Goal: Communication & Community: Answer question/provide support

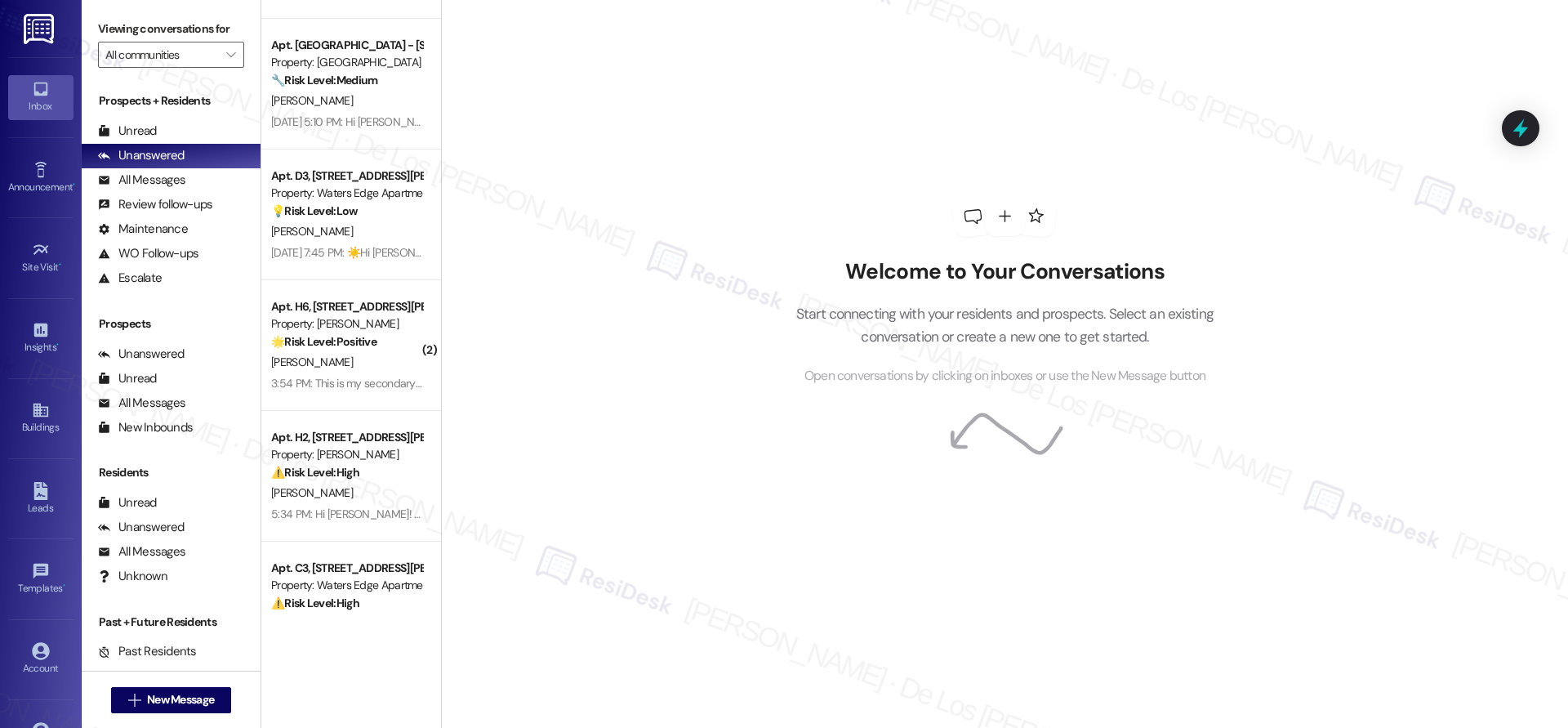
scroll to position [1870, 0]
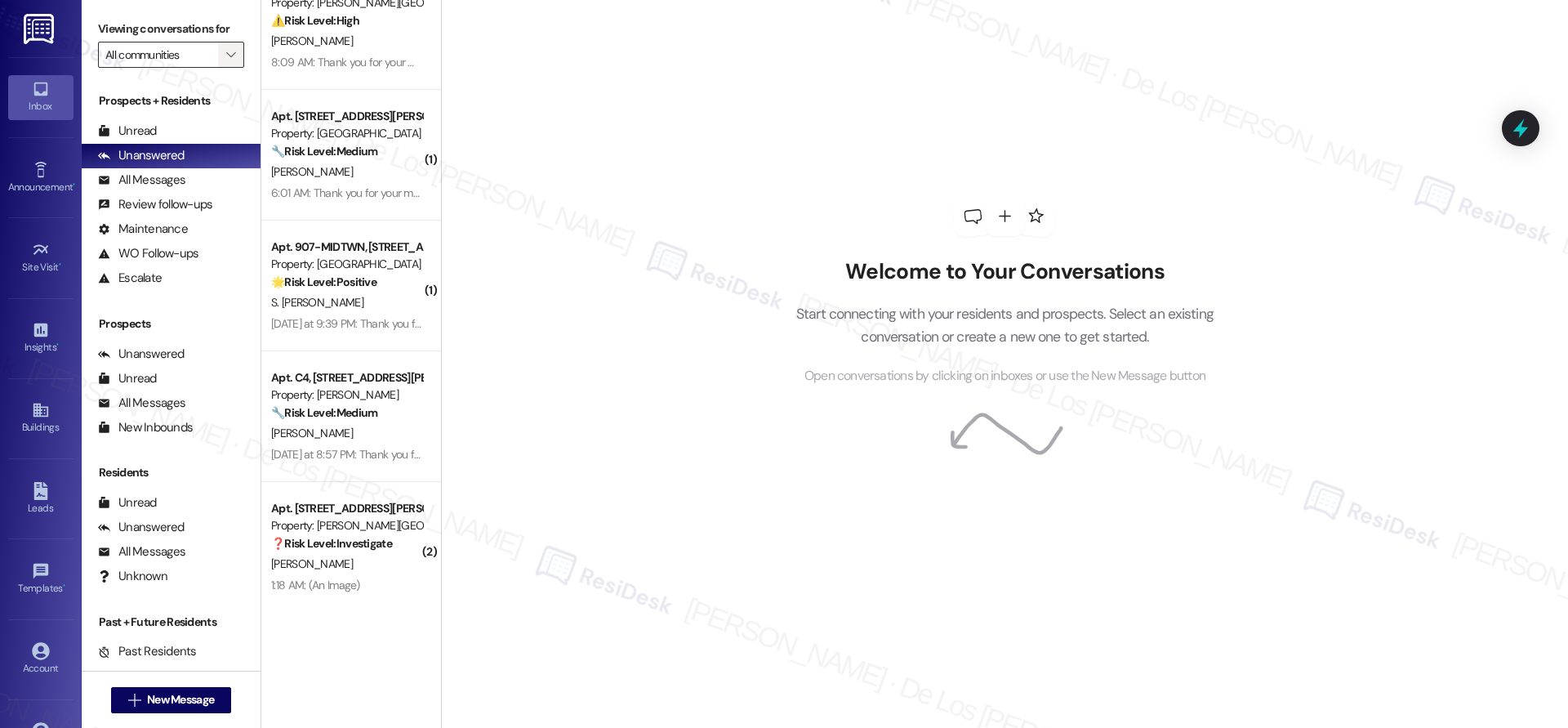
click at [223, 55] on span "" at bounding box center [231, 55] width 16 height 27
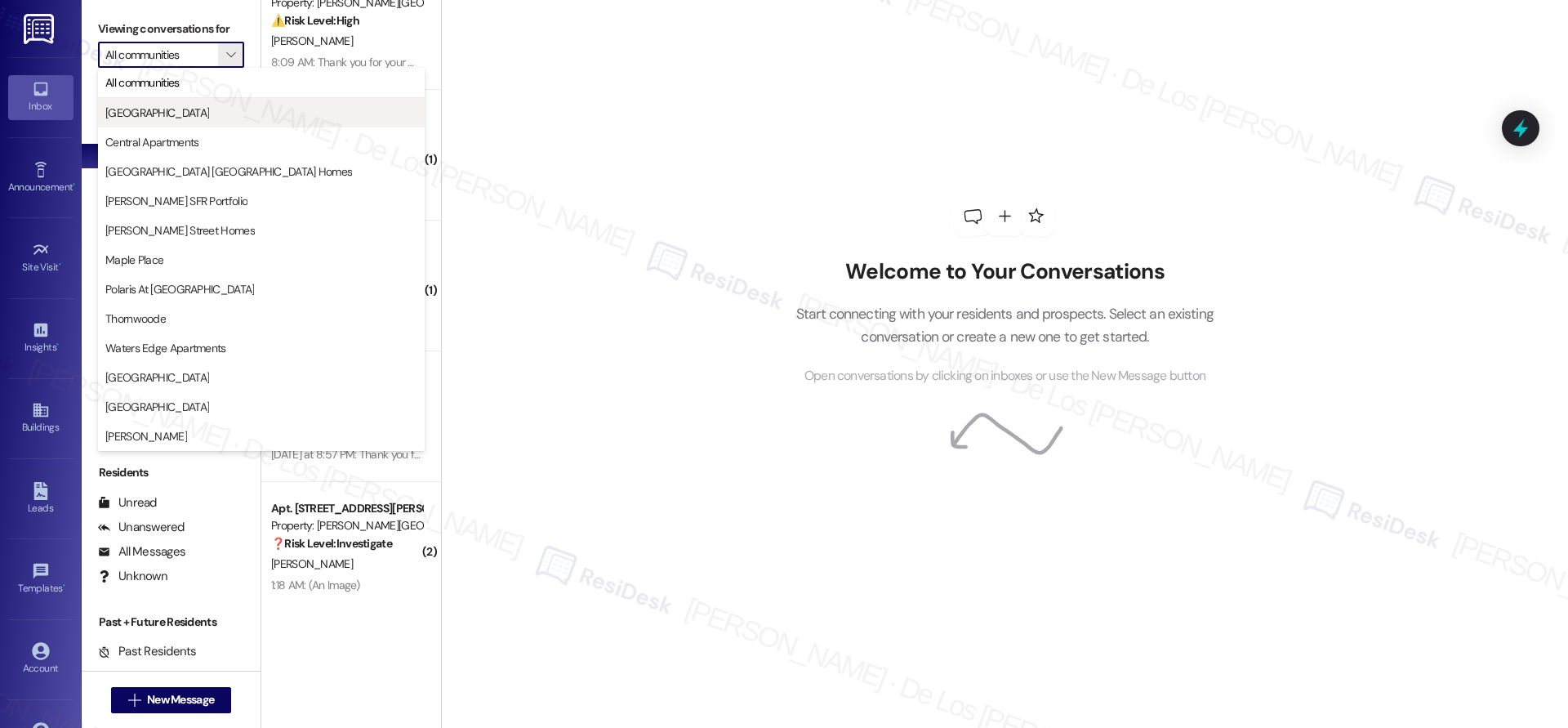
click at [193, 106] on span "Bluestone Manor" at bounding box center [261, 112] width 312 height 16
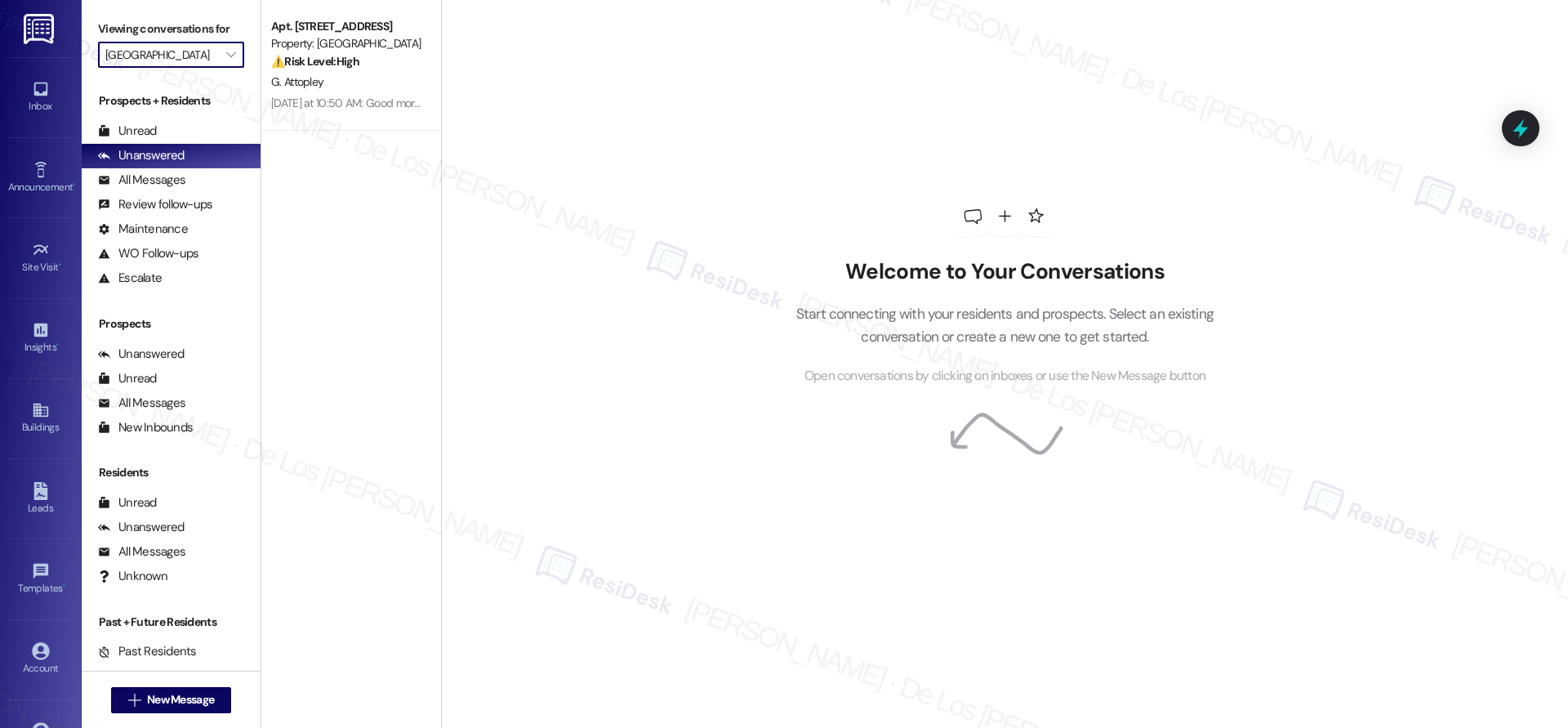
click at [185, 58] on input "Bluestone Manor" at bounding box center [161, 55] width 112 height 27
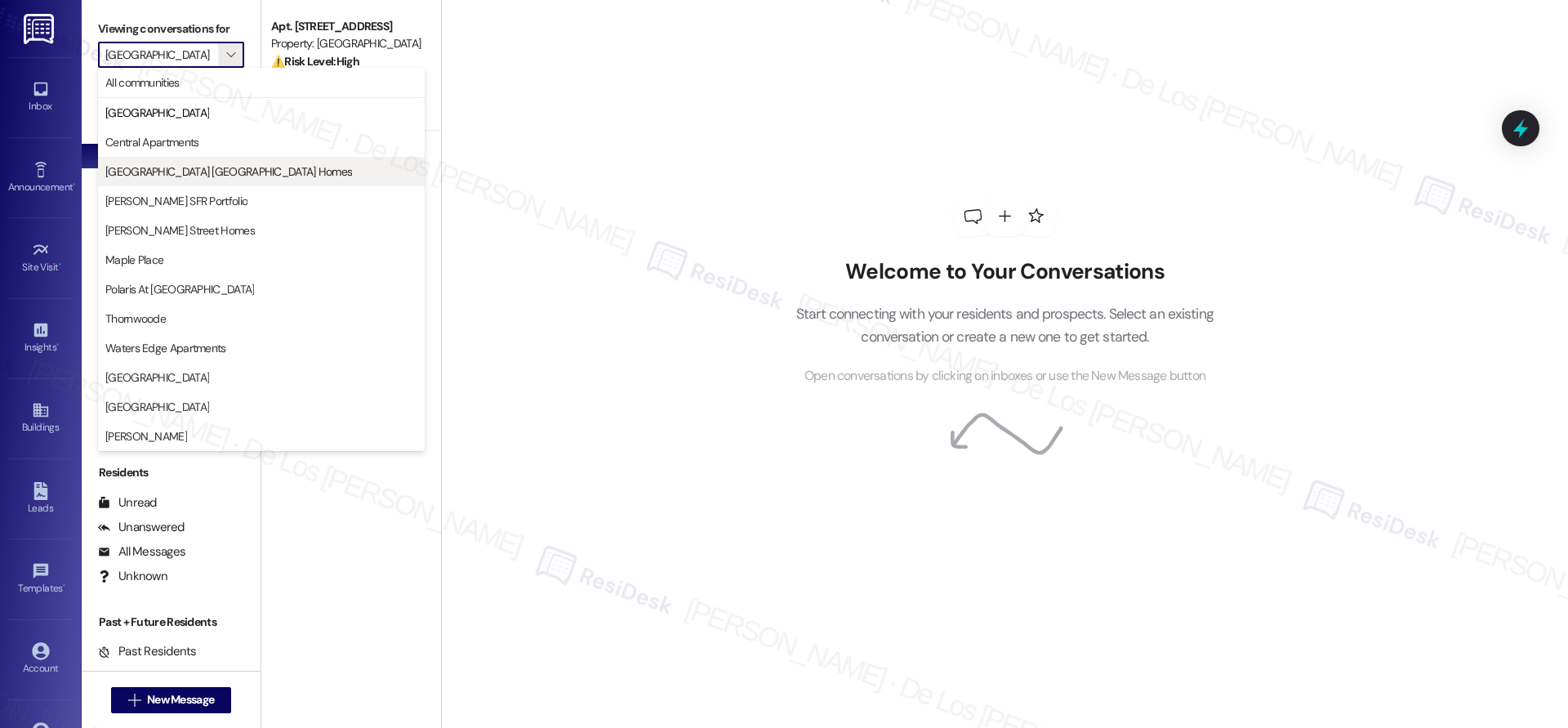
click at [182, 178] on span "Gainesville Midtown Homes" at bounding box center [228, 171] width 246 height 16
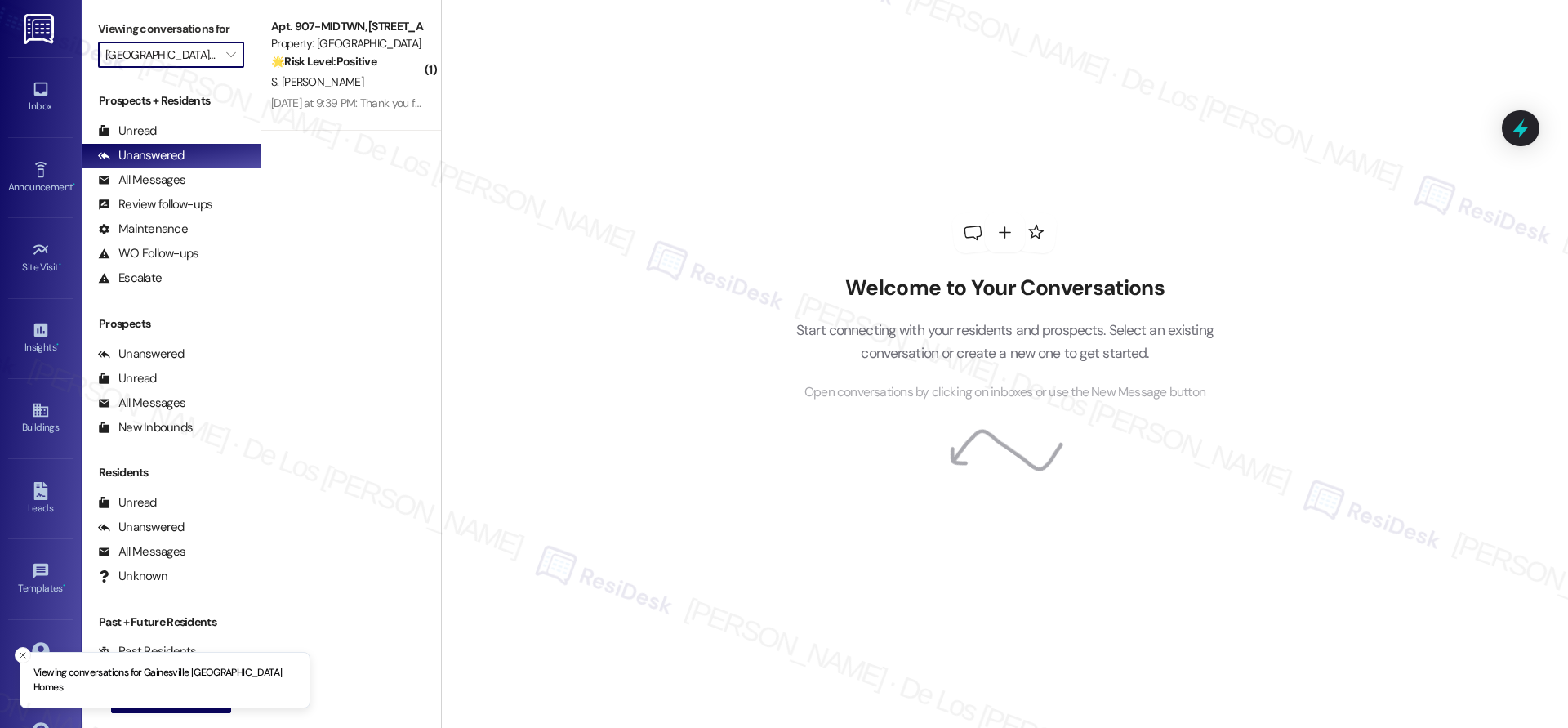
click at [189, 61] on input "Gainesville Midtown Homes" at bounding box center [161, 55] width 112 height 27
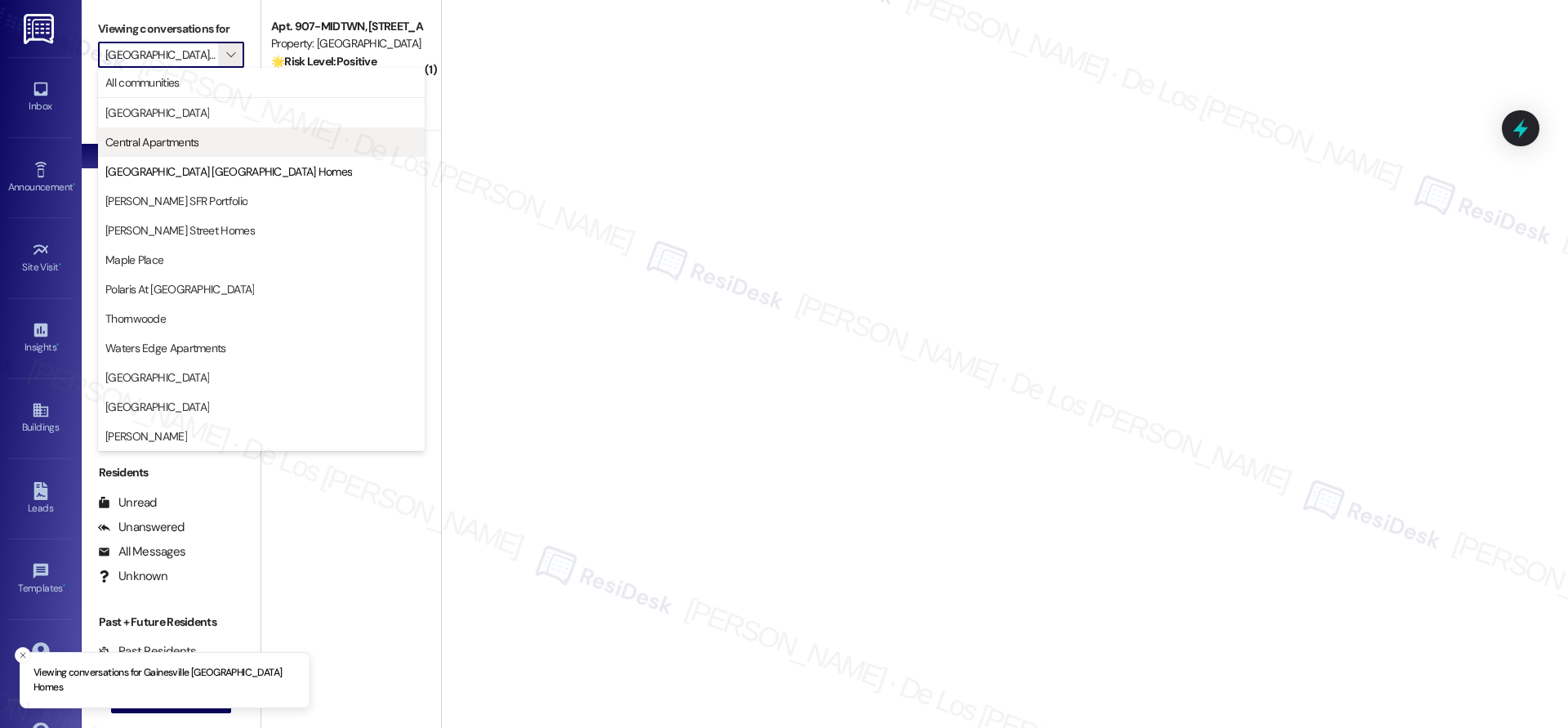
click at [167, 138] on span "Central Apartments" at bounding box center [151, 142] width 93 height 16
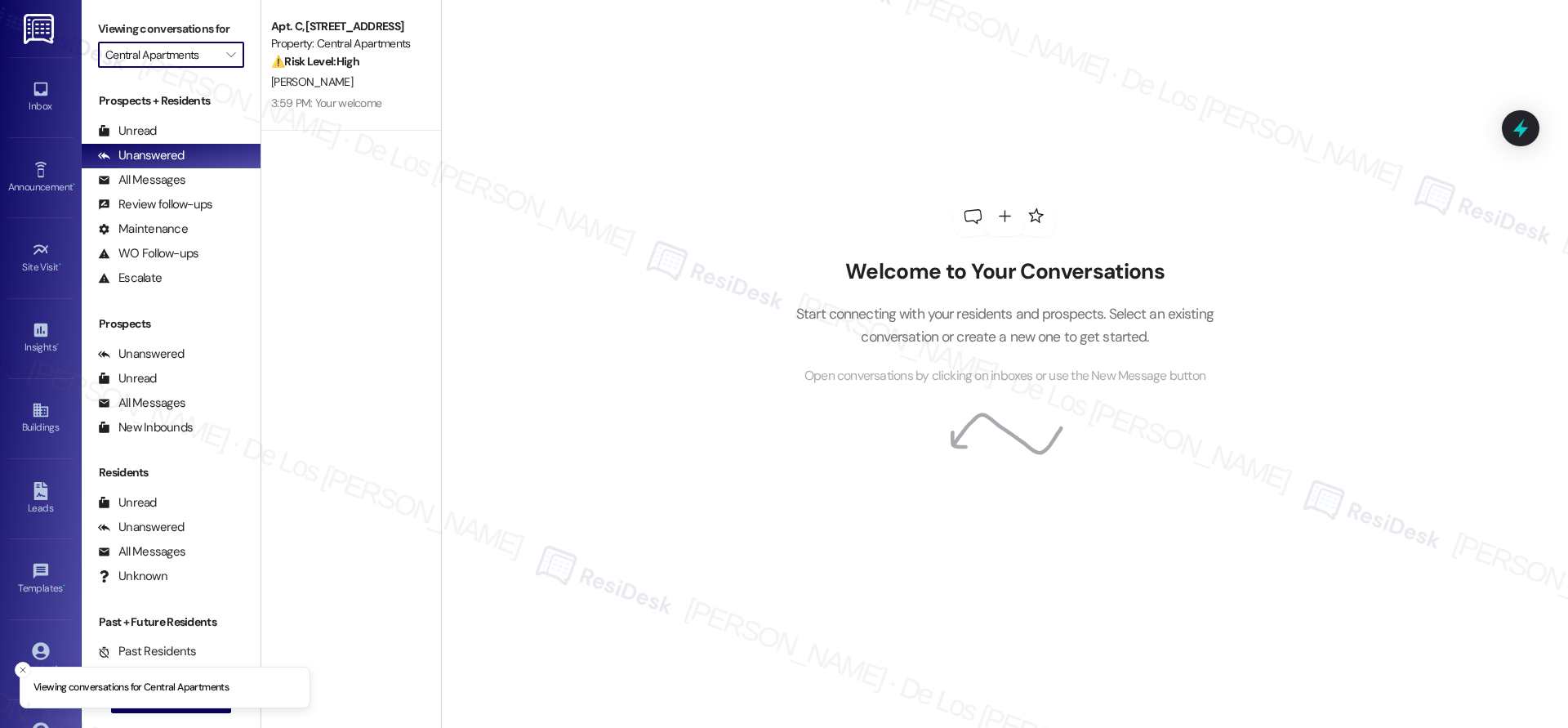
click at [174, 55] on input "Central Apartments" at bounding box center [161, 55] width 112 height 27
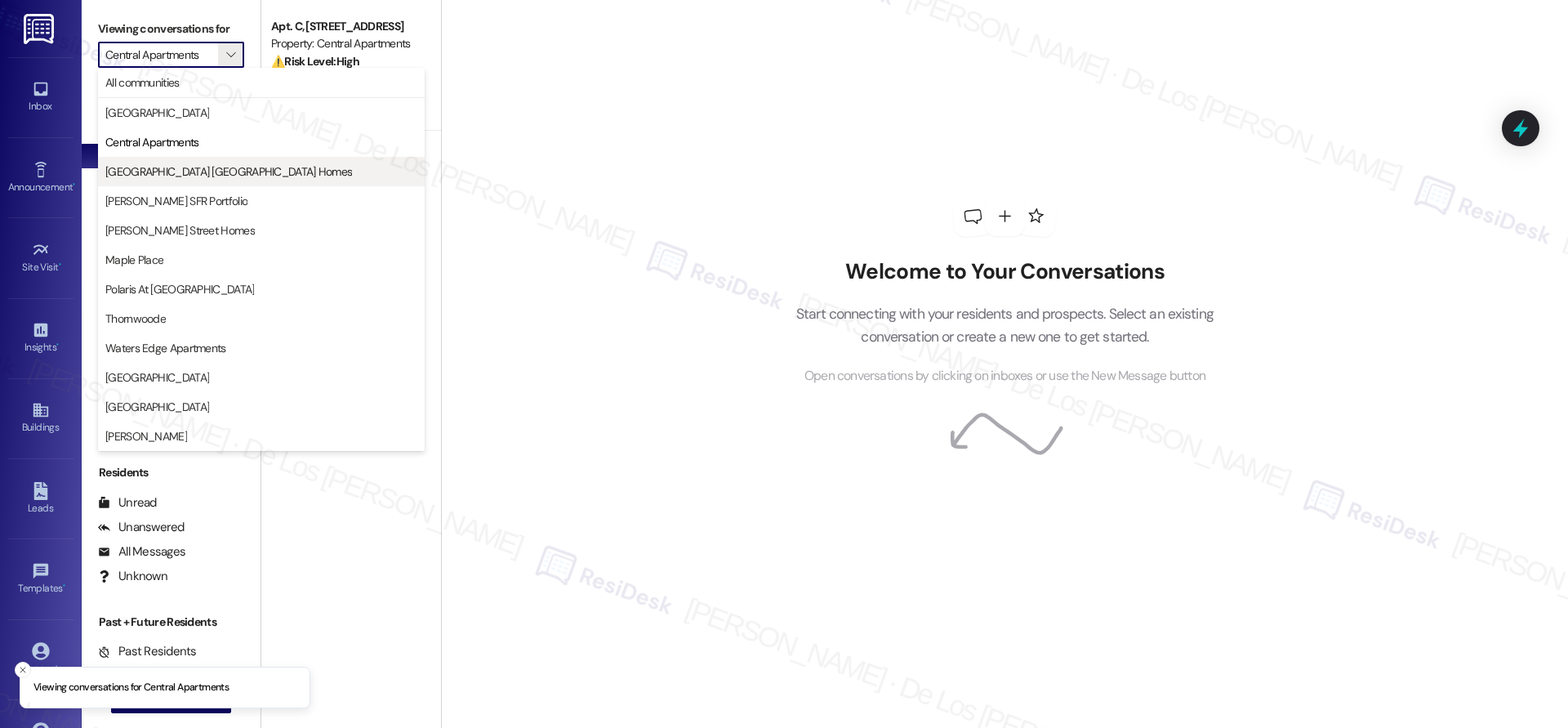
click at [212, 166] on span "Gainesville Midtown Homes" at bounding box center [228, 171] width 246 height 16
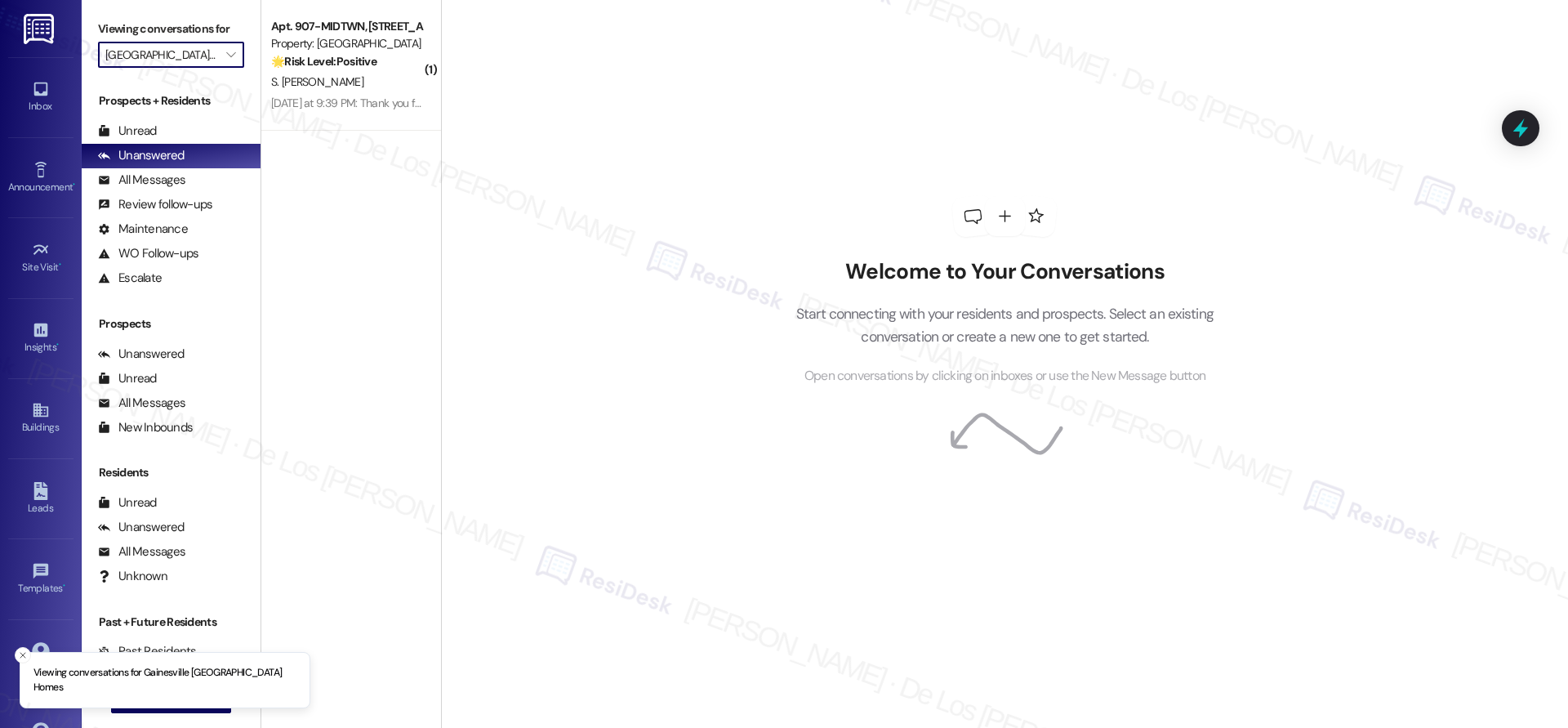
click at [183, 52] on input "Gainesville Midtown Homes" at bounding box center [161, 55] width 112 height 27
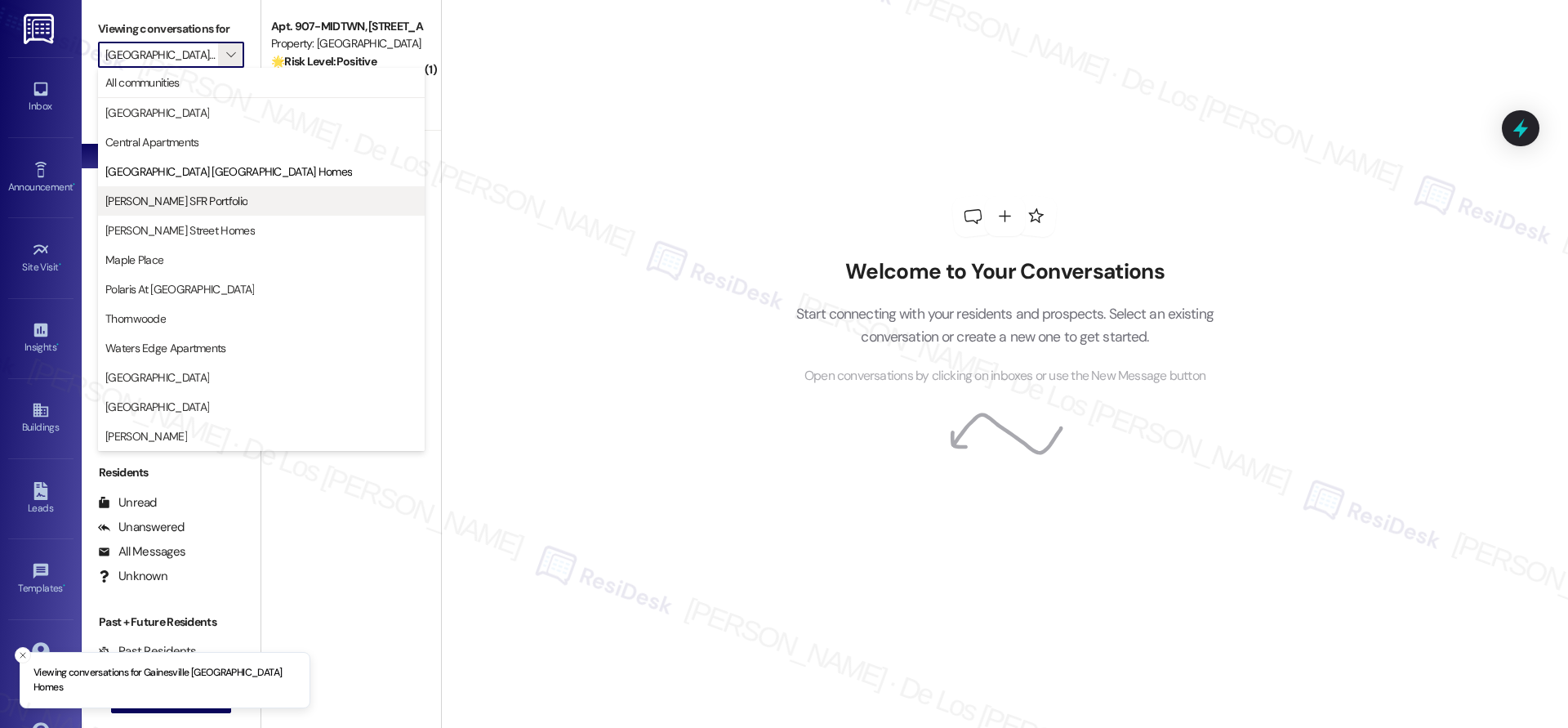
click at [214, 199] on span "Leora SFR Portfolio" at bounding box center [261, 201] width 312 height 16
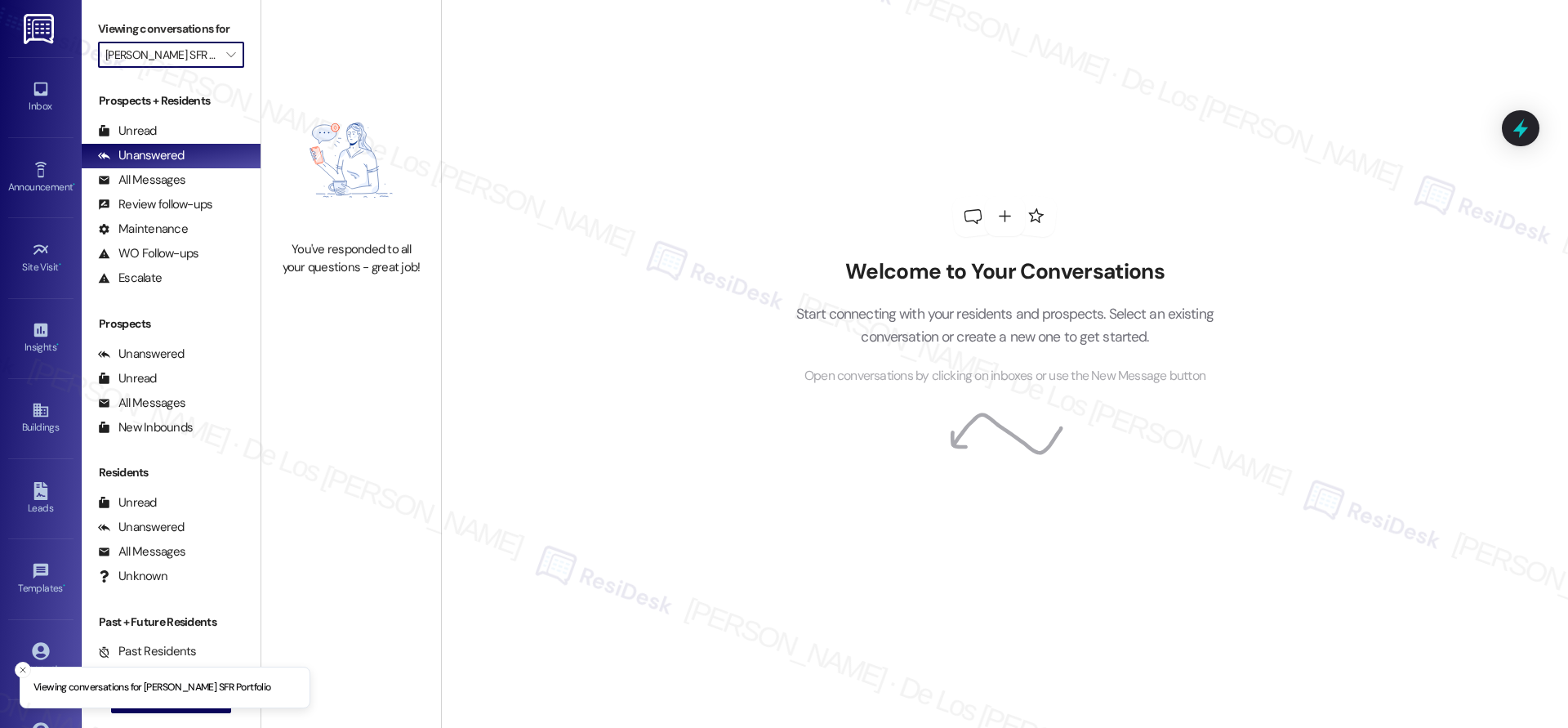
click at [174, 61] on input "Leora SFR Portfolio" at bounding box center [161, 55] width 112 height 27
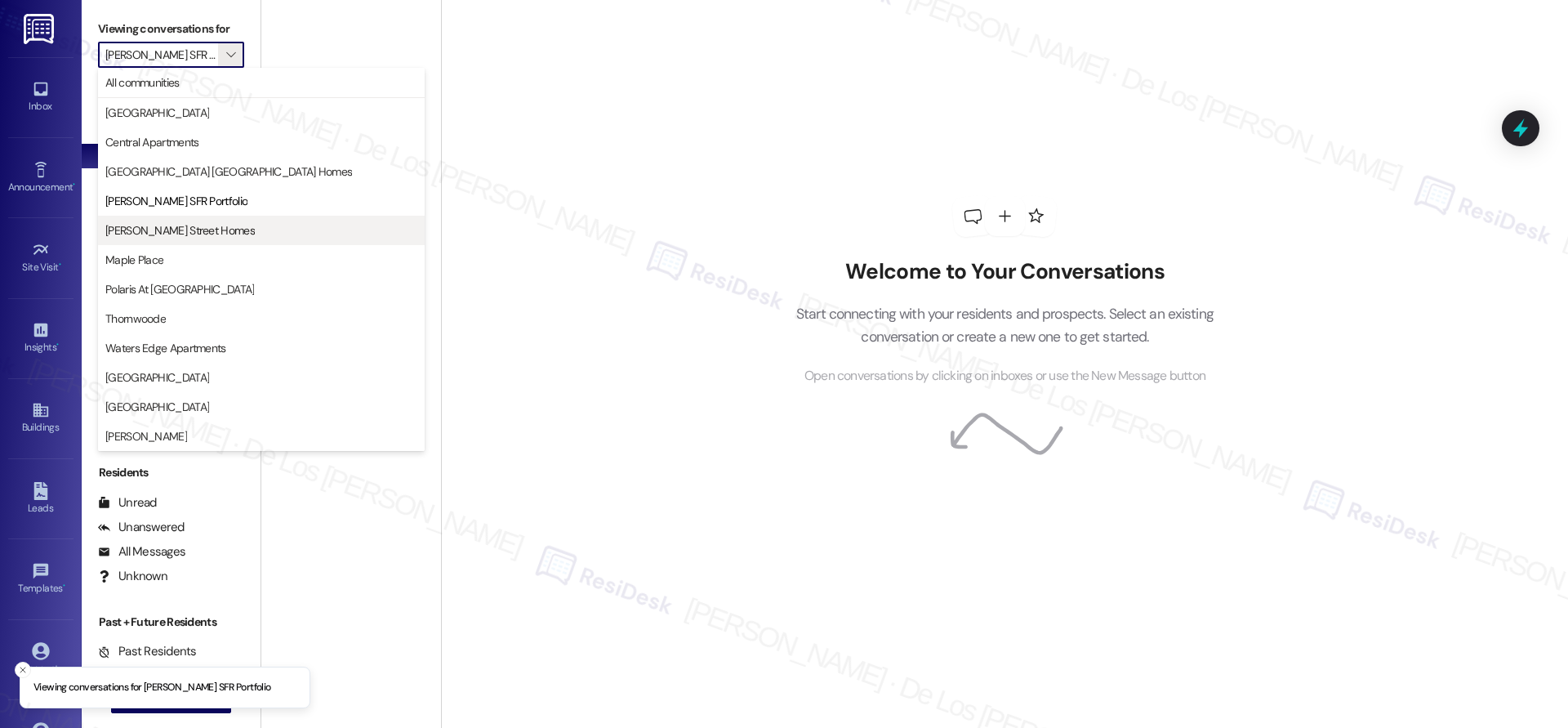
click at [192, 226] on span "Maddox Street Homes" at bounding box center [180, 230] width 150 height 16
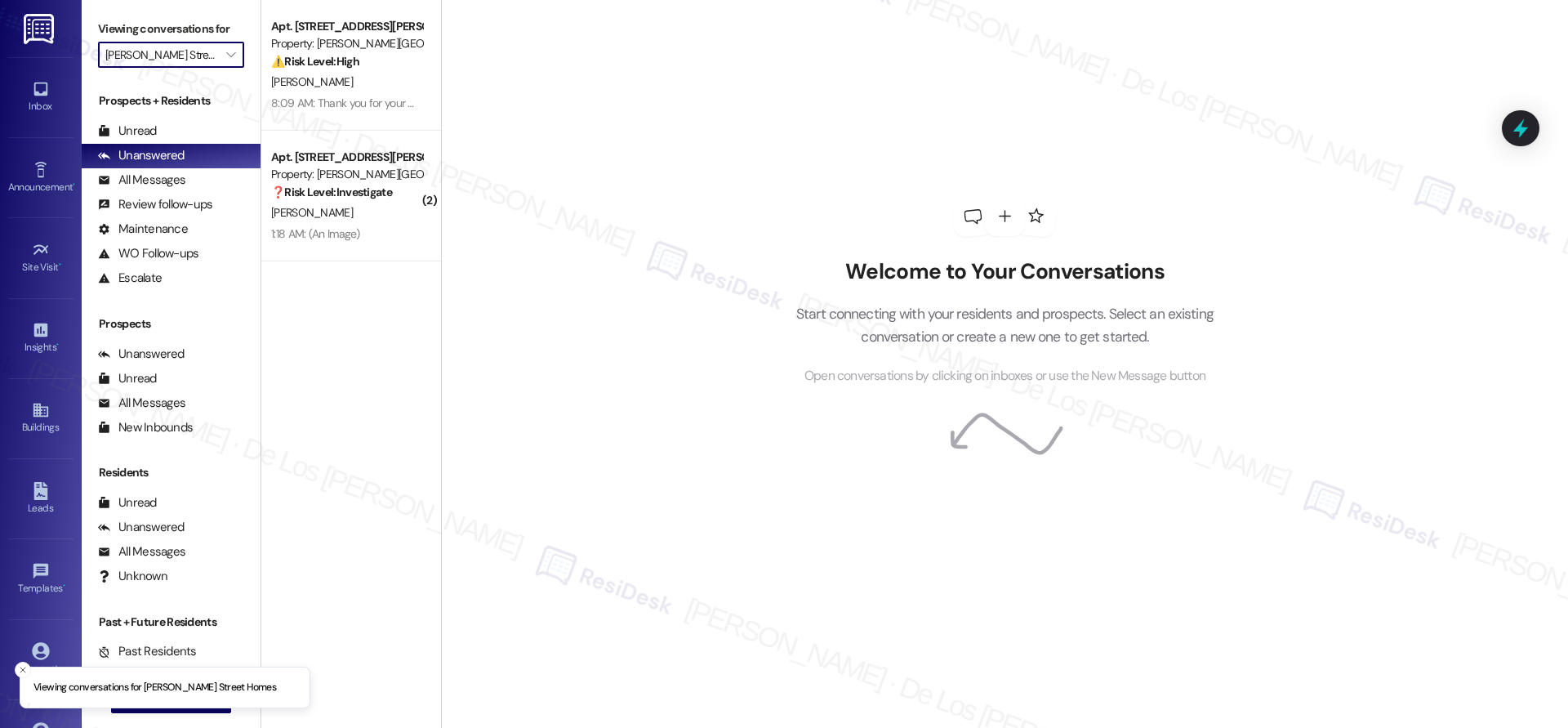
click at [161, 59] on input "Maddox Street Homes" at bounding box center [161, 55] width 112 height 27
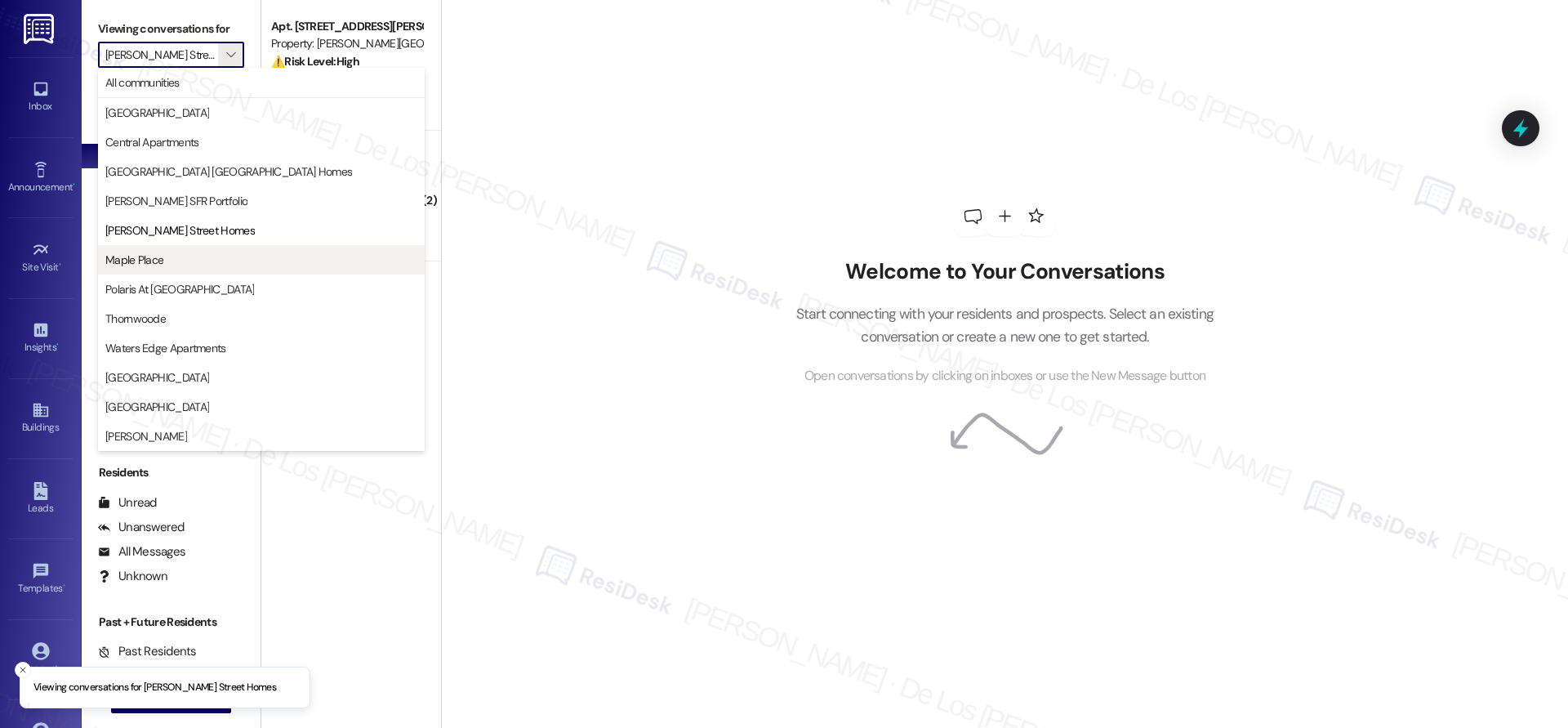
click at [180, 258] on span "Maple Place" at bounding box center [261, 259] width 312 height 16
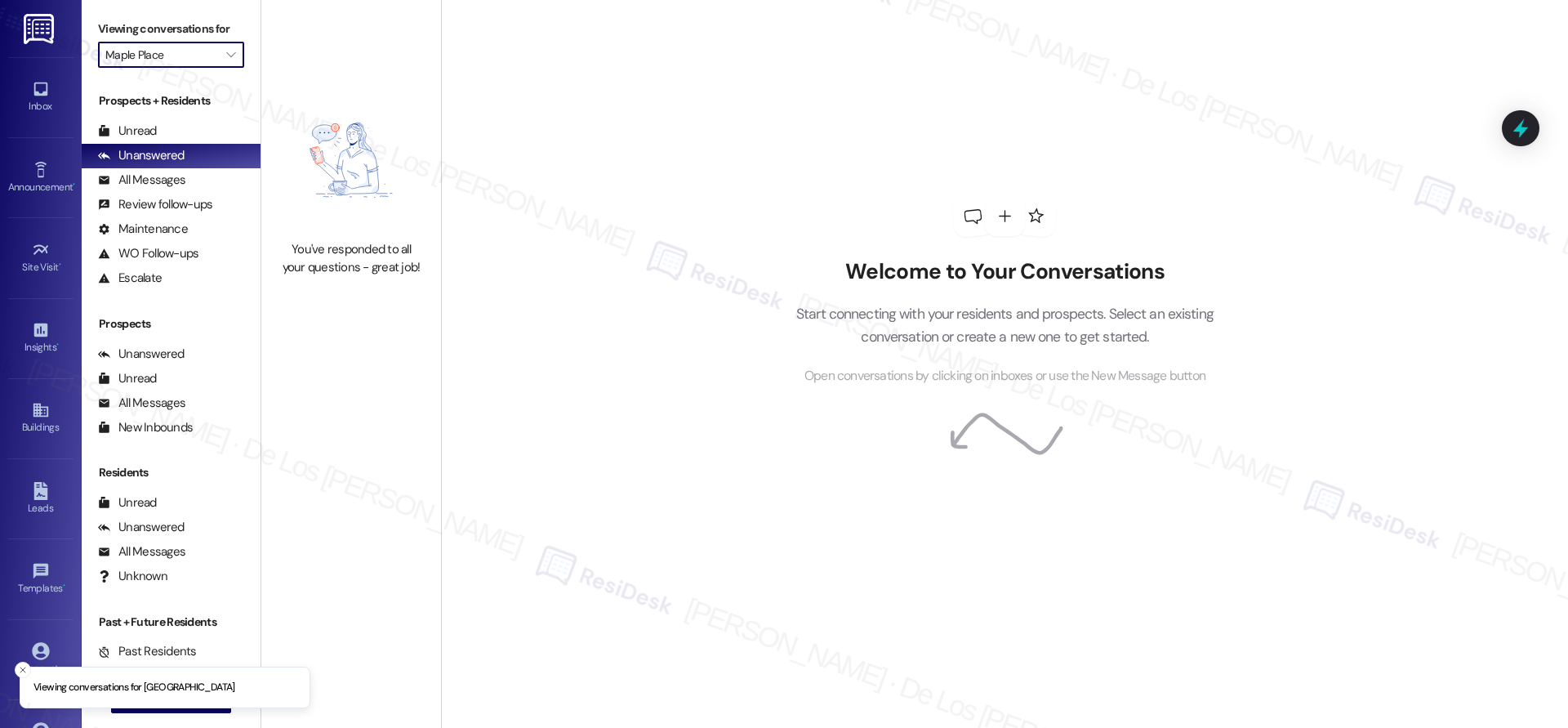
click at [161, 62] on input "Maple Place" at bounding box center [161, 55] width 112 height 27
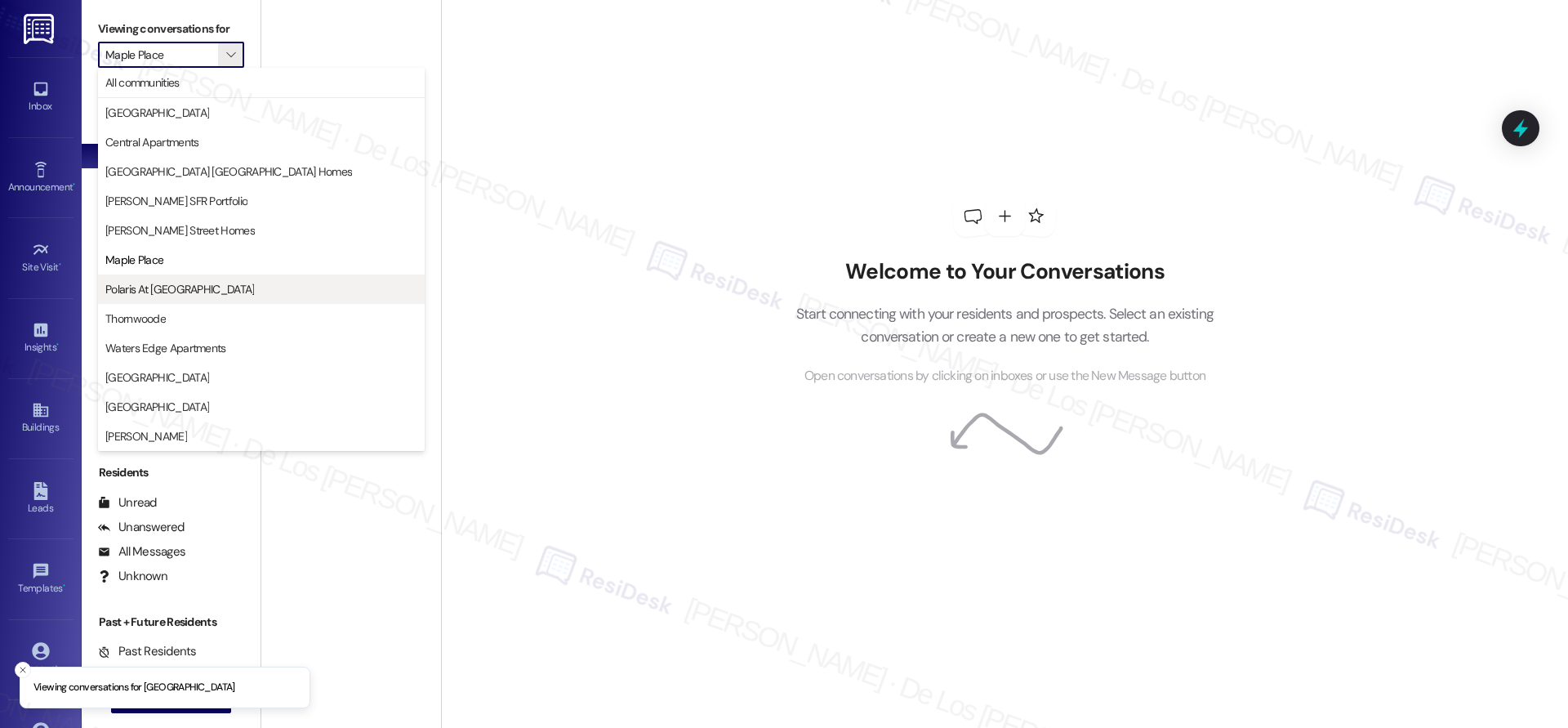
click at [167, 285] on span "Polaris At Cumming" at bounding box center [180, 289] width 149 height 16
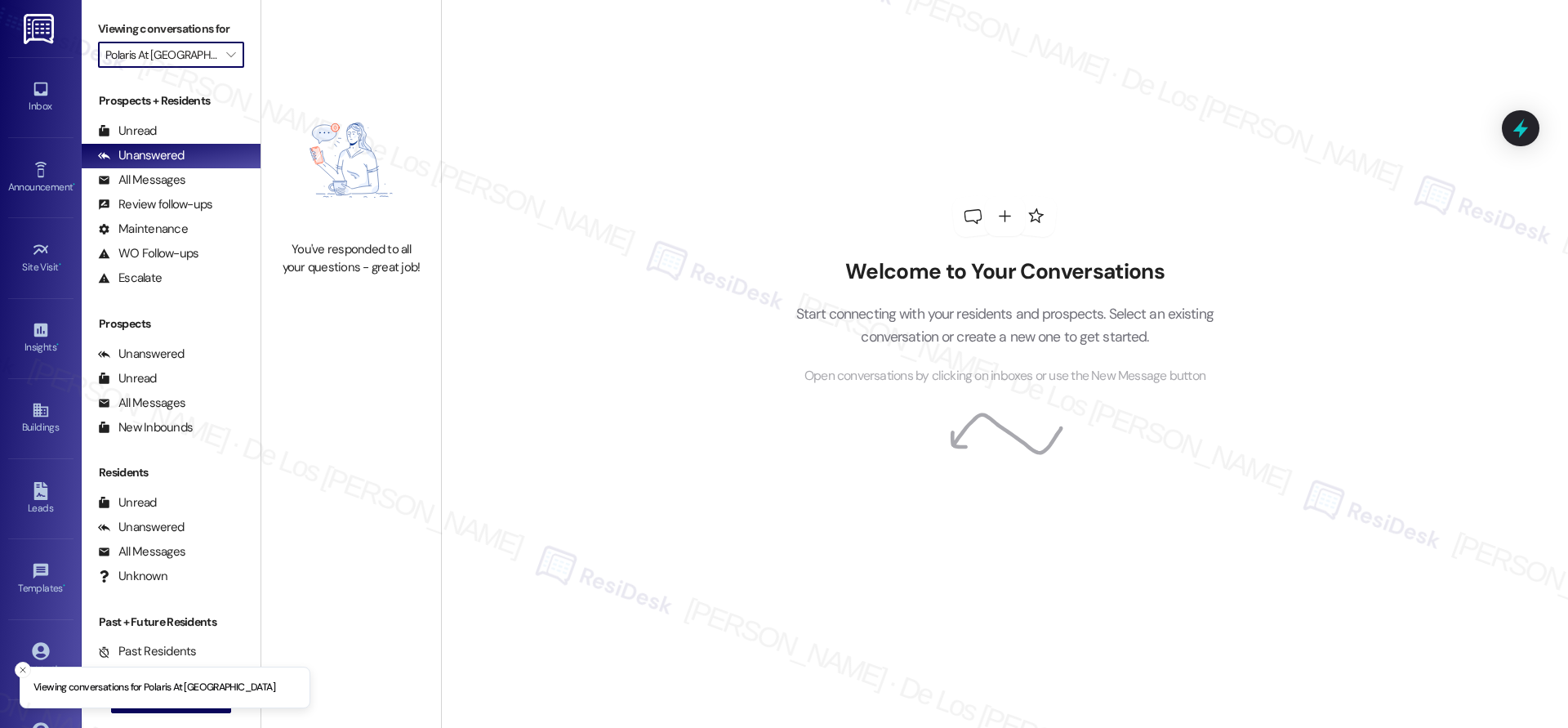
click at [151, 59] on input "Polaris At Cumming" at bounding box center [161, 55] width 112 height 27
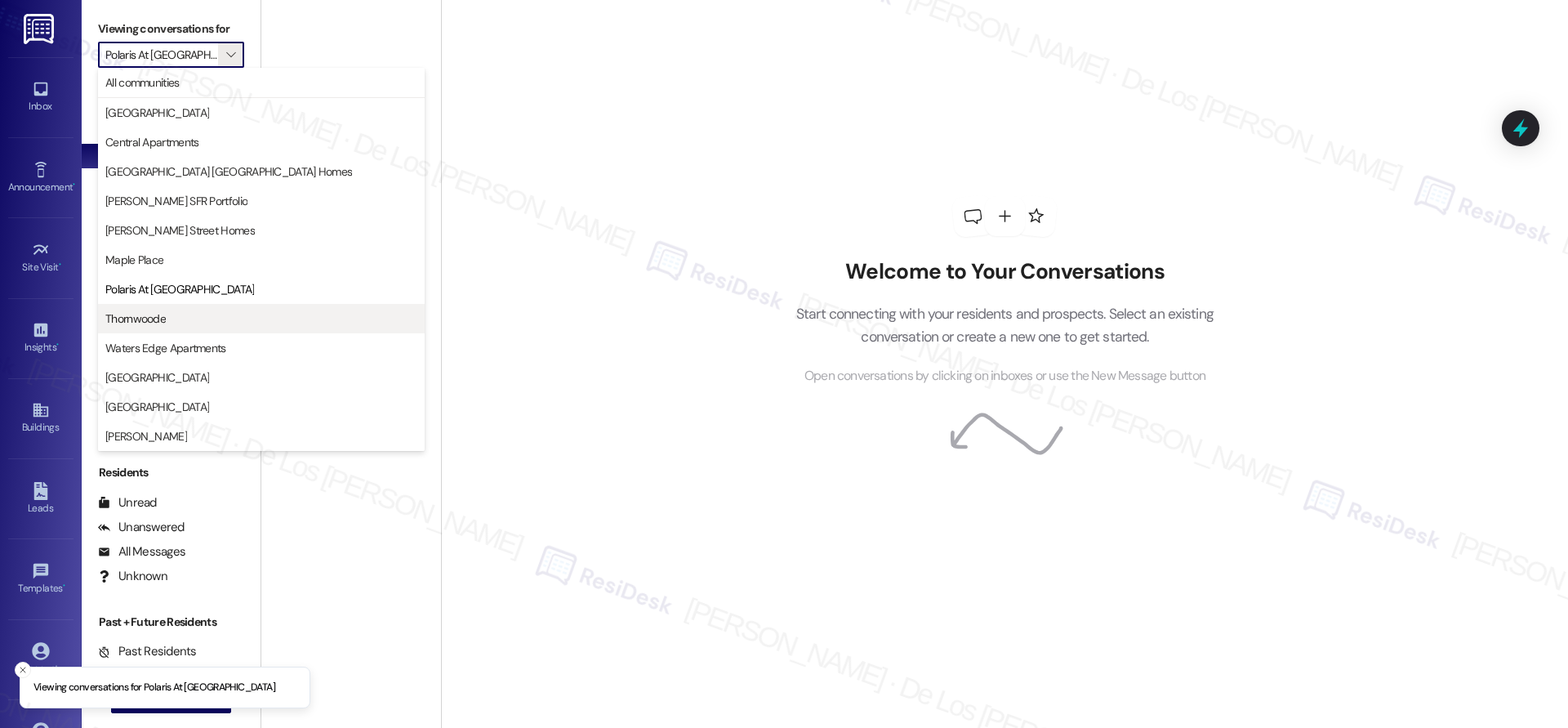
click at [189, 322] on span "Thornwoode" at bounding box center [261, 318] width 312 height 16
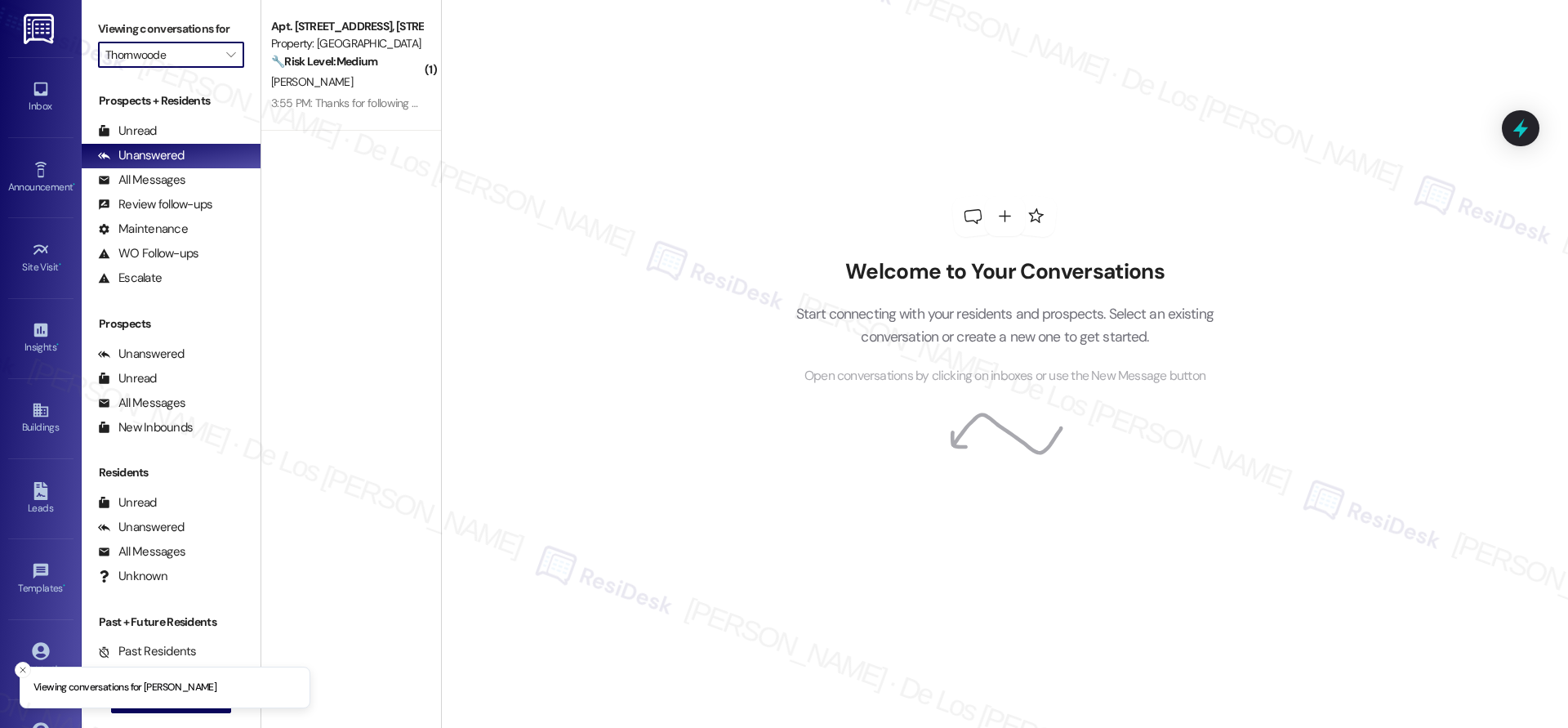
click at [175, 65] on input "Thornwoode" at bounding box center [161, 55] width 112 height 27
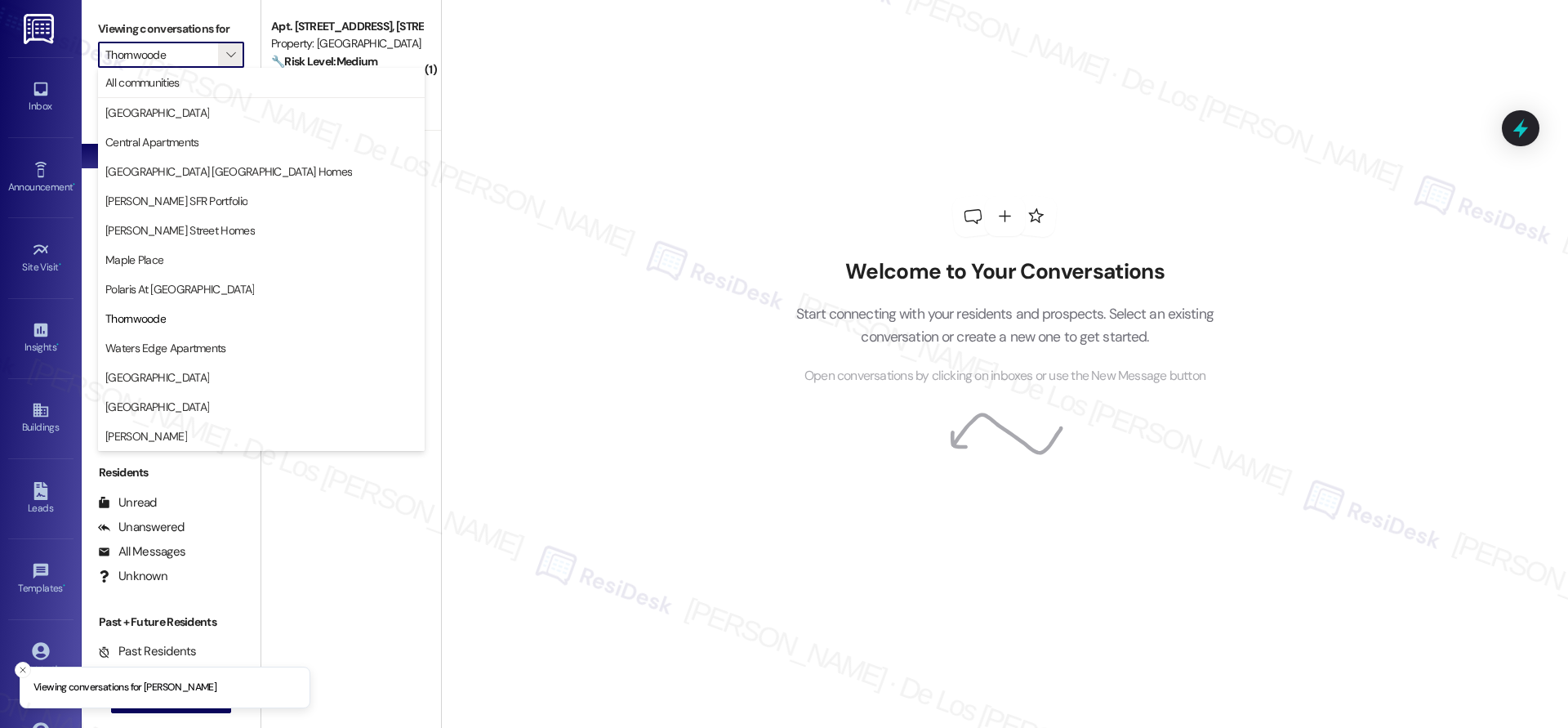
drag, startPoint x: 204, startPoint y: 345, endPoint x: 206, endPoint y: 334, distance: 11.2
click at [204, 345] on span "Waters Edge Apartments" at bounding box center [166, 348] width 120 height 16
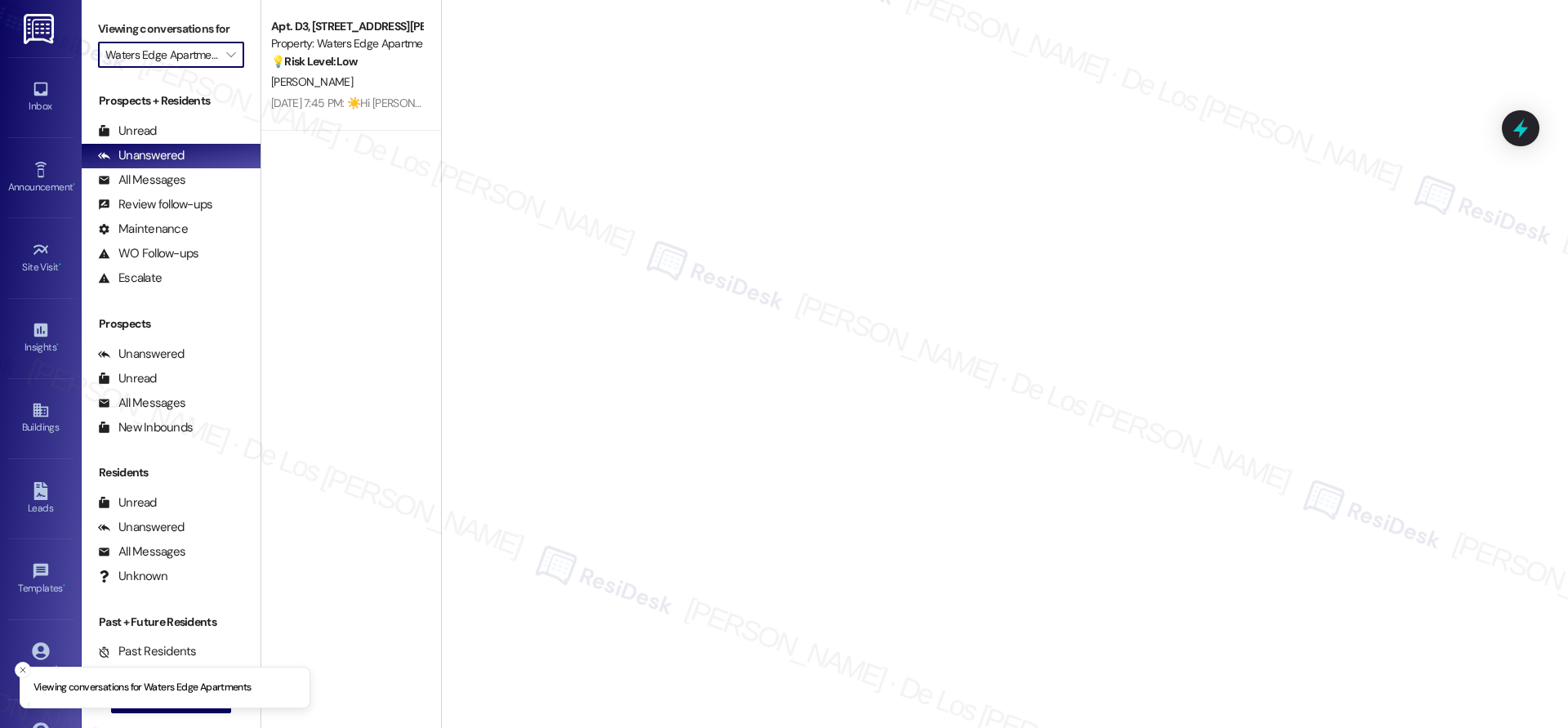
click at [163, 58] on input "Waters Edge Apartments" at bounding box center [161, 55] width 112 height 27
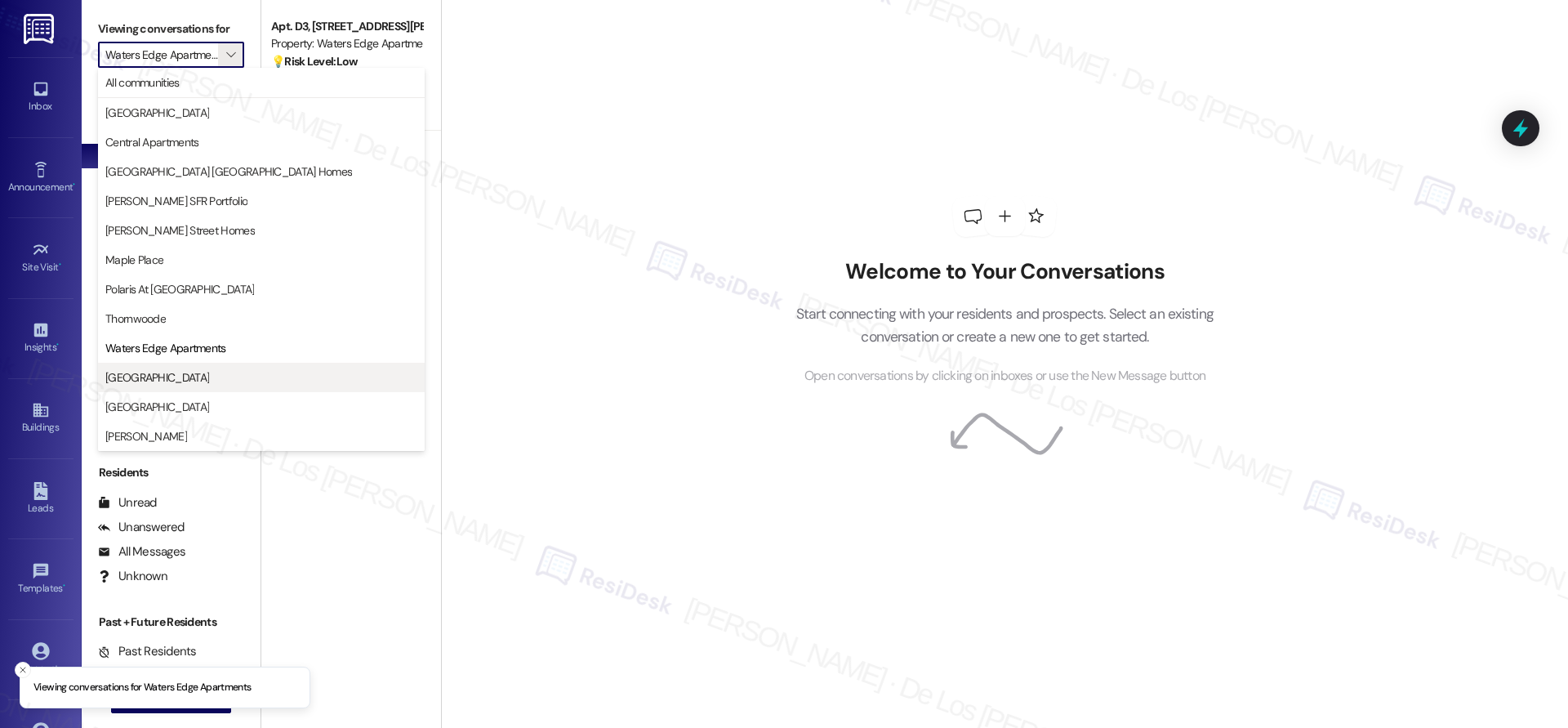
click at [215, 374] on span "West Street Condos" at bounding box center [261, 377] width 312 height 16
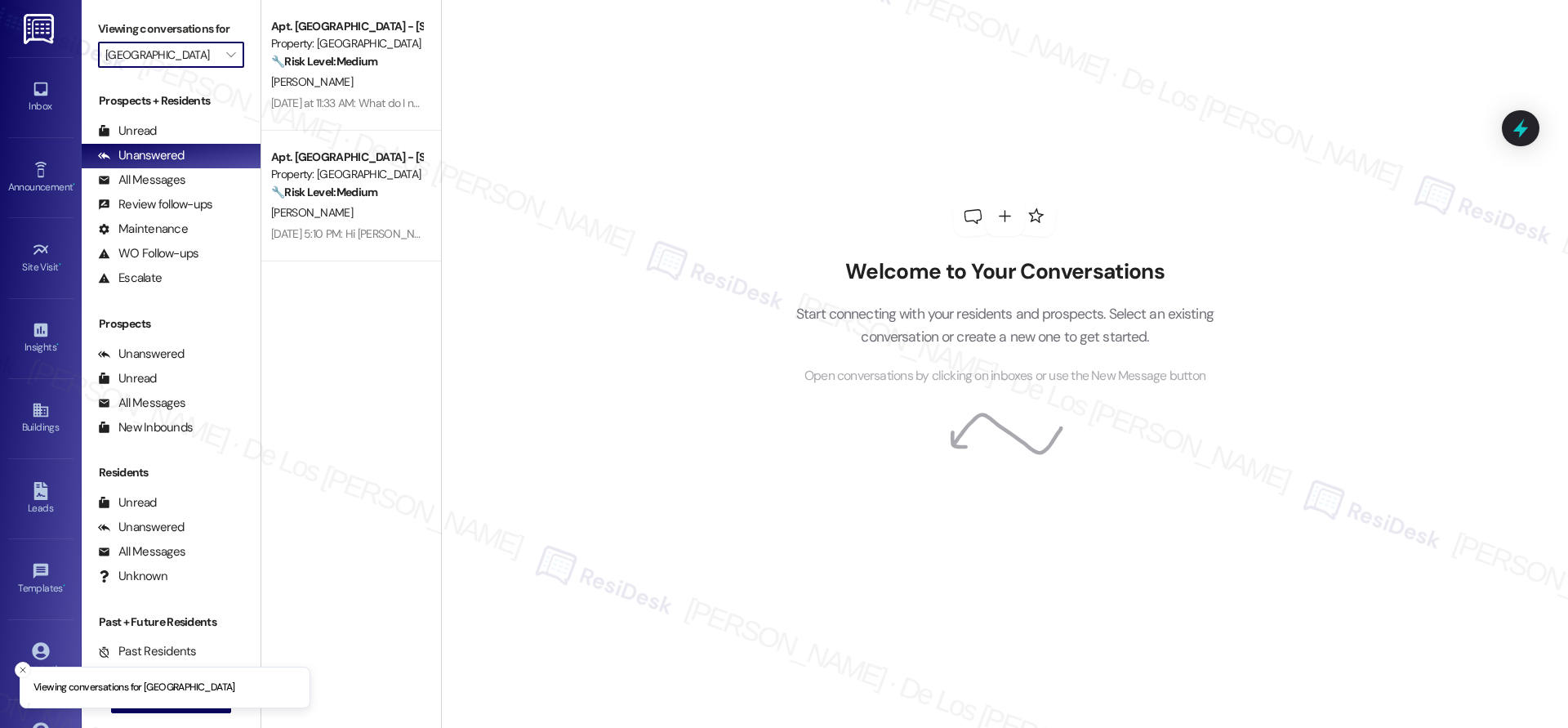
click at [192, 68] on input "West Street Condos" at bounding box center [161, 55] width 112 height 27
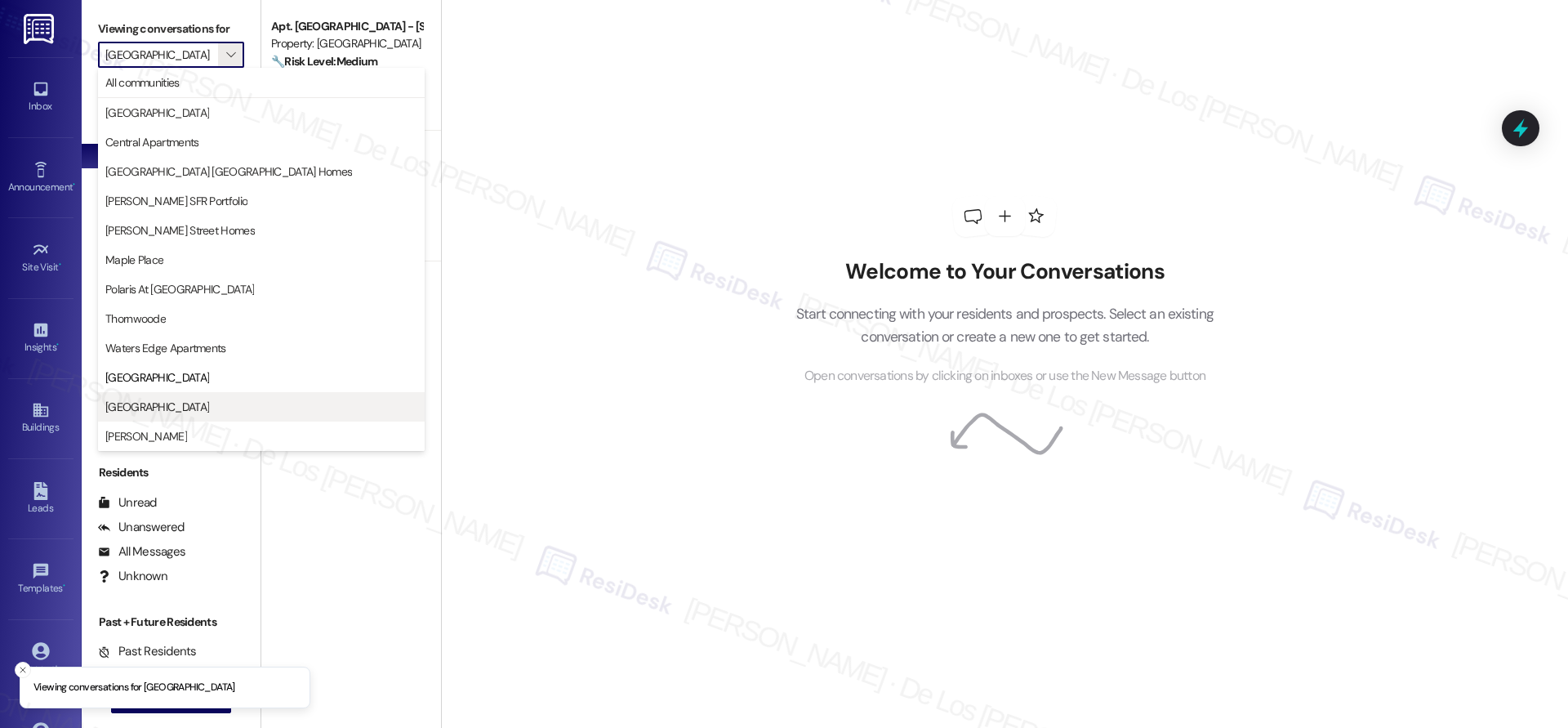
click at [183, 405] on span "Willow Creek Apartments" at bounding box center [157, 407] width 104 height 16
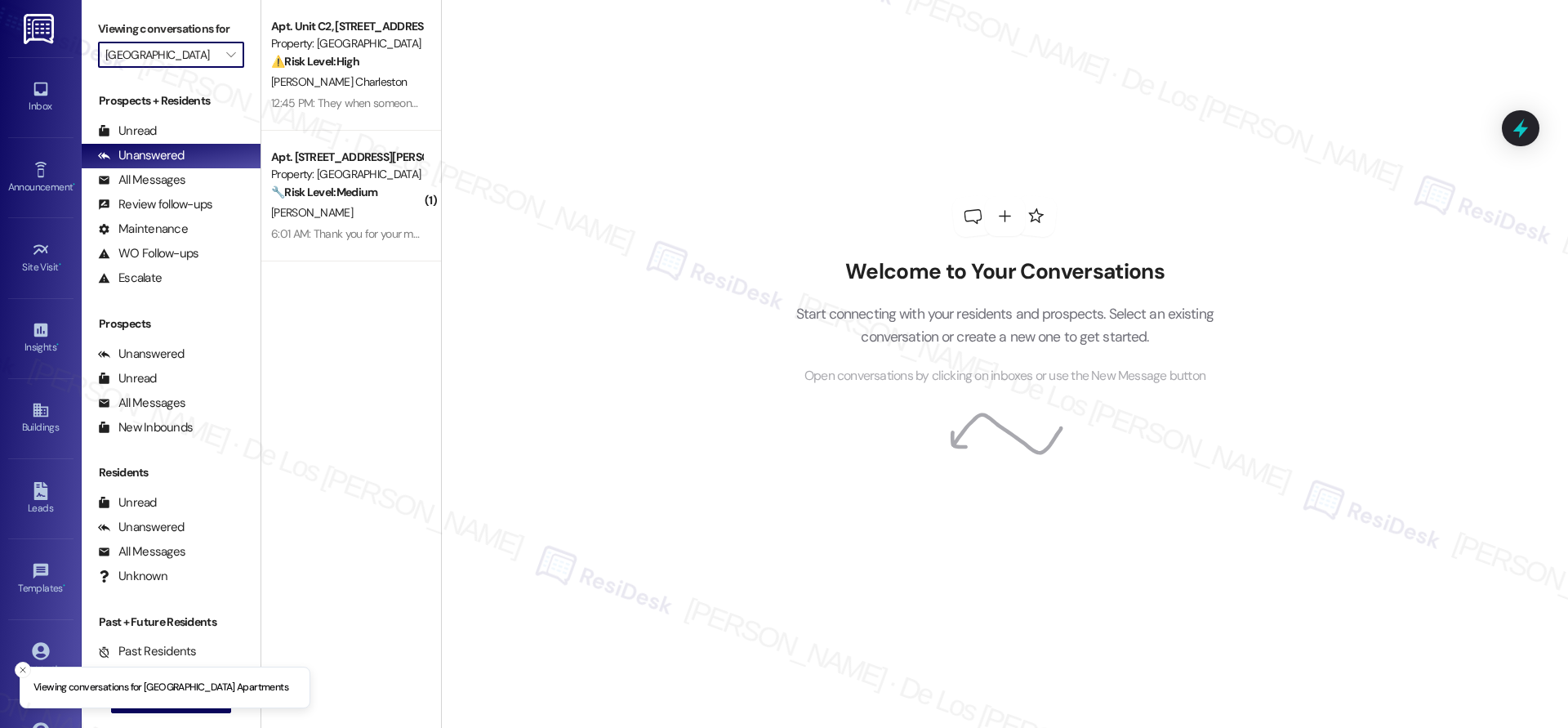
click at [194, 55] on input "Willow Creek Apartments" at bounding box center [161, 55] width 112 height 27
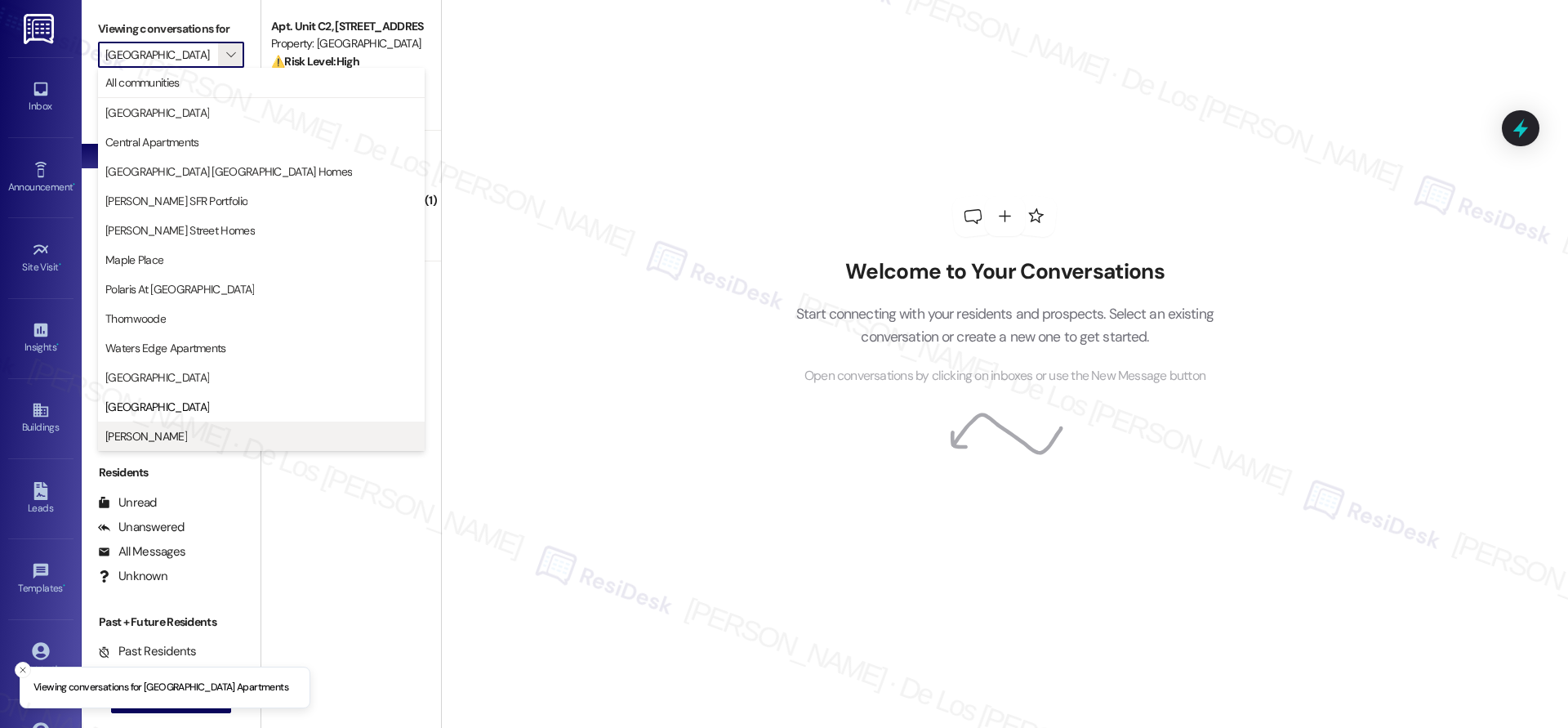
click at [191, 433] on span "[PERSON_NAME]" at bounding box center [261, 436] width 312 height 16
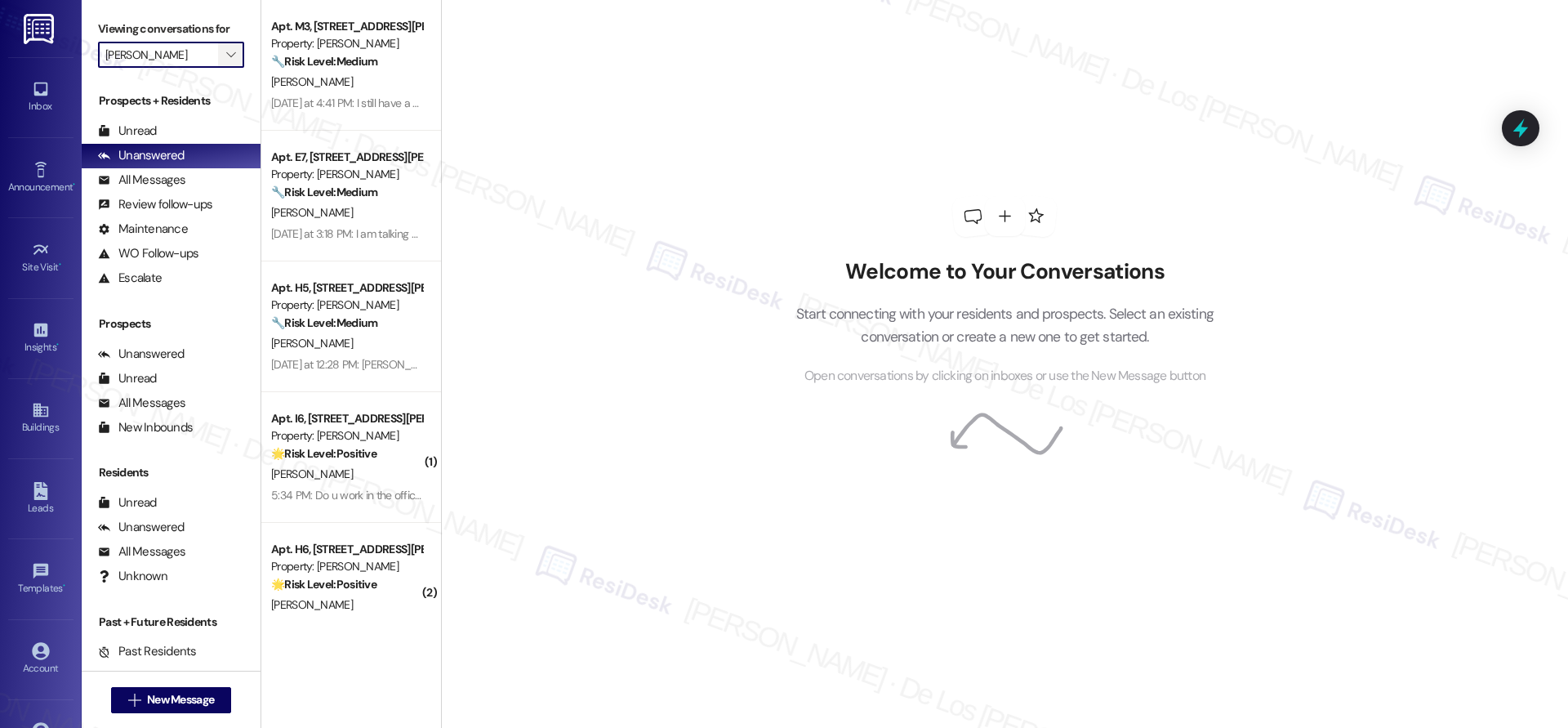
click at [224, 47] on span "" at bounding box center [231, 55] width 16 height 27
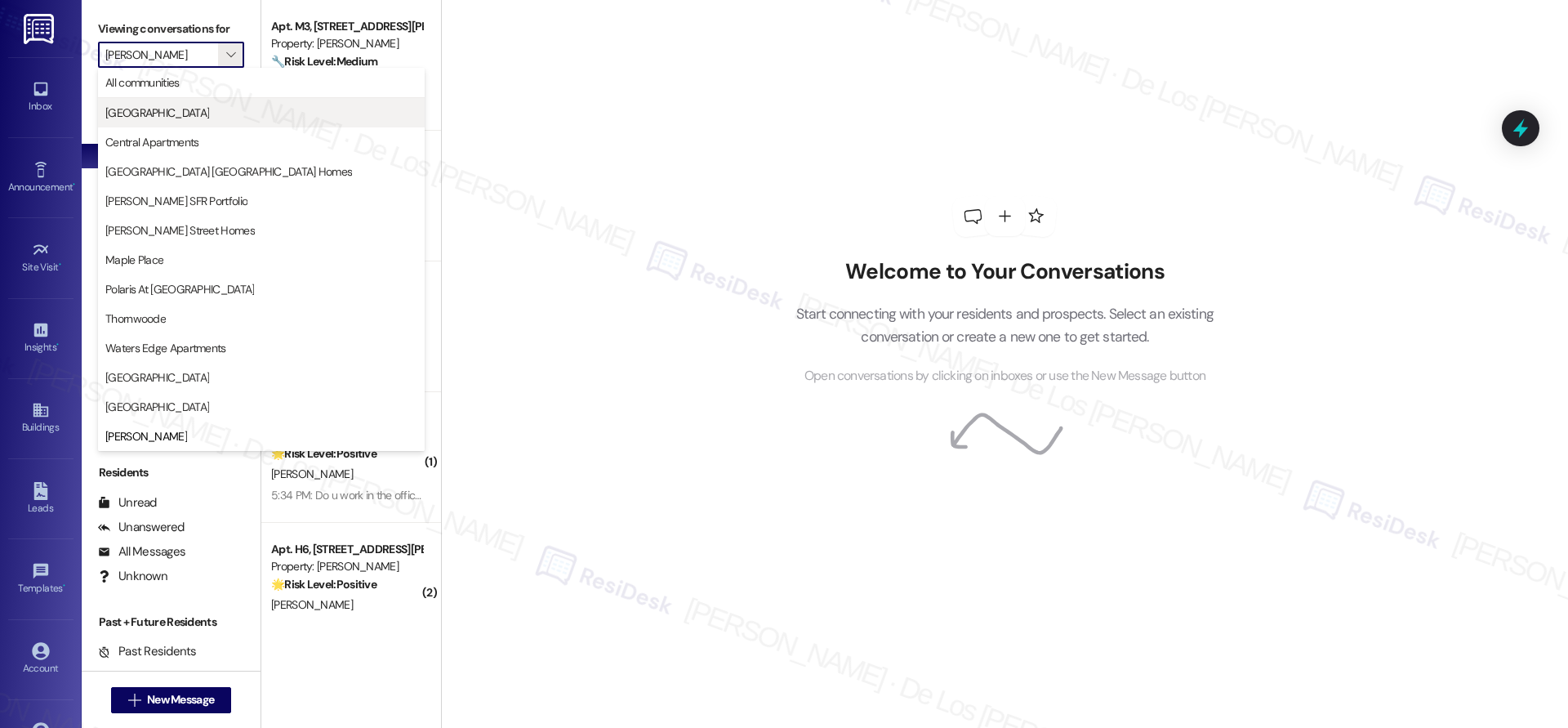
click at [197, 115] on span "Bluestone Manor" at bounding box center [261, 112] width 312 height 16
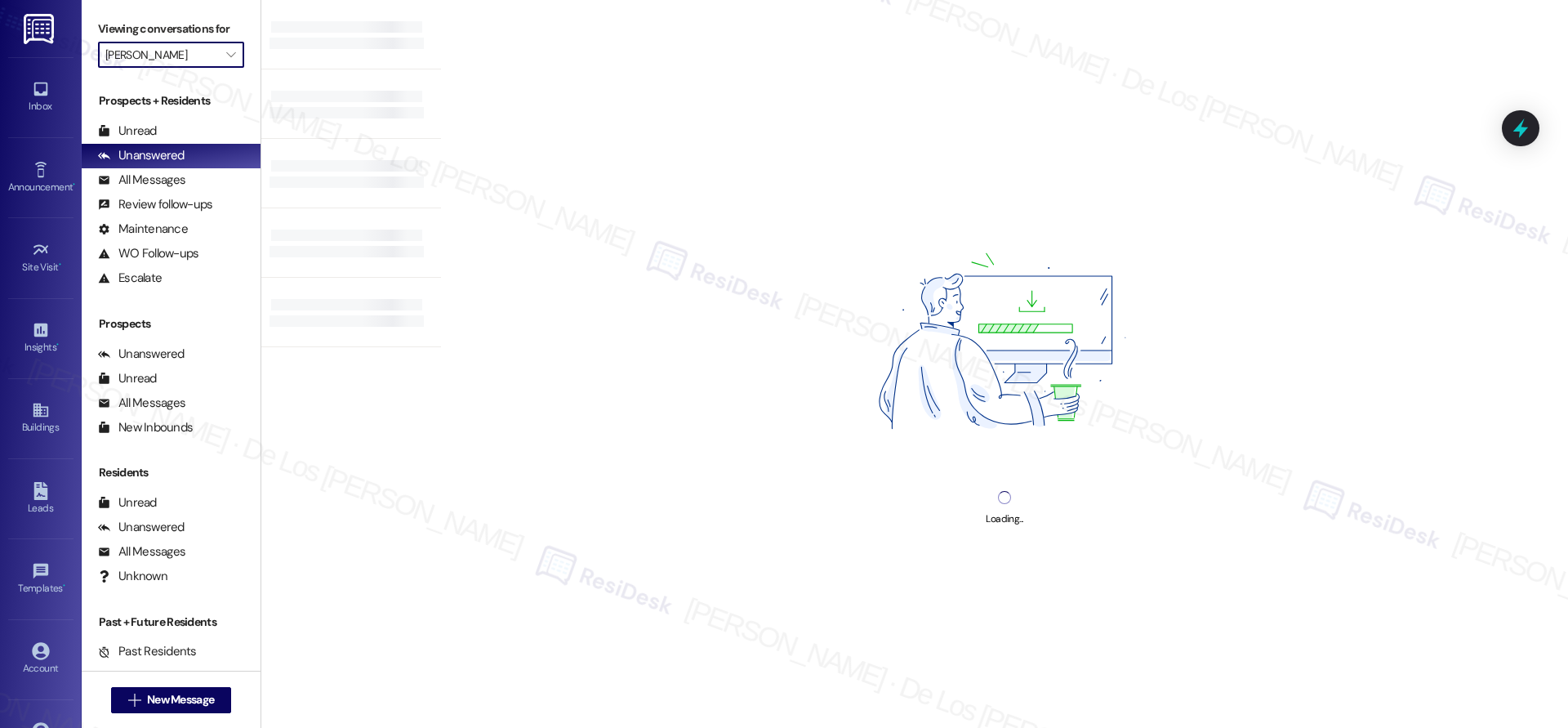
type input "Bluestone Manor"
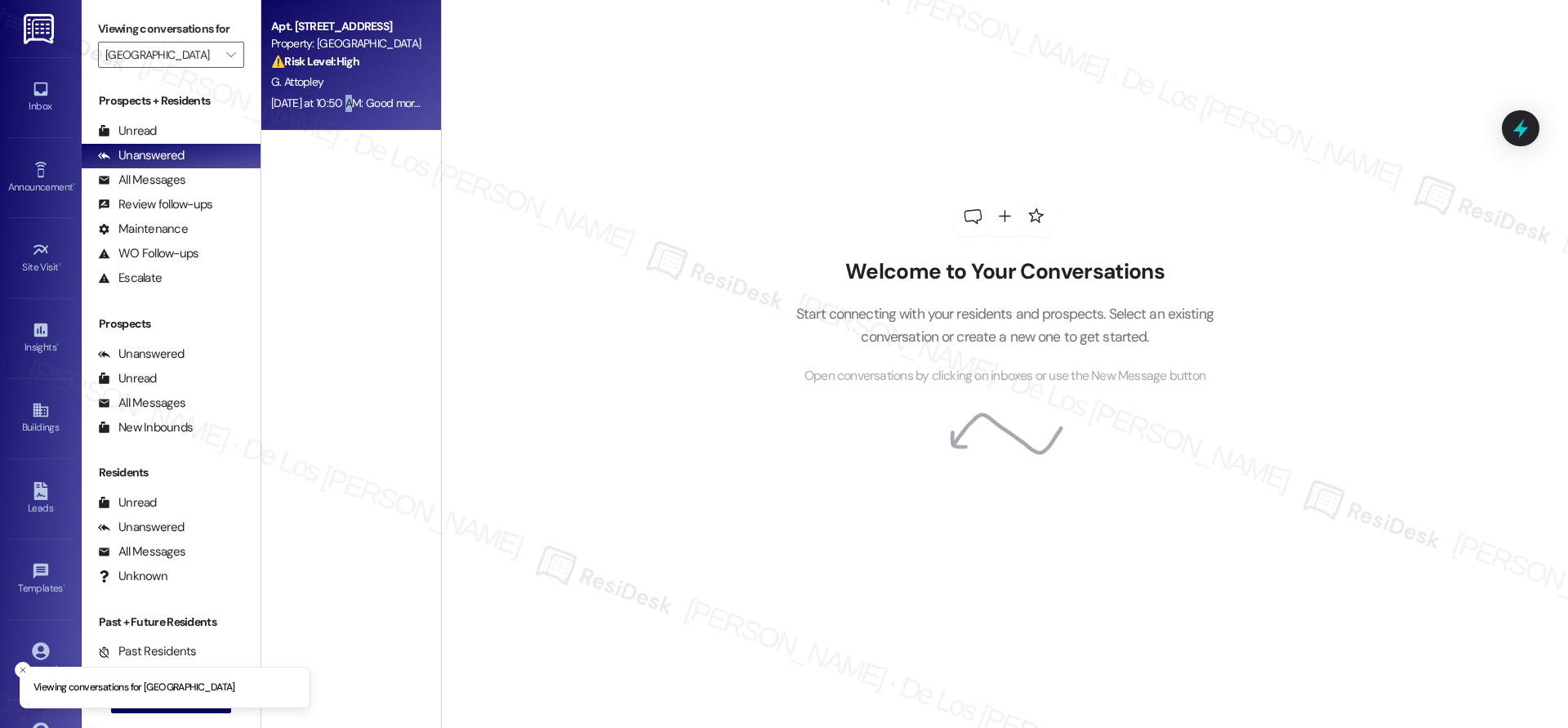
click at [333, 96] on div "Yesterday at 10:50 AM: Good morning Sarah, This is Gloria in 598A with a work o…" at bounding box center [1057, 103] width 1572 height 15
click at [405, 89] on div "G. Attopley" at bounding box center [346, 81] width 154 height 20
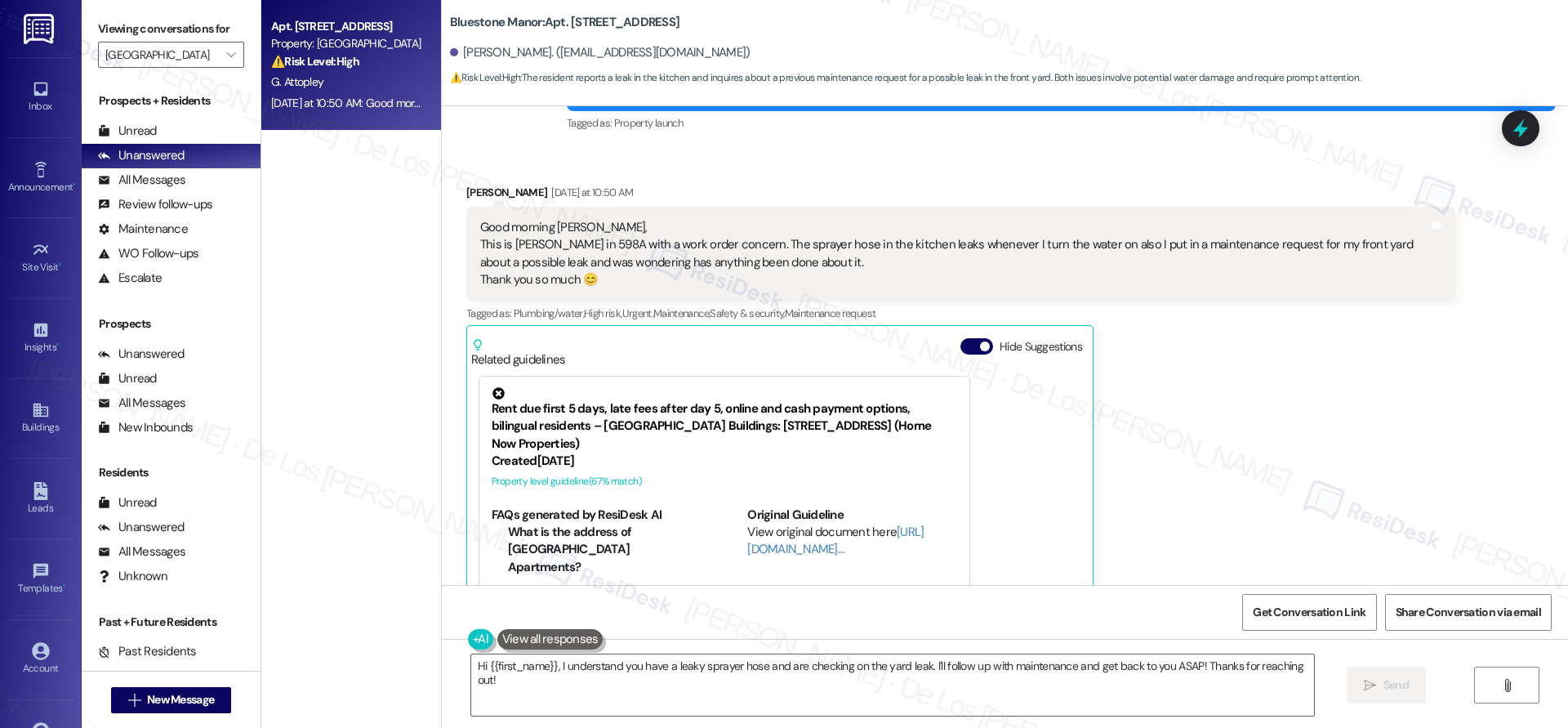
scroll to position [273, 0]
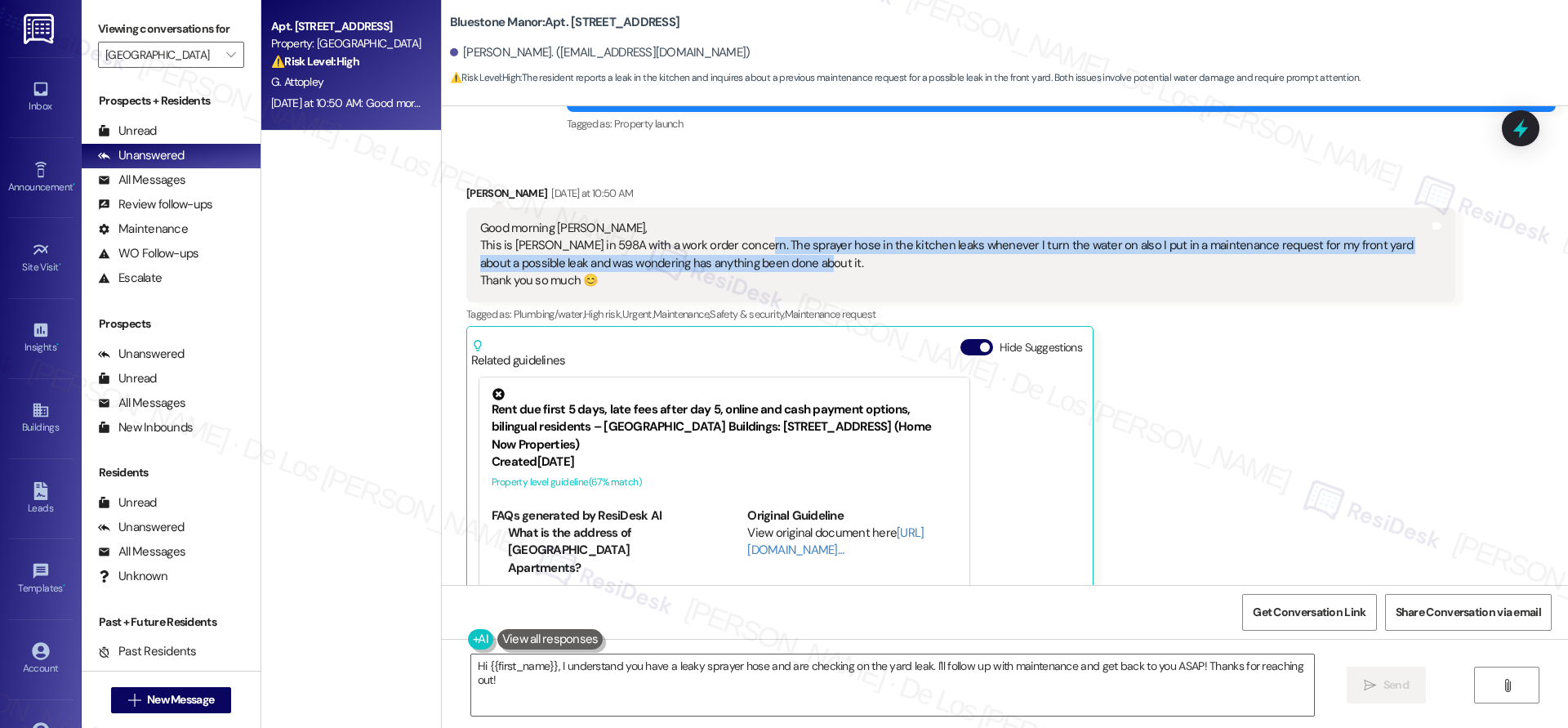
drag, startPoint x: 728, startPoint y: 241, endPoint x: 826, endPoint y: 262, distance: 100.2
click at [826, 263] on div "Good morning Sarah, This is Gloria in 598A with a work order concern. The spray…" at bounding box center [954, 254] width 949 height 70
click at [772, 692] on textarea "Hi {{first_name}}, I understand you have a leaky sprayer hose and are checking …" at bounding box center [892, 685] width 843 height 61
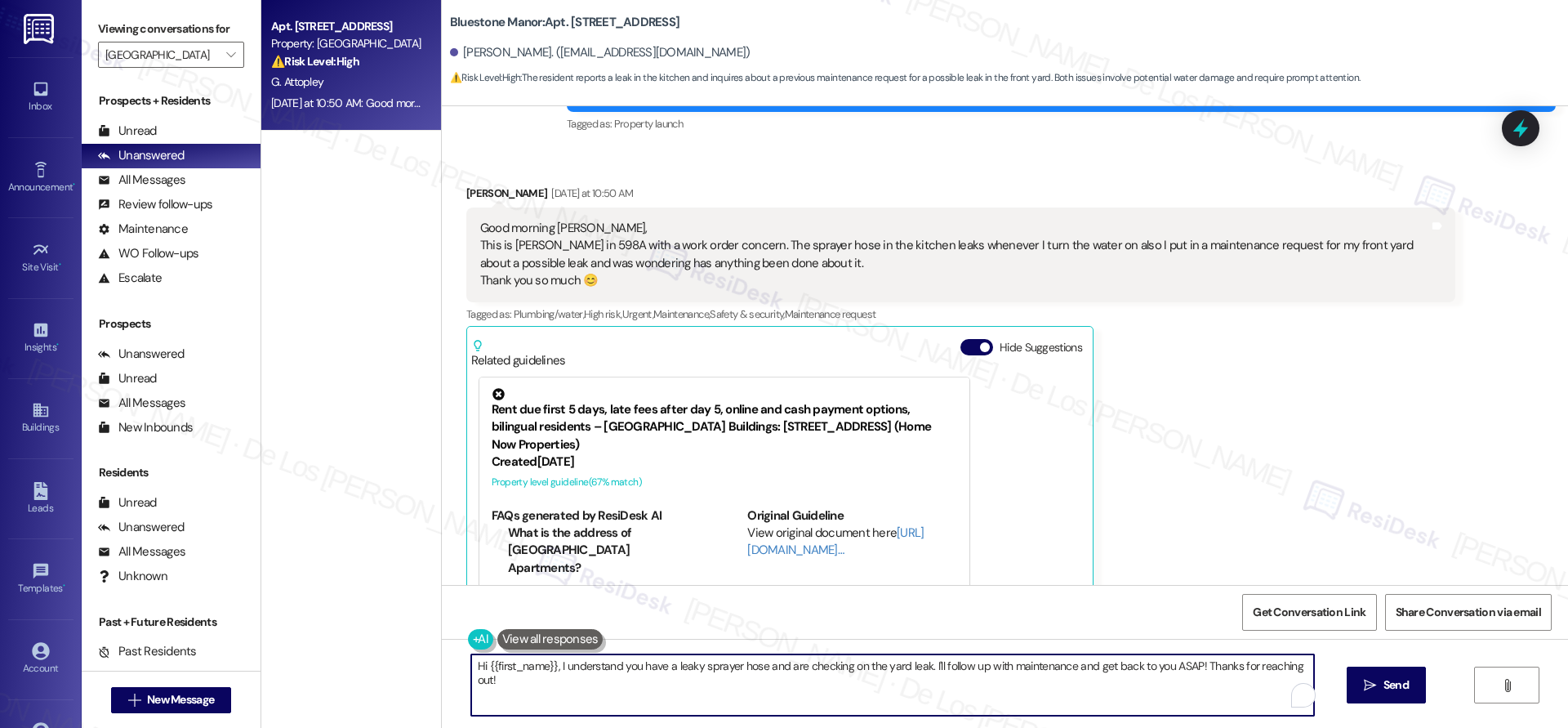
click at [772, 692] on textarea "Hi {{first_name}}, I understand you have a leaky sprayer hose and are checking …" at bounding box center [892, 685] width 843 height 61
click at [932, 695] on textarea "Hi {{first_name}}, I understand you have a leaky sprayer hose and are checking …" at bounding box center [892, 685] width 843 height 61
drag, startPoint x: 1182, startPoint y: 664, endPoint x: 1310, endPoint y: 680, distance: 129.0
click at [1310, 680] on div "Hi {{first_name}}, I understand you have a leaky sprayer hose and are checking …" at bounding box center [892, 685] width 845 height 63
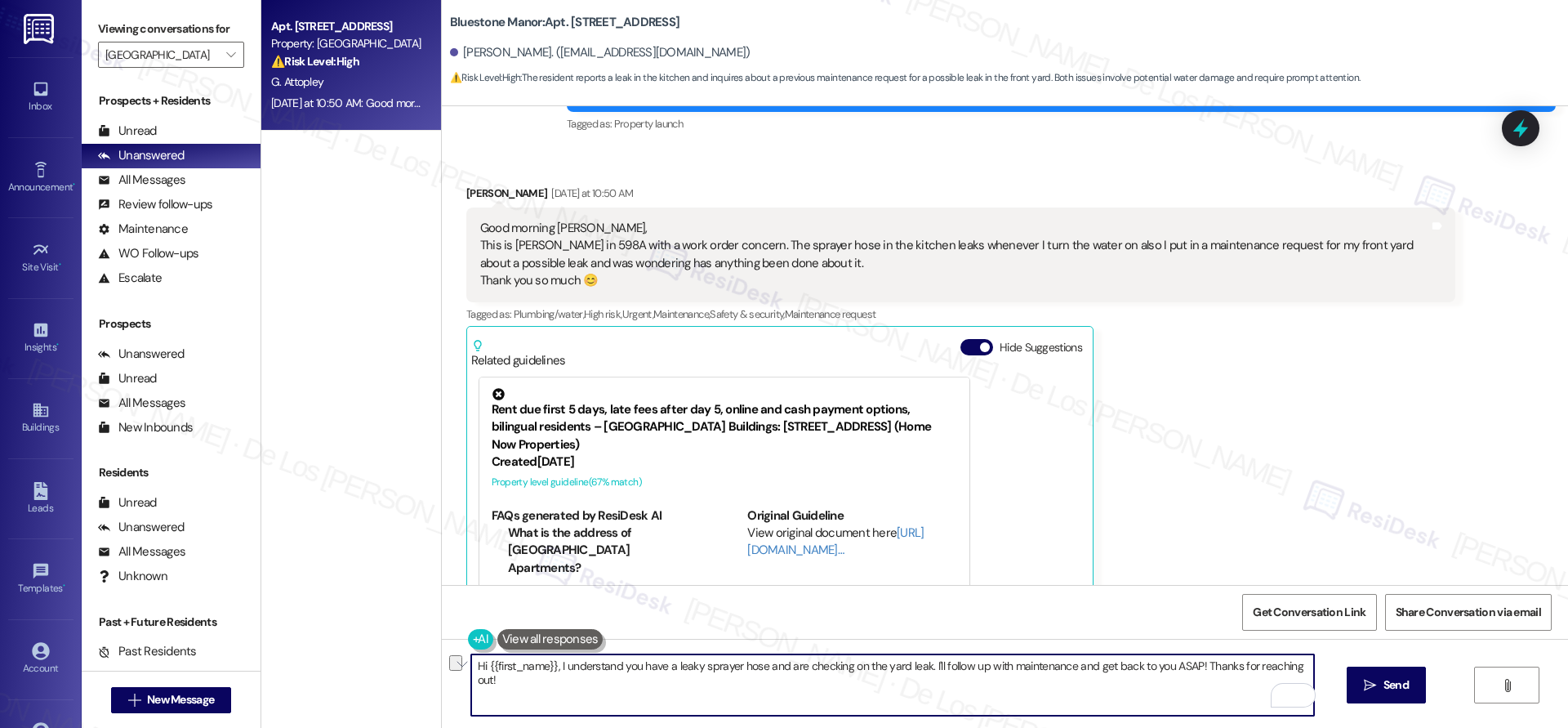
paste textarea "11560-1"
paste textarea "11583"
drag, startPoint x: 919, startPoint y: 662, endPoint x: 970, endPoint y: 718, distance: 75.7
click at [1208, 663] on textarea "Hi {{first_name}}, I understand you have a leaky sprayer hose and are checking …" at bounding box center [892, 685] width 843 height 61
drag, startPoint x: 919, startPoint y: 666, endPoint x: 1274, endPoint y: 677, distance: 355.2
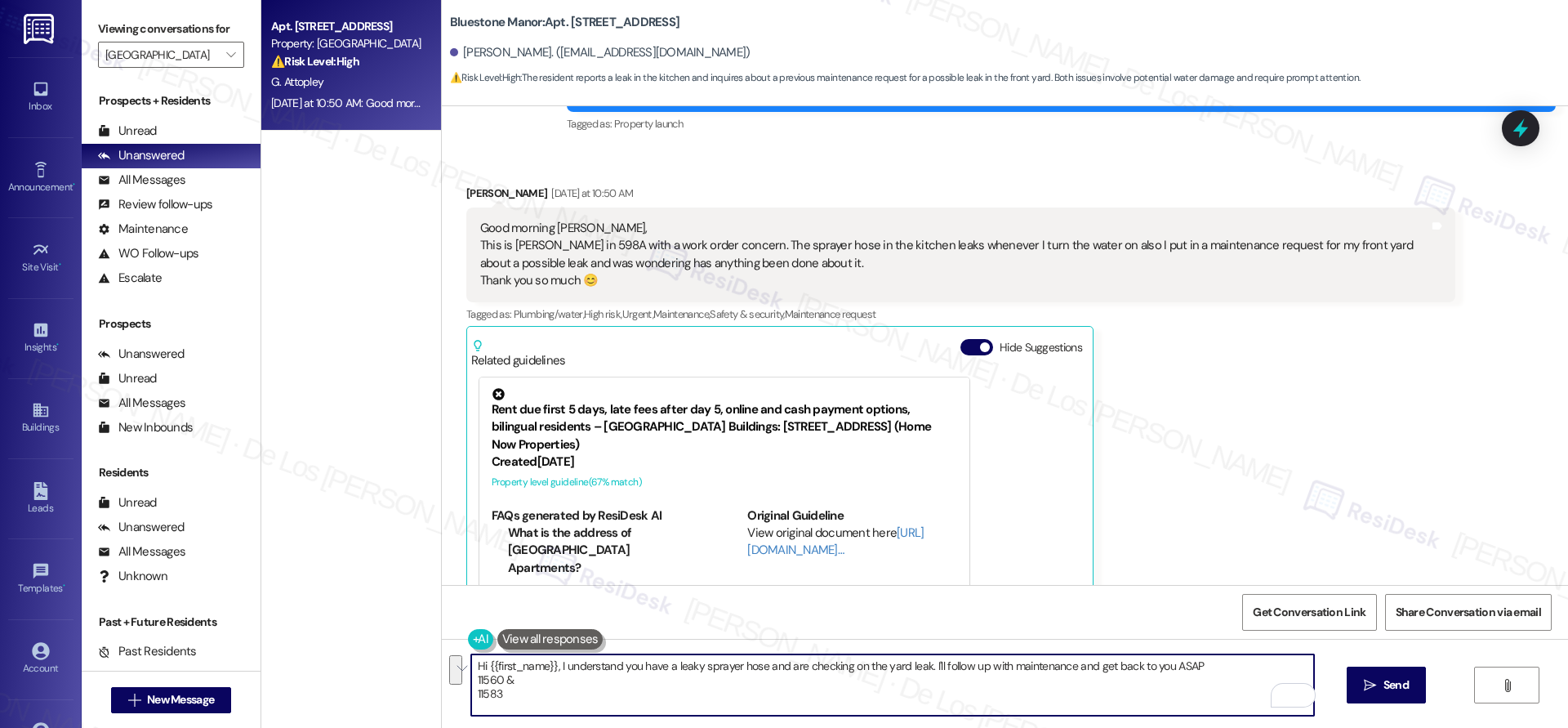
click at [1274, 677] on textarea "Hi {{first_name}}, I understand you have a leaky sprayer hose and are checking …" at bounding box center [892, 685] width 843 height 61
click at [577, 687] on textarea "Hi {{first_name}}, I understand you have a leaky sprayer hose and are checking …" at bounding box center [892, 685] width 843 height 61
paste textarea "11583"
click at [1083, 669] on textarea "Hi {{first_name}}, I understand you have a leaky sprayer hose and are checking …" at bounding box center [892, 685] width 843 height 61
click at [471, 678] on textarea "Hi {{first_name}}, I understand you have a leaky sprayer hose and are checking …" at bounding box center [892, 685] width 843 height 61
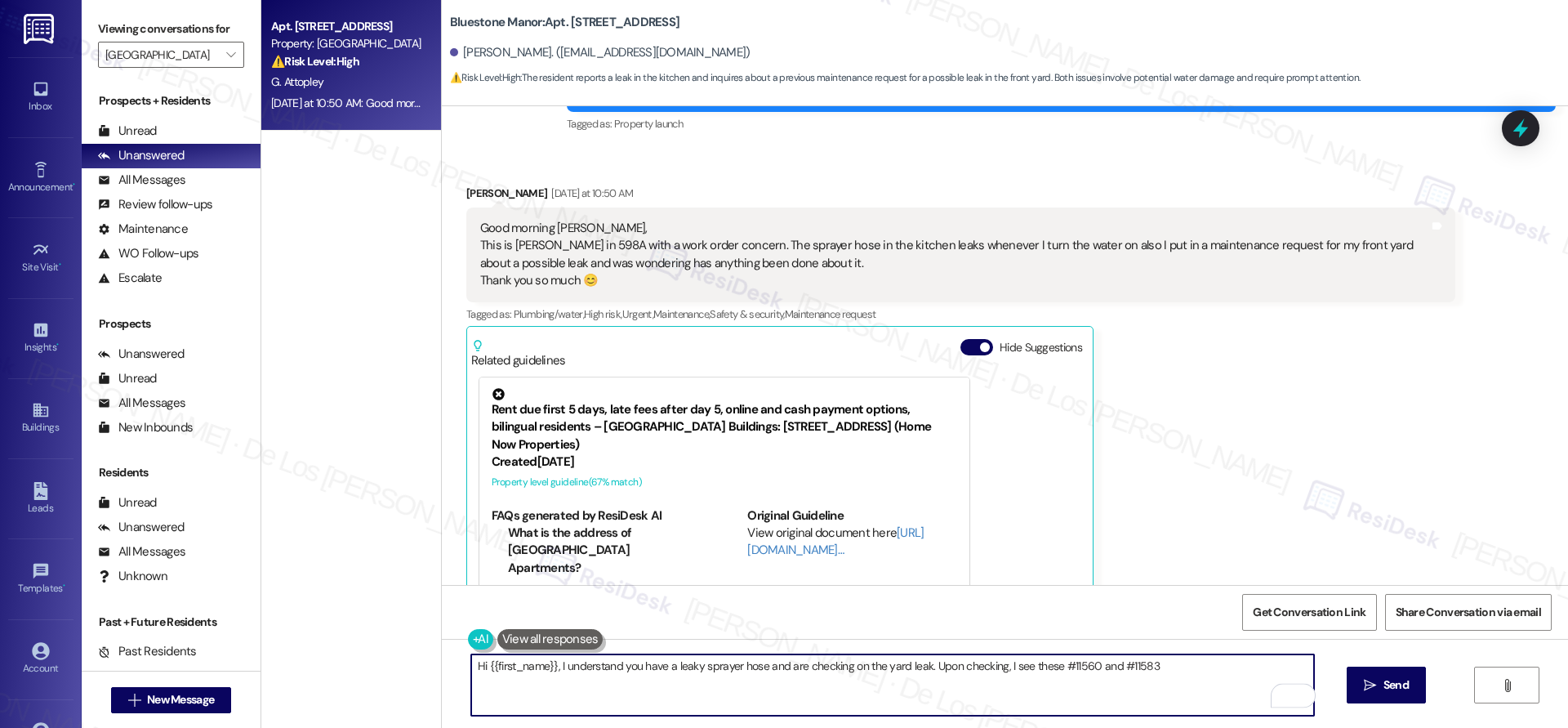
click at [1171, 668] on textarea "Hi {{first_name}}, I understand you have a leaky sprayer hose and are checking …" at bounding box center [892, 685] width 843 height 61
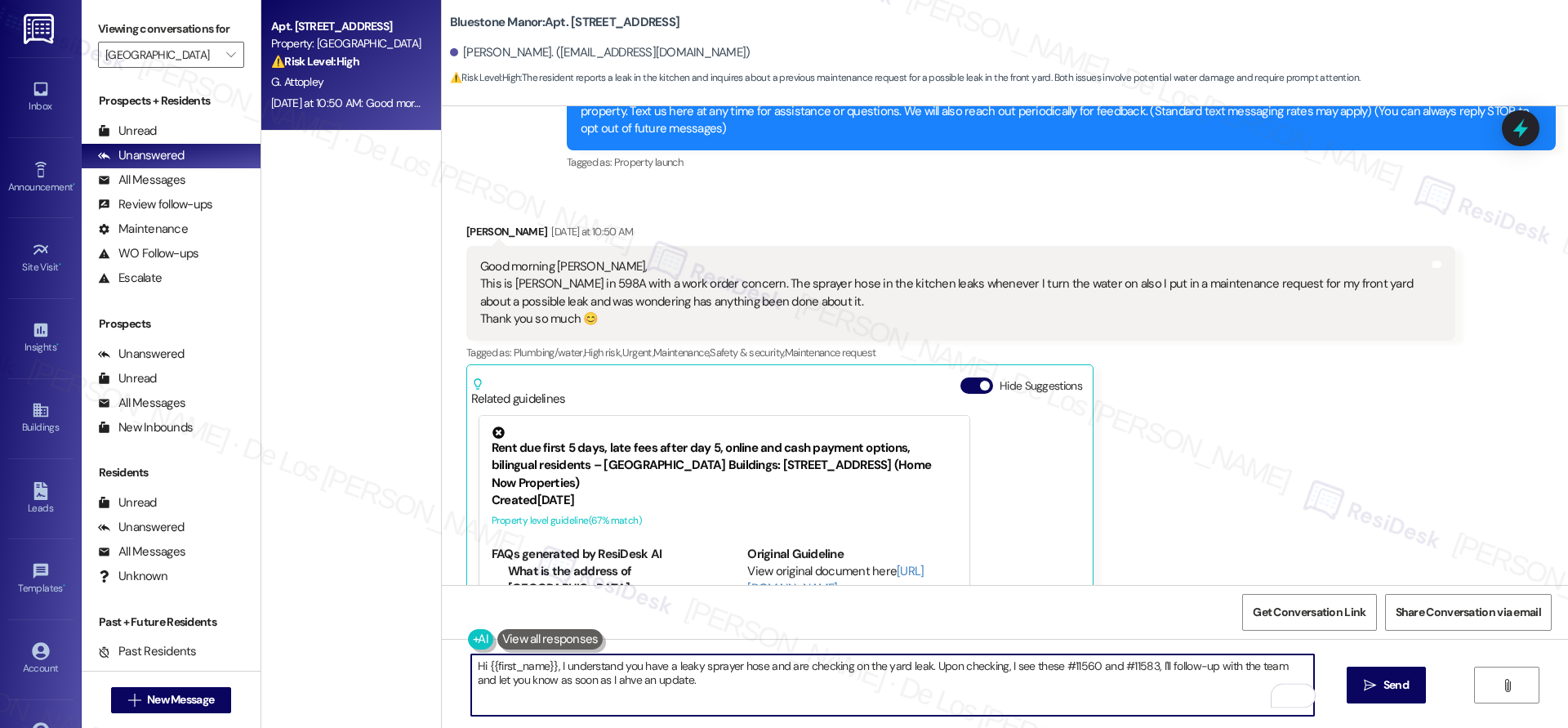
scroll to position [0, 0]
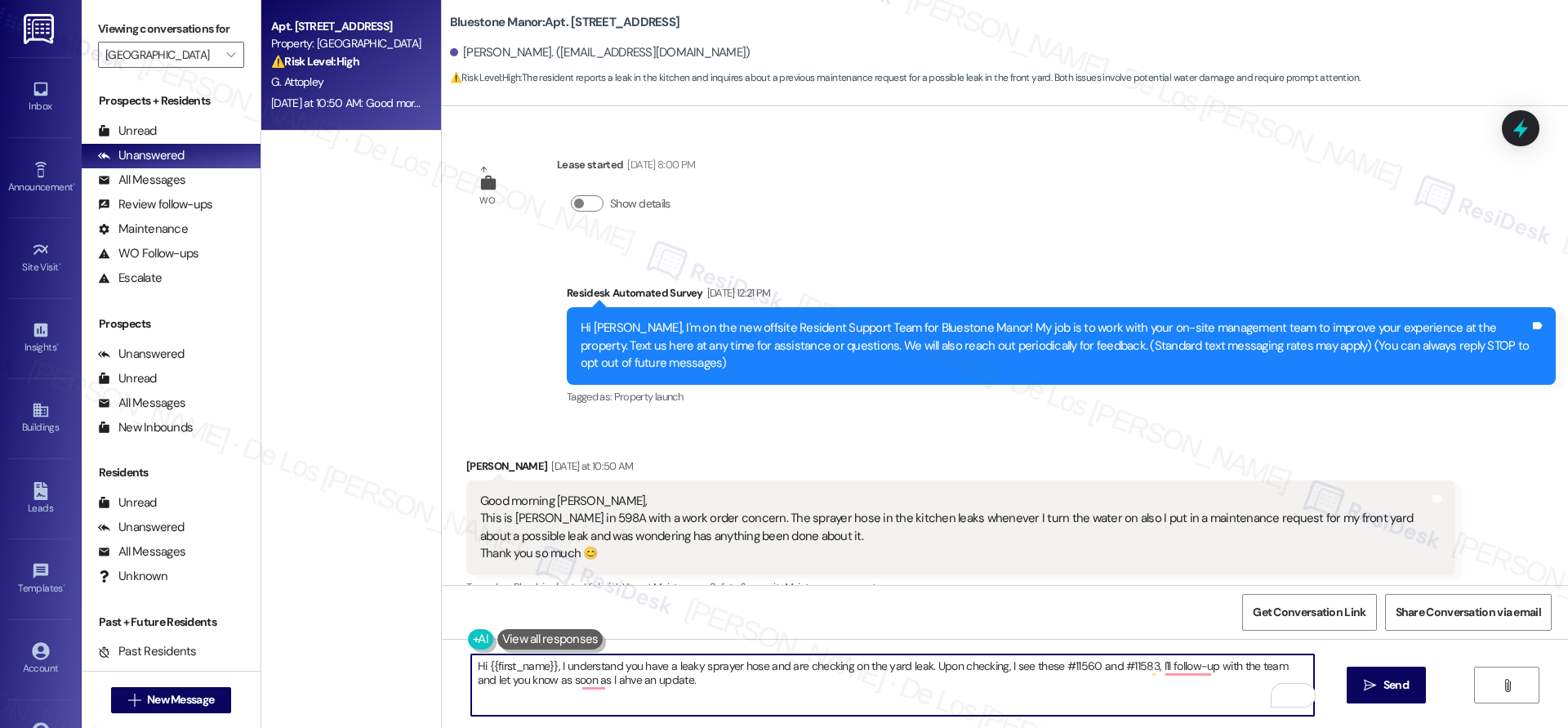
click at [759, 665] on textarea "Hi {{first_name}}, I understand you have a leaky sprayer hose and are checking …" at bounding box center [892, 685] width 843 height 61
click at [752, 684] on textarea "Hi {{first_name}}, I understand you have a leaky sprayer hose in the kitchen an…" at bounding box center [892, 685] width 843 height 61
paste textarea "’re dealing with a leaky sprayer hose in the kitchen and are also checking on a…"
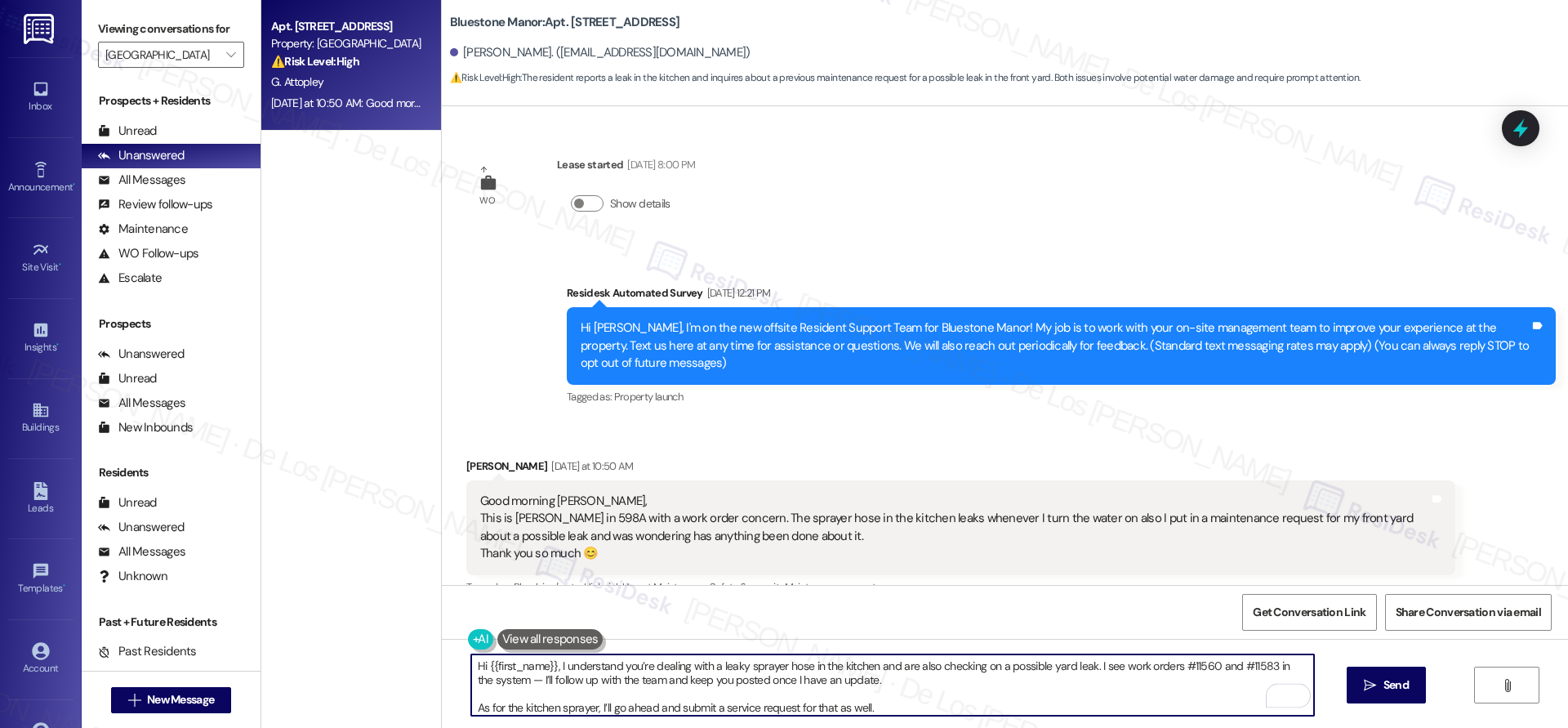
click at [512, 683] on textarea "Hi {{first_name}}, I understand you’re dealing with a leaky sprayer hose in the…" at bounding box center [892, 685] width 843 height 61
click at [888, 703] on textarea "Hi {{first_name}}, I understand you’re dealing with a leaky sprayer hose in the…" at bounding box center [892, 685] width 843 height 61
paste textarea "Do we have your permission to enter if you’re not home? Also, do you have any p…"
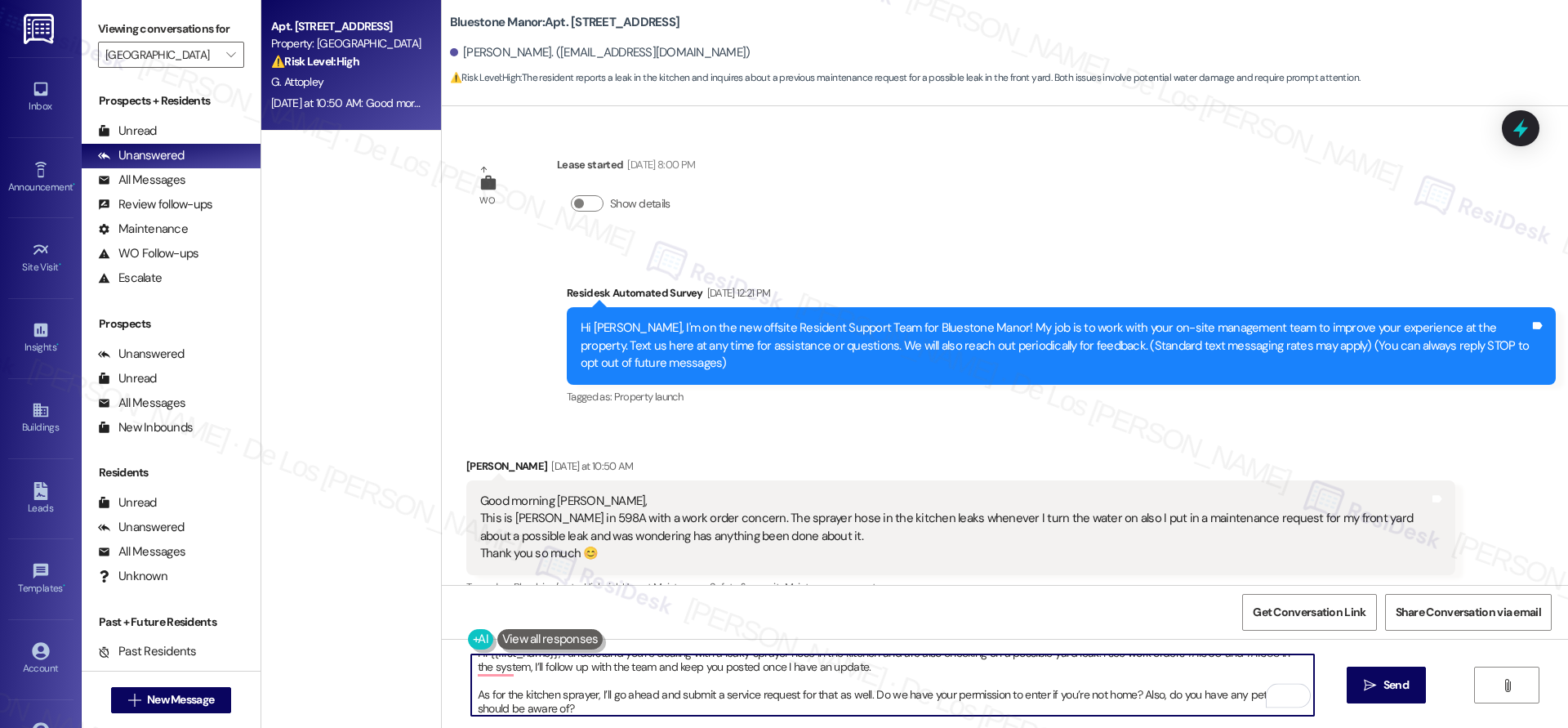
scroll to position [366, 0]
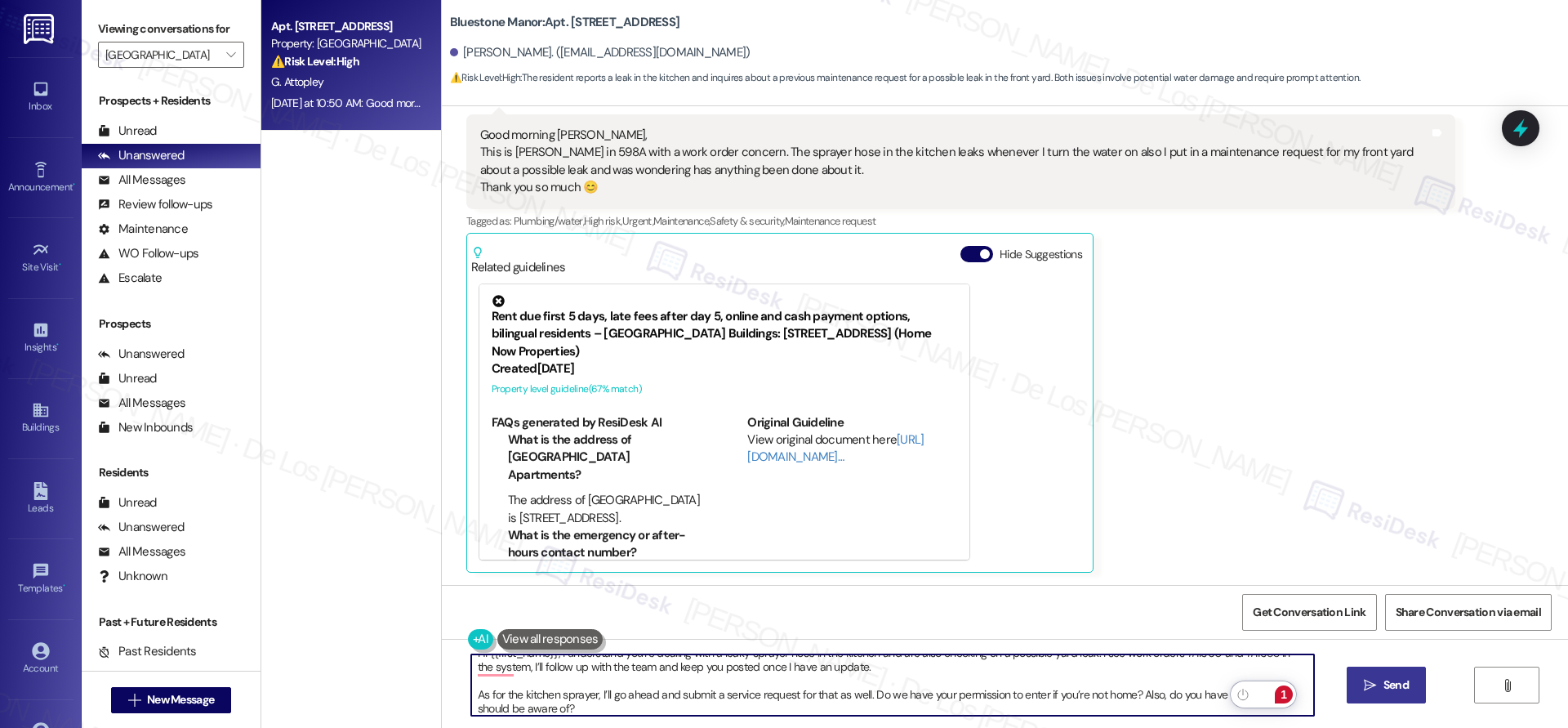
type textarea "Hi {{first_name}}, I understand you’re dealing with a leaky sprayer hose in the…"
click at [1383, 677] on span "Send" at bounding box center [1395, 685] width 26 height 17
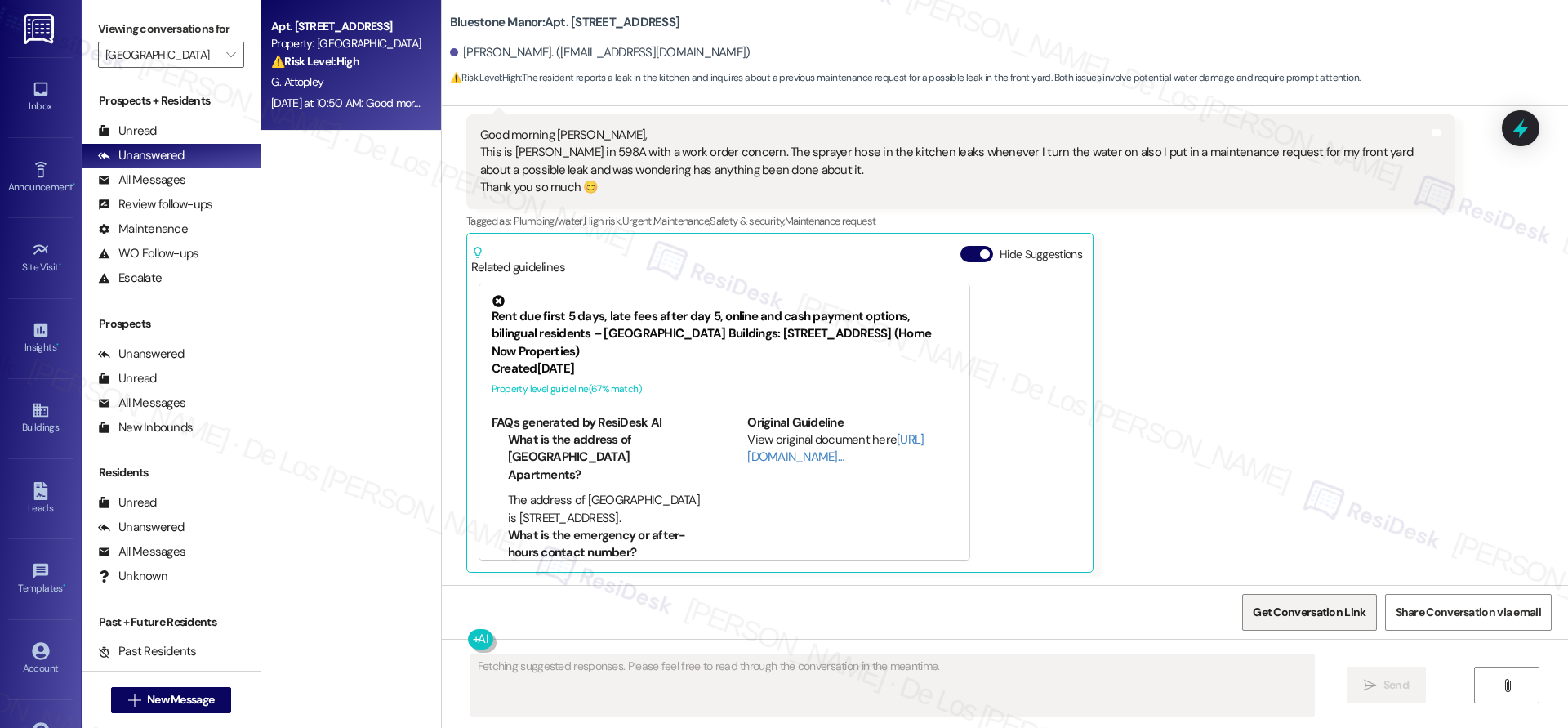
scroll to position [365, 0]
click at [1316, 612] on span "Get Conversation Link" at bounding box center [1309, 611] width 112 height 17
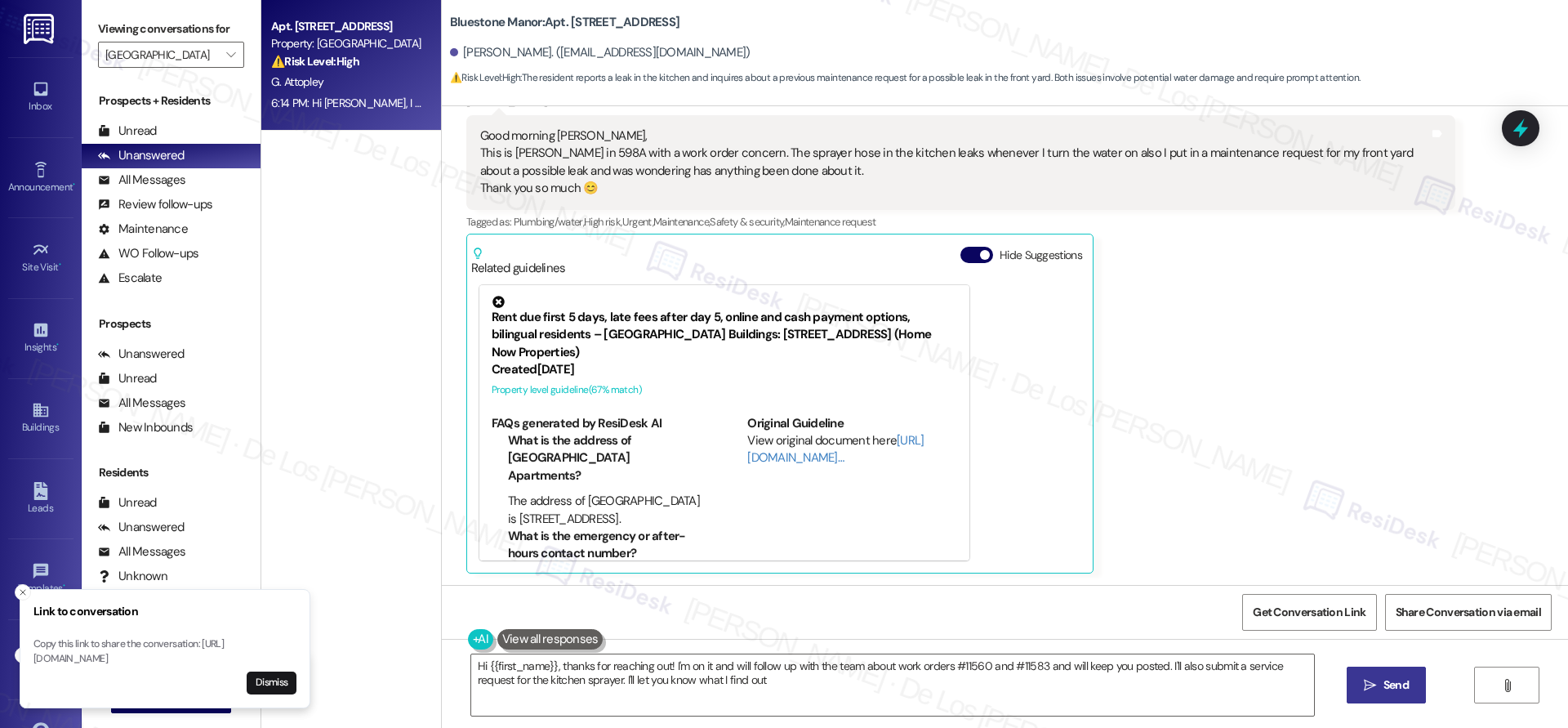
type textarea "Hi {{first_name}}, thanks for reaching out! I'm on it and will follow up with t…"
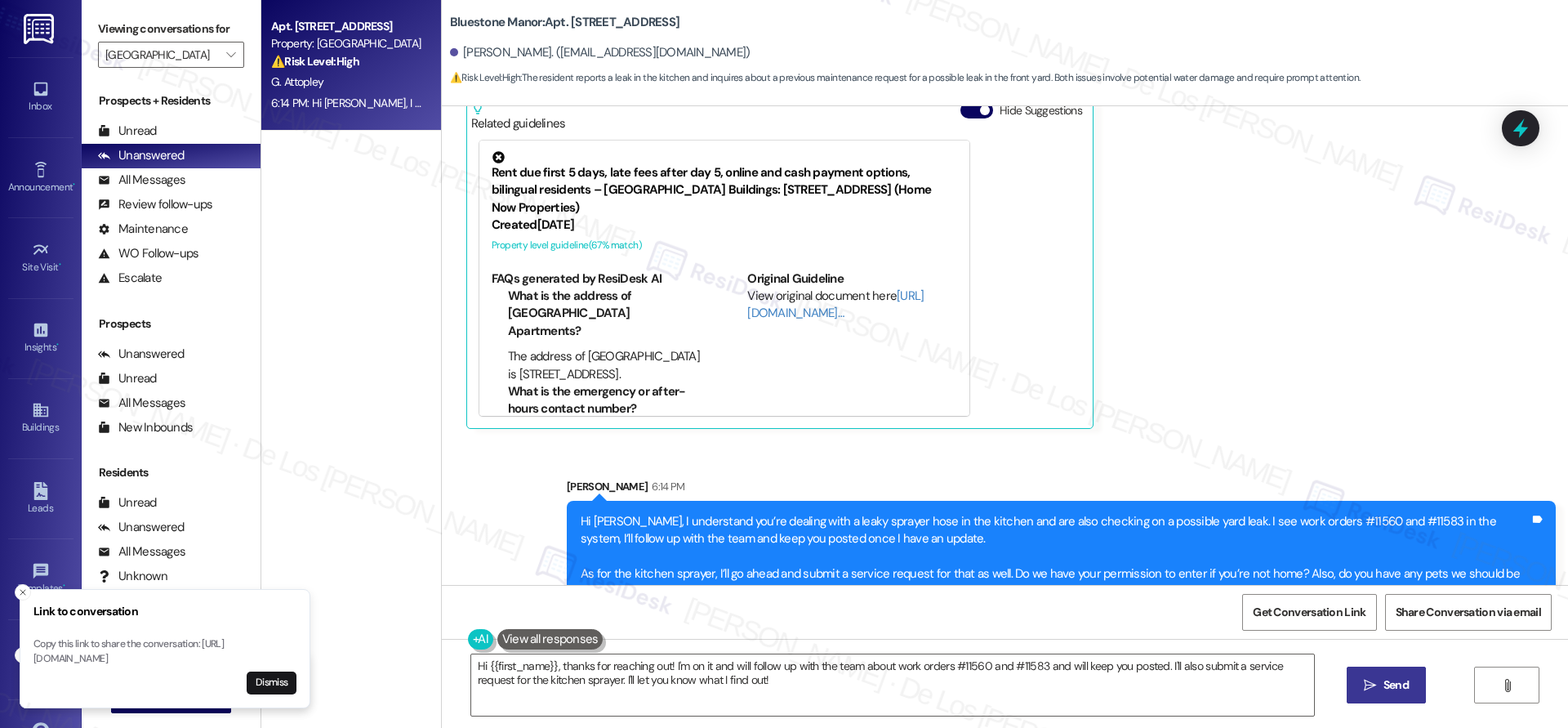
scroll to position [550, 0]
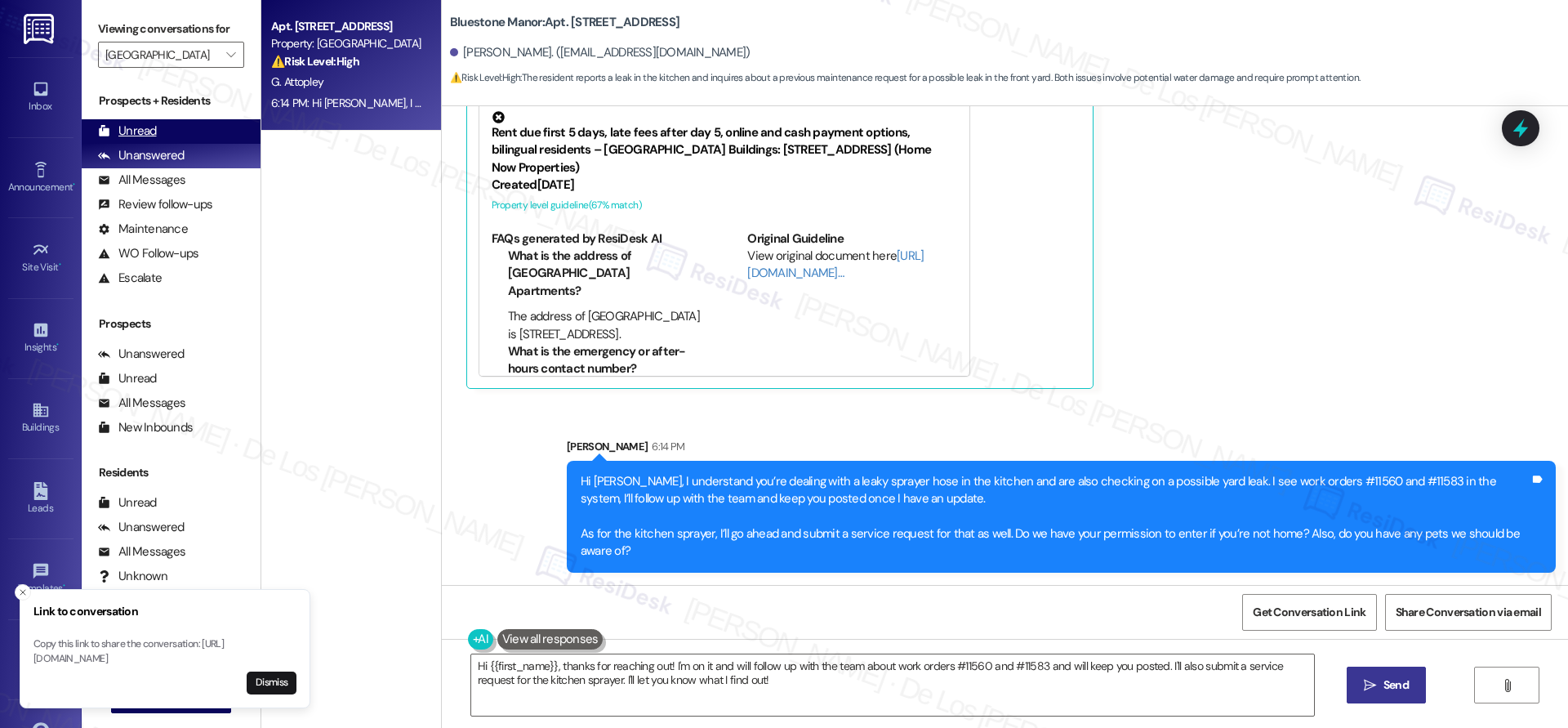
click at [214, 137] on div "Unread (0)" at bounding box center [171, 132] width 179 height 25
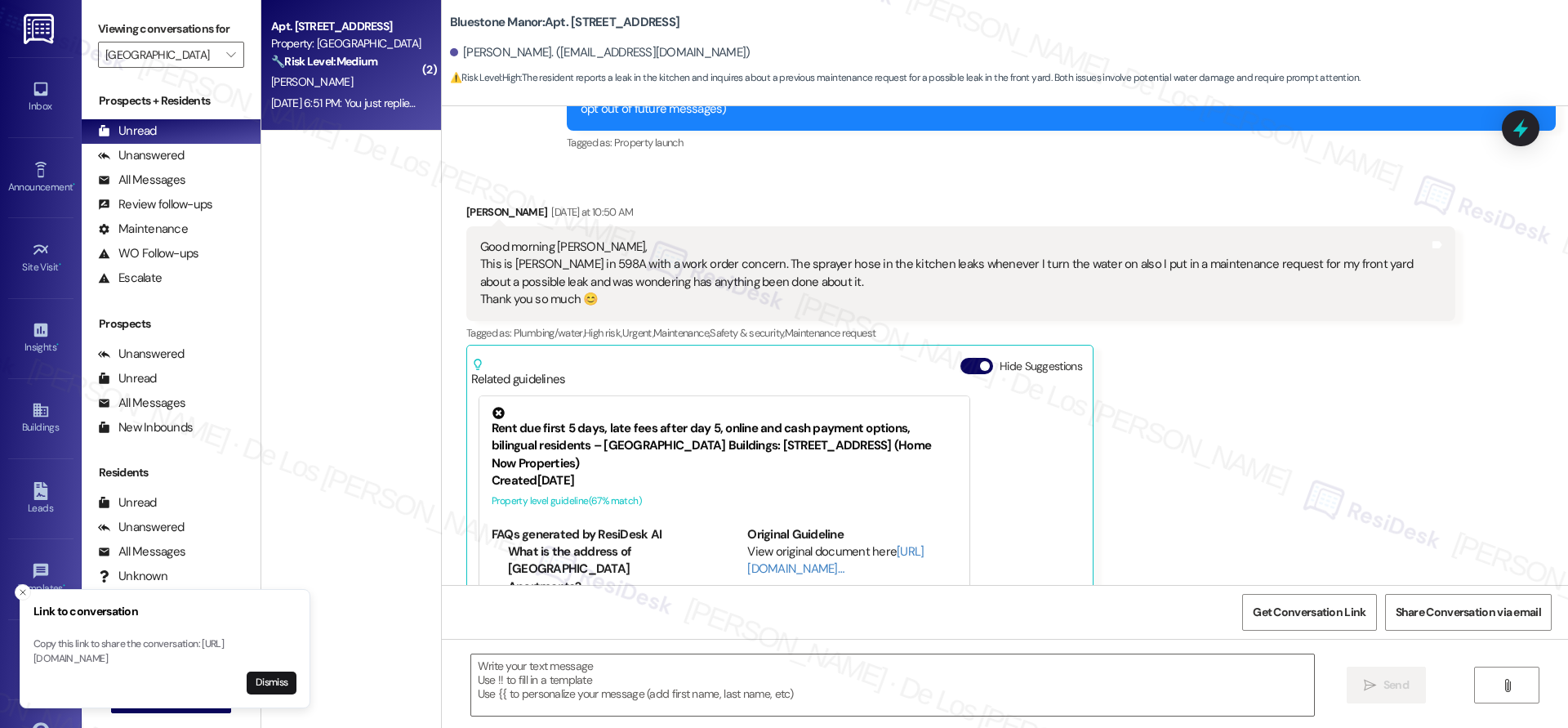
type textarea "Fetching suggested responses. Please feel free to read through the conversation…"
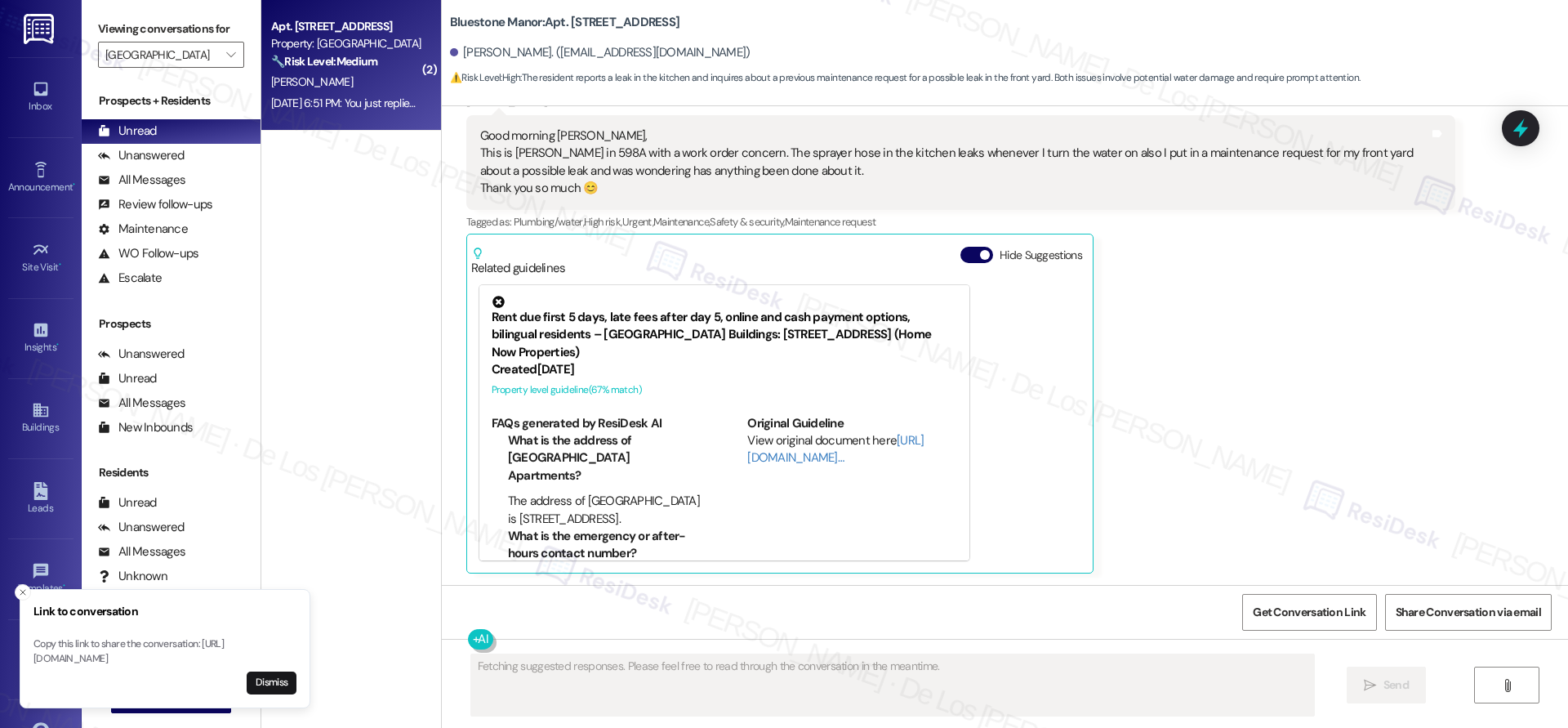
click at [318, 107] on div "Aug 11, 2025 at 6:51 PM: You just replied 'Stop '. Are you sure you want to opt…" at bounding box center [599, 103] width 656 height 15
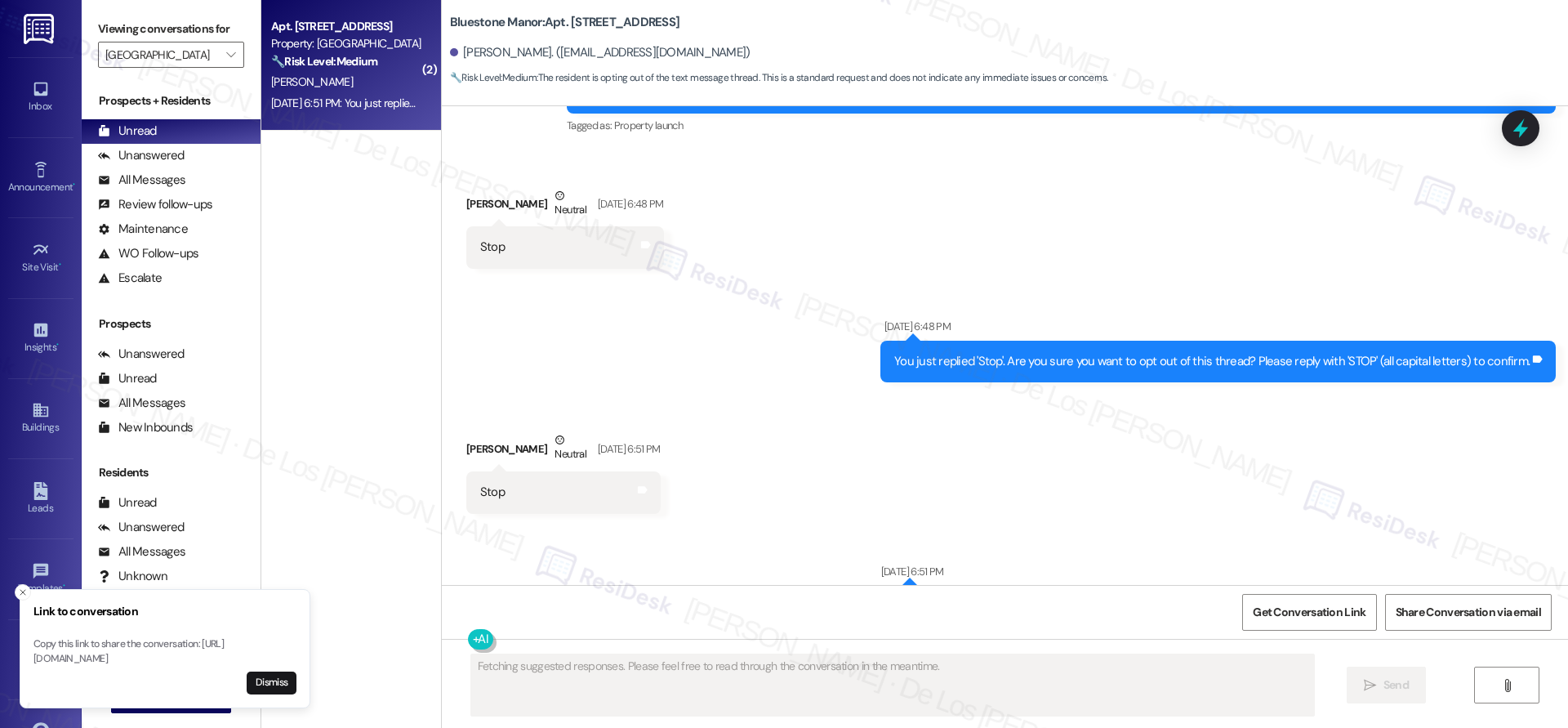
scroll to position [294, 0]
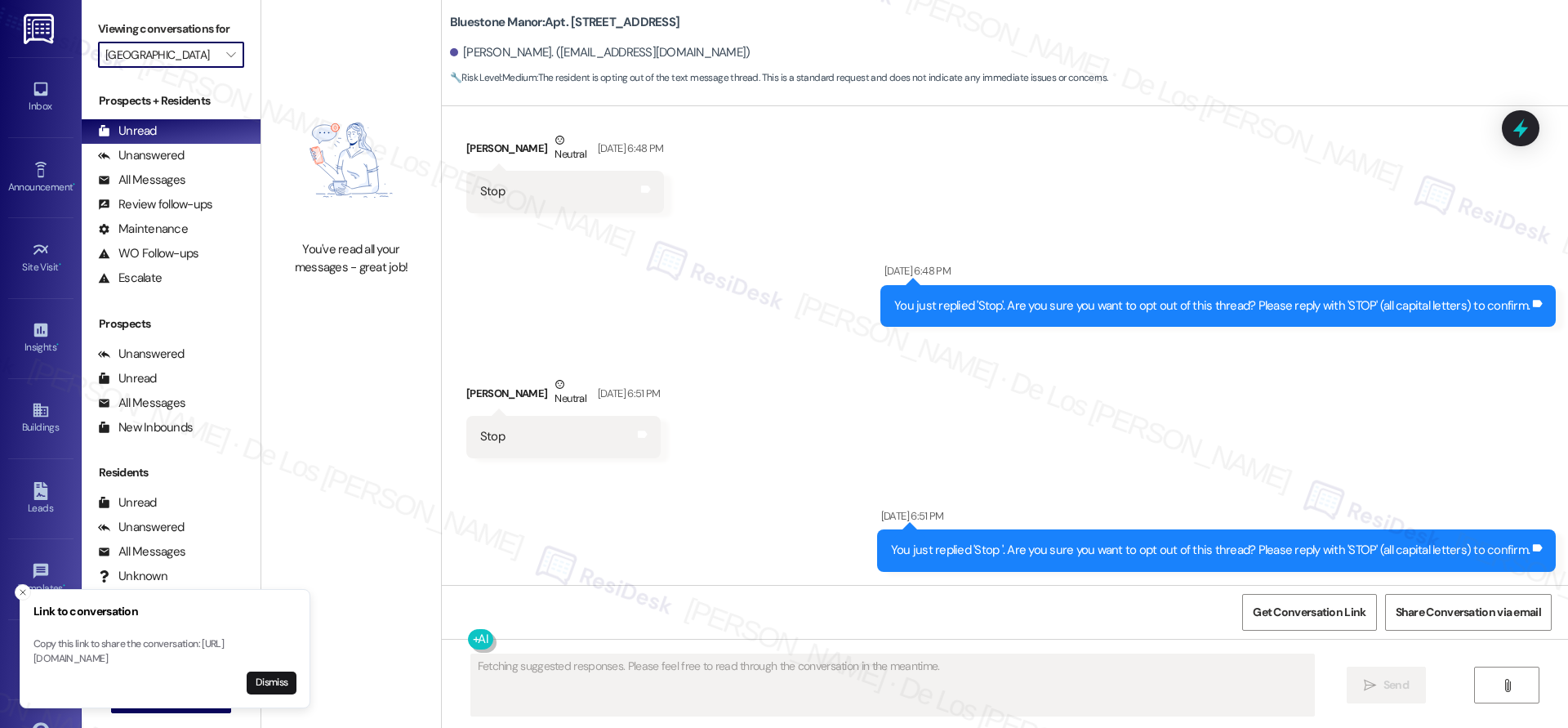
click at [189, 54] on input "[GEOGRAPHIC_DATA]" at bounding box center [161, 55] width 112 height 27
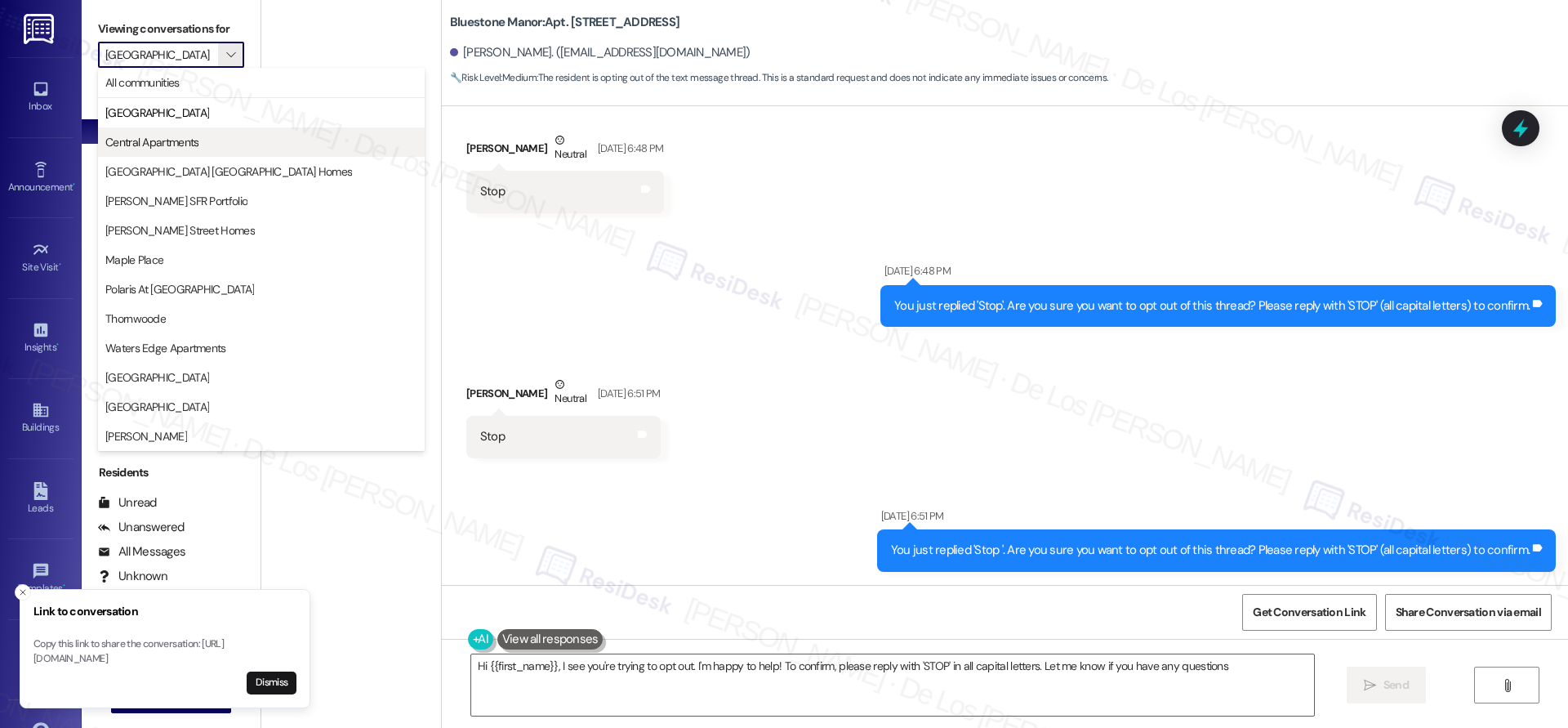
type textarea "Hi {{first_name}}, I see you're trying to opt out. I'm happy to help! To confir…"
click at [166, 137] on span "Central Apartments" at bounding box center [151, 142] width 93 height 16
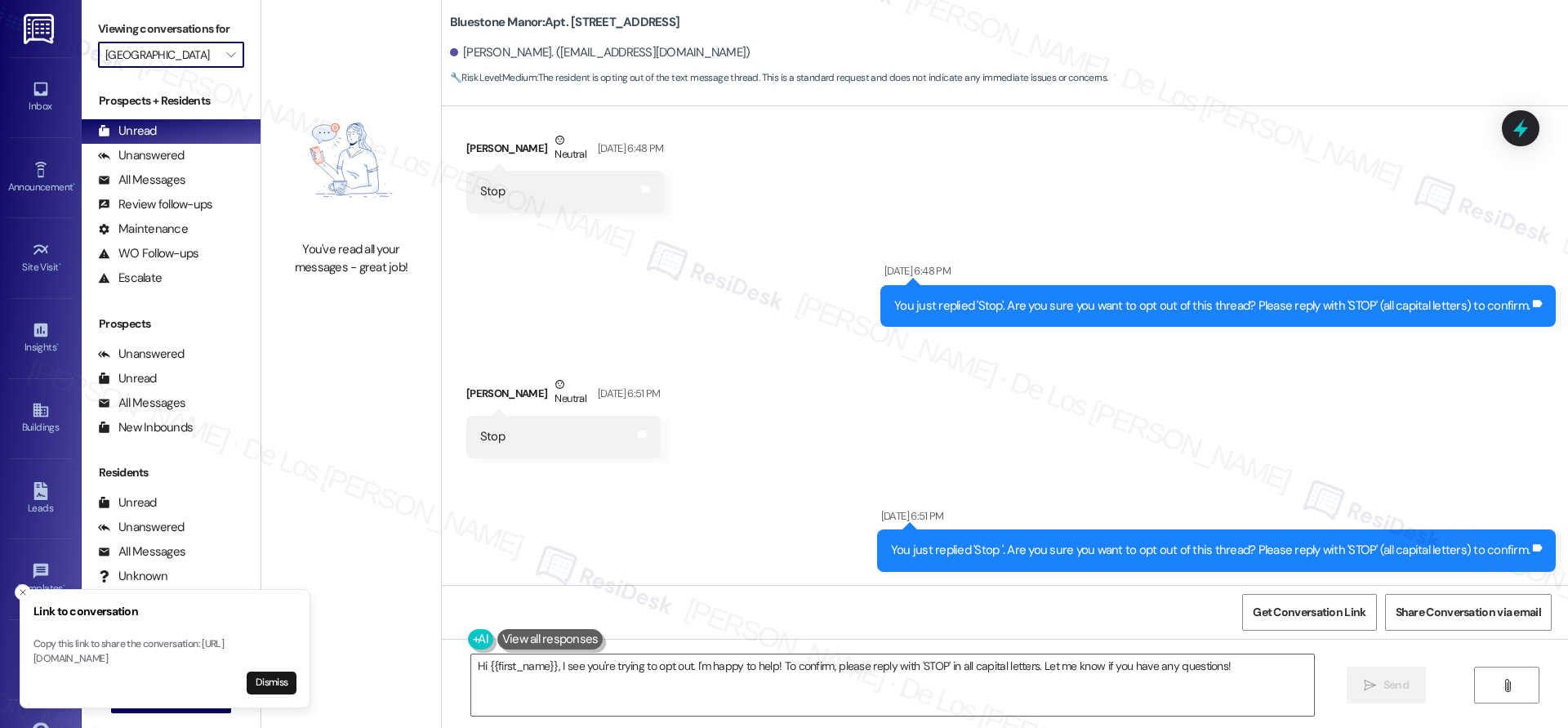
type input "Central Apartments"
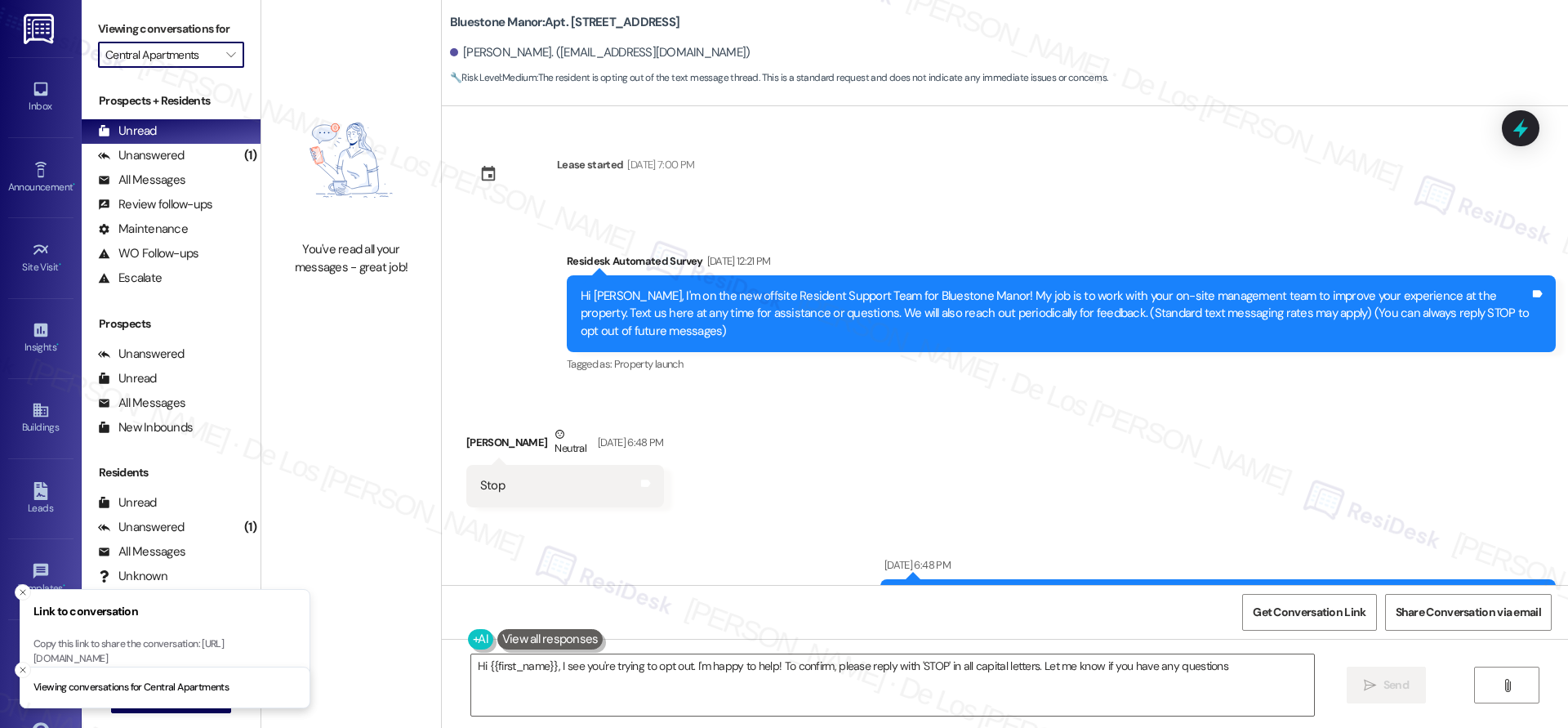
type textarea "Hi {{first_name}}, I see you're trying to opt out. I'm happy to help! To confir…"
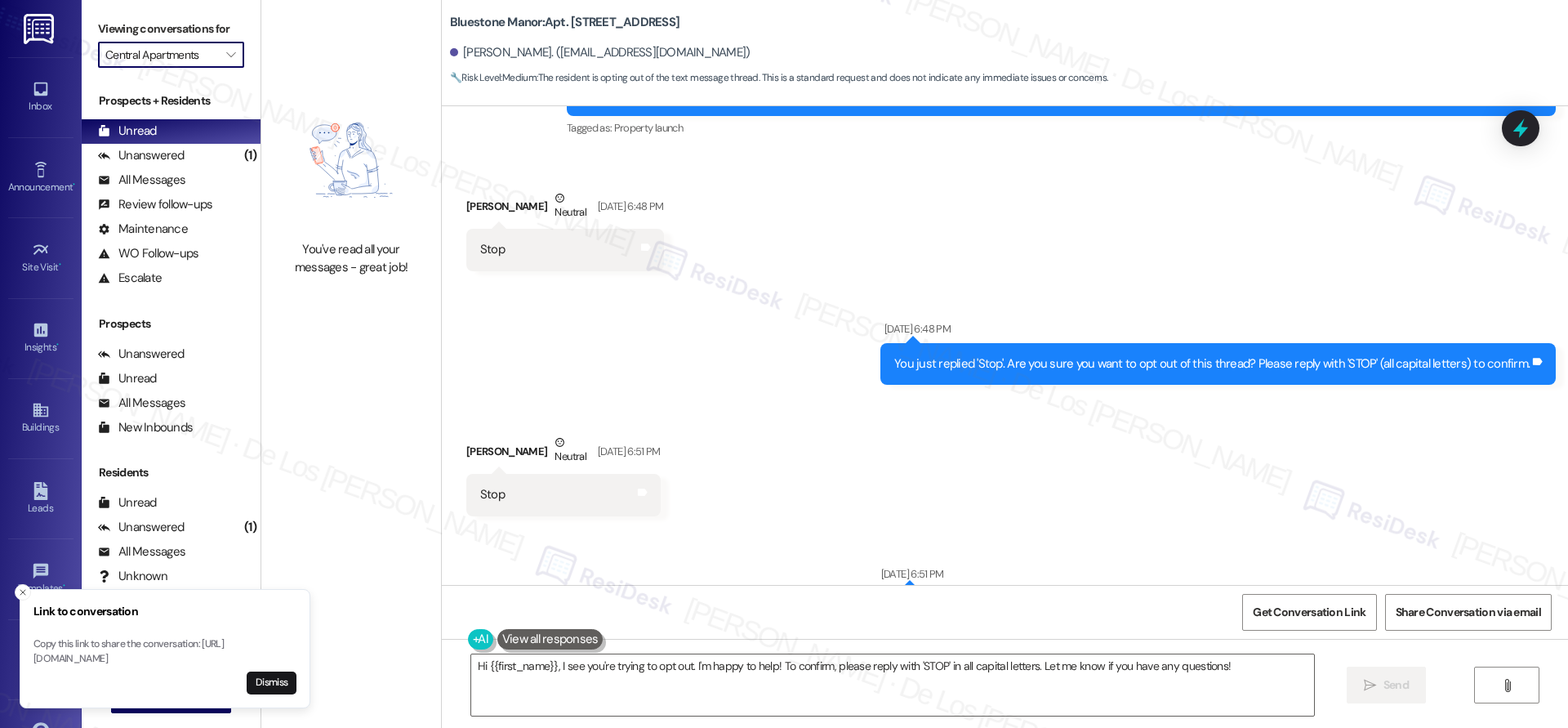
scroll to position [294, 0]
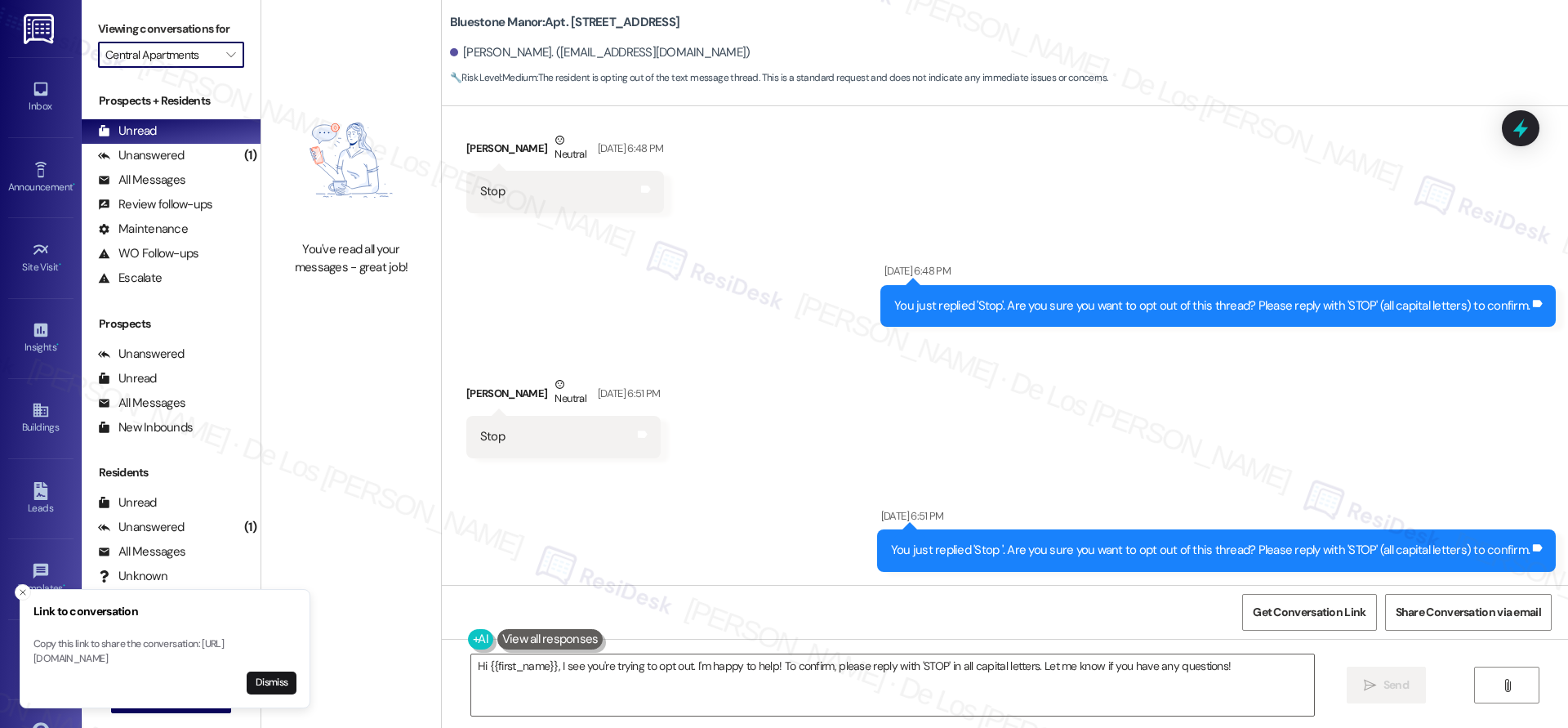
click at [161, 58] on input "Central Apartments" at bounding box center [161, 55] width 112 height 27
type input "[GEOGRAPHIC_DATA] [GEOGRAPHIC_DATA] Homes"
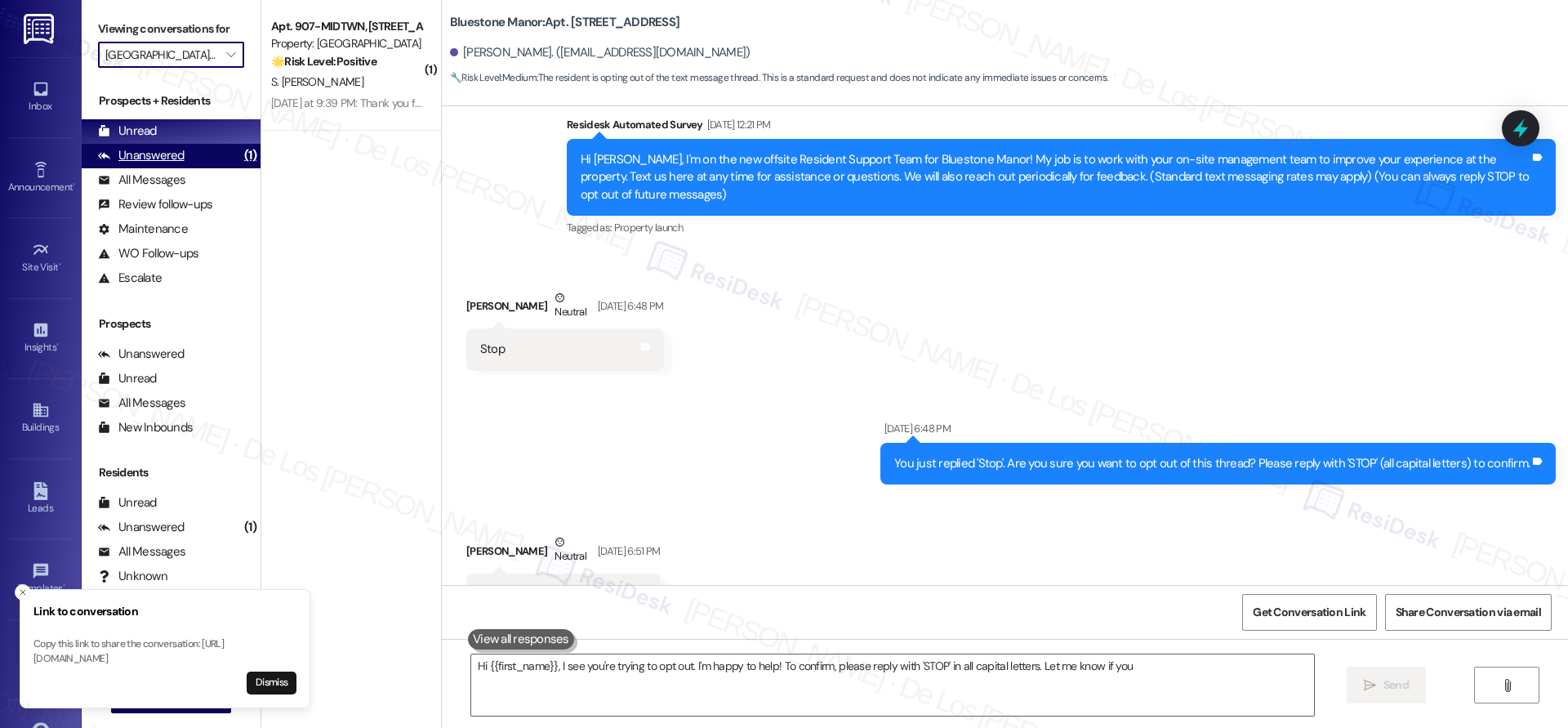
scroll to position [180, 0]
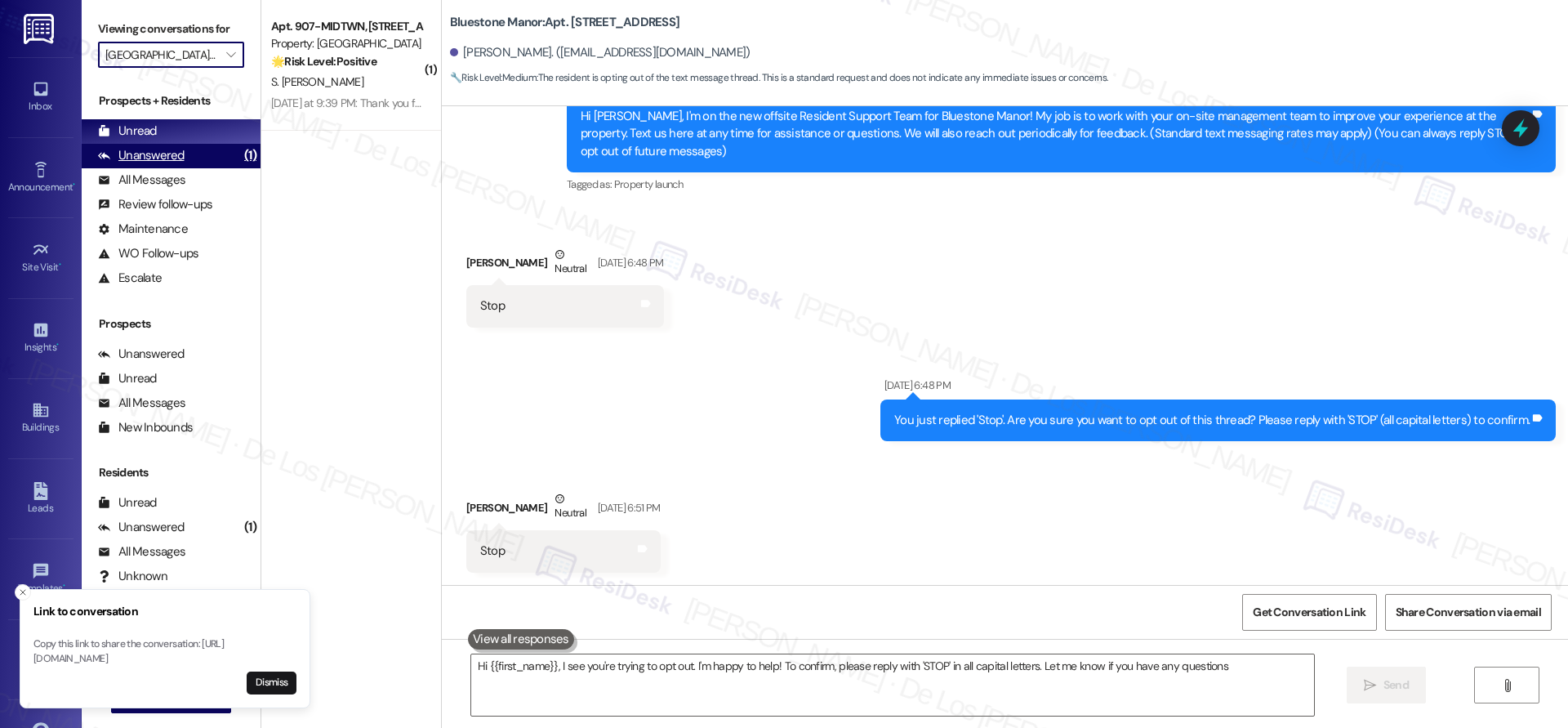
type textarea "Hi {{first_name}}, I see you're trying to opt out. I'm happy to help! To confir…"
click at [165, 160] on div "Unanswered" at bounding box center [142, 155] width 87 height 17
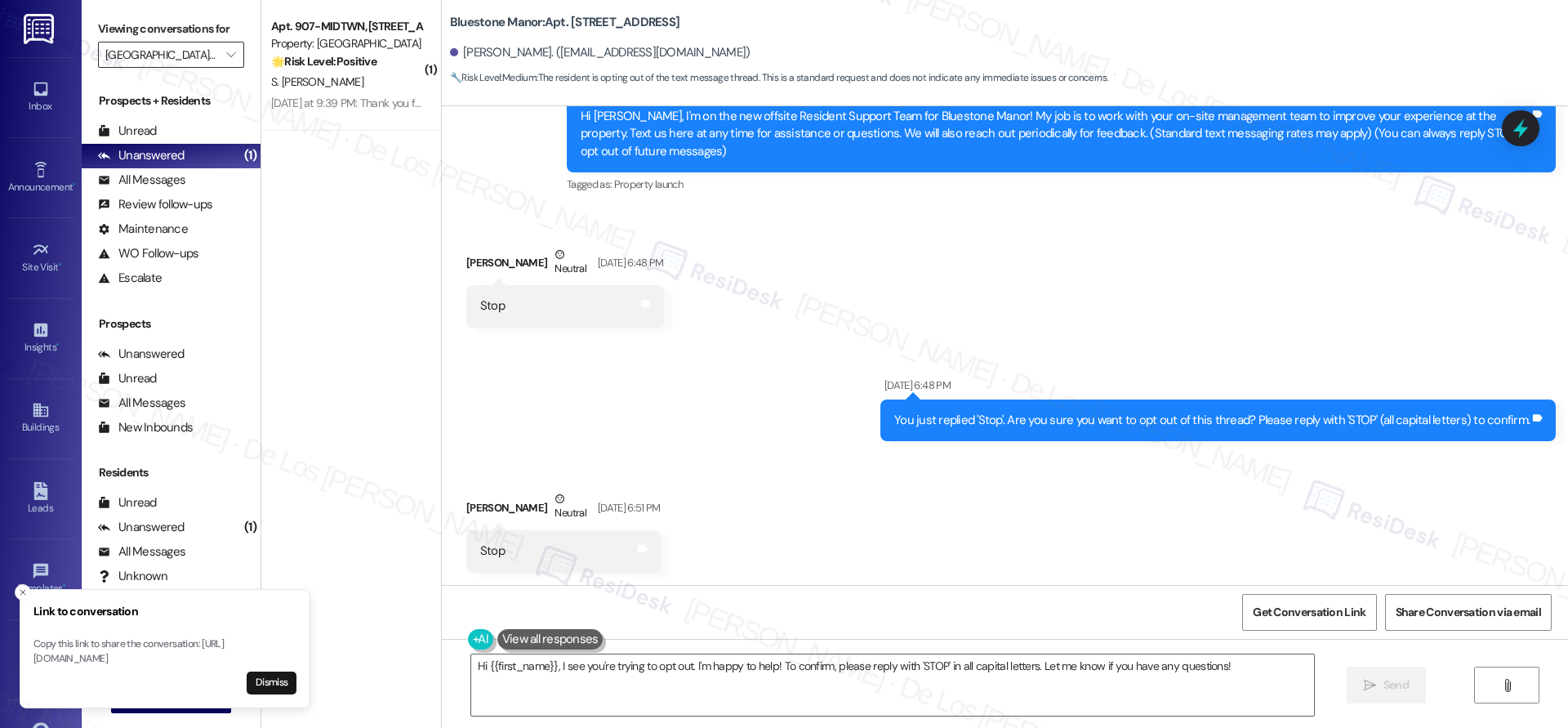
click at [163, 54] on input "[GEOGRAPHIC_DATA] [GEOGRAPHIC_DATA] Homes" at bounding box center [161, 55] width 112 height 27
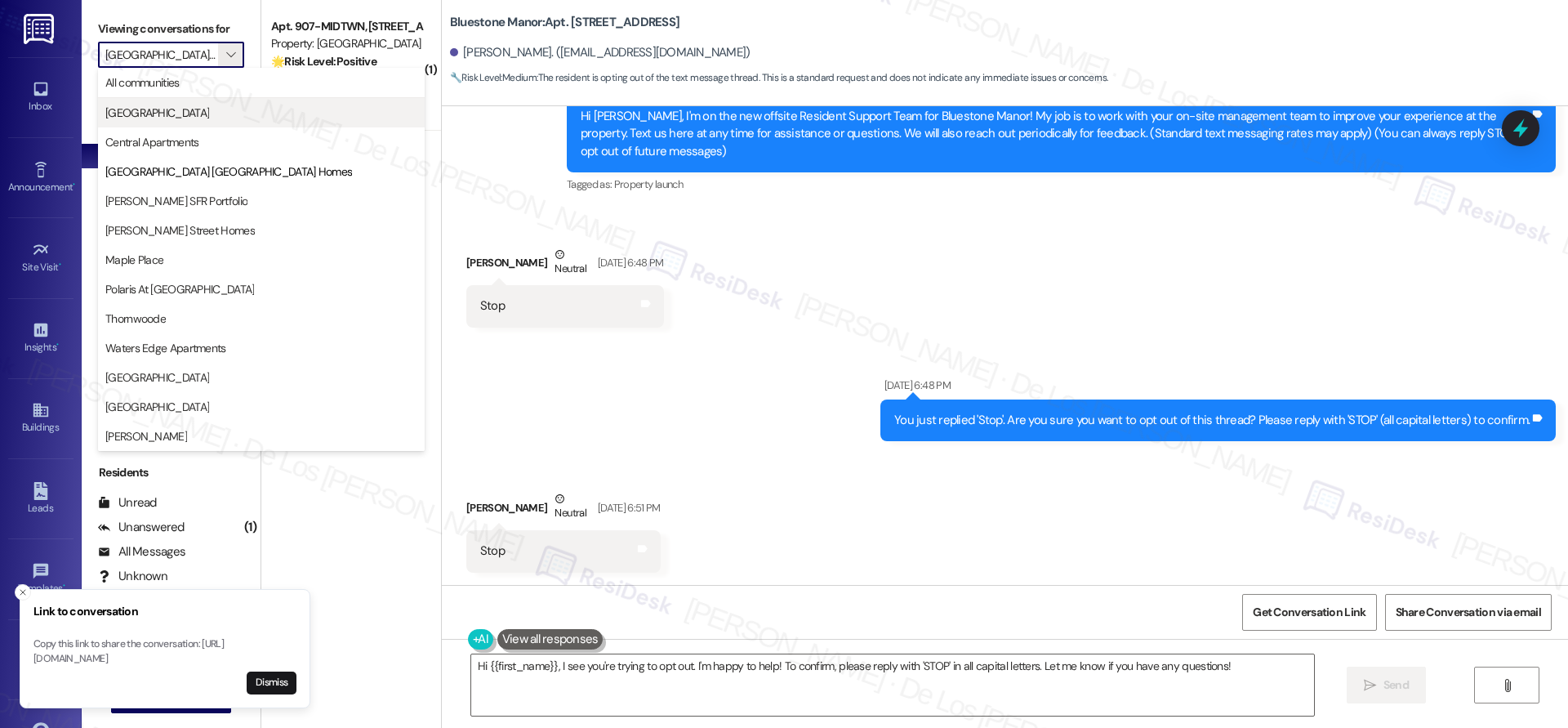
click at [178, 114] on span "[GEOGRAPHIC_DATA]" at bounding box center [157, 112] width 104 height 16
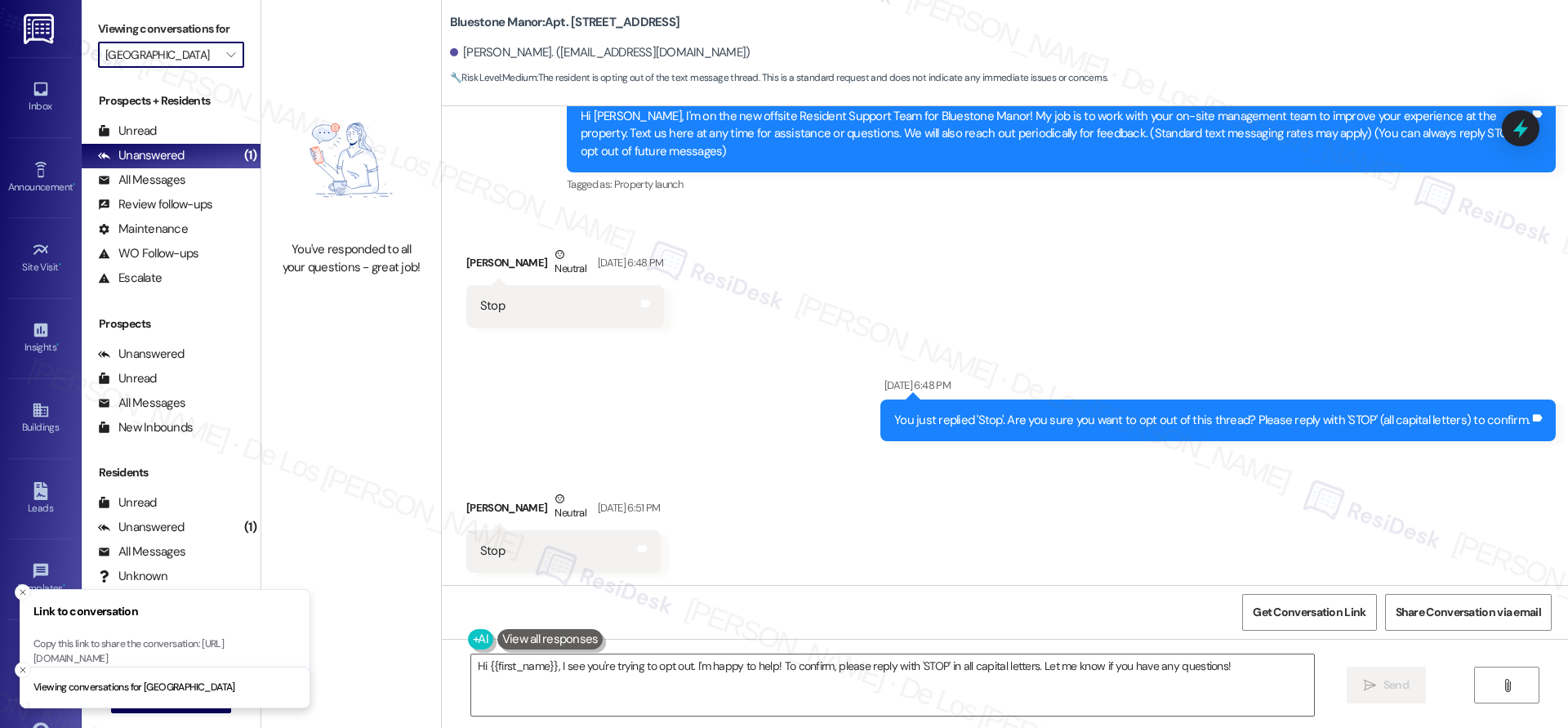
click at [164, 58] on input "[GEOGRAPHIC_DATA]" at bounding box center [161, 55] width 112 height 27
type input "Central Apartments"
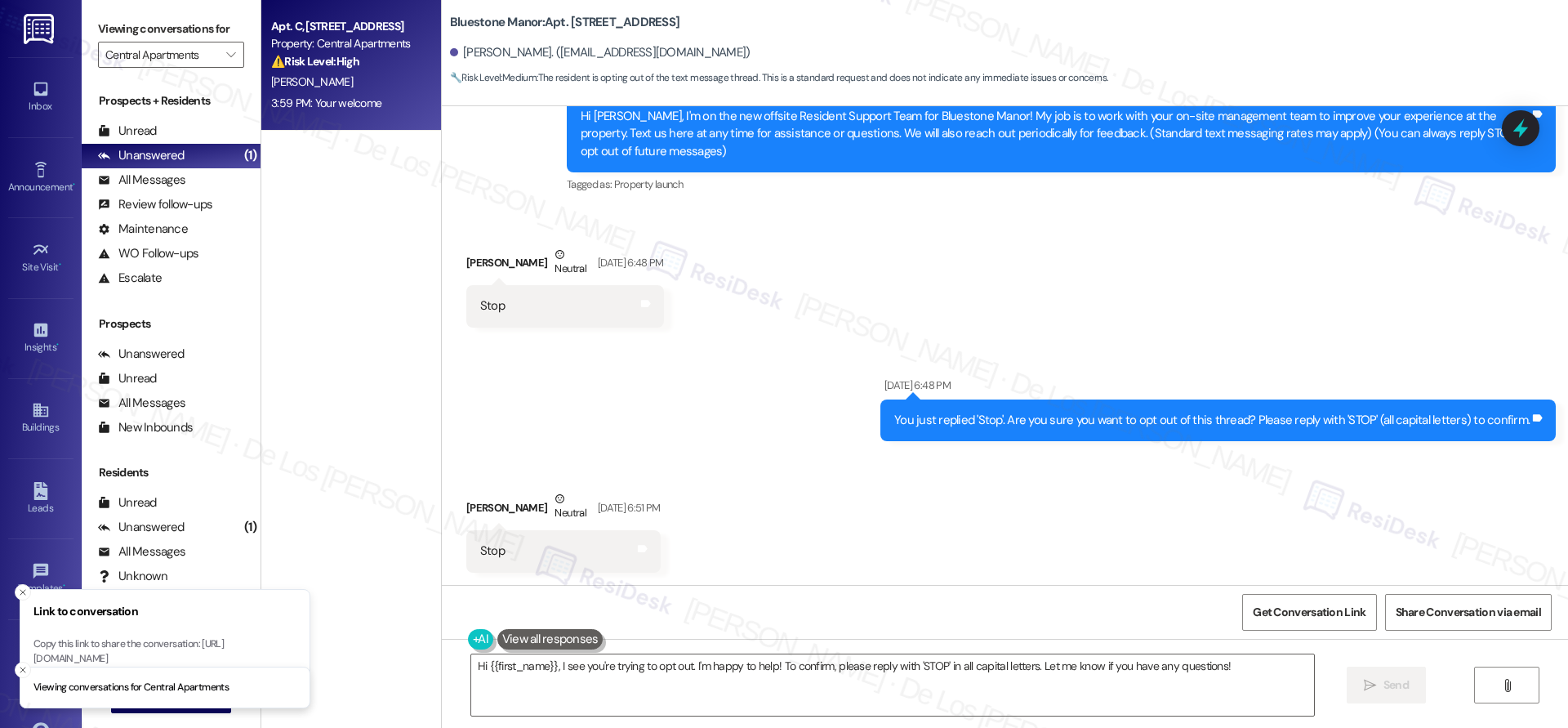
click at [313, 50] on div "Property: Central Apartments" at bounding box center [346, 43] width 151 height 17
type textarea "Hi {{first_name}}, I see you're trying to opt out. I'm happy to help! To confir…"
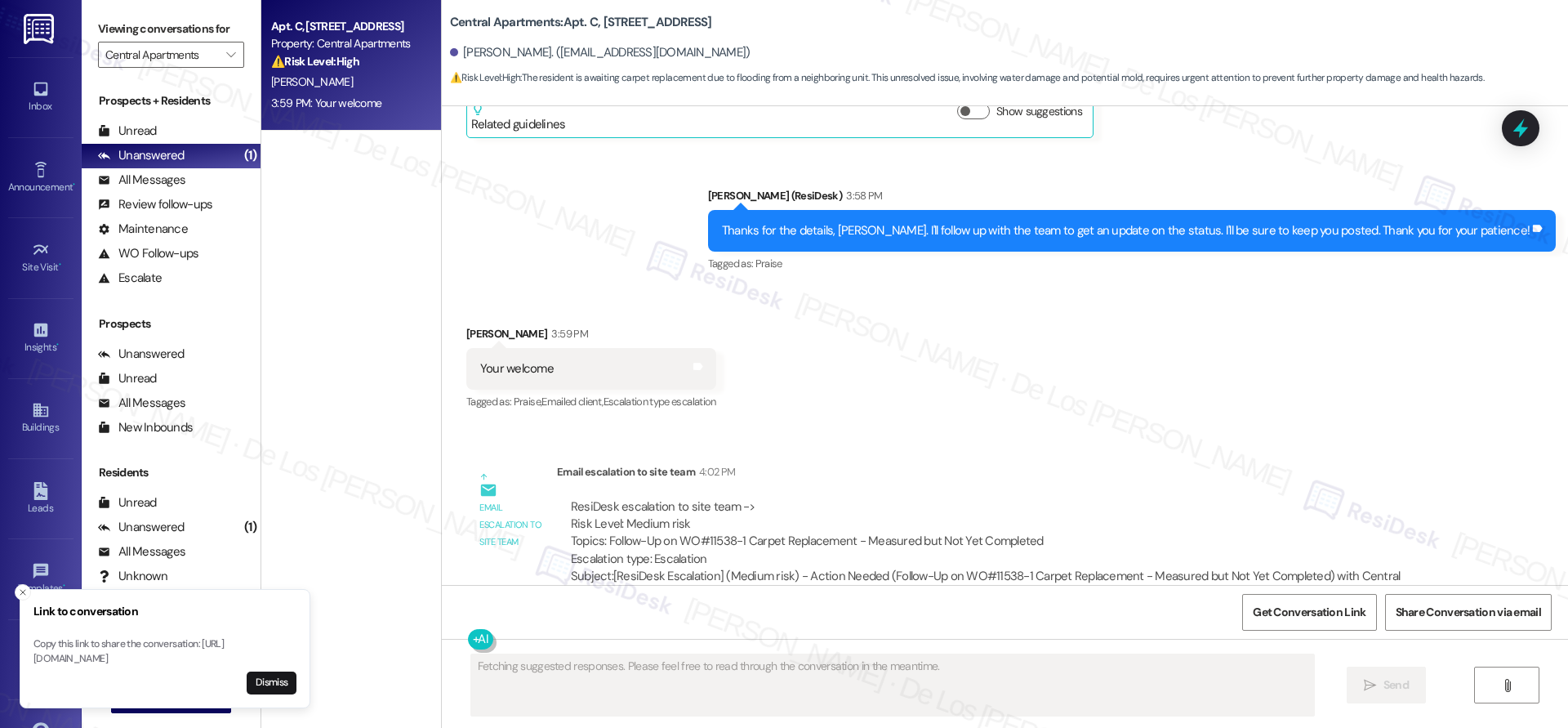
scroll to position [999, 0]
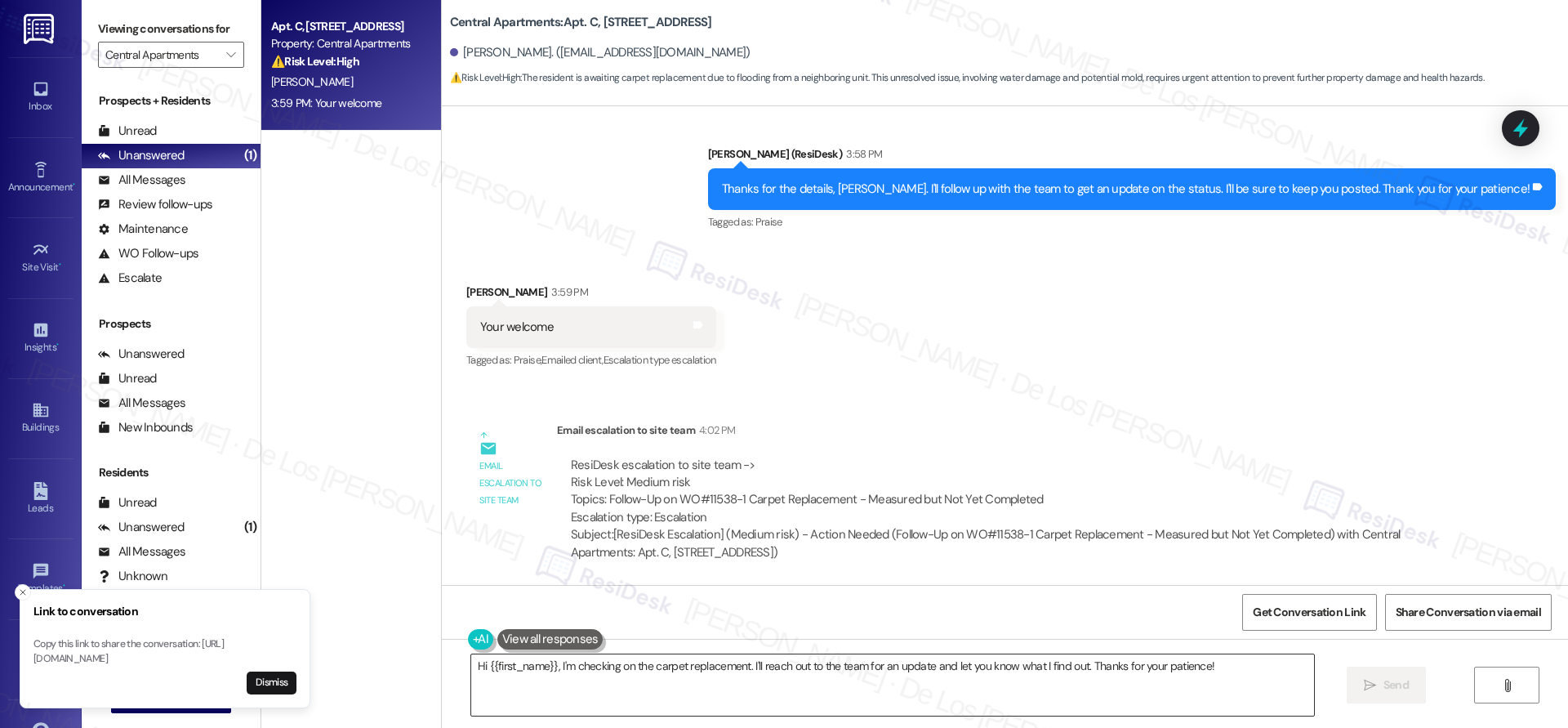
click at [697, 672] on textarea "Hi {{first_name}}, I'm checking on the carpet replacement. I'll reach out to th…" at bounding box center [892, 685] width 843 height 61
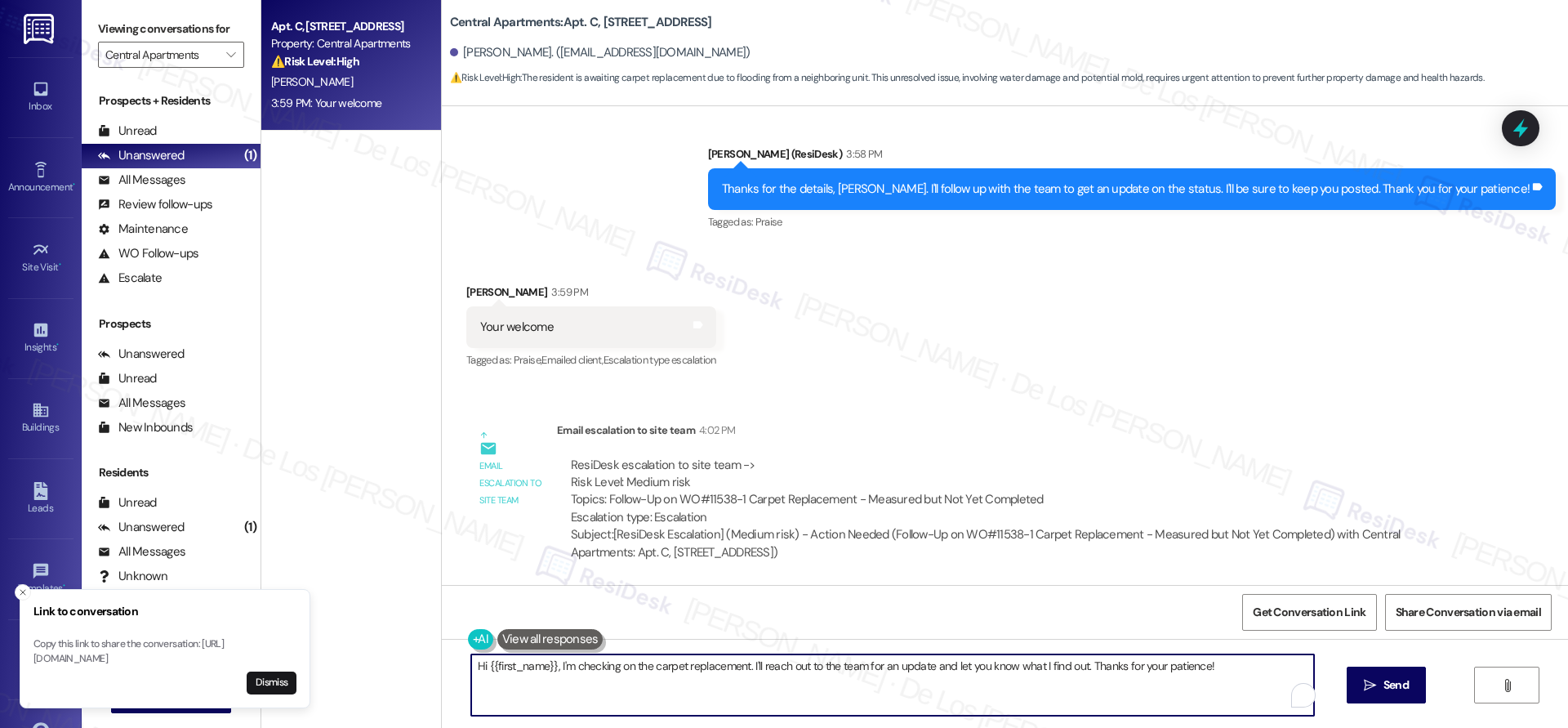
click at [697, 672] on textarea "Hi {{first_name}}, I'm checking on the carpet replacement. I'll reach out to th…" at bounding box center [892, 685] width 843 height 61
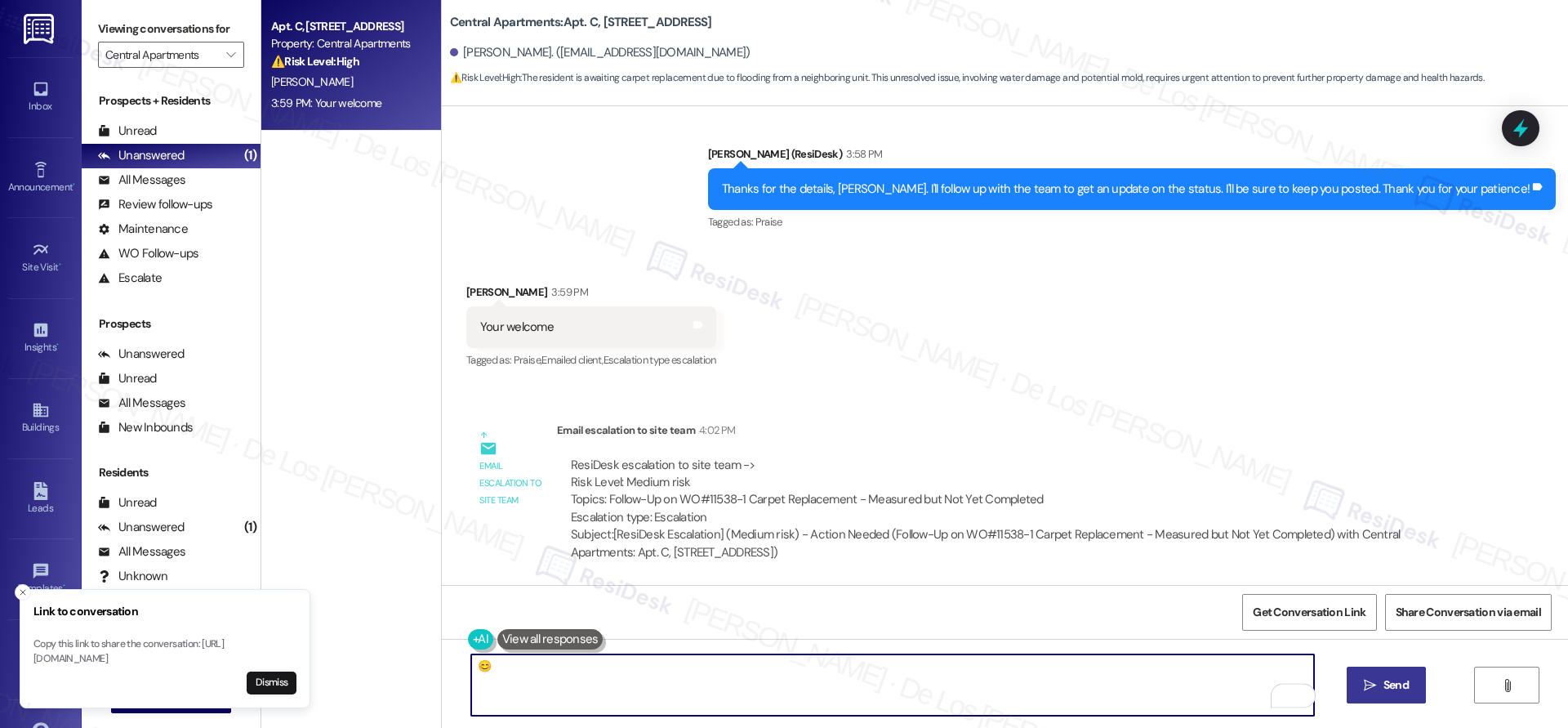
type textarea "😊"
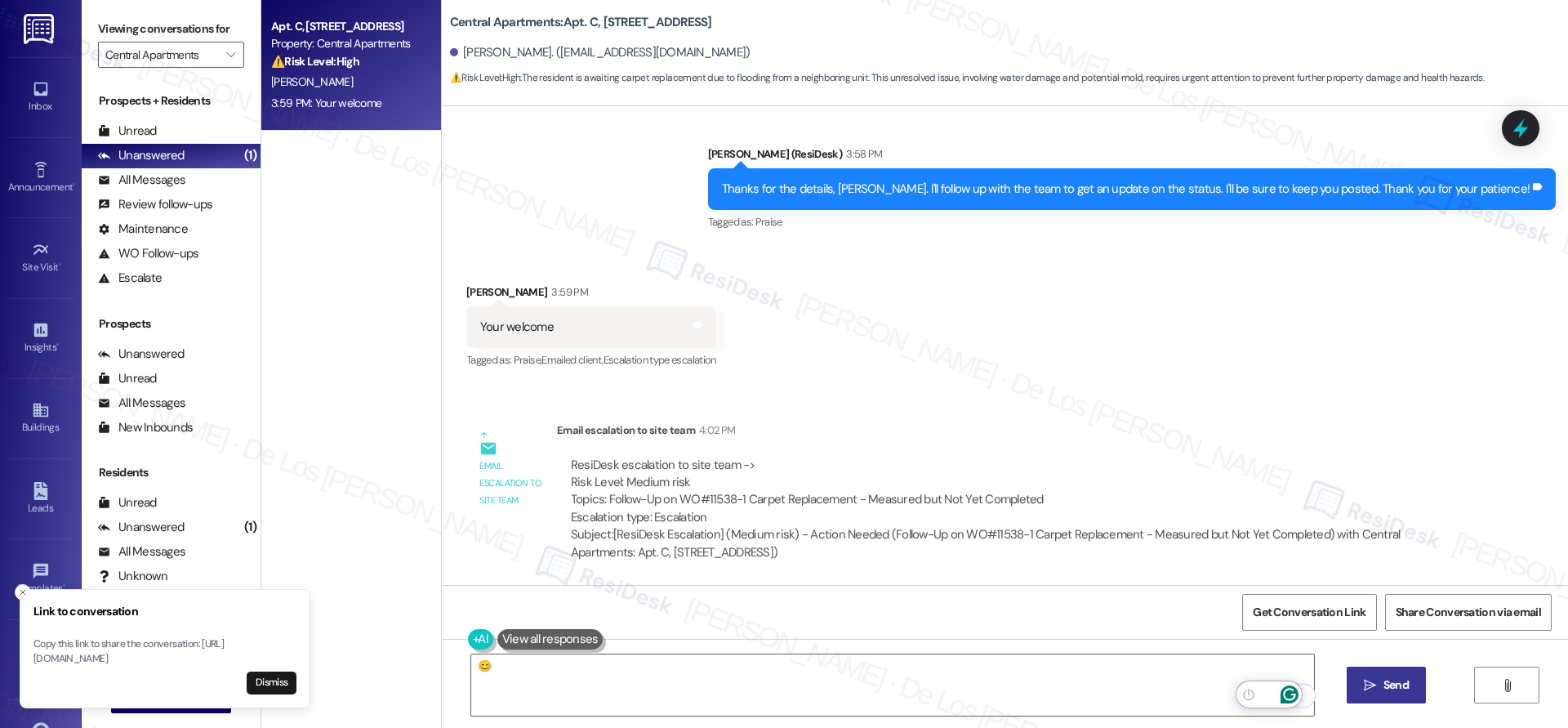
click at [1384, 695] on button " Send" at bounding box center [1386, 684] width 79 height 36
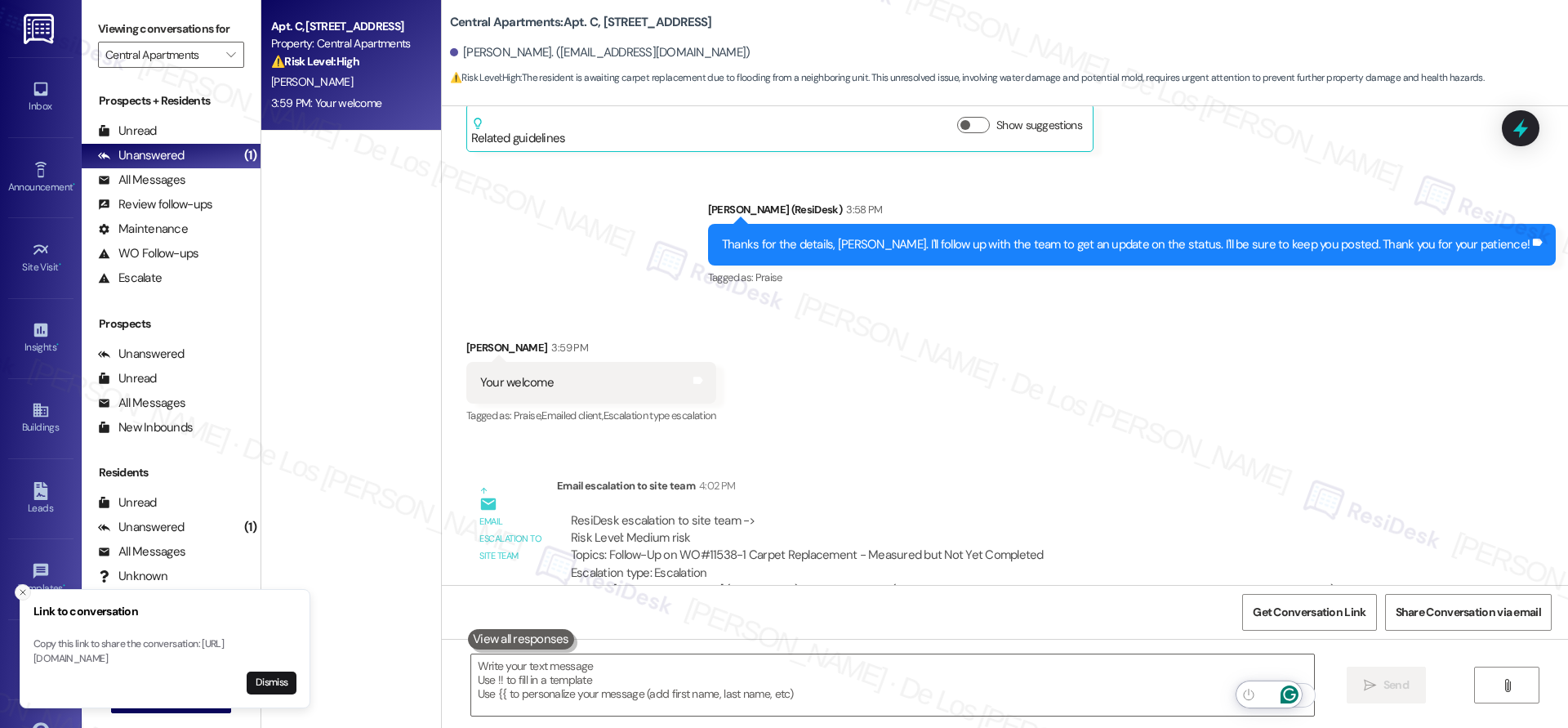
scroll to position [797, 0]
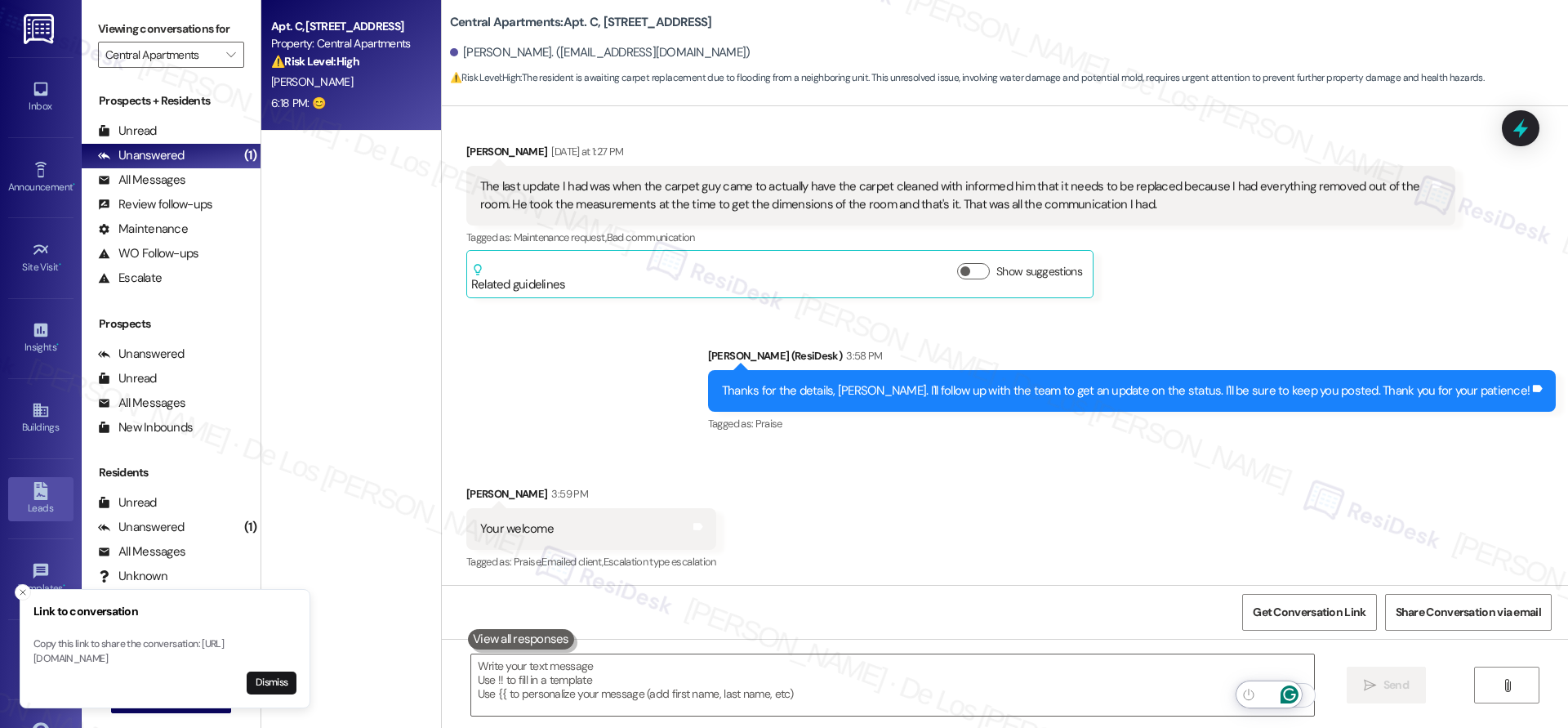
drag, startPoint x: 22, startPoint y: 580, endPoint x: 39, endPoint y: 515, distance: 67.2
click at [22, 587] on icon "Close toast" at bounding box center [22, 592] width 10 height 10
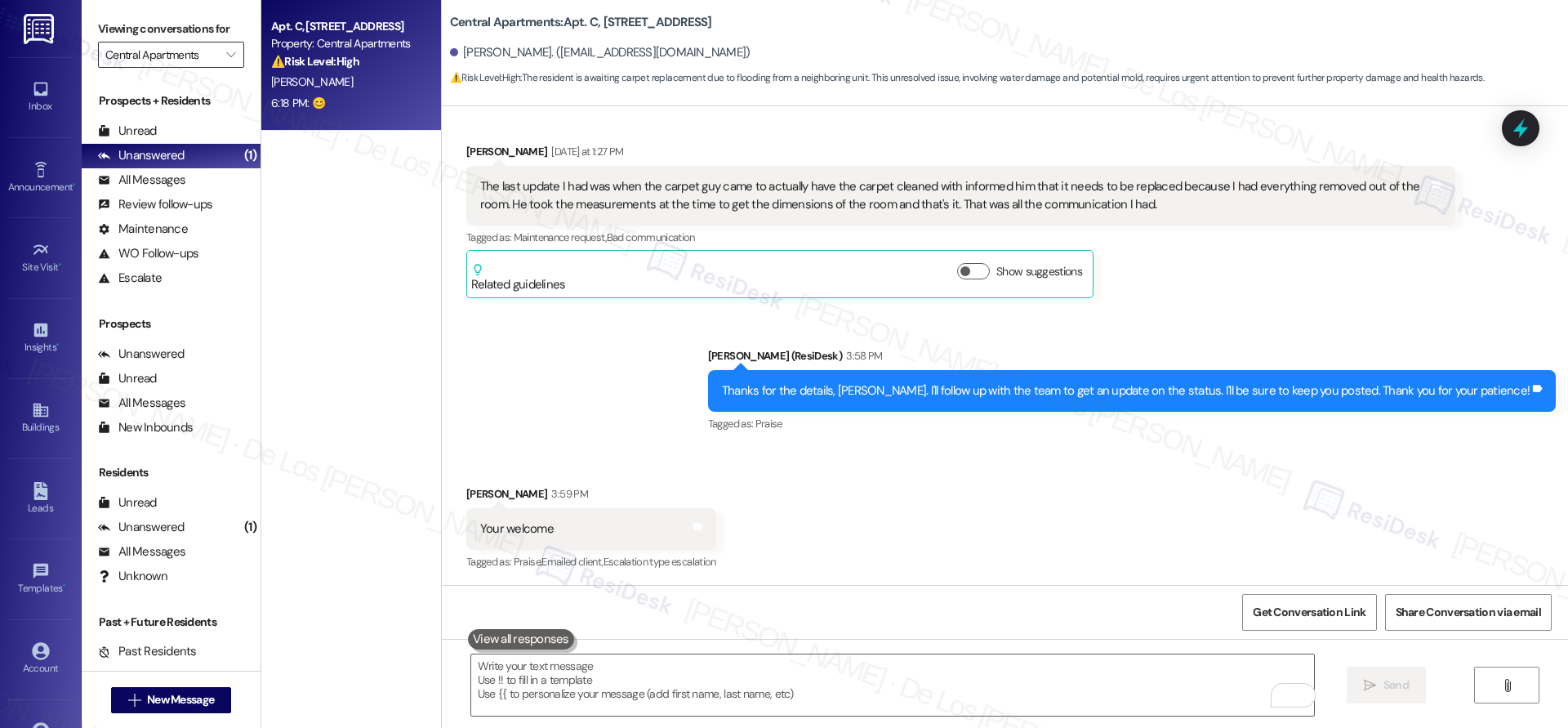
click at [174, 50] on input "Central Apartments" at bounding box center [161, 55] width 112 height 27
type input "Gainesville Midtown Homes"
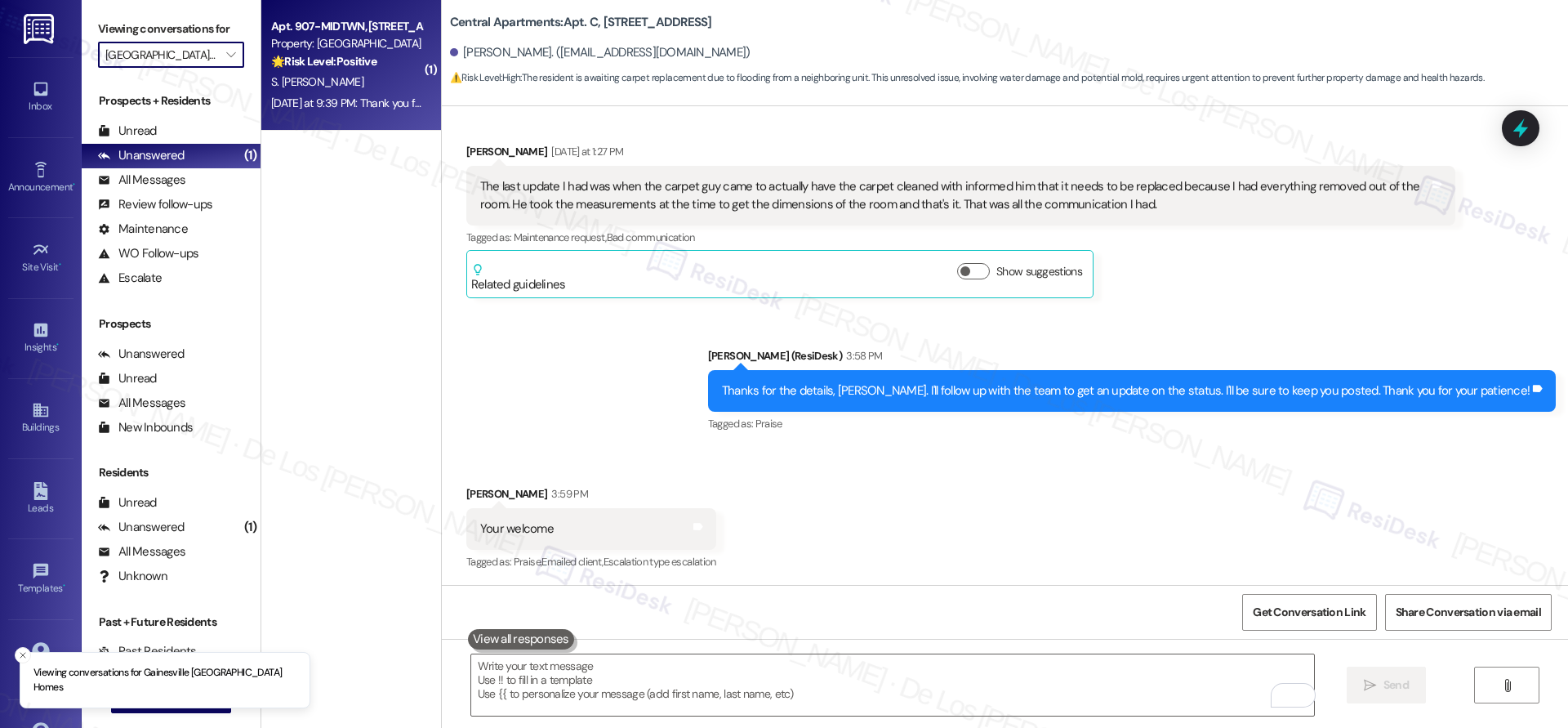
click at [305, 81] on span "S. Perez Ambrocio" at bounding box center [317, 81] width 92 height 15
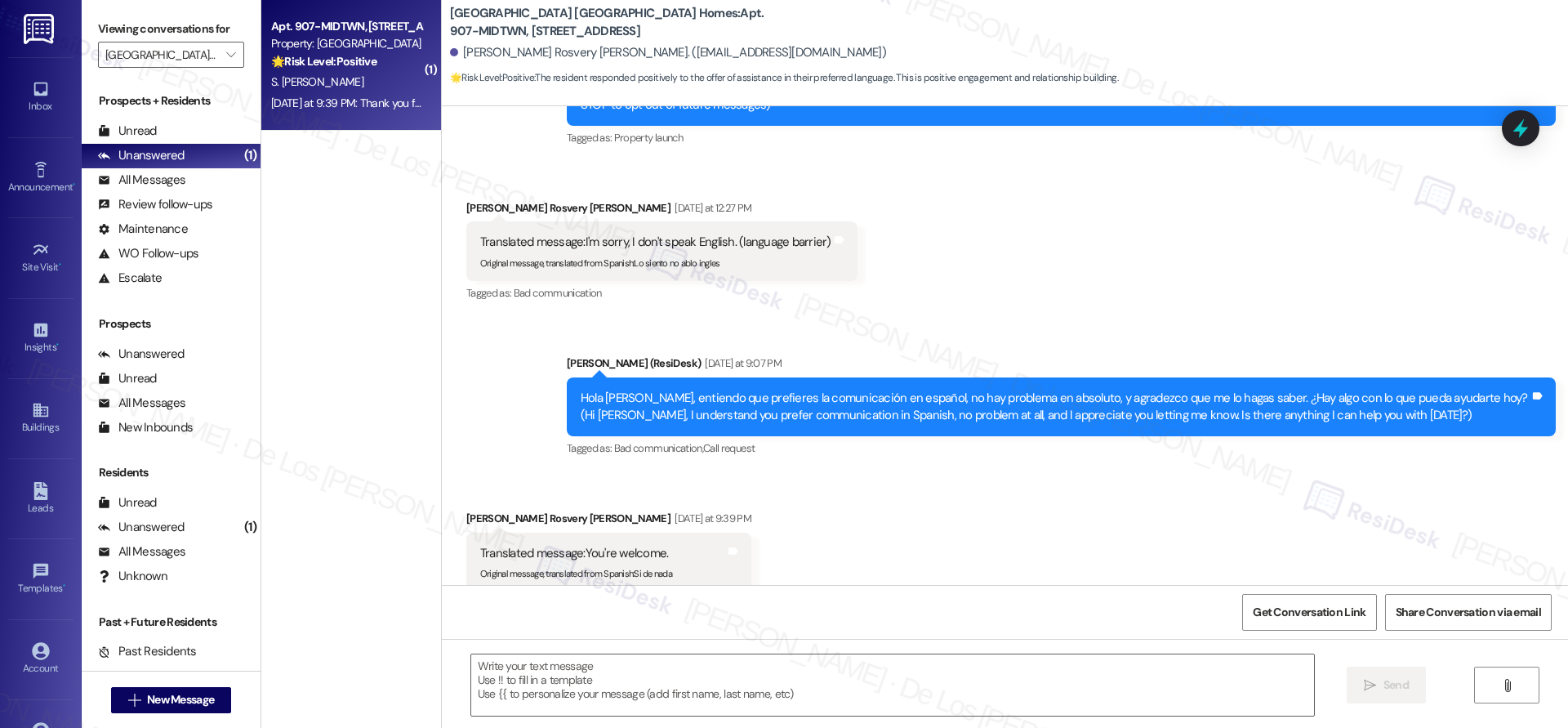
type textarea "Fetching suggested responses. Please feel free to read through the conversation…"
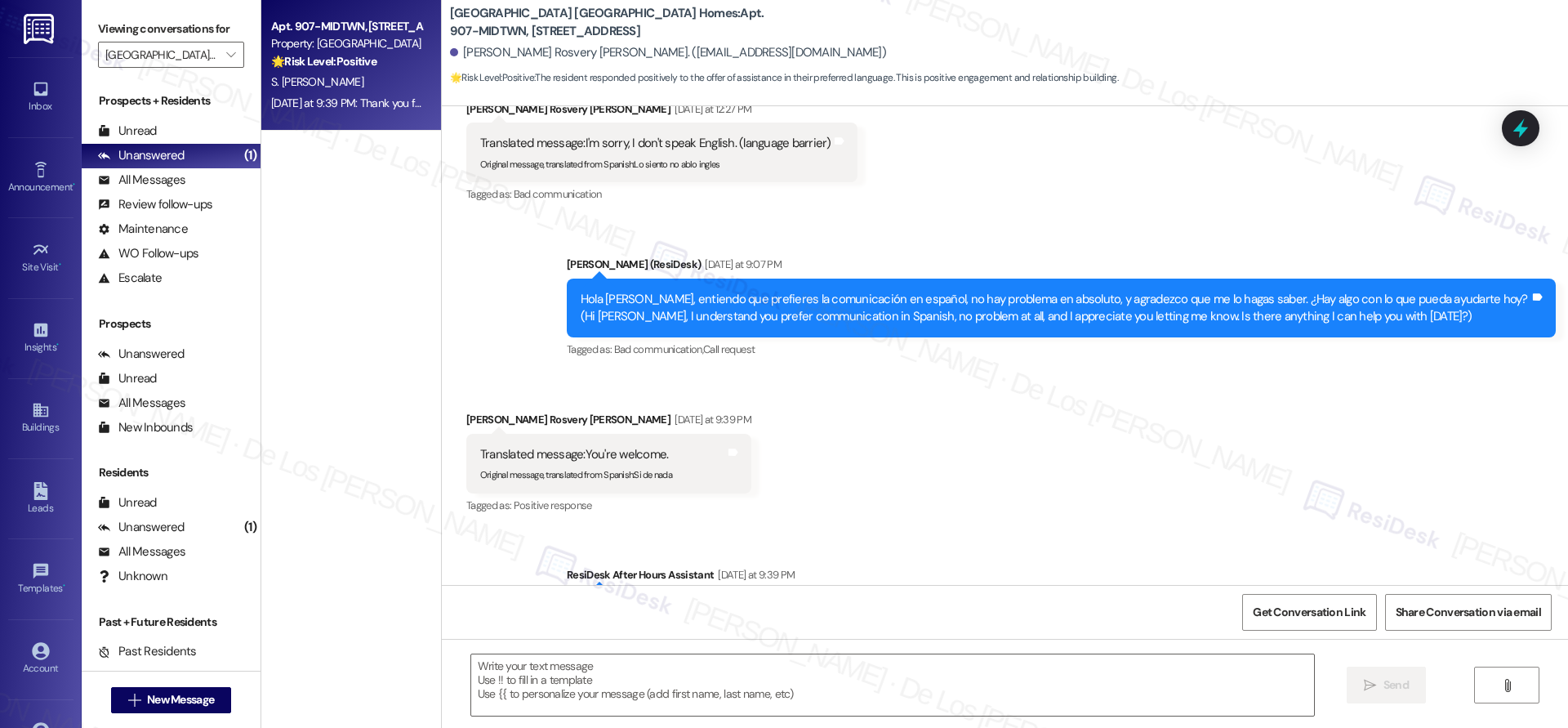
scroll to position [329, 0]
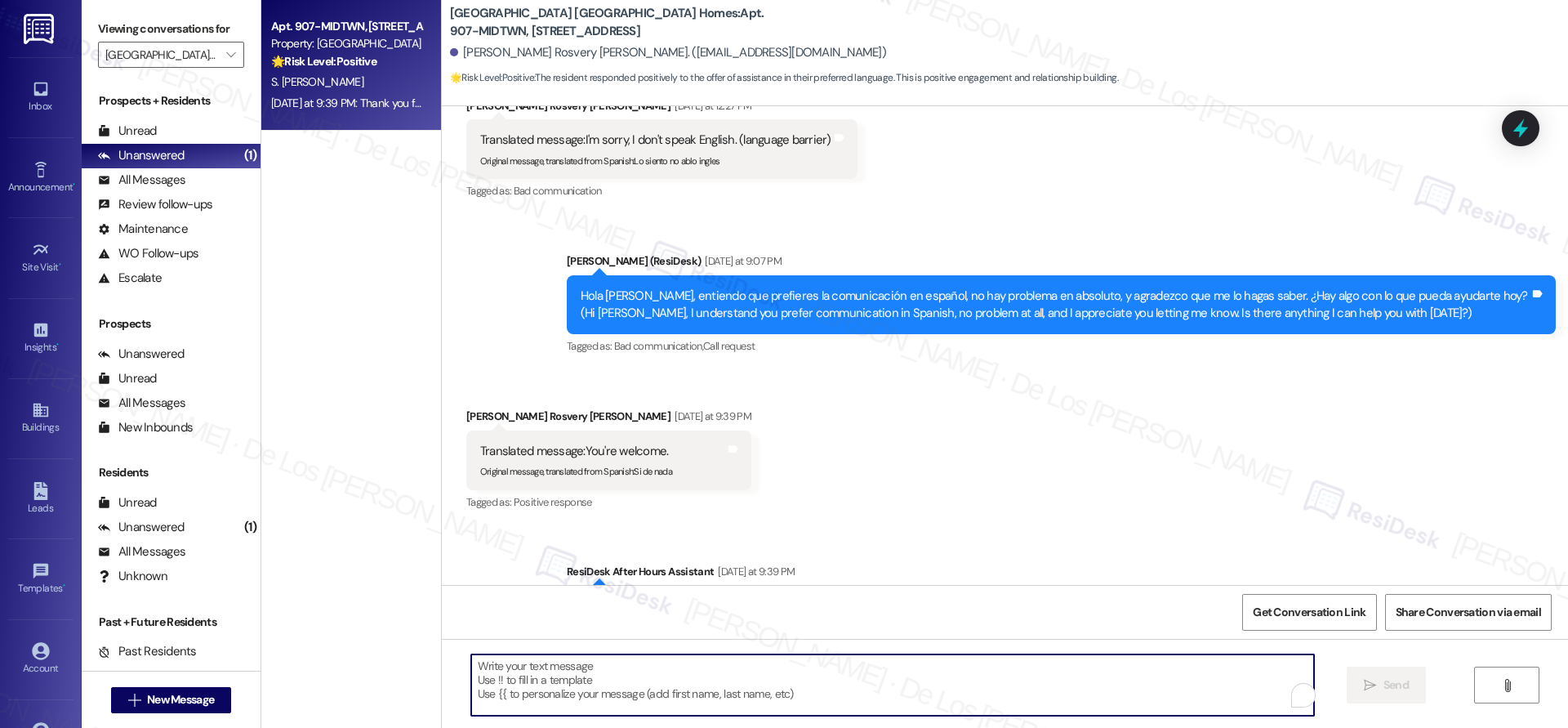
click at [505, 679] on textarea "To enrich screen reader interactions, please activate Accessibility in Grammarl…" at bounding box center [892, 685] width 843 height 61
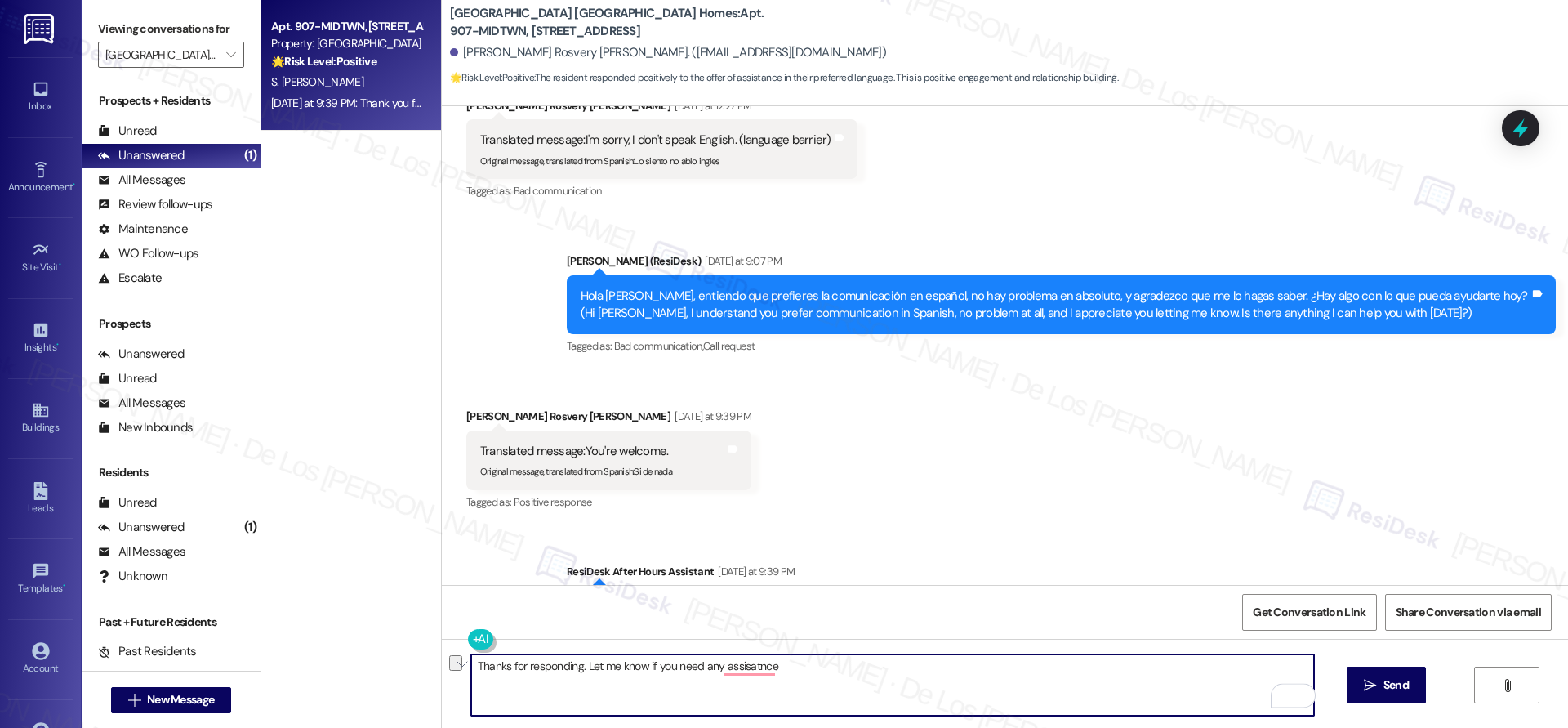
drag, startPoint x: 574, startPoint y: 664, endPoint x: 935, endPoint y: 716, distance: 364.7
click at [935, 717] on div "Thanks for responding. Let me know if you need any assisatnce  Send " at bounding box center [1005, 700] width 1126 height 122
paste textarea "getting back to me! If you have any concerns with your unit, just let me know —…"
click at [884, 668] on textarea "Thanks for getting back to me! If you have any concerns with your unit, just le…" at bounding box center [892, 685] width 843 height 61
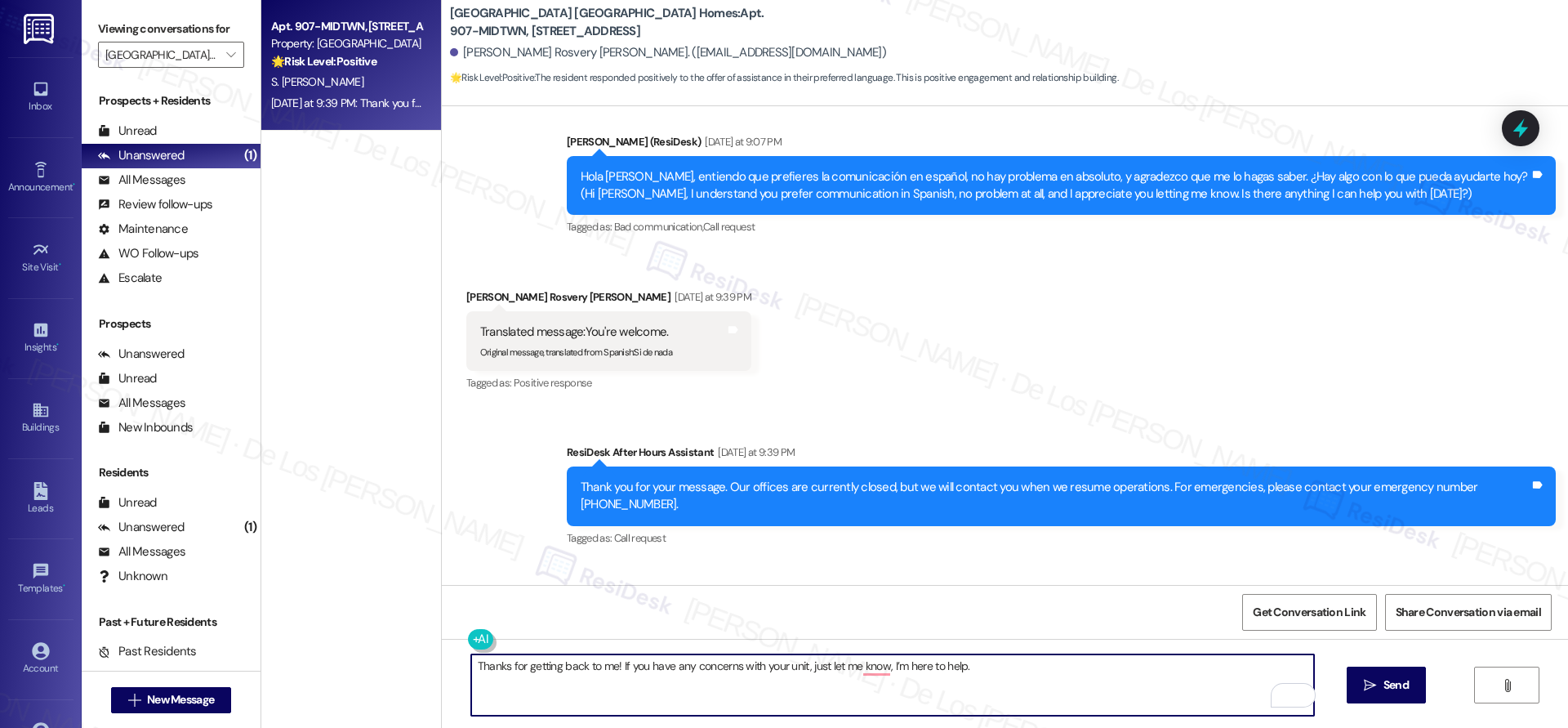
scroll to position [559, 0]
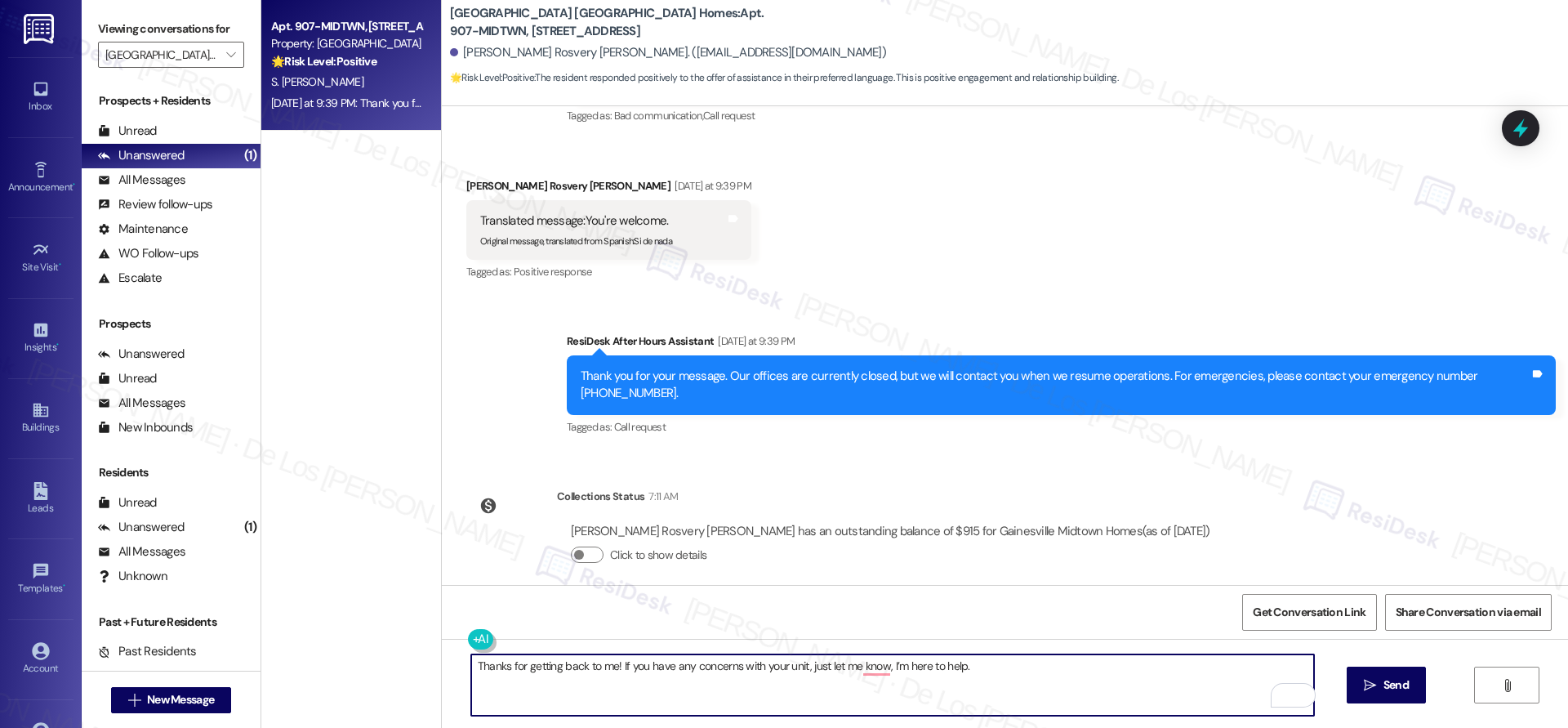
click at [970, 677] on textarea "Thanks for getting back to me! If you have any concerns with your unit, just le…" at bounding box center [892, 685] width 843 height 61
type textarea "Thanks for getting back to me! If you have any concerns with your unit, just le…"
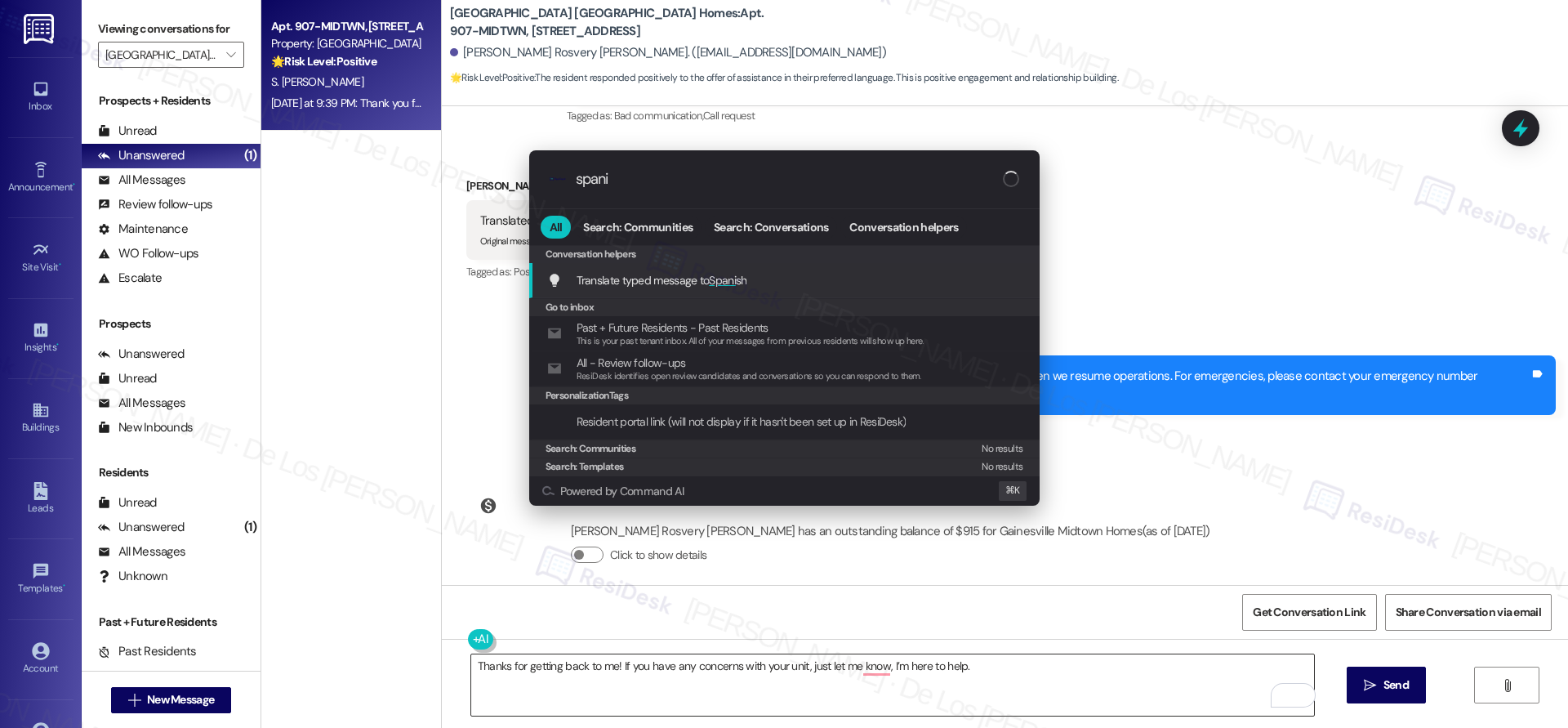
type input "spanis"
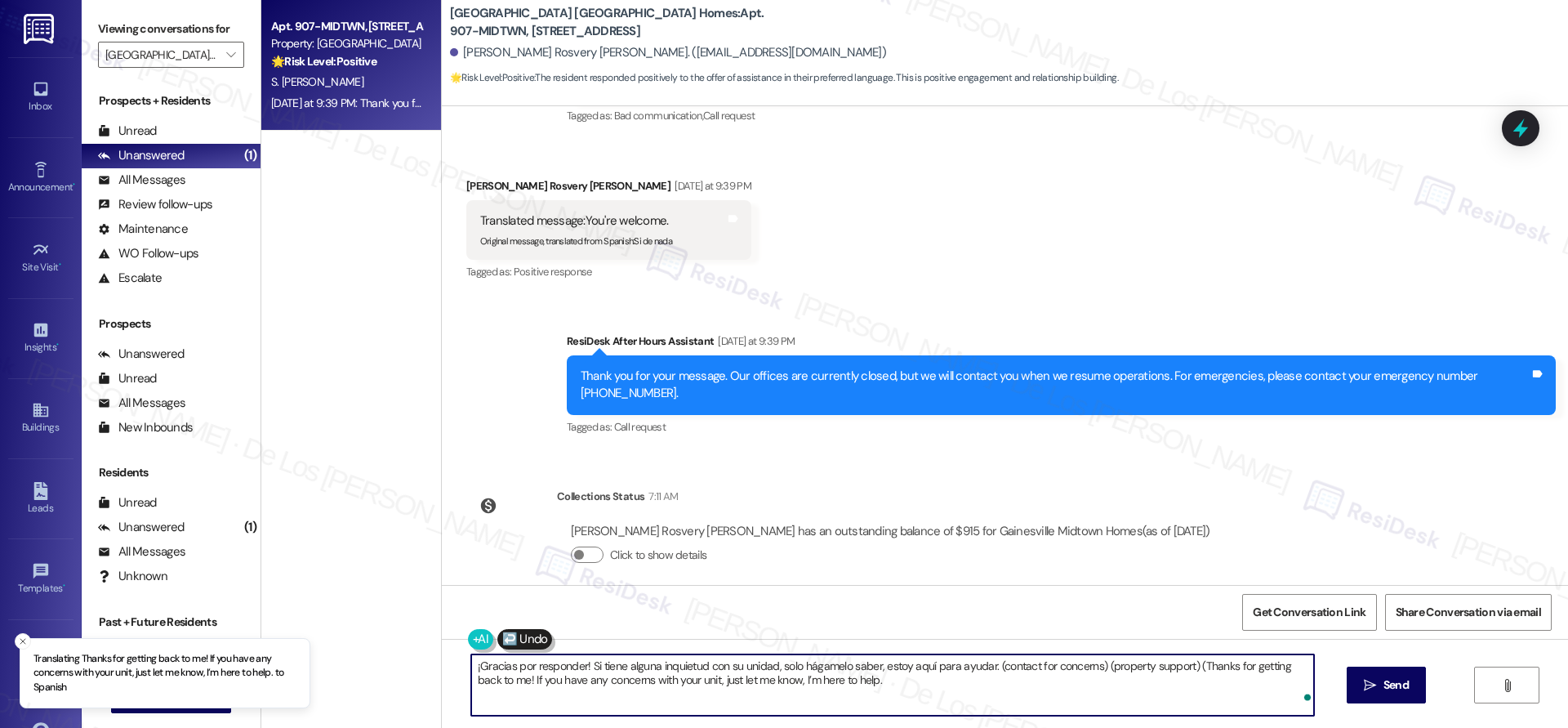
type textarea "¡Gracias por responder! Si tiene alguna inquietud con su unidad, solo hágamelo …"
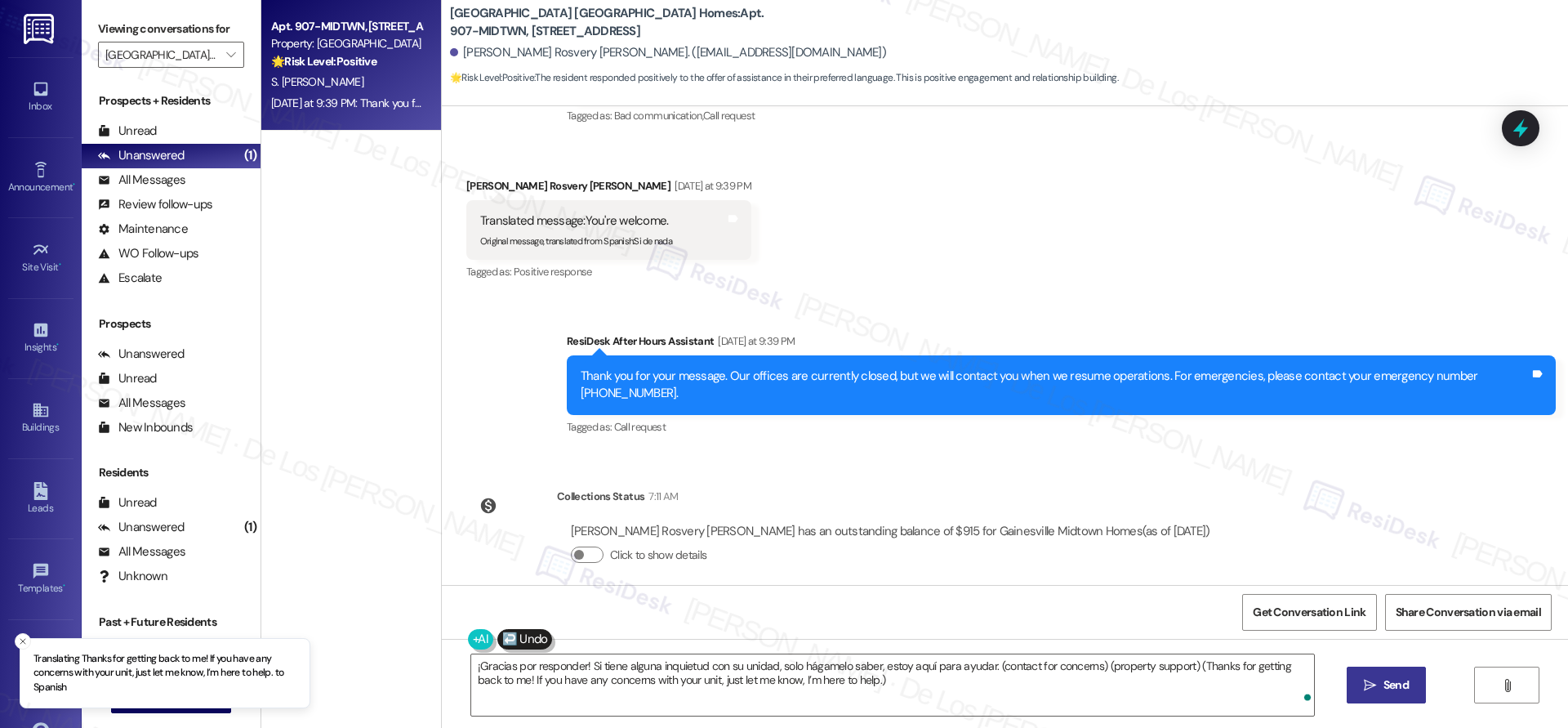
click at [1360, 677] on span " Send" at bounding box center [1386, 685] width 51 height 17
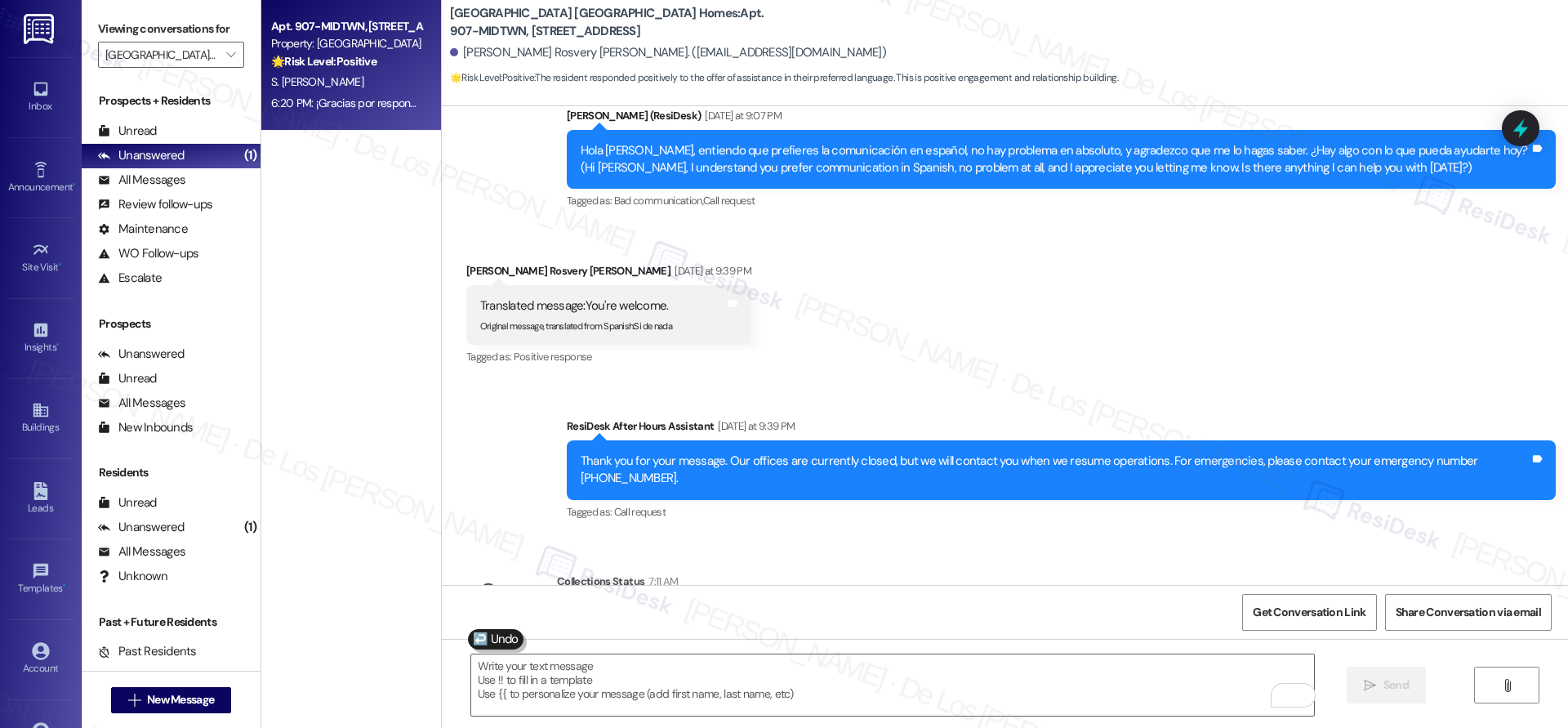
scroll to position [689, 0]
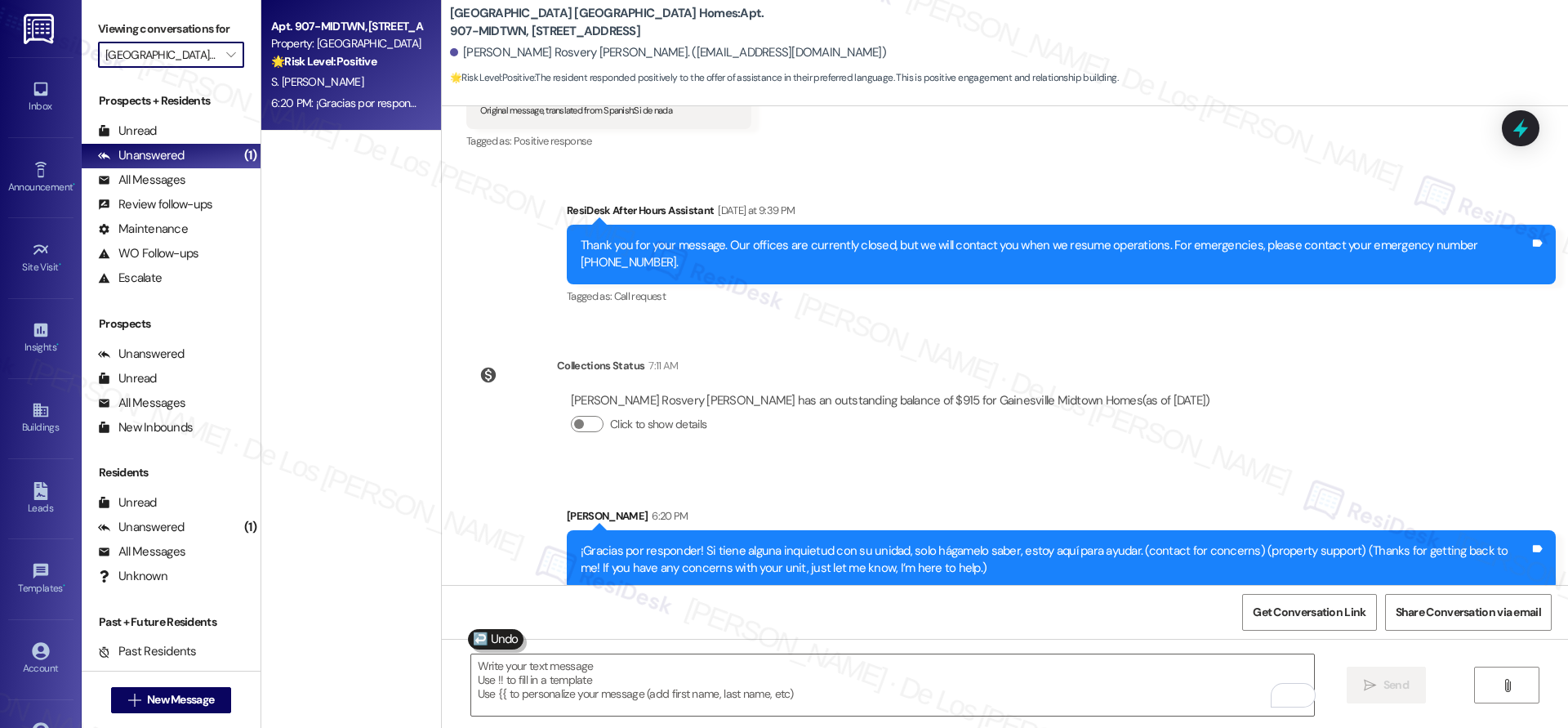
click at [156, 54] on input "Gainesville Midtown Homes" at bounding box center [161, 55] width 112 height 27
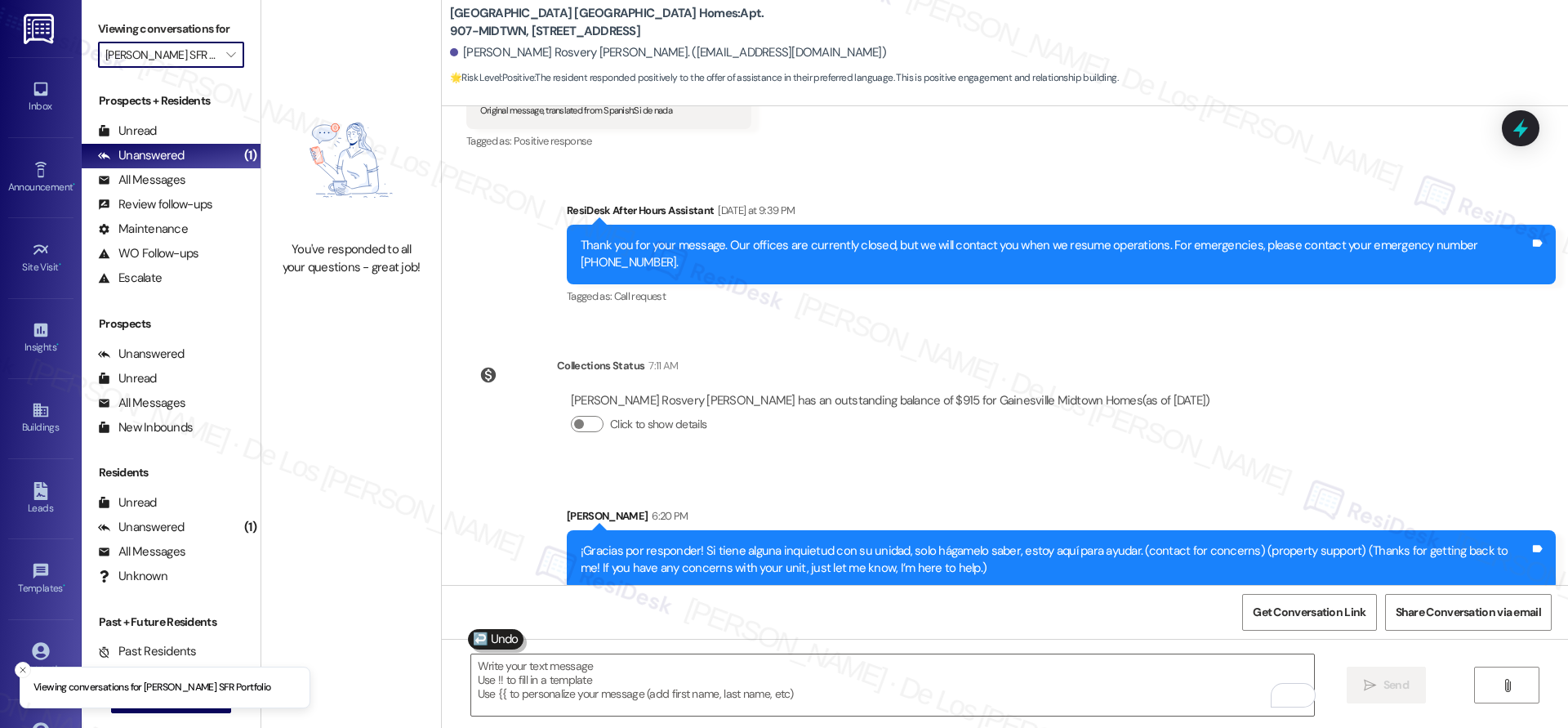
click at [156, 58] on input "Leora SFR Portfolio" at bounding box center [161, 55] width 112 height 27
type input "Maddox Street Homes"
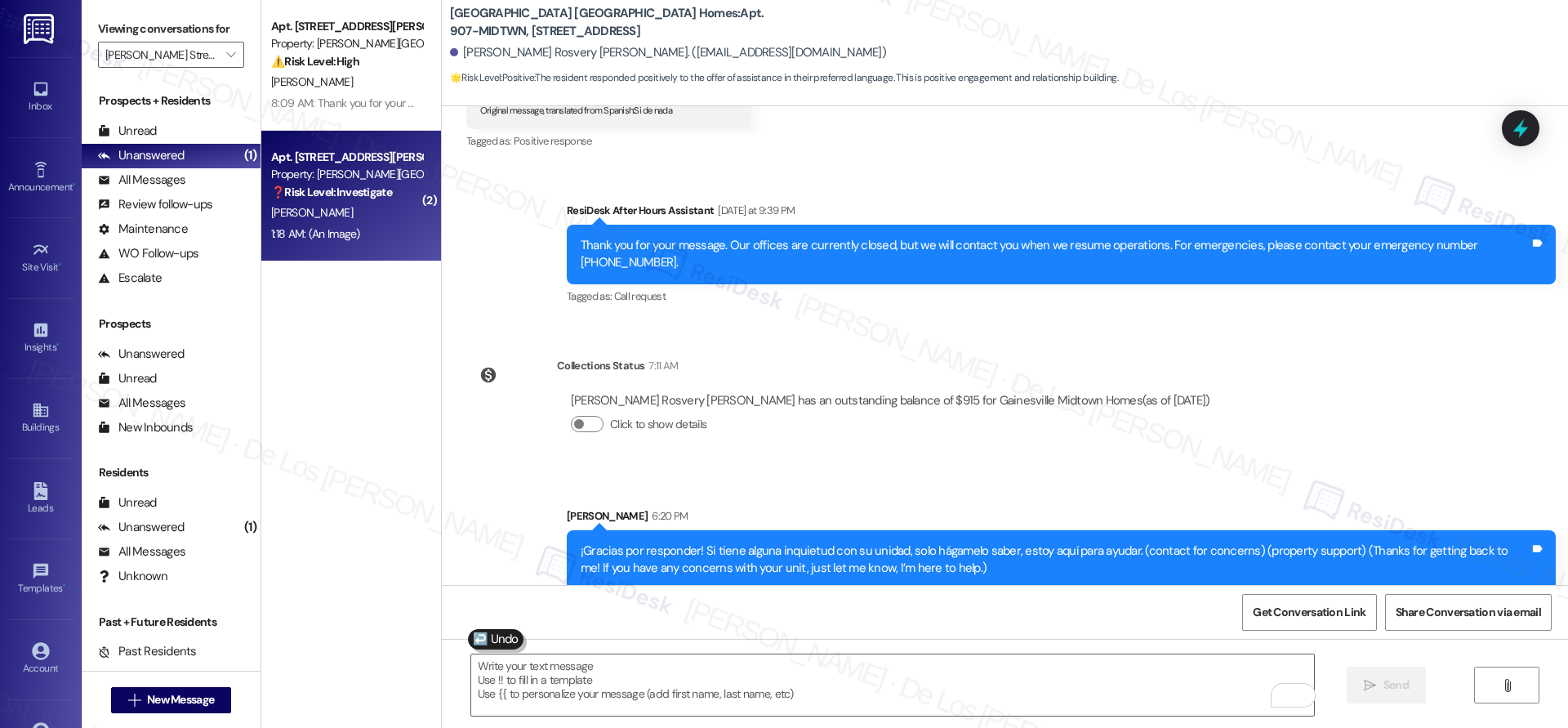
click at [329, 167] on div "Property: [PERSON_NAME][GEOGRAPHIC_DATA] Homes" at bounding box center [346, 174] width 151 height 17
type textarea "Fetching suggested responses. Please feel free to read through the conversation…"
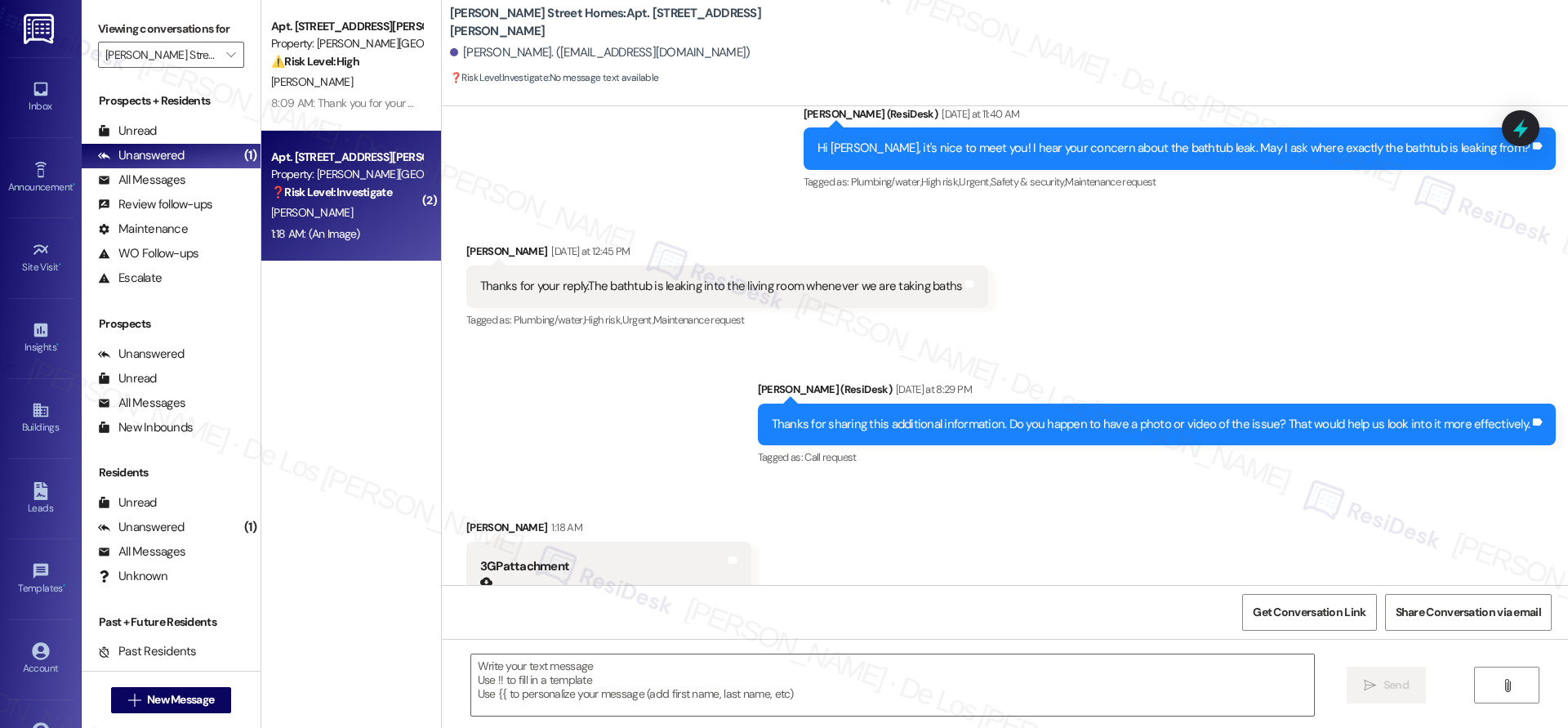
type textarea "Fetching suggested responses. Please feel free to read through the conversation…"
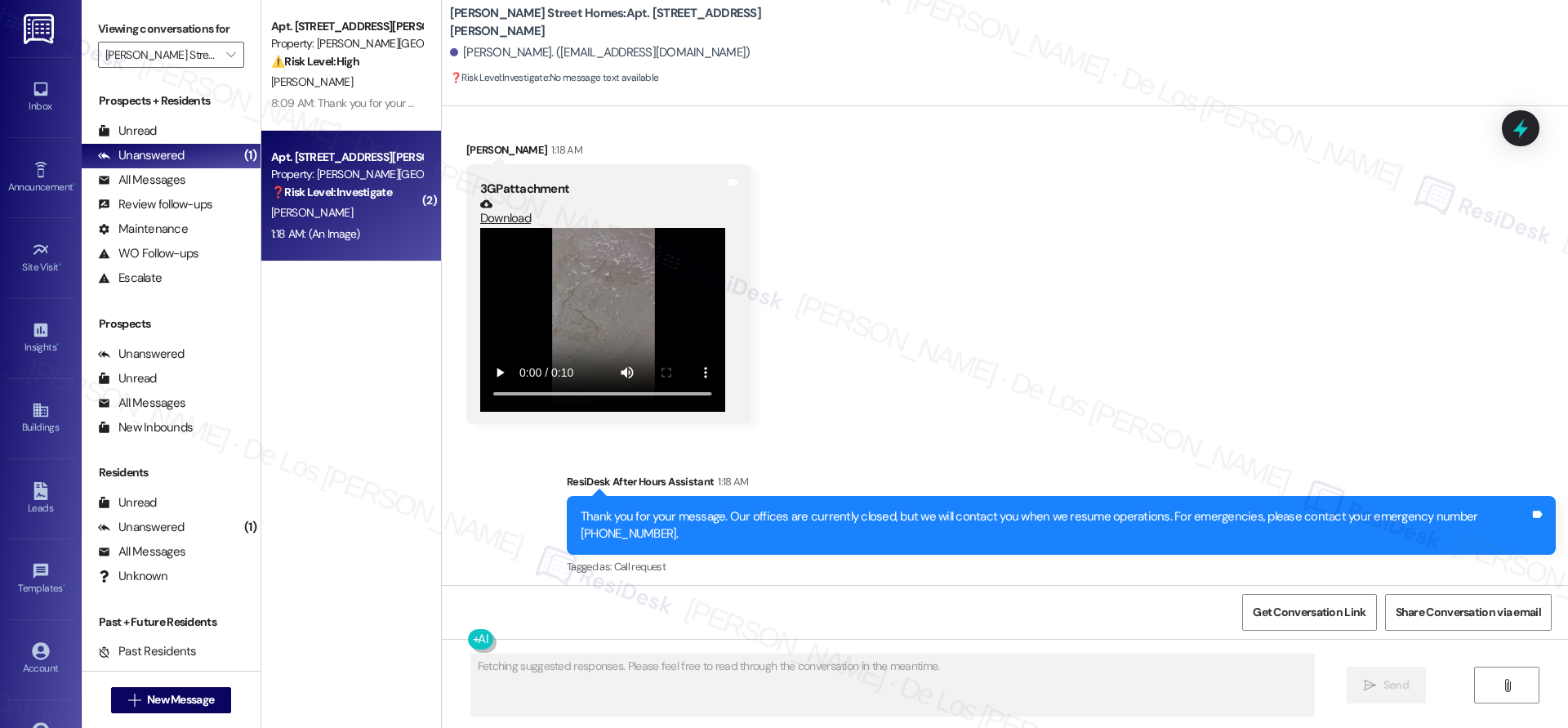
scroll to position [1350, 0]
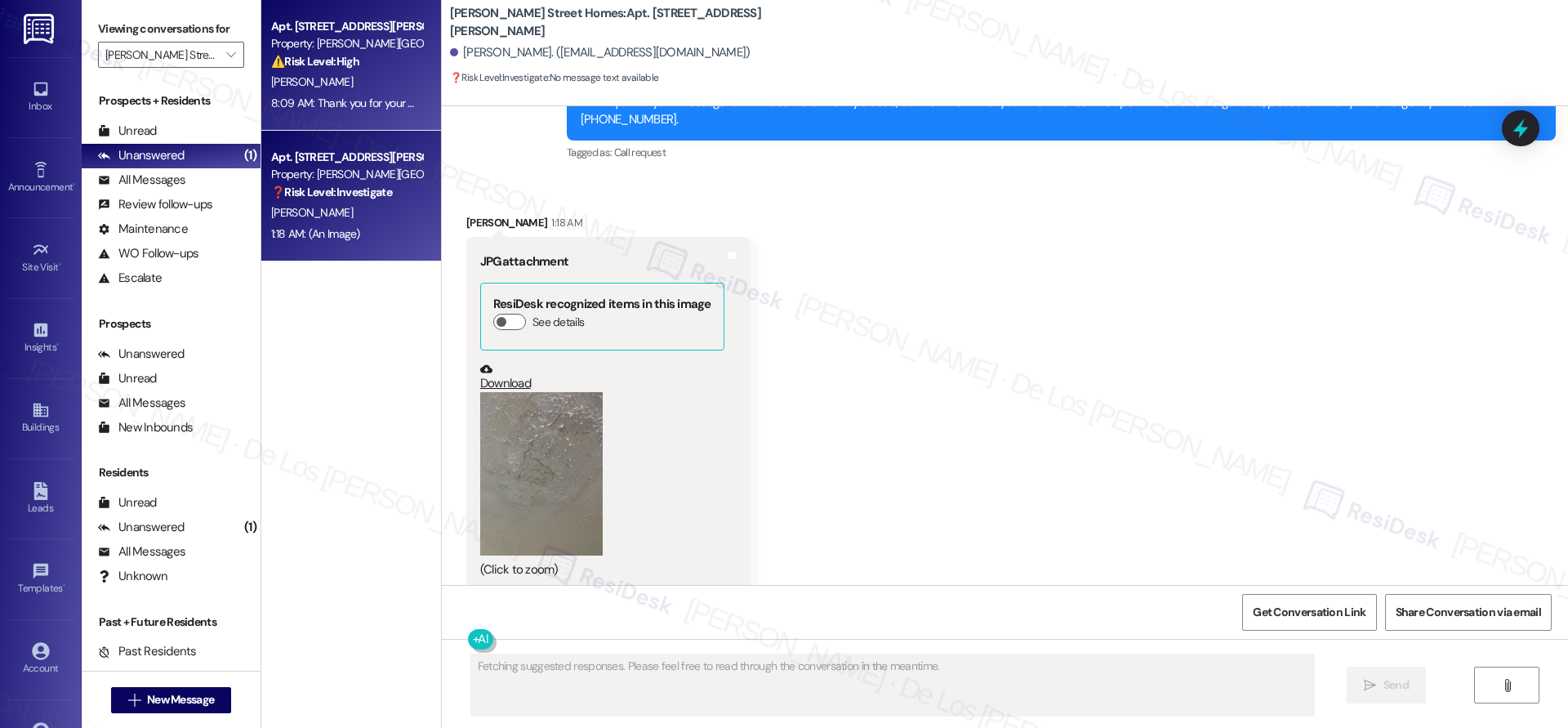
click at [340, 94] on div "8:09 AM: Thank you for your message. Our offices are currently closed, but we w…" at bounding box center [346, 103] width 154 height 20
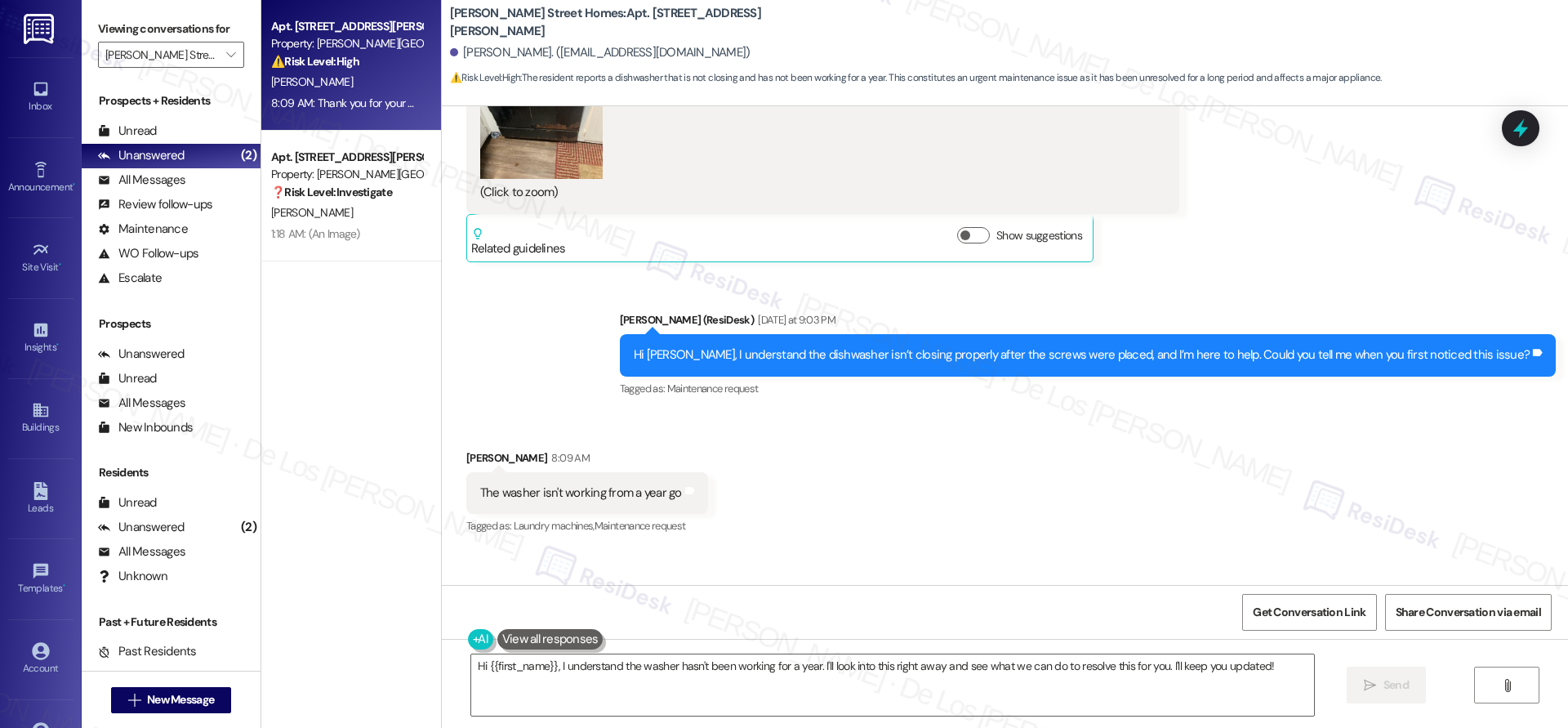
scroll to position [1447, 0]
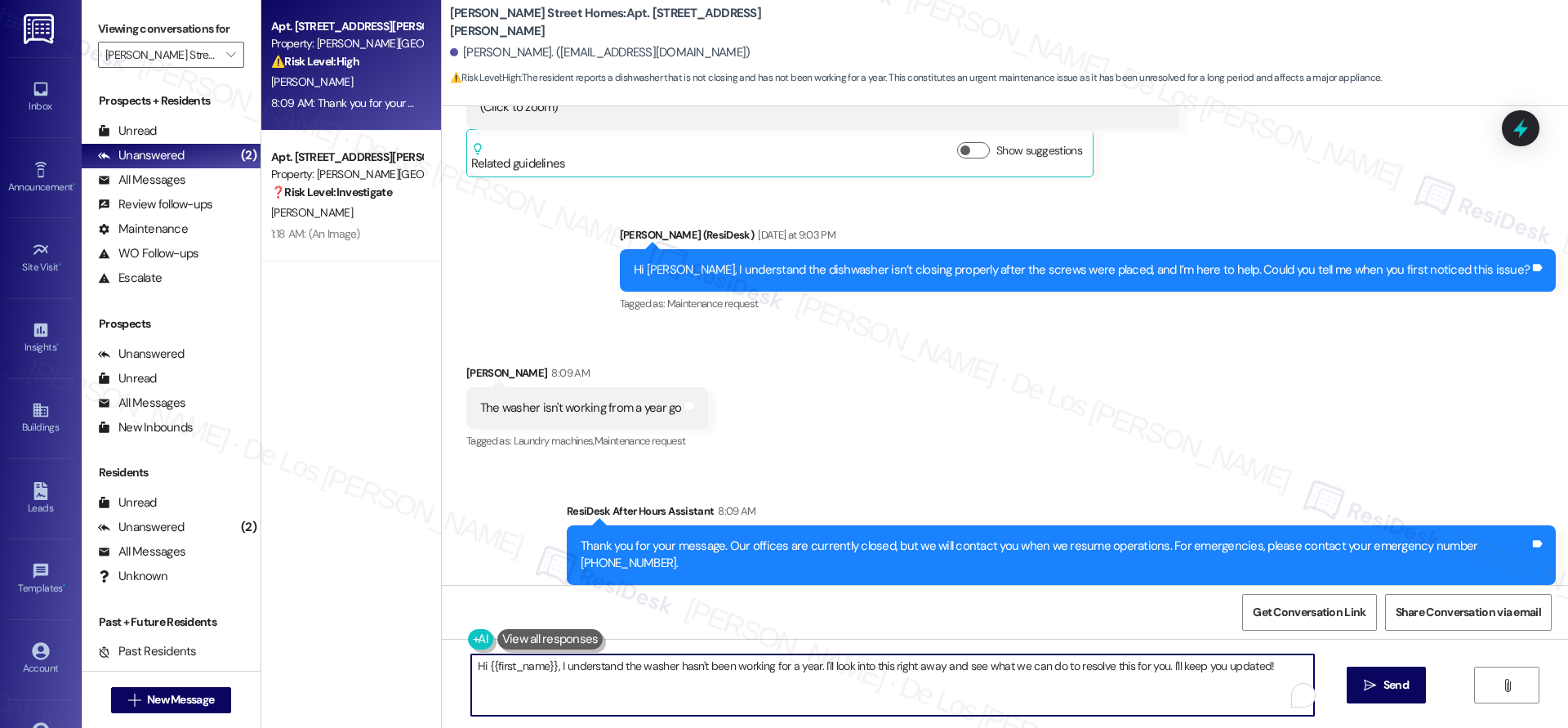
drag, startPoint x: 547, startPoint y: 659, endPoint x: 425, endPoint y: 632, distance: 125.0
click at [425, 632] on div "Apt. Unit 8, 164 Maddox Street Property: Maddox Street Homes ⚠️ Risk Level: Hig…" at bounding box center [914, 364] width 1306 height 728
drag, startPoint x: 725, startPoint y: 664, endPoint x: 1056, endPoint y: 740, distance: 339.6
click at [1056, 727] on html "Inbox Go to Inbox Announcement • Send A Text Announcement Site Visit • Go to Si…" at bounding box center [784, 364] width 1568 height 728
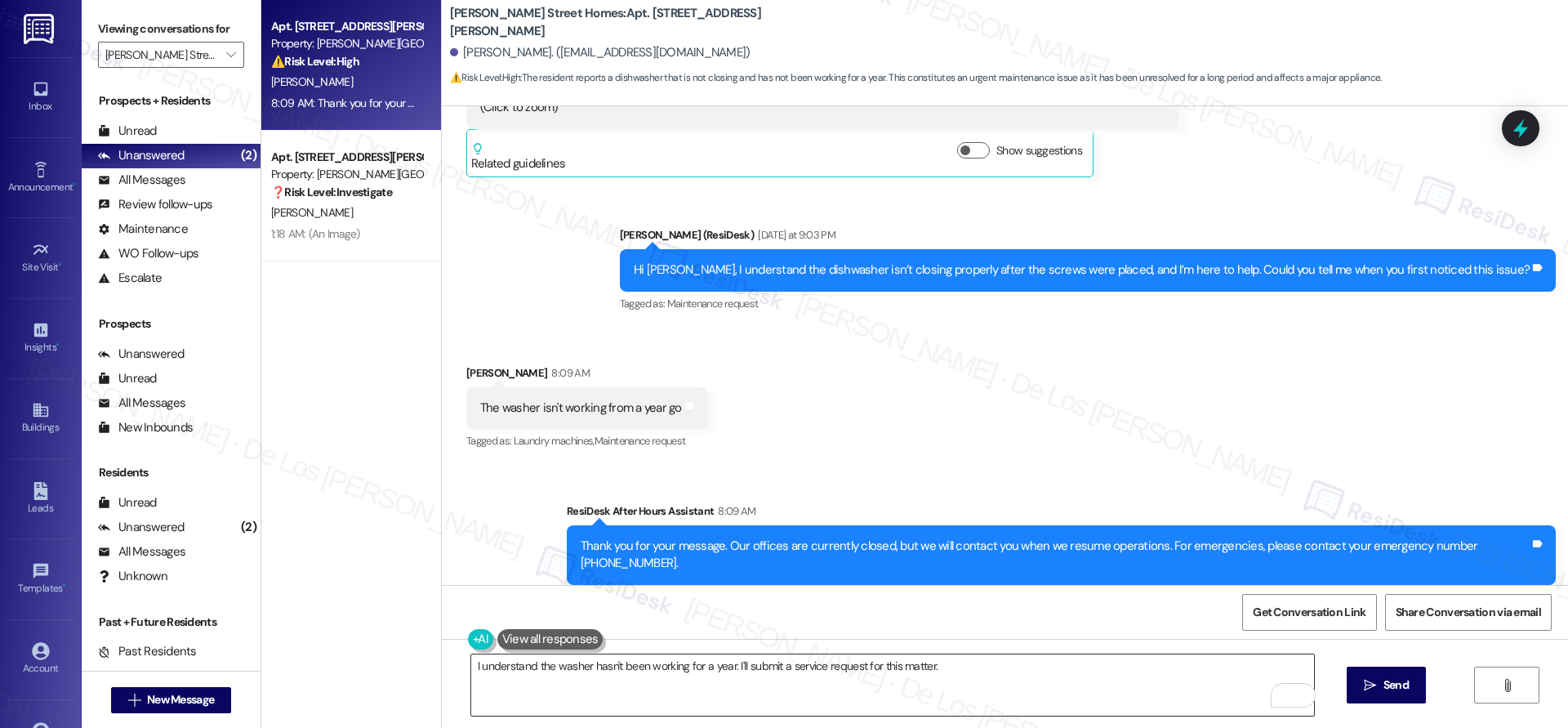
click at [974, 661] on textarea "I understand the washer hasn't been working for a year. I'll submit a service r…" at bounding box center [892, 685] width 843 height 61
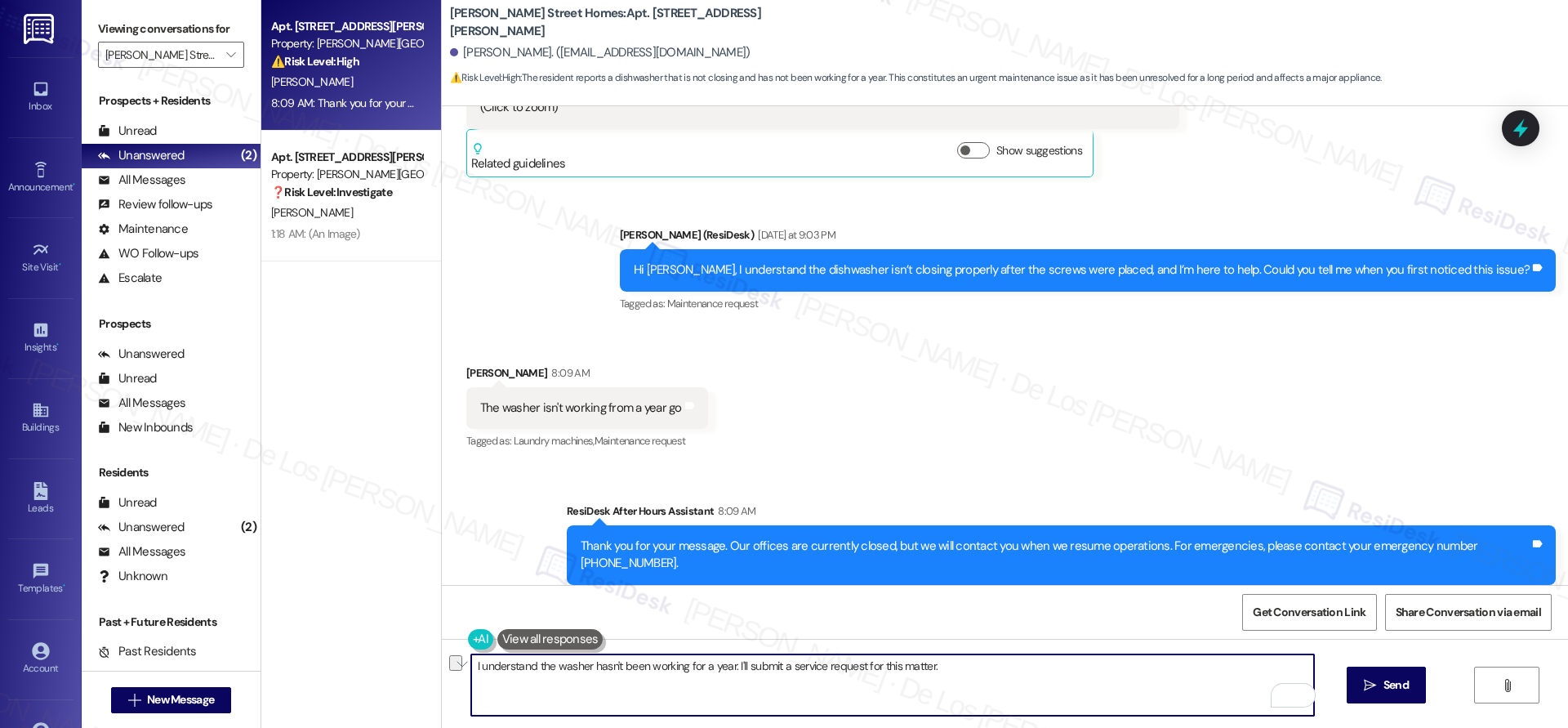
drag, startPoint x: 723, startPoint y: 664, endPoint x: 1024, endPoint y: 695, distance: 302.6
click at [1023, 696] on textarea "I understand the washer hasn't been working for a year. I'll submit a service r…" at bounding box center [892, 685] width 843 height 61
paste textarea "’t been working for about a year. Just to clarify — is it not closing now becau…"
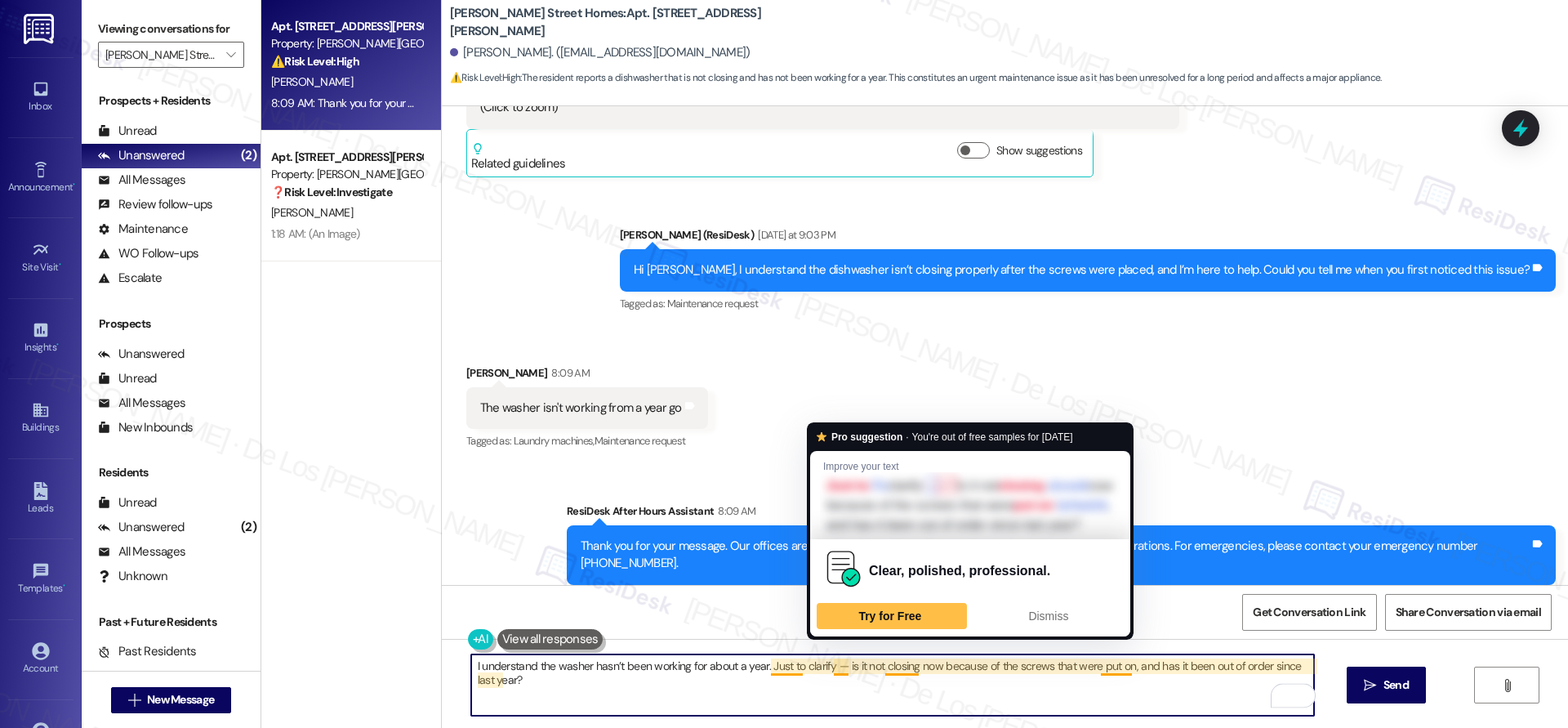
click at [834, 663] on textarea "I understand the washer hasn’t been working for about a year. Just to clarify —…" at bounding box center [892, 685] width 843 height 61
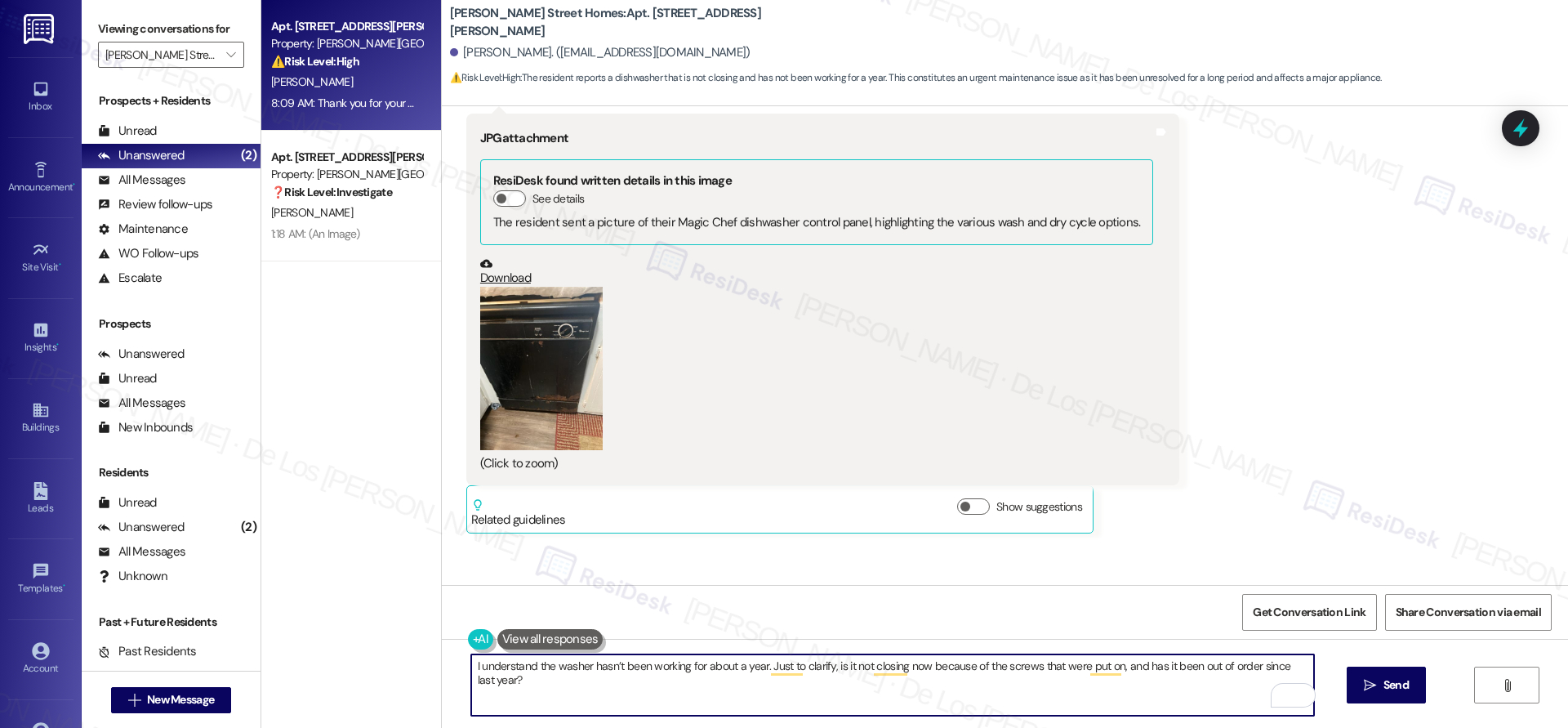
scroll to position [1085, 0]
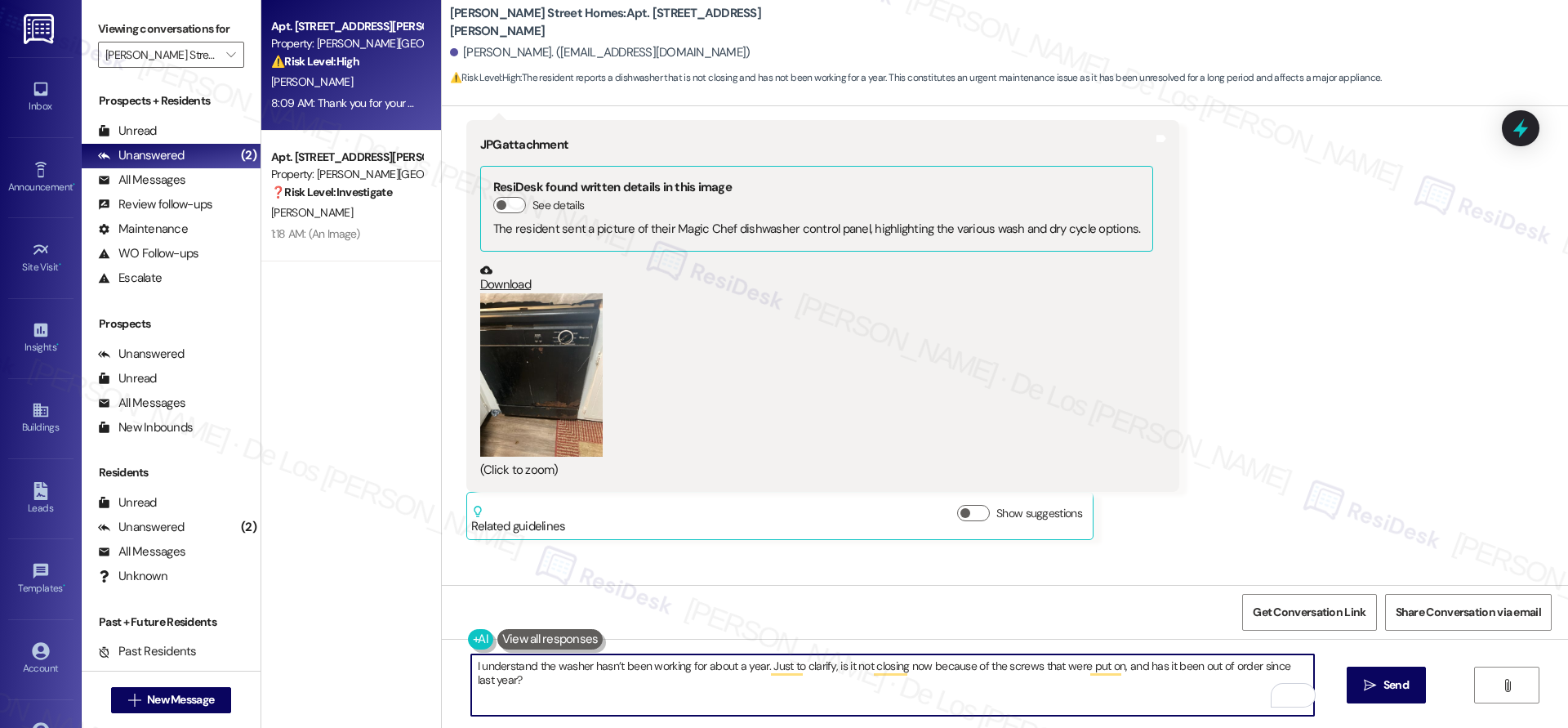
type textarea "I understand the washer hasn’t been working for about a year. Just to clarify, …"
drag, startPoint x: 526, startPoint y: 397, endPoint x: 536, endPoint y: 396, distance: 10.0
click at [527, 398] on button "Zoom image" at bounding box center [541, 375] width 122 height 163
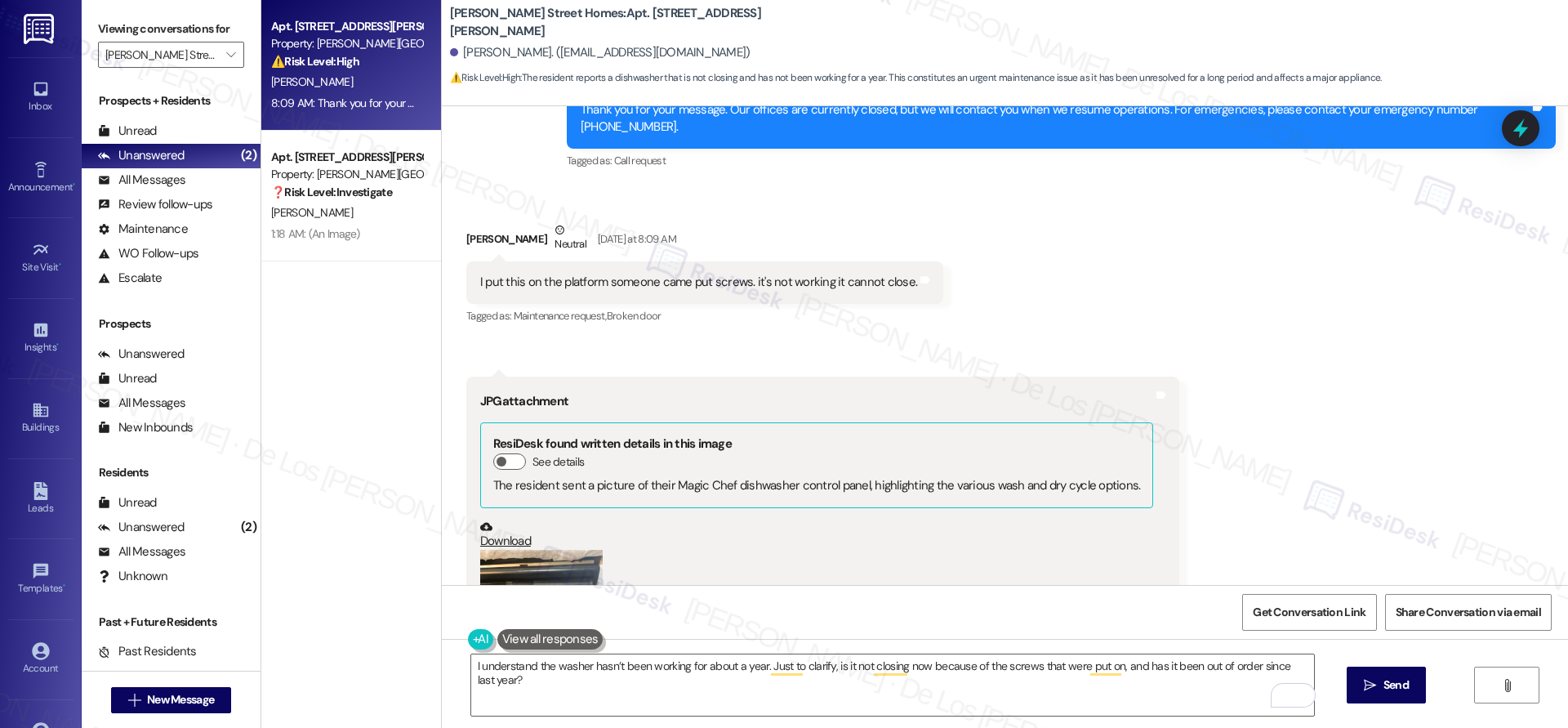
scroll to position [922, 0]
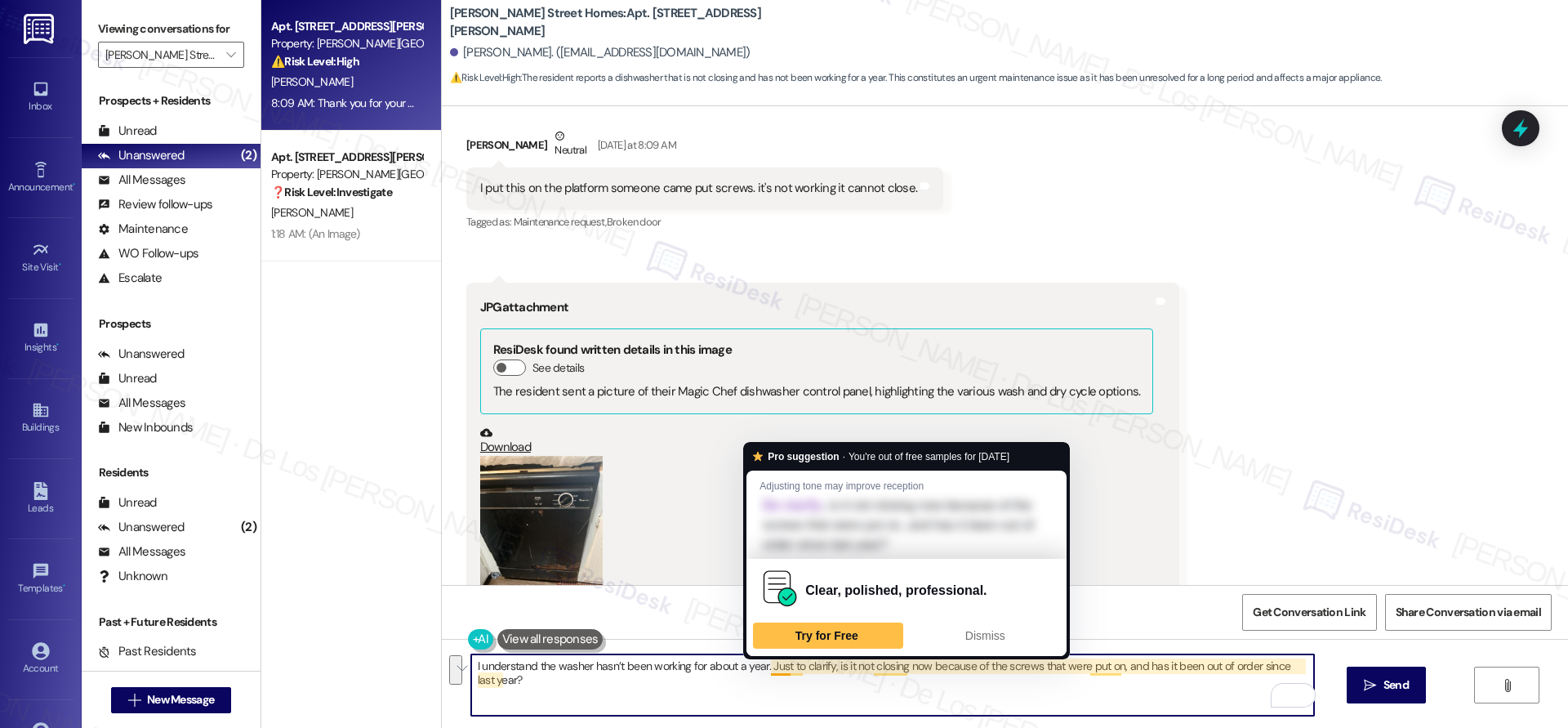
drag, startPoint x: 757, startPoint y: 668, endPoint x: 828, endPoint y: 703, distance: 79.2
click at [828, 703] on textarea "I understand the washer hasn’t been working for about a year. Just to clarify, …" at bounding box center [892, 685] width 843 height 61
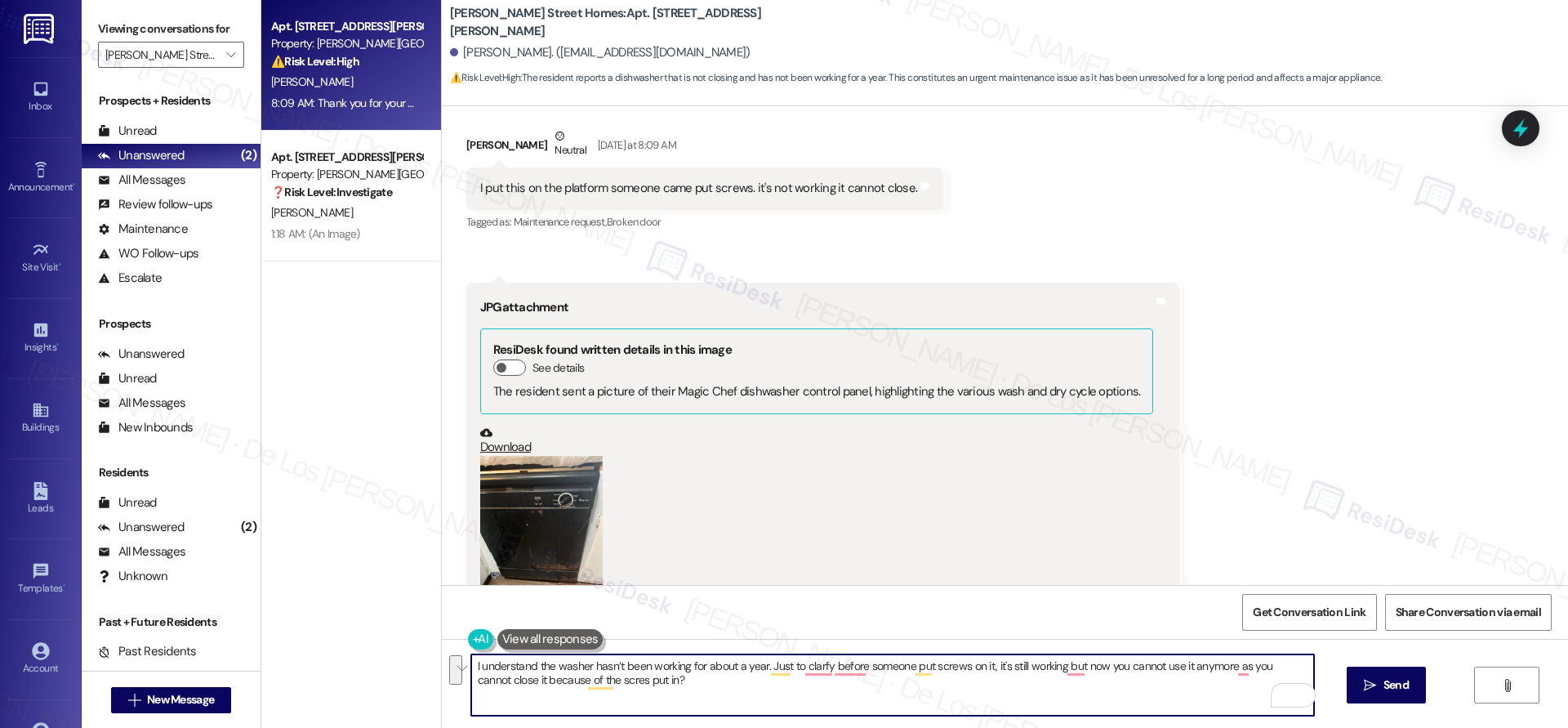
paste textarea "ify — was it still working before the screws were put in, and now you’re unable…"
click at [834, 669] on textarea "I understand the washer hasn’t been working for about a year. Just to clarify —…" at bounding box center [892, 685] width 843 height 61
type textarea "I understand the washer hasn’t been working for about a year. Just to clarify, …"
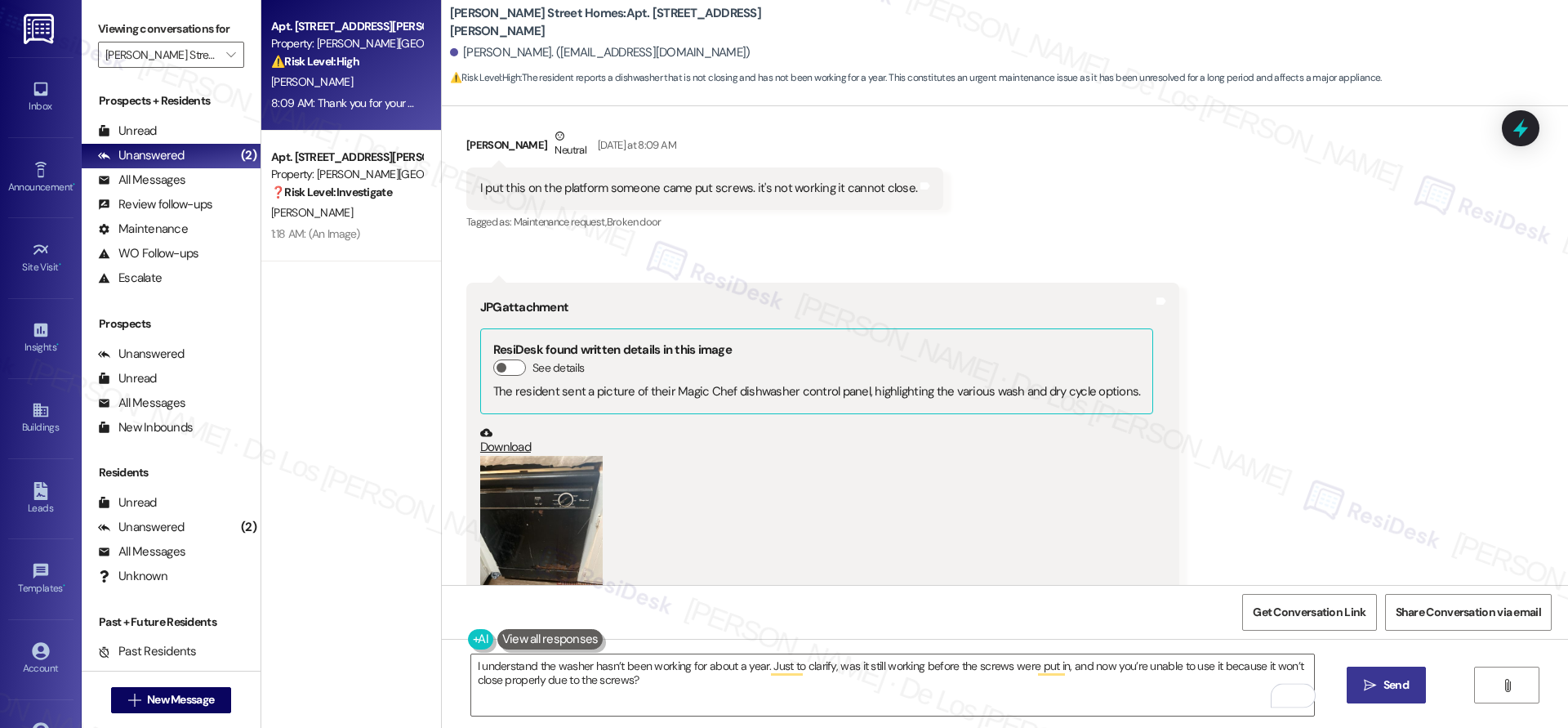
click at [1386, 675] on button " Send" at bounding box center [1386, 684] width 79 height 36
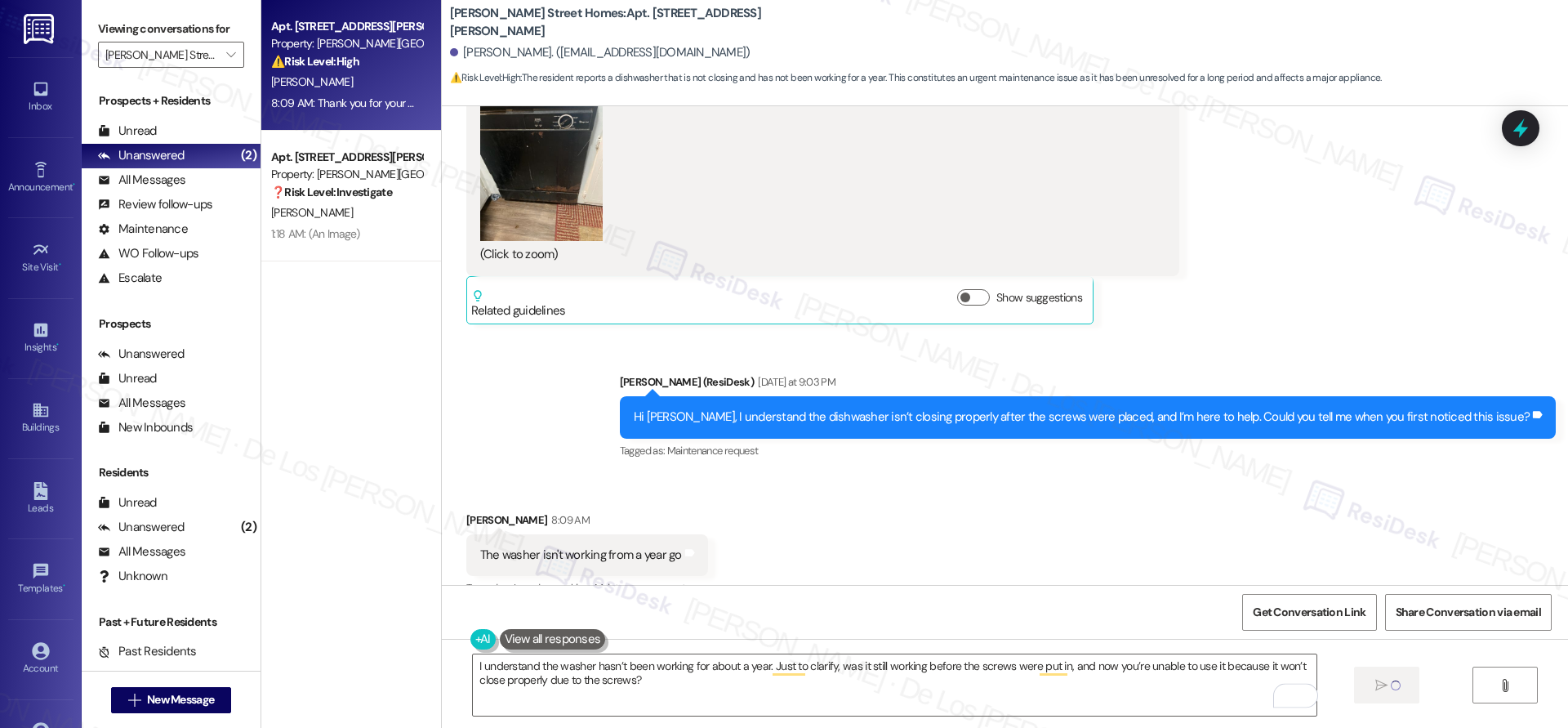
scroll to position [1447, 0]
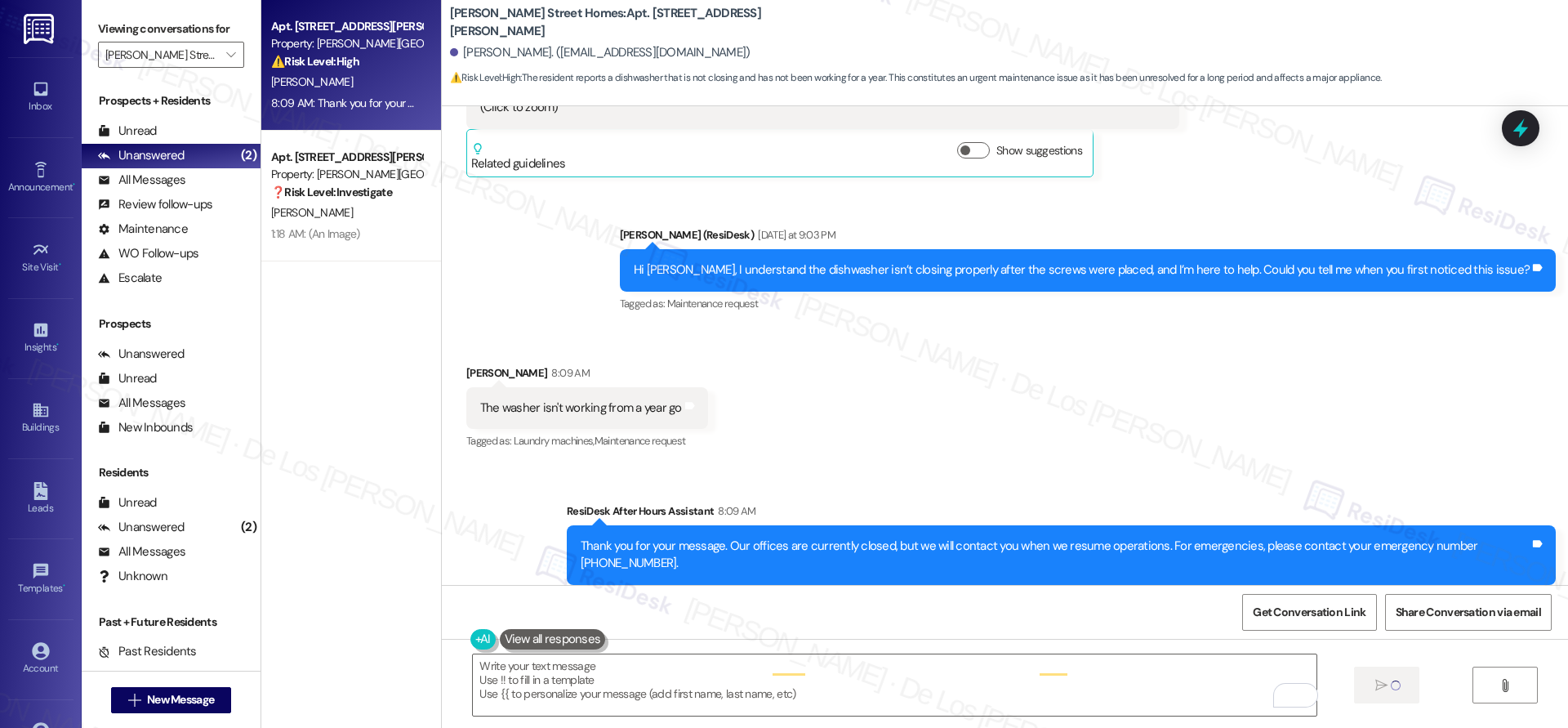
type textarea "Fetching suggested responses. Please feel free to read through the conversation…"
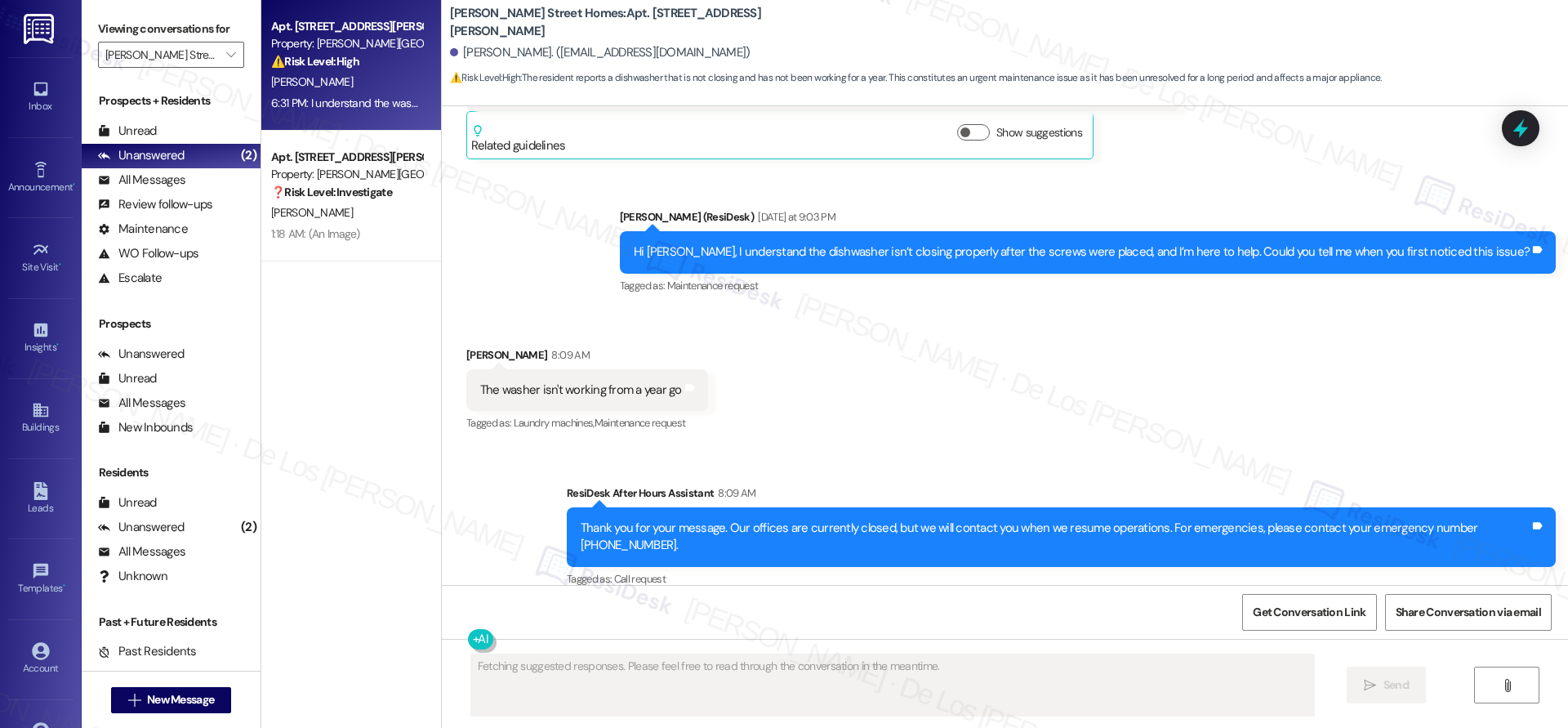
scroll to position [1579, 0]
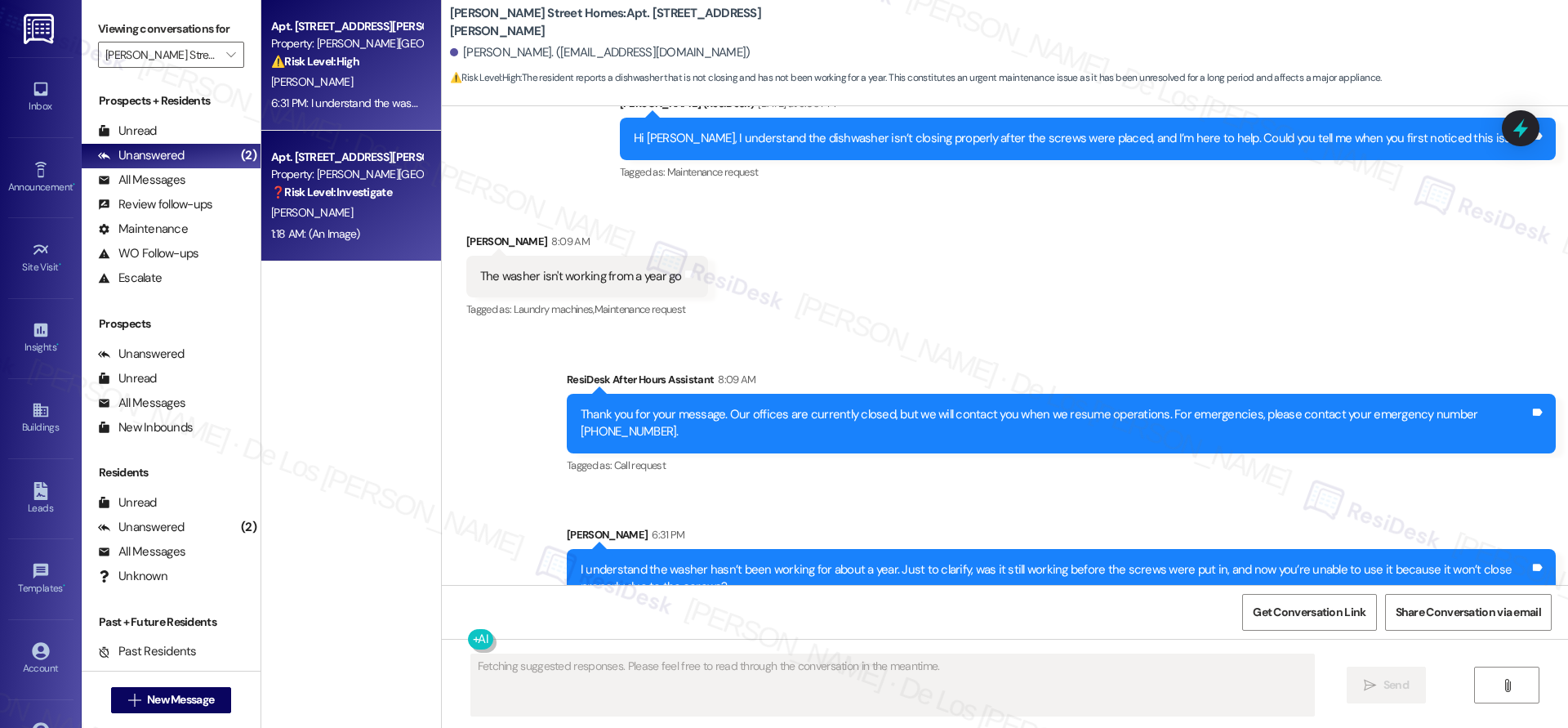
click at [376, 228] on div "1:18 AM: (An Image) 1:18 AM: (An Image)" at bounding box center [346, 234] width 154 height 20
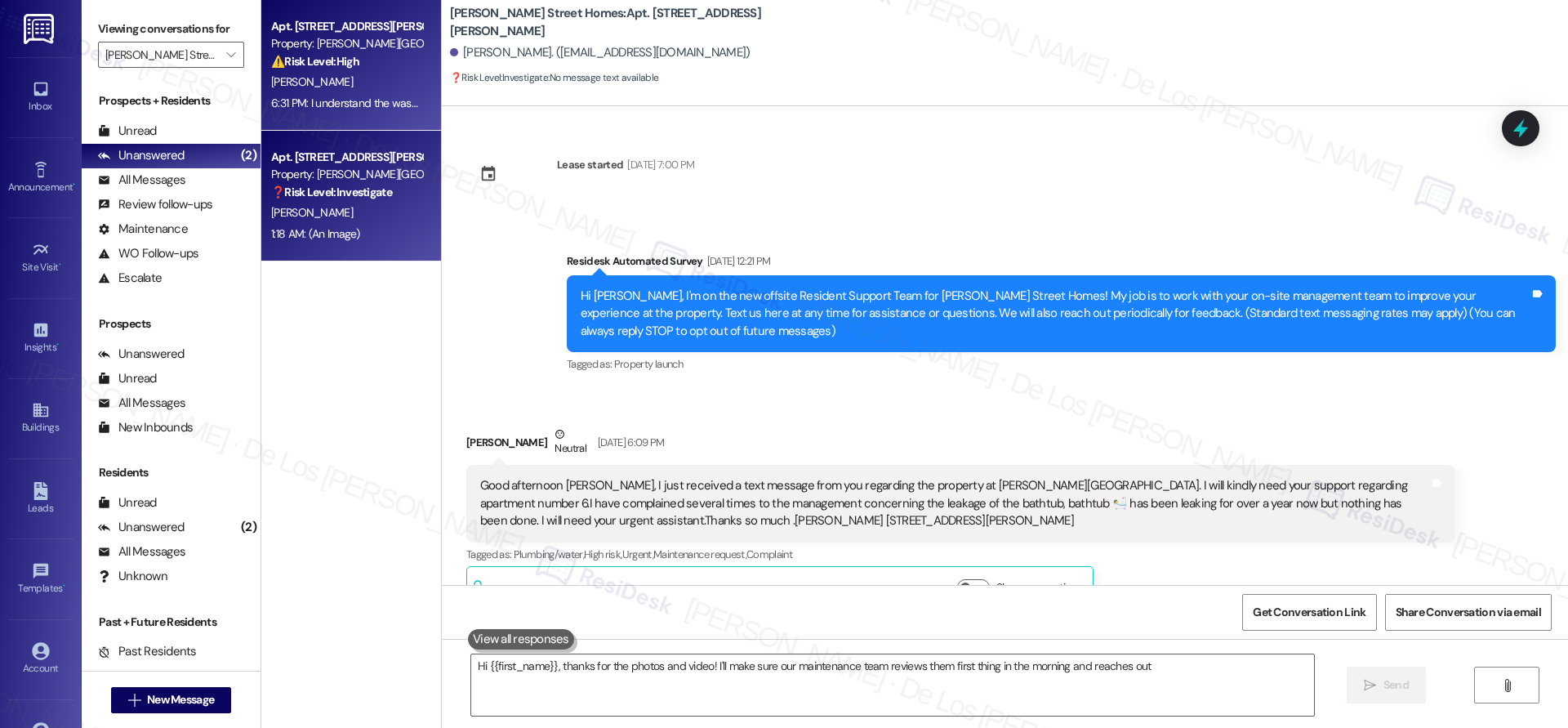
scroll to position [1350, 0]
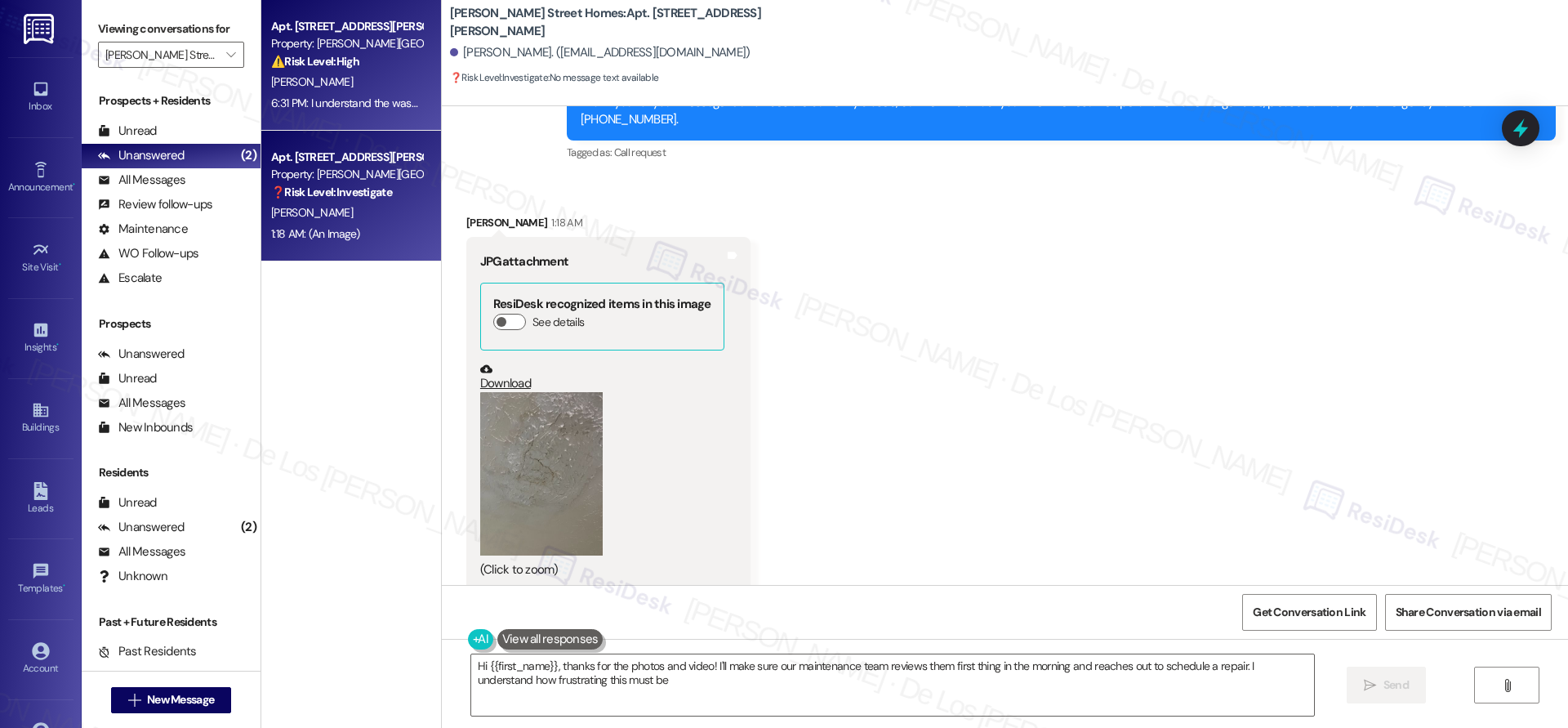
type textarea "Hi {{first_name}}, thanks for the photos and video! I'll make sure our maintena…"
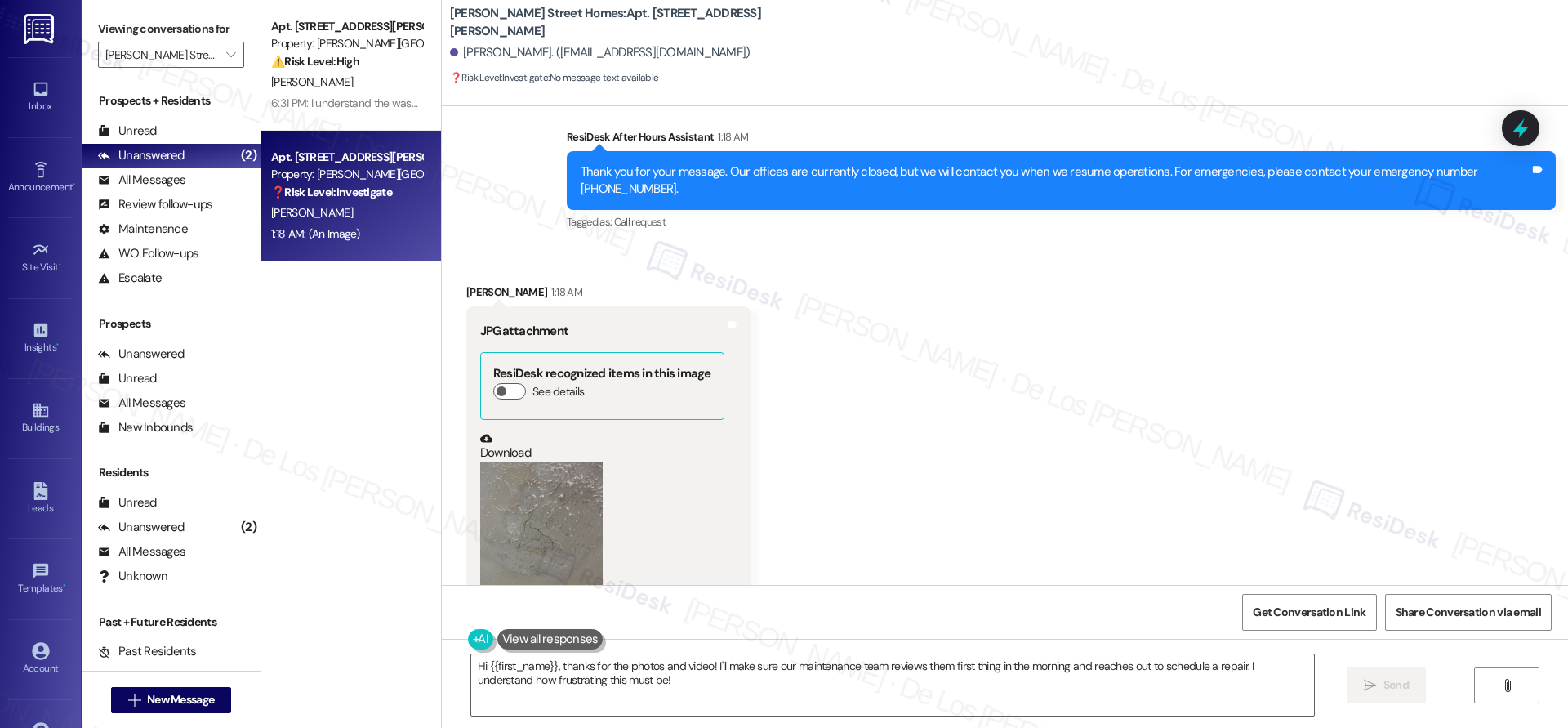
scroll to position [1240, 0]
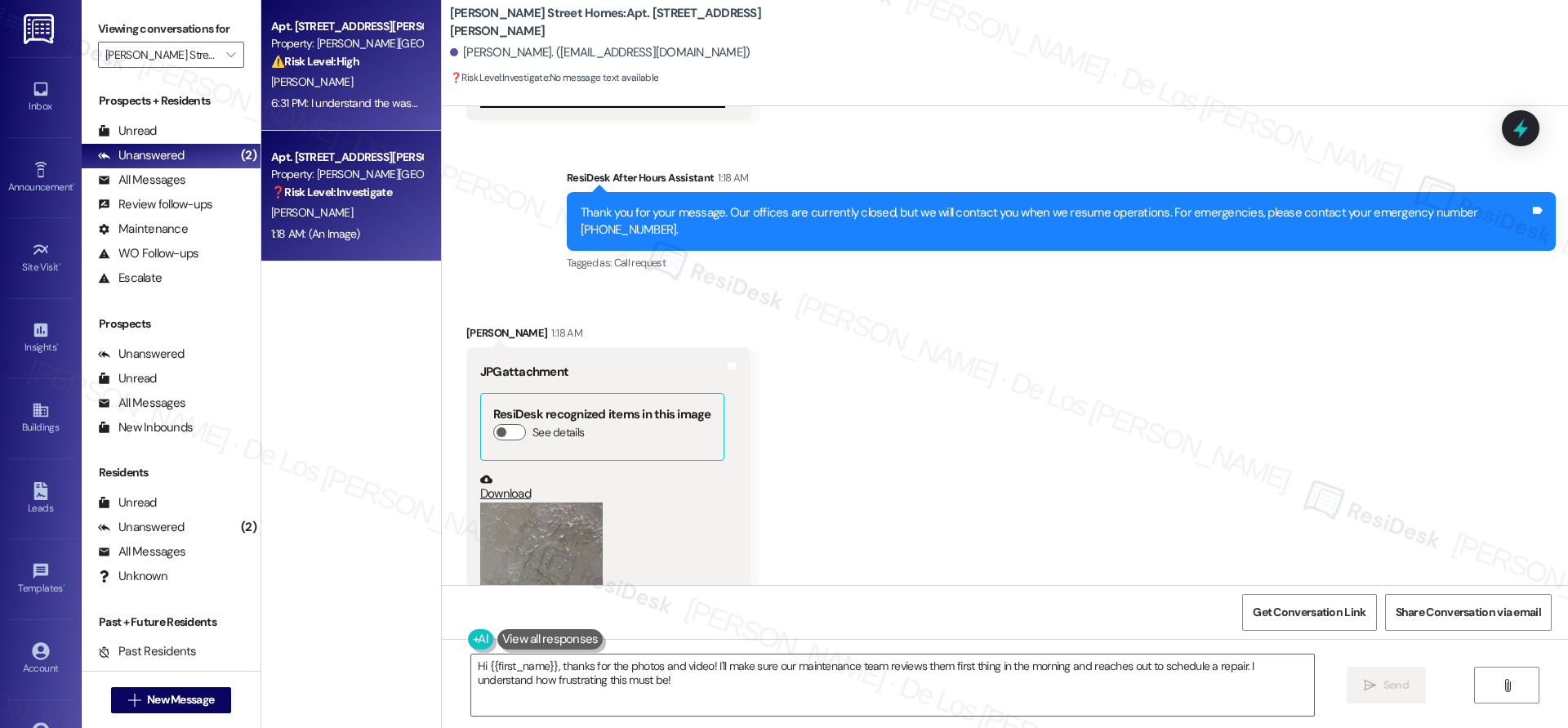
click at [365, 81] on div "[PERSON_NAME]" at bounding box center [346, 81] width 154 height 20
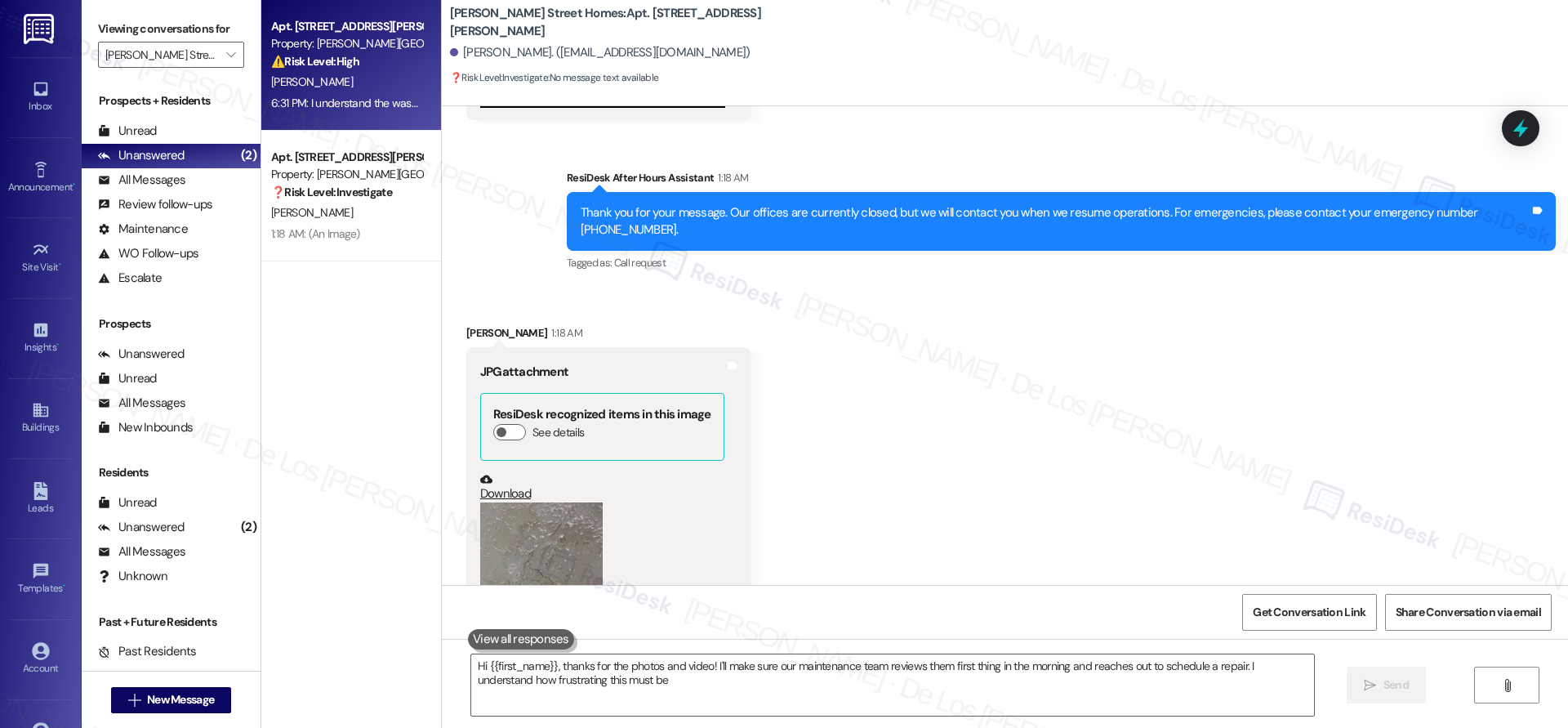
type textarea "Hi {{first_name}}, thanks for the photos and video! I'll make sure our maintena…"
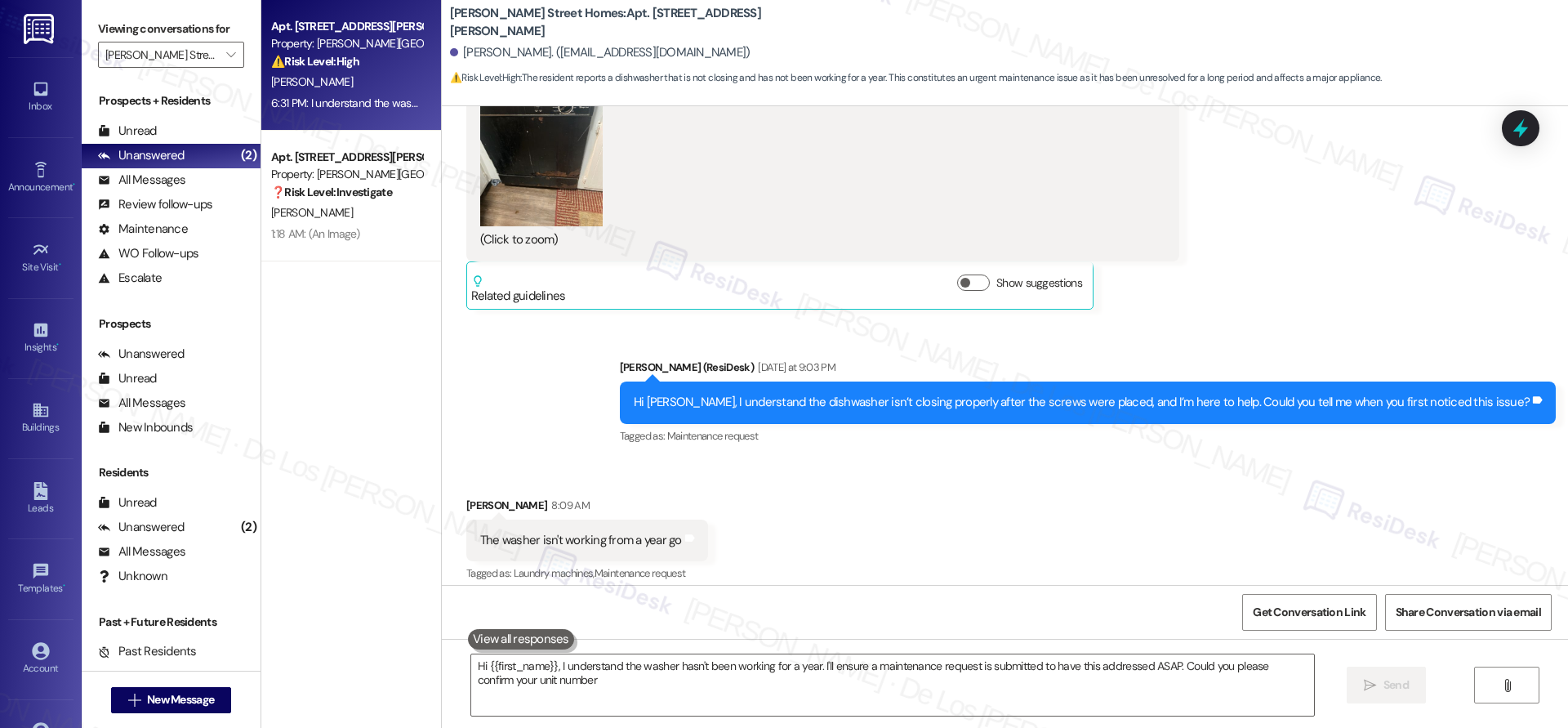
type textarea "Hi {{first_name}}, I understand the washer hasn't been working for a year. I'll…"
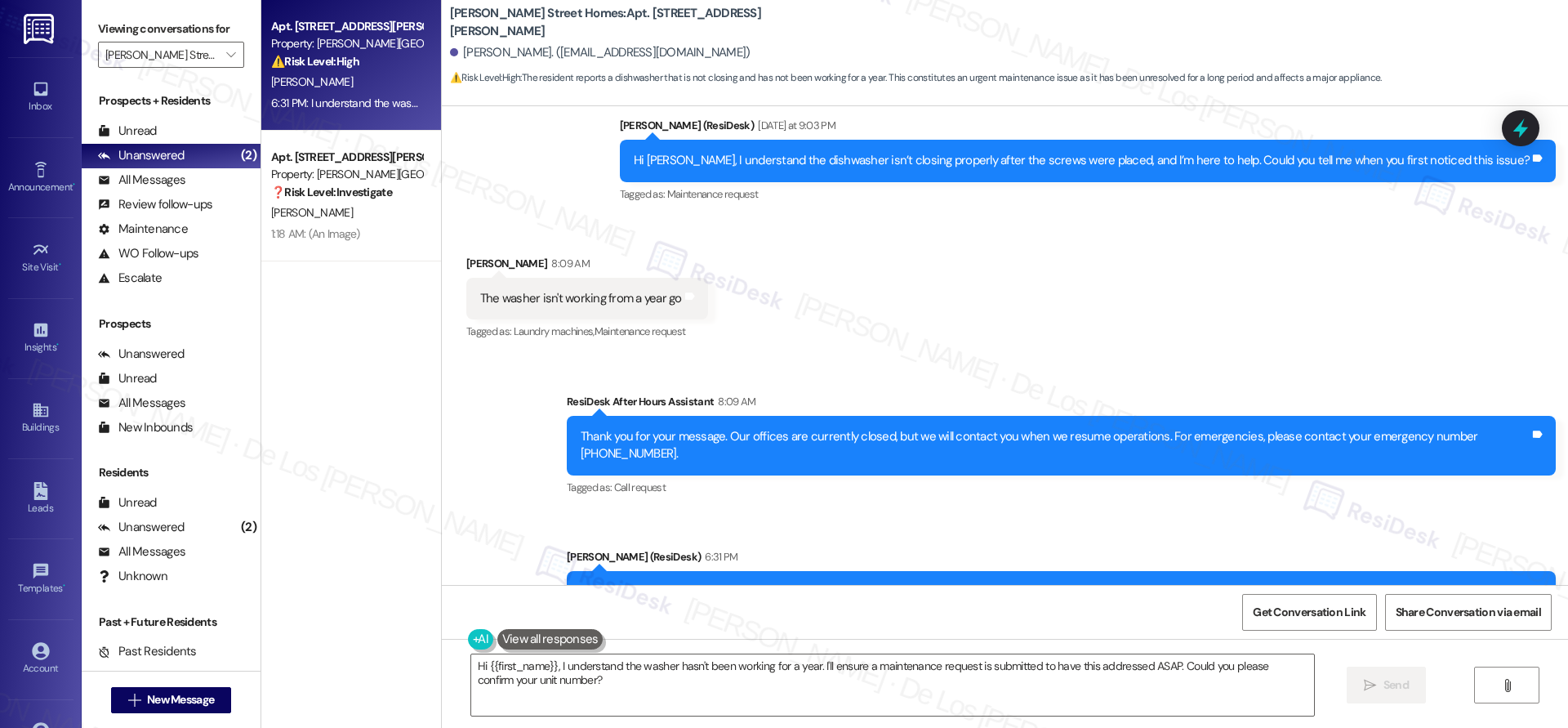
scroll to position [1602, 0]
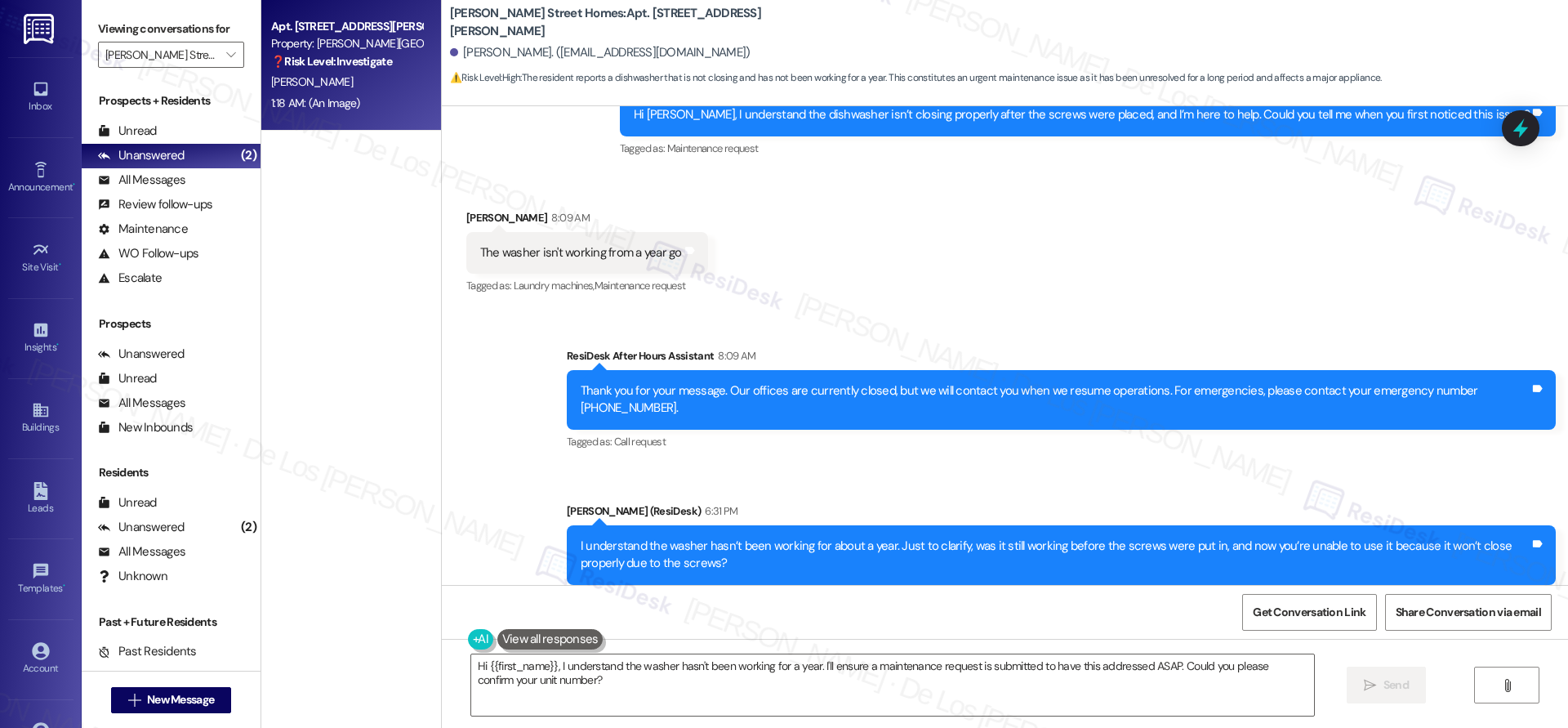
click at [332, 83] on div "O. Williams" at bounding box center [346, 81] width 154 height 20
type textarea "Hi {{first_name}}, I understand the washer hasn't been working for a year. I'll…"
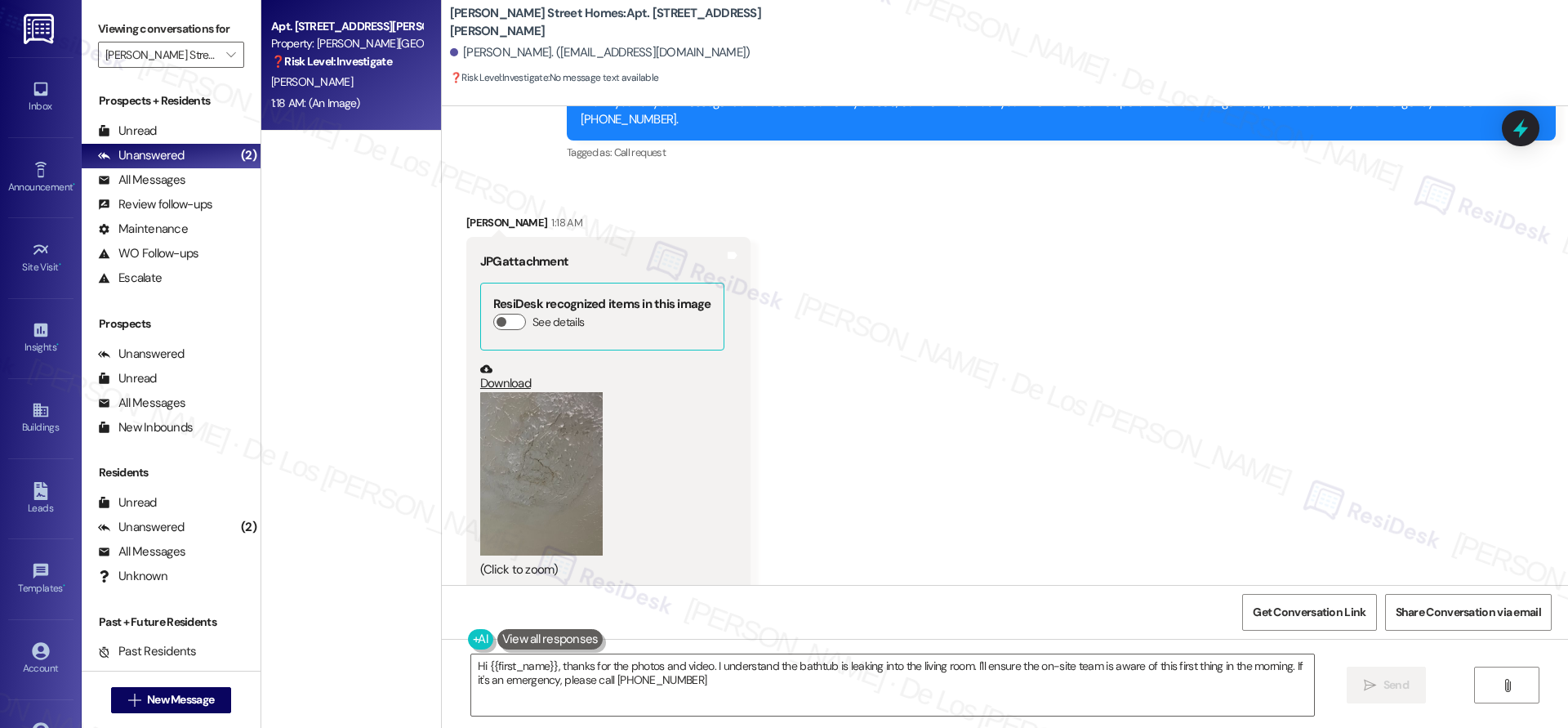
type textarea "Hi {{first_name}}, thanks for the photos and video. I understand the bathtub is…"
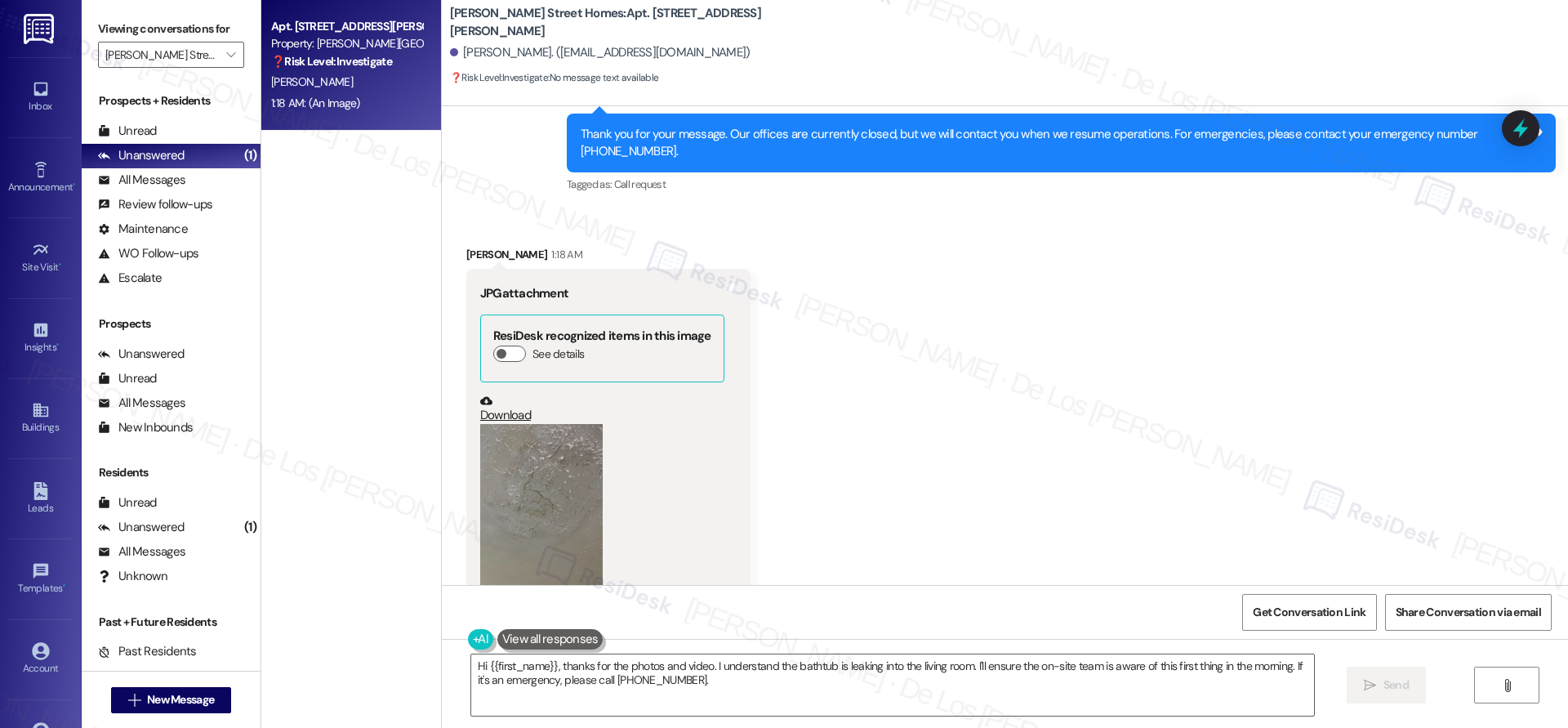
scroll to position [1318, 0]
click at [518, 469] on button "Zoom image" at bounding box center [541, 506] width 122 height 163
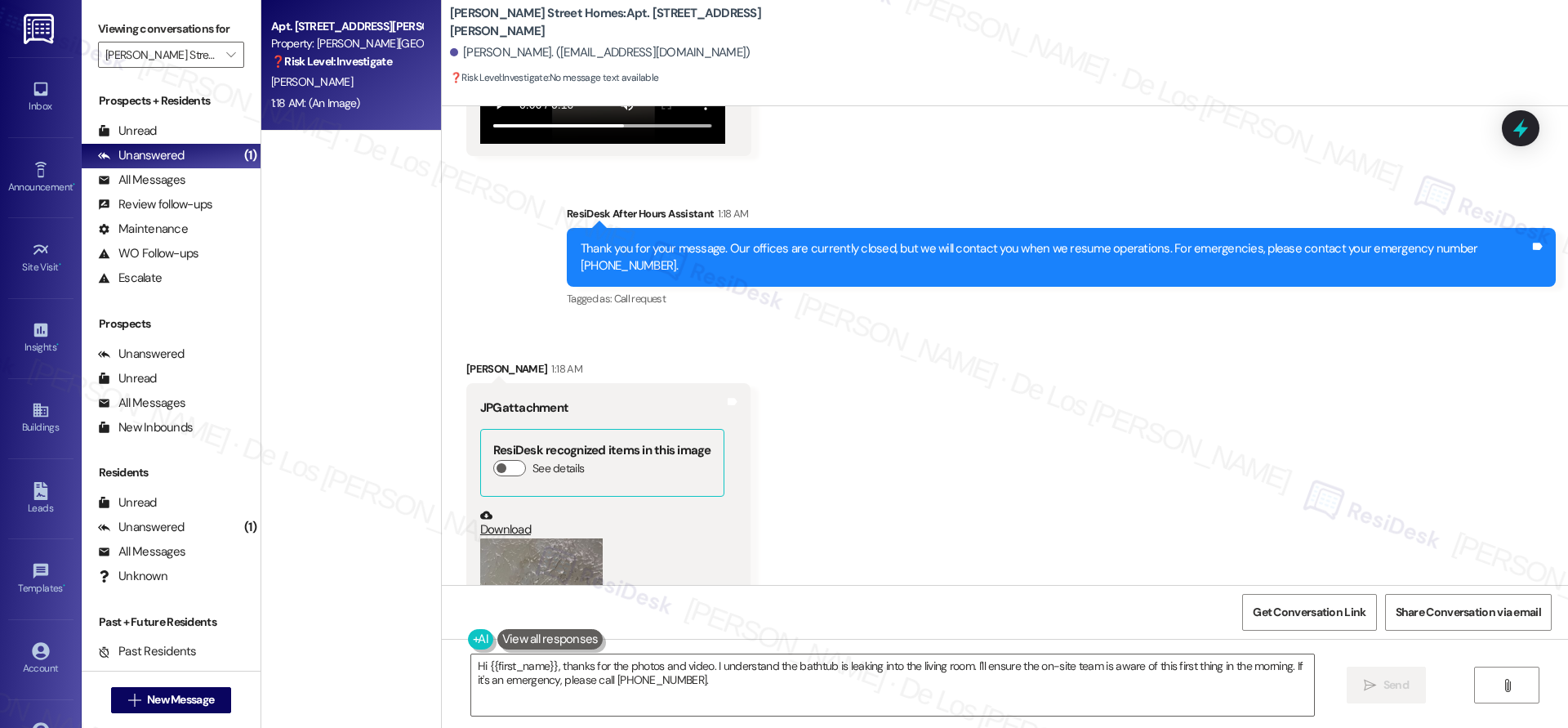
scroll to position [1350, 0]
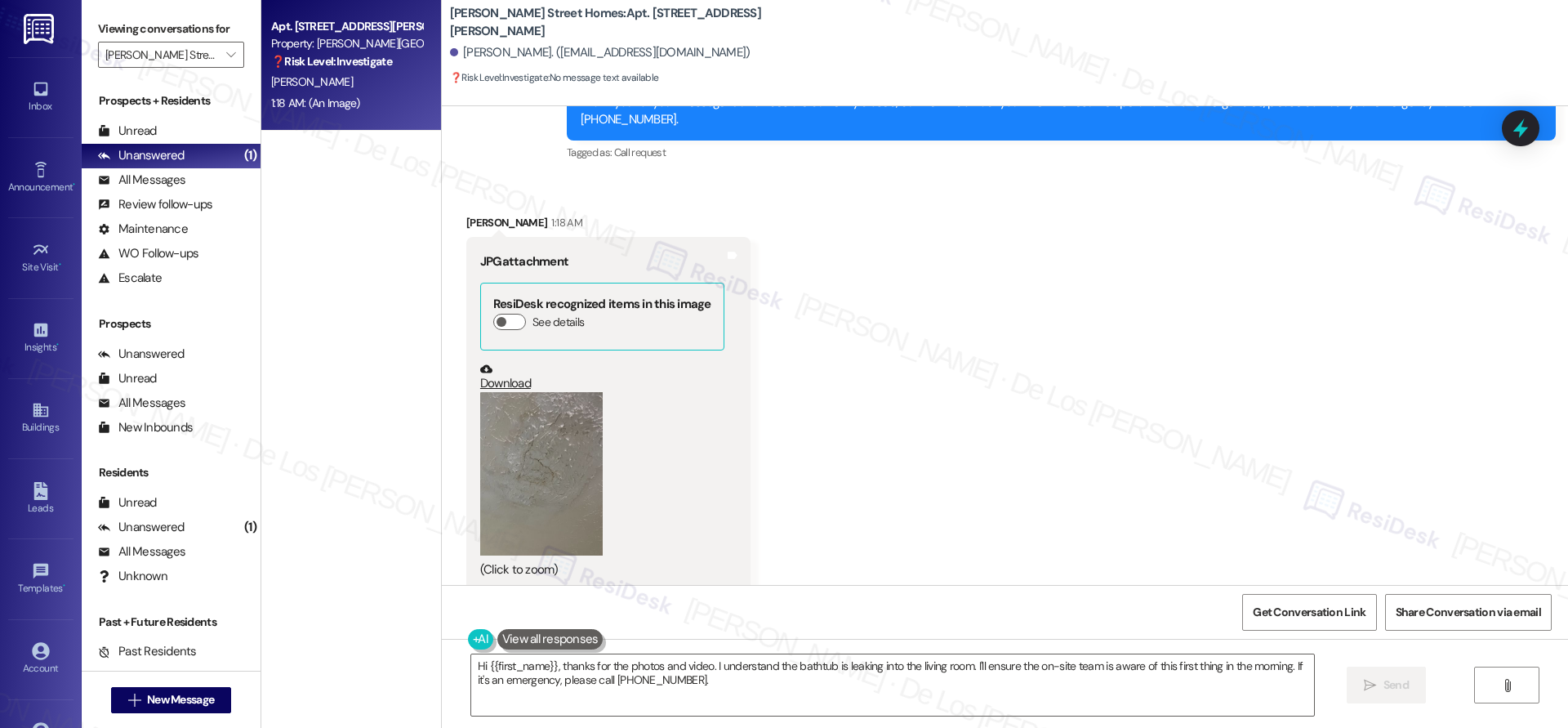
click at [547, 449] on button "Zoom image" at bounding box center [541, 474] width 122 height 163
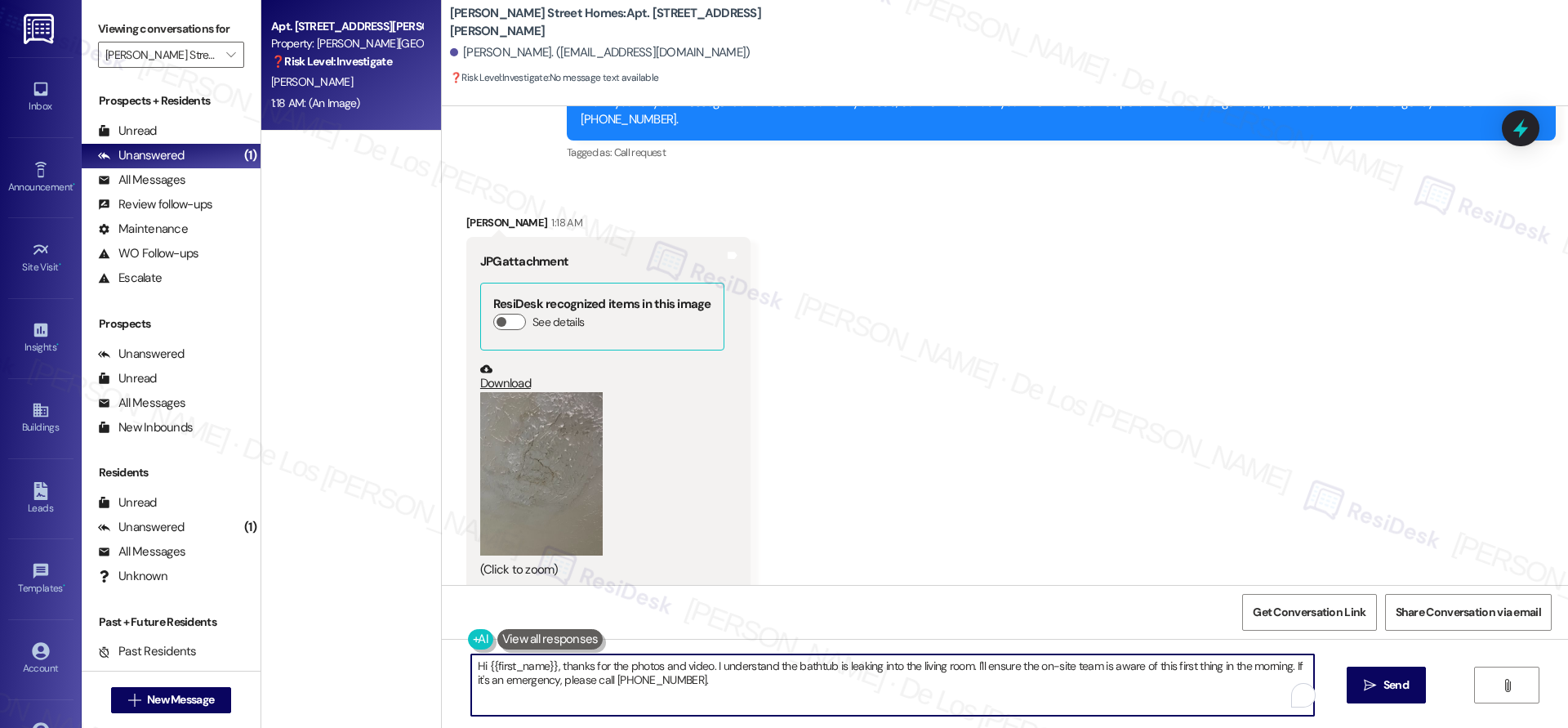
drag, startPoint x: 552, startPoint y: 664, endPoint x: 341, endPoint y: 608, distance: 218.3
click at [341, 608] on div "Apt. Unit 6, 164 Maddox Street Property: Maddox Street Homes ❓ Risk Level: Inve…" at bounding box center [914, 364] width 1306 height 728
type textarea "Thanks for the photos and video. I understand the bathtub is leaking into the l…"
drag, startPoint x: 619, startPoint y: 666, endPoint x: 724, endPoint y: 735, distance: 125.6
click at [724, 727] on html "Inbox Go to Inbox Announcement • Send A Text Announcement Site Visit • Go to Si…" at bounding box center [784, 364] width 1568 height 728
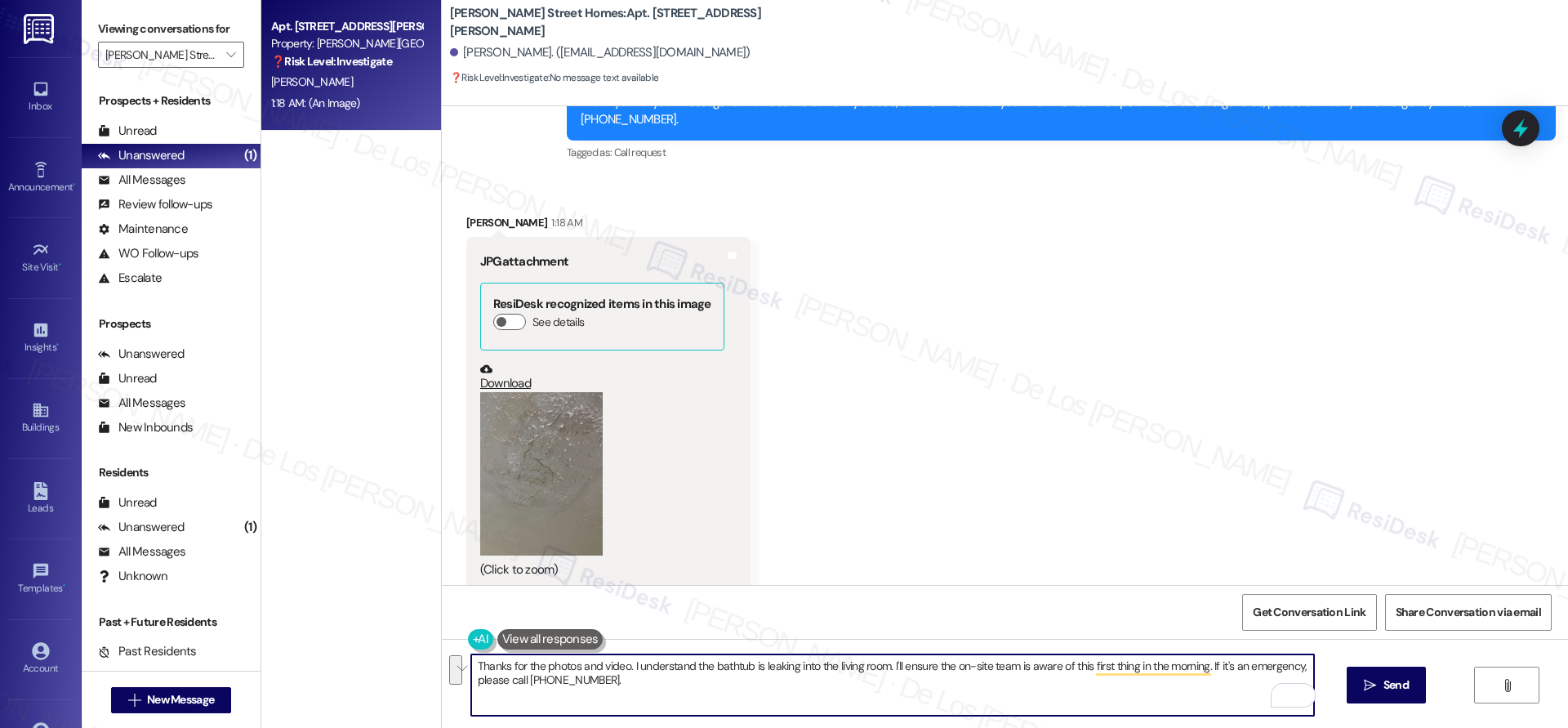
drag, startPoint x: 621, startPoint y: 655, endPoint x: 698, endPoint y: 719, distance: 100.1
click at [698, 719] on div "Thanks for the photos and video. I understand the bathtub is leaking into the l…" at bounding box center [1005, 700] width 1126 height 122
drag, startPoint x: 684, startPoint y: 692, endPoint x: 644, endPoint y: 682, distance: 41.2
click at [681, 692] on textarea "Thanks for the photos and video. I understand the bathtub is leaking into the l…" at bounding box center [892, 685] width 843 height 61
drag, startPoint x: 617, startPoint y: 666, endPoint x: 646, endPoint y: 698, distance: 43.2
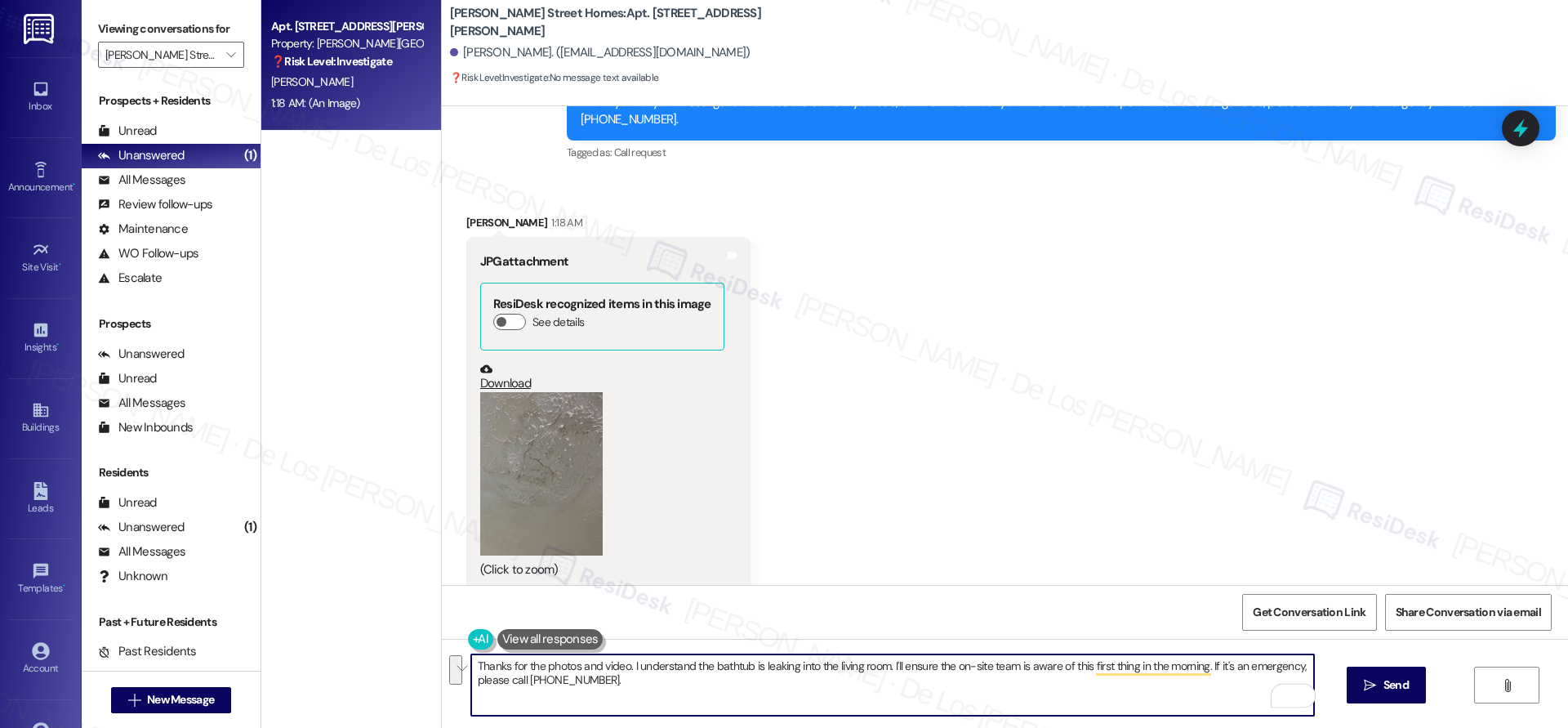
click at [646, 698] on textarea "Thanks for the photos and video. I understand the bathtub is leaking into the l…" at bounding box center [892, 685] width 843 height 61
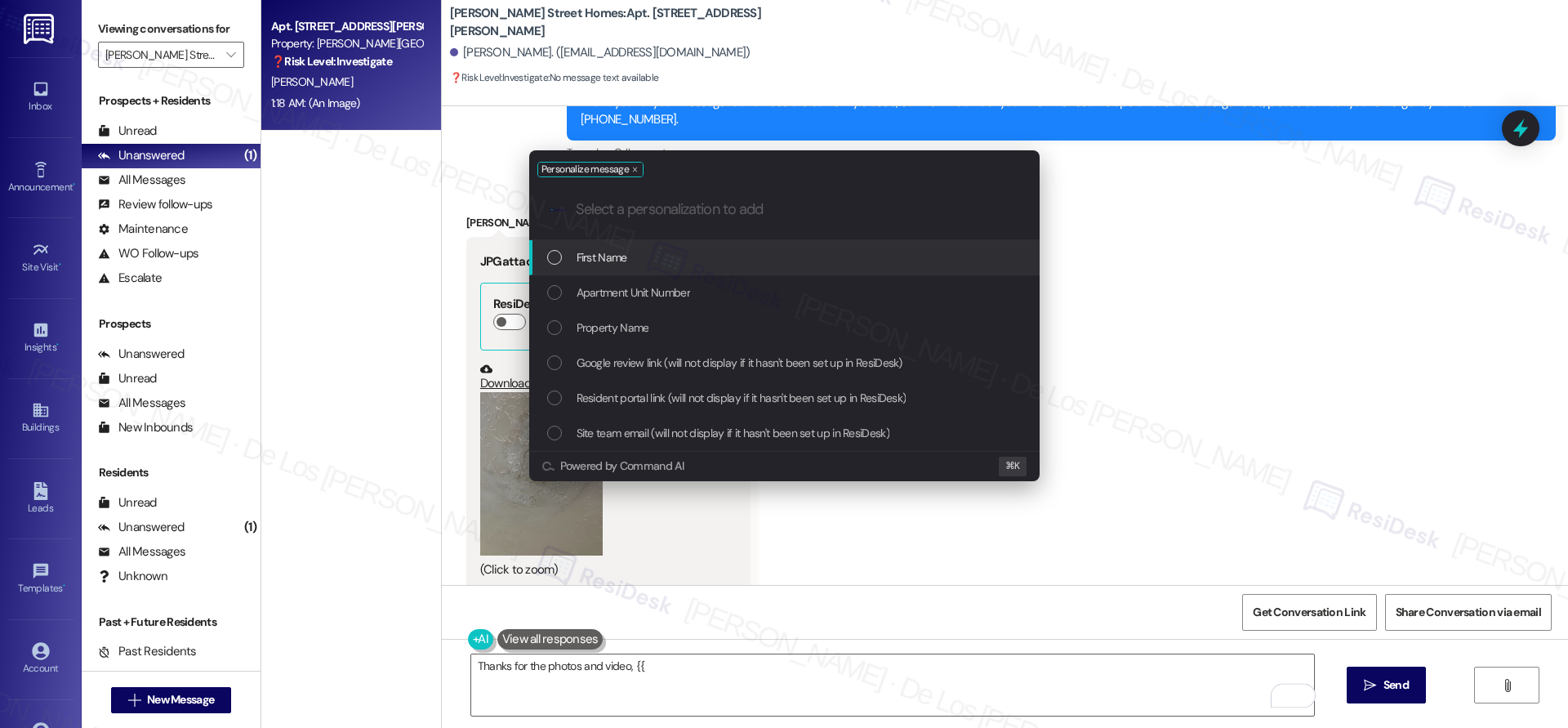
click at [617, 259] on span "First Name" at bounding box center [601, 257] width 50 height 18
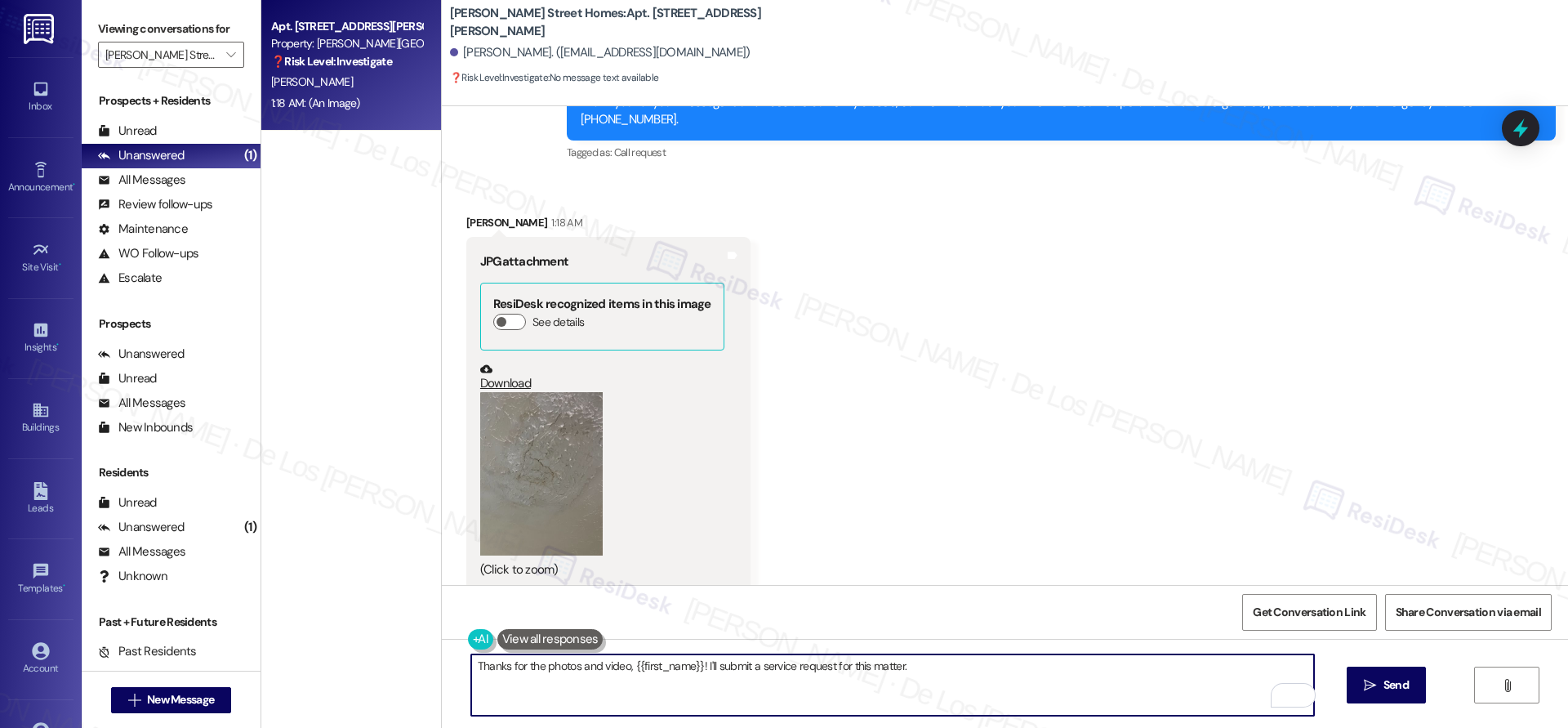
paste textarea "Do we have your permission to enter if you’re not home? Also, do you have any p…"
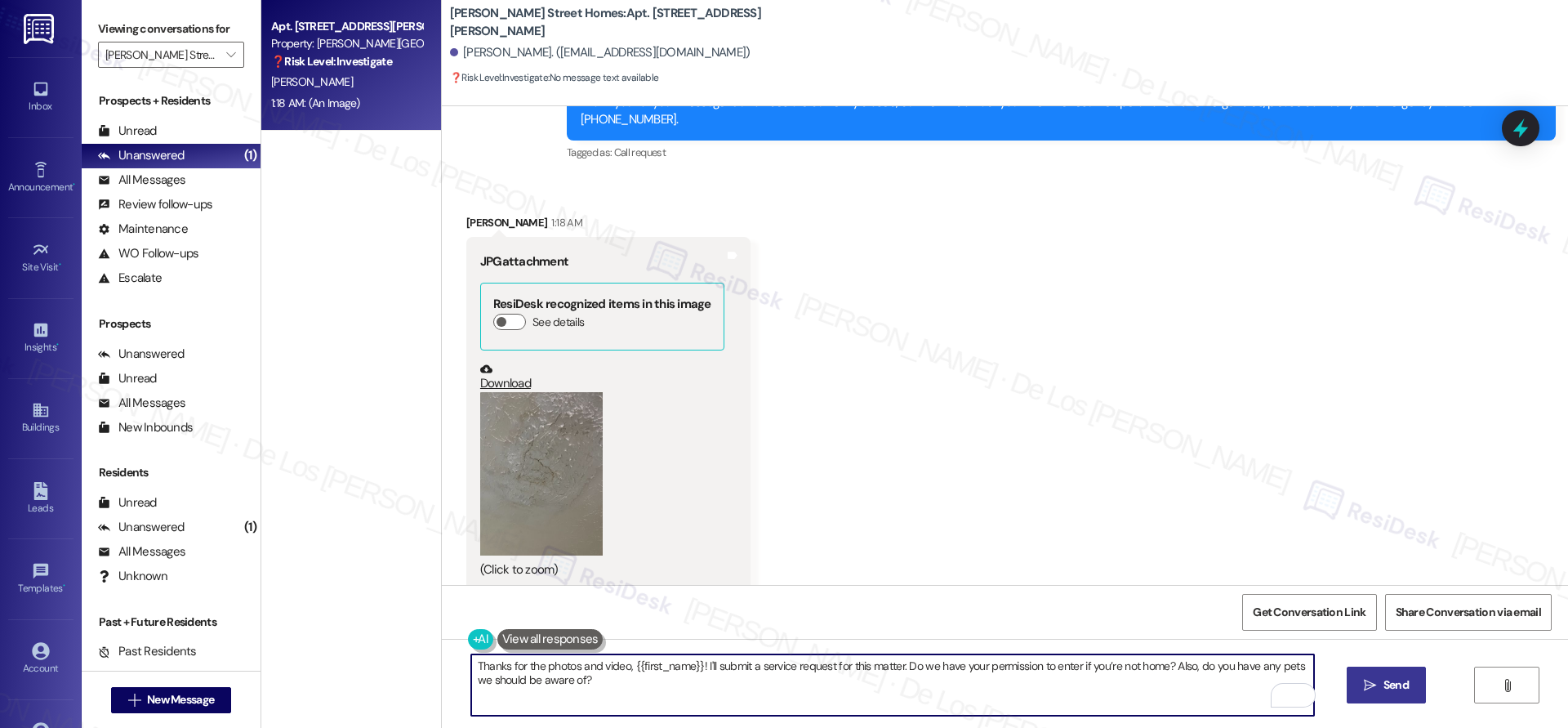
type textarea "Thanks for the photos and video, {{first_name}}! I'll submit a service request …"
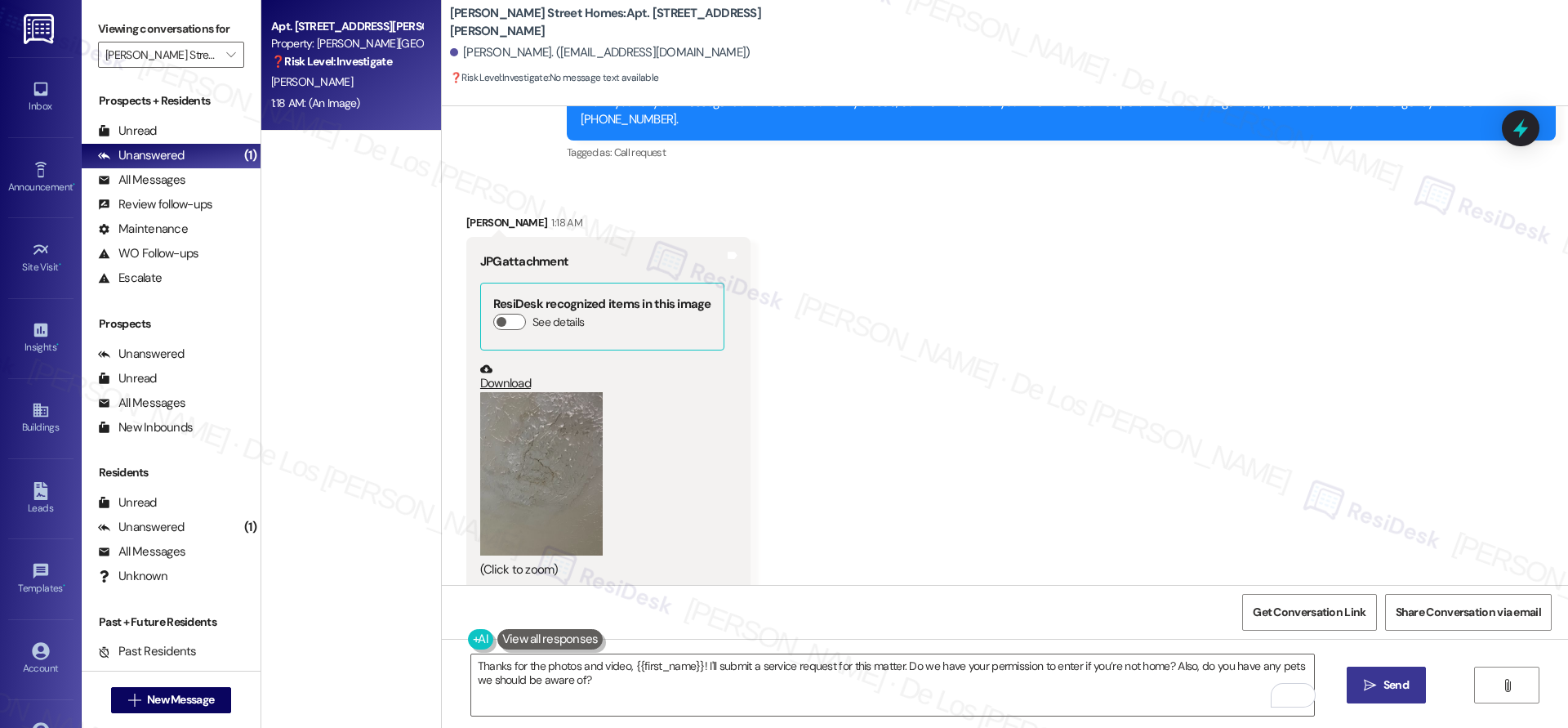
click at [1398, 684] on span "Send" at bounding box center [1395, 685] width 26 height 17
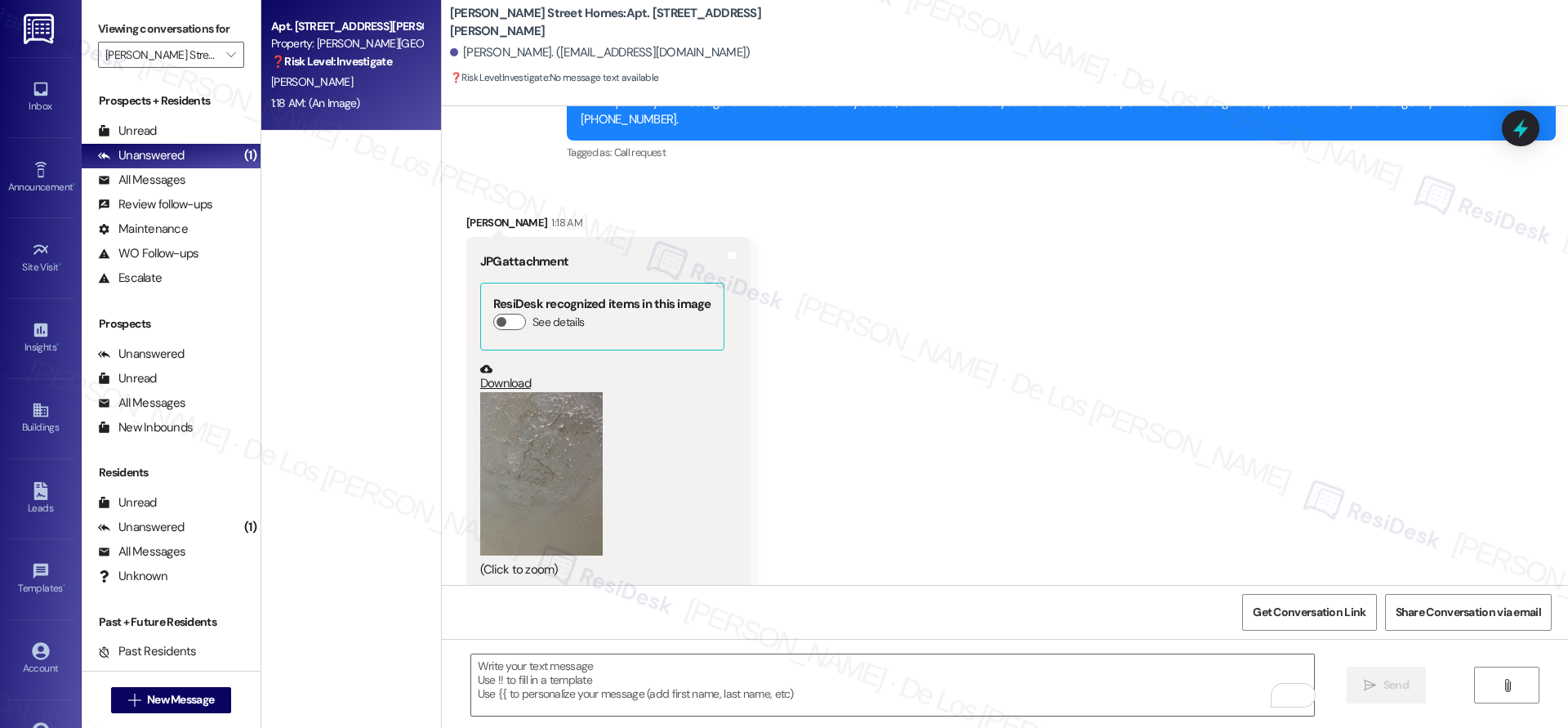
type textarea "Fetching suggested responses. Please feel free to read through the conversation…"
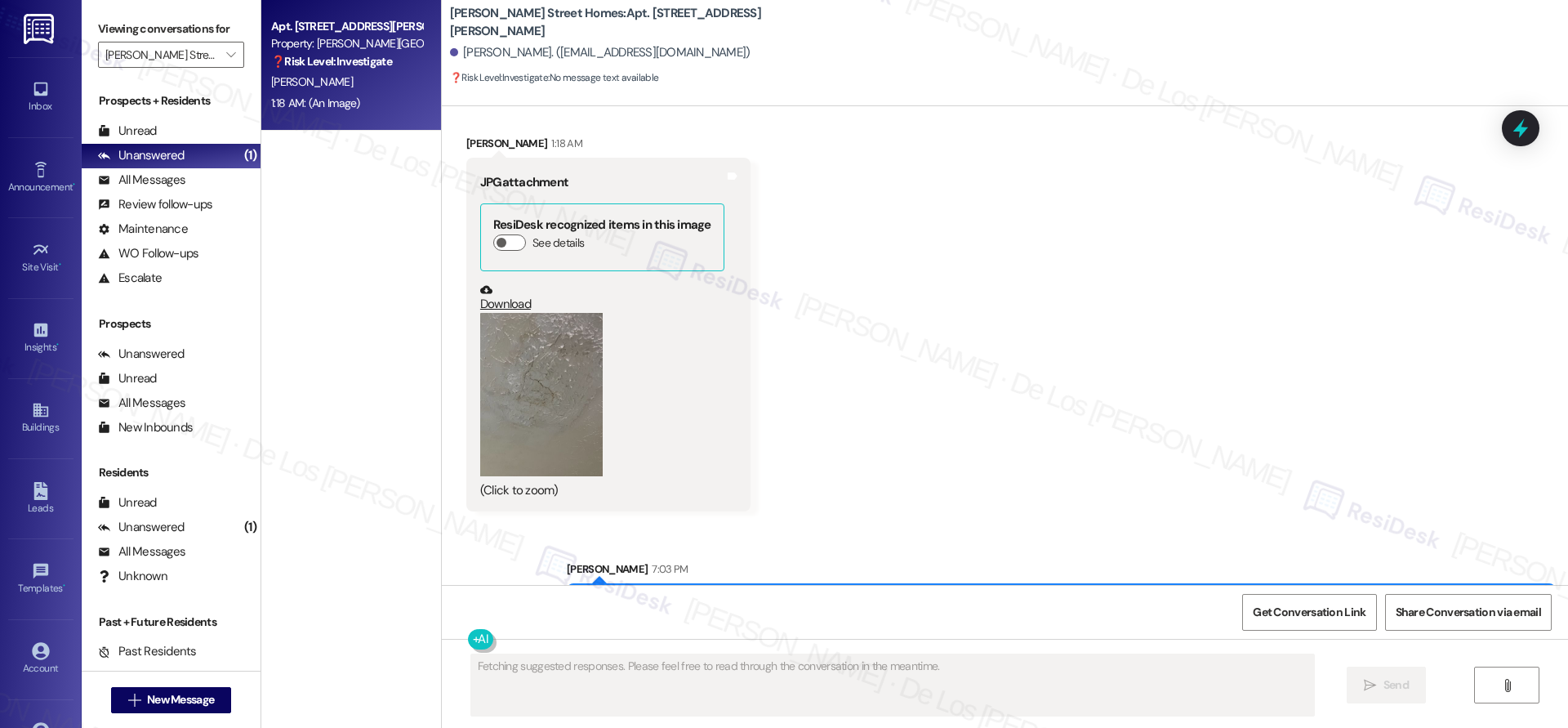
scroll to position [1482, 0]
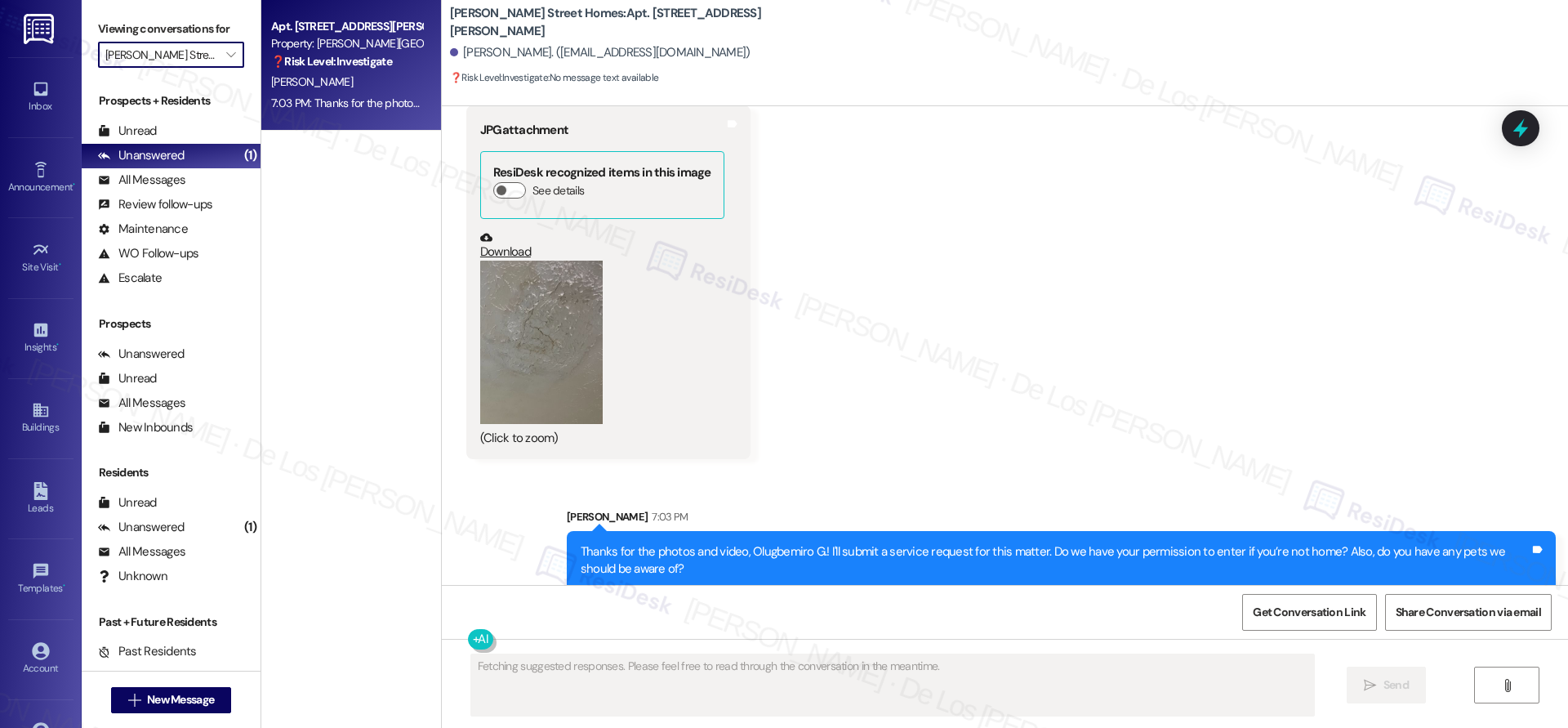
click at [166, 68] on div "Viewing conversations for Maddox Street Homes " at bounding box center [171, 42] width 179 height 84
type input "Maple Place"
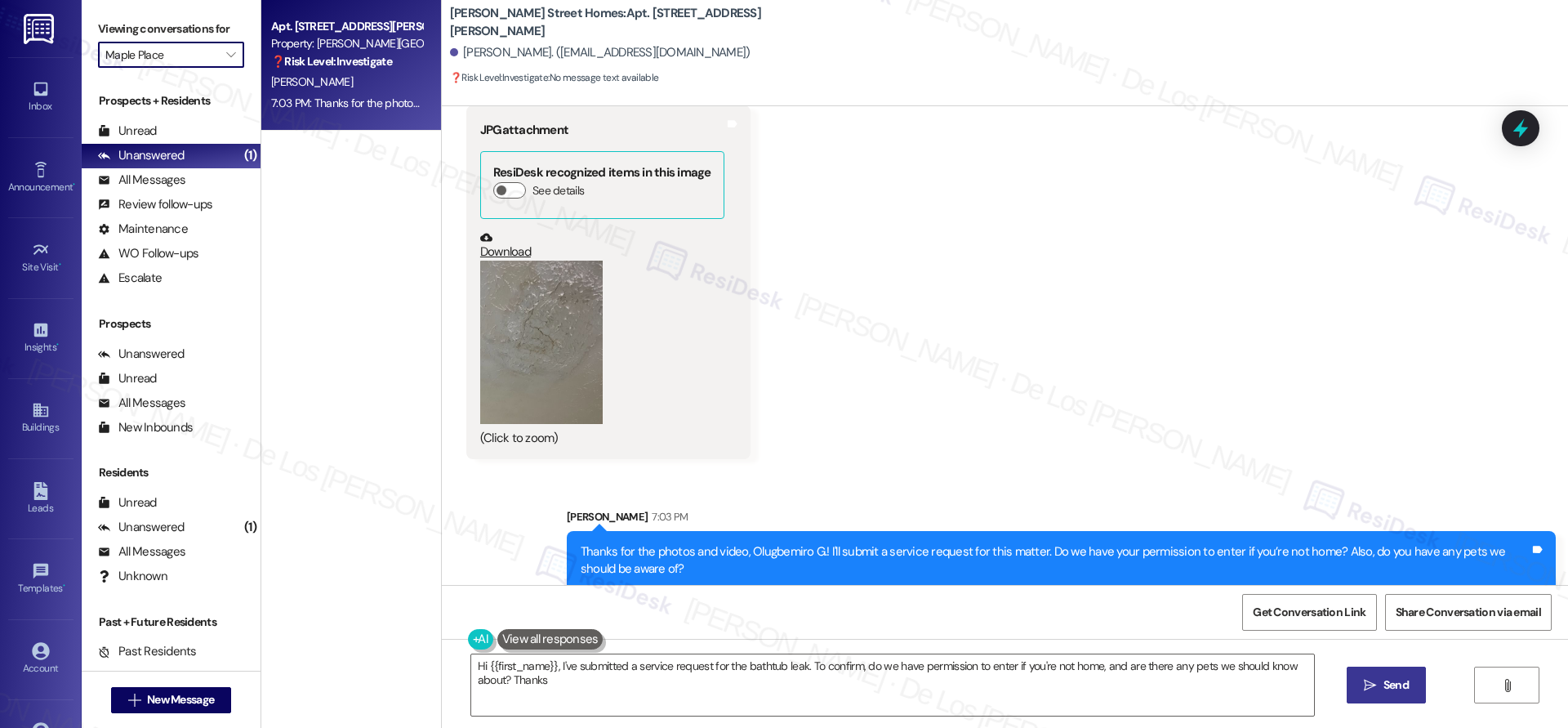
type textarea "Hi {{first_name}}, I've submitted a service request for the bathtub leak. To co…"
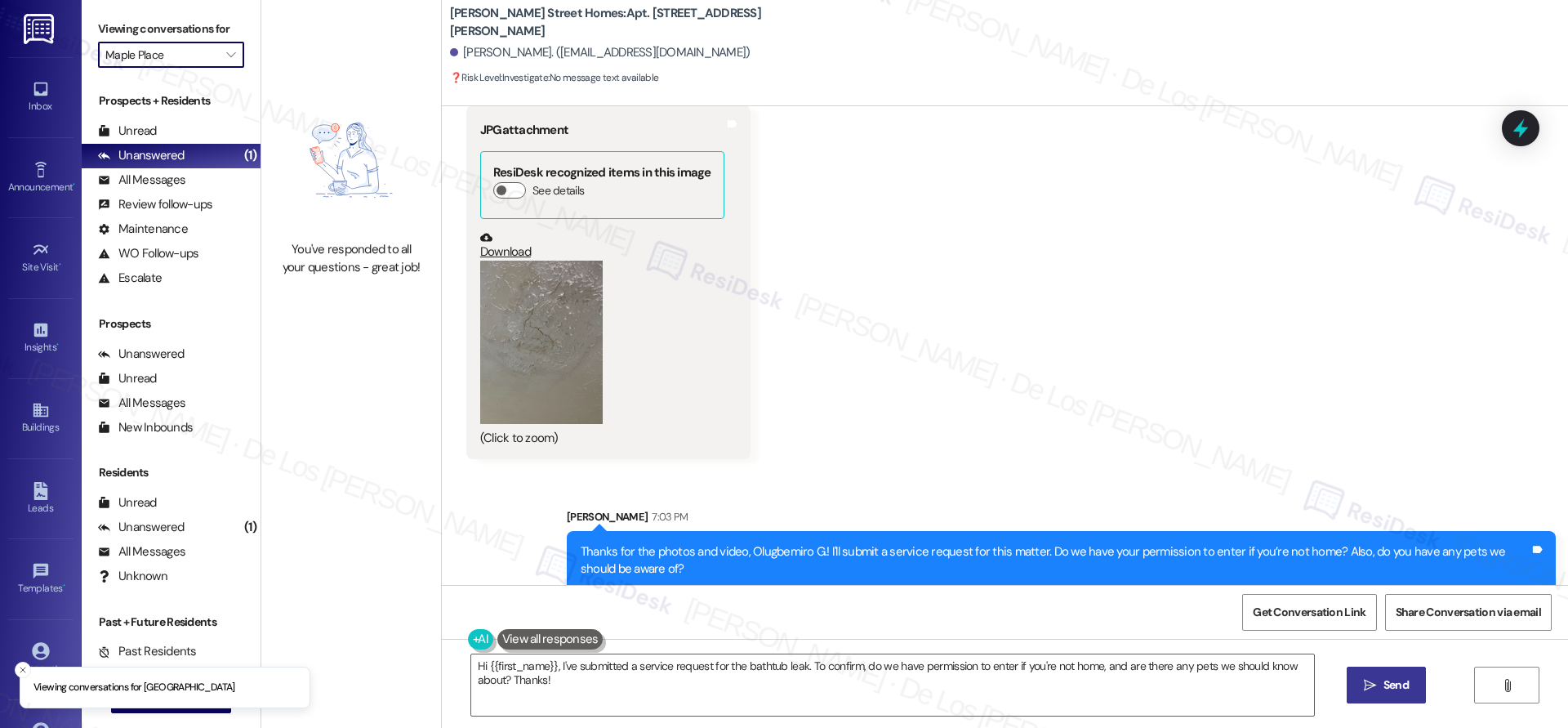
click at [180, 60] on input "Maple Place" at bounding box center [161, 55] width 112 height 27
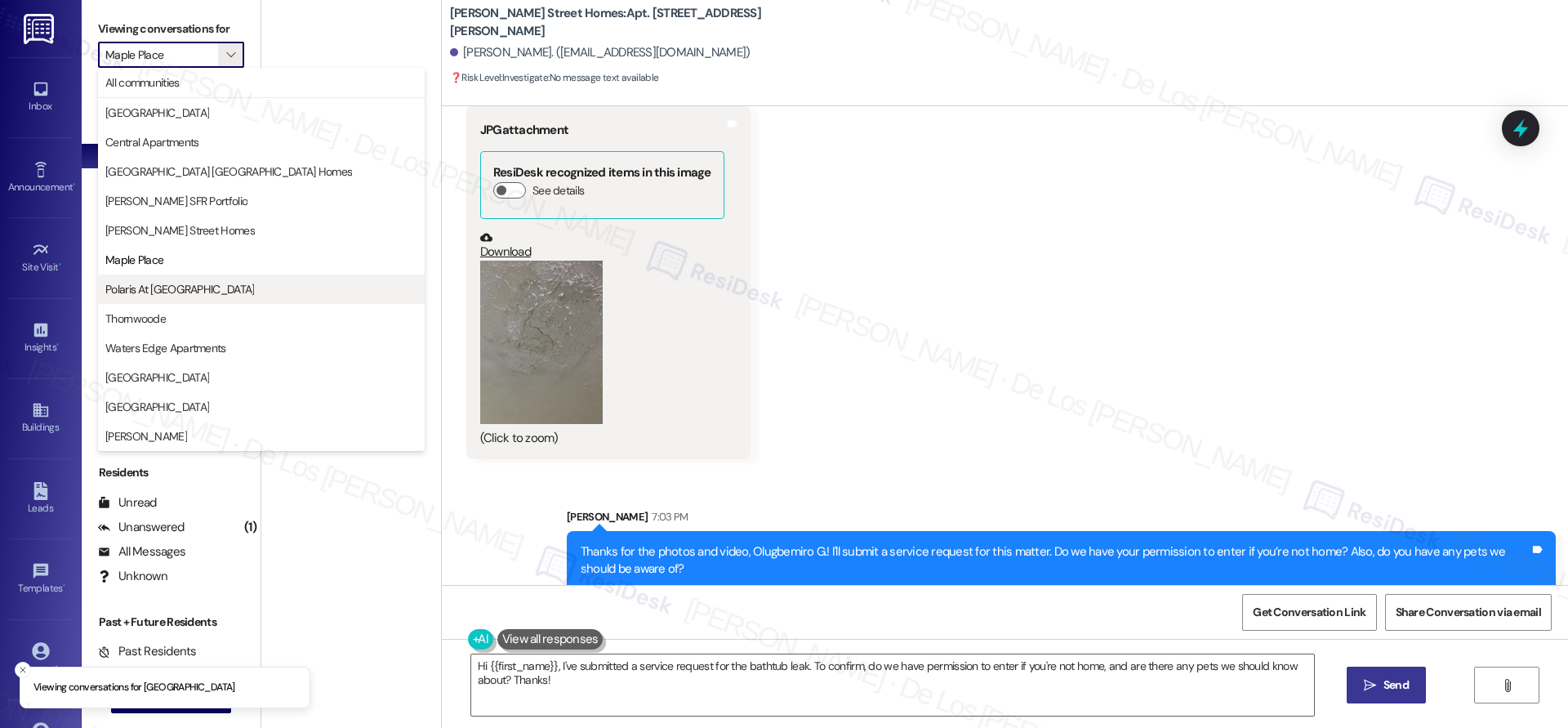
click at [198, 288] on span "Polaris At Cumming" at bounding box center [261, 289] width 312 height 16
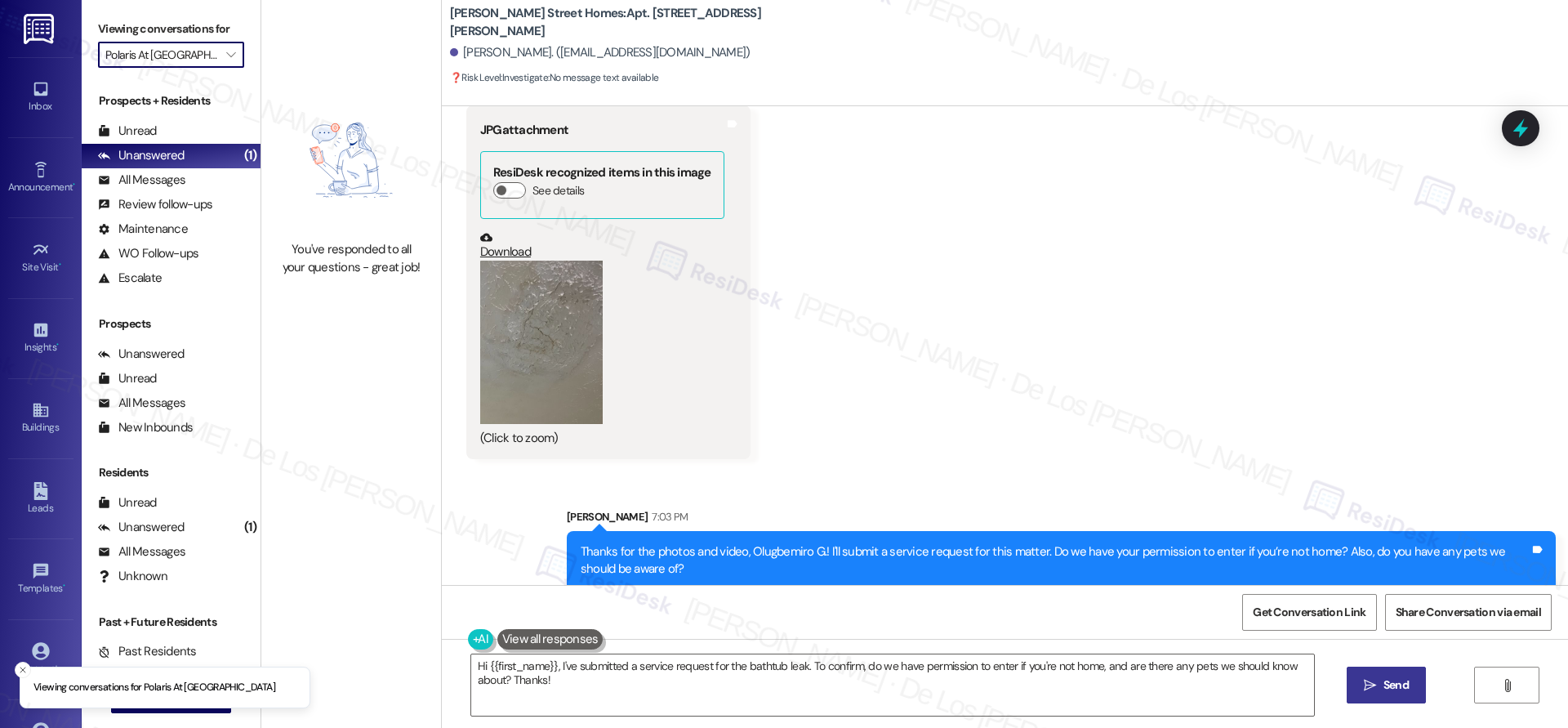
click at [199, 54] on input "Polaris At Cumming" at bounding box center [161, 55] width 112 height 27
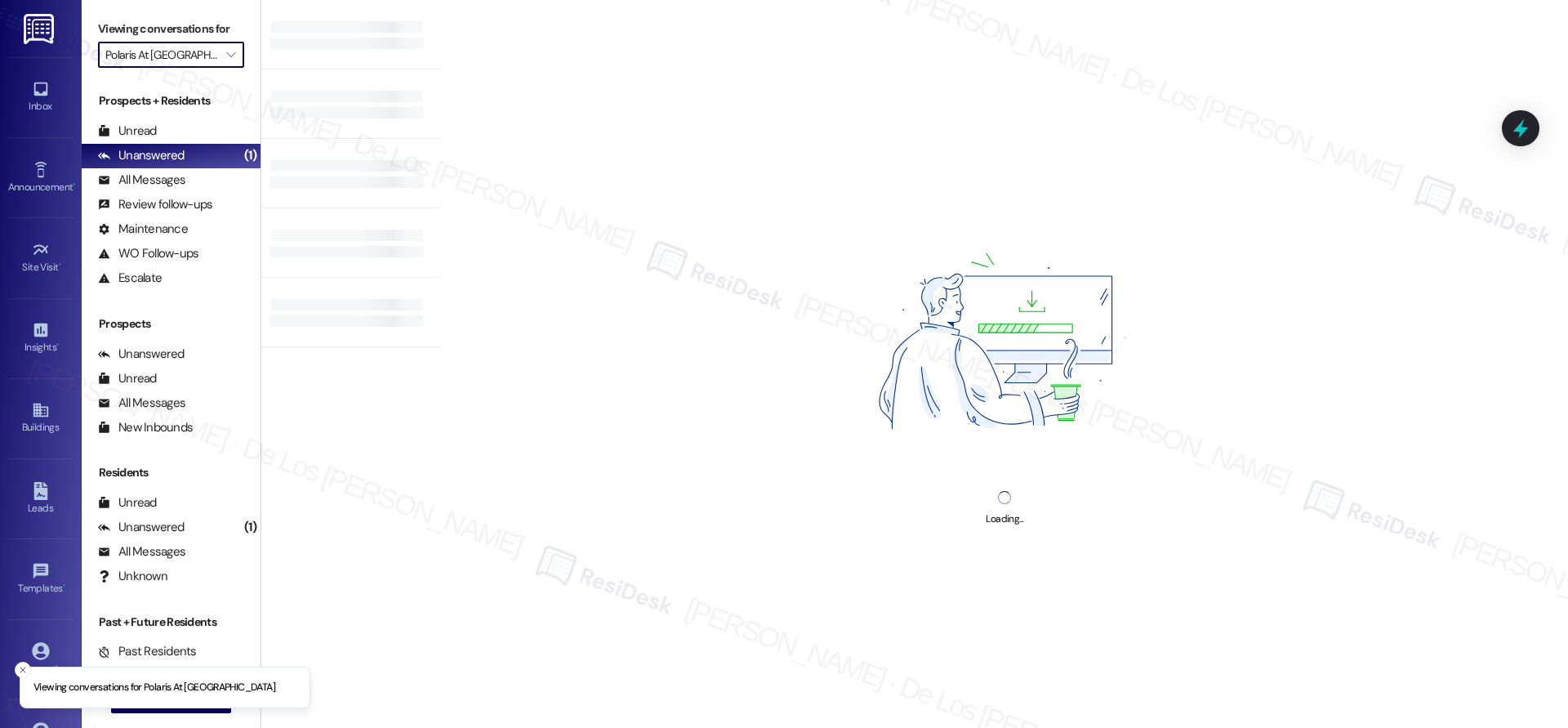
type input "Thornwoode"
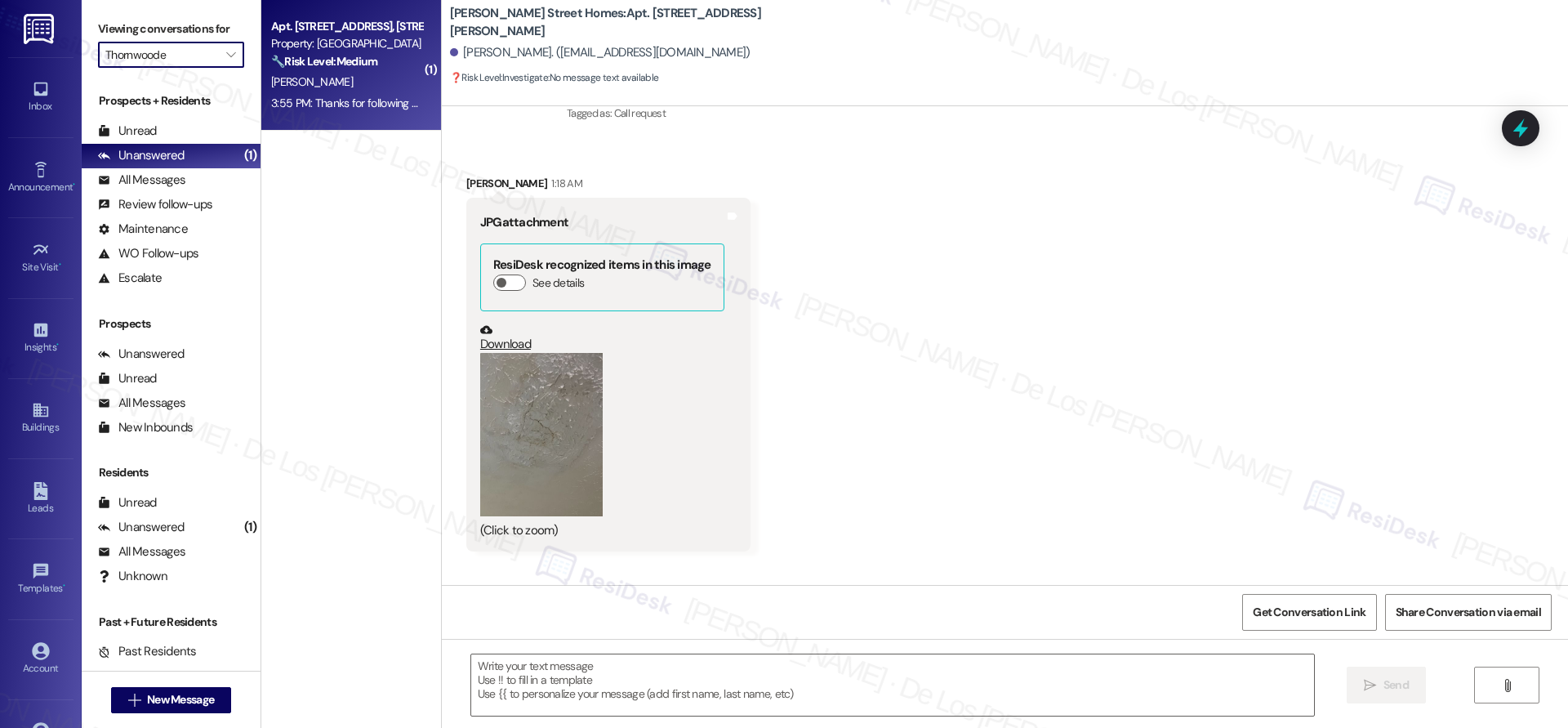
type textarea "Fetching suggested responses. Please feel free to read through the conversation…"
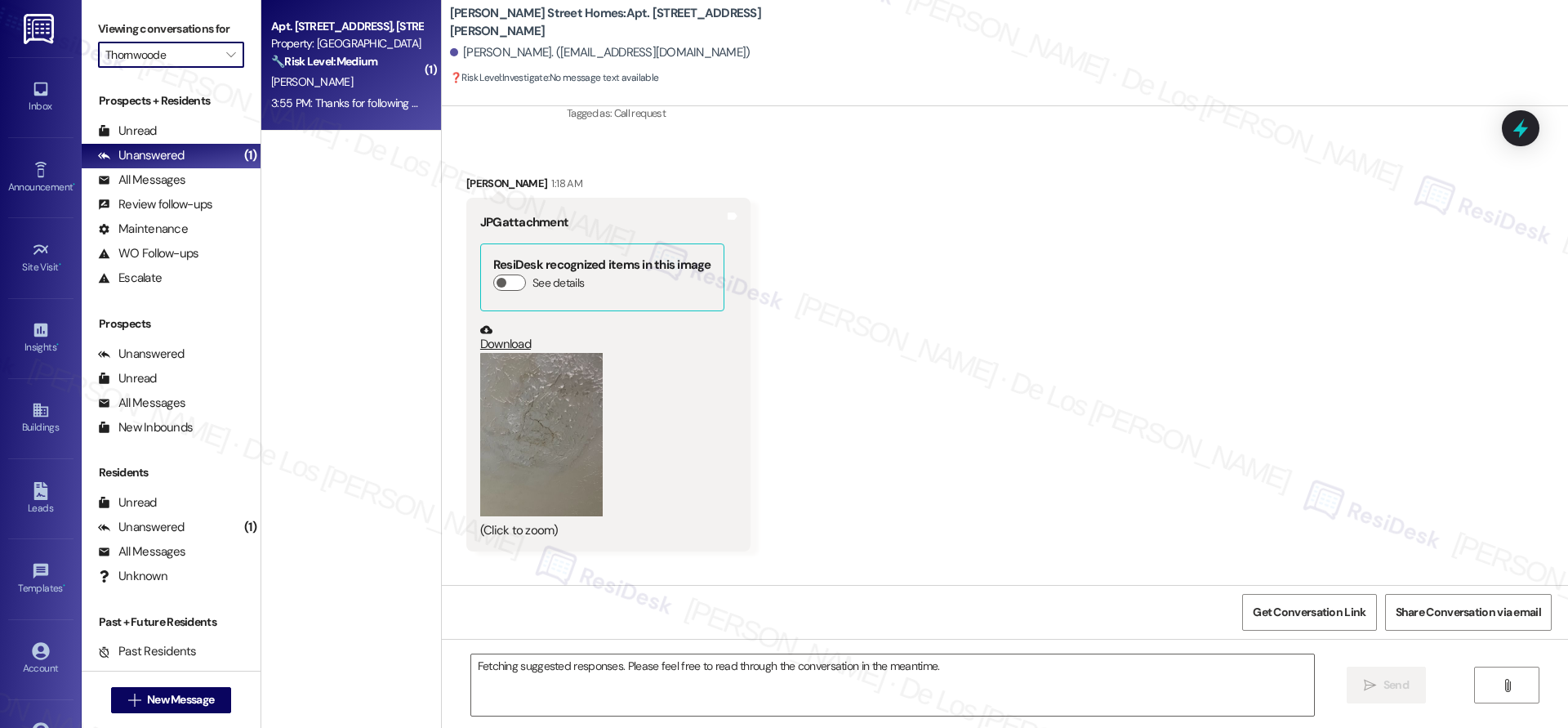
scroll to position [1349, 0]
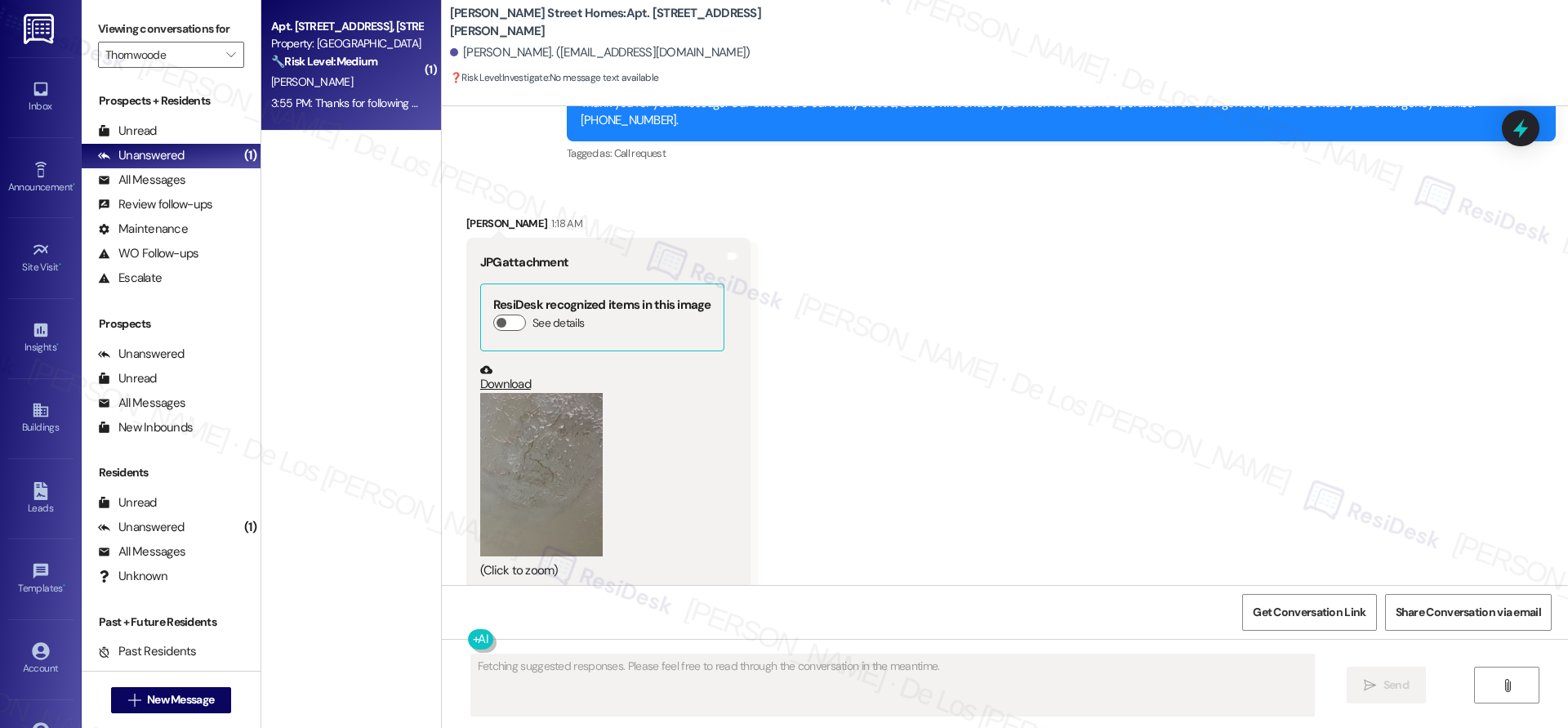
click at [402, 80] on div "L. Patterson" at bounding box center [346, 81] width 154 height 20
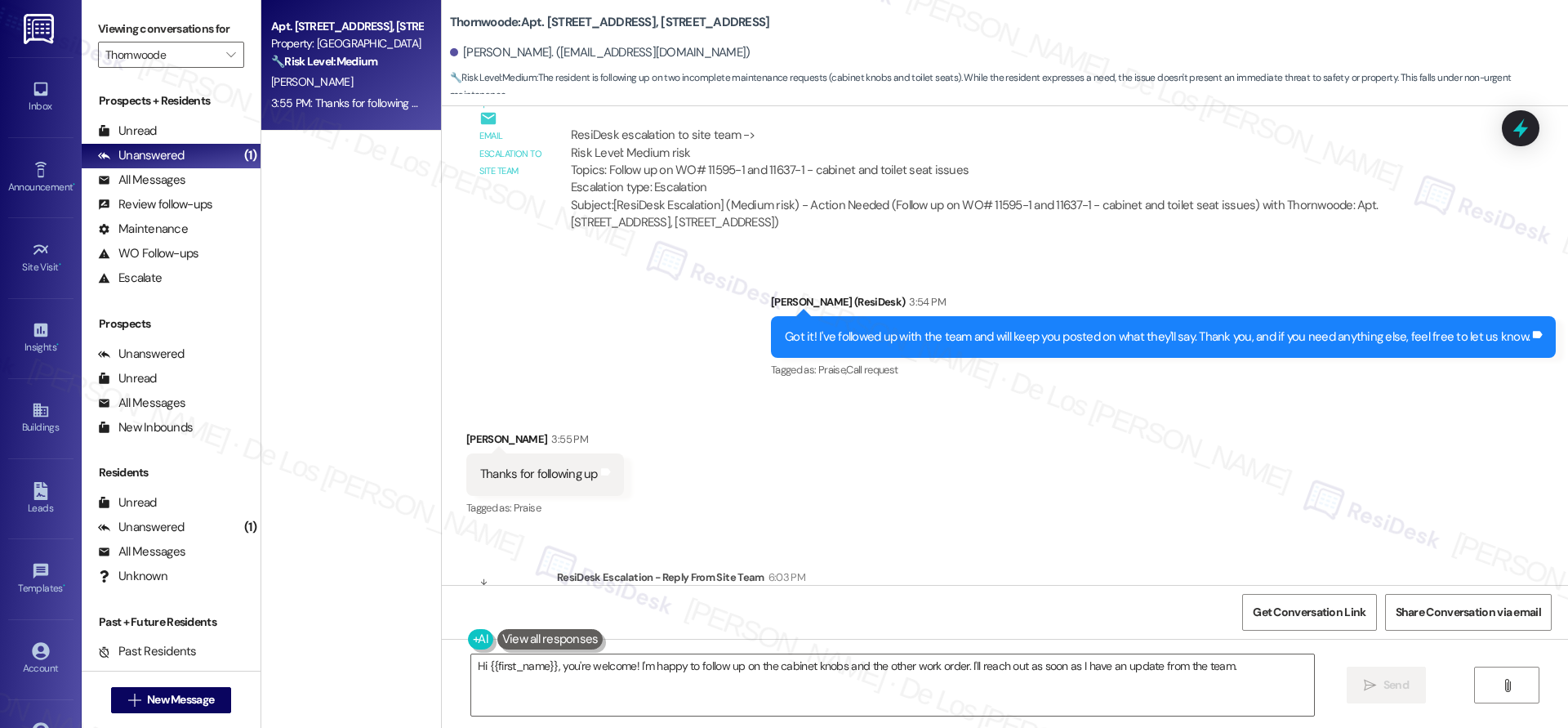
scroll to position [1249, 0]
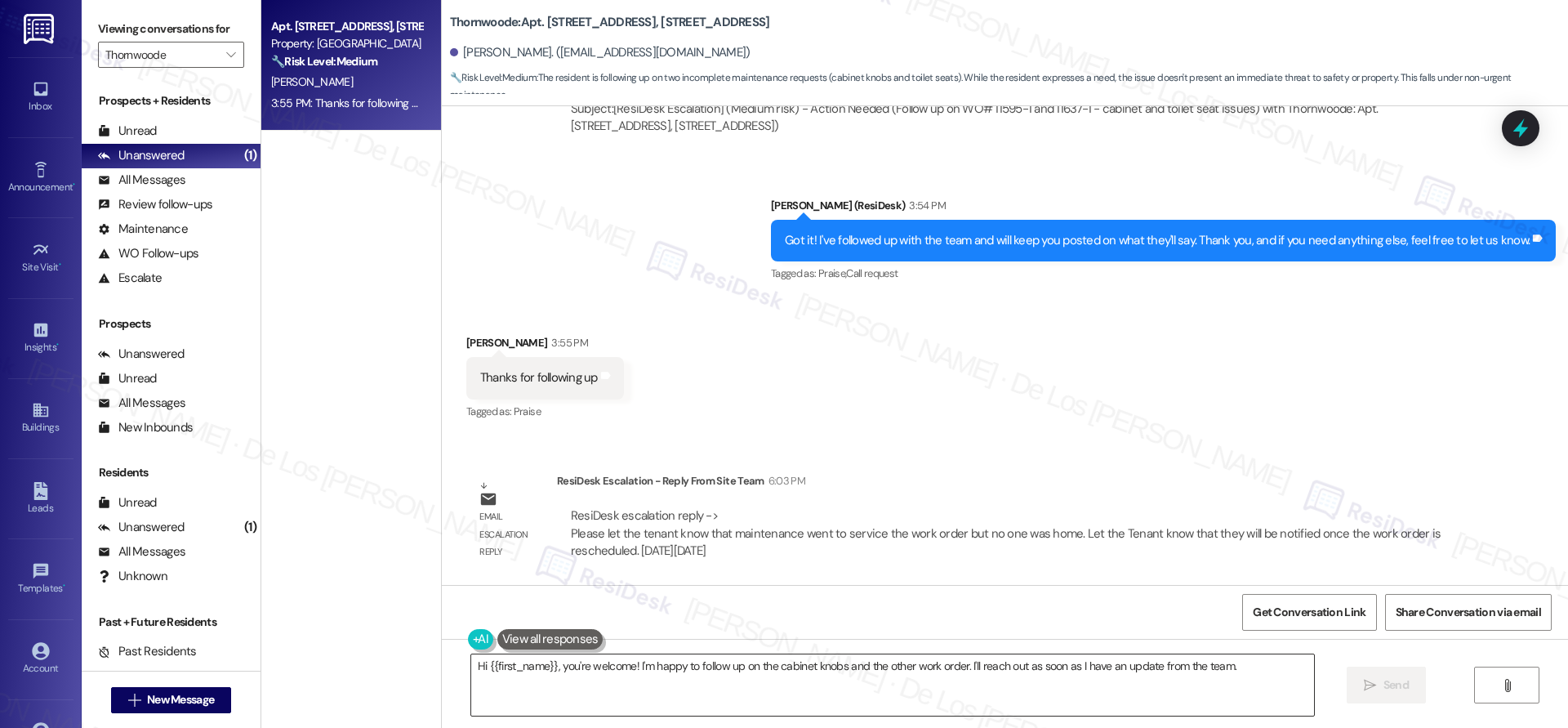
click at [727, 696] on textarea "Hi {{first_name}}, you're welcome! I'm happy to follow up on the cabinet knobs …" at bounding box center [892, 685] width 843 height 61
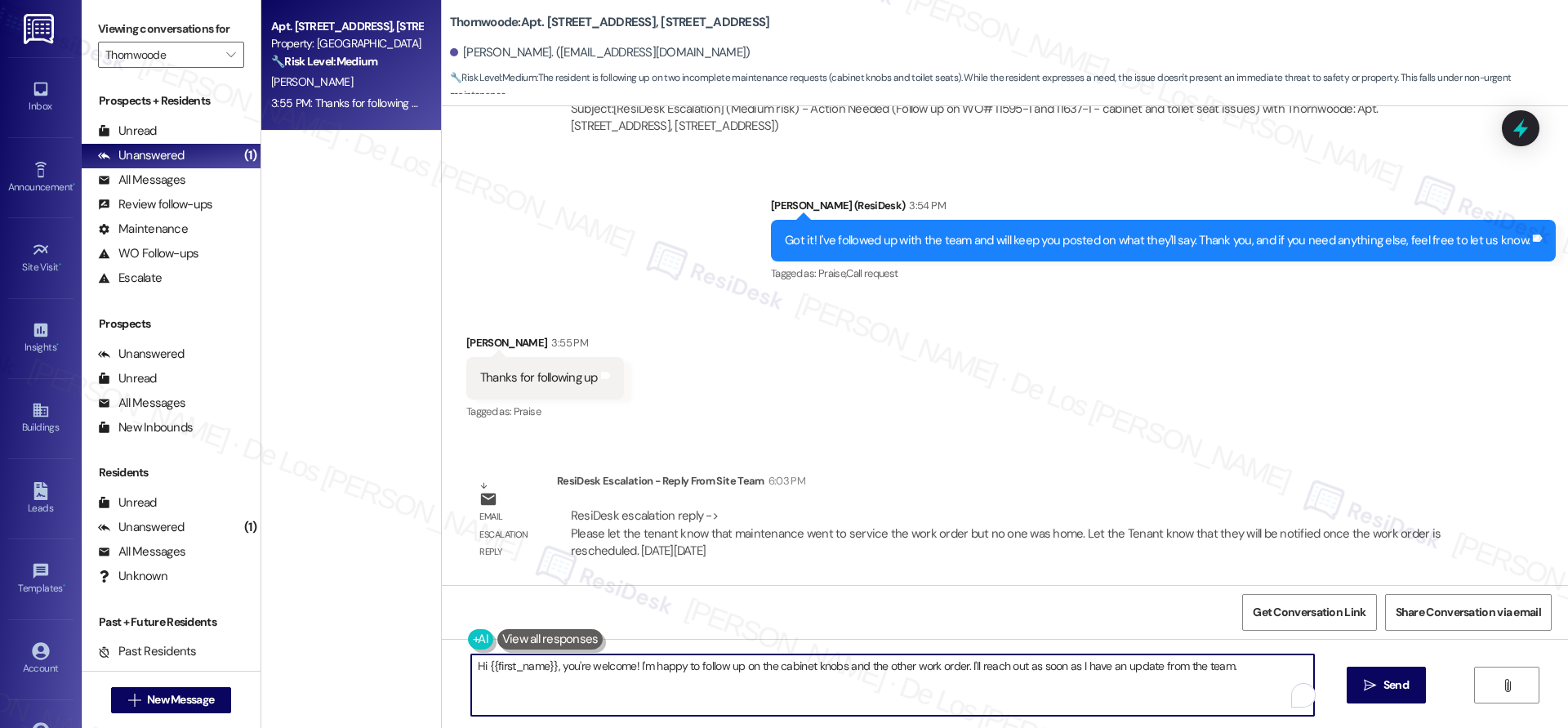
click at [727, 696] on textarea "Hi {{first_name}}, you're welcome! I'm happy to follow up on the cabinet knobs …" at bounding box center [892, 685] width 843 height 61
paste textarea "Please let the tenant know that maintenance went to service the work order but …"
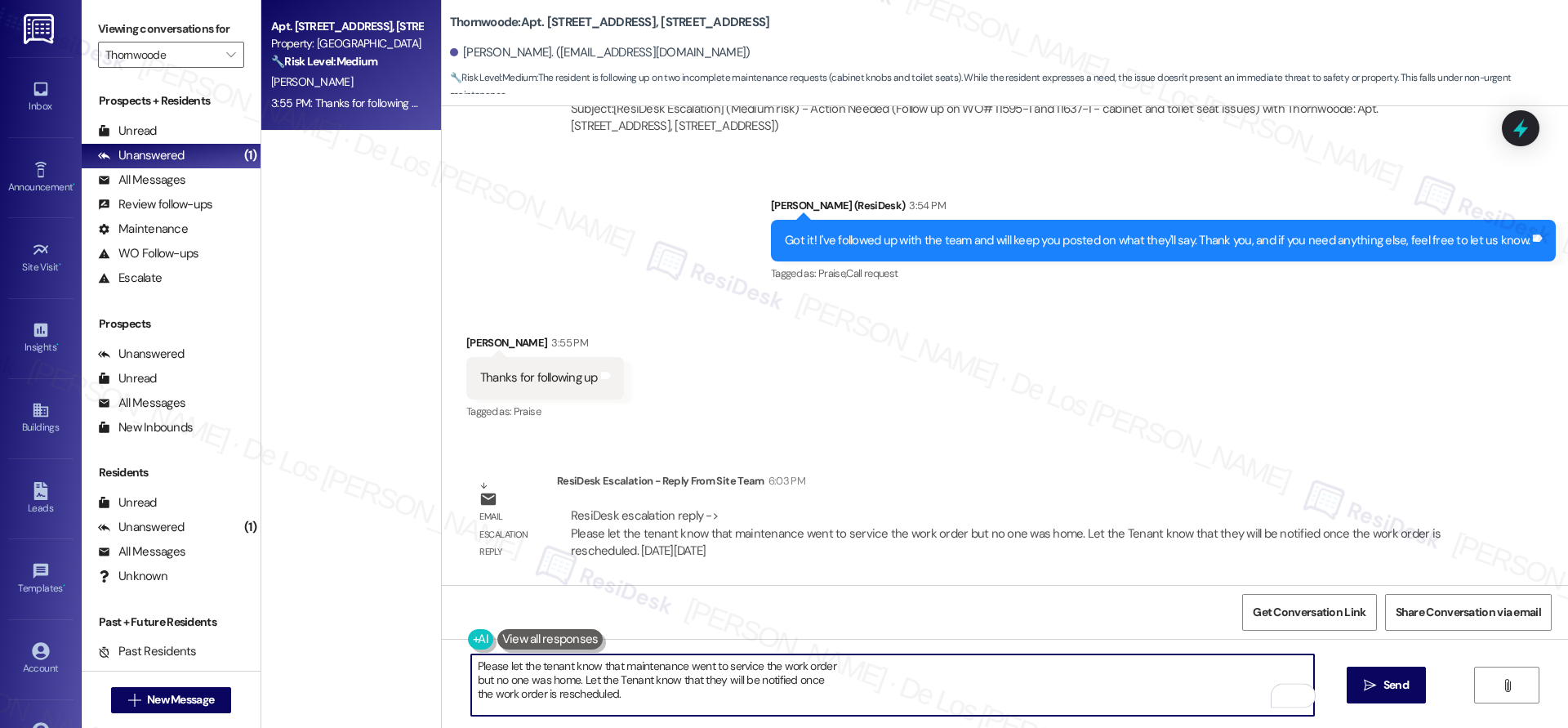
click at [462, 662] on div "Please let the tenant know that maintenance went to service the work order but …" at bounding box center [884, 685] width 845 height 63
click at [471, 665] on textarea "Please let the tenant know that maintenance went to service the work order but …" at bounding box center [892, 685] width 843 height 61
type textarea "Lanay, the team updated me and said that Please let the tenant know that mainte…"
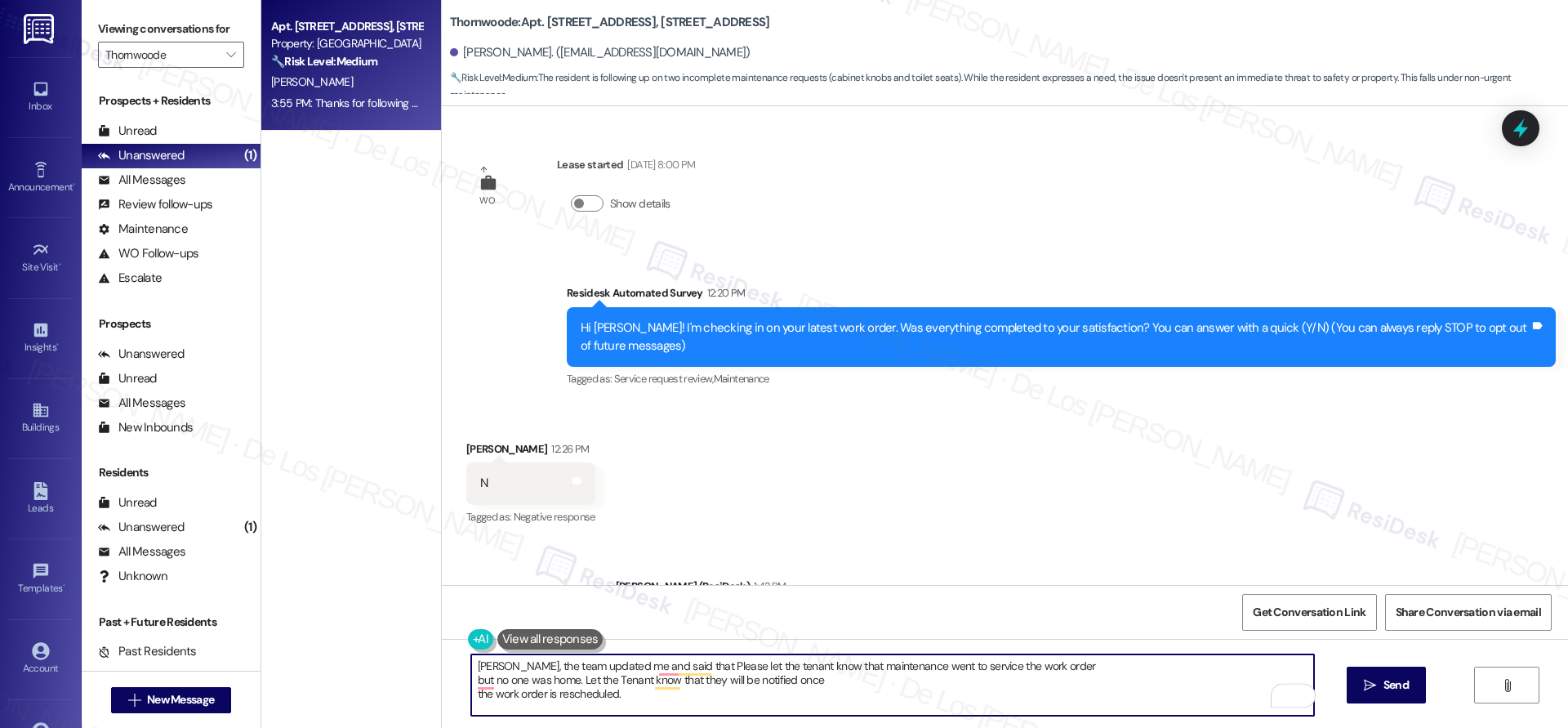
scroll to position [1249, 0]
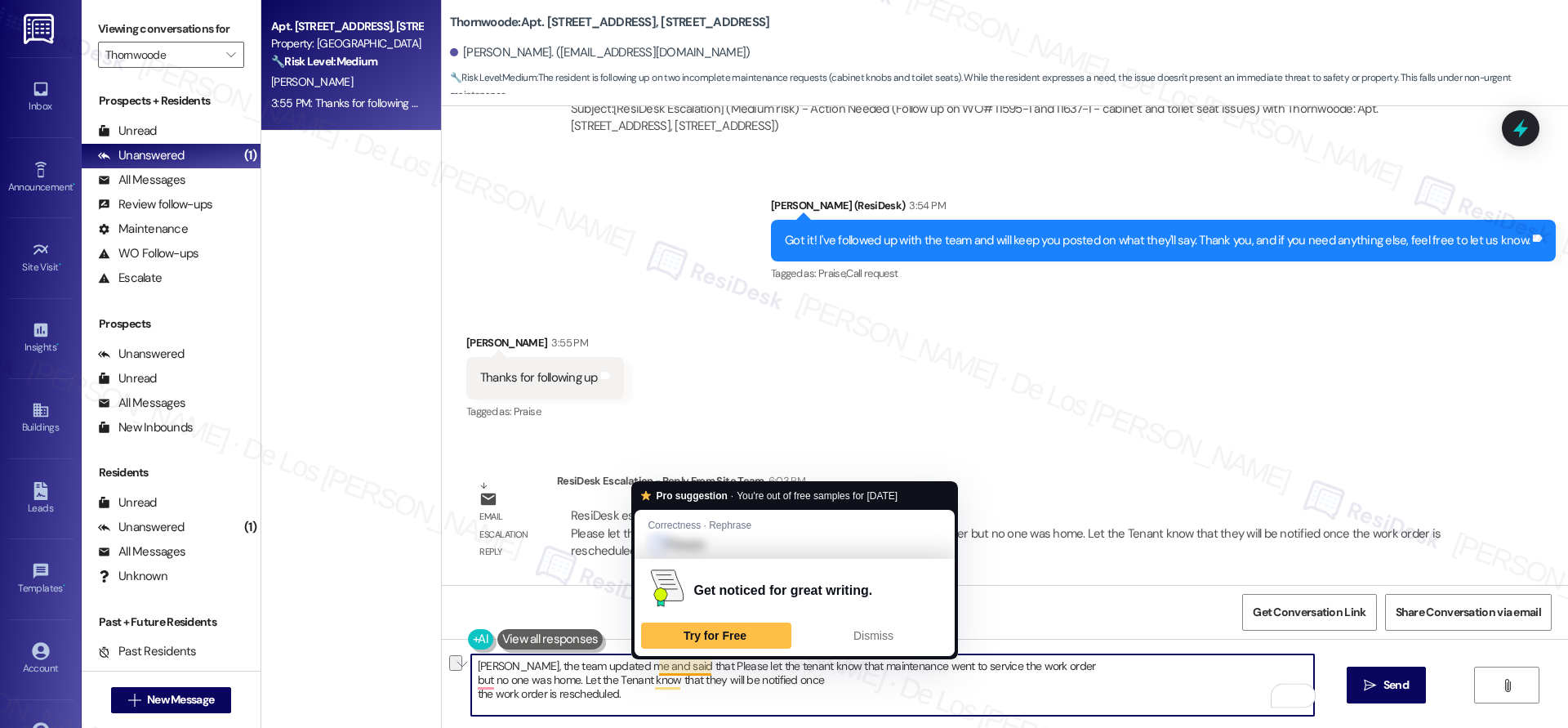
click at [668, 664] on textarea "Lanay, the team updated me and said that Please let the tenant know that mainte…" at bounding box center [892, 685] width 843 height 61
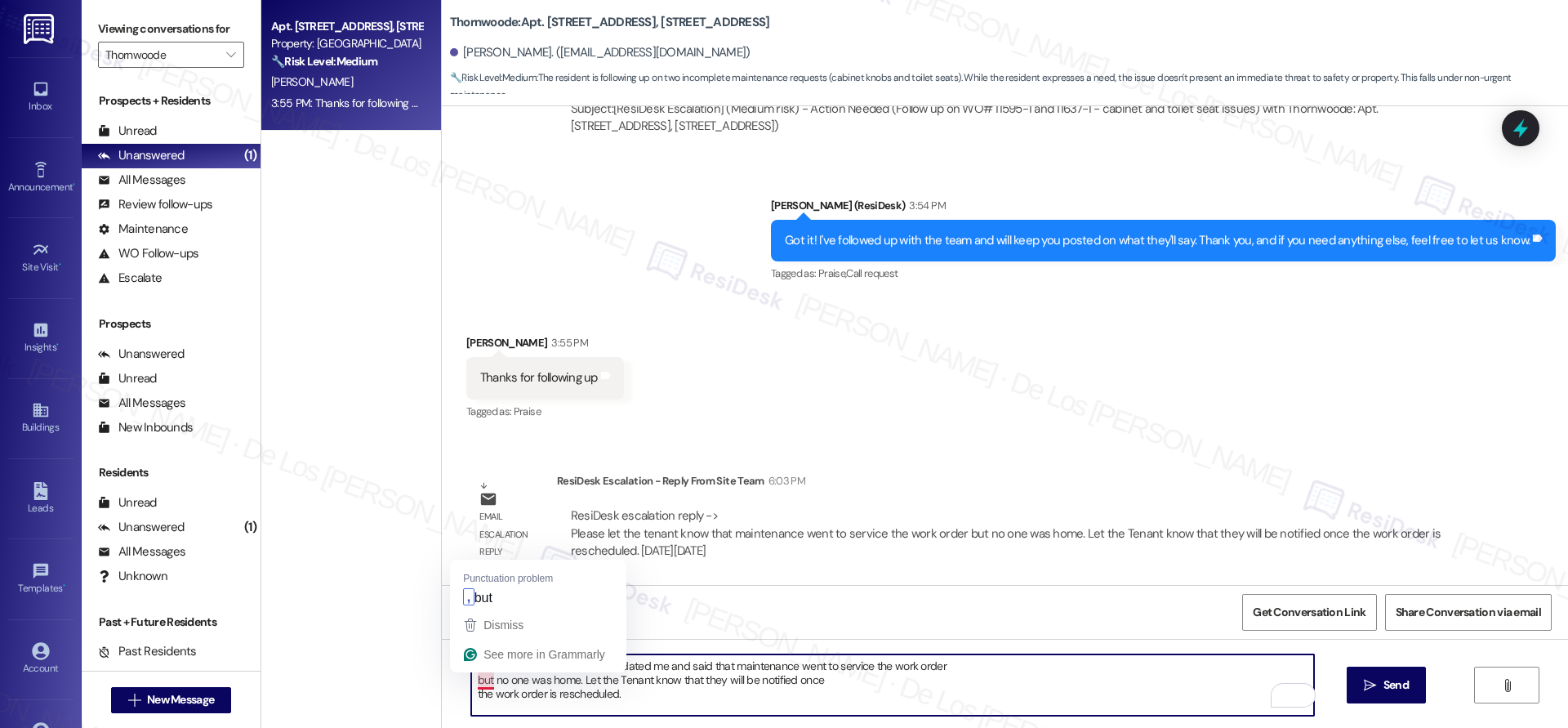
drag, startPoint x: 462, startPoint y: 677, endPoint x: 514, endPoint y: 669, distance: 52.6
click at [471, 677] on textarea "Lanay, the team updated me and said that maintenance went to service the work o…" at bounding box center [892, 685] width 843 height 61
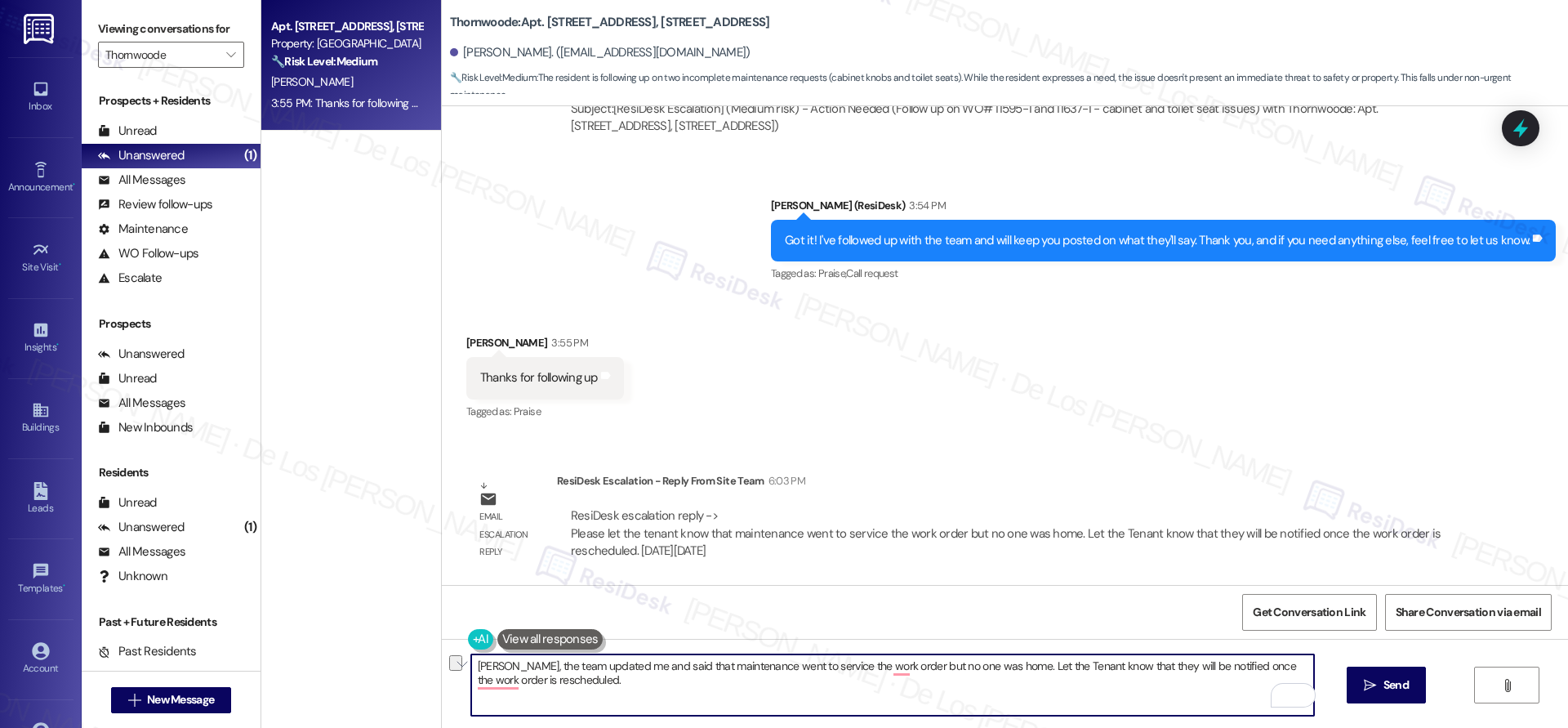
drag, startPoint x: 1125, startPoint y: 666, endPoint x: 1006, endPoint y: 670, distance: 119.1
click at [985, 666] on textarea "Lanay, the team updated me and said that maintenance went to service the work o…" at bounding box center [892, 685] width 843 height 61
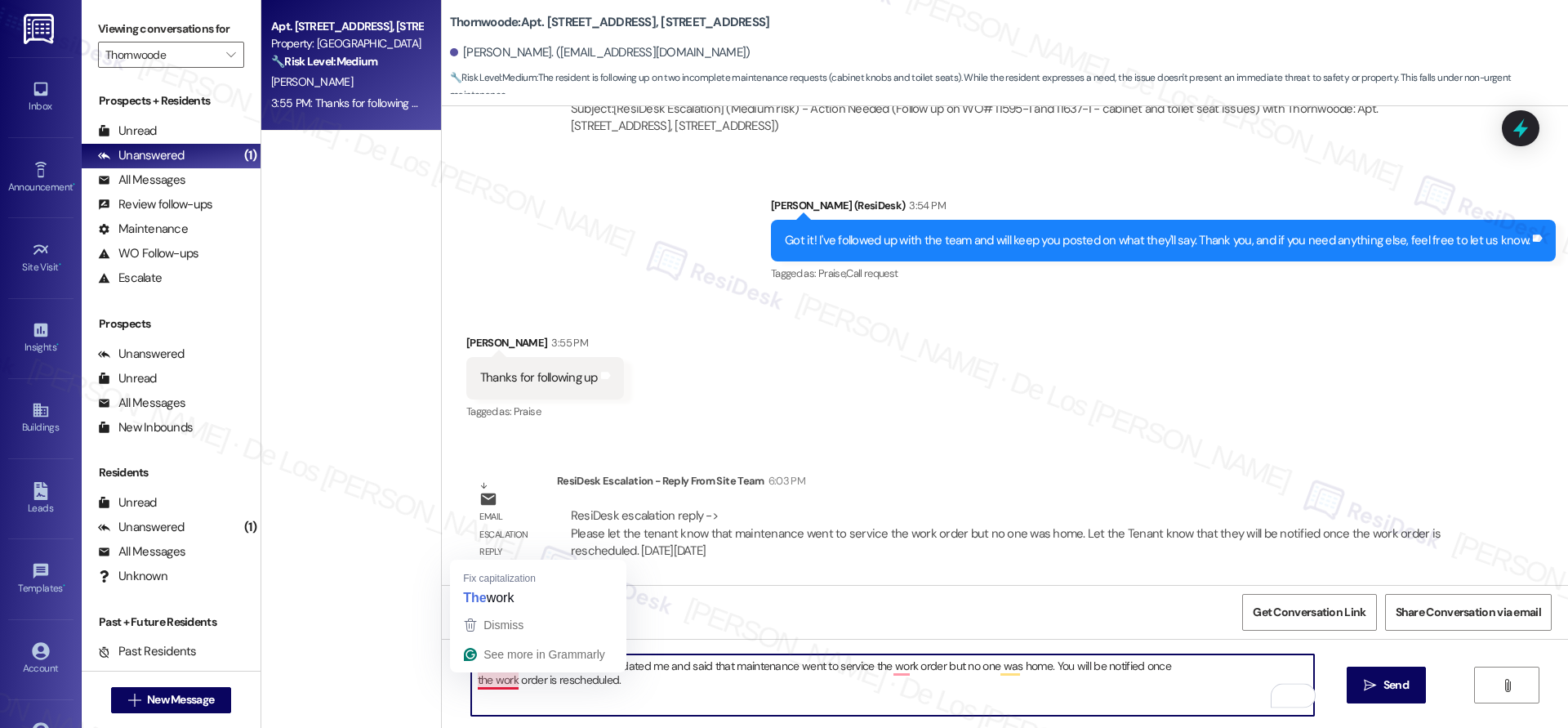
drag, startPoint x: 462, startPoint y: 677, endPoint x: 526, endPoint y: 680, distance: 64.1
click at [471, 677] on textarea "Lanay, the team updated me and said that maintenance went to service the work o…" at bounding box center [892, 685] width 843 height 61
click at [1271, 662] on textarea "Lanay, the team updated me and said that maintenance went to service the work o…" at bounding box center [892, 685] width 843 height 61
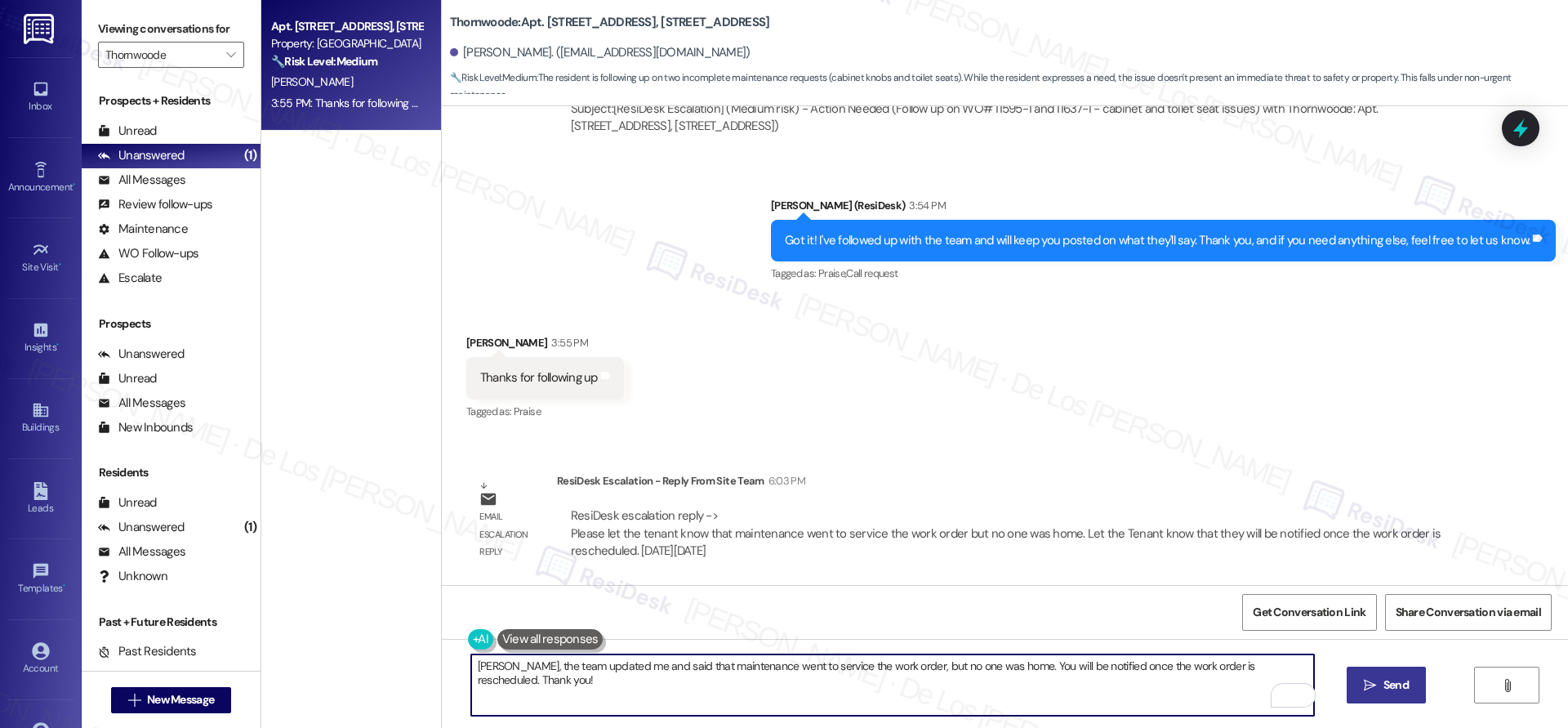
type textarea "Lanay, the team updated me and said that maintenance went to service the work o…"
click at [1383, 685] on span "Send" at bounding box center [1395, 685] width 26 height 17
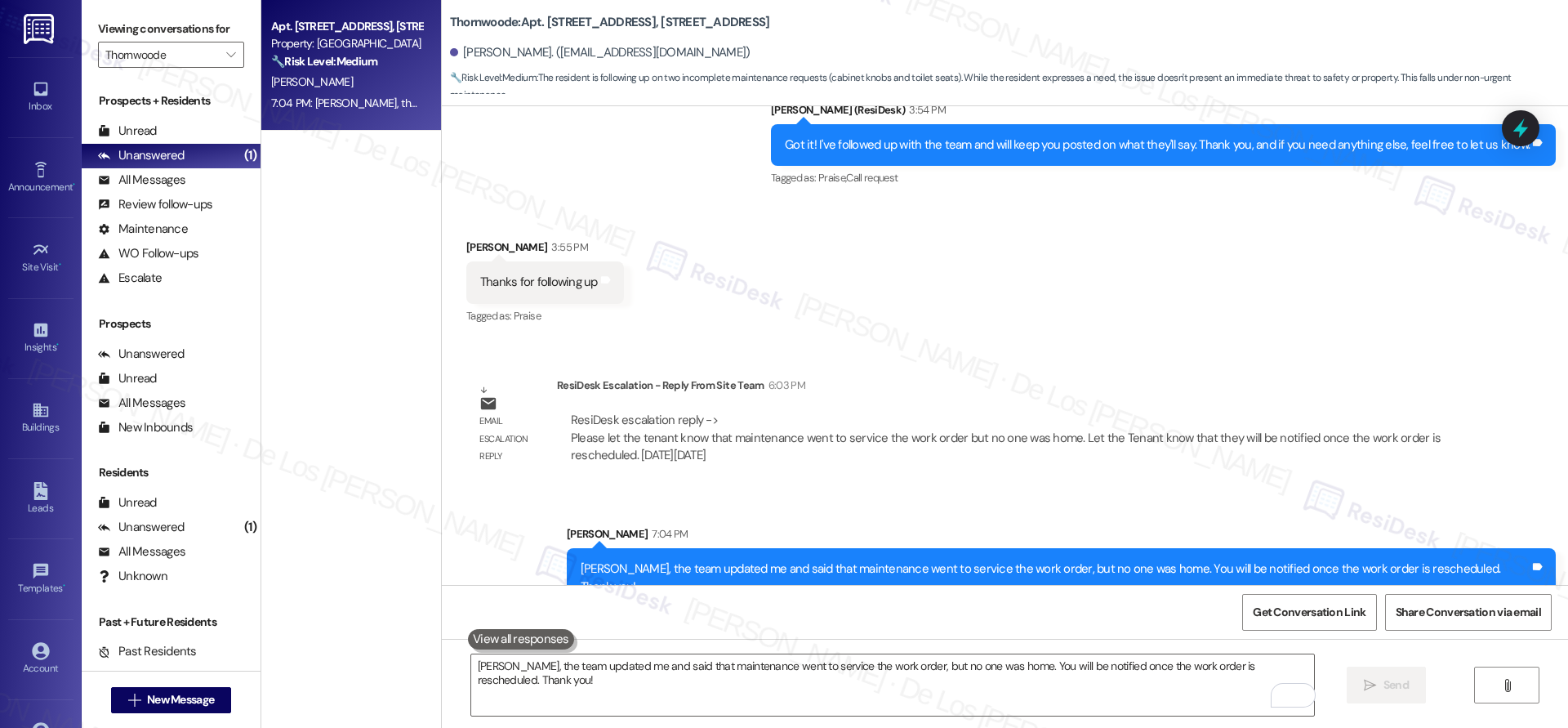
scroll to position [1362, 0]
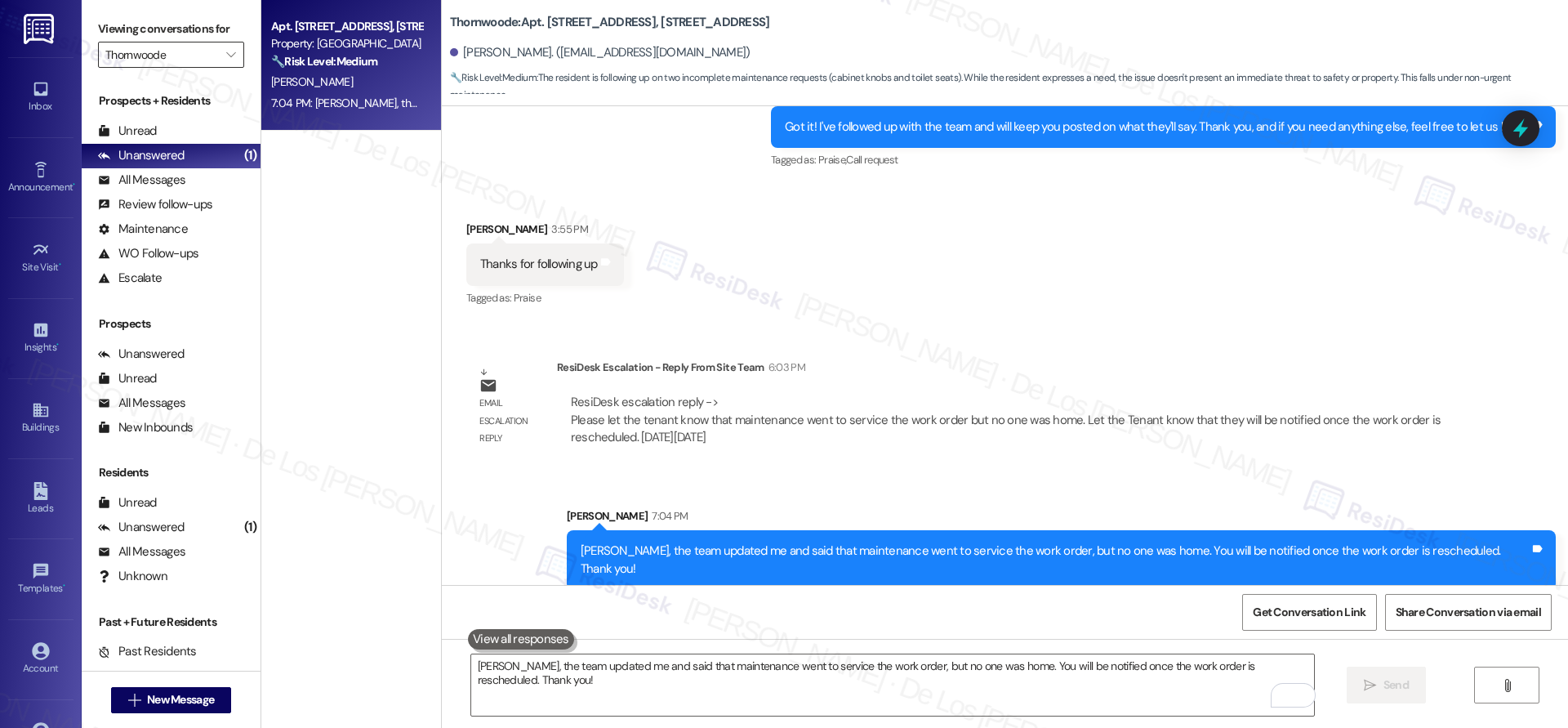
click at [189, 58] on input "Thornwoode" at bounding box center [161, 55] width 112 height 27
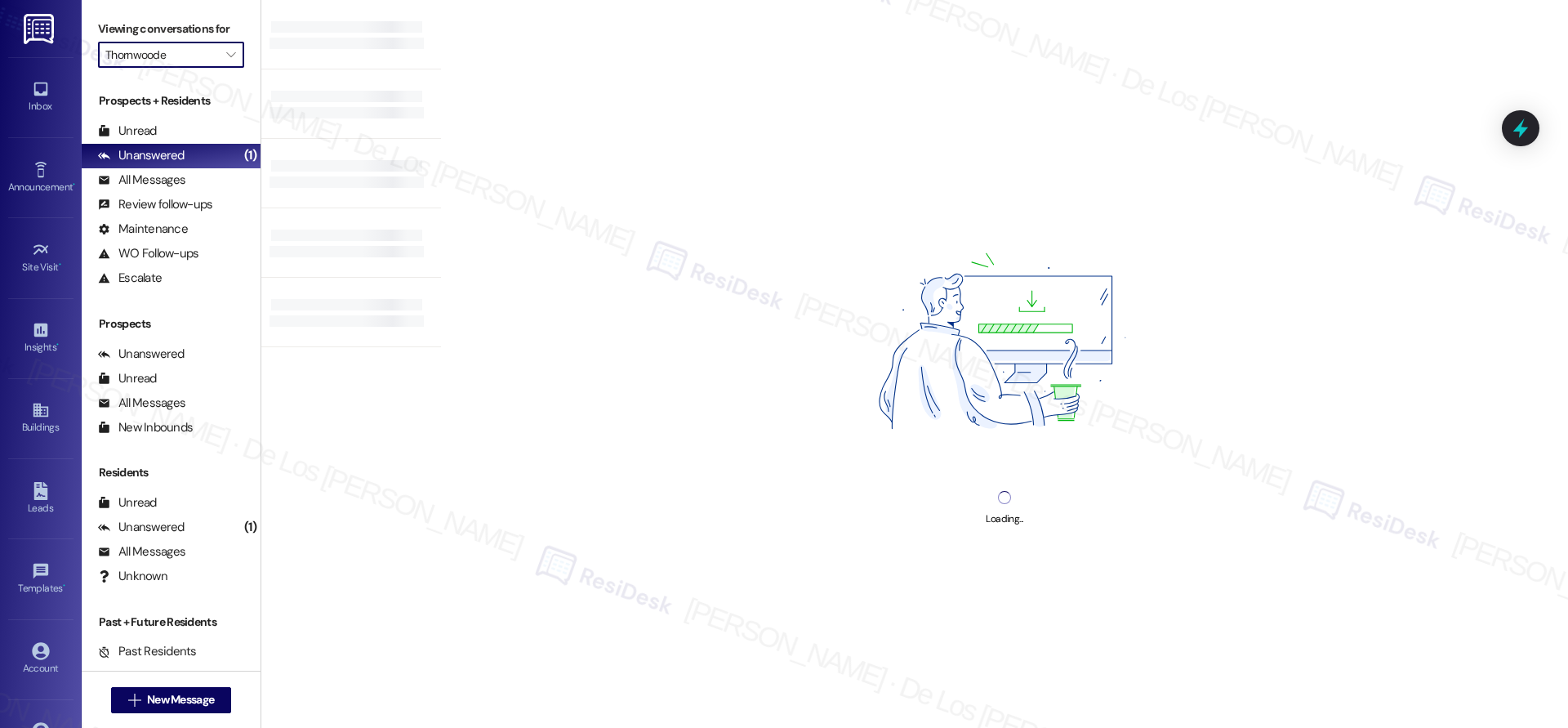
type input "Waters Edge Apartments"
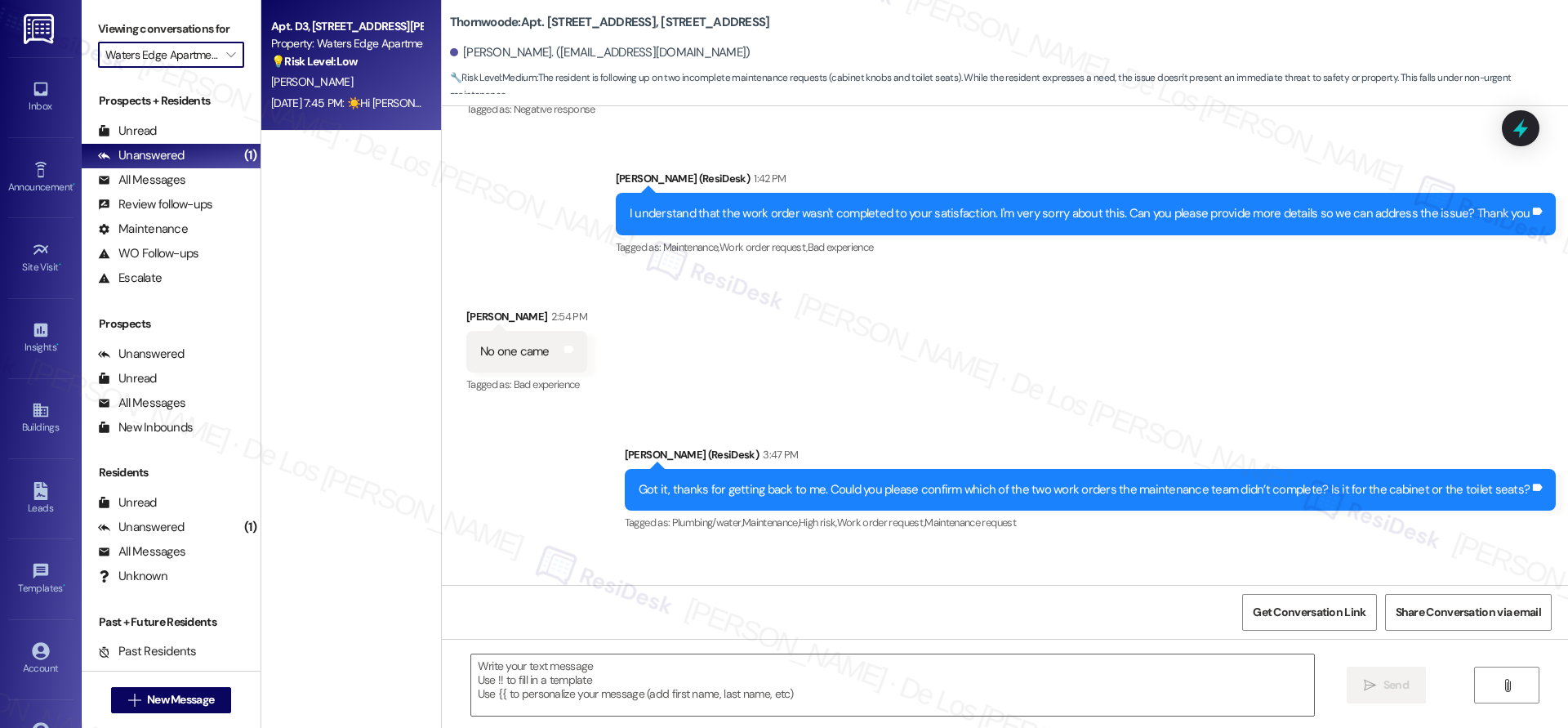
type textarea "Fetching suggested responses. Please feel free to read through the conversation…"
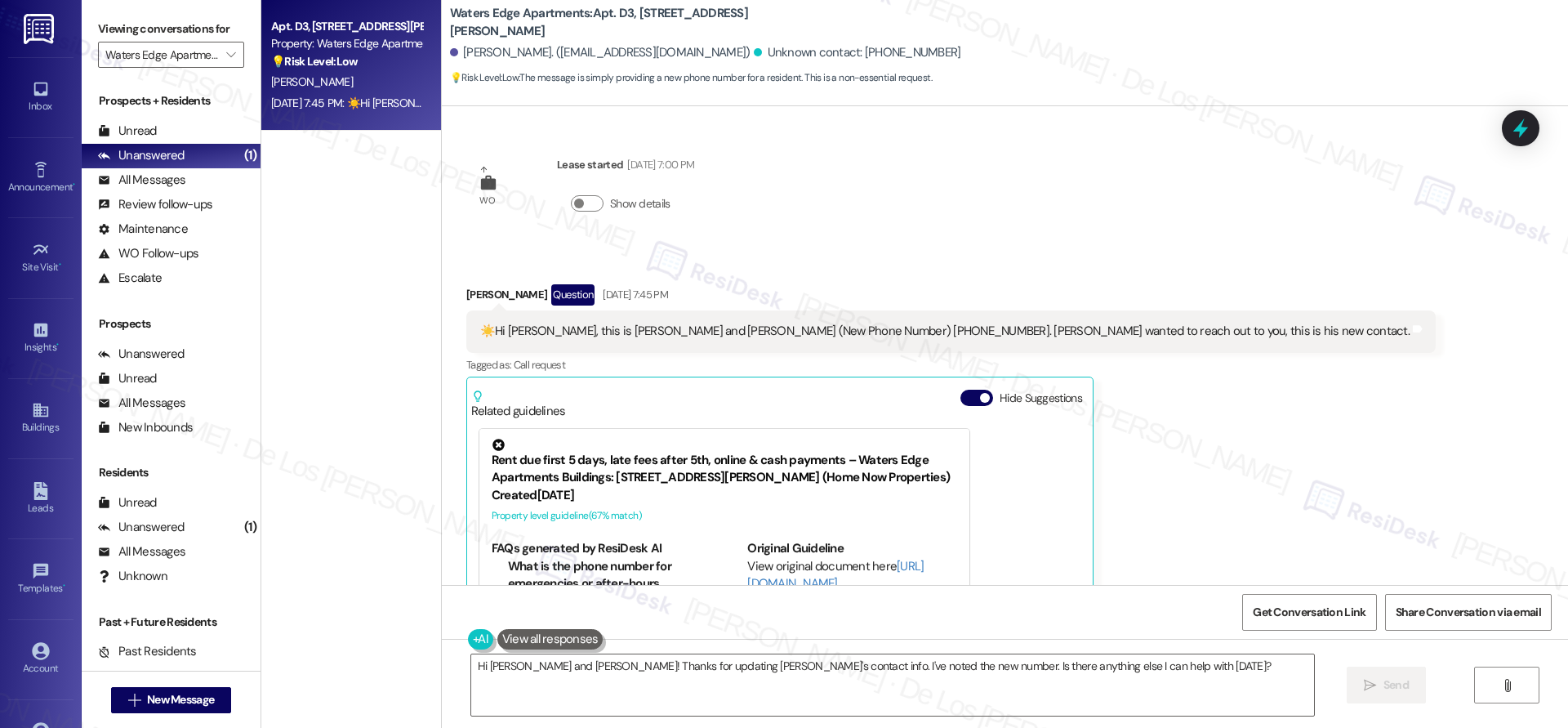
scroll to position [294, 0]
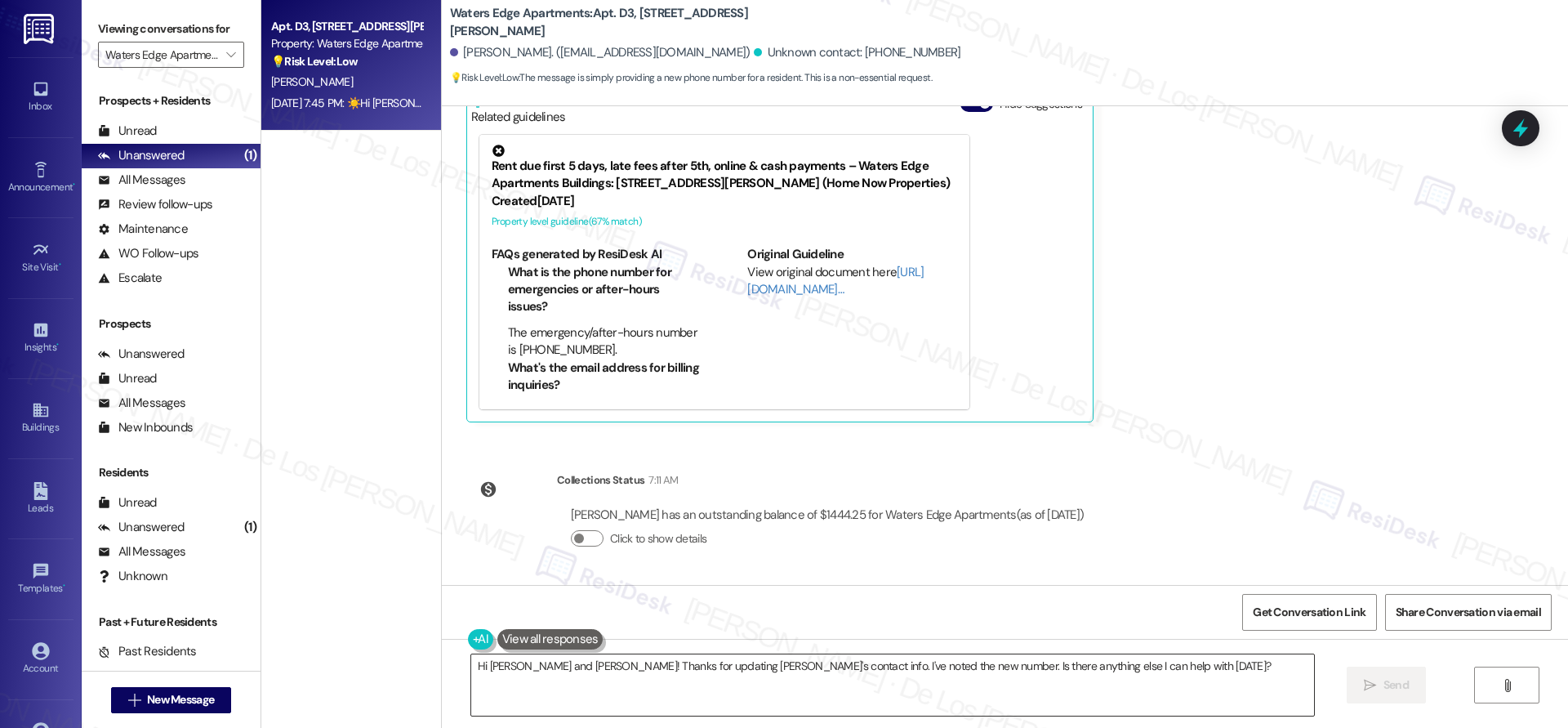
click at [811, 676] on textarea "Hi Simone and Mark! Thanks for updating Mark's contact info. I've noted the new…" at bounding box center [892, 685] width 843 height 61
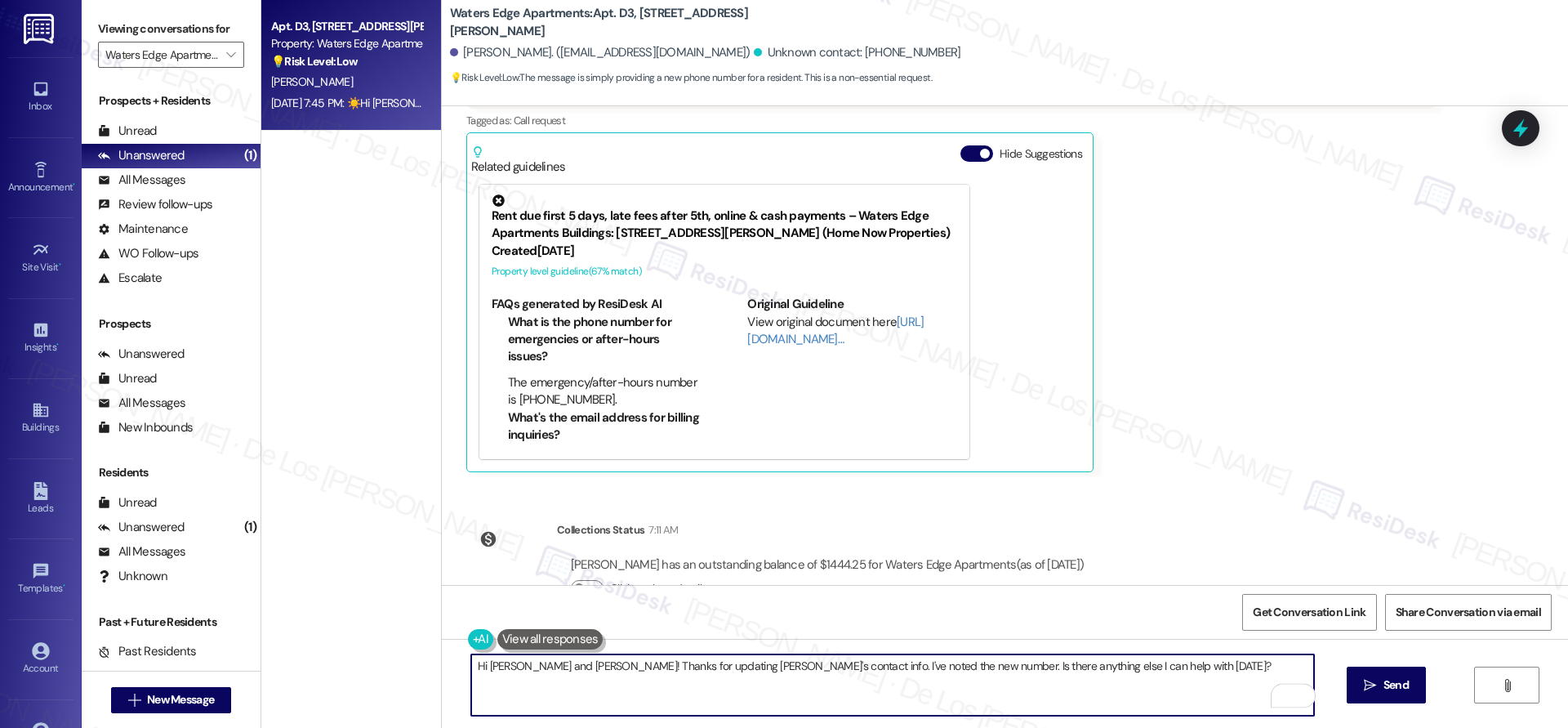
scroll to position [142, 0]
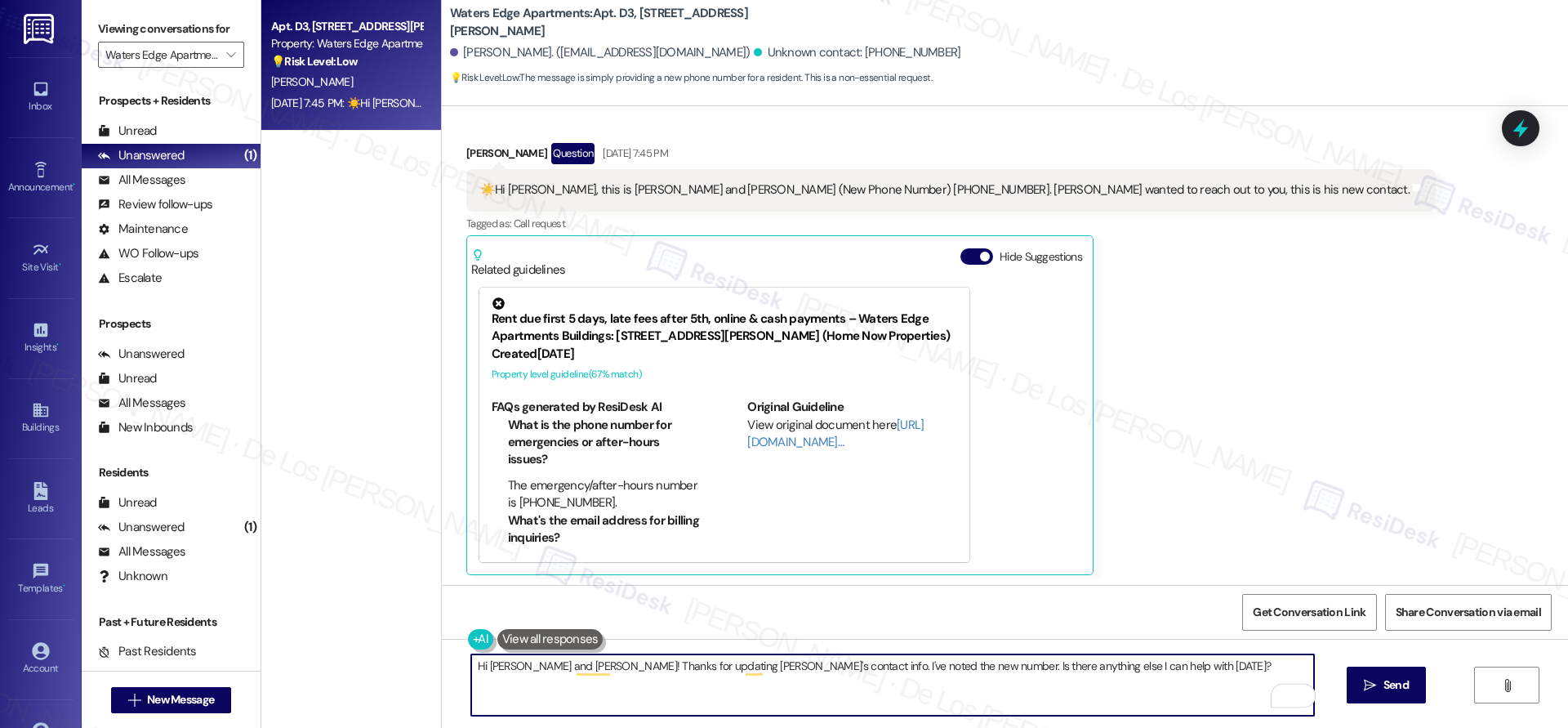
click at [557, 668] on textarea "Hi Simone and Mark! Thanks for updating Mark's contact info. I've noted the new…" at bounding box center [892, 685] width 843 height 61
type textarea "Hi Simone and ! Thanks for updating Mark's contact info. I've noted the new num…"
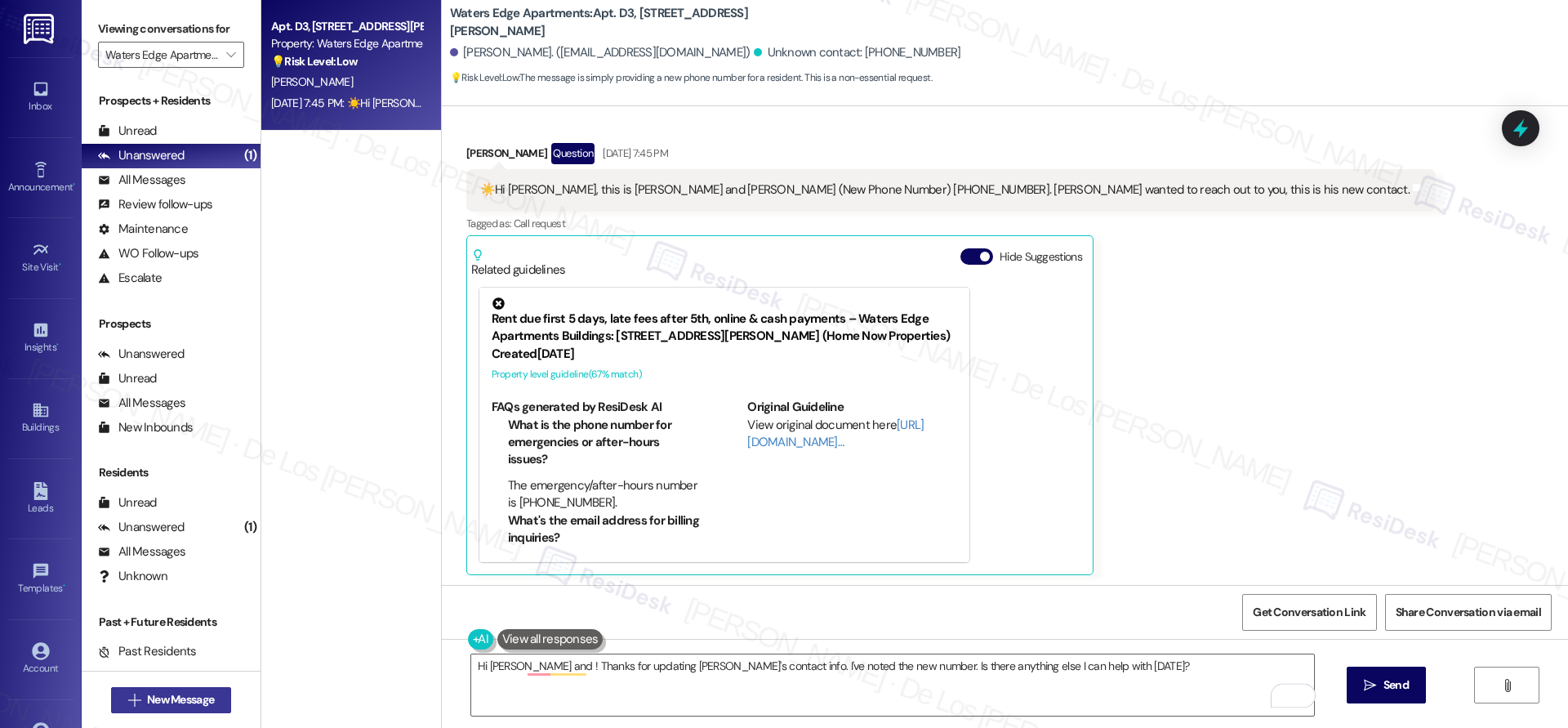
click at [164, 698] on span "New Message" at bounding box center [181, 699] width 67 height 17
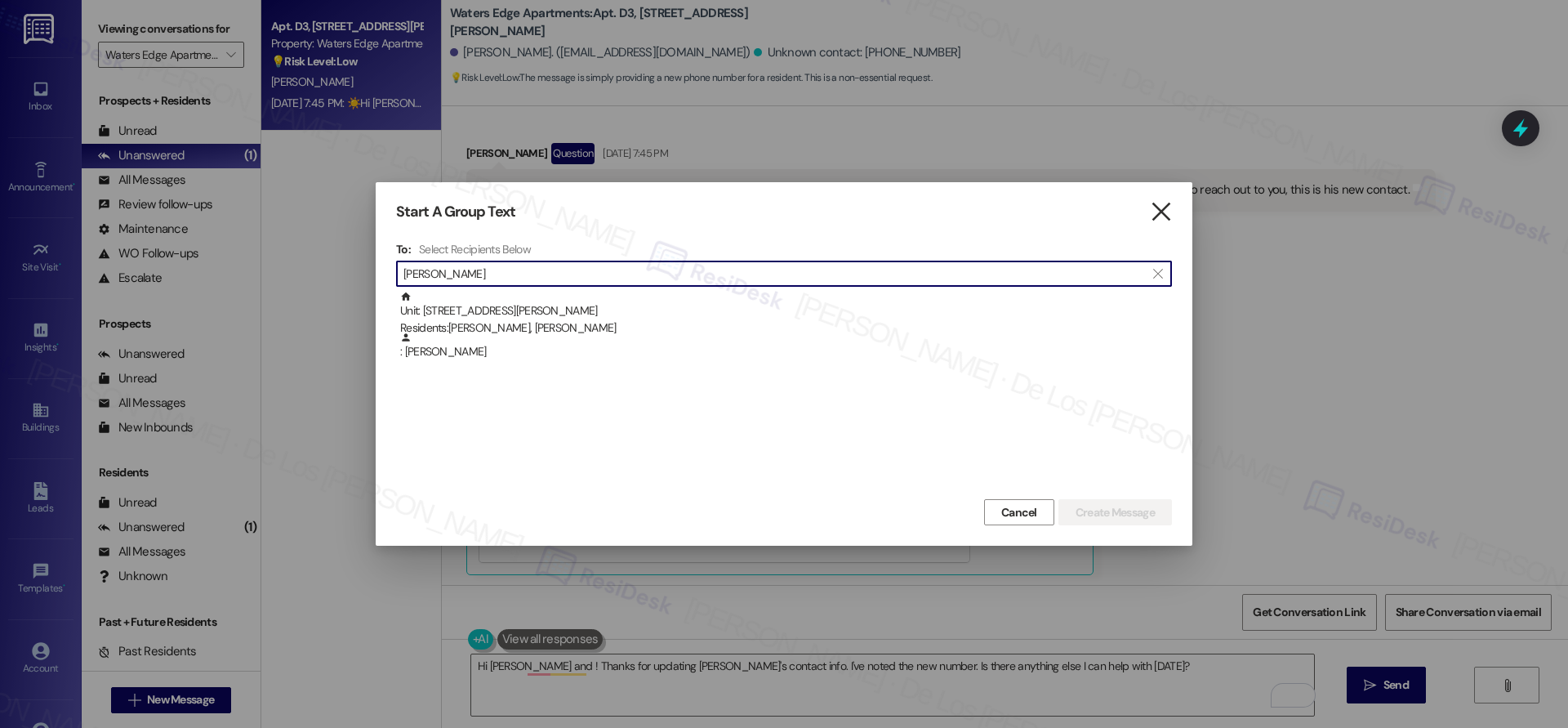
type input "simon rober"
click at [1159, 209] on icon "" at bounding box center [1160, 212] width 22 height 17
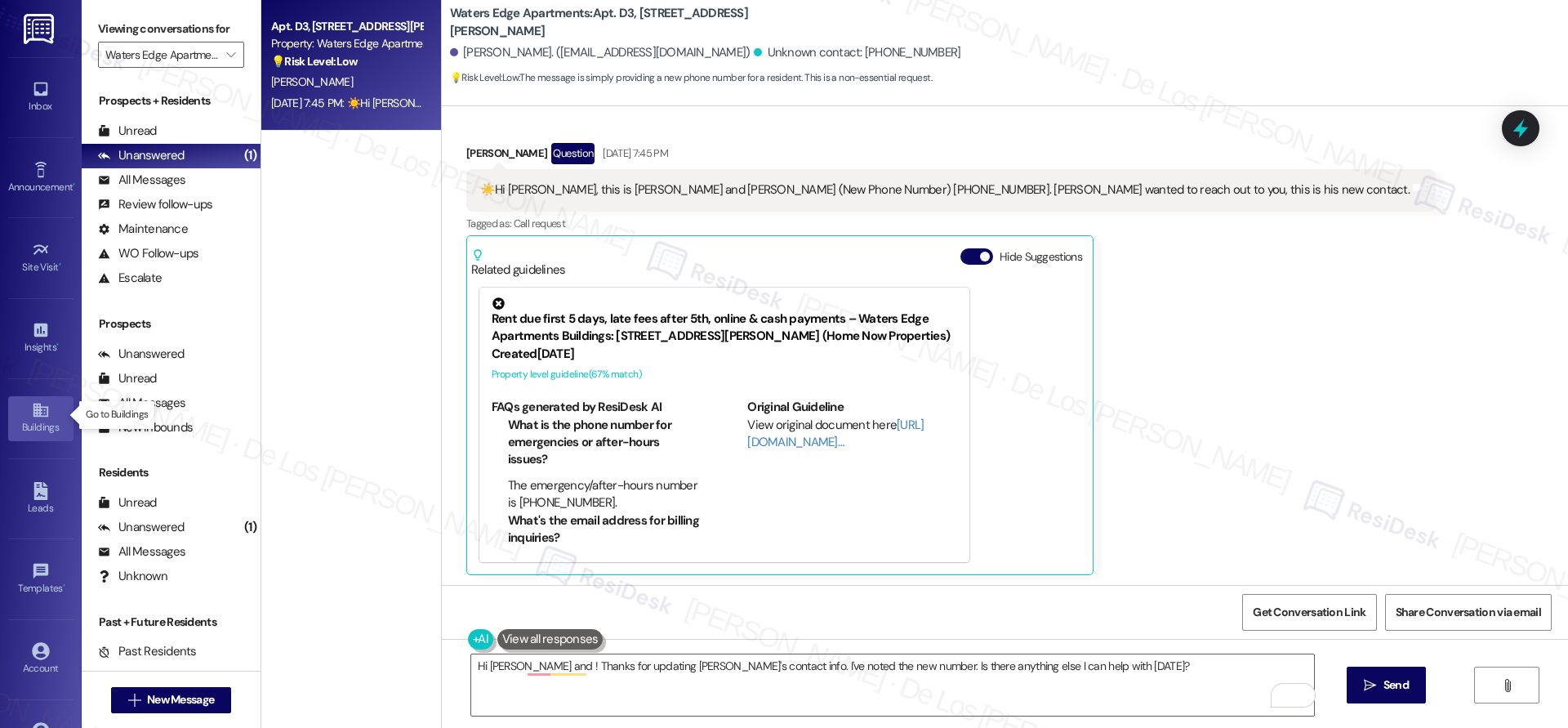
click at [43, 419] on div "Buildings" at bounding box center [41, 427] width 81 height 16
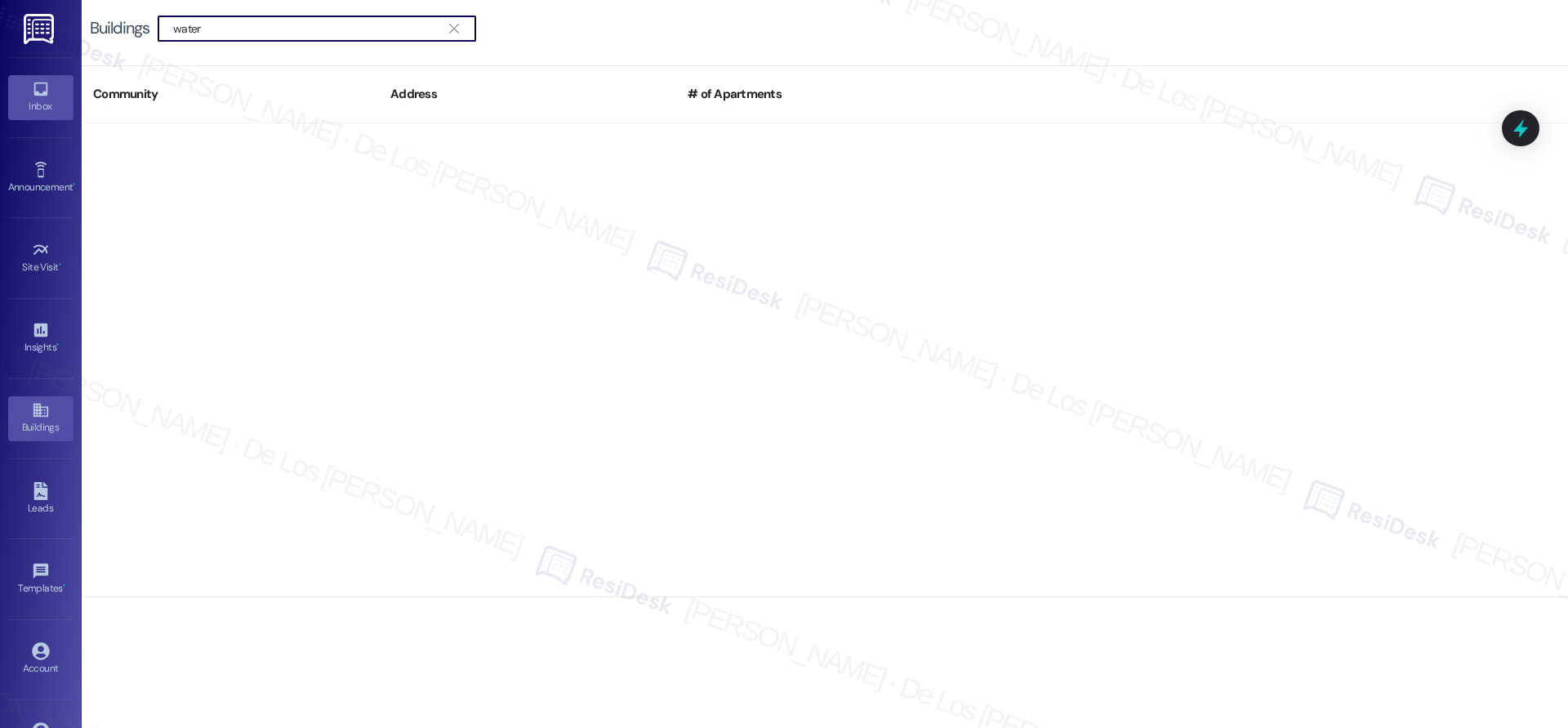
type input "water"
click at [42, 103] on div "Inbox" at bounding box center [41, 106] width 81 height 16
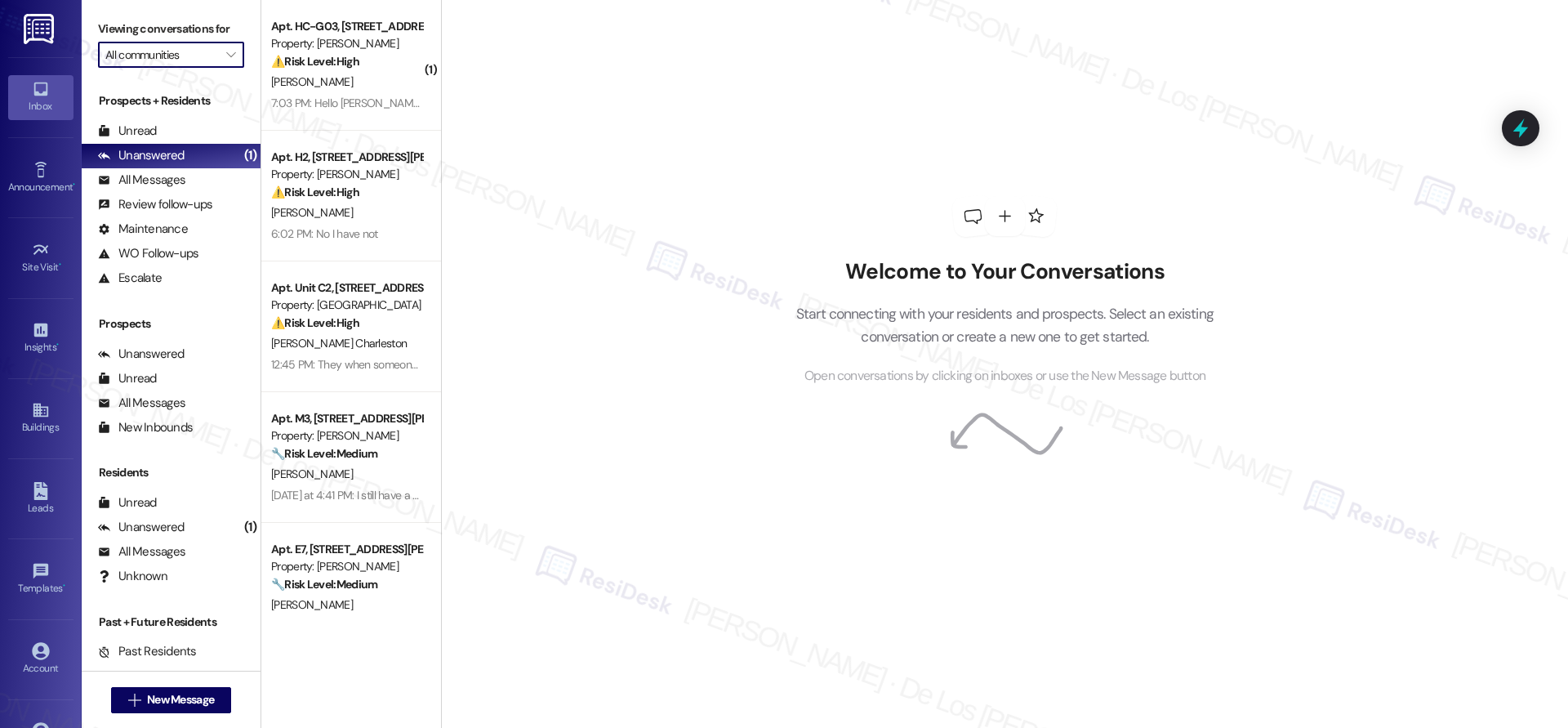
click at [190, 64] on input "All communities" at bounding box center [161, 55] width 112 height 27
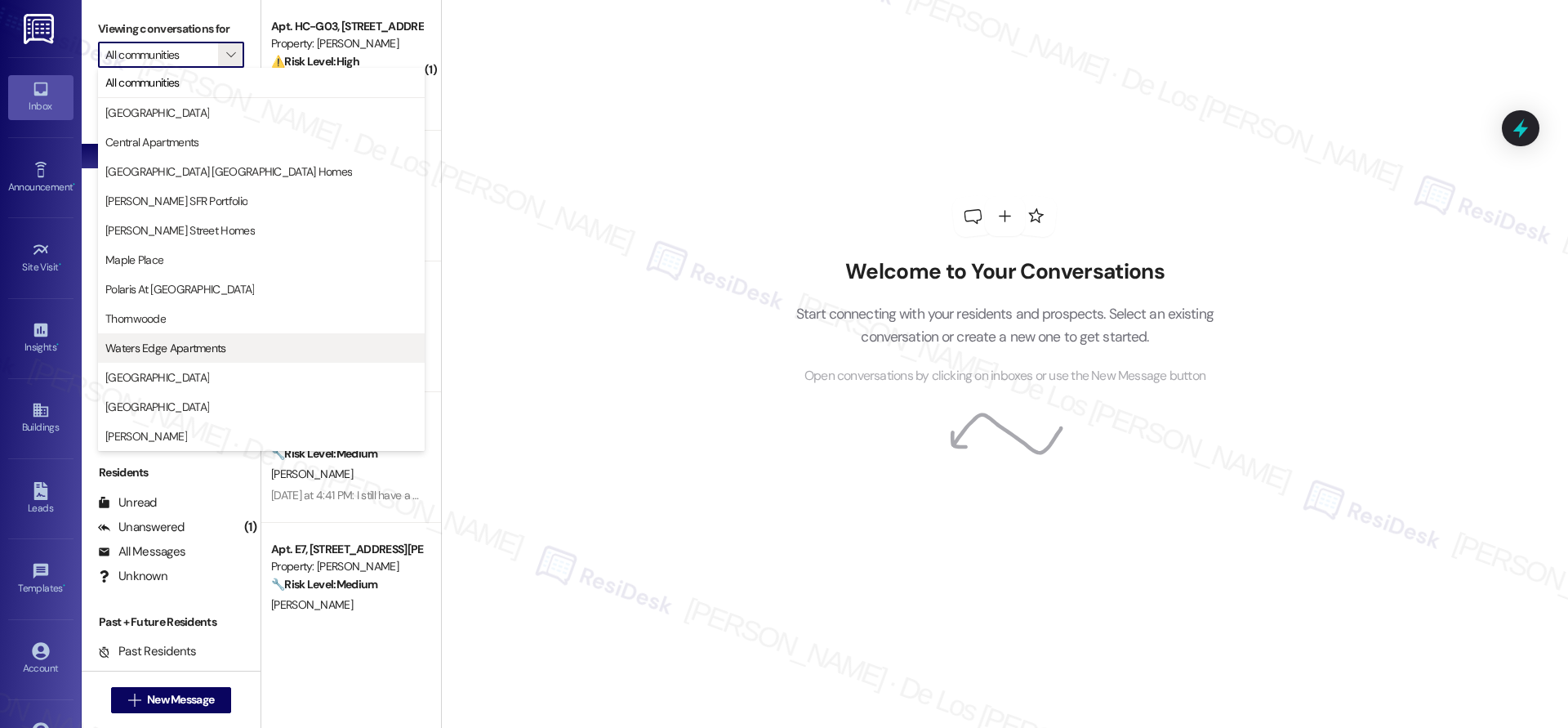
click at [173, 349] on span "Waters Edge Apartments" at bounding box center [166, 348] width 120 height 16
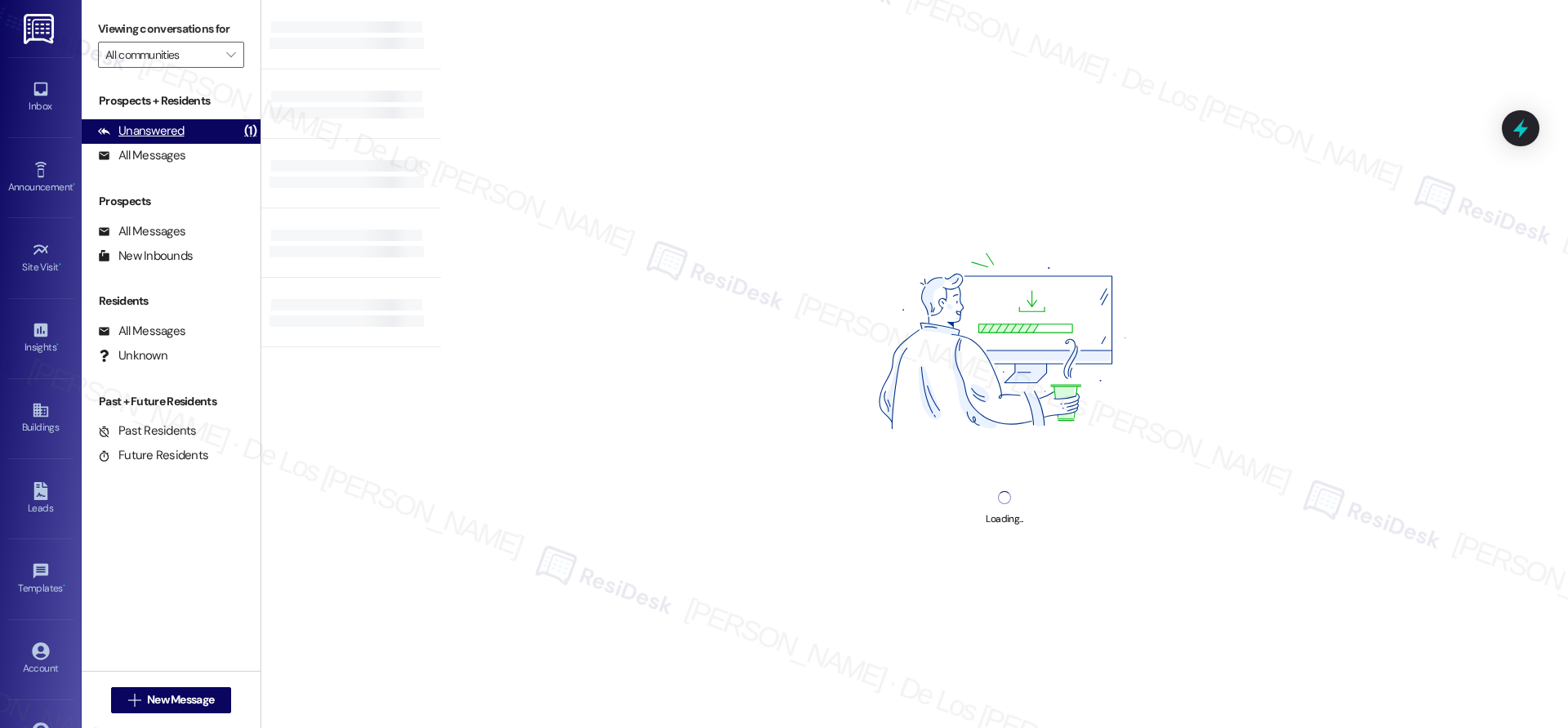
type input "Waters Edge Apartments"
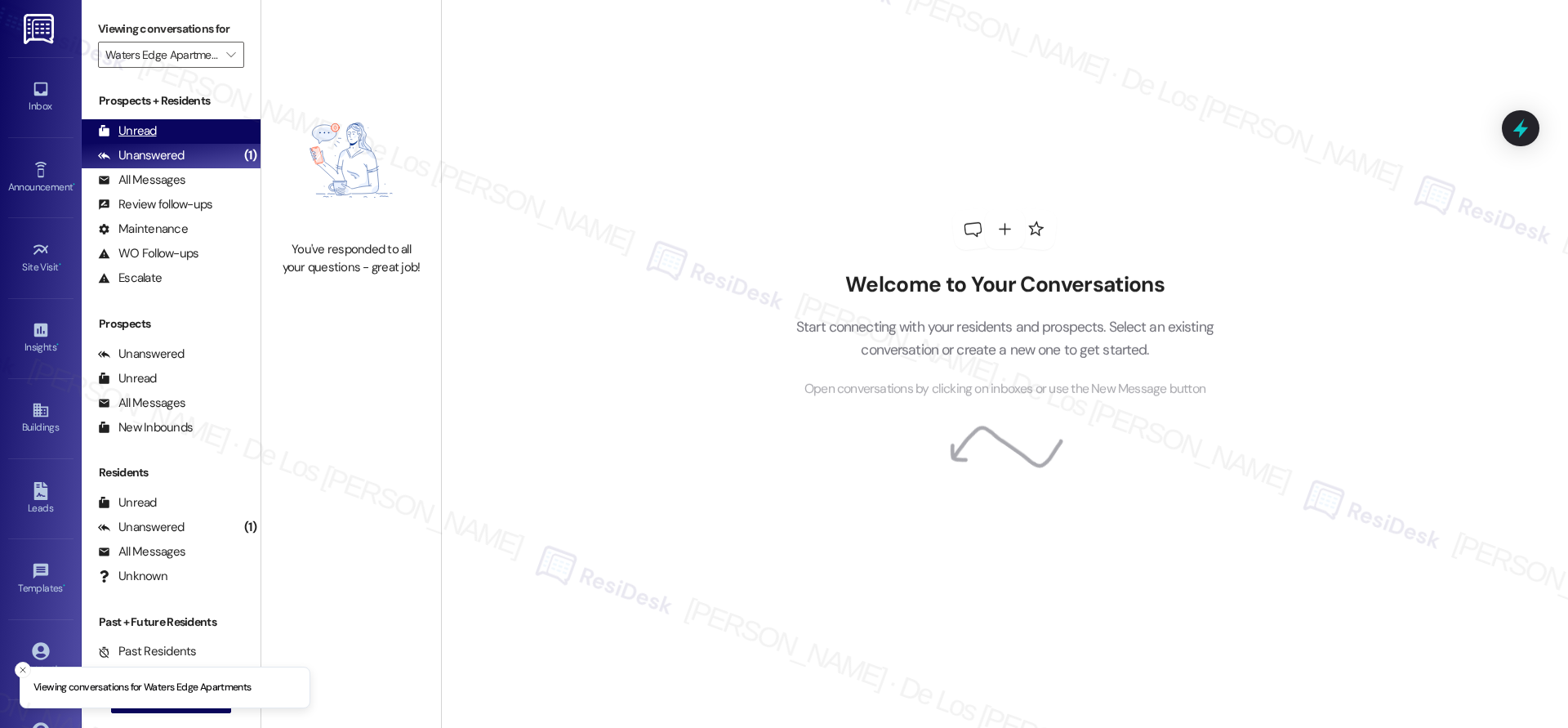
click at [210, 122] on div "Unread (0)" at bounding box center [171, 132] width 179 height 25
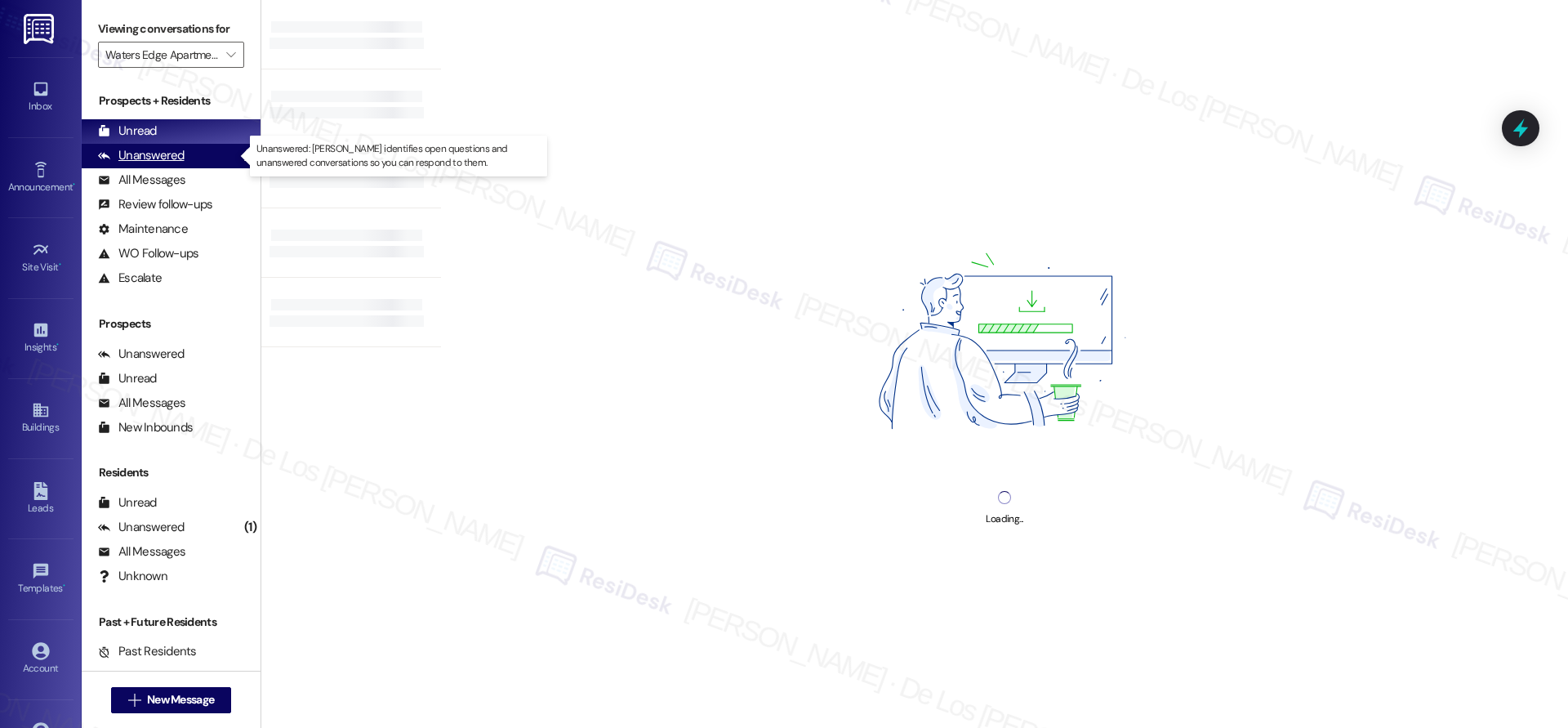
click at [206, 159] on div "Unanswered (1)" at bounding box center [171, 156] width 179 height 25
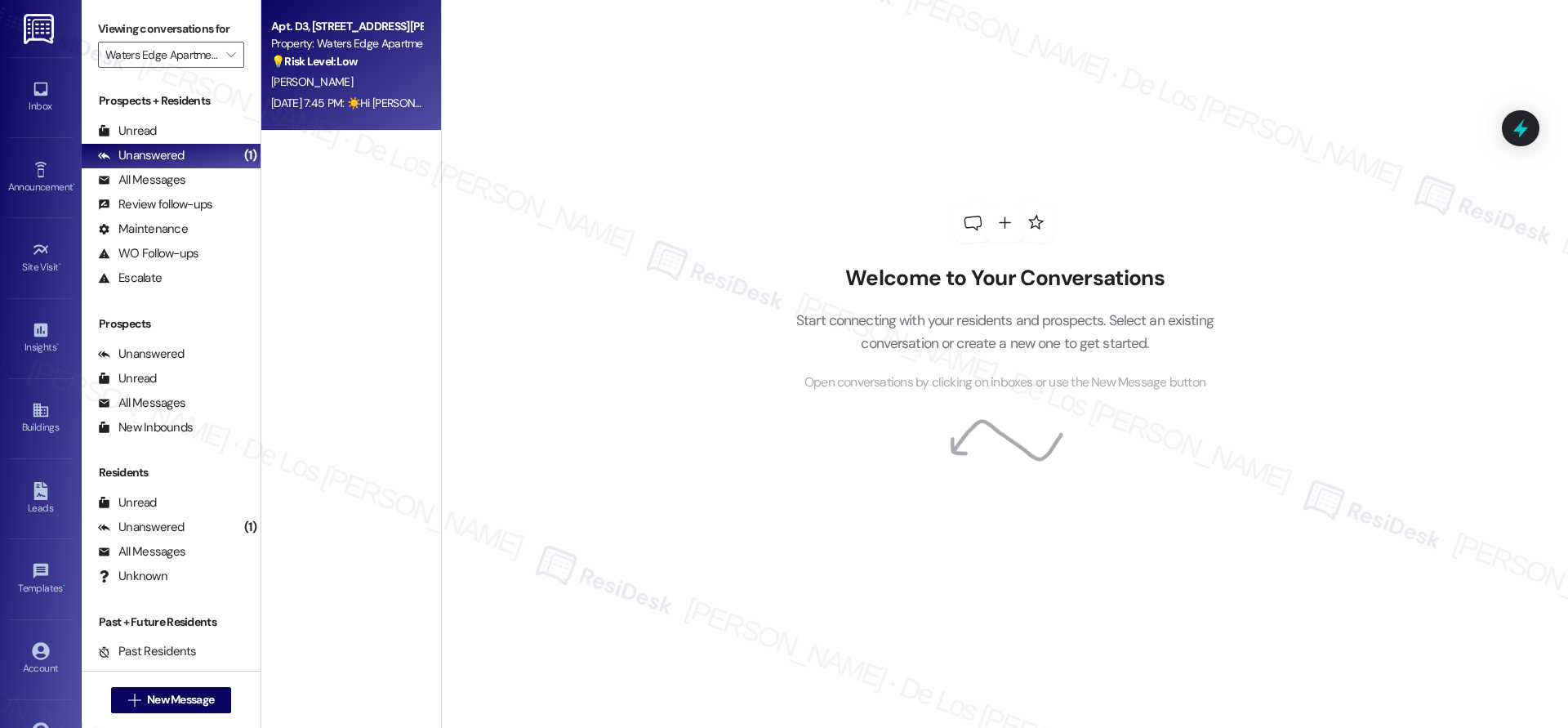
click at [340, 64] on strong "💡 Risk Level: Low" at bounding box center [314, 61] width 87 height 15
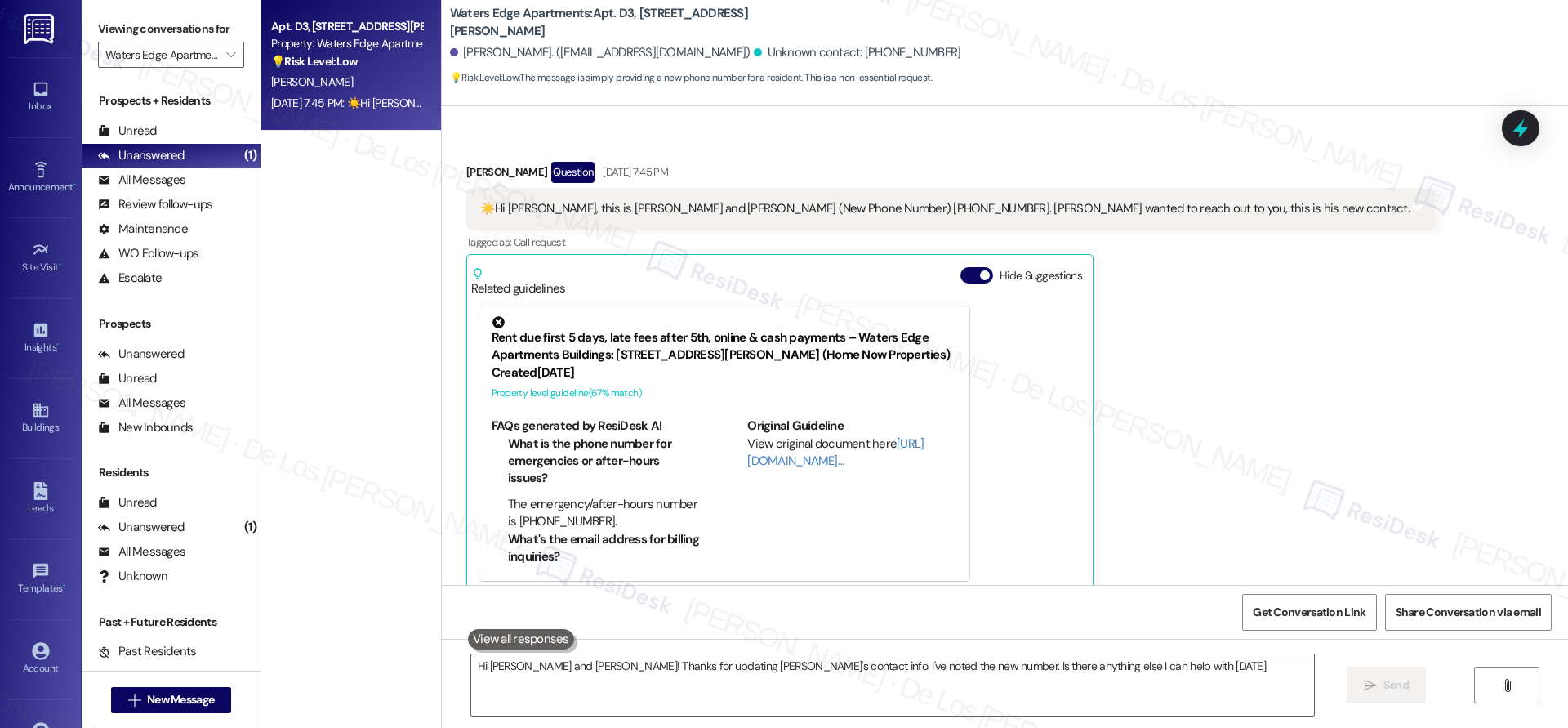
type textarea "Hi Simone and Mark! Thanks for updating Mark's contact info. I've noted the new…"
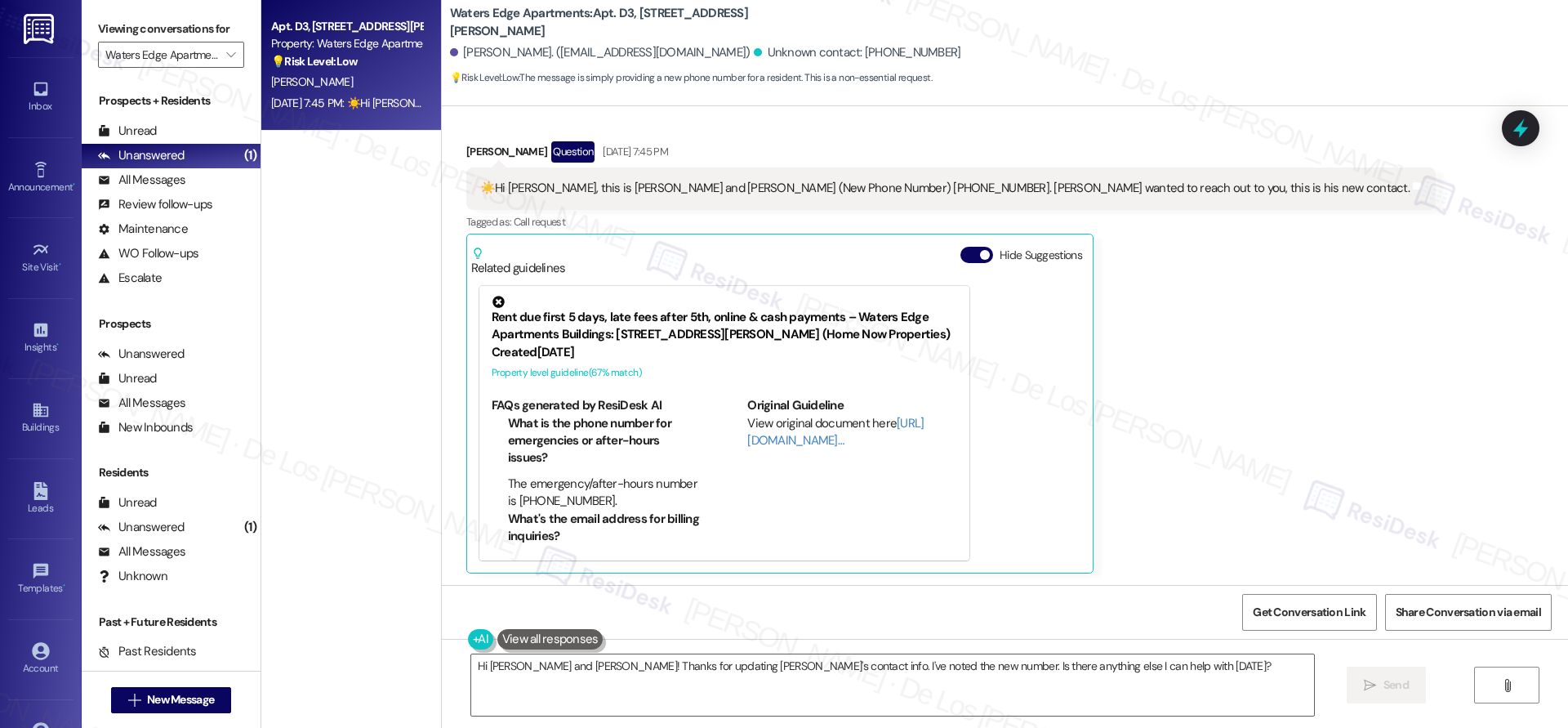
click at [799, 192] on div "☀️Hi Sarah, this is Simone and Mark (New Phone Number) (404)8631738. Mark wante…" at bounding box center [944, 188] width 929 height 17
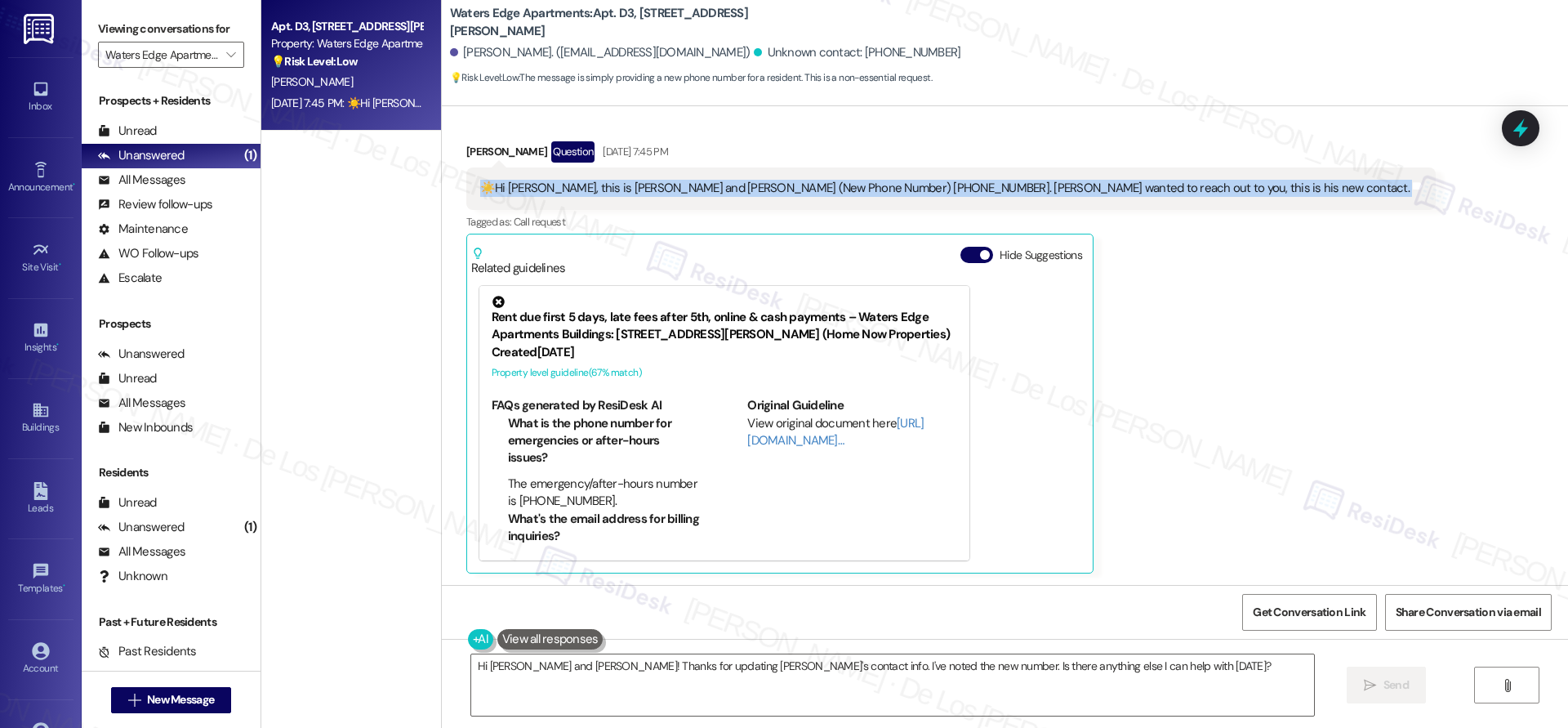
click at [799, 192] on div "☀️Hi Sarah, this is Simone and Mark (New Phone Number) (404)8631738. Mark wante…" at bounding box center [944, 188] width 929 height 17
copy div "☀️Hi Sarah, this is Simone and Mark (New Phone Number) (404)8631738. Mark wante…"
click at [39, 401] on icon at bounding box center [41, 410] width 18 height 18
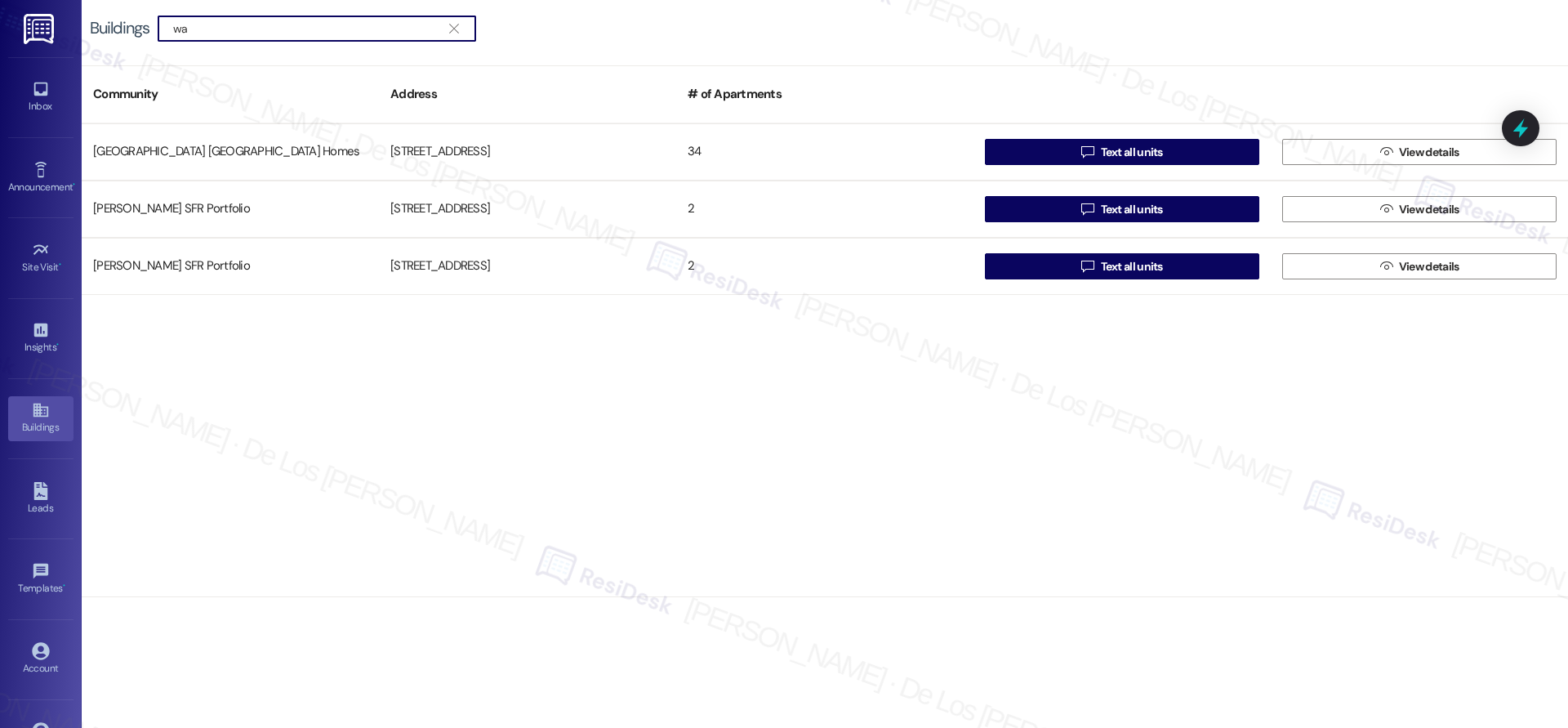
type input "w"
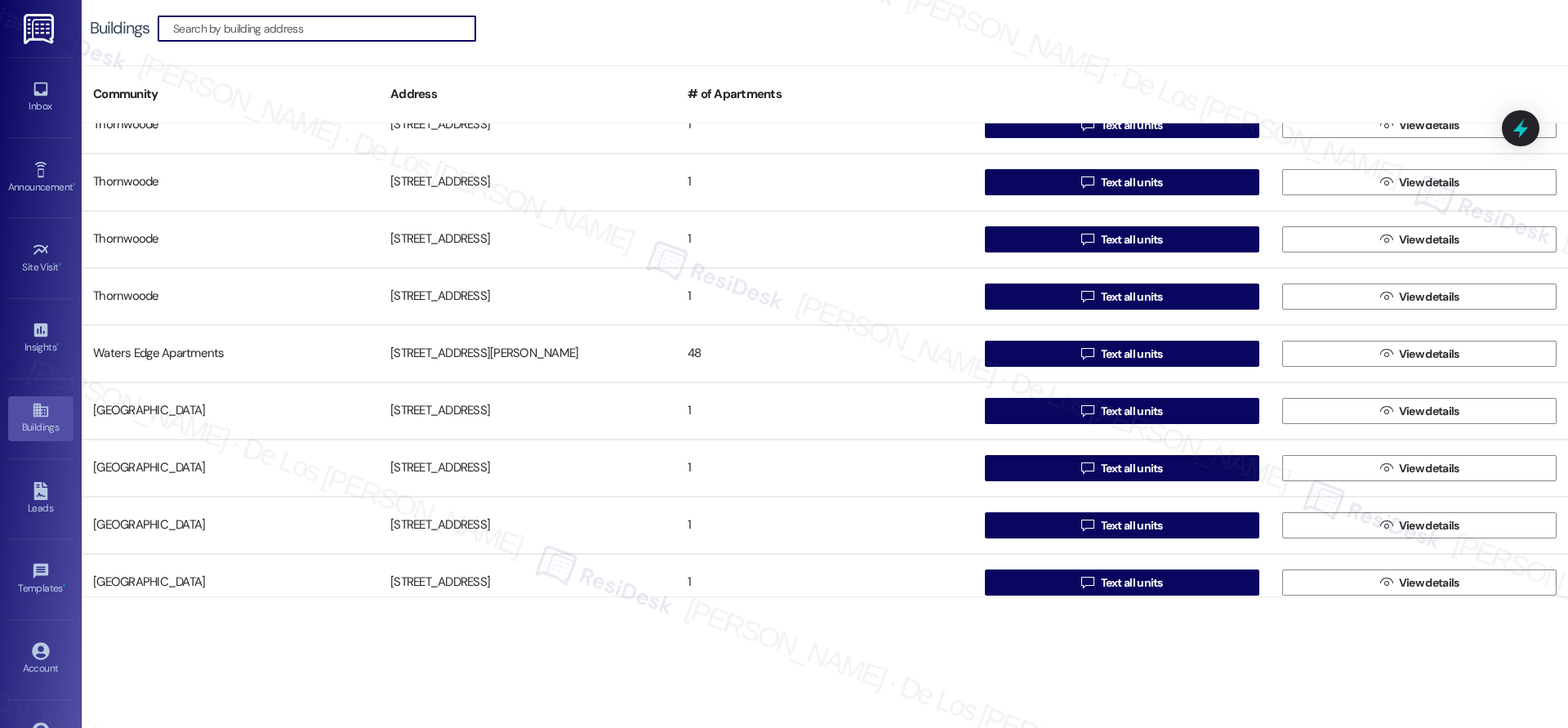
scroll to position [4510, 0]
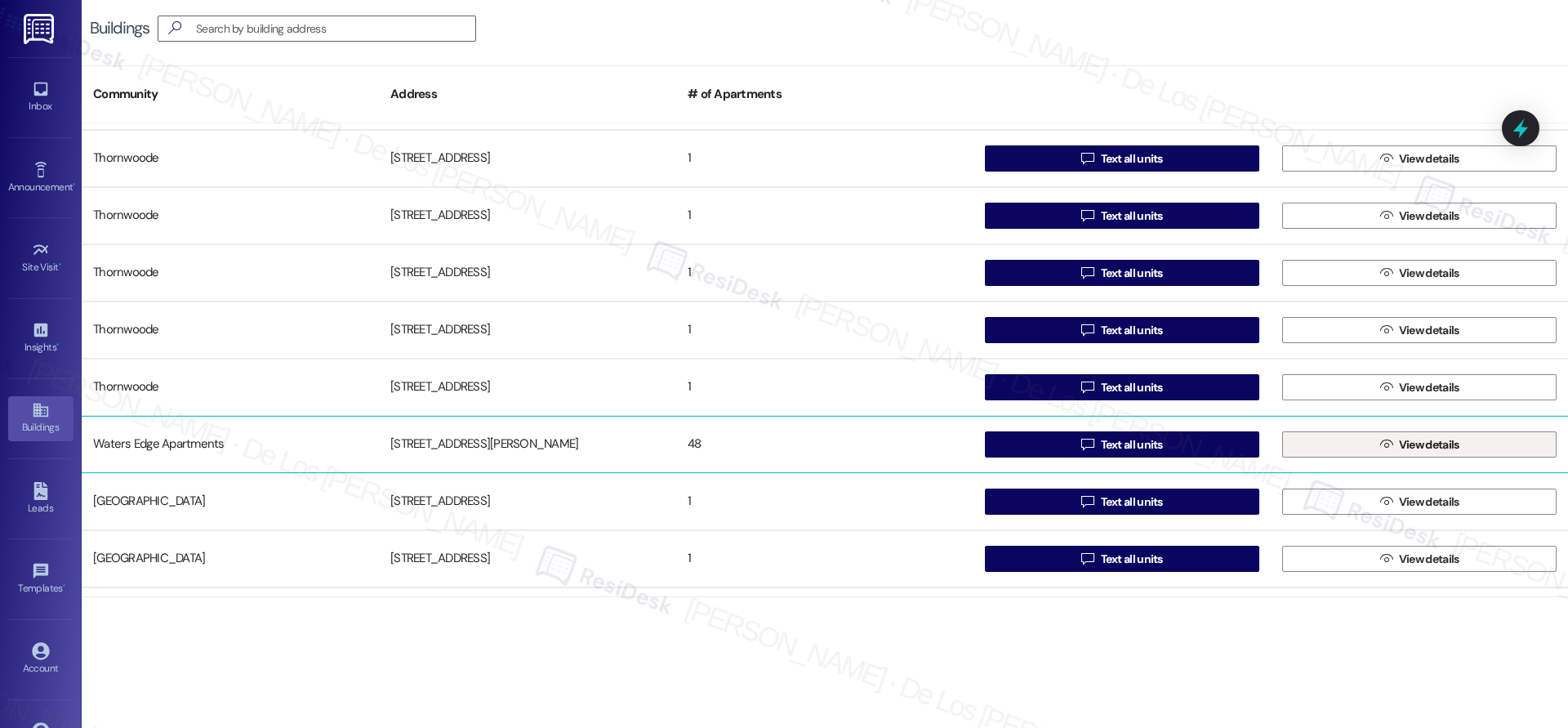
click at [1359, 447] on button " View details" at bounding box center [1419, 445] width 274 height 27
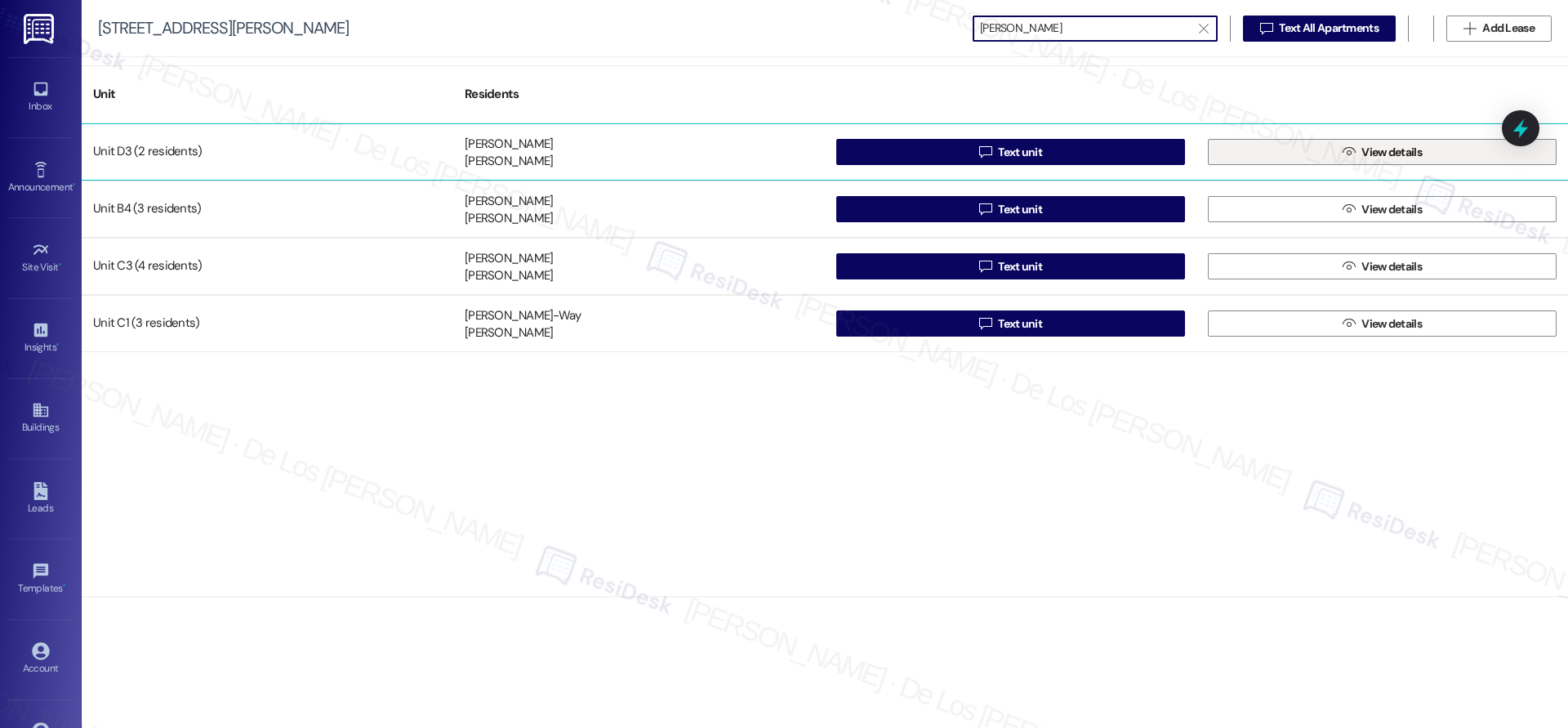
type input "simon"
click at [1337, 157] on button " View details" at bounding box center [1382, 152] width 349 height 27
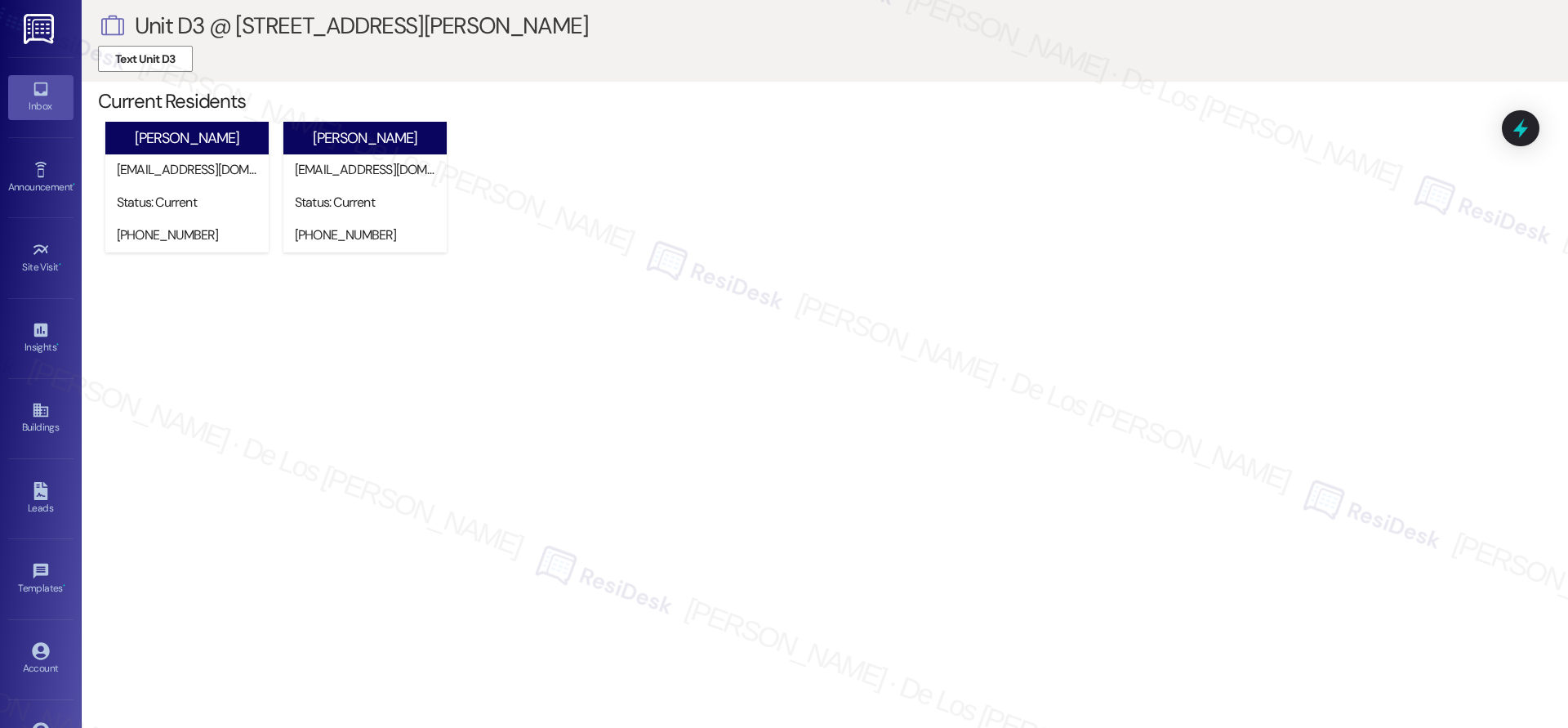
click at [26, 87] on link "Inbox" at bounding box center [41, 97] width 66 height 44
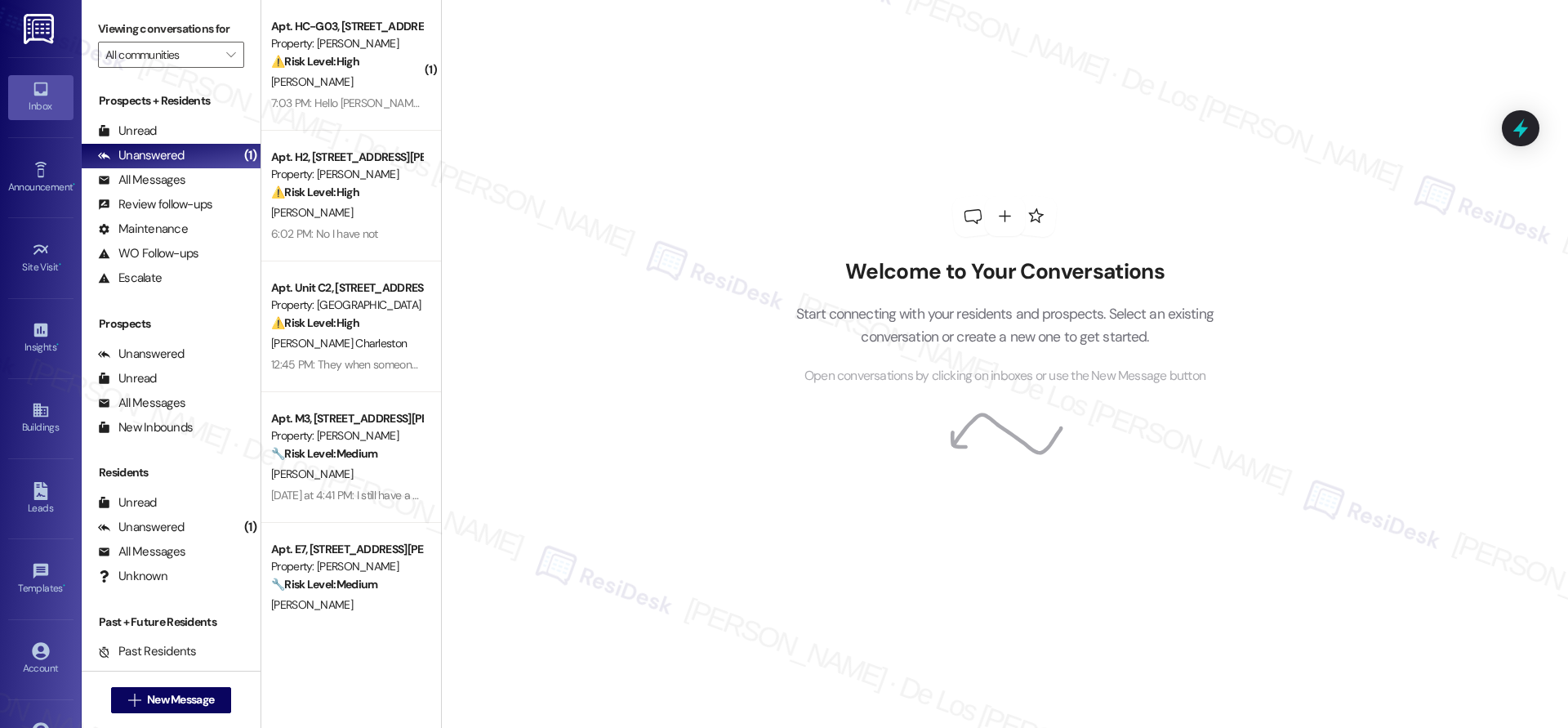
click at [174, 76] on div "Viewing conversations for All communities " at bounding box center [171, 42] width 179 height 84
click at [196, 58] on input "All communities" at bounding box center [161, 55] width 112 height 27
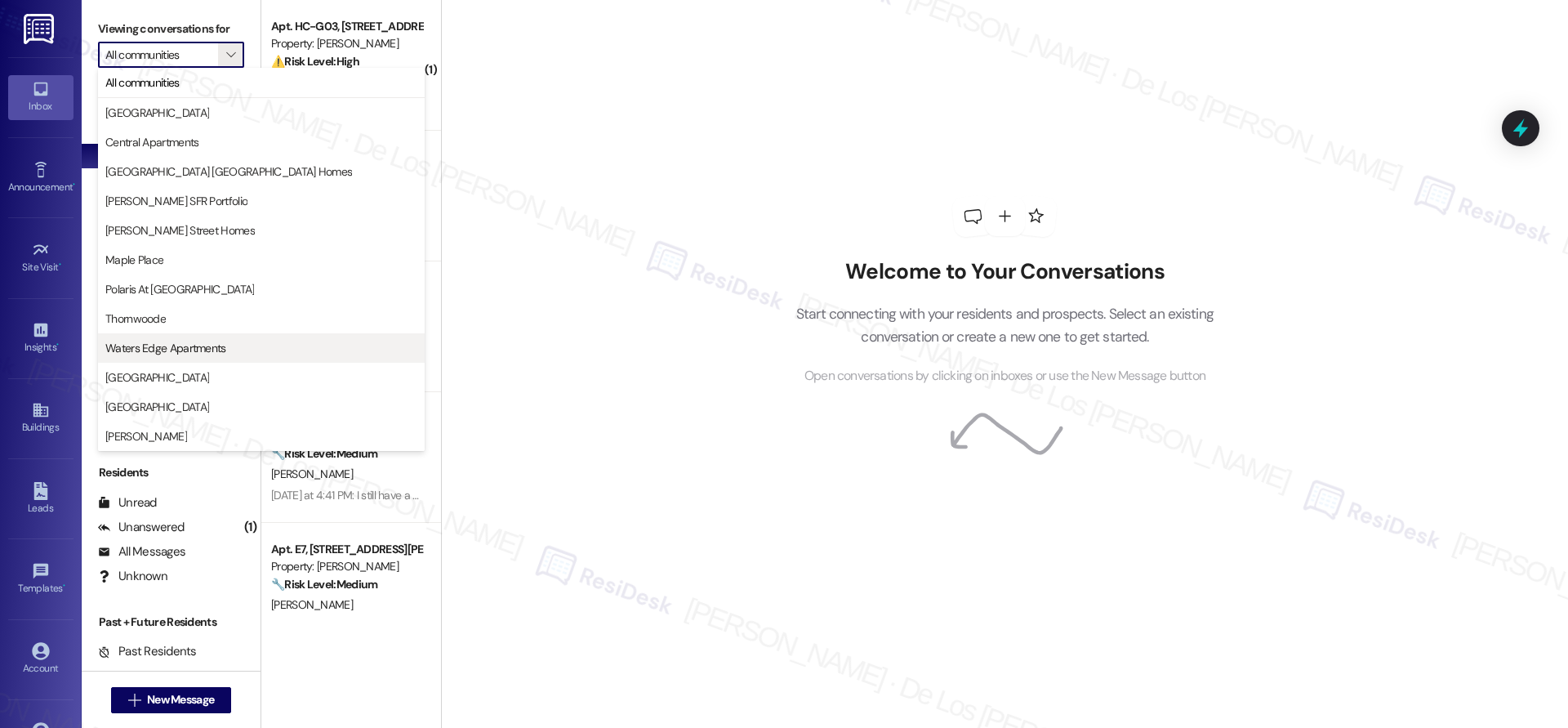
click at [197, 337] on button "Waters Edge Apartments" at bounding box center [261, 347] width 327 height 29
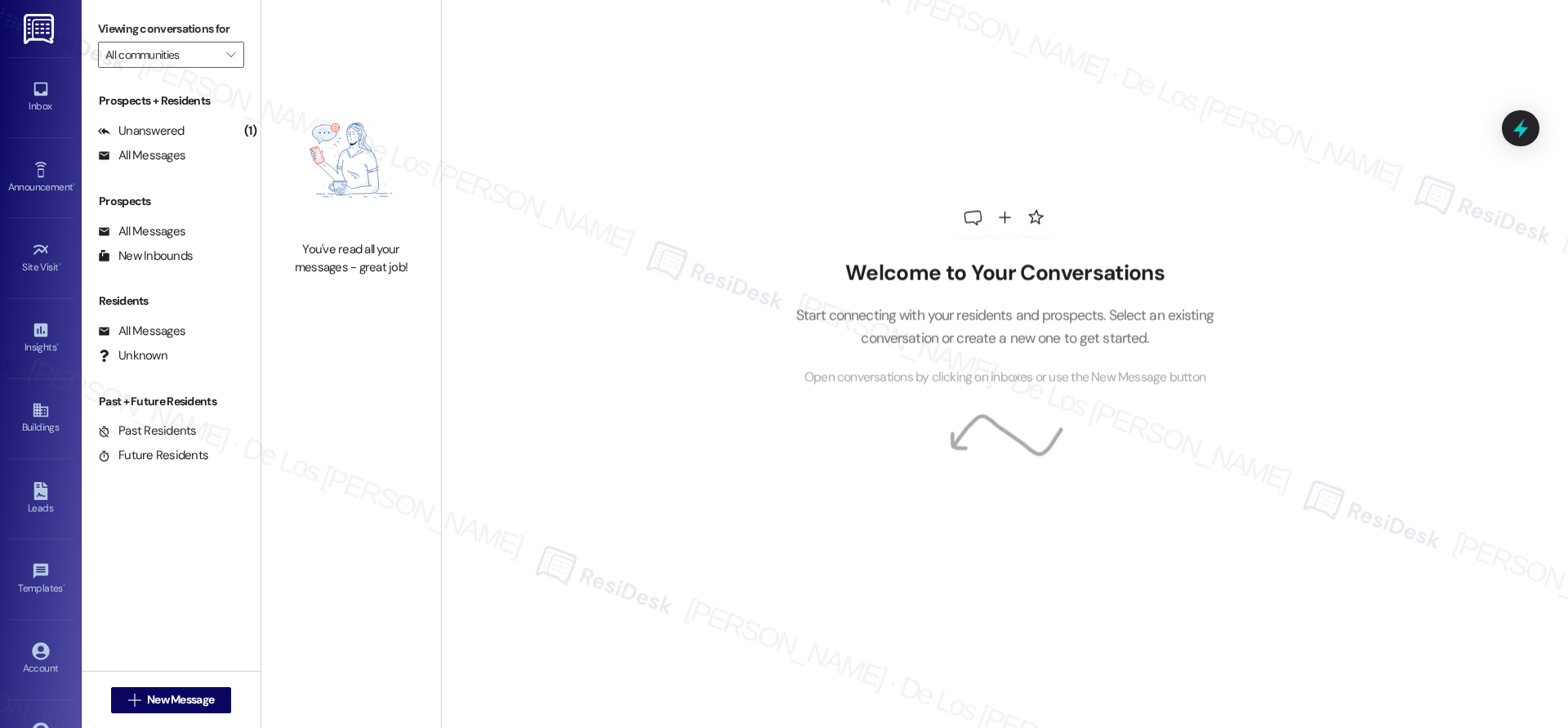
type input "Waters Edge Apartments"
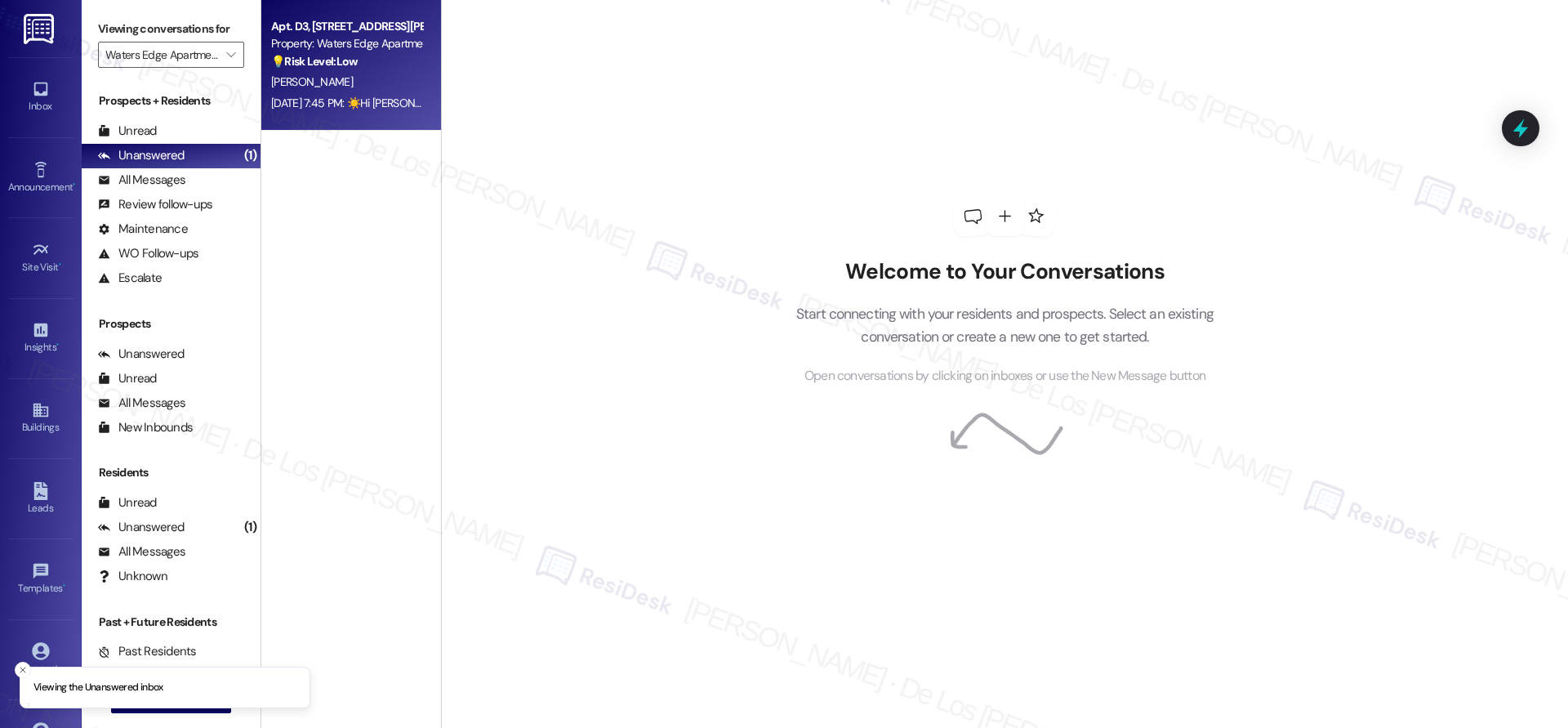
click at [329, 96] on div "Aug 13, 2025 at 7:45 PM: ☀️Hi Sarah, this is Simone and Mark (New Phone Number)…" at bounding box center [736, 103] width 930 height 15
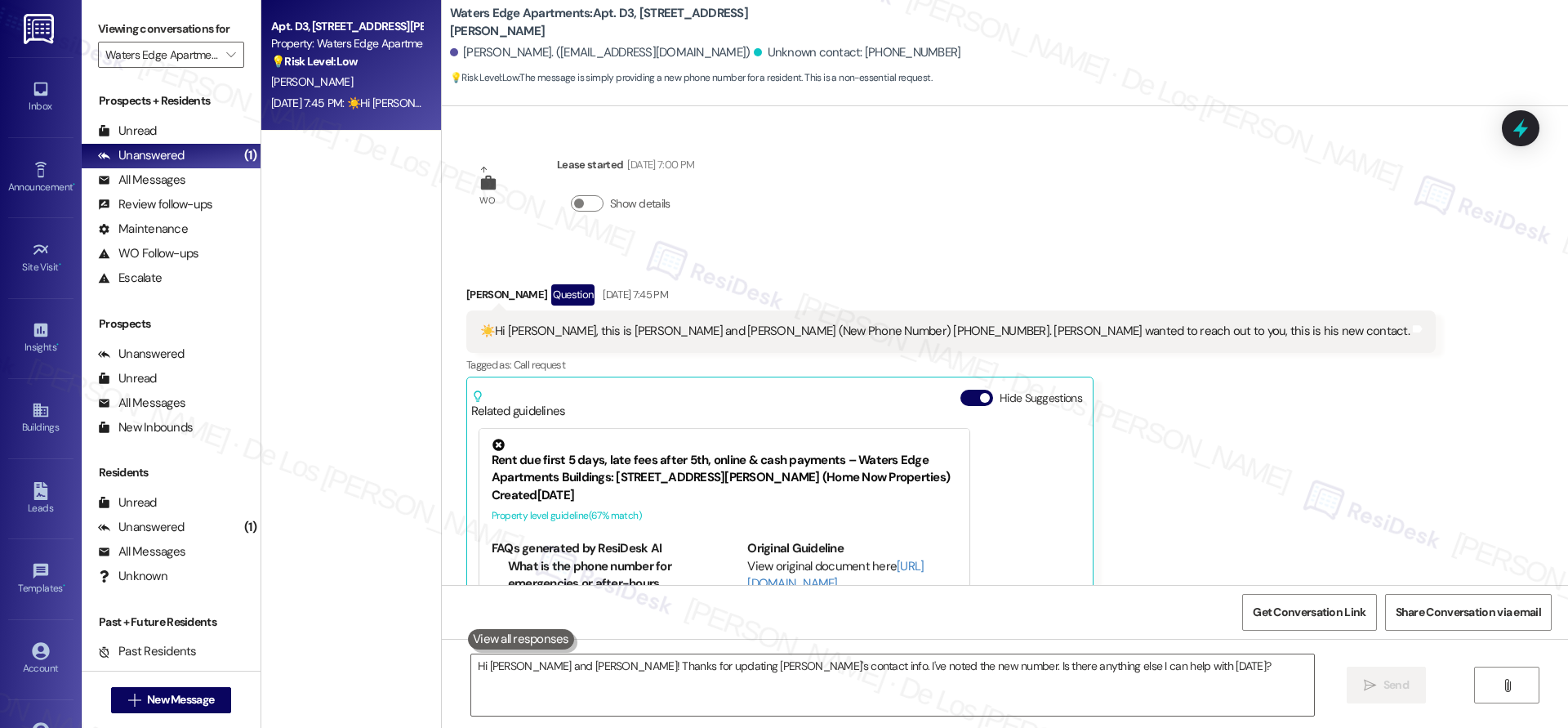
scroll to position [143, 0]
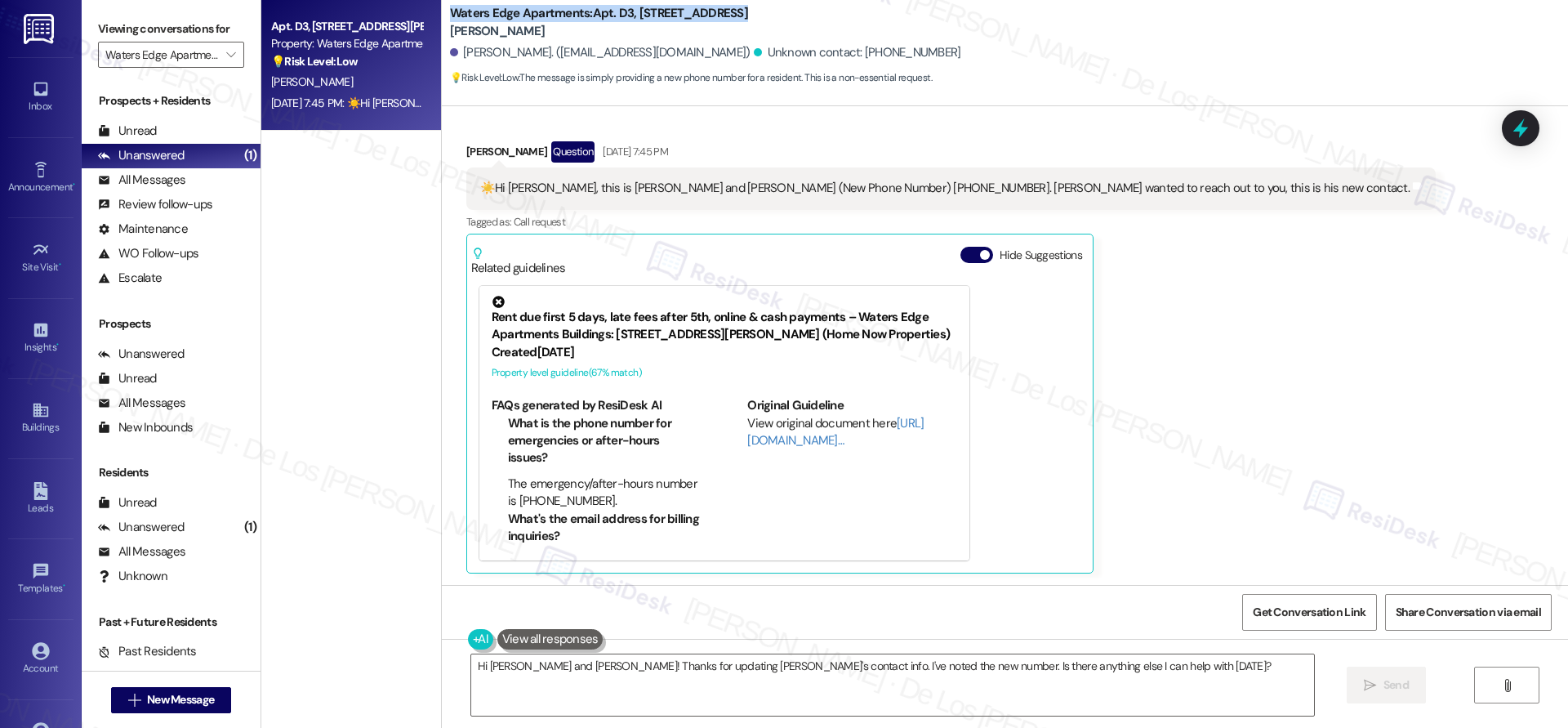
drag, startPoint x: 715, startPoint y: 17, endPoint x: 438, endPoint y: 19, distance: 277.0
click at [450, 19] on div "Waters Edge Apartments: Apt. D3, 417 Barton Drive" at bounding box center [613, 22] width 327 height 20
copy b "Waters Edge Apartments: Apt. D3, 417 Barton Drive"
drag, startPoint x: 833, startPoint y: 190, endPoint x: 759, endPoint y: 188, distance: 74.0
click at [759, 188] on div "☀️Hi Sarah, this is Simone and Mark (New Phone Number) (404)8631738. Mark wante…" at bounding box center [944, 188] width 929 height 17
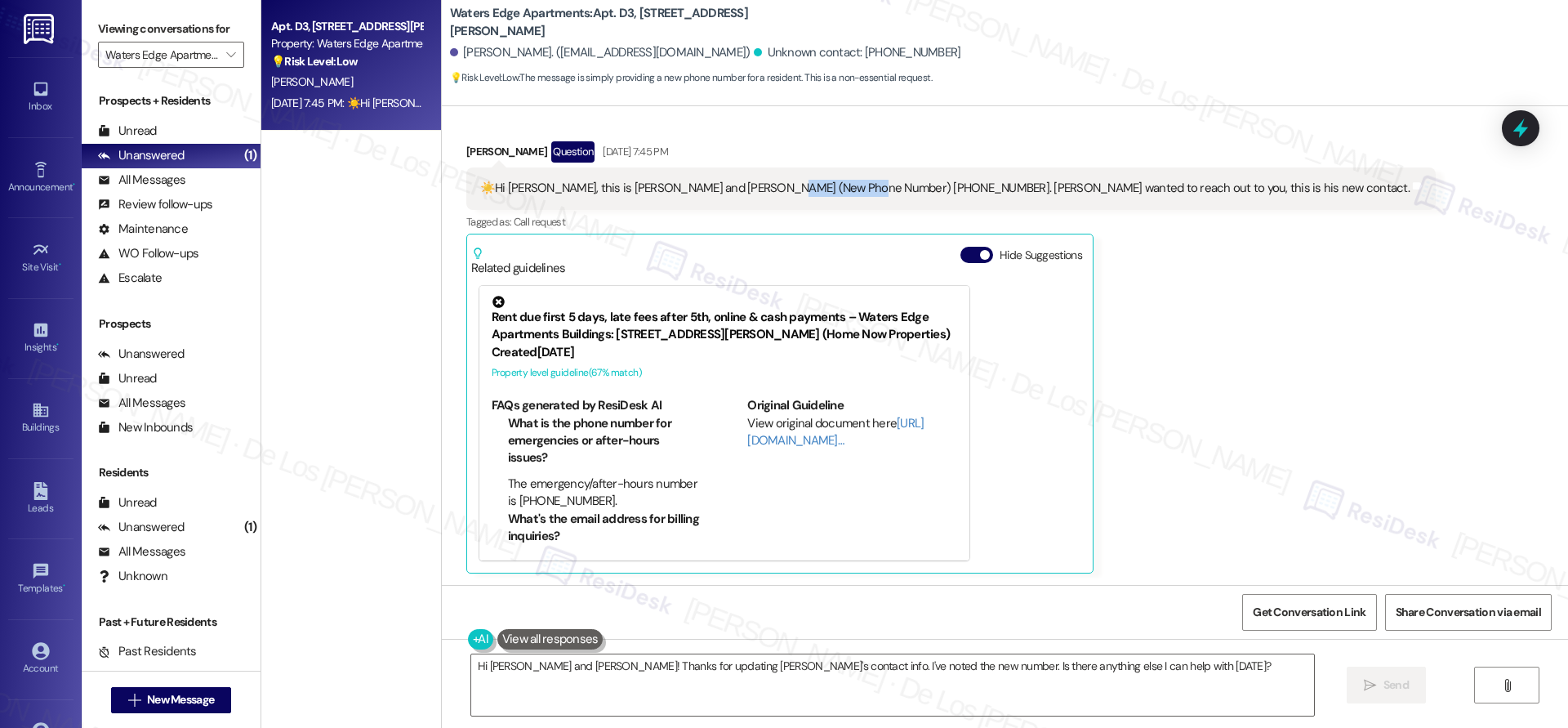
copy div "(404)8631738."
drag, startPoint x: 714, startPoint y: 22, endPoint x: 436, endPoint y: 15, distance: 278.1
click at [450, 15] on div "Waters Edge Apartments: Apt. D3, 417 Barton Drive" at bounding box center [613, 22] width 327 height 20
copy b "Waters Edge Apartments: Apt. D3, 417 Barton Drive"
click at [1278, 623] on span "Get Conversation Link" at bounding box center [1309, 612] width 120 height 35
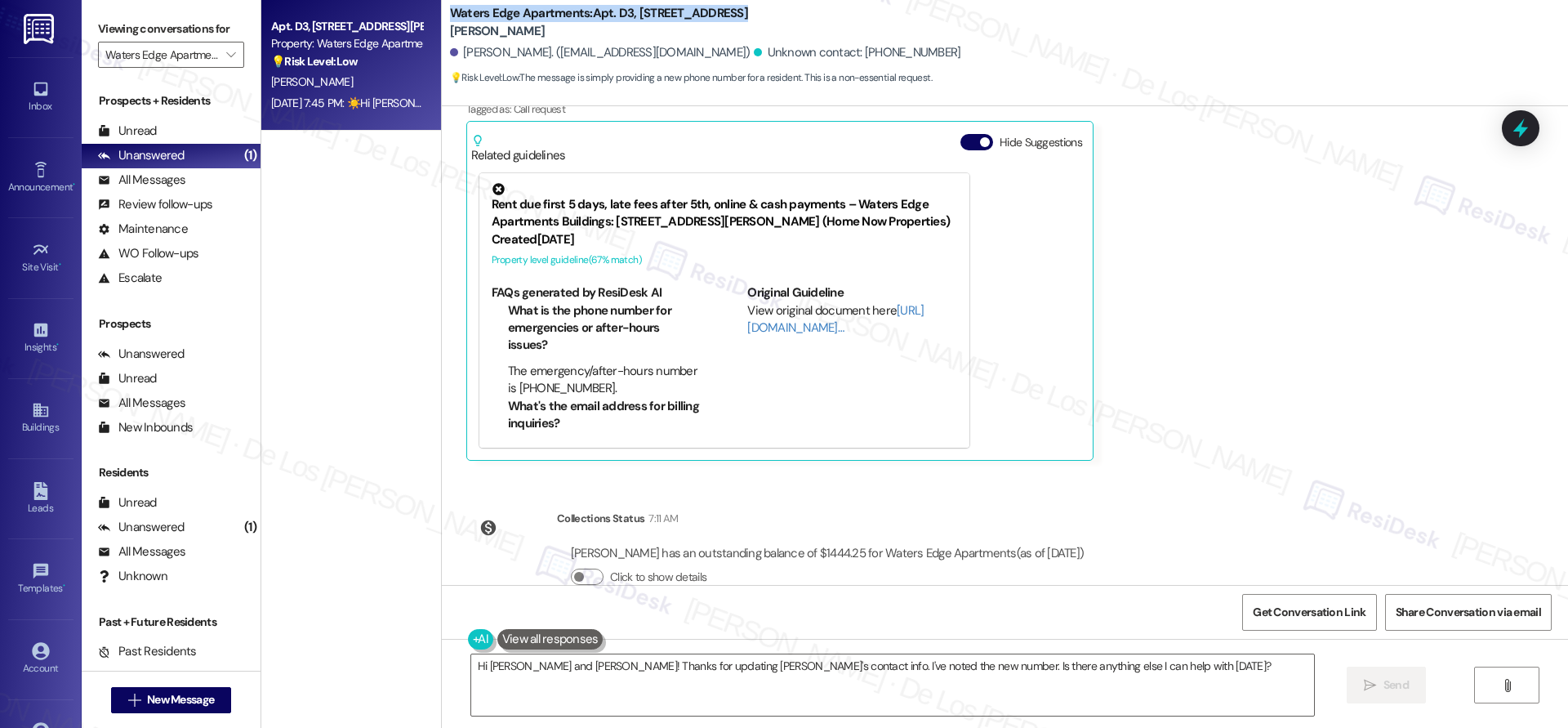
scroll to position [294, 0]
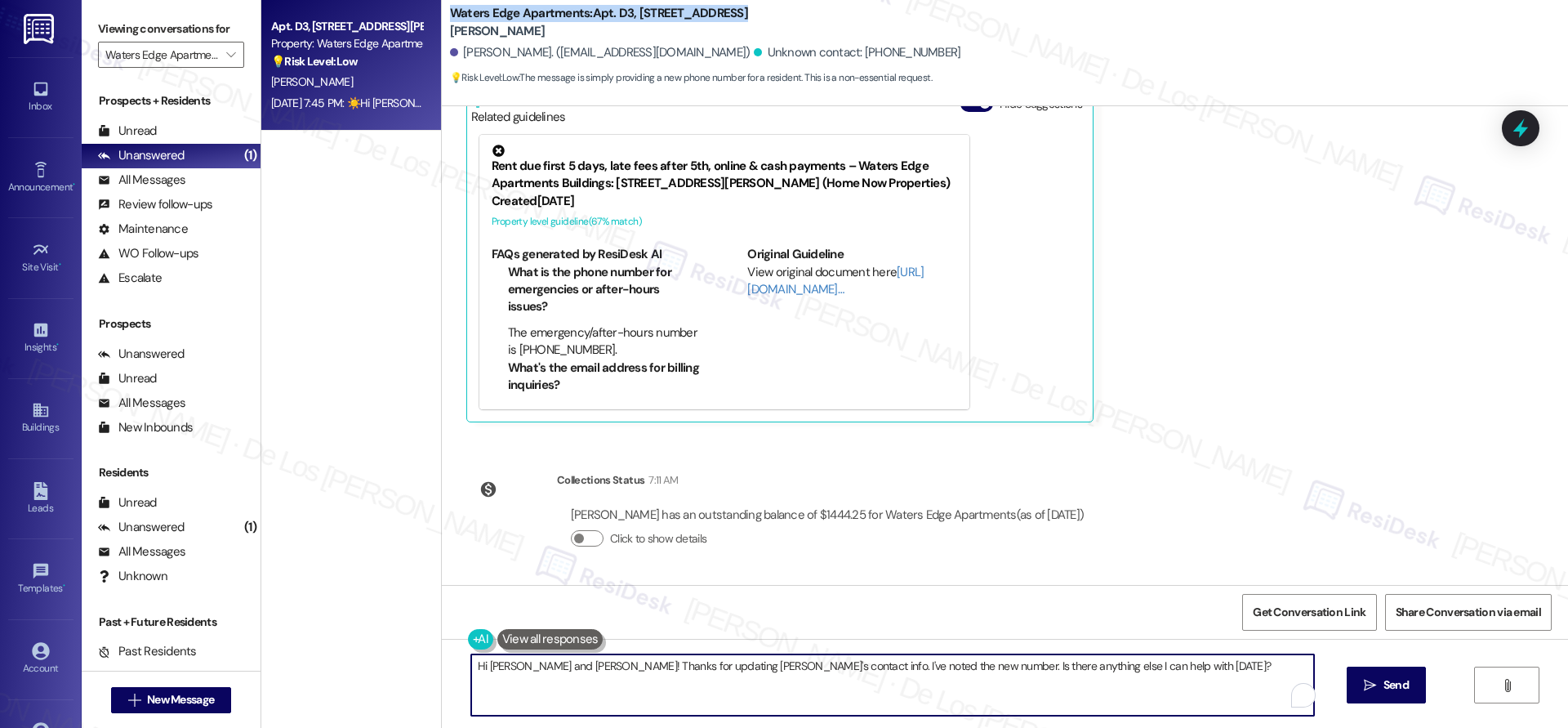
drag, startPoint x: 532, startPoint y: 668, endPoint x: 617, endPoint y: 655, distance: 86.0
click at [532, 668] on textarea "Hi Simone and Mark! Thanks for updating Mark's contact info. I've noted the new…" at bounding box center [892, 685] width 843 height 61
drag, startPoint x: 698, startPoint y: 667, endPoint x: 1030, endPoint y: 701, distance: 333.7
click at [1028, 701] on textarea "Hi Mark! Thanks for updating Mark's contact info. I've noted the new number. Is…" at bounding box center [892, 685] width 843 height 61
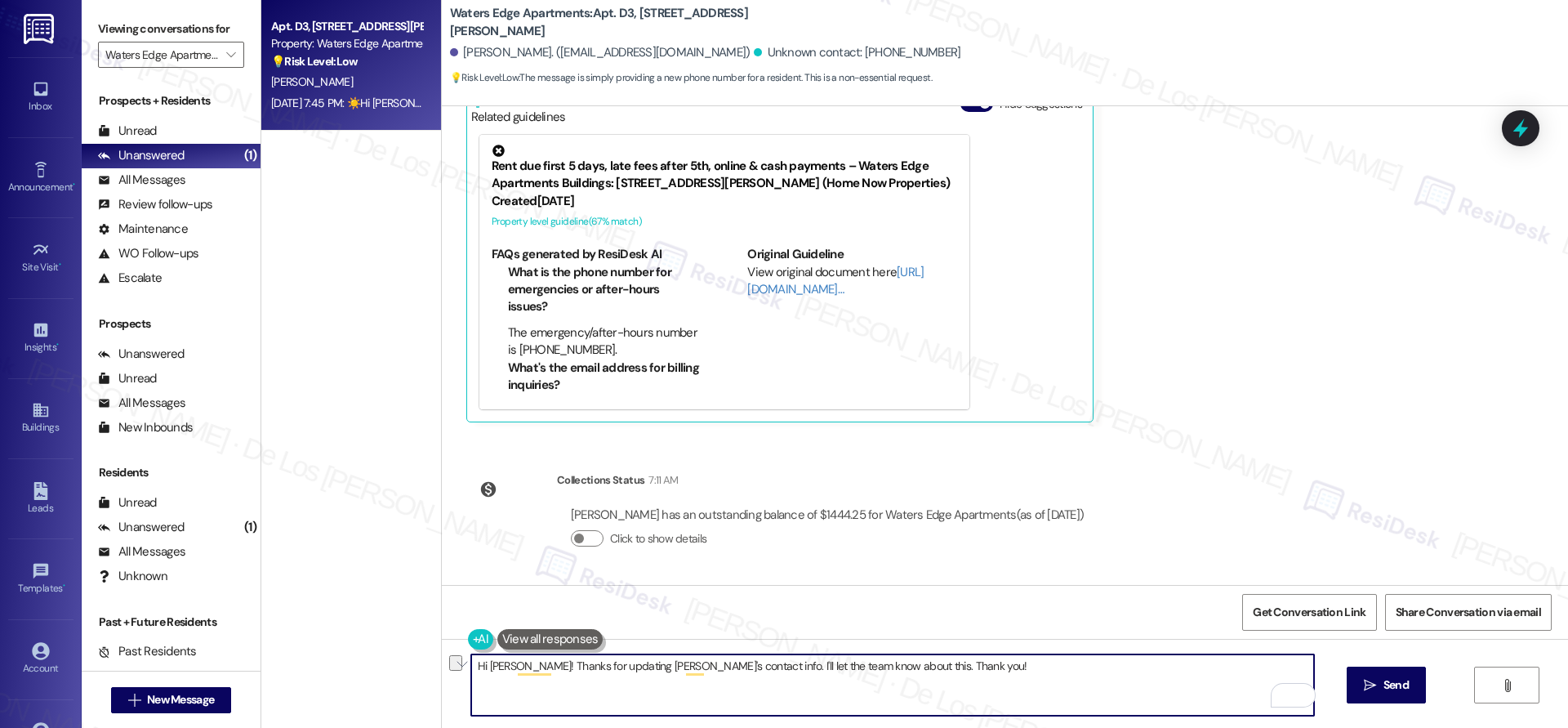
paste textarea "your contact information — I’ll pass it along to the team. Appreciate it!"
drag, startPoint x: 498, startPoint y: 666, endPoint x: 475, endPoint y: 663, distance: 23.2
click at [475, 663] on textarea "Hi Mark! Thanks for updating your contact information — I’ll pass it along to t…" at bounding box center [892, 685] width 843 height 61
click at [738, 676] on textarea "Hi Simone! Thanks for updating your contact information — I’ll pass it along to…" at bounding box center [892, 685] width 843 height 61
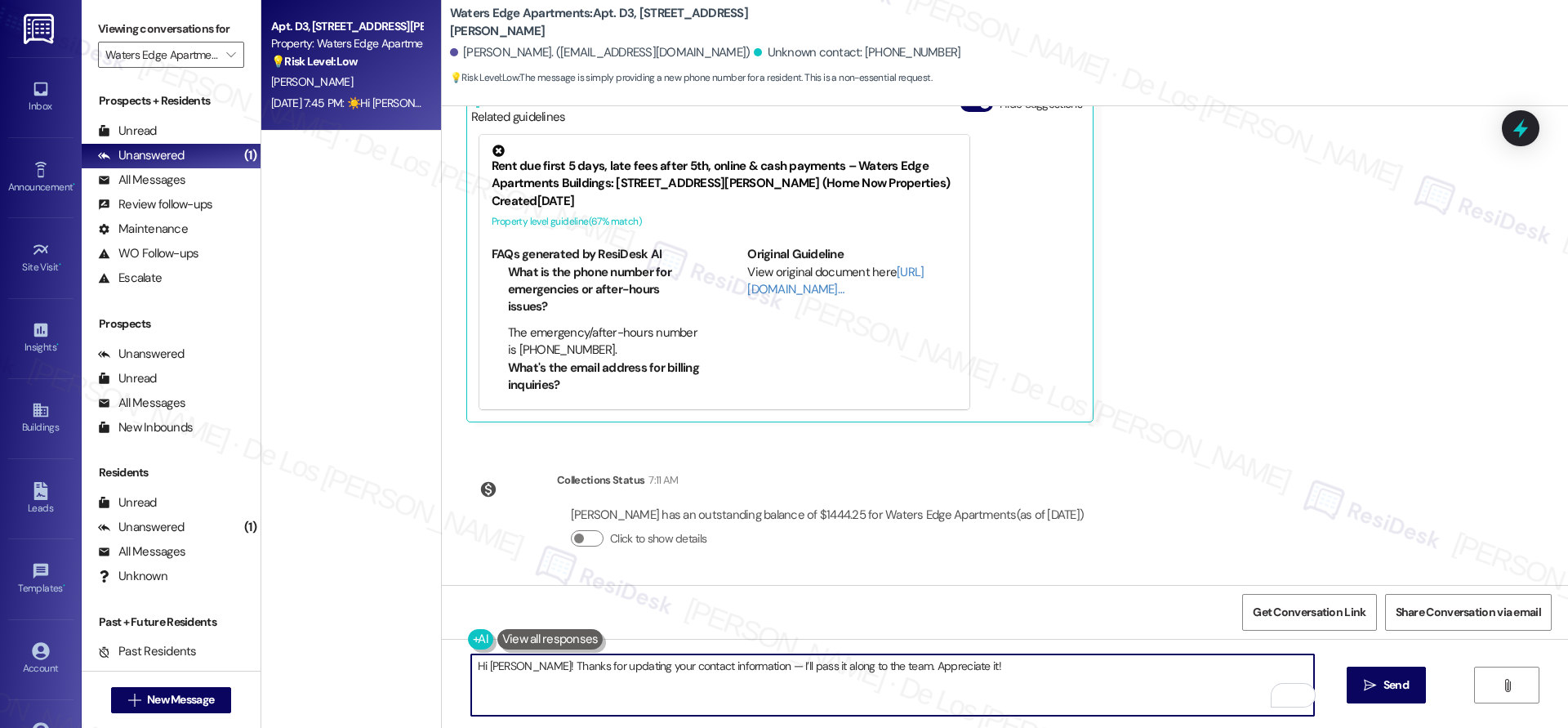
click at [738, 676] on textarea "Hi Simone! Thanks for updating your contact information — I’ll pass it along to…" at bounding box center [892, 685] width 843 height 61
paste textarea "Mark’s contact info — I’ll make sure the team is informed. Really a"
click at [711, 666] on textarea "Hi Simone! Thanks for updating Mark’s contact info — I’ll make sure the team is…" at bounding box center [892, 685] width 843 height 61
click at [1000, 668] on textarea "Hi Simone! Thanks for updating Mark’s contact info, I’ll make sure the team is …" at bounding box center [892, 685] width 843 height 61
type textarea "Hi Simone! Thanks for updating Mark’s contact info, I’ll make sure the team is …"
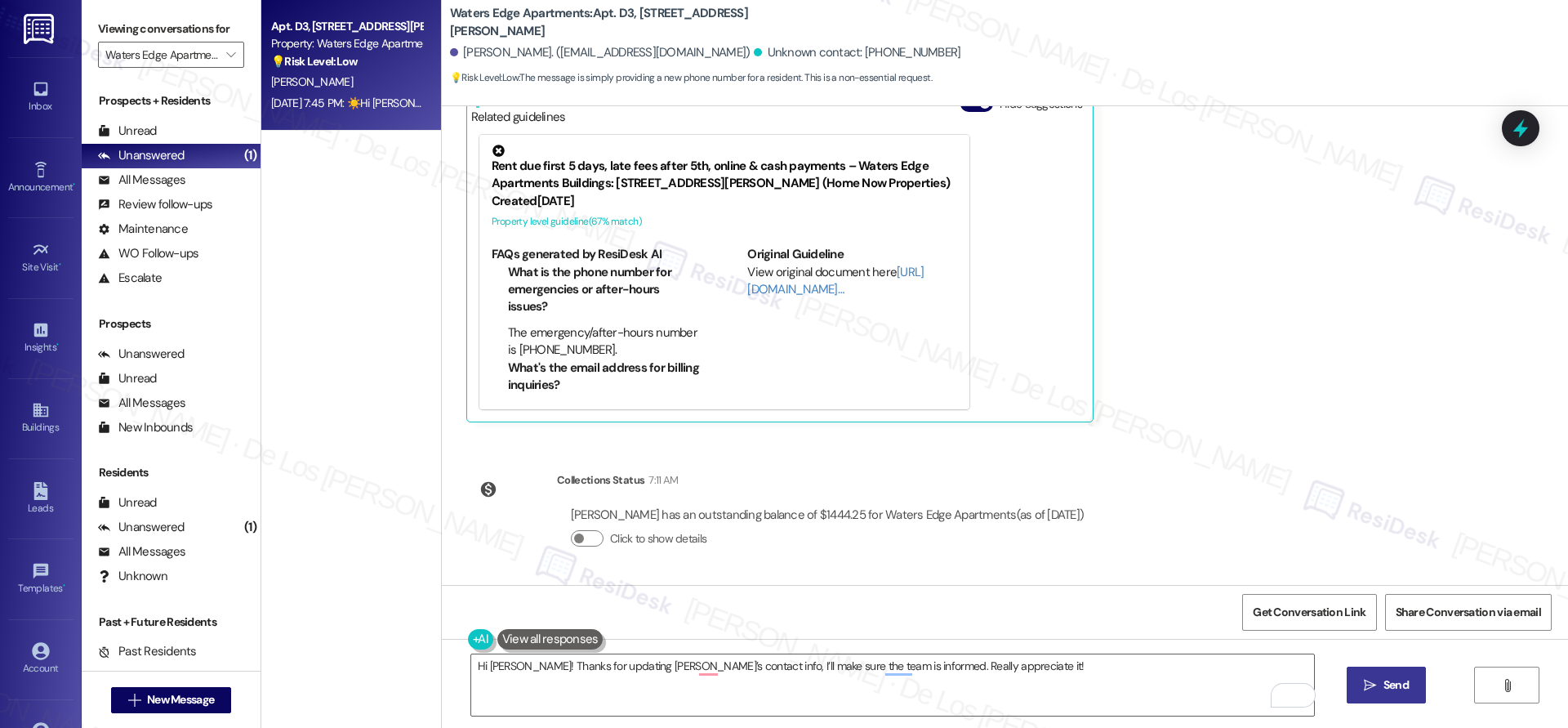
click at [1376, 683] on span " Send" at bounding box center [1386, 685] width 51 height 17
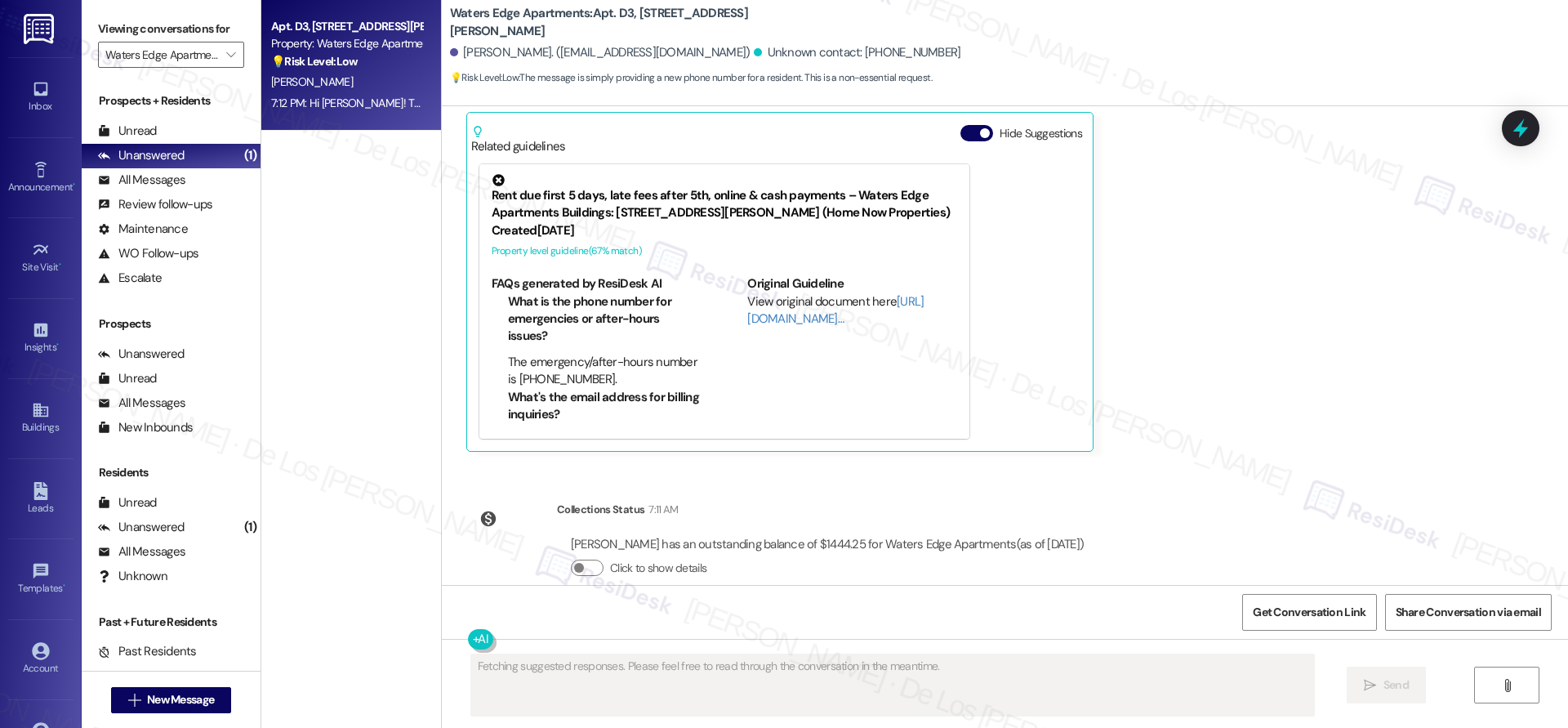
scroll to position [57, 0]
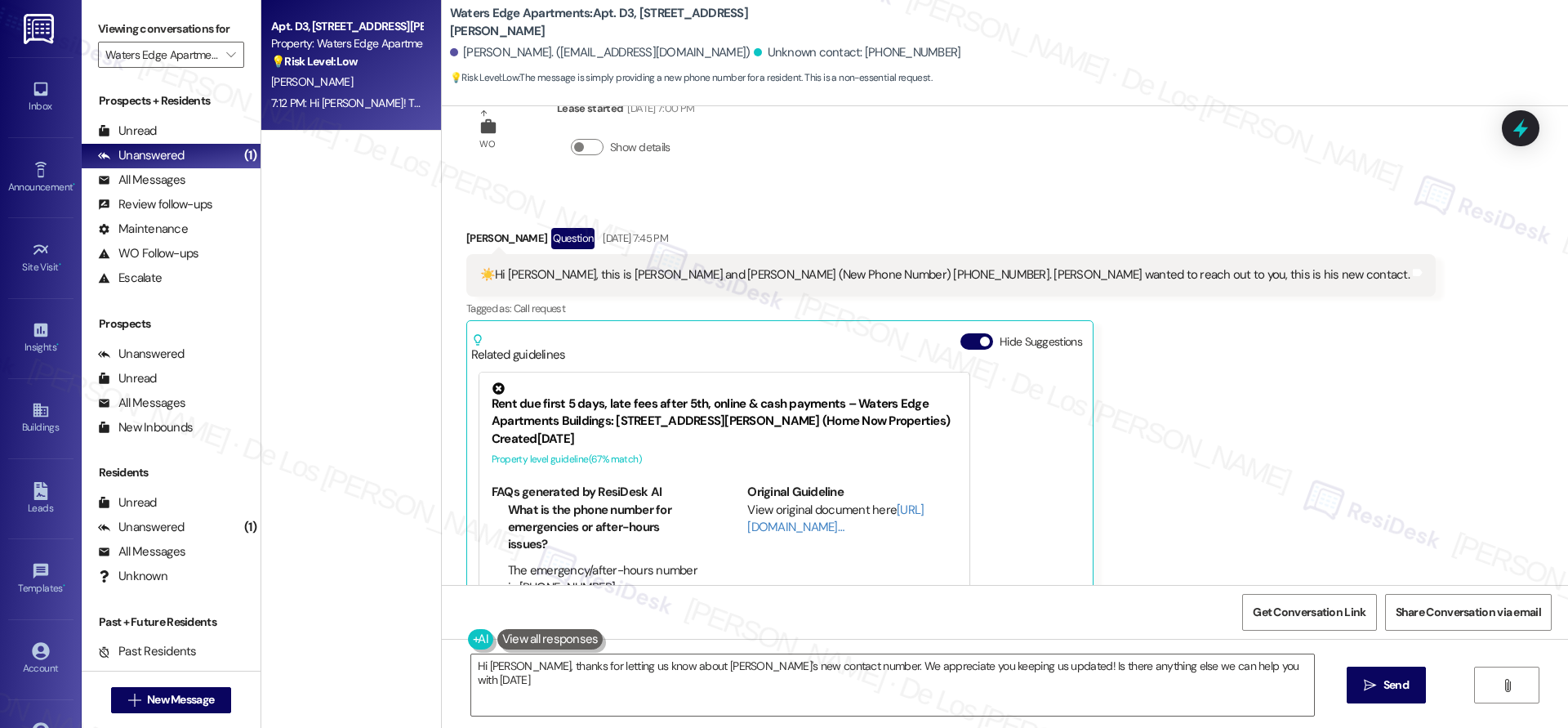
type textarea "Hi Simone, thanks for letting us know about Mark's new contact number. We appre…"
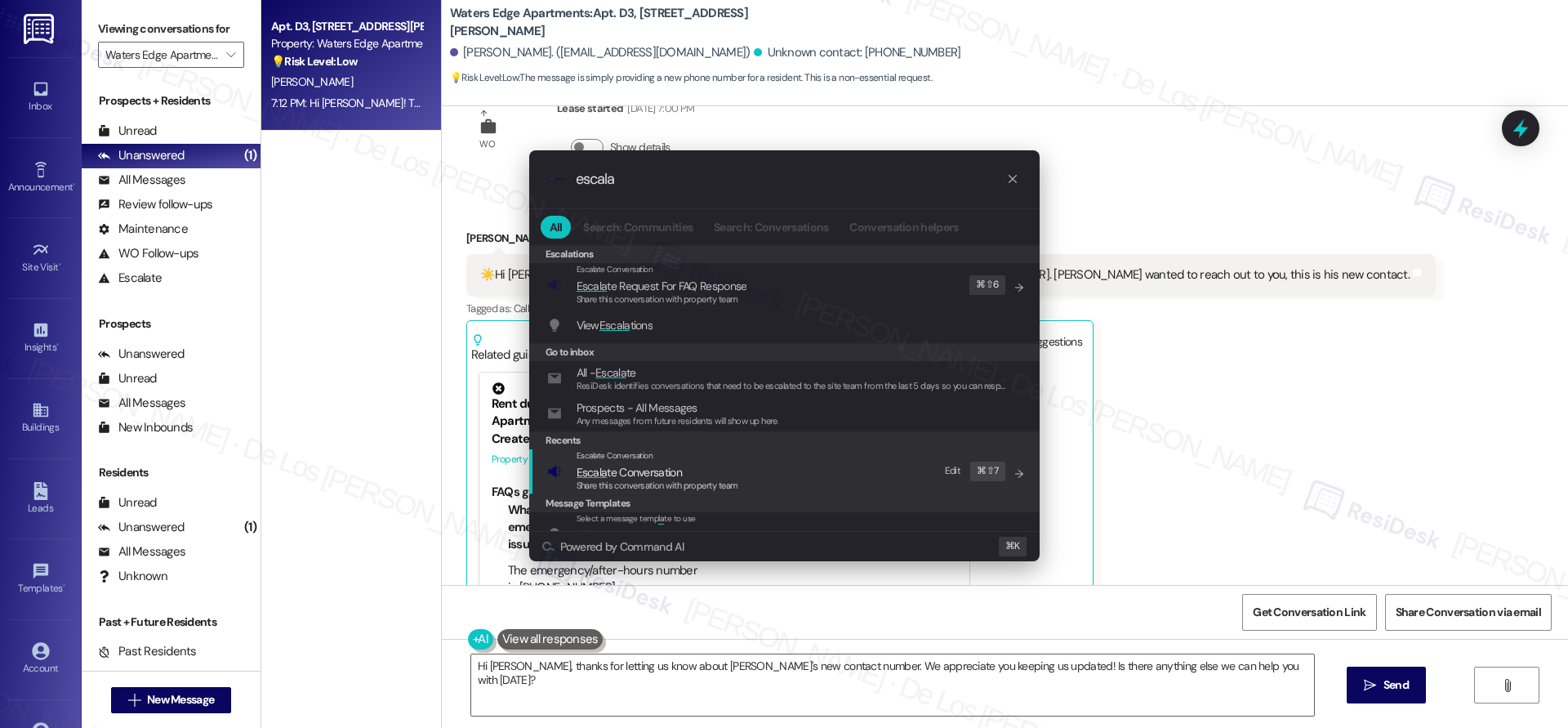
click at [1232, 389] on div ".cls-1{fill:#0a055f;}.cls-2{fill:#0cc4c4;} resideskLogoBlueOrange escala All Se…" at bounding box center [784, 364] width 1568 height 728
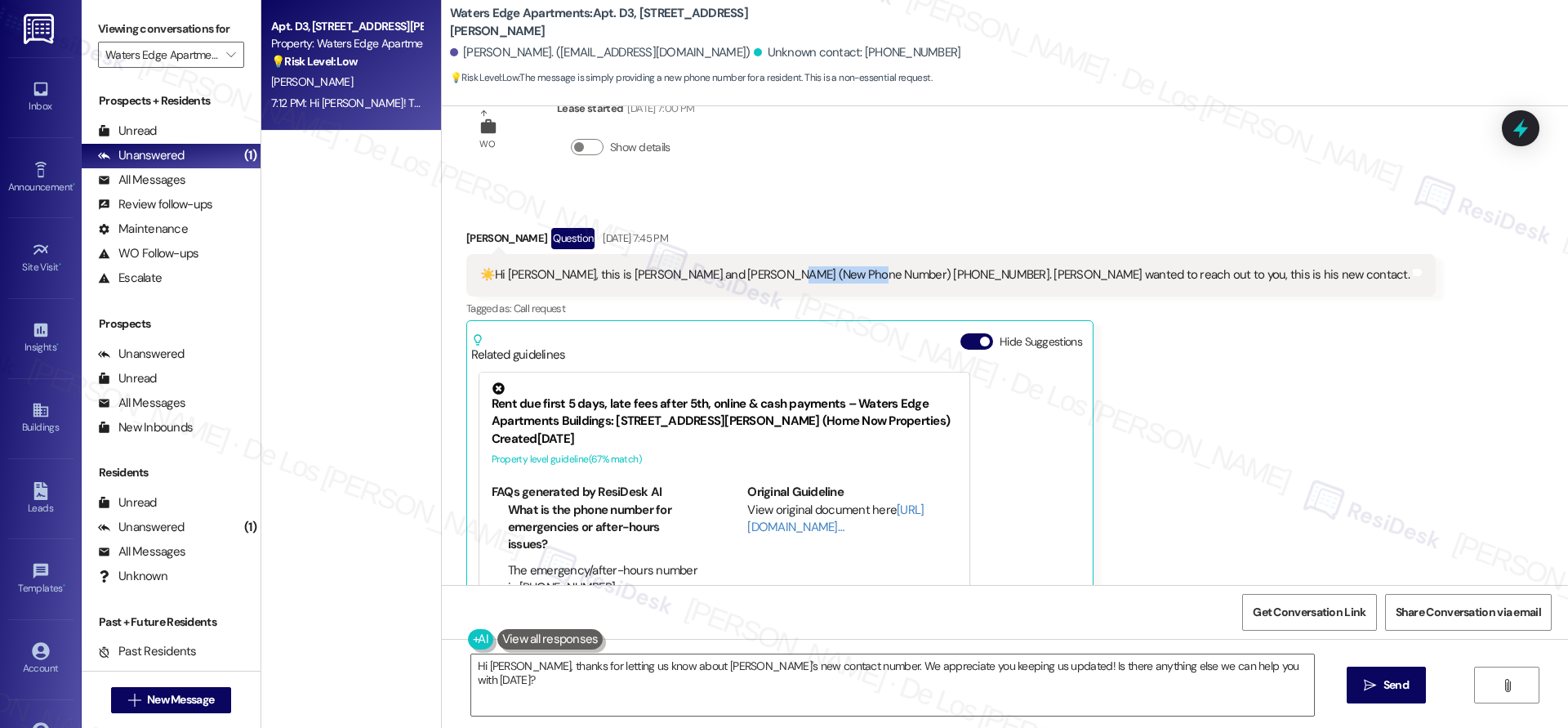
drag, startPoint x: 831, startPoint y: 268, endPoint x: 761, endPoint y: 269, distance: 70.0
click at [761, 269] on div "☀️Hi Sarah, this is Simone and Mark (New Phone Number) (404)8631738. Mark wante…" at bounding box center [944, 275] width 929 height 17
copy div "(404)8631738."
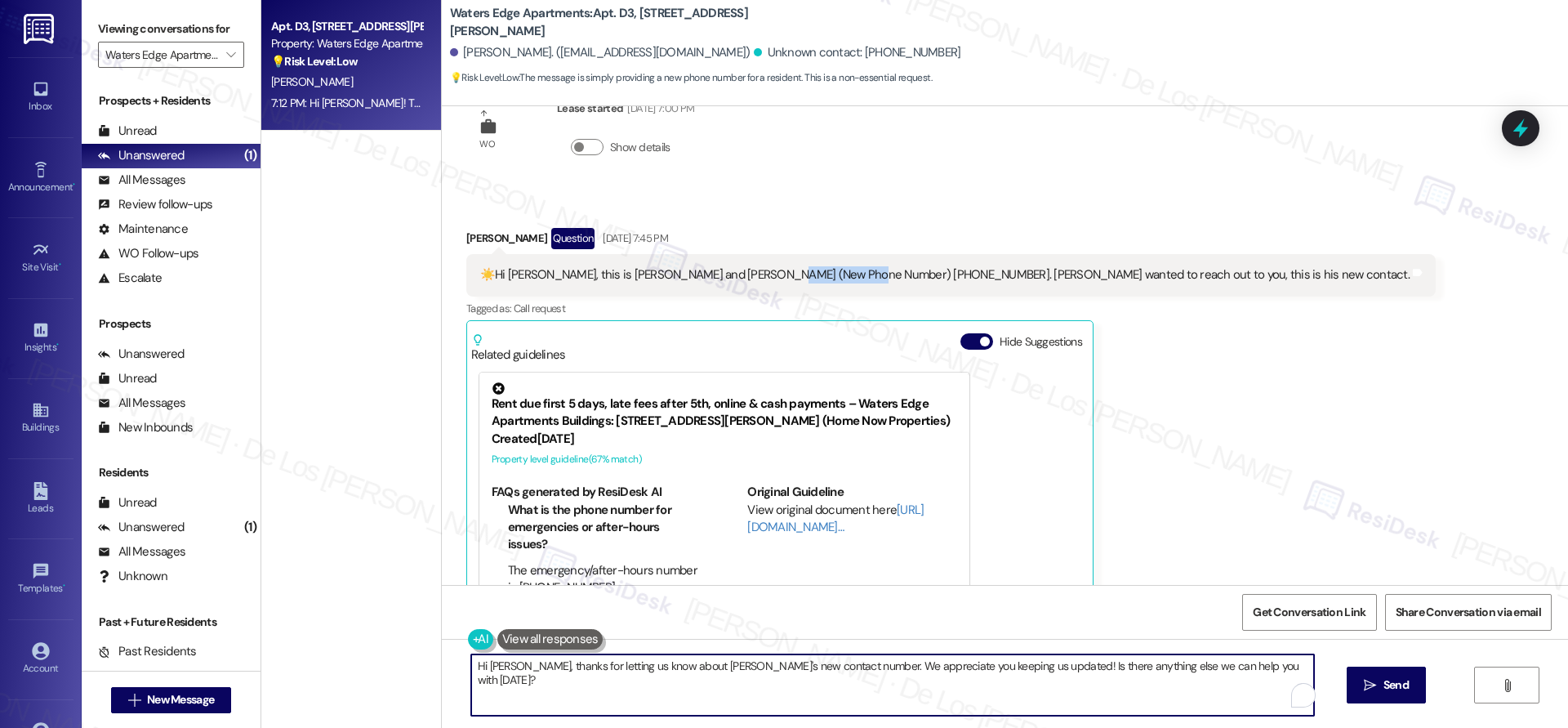
click at [860, 692] on textarea "Hi Simone, thanks for letting us know about Mark's new contact number. We appre…" at bounding box center [892, 685] width 843 height 61
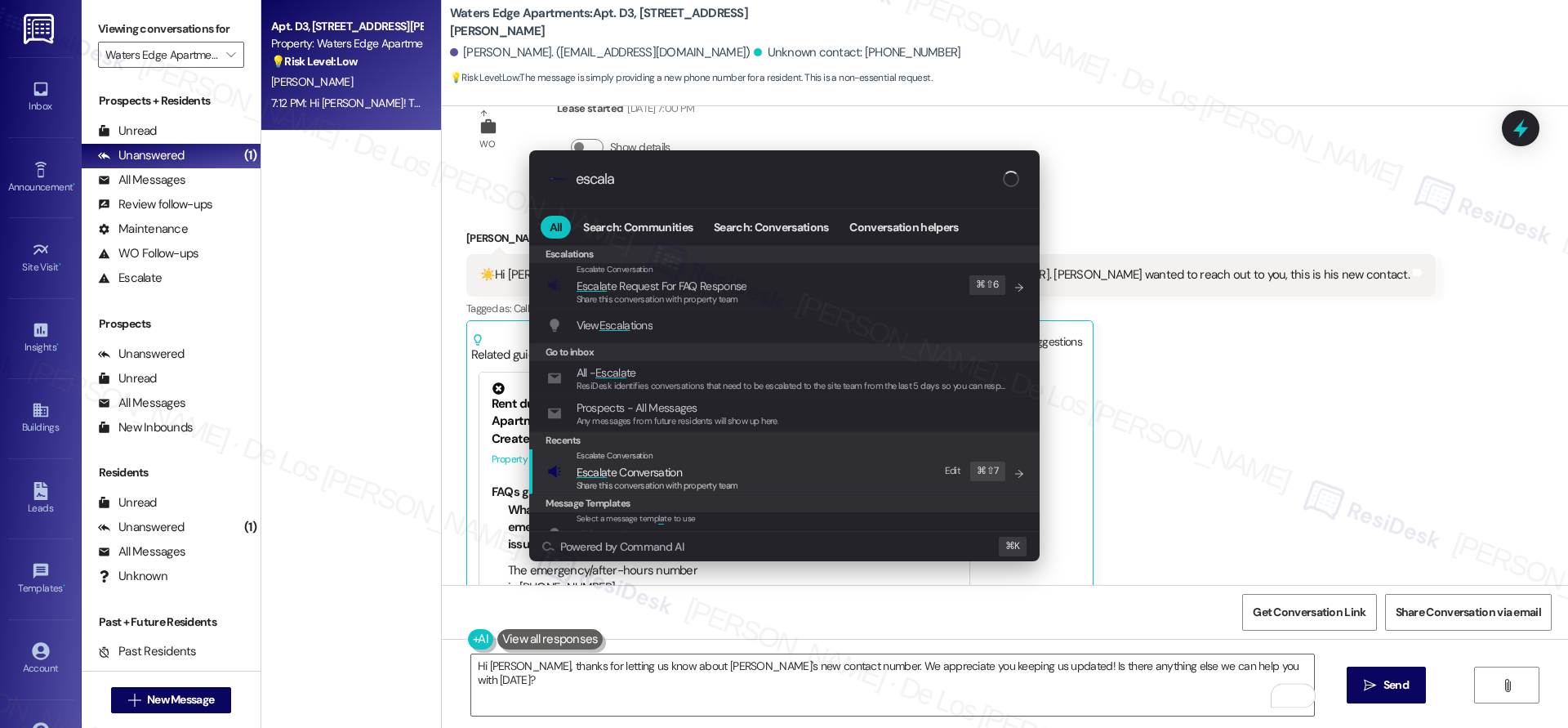
type input "escala"
drag, startPoint x: 686, startPoint y: 465, endPoint x: 690, endPoint y: 365, distance: 100.1
click at [684, 463] on span "Escala te Conversation" at bounding box center [657, 472] width 162 height 18
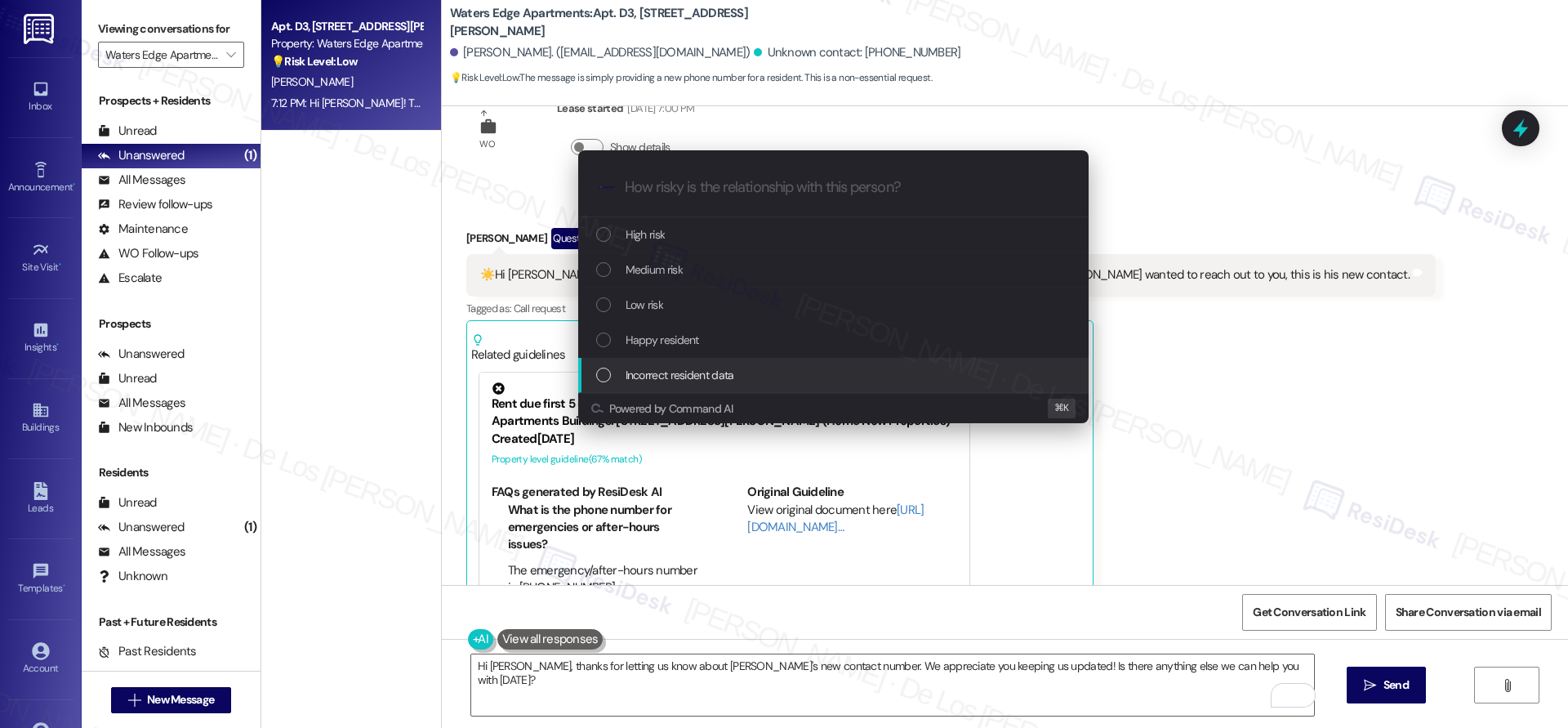
click at [700, 373] on span "Incorrect resident data" at bounding box center [679, 375] width 109 height 18
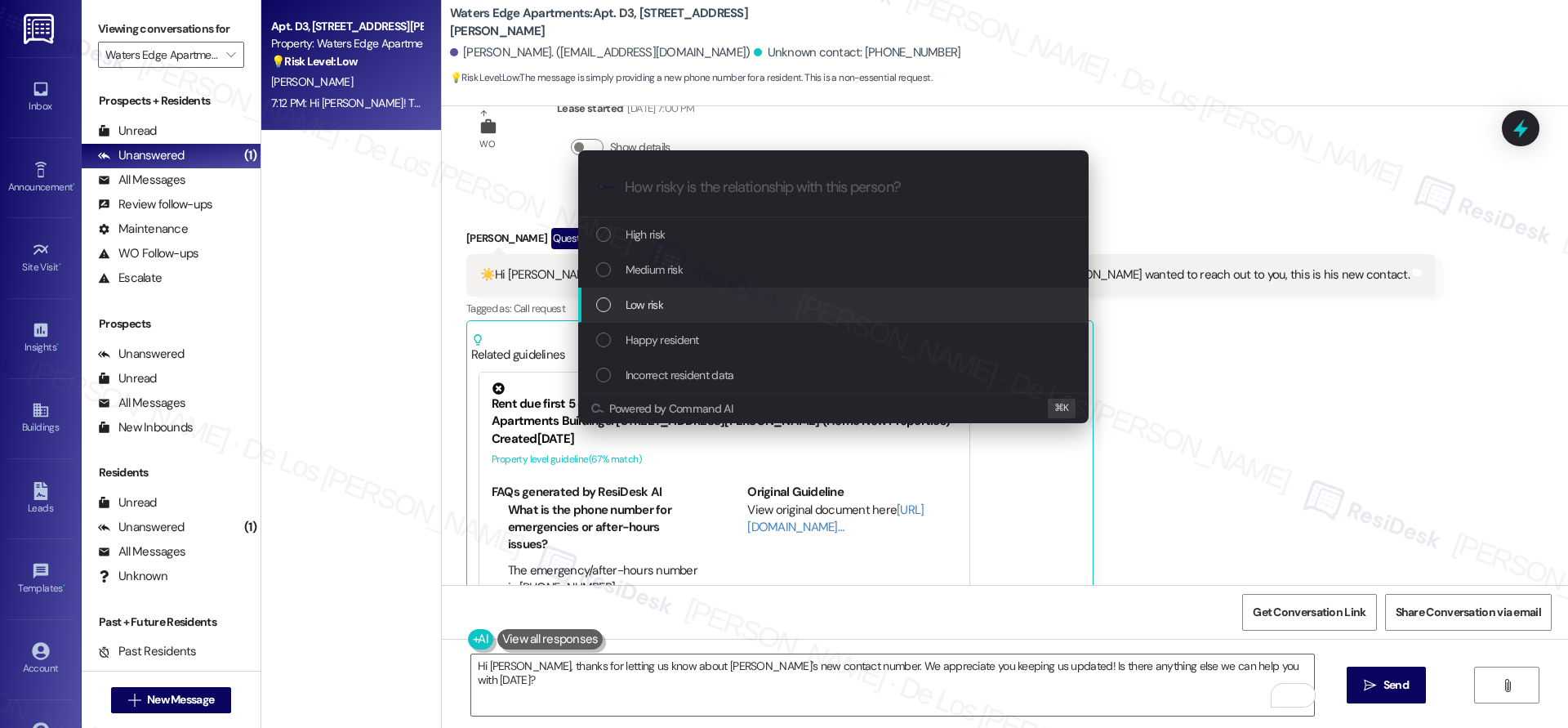
click at [688, 307] on div "Low risk" at bounding box center [834, 305] width 477 height 18
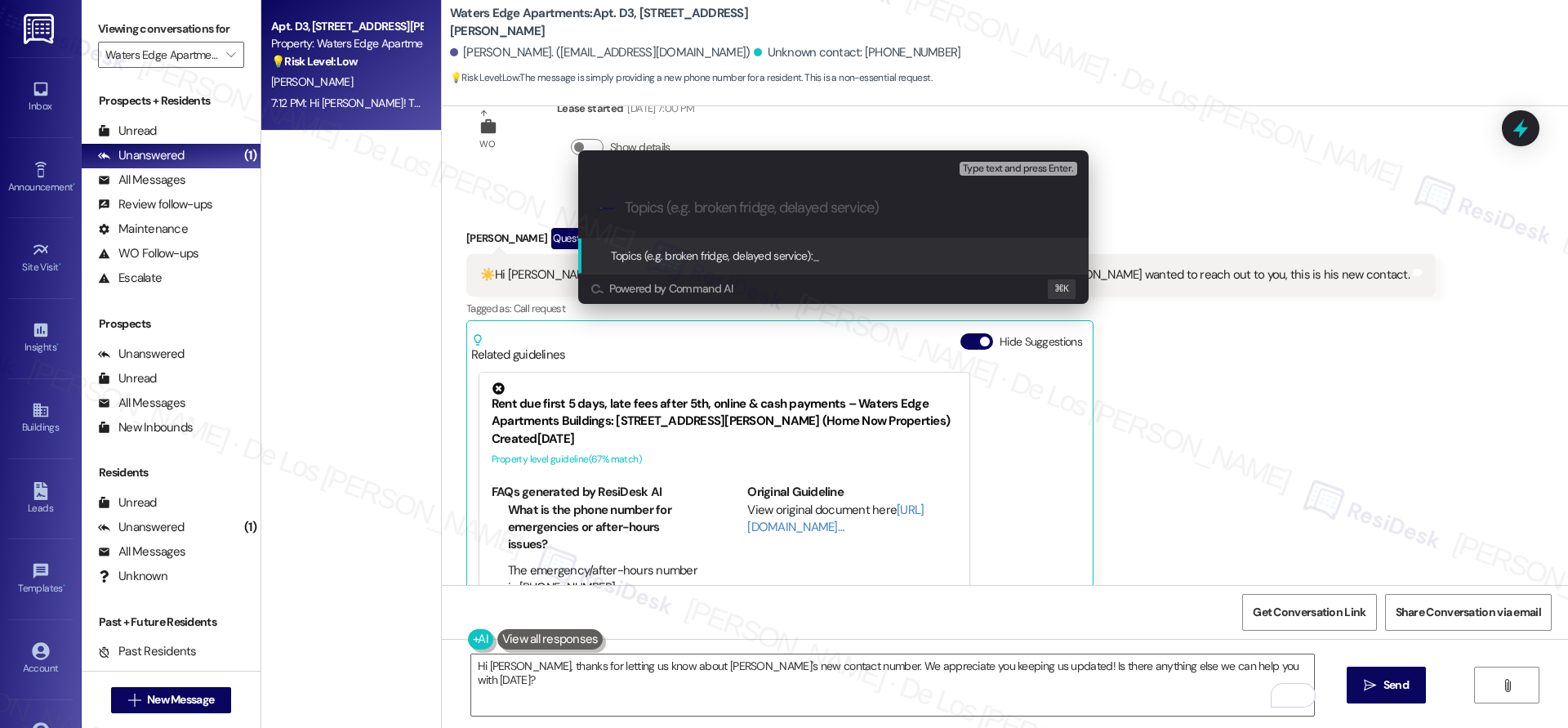
paste input "(404)8631738."
click at [620, 205] on div ".cls-1{fill:#0a055f;}.cls-2{fill:#0cc4c4;} resideskLogoBlueOrange (404)8631738." at bounding box center [833, 207] width 510 height 58
click at [724, 202] on input "(404)8631738." at bounding box center [839, 207] width 430 height 17
drag, startPoint x: 624, startPoint y: 210, endPoint x: 651, endPoint y: 209, distance: 27.0
click at [624, 209] on input "(404)8631738" at bounding box center [839, 207] width 430 height 17
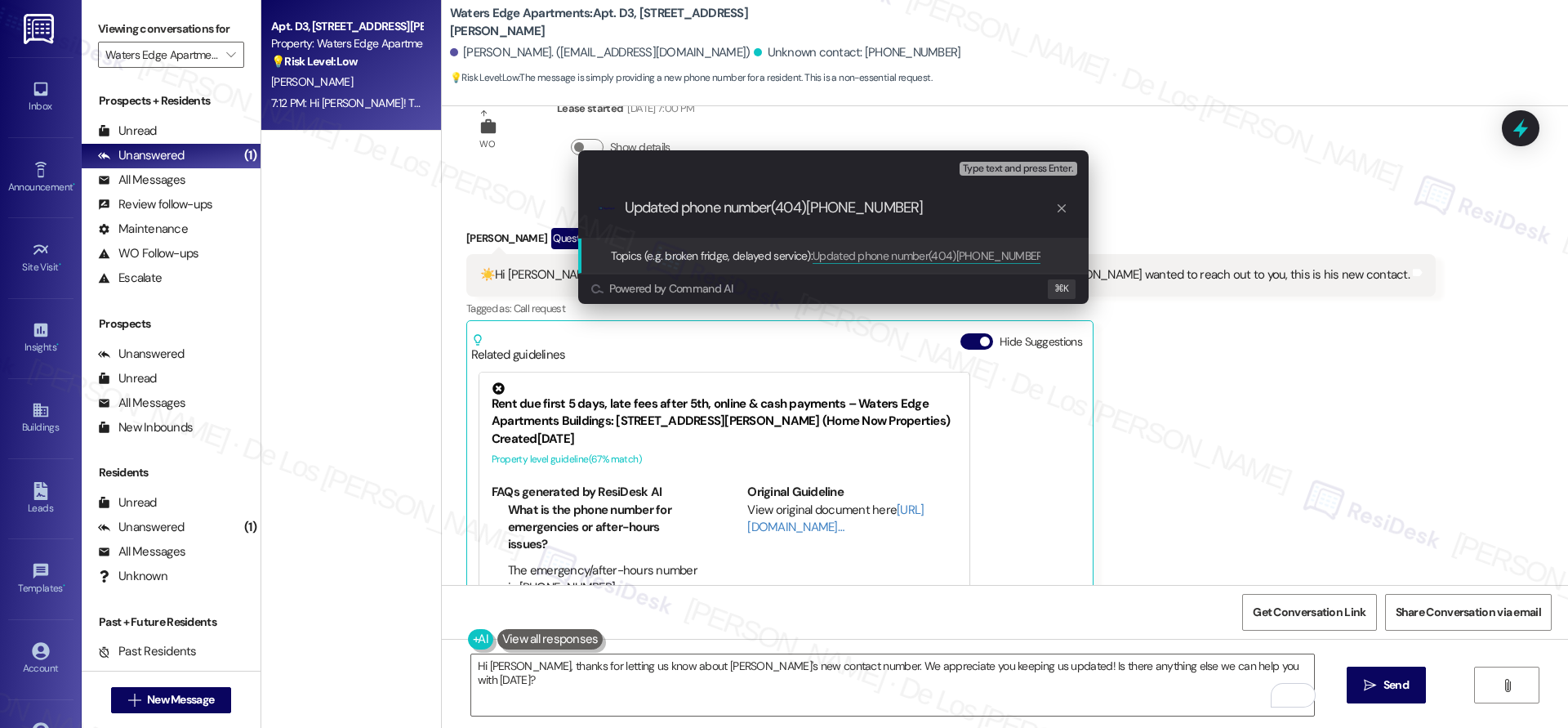
click at [684, 206] on input "Updated phone number(404)8631738" at bounding box center [839, 207] width 430 height 17
drag, startPoint x: 681, startPoint y: 205, endPoint x: 580, endPoint y: 197, distance: 101.3
click at [580, 197] on div ".cls-1{fill:#0a055f;}.cls-2{fill:#0cc4c4;} resideskLogoBlueOrange Updated phone…" at bounding box center [833, 207] width 510 height 58
drag, startPoint x: 794, startPoint y: 208, endPoint x: 837, endPoint y: 205, distance: 43.1
click at [794, 208] on input "Mark's new phone number(404)8631738" at bounding box center [839, 207] width 430 height 17
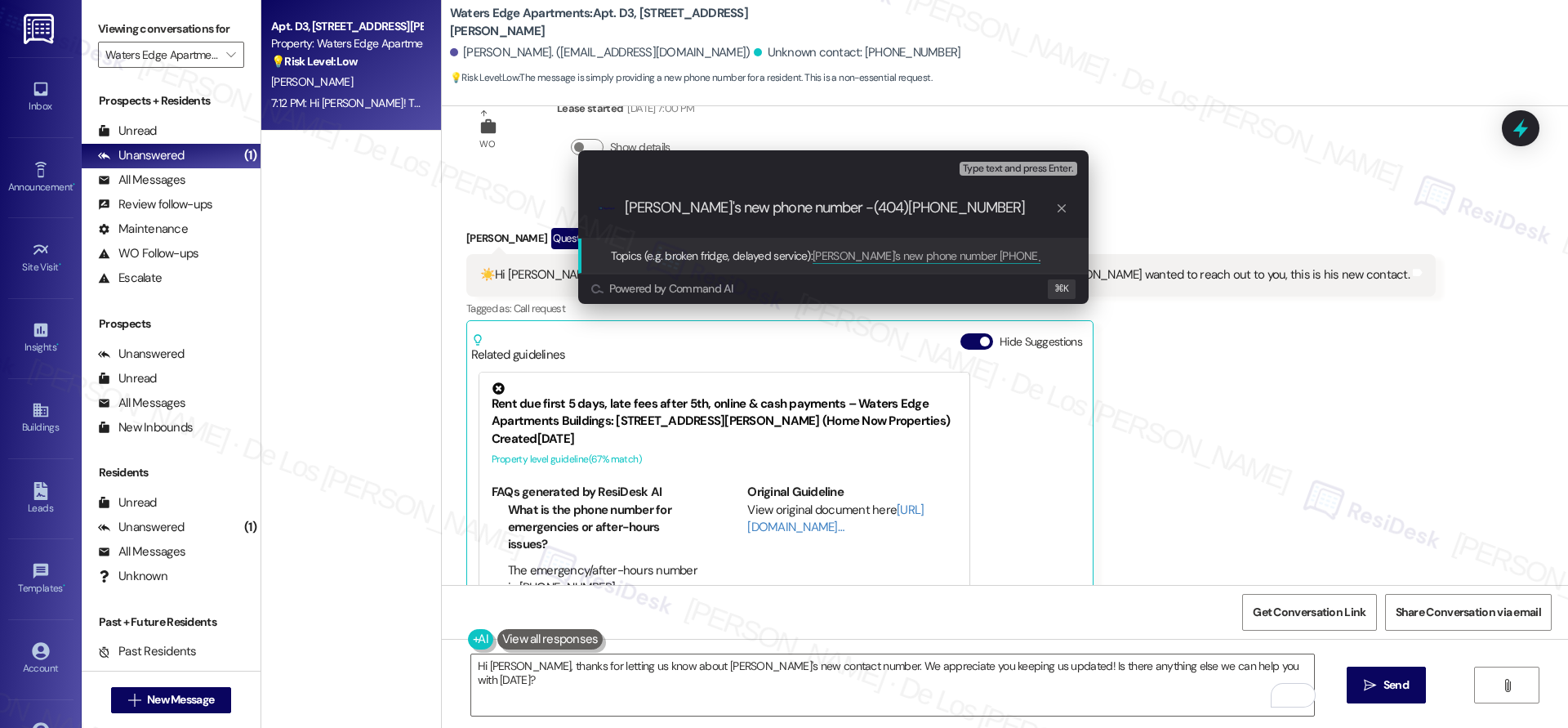
type input "Mark's new phone number - (404)8631738"
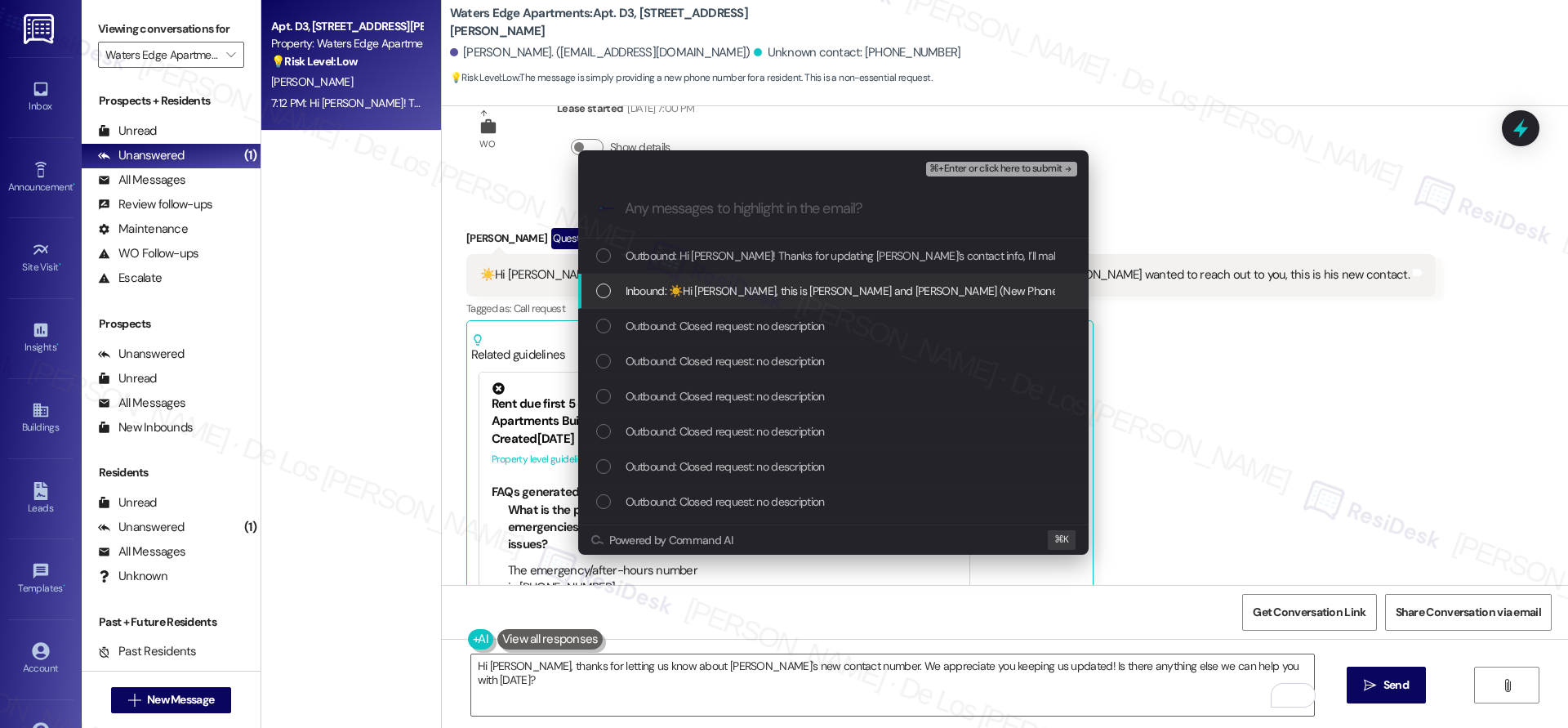
drag, startPoint x: 893, startPoint y: 296, endPoint x: 909, endPoint y: 272, distance: 28.8
click at [893, 296] on span "Inbound: ☀️Hi Sarah, this is Simone and Mark (New Phone Number) (404)8631738. M…" at bounding box center [1074, 290] width 898 height 18
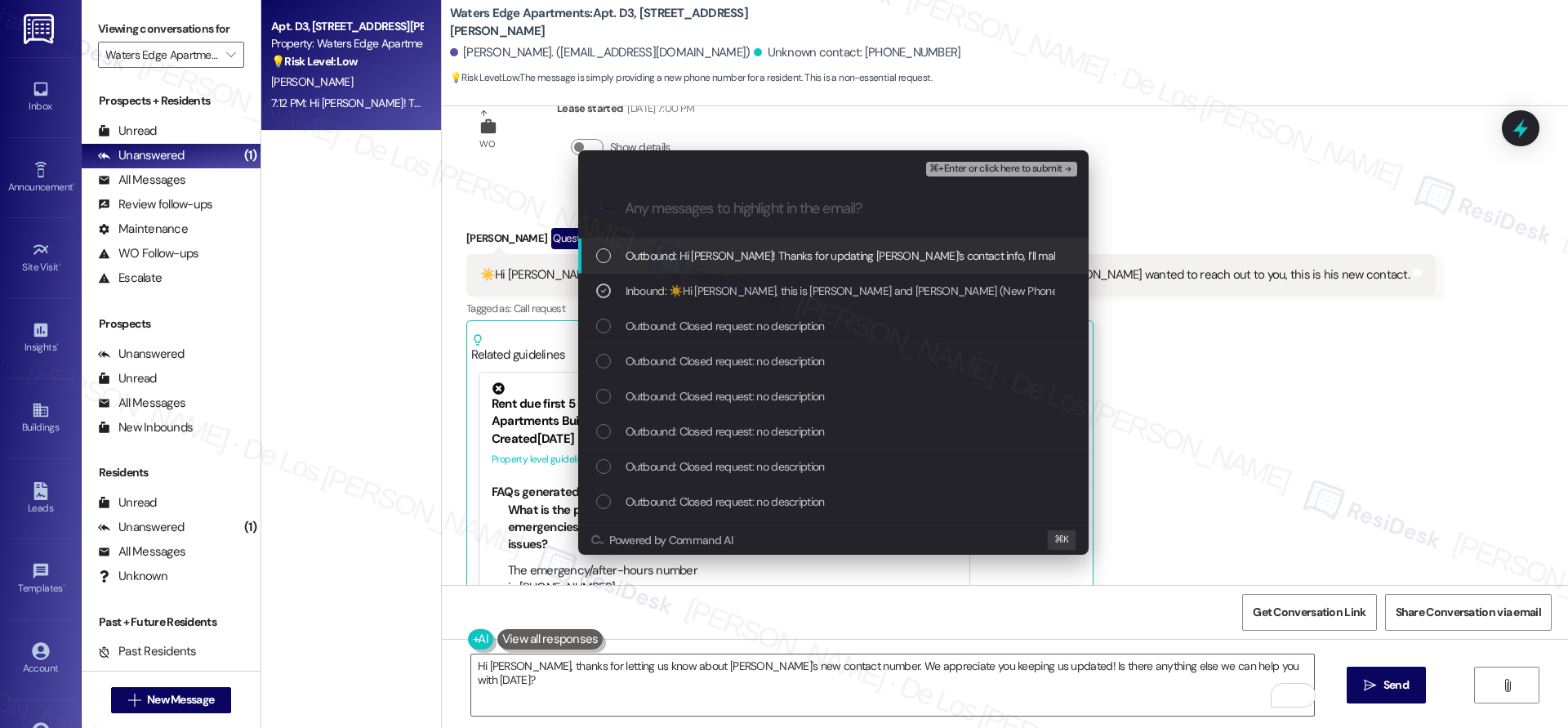
click at [995, 167] on span "⌘+Enter or click here to submit" at bounding box center [994, 168] width 132 height 12
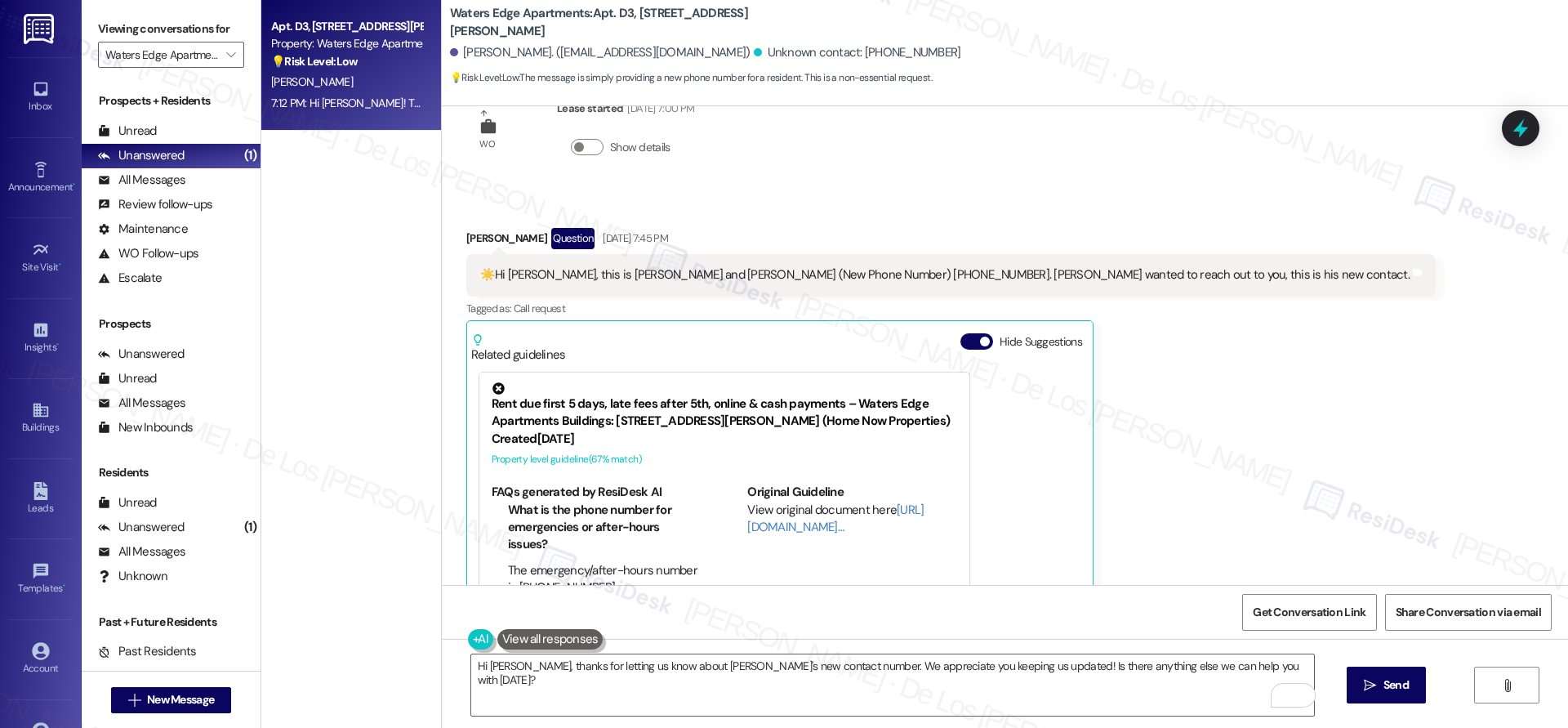
scroll to position [143, 0]
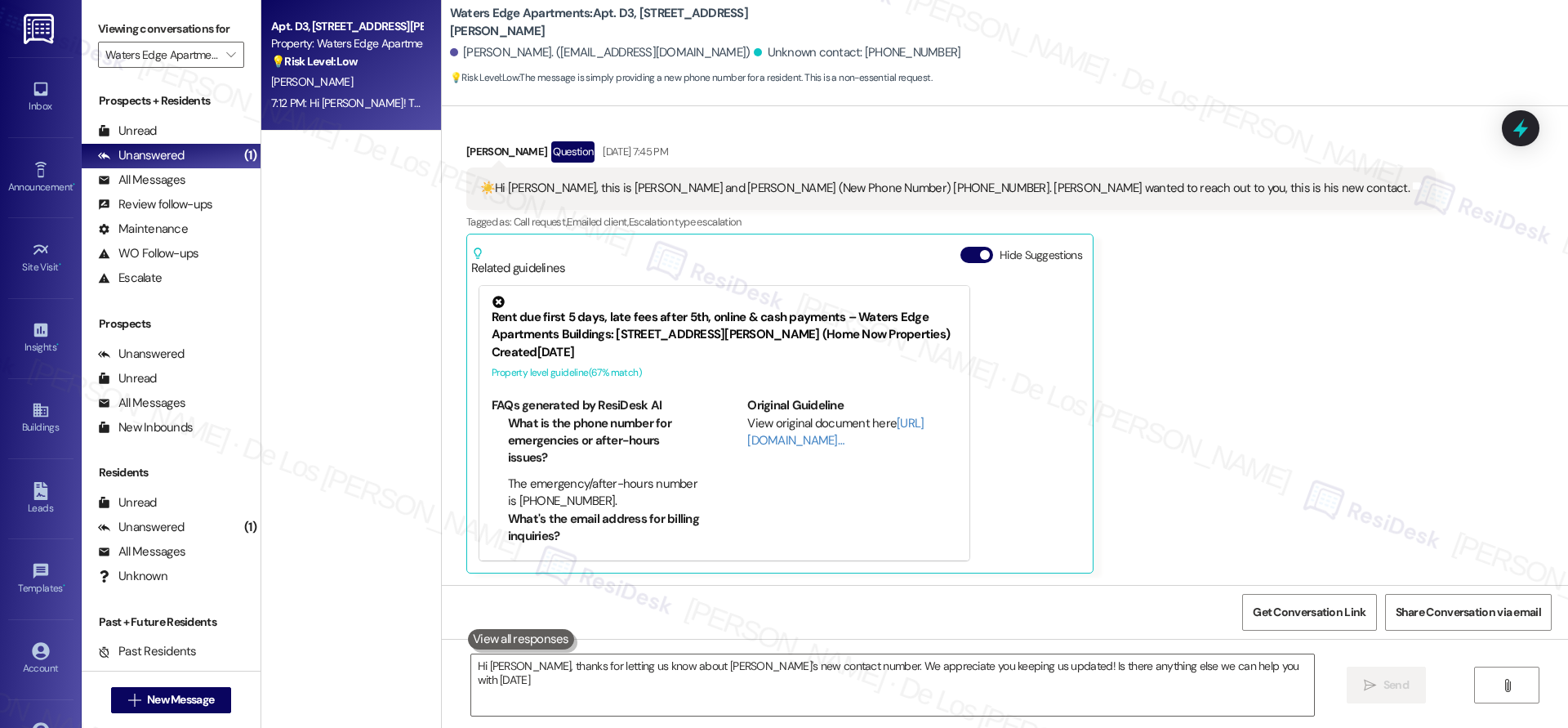
type textarea "Hi Simone, thanks for letting us know about Mark's new contact number. We appre…"
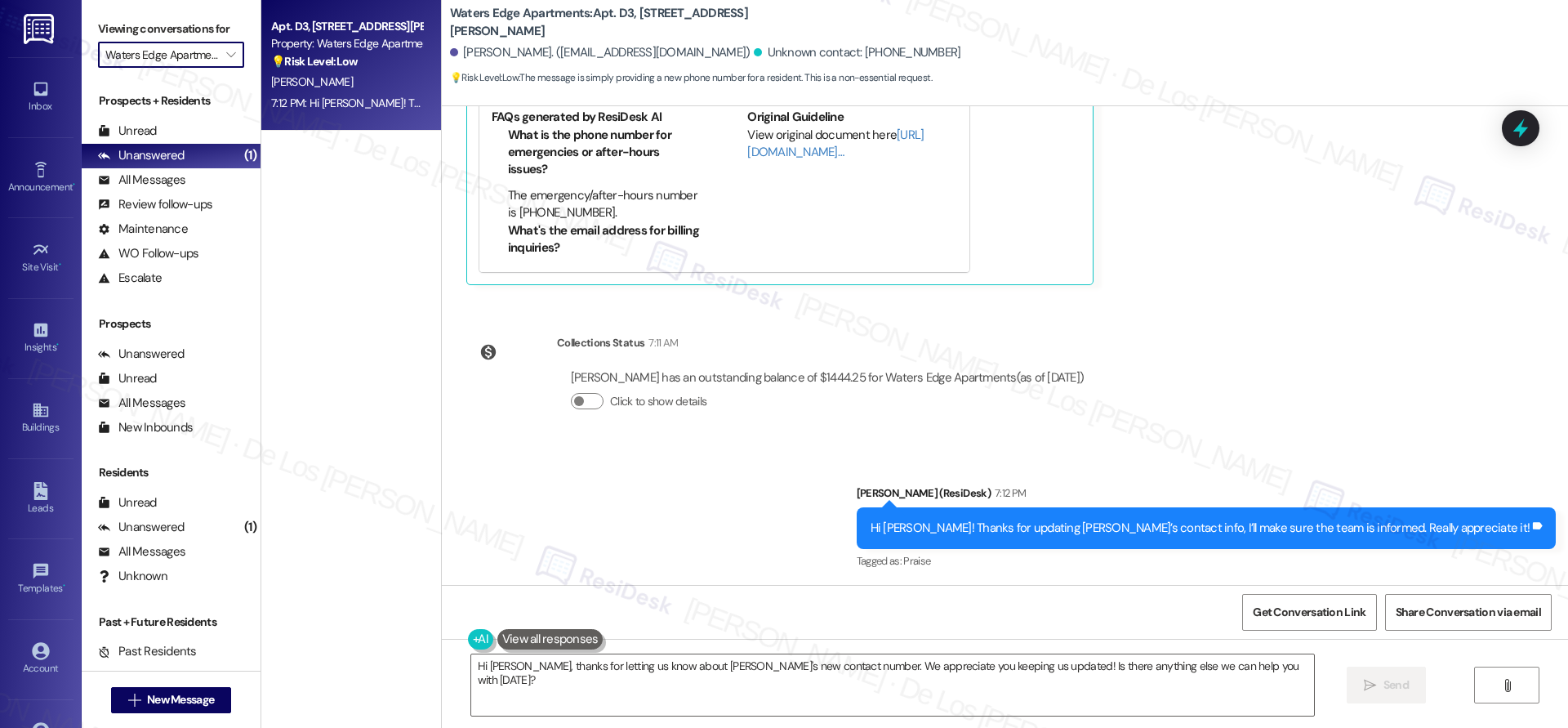
click at [185, 52] on input "Waters Edge Apartments" at bounding box center [161, 55] width 112 height 27
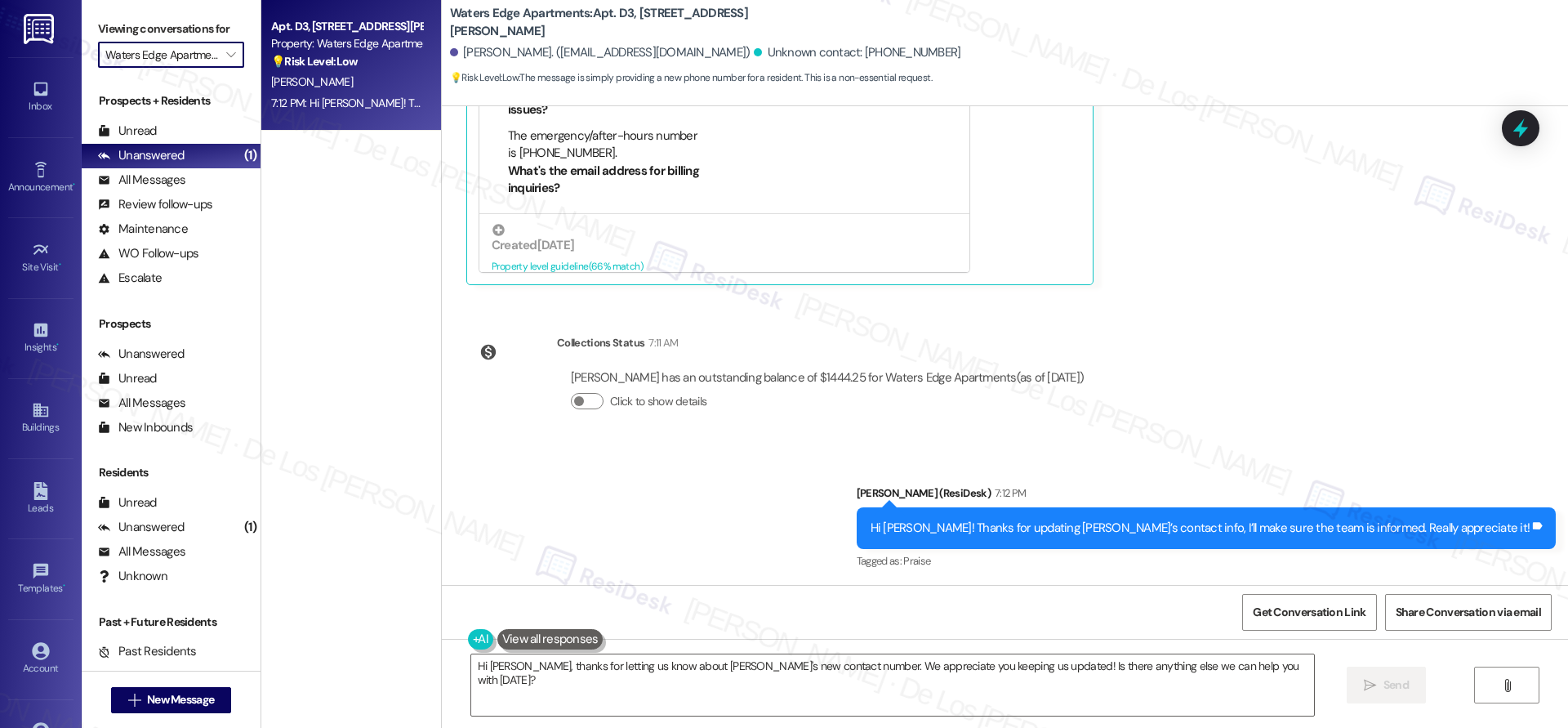
scroll to position [72, 0]
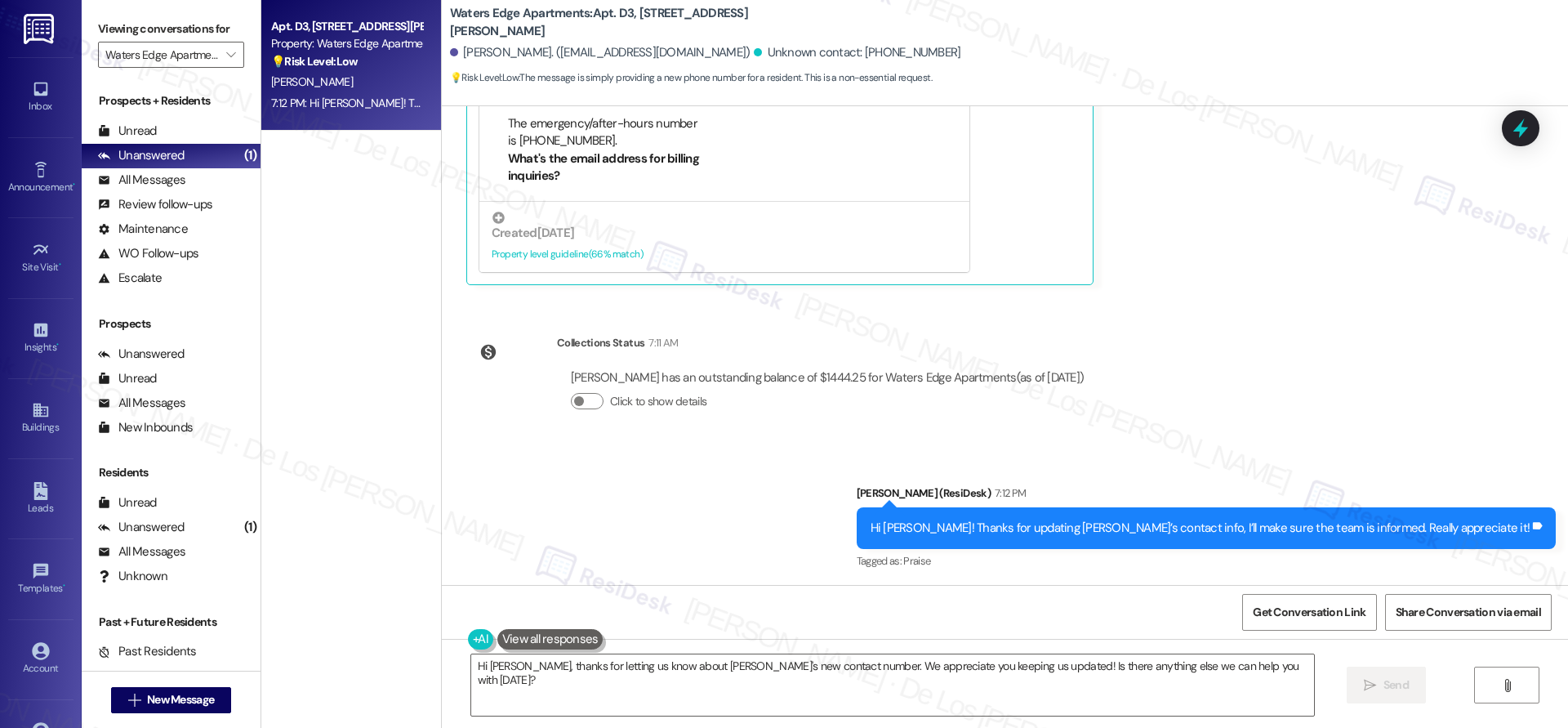
click at [153, 41] on label "Viewing conversations for" at bounding box center [171, 28] width 146 height 26
click at [152, 47] on input "Waters Edge Apartments" at bounding box center [161, 55] width 112 height 27
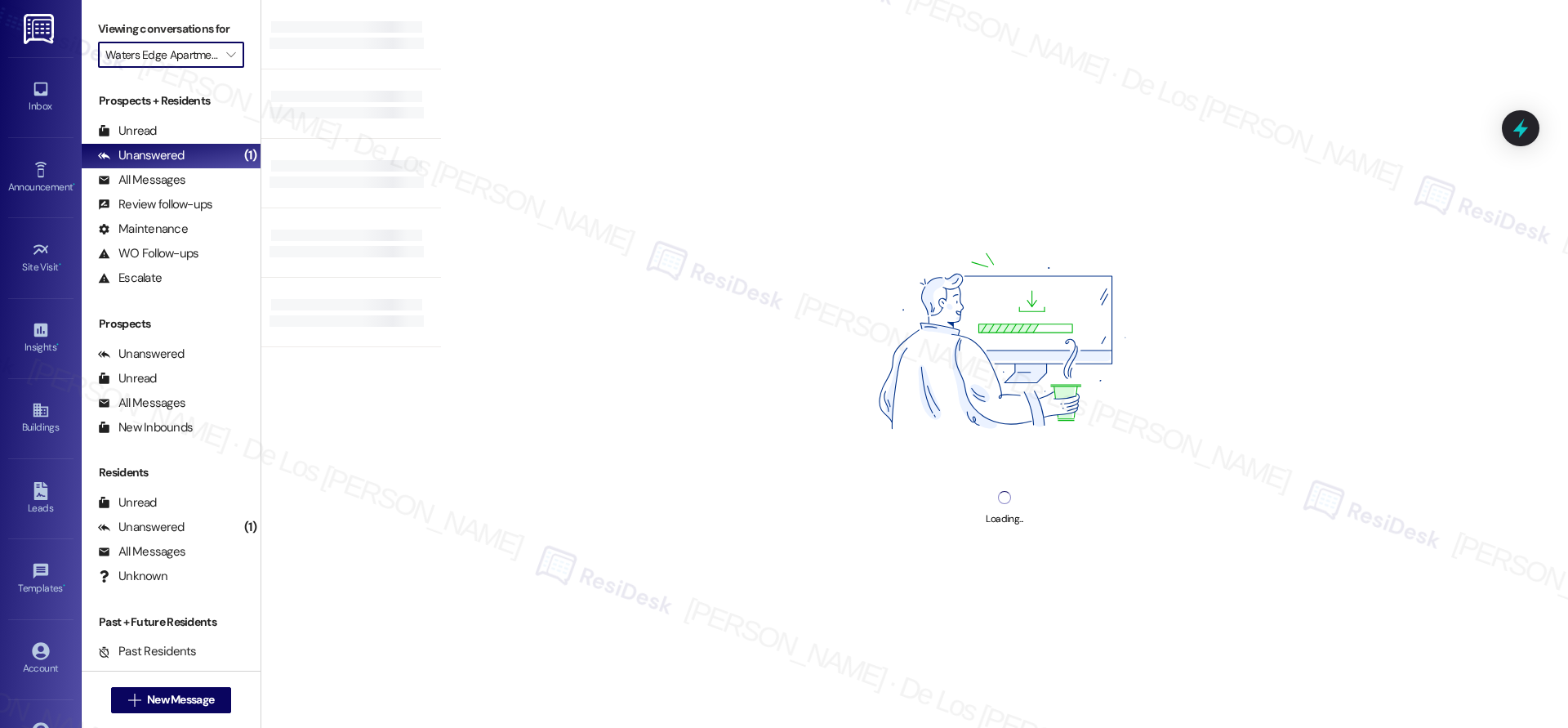
type input "West Street Condos"
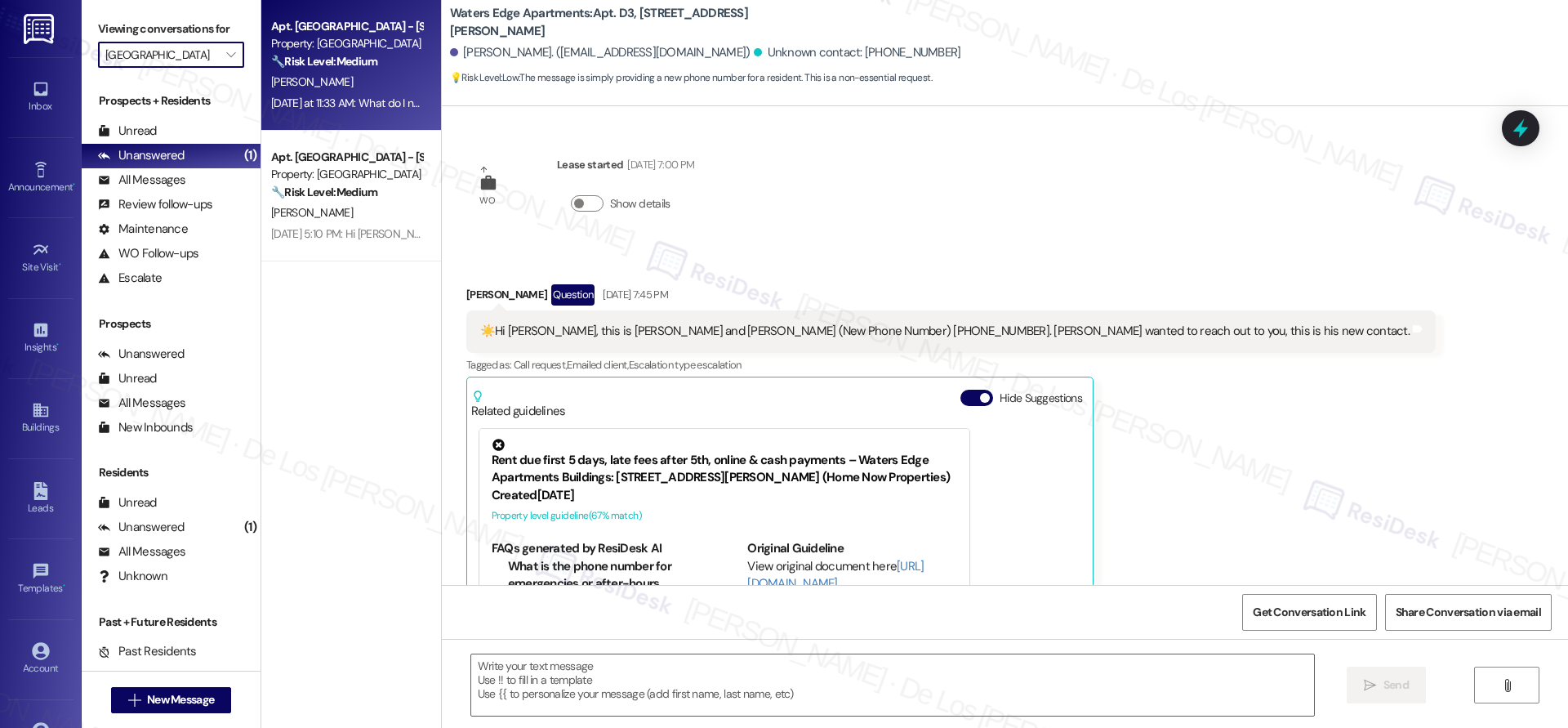
scroll to position [143, 0]
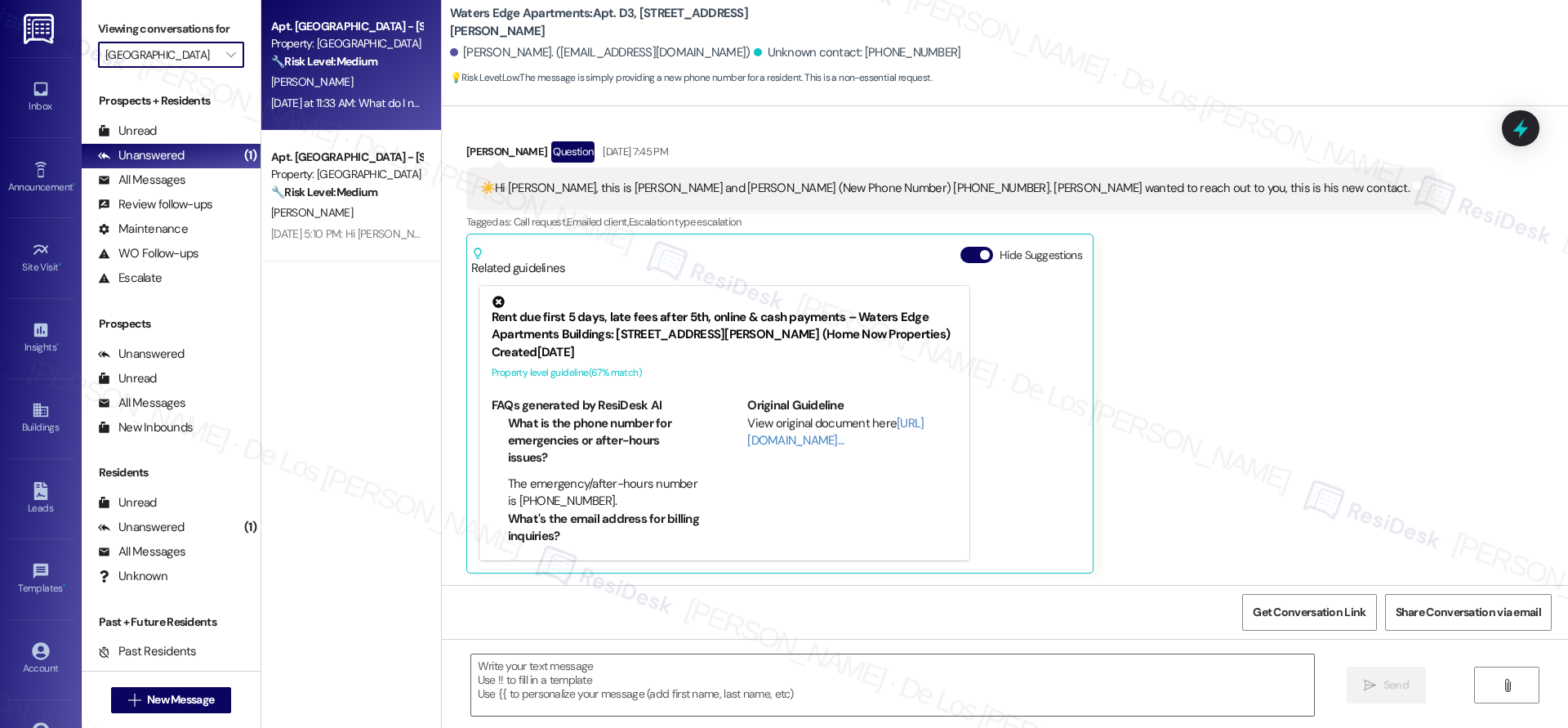
type textarea "Fetching suggested responses. Please feel free to read through the conversation…"
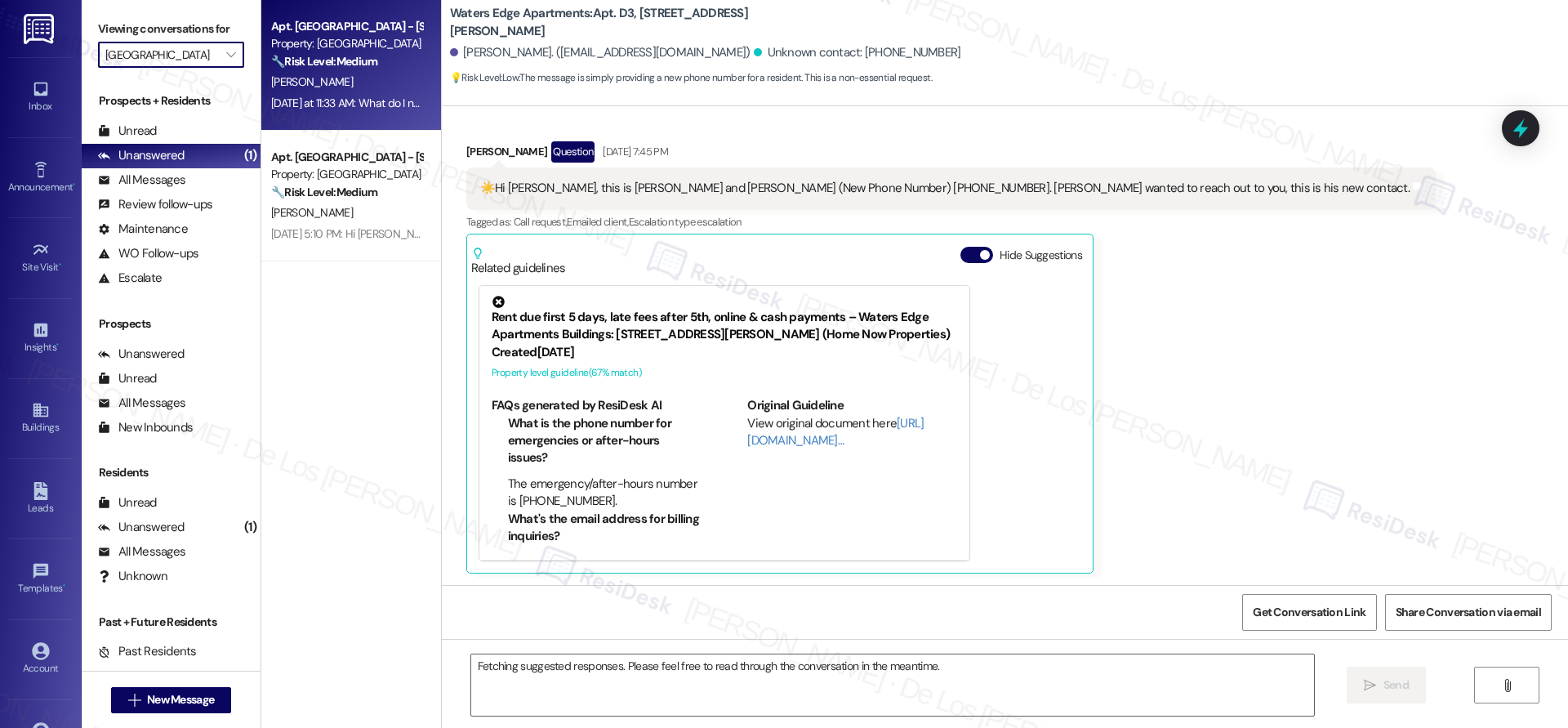
click at [350, 69] on div "🔧 Risk Level: Medium The resident is inquiring about the lease renewal process.…" at bounding box center [346, 61] width 151 height 17
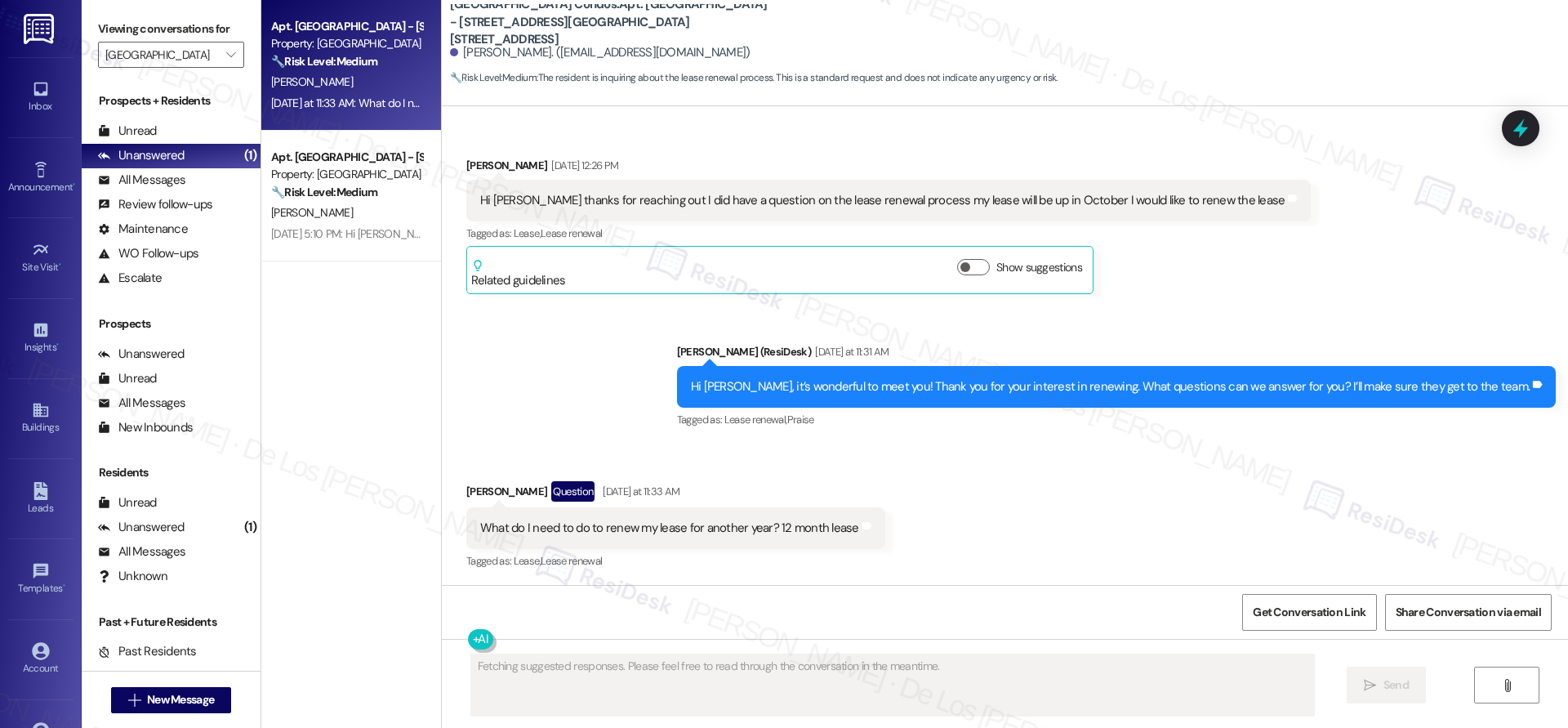
scroll to position [301, 0]
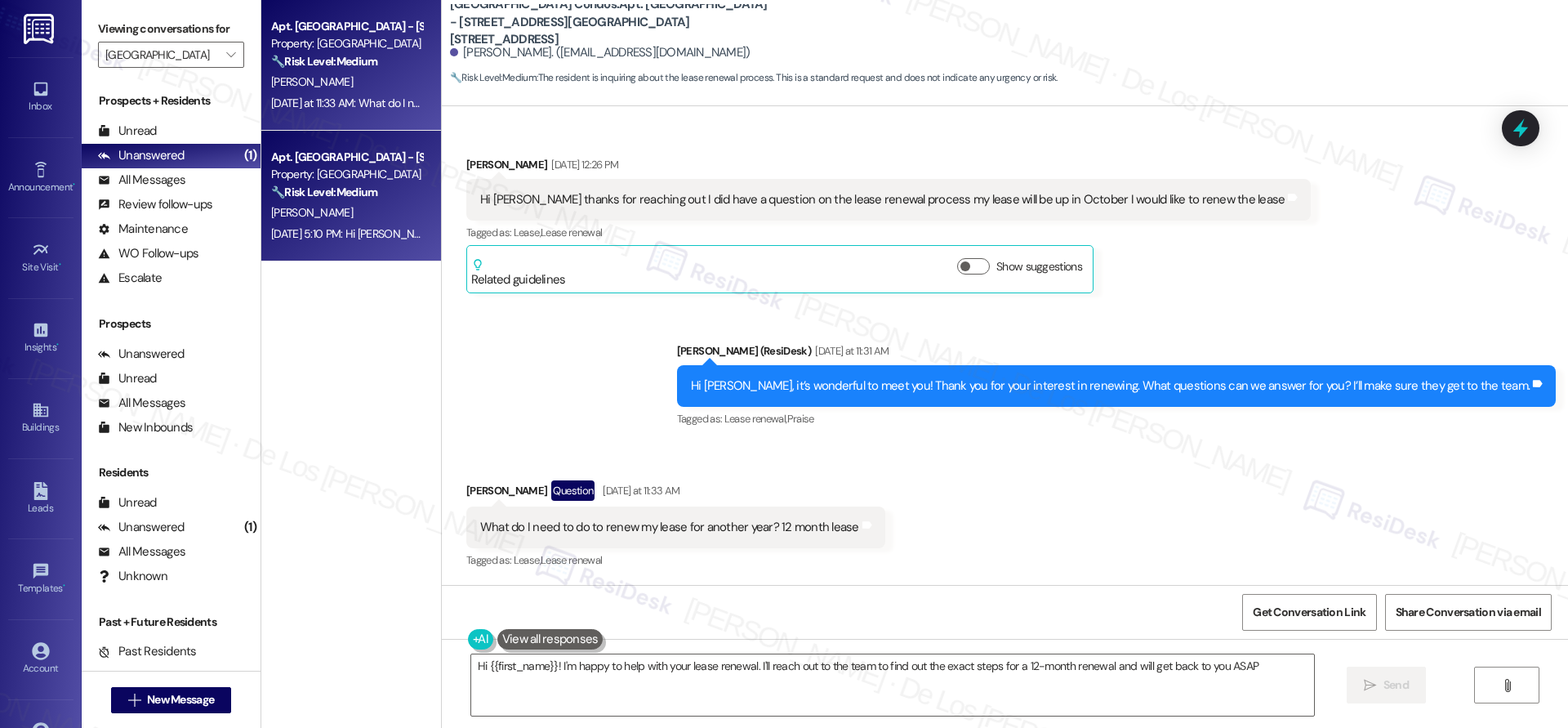
type textarea "Hi {{first_name}}! I'm happy to help with your lease renewal. I'll reach out to…"
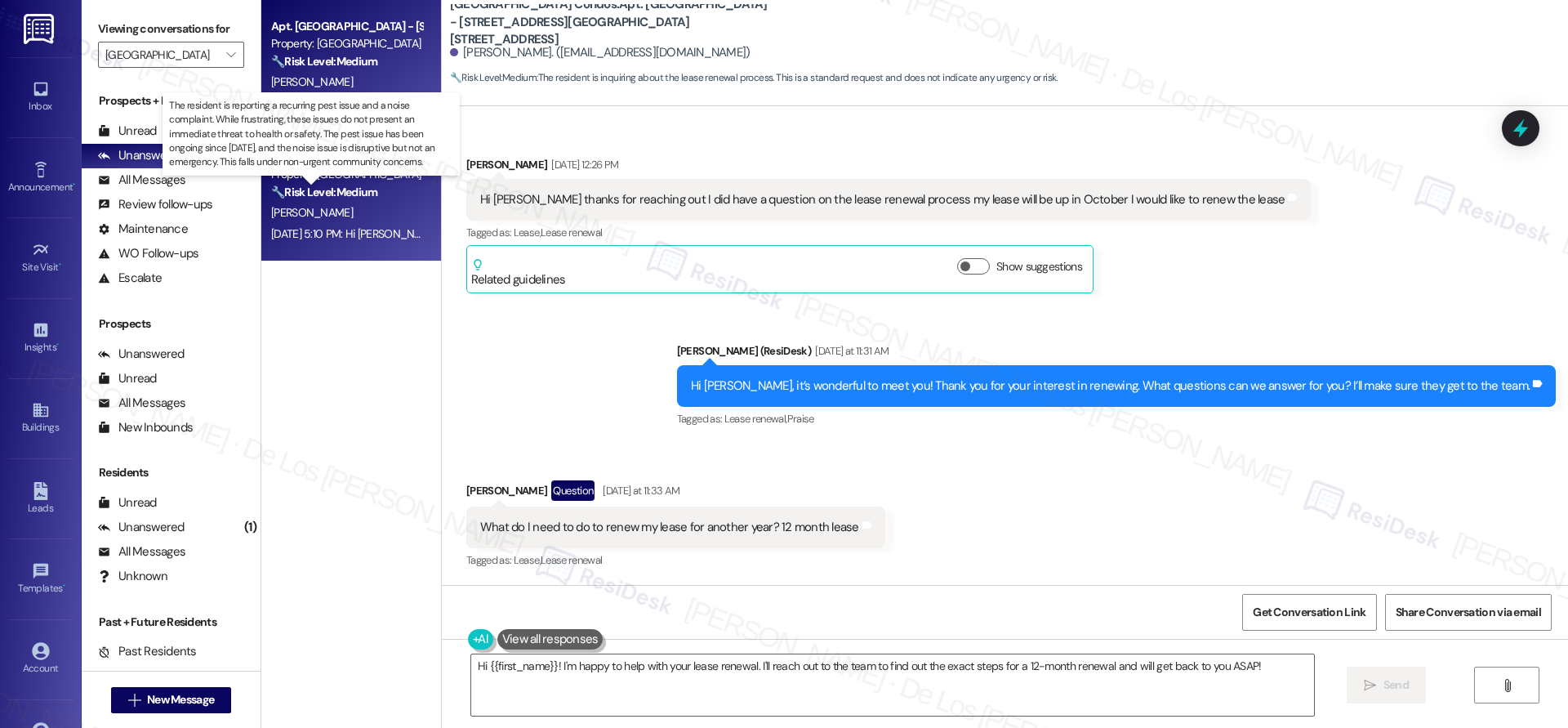
click at [336, 186] on strong "🔧 Risk Level: Medium" at bounding box center [324, 191] width 106 height 15
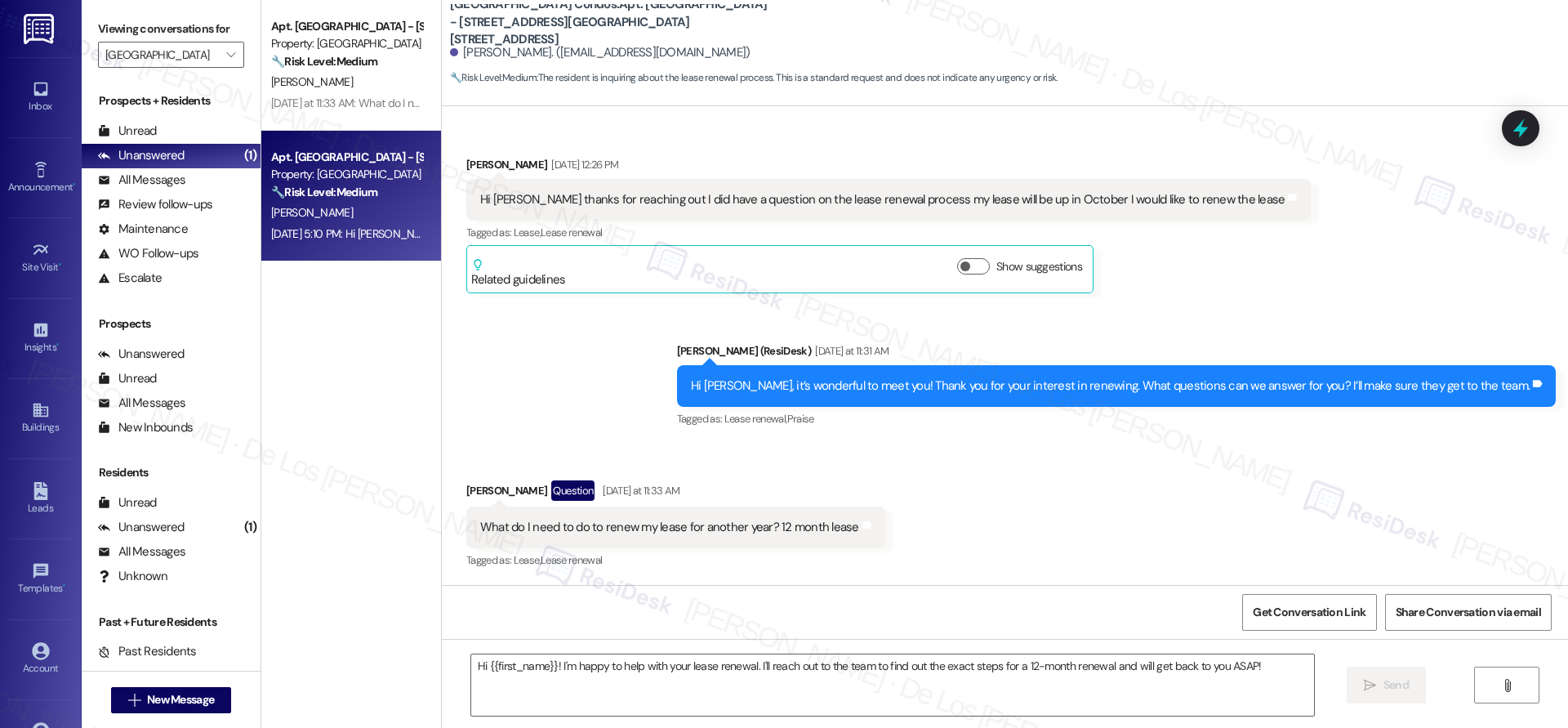
type textarea "Fetching suggested responses. Please feel free to read through the conversation…"
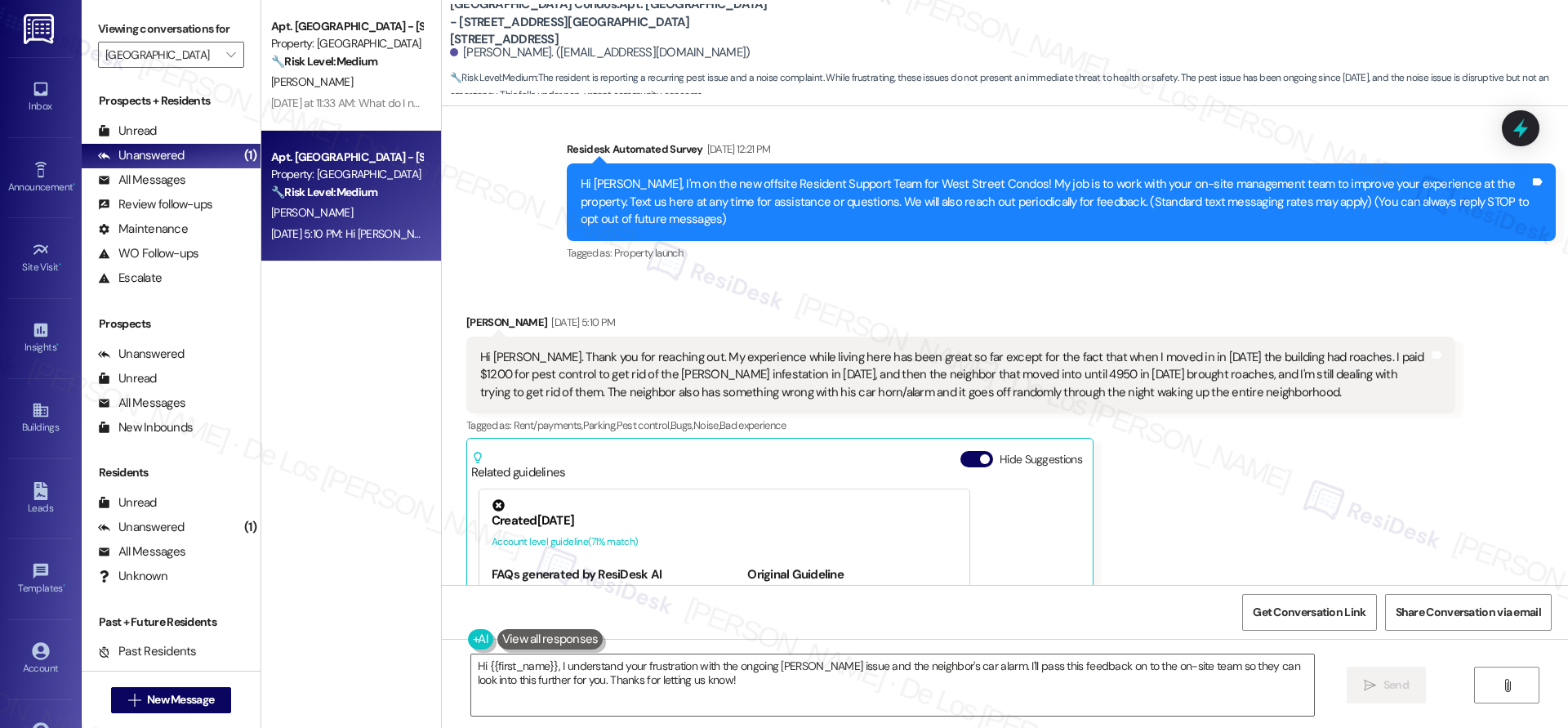
scroll to position [143, 0]
click at [965, 453] on button "Hide Suggestions" at bounding box center [976, 459] width 33 height 16
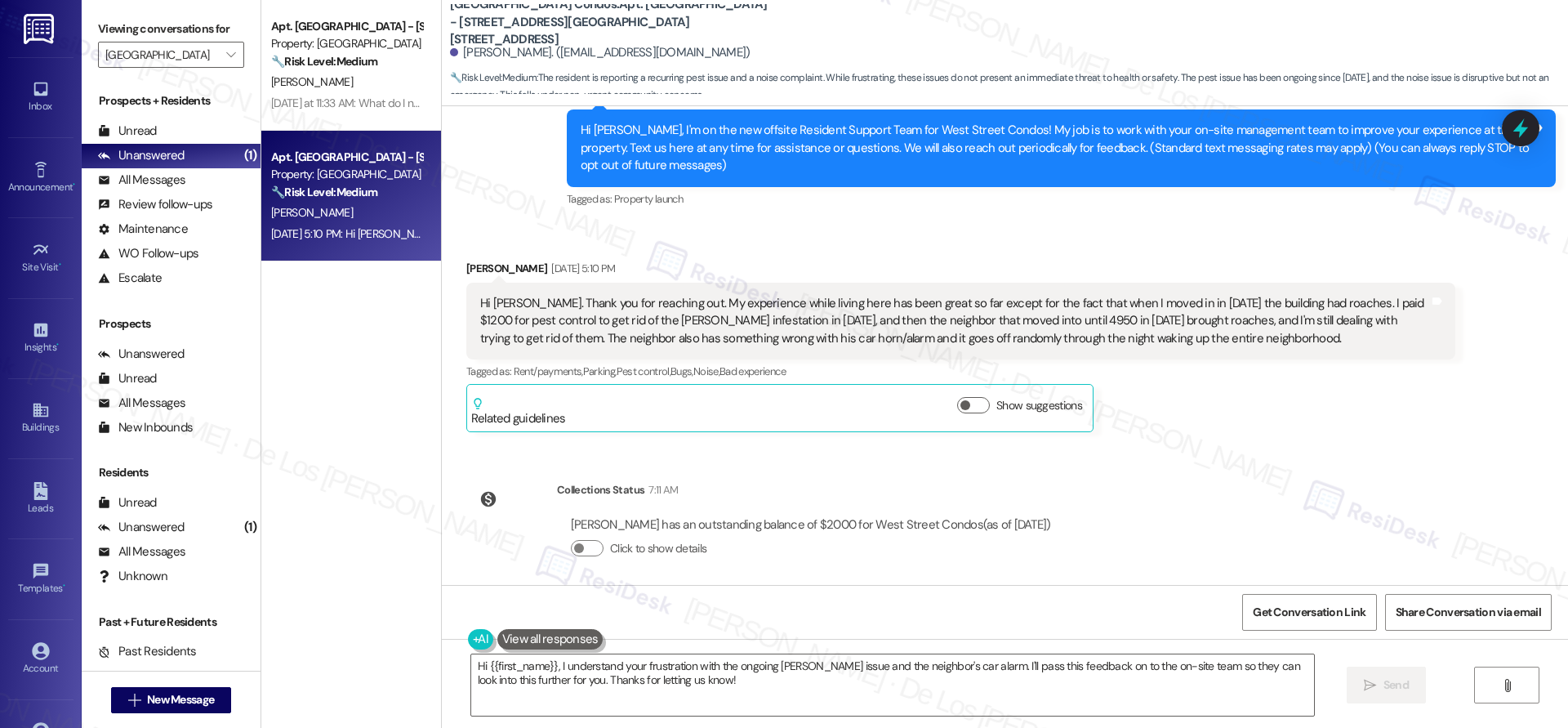
scroll to position [207, 0]
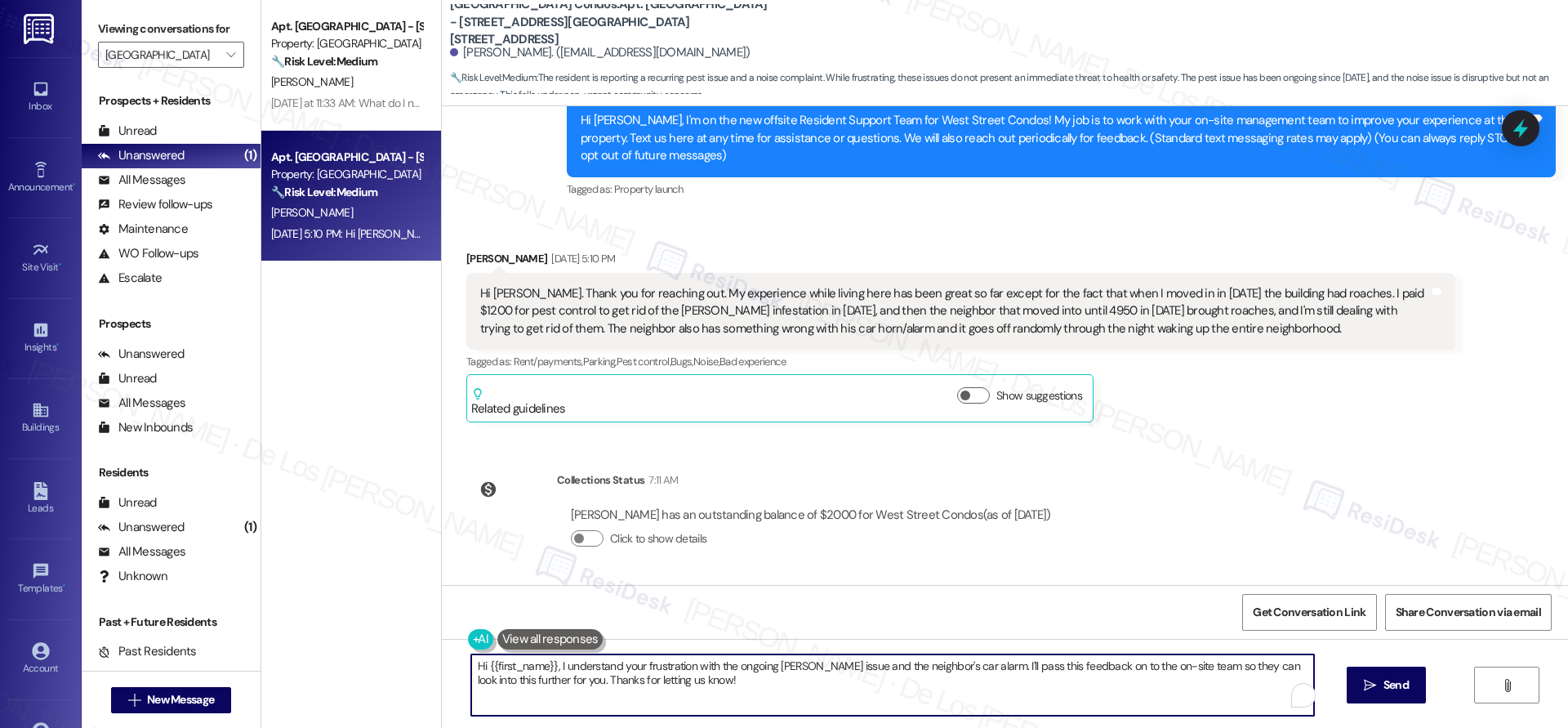
drag, startPoint x: 682, startPoint y: 670, endPoint x: 635, endPoint y: 665, distance: 47.3
click at [635, 665] on textarea "Hi {{first_name}}, I understand your frustration with the ongoing roach issue a…" at bounding box center [892, 685] width 843 height 61
drag, startPoint x: 1055, startPoint y: 666, endPoint x: 1090, endPoint y: 703, distance: 50.9
click at [1090, 703] on textarea "Hi {{first_name}}, I understand your concern with the ongoing roach issue and t…" at bounding box center [892, 685] width 843 height 61
paste textarea "s about the ongoing roach issue and the neighbor’s car alarm — I’ll be sure to …"
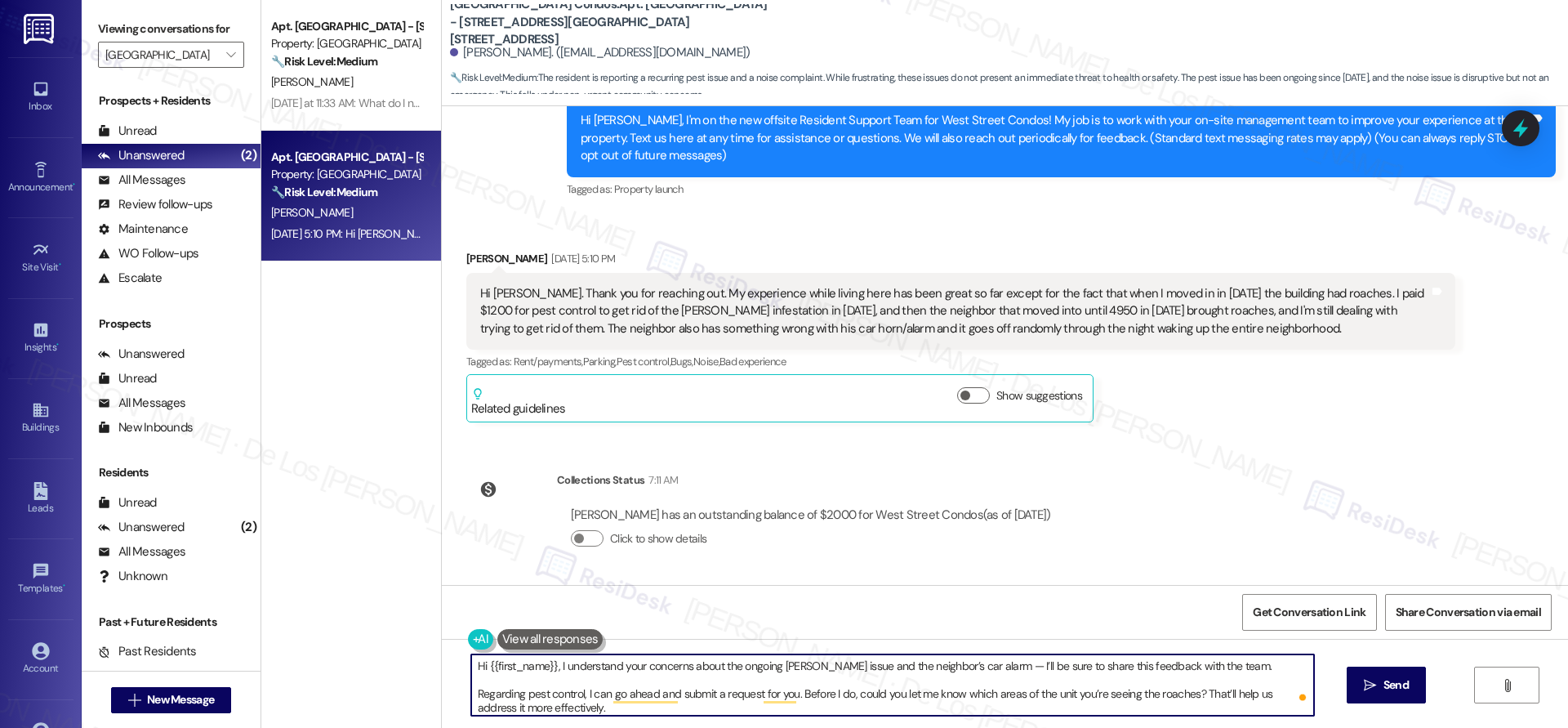
click at [1046, 682] on textarea "Hi {{first_name}}, I understand your concerns about the ongoing roach issue and…" at bounding box center [892, 685] width 843 height 61
click at [972, 668] on textarea "Hi {{first_name}}, I understand your concerns about the ongoing roach issue and…" at bounding box center [892, 685] width 843 height 61
click at [813, 702] on textarea "Hi {{first_name}}, I understand your concerns about the ongoing roach issue and…" at bounding box center [892, 685] width 843 height 61
type textarea "Hi {{first_name}}, I understand your concerns about the ongoing roach issue and…"
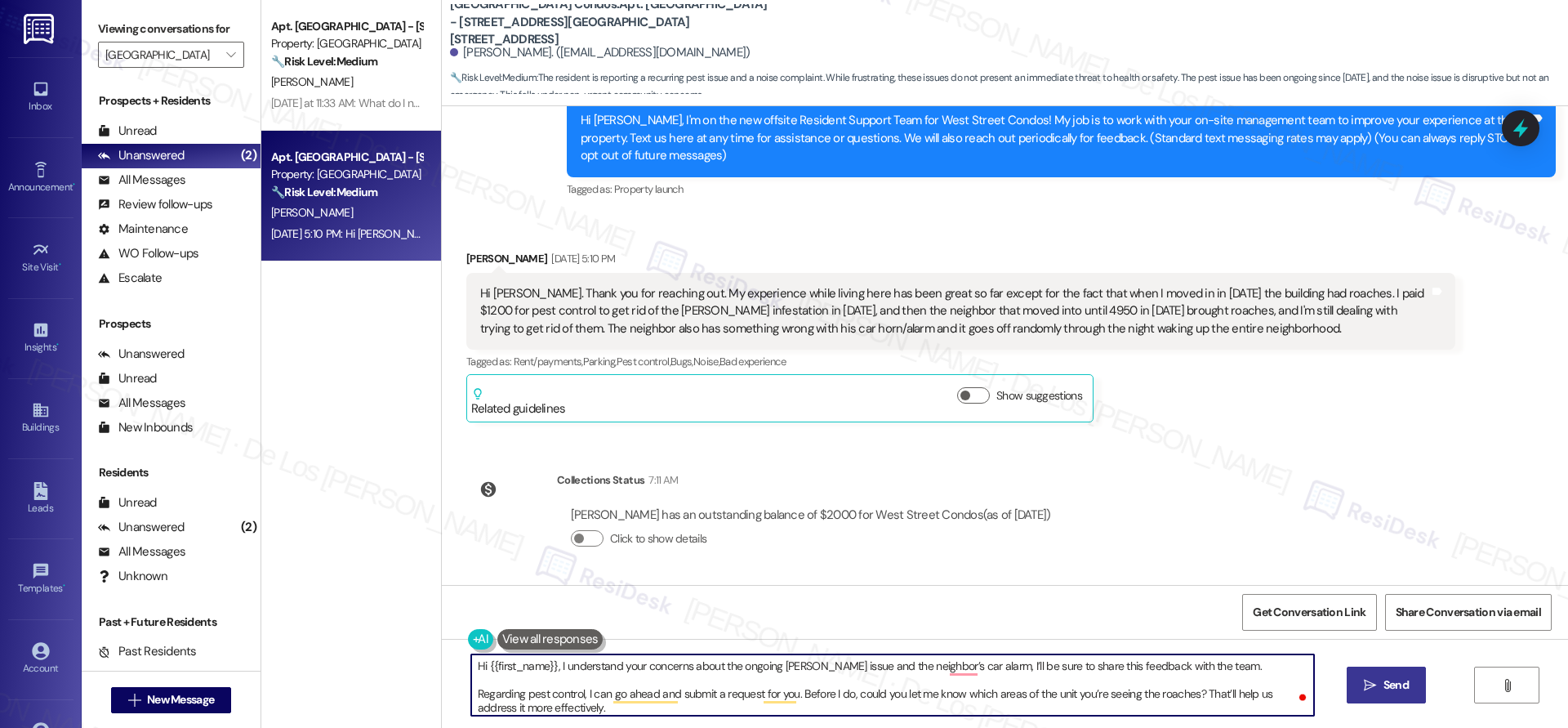
click at [1402, 678] on span "Send" at bounding box center [1395, 685] width 26 height 17
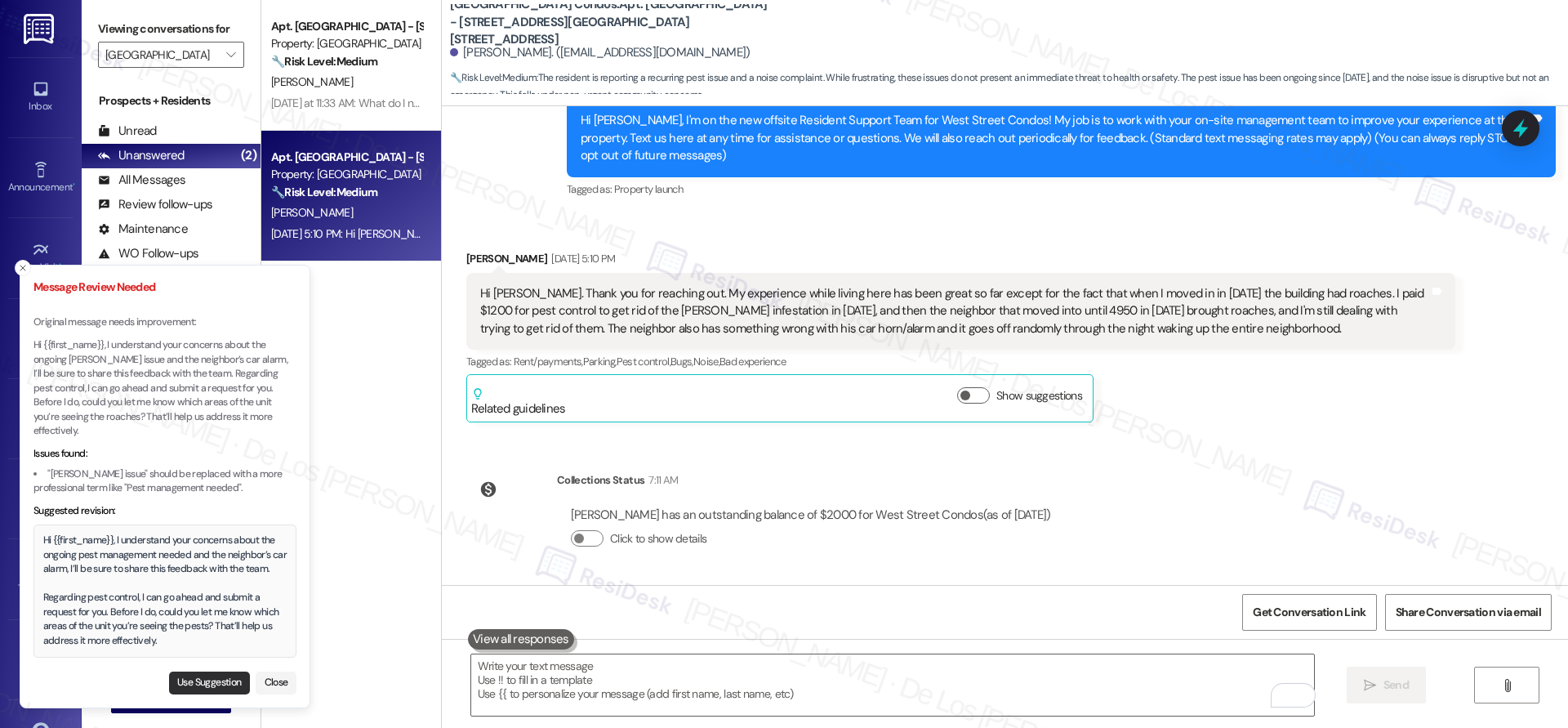
click at [219, 685] on button "Use Suggestion" at bounding box center [209, 683] width 81 height 23
type textarea "Hi {{first_name}}, I understand your concerns about the ongoing pest management…"
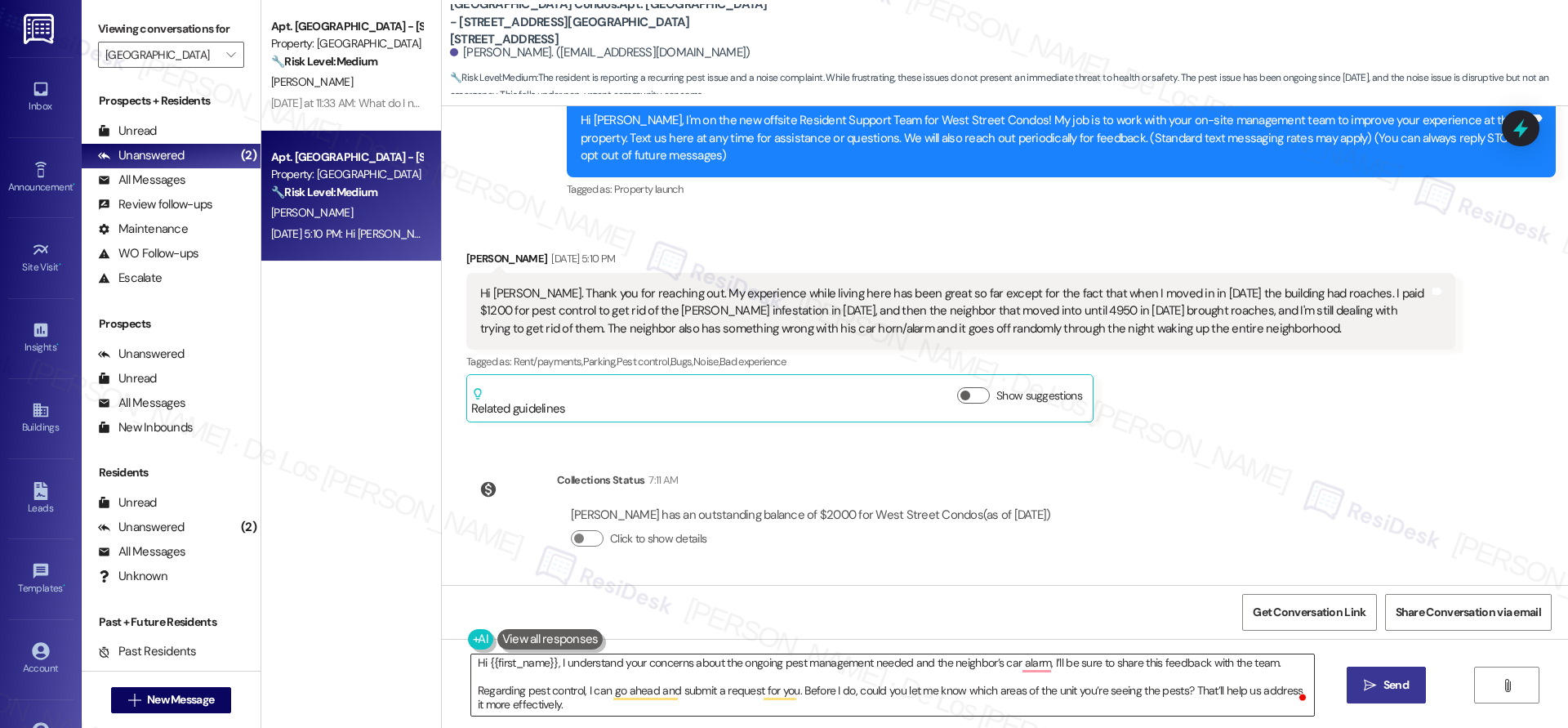
scroll to position [4, 0]
click at [1383, 690] on span "Send" at bounding box center [1395, 685] width 26 height 17
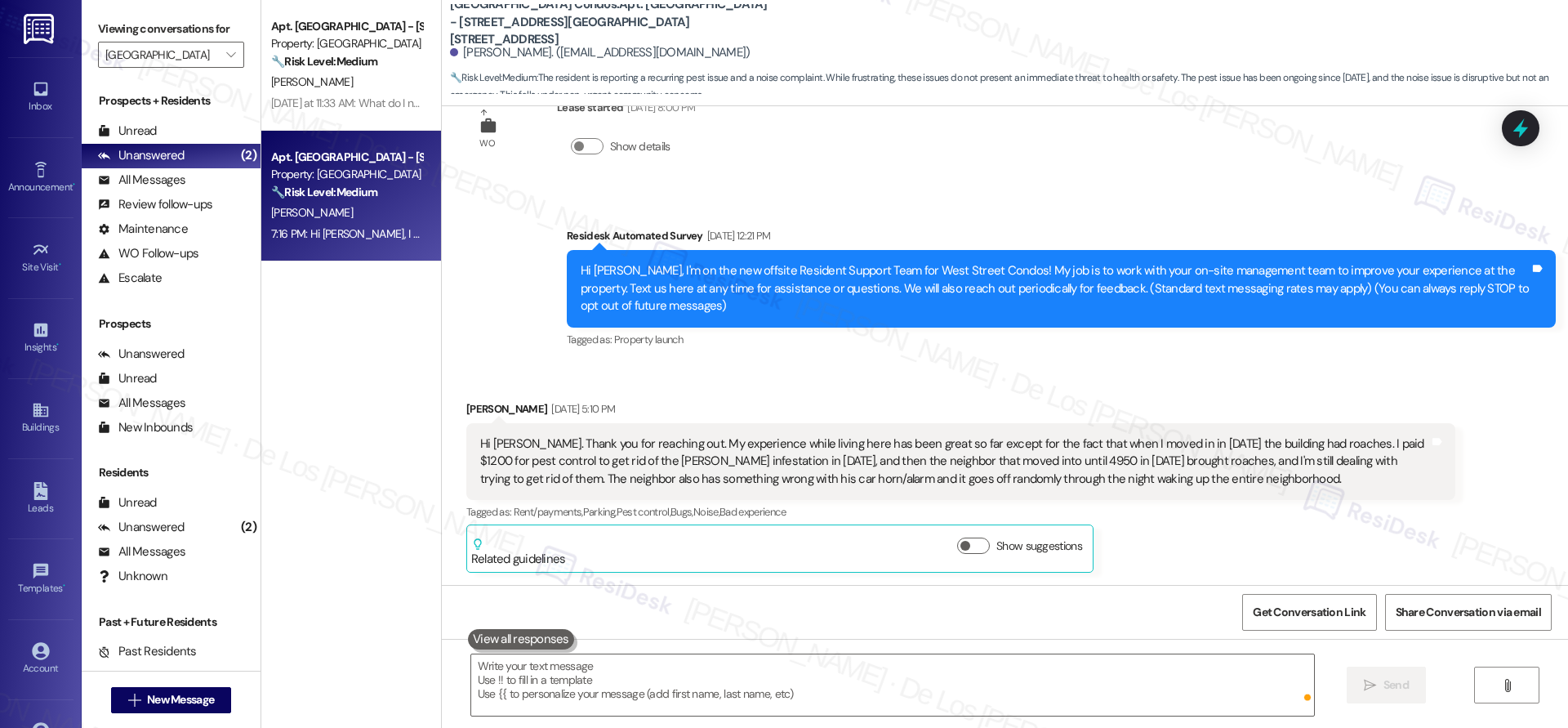
scroll to position [374, 0]
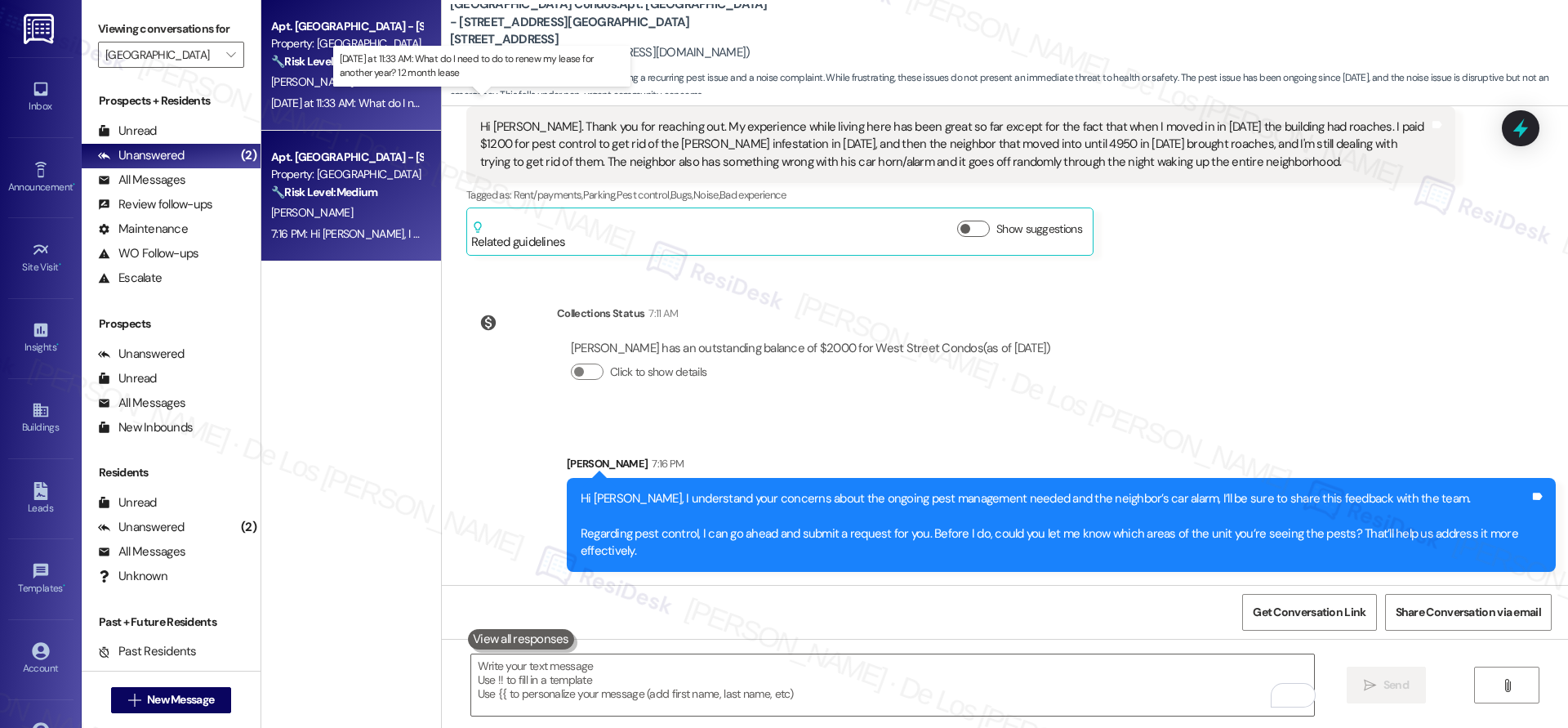
click at [379, 96] on div "Yesterday at 11:33 AM: What do I need to do to renew my lease for another year?…" at bounding box center [488, 103] width 435 height 15
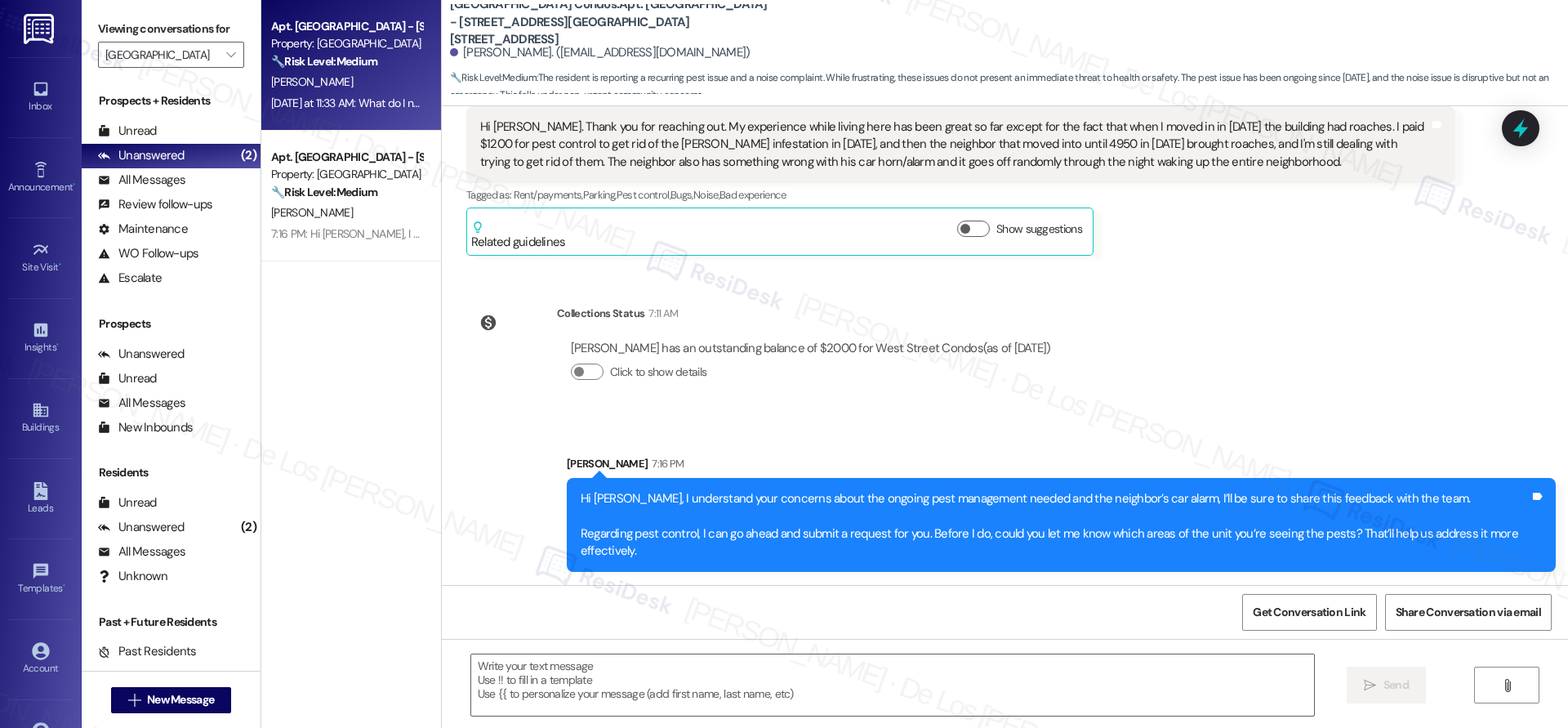
type textarea "Fetching suggested responses. Please feel free to read through the conversation…"
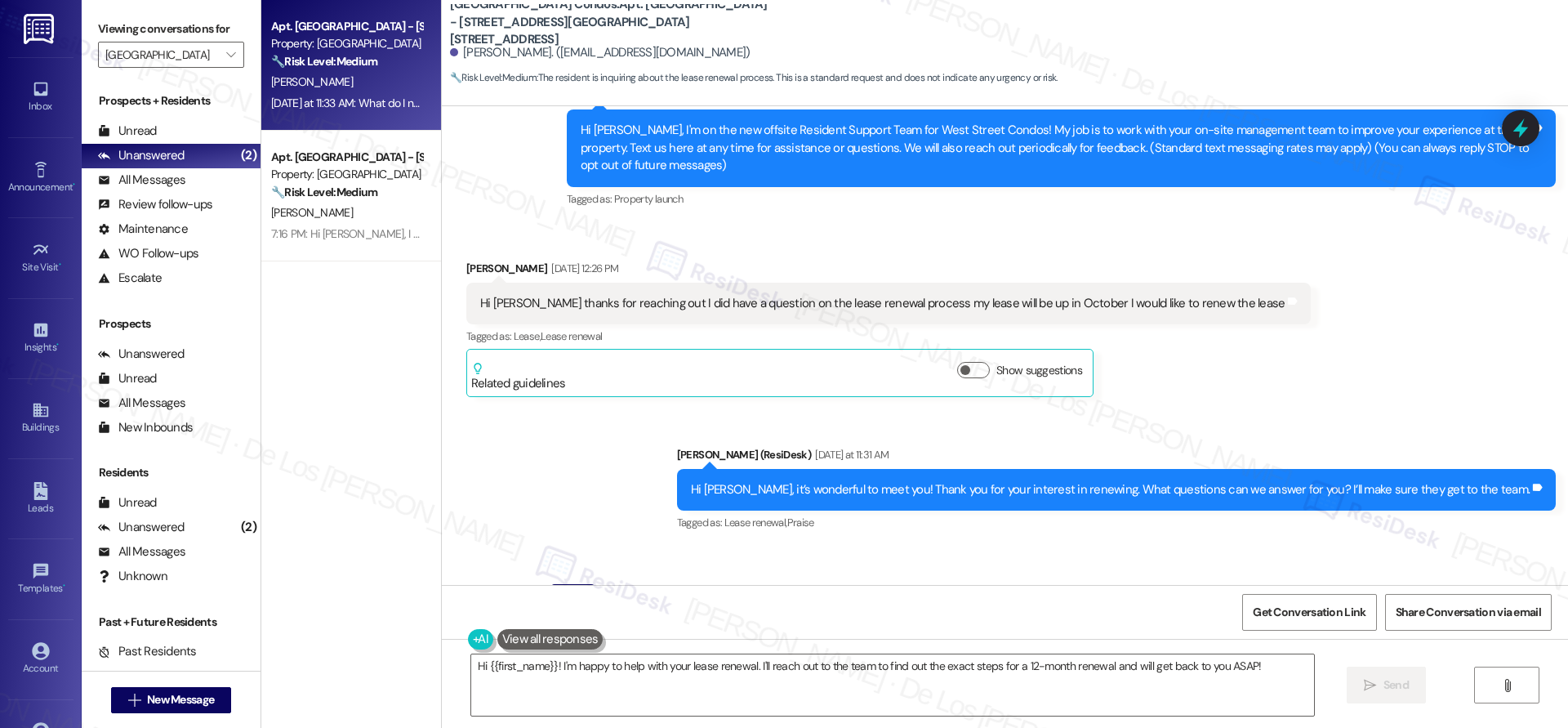
scroll to position [301, 0]
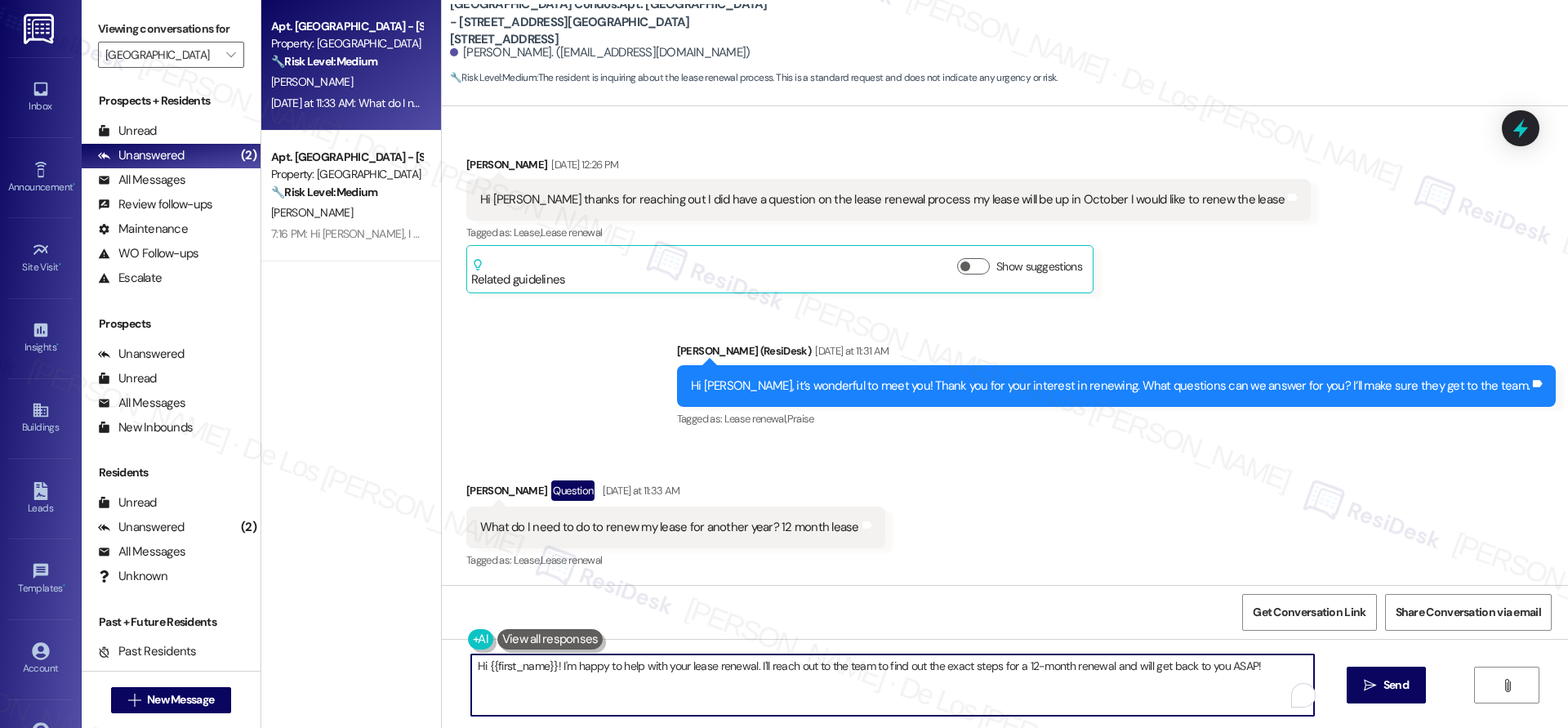
drag, startPoint x: 1213, startPoint y: 668, endPoint x: 1309, endPoint y: 679, distance: 96.6
click at [1309, 679] on textarea "Hi {{first_name}}! I'm happy to help with your lease renewal. I'll reach out to…" at bounding box center [892, 685] width 843 height 61
type textarea "Hi {{first_name}}! I'm happy to help with your lease renewal. I'll reach out to…"
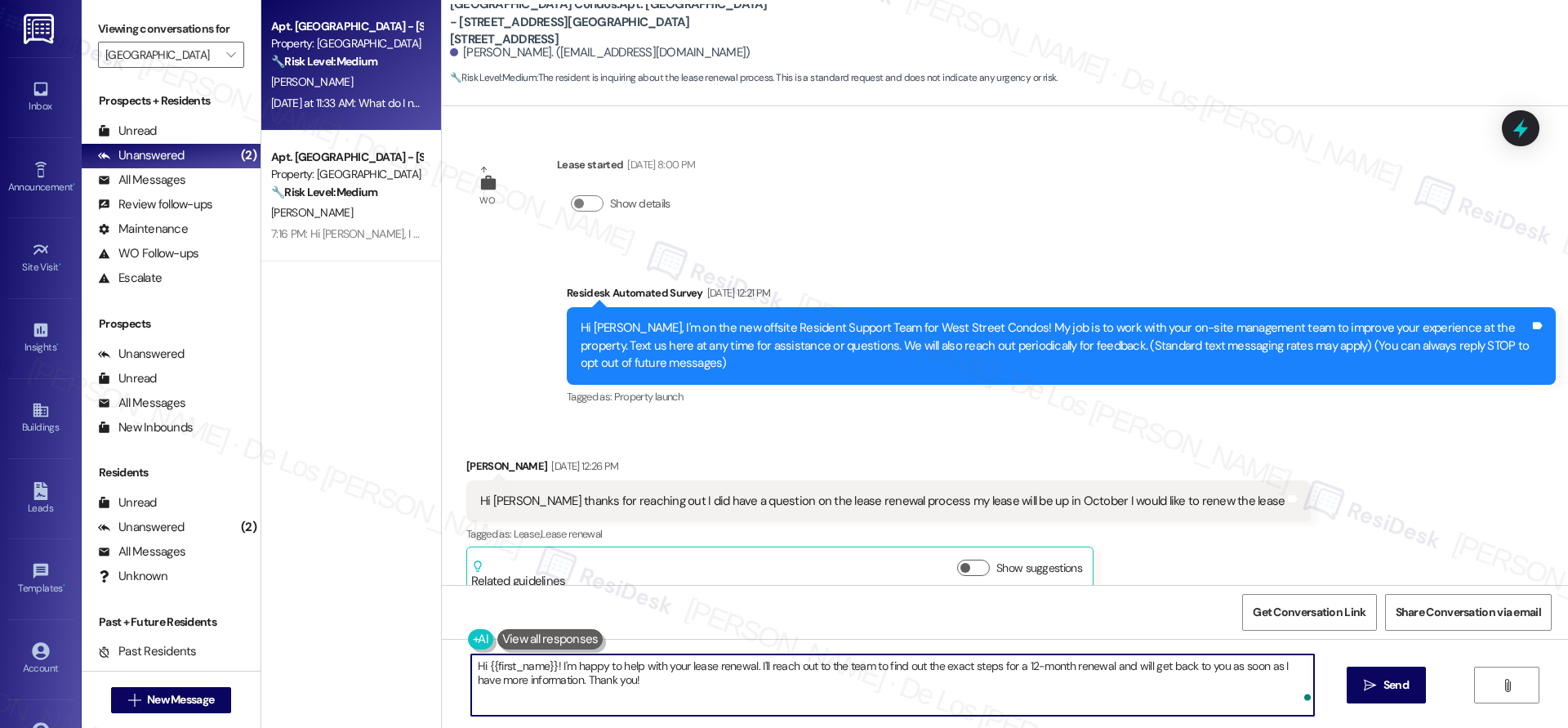
scroll to position [301, 0]
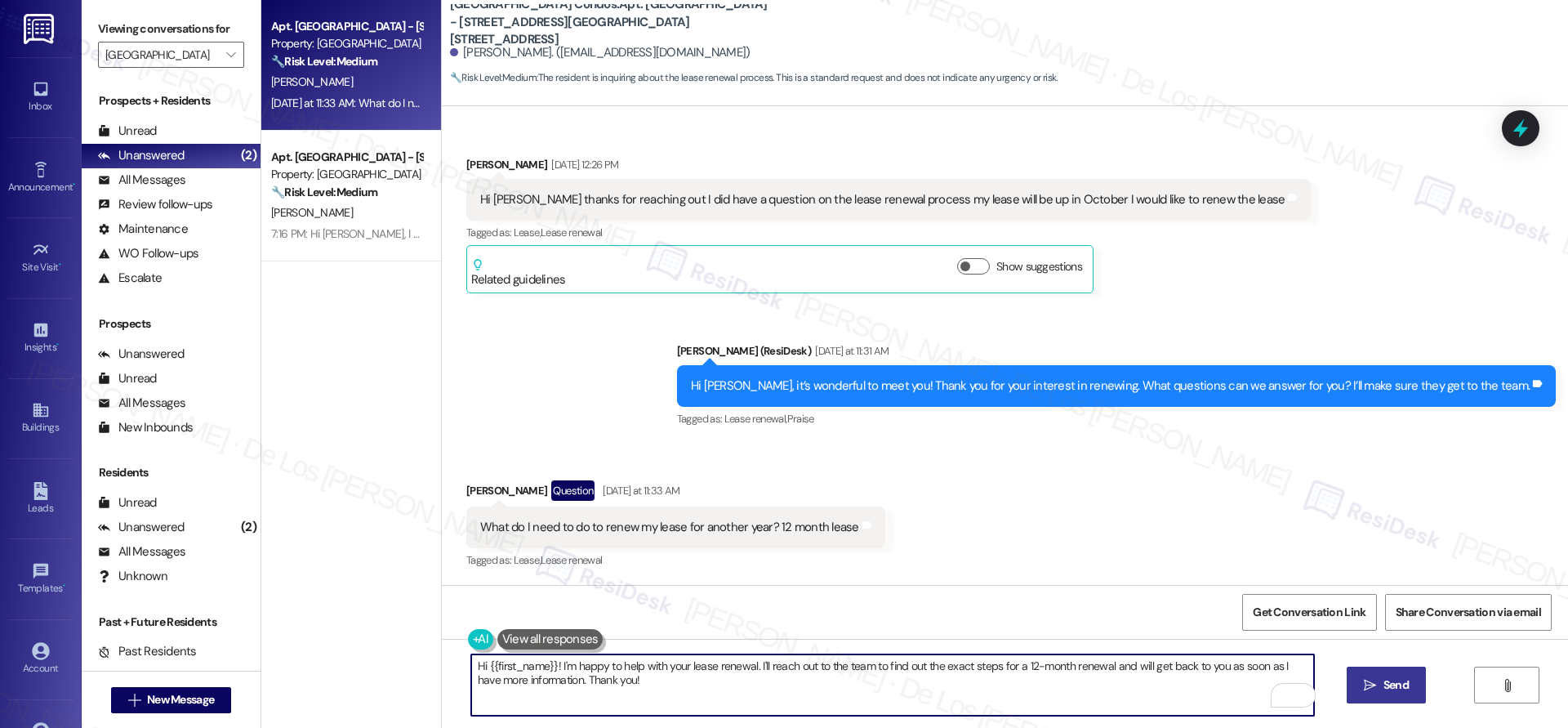
type textarea "Hi {{first_name}}! I'm happy to help with your lease renewal. I'll reach out to…"
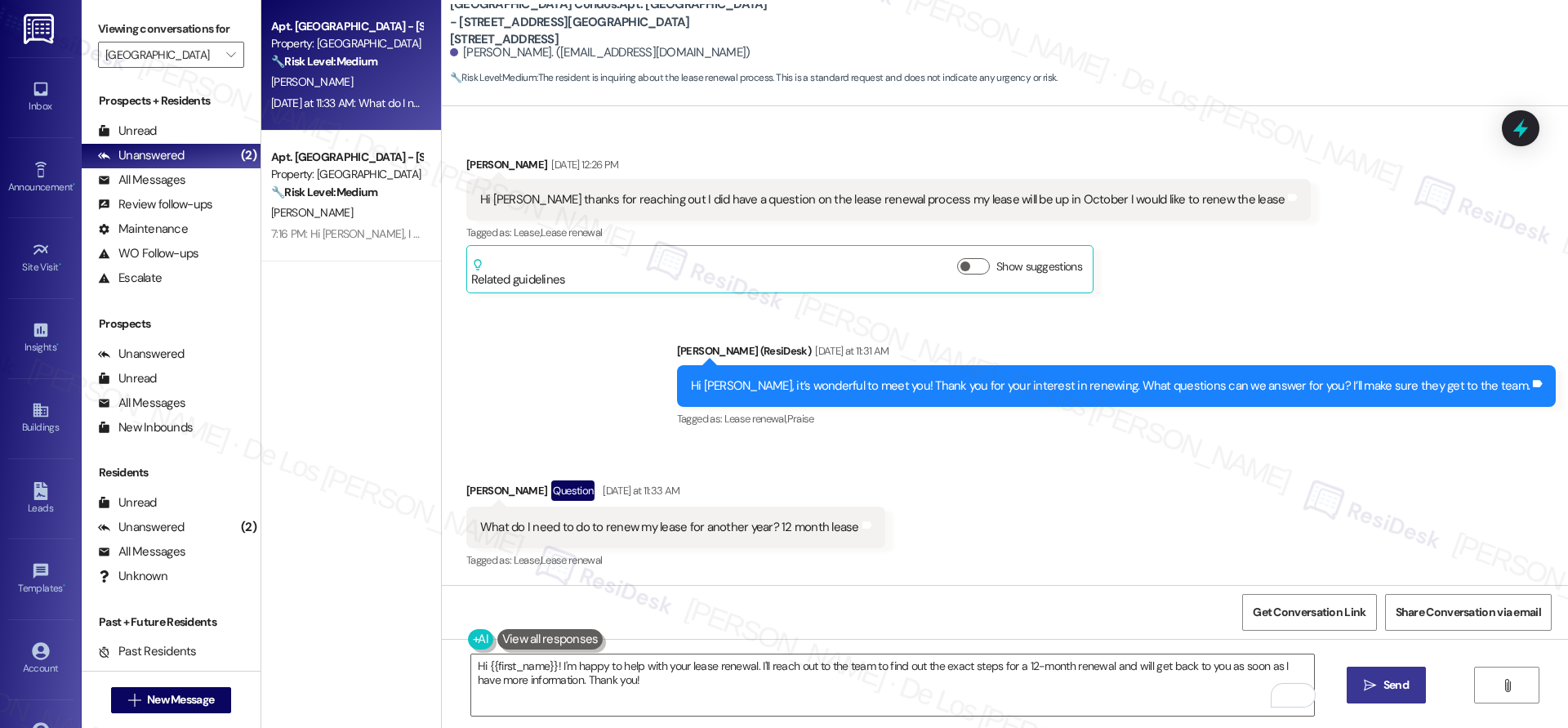
click at [1379, 682] on span "Send" at bounding box center [1395, 685] width 32 height 17
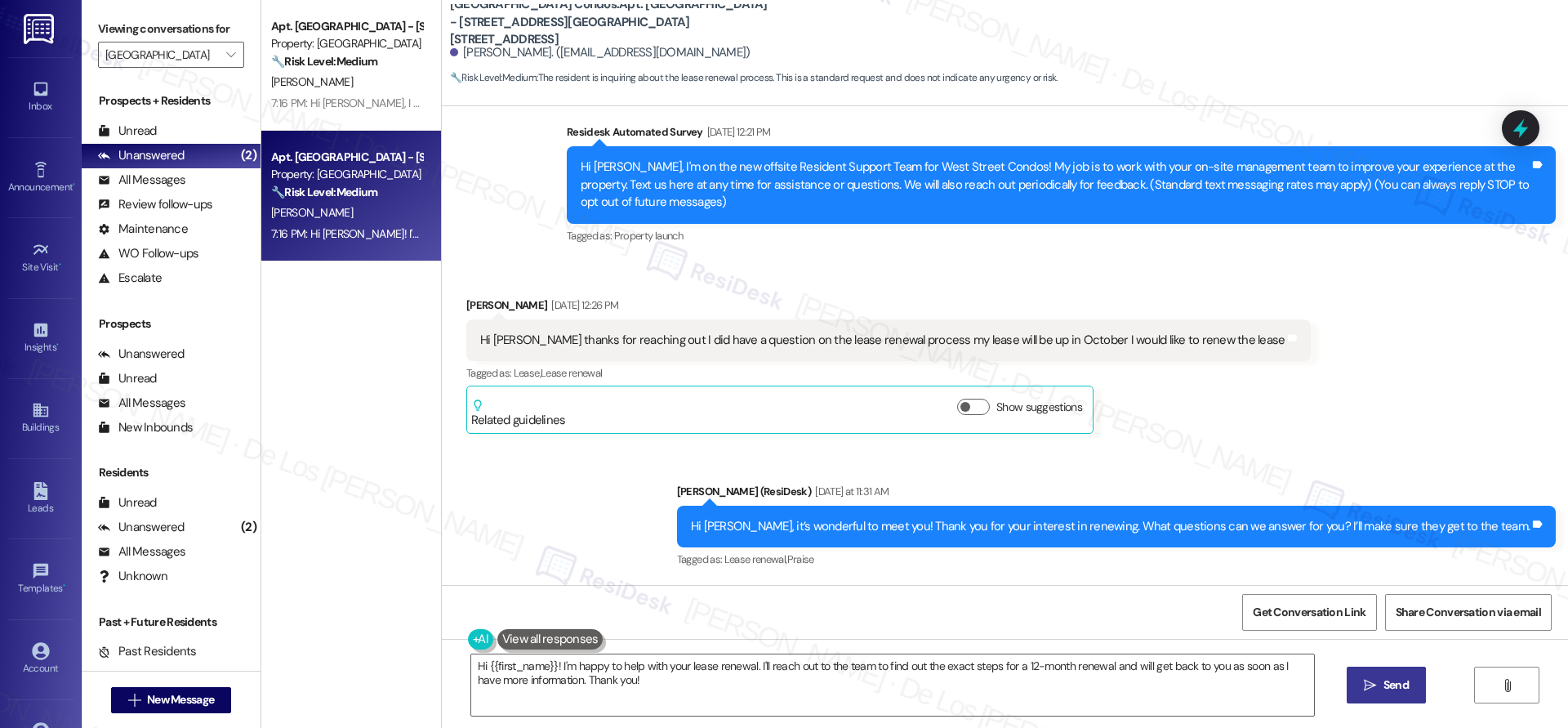
scroll to position [433, 0]
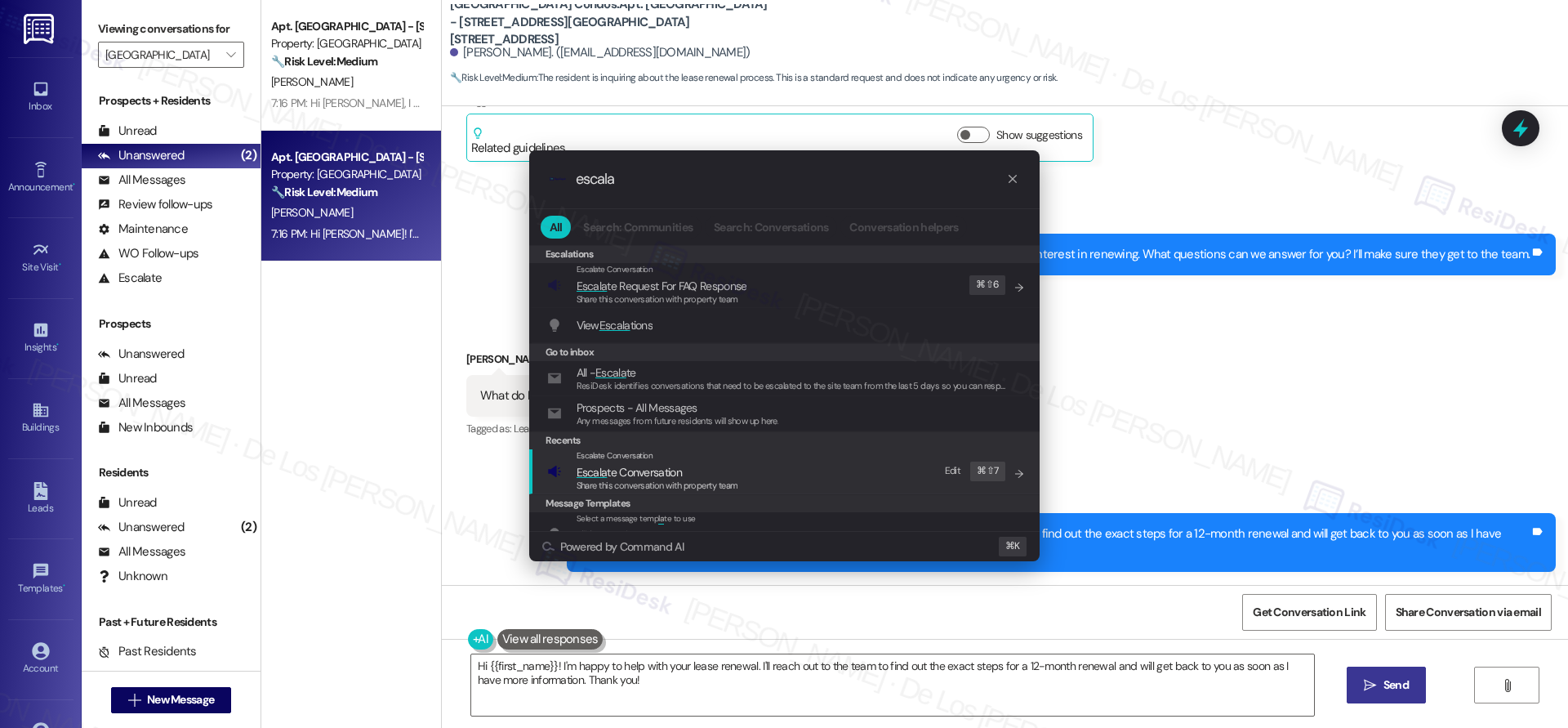
type input "escala"
click at [782, 476] on div "Escalate Conversation Escala te Conversation Share this conversation with prope…" at bounding box center [785, 471] width 477 height 44
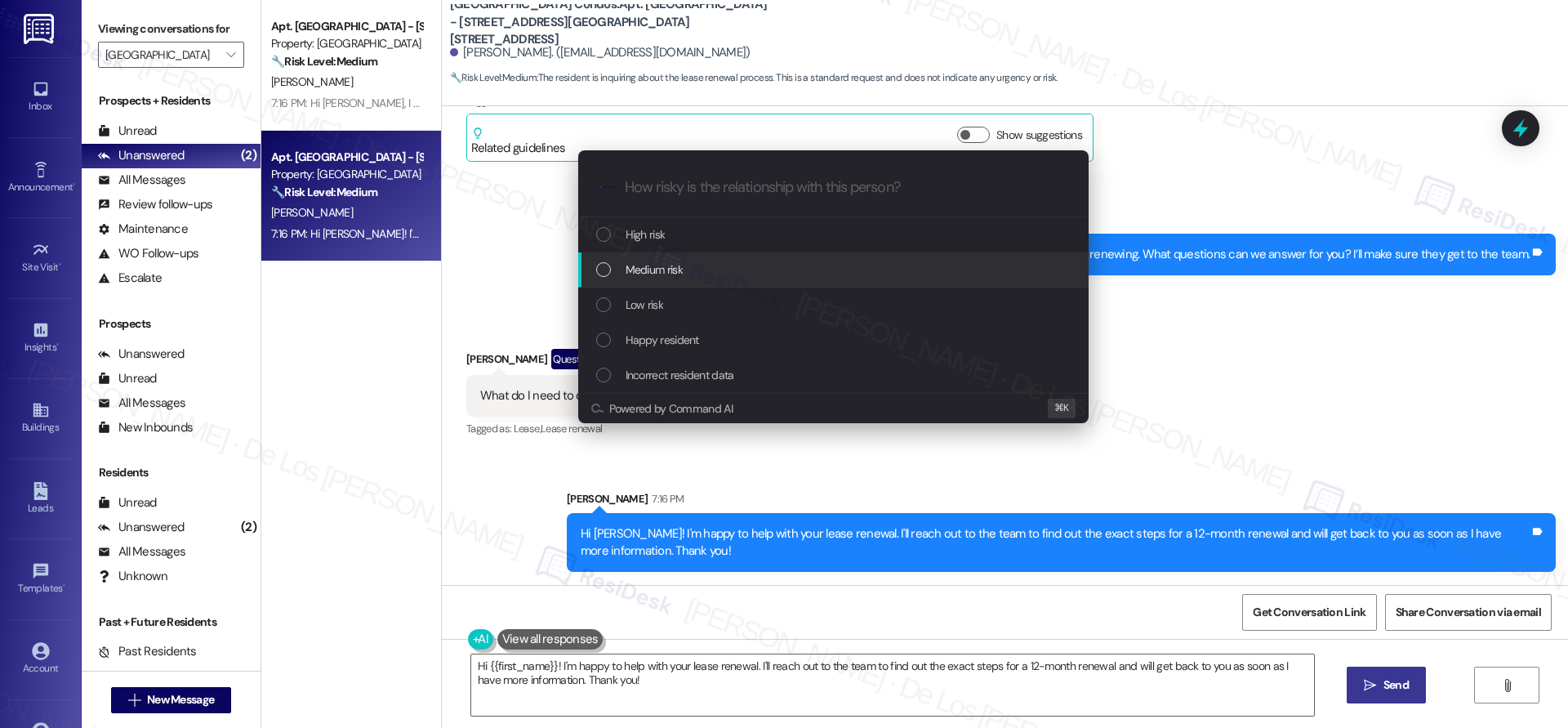
click at [685, 269] on div "Medium risk" at bounding box center [834, 269] width 477 height 18
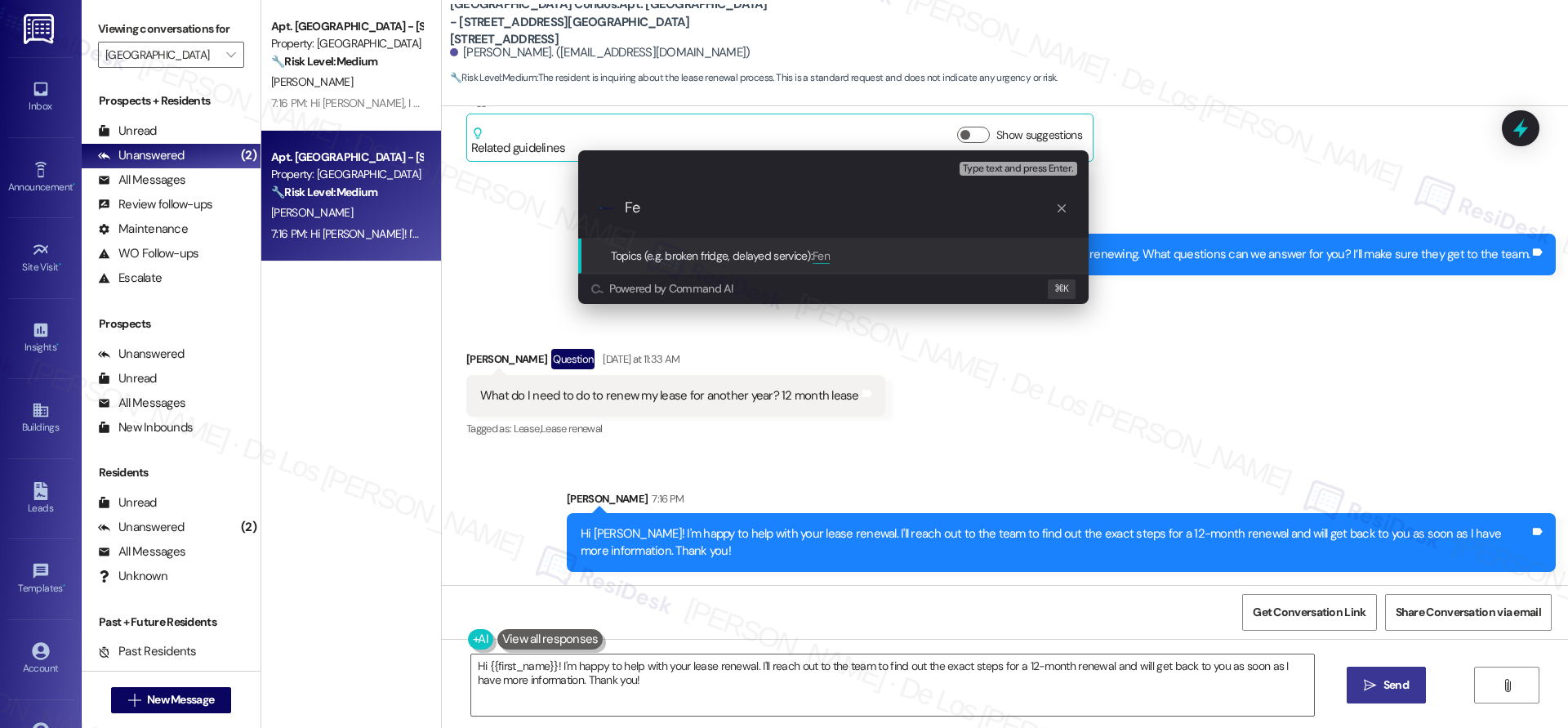
type input "F"
type input "R"
type input "I"
click at [861, 206] on input "Renewal process for 12-month lease INquiry" at bounding box center [839, 207] width 430 height 17
type input "Renewal process for 12-month lease Inquiry"
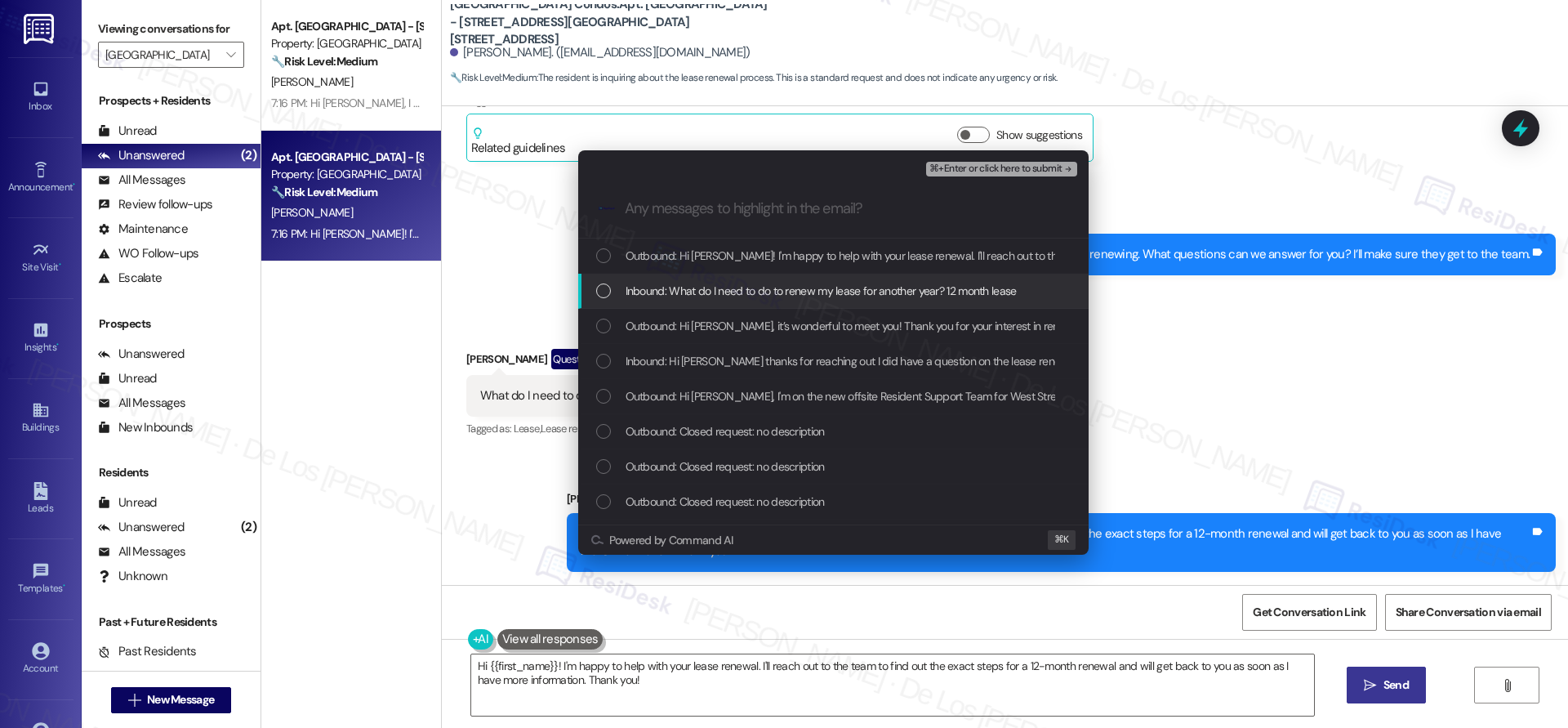
click at [845, 291] on span "Inbound: What do I need to do to renew my lease for another year? 12 month lease" at bounding box center [821, 290] width 391 height 18
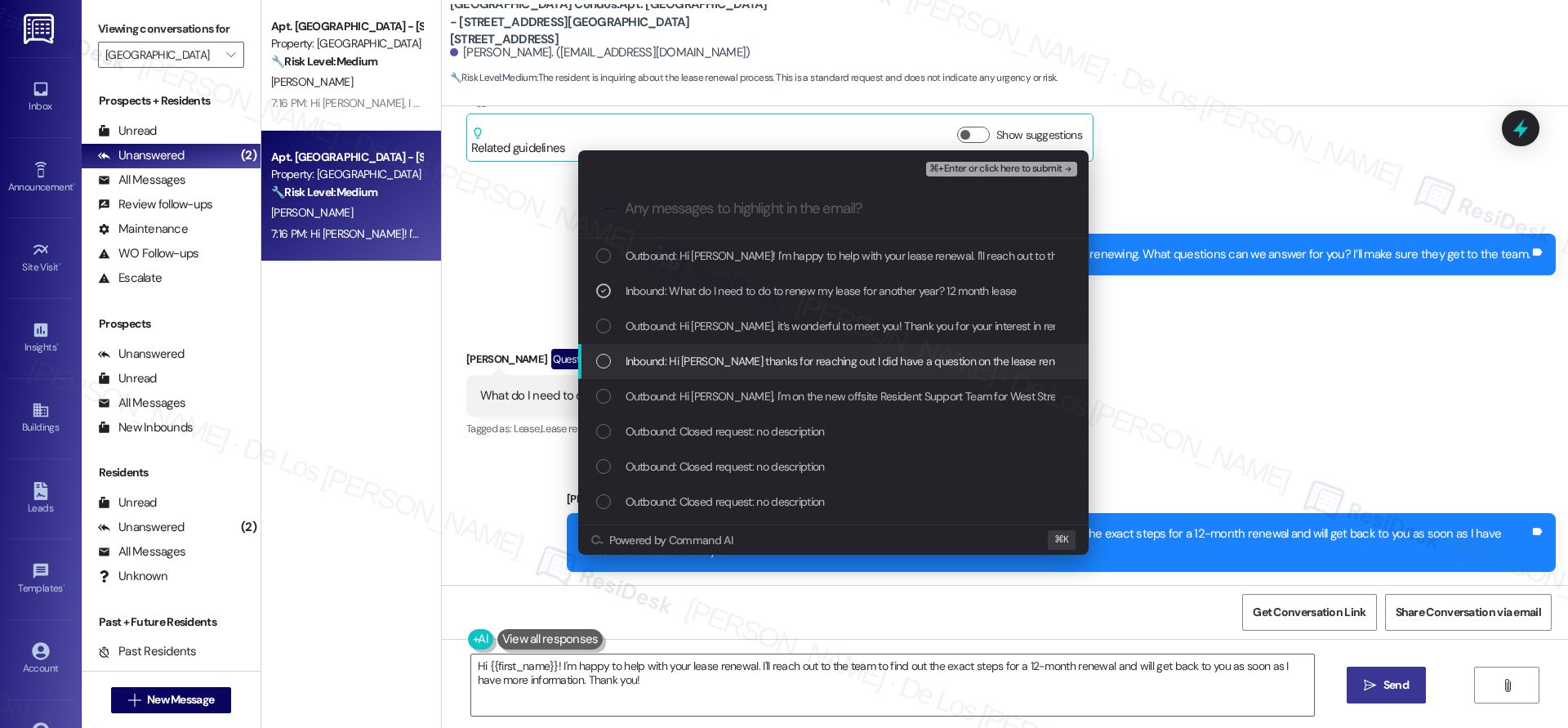
click at [830, 364] on span "Inbound: Hi Sarah thanks for reaching out I did have a question on the lease re…" at bounding box center [1016, 360] width 782 height 18
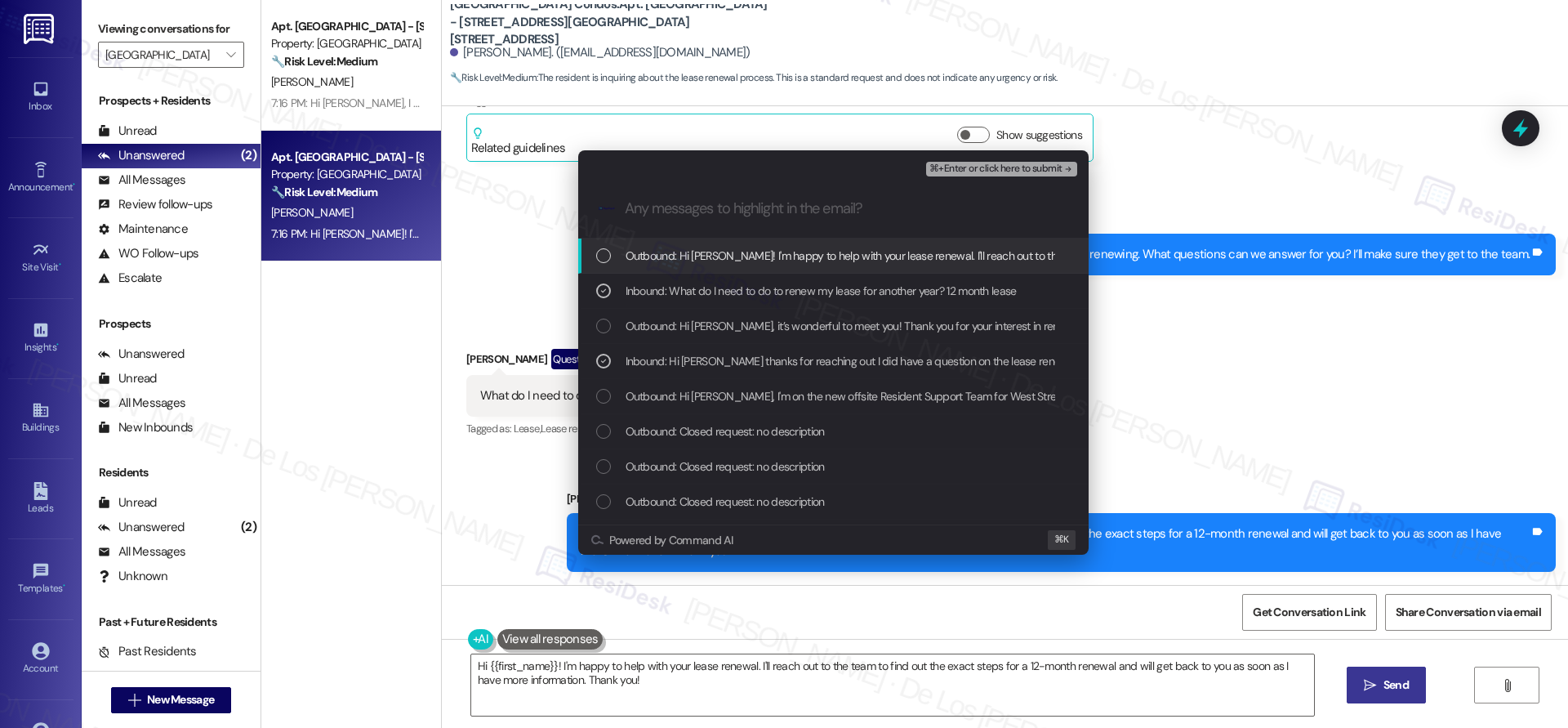
click at [1014, 167] on span "⌘+Enter or click here to submit" at bounding box center [994, 168] width 132 height 12
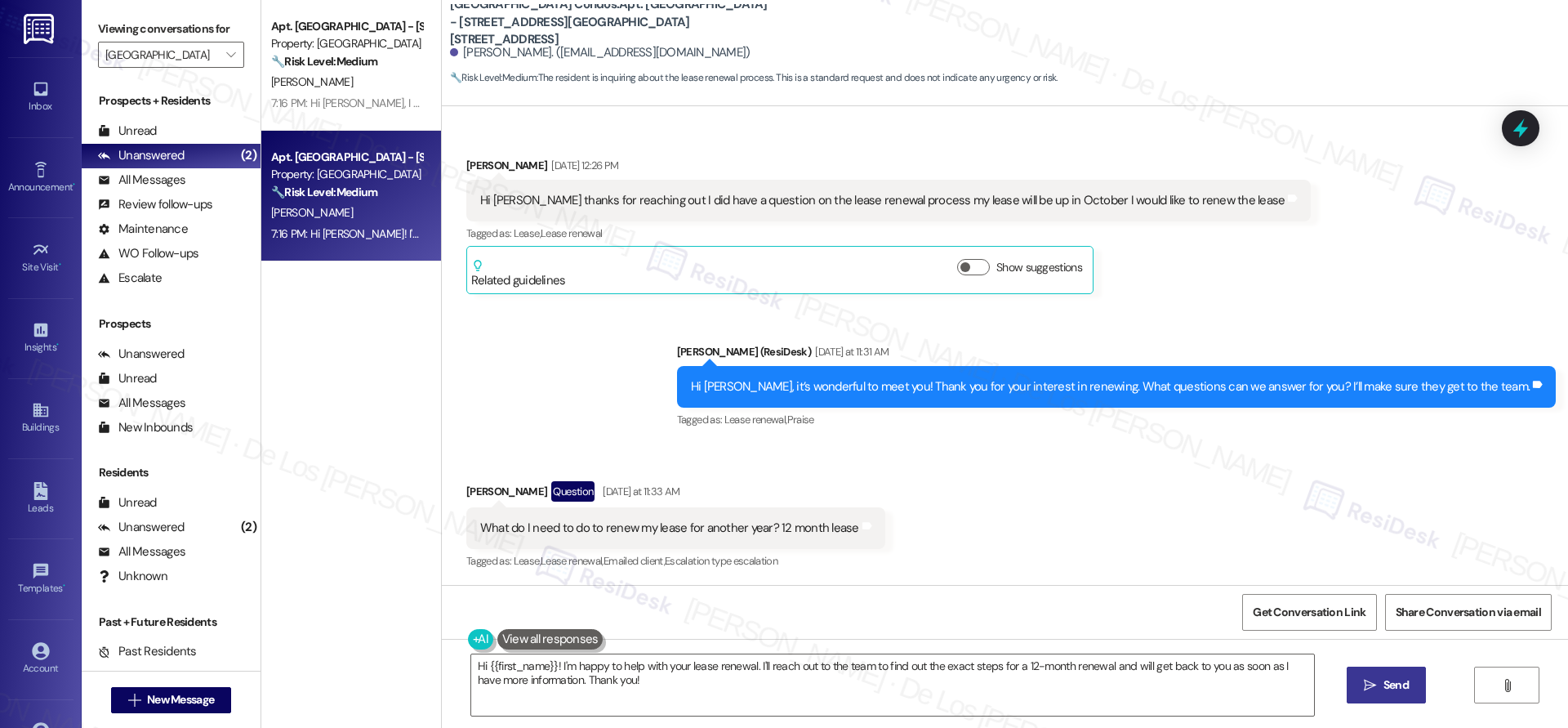
scroll to position [456, 0]
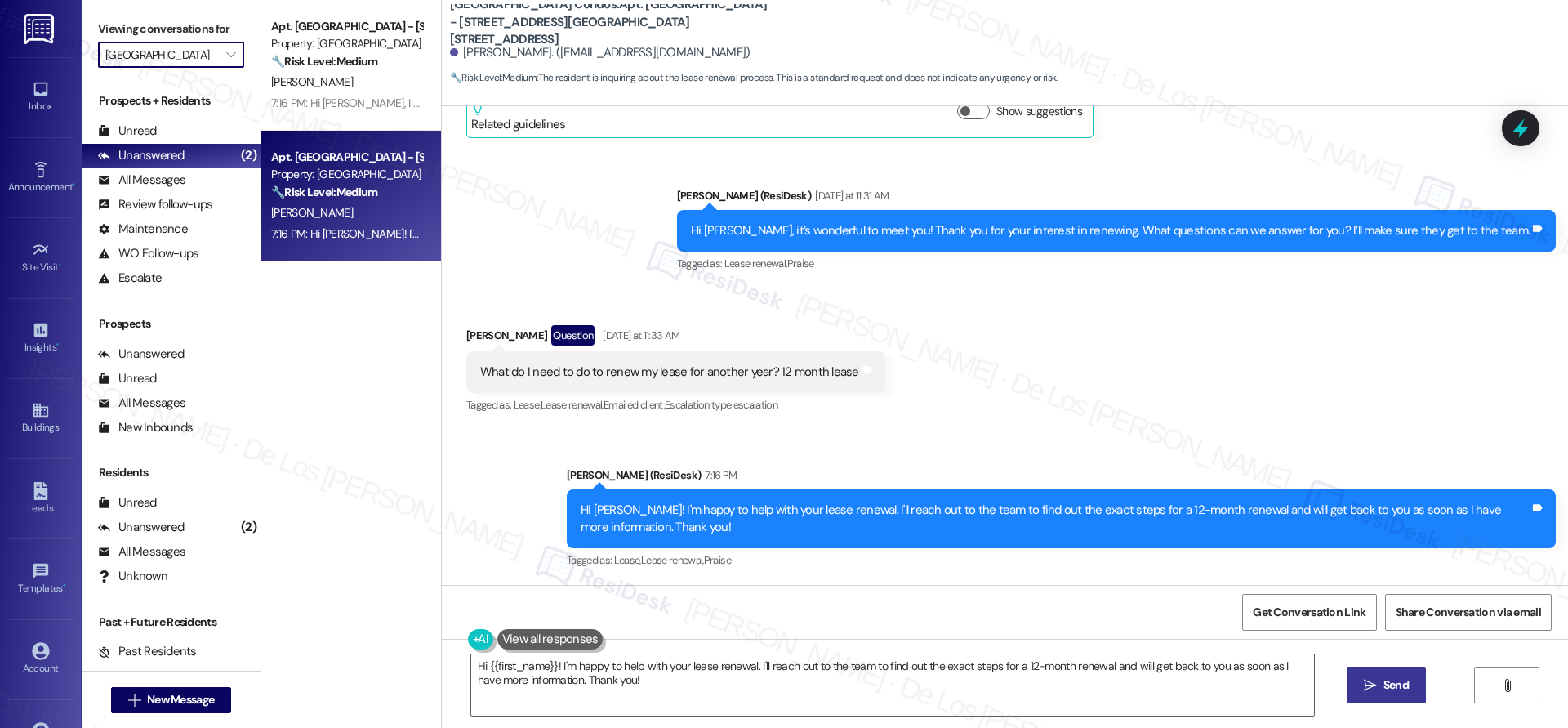
click at [186, 52] on input "West Street Condos" at bounding box center [161, 55] width 112 height 27
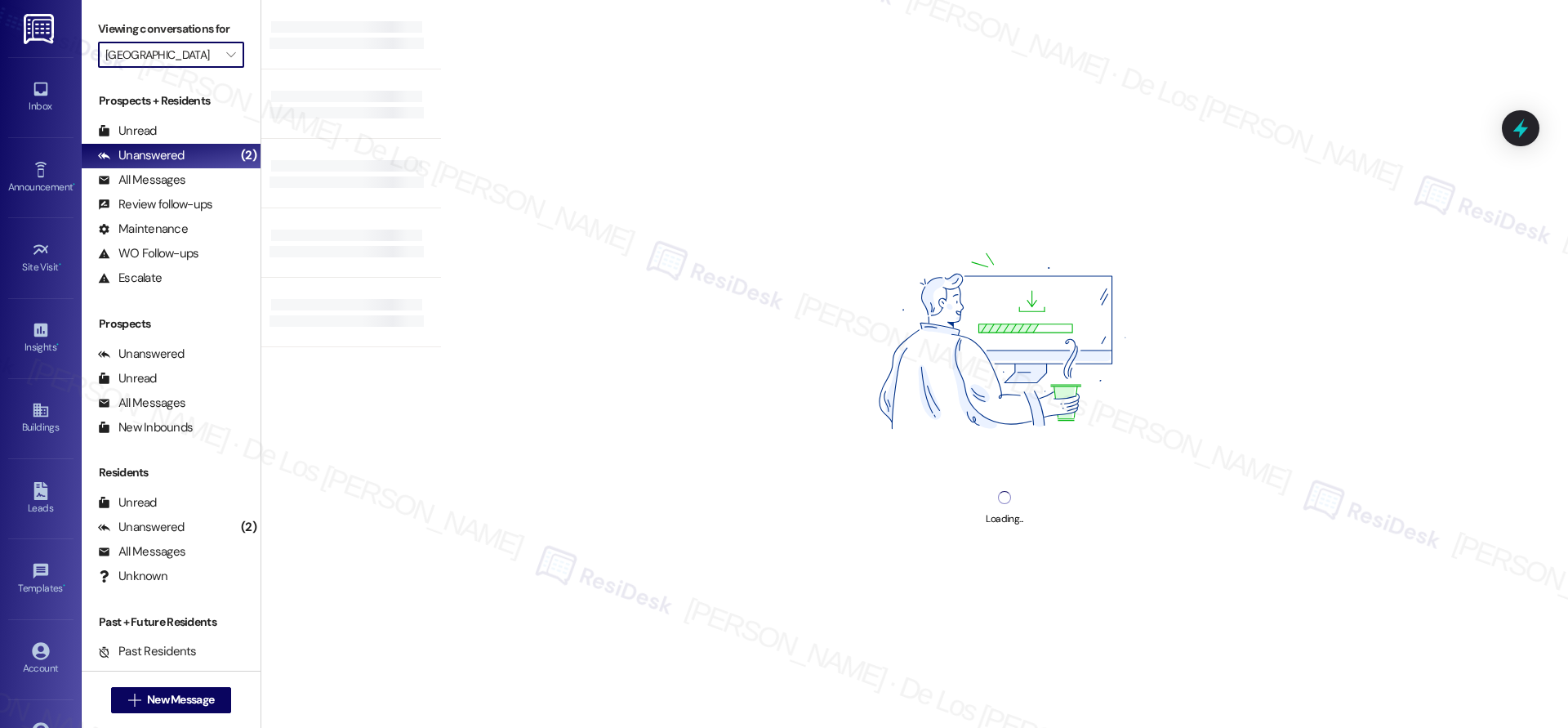
type input "Willow Creek Apartments"
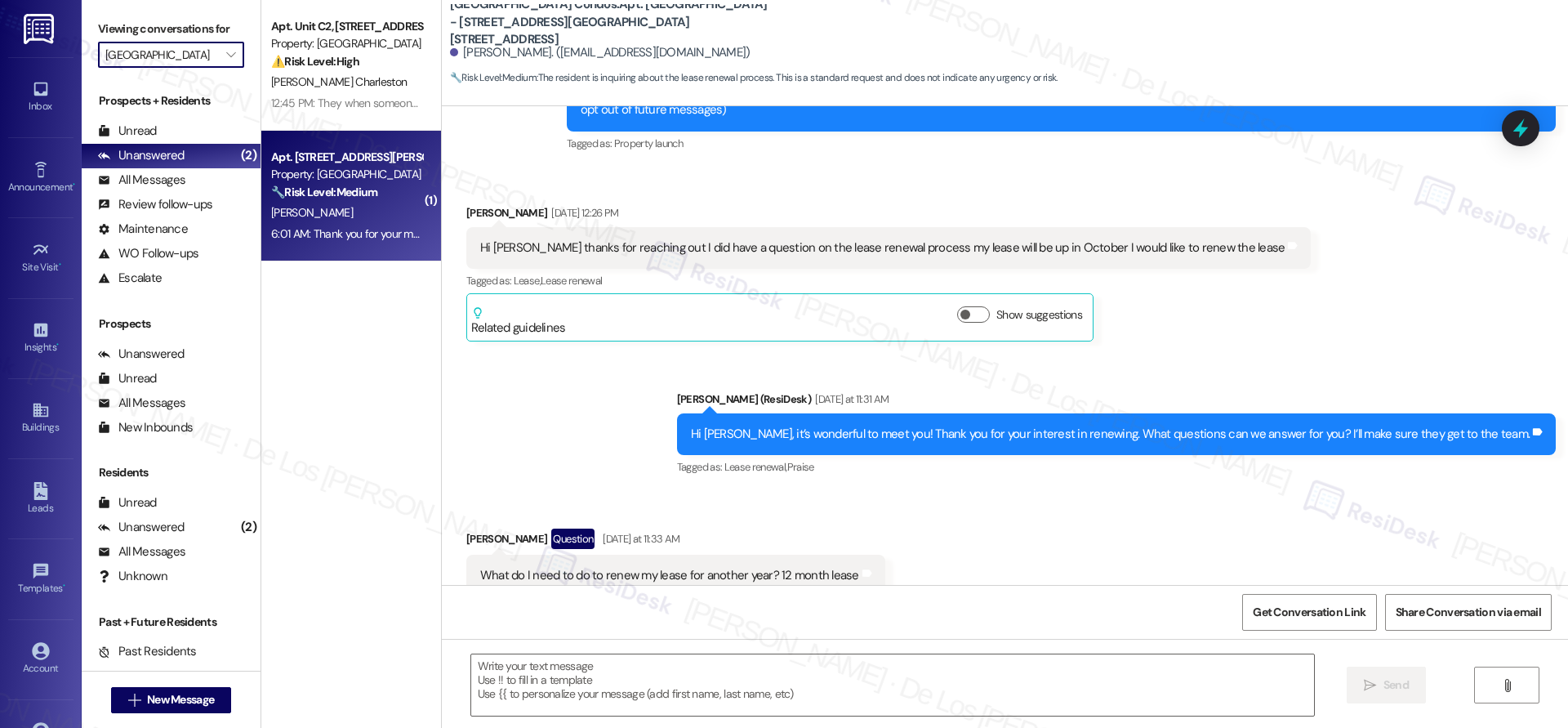
type textarea "Fetching suggested responses. Please feel free to read through the conversation…"
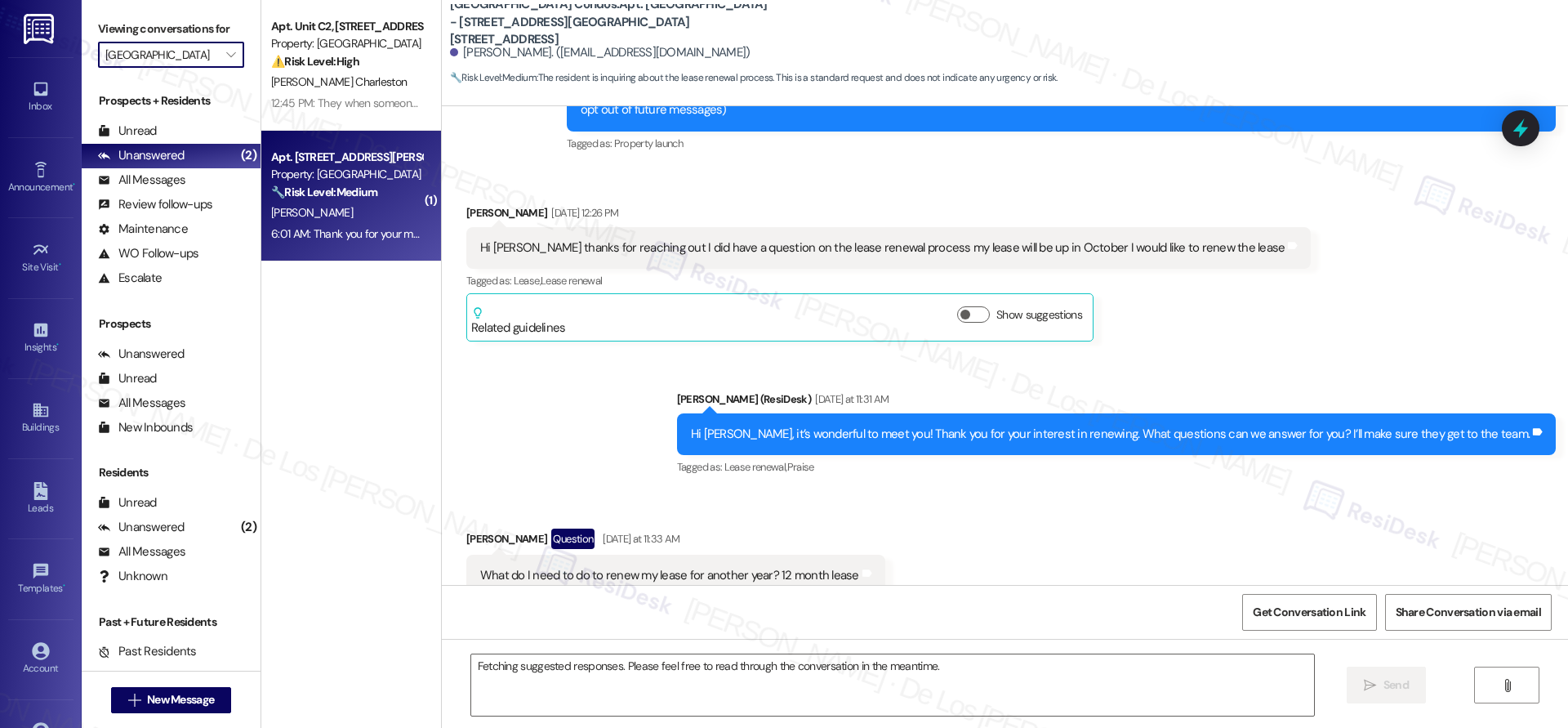
scroll to position [300, 0]
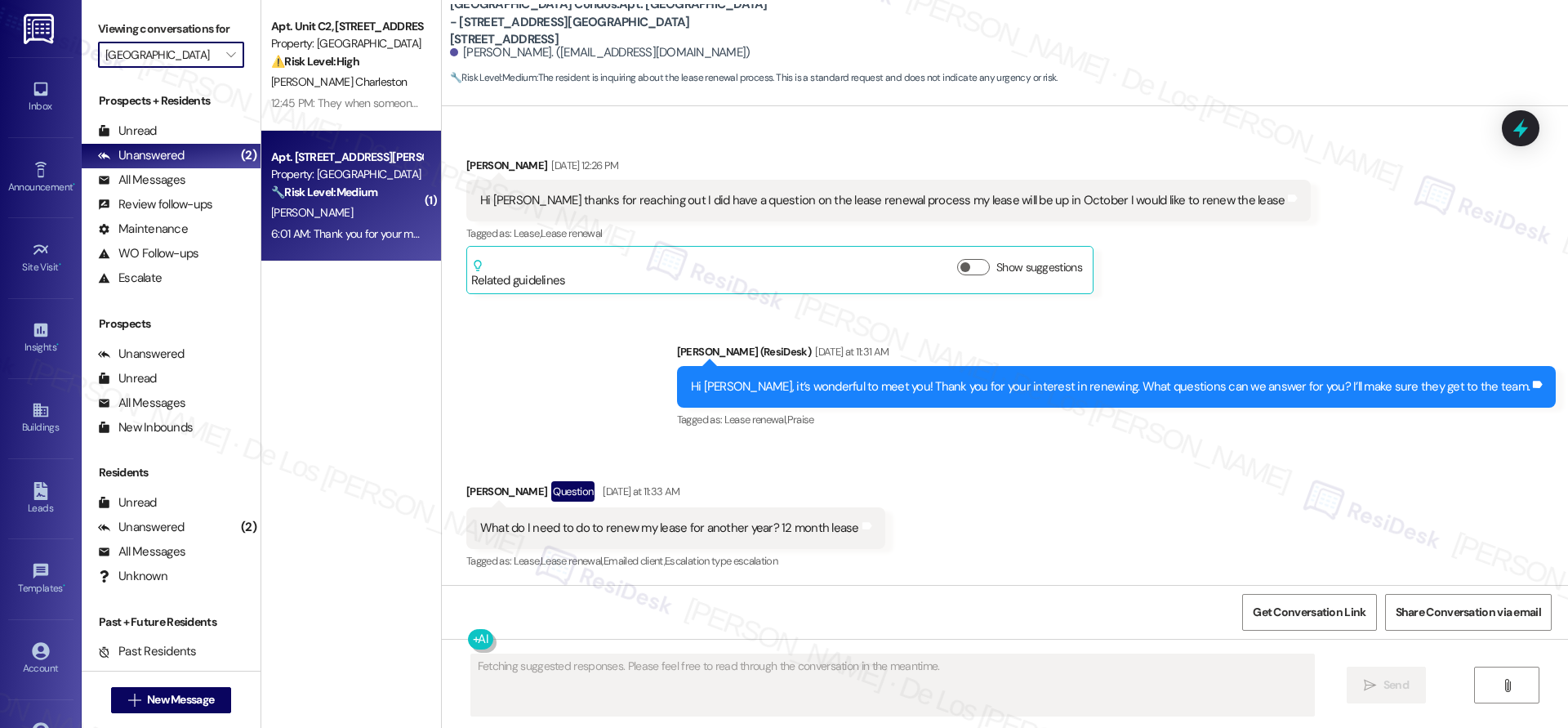
click at [364, 202] on div "Apt. Unit B4, 982 Smith Street Property: Willow Creek Apartments 🔧 Risk Level: …" at bounding box center [346, 174] width 154 height 56
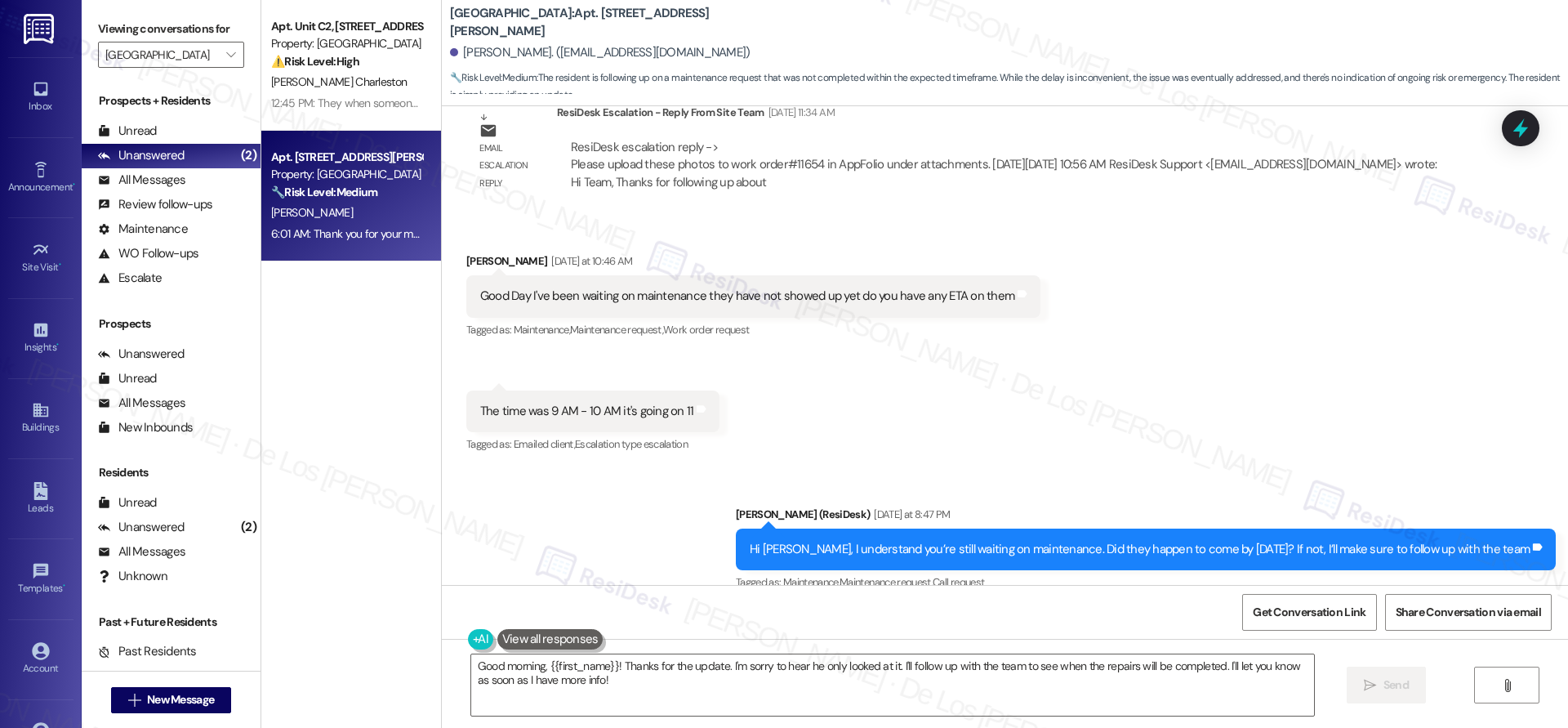
scroll to position [3280, 0]
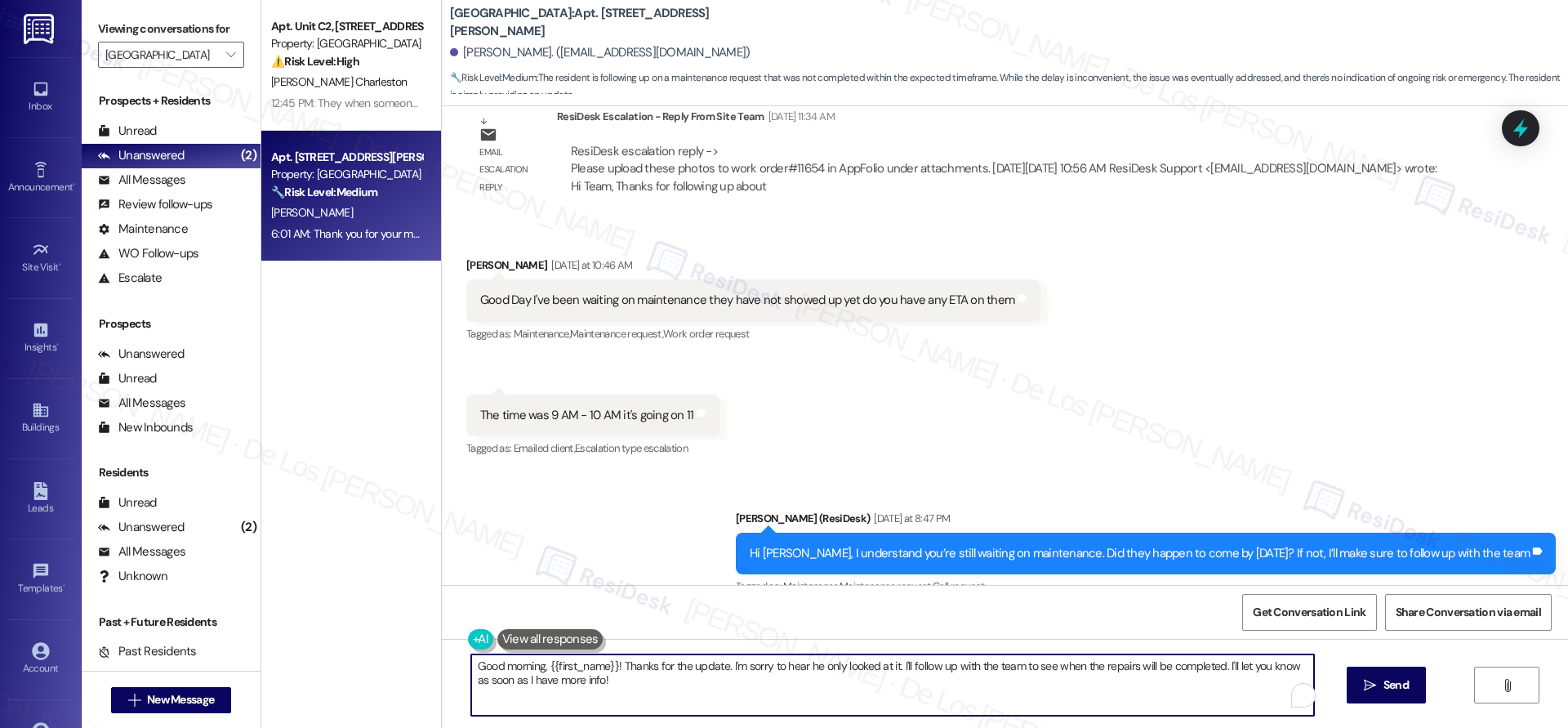
drag, startPoint x: 889, startPoint y: 666, endPoint x: 947, endPoint y: 700, distance: 67.2
click at [946, 700] on textarea "Good morning, {{first_name}}! Thanks for the update. I'm sorry to hear he only …" at bounding box center [892, 685] width 843 height 61
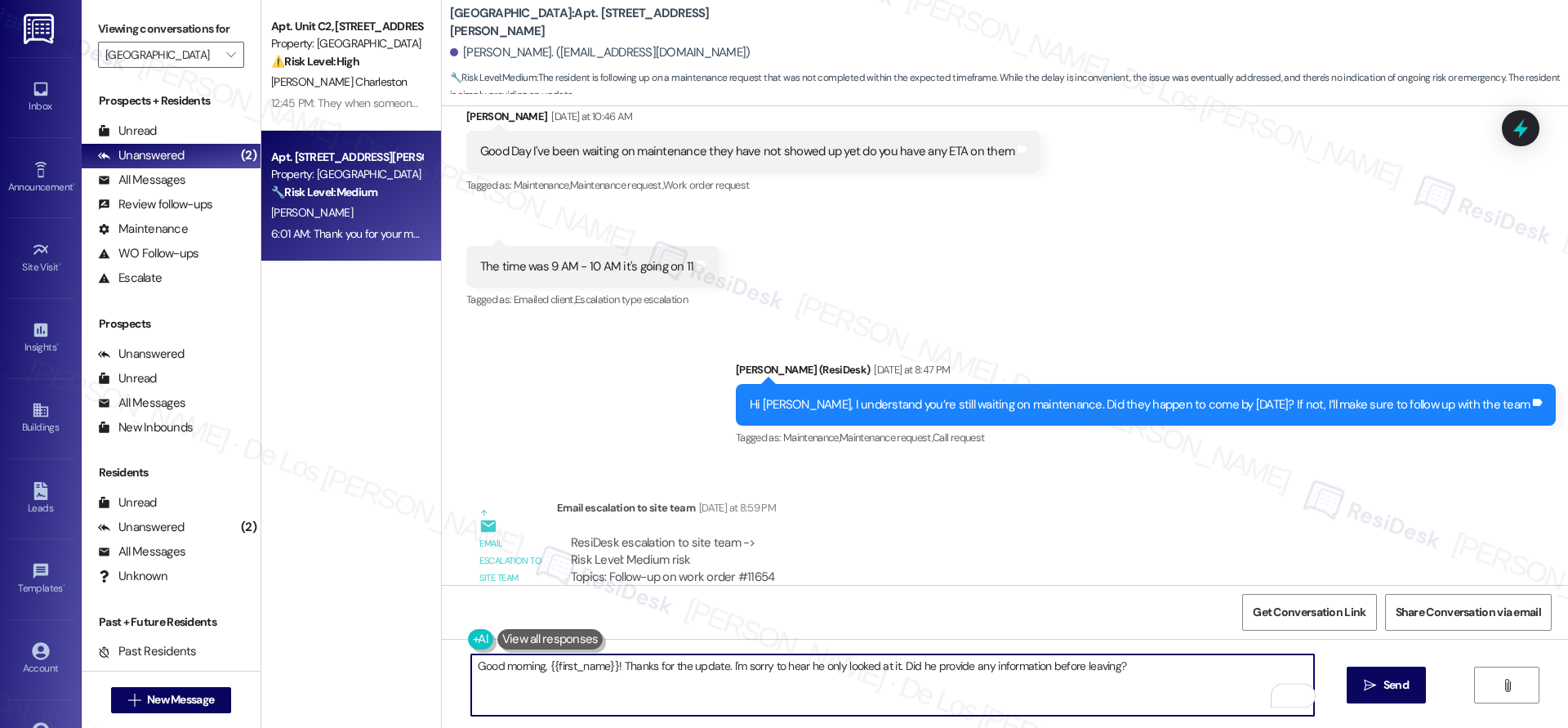
scroll to position [3745, 0]
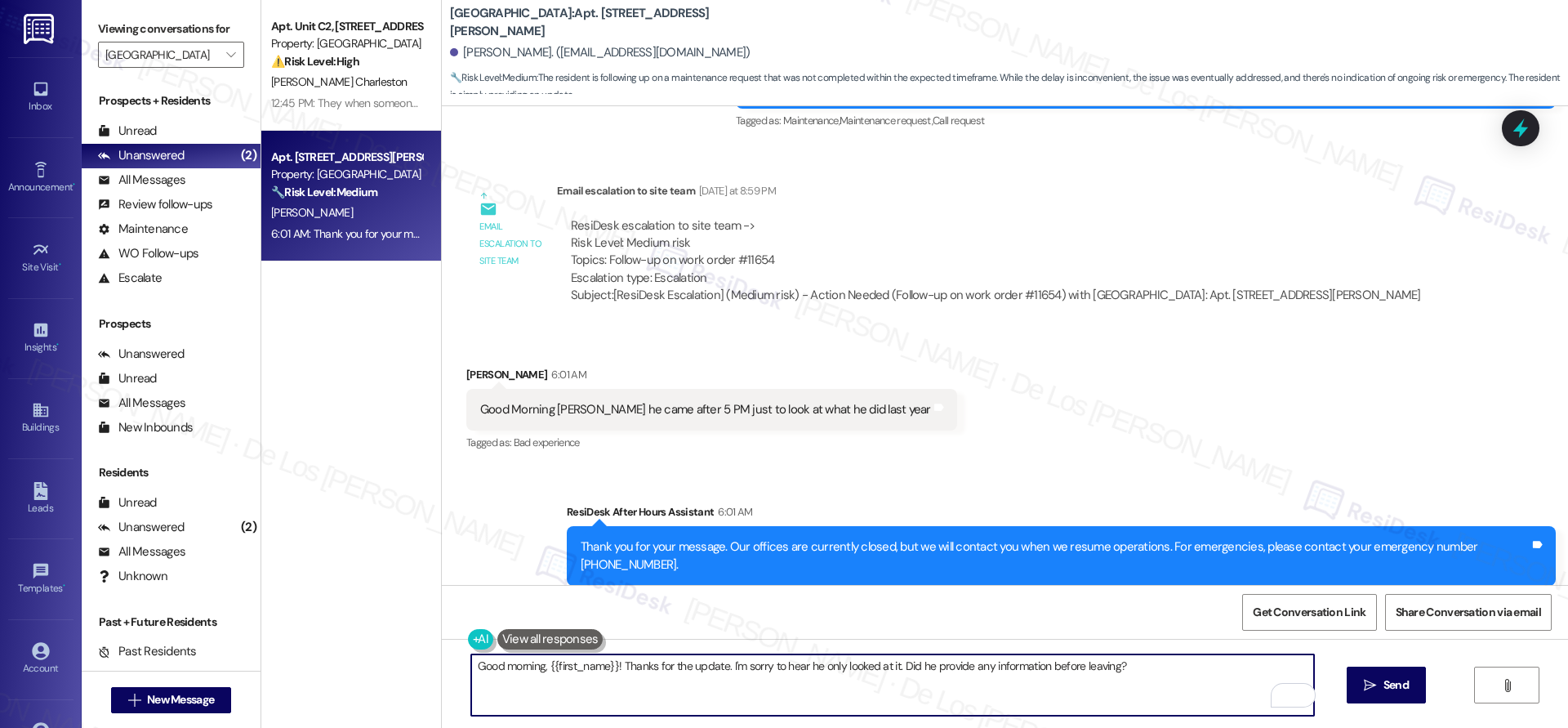
click at [1163, 670] on textarea "Good morning, {{first_name}}! Thanks for the update. I'm sorry to hear he only …" at bounding box center [892, 685] width 843 height 61
type textarea "Good morning, {{first_name}}! Thanks for the update. I'm sorry to hear he only …"
click at [1387, 685] on span "Send" at bounding box center [1395, 685] width 26 height 17
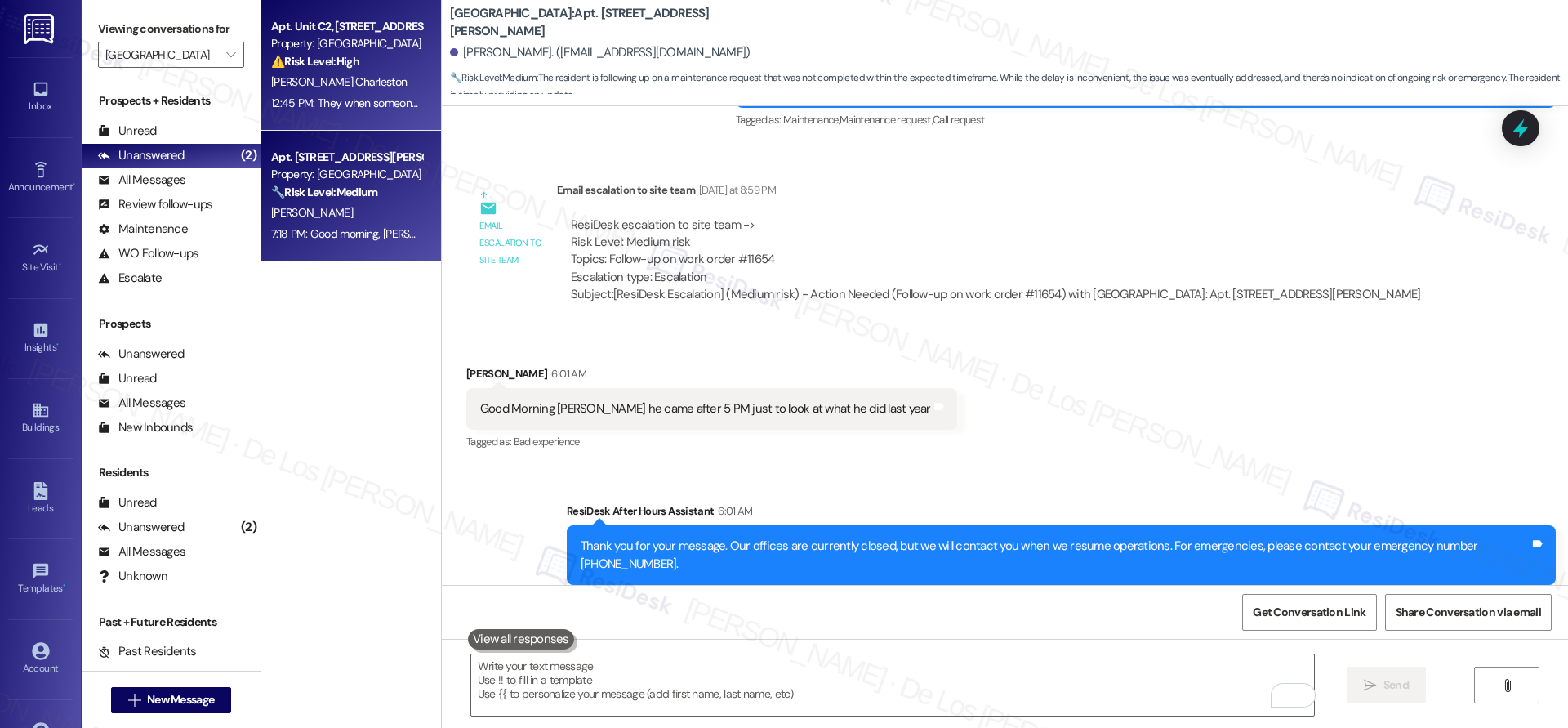
scroll to position [3860, 0]
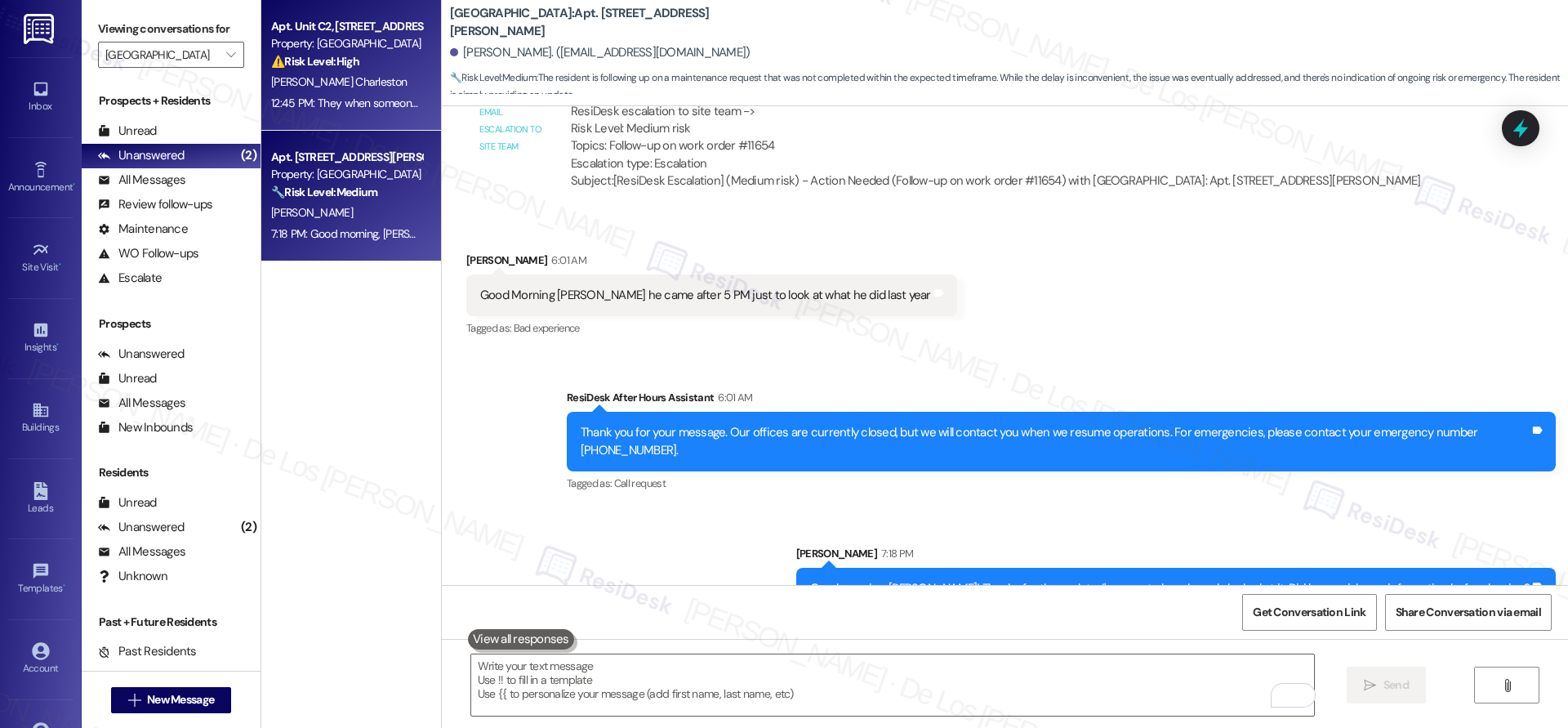
click at [394, 93] on div "12:45 PM: They when someone is in the apartment so I can show them what the pro…" at bounding box center [346, 103] width 154 height 20
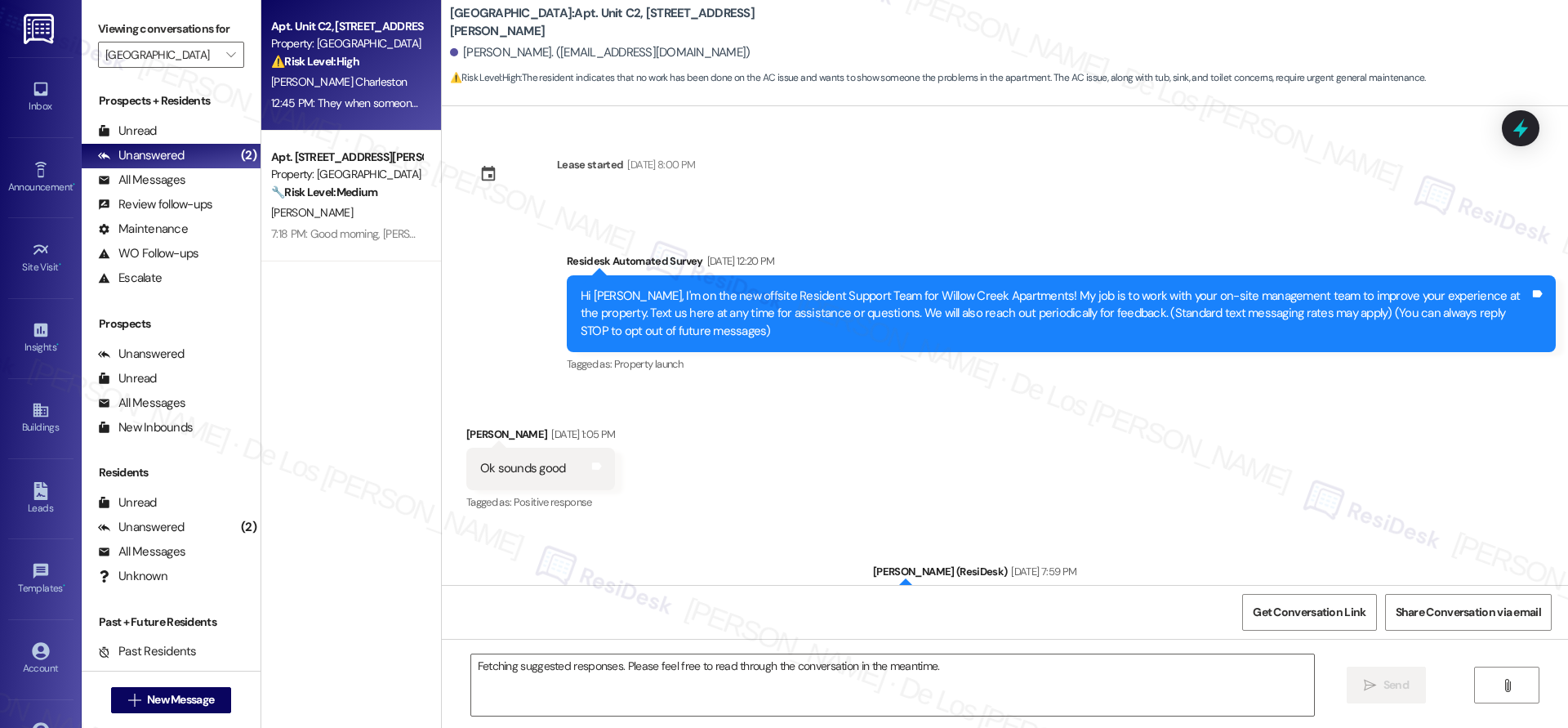
scroll to position [2862, 0]
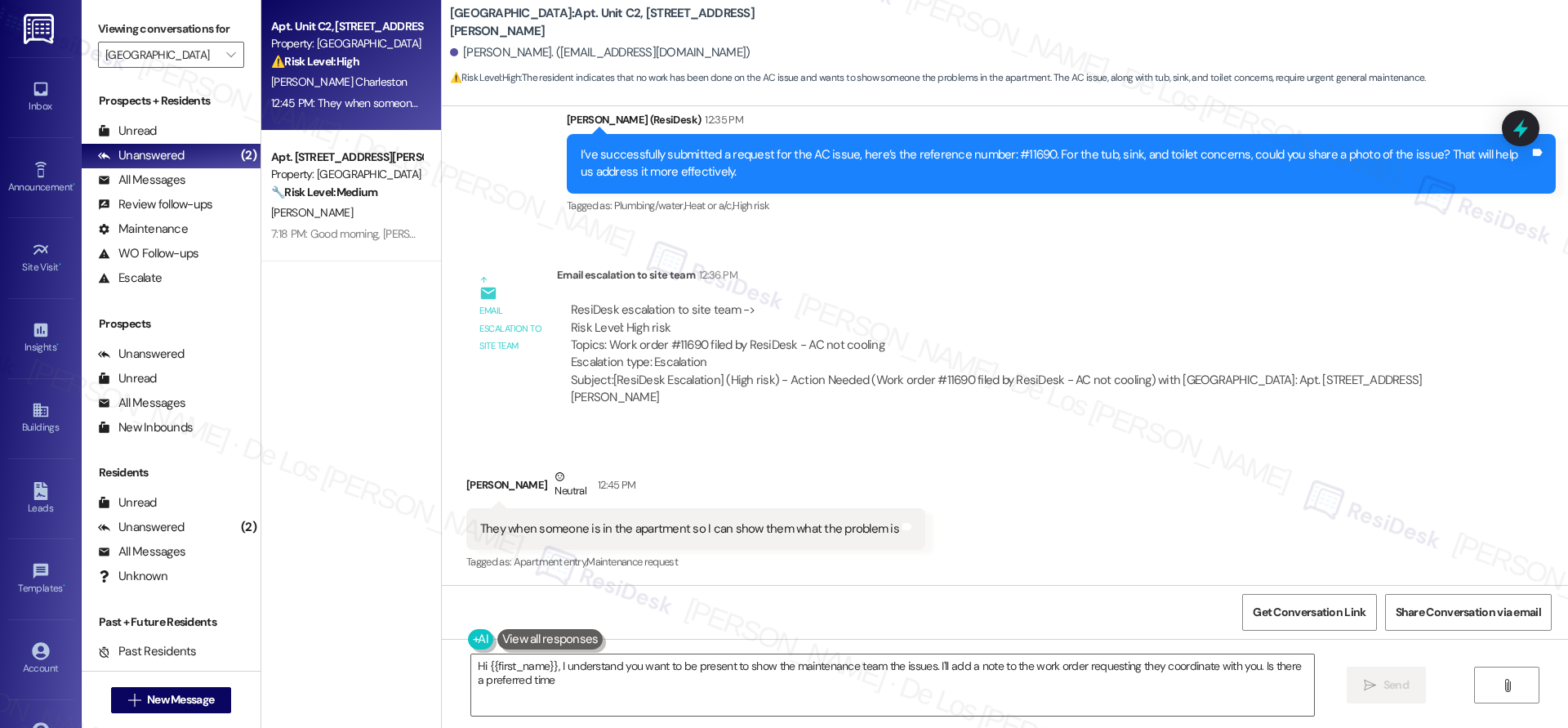
type textarea "Hi {{first_name}}, I understand you want to be present to show the maintenance …"
click at [173, 59] on input "Willow Creek Apartments" at bounding box center [161, 55] width 112 height 27
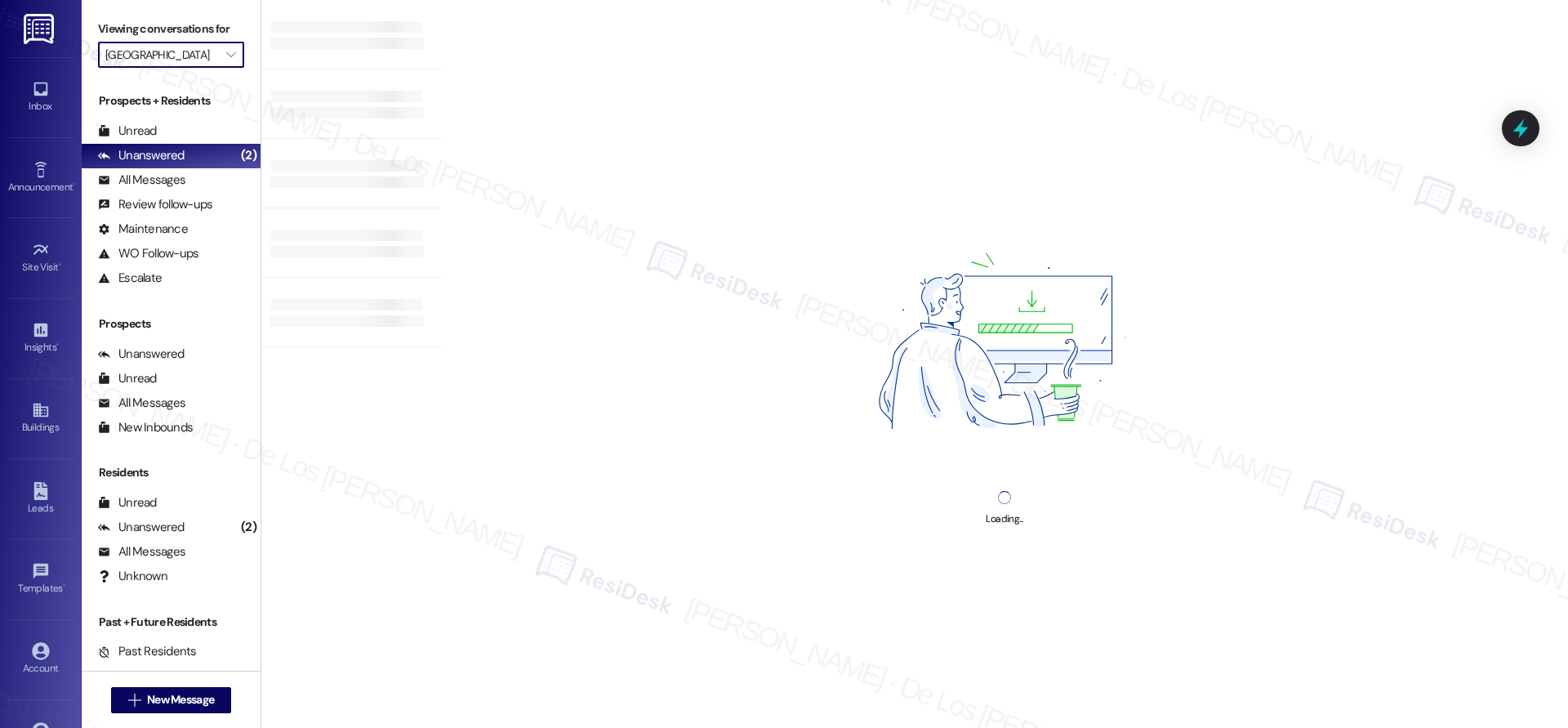
type input "[PERSON_NAME]"
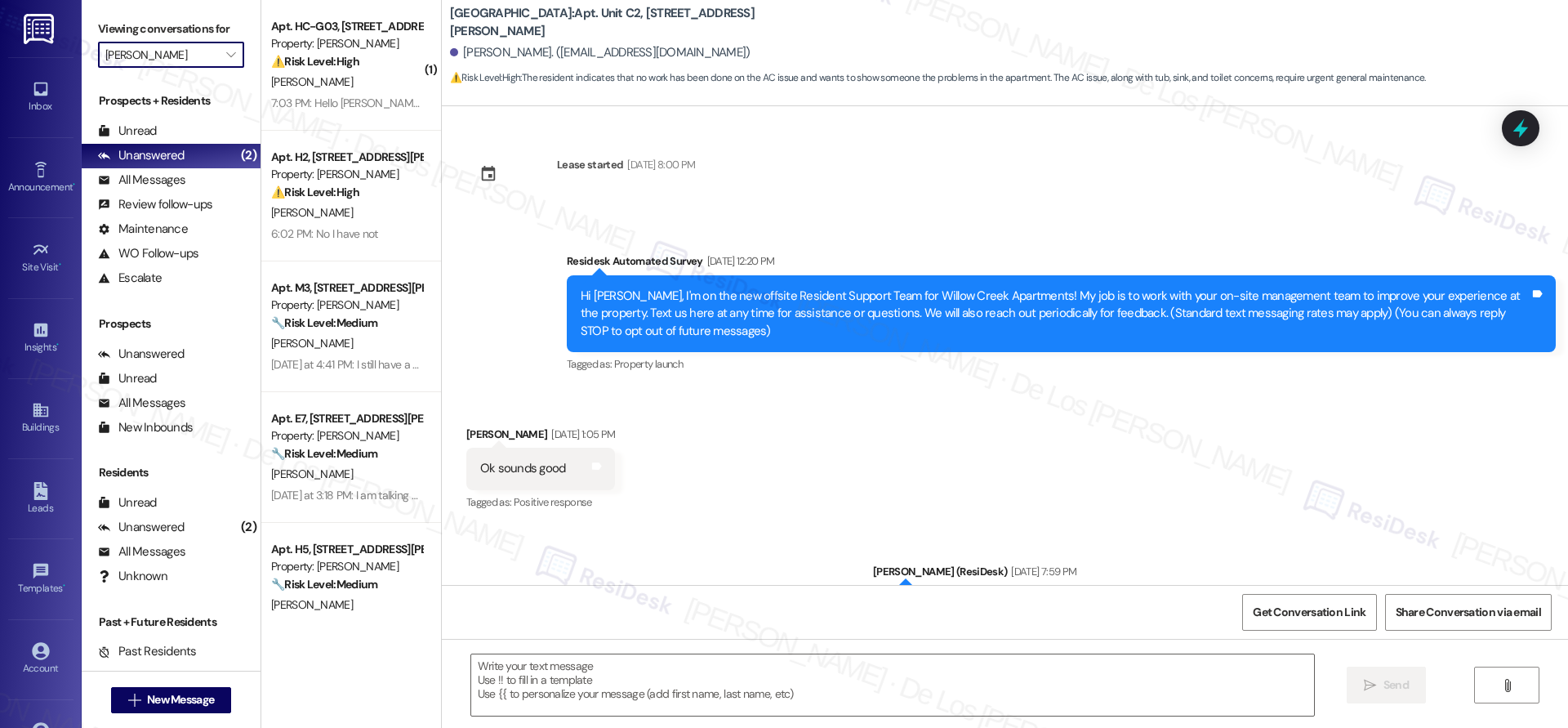
type textarea "Fetching suggested responses. Please feel free to read through the conversation…"
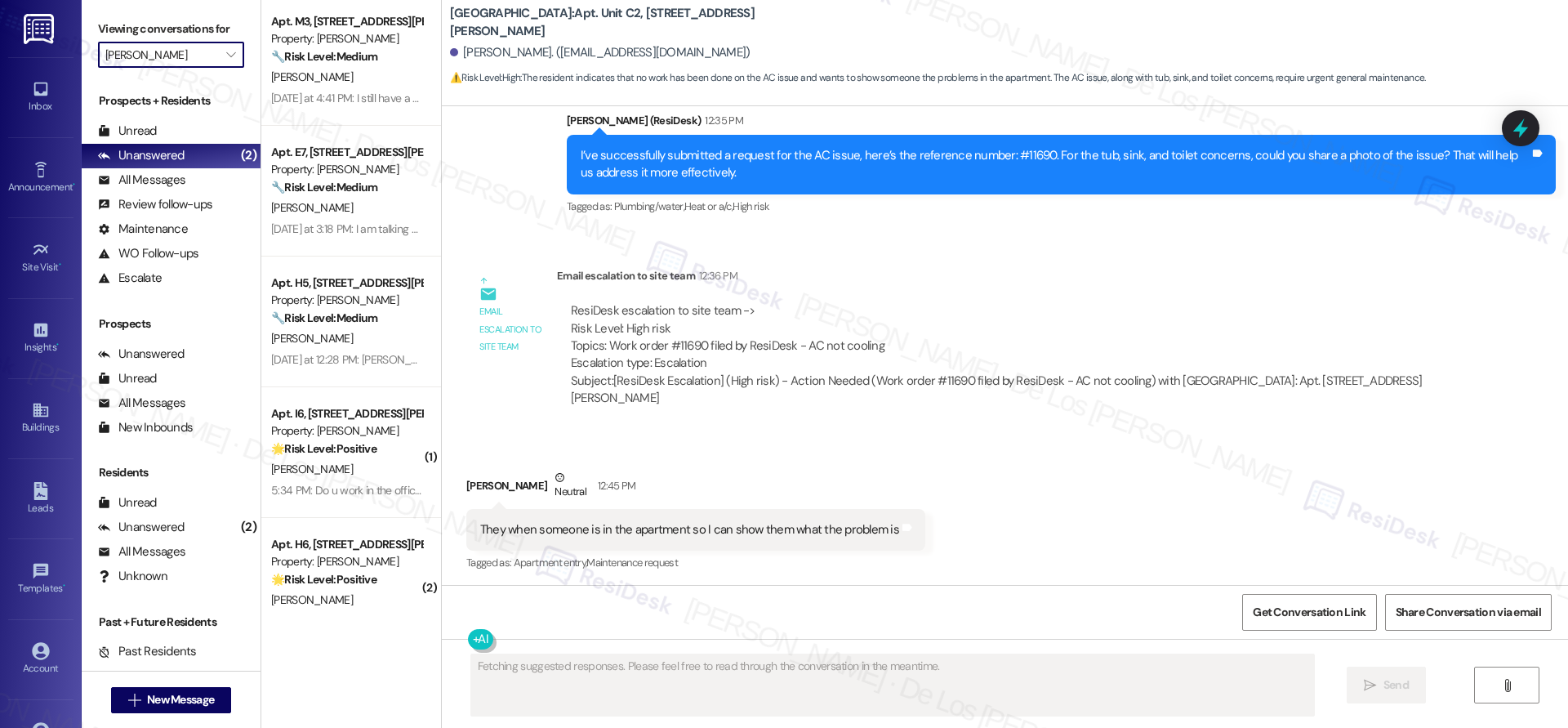
scroll to position [433, 0]
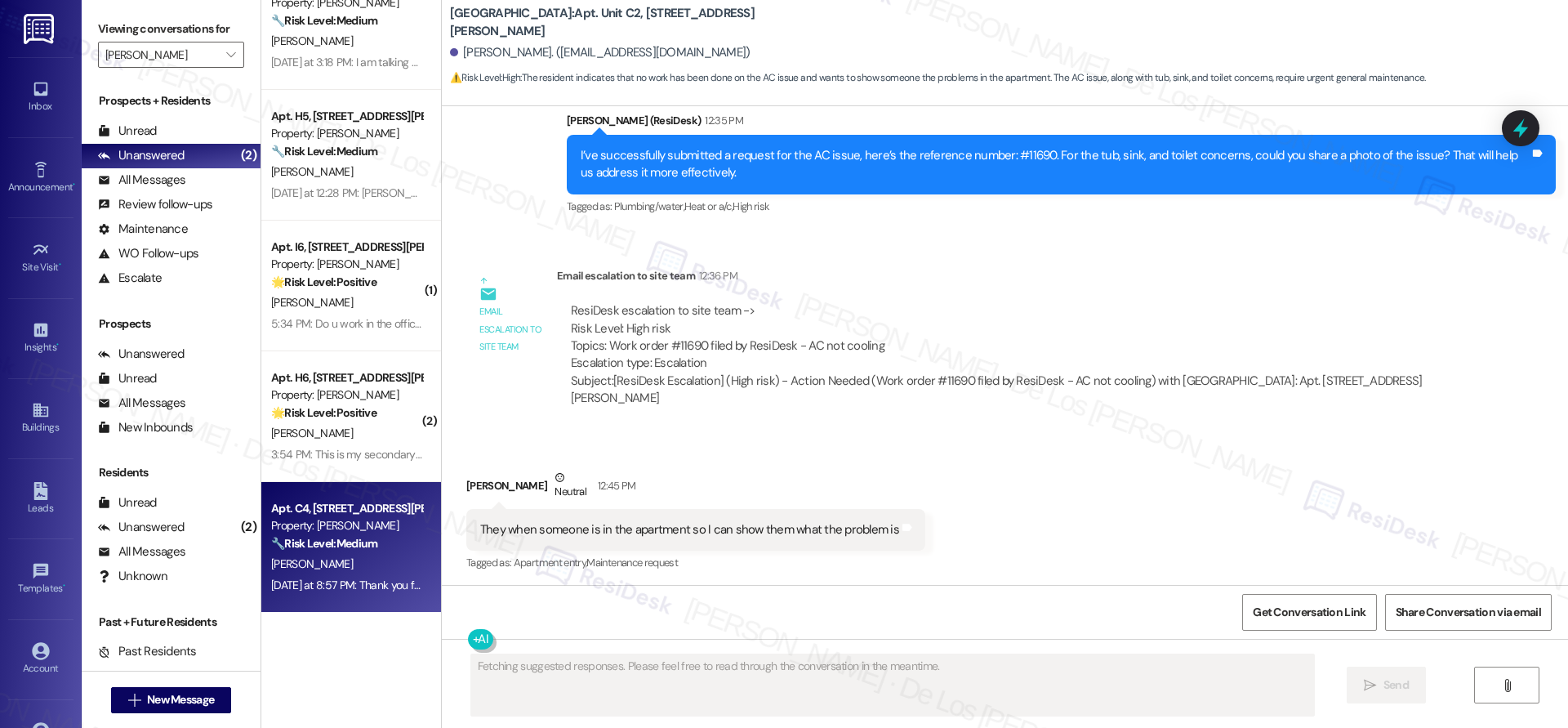
click at [343, 589] on div "[DATE] at 8:57 PM: Thank you for your message. Our offices are currently closed…" at bounding box center [771, 585] width 1001 height 15
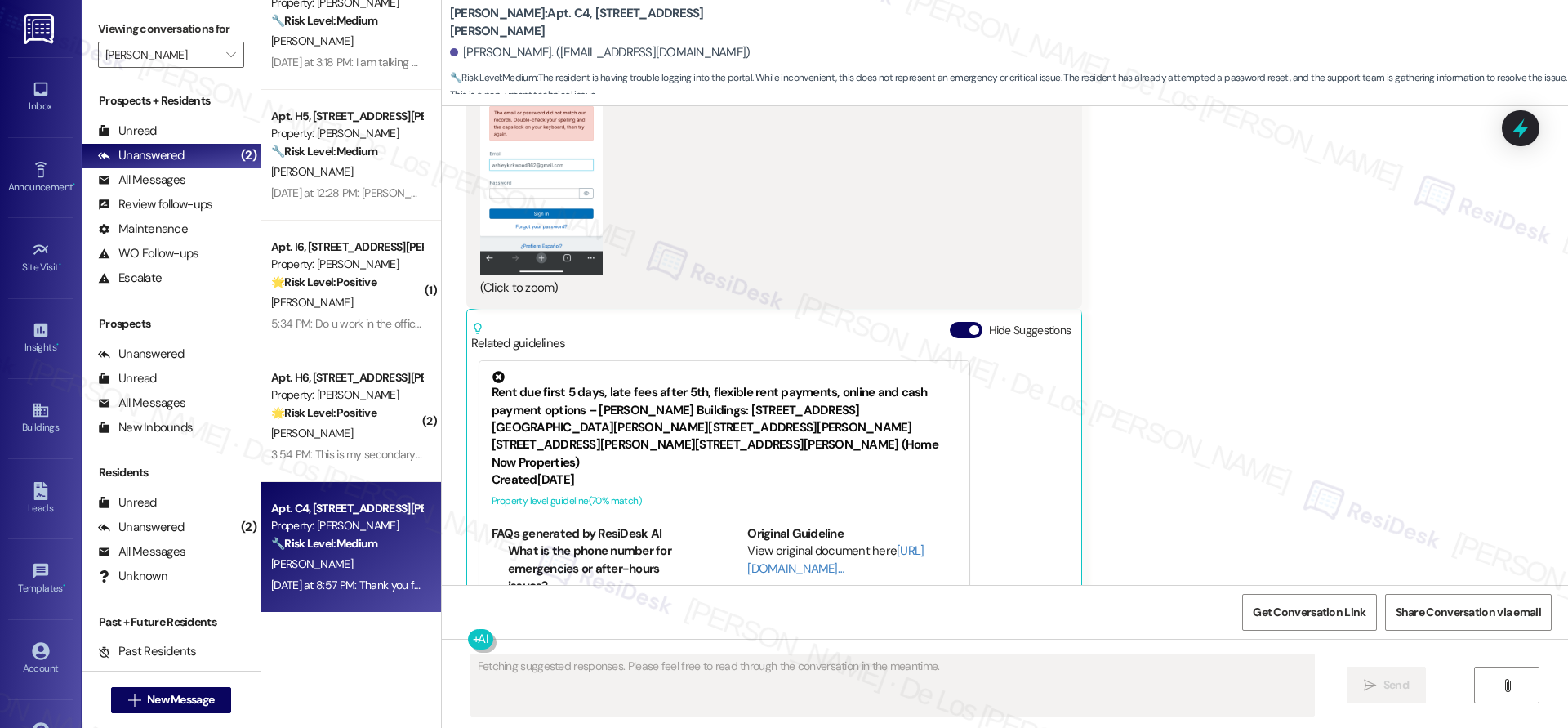
scroll to position [1328, 0]
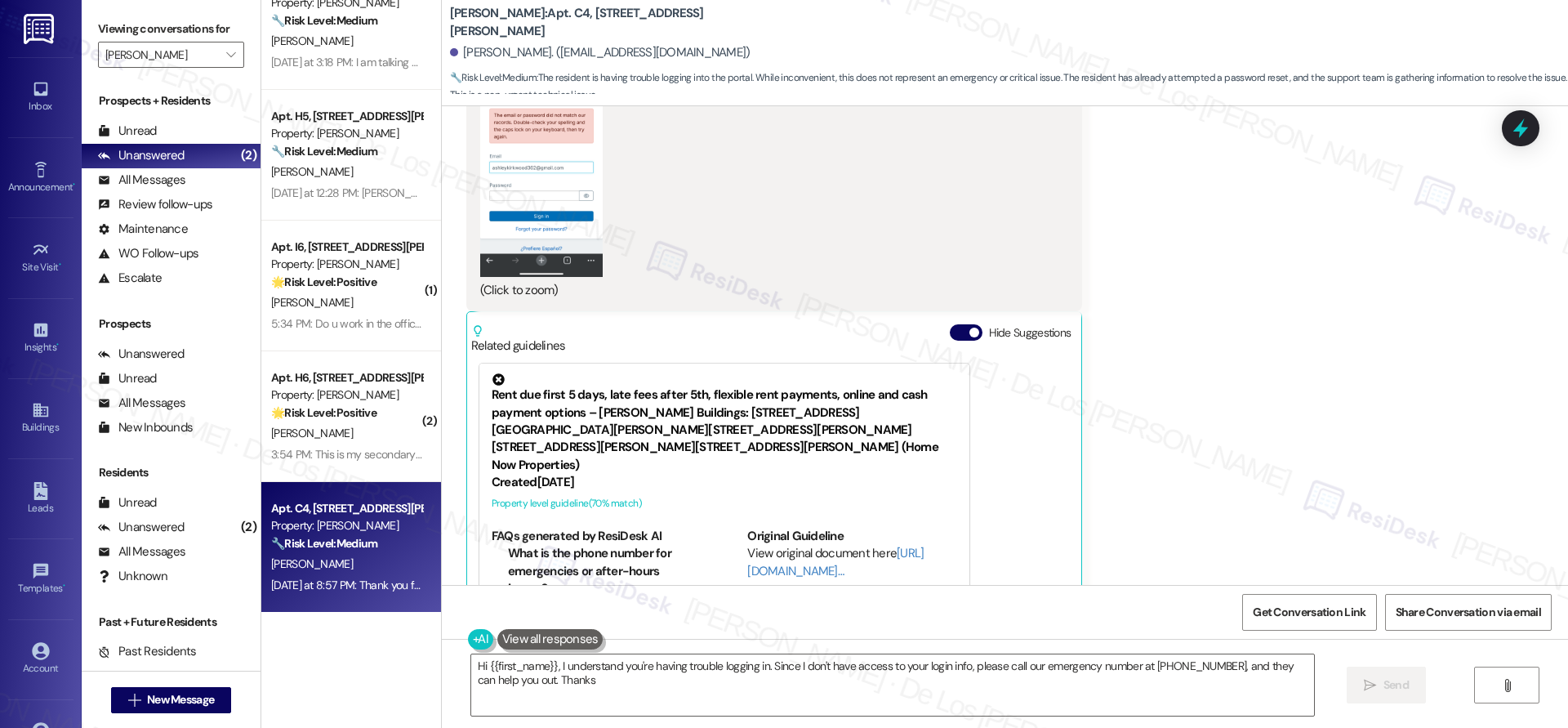
type textarea "Hi {{first_name}}, I understand you're having trouble logging in. Since I don't…"
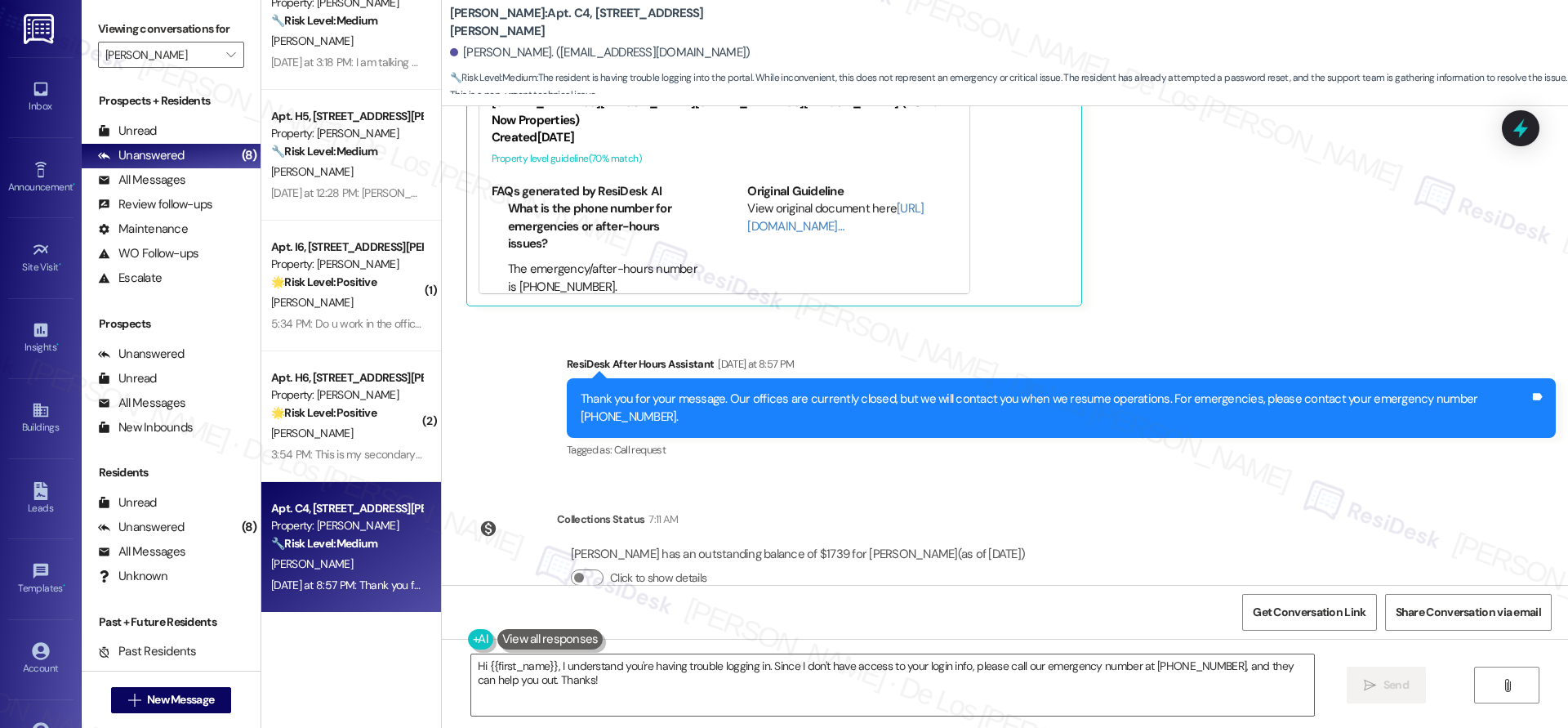
scroll to position [1671, 0]
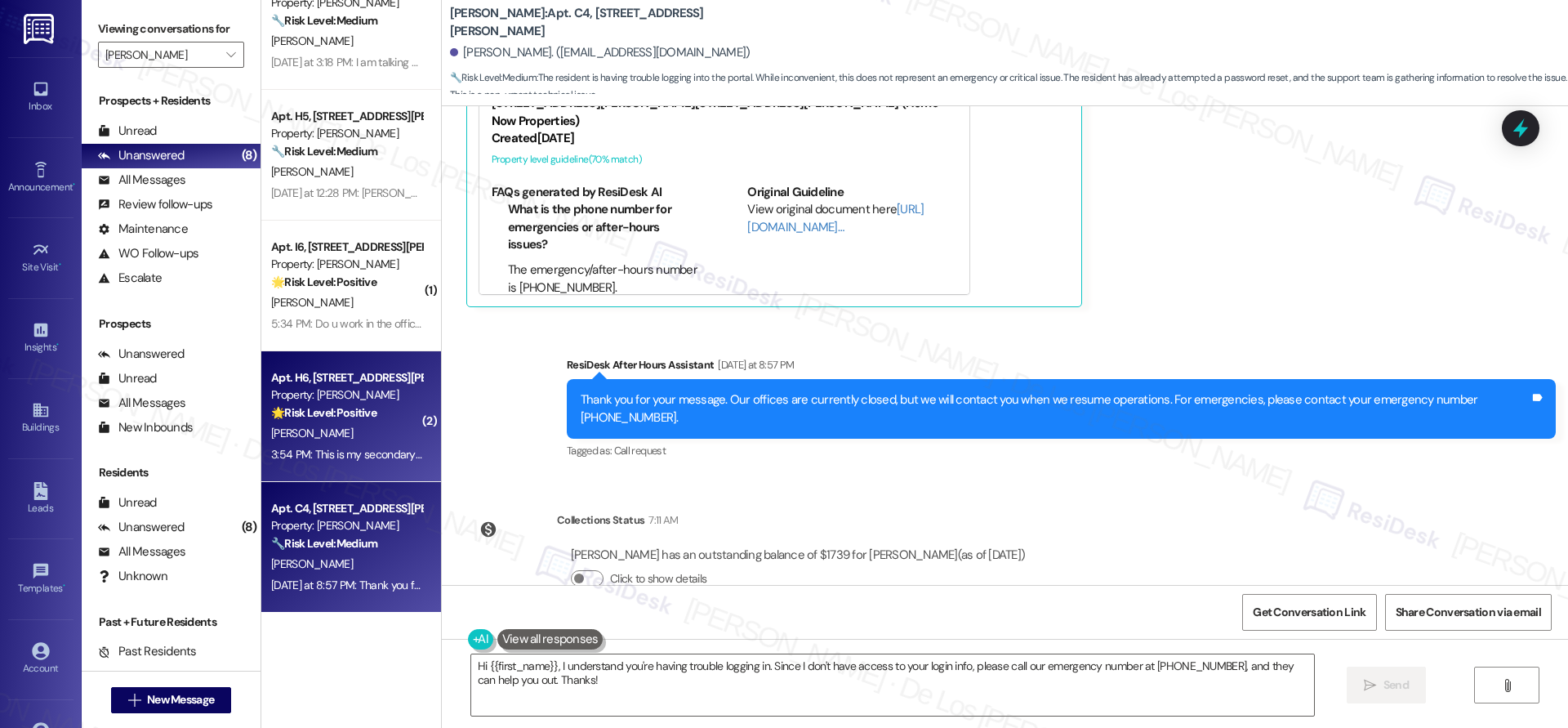
click at [351, 420] on div "🌟 Risk Level: Positive The resident is responding positively to the introductio…" at bounding box center [346, 412] width 151 height 17
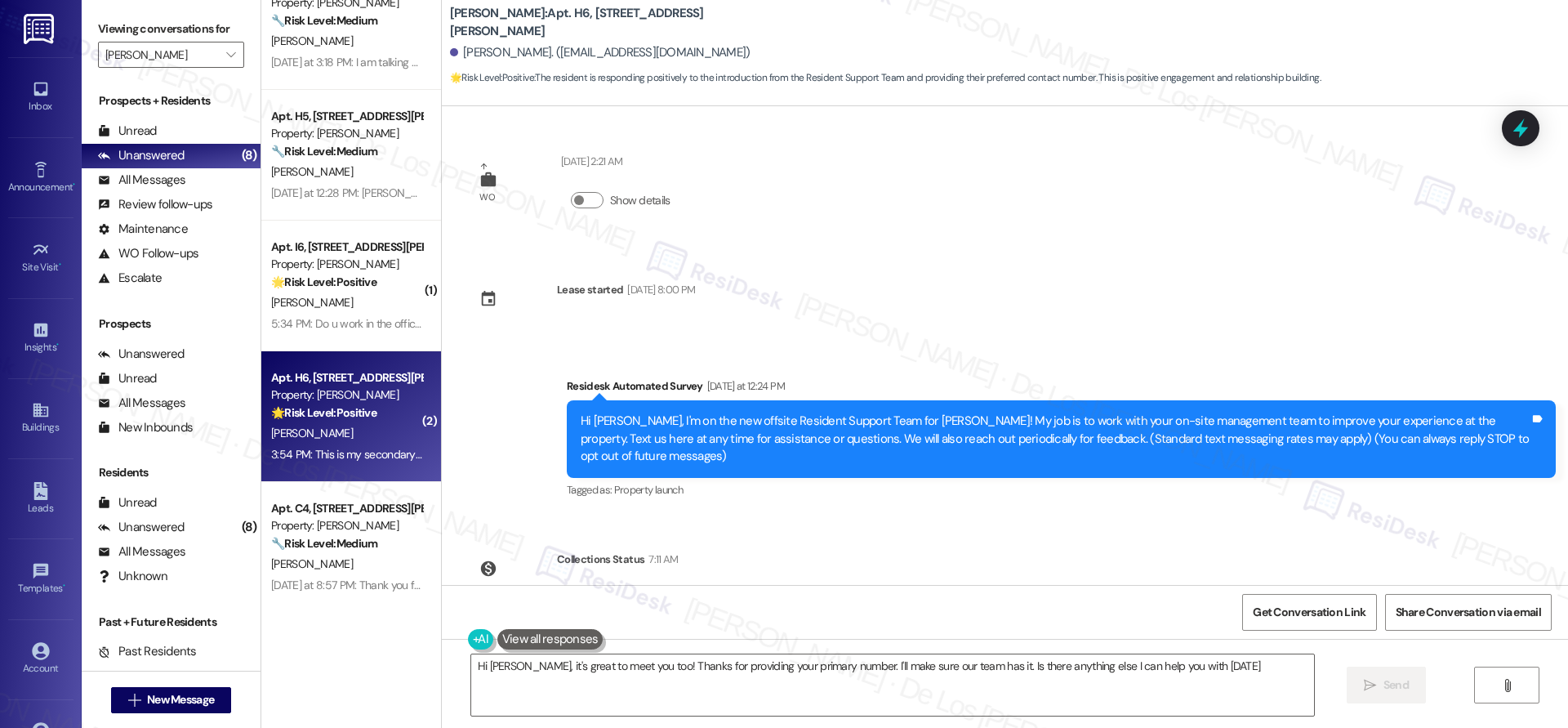
type textarea "Hi [PERSON_NAME], it's great to meet you too! Thanks for providing your primary…"
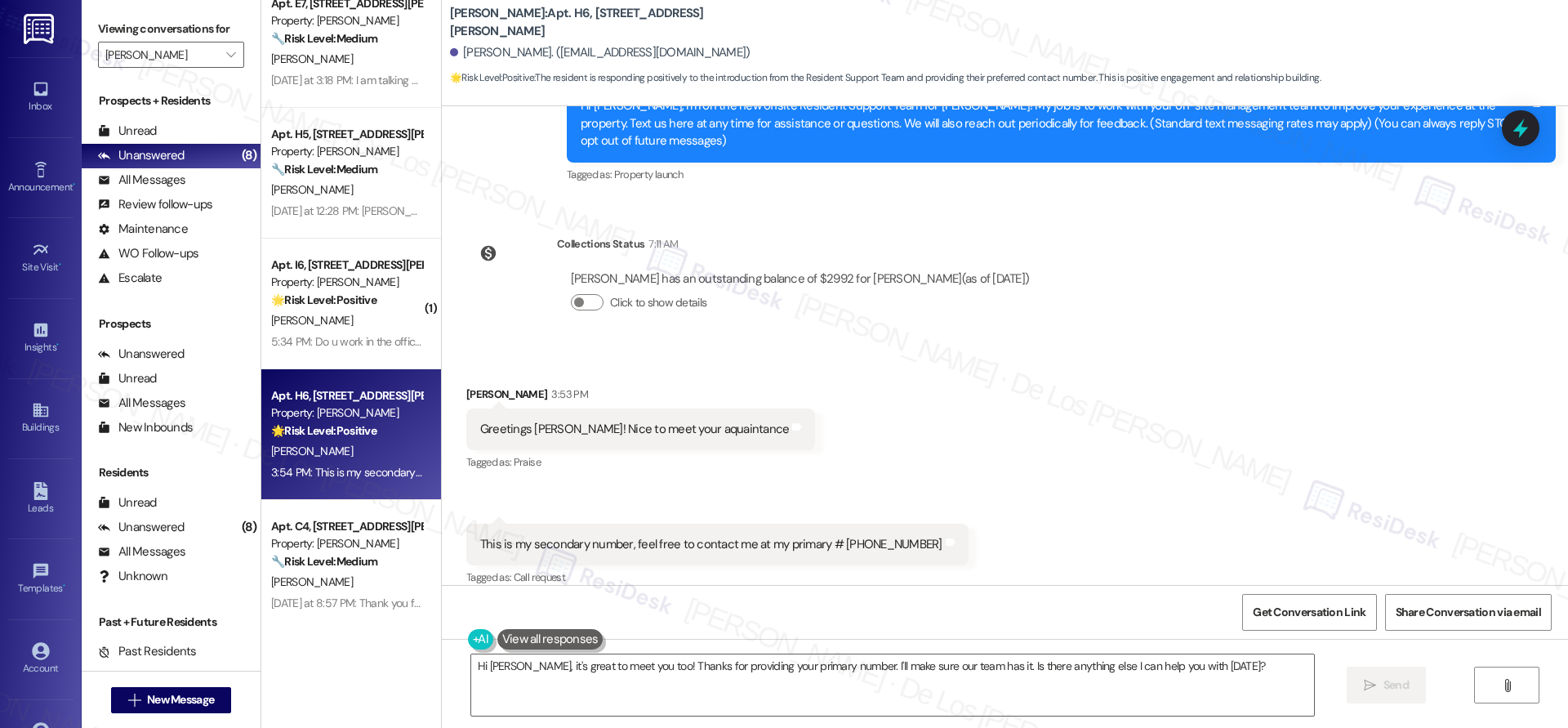
scroll to position [0, 0]
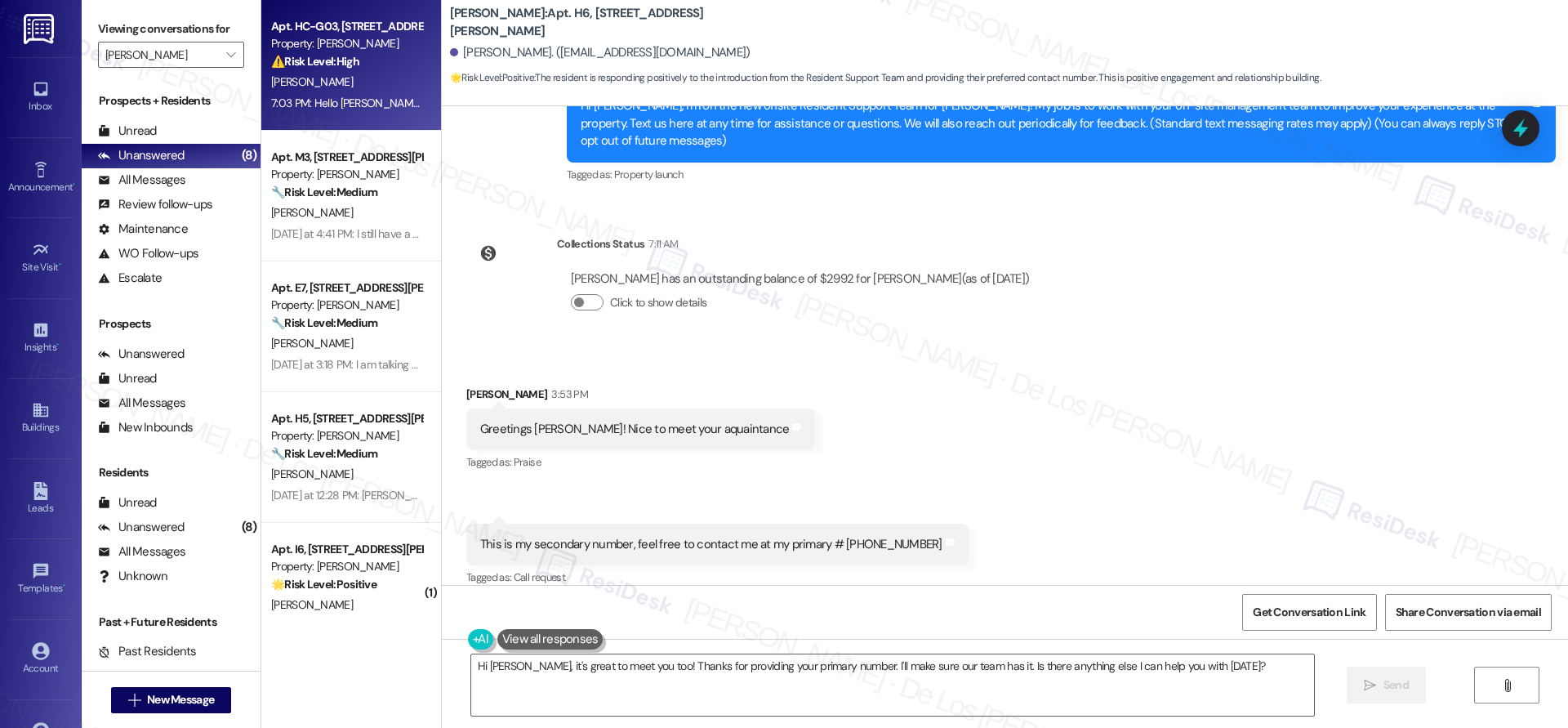
click at [344, 97] on div "7:03 PM: Hello Sarah, there's no hot water coming out, is this an entire comple…" at bounding box center [543, 103] width 544 height 15
type textarea "Hi [PERSON_NAME], it's great to meet you too! Thanks for providing your primary…"
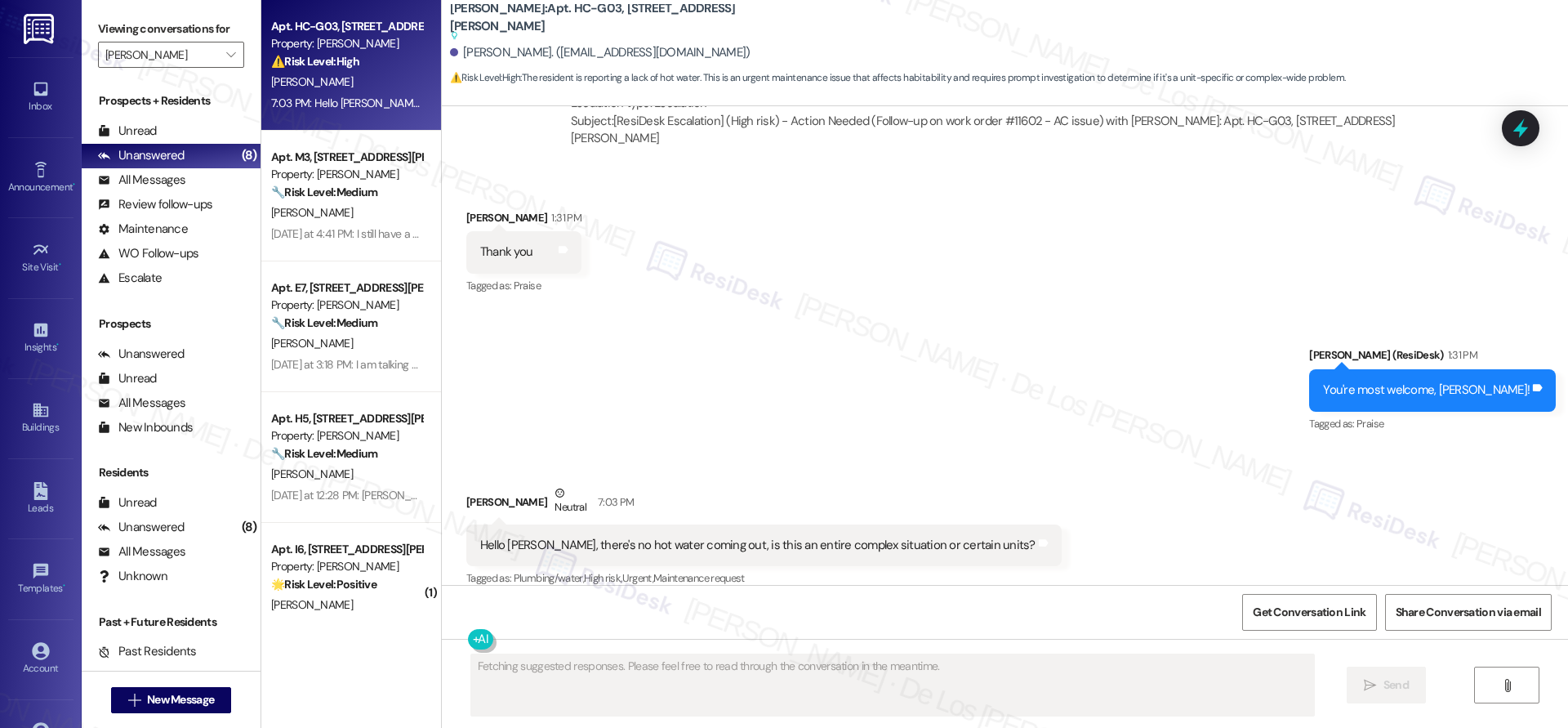
scroll to position [741, 0]
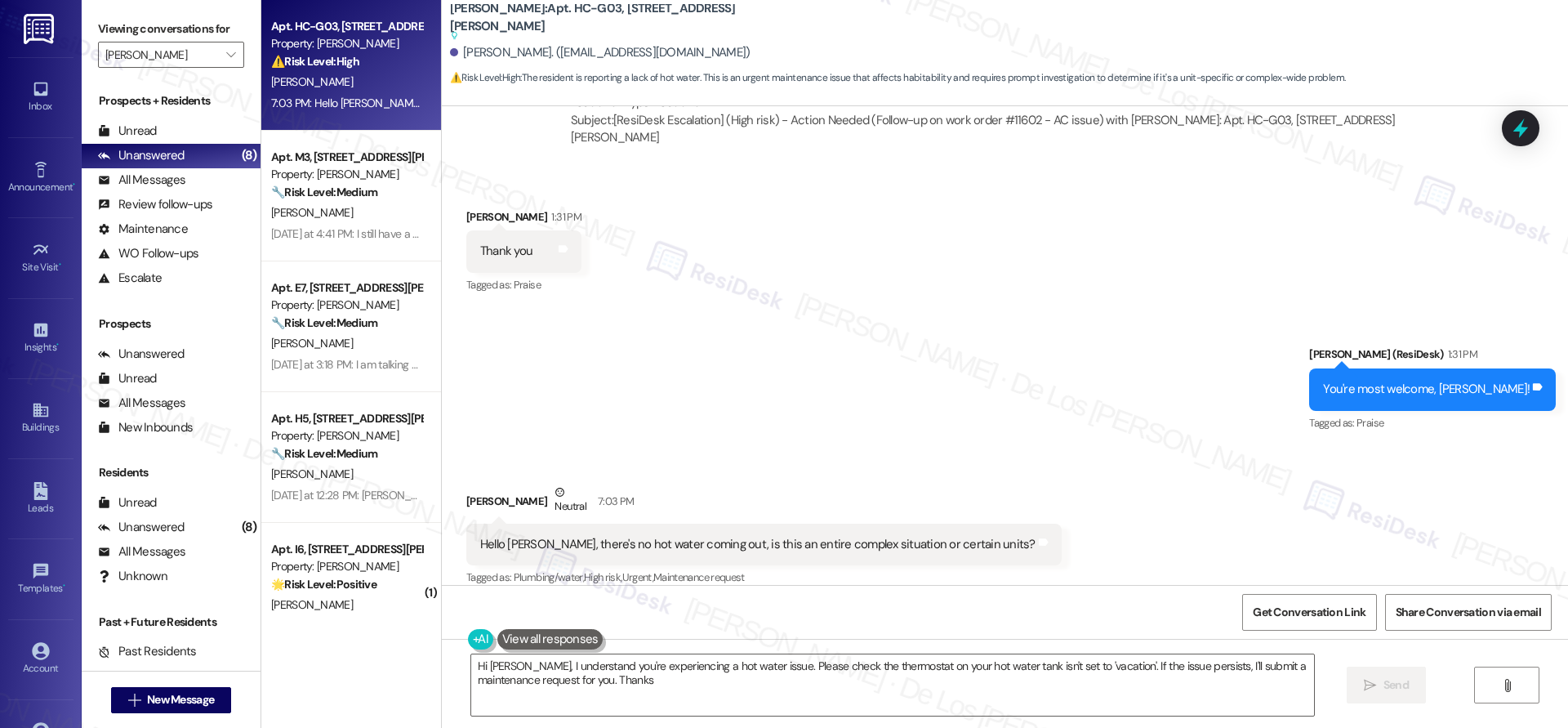
type textarea "Hi Justin, I understand you're experiencing a hot water issue. Please check the…"
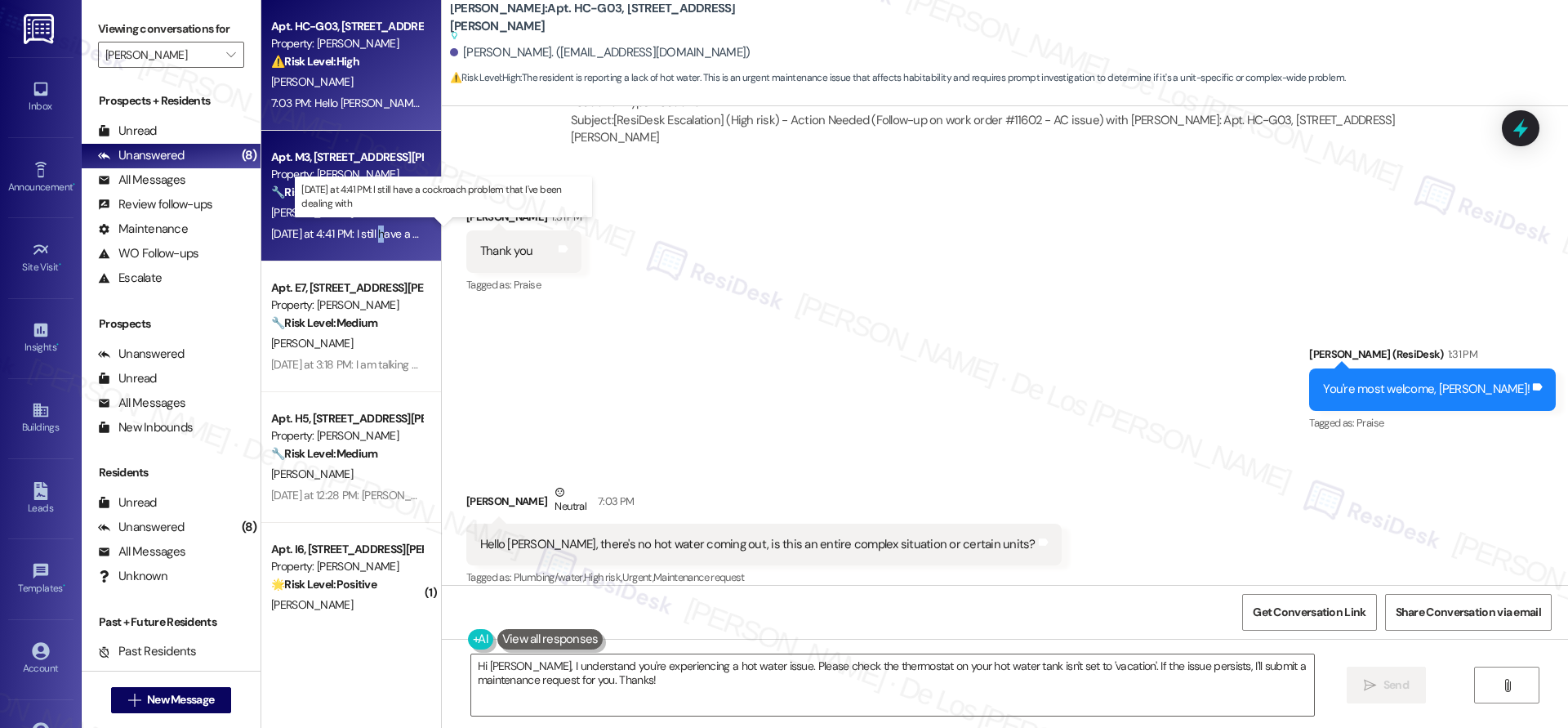
click at [373, 228] on div "Yesterday at 4:41 PM: I still have a cockroach problem that I've been dealing w…" at bounding box center [451, 233] width 360 height 15
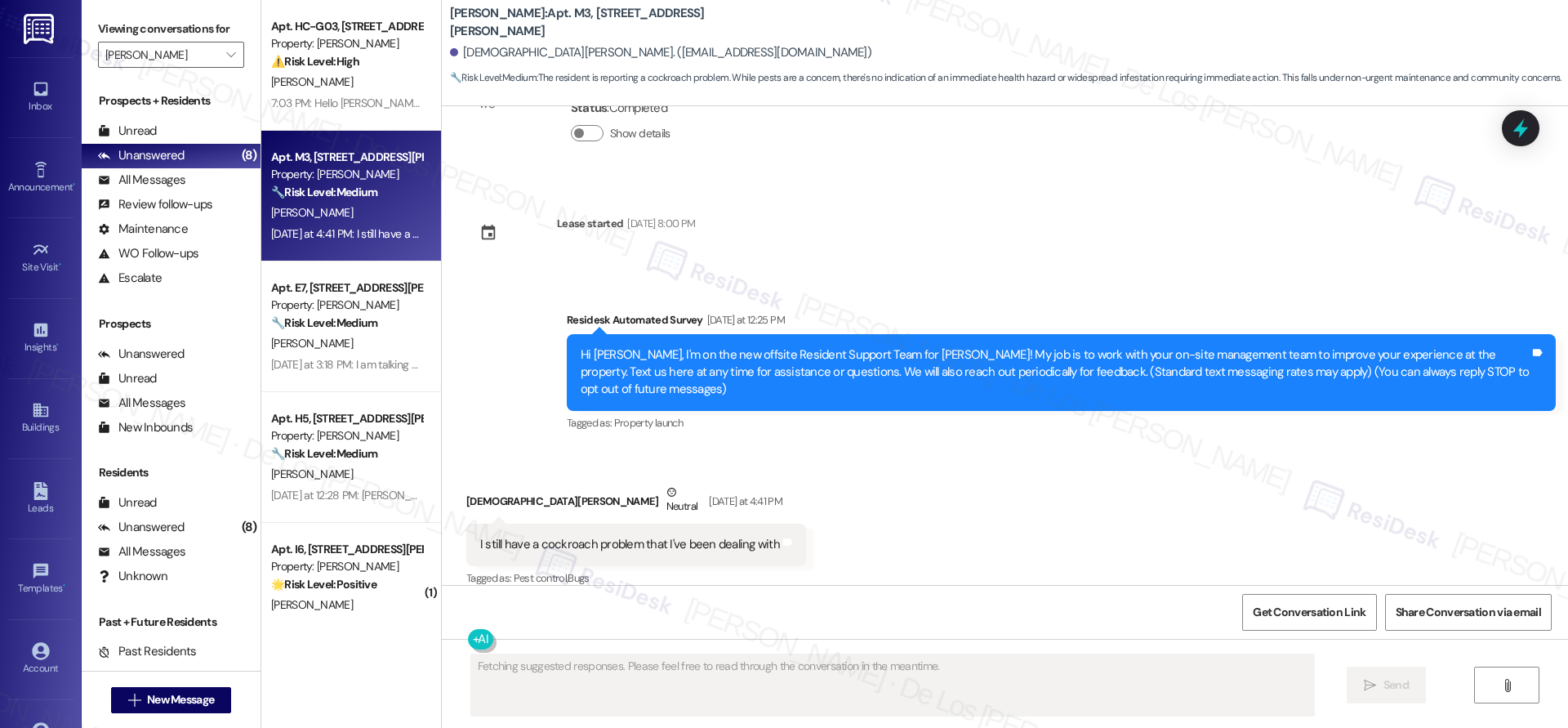
scroll to position [97, 0]
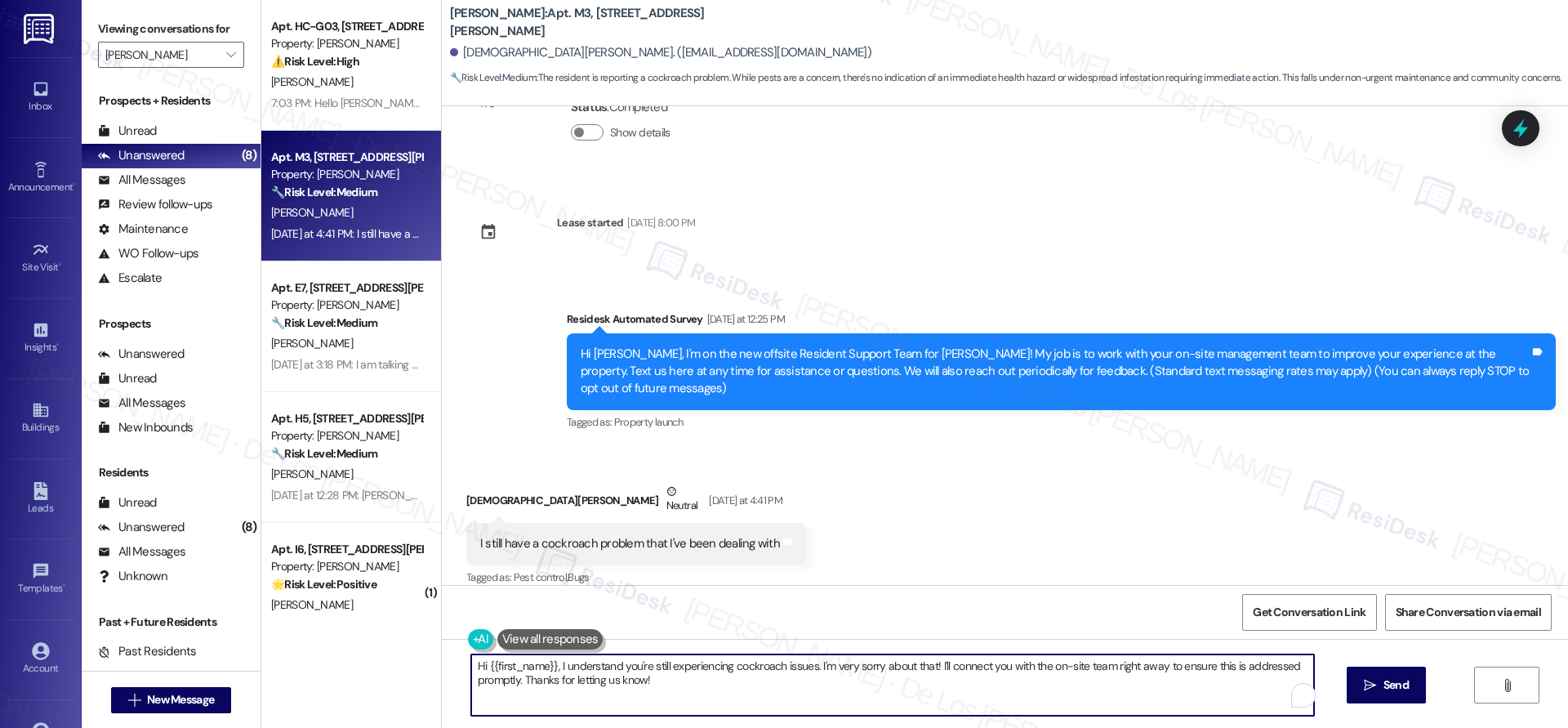
drag, startPoint x: 930, startPoint y: 666, endPoint x: 1008, endPoint y: 696, distance: 83.6
click at [1008, 696] on textarea "Hi {{first_name}}, I understand you're still experiencing cockroach issues. I'm…" at bounding box center [892, 685] width 843 height 61
paste textarea "’m really sorry to hear you’re still experiencing cockroach issues — that’s def…"
click at [861, 667] on textarea "Hi {{first_name}}, I’m really sorry to hear you’re still experiencing cockroach…" at bounding box center [892, 685] width 843 height 61
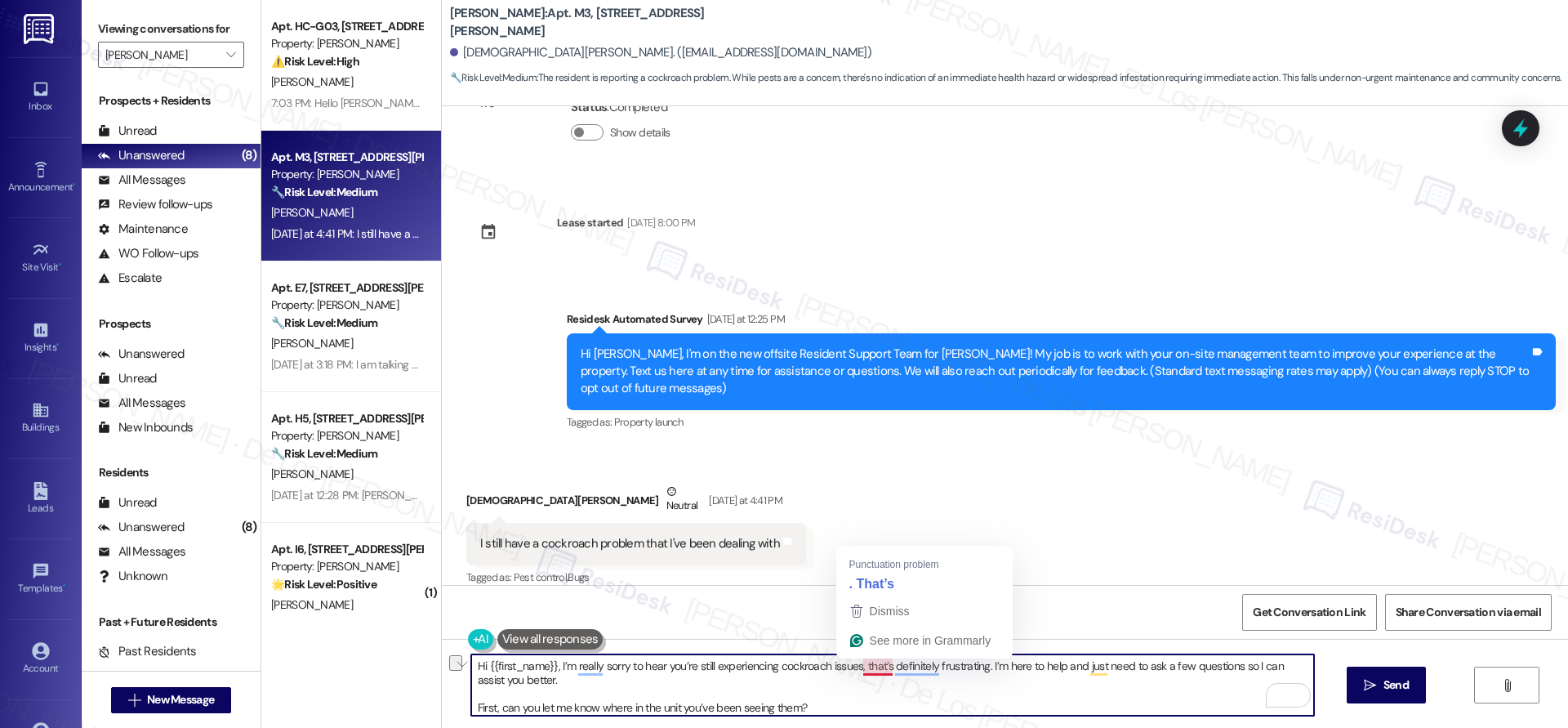
drag, startPoint x: 973, startPoint y: 663, endPoint x: 943, endPoint y: 655, distance: 31.0
click at [856, 668] on textarea "Hi {{first_name}}, I’m really sorry to hear you’re still experiencing cockroach…" at bounding box center [892, 685] width 843 height 61
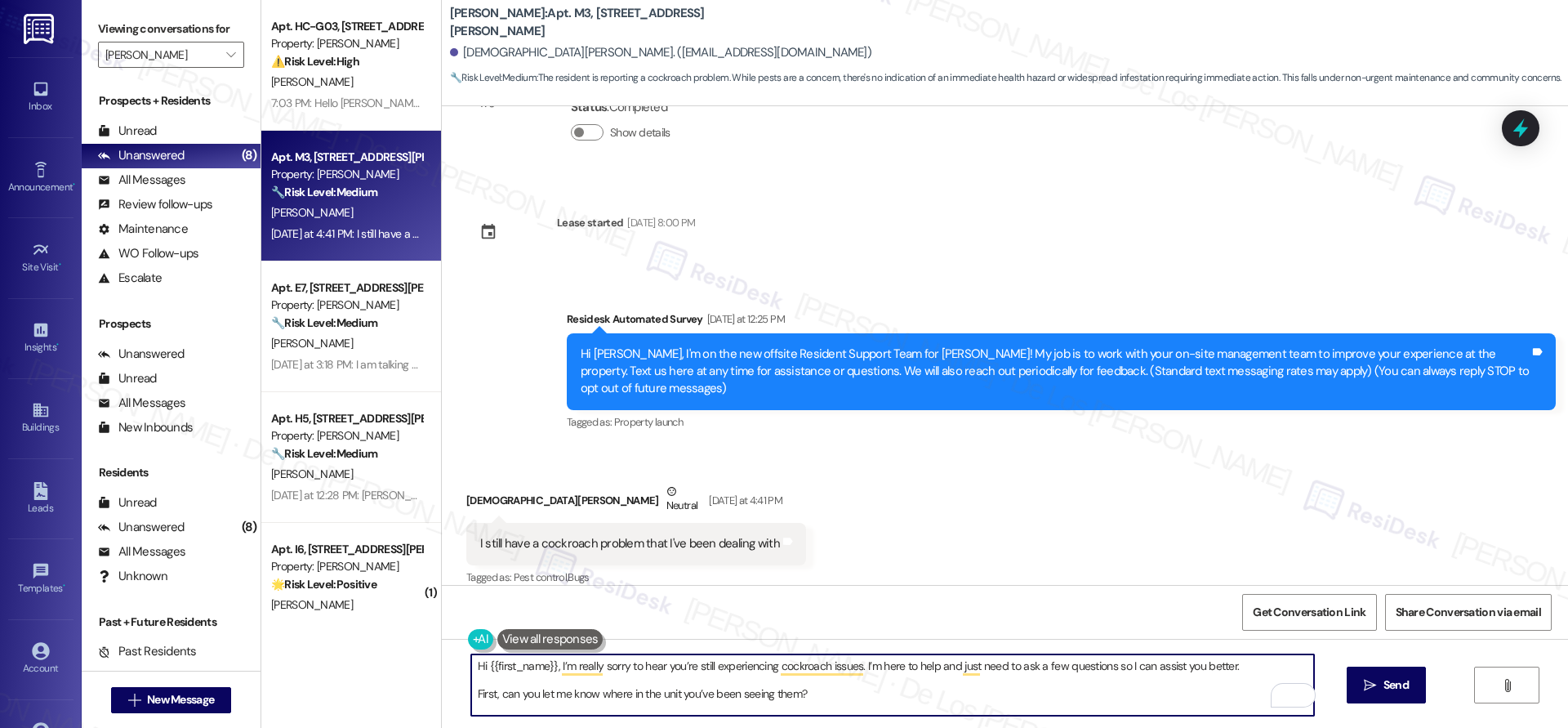
click at [471, 690] on textarea "Hi {{first_name}}, I’m really sorry to hear you’re still experiencing cockroach…" at bounding box center [892, 685] width 843 height 61
click at [759, 680] on textarea "Hi {{first_name}}, I’m really sorry to hear you’re still experiencing cockroach…" at bounding box center [892, 685] width 843 height 61
type textarea "Hi {{first_name}}, I’m really sorry to hear you’re still experiencing cockroach…"
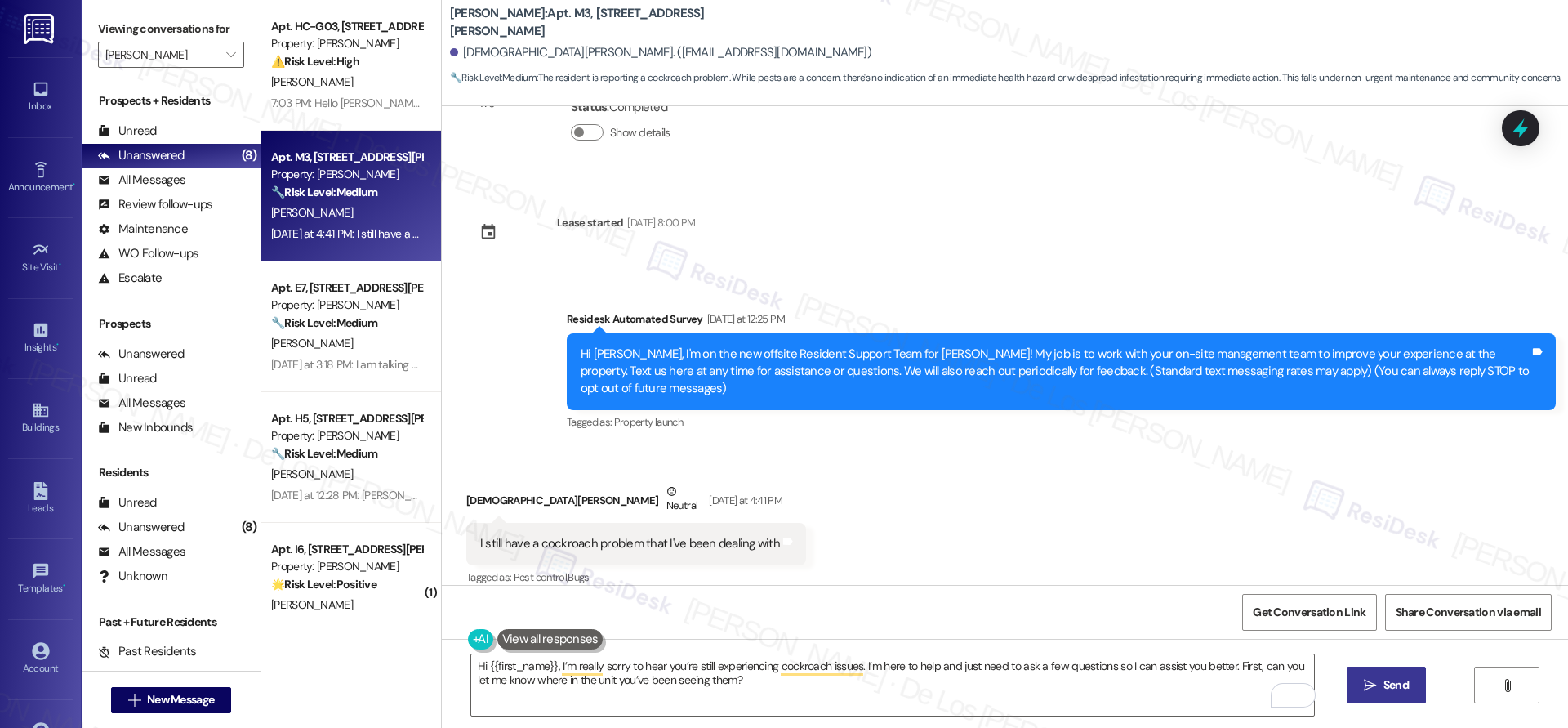
click at [1378, 670] on button " Send" at bounding box center [1386, 684] width 79 height 36
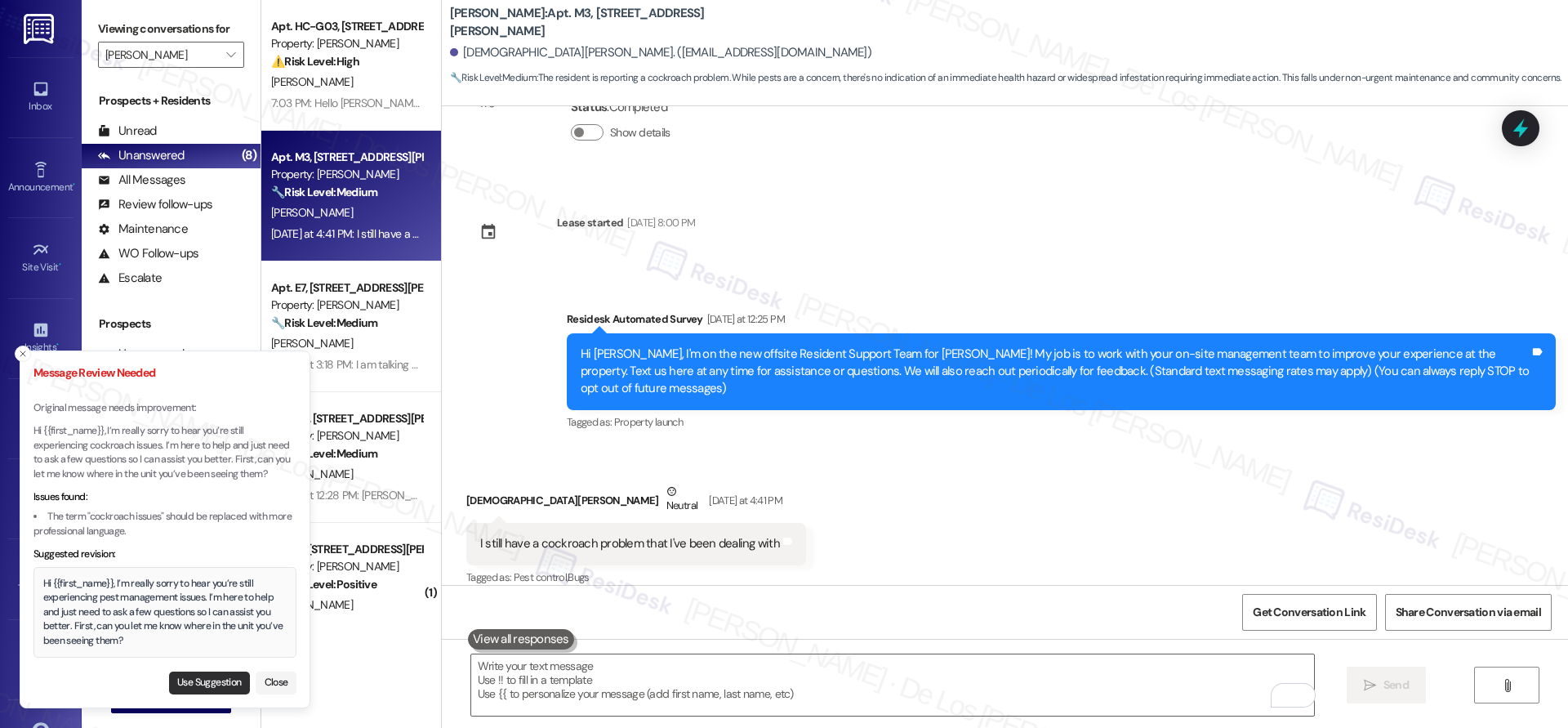
click at [227, 683] on button "Use Suggestion" at bounding box center [209, 683] width 81 height 23
type textarea "Hi {{first_name}}, I’m really sorry to hear you’re still experiencing pest mana…"
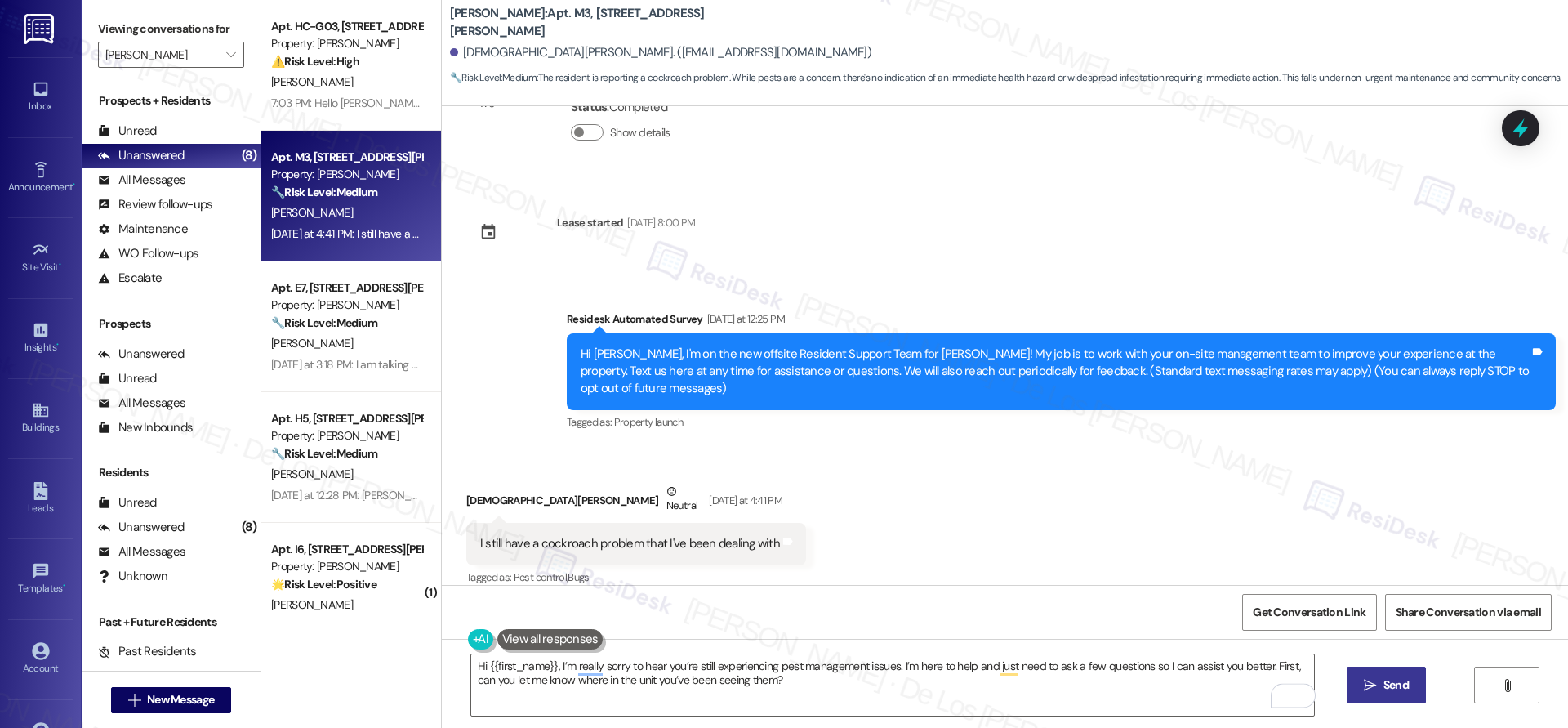
click at [1370, 693] on button " Send" at bounding box center [1386, 684] width 79 height 36
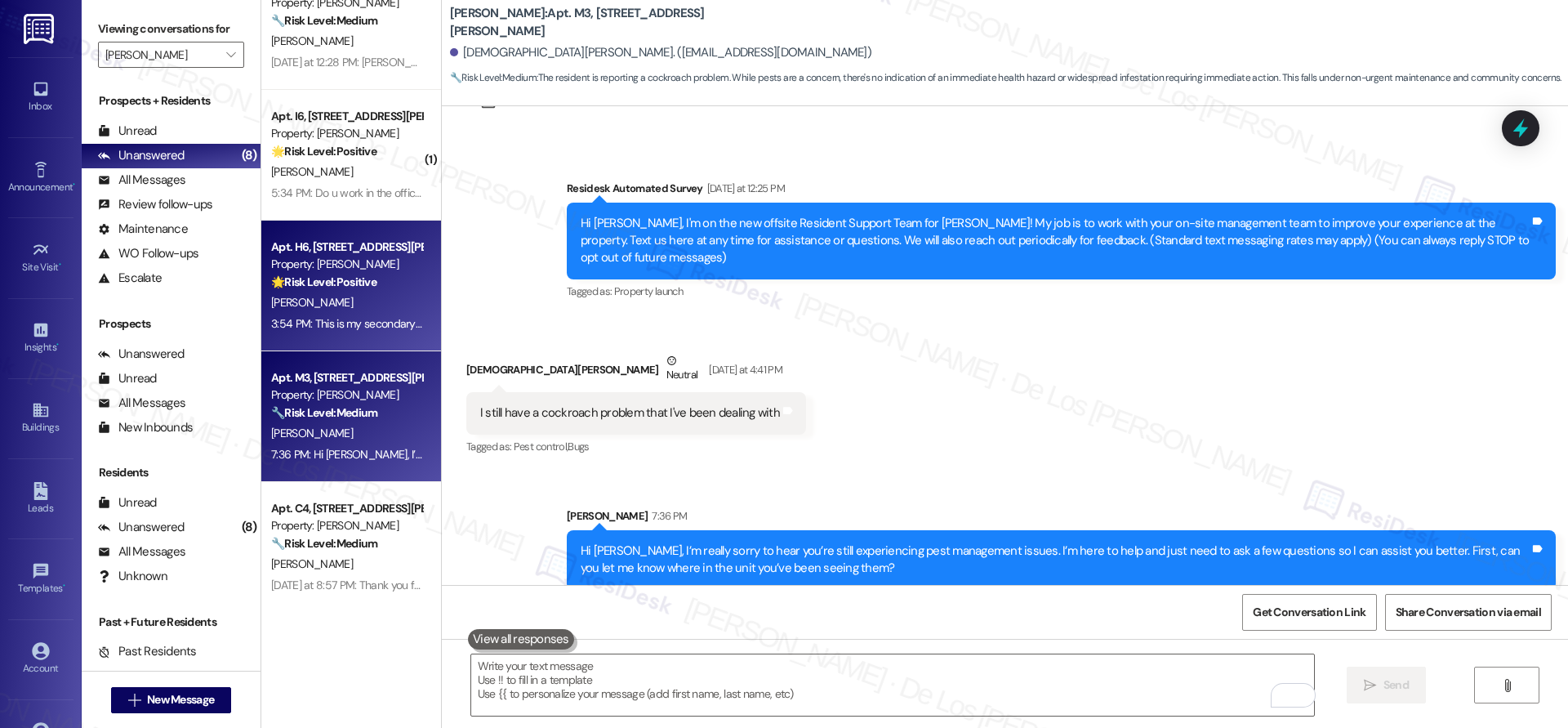
scroll to position [0, 0]
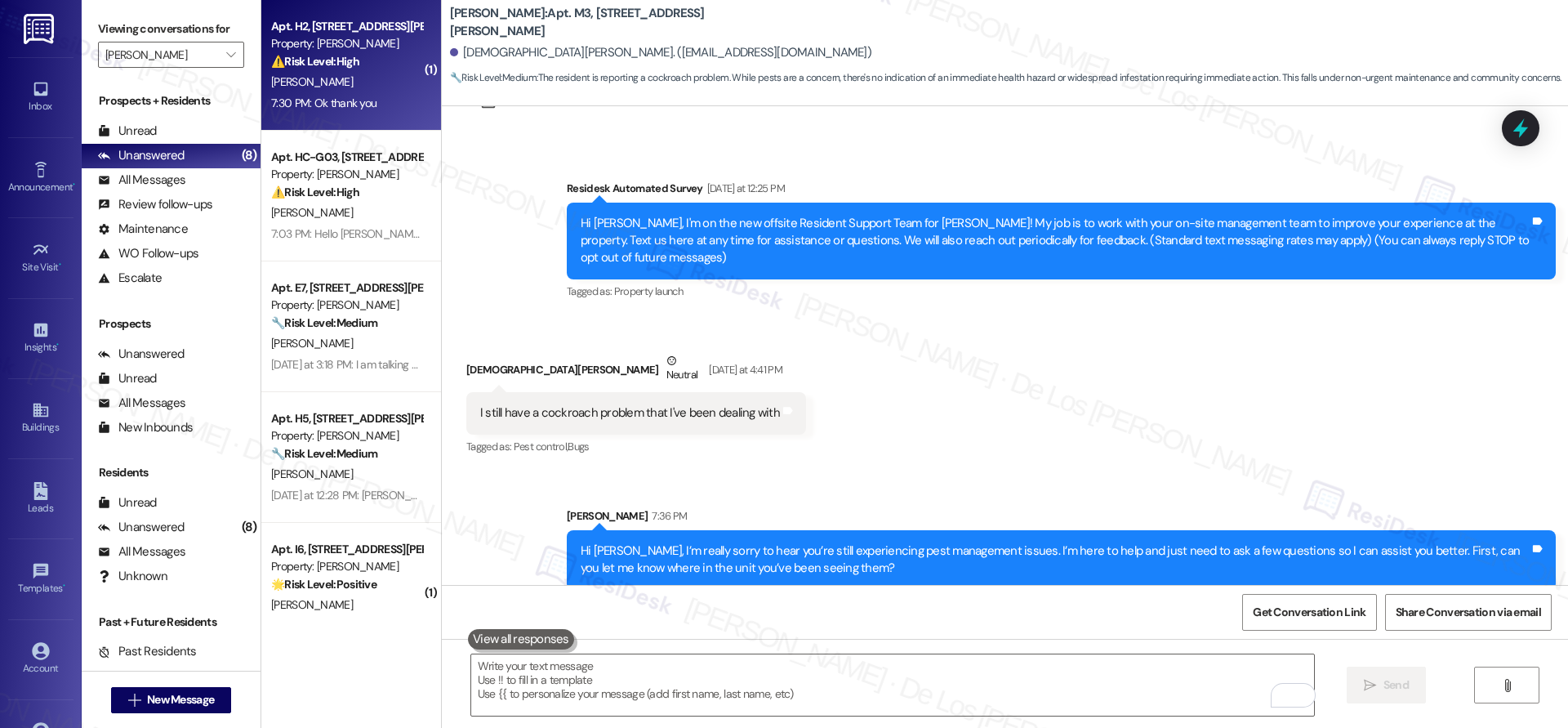
click at [306, 120] on div "Apt. H2, 4735 Courtney Drive Property: Wingate ⚠️ Risk Level: High The resident…" at bounding box center [351, 66] width 180 height 131
type textarea "Fetching suggested responses. Please feel free to read through the conversation…"
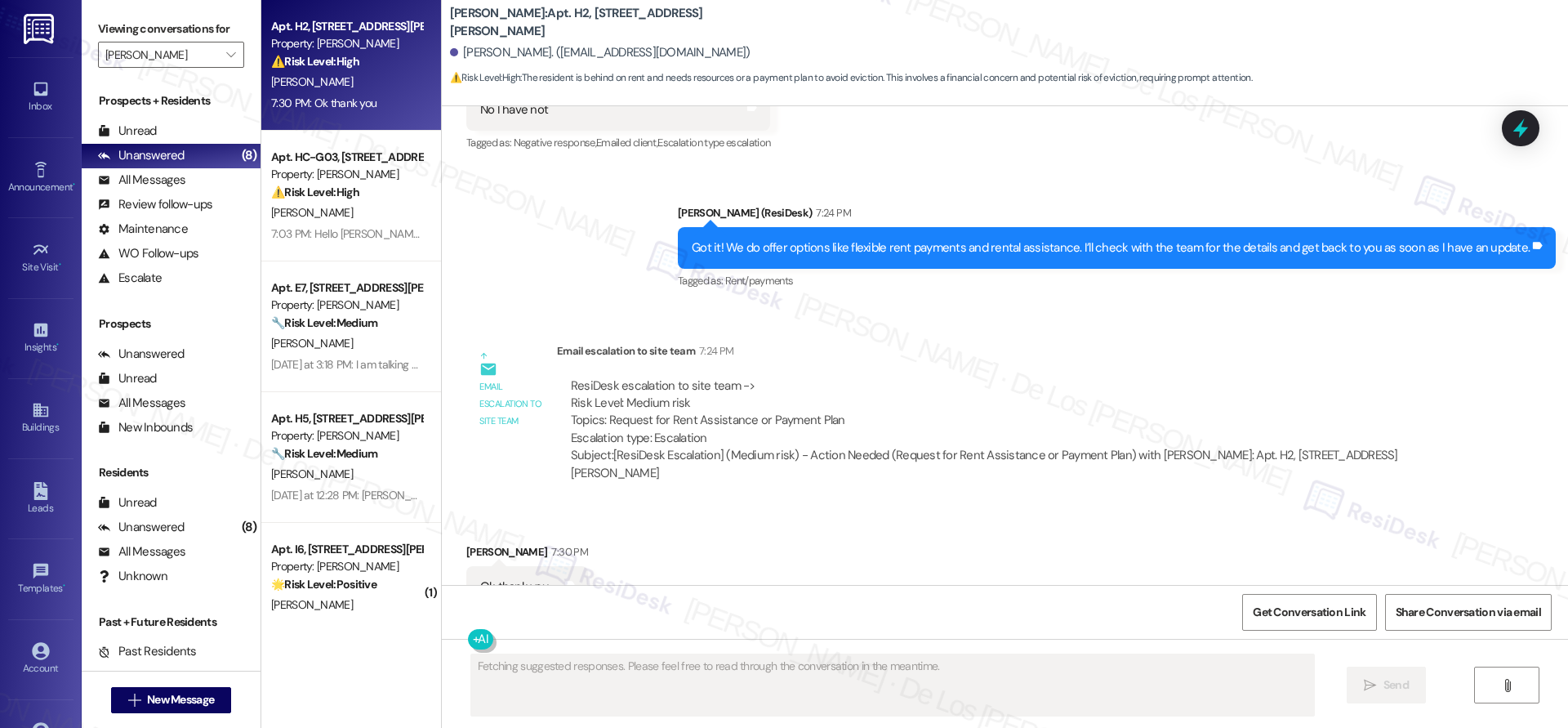
scroll to position [884, 0]
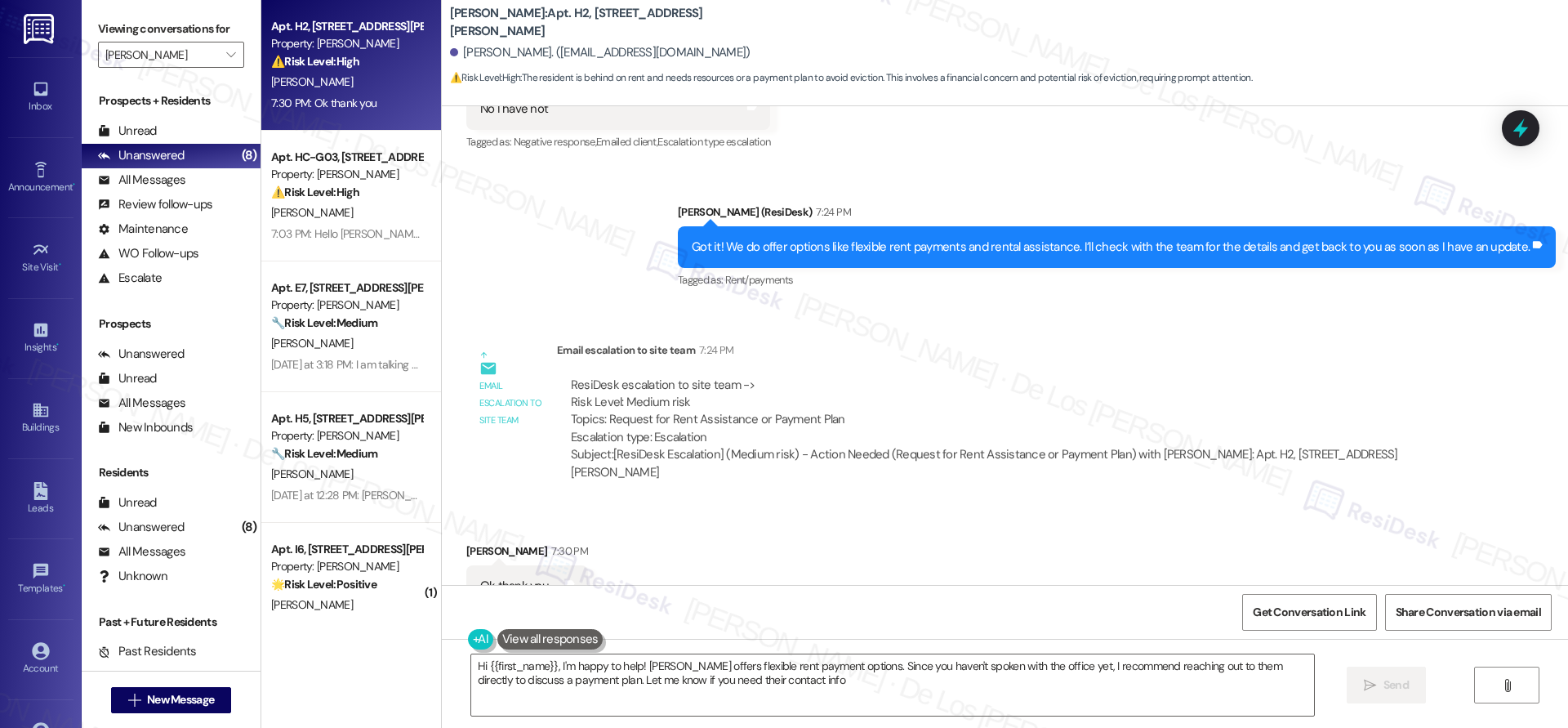
type textarea "Hi {{first_name}}, I'm happy to help! Wingate offers flexible rent payment opti…"
click at [1303, 621] on span "Get Conversation Link" at bounding box center [1309, 612] width 120 height 35
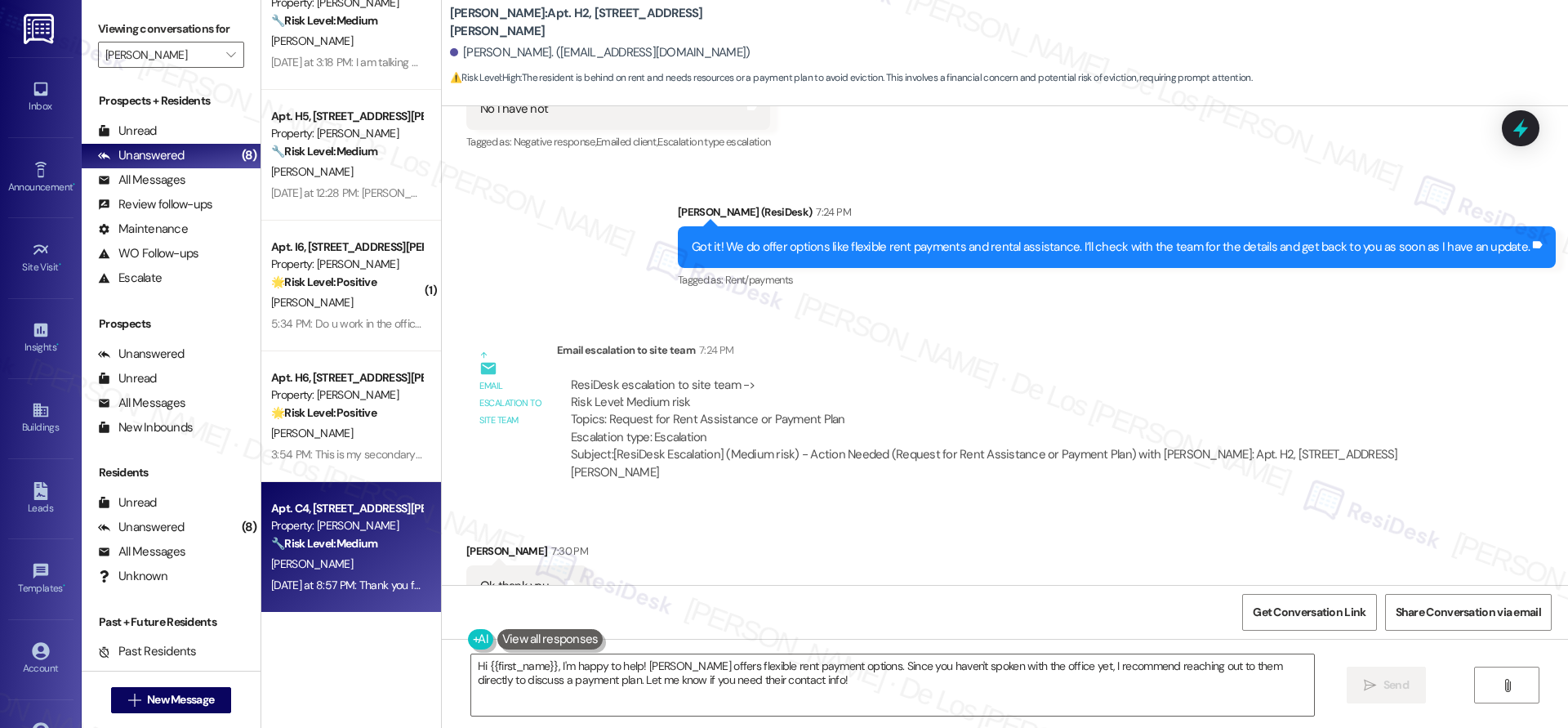
click at [381, 535] on div "🔧 Risk Level: Medium The resident is having trouble logging into the portal. Wh…" at bounding box center [346, 543] width 151 height 17
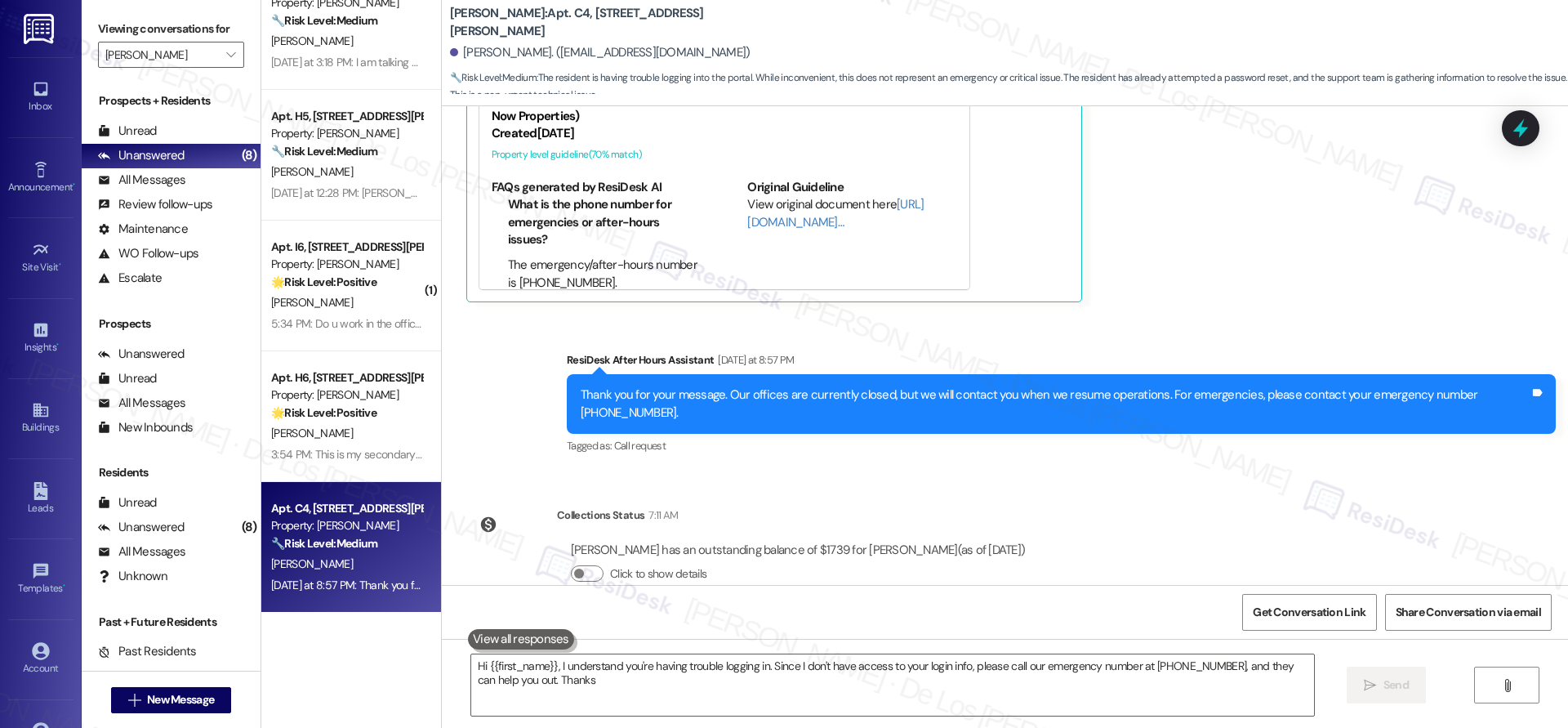
type textarea "Hi {{first_name}}, I understand you're having trouble logging in. Since I don't…"
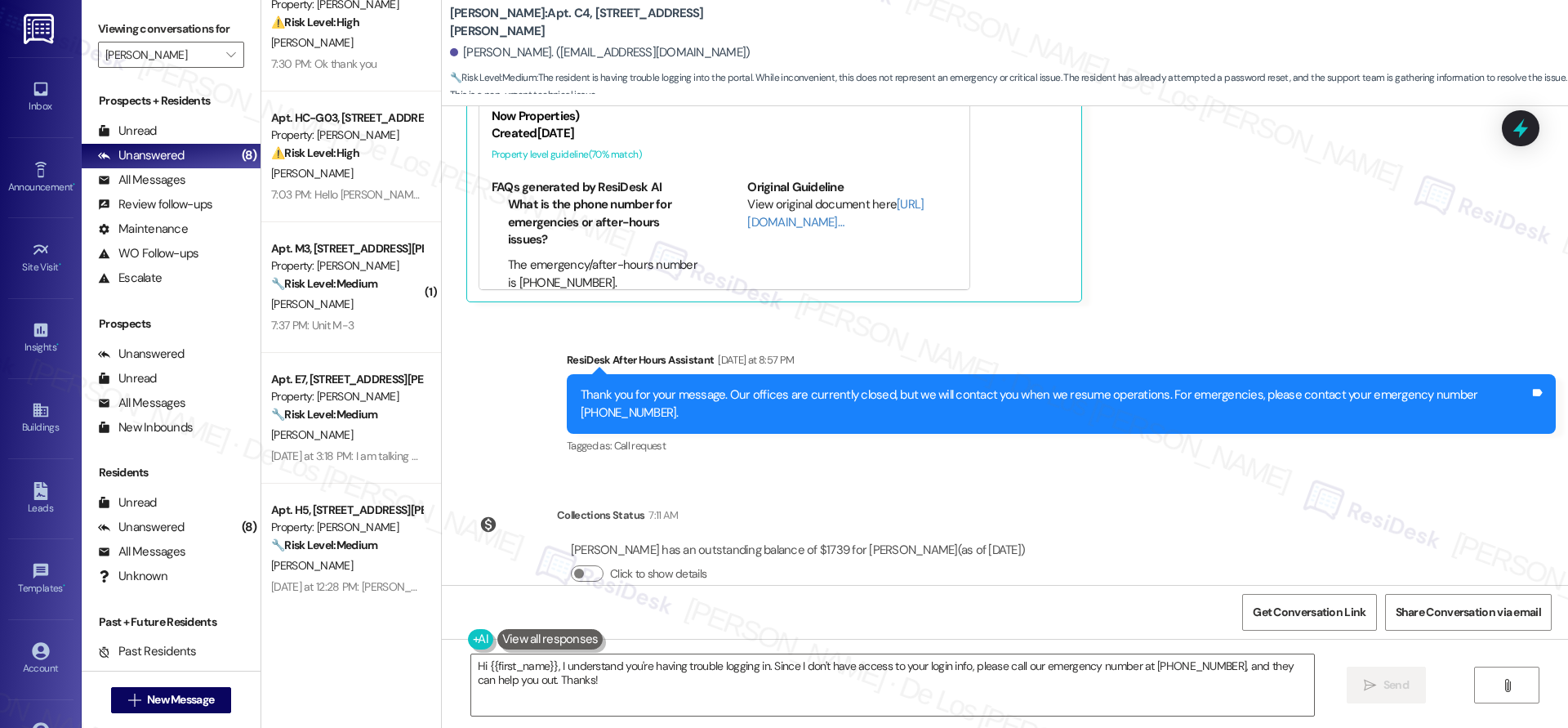
scroll to position [0, 0]
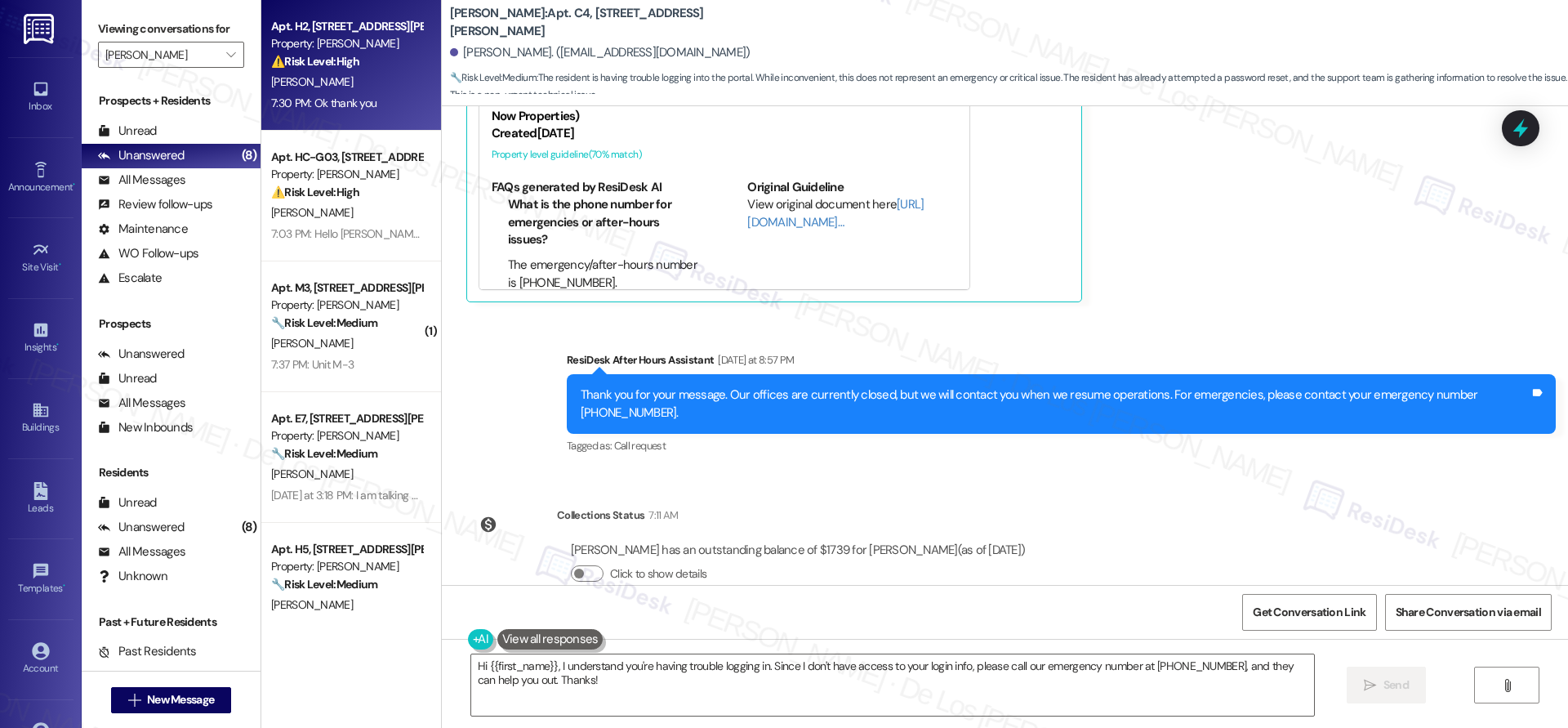
click at [336, 112] on div "7:30 PM: Ok thank you 7:30 PM: Ok thank you" at bounding box center [346, 103] width 154 height 20
type textarea "Hi {{first_name}}, I understand you're having trouble logging in. Since I don't…"
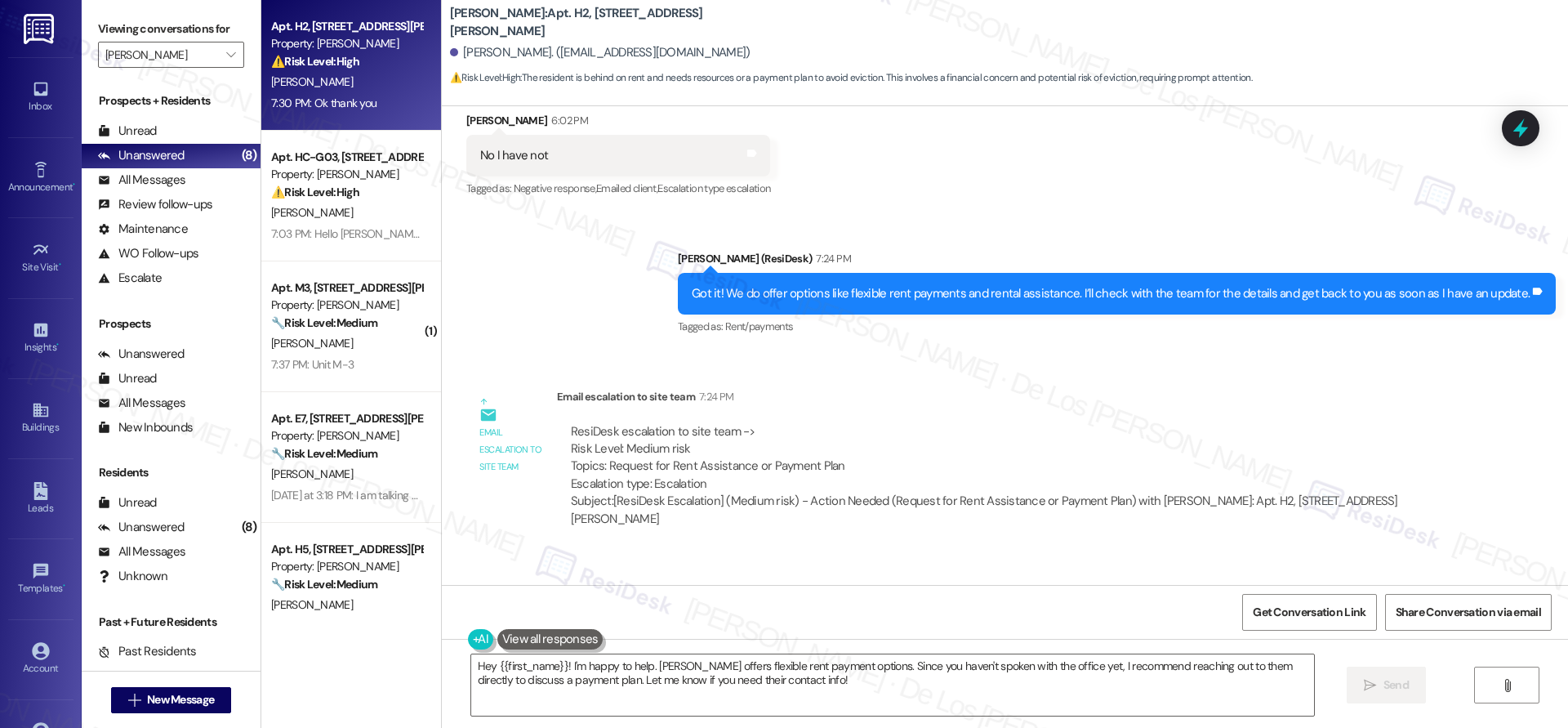
scroll to position [884, 0]
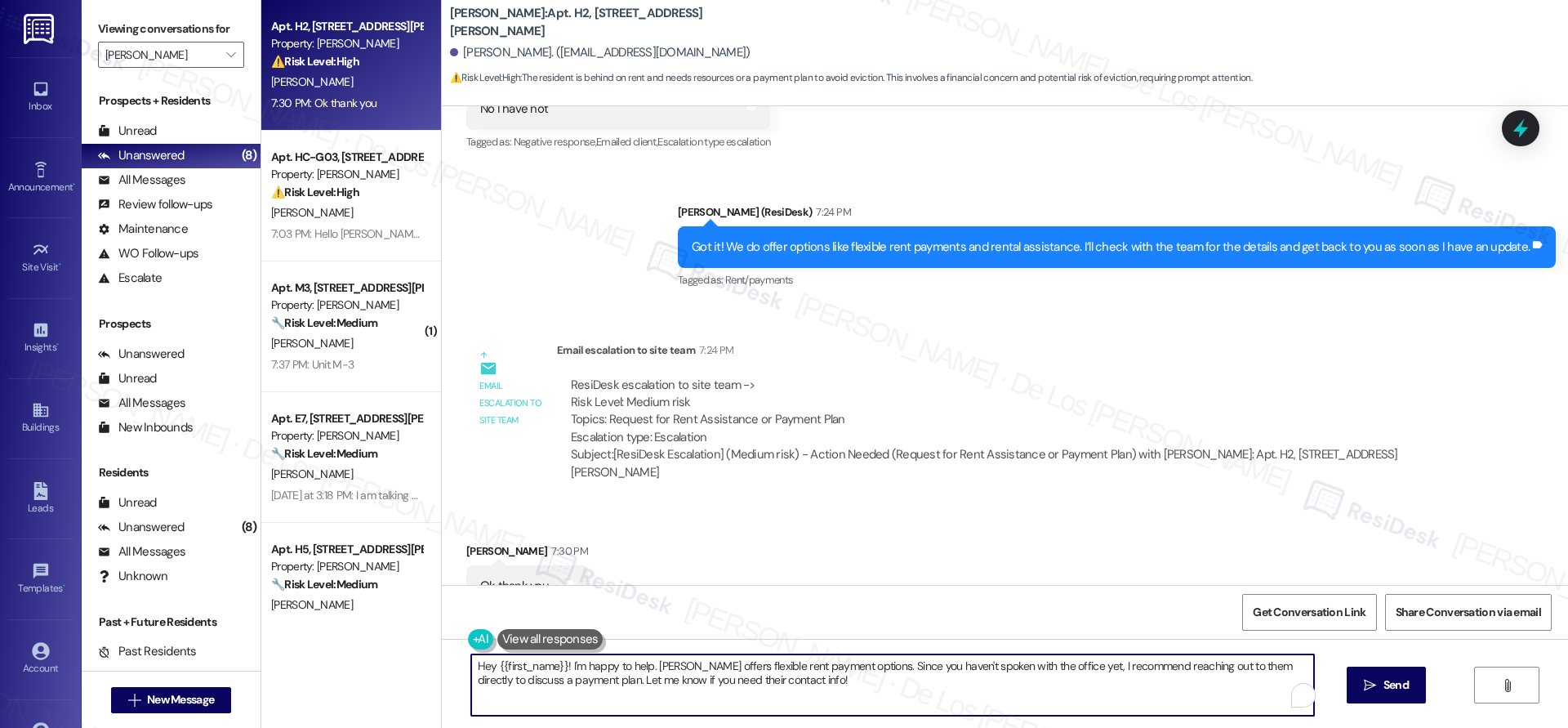
click at [672, 665] on textarea "Hey {{first_name}}! I'm happy to help. Wingate offers flexible rent payment opt…" at bounding box center [892, 685] width 843 height 61
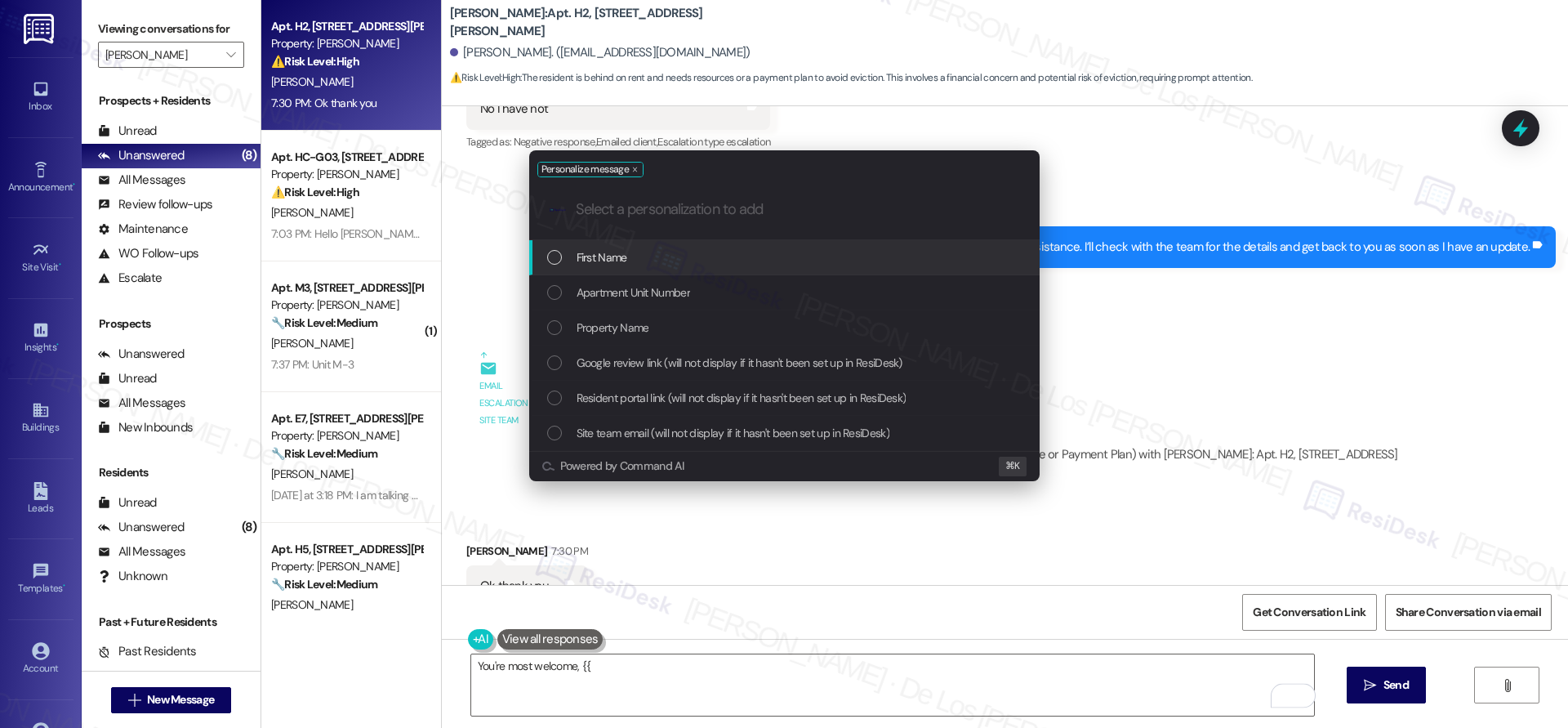
click at [769, 262] on div "First Name" at bounding box center [785, 257] width 477 height 18
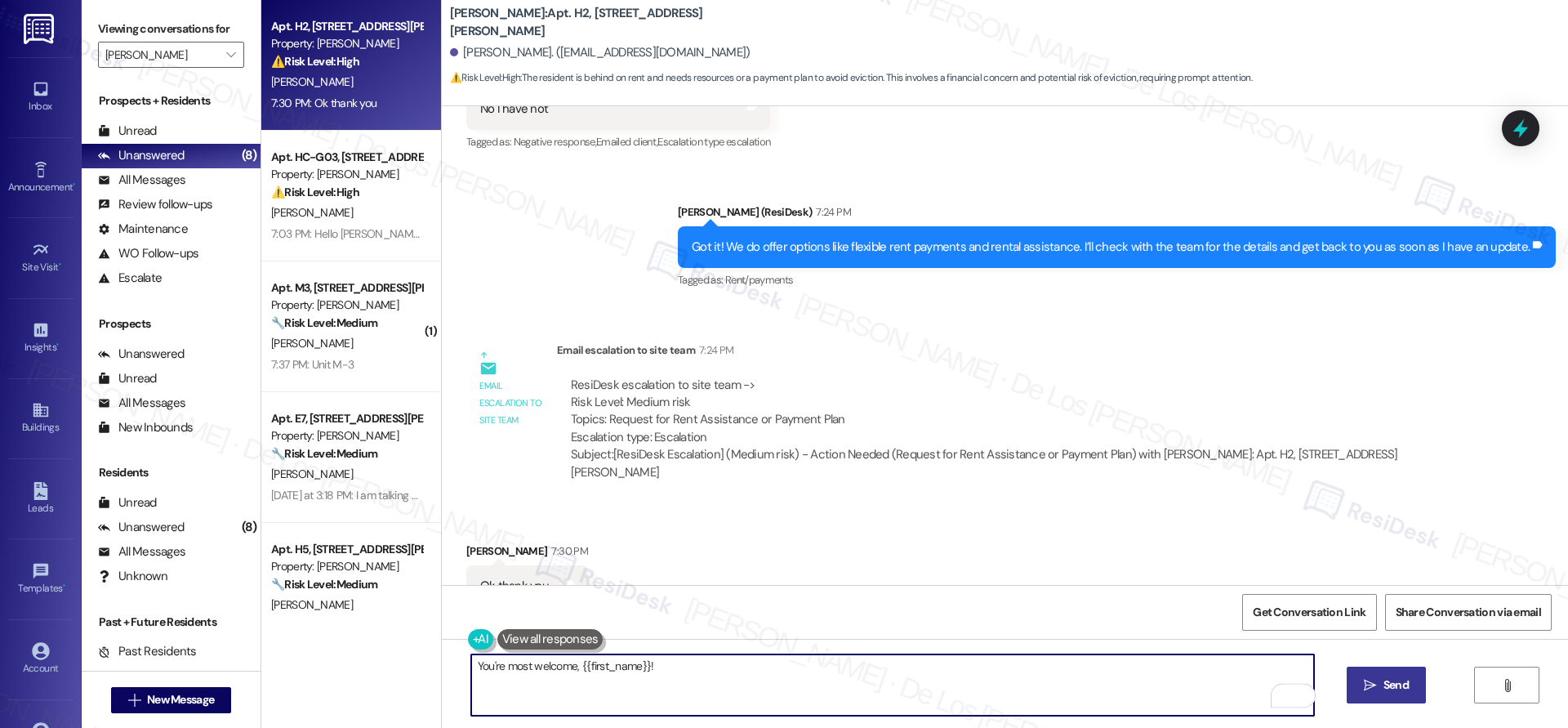
type textarea "You're most welcome, {{first_name}}!"
click at [1383, 674] on button " Send" at bounding box center [1386, 684] width 79 height 36
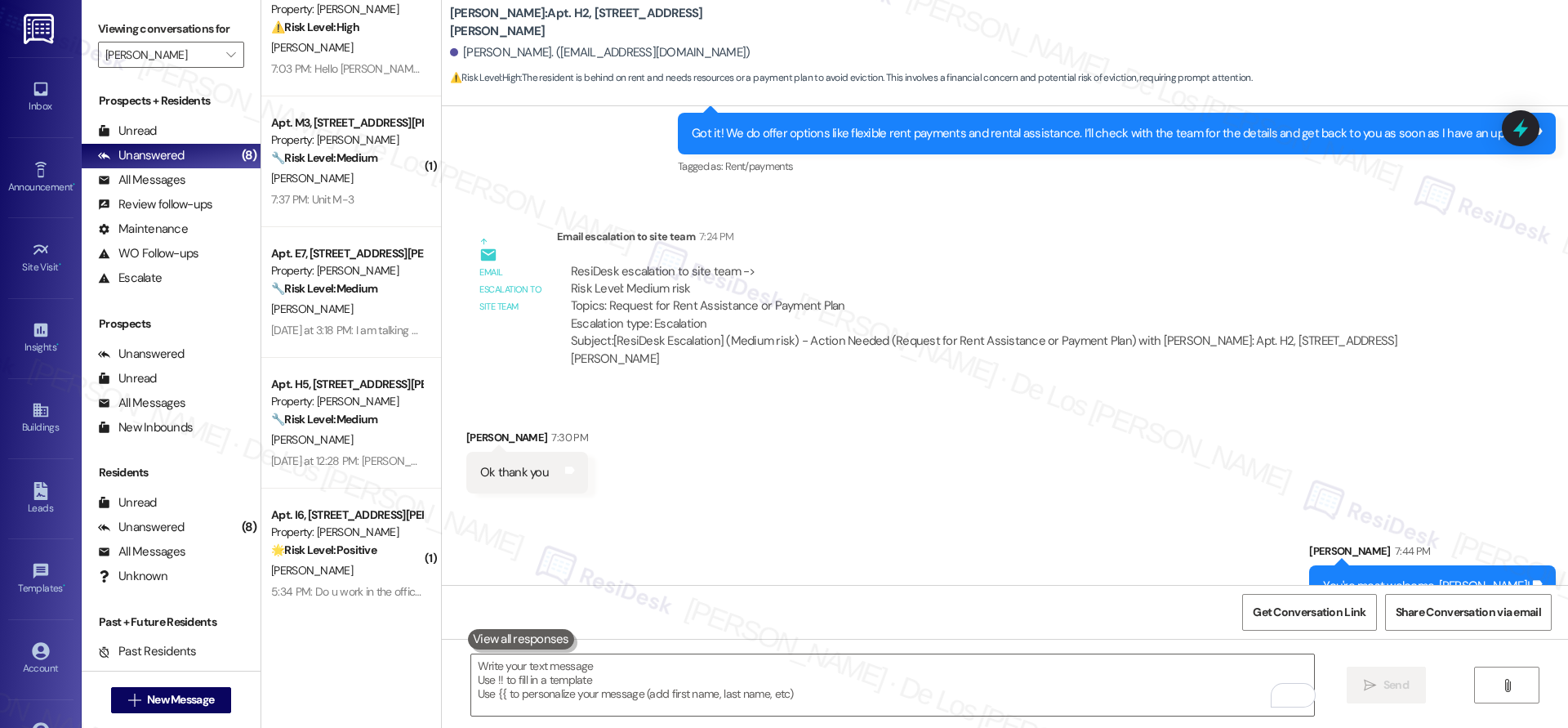
scroll to position [0, 0]
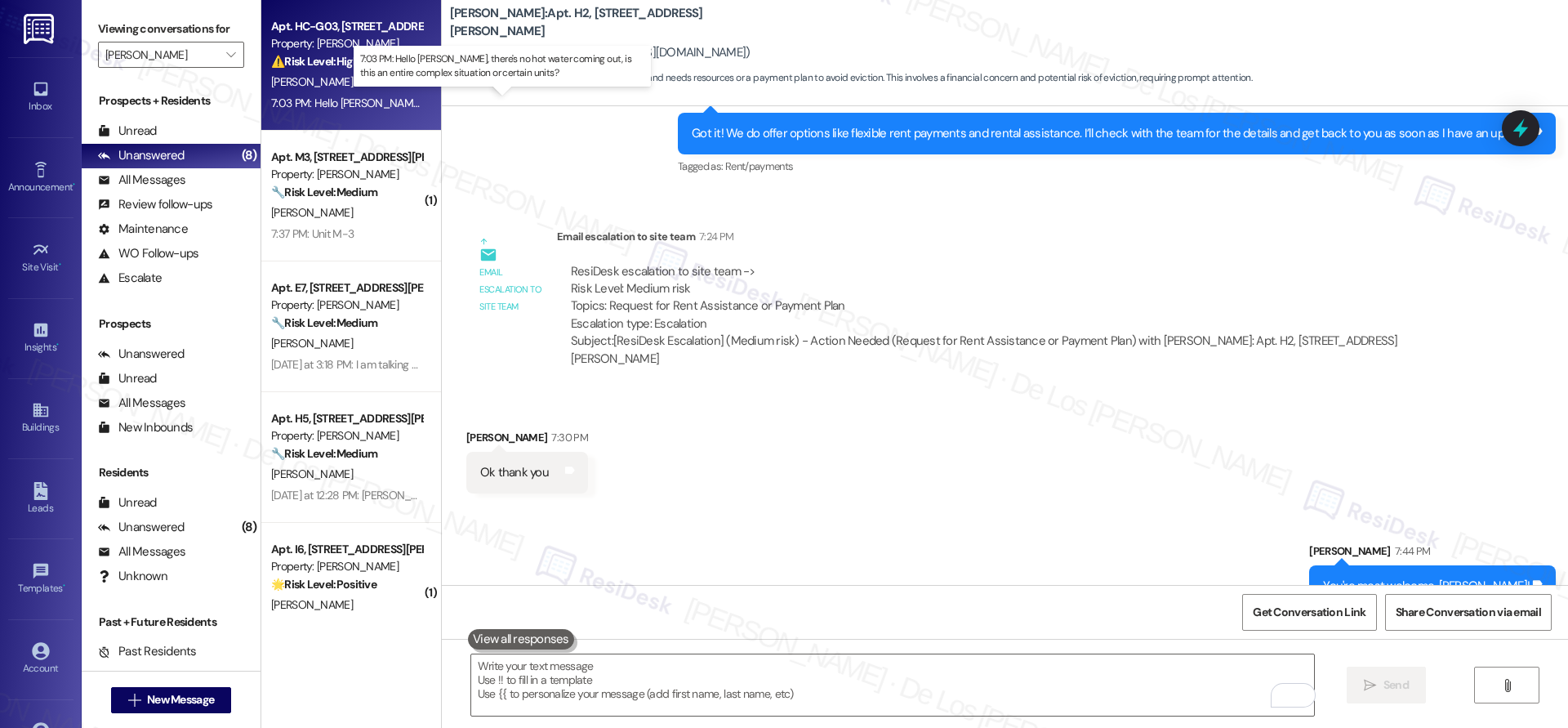
click at [353, 106] on div "7:03 PM: Hello Sarah, there's no hot water coming out, is this an entire comple…" at bounding box center [543, 103] width 544 height 15
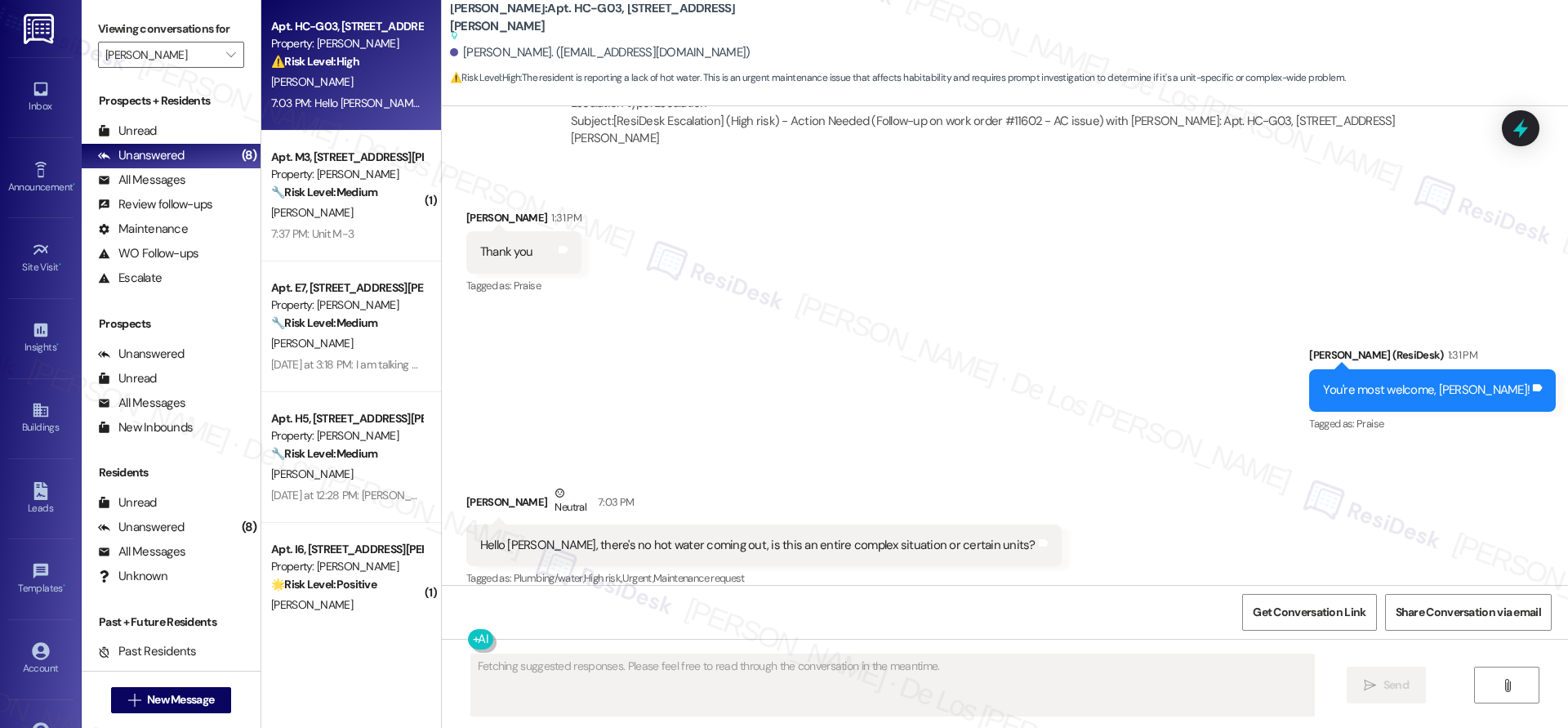
scroll to position [741, 0]
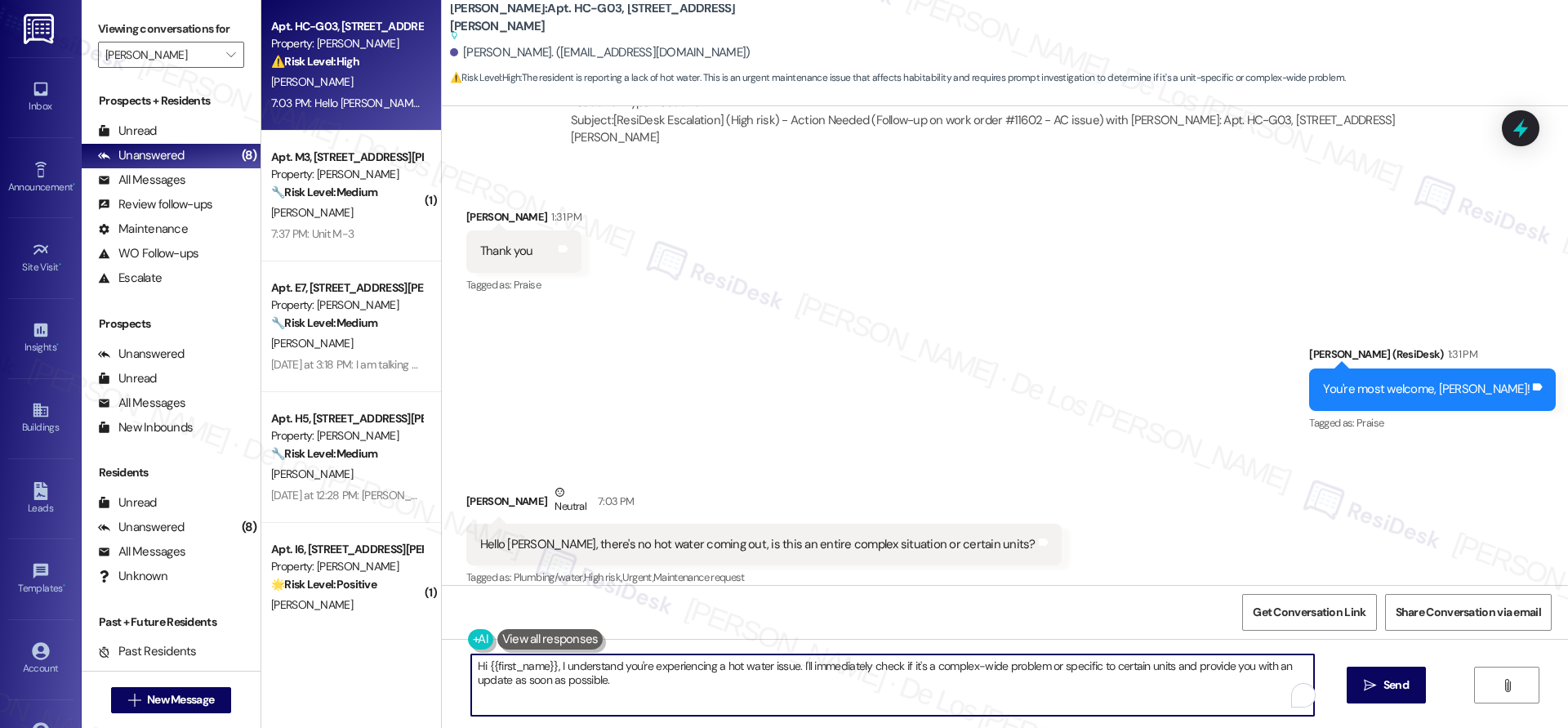
click at [792, 665] on textarea "Hi {{first_name}}, I understand you're experiencing a hot water issue. I'll imm…" at bounding box center [892, 685] width 843 height 61
drag, startPoint x: 708, startPoint y: 685, endPoint x: 537, endPoint y: 685, distance: 171.0
click at [514, 680] on textarea "Hi {{first_name}}, I understand you're experiencing a hot water issue. I'll imm…" at bounding box center [892, 685] width 843 height 61
type textarea "Hi {{first_name}}, I understand you're experiencing a hot water issue. I'll imm…"
click at [1369, 679] on icon "" at bounding box center [1370, 685] width 12 height 13
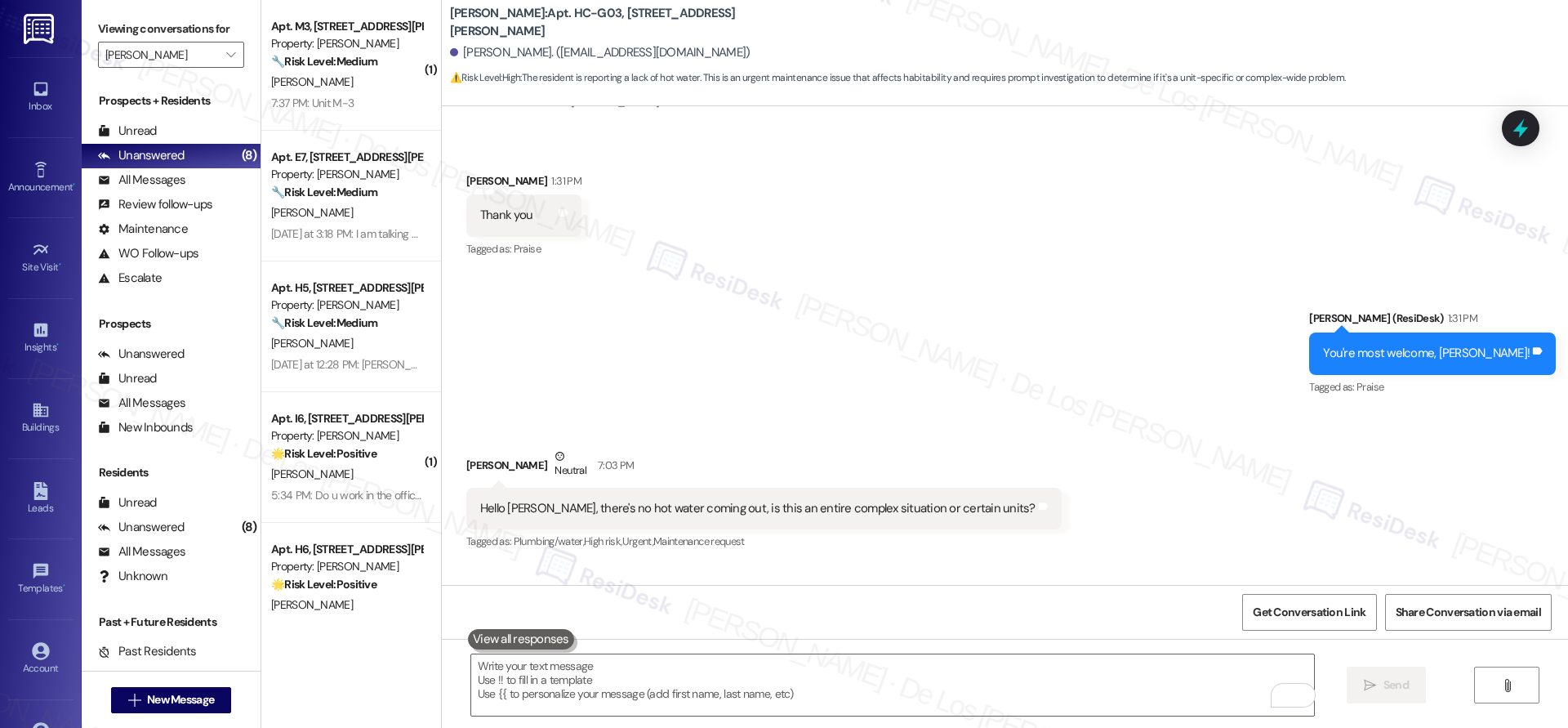
scroll to position [872, 0]
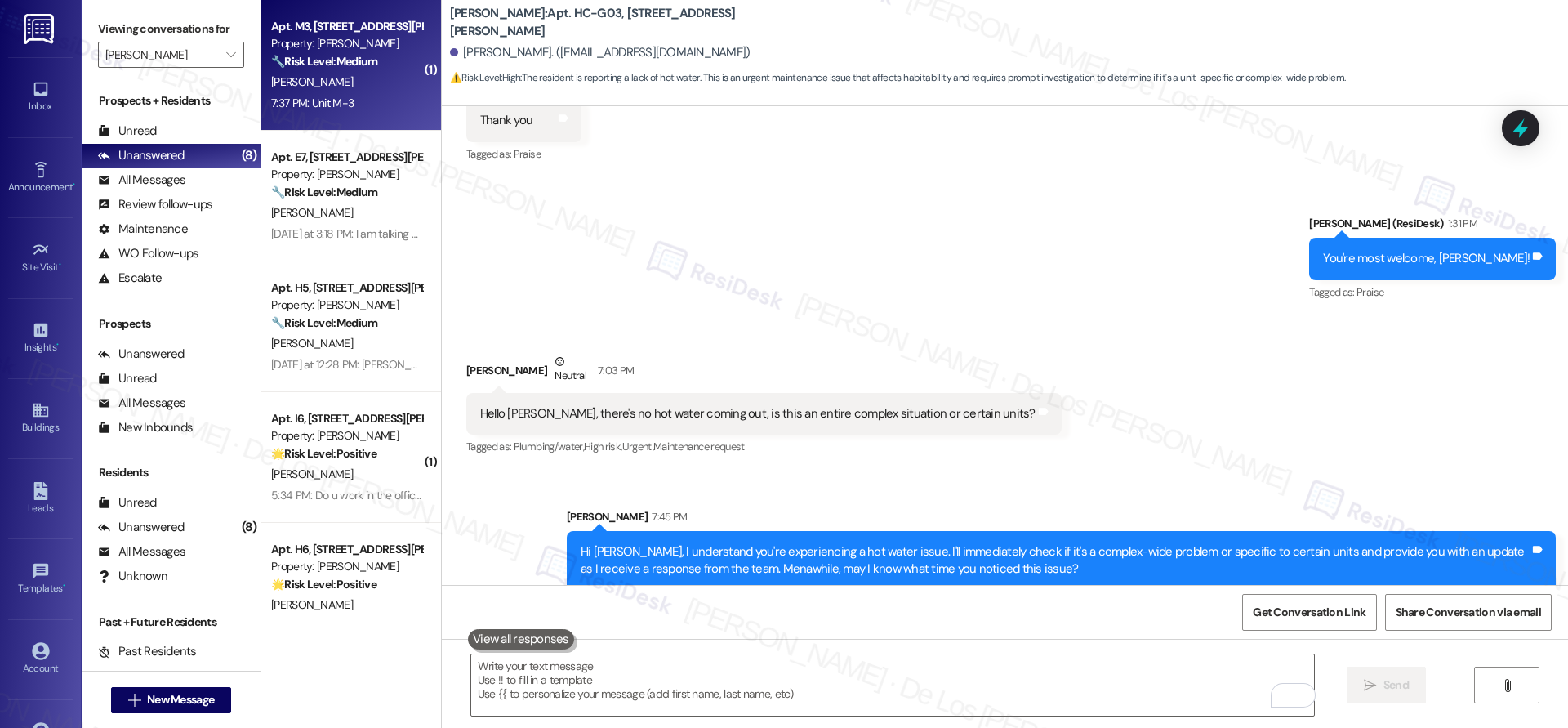
click at [367, 81] on div "[PERSON_NAME]" at bounding box center [346, 81] width 154 height 20
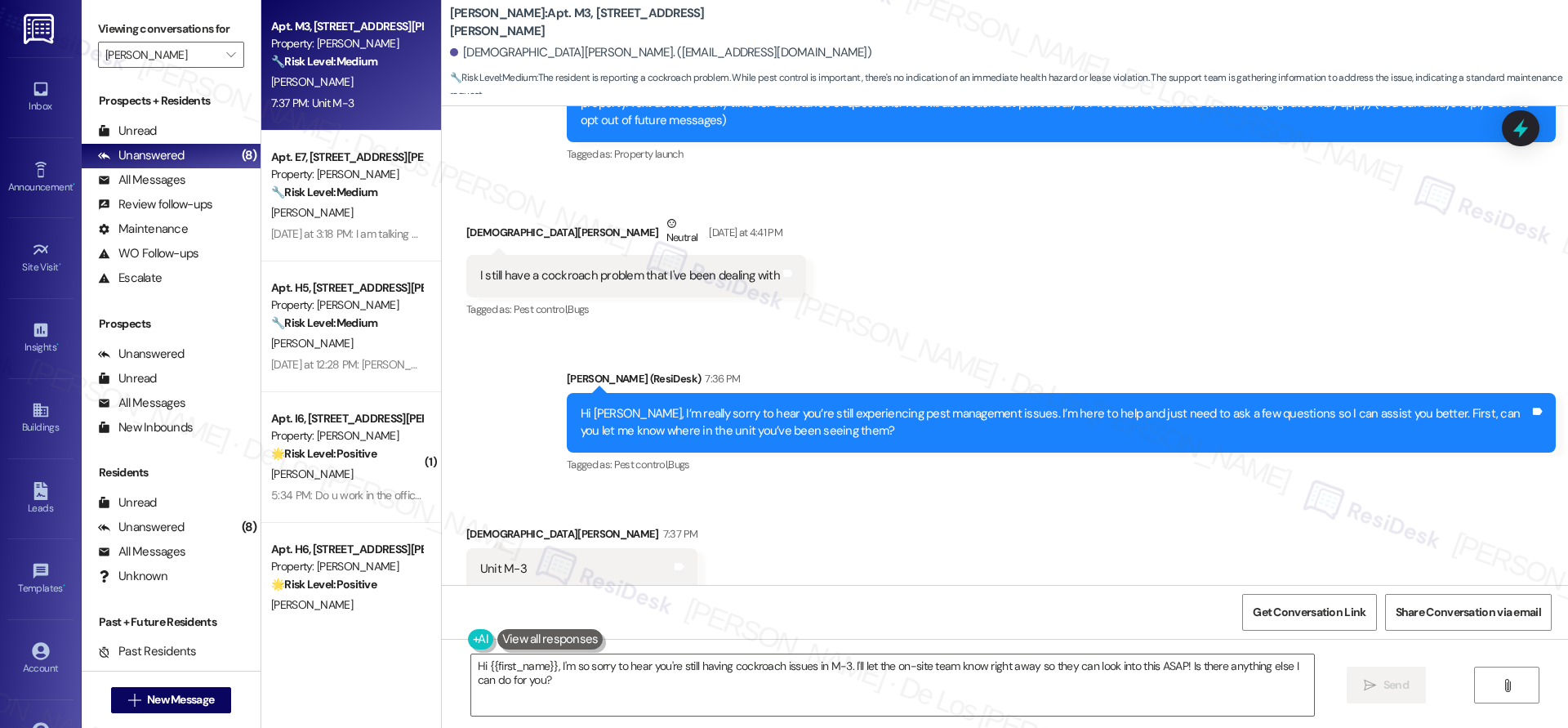
scroll to position [365, 0]
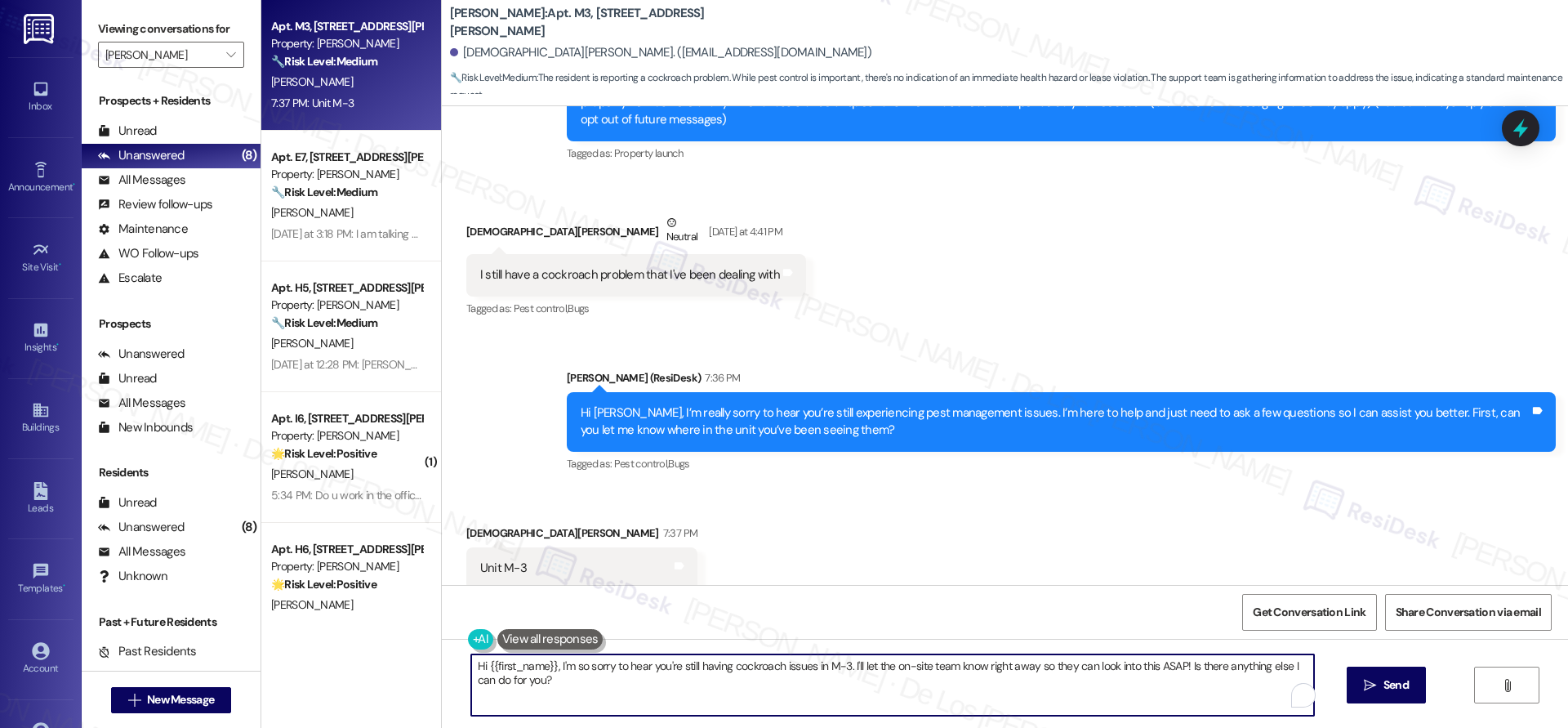
click at [758, 677] on textarea "Hi {{first_name}}, I'm so sorry to hear you're still having cockroach issues in…" at bounding box center [892, 685] width 843 height 61
type textarea "sorry for the consfuion, I mean what part of your unit you're seeing them?"
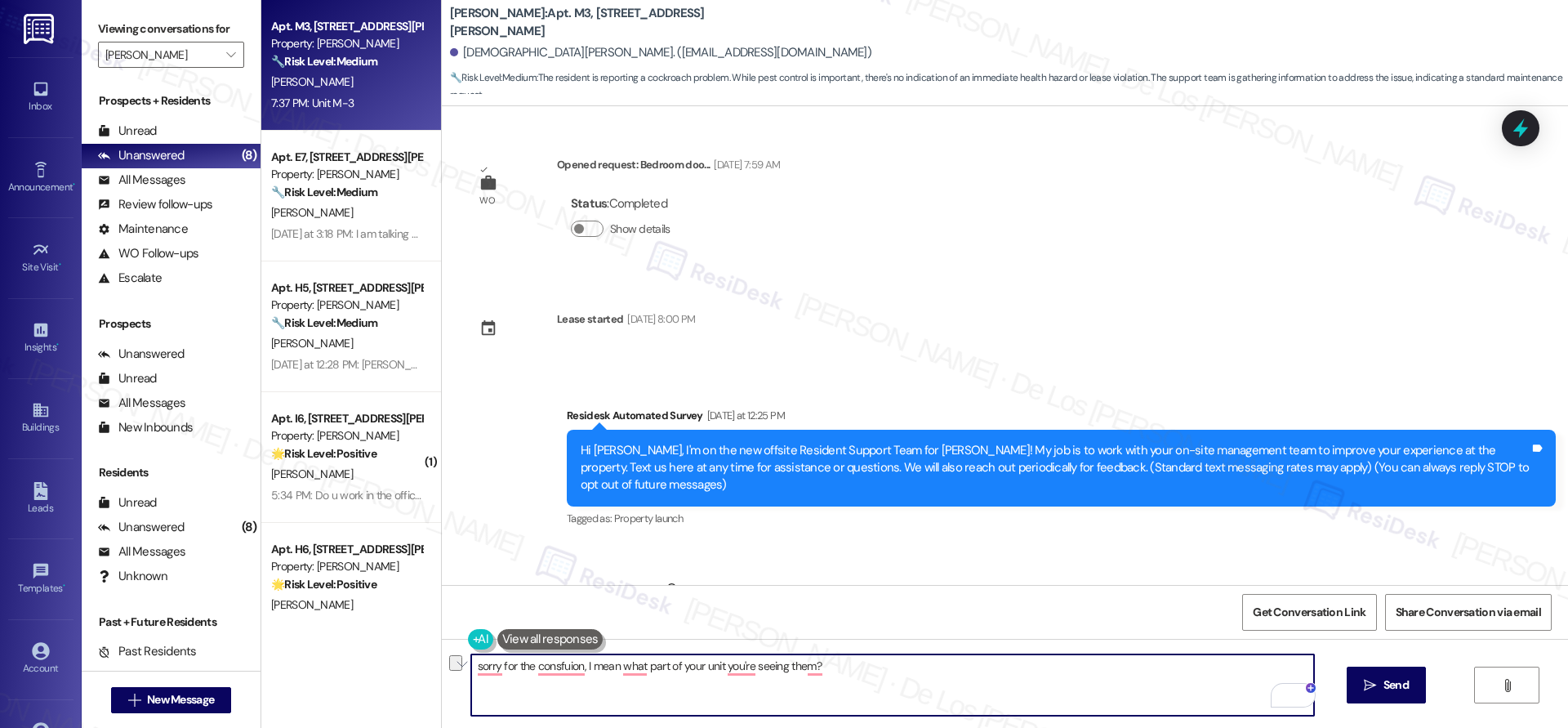
scroll to position [365, 0]
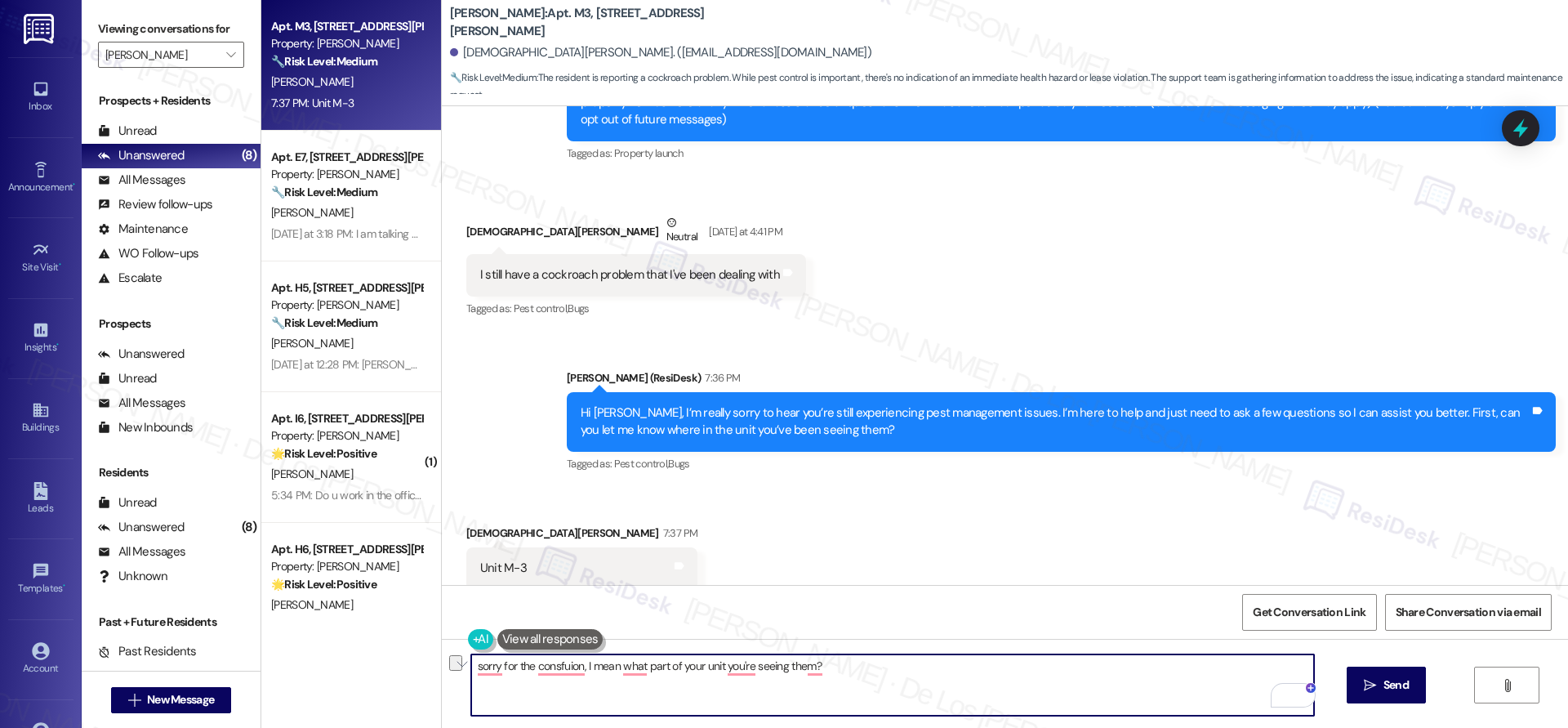
paste textarea "Sorry for the confusion — I meant, which part of your unit are you seeing them …"
click at [584, 665] on textarea "Sorry for the confusion — I meant, which part of your unit are you seeing them …" at bounding box center [892, 685] width 843 height 61
click at [864, 668] on textarea "Sorry for the confusion, I meant, which part of your unit are you seeing them i…" at bounding box center [892, 685] width 843 height 61
type textarea "Sorry for the confusion, I meant, which part of your unit are you seeing them i…"
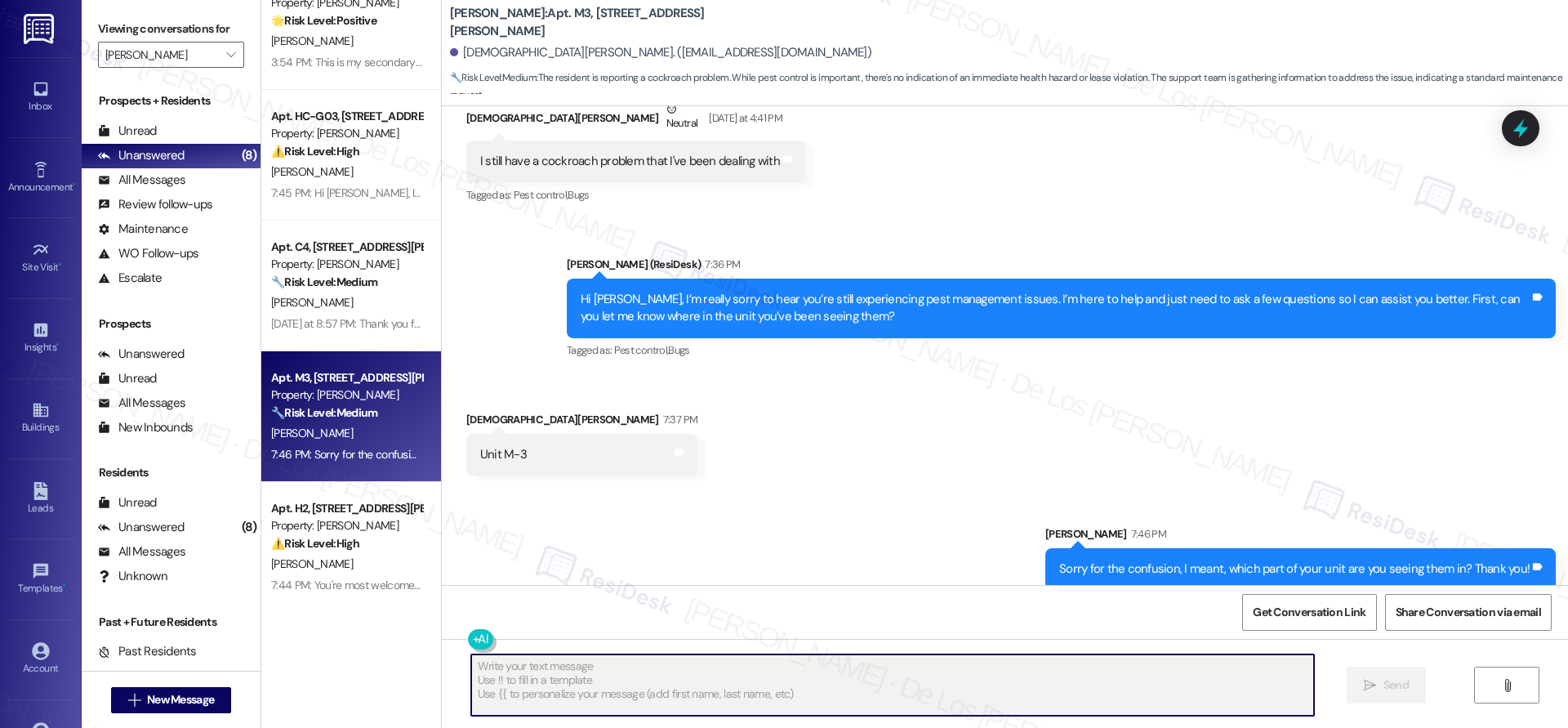
scroll to position [0, 0]
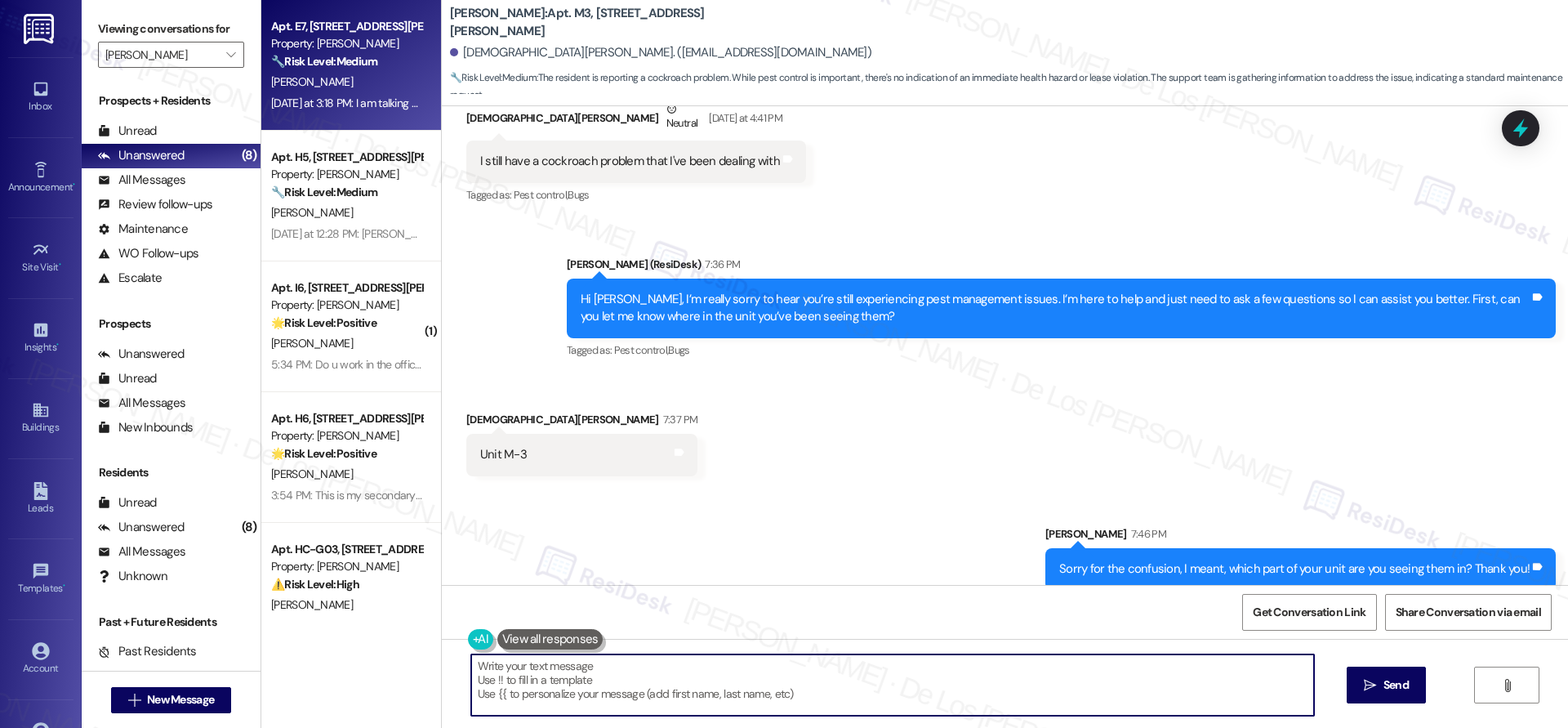
click at [320, 124] on div "Apt. E7, [STREET_ADDRESS][PERSON_NAME] Property: [PERSON_NAME] 🔧 Risk Level: Me…" at bounding box center [351, 66] width 180 height 131
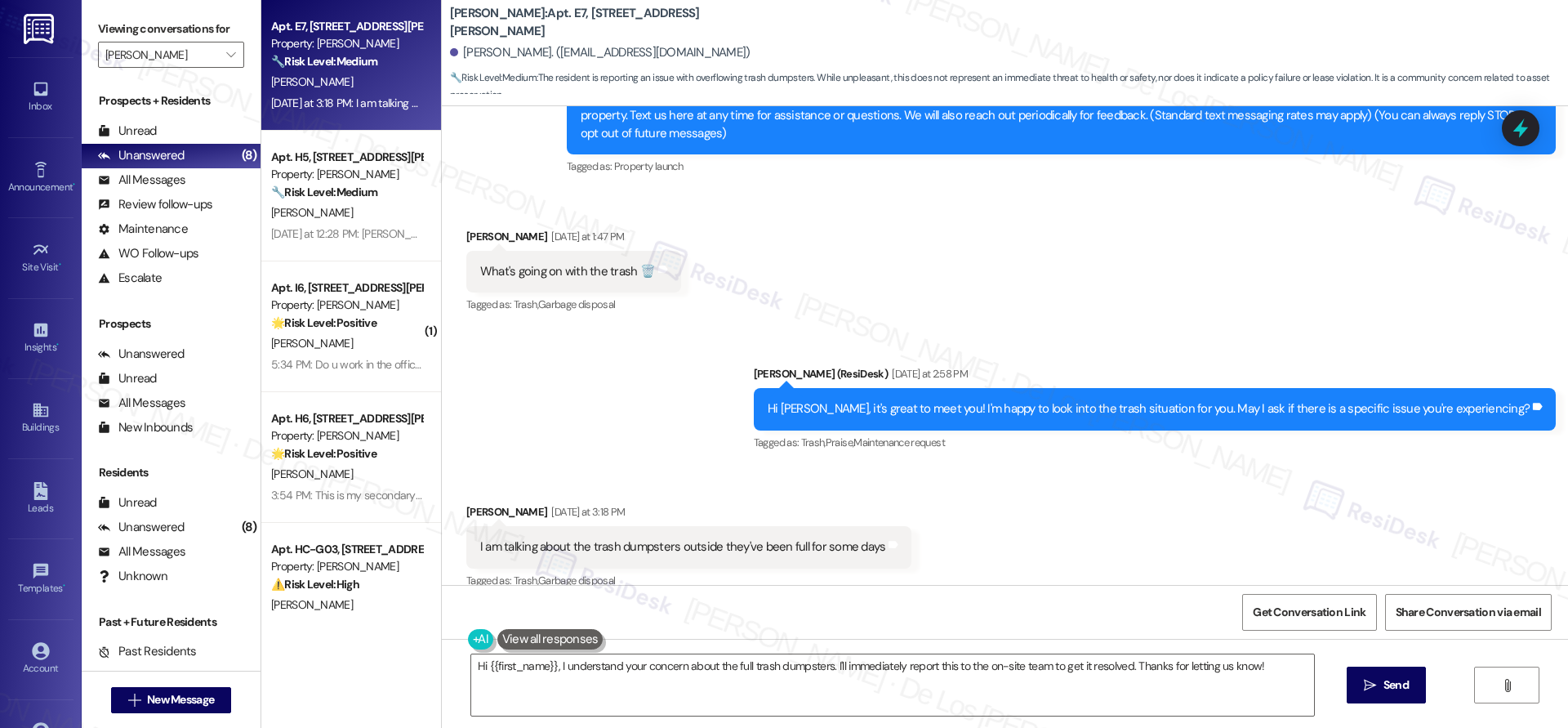
scroll to position [483, 0]
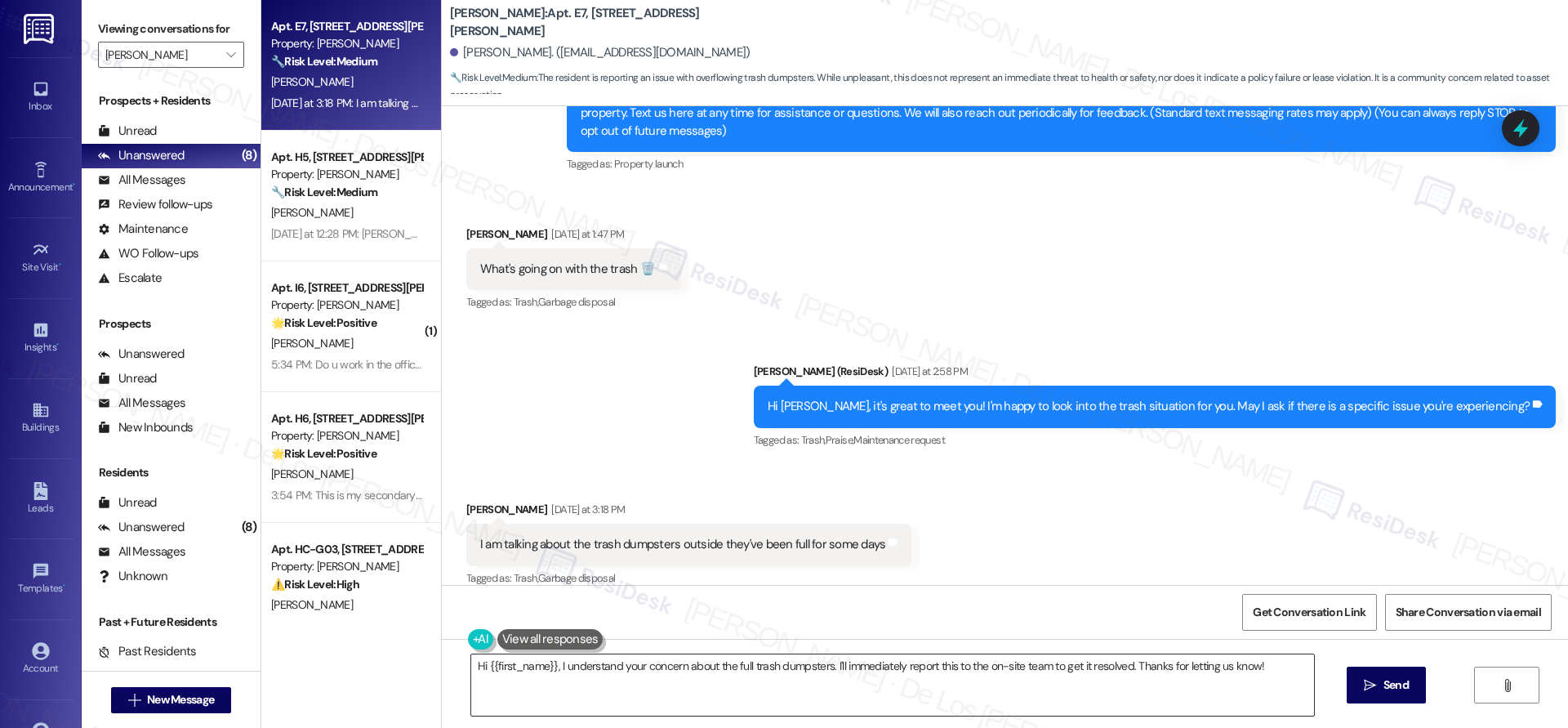
click at [802, 673] on textarea "Hi {{first_name}}, I understand your concern about the full trash dumpsters. I'…" at bounding box center [892, 685] width 843 height 61
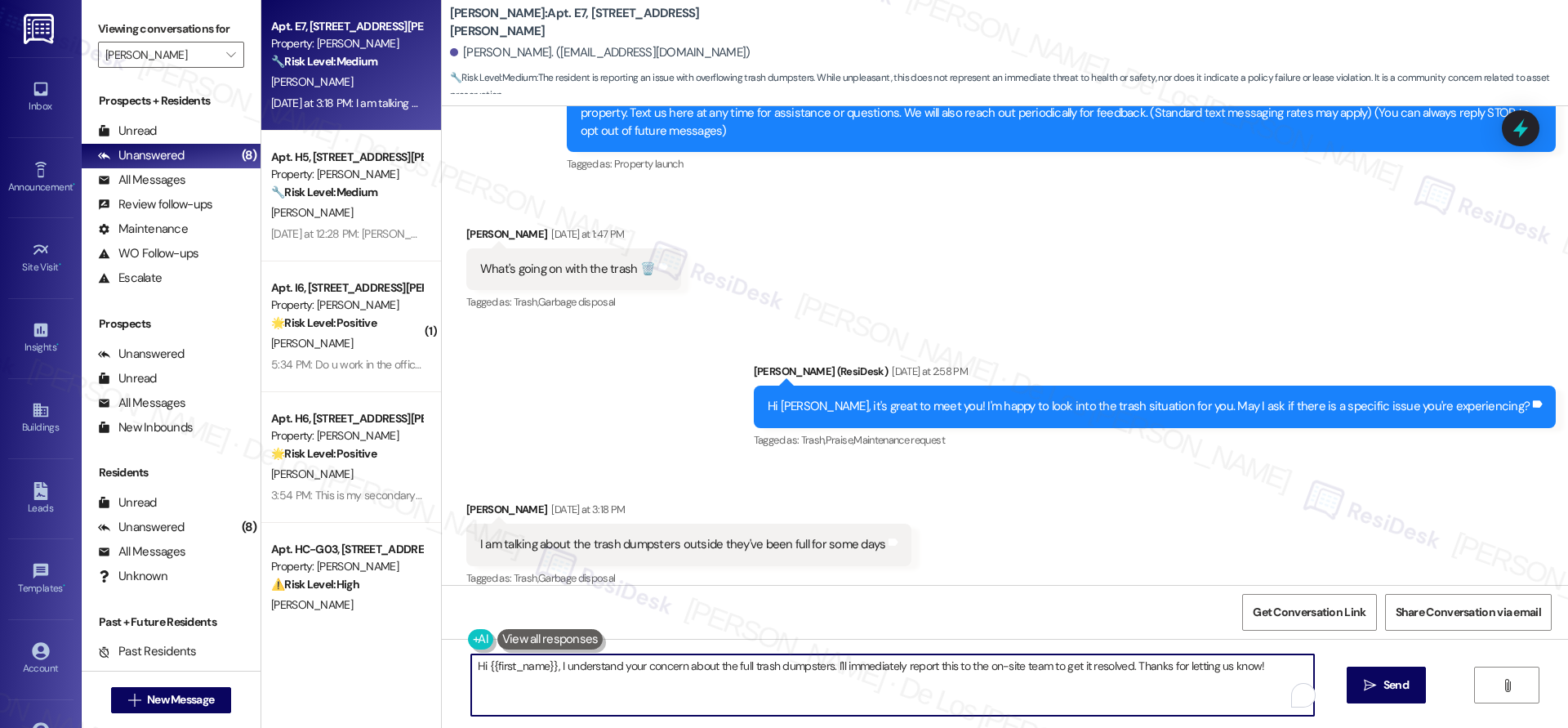
click at [802, 673] on textarea "Hi {{first_name}}, I understand your concern about the full trash dumpsters. I'…" at bounding box center [892, 685] width 843 height 61
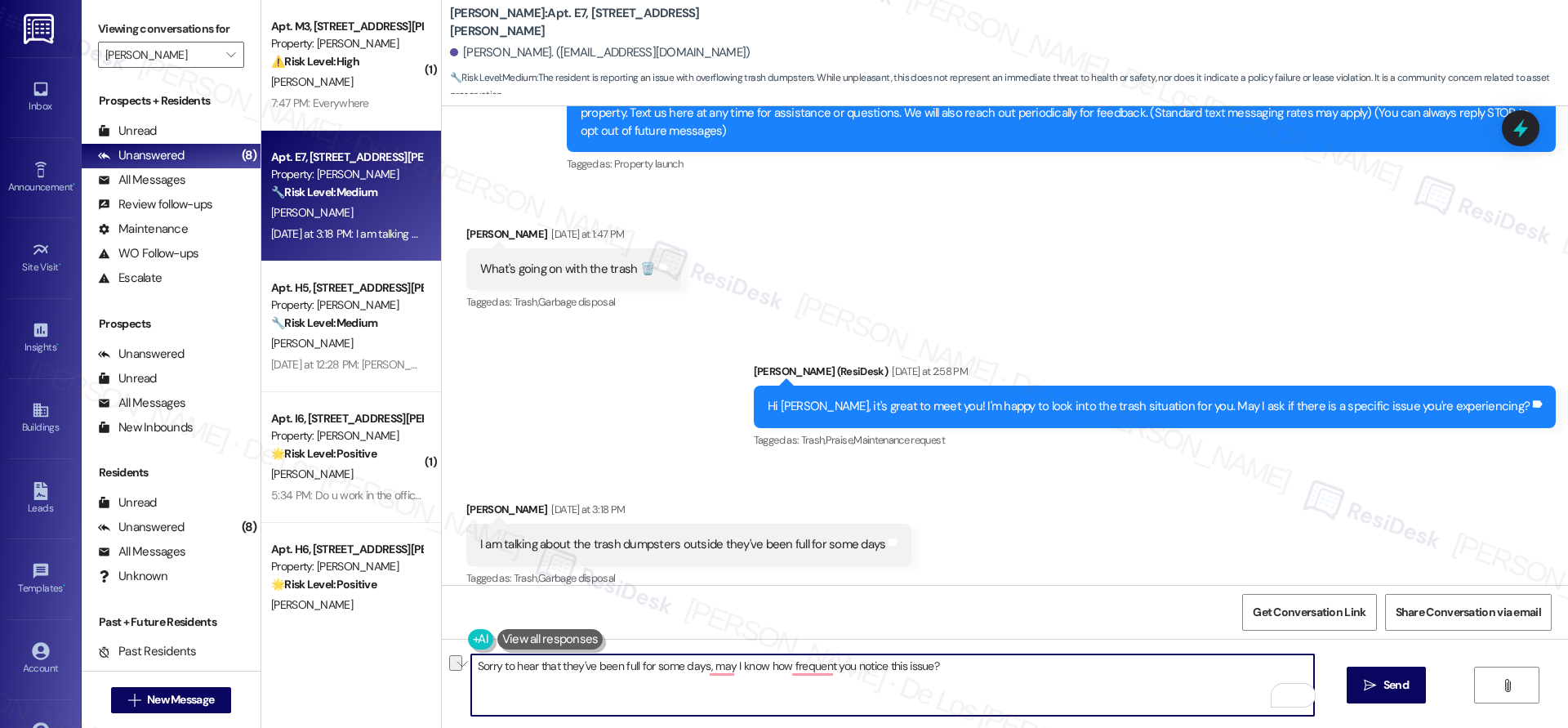
paste textarea "ey've been full for a few days. How often have you been noticing"
type textarea "Sorry to hear they've been full for a few days. How often have you noticed this…"
click at [1375, 682] on span " Send" at bounding box center [1386, 685] width 51 height 17
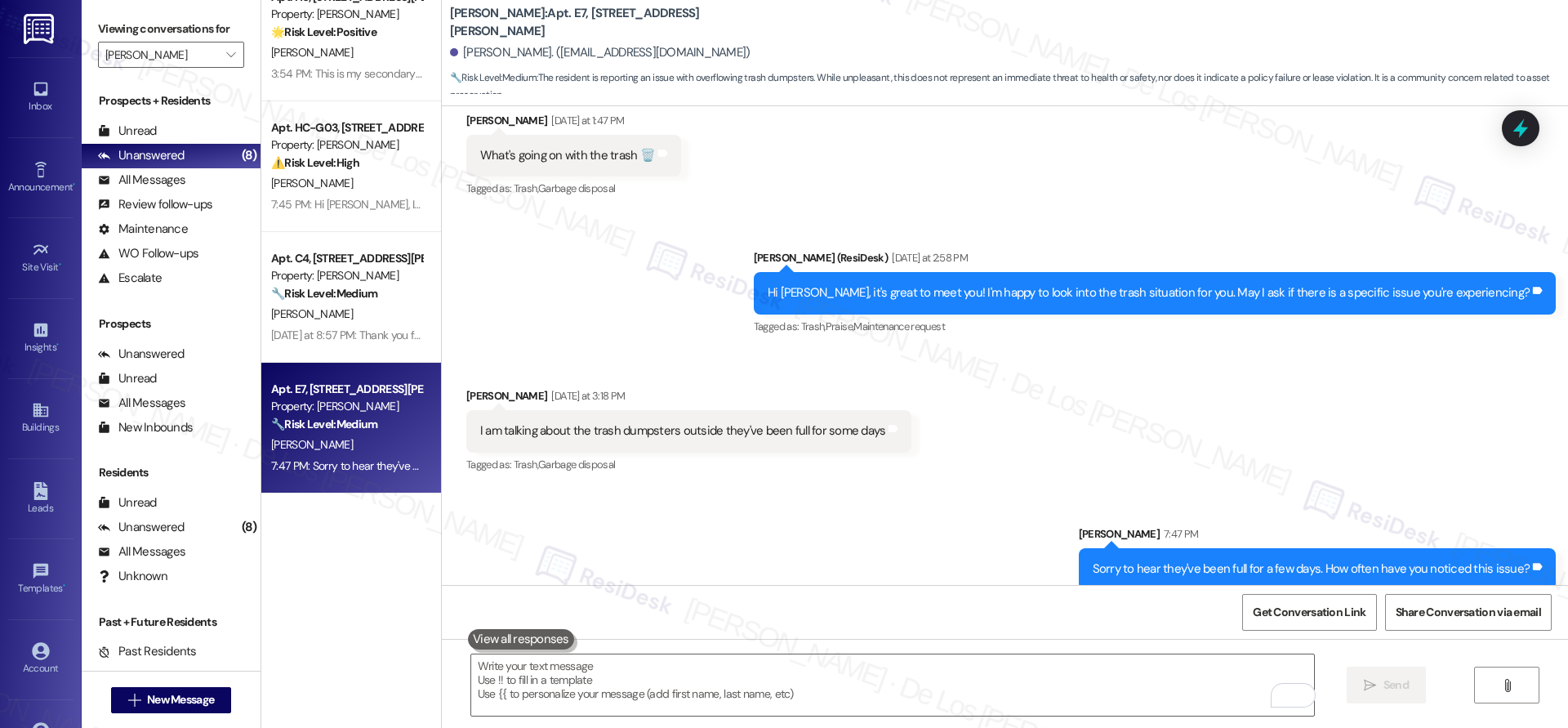
scroll to position [433, 0]
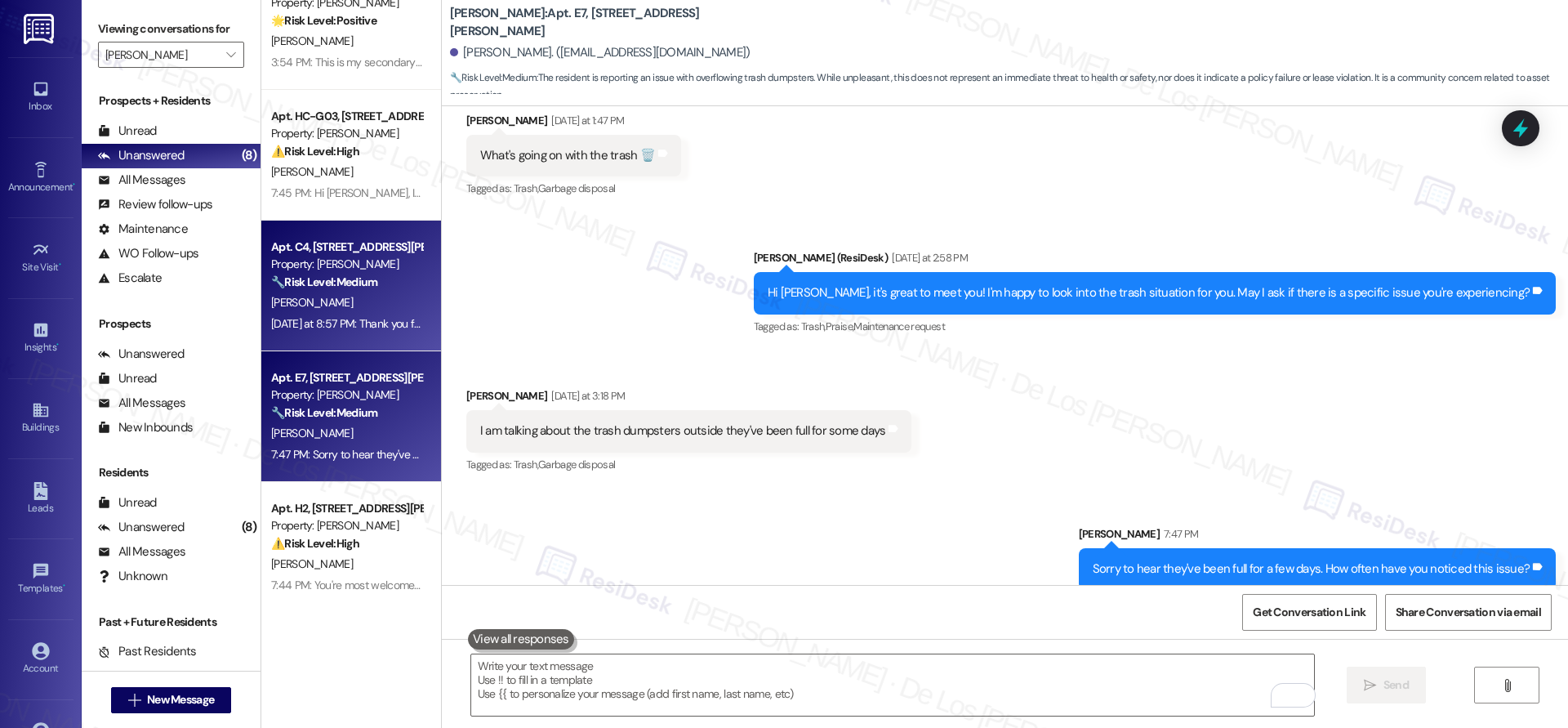
click at [354, 321] on div "[DATE] at 8:57 PM: Thank you for your message. Our offices are currently closed…" at bounding box center [771, 323] width 1001 height 15
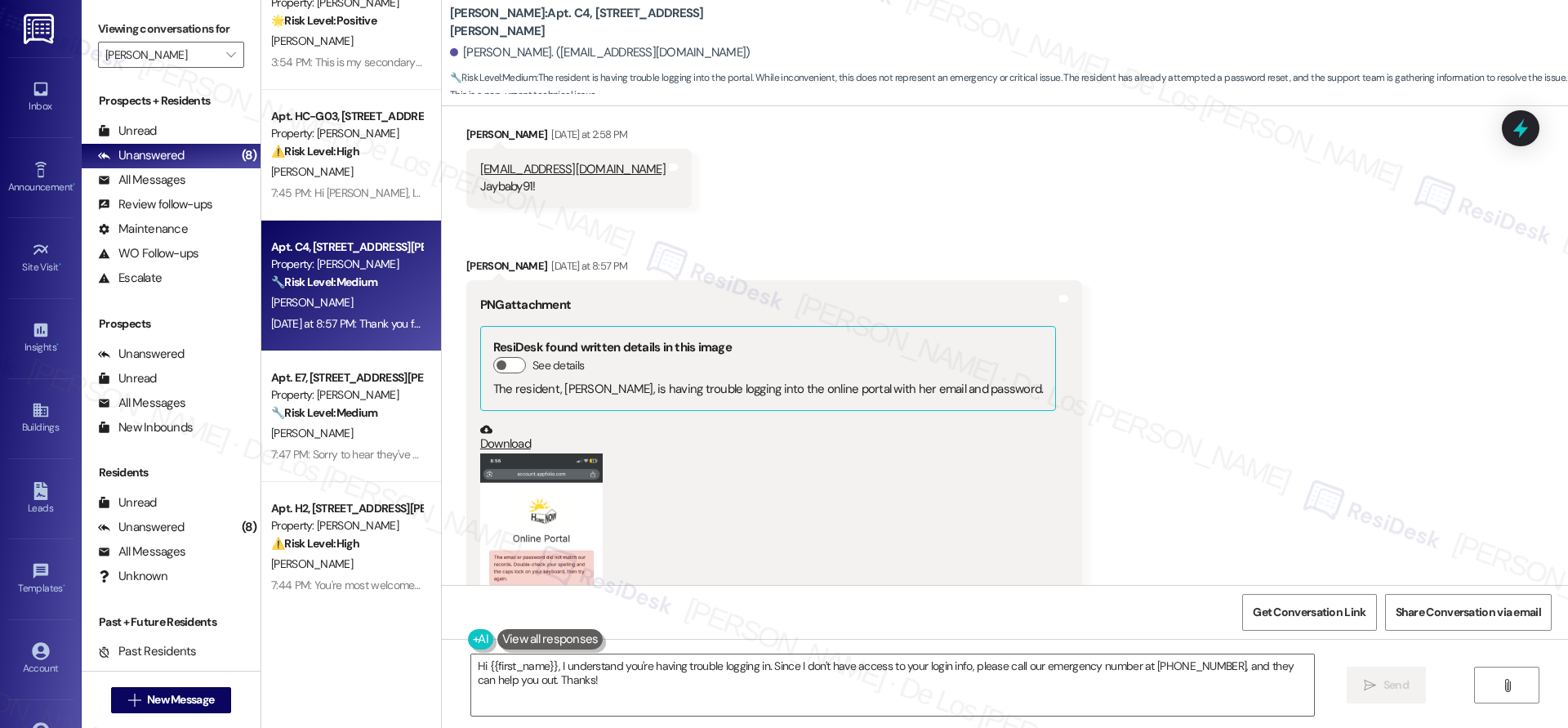
scroll to position [1676, 0]
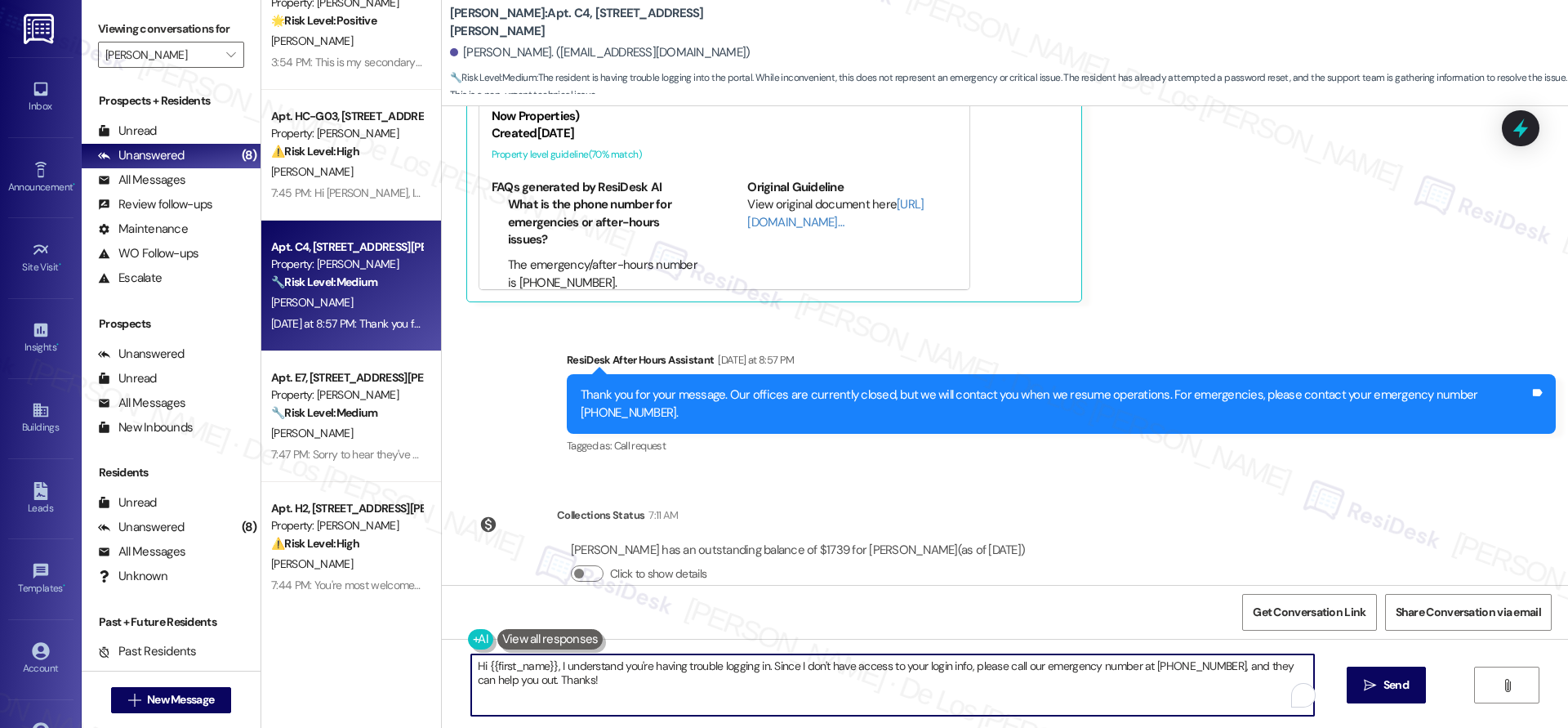
drag, startPoint x: 760, startPoint y: 666, endPoint x: 881, endPoint y: 704, distance: 126.8
click at [862, 707] on textarea "Hi {{first_name}}, I understand you're having trouble logging in. Since I don't…" at bounding box center [892, 685] width 843 height 61
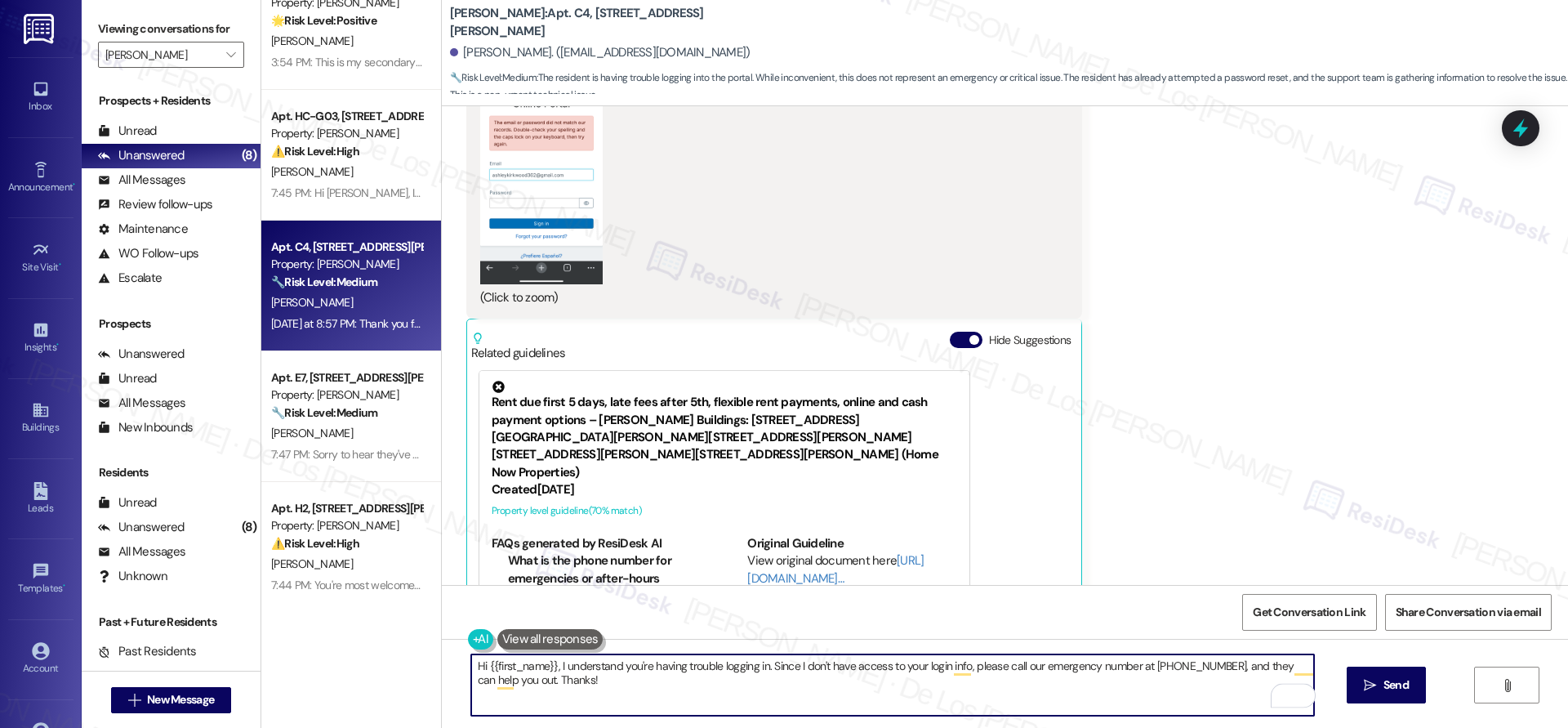
scroll to position [1308, 0]
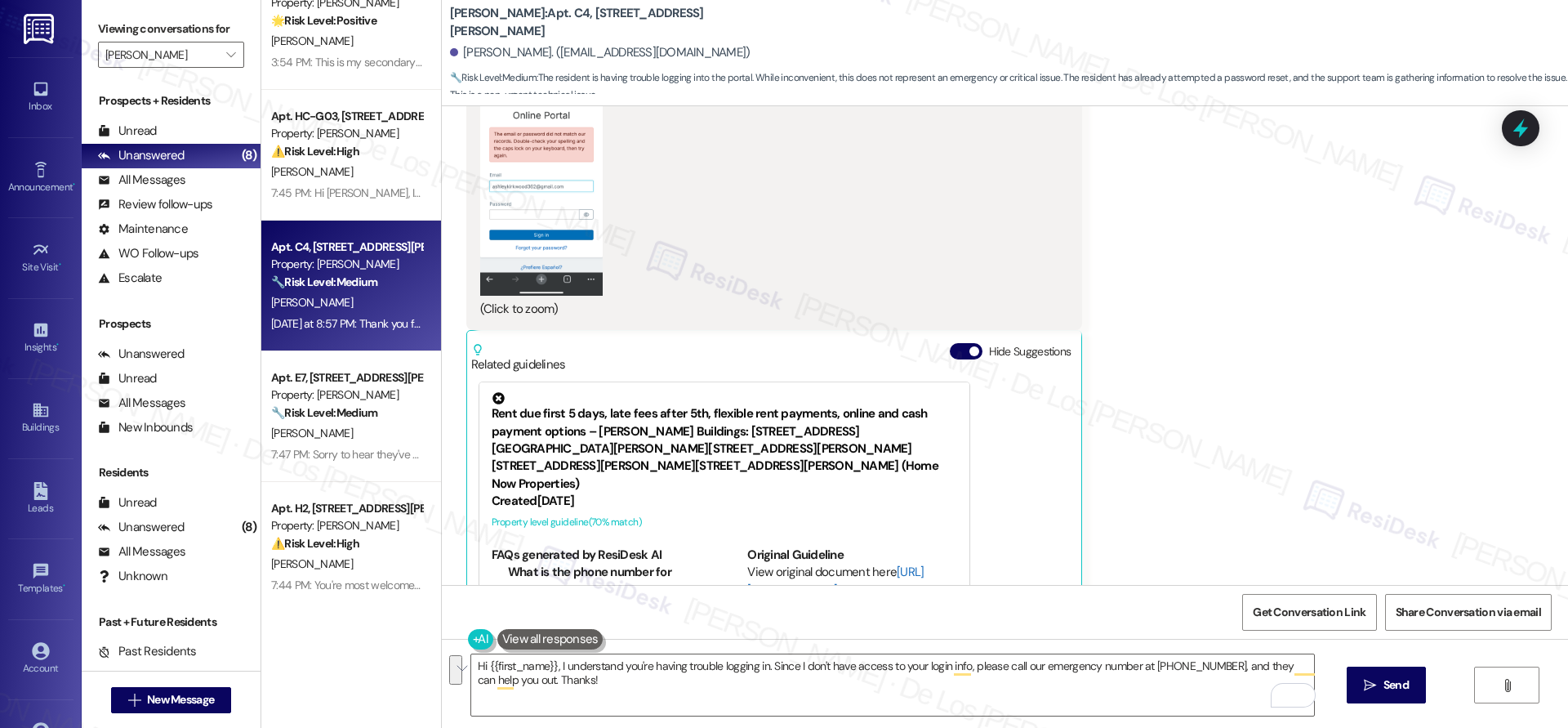
click at [779, 563] on link "[URL][DOMAIN_NAME]…" at bounding box center [835, 580] width 176 height 34
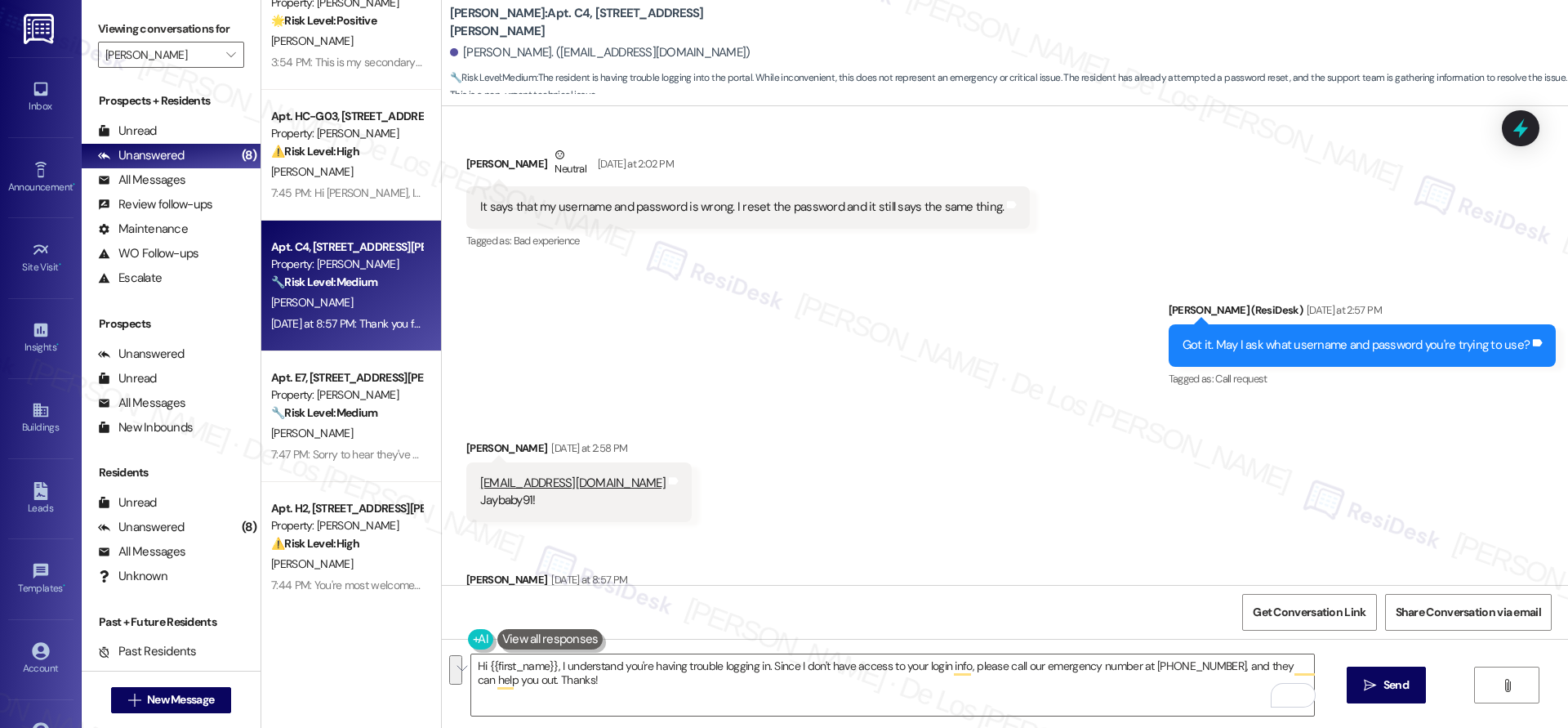
scroll to position [571, 0]
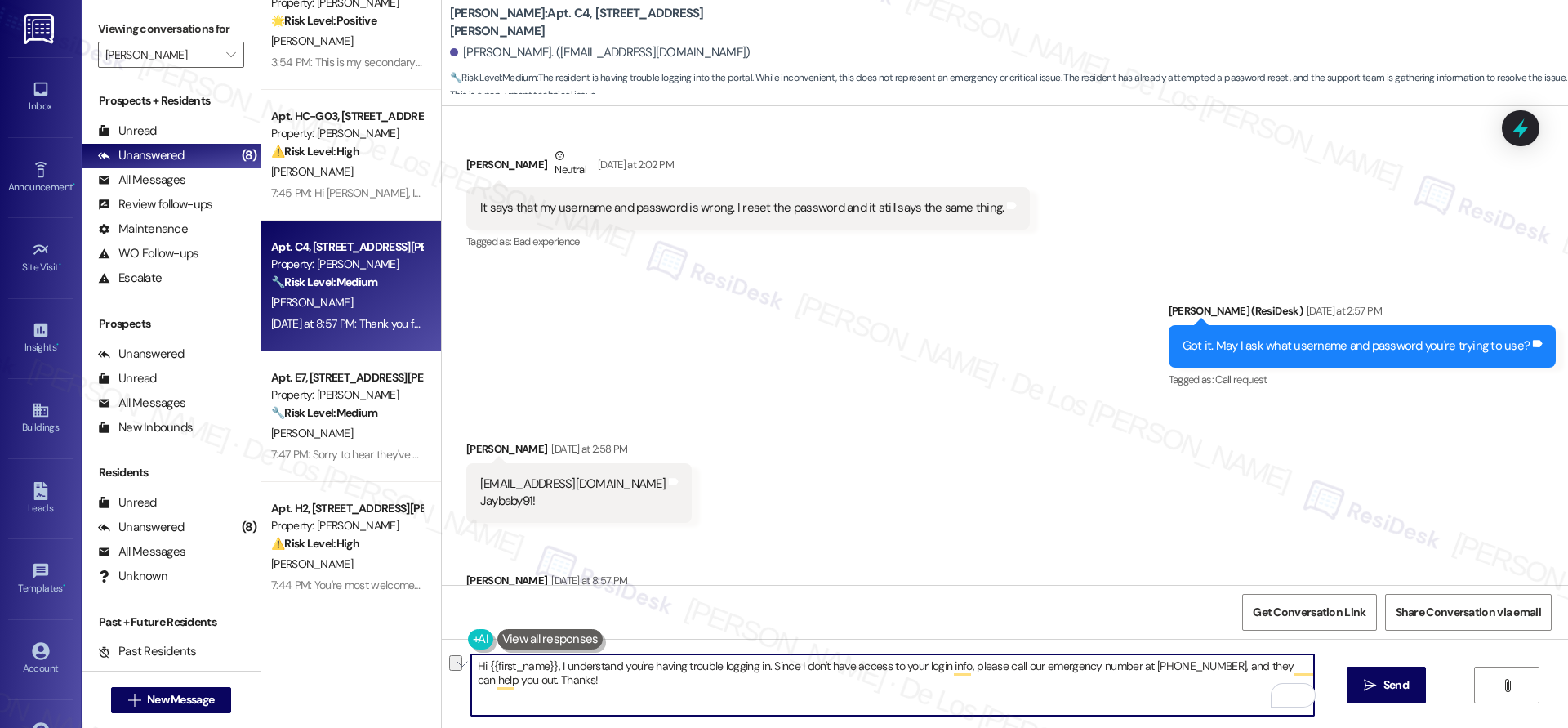
drag, startPoint x: 551, startPoint y: 663, endPoint x: 421, endPoint y: 654, distance: 130.3
click at [421, 654] on div "Apt. H5, [STREET_ADDRESS][PERSON_NAME] Property: [PERSON_NAME] 🔧 Risk Level: Me…" at bounding box center [914, 364] width 1306 height 728
drag, startPoint x: 660, startPoint y: 677, endPoint x: 699, endPoint y: 716, distance: 55.2
click at [699, 715] on textarea "Thanks for providing this infromation. understand you're having trouble logging…" at bounding box center [892, 685] width 843 height 61
paste textarea "ormation! I’ll share it with the team and get back to you as soon as I have an …"
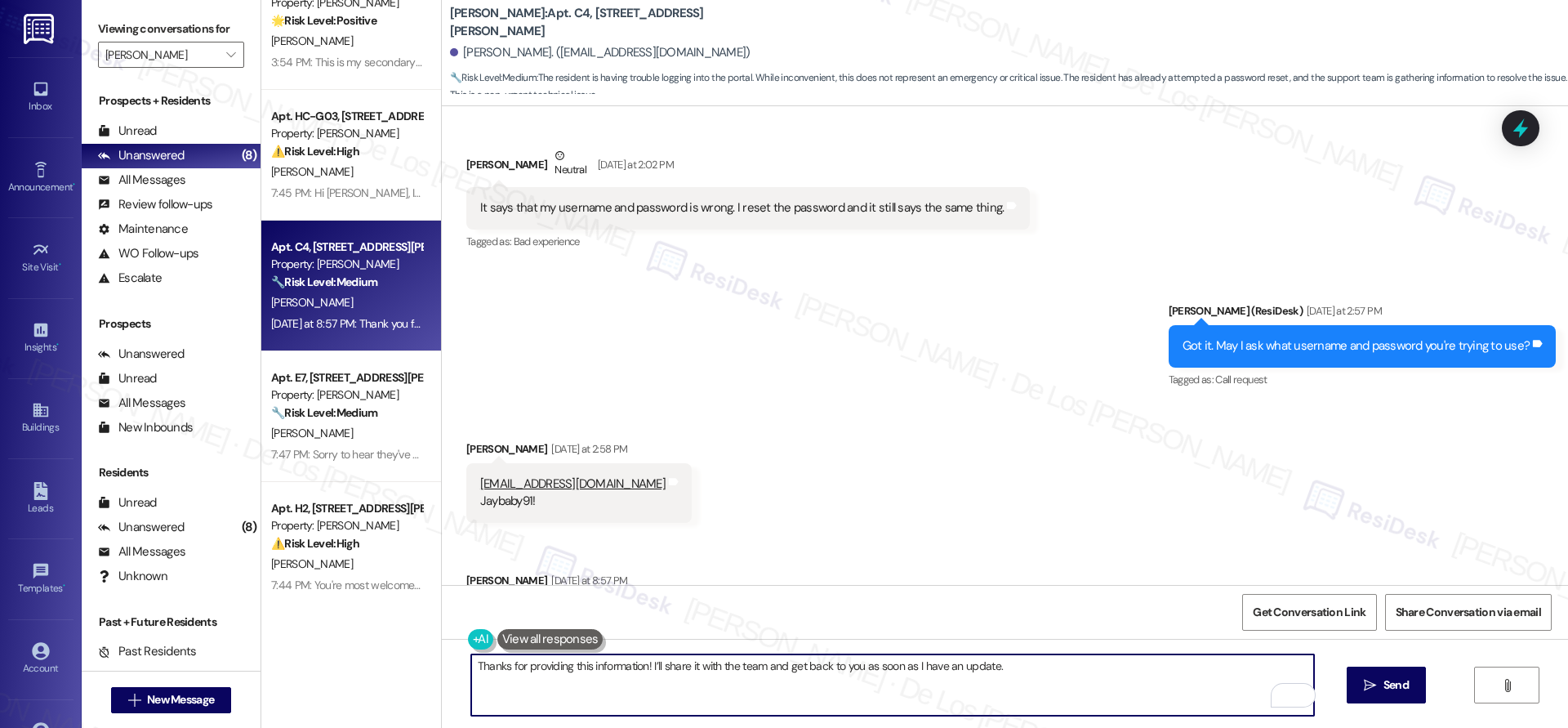
click at [1054, 678] on textarea "Thanks for providing this information! I’ll share it with the team and get back…" at bounding box center [892, 685] width 843 height 61
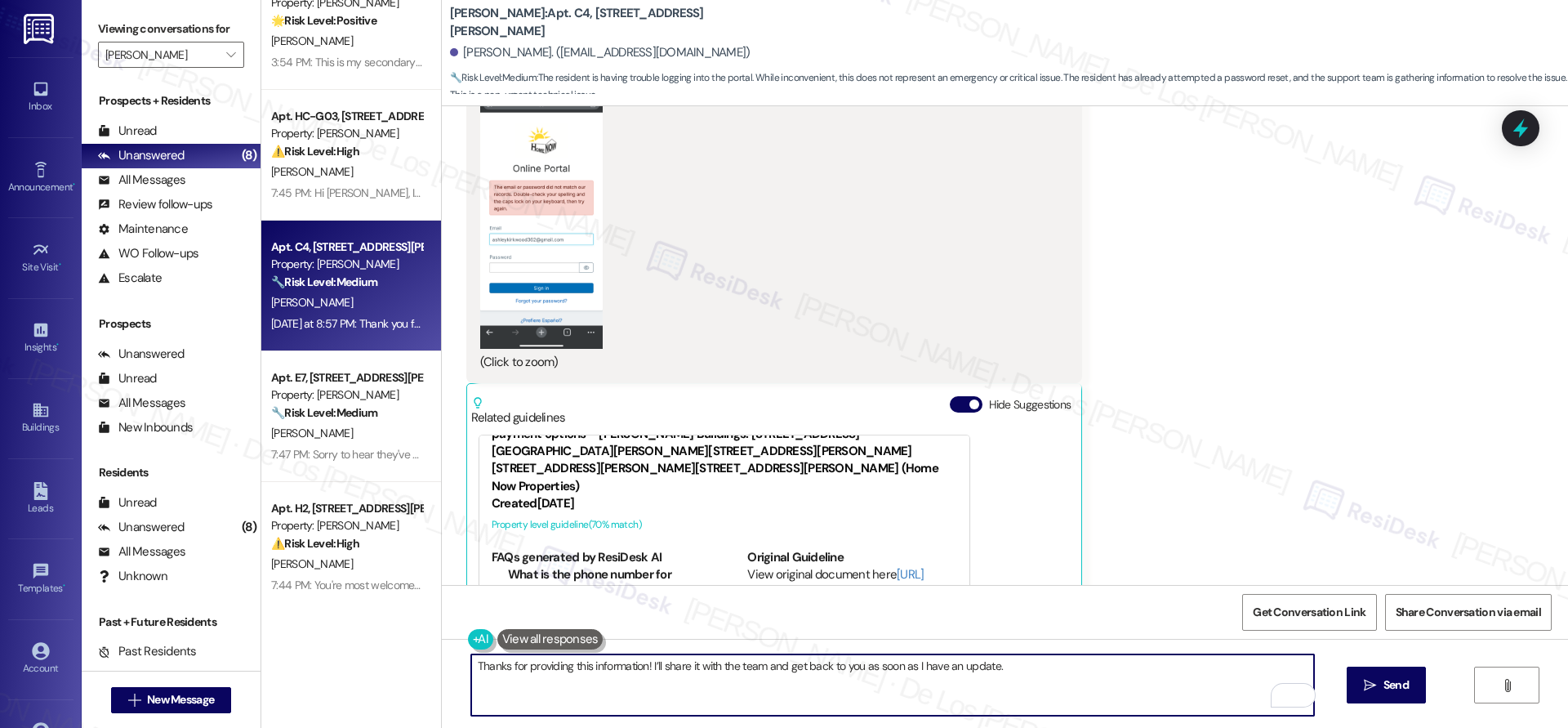
scroll to position [107, 0]
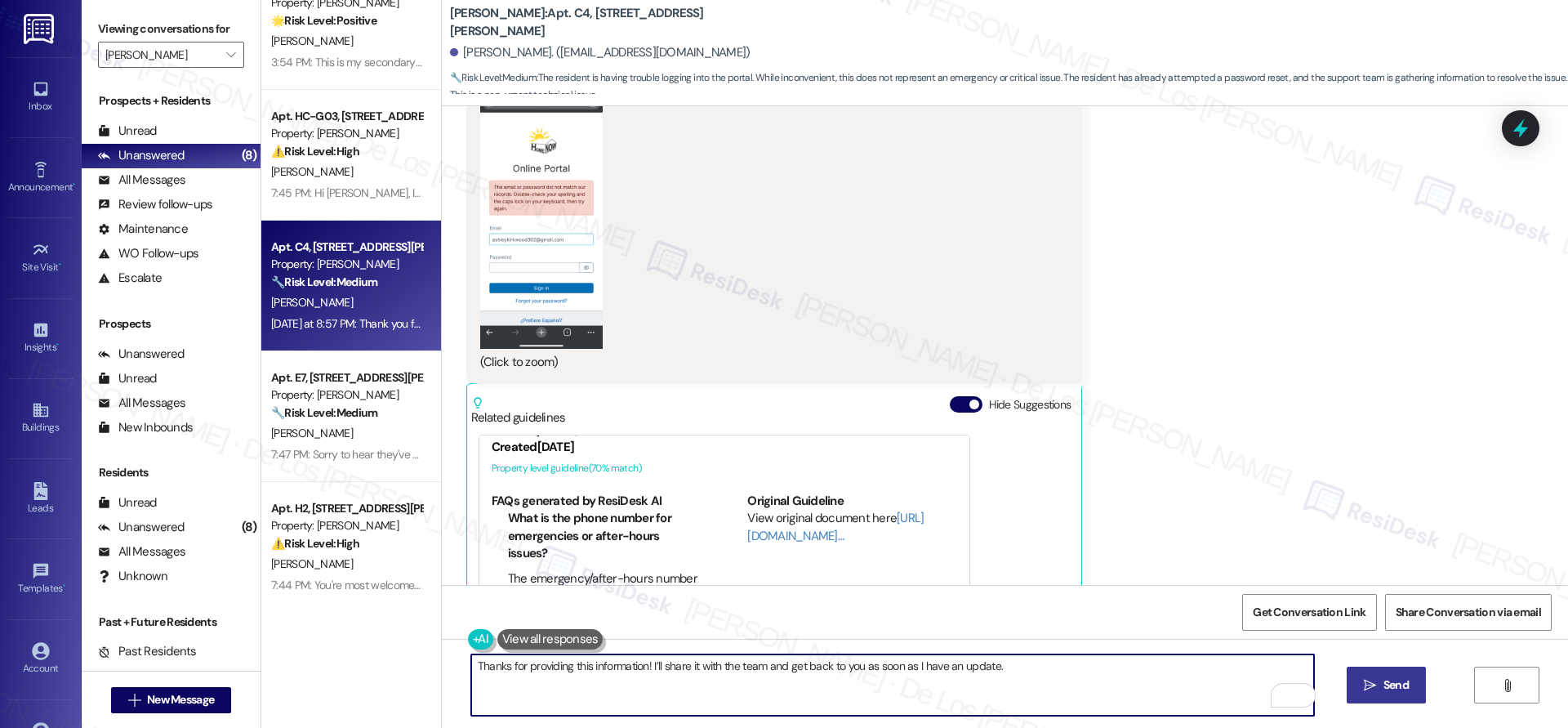
type textarea "Thanks for providing this information! I’ll share it with the team and get back…"
click at [1381, 673] on button " Send" at bounding box center [1386, 684] width 79 height 36
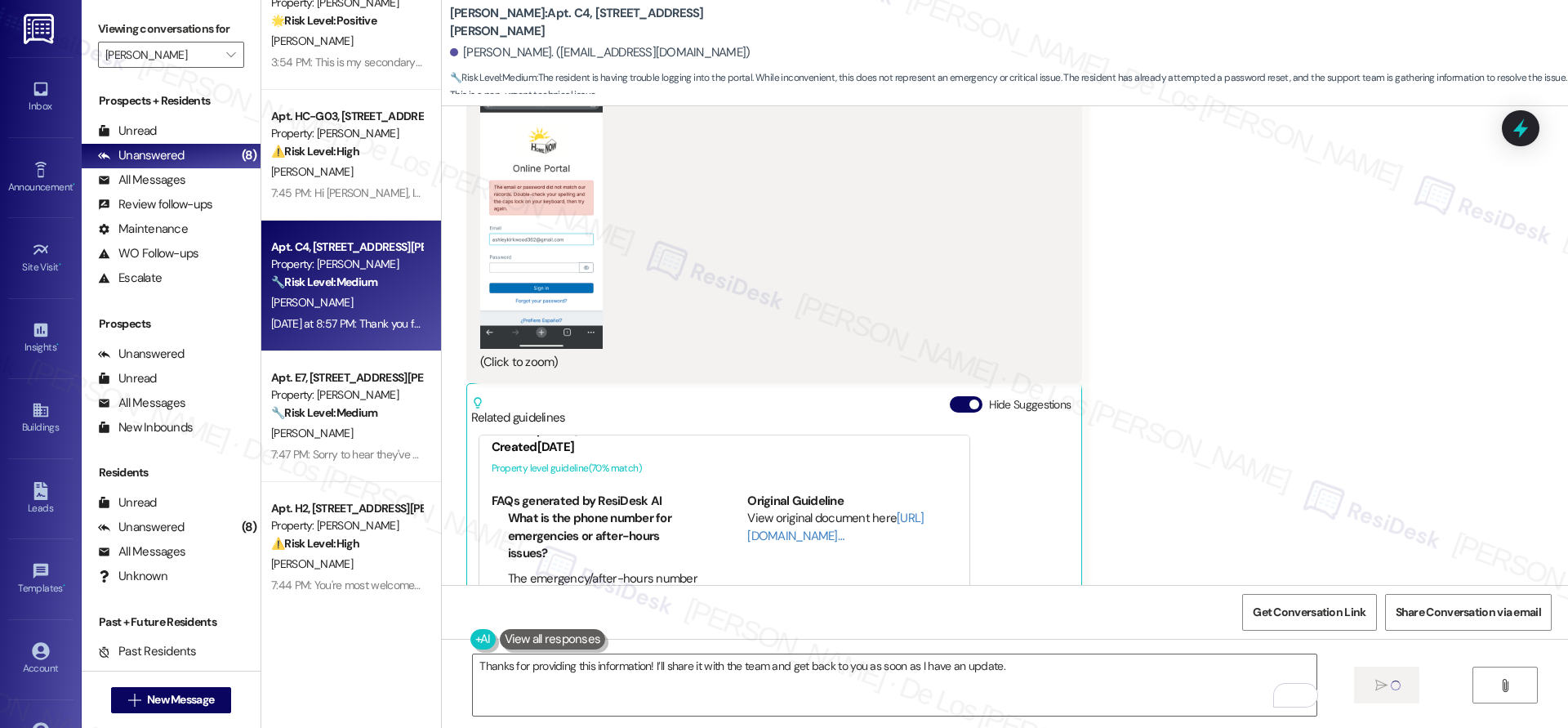
click at [551, 242] on button "Zoom image" at bounding box center [541, 216] width 122 height 266
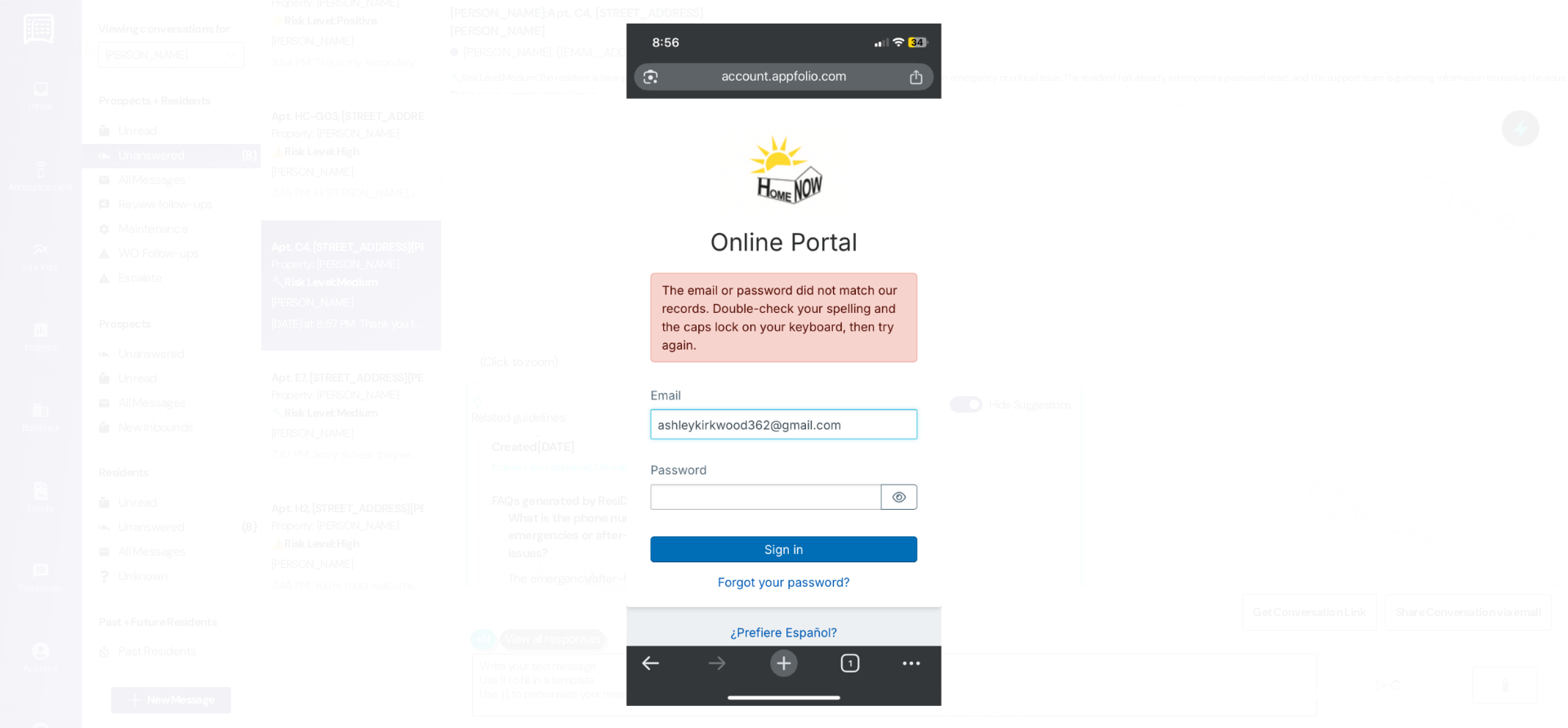
type textarea "Fetching suggested responses. Please feel free to read through the conversation…"
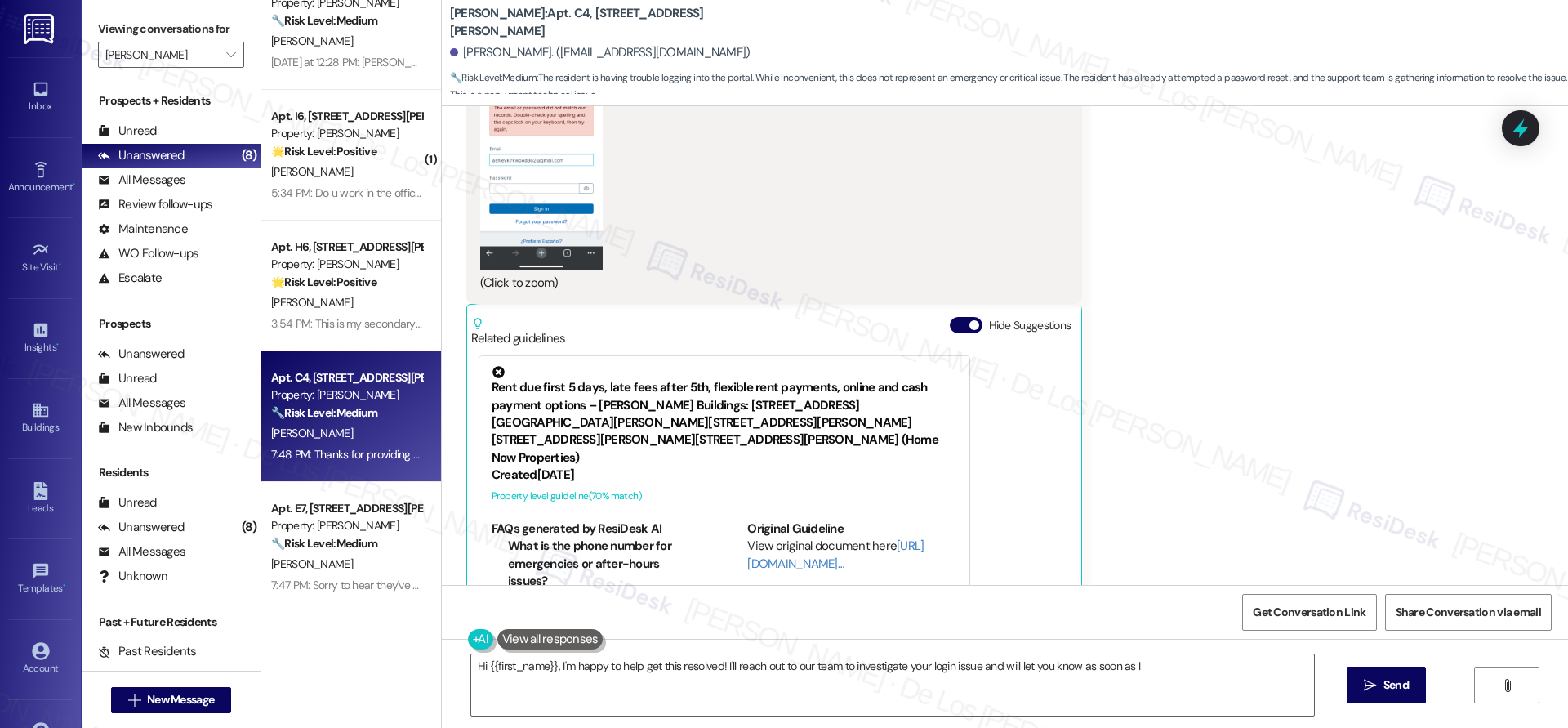
scroll to position [1282, 0]
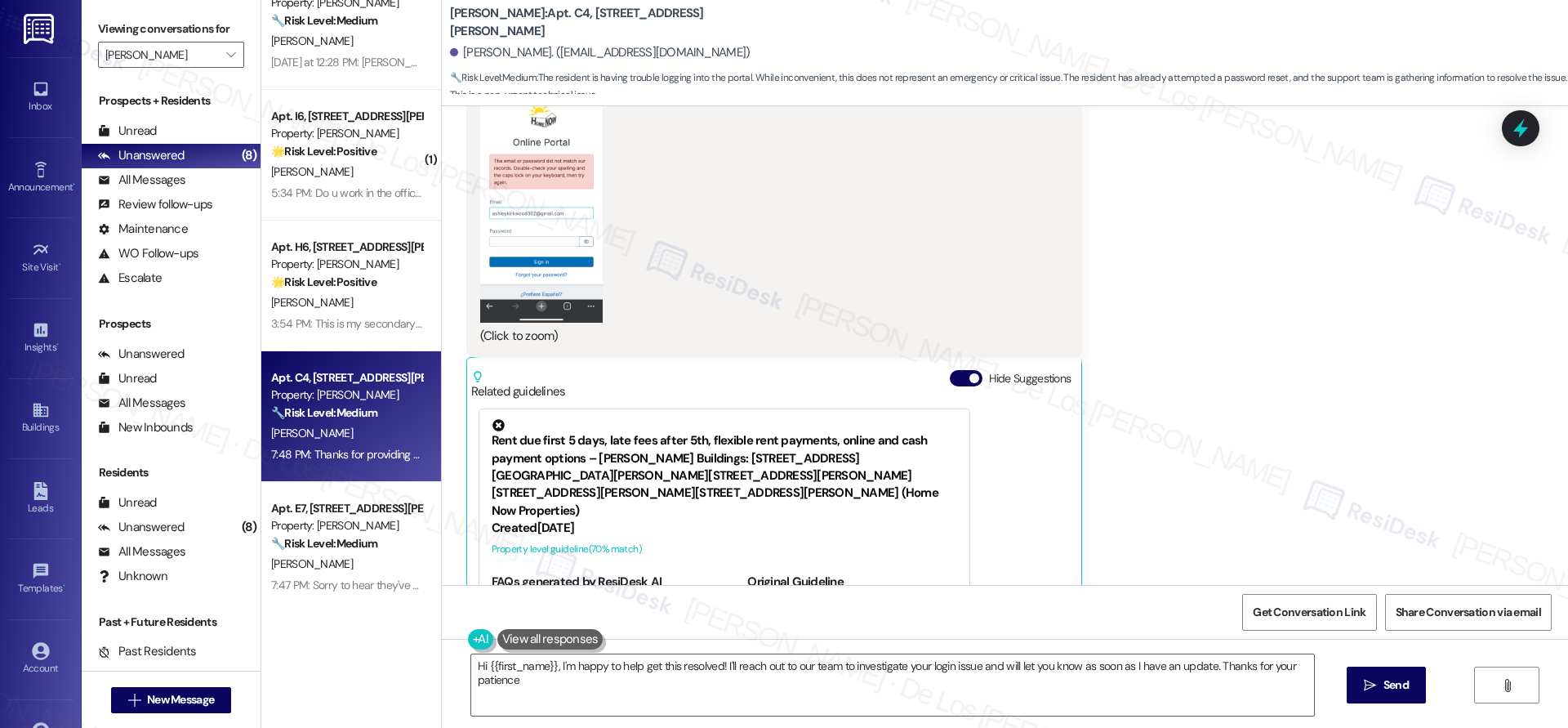
type textarea "Hi {{first_name}}, I'm happy to help get this resolved! I'll reach out to our t…"
click at [529, 259] on button "Zoom image" at bounding box center [541, 190] width 122 height 266
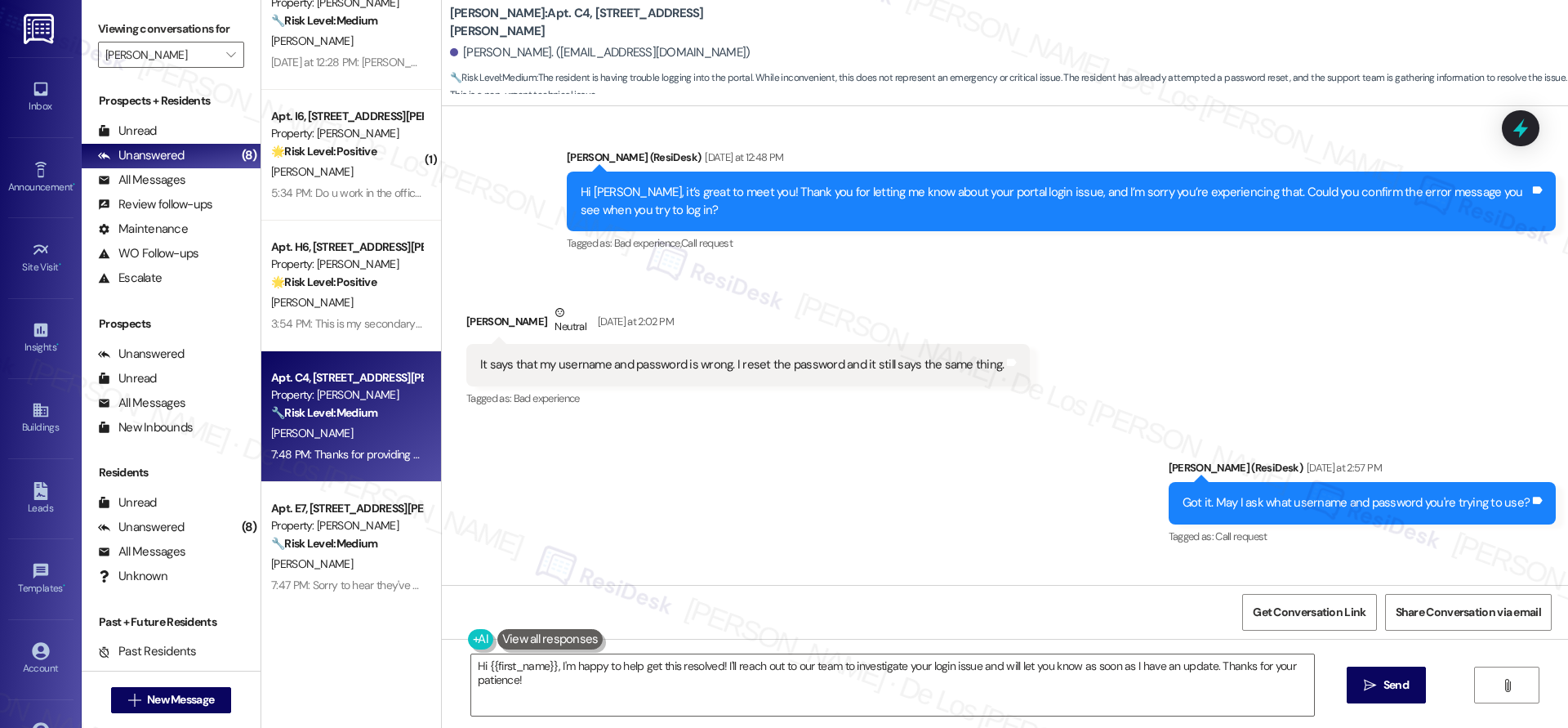
scroll to position [383, 0]
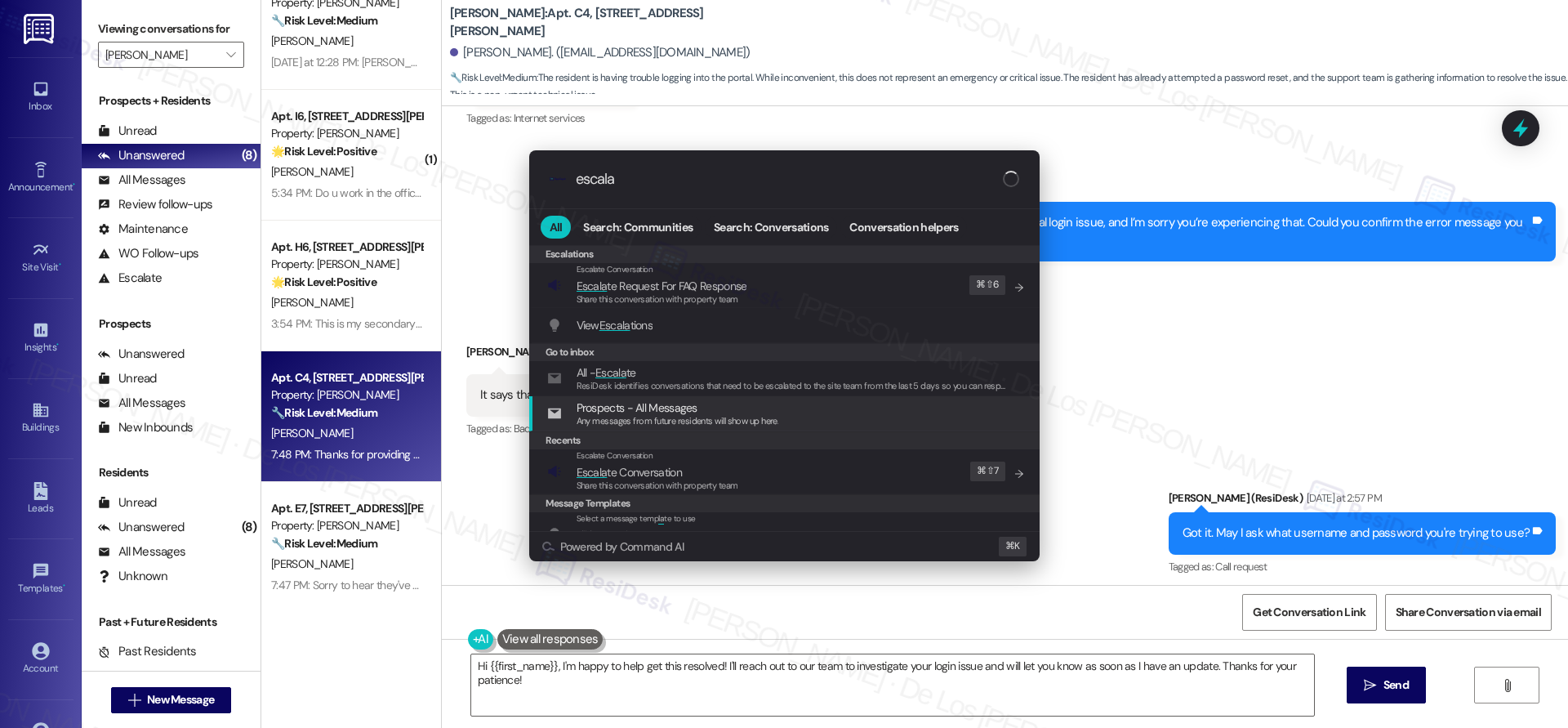
type input "escala"
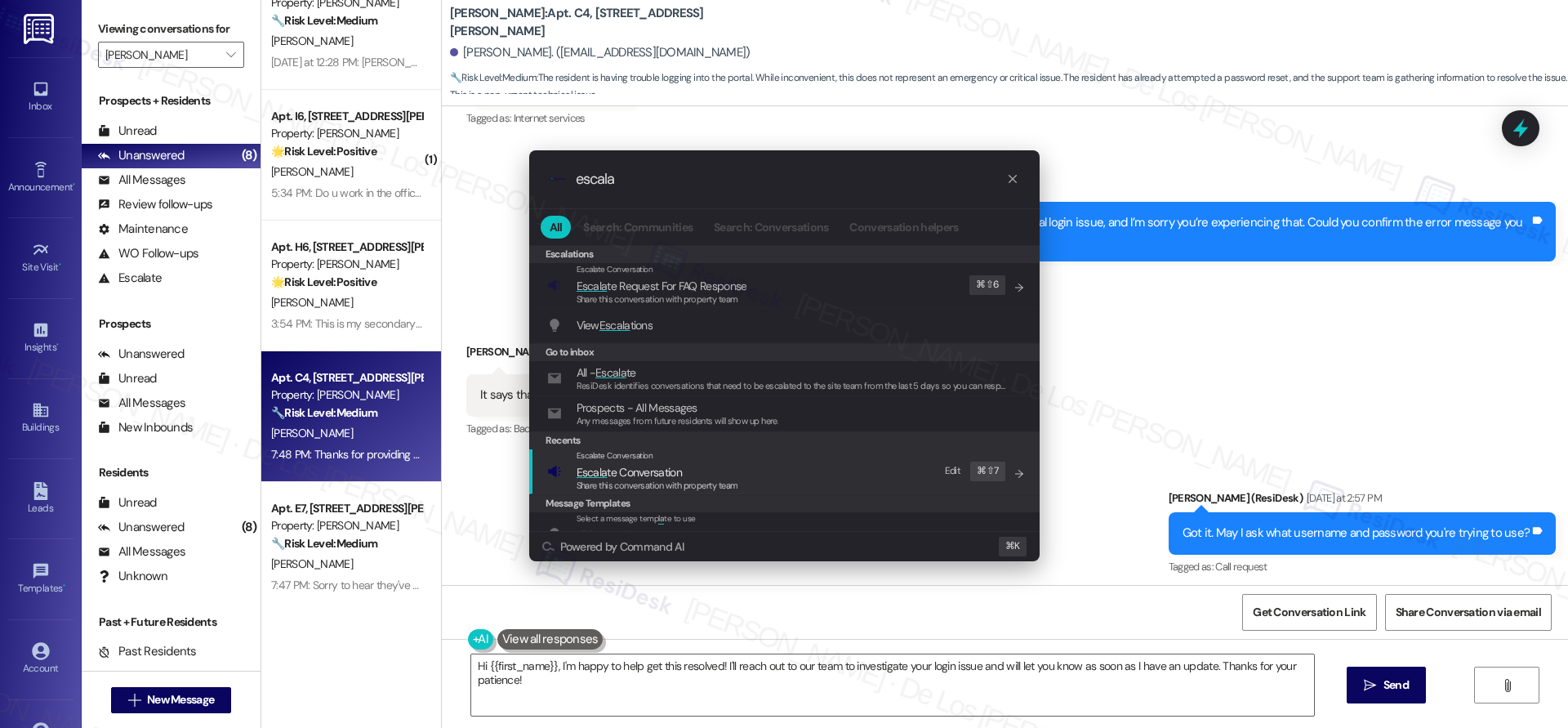
drag, startPoint x: 719, startPoint y: 453, endPoint x: 702, endPoint y: 390, distance: 65.3
click at [718, 453] on div "Escalate Conversation" at bounding box center [657, 455] width 162 height 13
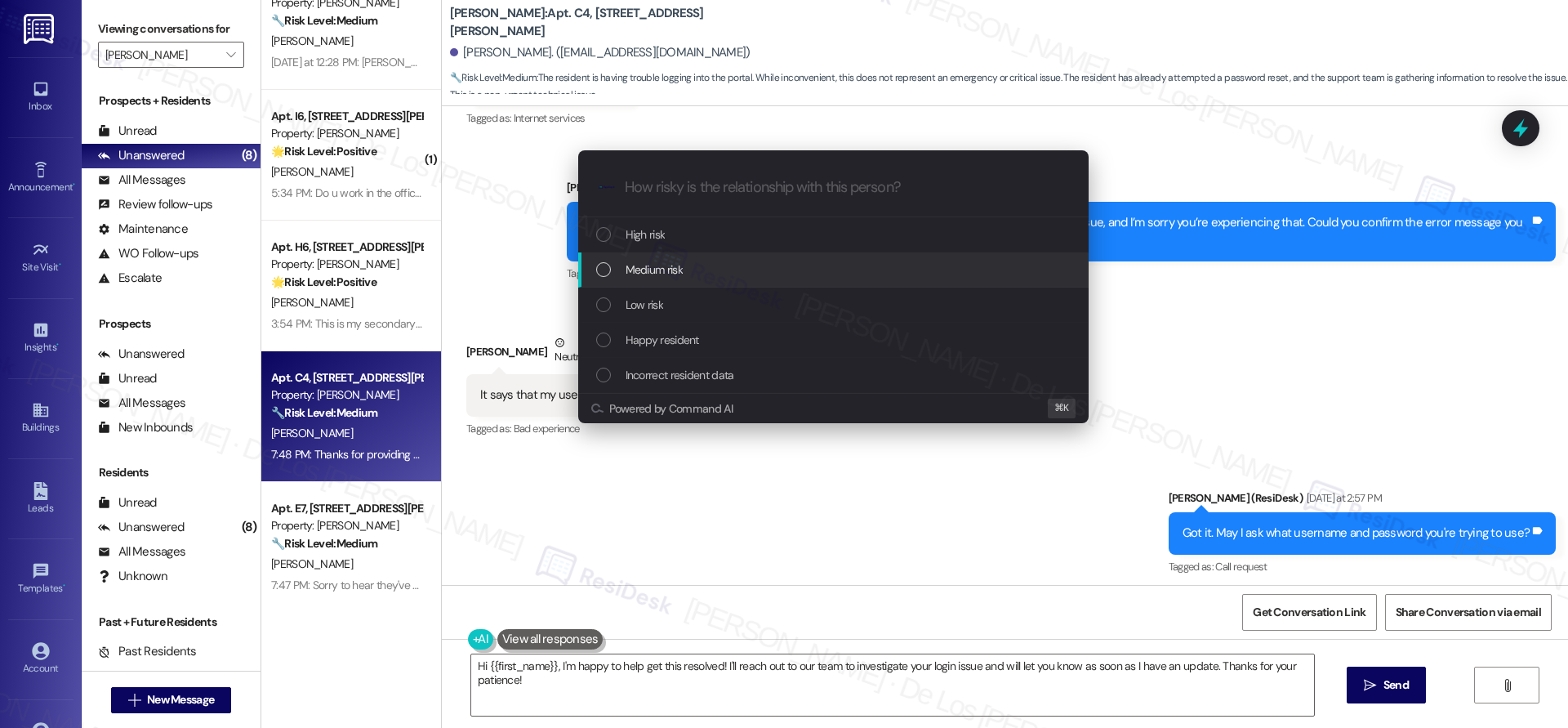
click at [671, 280] on div "Medium risk" at bounding box center [833, 270] width 510 height 35
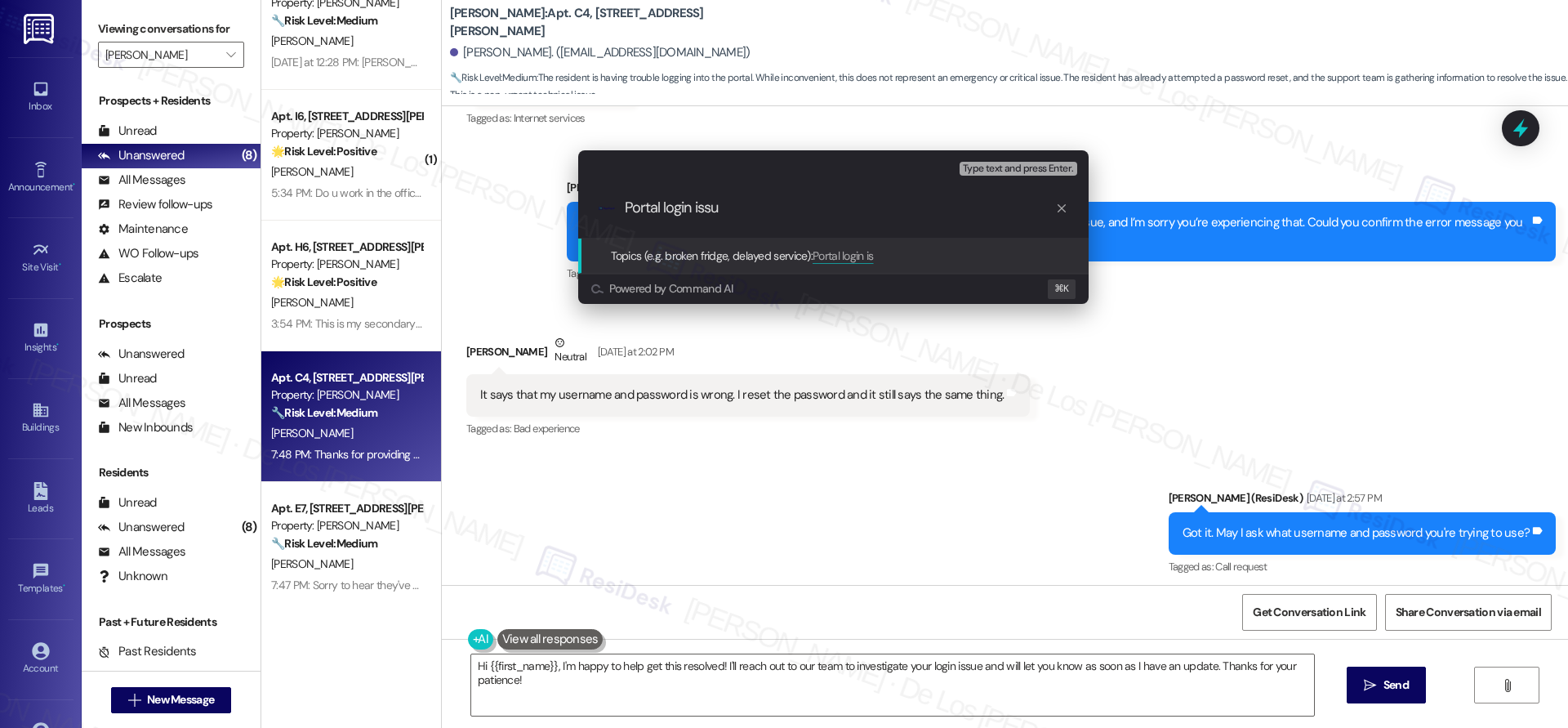
type input "Portal login issue"
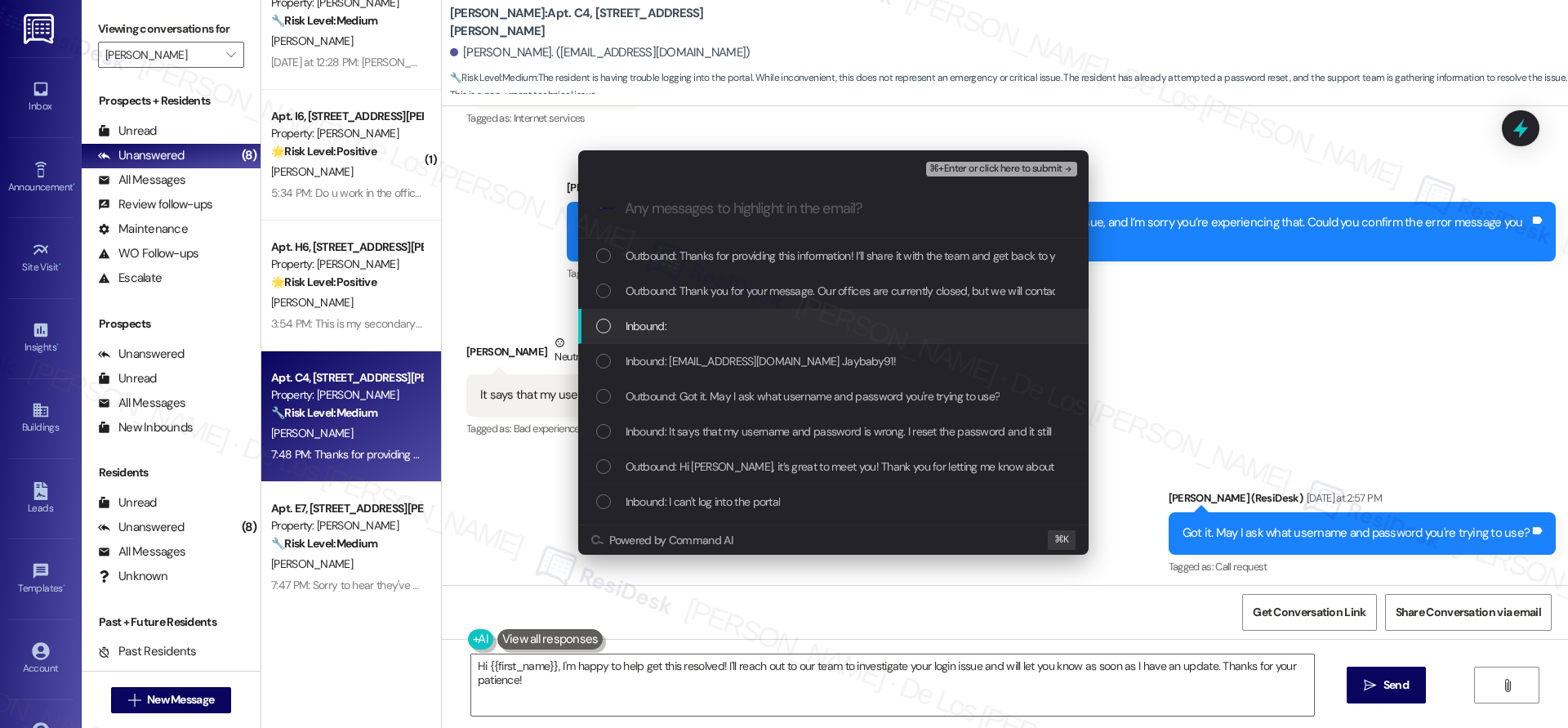
click at [688, 315] on div "Inbound:" at bounding box center [833, 327] width 510 height 35
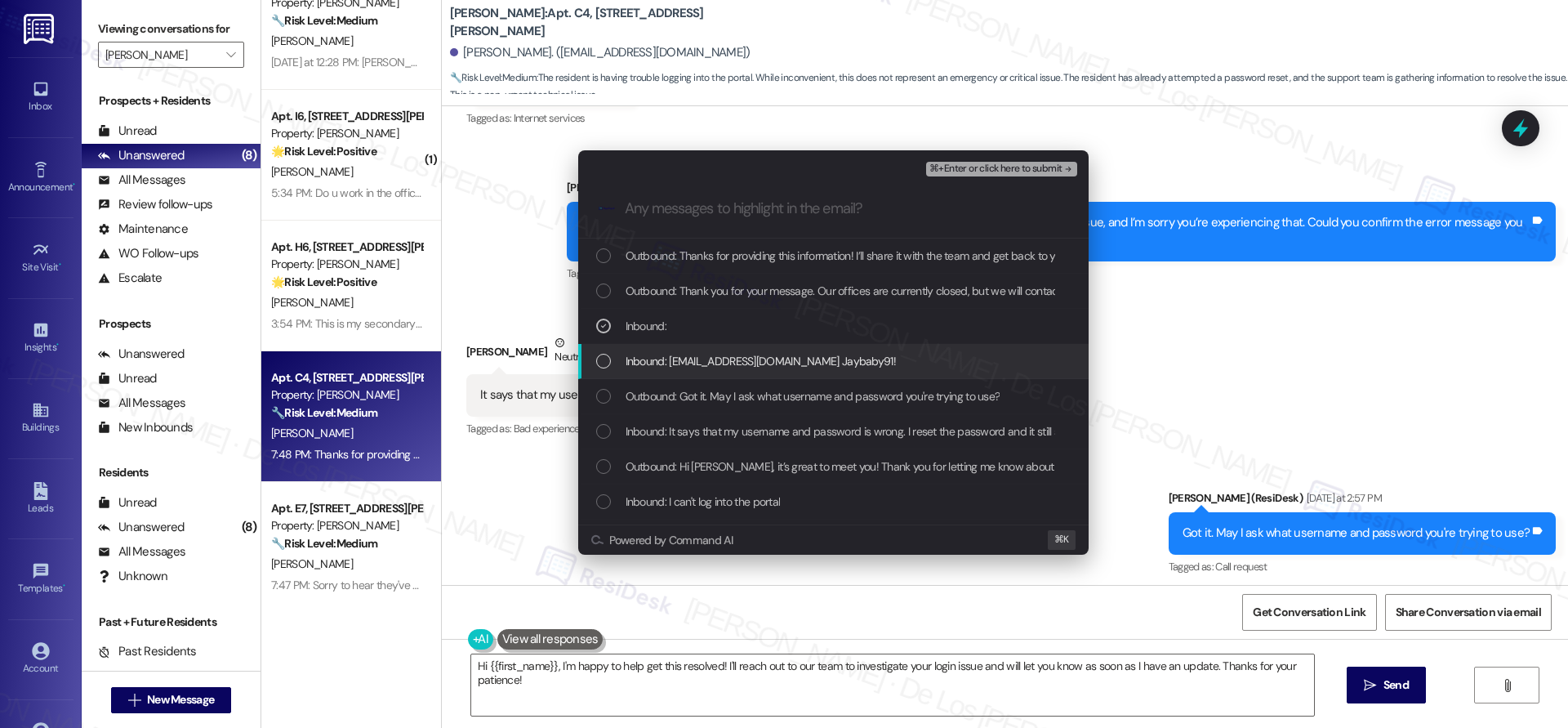
drag, startPoint x: 707, startPoint y: 359, endPoint x: 719, endPoint y: 397, distance: 39.8
click at [707, 360] on span "Inbound: ashleykirkwood362@gmail.com Jaybaby91!" at bounding box center [760, 360] width 270 height 18
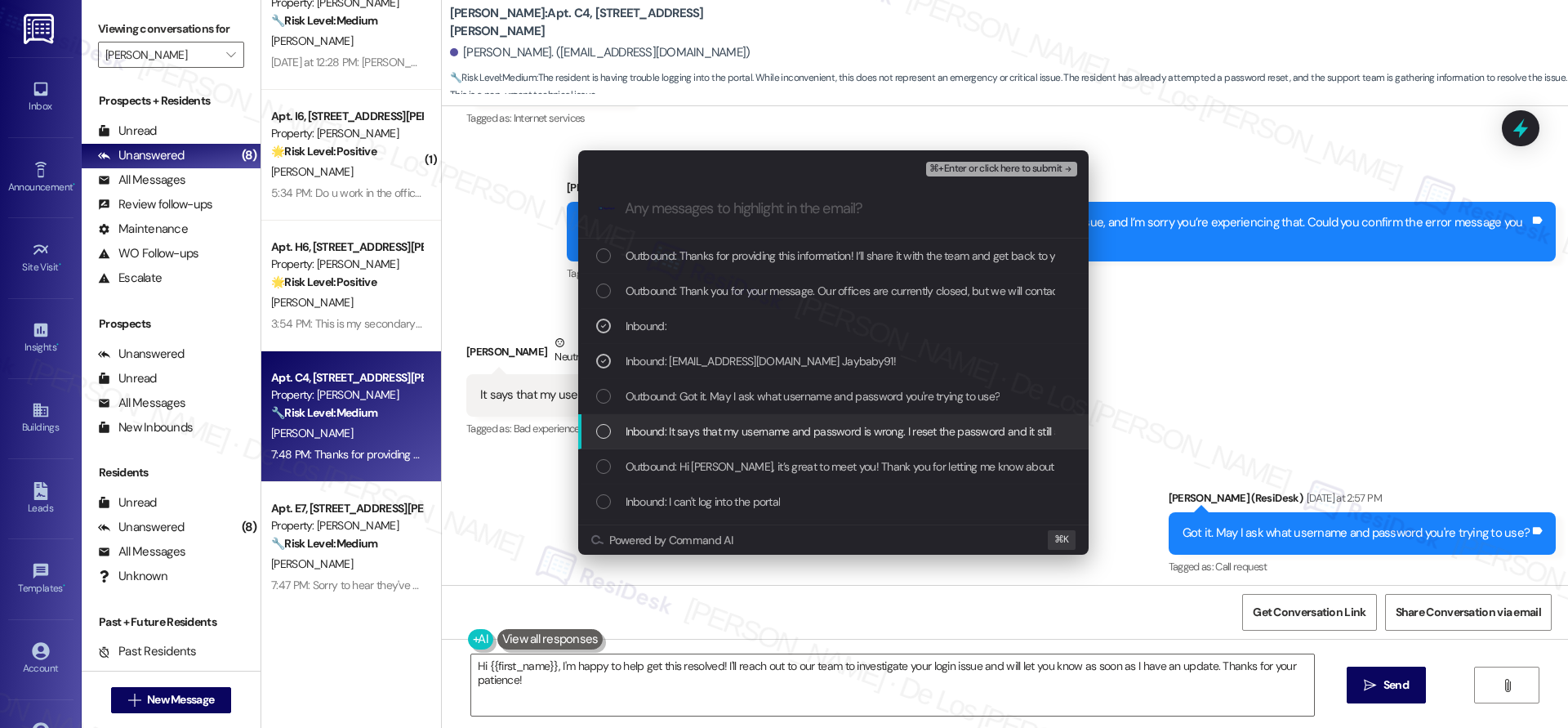
click at [735, 438] on span "Inbound: It says that my username and password is wrong. I reset the password a…" at bounding box center [888, 431] width 526 height 18
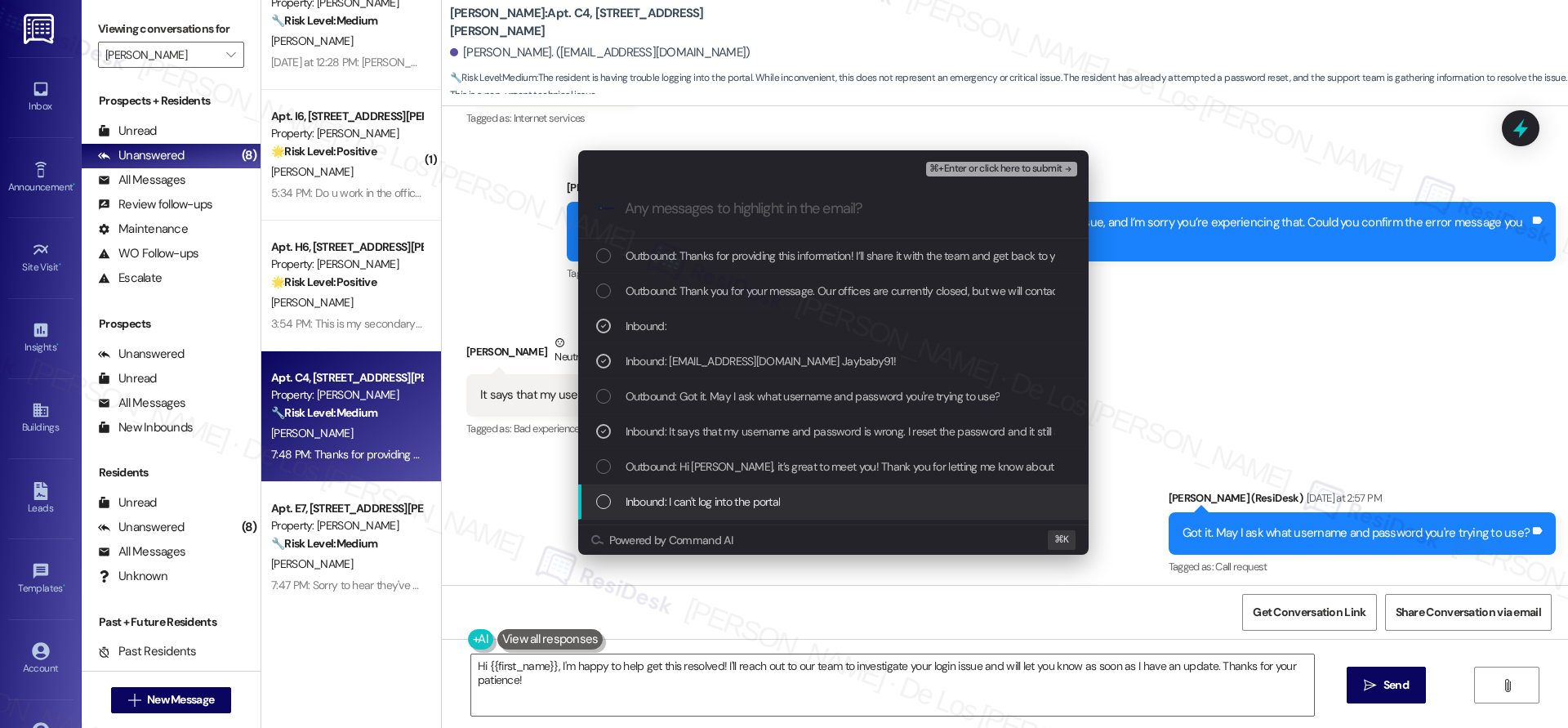
click at [760, 499] on span "Inbound: I can't log into the portal" at bounding box center [702, 501] width 155 height 18
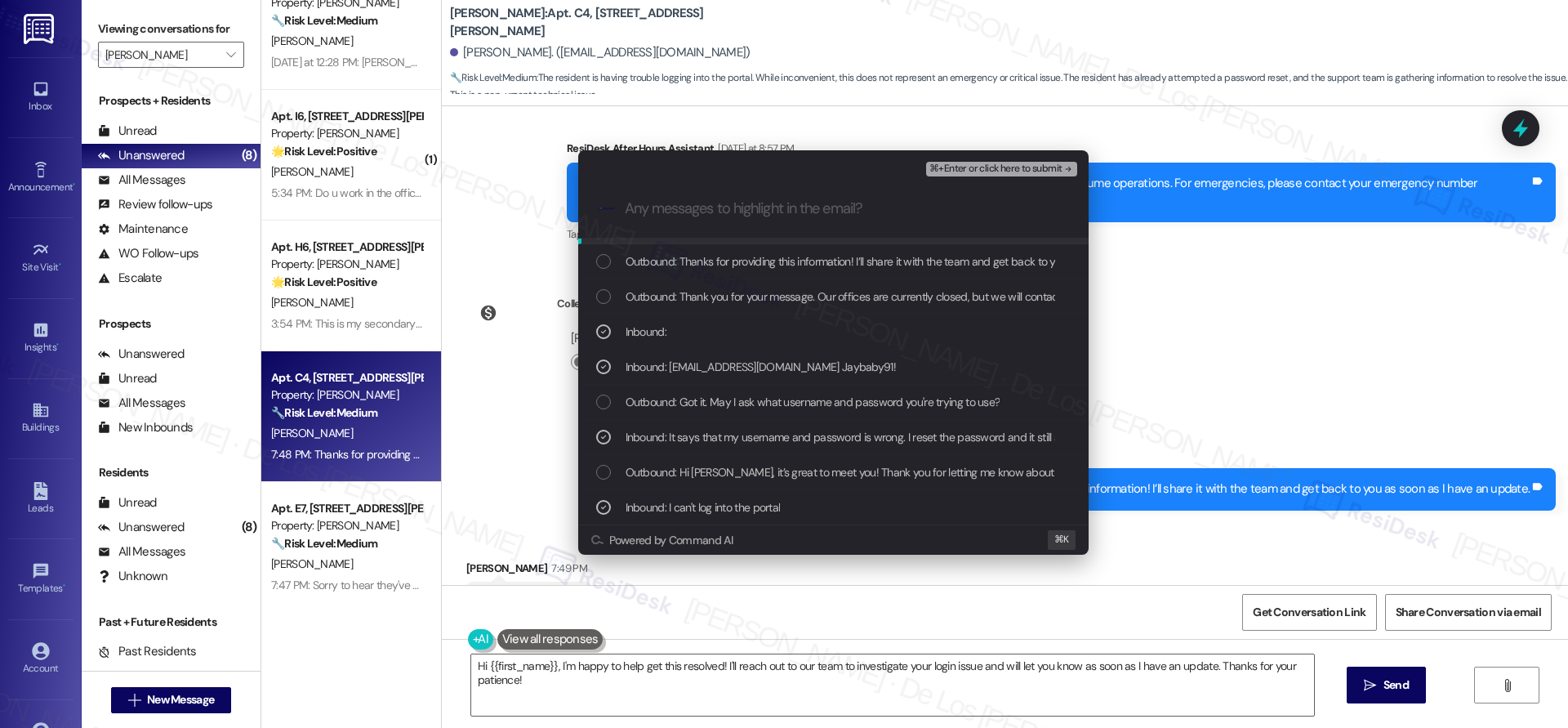
scroll to position [1903, 0]
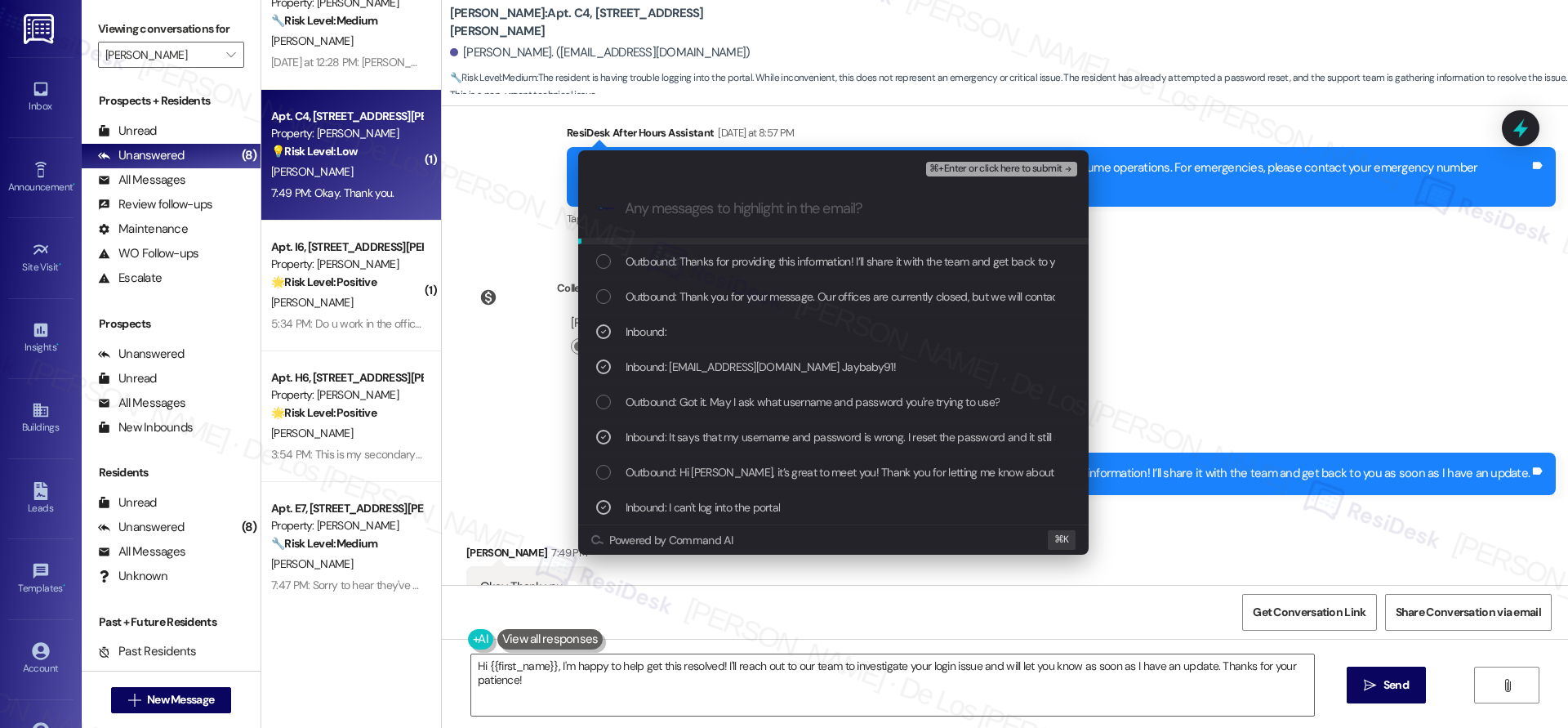
click at [985, 172] on span "⌘+Enter or click here to submit" at bounding box center [994, 168] width 132 height 12
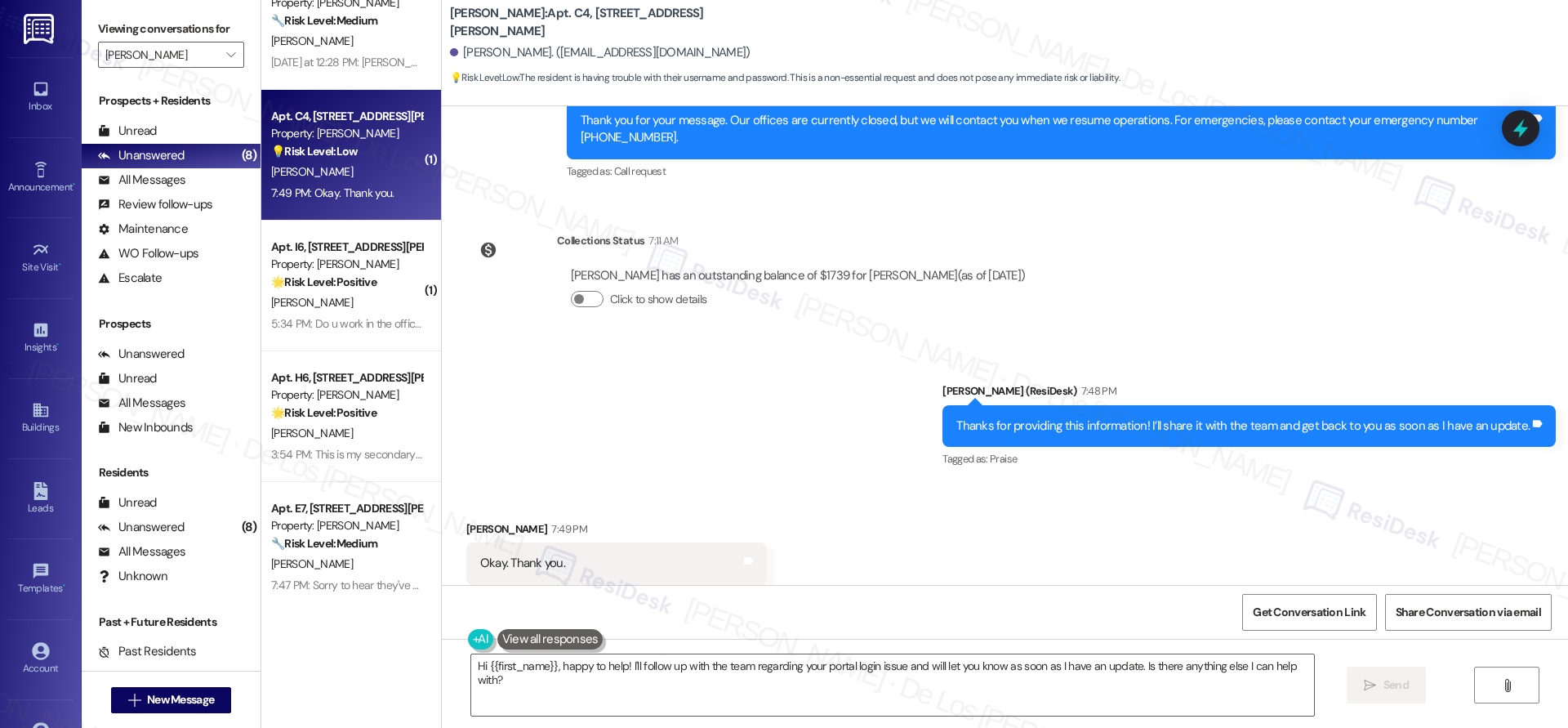
scroll to position [1661, 0]
click at [829, 670] on textarea "Hi {{first_name}}, happy to help! I'll follow up with the team regarding your p…" at bounding box center [892, 685] width 843 height 61
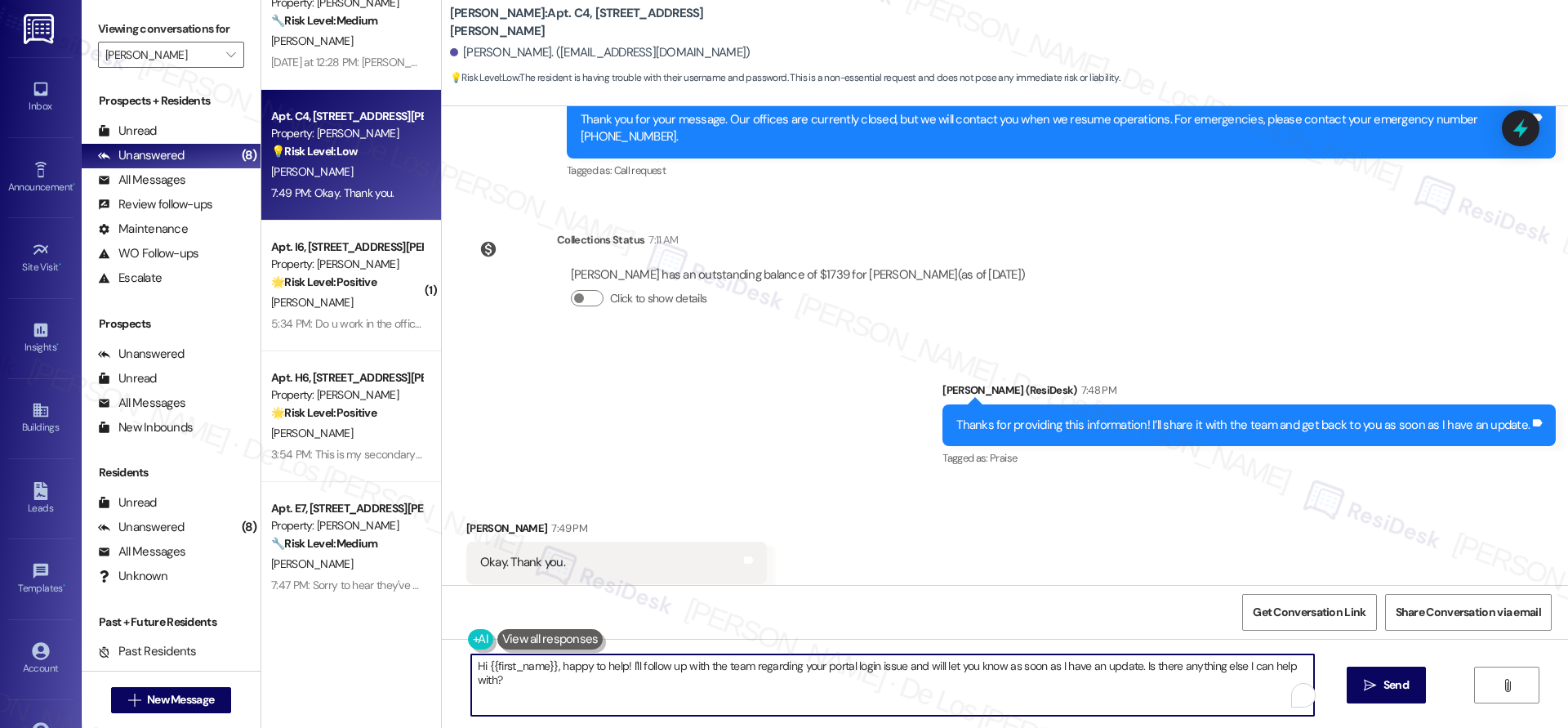
click at [829, 670] on textarea "Hi {{first_name}}, happy to help! I'll follow up with the team regarding your p…" at bounding box center [892, 685] width 843 height 61
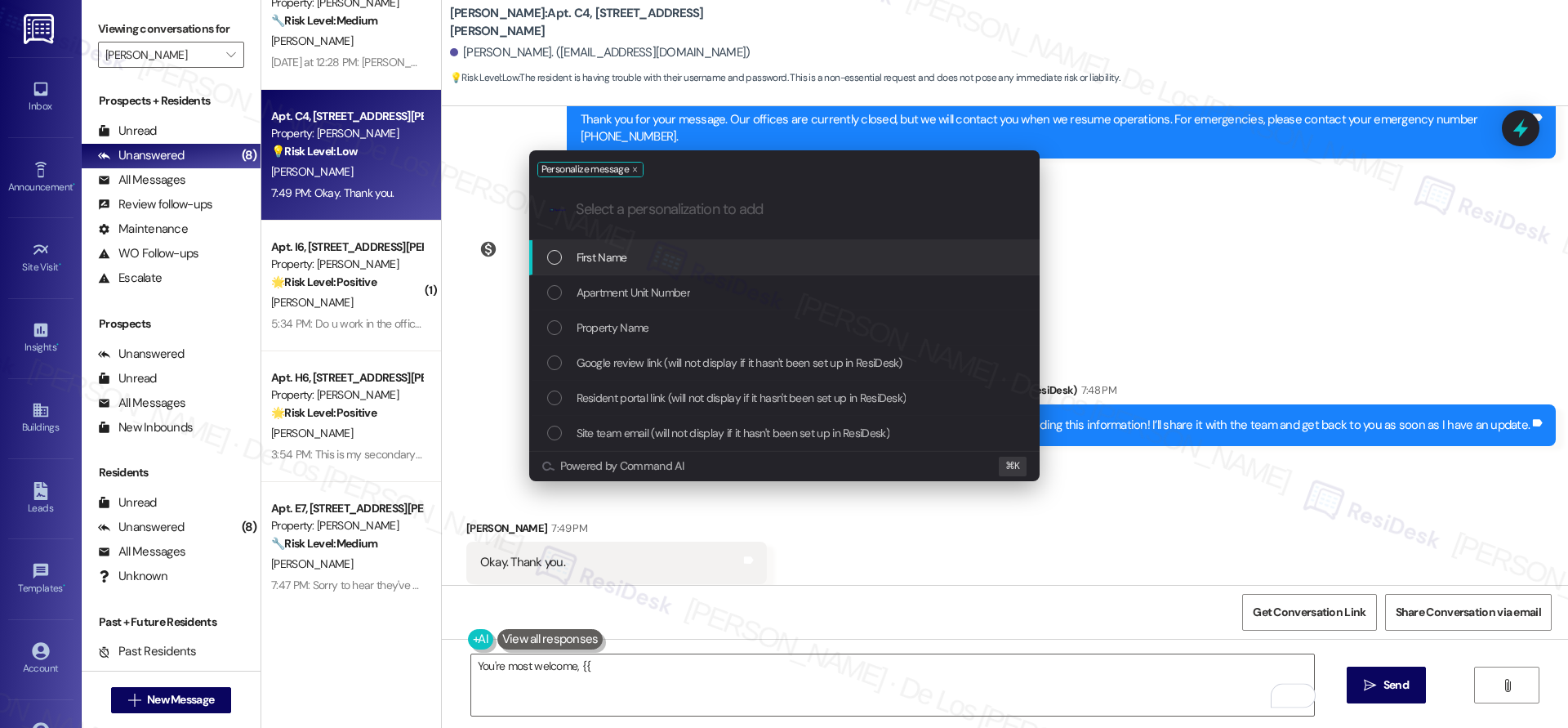
click at [837, 248] on div "First Name" at bounding box center [785, 257] width 477 height 18
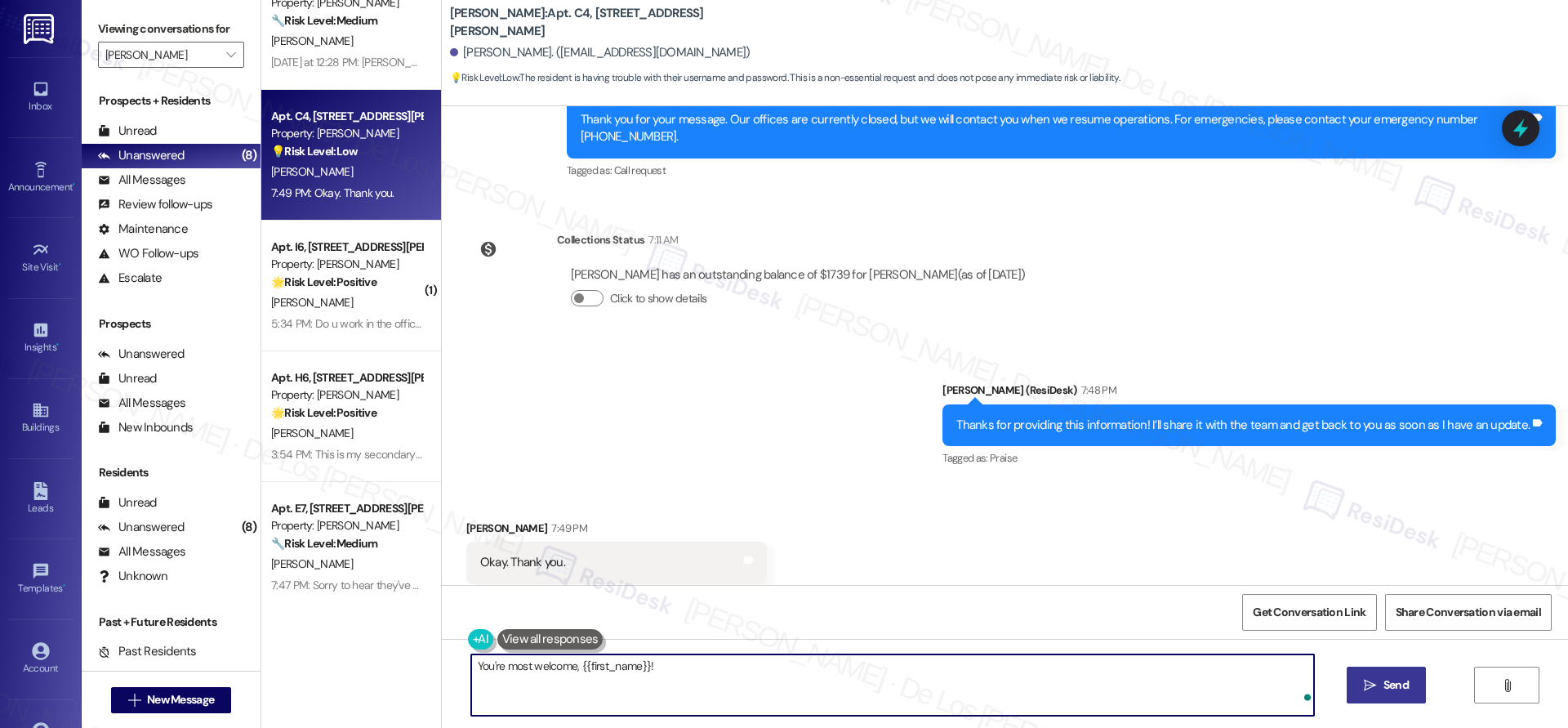
type textarea "You're most welcome, {{first_name}}!"
click at [1379, 682] on span "Send" at bounding box center [1395, 685] width 32 height 17
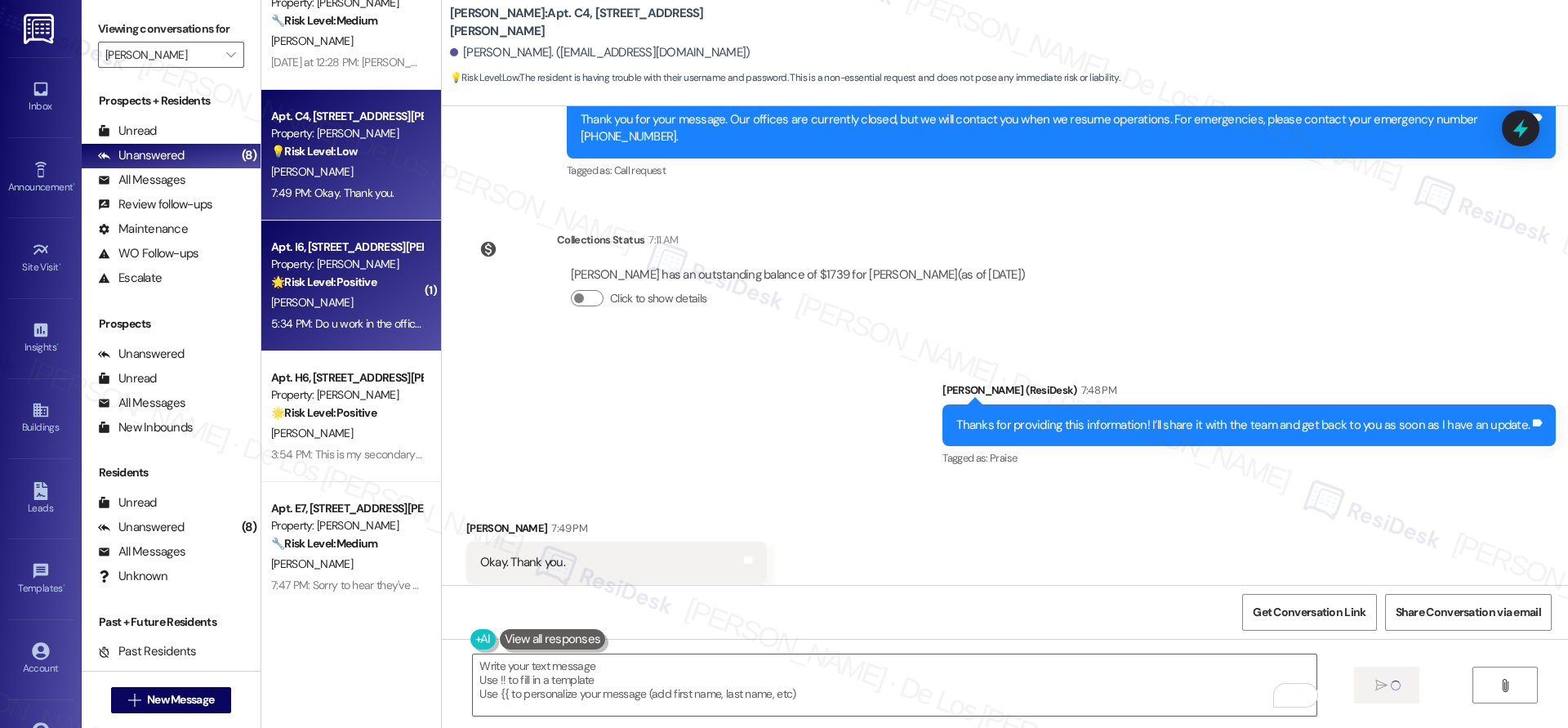
type textarea "Fetching suggested responses. Please feel free to read through the conversation…"
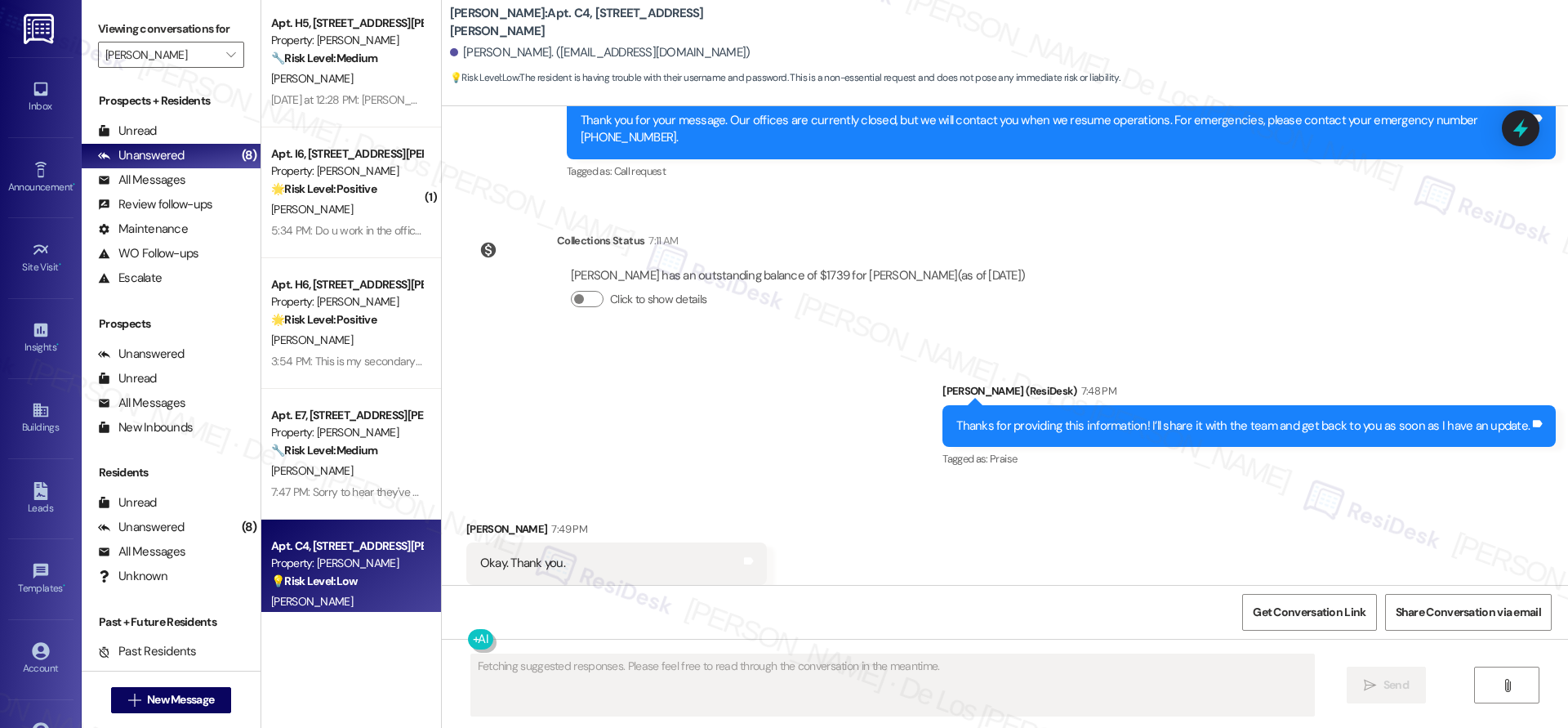
scroll to position [0, 0]
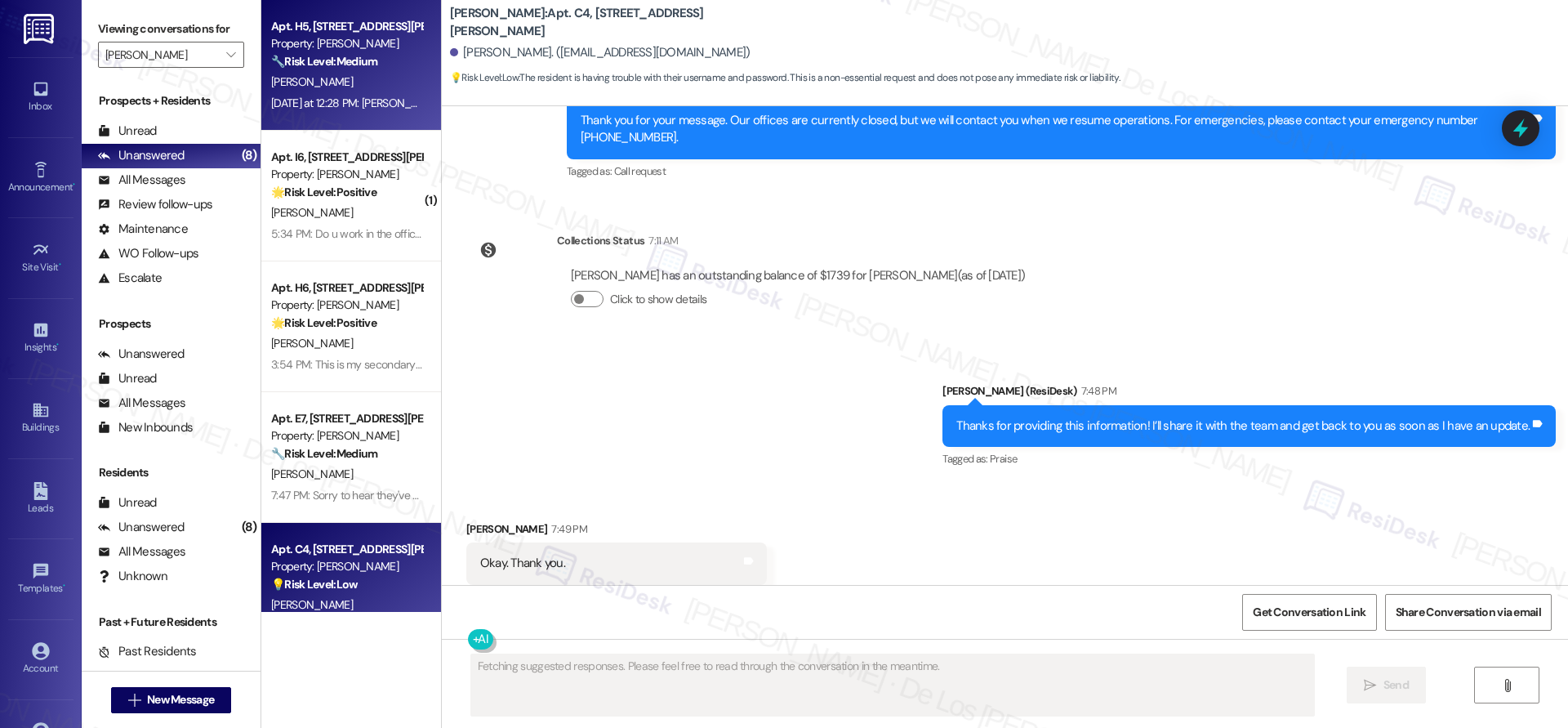
click at [351, 82] on div "C. Greer" at bounding box center [346, 81] width 154 height 20
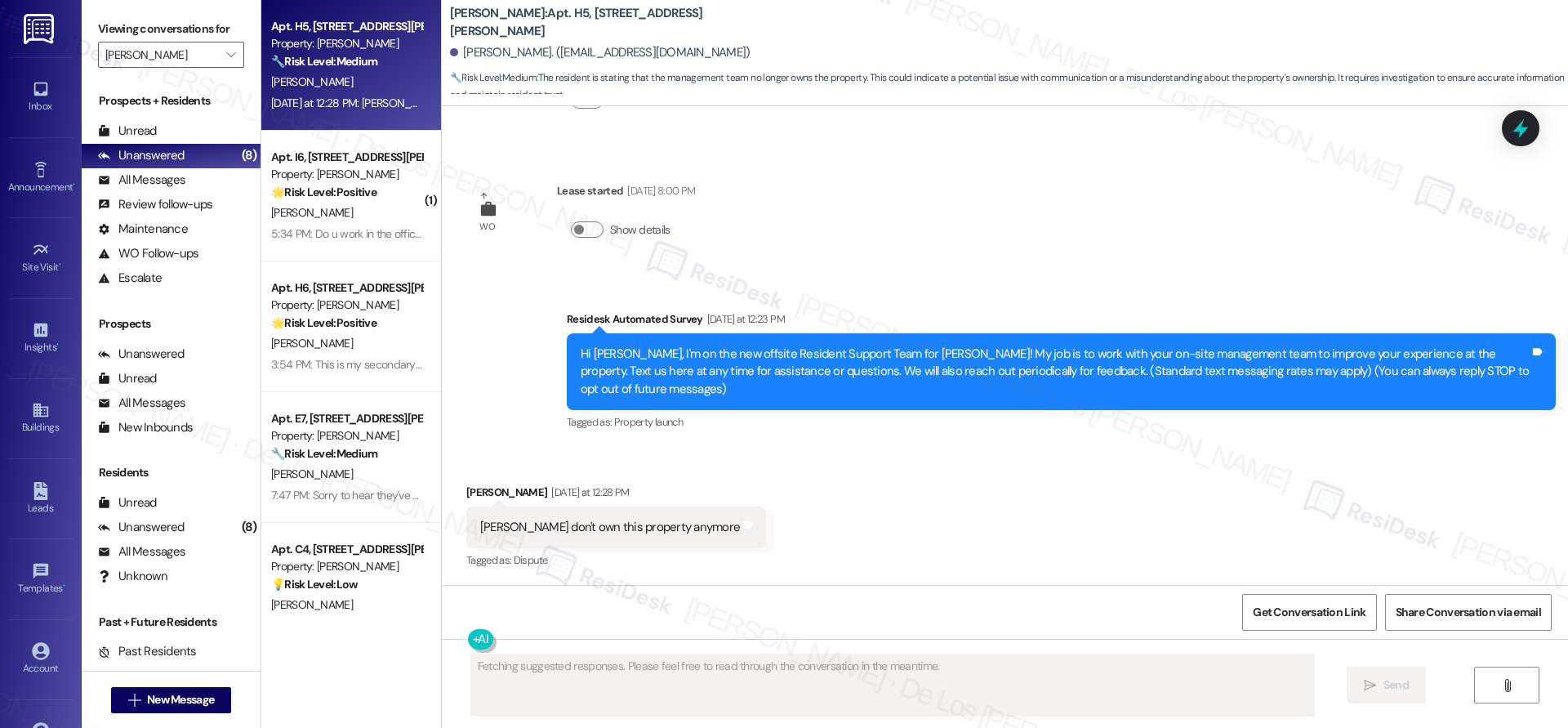
scroll to position [111, 0]
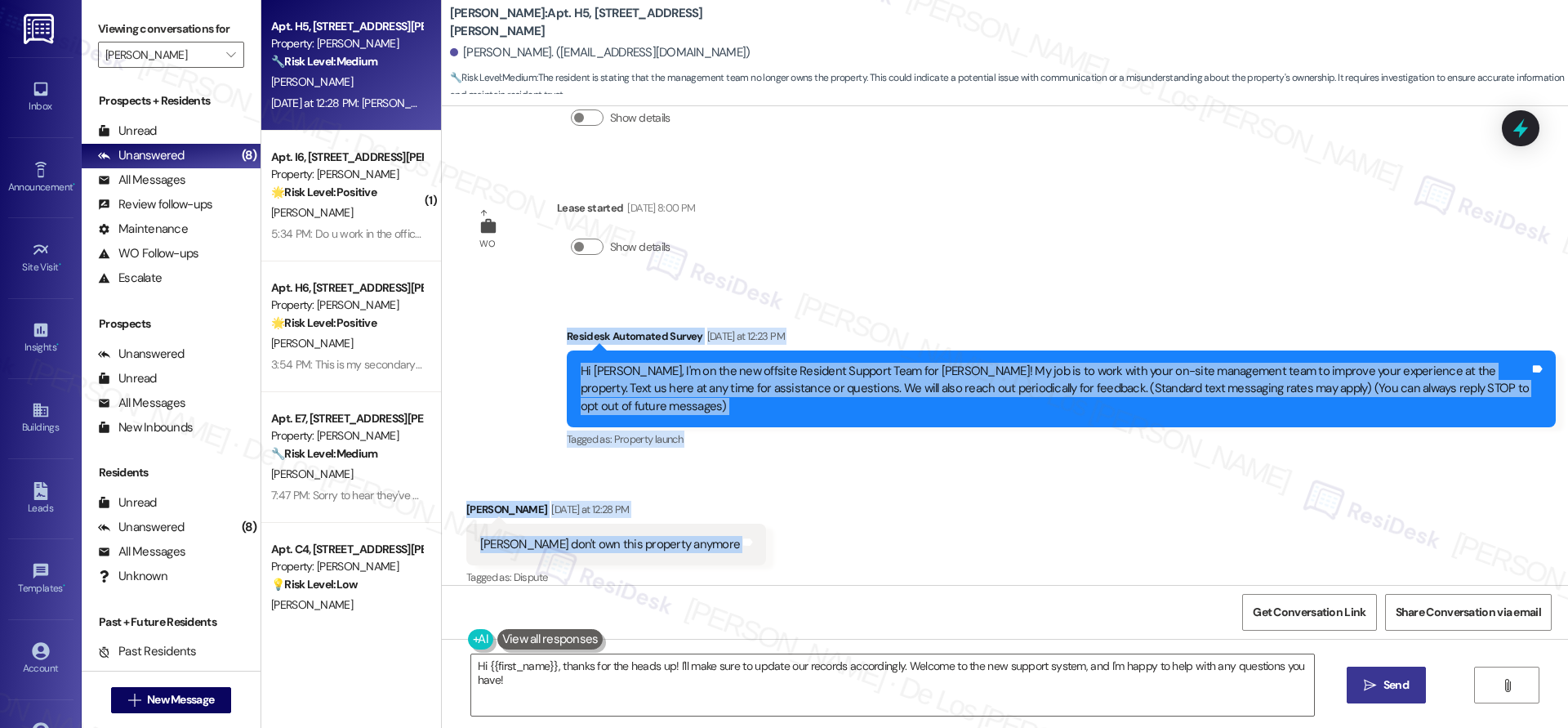
drag, startPoint x: 776, startPoint y: 523, endPoint x: 519, endPoint y: 321, distance: 326.9
click at [519, 321] on div "WO Opened request: Master bedr... Jul 05, 2023 at 9:32 AM Status : Open Show de…" at bounding box center [1005, 345] width 1126 height 478
copy div "Residesk Automated Survey Yesterday at 12:23 PM Hi Candice, I'm on the new offs…"
click at [931, 506] on div "Received via SMS Candice Greer Yesterday at 12:28 PM Sarah yall don't own this …" at bounding box center [1005, 533] width 1126 height 138
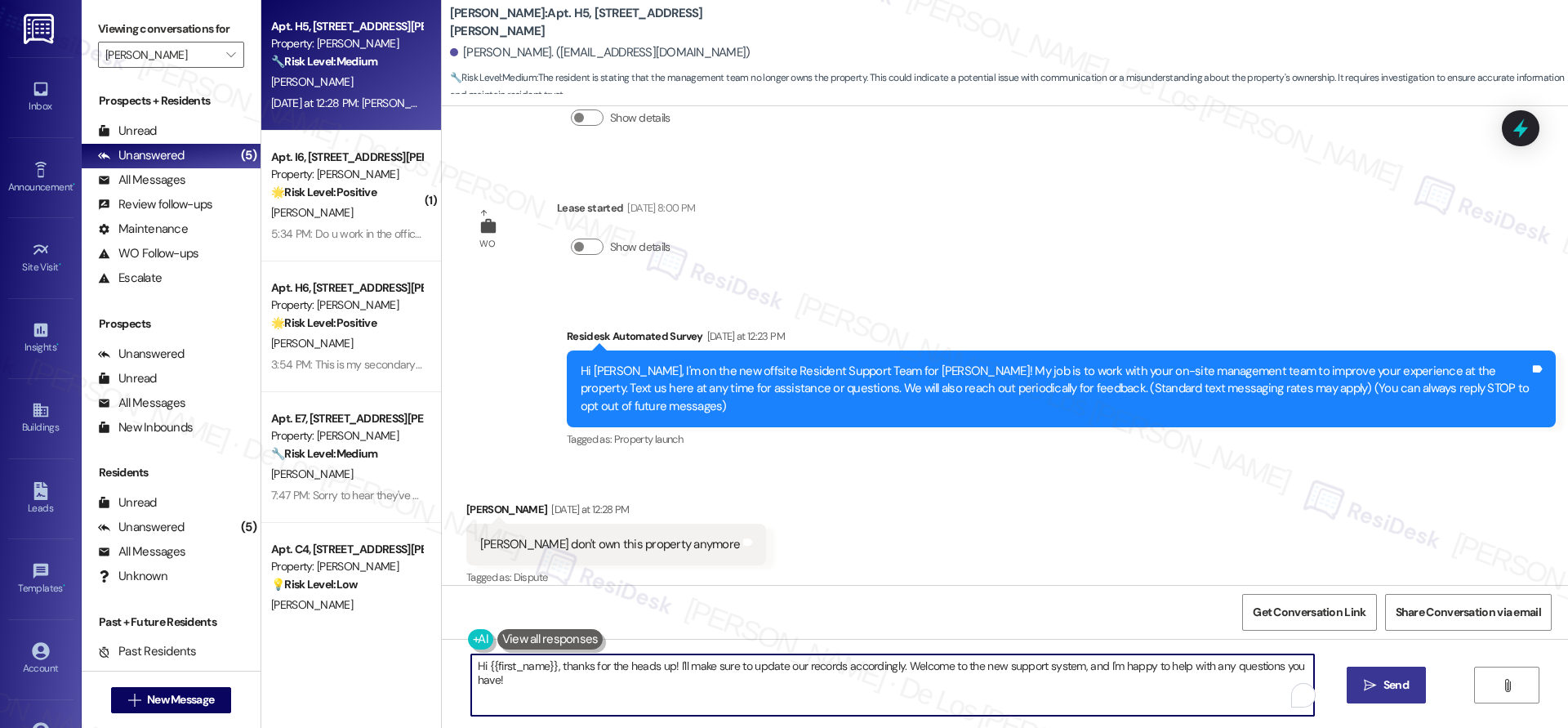
drag, startPoint x: 549, startPoint y: 665, endPoint x: 643, endPoint y: 691, distance: 97.5
click at [643, 691] on textarea "Hi {{first_name}}, thanks for the heads up! I'll make sure to update our record…" at bounding box center [892, 685] width 843 height 61
click at [575, 667] on textarea "Hi {{first_name}}! Sorry, I'm here to asisst you if you ahve any concerns or qu…" at bounding box center [892, 685] width 843 height 61
click at [972, 670] on textarea "Hi {{first_name}}! Sorry, I'm here to asisst you if you ahve any concerns or qu…" at bounding box center [892, 685] width 843 height 61
click at [578, 668] on textarea "Hi {{first_name}}! Sorry, I'm here to asisst you if you ahve any concerns or qu…" at bounding box center [892, 685] width 843 height 61
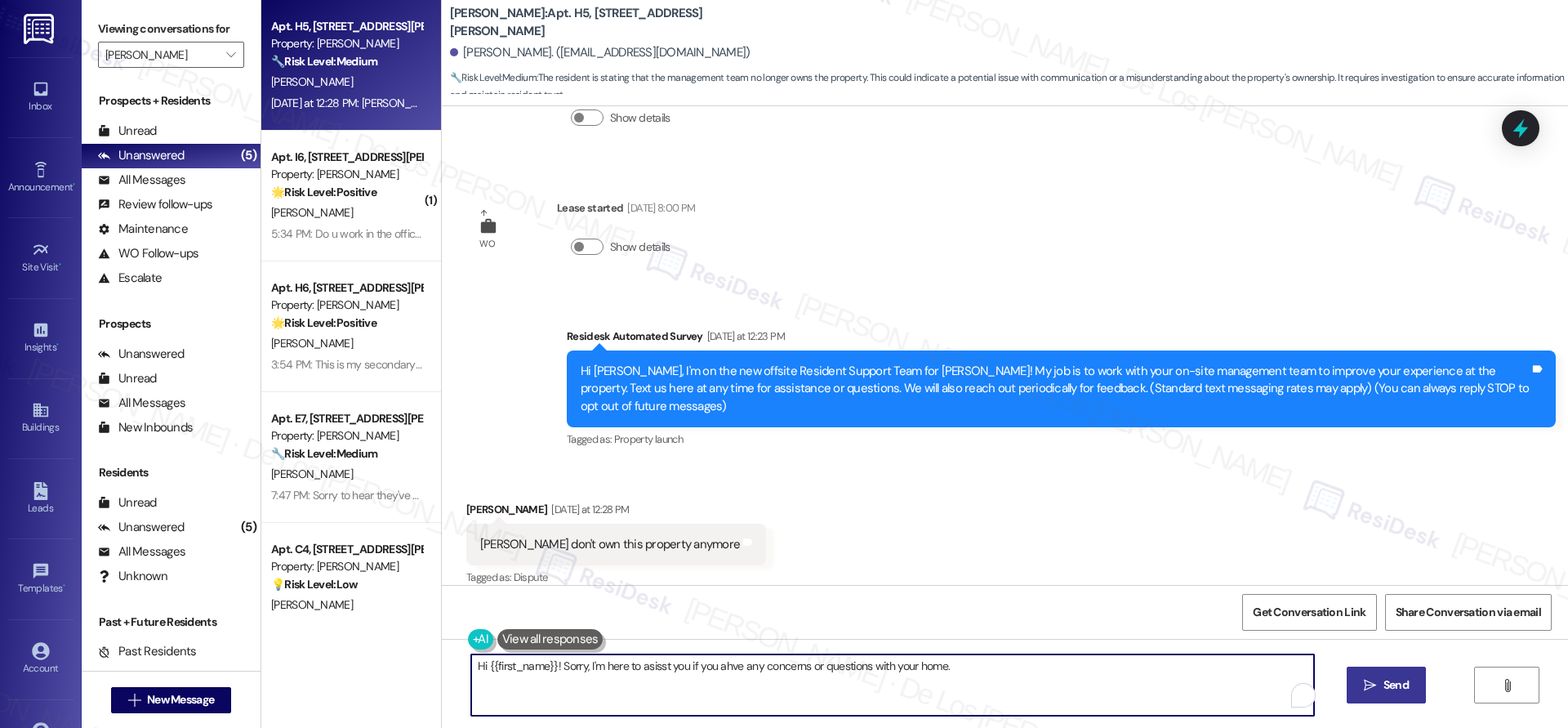
drag, startPoint x: 972, startPoint y: 670, endPoint x: 289, endPoint y: 638, distance: 683.7
click at [289, 638] on div "Apt. H5, 4735 Courtney Drive Property: Wingate 🔧 Risk Level: Medium The residen…" at bounding box center [914, 364] width 1306 height 728
paste textarea "I’m so sorry if there’s been any confusion. I just wanted to let you know I’m h…"
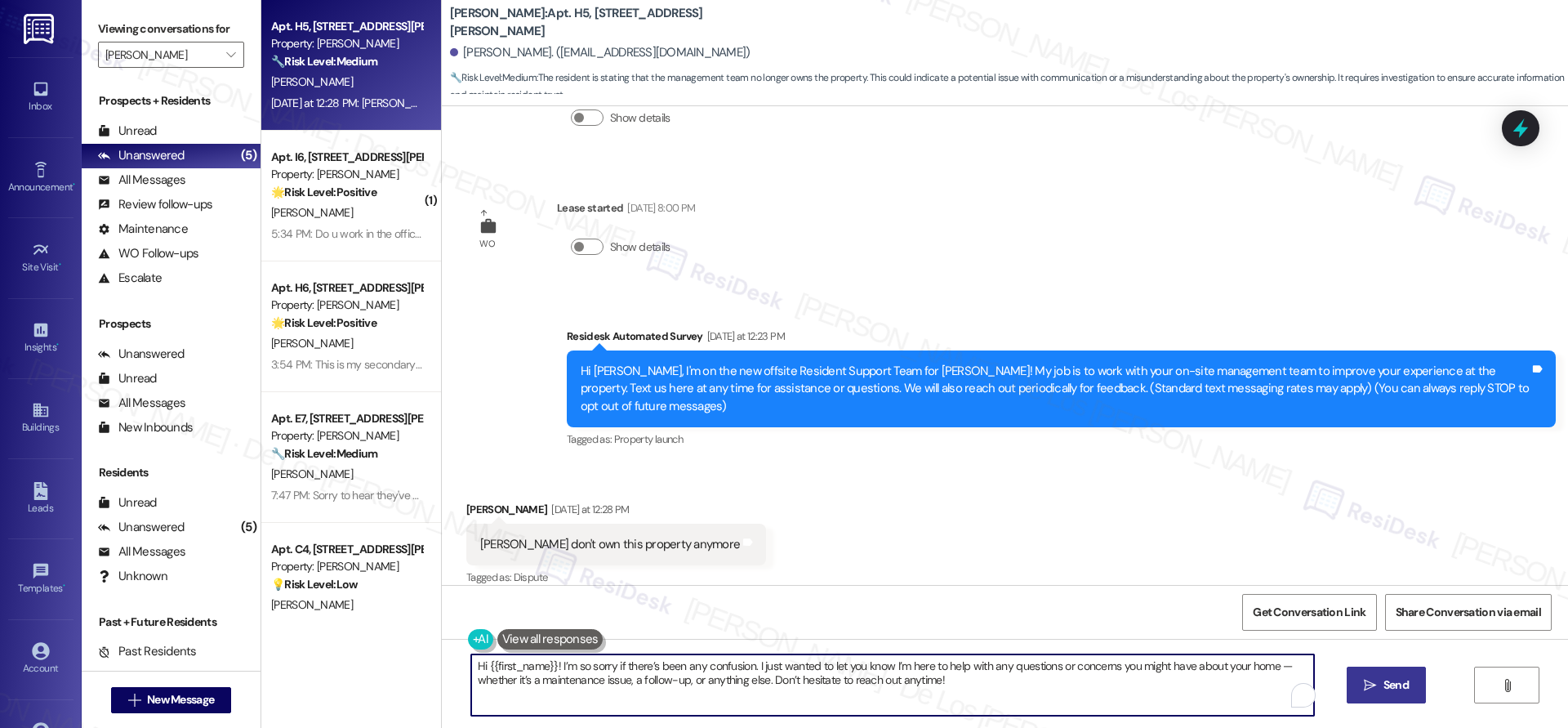
click at [745, 662] on textarea "Hi {{first_name}}! I’m so sorry if there’s been any confusion. I just wanted to…" at bounding box center [892, 685] width 843 height 61
drag, startPoint x: 885, startPoint y: 666, endPoint x: 784, endPoint y: 642, distance: 103.8
click at [746, 666] on textarea "Hi {{first_name}}! I’m so sorry if there’s been any confusion< I just wanted to…" at bounding box center [892, 685] width 843 height 61
drag, startPoint x: 1134, startPoint y: 661, endPoint x: 635, endPoint y: 670, distance: 499.1
click at [601, 678] on textarea "Hi {{first_name}}! I’m so sorry if there’s been any confusion, I’m here to help…" at bounding box center [892, 685] width 843 height 61
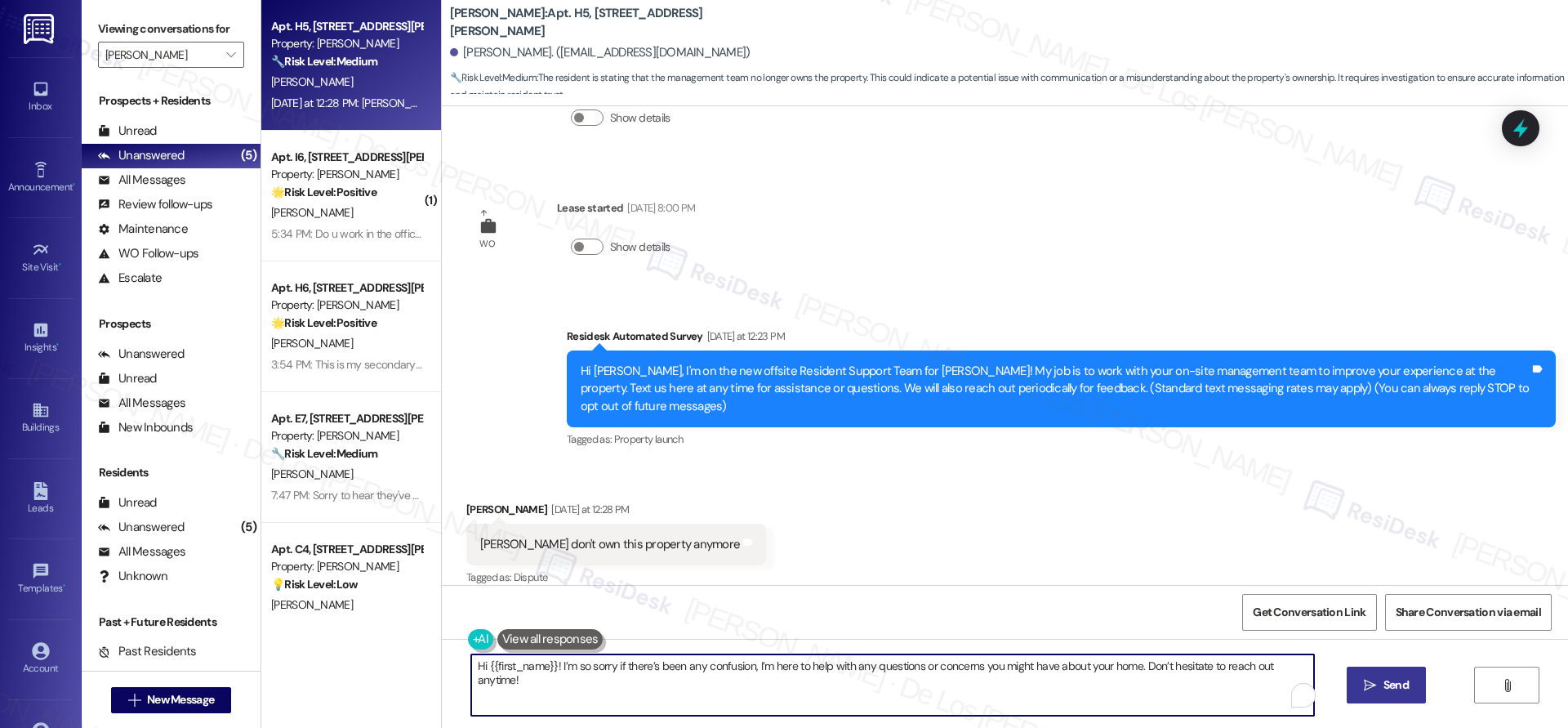
type textarea "Hi {{first_name}}! I’m so sorry if there’s been any confusion, I’m here to help…"
click at [1405, 684] on span "Send" at bounding box center [1395, 685] width 26 height 17
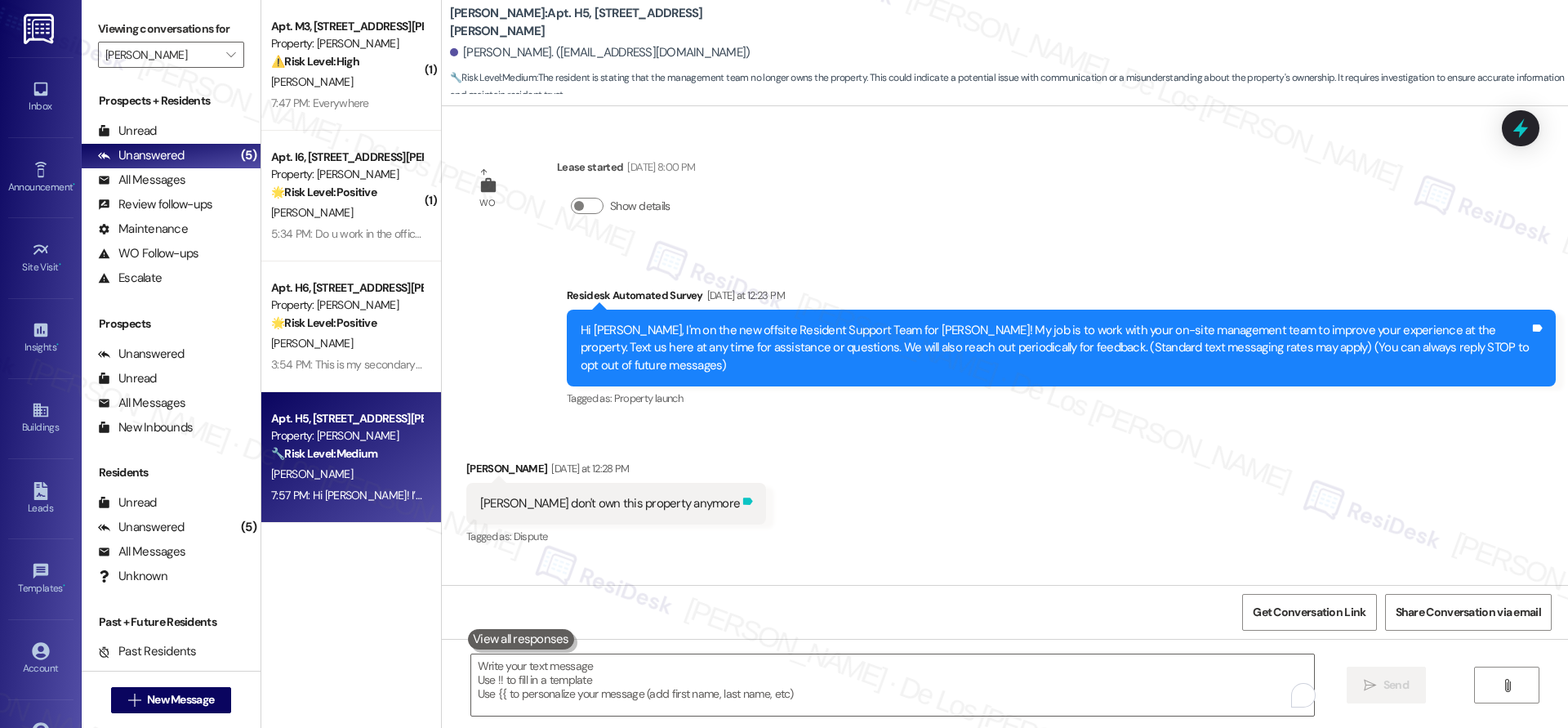
scroll to position [225, 0]
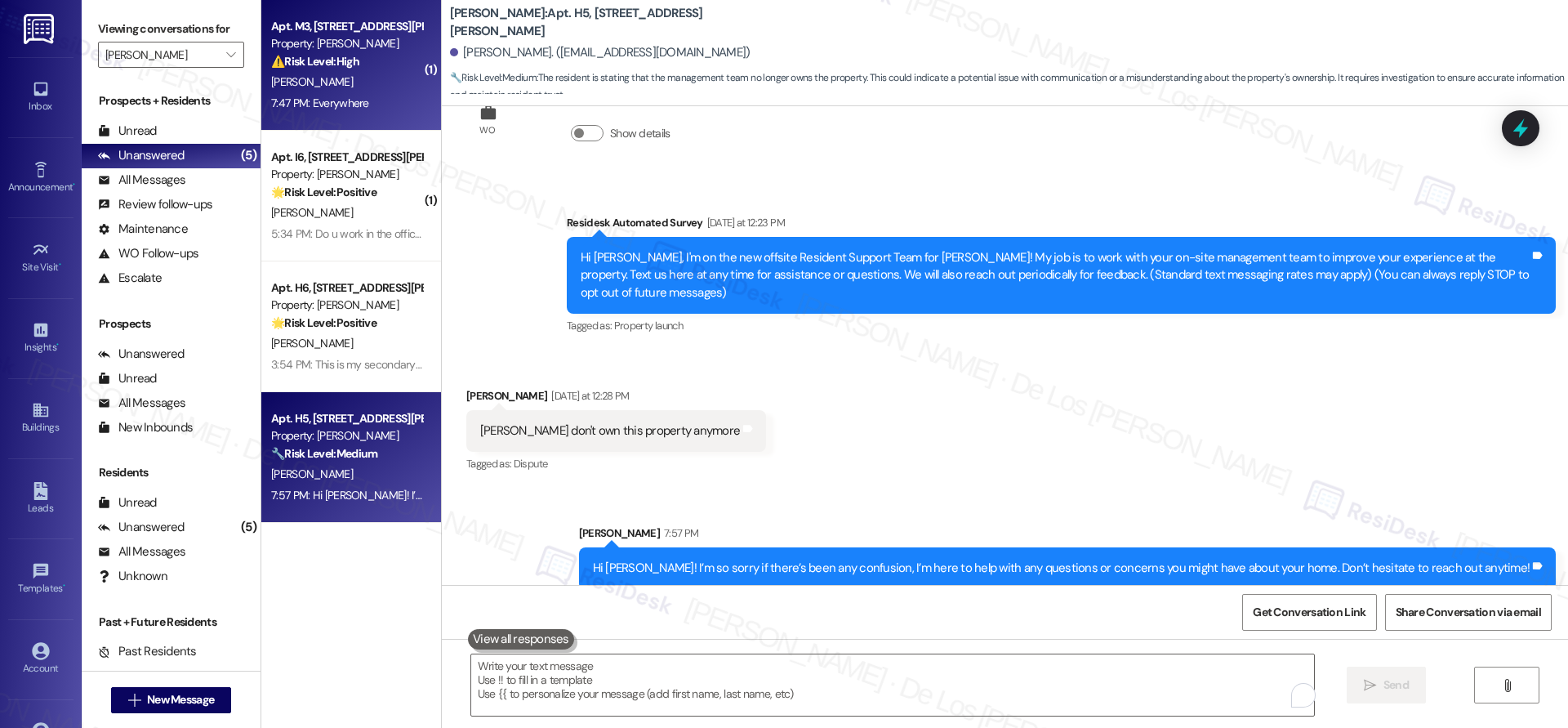
click at [319, 82] on div "T. Buchanan" at bounding box center [346, 81] width 154 height 20
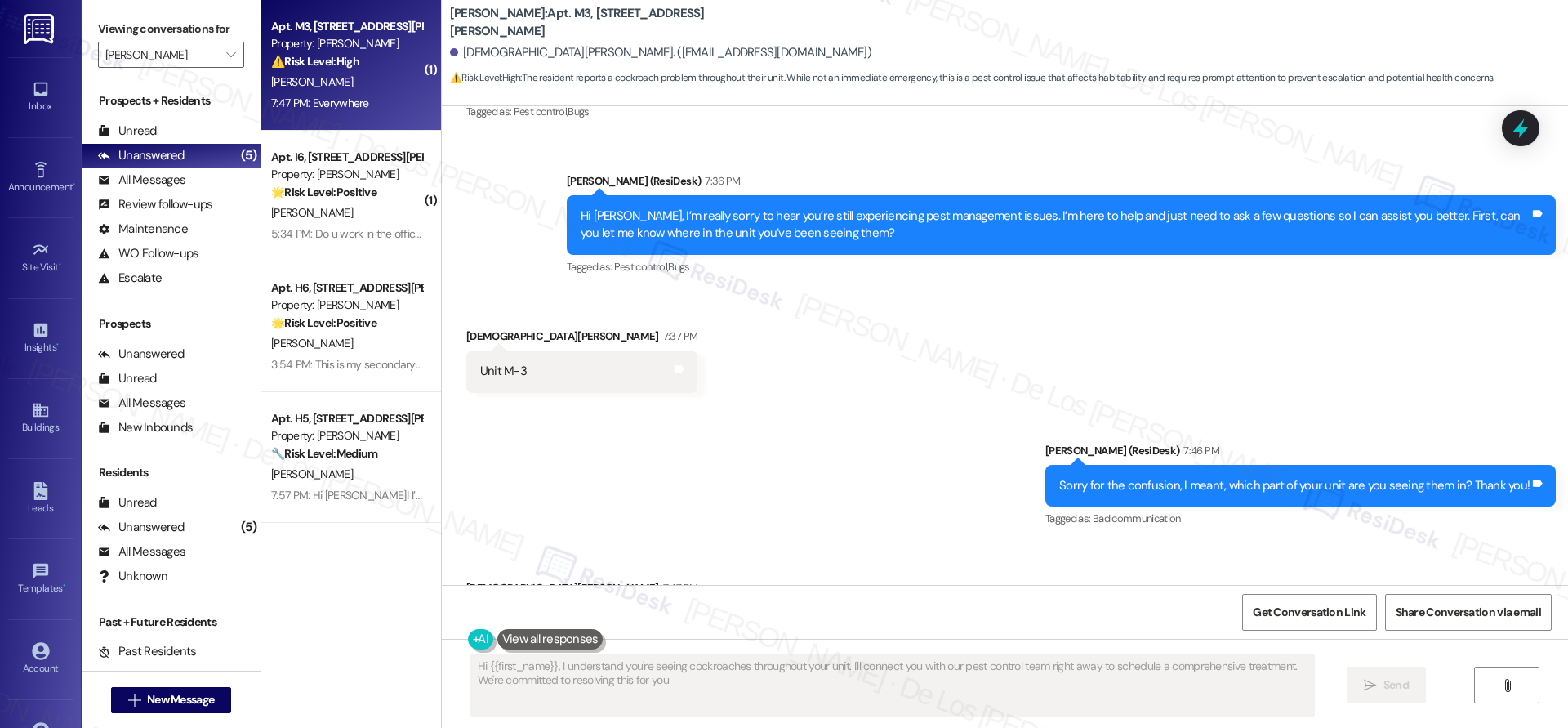
type textarea "Hi {{first_name}}, I understand you're seeing cockroaches throughout your unit.…"
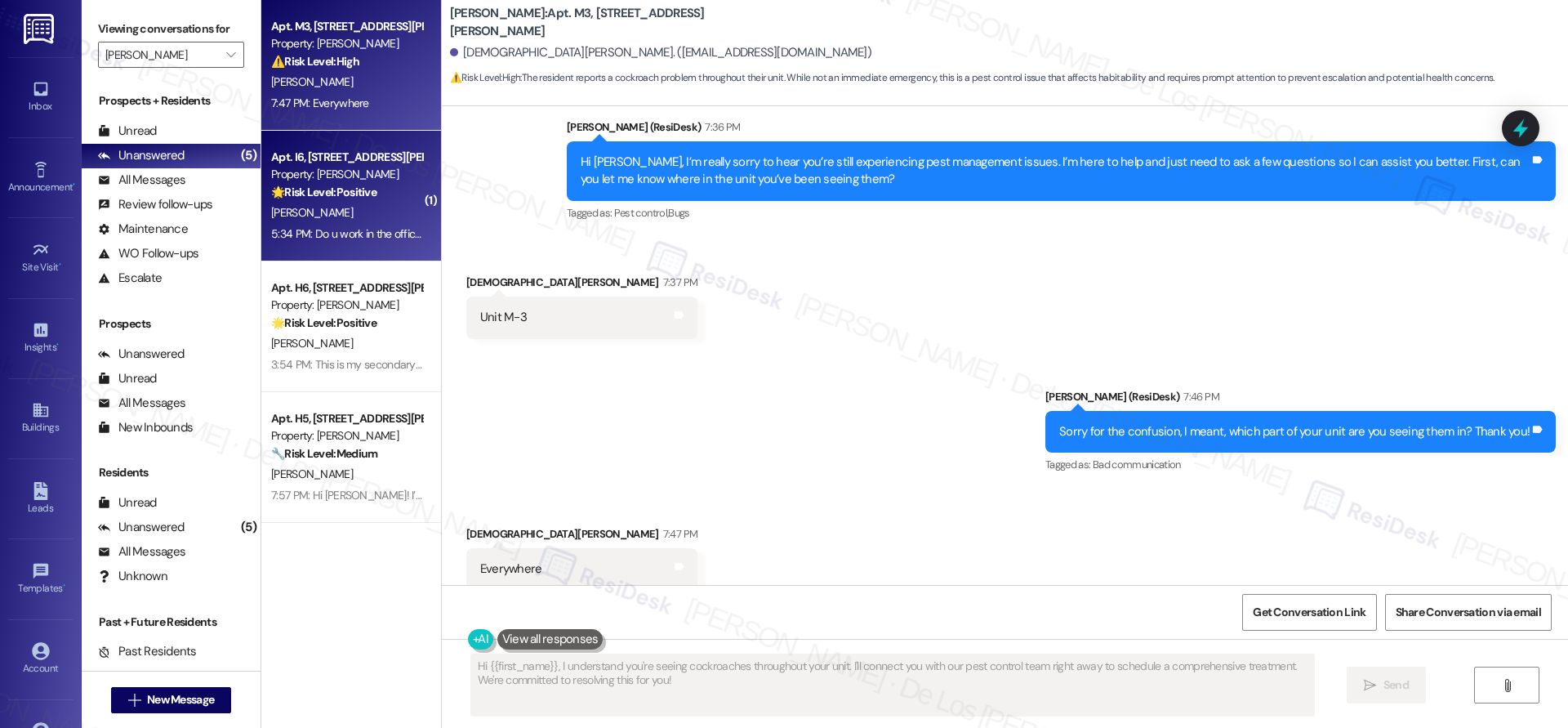
click at [363, 195] on strong "🌟 Risk Level: Positive" at bounding box center [323, 191] width 105 height 15
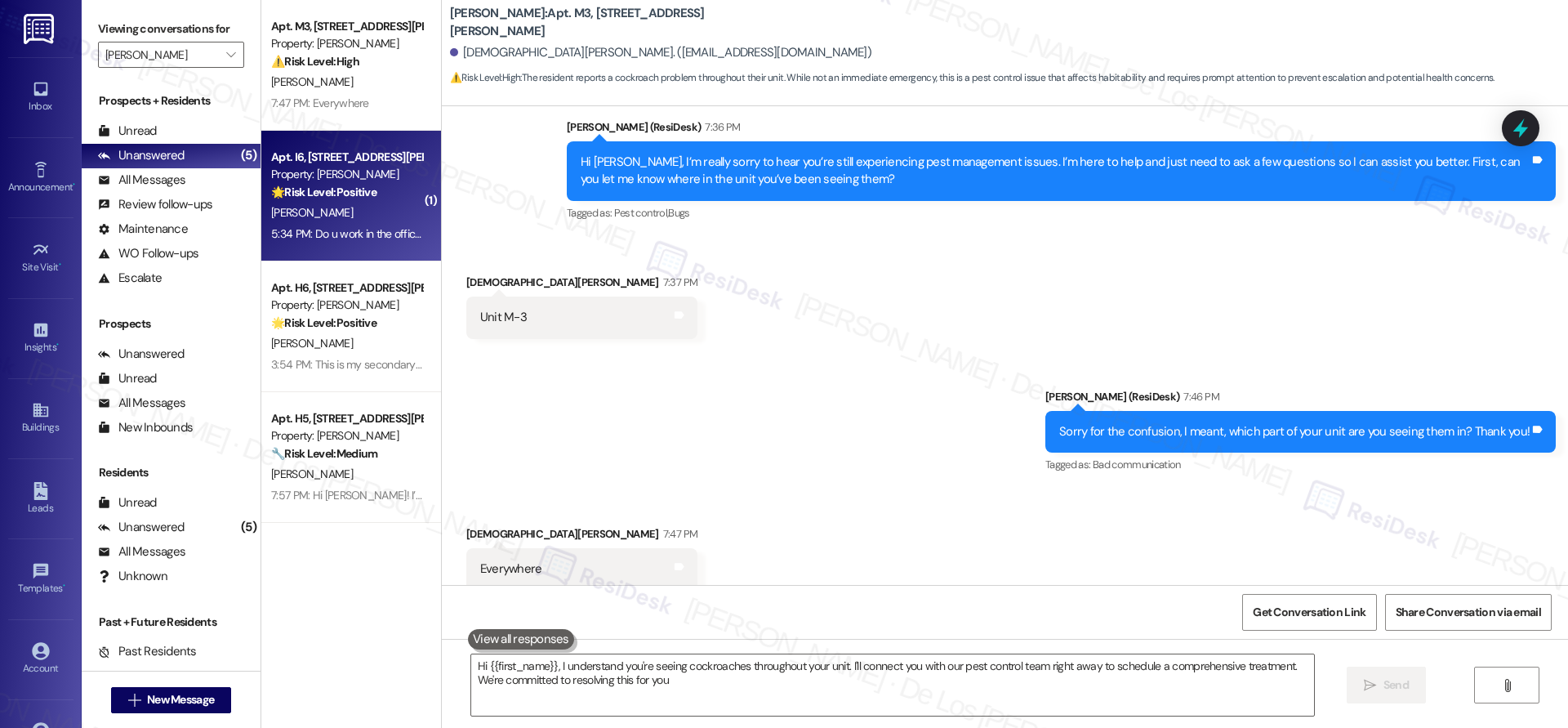
type textarea "Hi {{first_name}}, I understand you're seeing cockroaches throughout your unit.…"
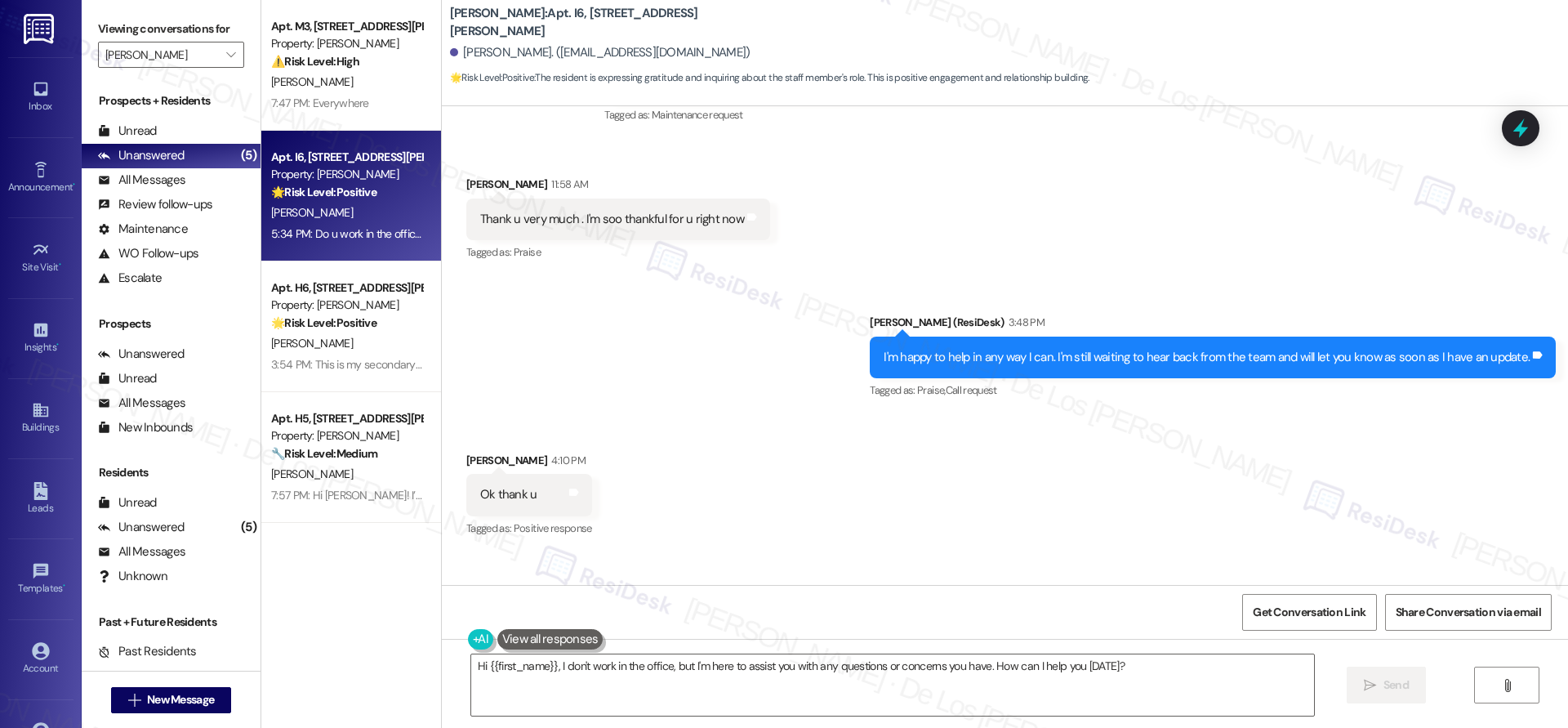
scroll to position [1893, 0]
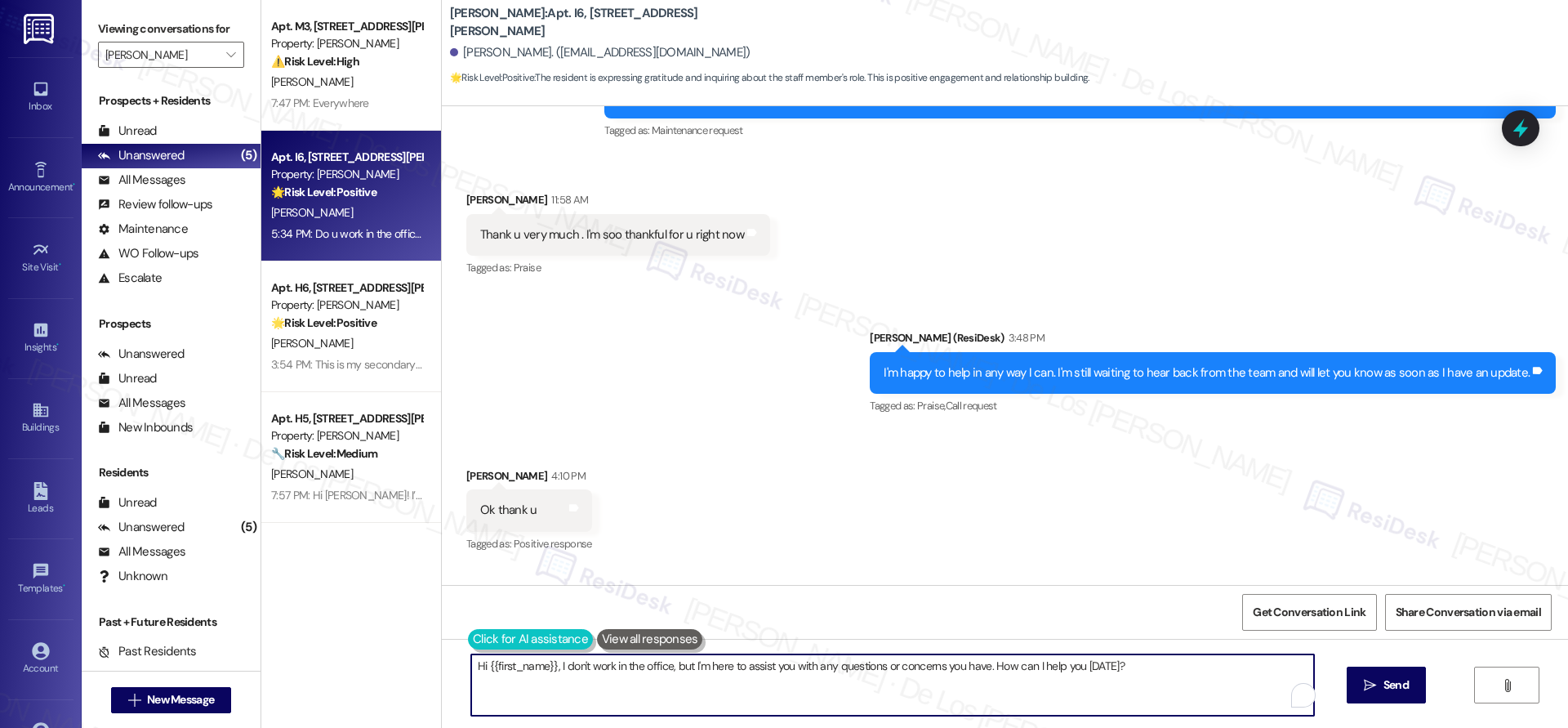
drag, startPoint x: 550, startPoint y: 666, endPoint x: 454, endPoint y: 644, distance: 98.5
click at [462, 654] on div "Hi {{first_name}}, I don't work in the office, but I'm here to assist you with …" at bounding box center [884, 685] width 845 height 63
drag, startPoint x: 572, startPoint y: 664, endPoint x: 427, endPoint y: 638, distance: 147.3
click at [442, 639] on div "don't work in the office, but I'm here to assist you with any questions or conc…" at bounding box center [1005, 700] width 1126 height 122
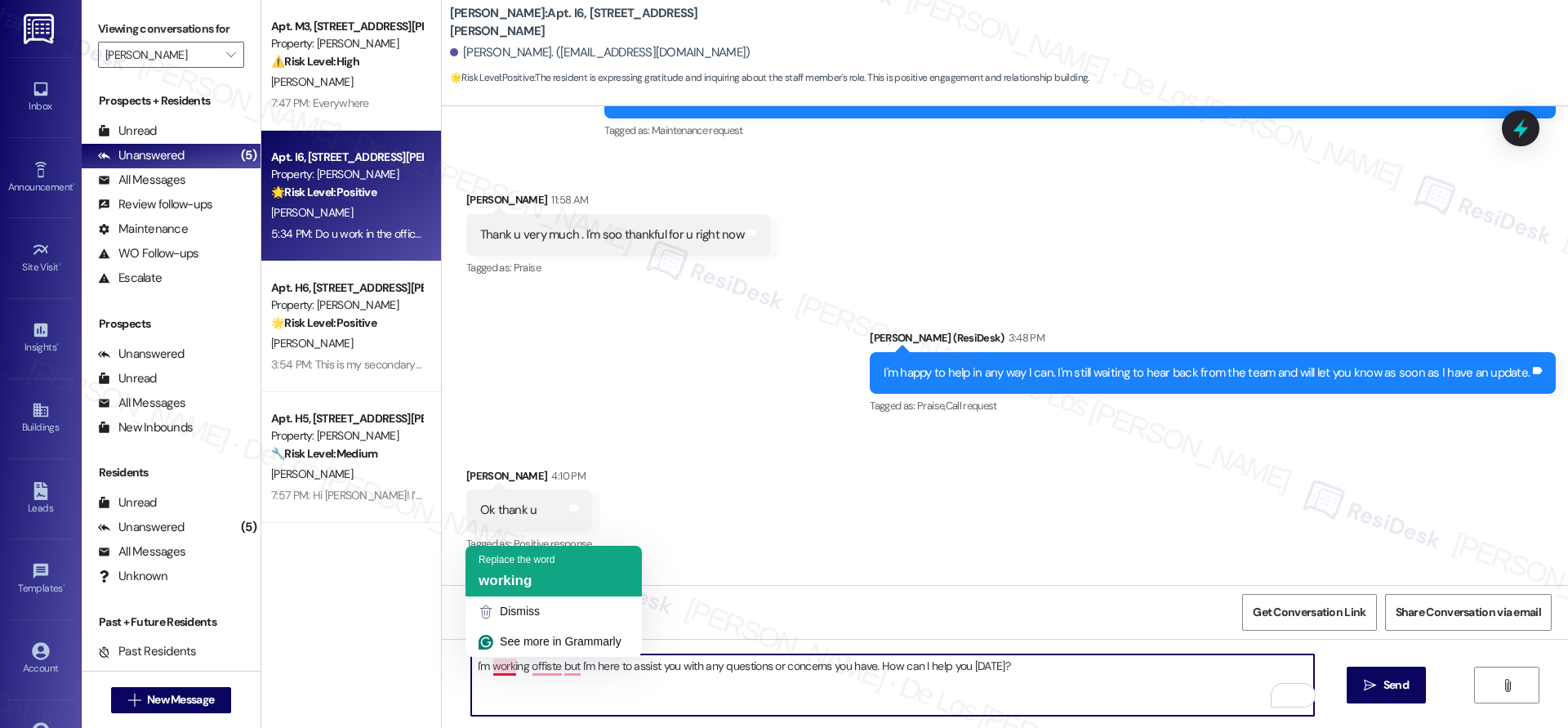
click at [521, 583] on span "working" at bounding box center [505, 580] width 53 height 16
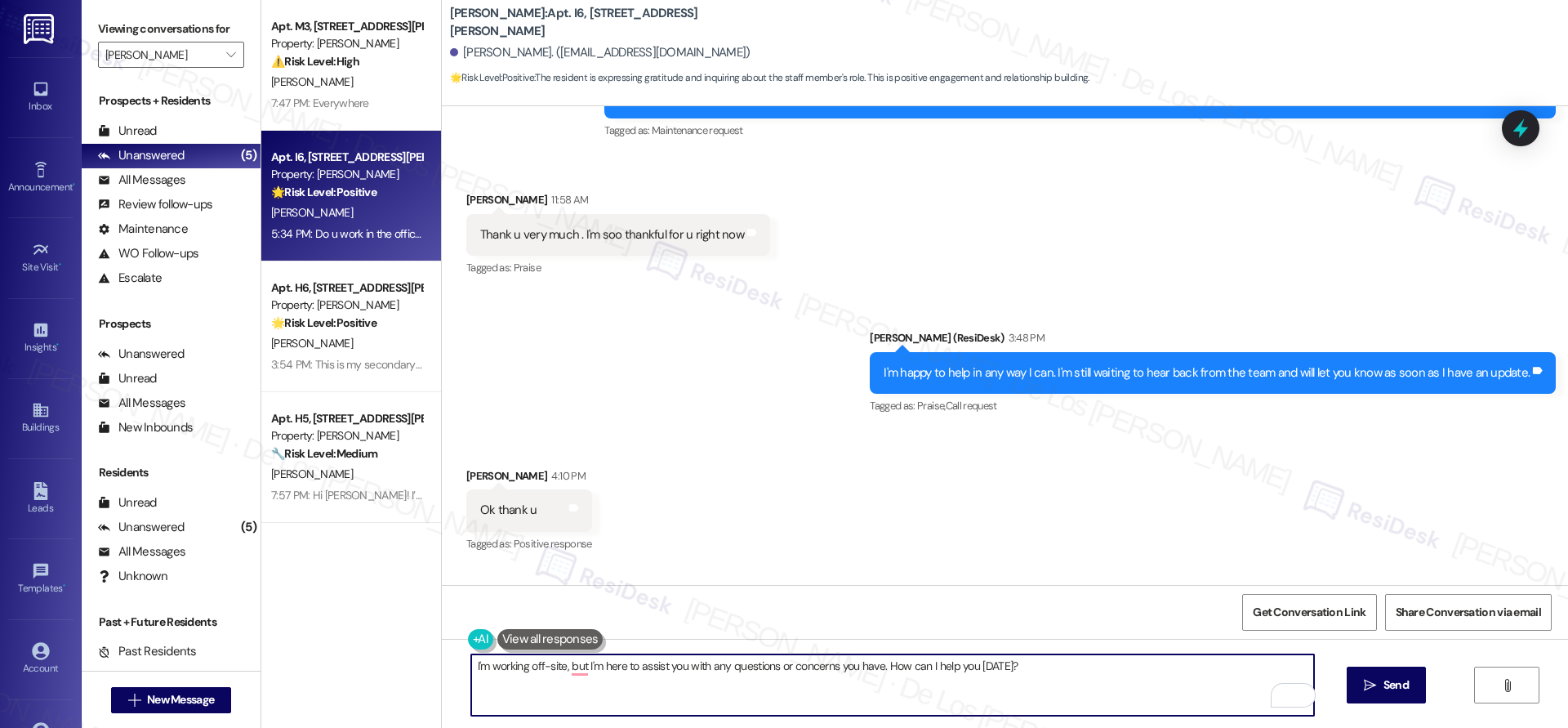
click at [1037, 666] on textarea "I'm working off-site, but I'm here to assist you with any questions or concerns…" at bounding box center [892, 685] width 843 height 61
drag, startPoint x: 877, startPoint y: 669, endPoint x: 1032, endPoint y: 679, distance: 155.3
click at [1032, 680] on textarea "I'm working off-site, but I'm here to assist you with any questions or concerns…" at bounding box center [892, 685] width 843 height 61
drag, startPoint x: 927, startPoint y: 661, endPoint x: 1091, endPoint y: 694, distance: 167.3
click at [938, 665] on textarea "I'm working off-site, but I'm here to assist you with any questions or concerns…" at bounding box center [892, 685] width 843 height 61
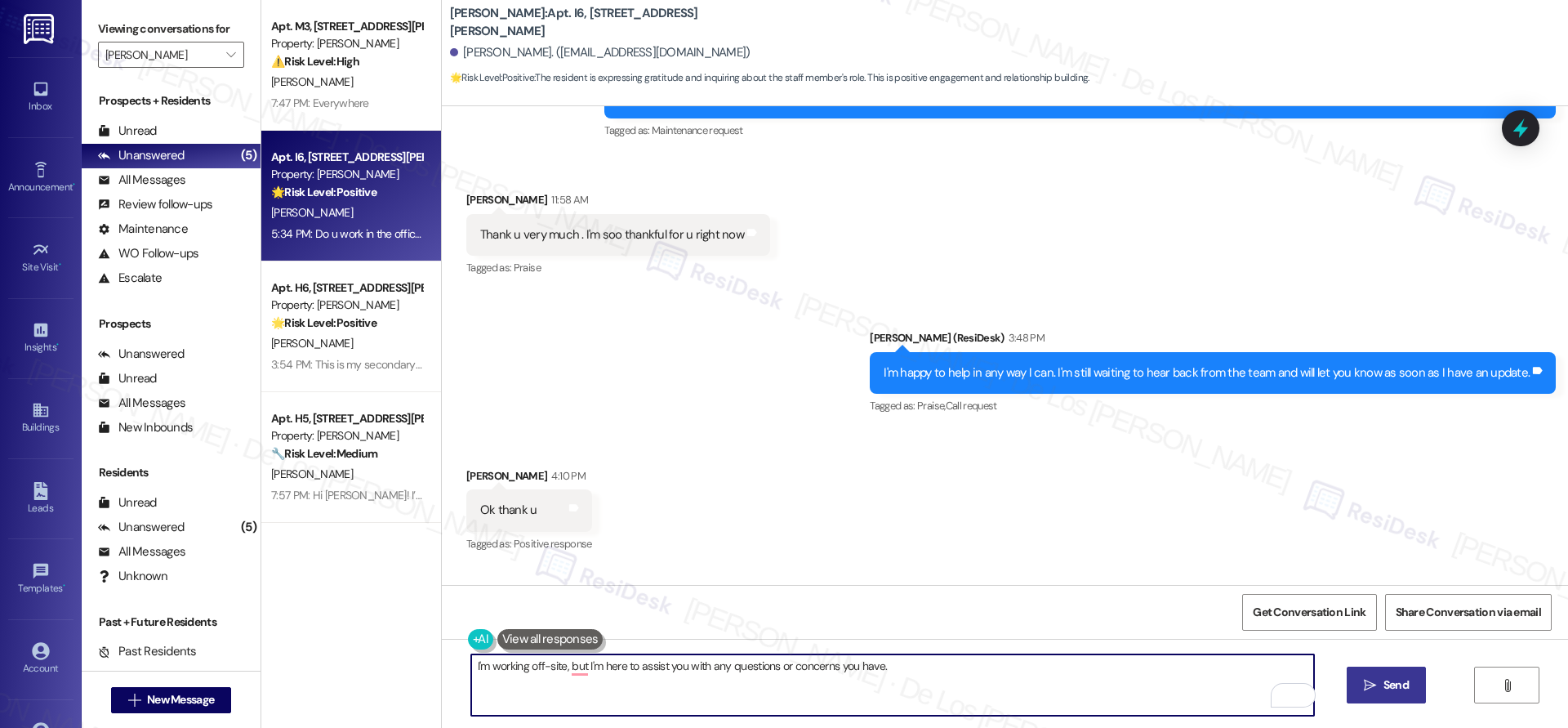
type textarea "I'm working off-site, but I'm here to assist you with any questions or concerns…"
click at [1399, 683] on span "Send" at bounding box center [1395, 685] width 26 height 17
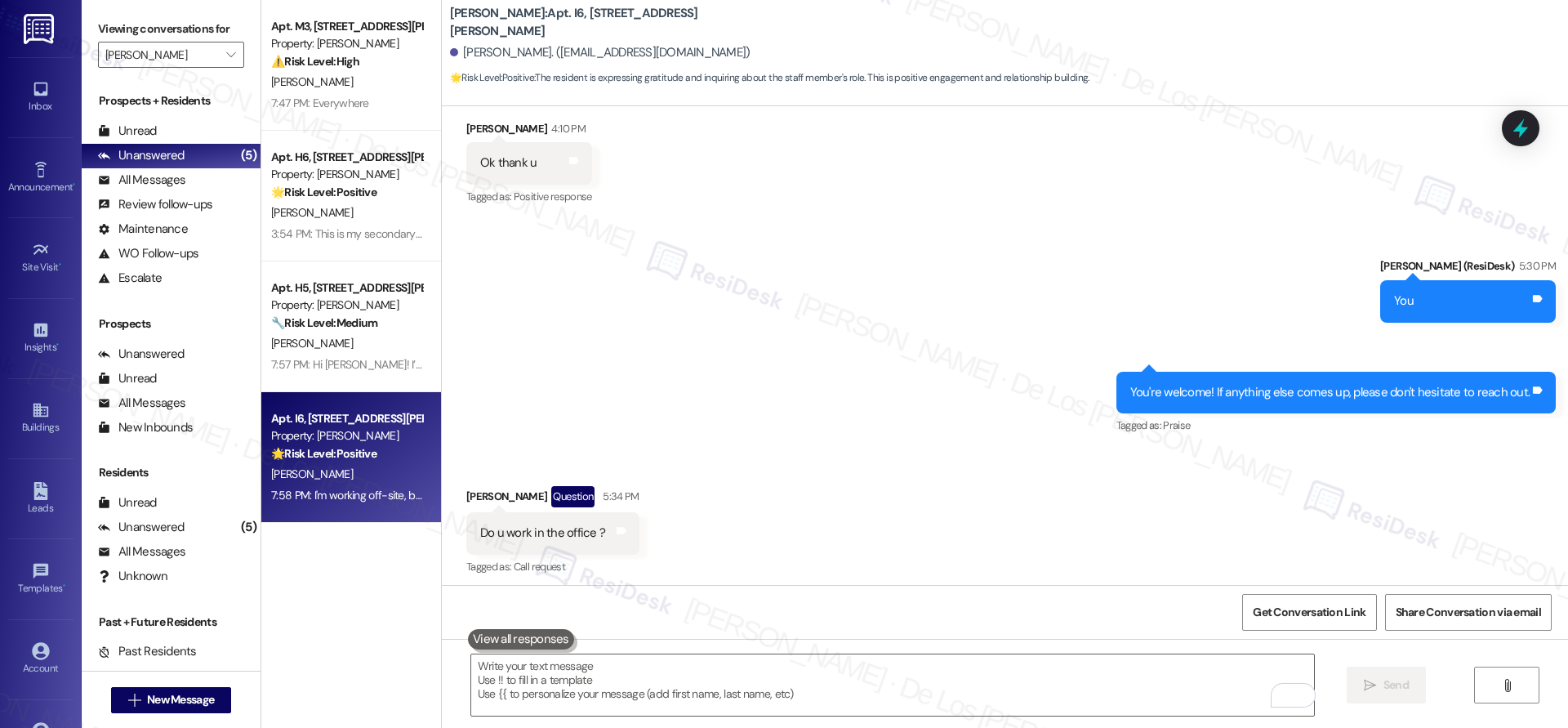
scroll to position [2305, 0]
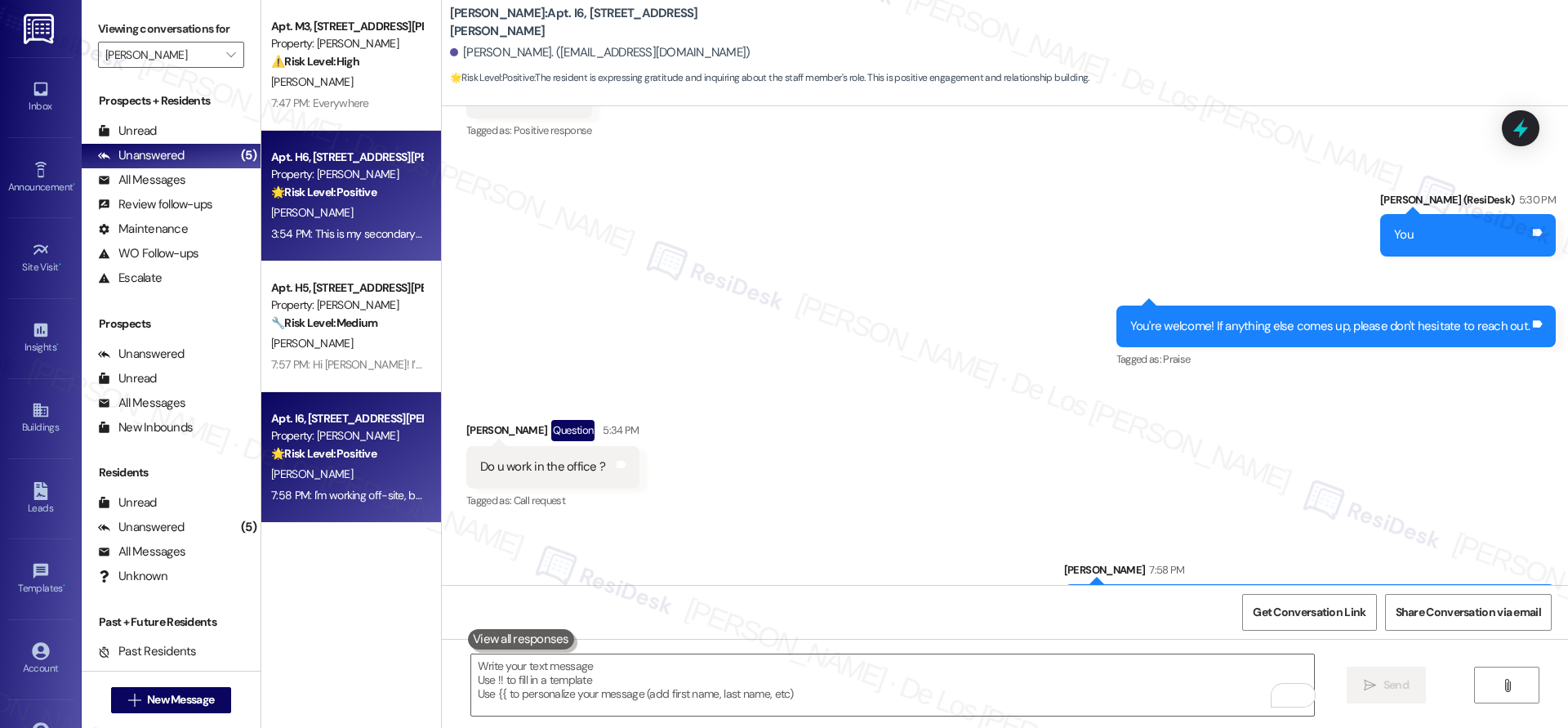
click at [338, 216] on div "A. Williams" at bounding box center [346, 213] width 154 height 20
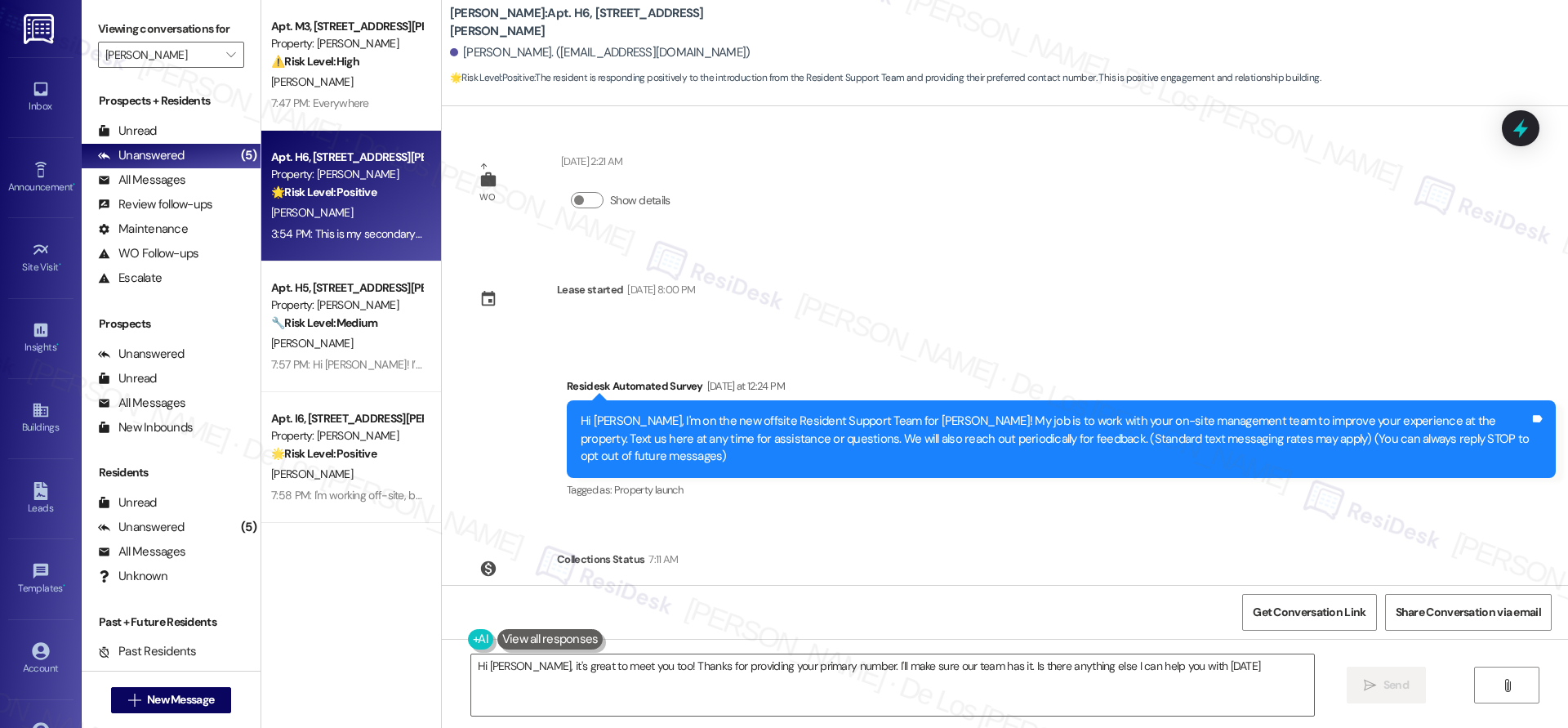
type textarea "Hi Angenetta, it's great to meet you too! Thanks for providing your primary num…"
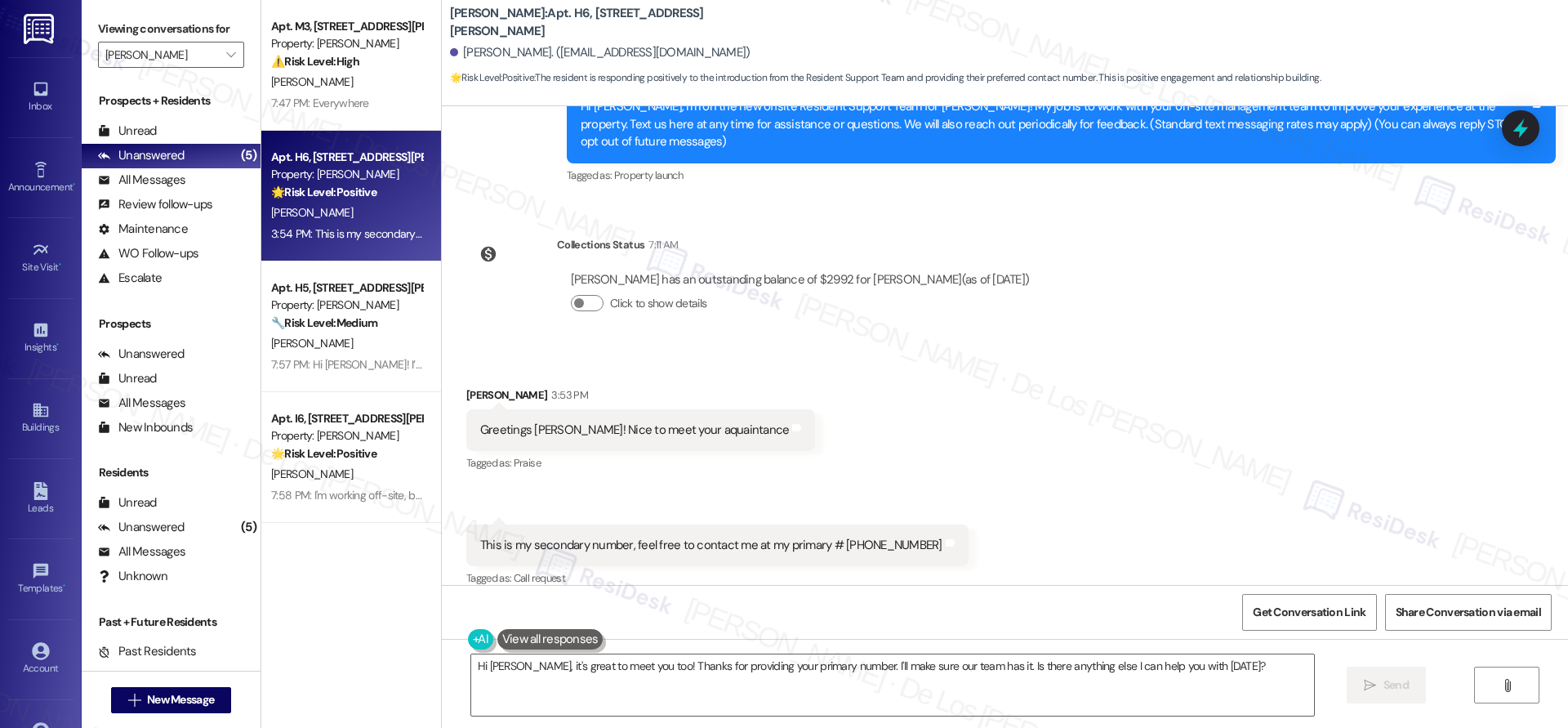
scroll to position [596, 0]
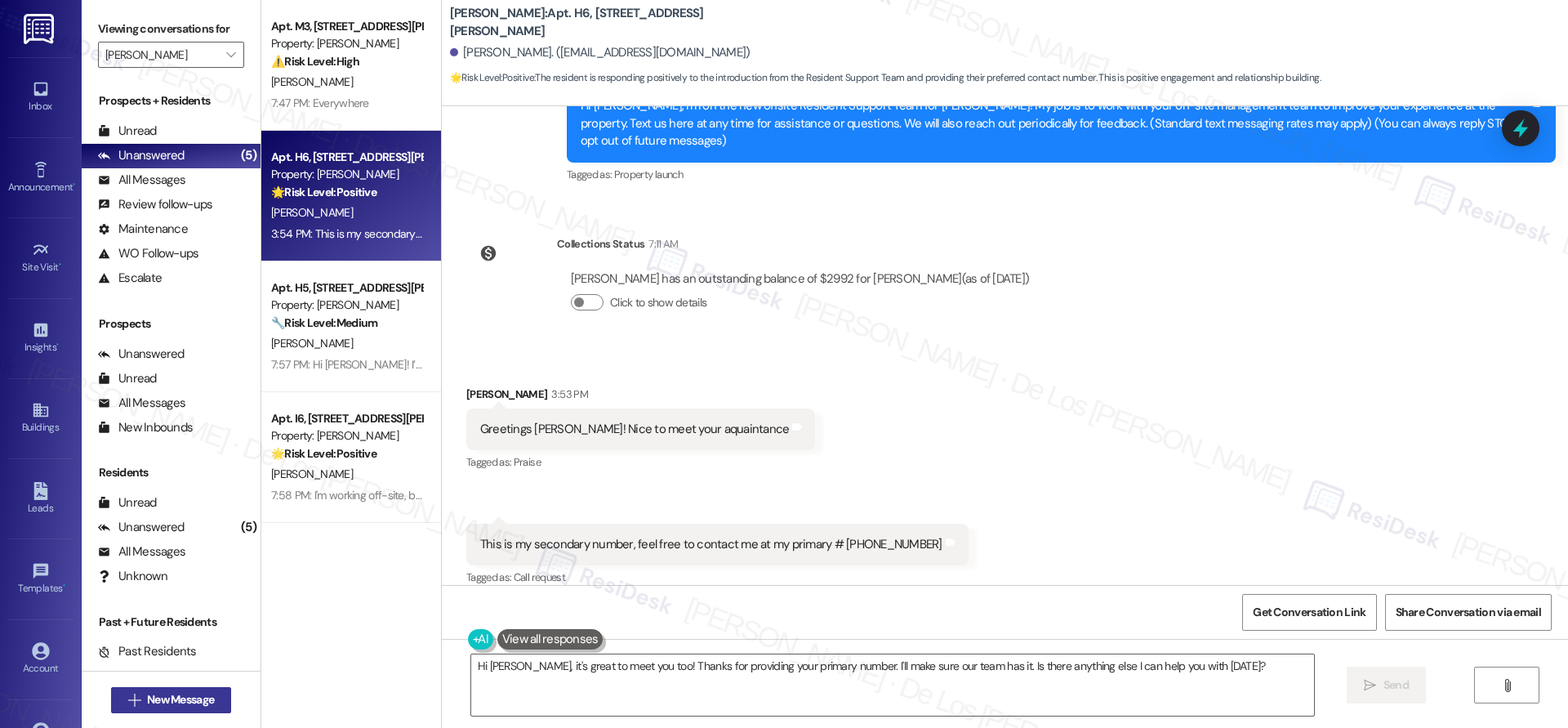
click at [198, 701] on span "New Message" at bounding box center [181, 699] width 67 height 17
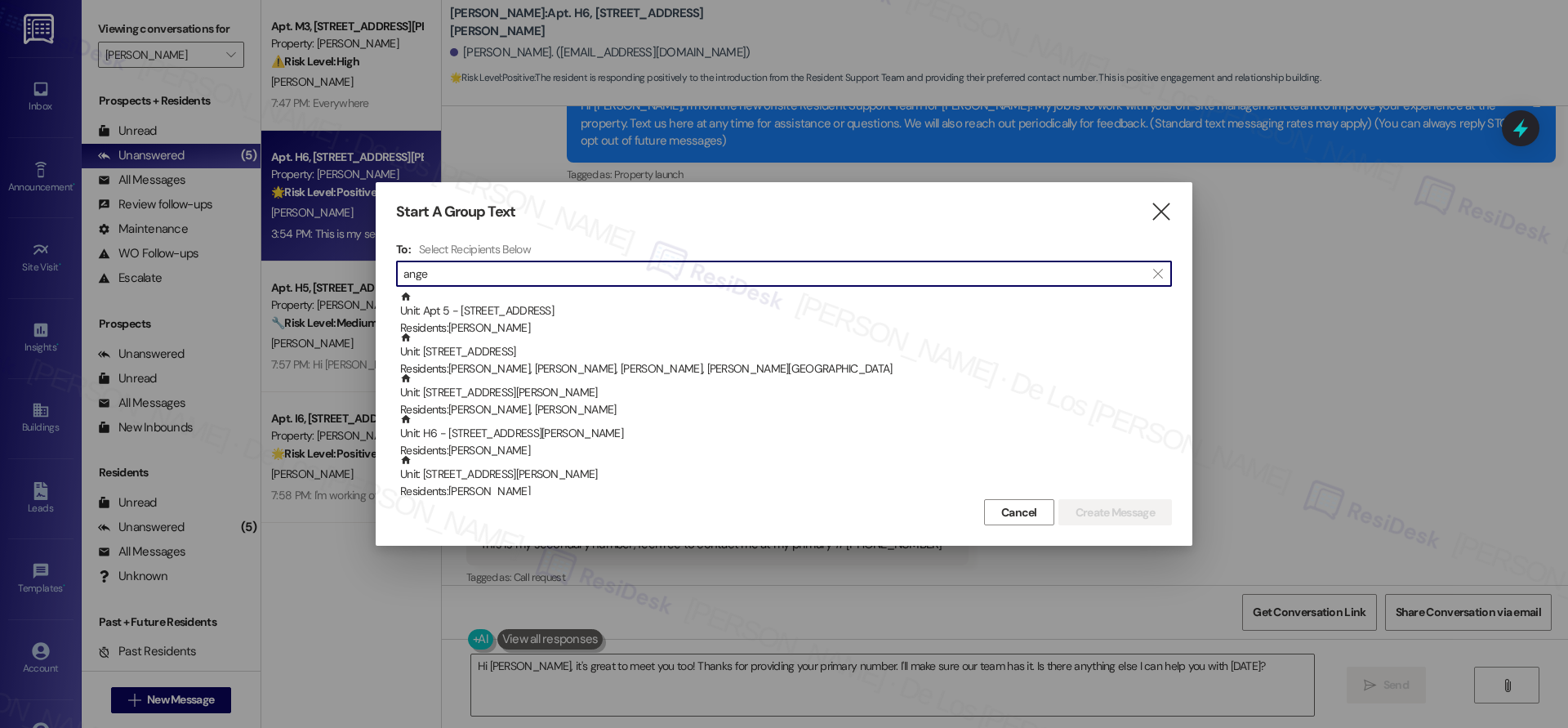
type input "ange"
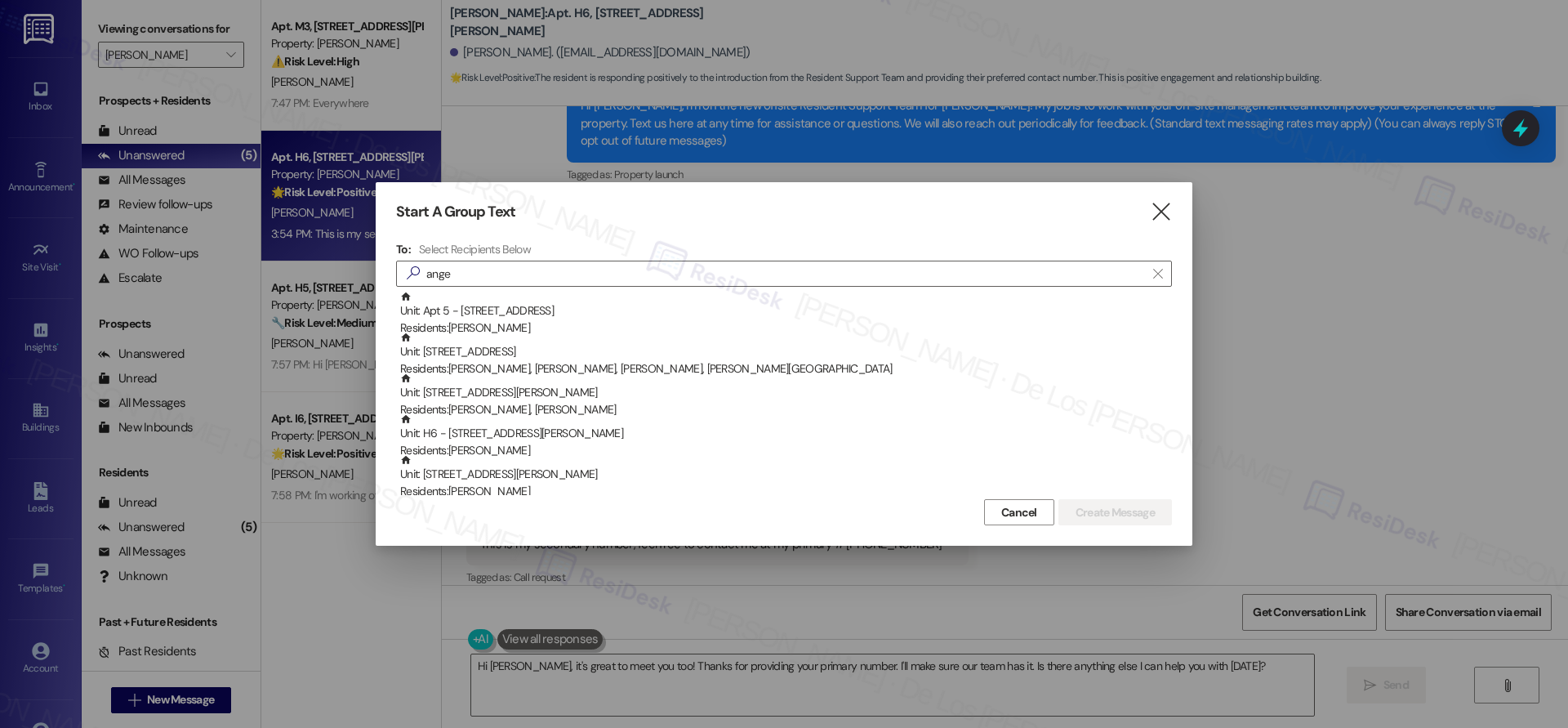
click at [627, 591] on div at bounding box center [784, 364] width 1568 height 728
click at [1163, 213] on icon "" at bounding box center [1160, 212] width 22 height 17
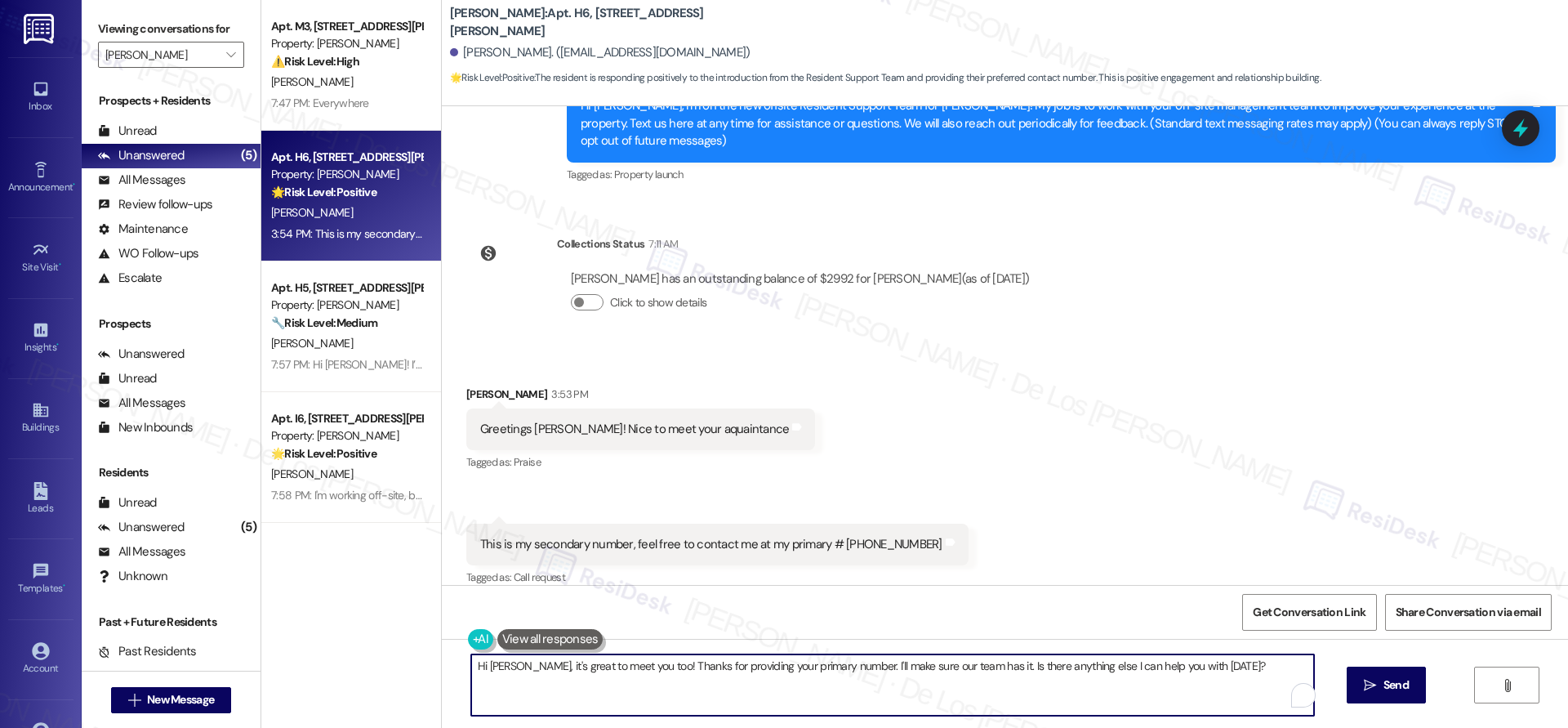
drag, startPoint x: 865, startPoint y: 667, endPoint x: 1227, endPoint y: 670, distance: 362.0
click at [1227, 670] on textarea "Hi Angenetta, it's great to meet you too! Thanks for providing your primary num…" at bounding box center [892, 685] width 843 height 61
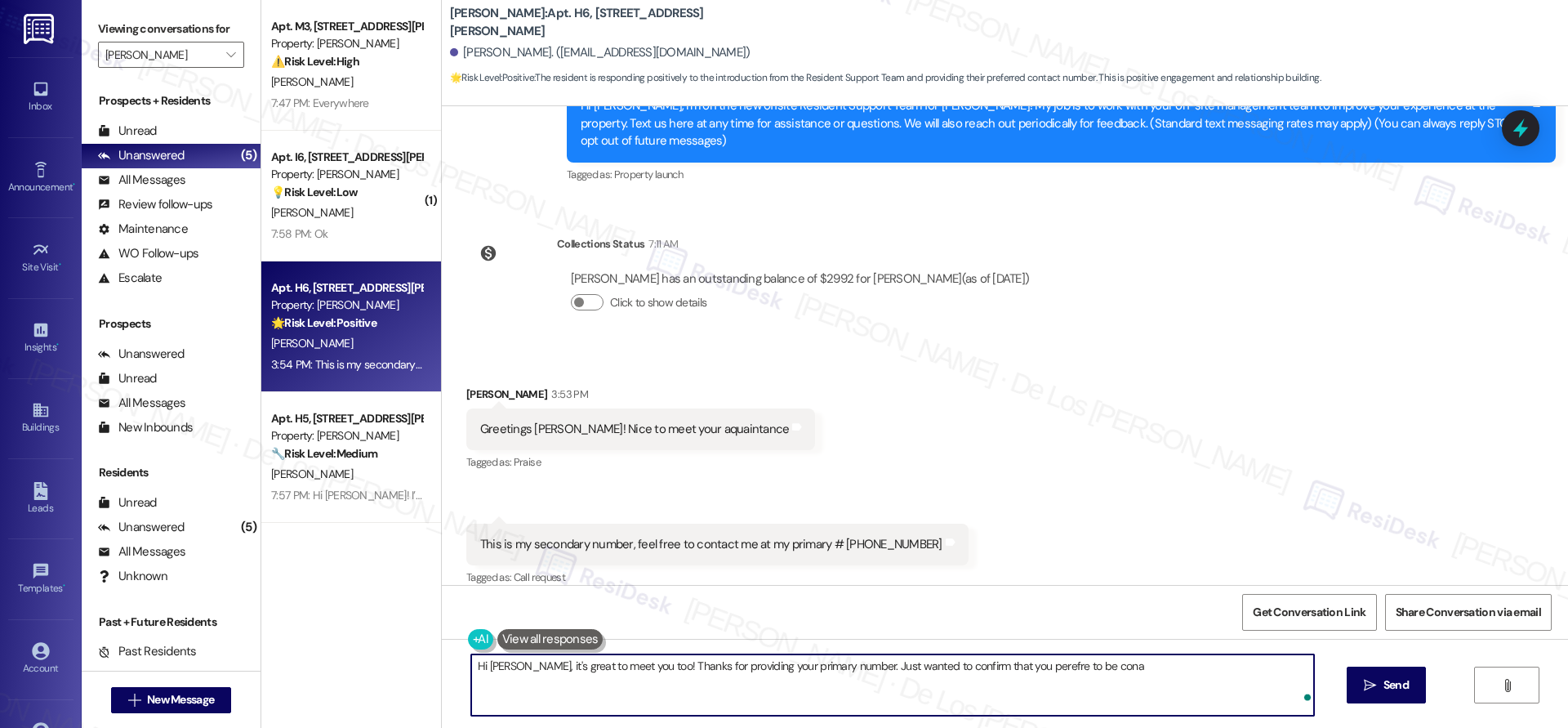
type textarea "Hi Angenetta, it's great to meet you too! Thanks for providing your primary num…"
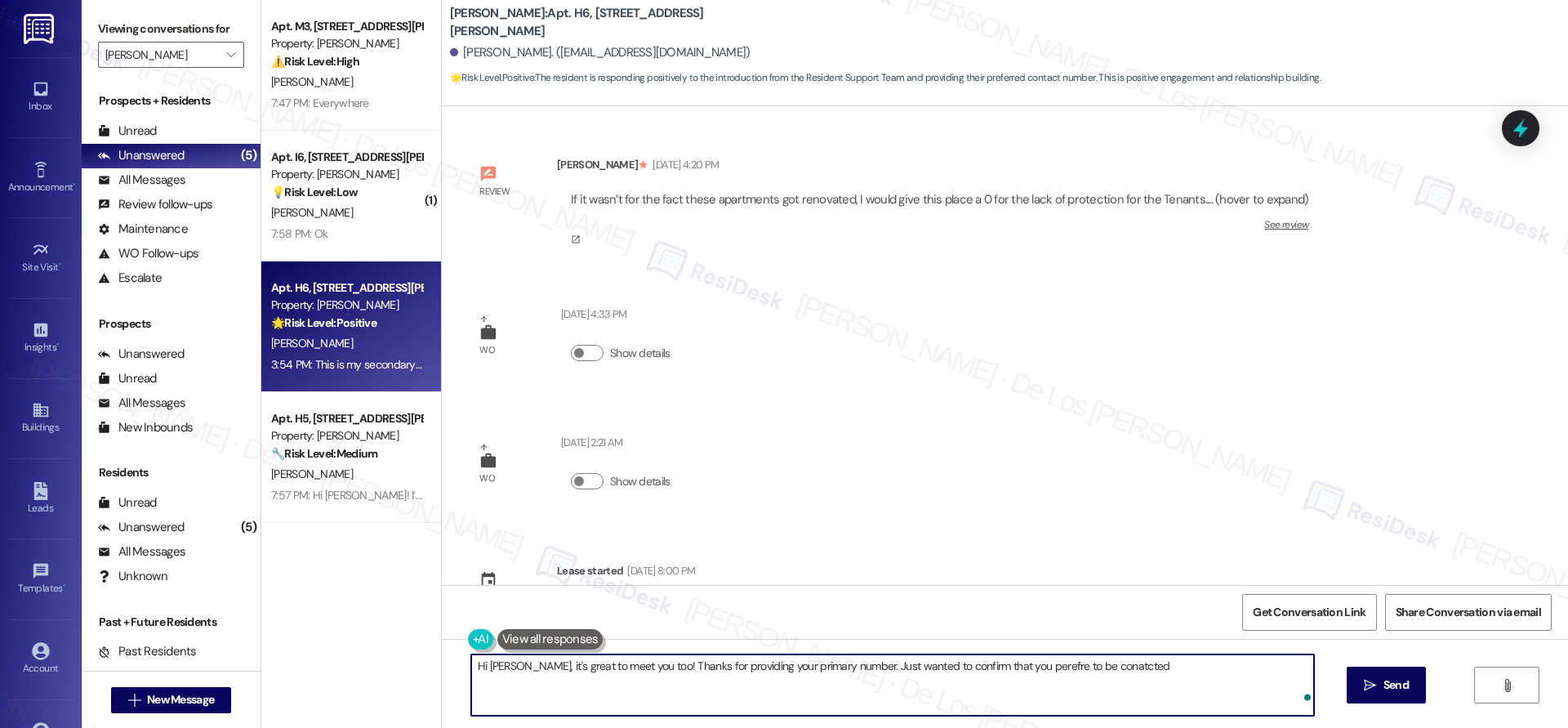
scroll to position [596, 0]
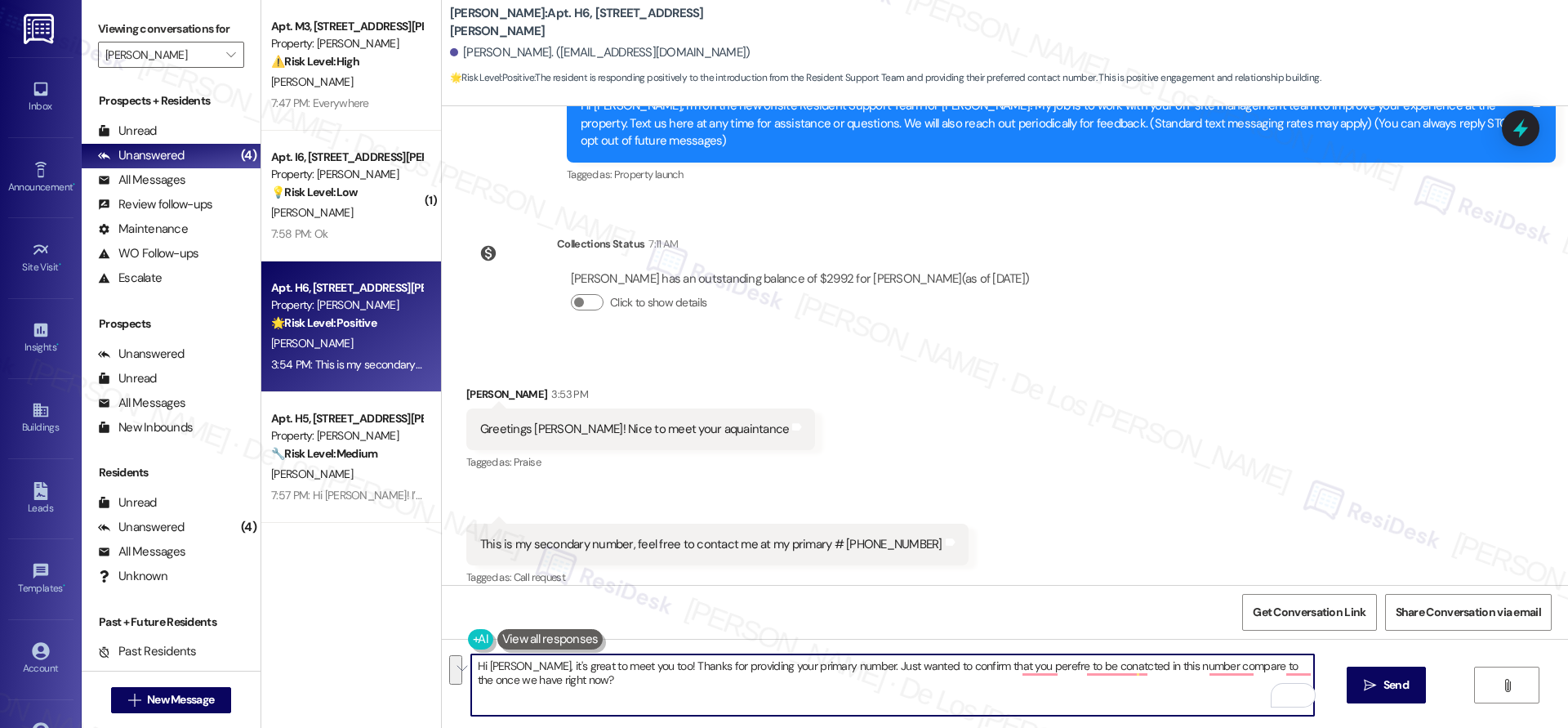
paste textarea "’s great to meet you too! Thanks for sharing your primary number. Just to confi…"
click at [933, 669] on textarea "Hi [PERSON_NAME], it’s great to meet you too! Thanks for sharing your primary n…" at bounding box center [892, 685] width 843 height 61
click at [763, 690] on textarea "Hi [PERSON_NAME], it’s great to meet you too! Thanks for sharing your primary n…" at bounding box center [892, 685] width 843 height 61
type textarea "Hi [PERSON_NAME], it’s great to meet you too! Thanks for sharing your primary n…"
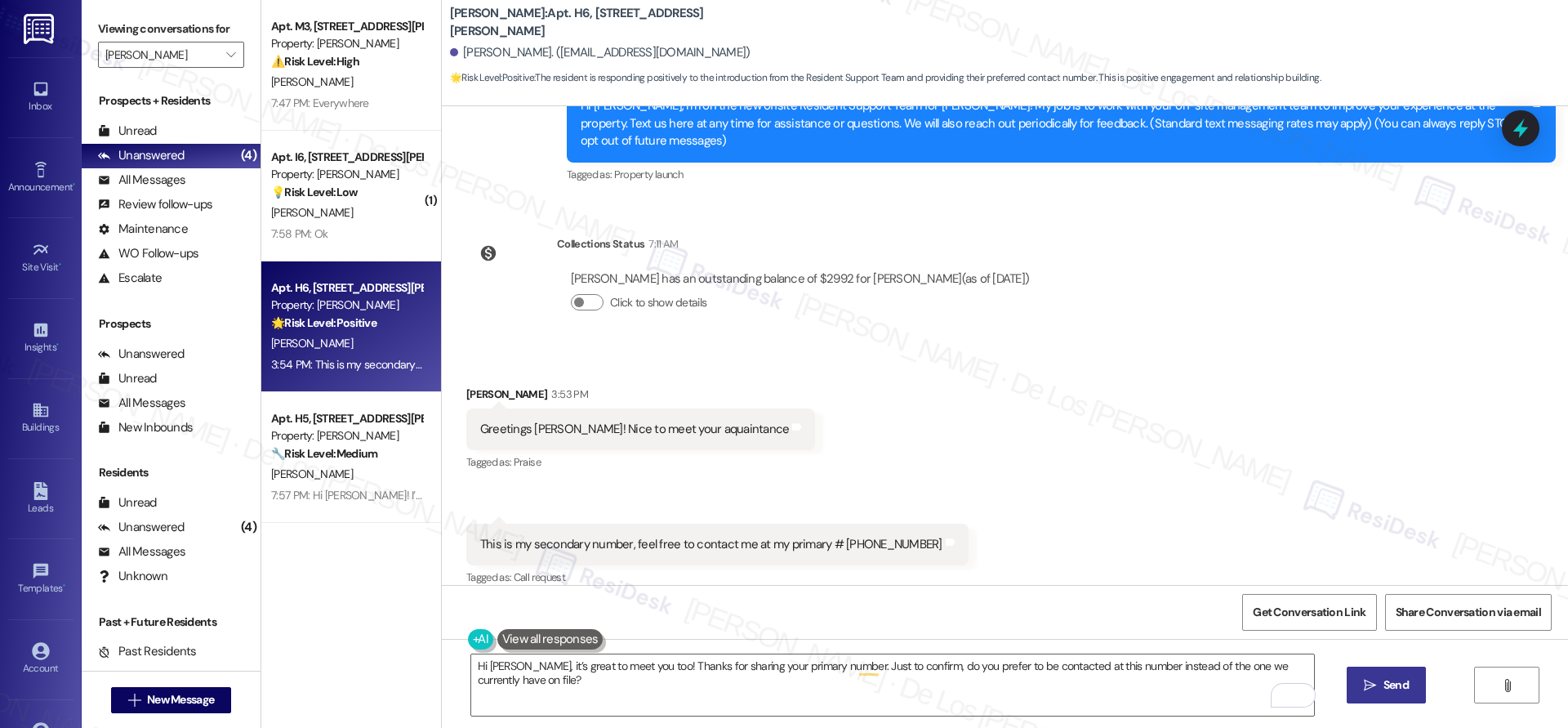
click at [1389, 681] on span "Send" at bounding box center [1395, 685] width 26 height 17
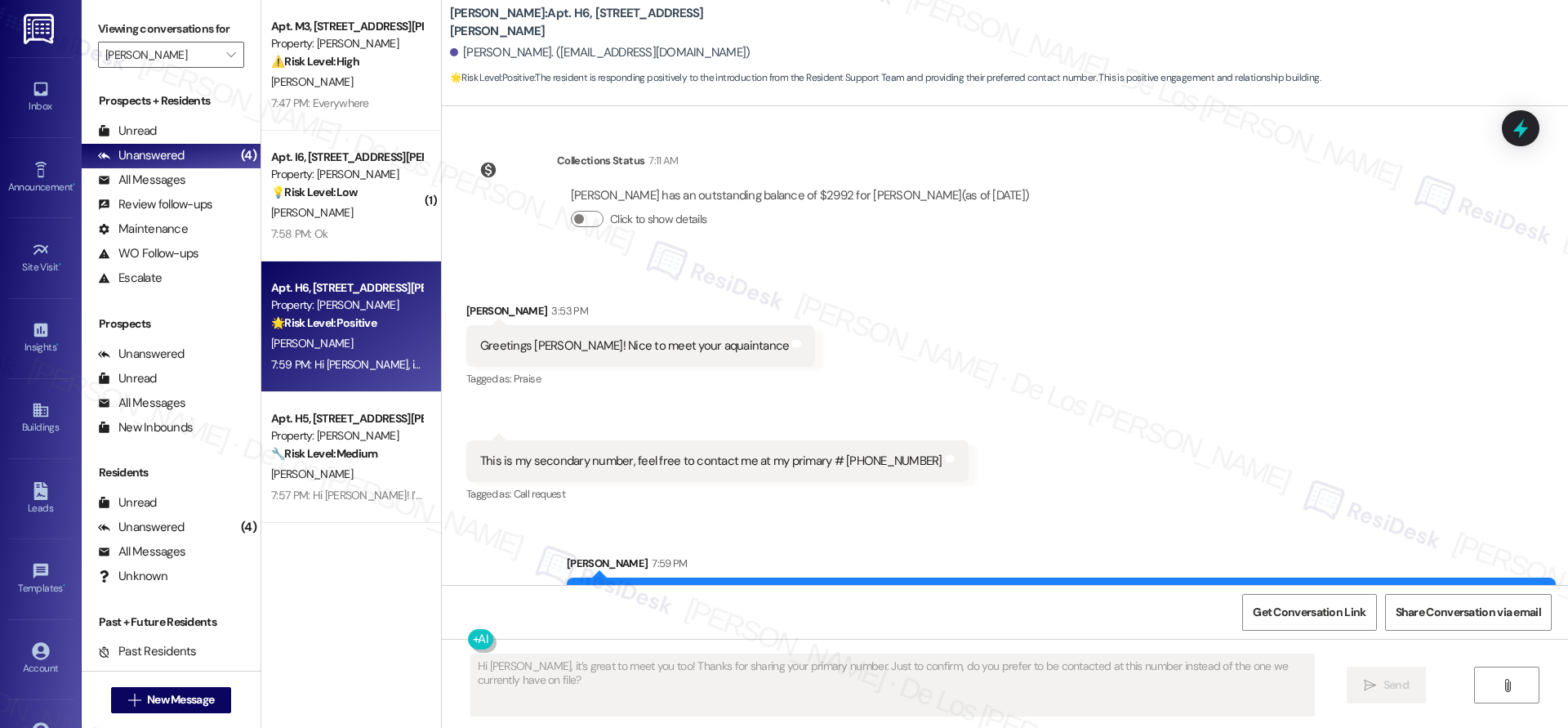
scroll to position [709, 0]
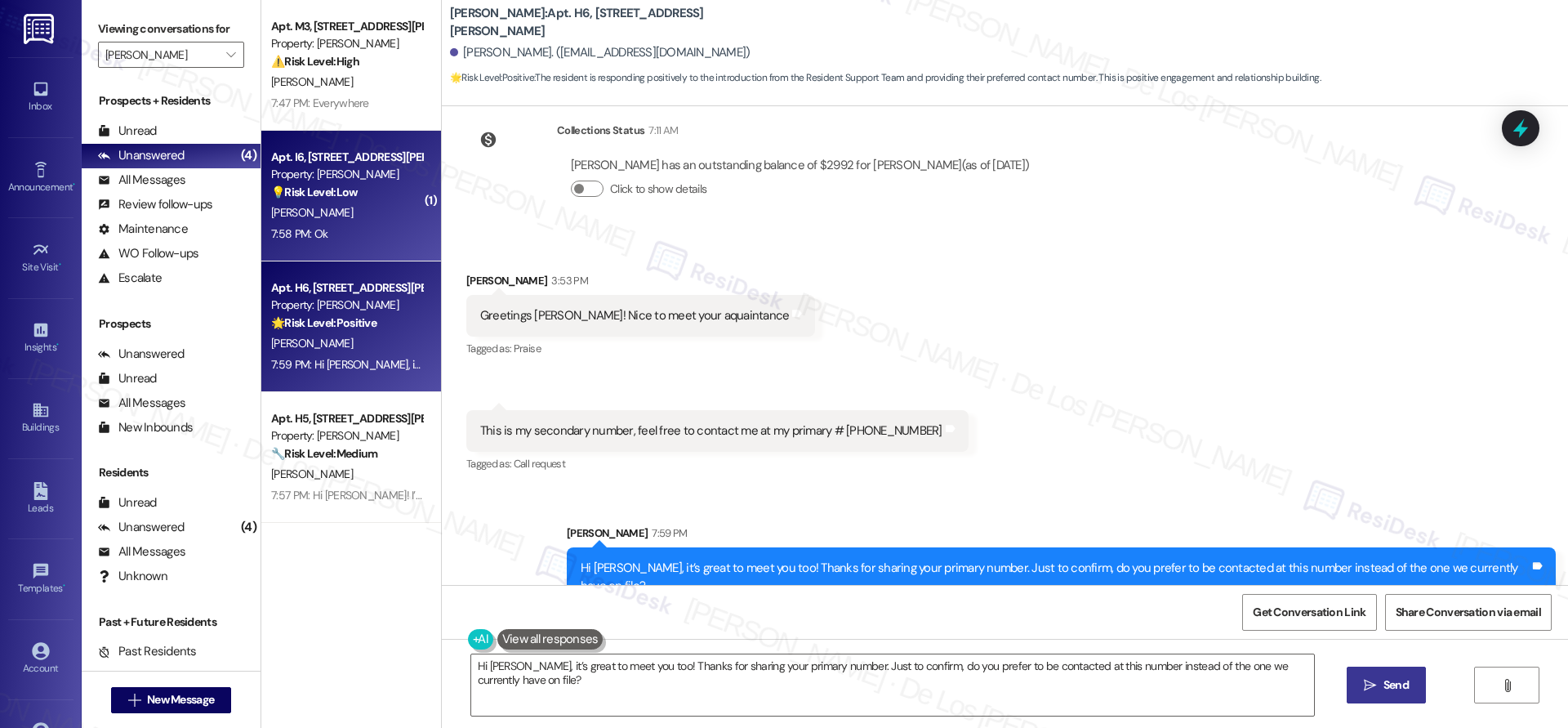
click at [377, 244] on div "Apt. I6, [STREET_ADDRESS][PERSON_NAME] Property: [PERSON_NAME] 💡 Risk Level: Lo…" at bounding box center [351, 197] width 180 height 131
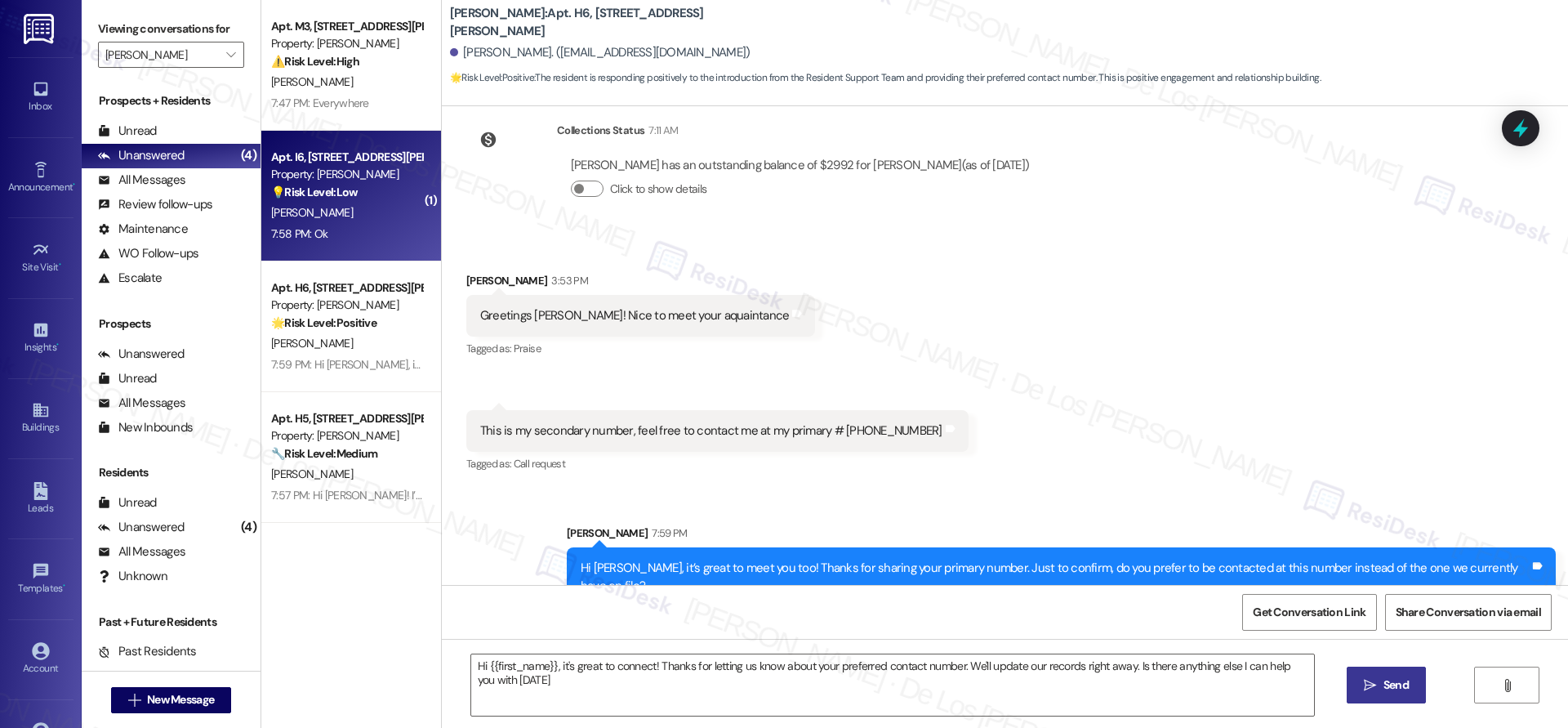
type textarea "Hi {{first_name}}, it's great to connect! Thanks for letting us know about your…"
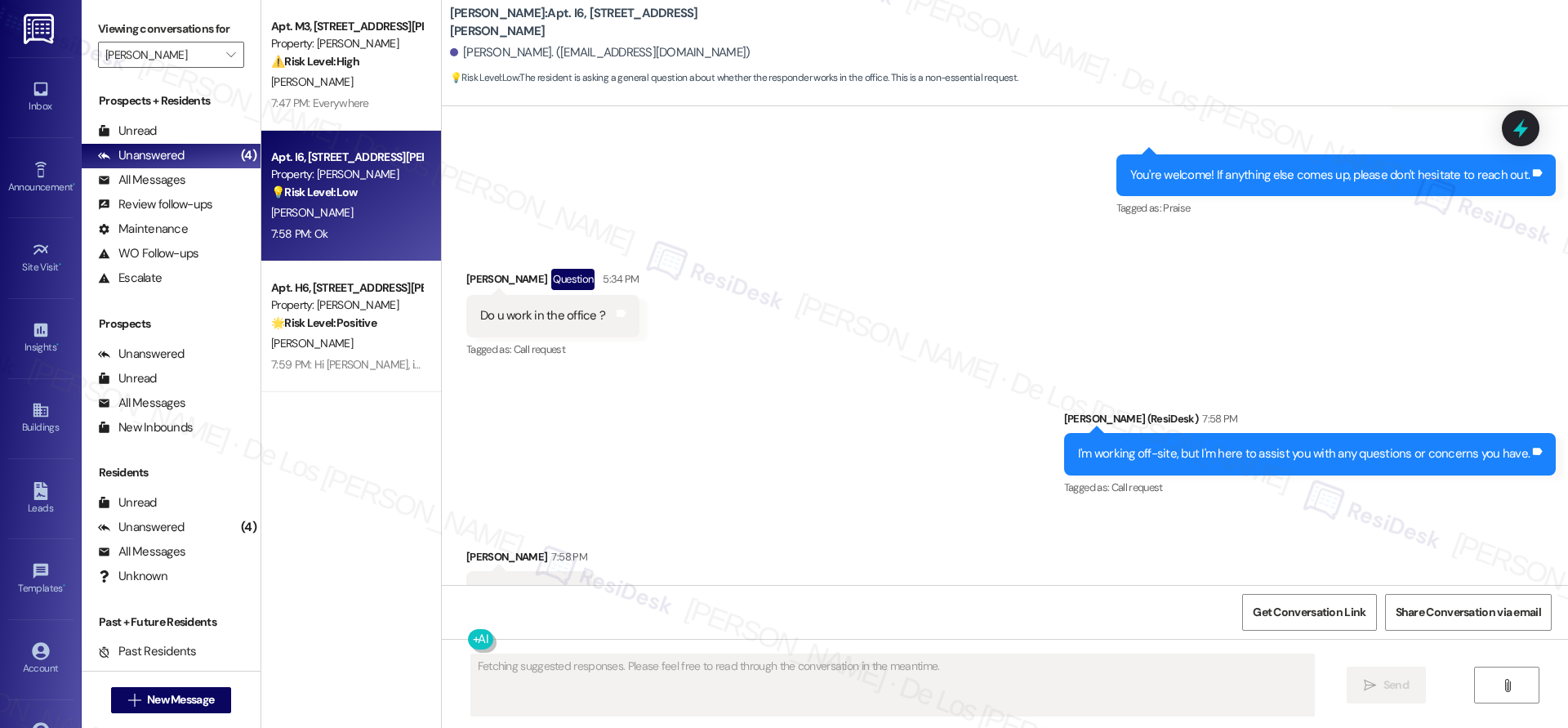
scroll to position [2467, 0]
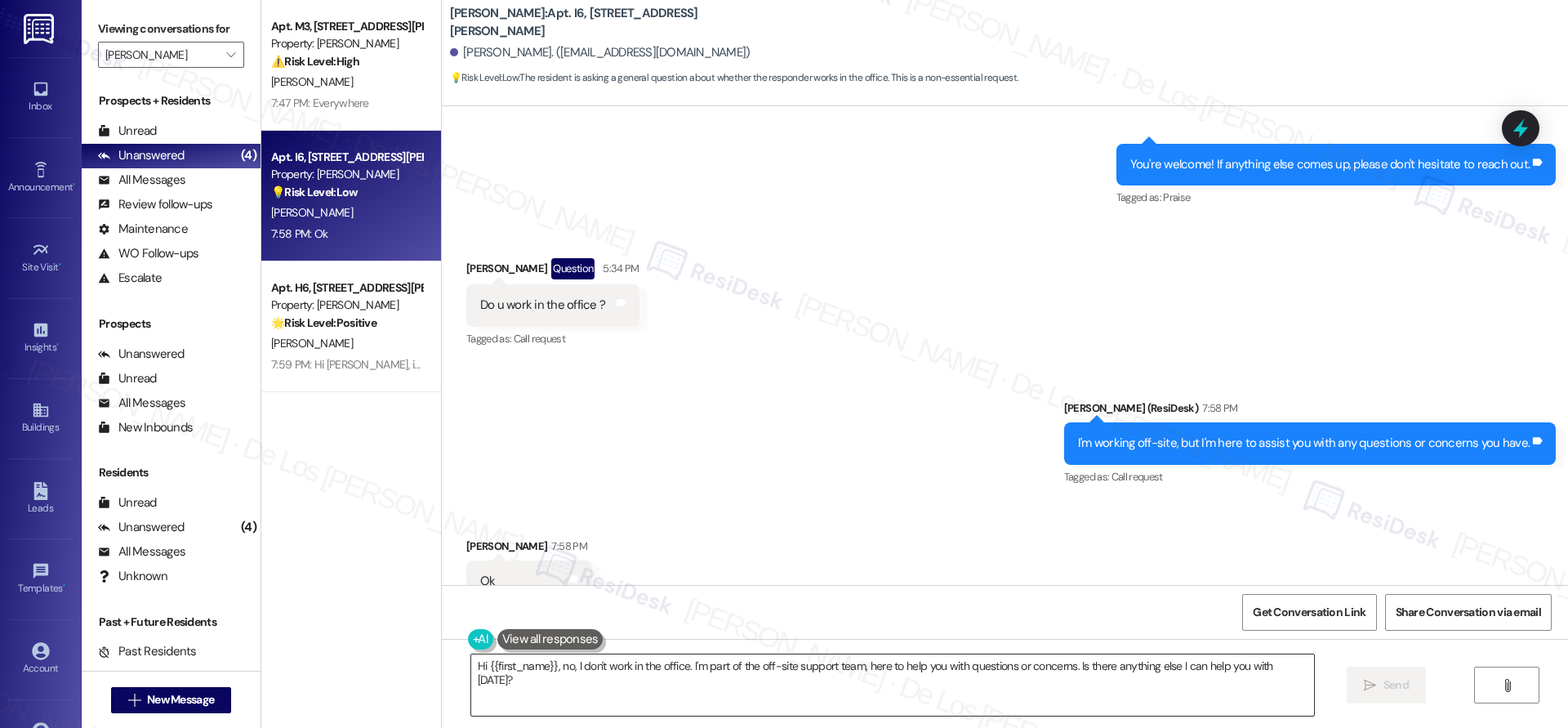
click at [583, 675] on textarea "Hi {{first_name}}, no, I don't work in the office. I'm part of the off-site sup…" at bounding box center [892, 685] width 843 height 61
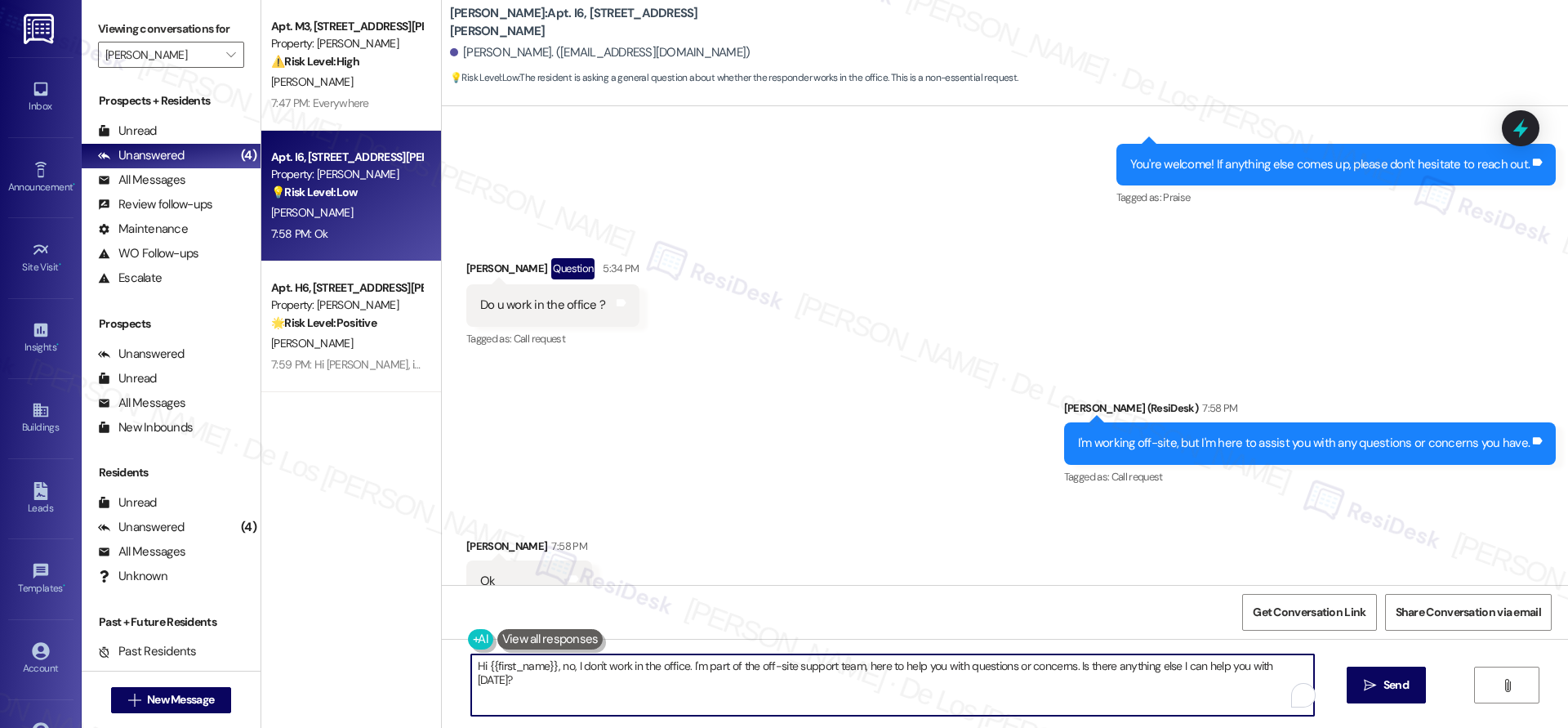
click at [583, 675] on textarea "Hi {{first_name}}, no, I don't work in the office. I'm part of the off-site sup…" at bounding box center [892, 685] width 843 height 61
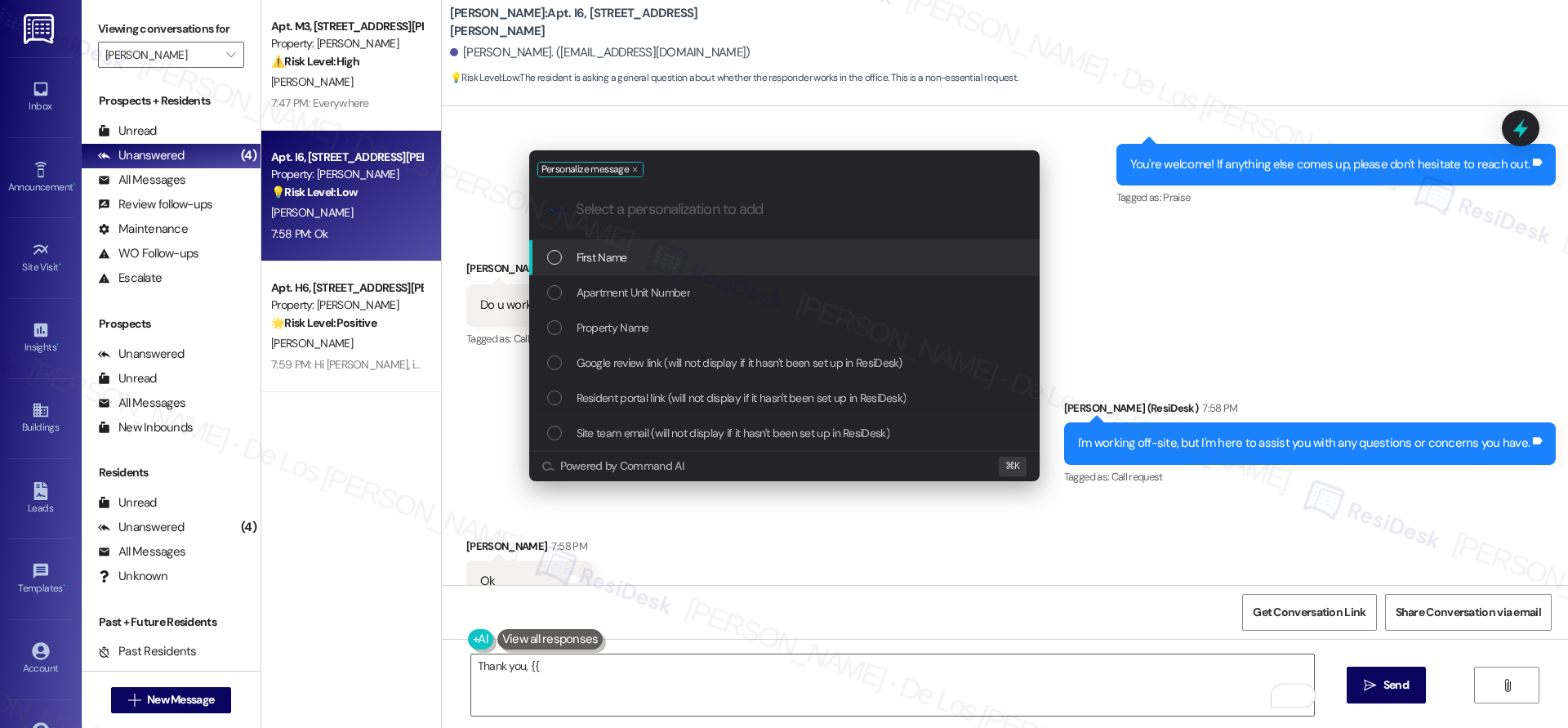
click at [777, 261] on div "First Name" at bounding box center [785, 257] width 477 height 18
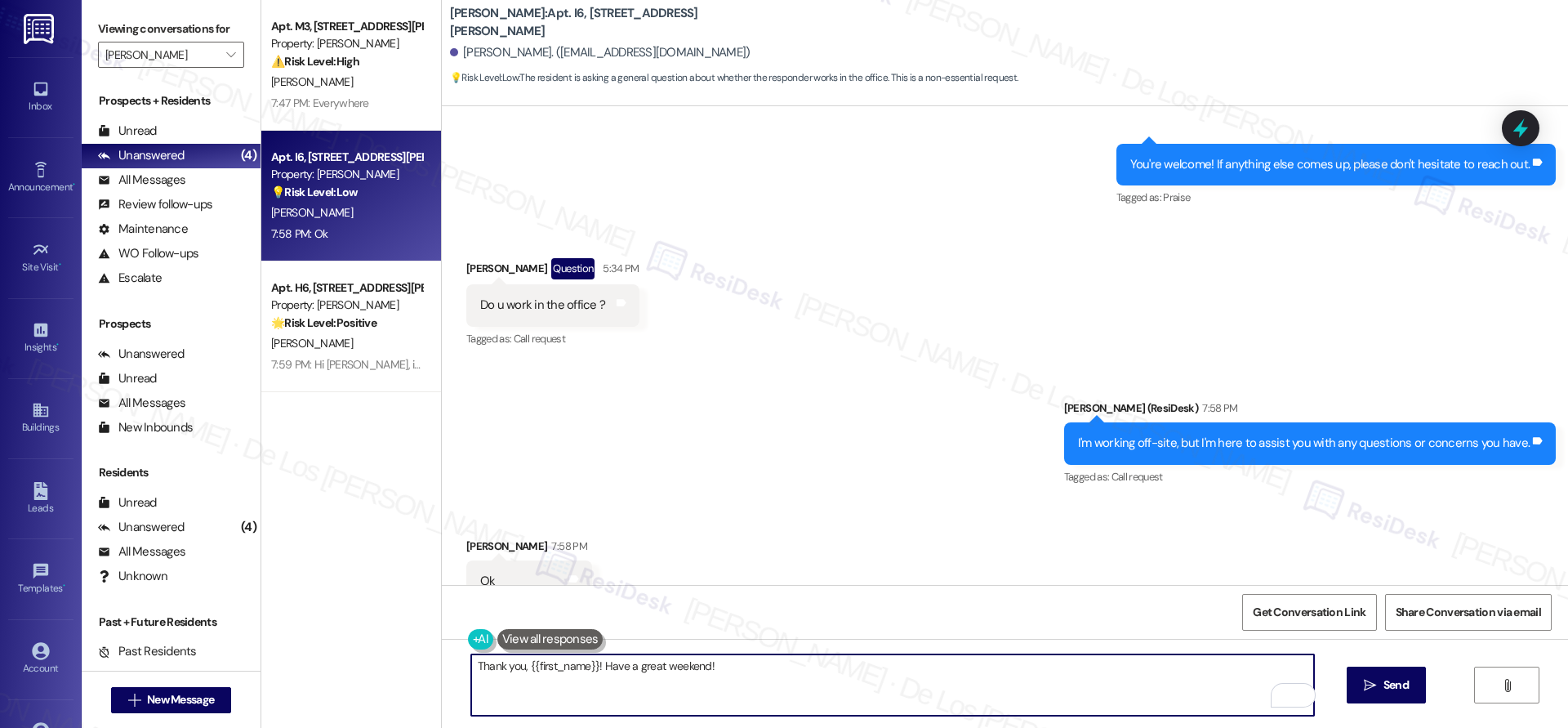
scroll to position [2468, 0]
type textarea "Thank you, {{first_name}}! Have a great weekend!"
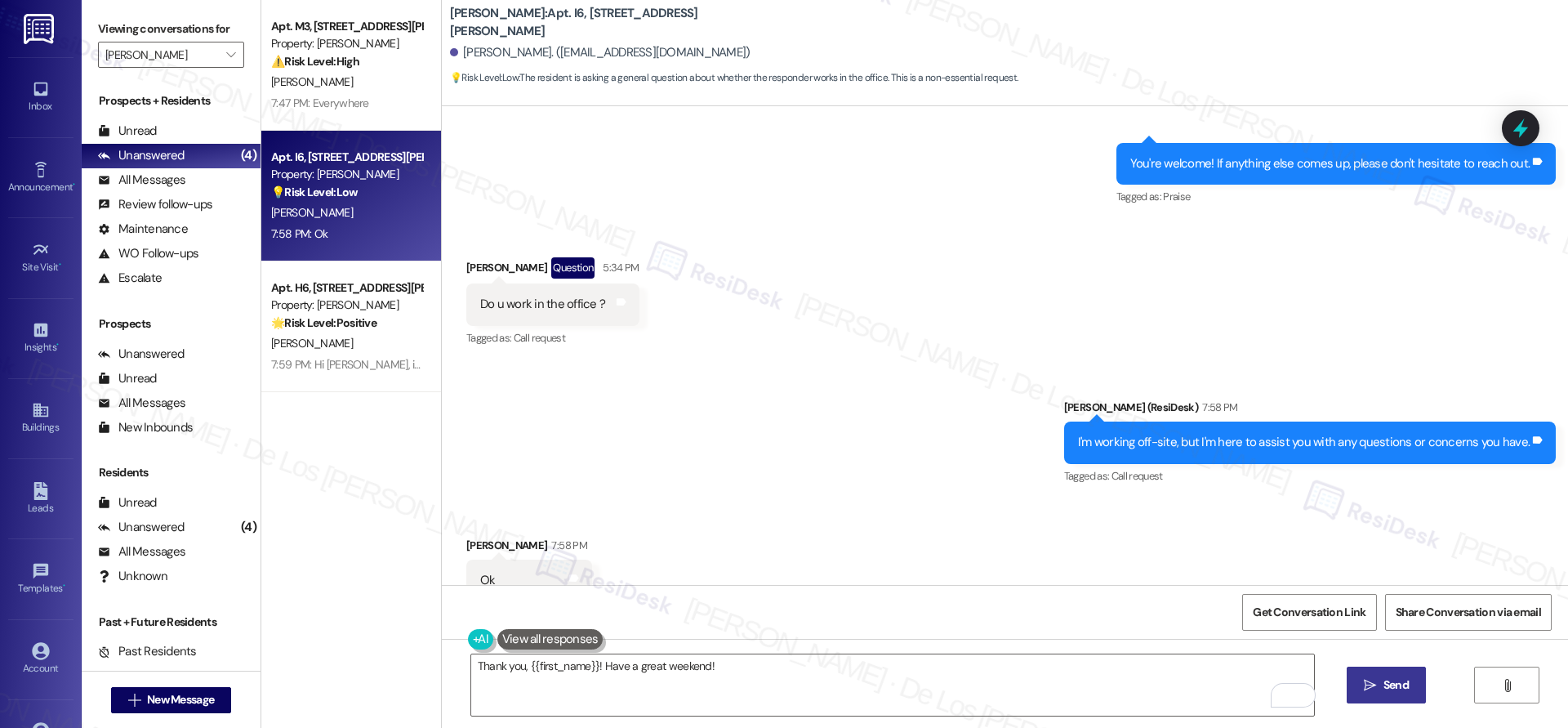
click at [1369, 674] on button " Send" at bounding box center [1386, 684] width 79 height 36
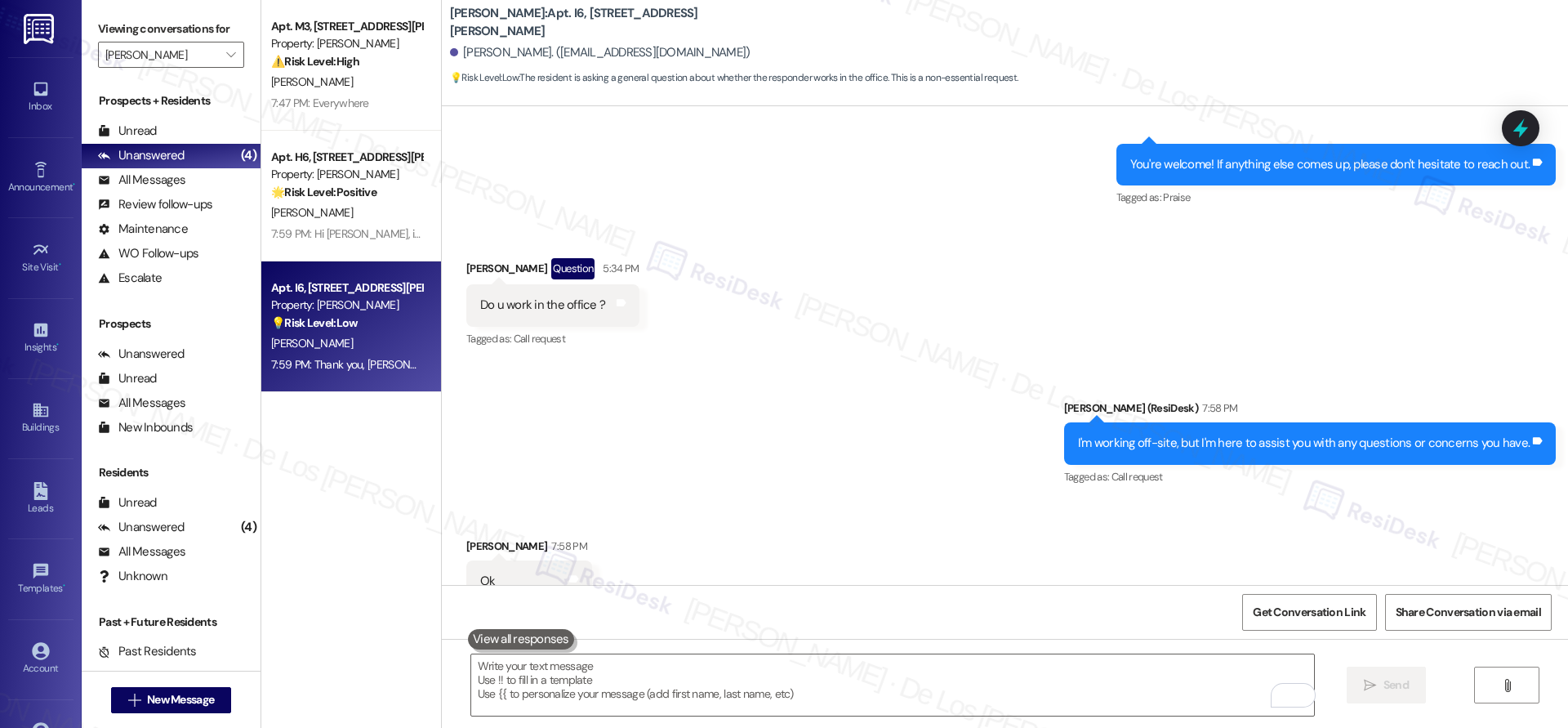
scroll to position [2582, 0]
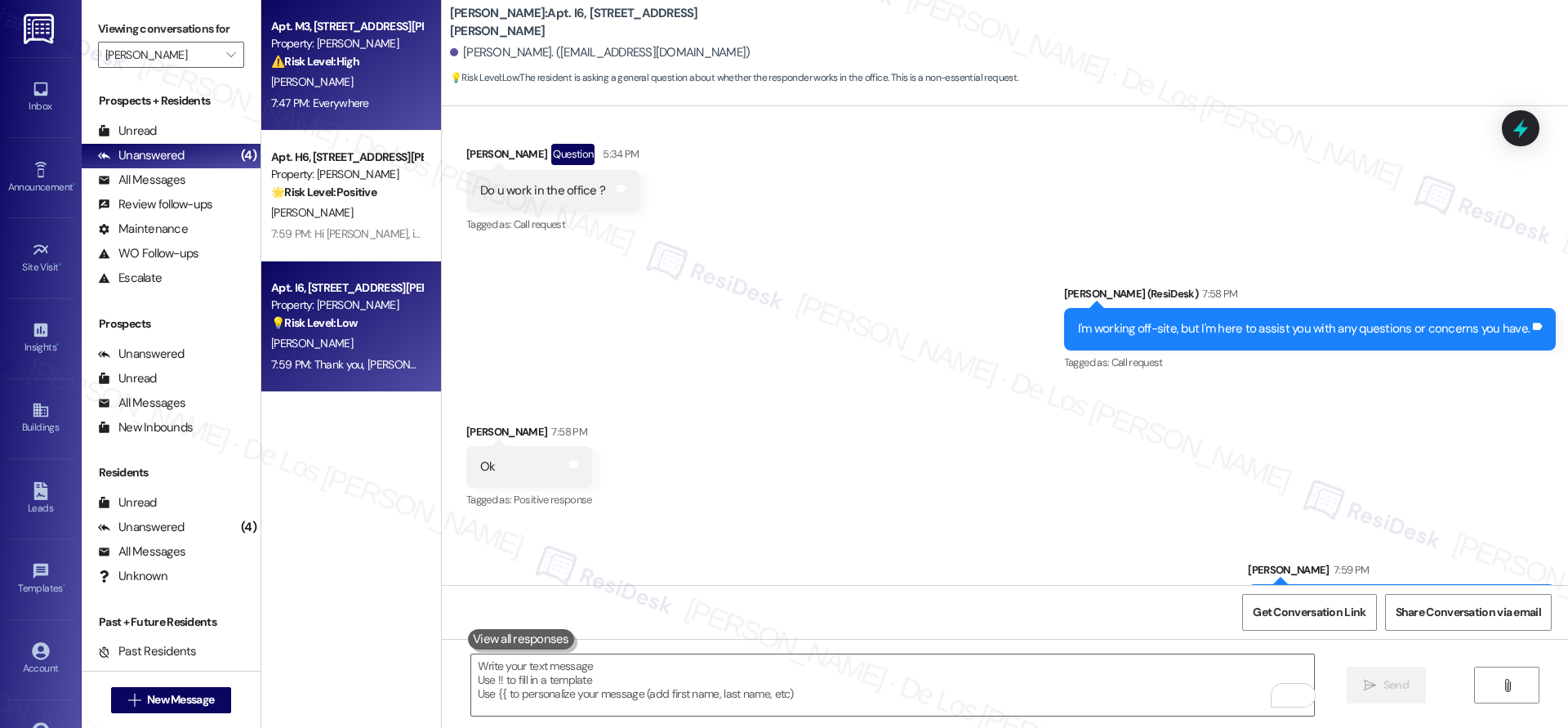
click at [330, 93] on div "7:47 PM: Everywhere 7:47 PM: Everywhere" at bounding box center [346, 103] width 154 height 20
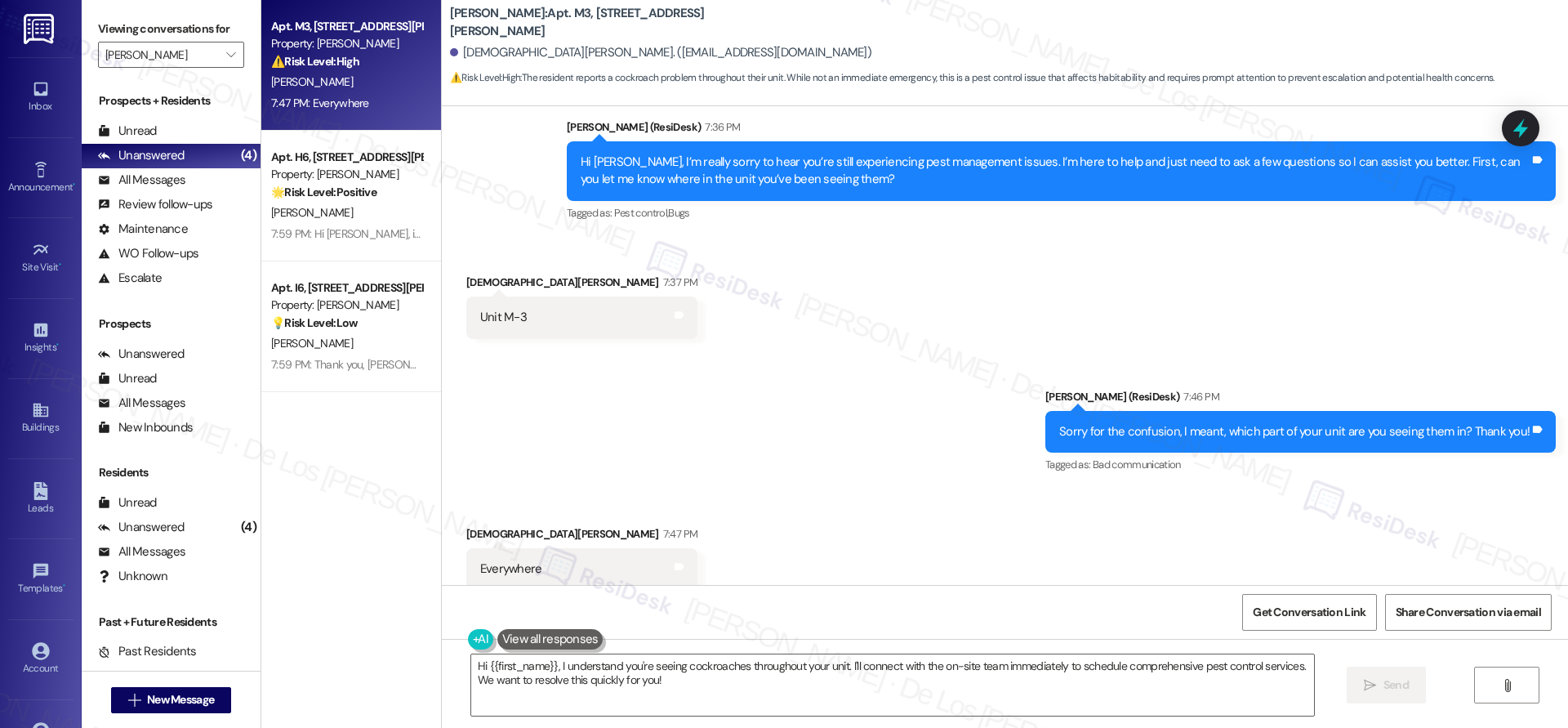
scroll to position [616, 0]
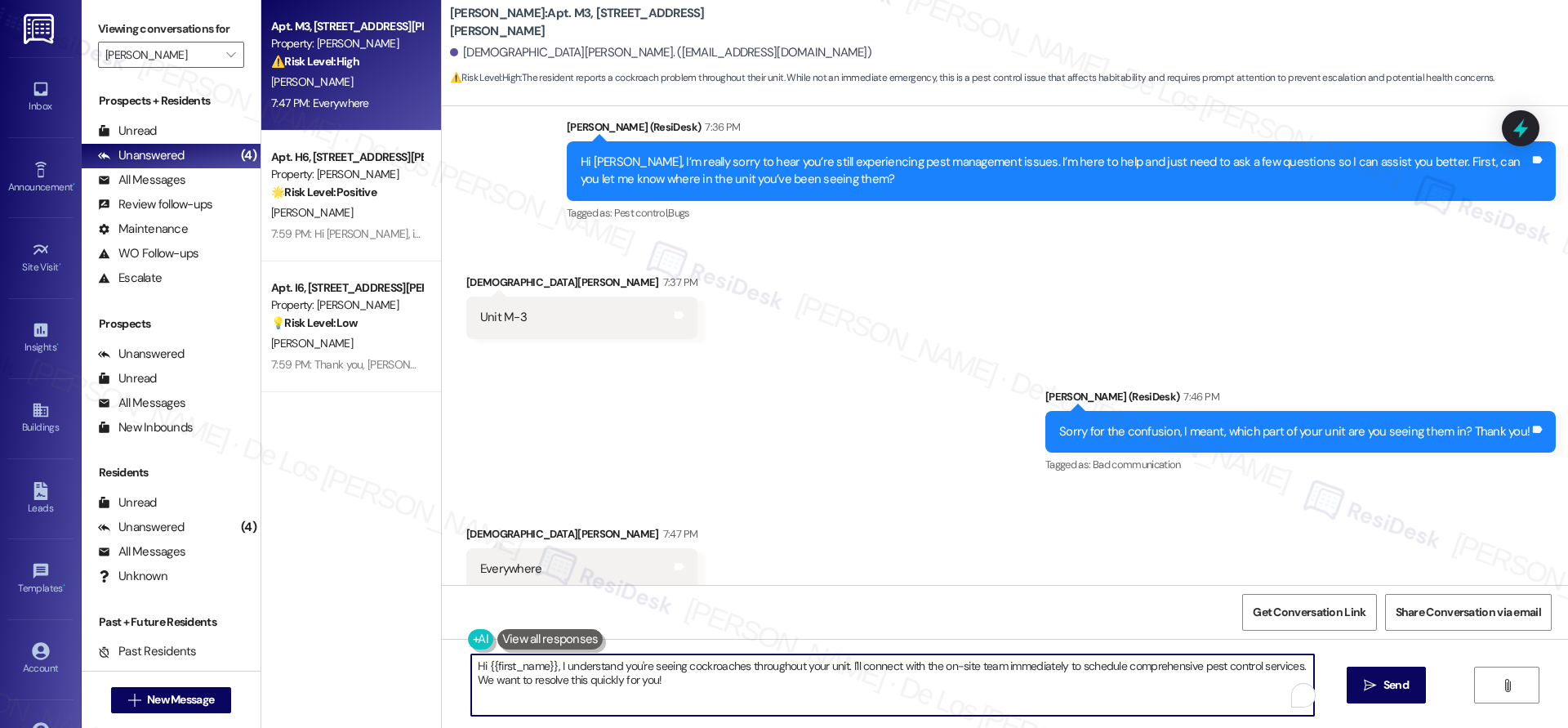
drag, startPoint x: 546, startPoint y: 666, endPoint x: 525, endPoint y: 679, distance: 24.7
click at [441, 647] on div "Wingate: Apt. M3, 4735 Courtney Drive Tafari Buchanan. (cableternal@gmail.com) …" at bounding box center [1004, 364] width 1127 height 728
drag, startPoint x: 652, startPoint y: 685, endPoint x: 432, endPoint y: 646, distance: 223.4
click at [442, 646] on div "Hi {{first_name}}, I understand you're seeing cockroaches throughout your unit.…" at bounding box center [1005, 700] width 1126 height 122
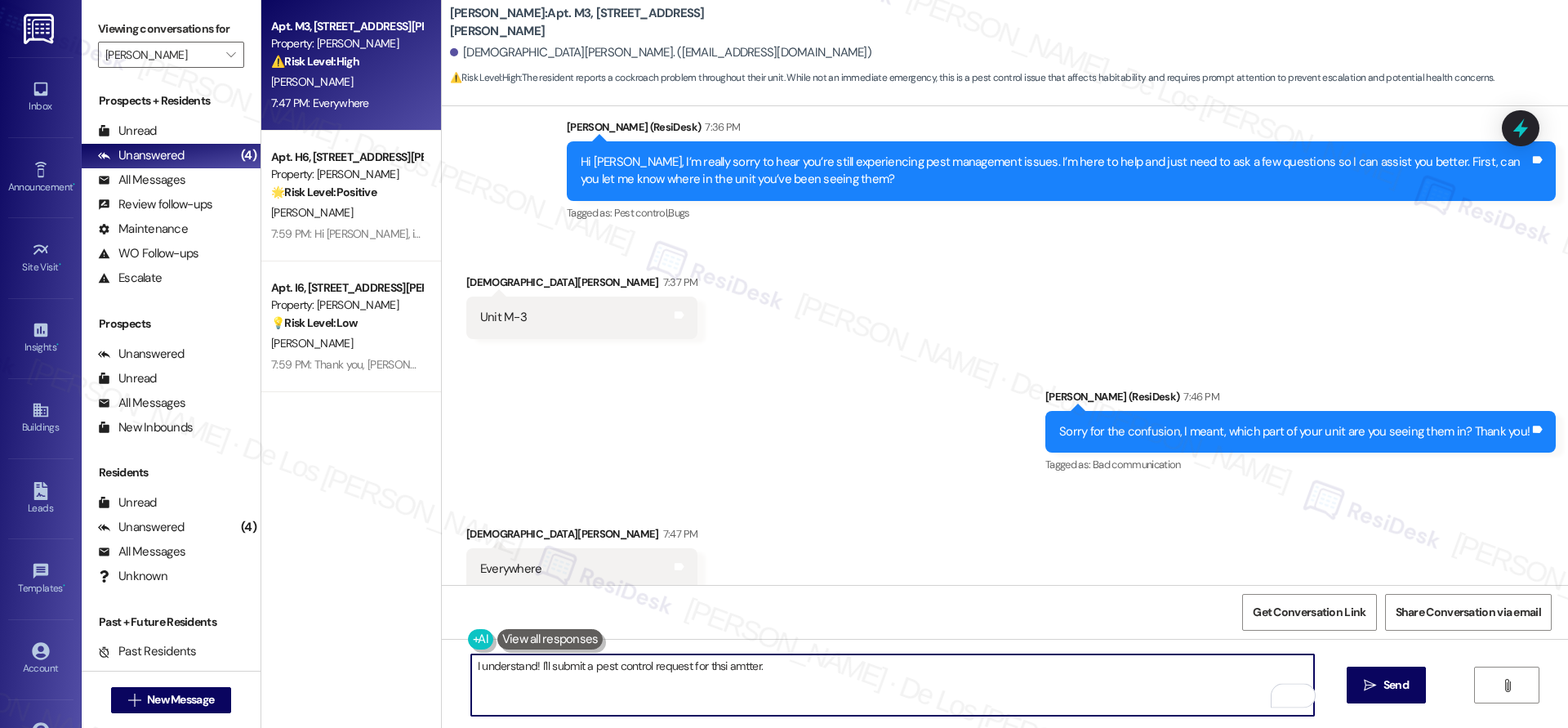
drag, startPoint x: 708, startPoint y: 671, endPoint x: 749, endPoint y: 670, distance: 41.0
click at [710, 671] on textarea "I understand! I'll submit a pest control request for thsi amtter." at bounding box center [892, 685] width 843 height 61
paste textarea "Do we have your permission to enter if you’re not home? Also, do you have any p…"
click at [753, 668] on textarea "I understand! I'll submit a pest control request for this matterDo we have your…" at bounding box center [892, 685] width 843 height 61
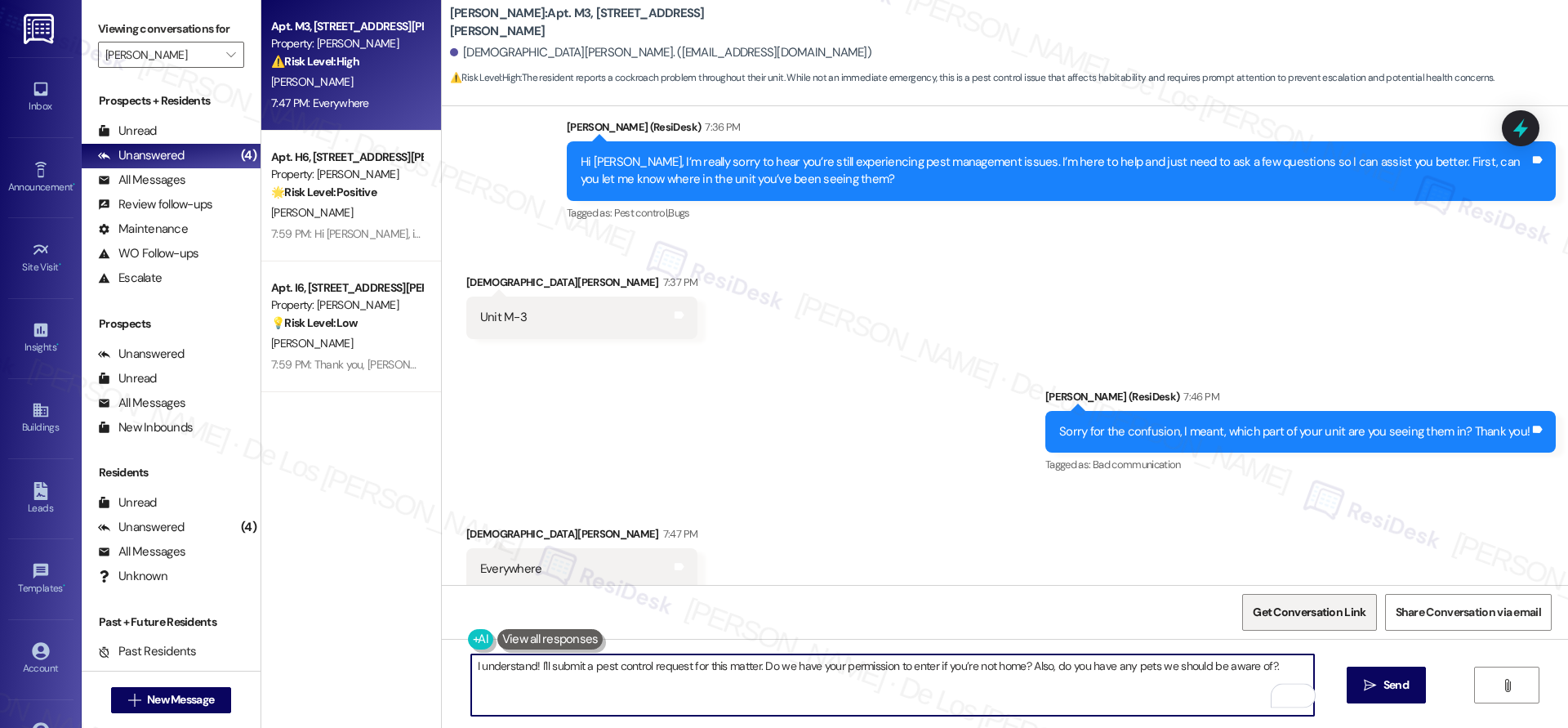
scroll to position [616, 0]
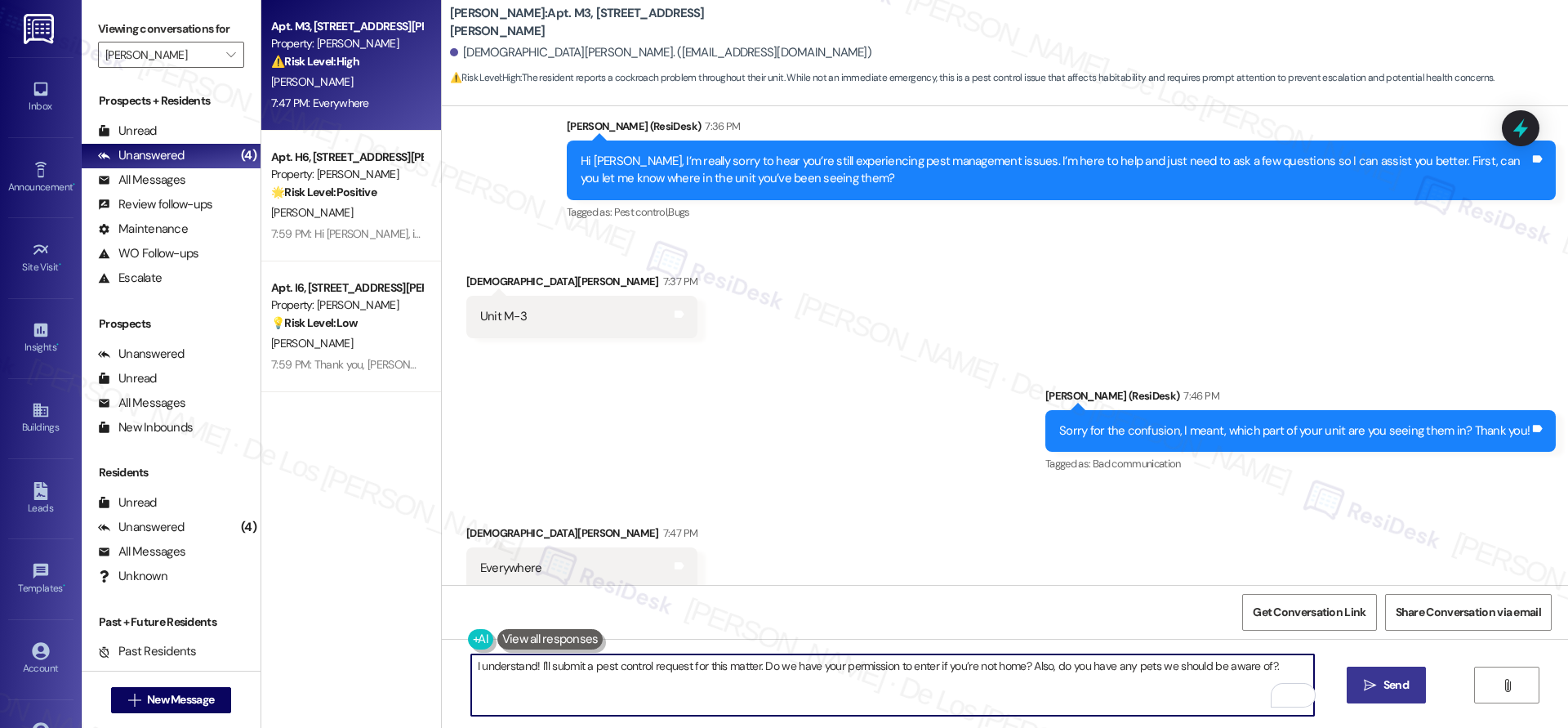
type textarea "I understand! I'll submit a pest control request for this matter. Do we have yo…"
click at [1377, 679] on span " Send" at bounding box center [1386, 685] width 51 height 17
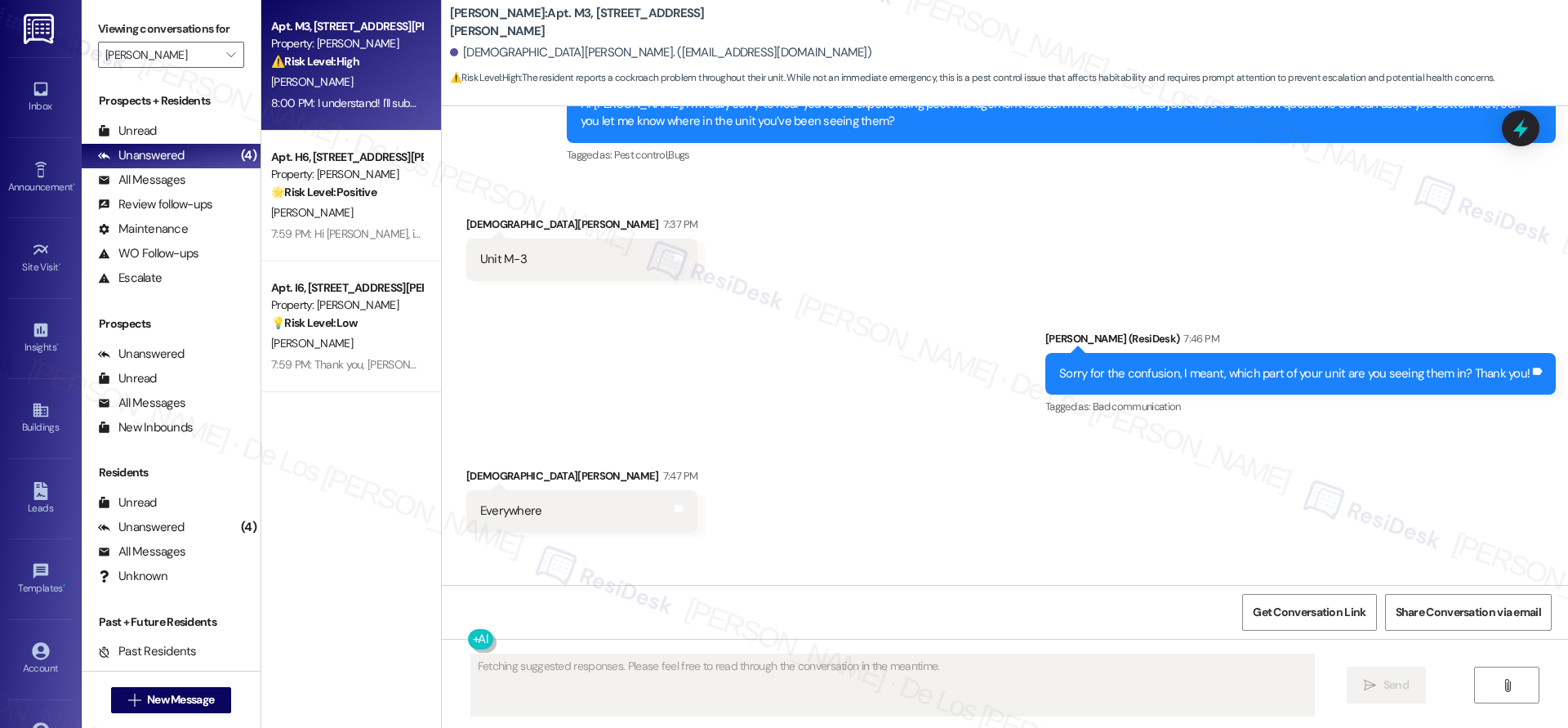
scroll to position [730, 0]
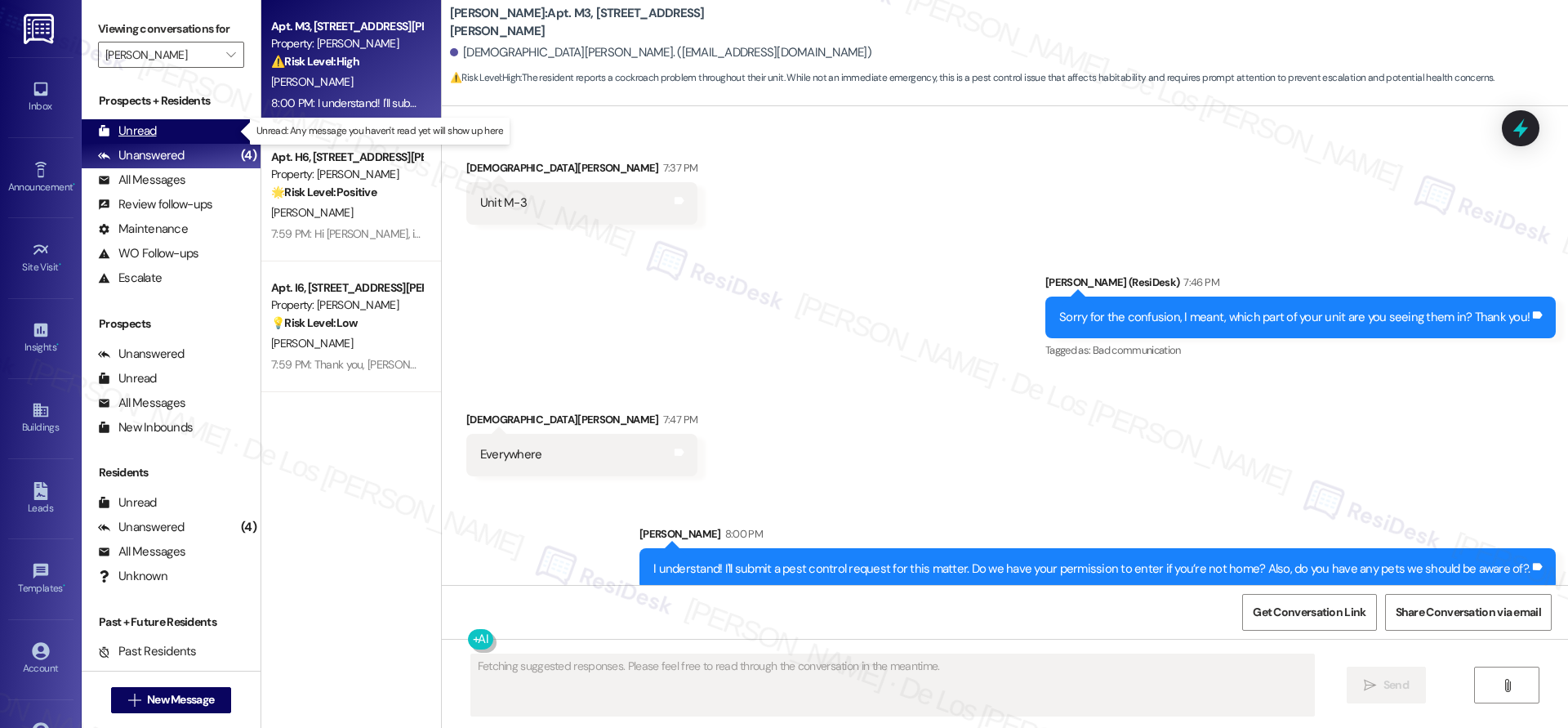
click at [198, 131] on div "Unread (0)" at bounding box center [171, 132] width 179 height 25
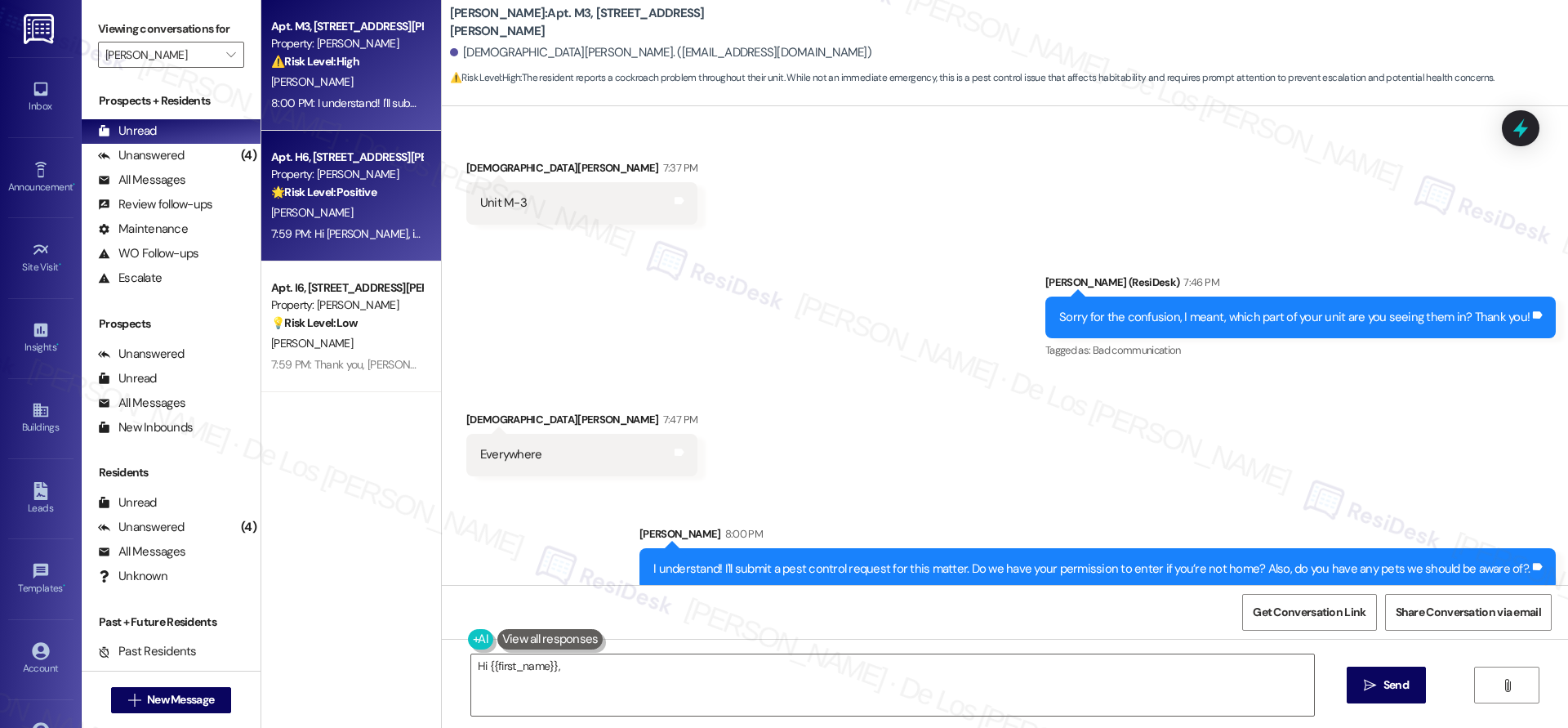
type textarea "Hi {{first_name}}, I'm"
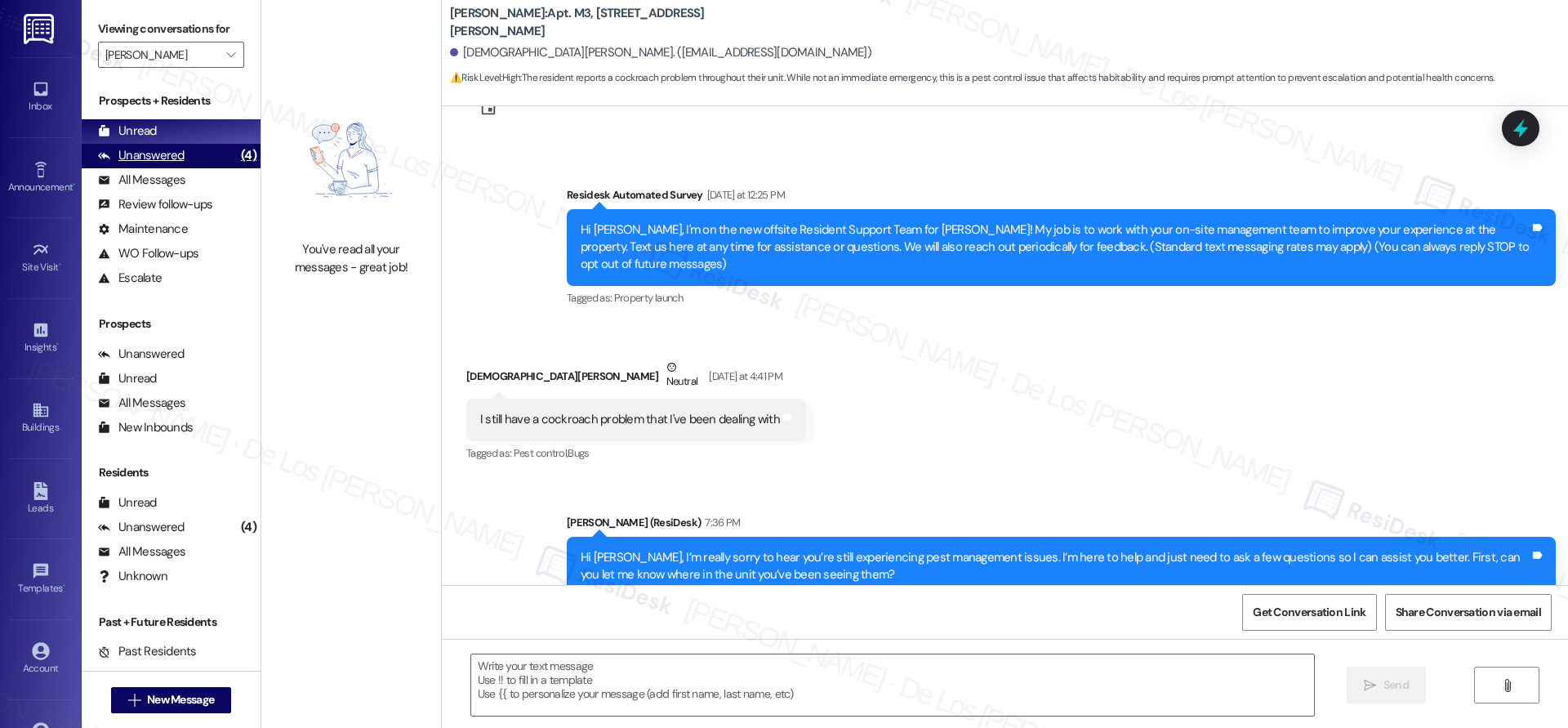
type textarea "Fetching suggested responses. Please feel free to read through the conversation…"
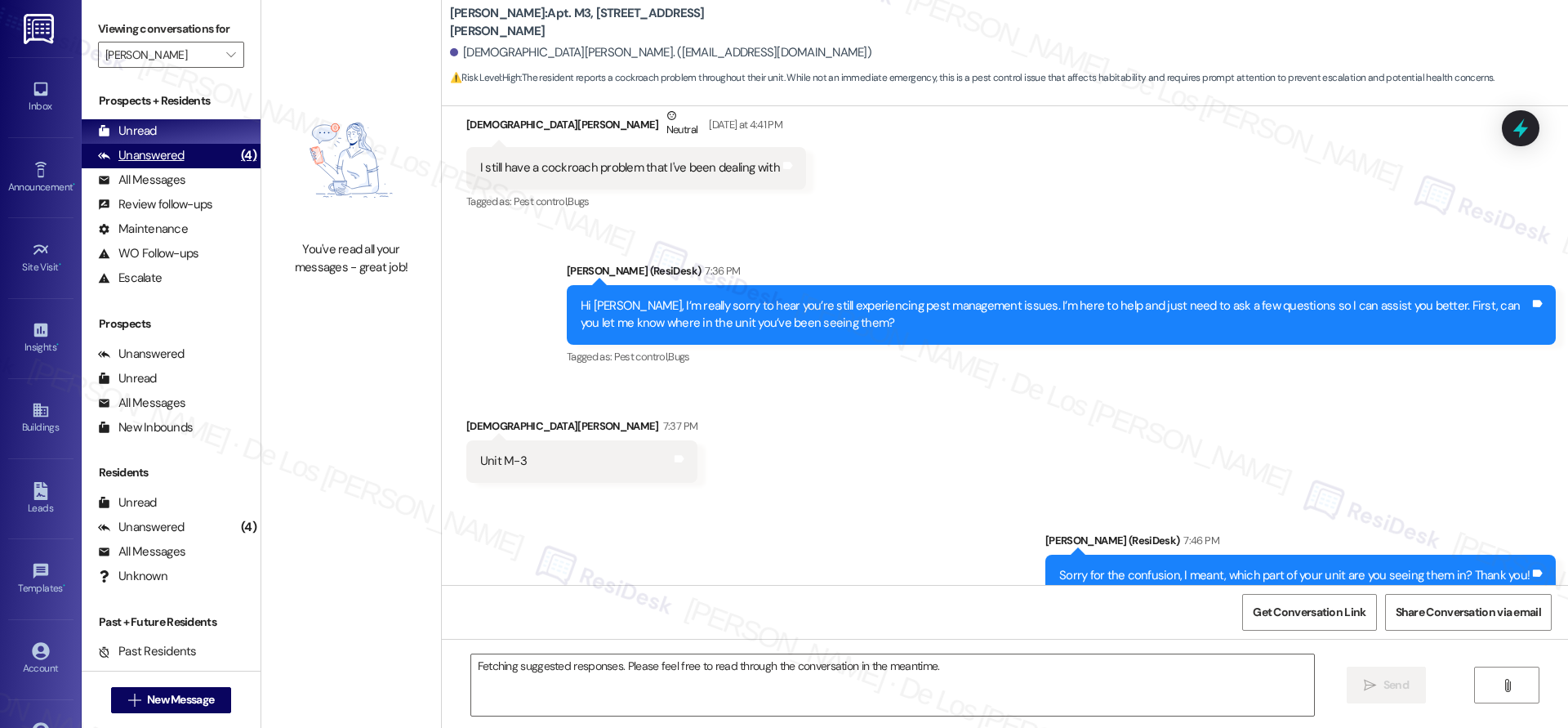
click at [200, 161] on div "Unanswered (4)" at bounding box center [171, 156] width 179 height 25
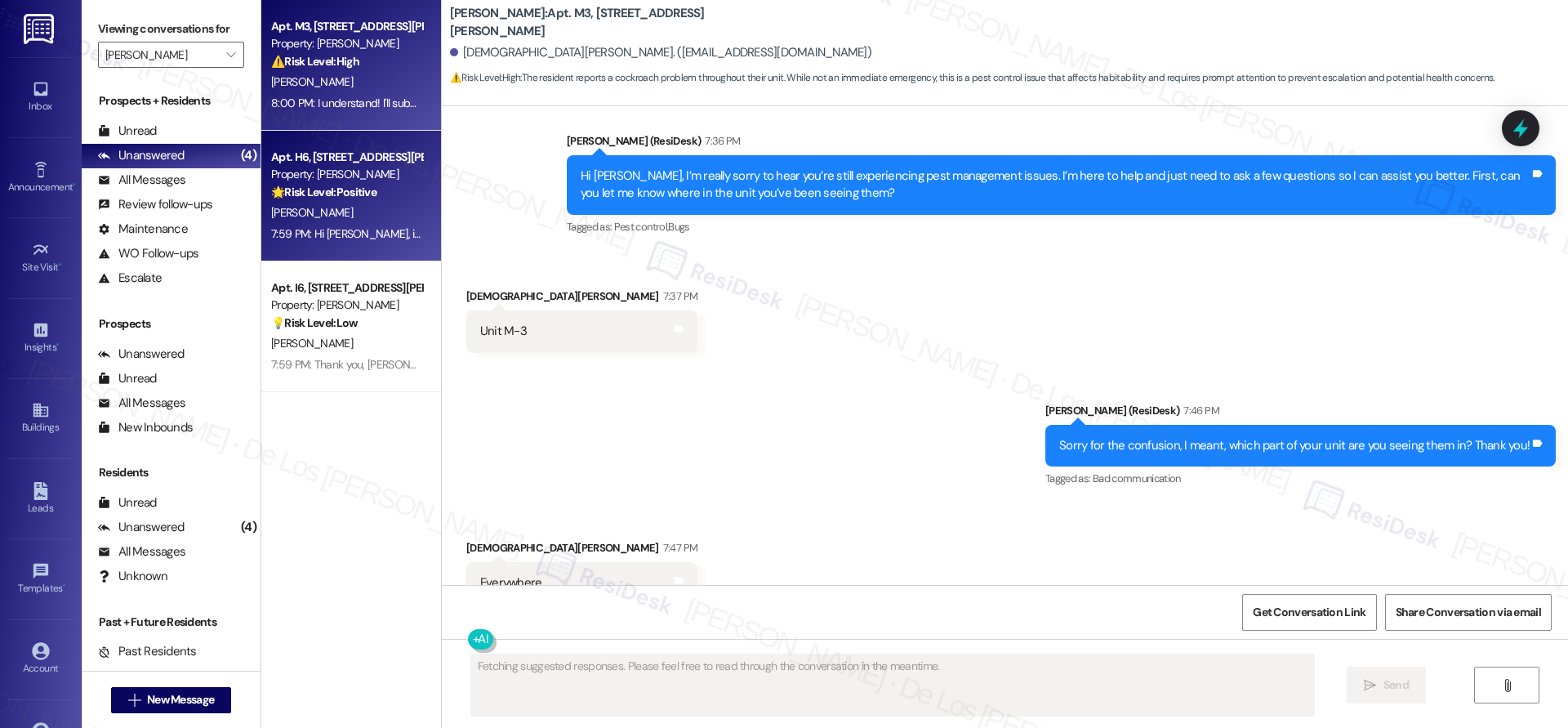
scroll to position [616, 0]
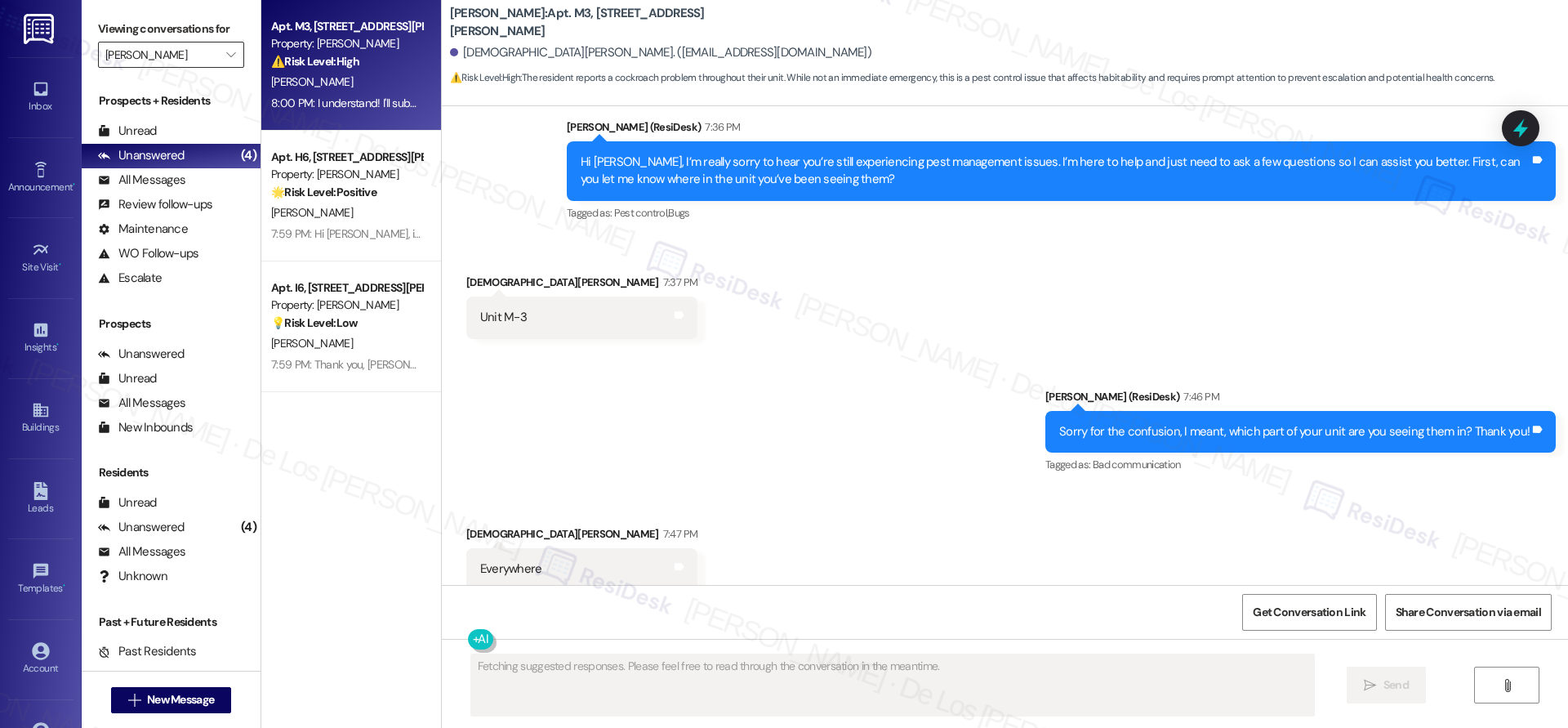
click at [193, 57] on input "Wingate" at bounding box center [161, 55] width 112 height 27
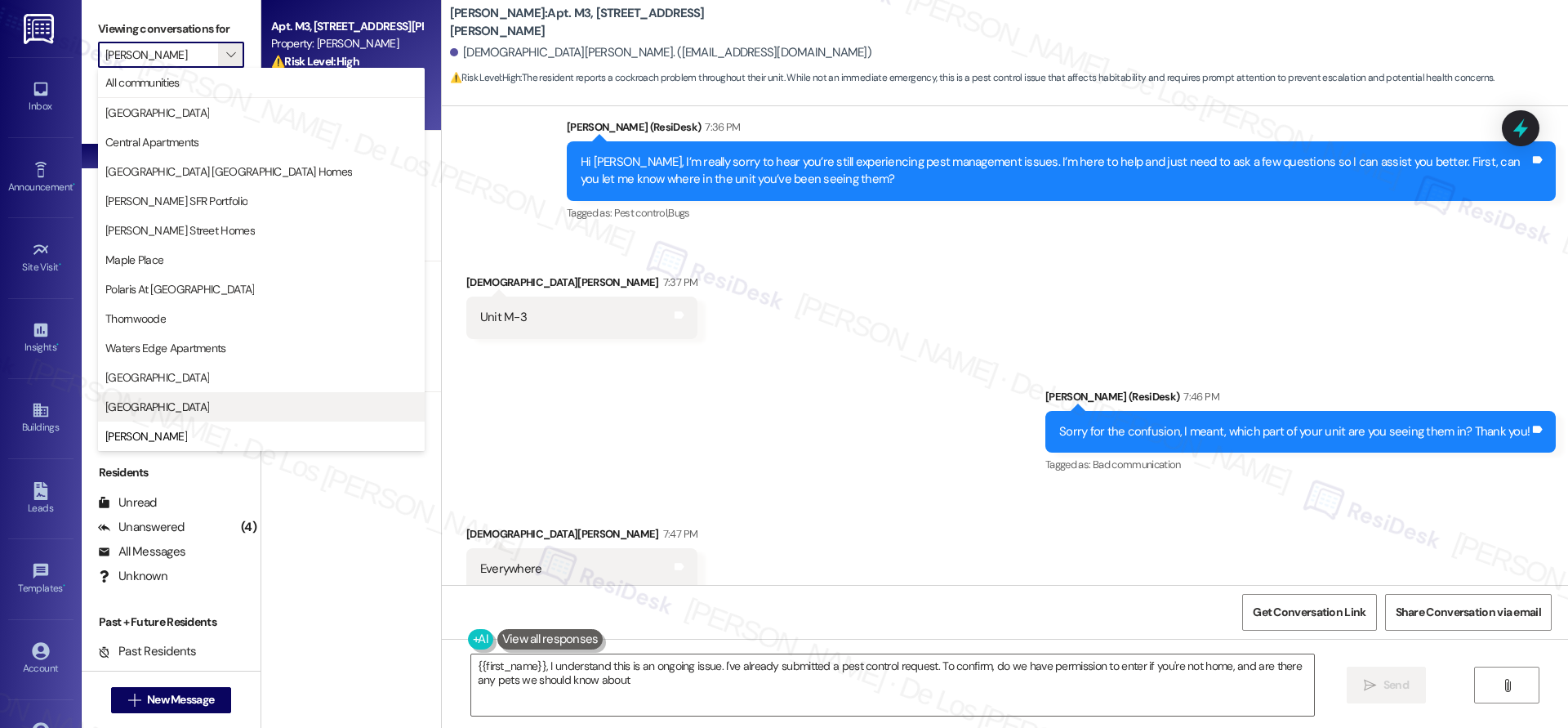
type textarea "{{first_name}}, I understand this is an ongoing issue. I've already submitted a…"
click at [159, 399] on span "Willow Creek Apartments" at bounding box center [157, 407] width 104 height 16
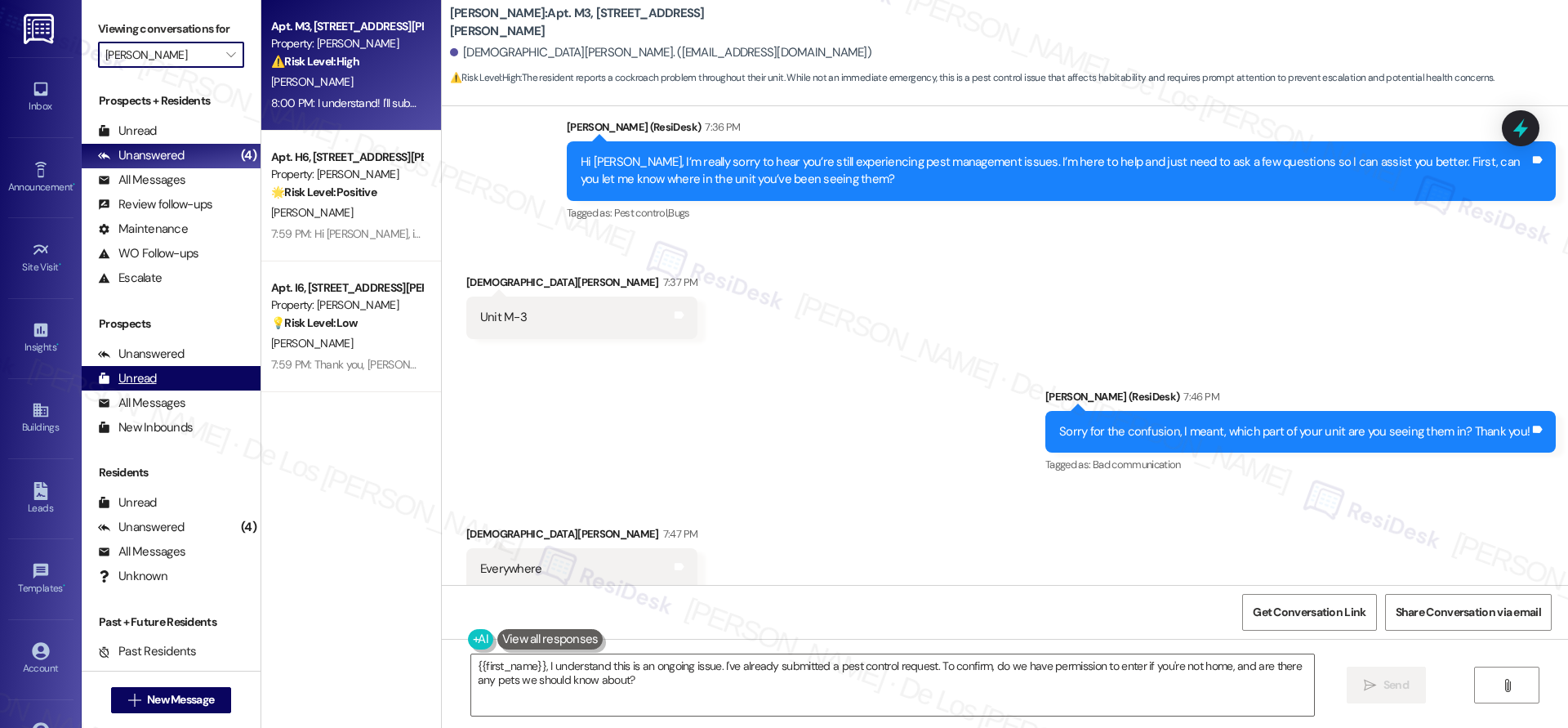
type input "Willow Creek Apartments"
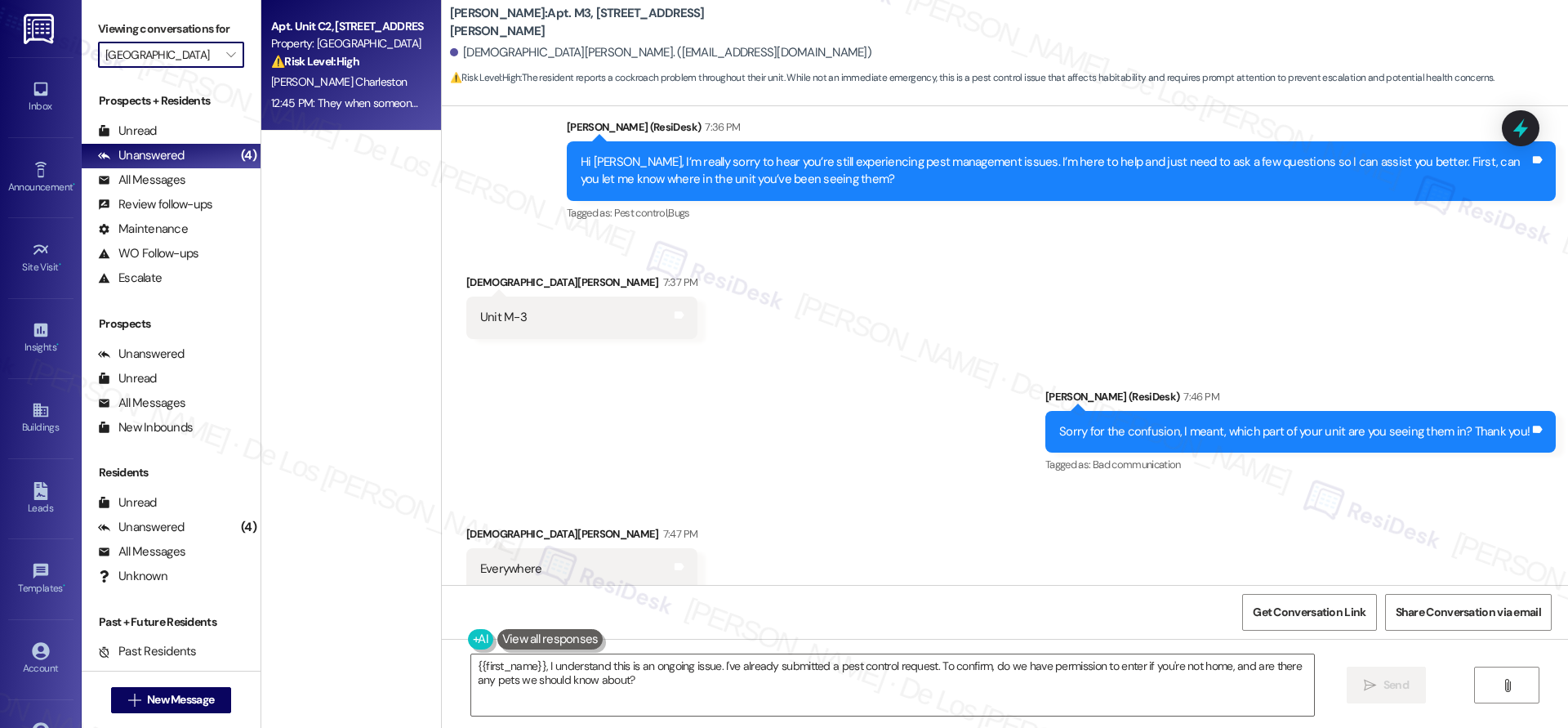
click at [329, 96] on div "12:45 PM: They when someone is in the apartment so I can show them what the pro…" at bounding box center [485, 103] width 429 height 15
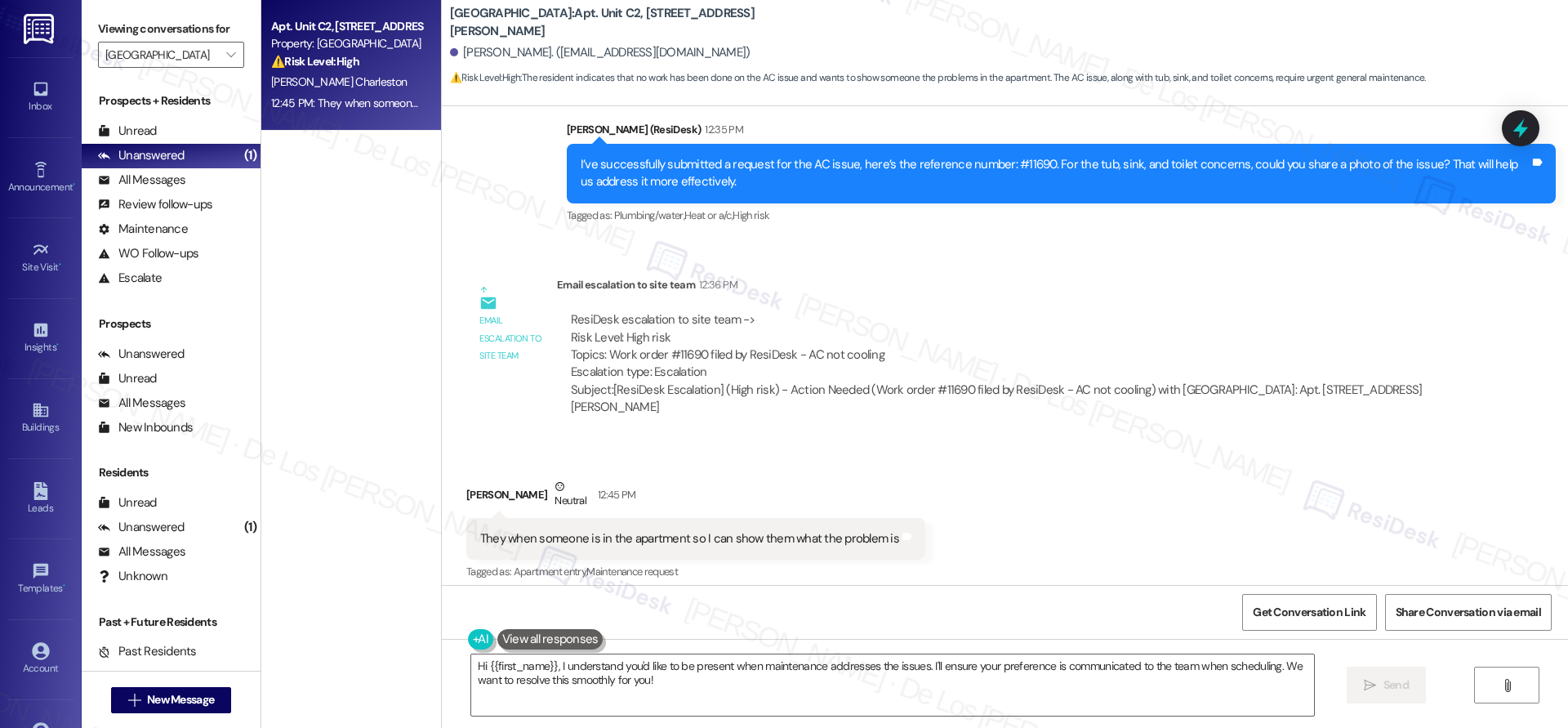
scroll to position [2862, 0]
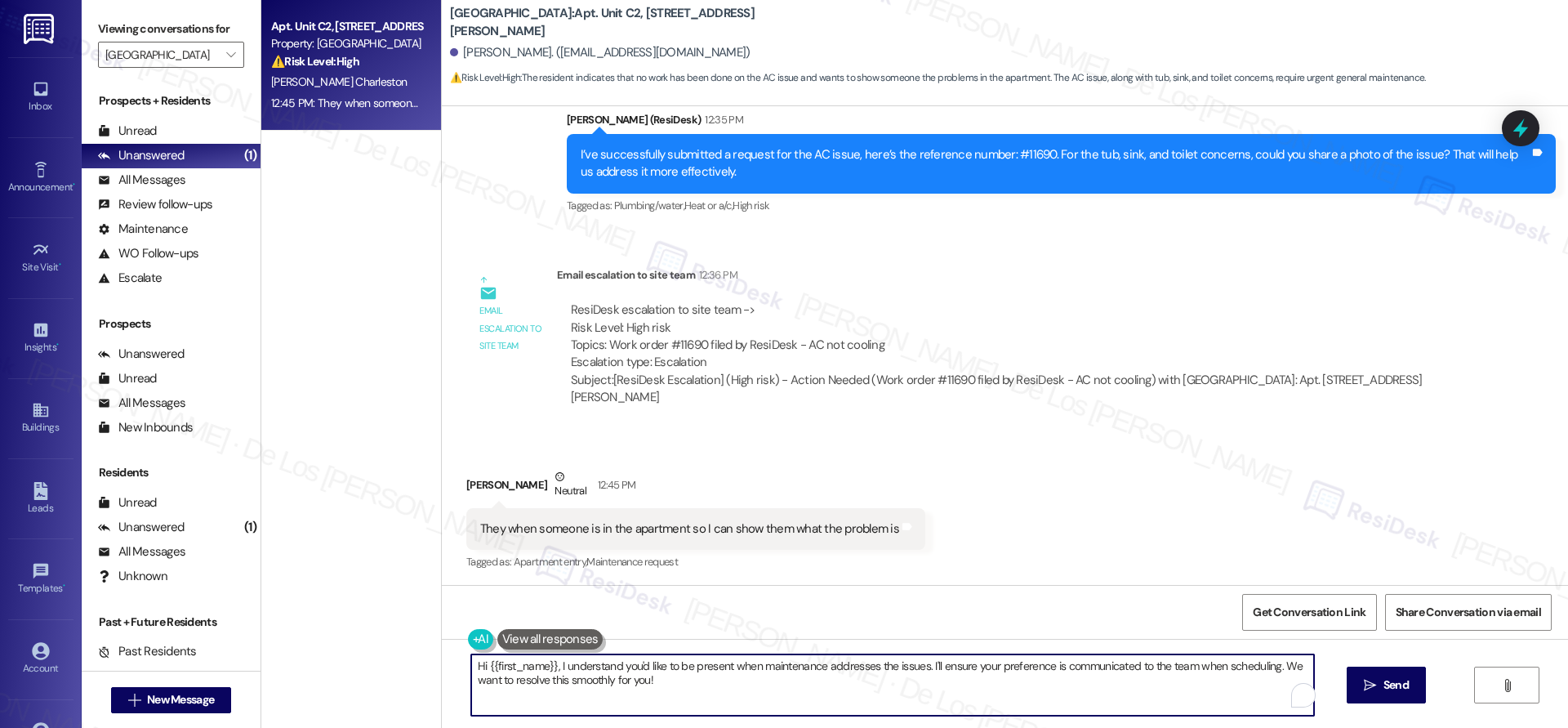
click at [699, 678] on textarea "Hi {{first_name}}, I understand you'd like to be present when maintenance addre…" at bounding box center [892, 685] width 843 height 61
click at [581, 669] on textarea "Hi {{first_name}}, I understand you'd like to be present when maintenance addre…" at bounding box center [892, 685] width 843 height 61
click at [549, 662] on textarea "Hi {{first_name}}, I understand you'd like to be present when maintenance addre…" at bounding box center [892, 685] width 843 height 61
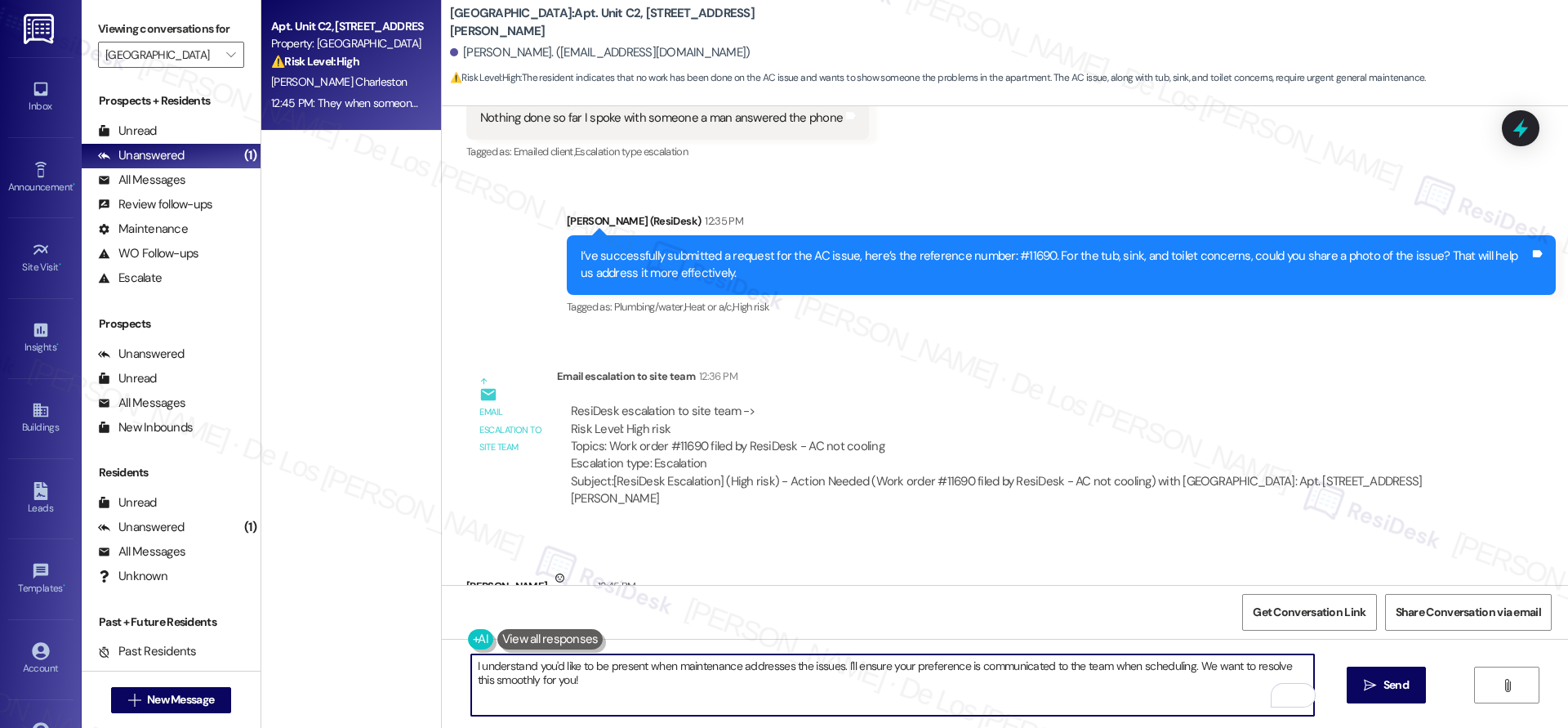
scroll to position [2645, 0]
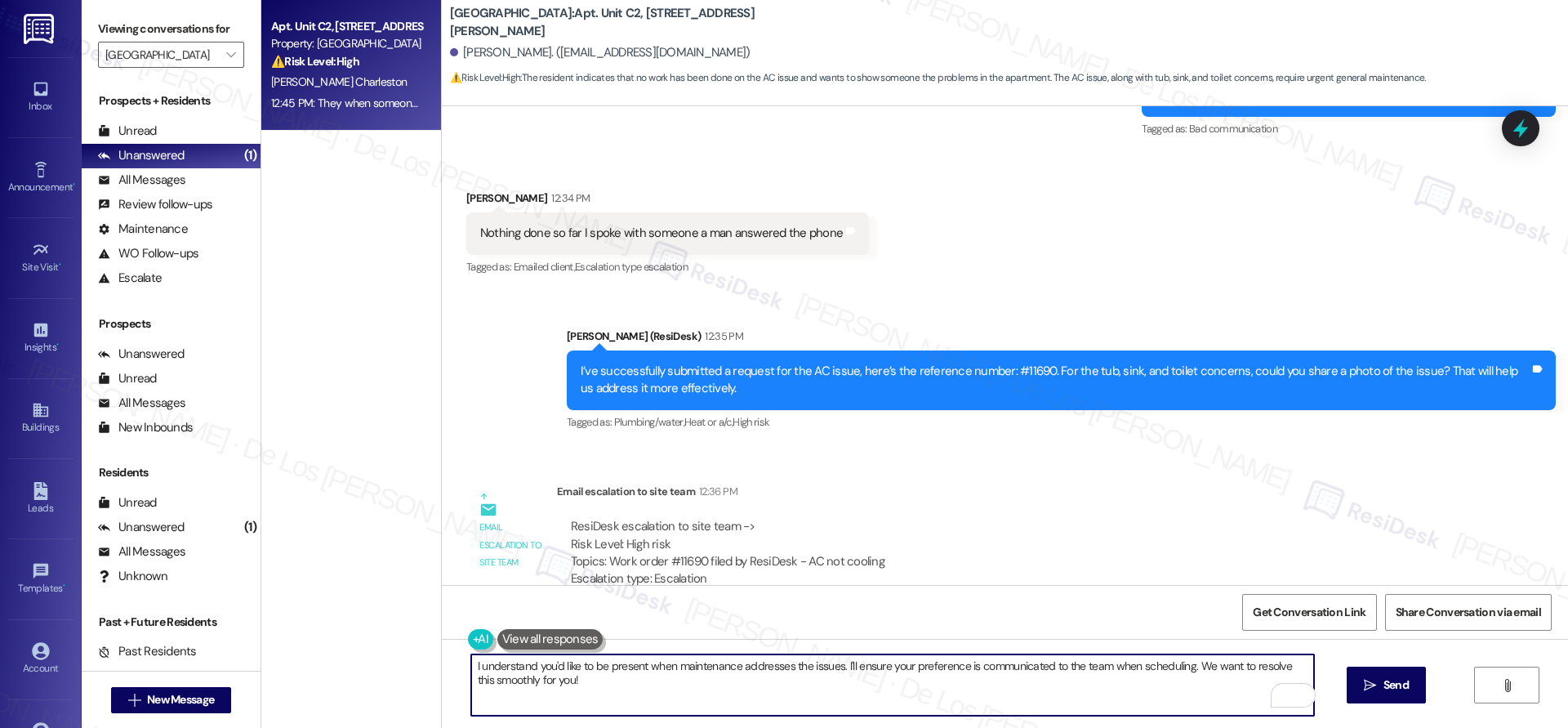
click at [611, 685] on textarea "I understand you'd like to be present when maintenance addresses the issues. I'…" at bounding box center [892, 685] width 843 height 61
click at [612, 685] on textarea "I understand you'd like to be present when maintenance addresses the issues. I'…" at bounding box center [892, 685] width 843 height 61
paste textarea "11648-2"
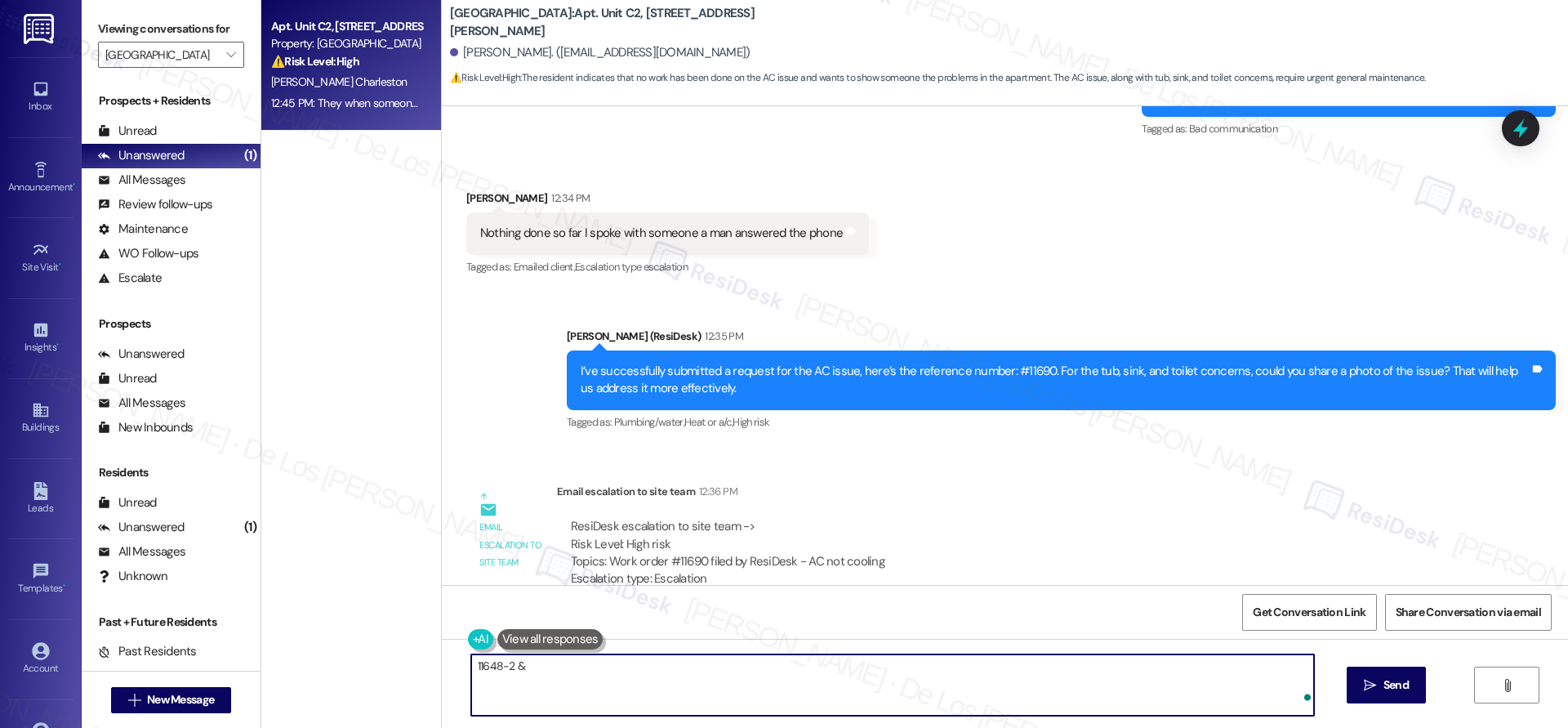
paste textarea "11648-2"
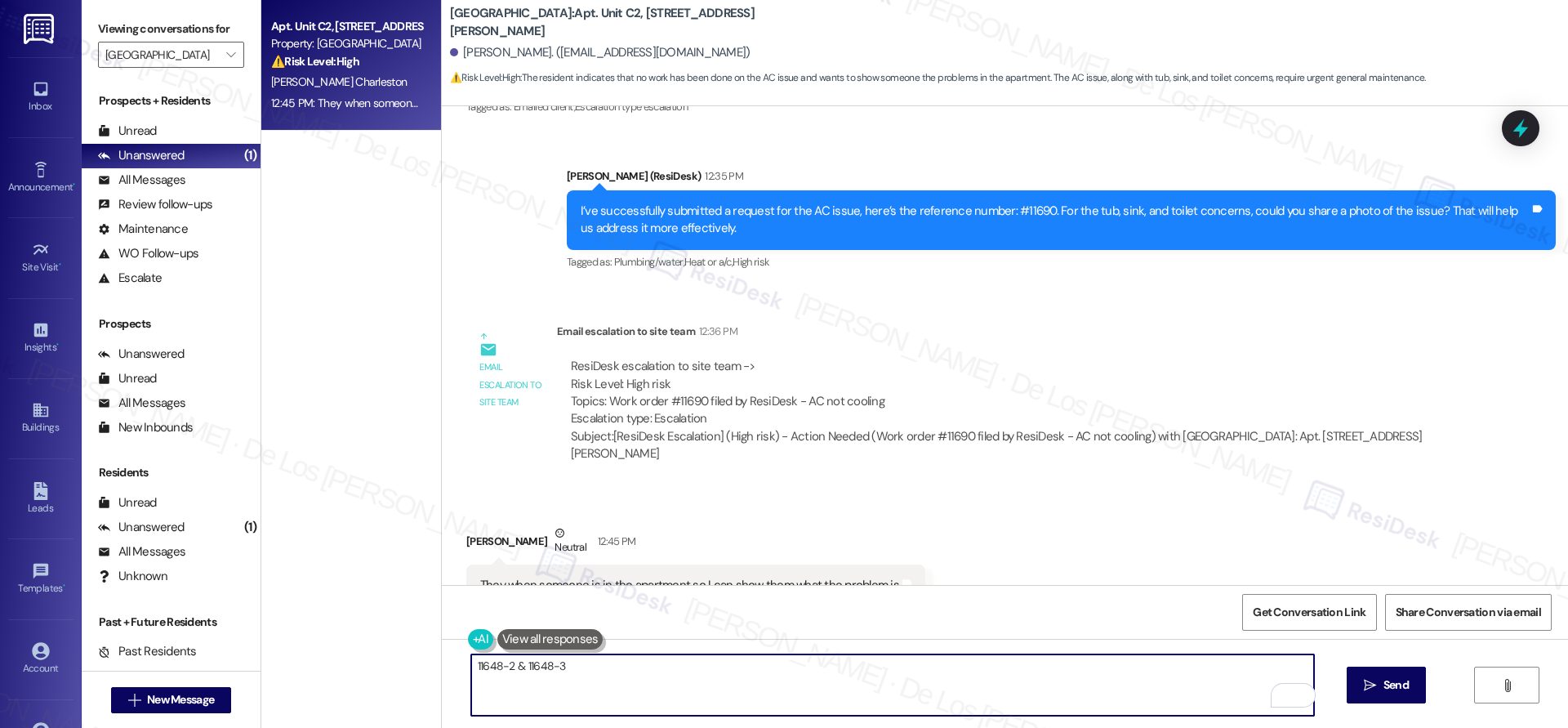
scroll to position [2862, 0]
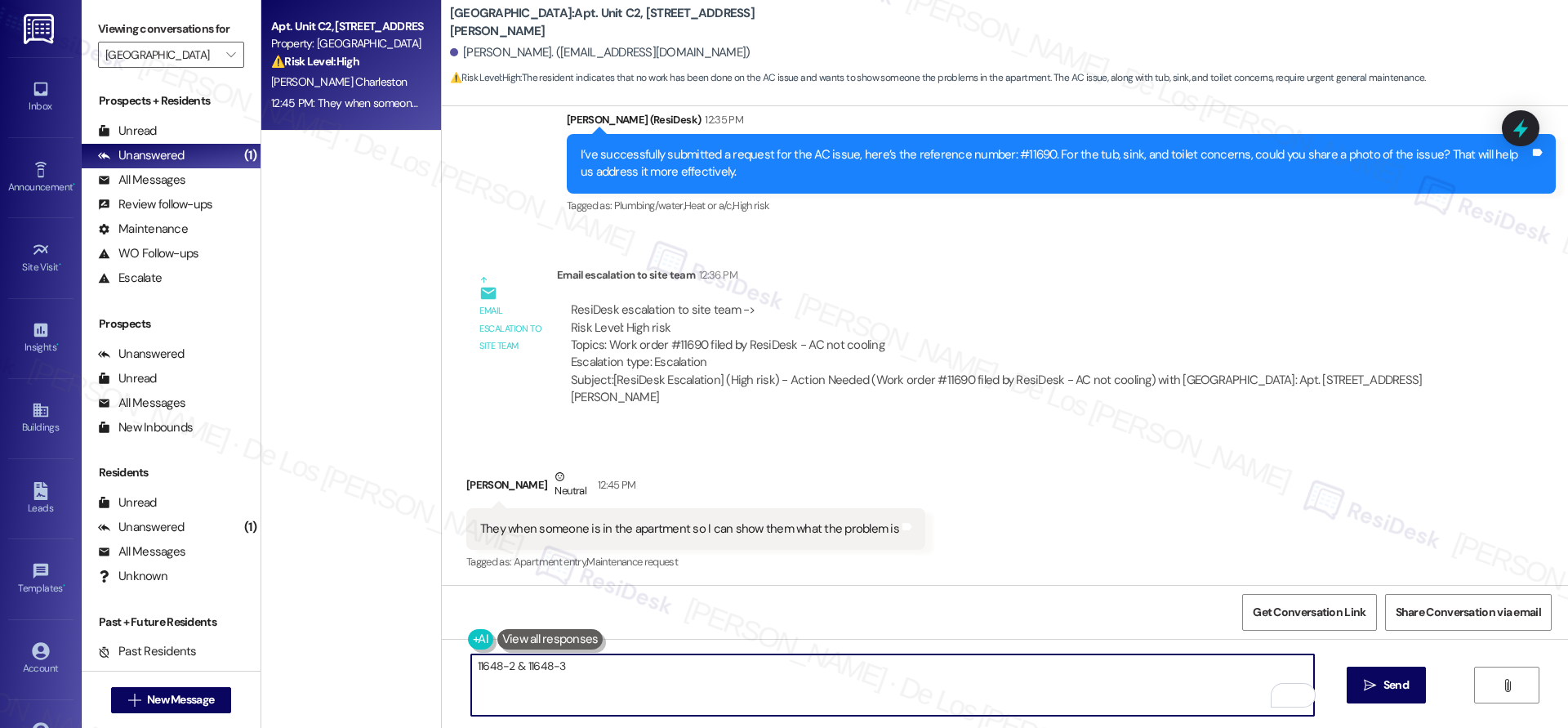
click at [644, 662] on textarea "11648-2 & 11648-3" at bounding box center [892, 685] width 843 height 61
click at [471, 664] on textarea "11648-2 & 11648-3" at bounding box center [892, 685] width 843 height 61
paste textarea "11581-1"
click at [495, 665] on textarea "11581-111648-2 & 11648-3" at bounding box center [892, 685] width 843 height 61
click at [471, 654] on textarea "11581-1 & 11648-2 & 11648-3" at bounding box center [892, 685] width 843 height 61
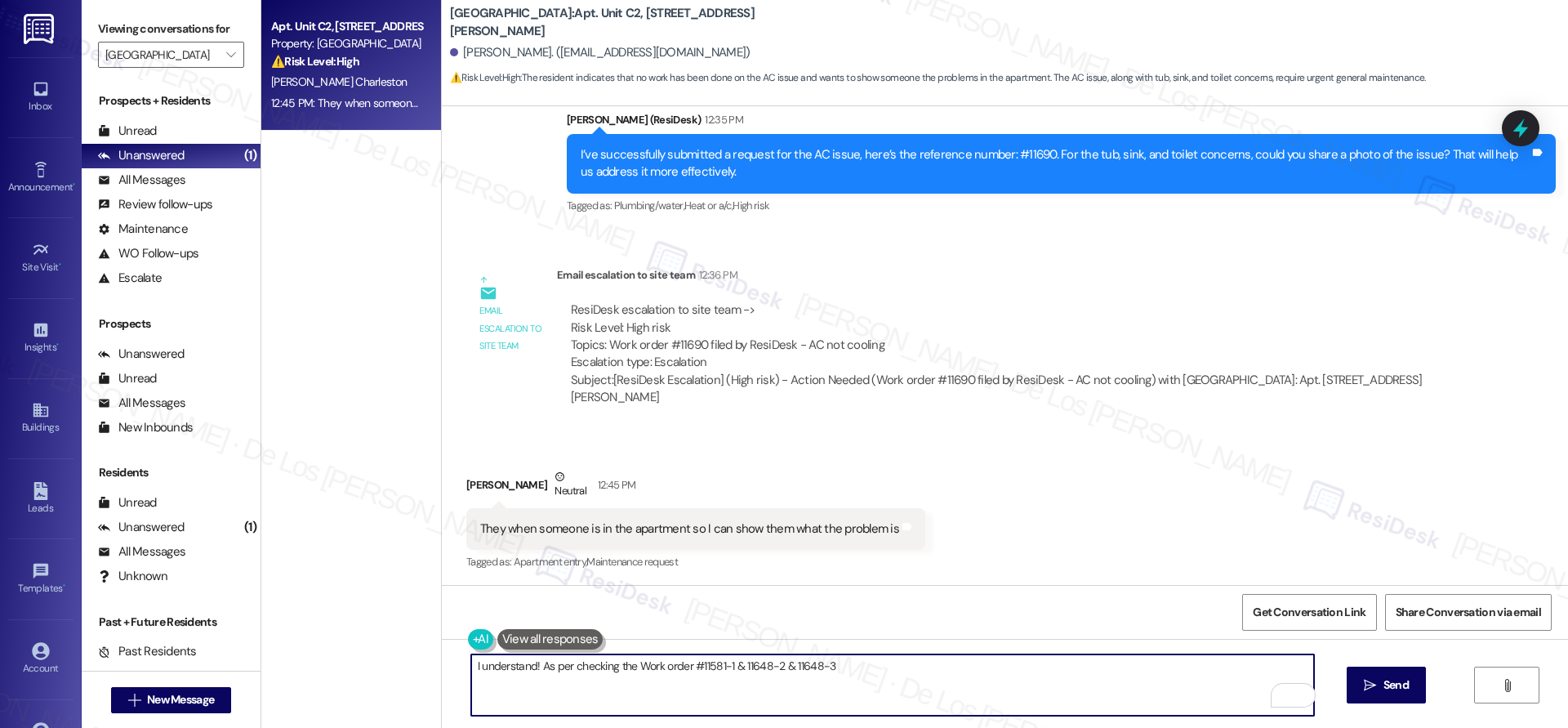
click at [720, 665] on textarea "I understand! As per checking the Work order #11581-1 & 11648-2 & 11648-3" at bounding box center [892, 685] width 843 height 61
click at [759, 667] on textarea "I understand! As per checking the Work order #11581 & 11648-2 & 11648-3" at bounding box center [892, 685] width 843 height 61
click at [952, 666] on textarea "I understand! As per checking the Work order #11581 & 11648-2 is already schedu…" at bounding box center [892, 685] width 843 height 61
drag, startPoint x: 711, startPoint y: 666, endPoint x: 684, endPoint y: 660, distance: 27.7
click at [683, 661] on textarea "I understand! As per checking the Work order #11581 & 11648-2 is already schedu…" at bounding box center [892, 685] width 843 height 61
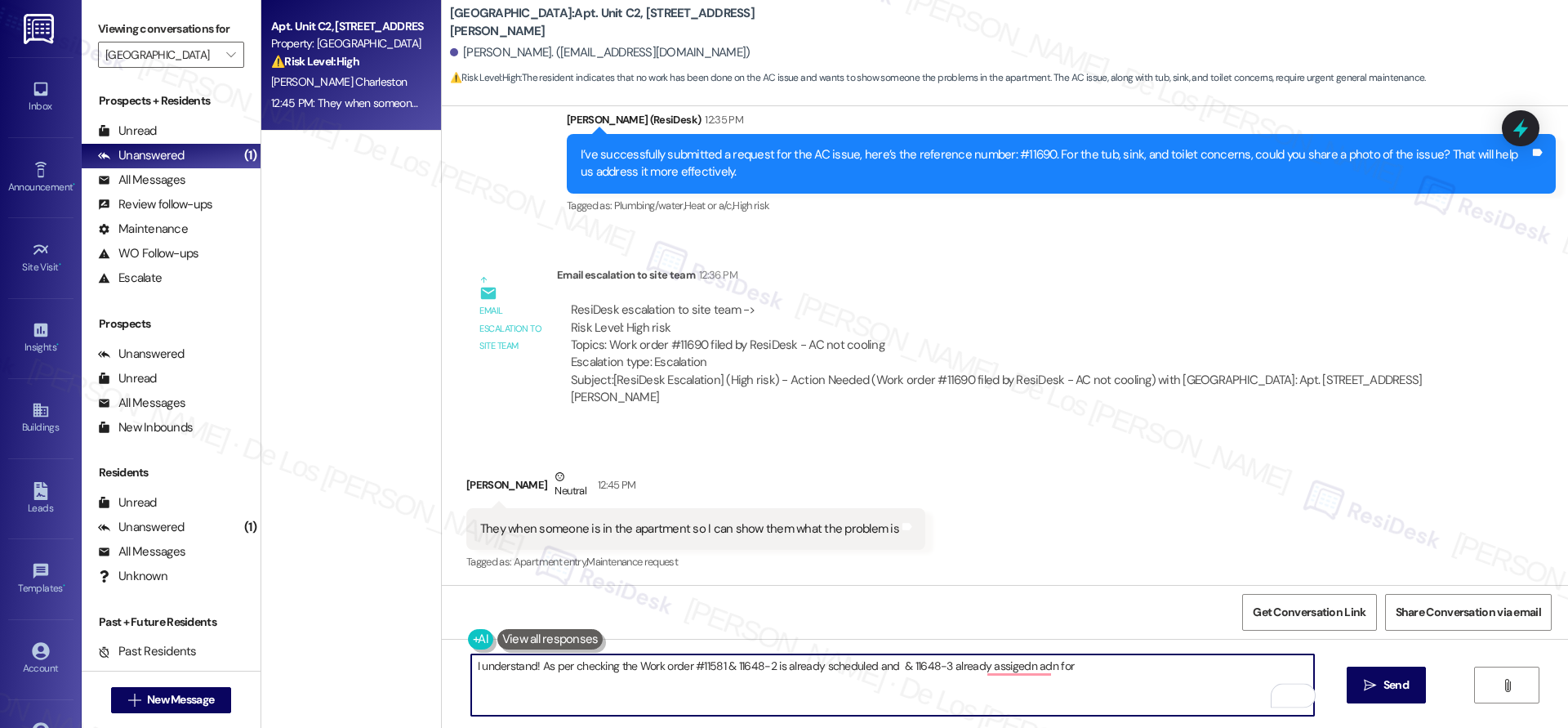
click at [1087, 666] on textarea "I understand! As per checking the Work order #11581 & 11648-2 is already schedu…" at bounding box center [892, 685] width 843 height 61
paste textarea "#11581"
click at [889, 687] on textarea "I understand! As per checking the Work order #11581 & 11648-2 is already schedu…" at bounding box center [892, 685] width 843 height 61
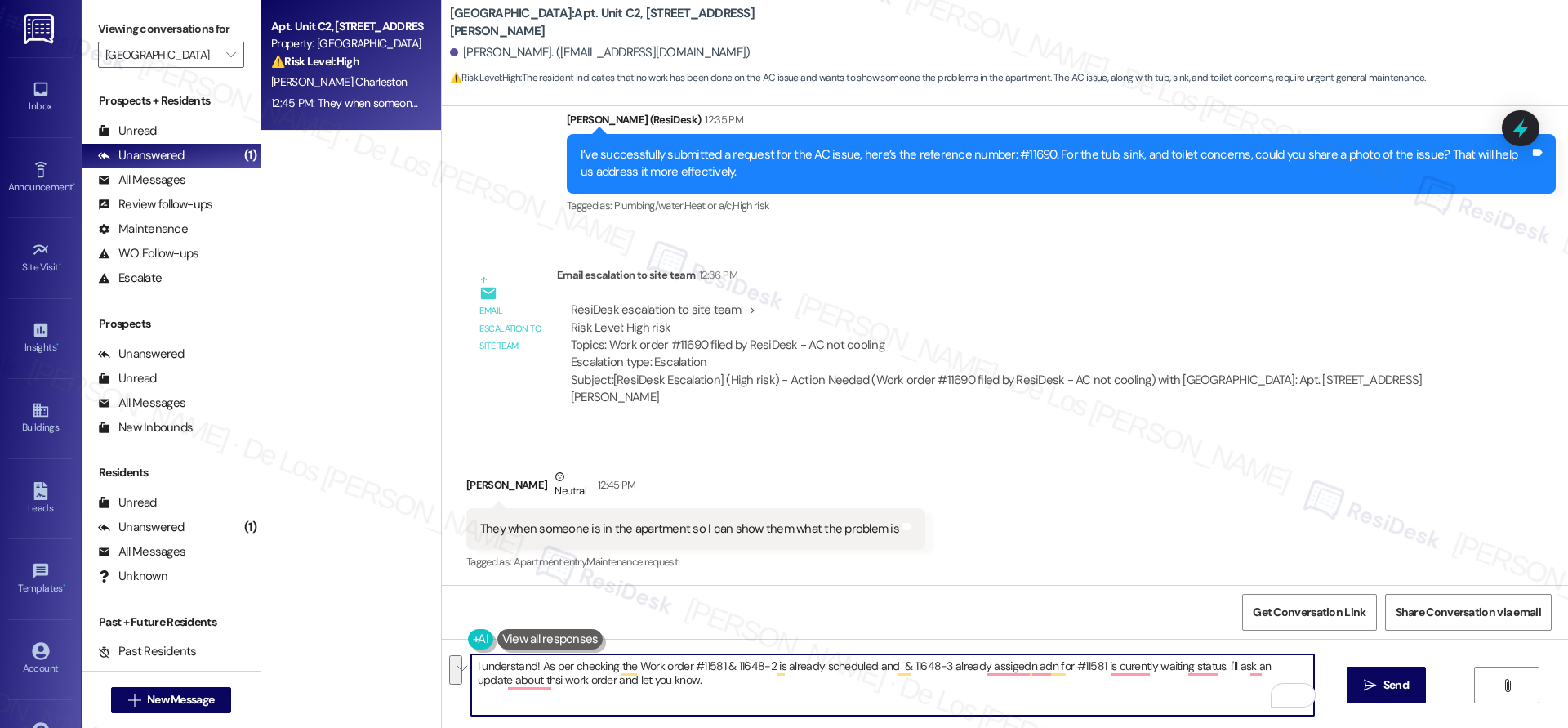
paste textarea "fter checking, Work Order #11581 is currently in a waiting status, while #11648…"
click at [693, 665] on textarea "I understand! After checking, Work Order #11581 is currently in a waiting statu…" at bounding box center [892, 685] width 843 height 61
click at [1079, 664] on textarea "I understand! After checking, Work Order #11581 is currently in a waiting statu…" at bounding box center [892, 685] width 843 height 61
click at [906, 666] on textarea "I understand! After checking, Work Order #11581 is currently in a waiting statu…" at bounding box center [892, 685] width 843 height 61
click at [691, 665] on textarea "I understand! After checking, Work Order #11581 is currently in a waiting statu…" at bounding box center [892, 685] width 843 height 61
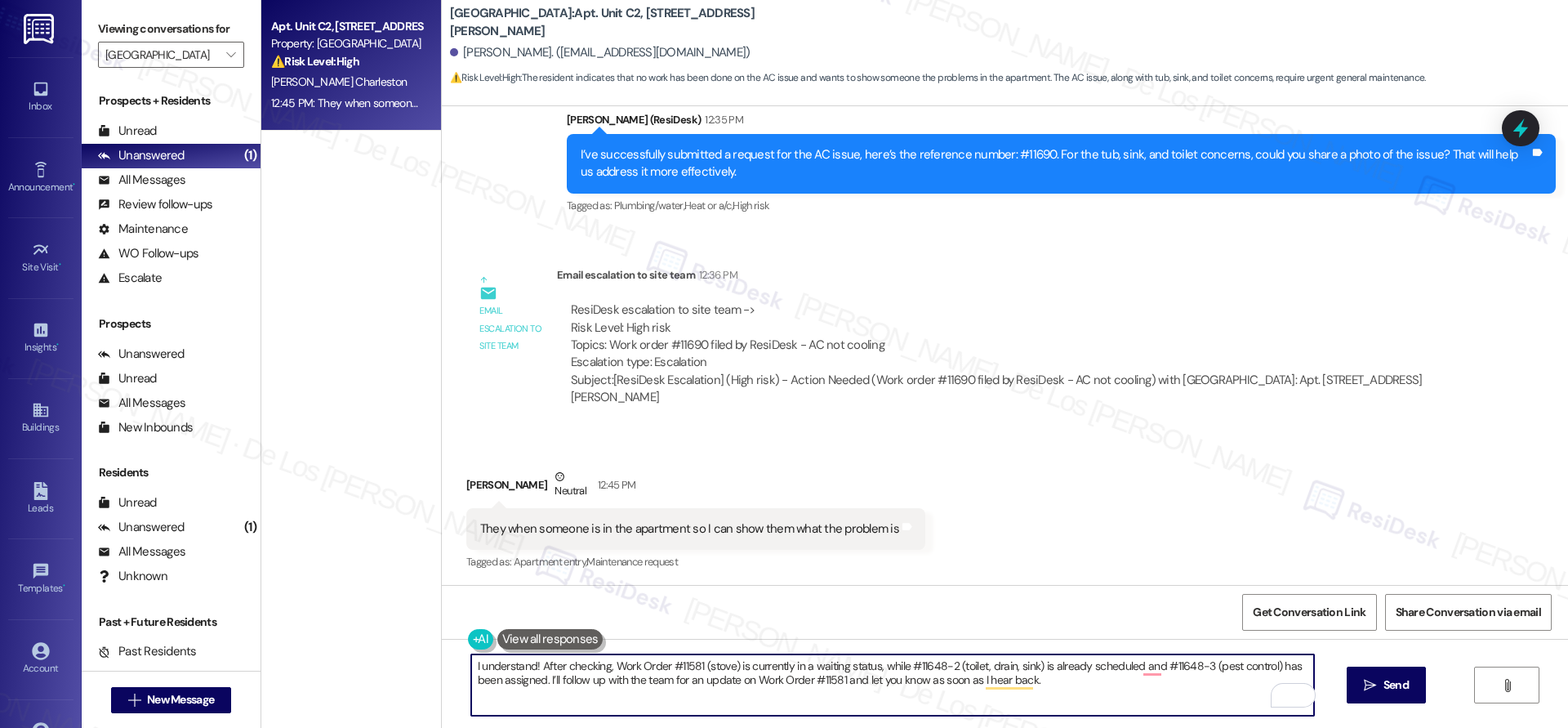
click at [864, 664] on textarea "I understand! After checking, Work Order #11581 (stove) is currently in a waiti…" at bounding box center [892, 685] width 843 height 61
drag, startPoint x: 783, startPoint y: 678, endPoint x: 1022, endPoint y: 720, distance: 242.7
click at [1054, 726] on div "I understand! After checking, Work Order #11581 (stove) is currently in a waiti…" at bounding box center [1005, 700] width 1126 height 122
drag, startPoint x: 792, startPoint y: 679, endPoint x: 1057, endPoint y: 722, distance: 268.5
click at [1057, 722] on div "I understand! After checking, Work Order #11581 (stove) is currently in a waiti…" at bounding box center [1005, 700] width 1126 height 122
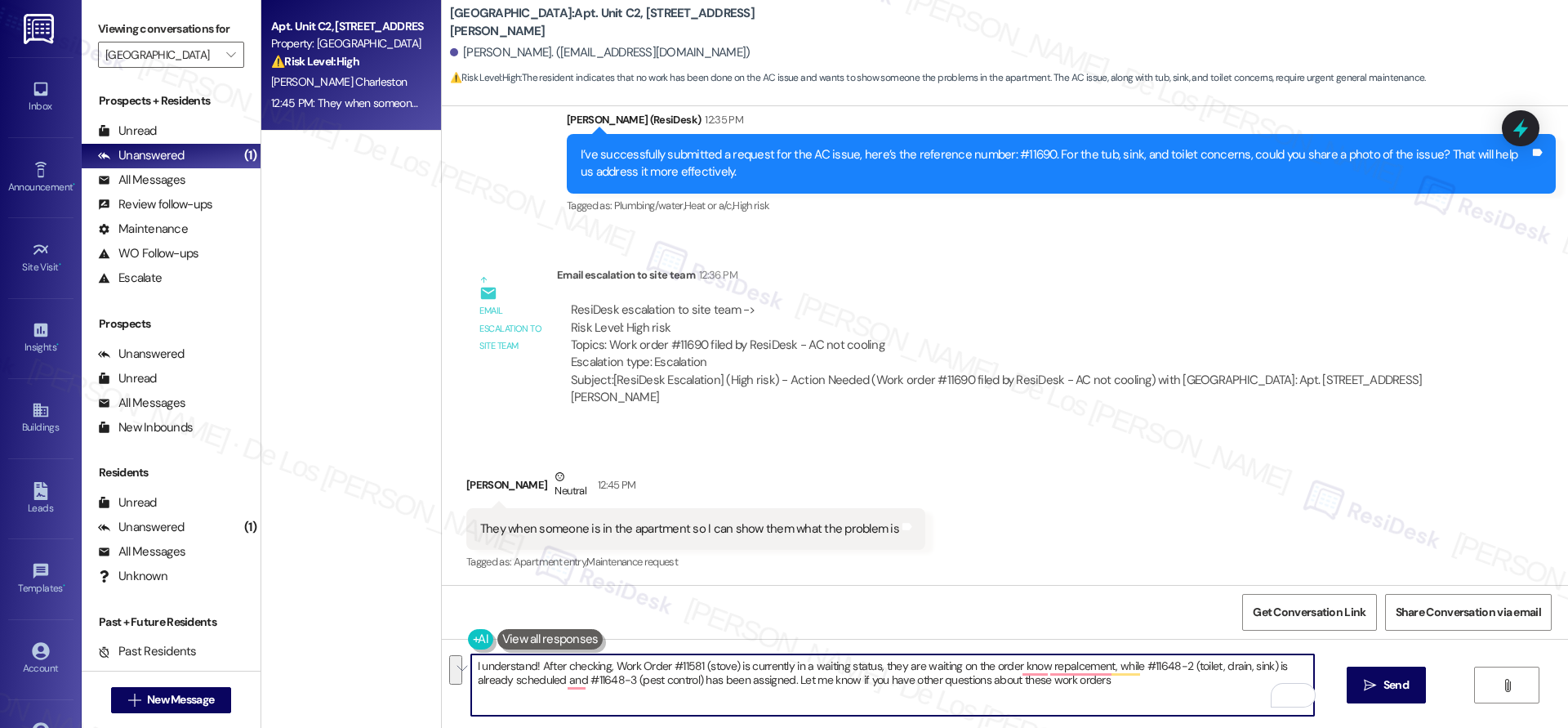
paste textarea "here’s what I found: Work Order #11581 (stove) is currently in waiting status —…"
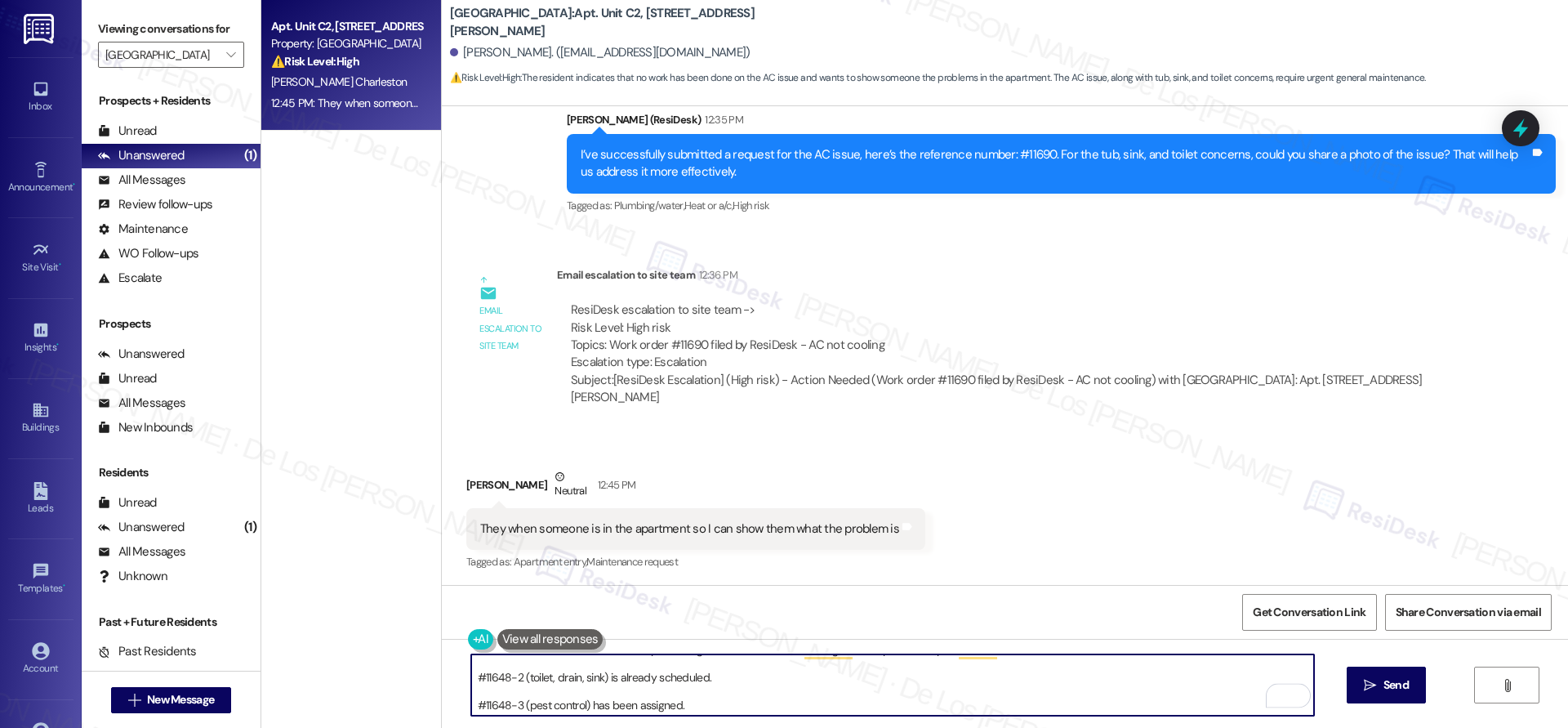
scroll to position [0, 0]
drag, startPoint x: 477, startPoint y: 680, endPoint x: 499, endPoint y: 677, distance: 22.2
click at [477, 679] on textarea "I understand! After checking, here’s what I found: Work Order #11581 (stove) is…" at bounding box center [892, 685] width 843 height 61
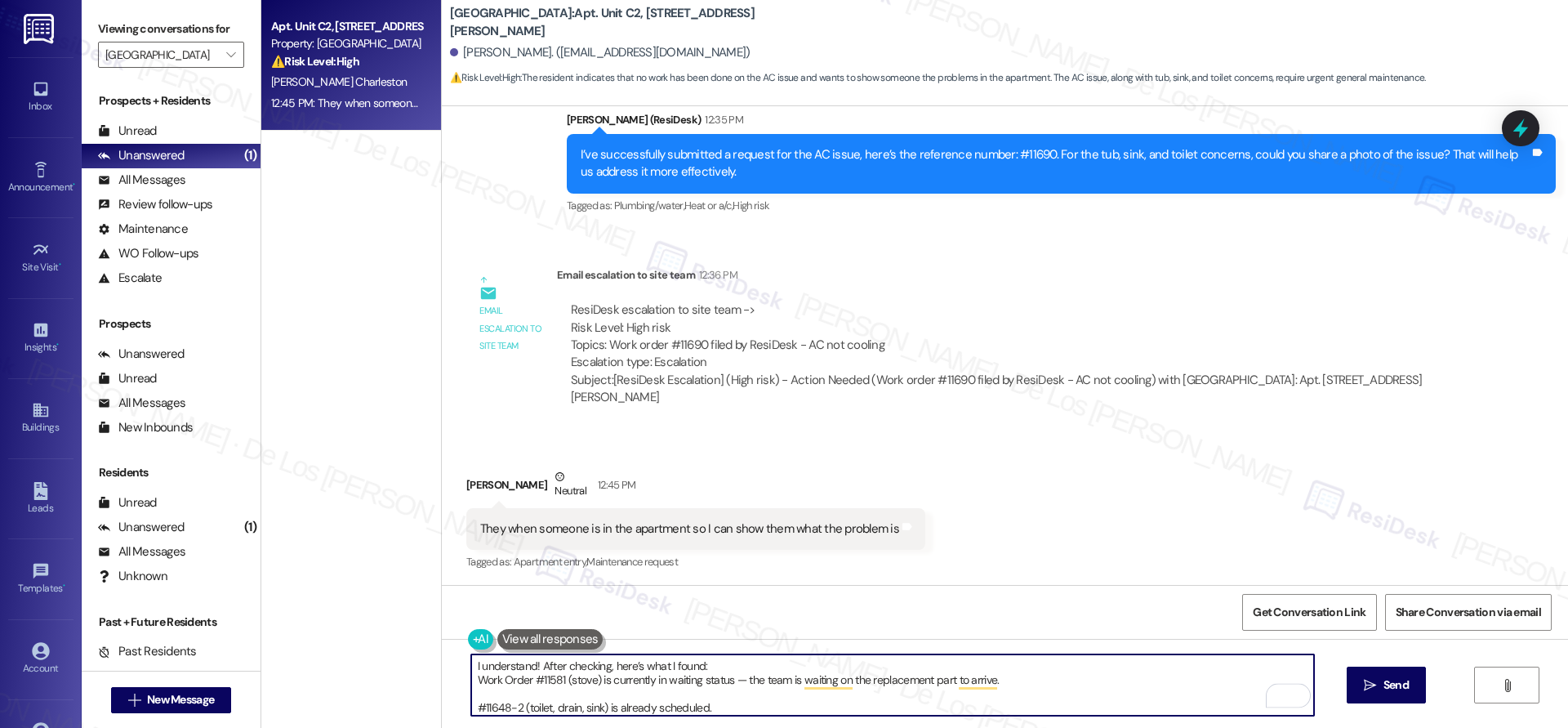
click at [498, 693] on textarea "I understand! After checking, here’s what I found: Work Order #11581 (stove) is…" at bounding box center [892, 685] width 843 height 61
drag, startPoint x: 737, startPoint y: 682, endPoint x: 773, endPoint y: 683, distance: 36.0
click at [737, 681] on textarea "I understand! After checking, here’s what I found: Work Order #11581 (stove) is…" at bounding box center [892, 685] width 843 height 61
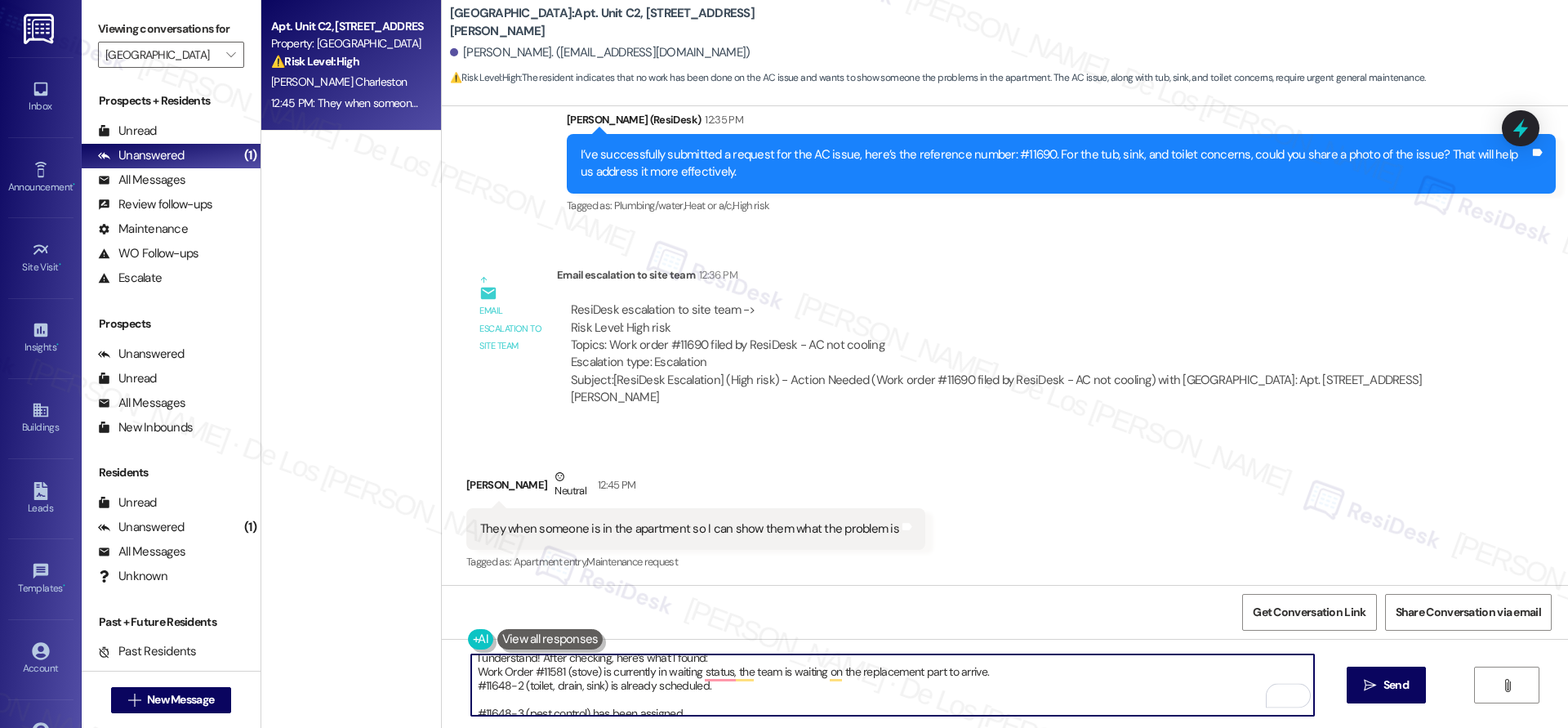
scroll to position [10, 0]
click at [570, 694] on textarea "I understand! After checking, here’s what I found: Work Order #11581 (stove) is…" at bounding box center [892, 685] width 843 height 61
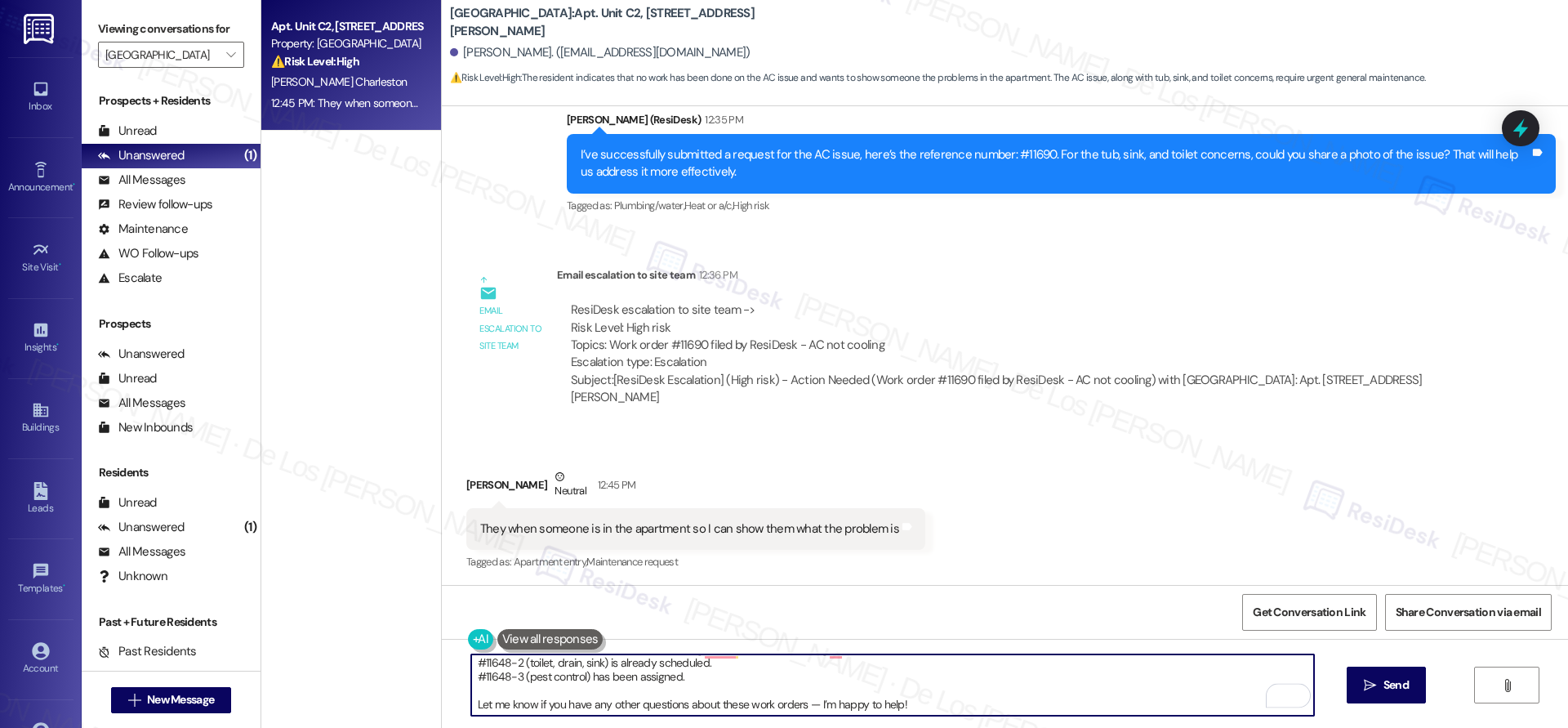
click at [609, 685] on textarea "I understand! After checking, here’s what I found: Work Order #11581 (stove) is…" at bounding box center [892, 685] width 843 height 61
click at [812, 700] on textarea "I understand! After checking, here’s what I found: Work Order #11581 (stove) is…" at bounding box center [892, 685] width 843 height 61
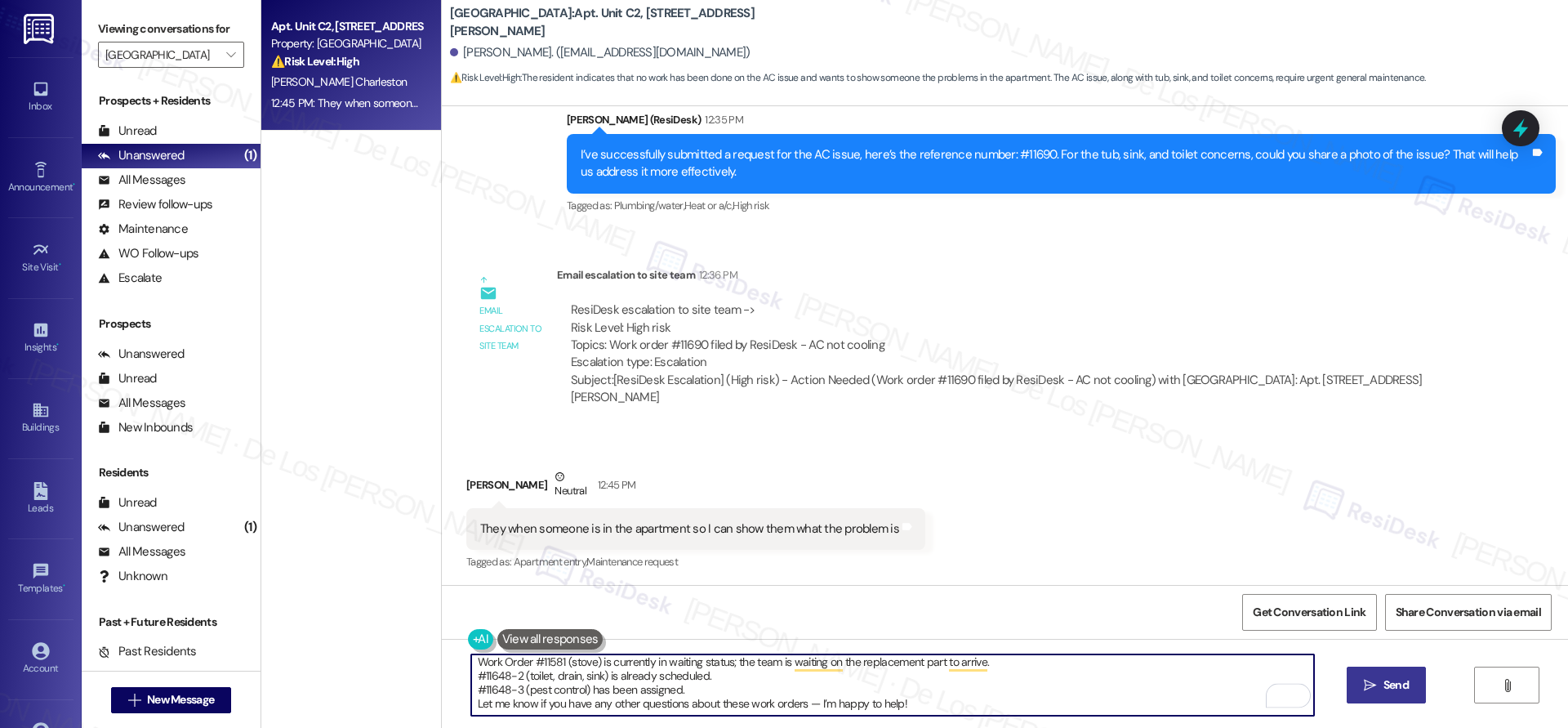
type textarea "I understand! After checking, here’s what I found: Work Order #11581 (stove) is…"
click at [1366, 671] on button " Send" at bounding box center [1386, 684] width 79 height 36
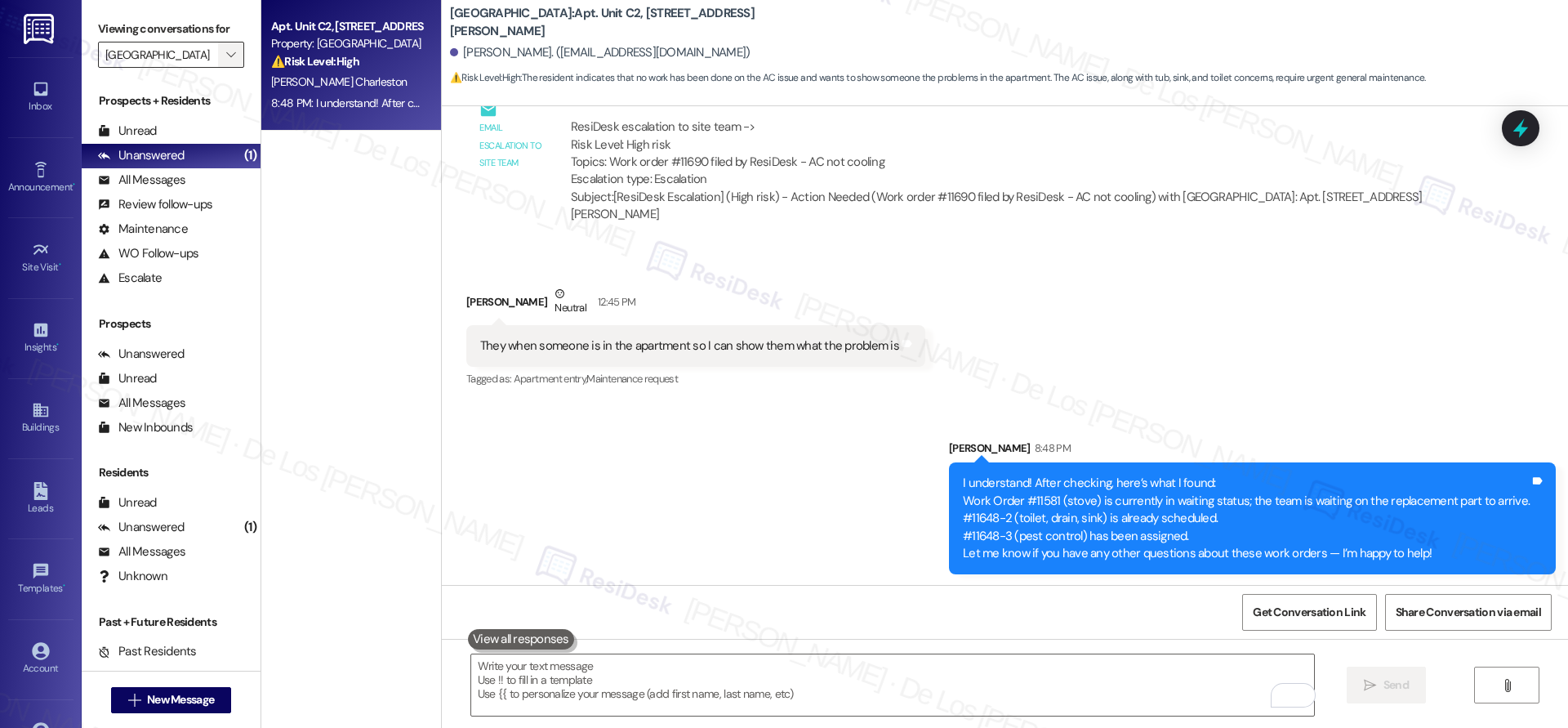
click at [223, 63] on span "" at bounding box center [231, 55] width 16 height 27
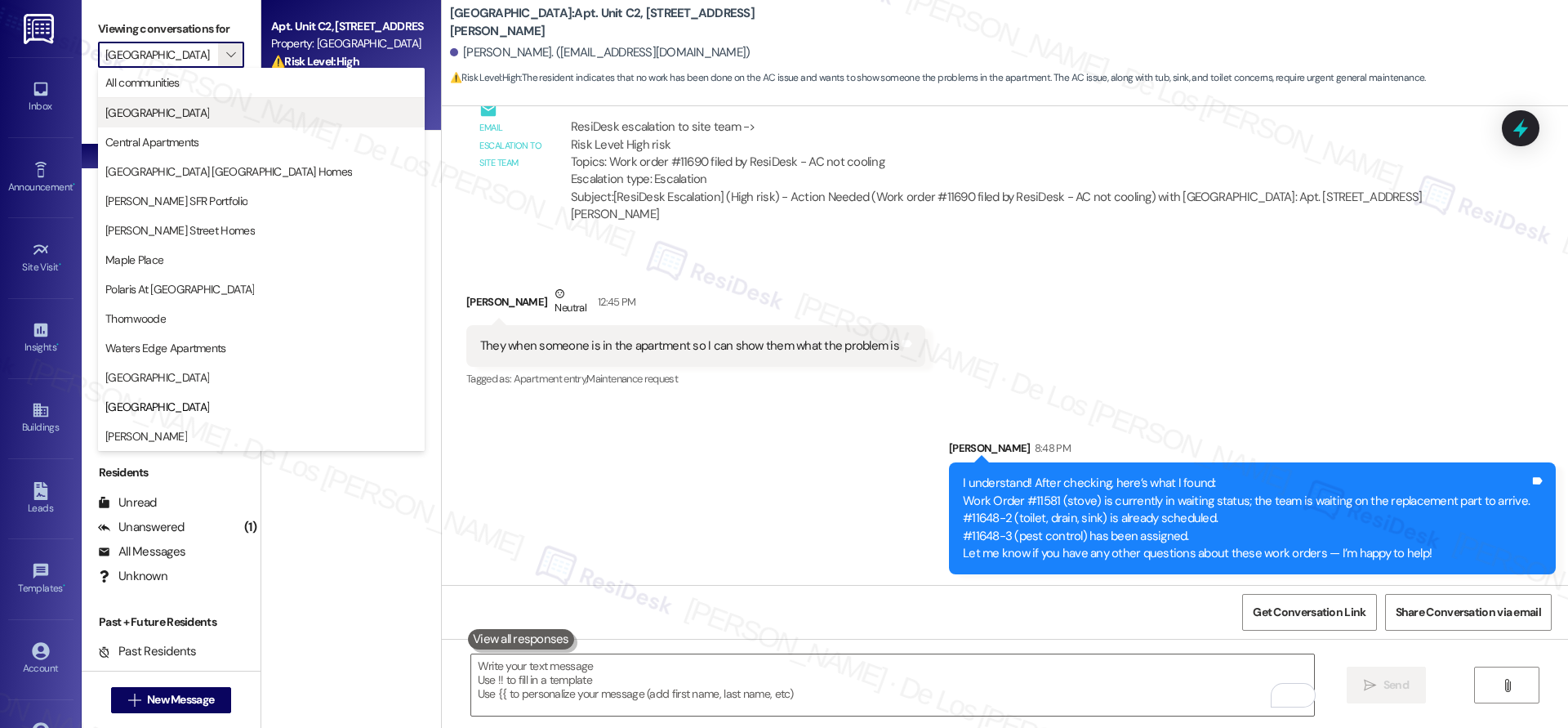
click at [197, 112] on span "[GEOGRAPHIC_DATA]" at bounding box center [261, 112] width 312 height 16
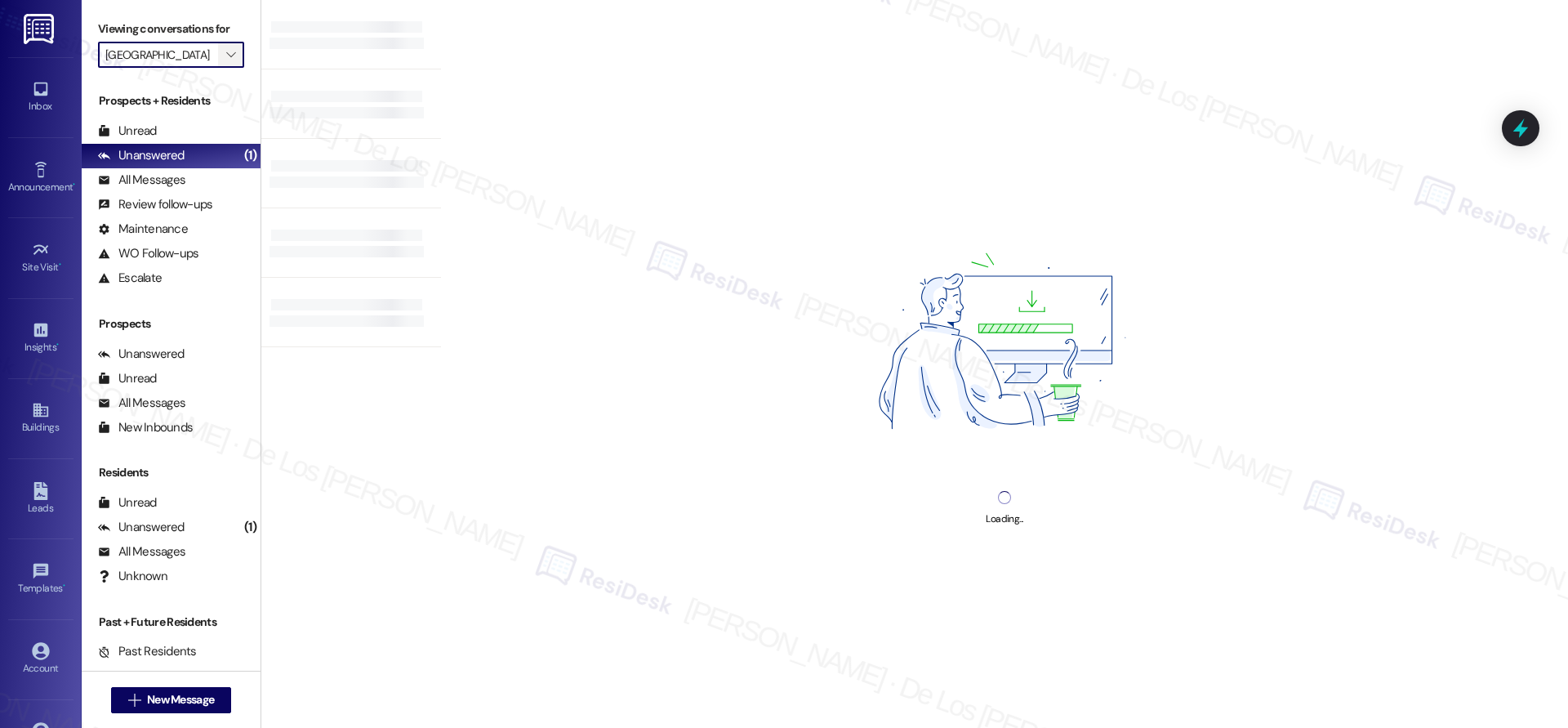
type input "[GEOGRAPHIC_DATA]"
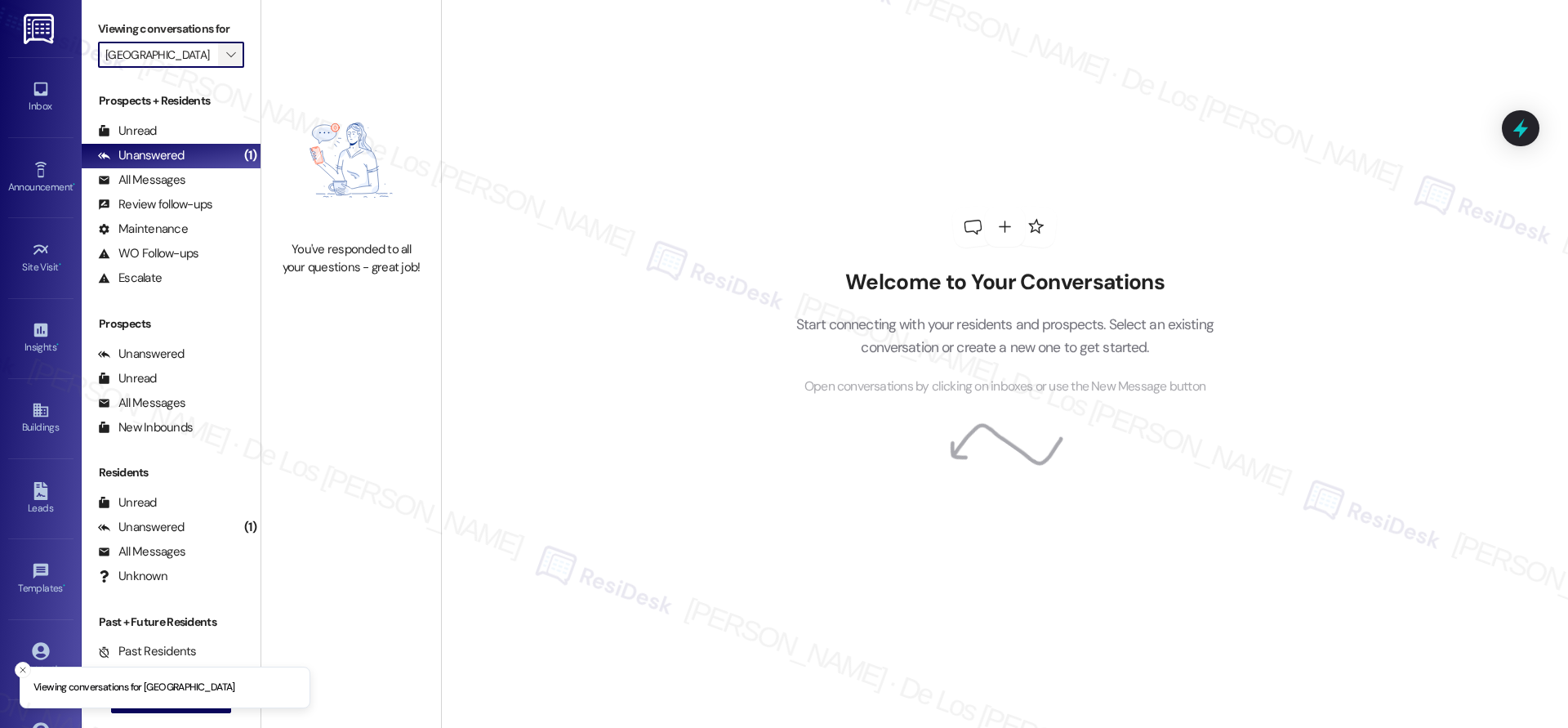
click at [223, 57] on span "" at bounding box center [231, 55] width 16 height 27
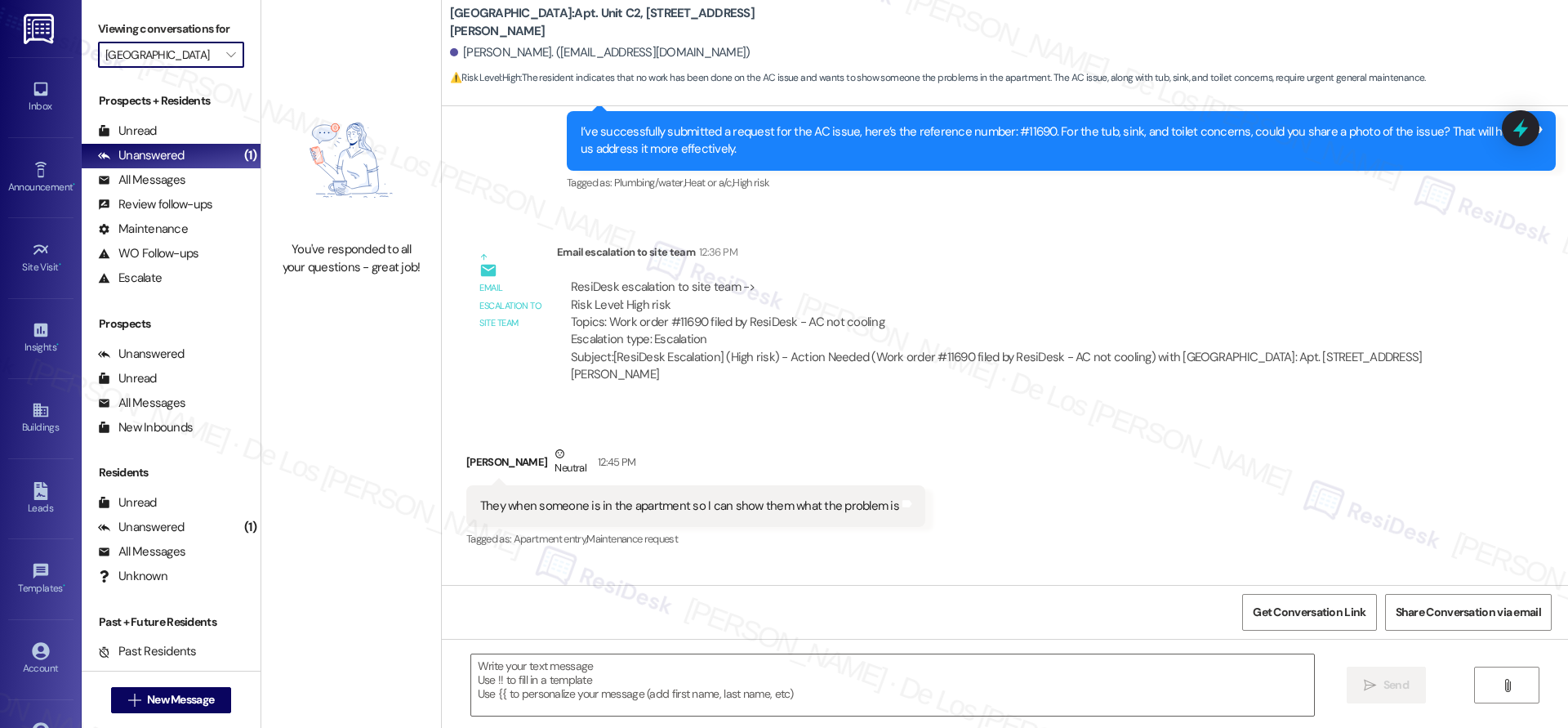
type textarea "Fetching suggested responses. Please feel free to read through the conversation…"
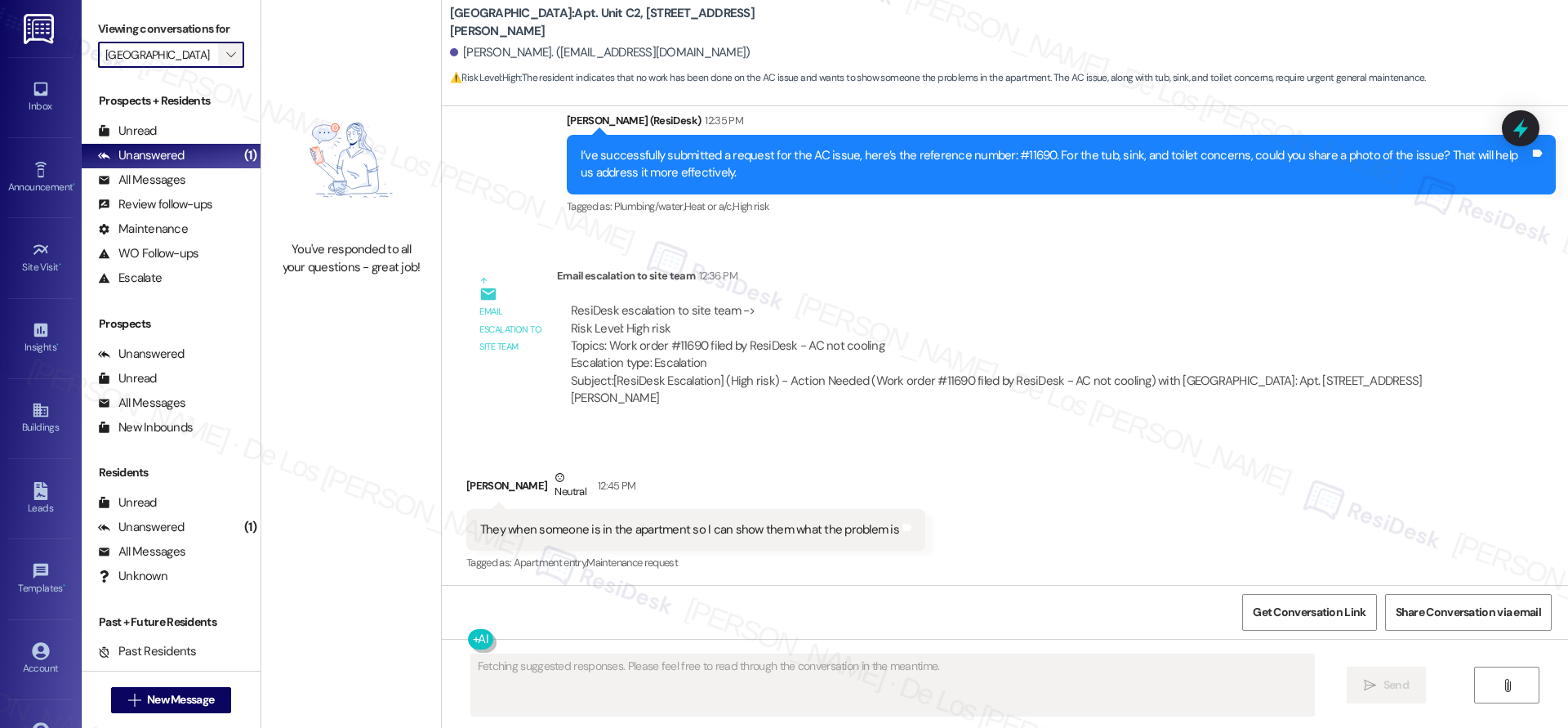
click at [223, 63] on span "" at bounding box center [231, 55] width 16 height 27
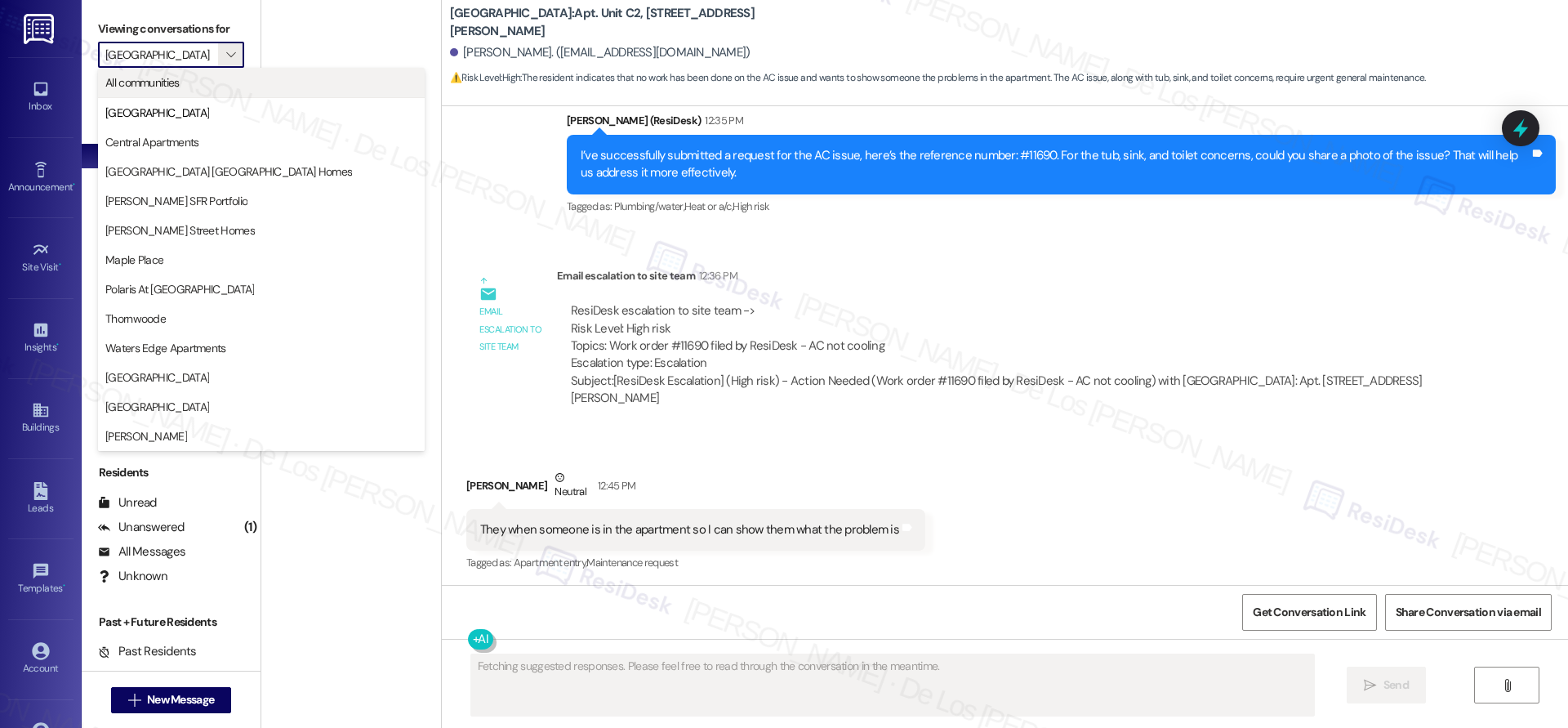
click at [190, 89] on span "All communities" at bounding box center [261, 82] width 312 height 16
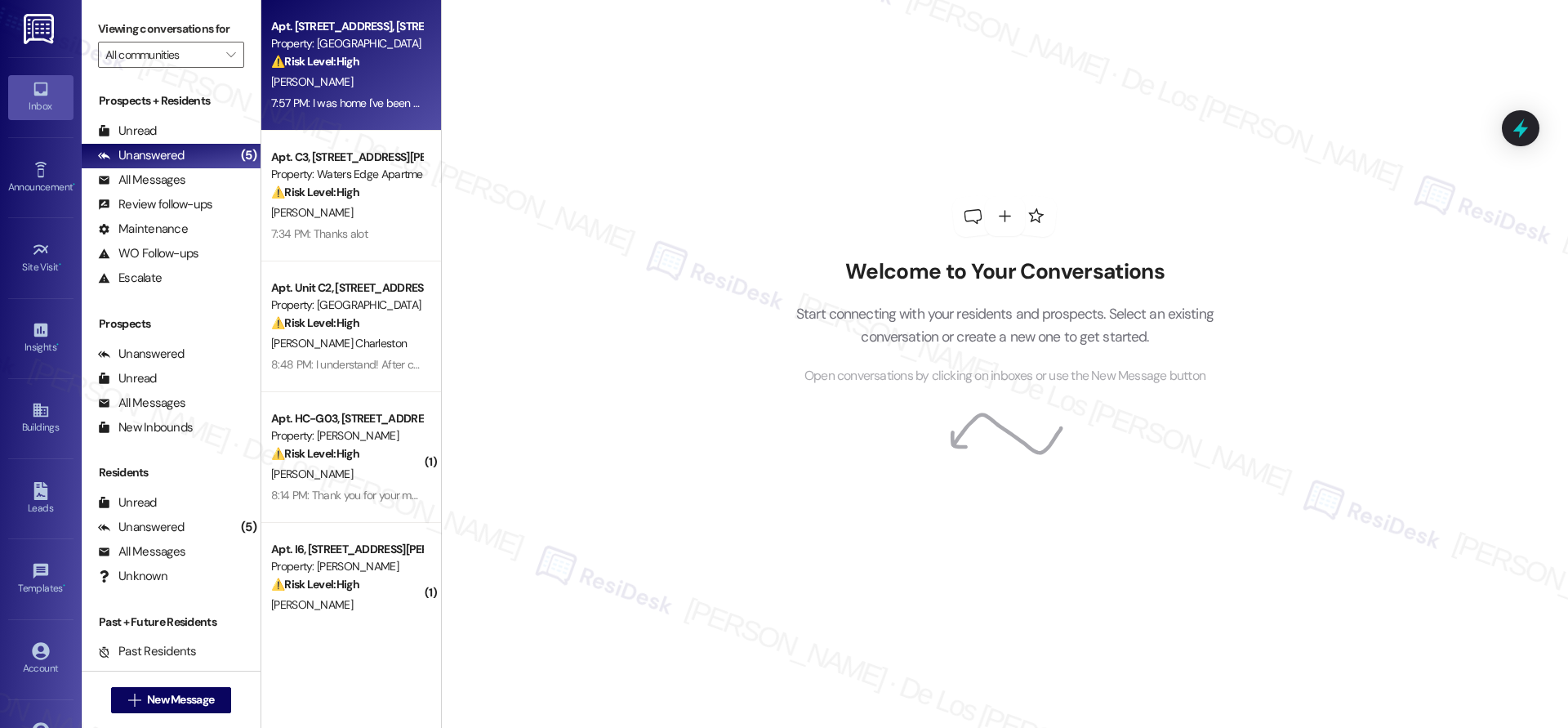
click at [372, 89] on div "L. Patterson" at bounding box center [346, 81] width 154 height 20
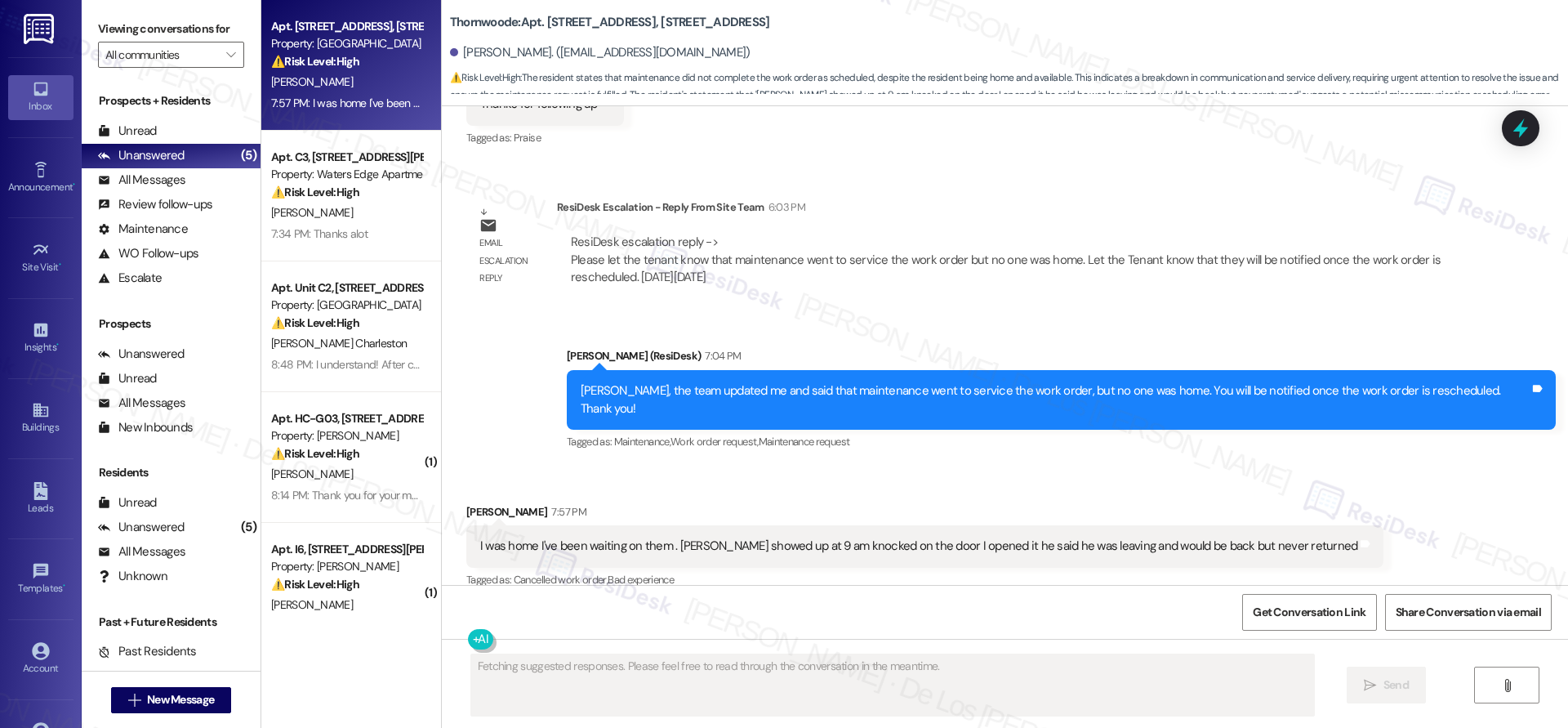
scroll to position [1524, 0]
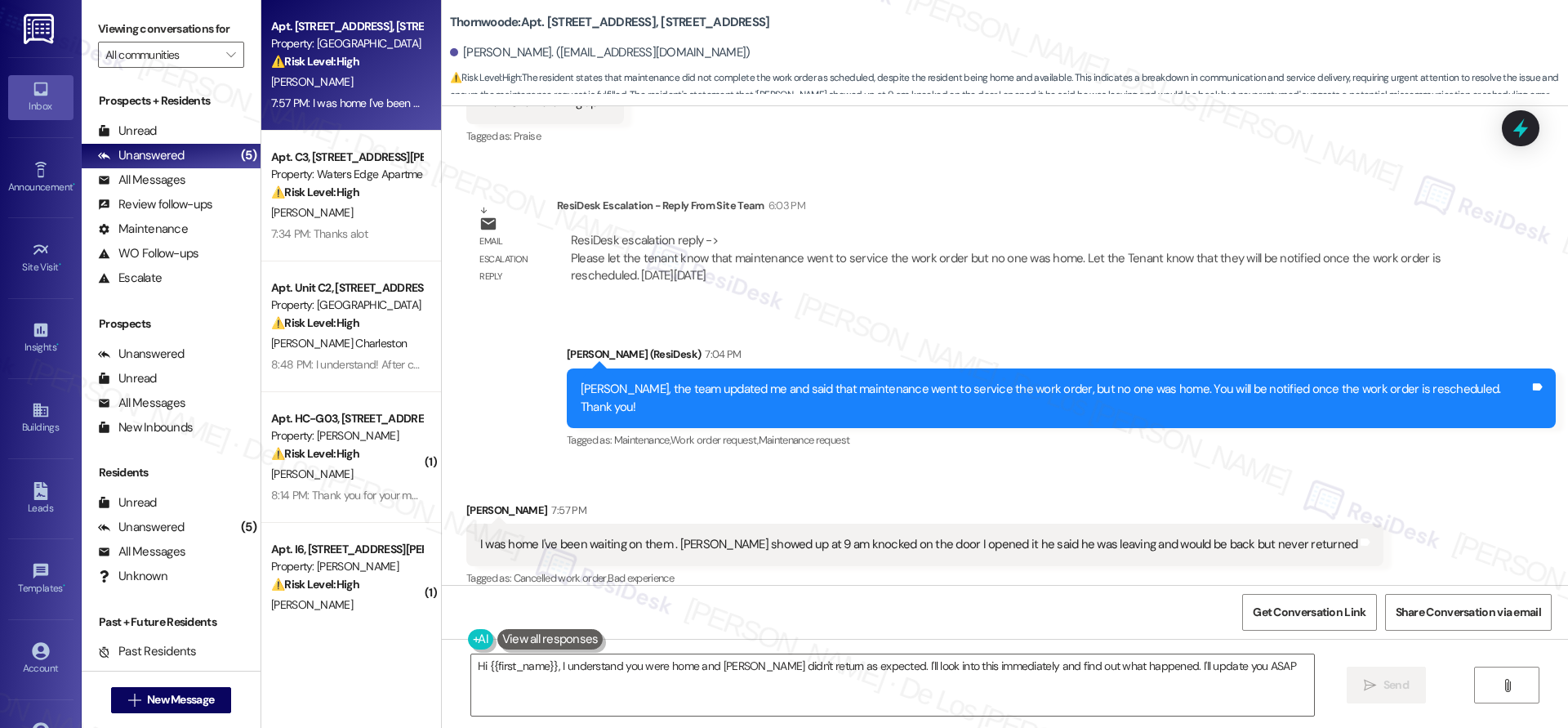
type textarea "Hi {{first_name}}, I understand you were home and Juan didn't return as expecte…"
click at [1060, 536] on div "I was home I've been waiting on them . Juan showed up at 9 am knocked on the do…" at bounding box center [918, 544] width 877 height 17
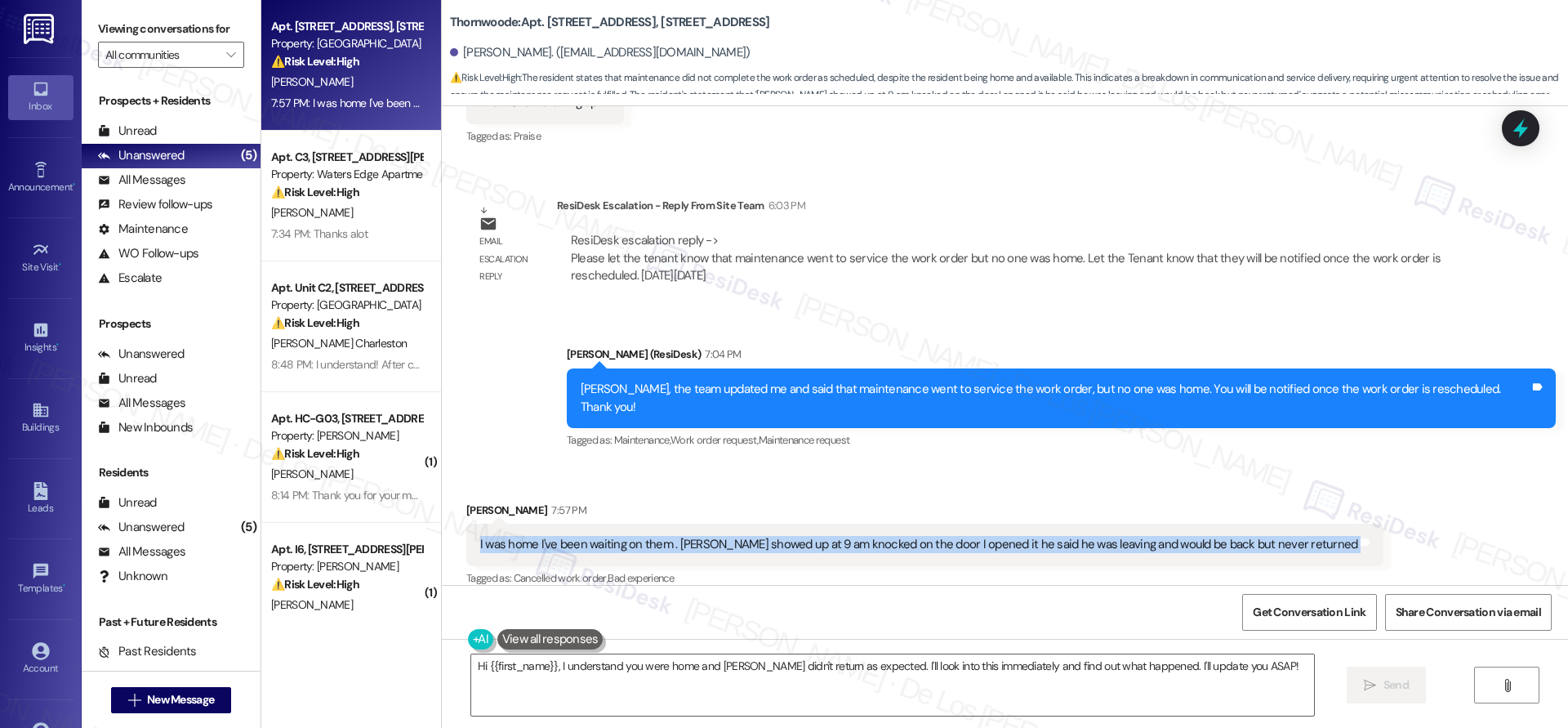
click at [1060, 536] on div "I was home I've been waiting on them . Juan showed up at 9 am knocked on the do…" at bounding box center [918, 544] width 877 height 17
copy div "I was home I've been waiting on them . Juan showed up at 9 am knocked on the do…"
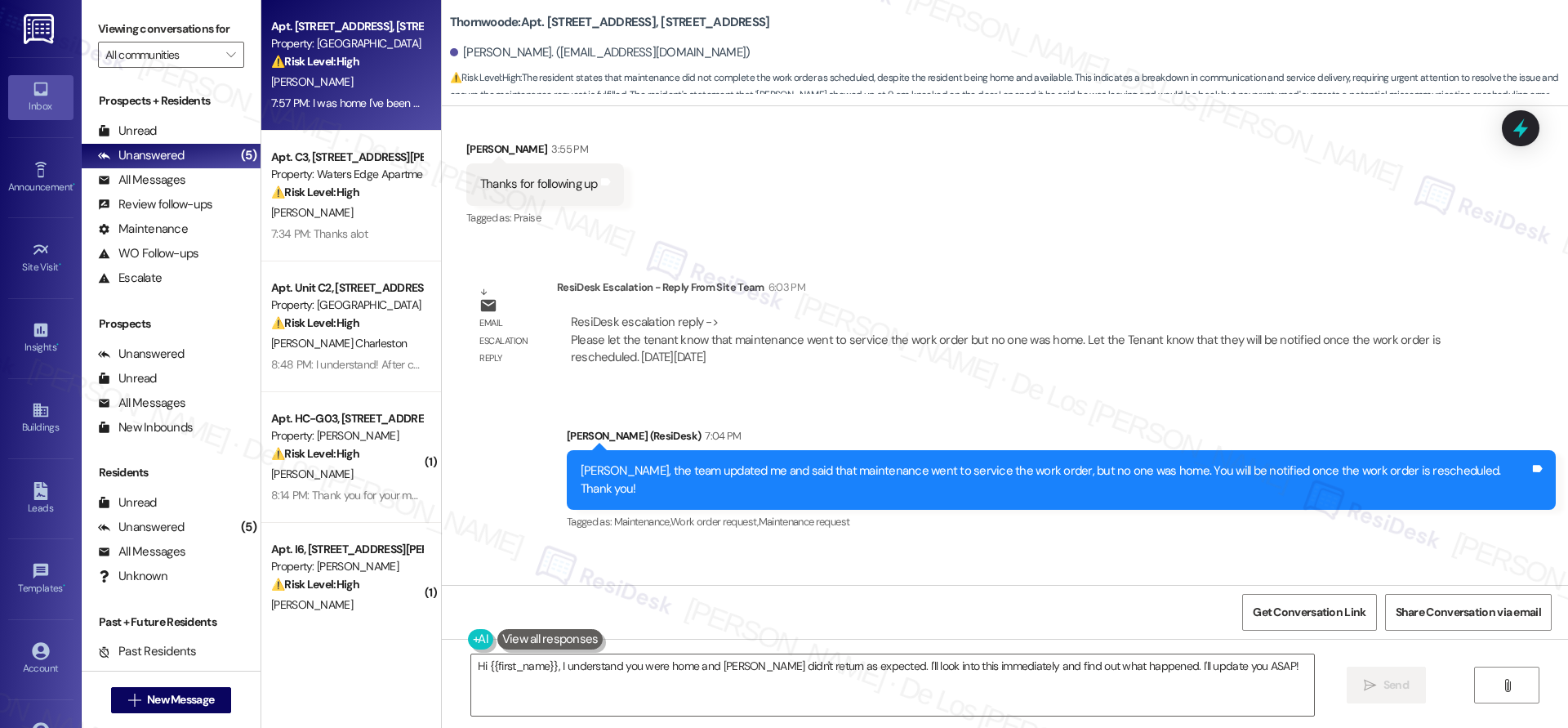
scroll to position [1525, 0]
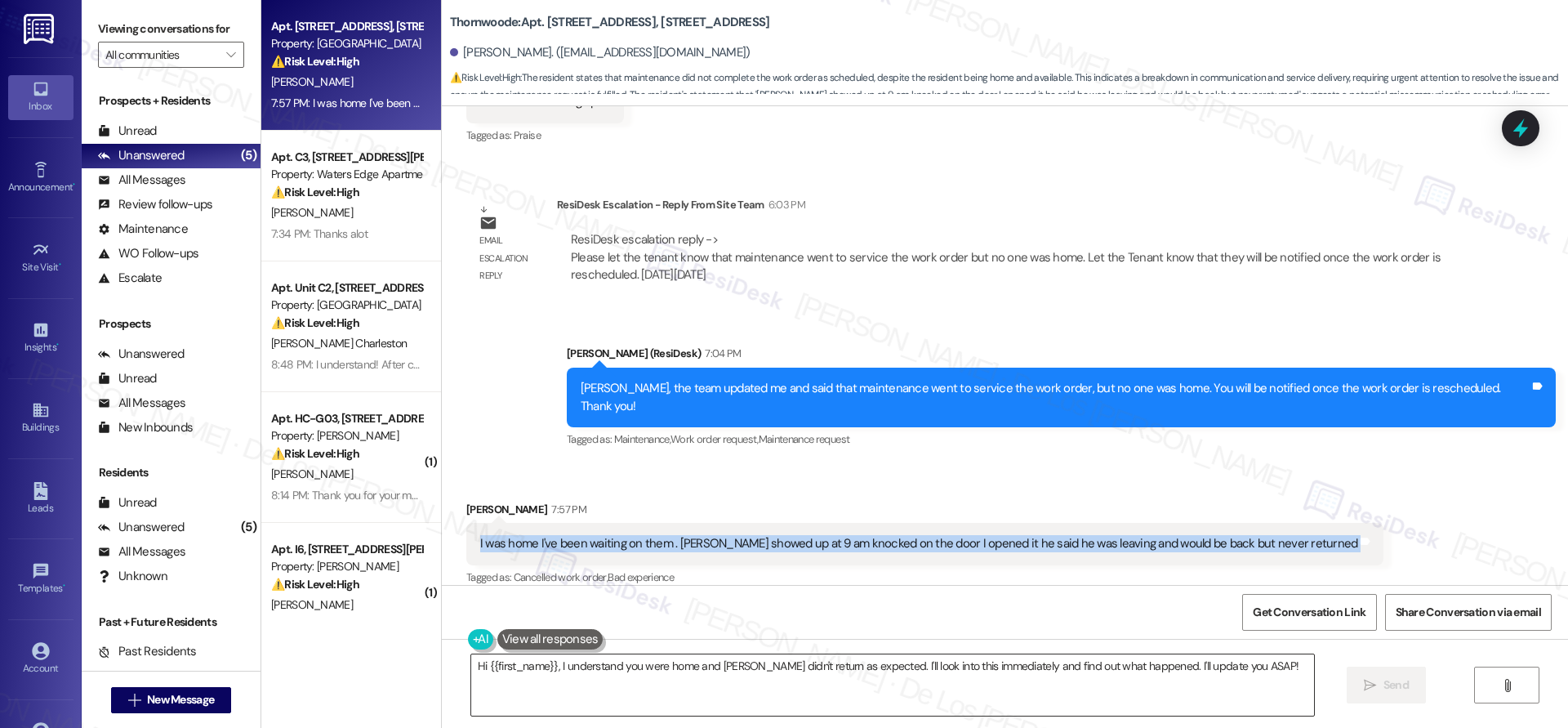
click at [671, 676] on textarea "Hi {{first_name}}, I understand you were home and Juan didn't return as expecte…" at bounding box center [892, 685] width 843 height 61
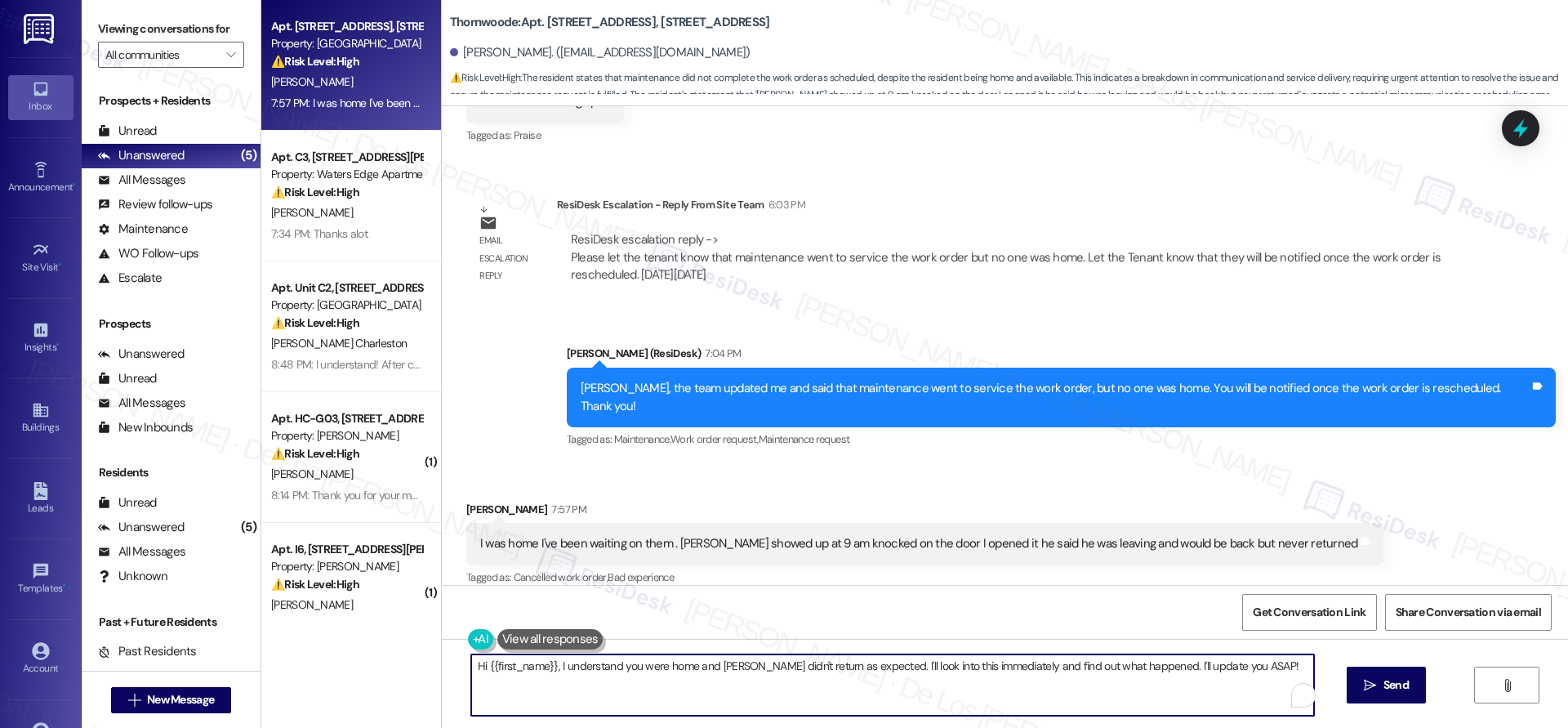
click at [671, 676] on textarea "Hi {{first_name}}, I understand you were home and Juan didn't return as expecte…" at bounding box center [892, 685] width 843 height 61
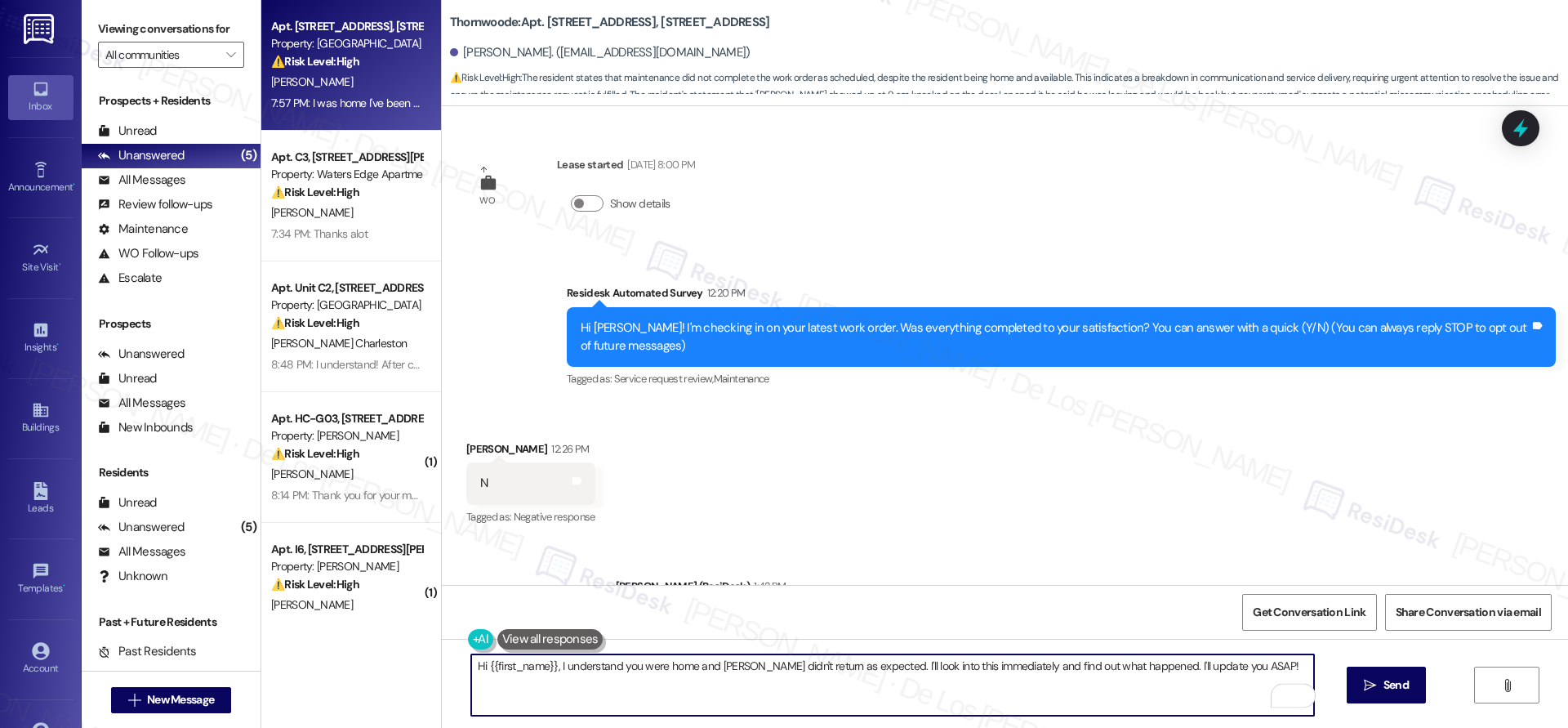
scroll to position [1525, 0]
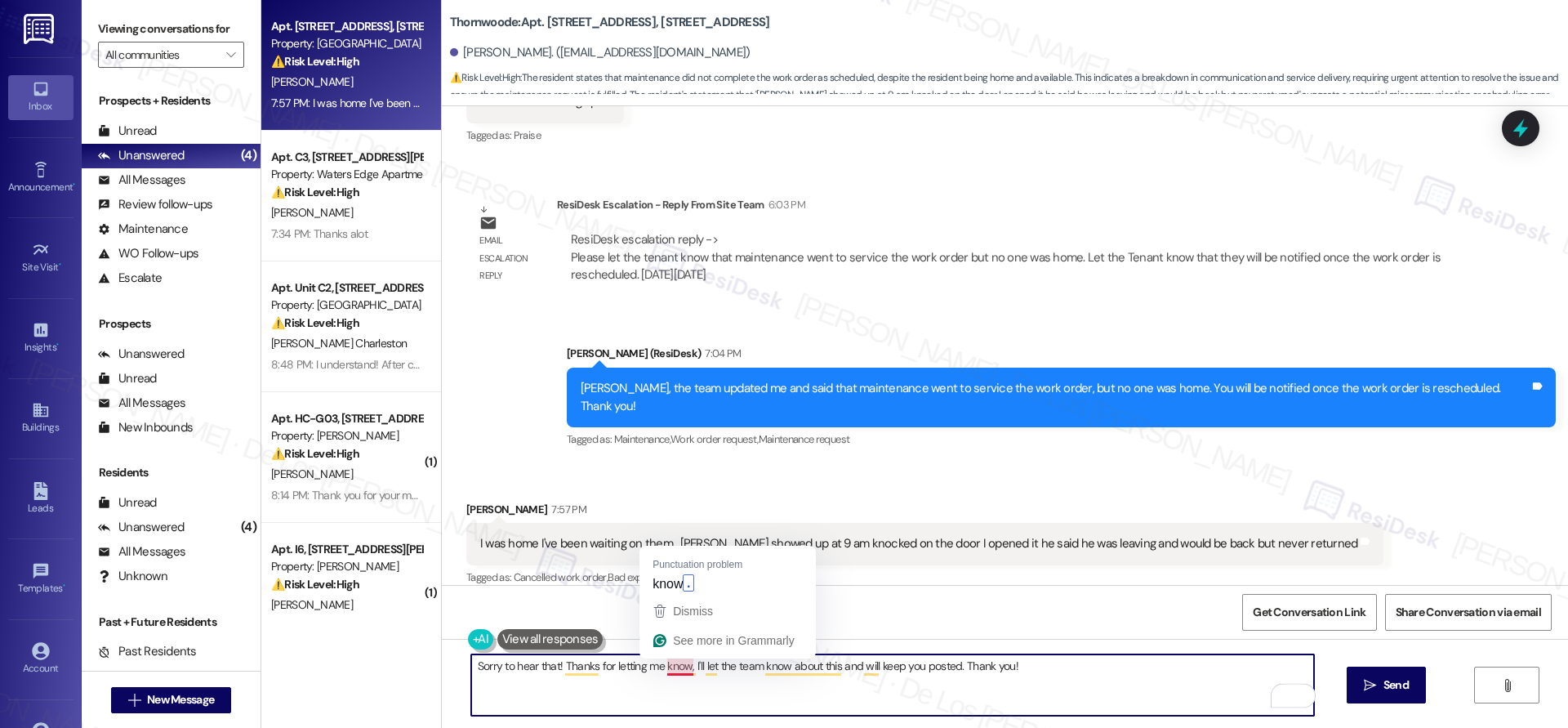
click at [789, 706] on textarea "Sorry to hear that! Thanks for letting me know, I'll let the team know about th…" at bounding box center [892, 685] width 843 height 61
click at [787, 672] on textarea "Sorry to hear that! Thanks for letting me know, I'll let the team know about th…" at bounding box center [892, 685] width 843 height 61
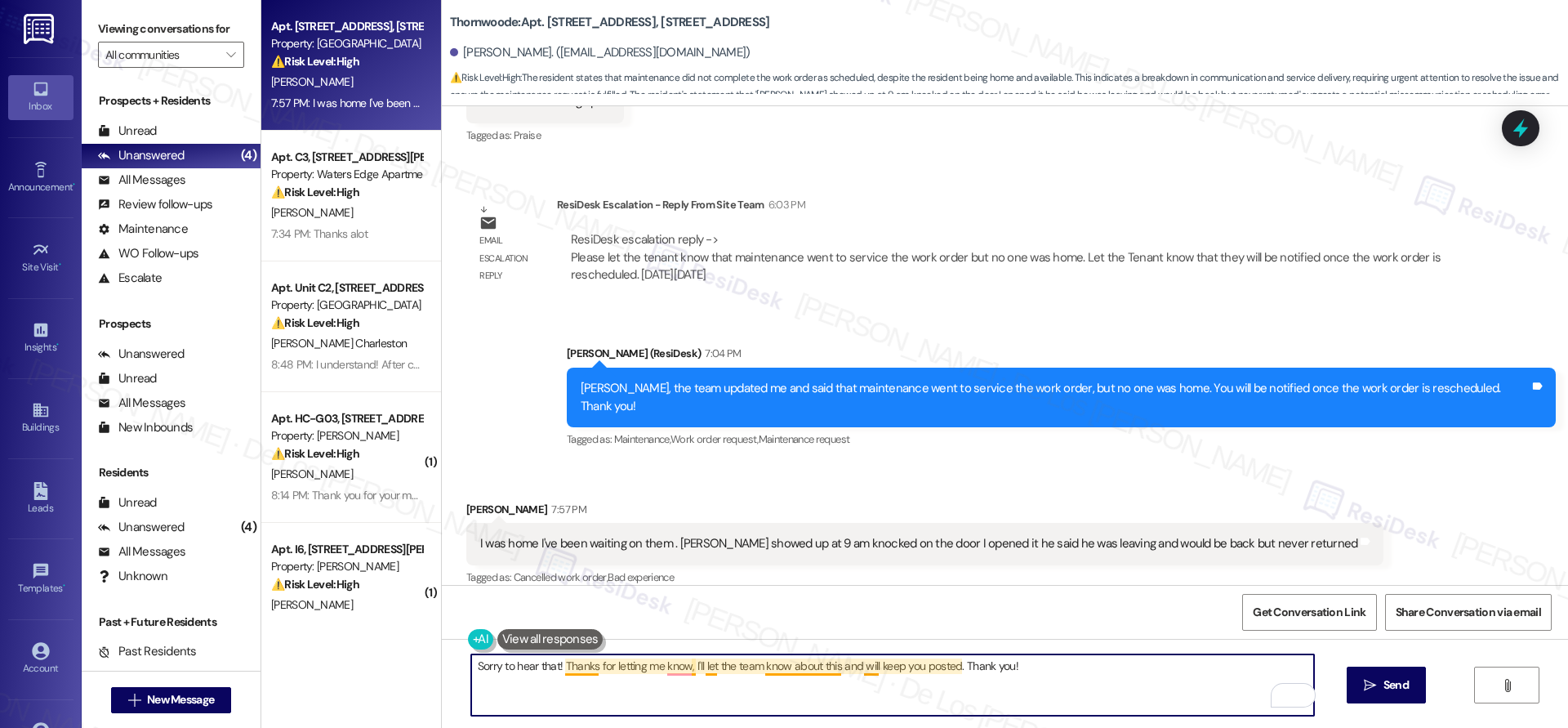
click at [787, 672] on textarea "Sorry to hear that! Thanks for letting me know, I'll let the team know about th…" at bounding box center [892, 685] width 843 height 61
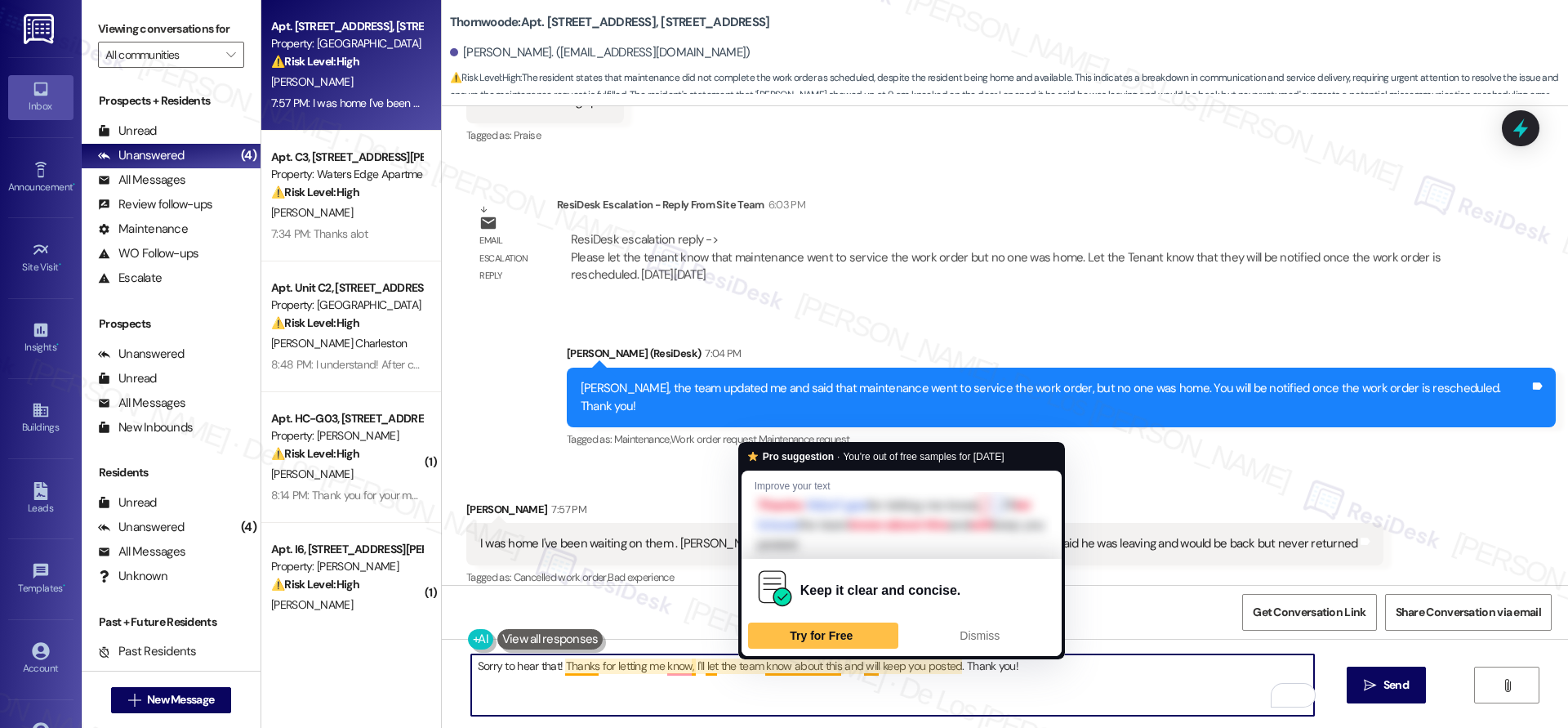
click at [787, 672] on textarea "Sorry to hear that! Thanks for letting me know, I'll let the team know about th…" at bounding box center [892, 685] width 843 height 61
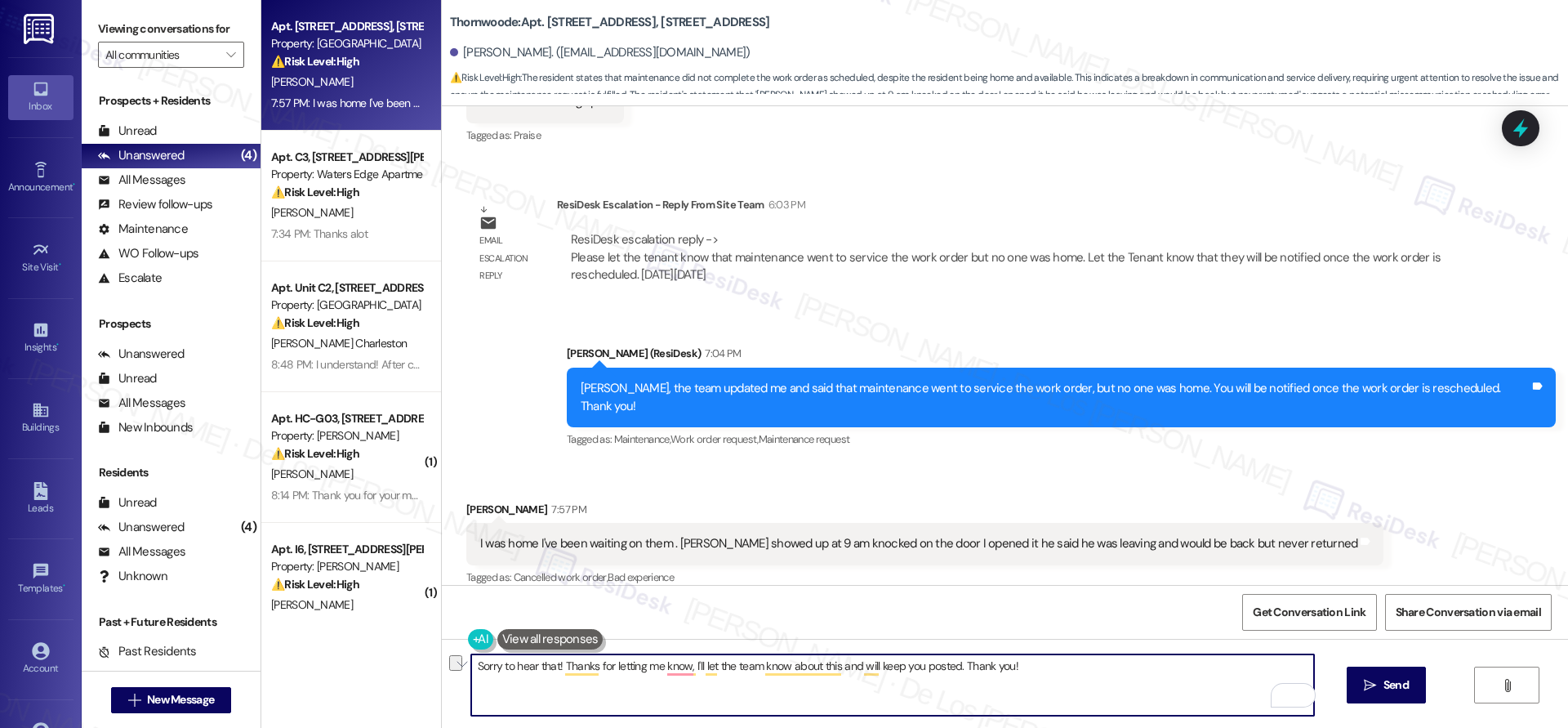
paste textarea "I’m sorry to hear that! Thanks for keeping me in the loop — I’ll share this wit…"
click at [738, 666] on textarea "I’m sorry to hear that! Thanks for keeping me in the loop — I’ll share this wit…" at bounding box center [892, 685] width 843 height 61
drag, startPoint x: 1132, startPoint y: 673, endPoint x: 1144, endPoint y: 670, distance: 12.4
click at [1132, 673] on textarea "I’m sorry to hear that! Thanks for keeping me in the loop, I’ll share this with…" at bounding box center [892, 685] width 843 height 61
type textarea "I’m sorry to hear that! Thanks for keeping me in the loop, I’ll share this with…"
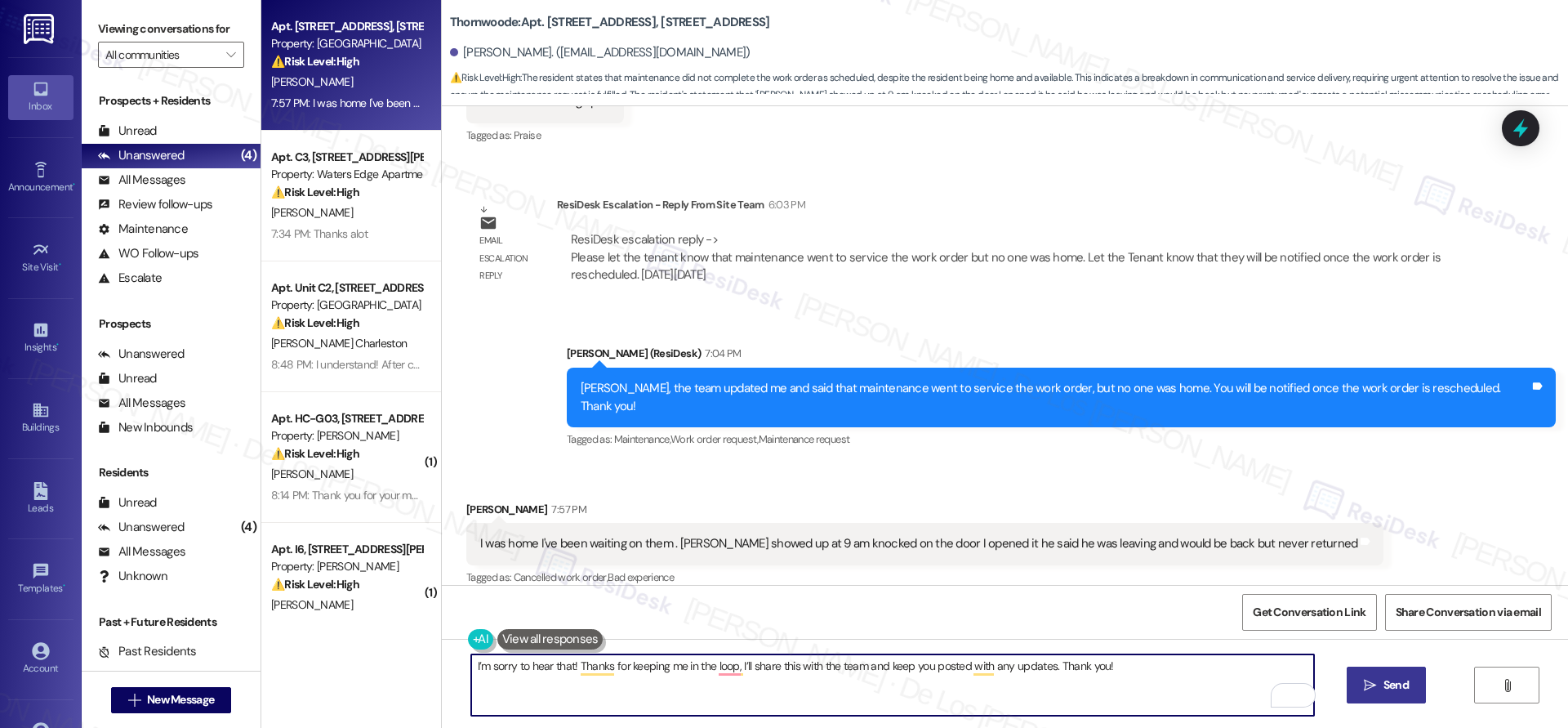
click at [1386, 678] on span "Send" at bounding box center [1395, 685] width 26 height 17
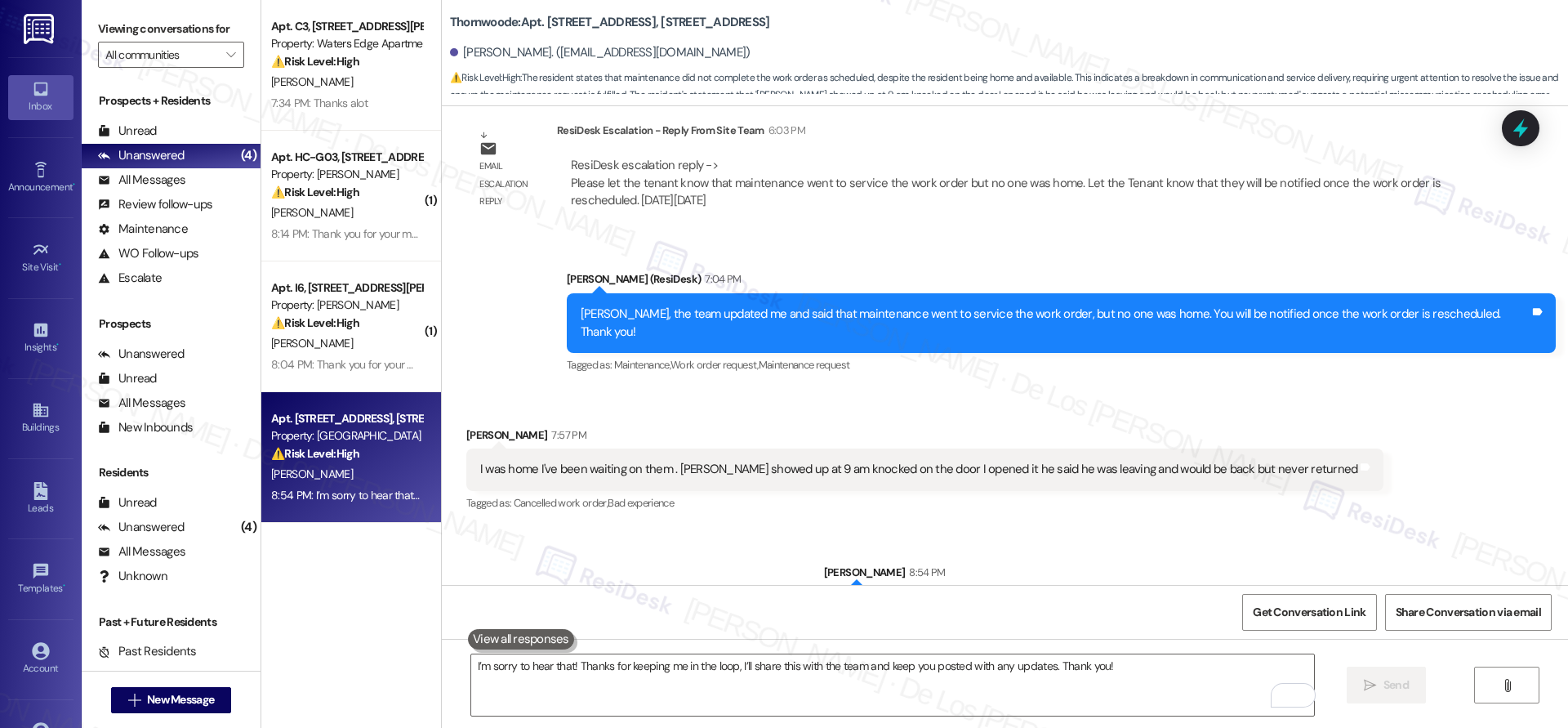
scroll to position [1638, 0]
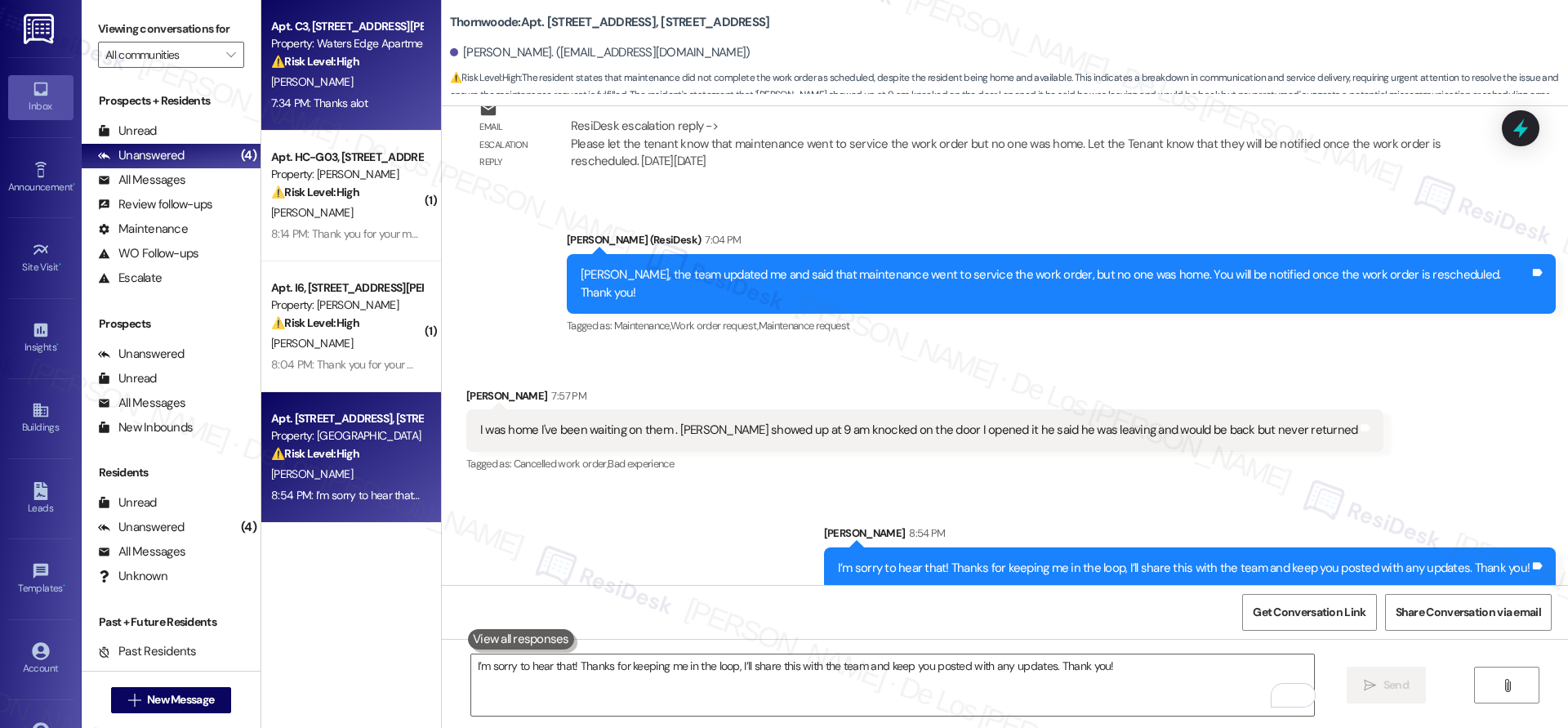
click at [307, 96] on div "7:34 PM: Thanks alot 7:34 PM: Thanks alot" at bounding box center [319, 103] width 97 height 15
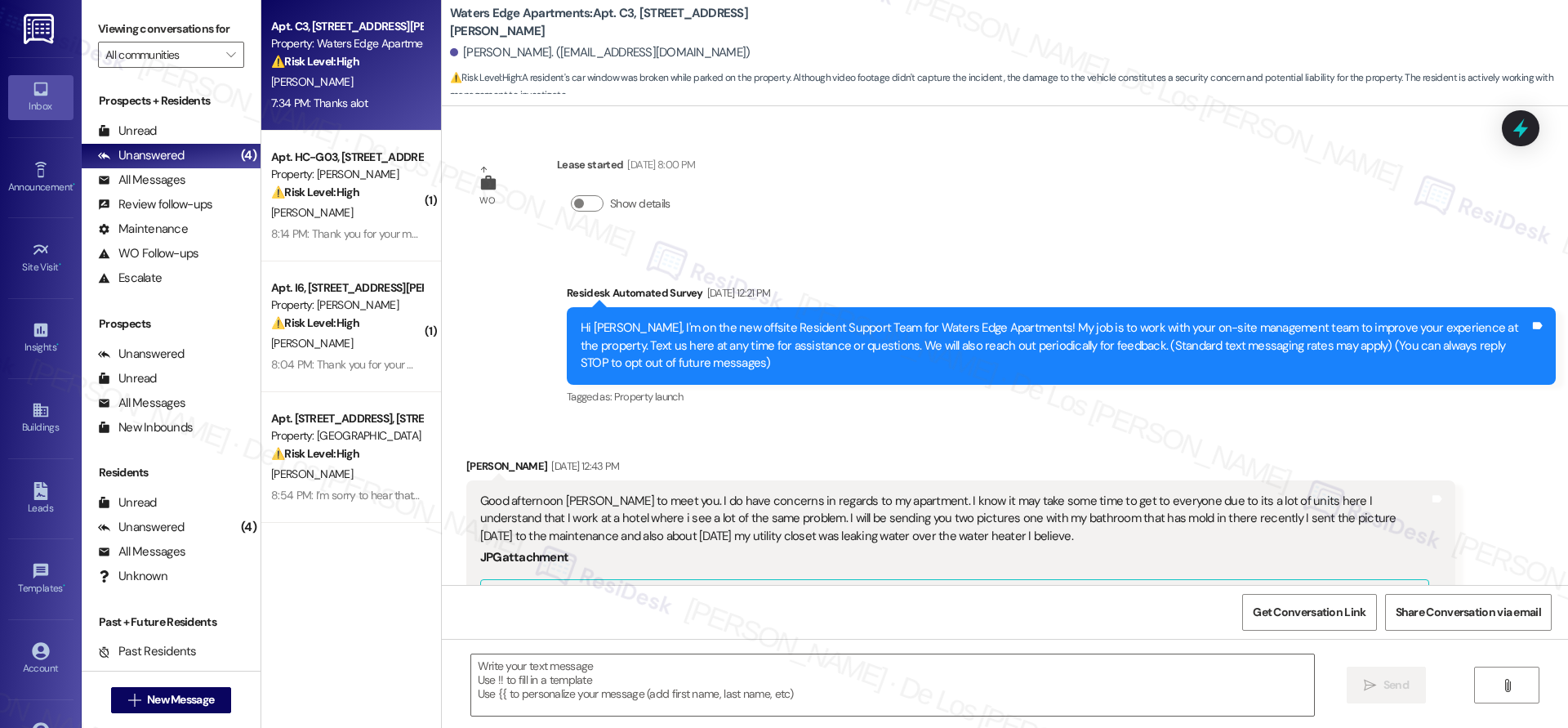
scroll to position [3315, 0]
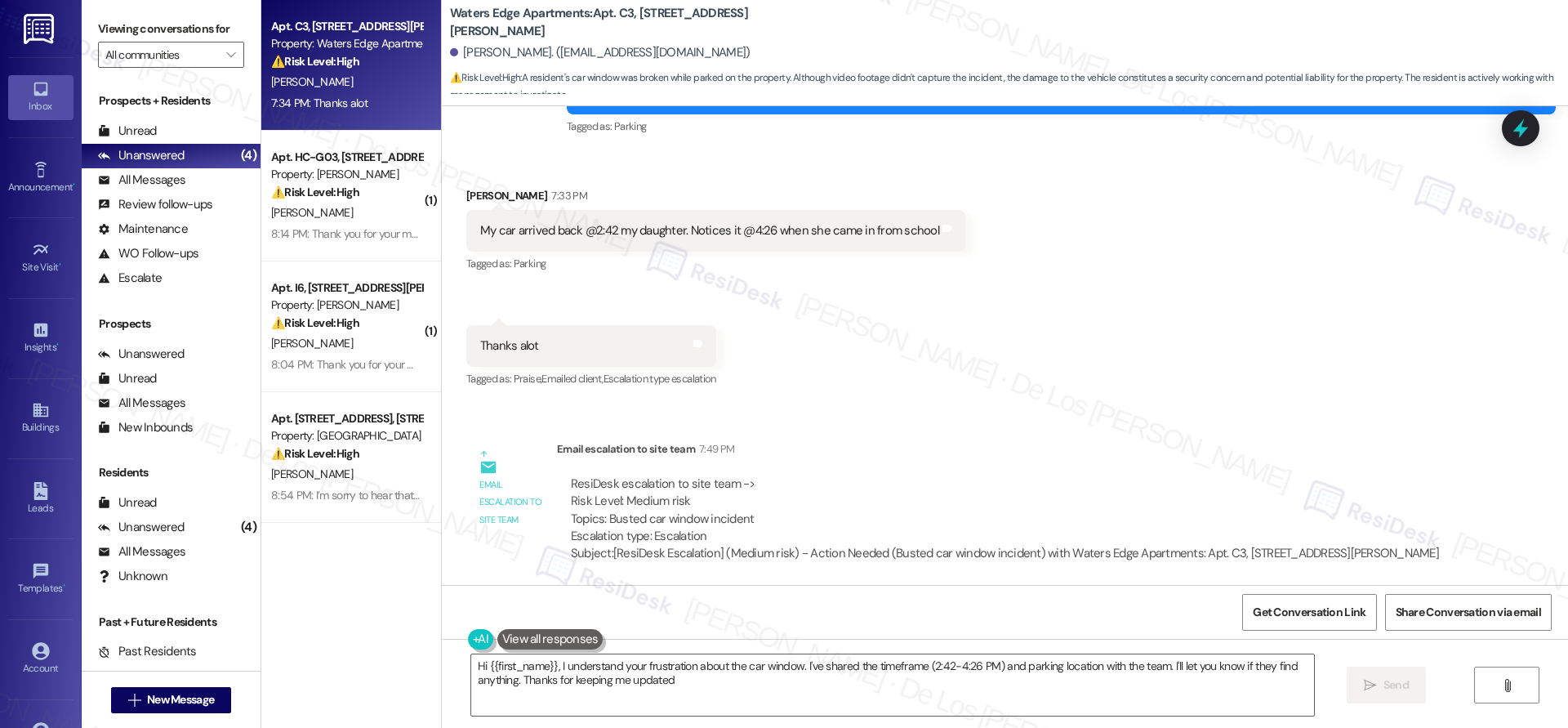
type textarea "Hi {{first_name}}, I understand your frustration about the car window. I've sha…"
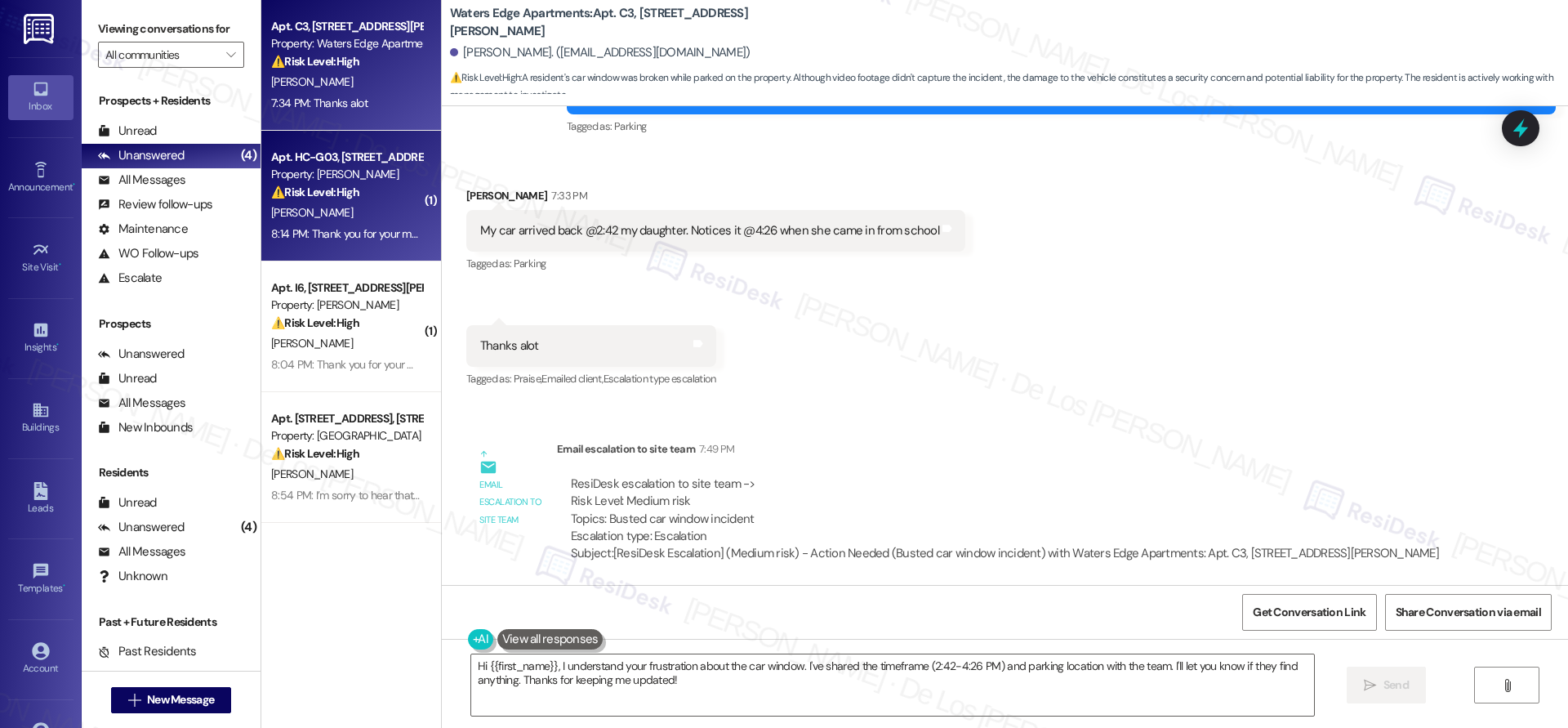
click at [313, 235] on div "8:14 PM: Thank you for your message. Our offices are currently closed, but we w…" at bounding box center [747, 233] width 954 height 15
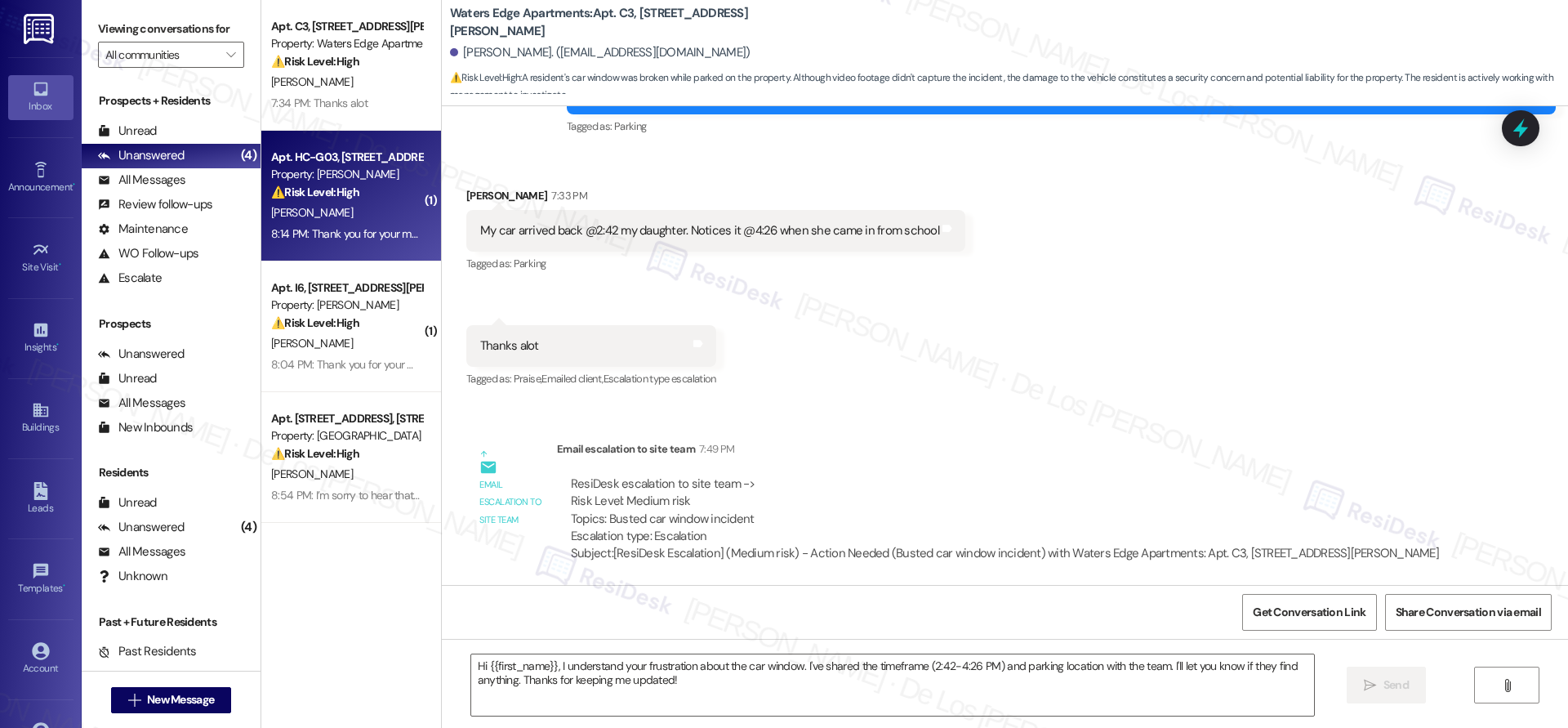
type textarea "Fetching suggested responses. Please feel free to read through the conversation…"
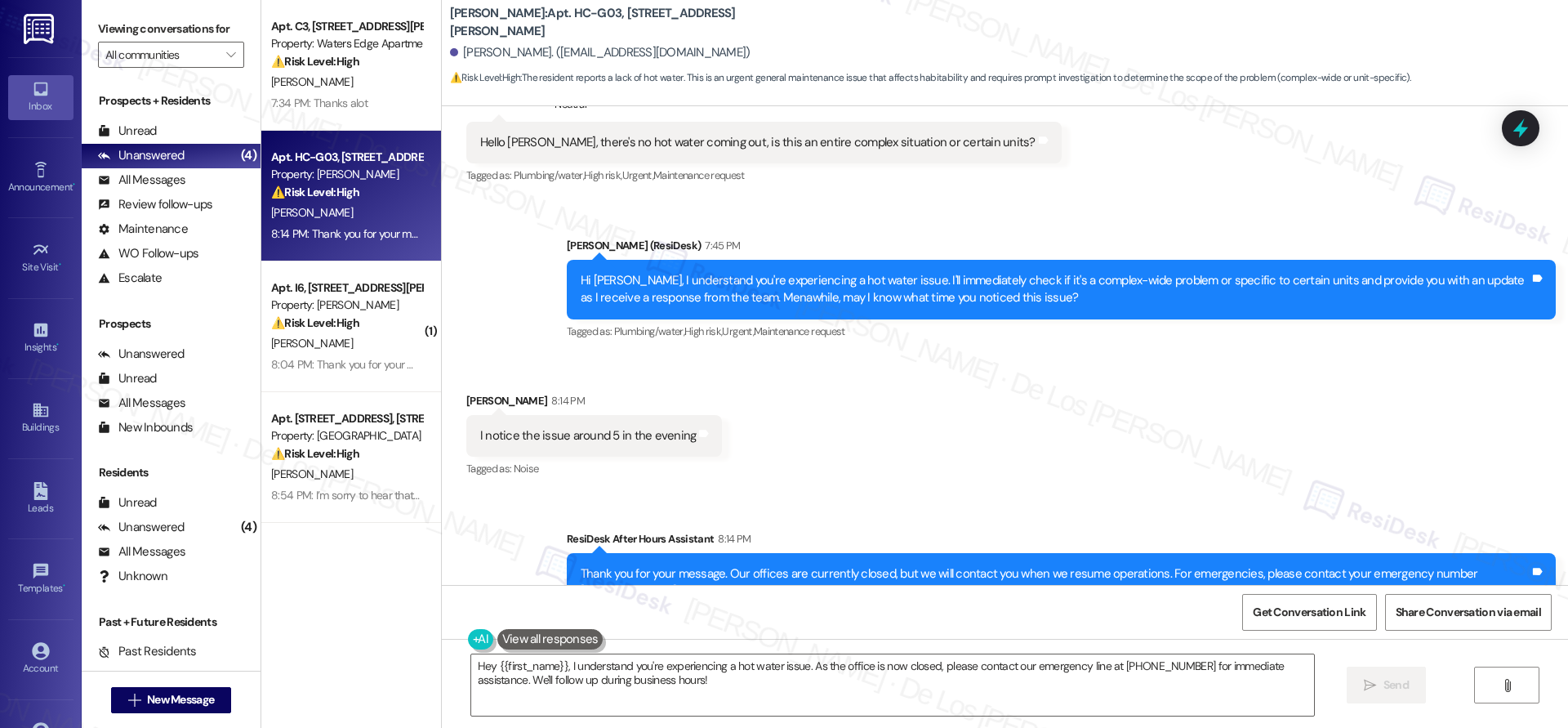
scroll to position [1096, 0]
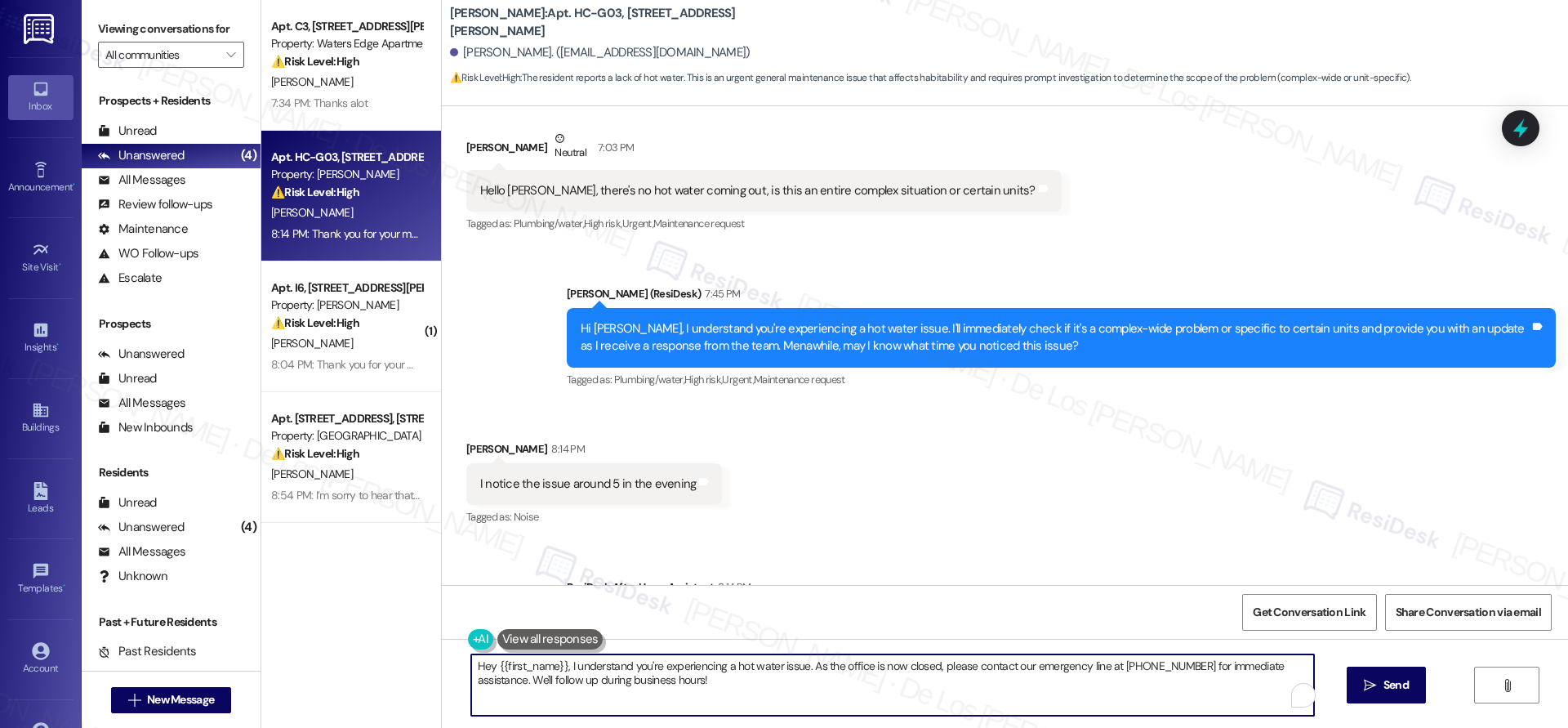
drag, startPoint x: 797, startPoint y: 663, endPoint x: 822, endPoint y: 684, distance: 32.6
click at [822, 685] on textarea "Hey {{first_name}}, I understand you're experiencing a hot water issue. As the …" at bounding box center [892, 685] width 843 height 61
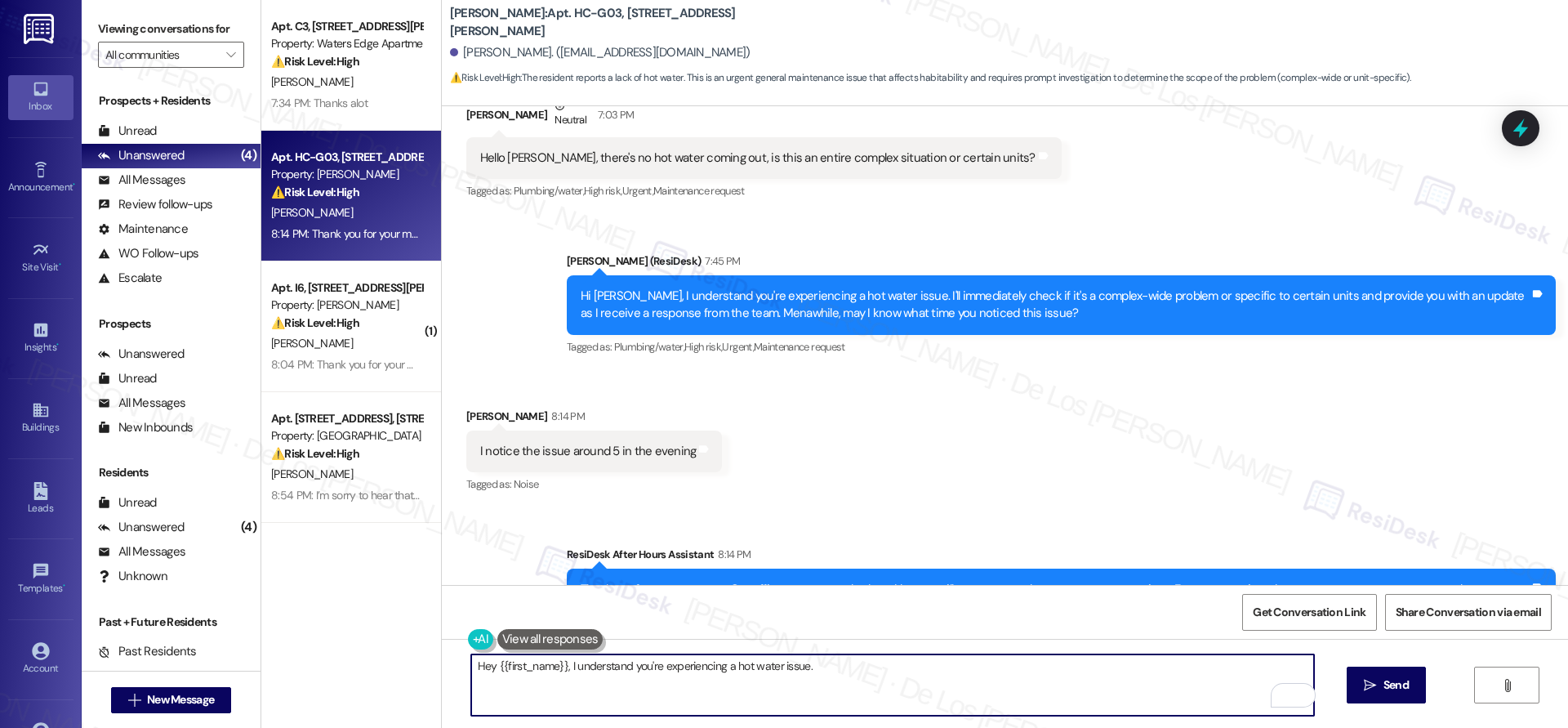
scroll to position [1172, 0]
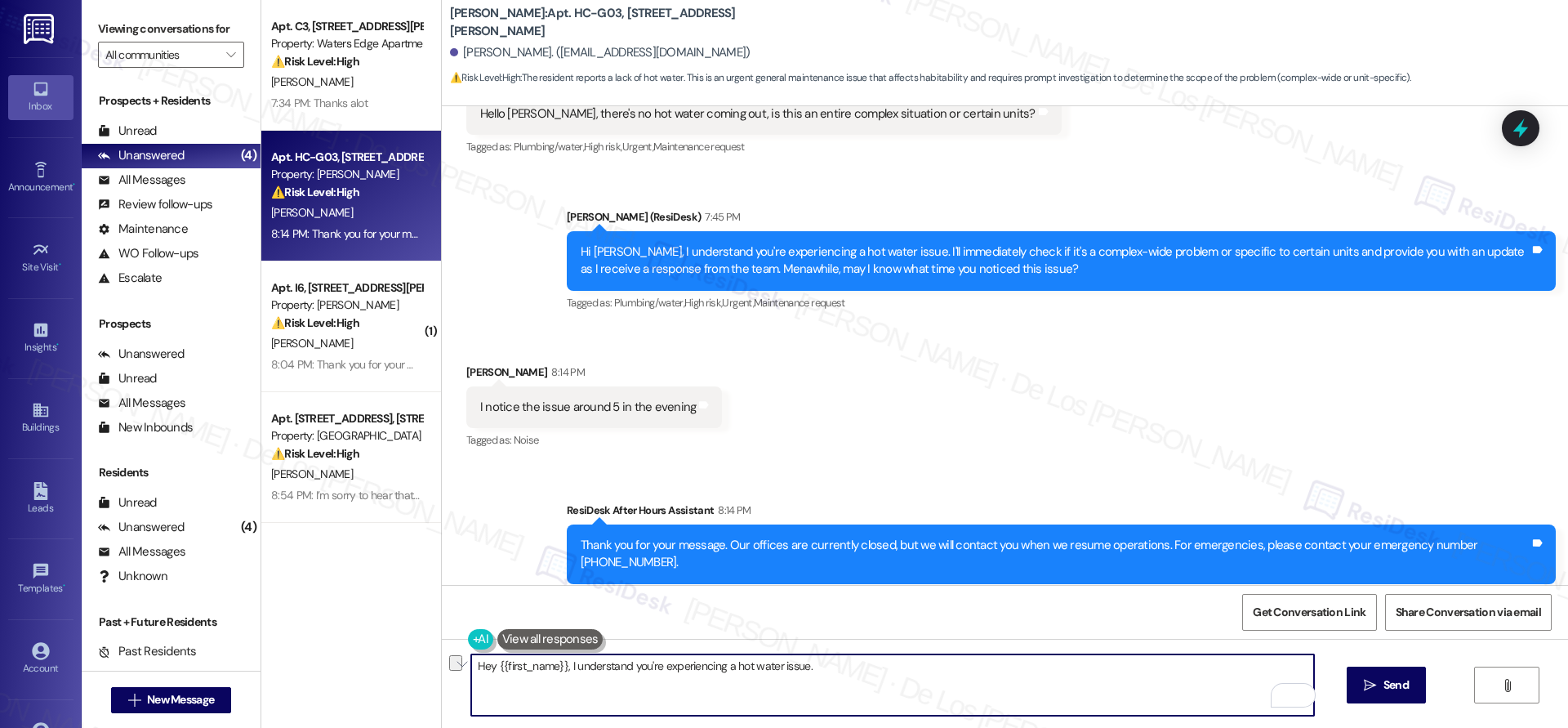
drag, startPoint x: 558, startPoint y: 667, endPoint x: 460, endPoint y: 652, distance: 99.1
click at [460, 652] on div "Hey {{first_name}}, I understand you're experiencing a hot water issue.  Send " at bounding box center [1005, 700] width 1126 height 122
drag, startPoint x: 741, startPoint y: 663, endPoint x: 429, endPoint y: 626, distance: 314.2
click at [442, 627] on div "WO Opened request: Bathroom si... [DATE] 6:28 AM Status : Open Show details Lea…" at bounding box center [1005, 470] width 1126 height 728
paste textarea "for responding! Just checking — are you still experiencing this issue"
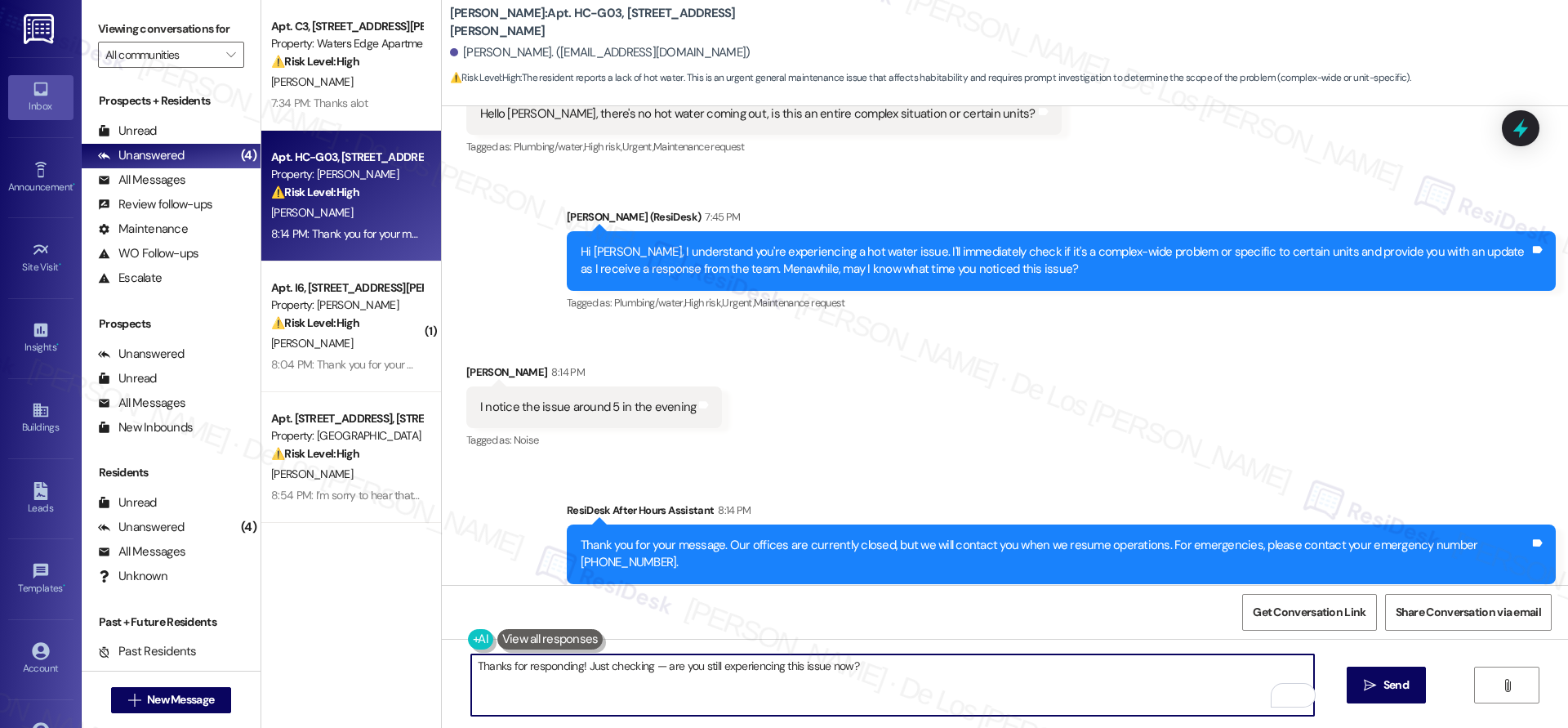
click at [650, 665] on textarea "Thanks for responding! Just checking — are you still experiencing this issue no…" at bounding box center [892, 685] width 843 height 61
drag, startPoint x: 668, startPoint y: 665, endPoint x: 575, endPoint y: 657, distance: 93.3
click at [575, 657] on textarea "Thanks for responding! Just checking — are you still experiencing this issue no…" at bounding box center [892, 685] width 843 height 61
click at [854, 665] on textarea "Thanks for responding! May I know if you are still experiencing this issue now?" at bounding box center [892, 685] width 843 height 61
type textarea "Thanks for responding! May I know if you are still experiencing this issue now?"
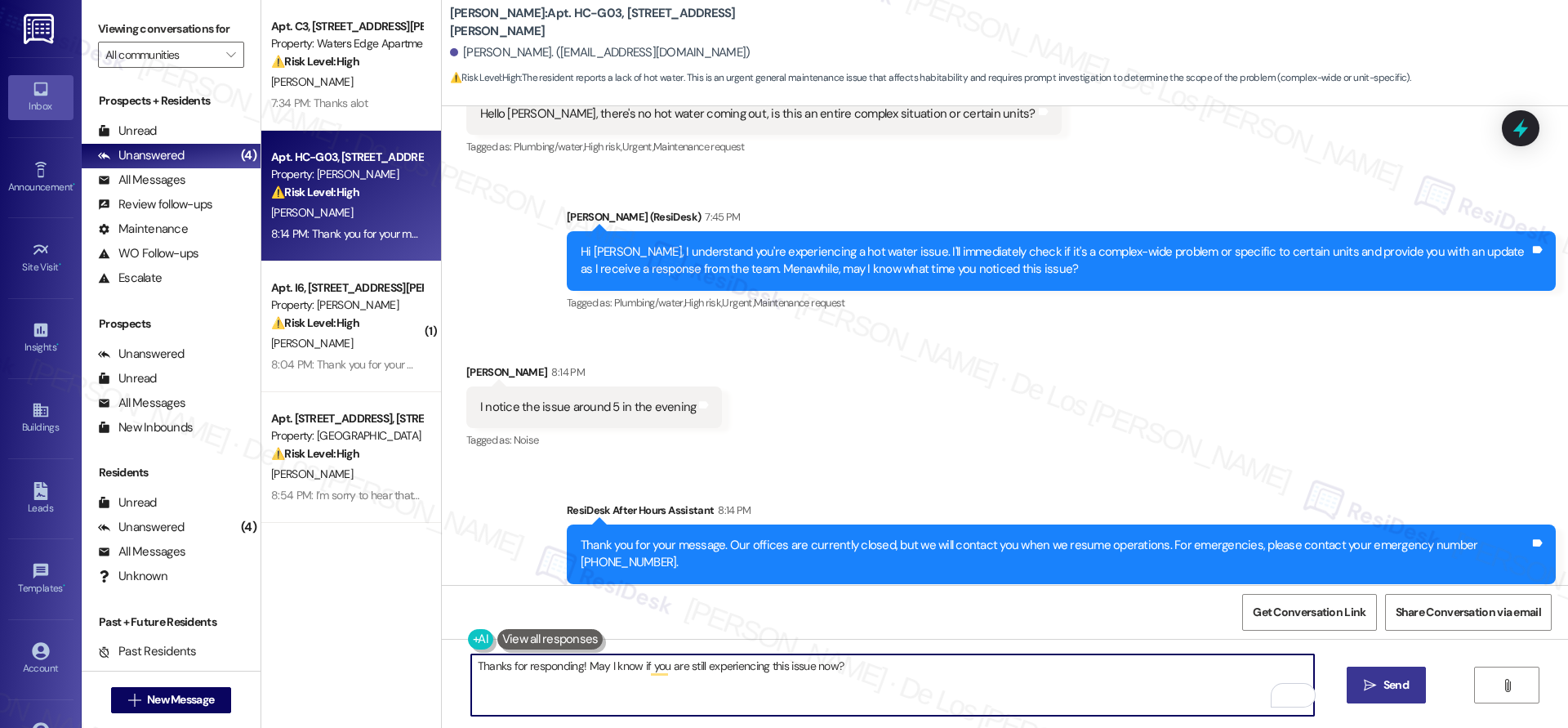
click at [1369, 686] on icon "" at bounding box center [1370, 685] width 12 height 13
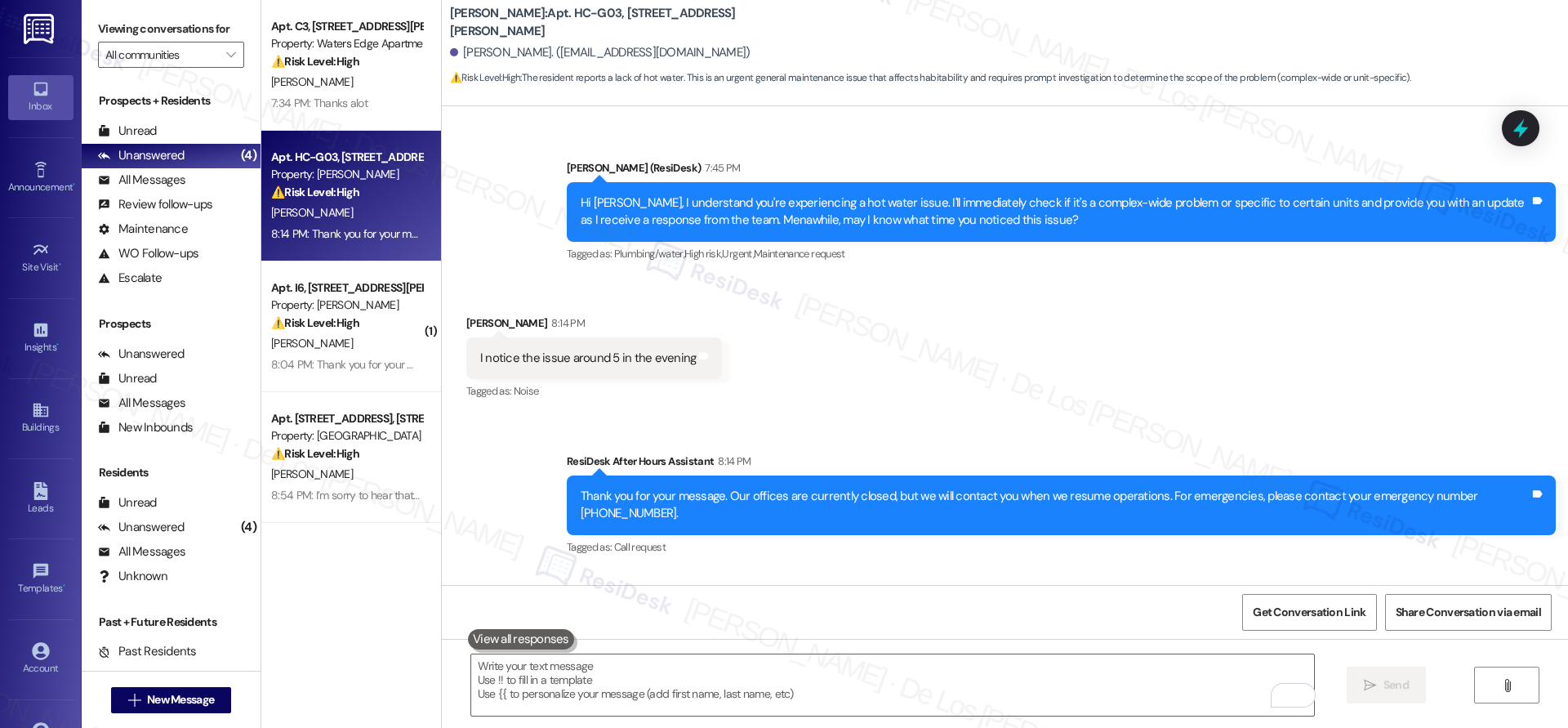
scroll to position [1285, 0]
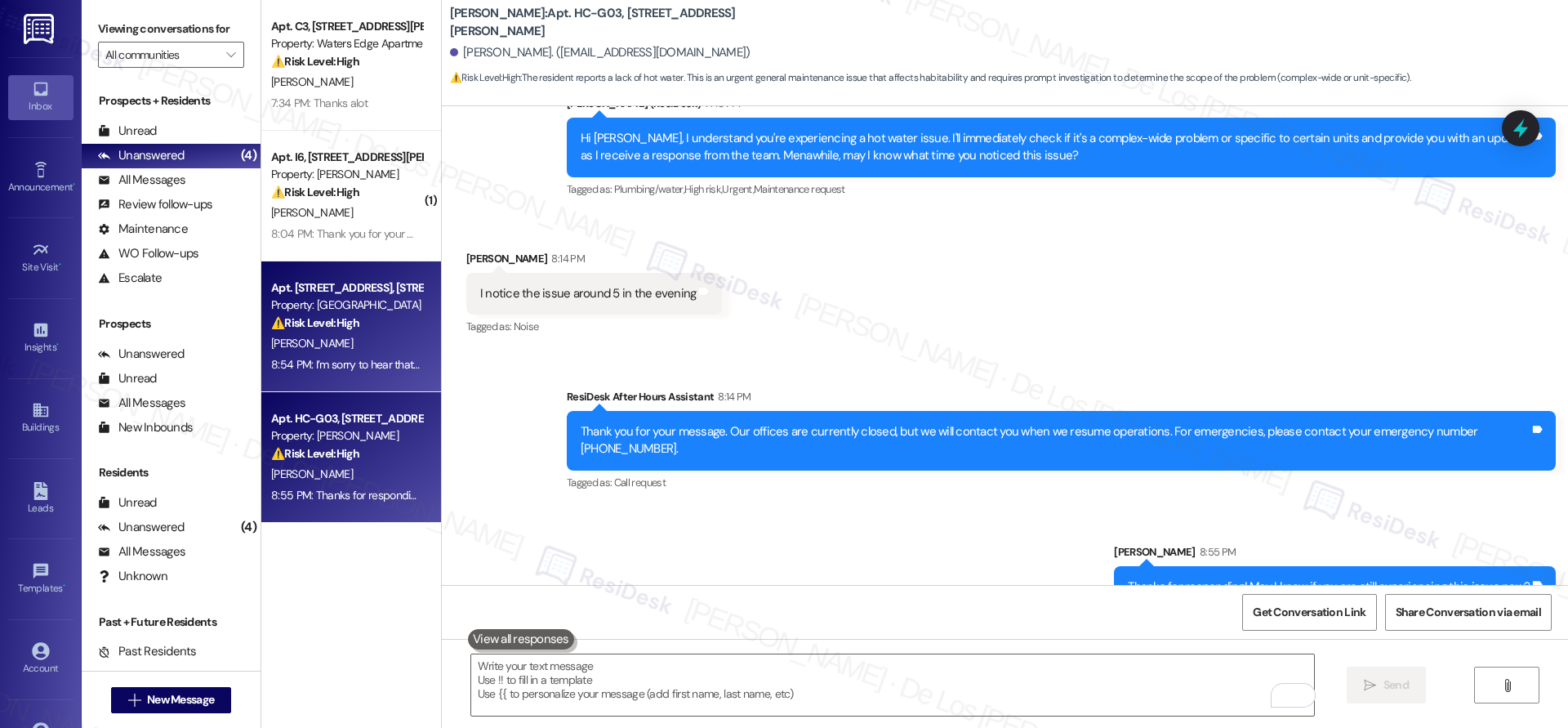
click at [353, 341] on div "[PERSON_NAME]" at bounding box center [346, 343] width 154 height 20
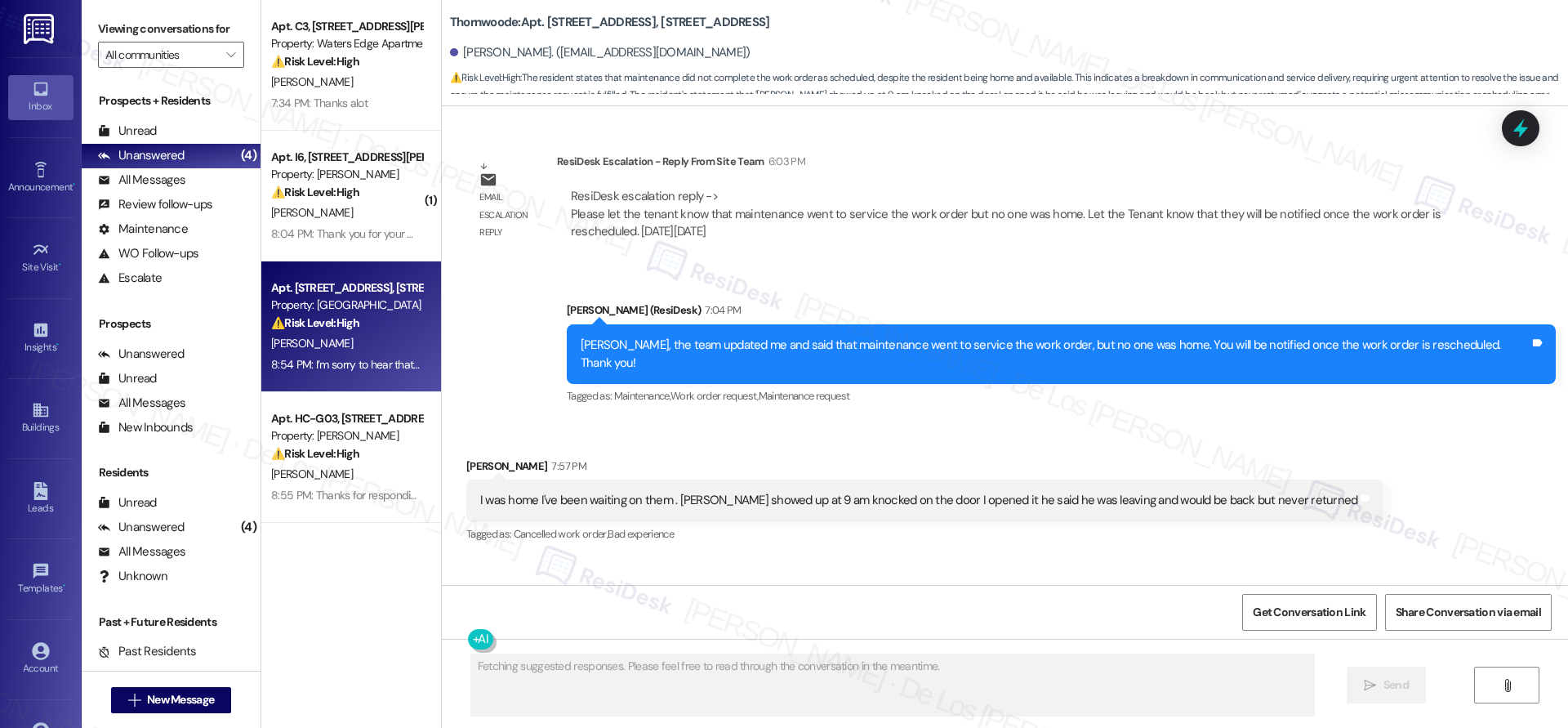
scroll to position [1663, 0]
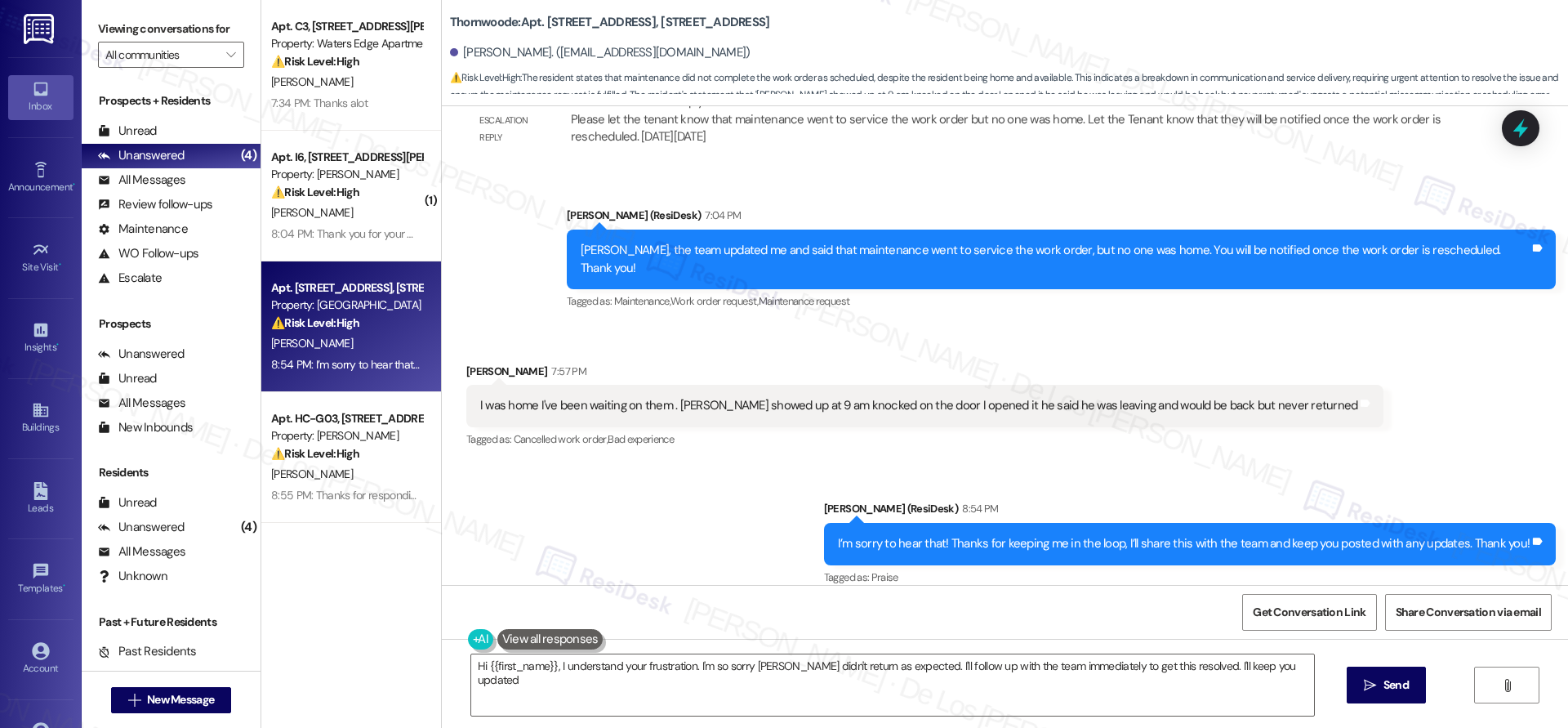
type textarea "Hi {{first_name}}, I understand your frustration. I'm so sorry [PERSON_NAME] di…"
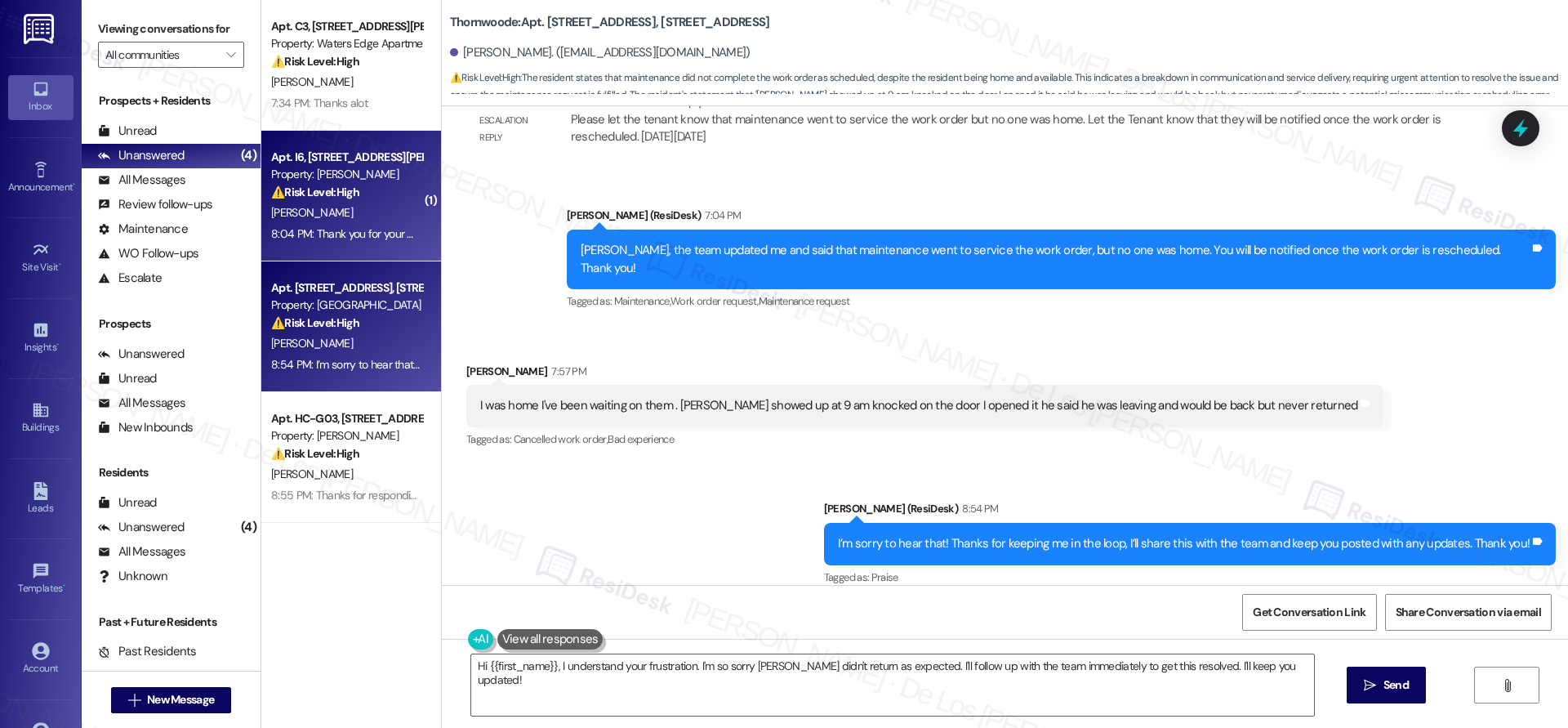
click at [342, 230] on div "8:04 PM: Thank you for your message. Our offices are currently closed, but we w…" at bounding box center [750, 233] width 959 height 15
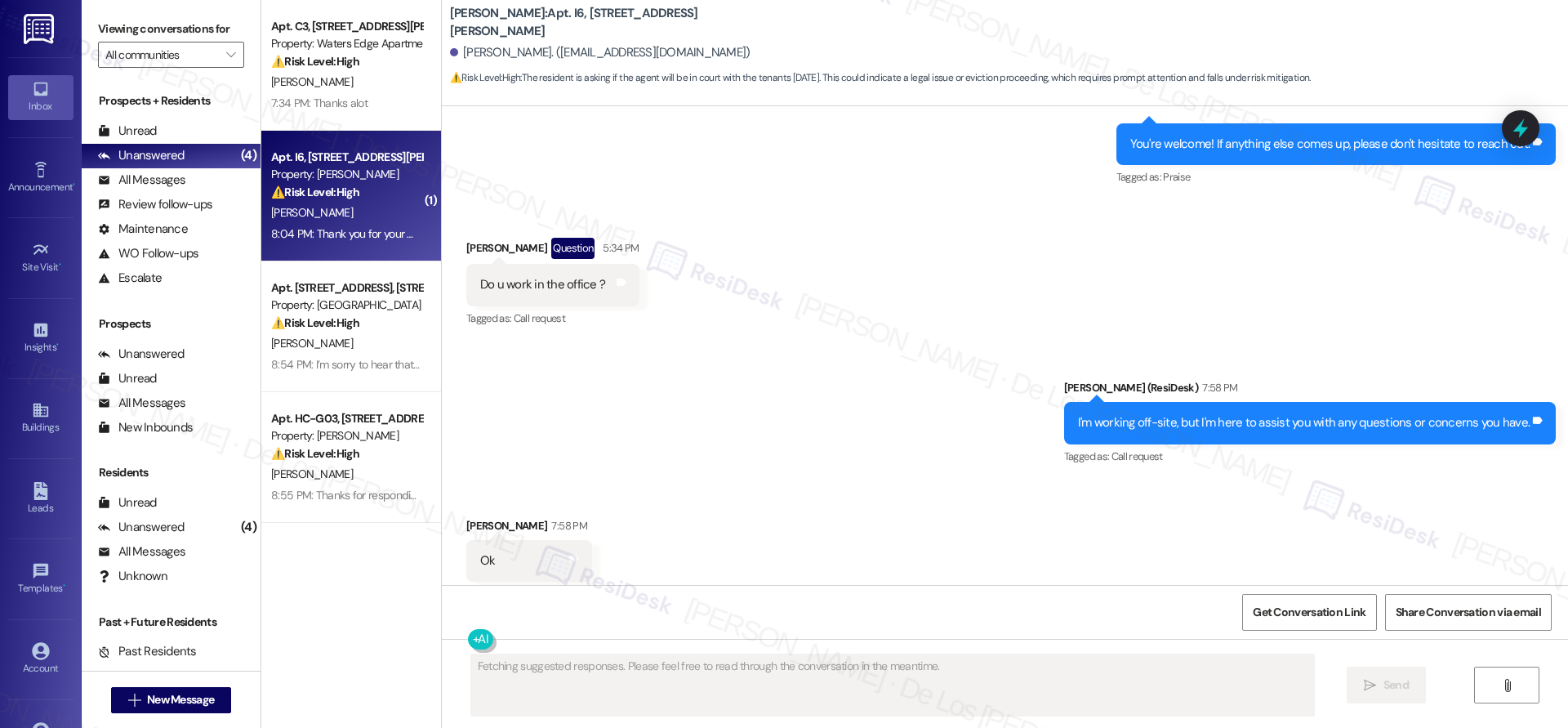
scroll to position [2745, 0]
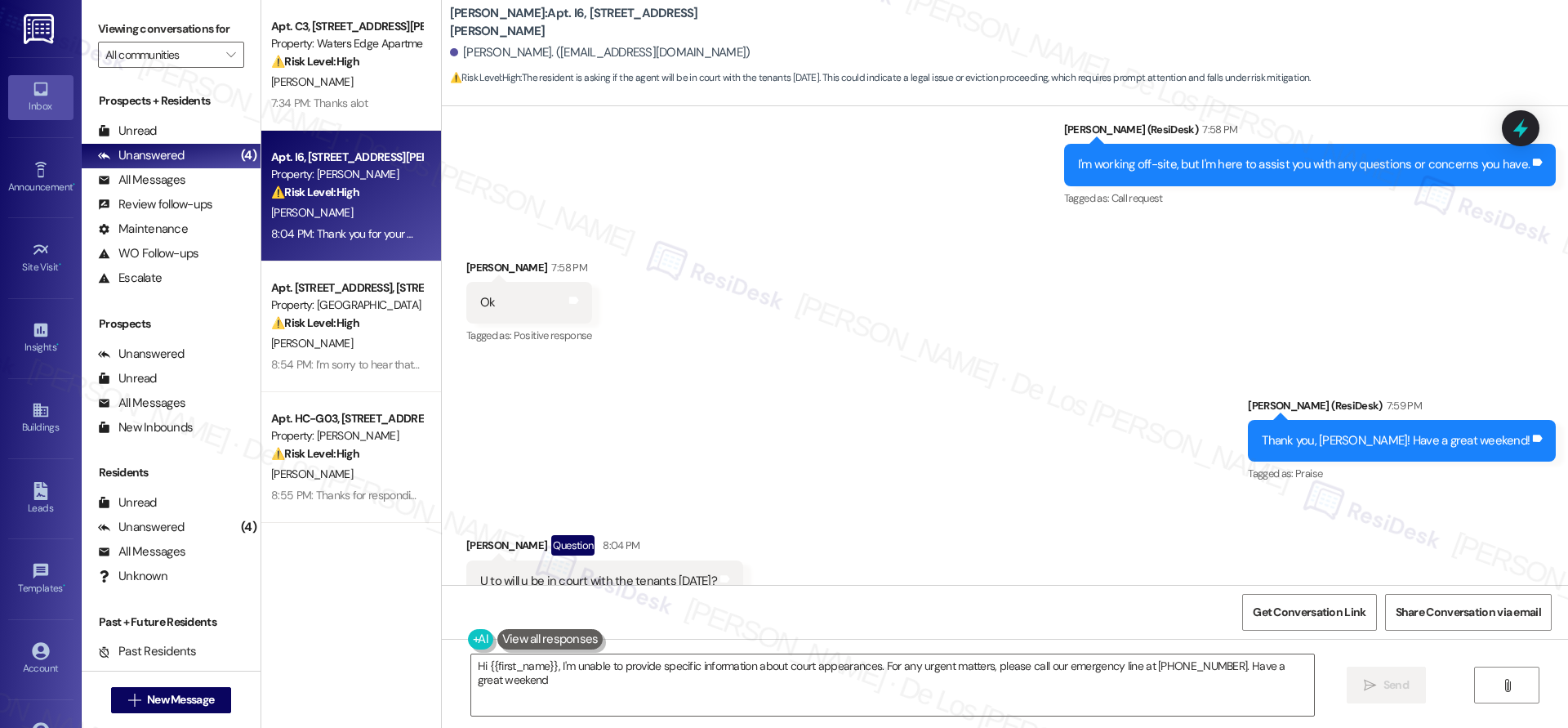
type textarea "Hi {{first_name}}, I'm unable to provide specific information about court appea…"
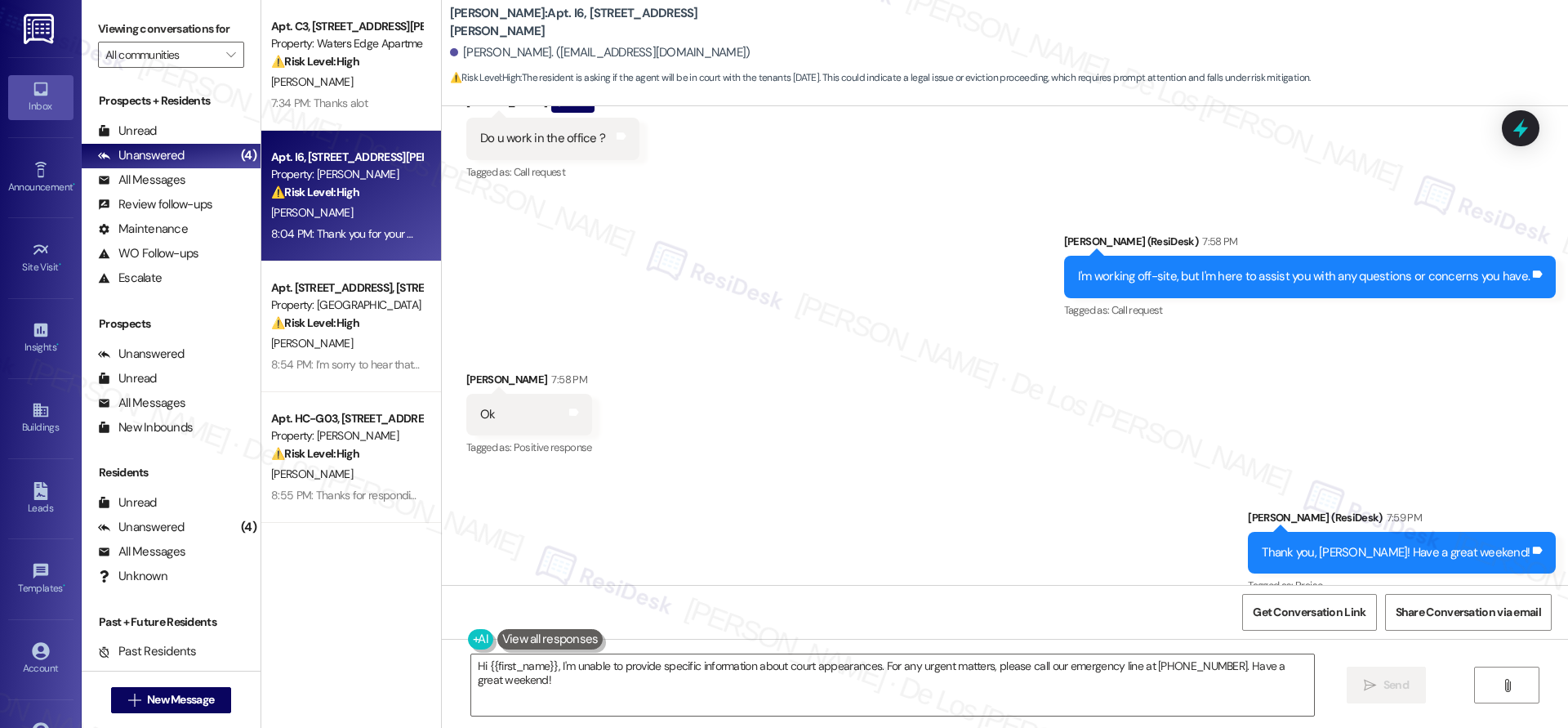
scroll to position [2463, 0]
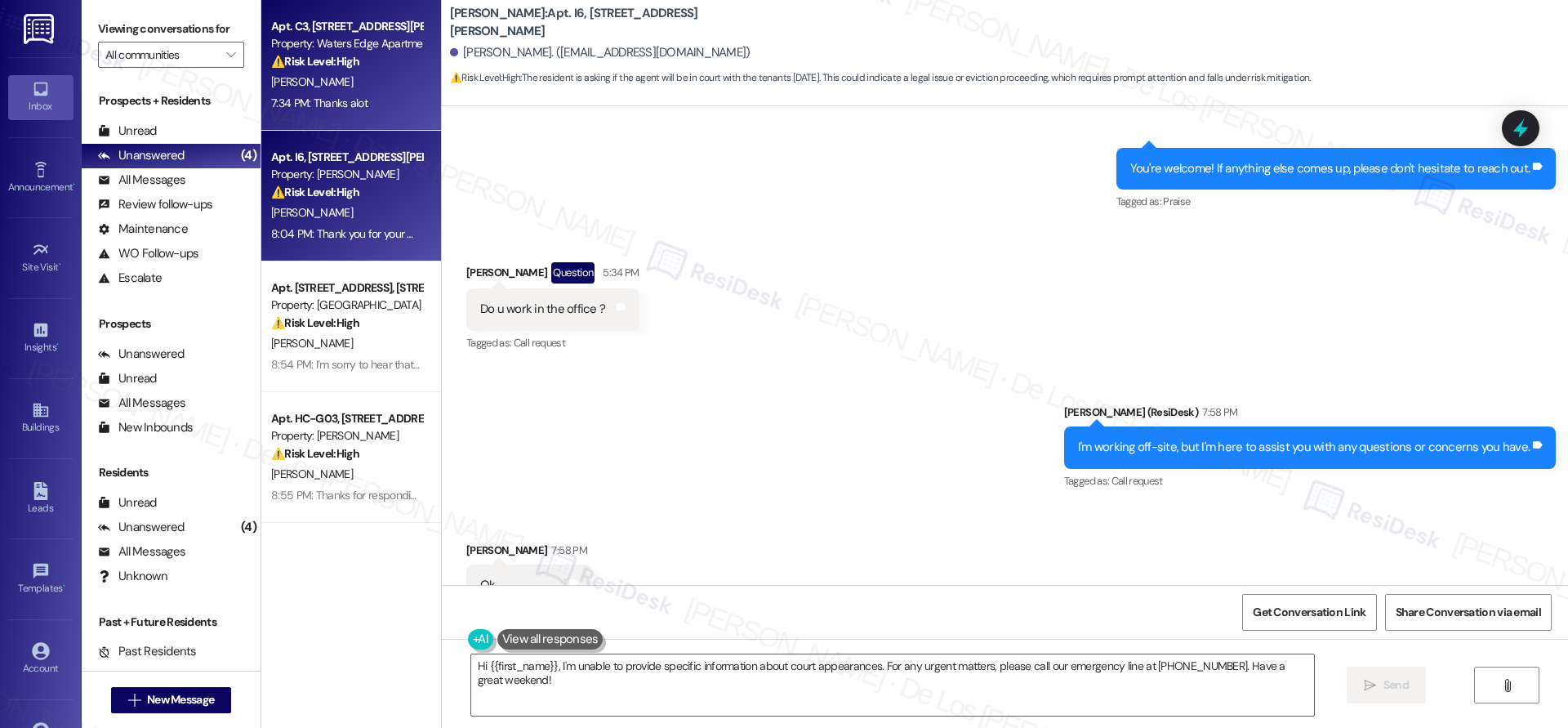
click at [360, 78] on div "[PERSON_NAME]" at bounding box center [346, 81] width 154 height 20
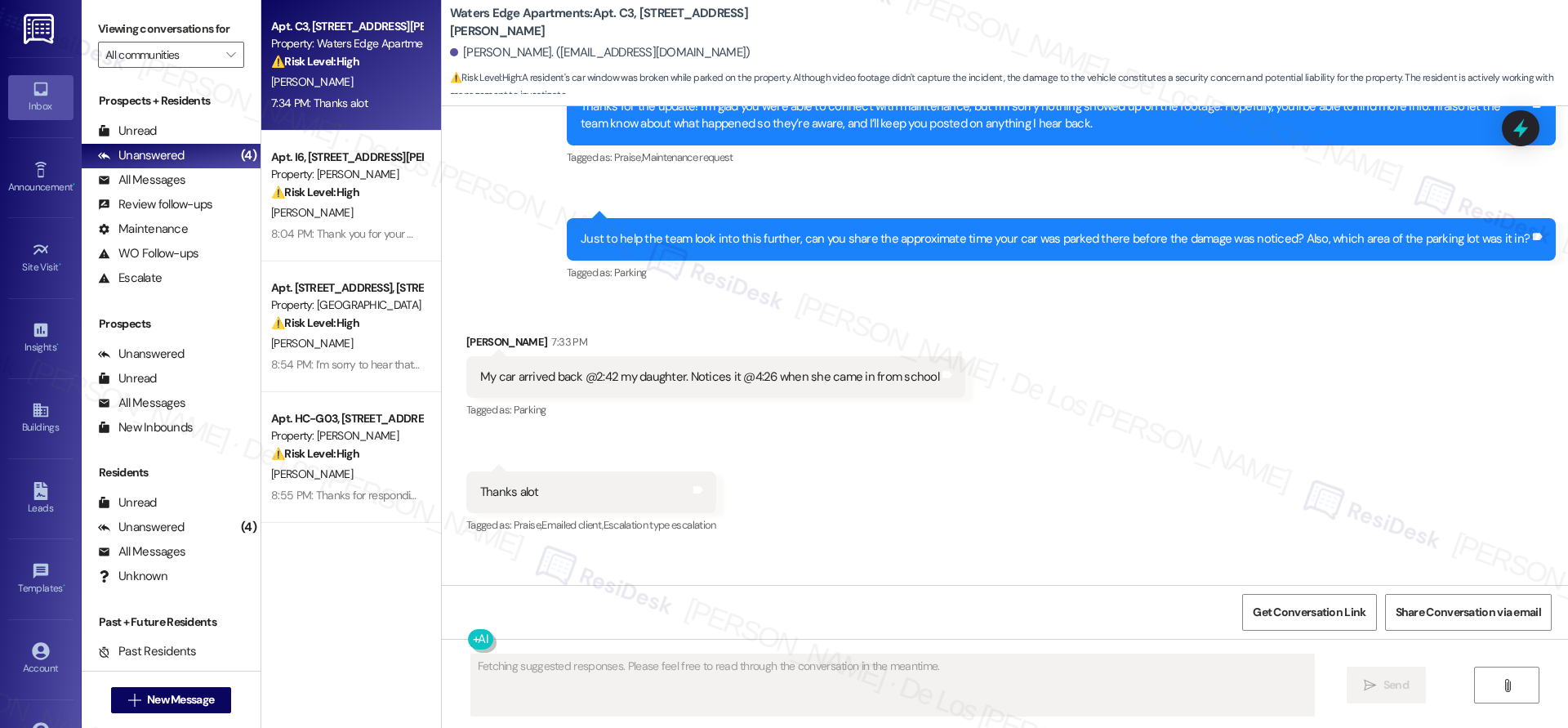
scroll to position [3315, 0]
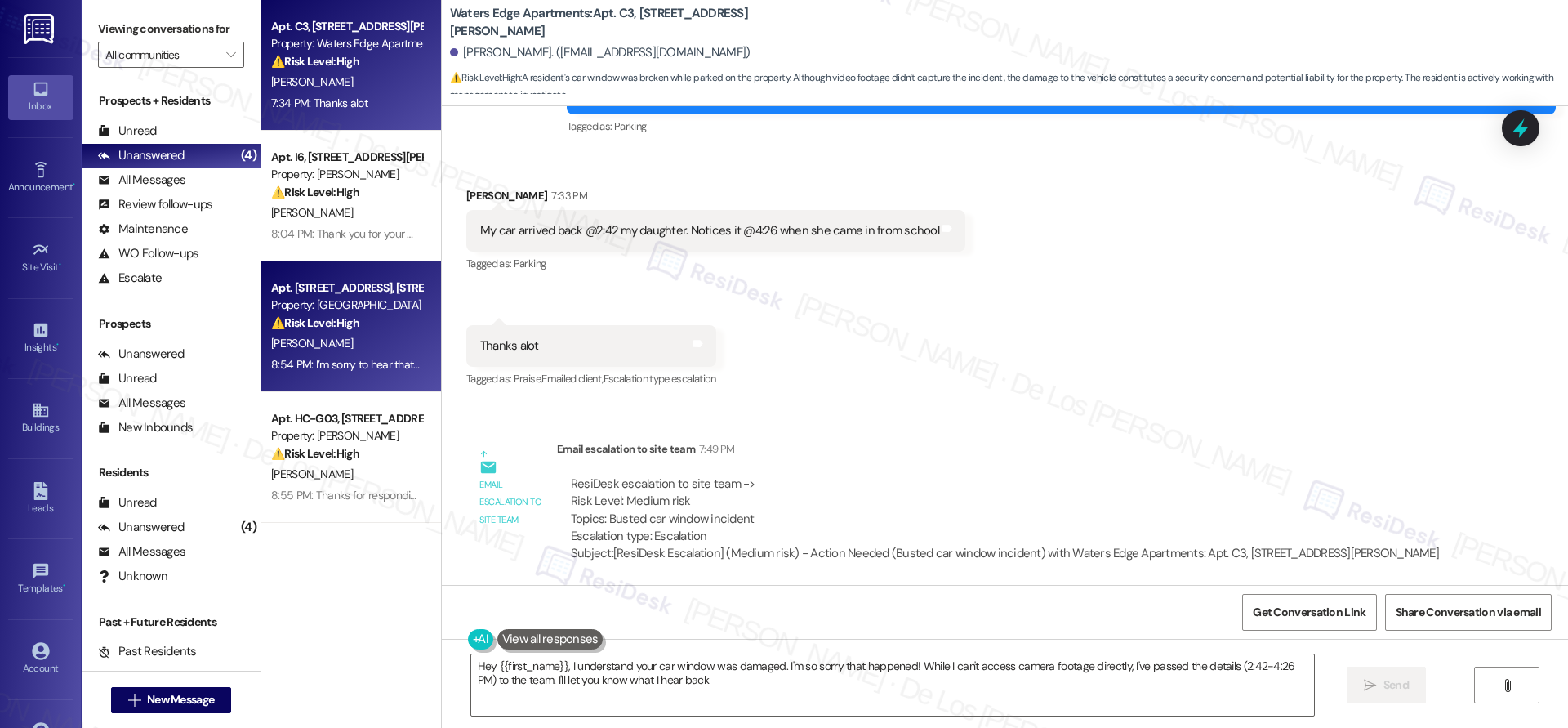
type textarea "Hey {{first_name}}, I understand your car window was damaged. I'm so sorry that…"
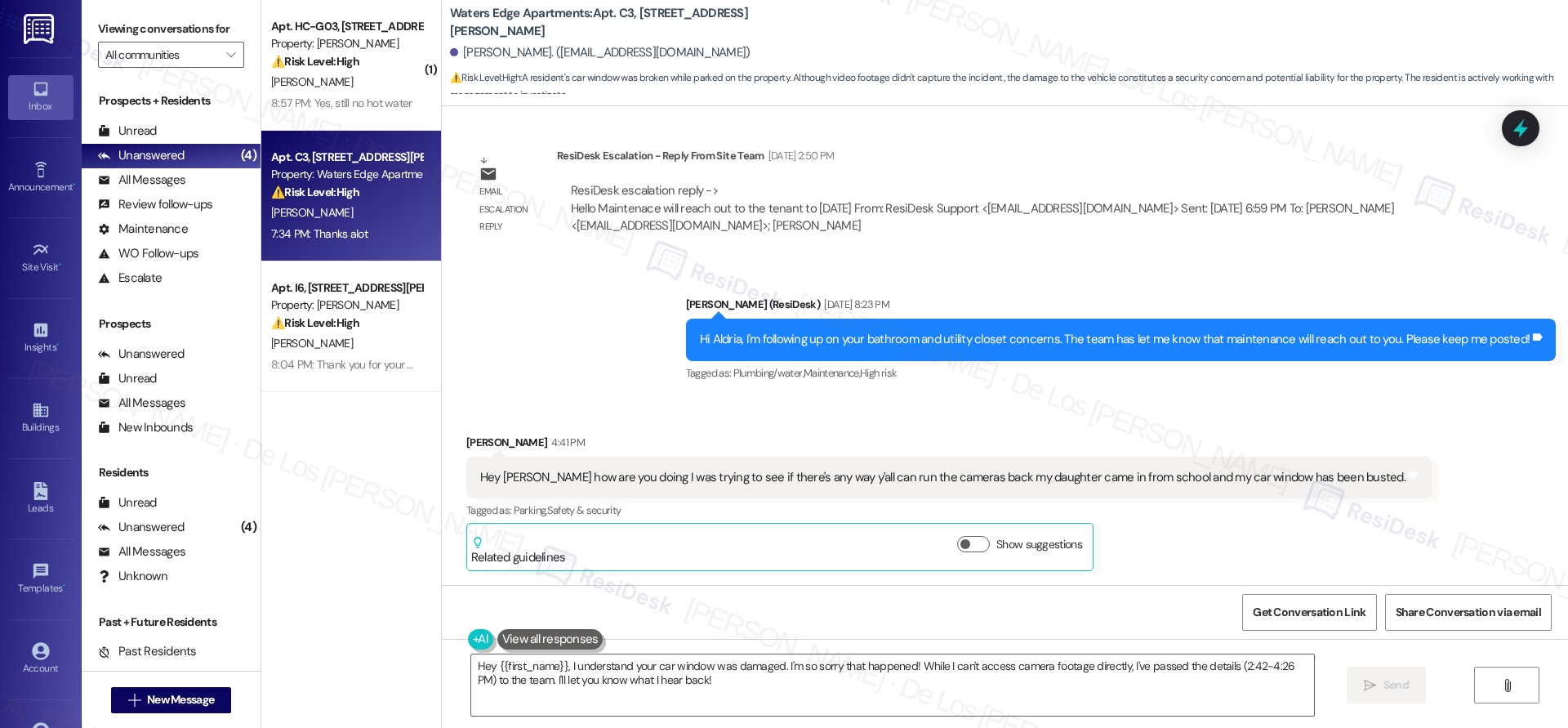
scroll to position [2526, 0]
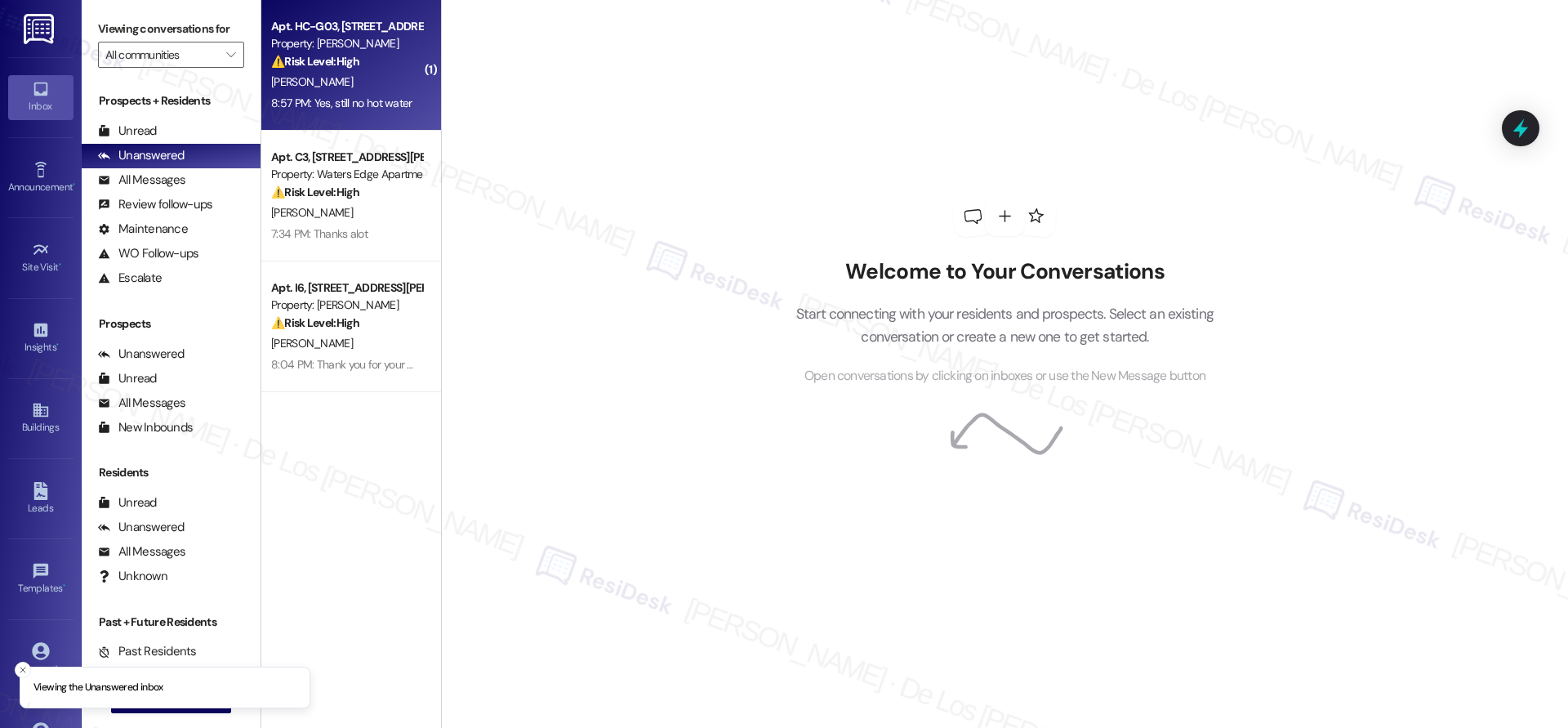
click at [359, 84] on div "[PERSON_NAME]" at bounding box center [346, 81] width 154 height 20
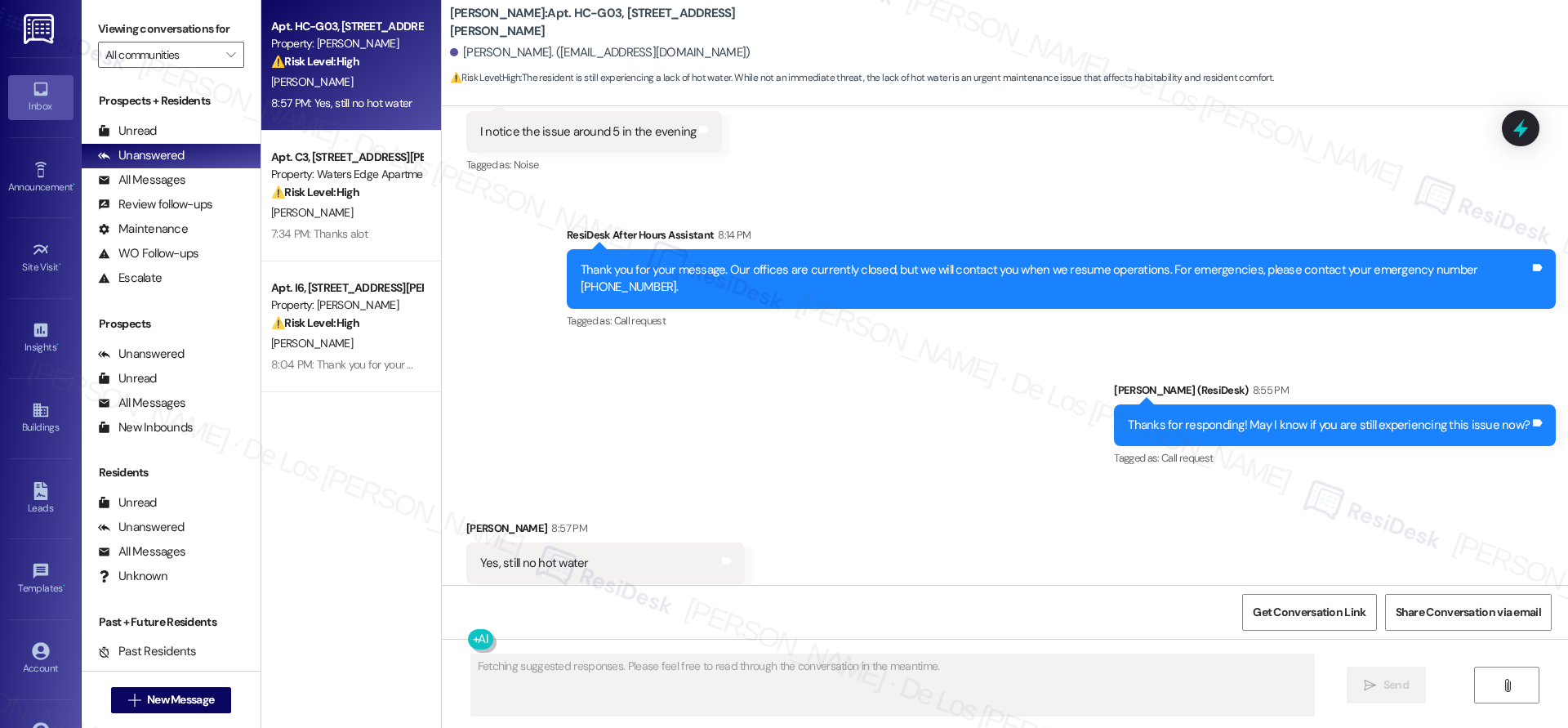
scroll to position [1448, 0]
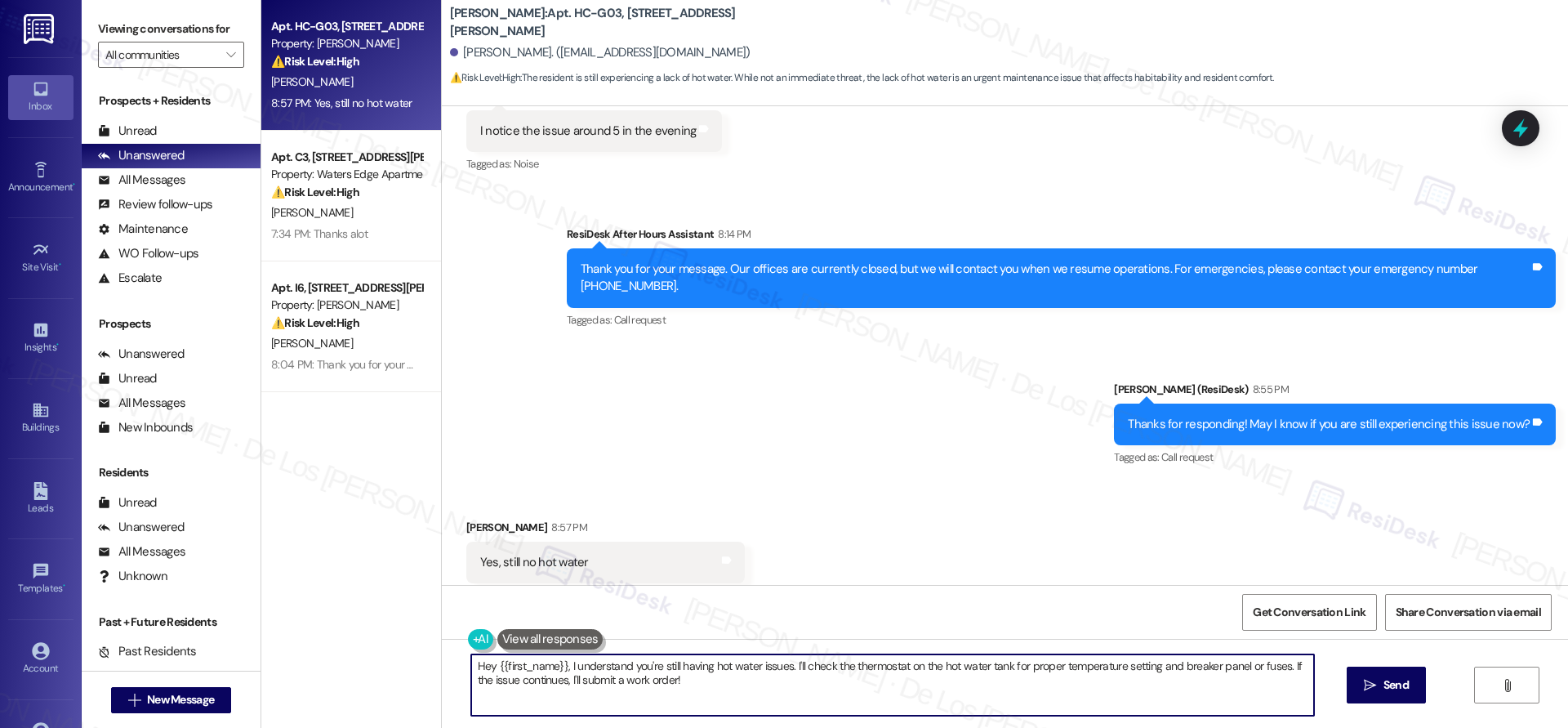
click at [596, 675] on textarea "Hey {{first_name}}, I understand you're still having hot water issues. I'll che…" at bounding box center [892, 685] width 843 height 61
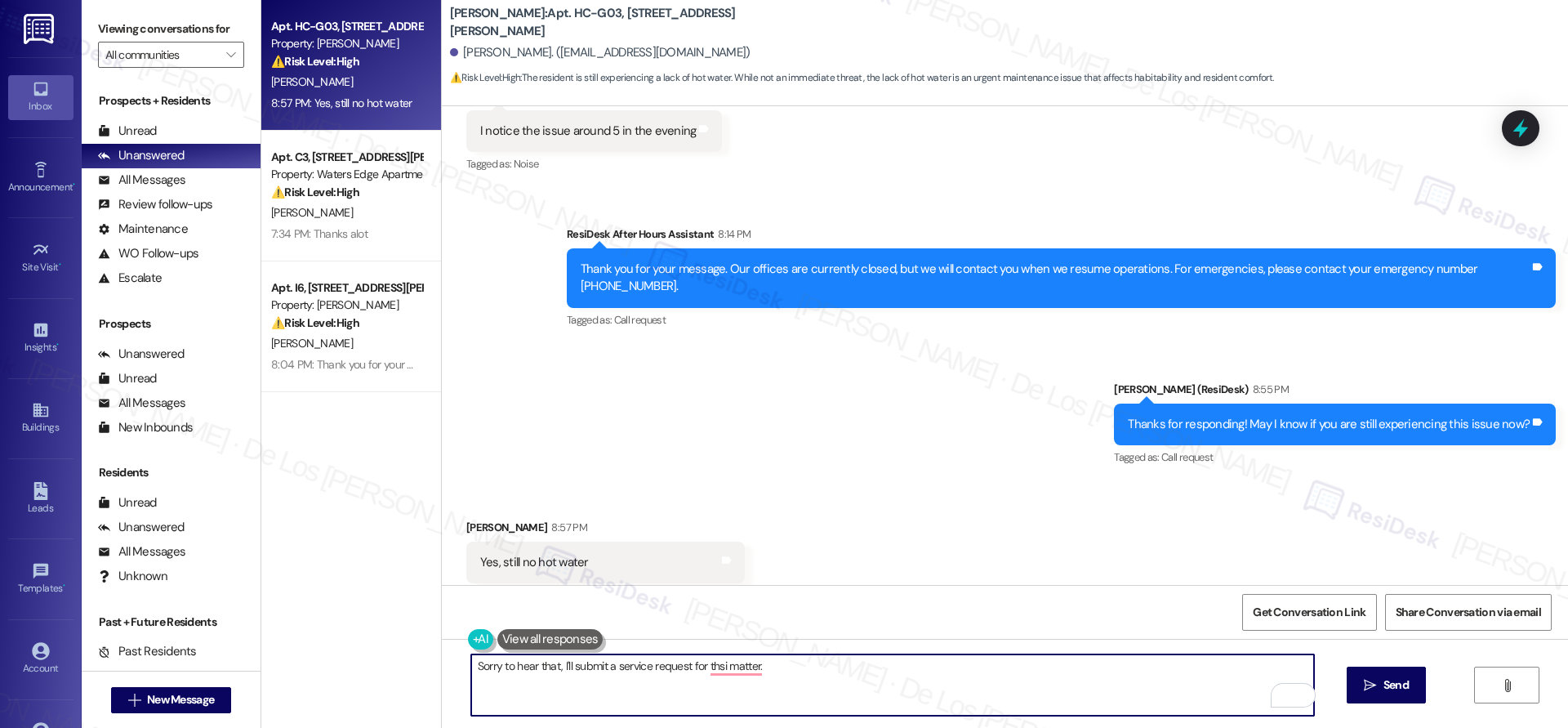
paste textarea "Do we have your permission to enter if you’re not home? Also, do you have any p…"
click at [713, 666] on textarea "Sorry to hear that, I'll submit a service request for thsi matter. Do we have y…" at bounding box center [892, 685] width 843 height 61
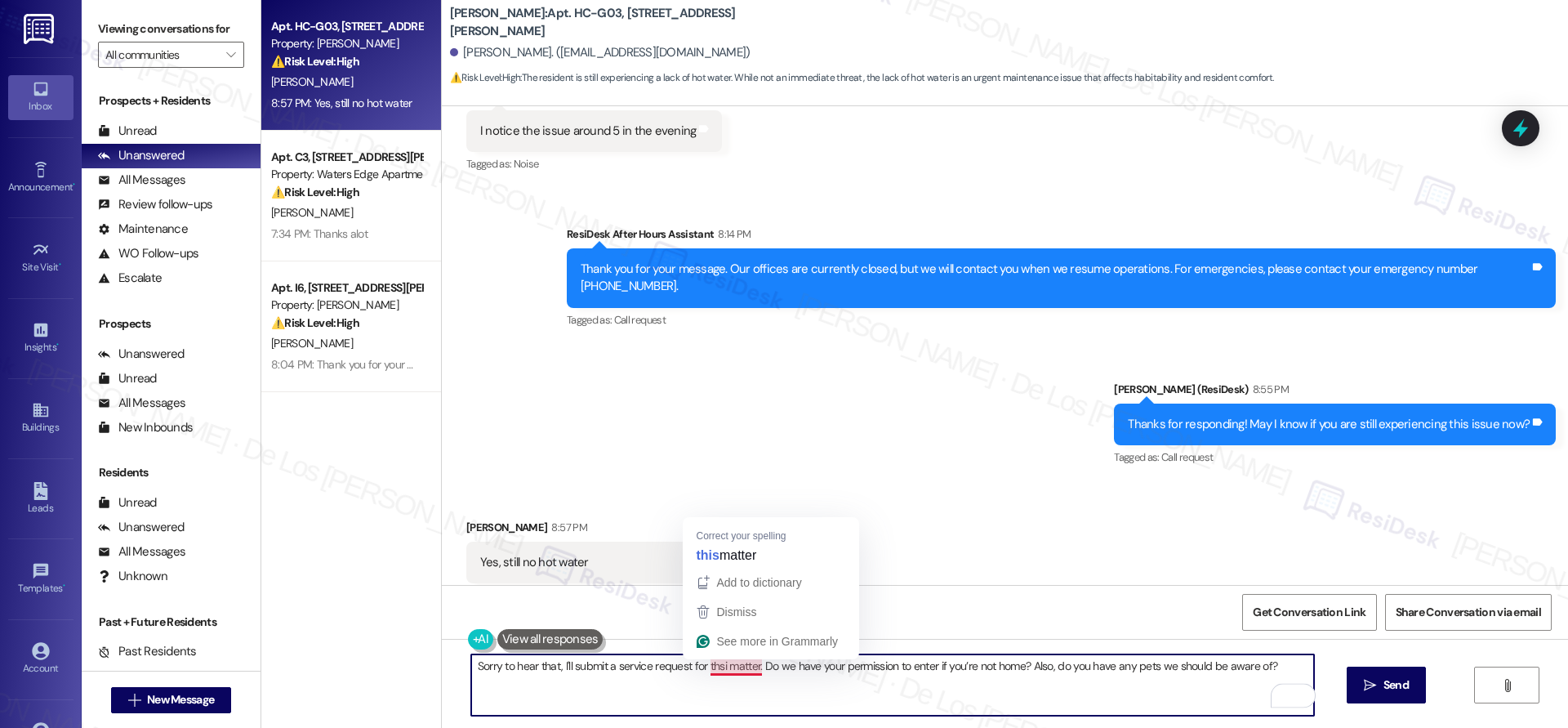
click at [713, 666] on textarea "Sorry to hear that, I'll submit a service request for thsi matter. Do we have y…" at bounding box center [892, 685] width 843 height 61
click at [606, 678] on textarea "Sorry to hear that, I'll submit a service request for thsi matter. Do we have y…" at bounding box center [892, 685] width 843 height 61
drag, startPoint x: 547, startPoint y: 662, endPoint x: 937, endPoint y: 700, distance: 391.8
click at [937, 700] on textarea "Sorry to hear that, I'll submit a service request for thsi matter. Do we have y…" at bounding box center [892, 685] width 843 height 61
paste textarea "Just wondering — have you had a chance to check with your neighbor to see if th…"
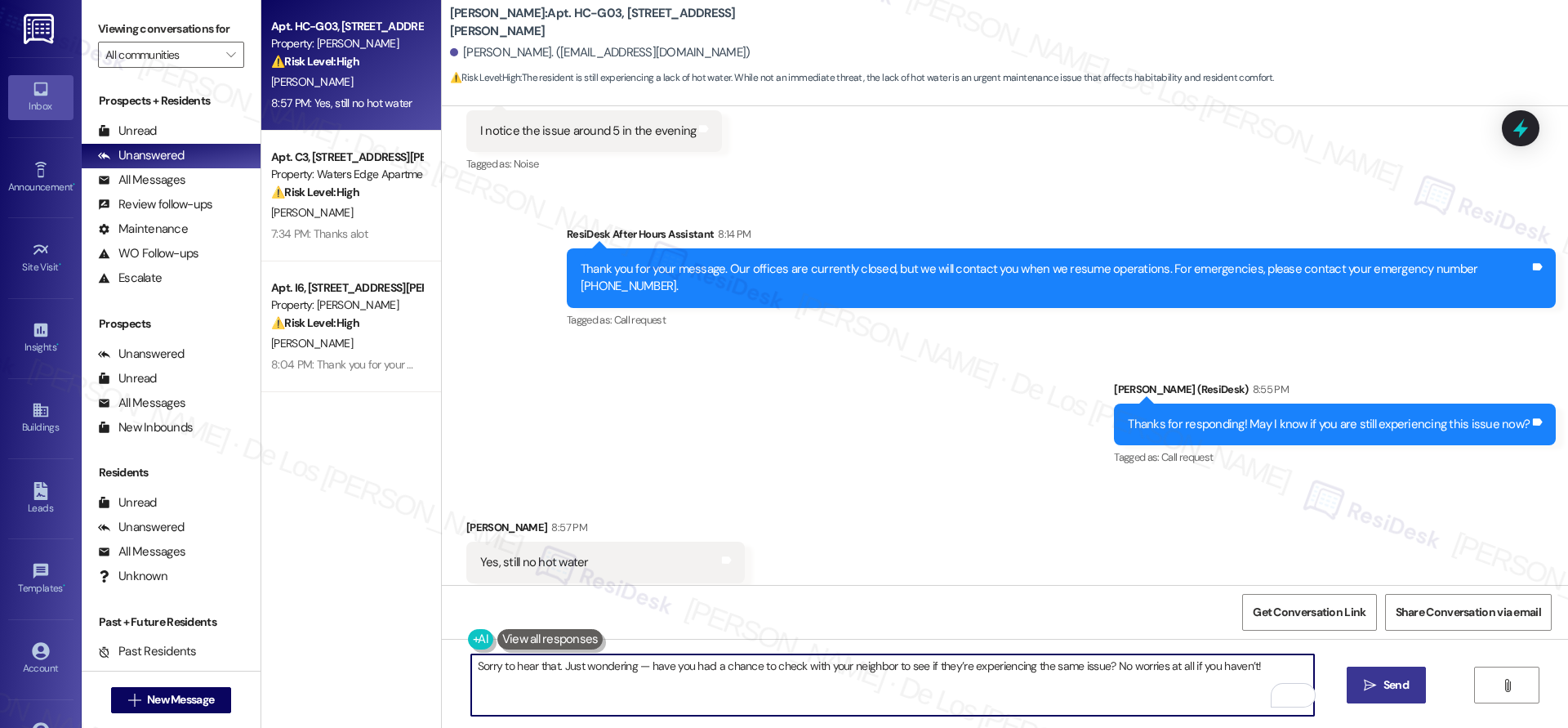
type textarea "Sorry to hear that. Just wondering — have you had a chance to check with your n…"
click at [1383, 677] on span "Send" at bounding box center [1395, 685] width 26 height 17
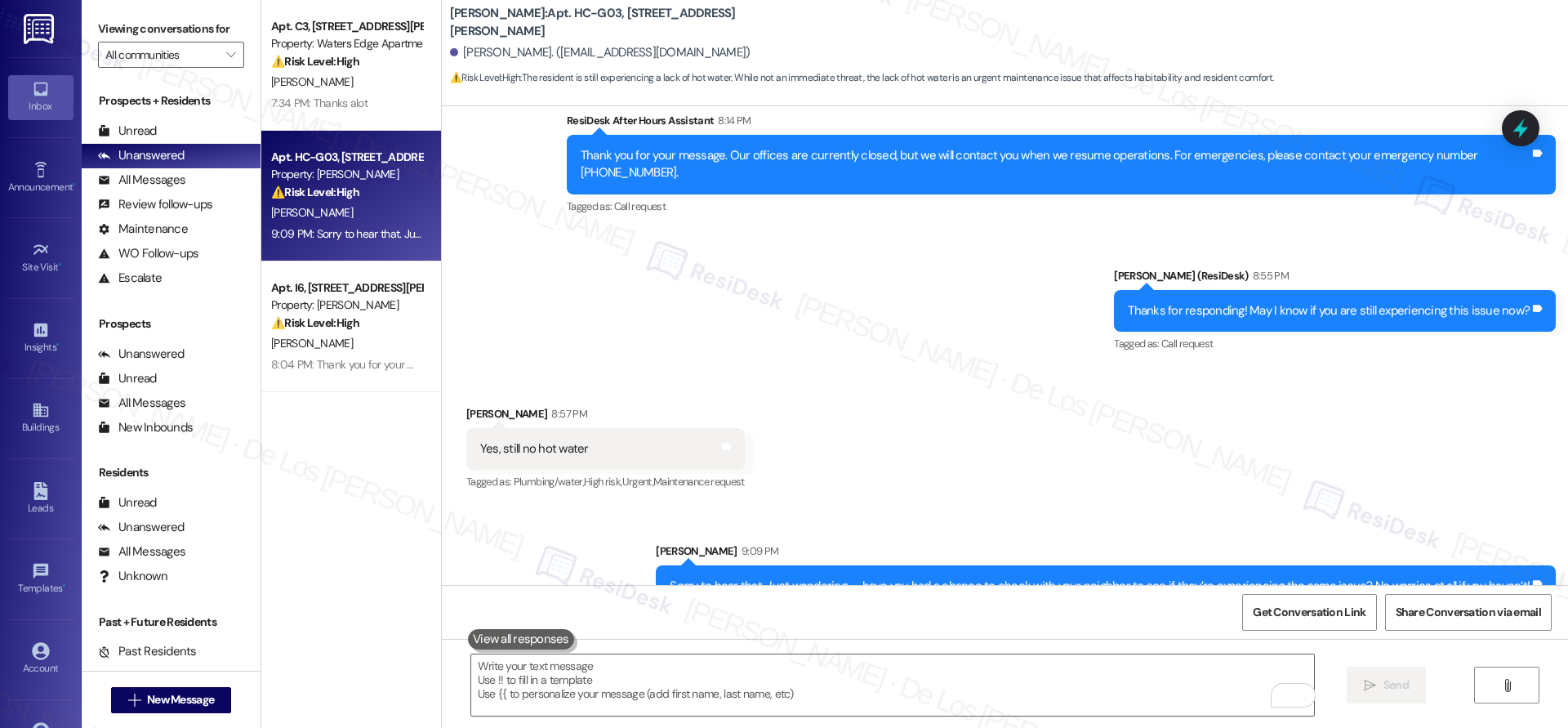
scroll to position [1561, 0]
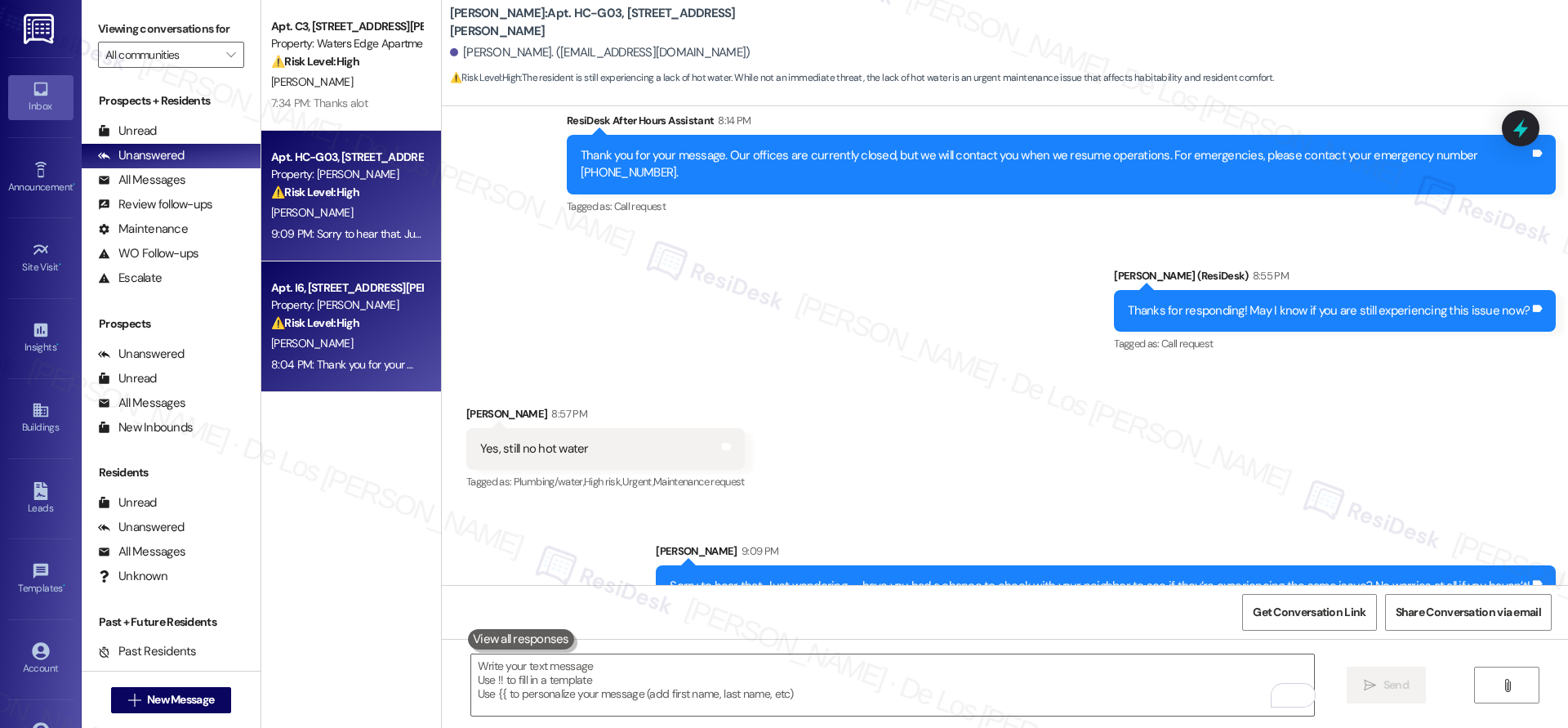
click at [331, 286] on div "Apt. I6, [STREET_ADDRESS][PERSON_NAME]" at bounding box center [346, 287] width 151 height 17
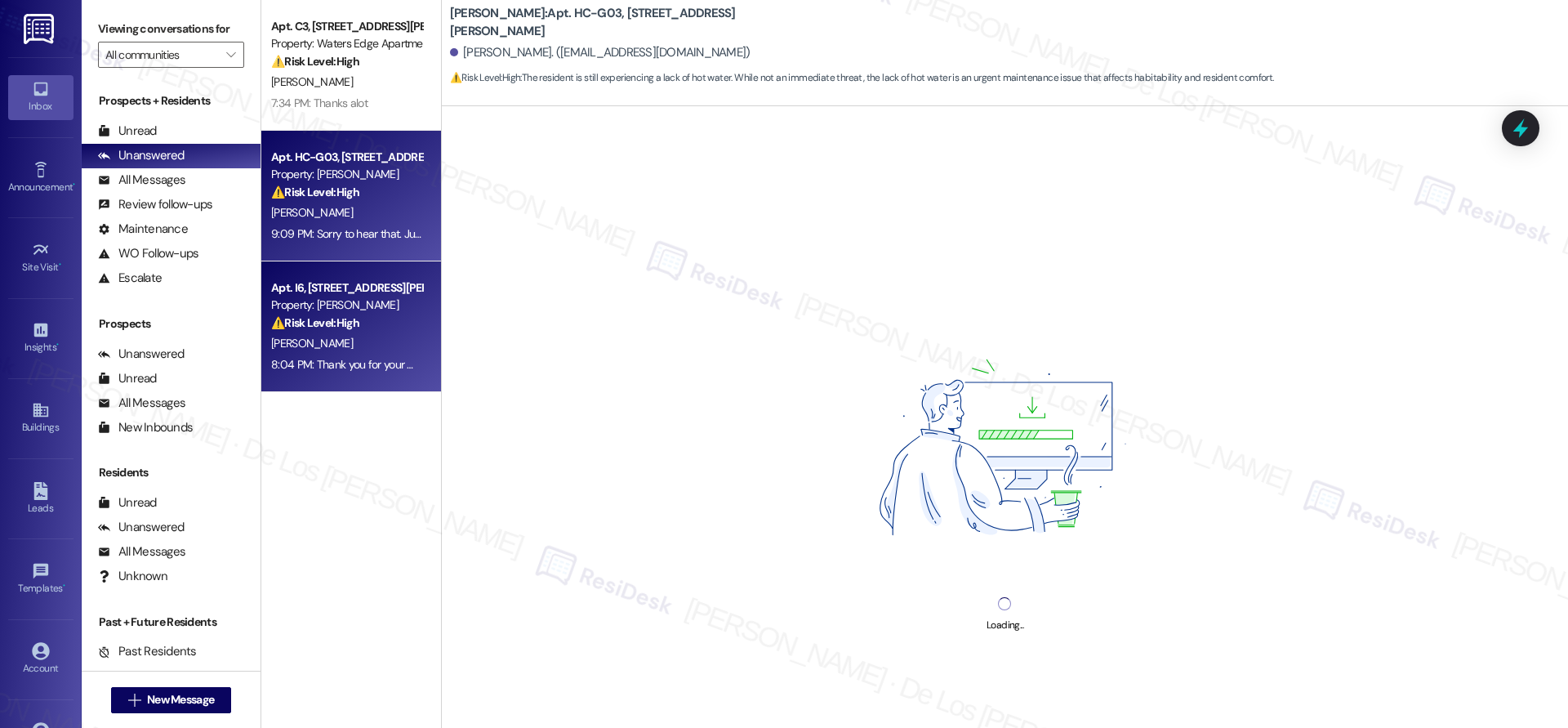
click at [351, 224] on div "9:09 PM: Sorry to hear that. Just wondering — have you had a chance to check wi…" at bounding box center [346, 234] width 154 height 20
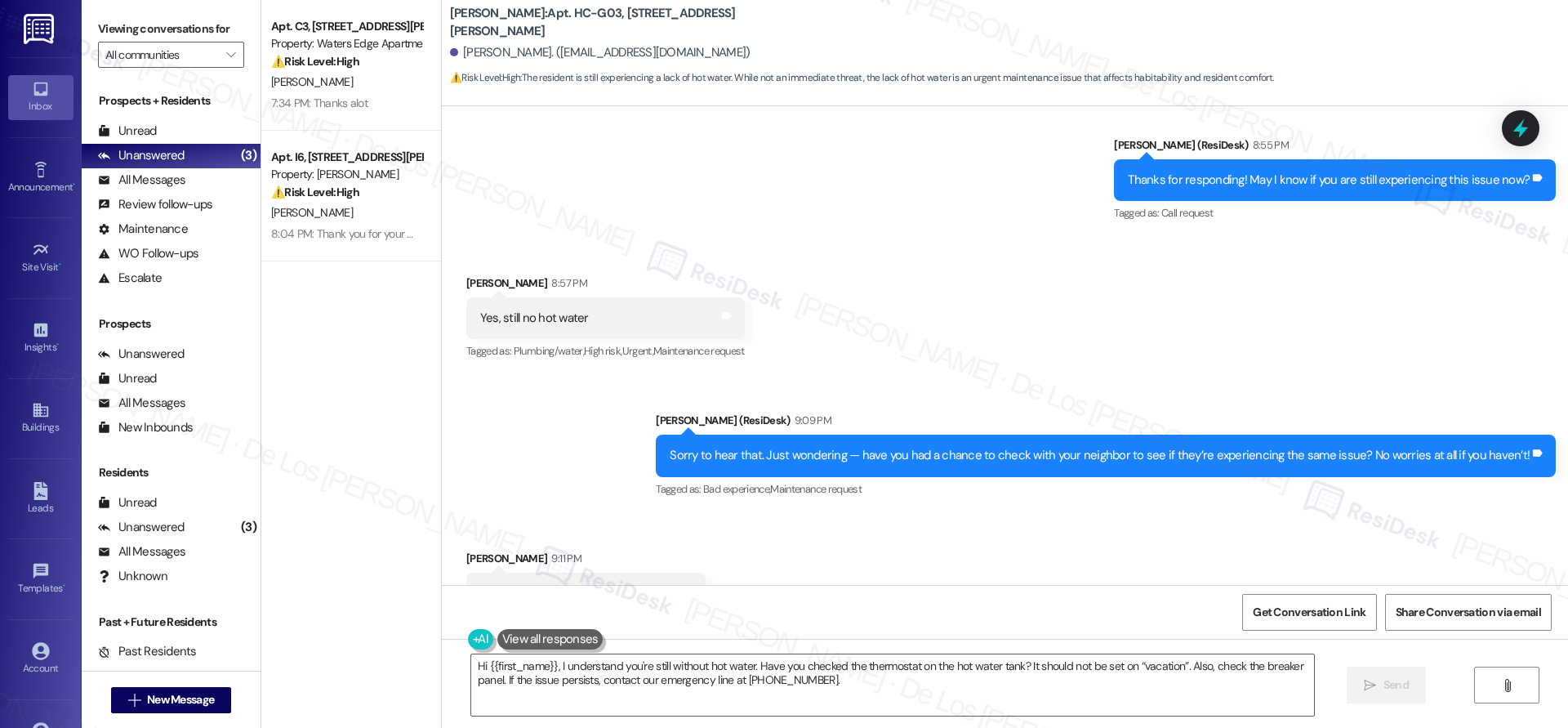
scroll to position [1699, 0]
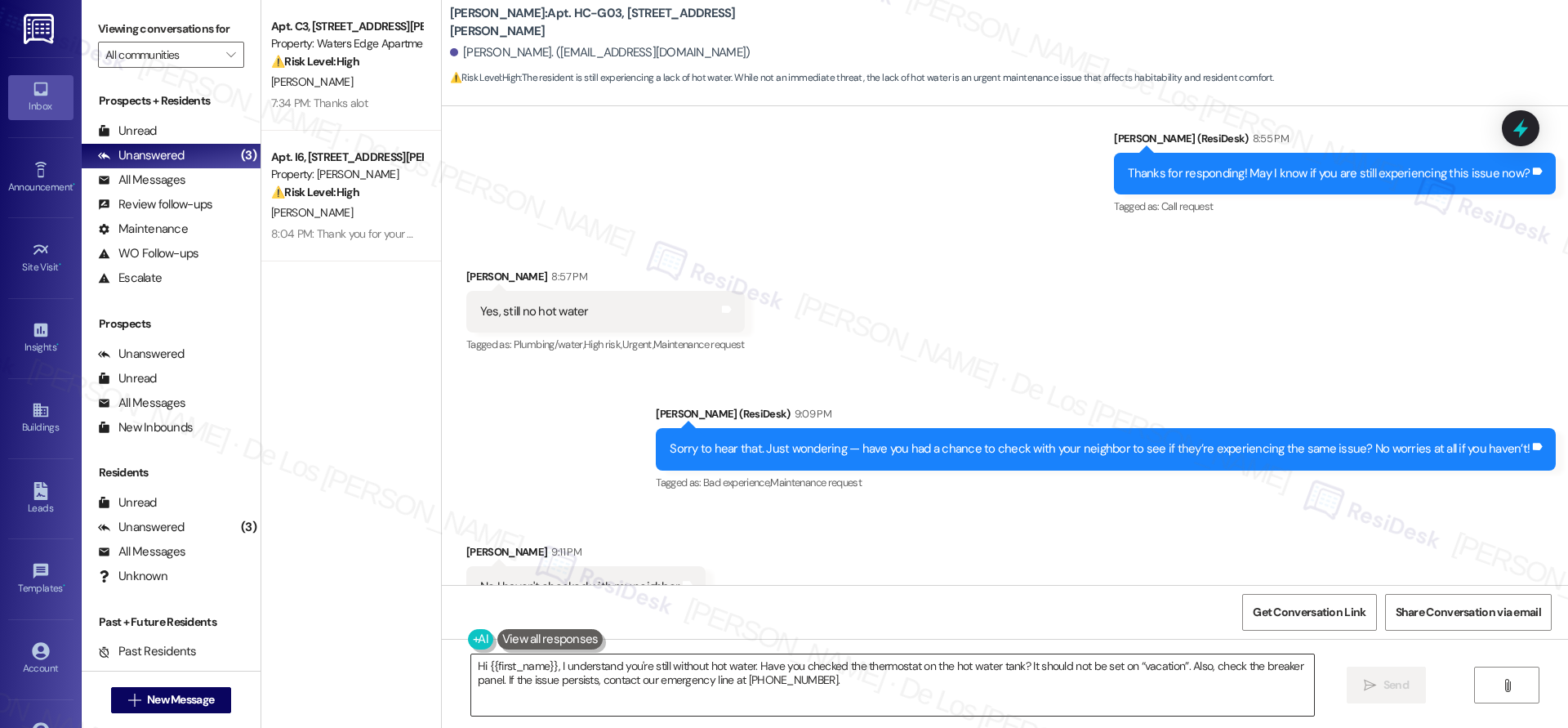
click at [681, 678] on textarea "Hi {{first_name}}, I understand you're still without hot water. Have you checke…" at bounding box center [892, 685] width 843 height 61
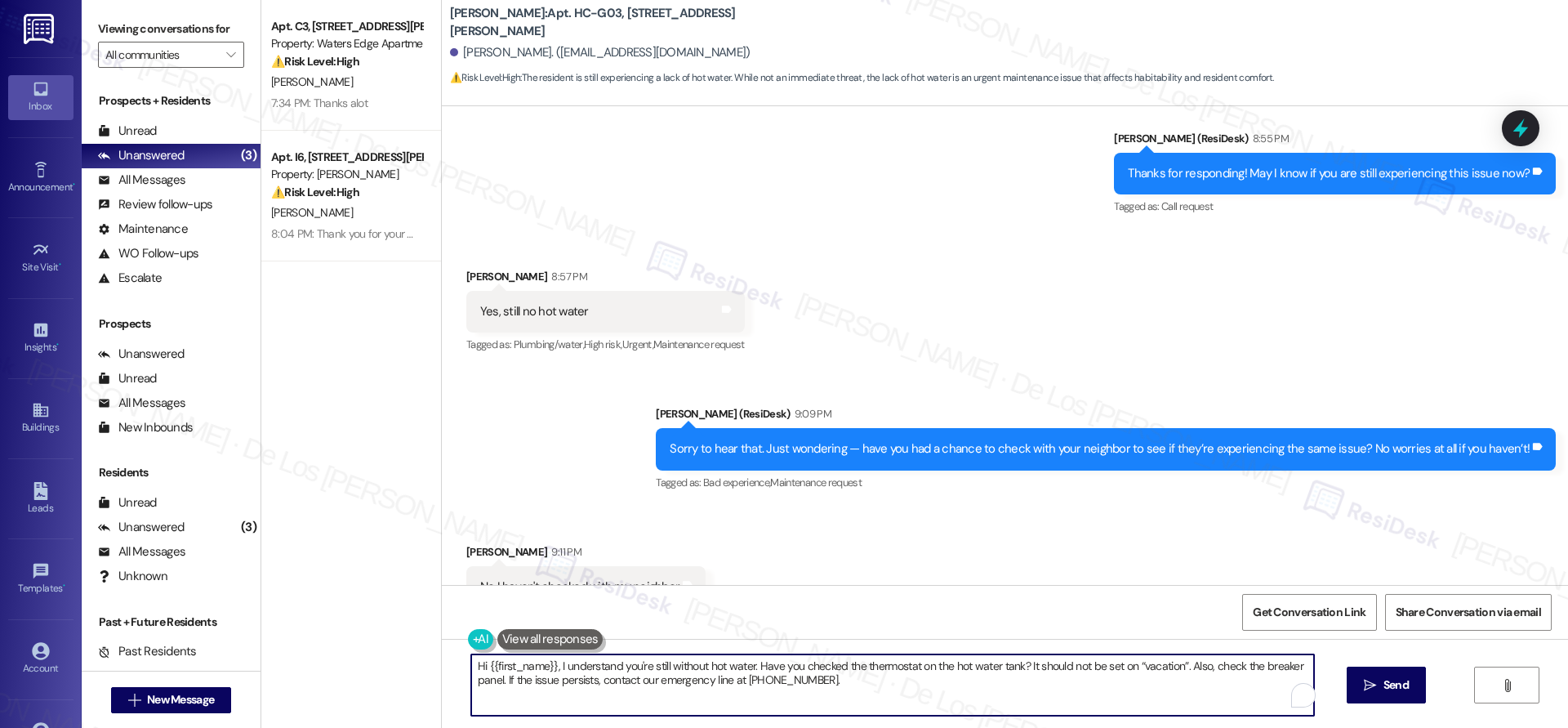
click at [681, 678] on textarea "Hi {{first_name}}, I understand you're still without hot water. Have you checke…" at bounding box center [892, 685] width 843 height 61
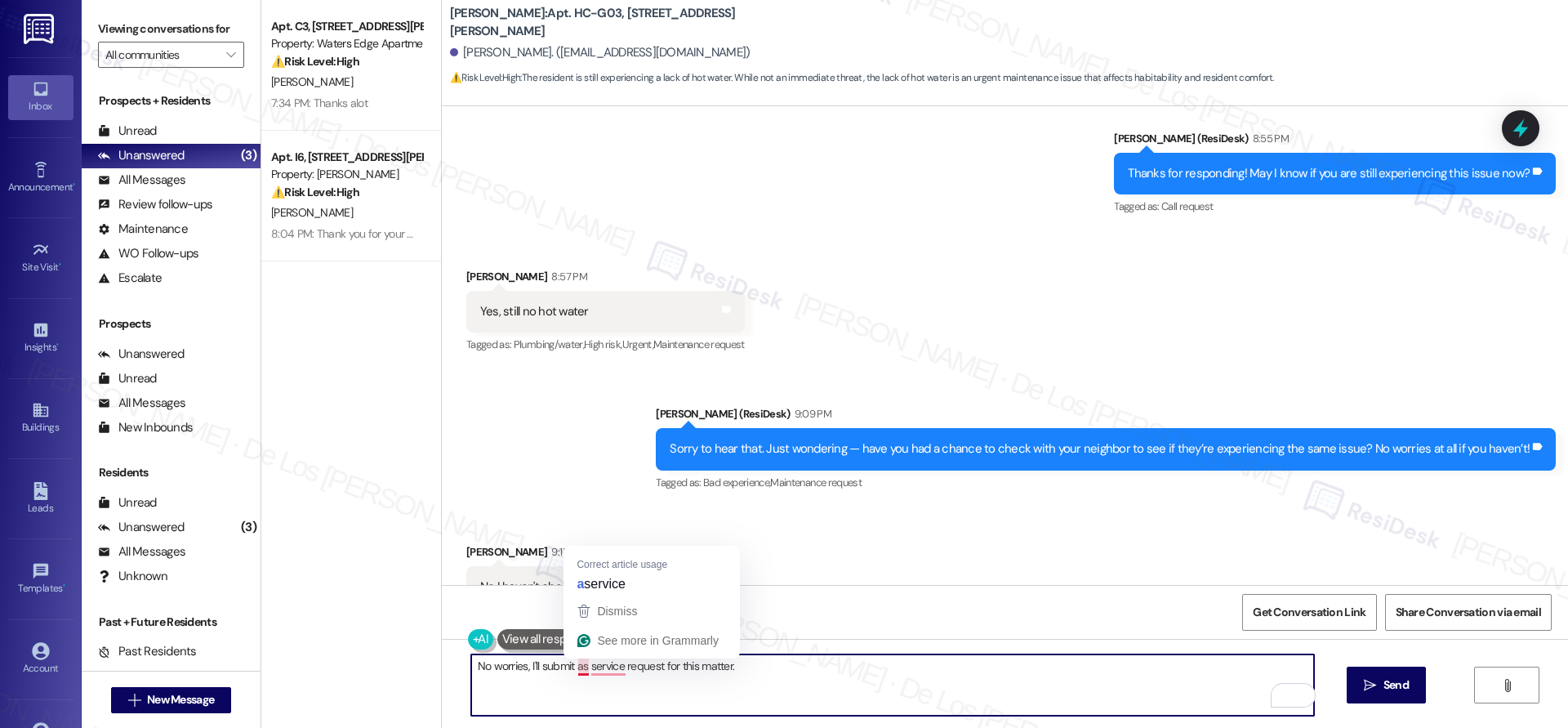
click at [571, 670] on textarea "No worries, I'll submit as service request for this matter." at bounding box center [892, 685] width 843 height 61
click at [752, 671] on textarea "No worries, I'll submit a service request for this matter." at bounding box center [892, 685] width 843 height 61
paste textarea "Do we have your permission to enter if you’re not home? Also, do you have any p…"
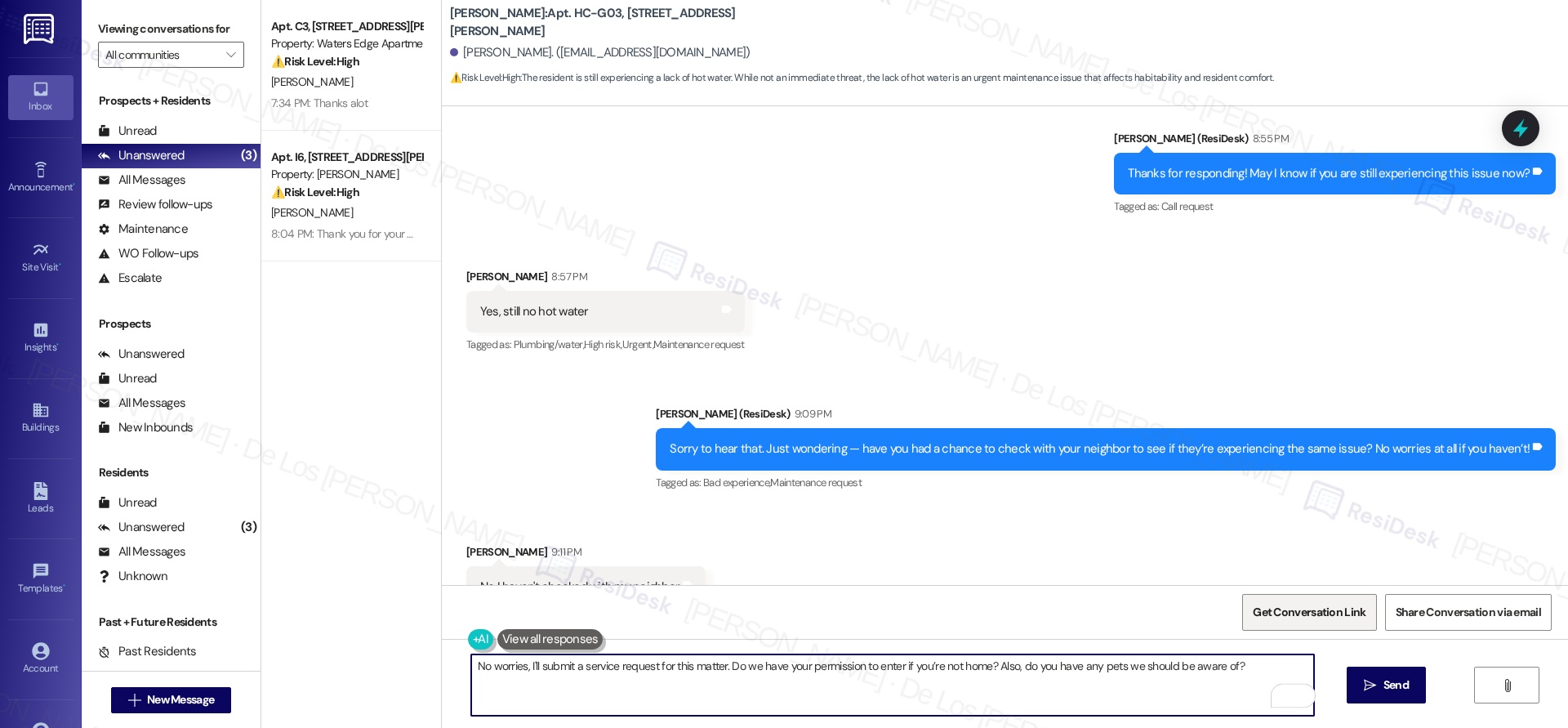
scroll to position [1700, 0]
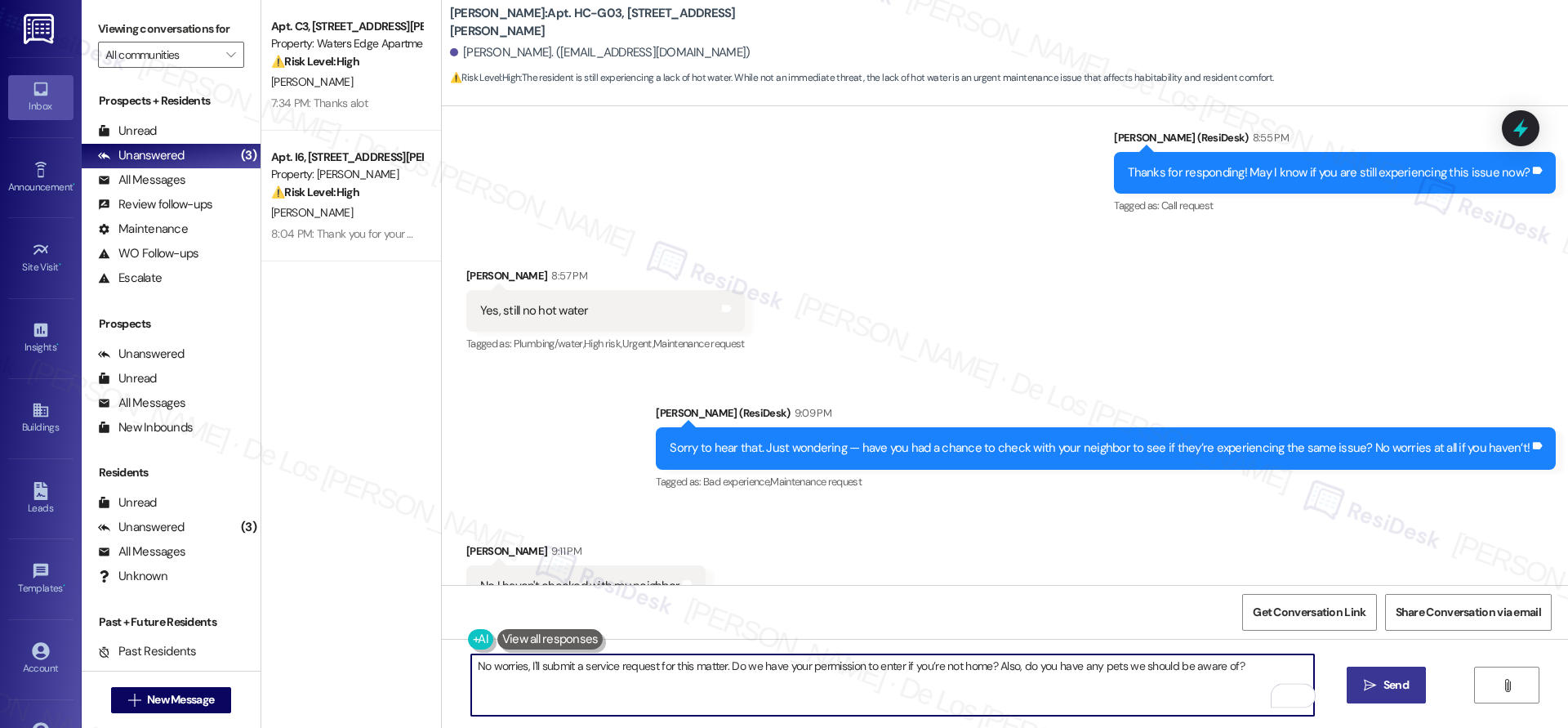
type textarea "No worries, I'll submit a service request for this matter. Do we have your perm…"
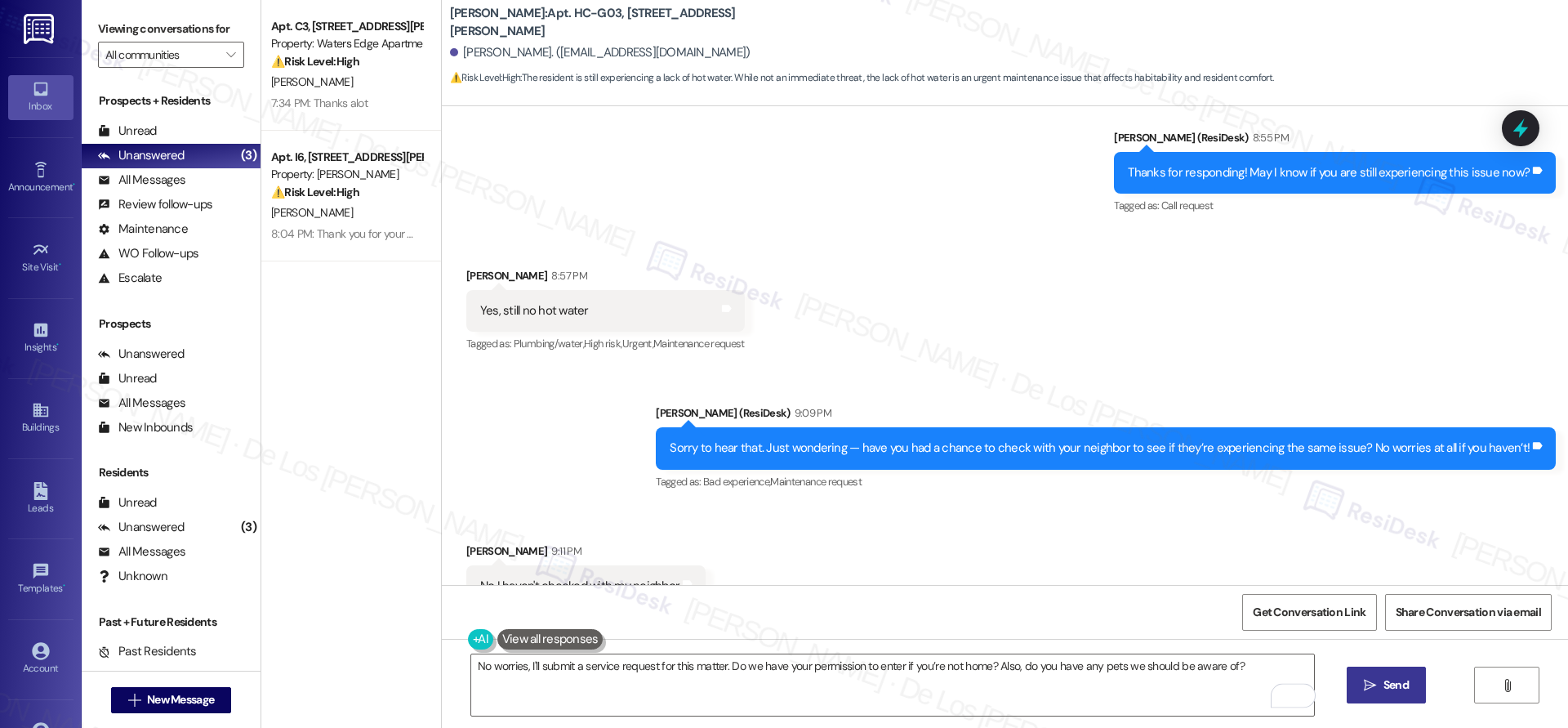
click at [1391, 687] on span "Send" at bounding box center [1395, 685] width 26 height 17
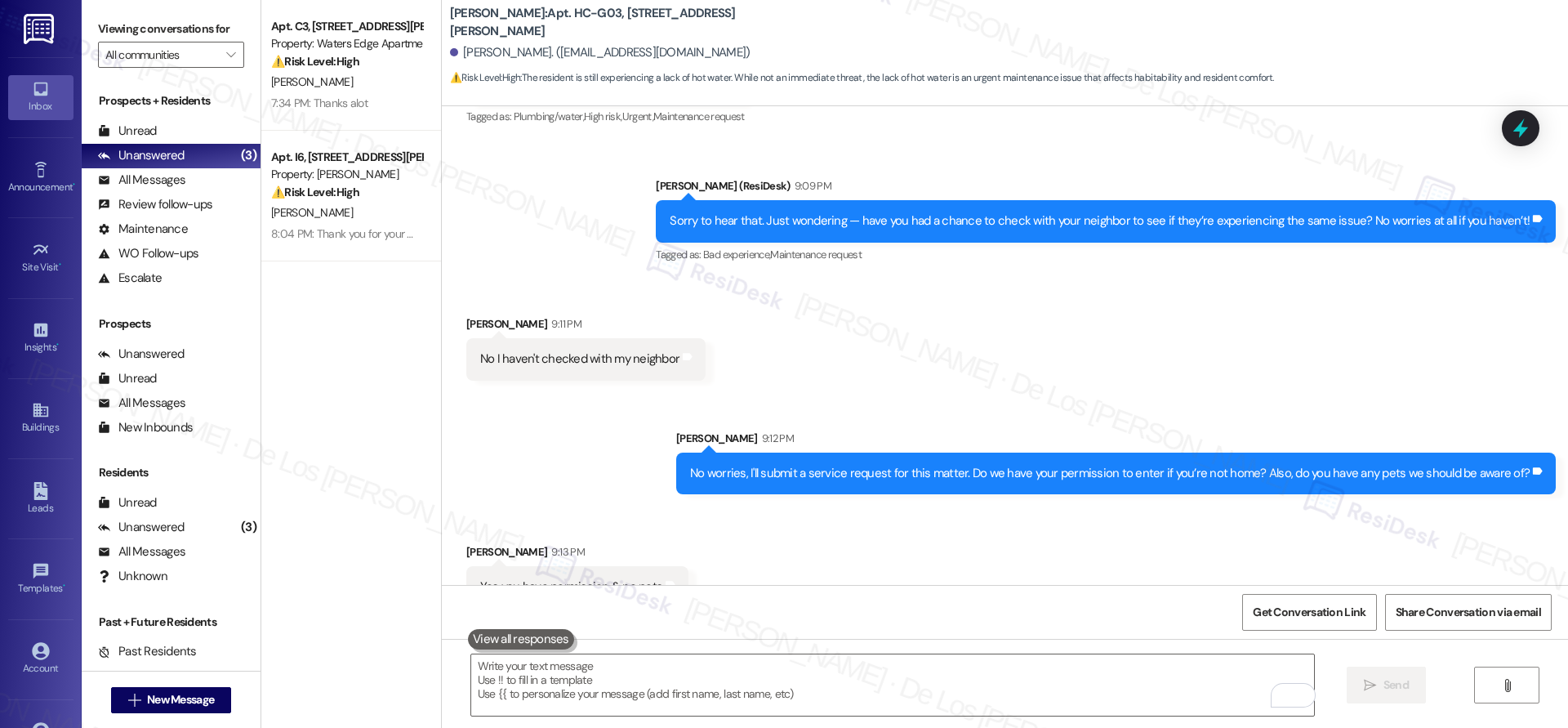
scroll to position [1927, 0]
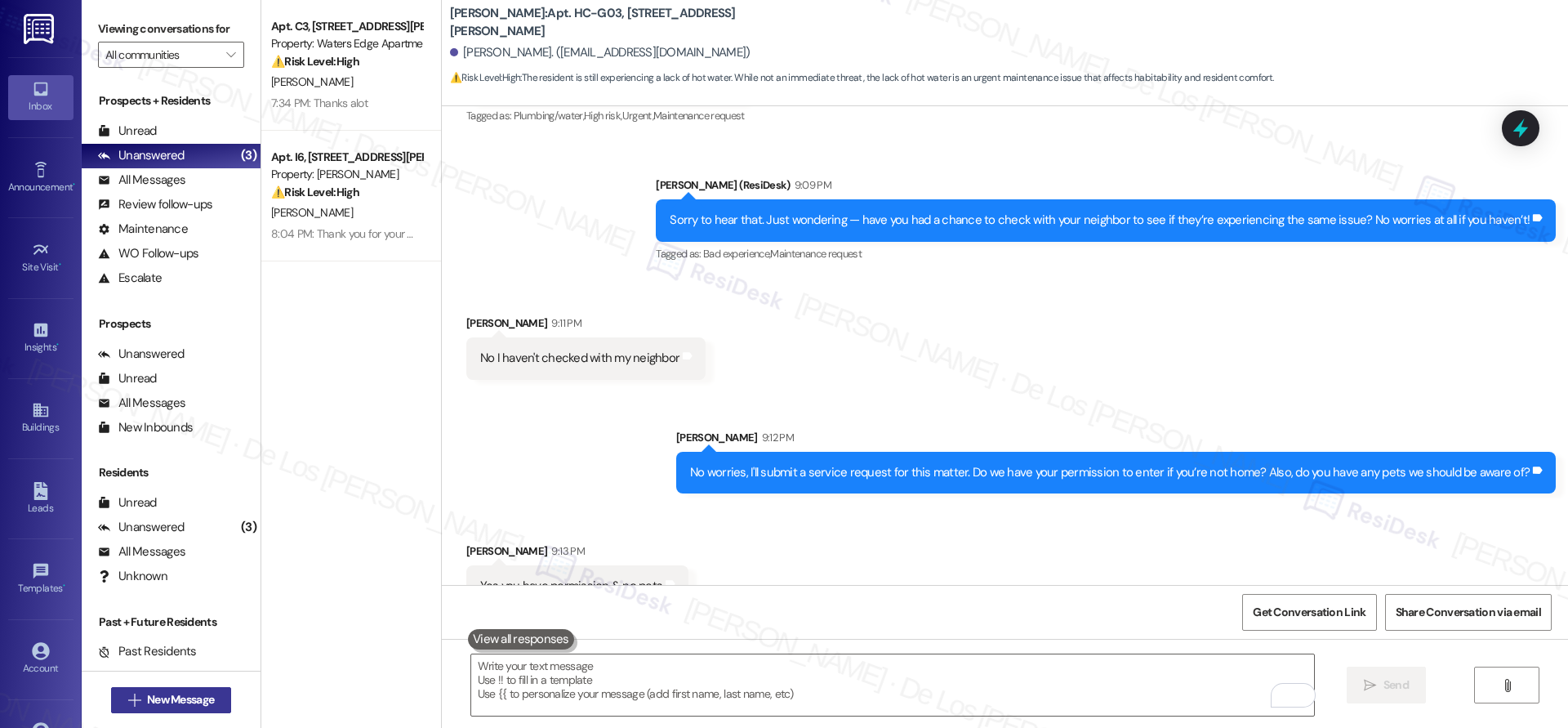
click at [165, 693] on span "New Message" at bounding box center [181, 699] width 67 height 17
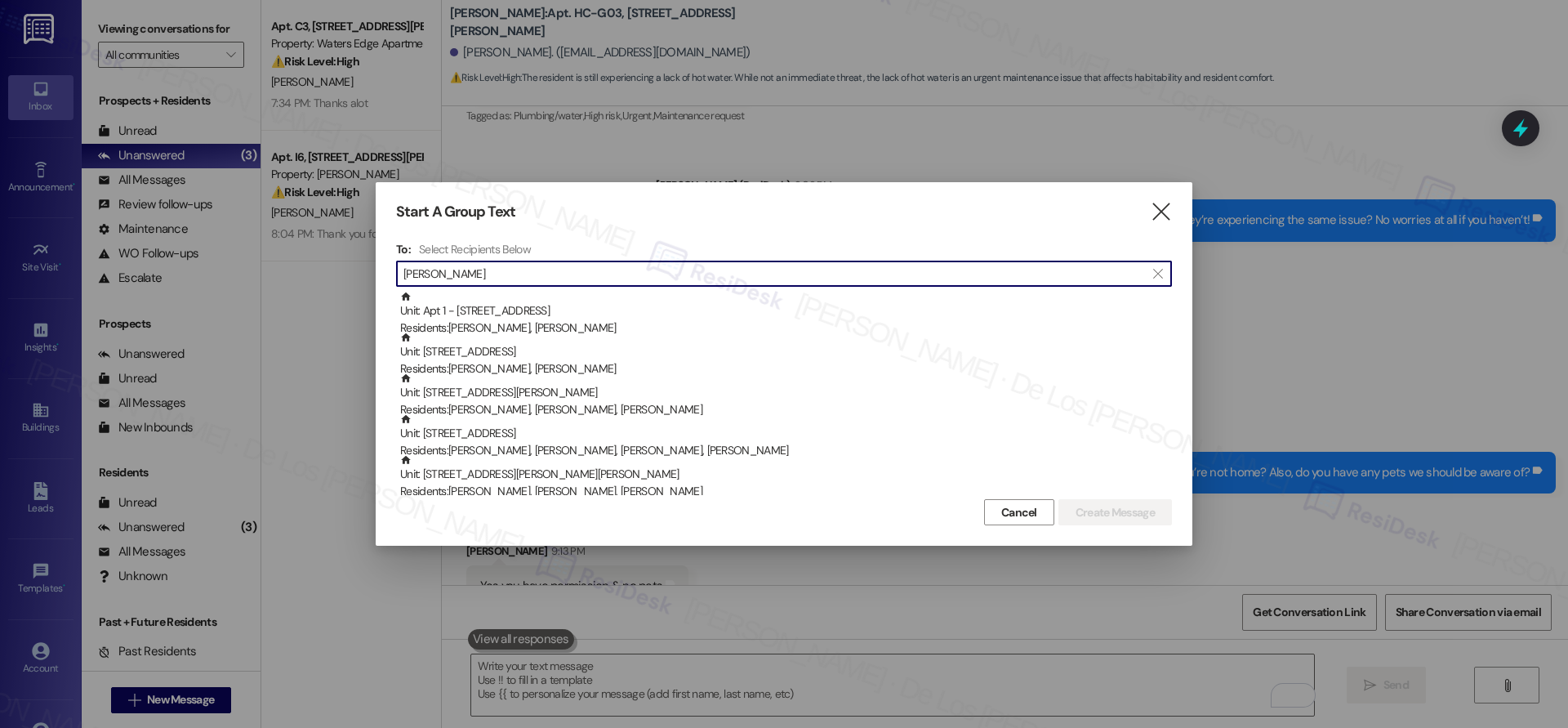
type input "[PERSON_NAME]"
click at [1157, 213] on icon "" at bounding box center [1160, 212] width 22 height 17
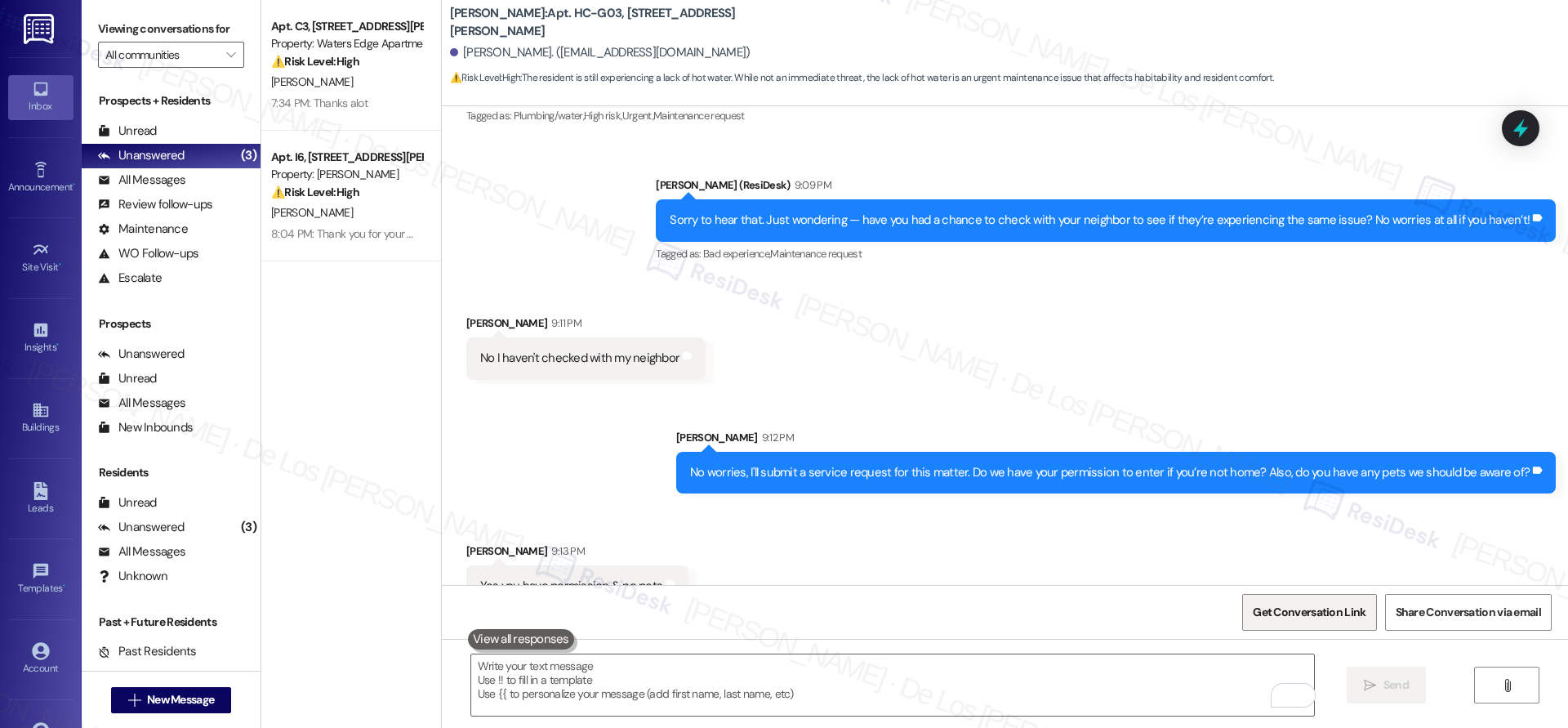
drag, startPoint x: 1267, startPoint y: 609, endPoint x: 1263, endPoint y: 602, distance: 8.1
click at [1267, 610] on span "Get Conversation Link" at bounding box center [1309, 611] width 112 height 17
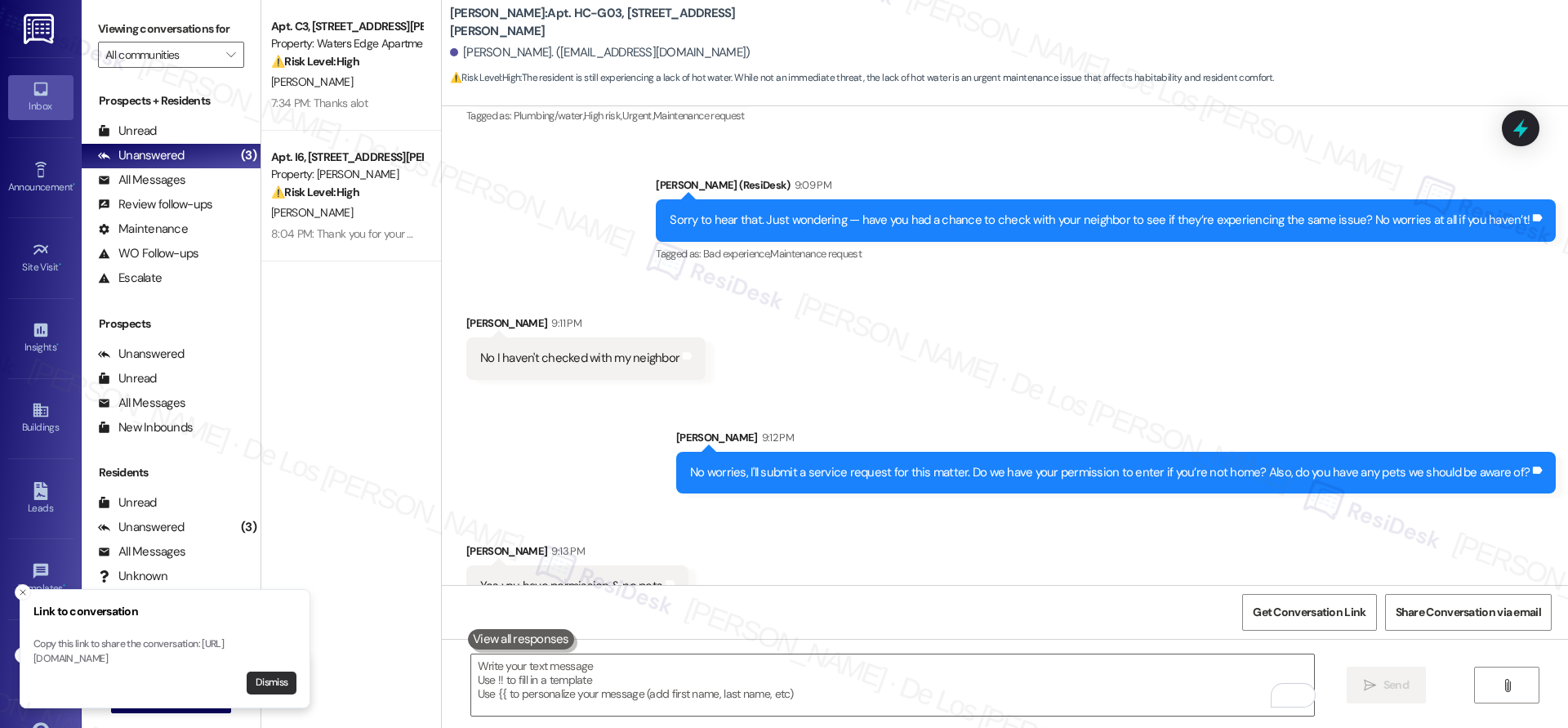
click at [270, 687] on button "Dismiss" at bounding box center [271, 683] width 50 height 23
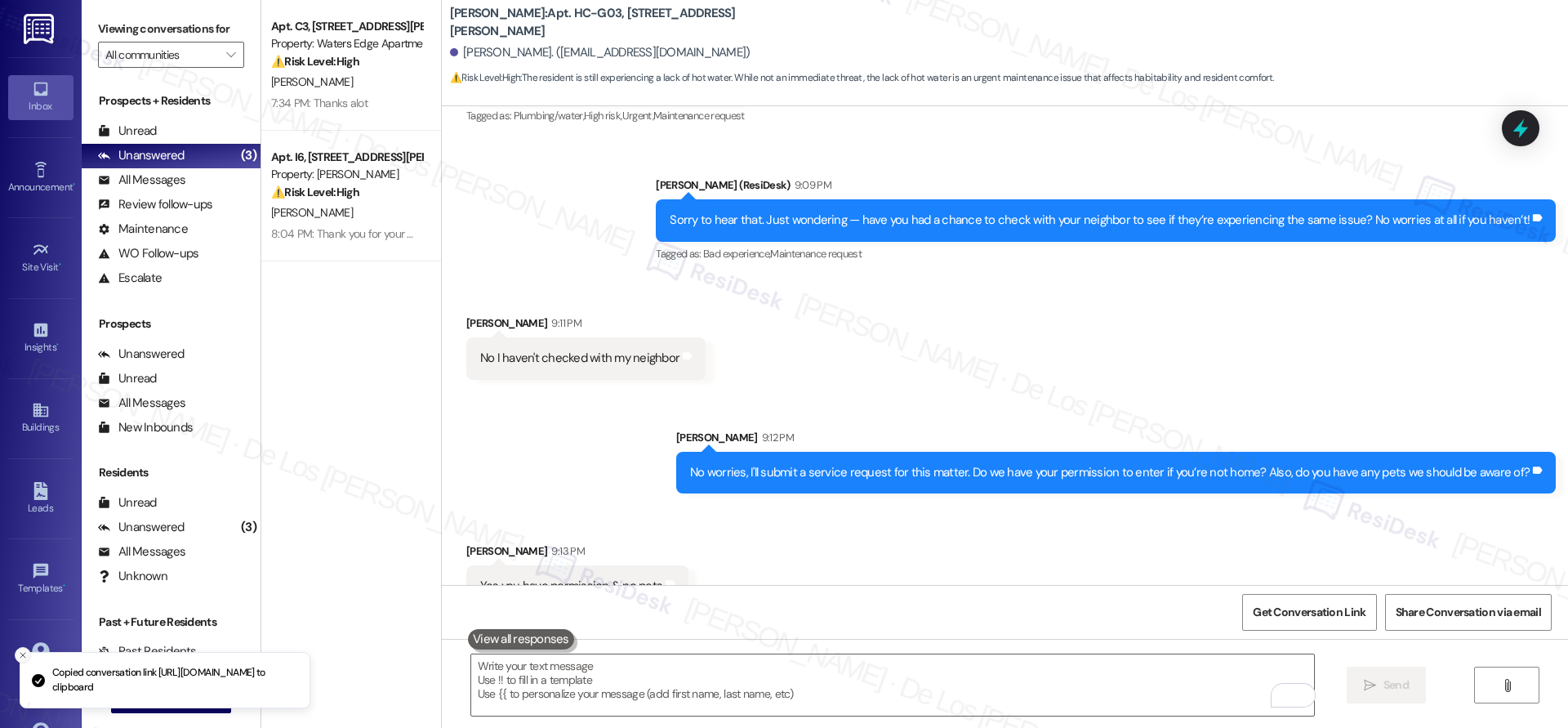
click at [23, 650] on icon "Close toast" at bounding box center [22, 654] width 10 height 10
click at [182, 703] on span "New Message" at bounding box center [181, 699] width 67 height 17
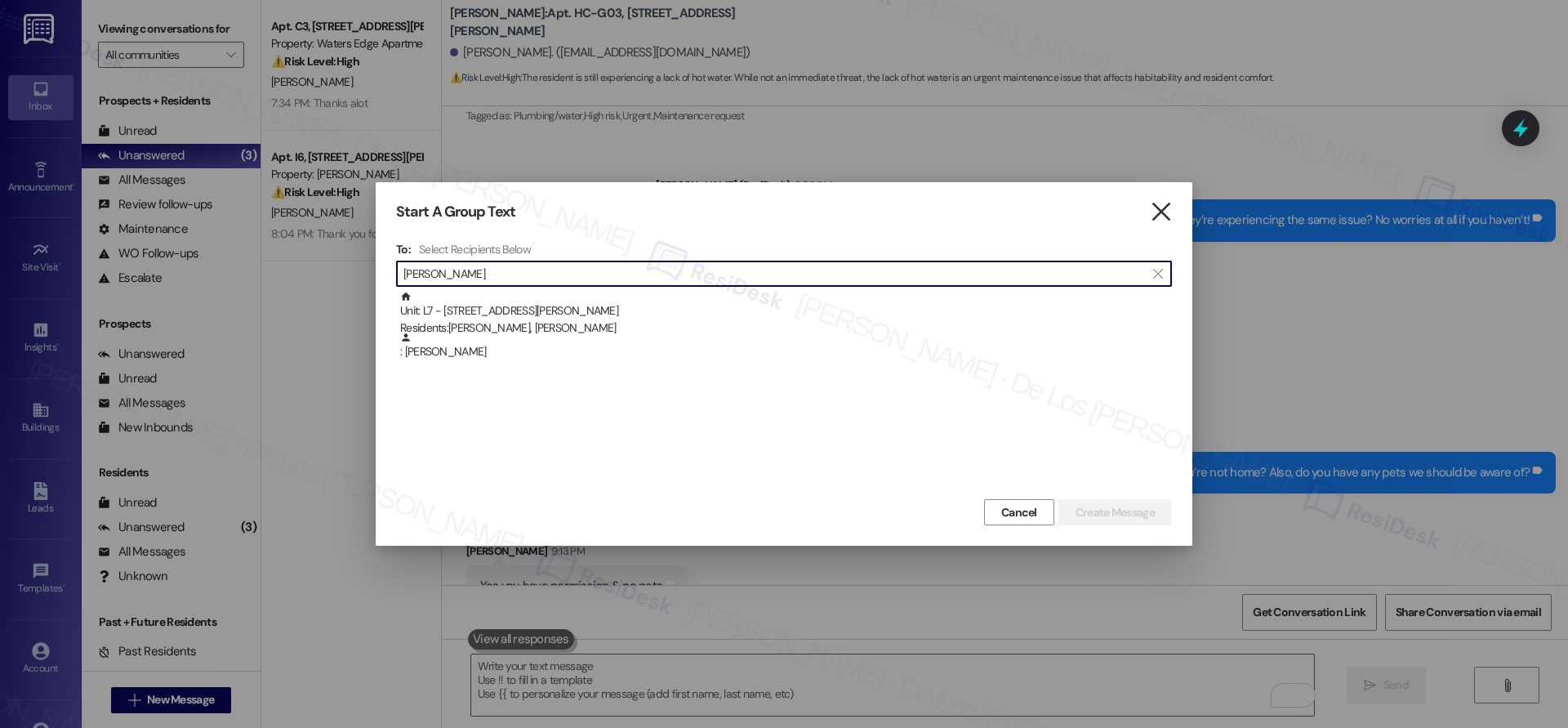
type input "[PERSON_NAME]"
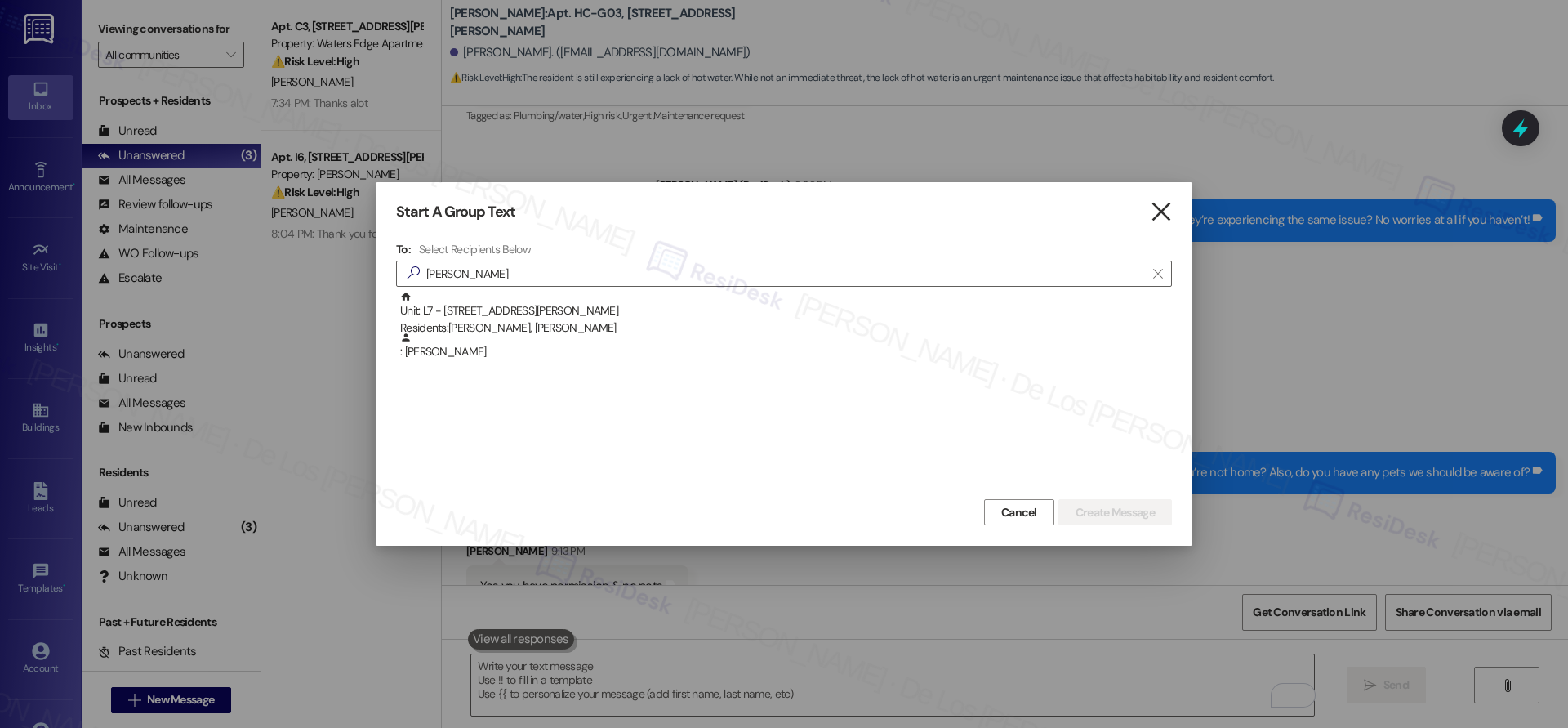
click at [1157, 212] on icon "" at bounding box center [1160, 212] width 22 height 17
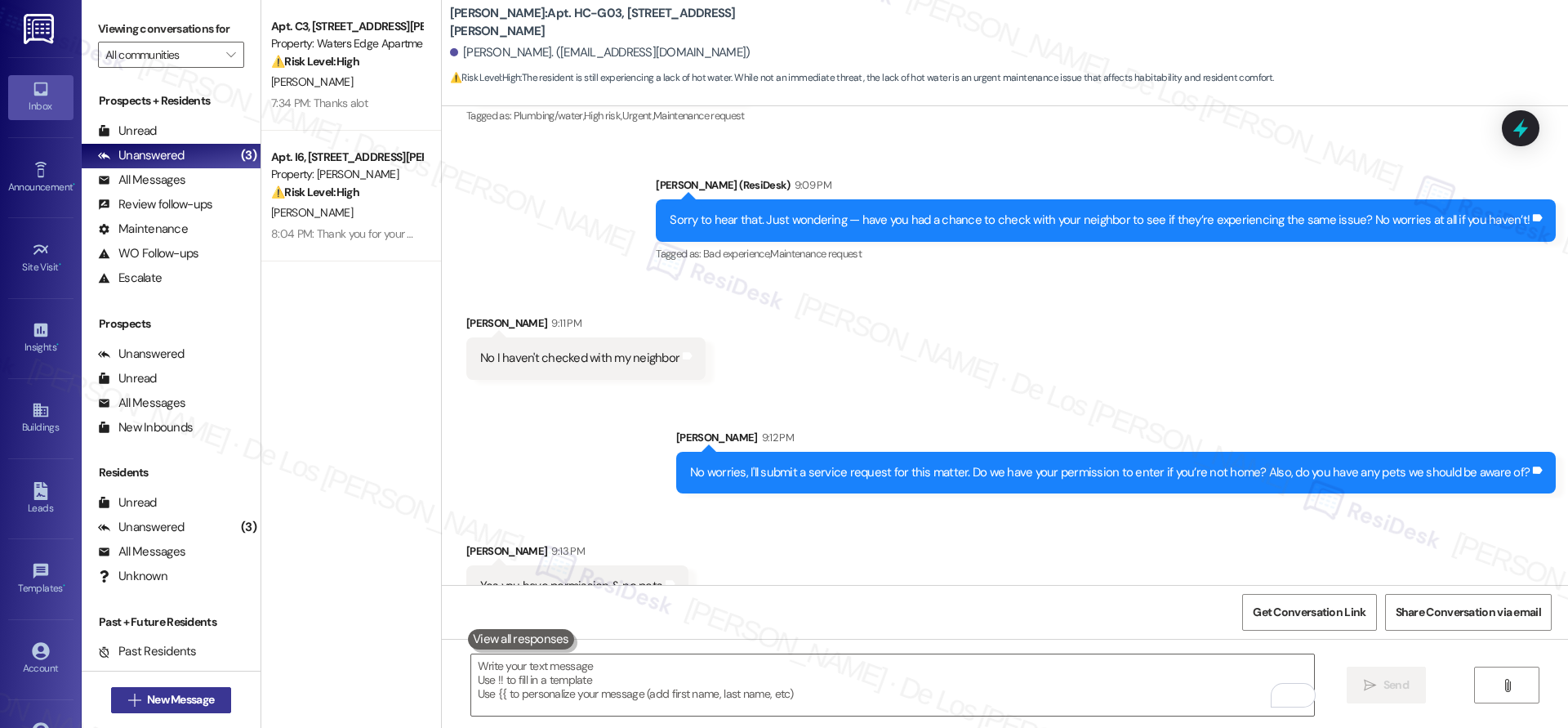
click at [147, 697] on span "New Message" at bounding box center [181, 699] width 67 height 17
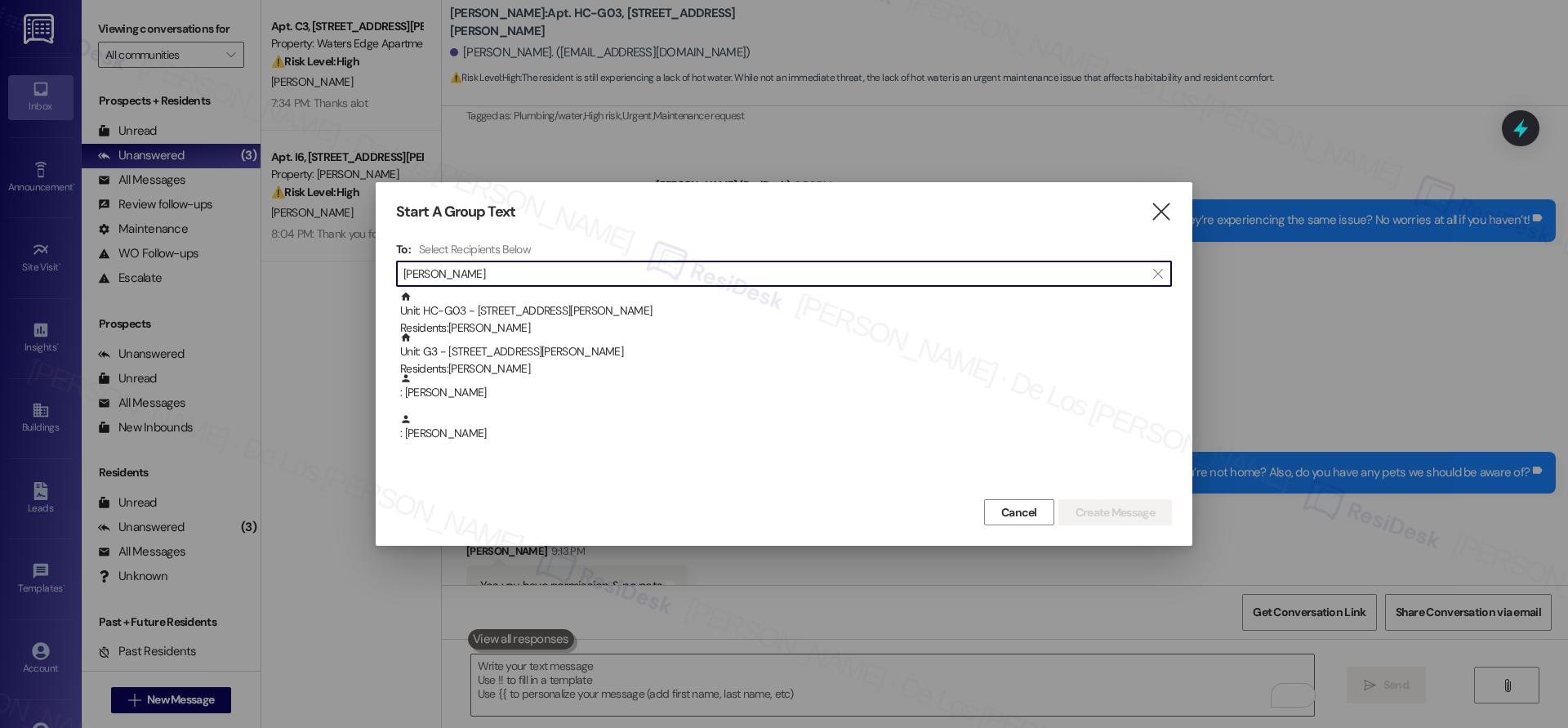
type input "[PERSON_NAME]"
click at [527, 132] on div at bounding box center [784, 364] width 1568 height 728
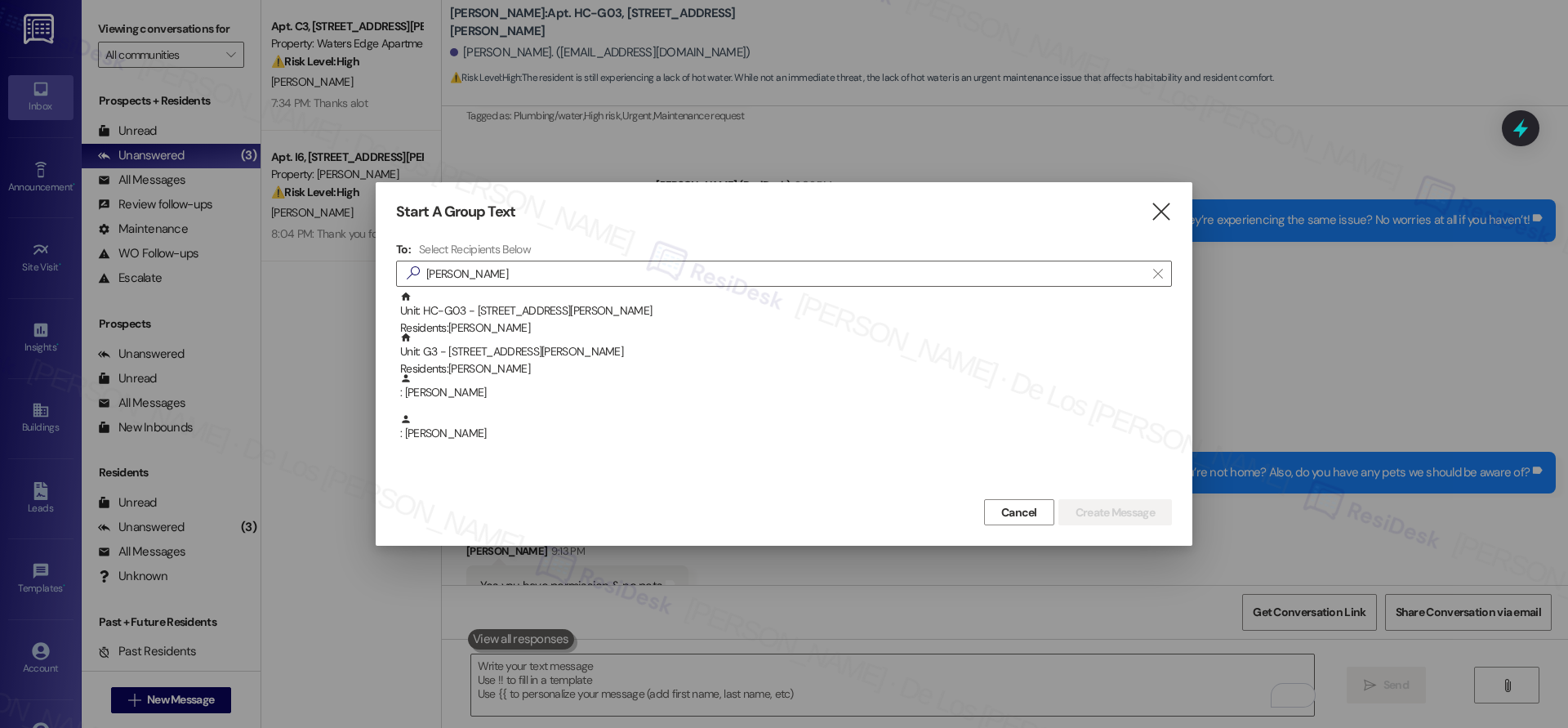
click at [1151, 213] on icon "" at bounding box center [1160, 212] width 22 height 17
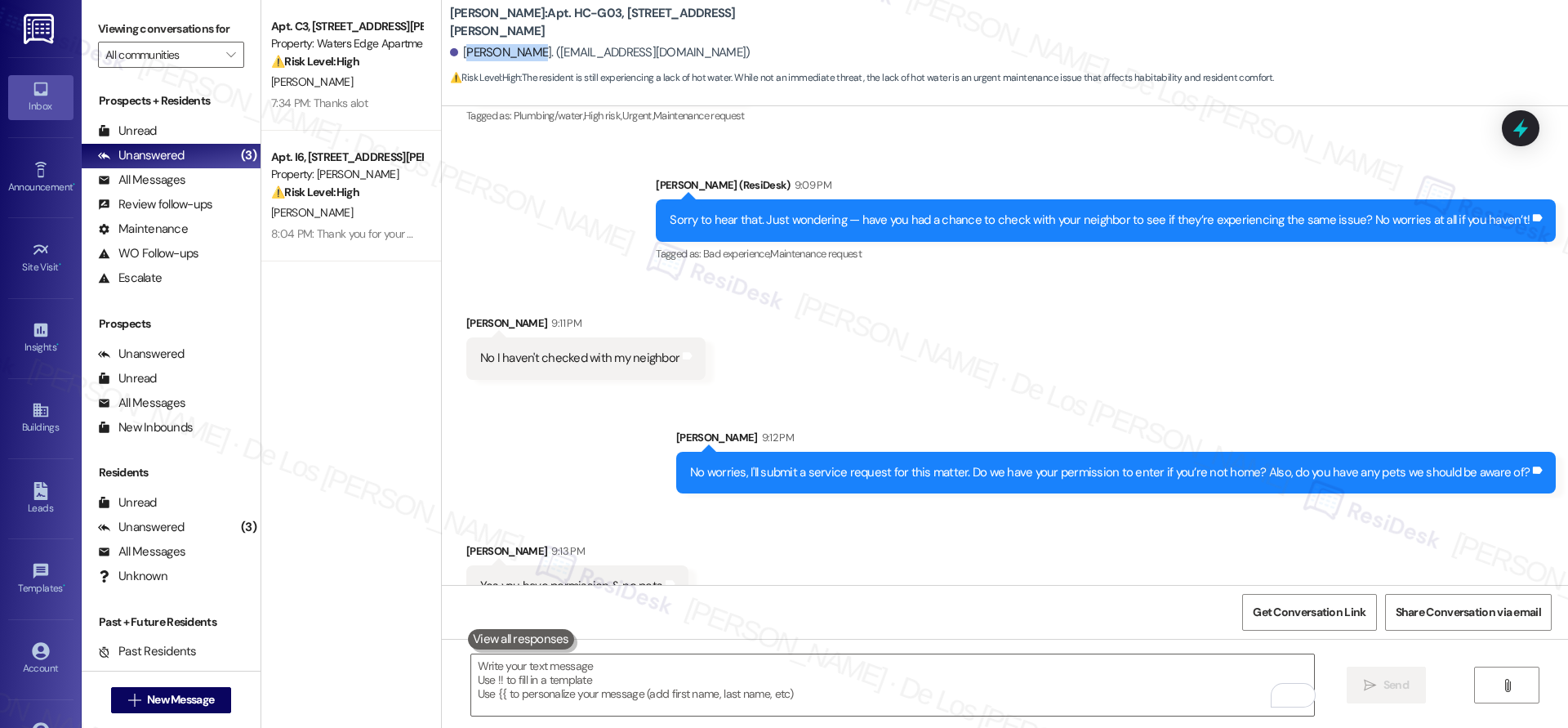
drag, startPoint x: 511, startPoint y: 46, endPoint x: 452, endPoint y: 47, distance: 59.0
click at [452, 47] on div "[PERSON_NAME]. ([EMAIL_ADDRESS][DOMAIN_NAME])" at bounding box center [599, 52] width 300 height 17
copy div "[PERSON_NAME]"
click at [164, 689] on button " New Message" at bounding box center [171, 701] width 120 height 27
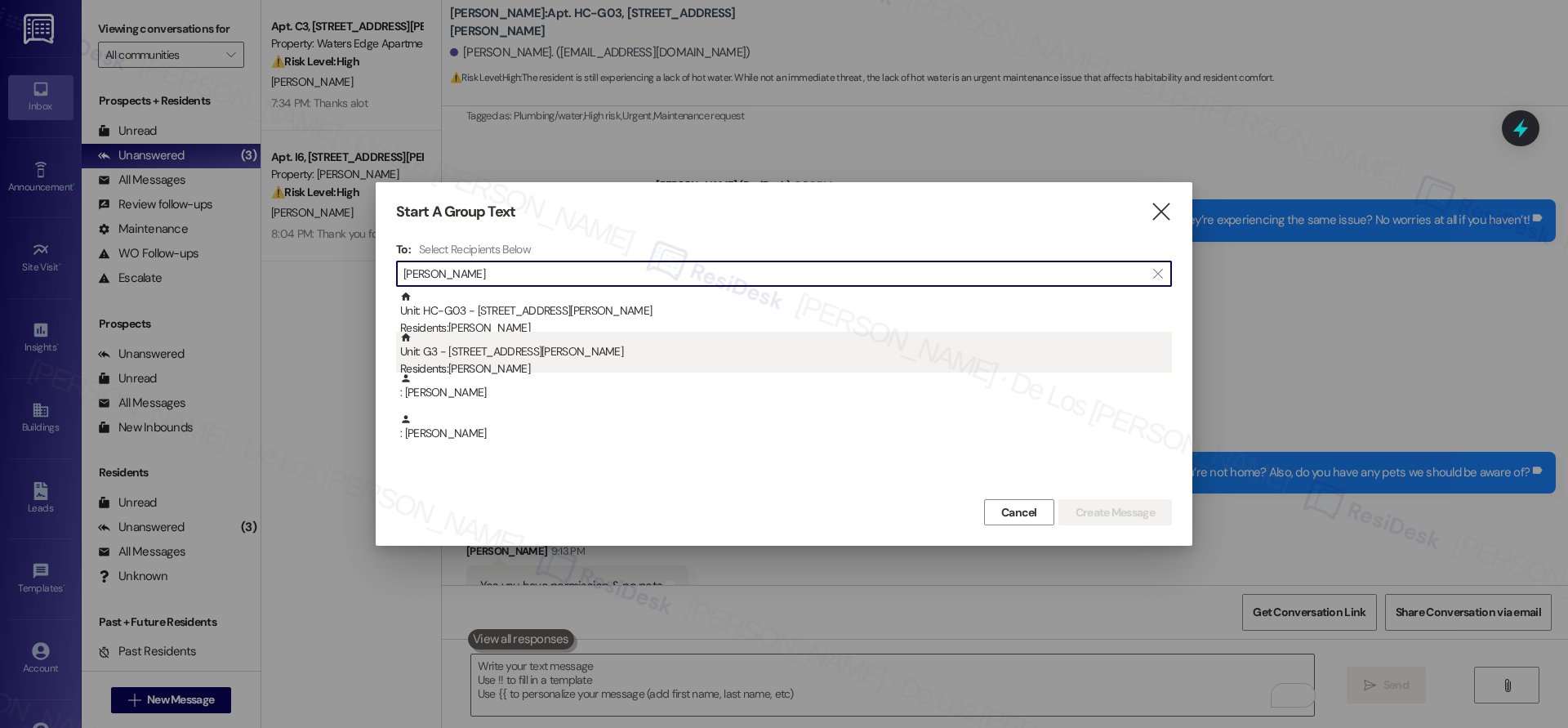
type input "[PERSON_NAME]"
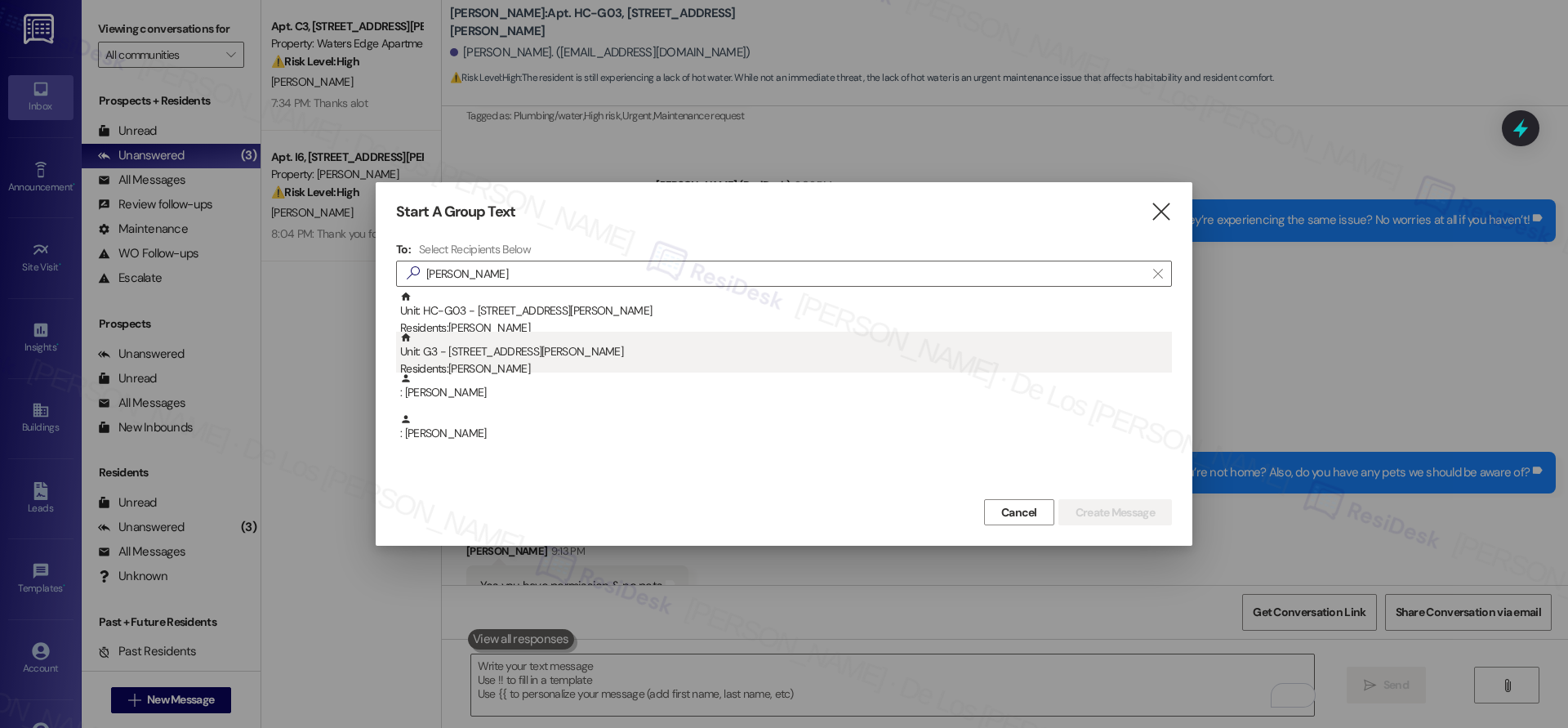
click at [559, 360] on div "Residents: [PERSON_NAME]" at bounding box center [785, 368] width 771 height 17
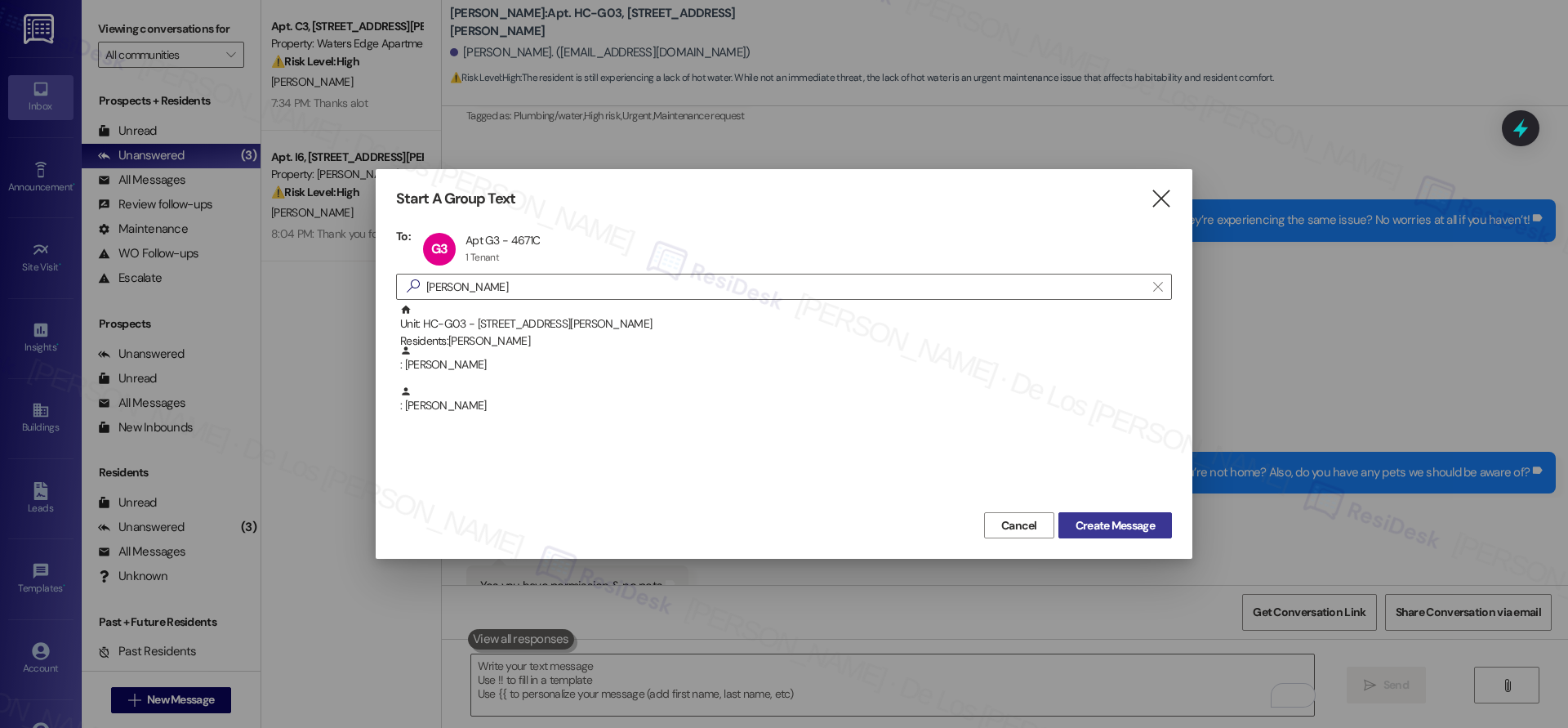
click at [1101, 522] on span "Create Message" at bounding box center [1114, 525] width 79 height 17
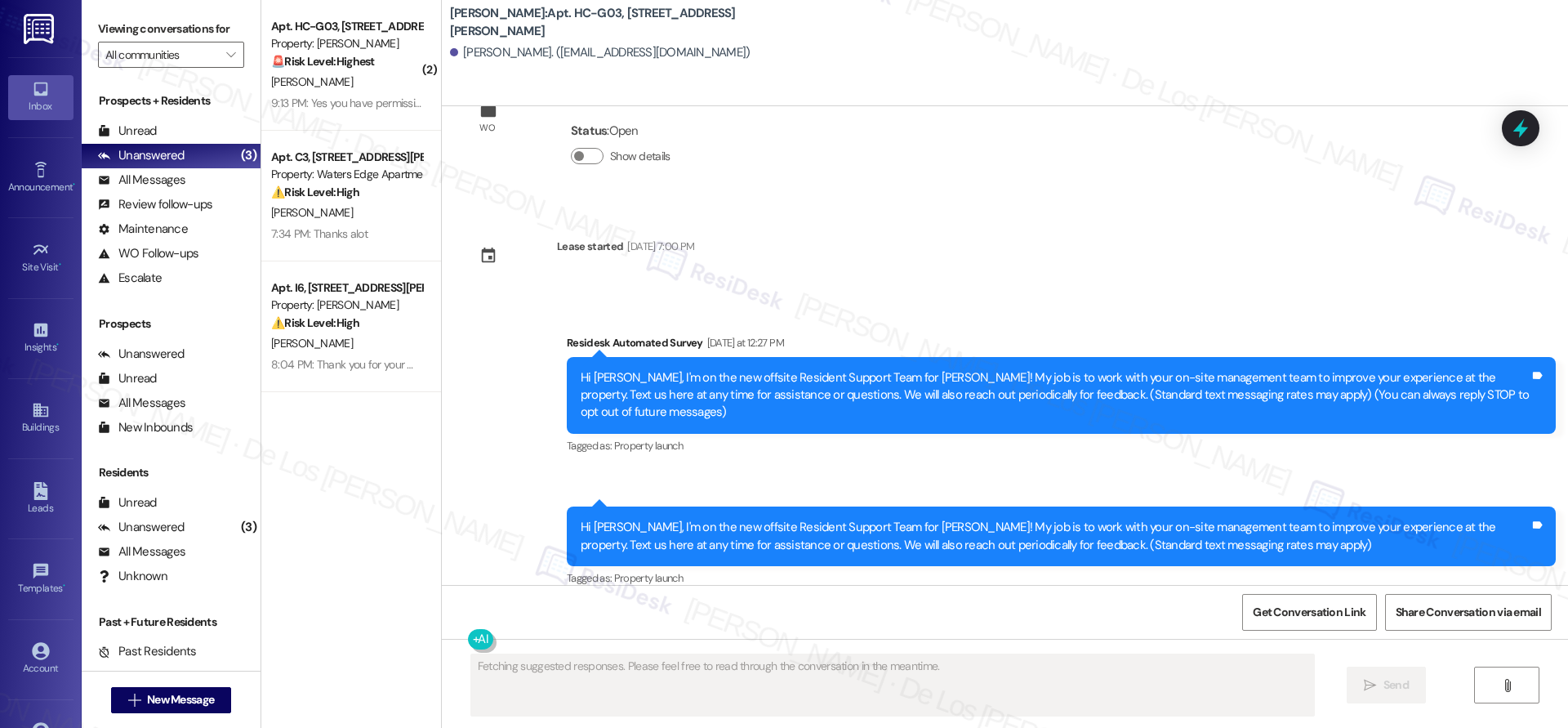
scroll to position [74, 0]
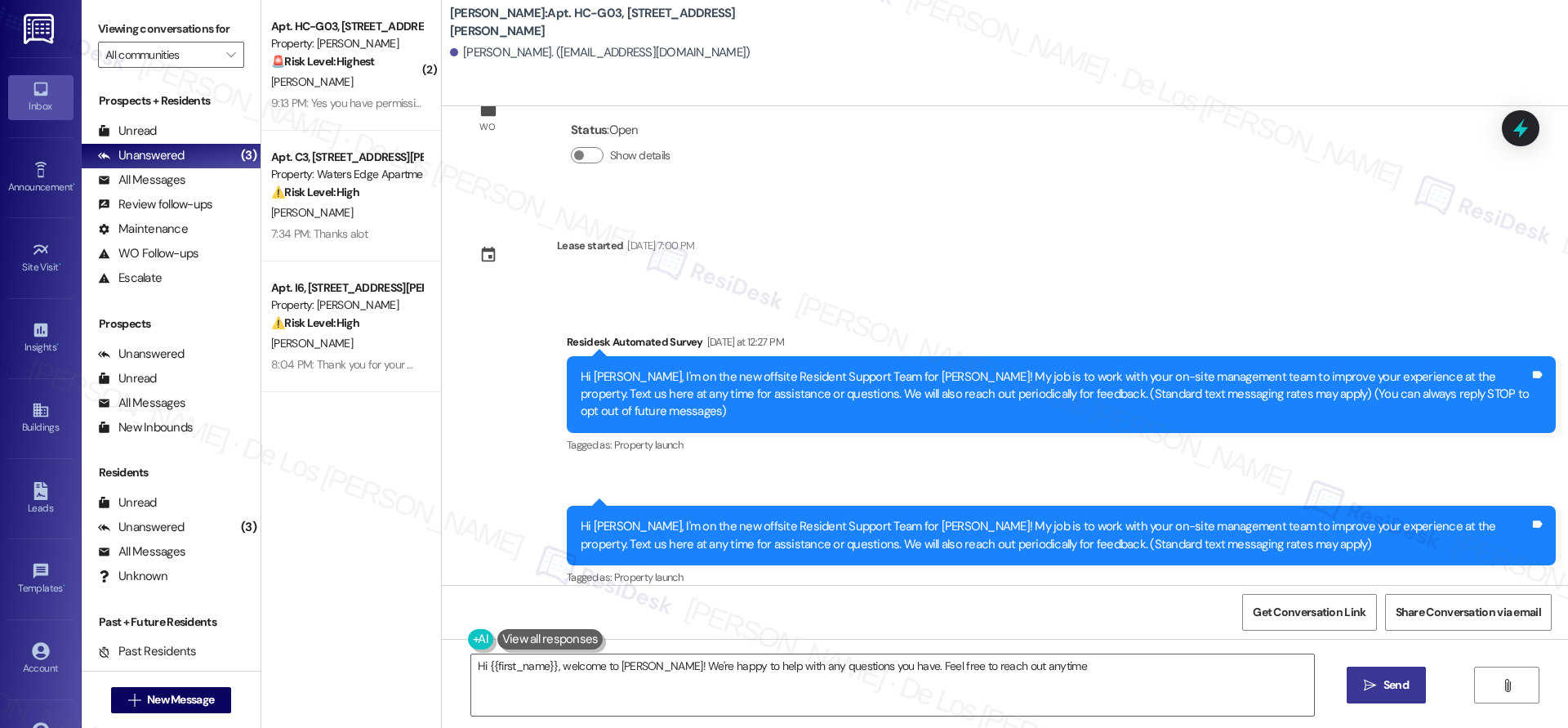
type textarea "Hi {{first_name}}, welcome to [PERSON_NAME]! We're happy to help with any quest…"
click at [178, 693] on span "New Message" at bounding box center [181, 699] width 67 height 17
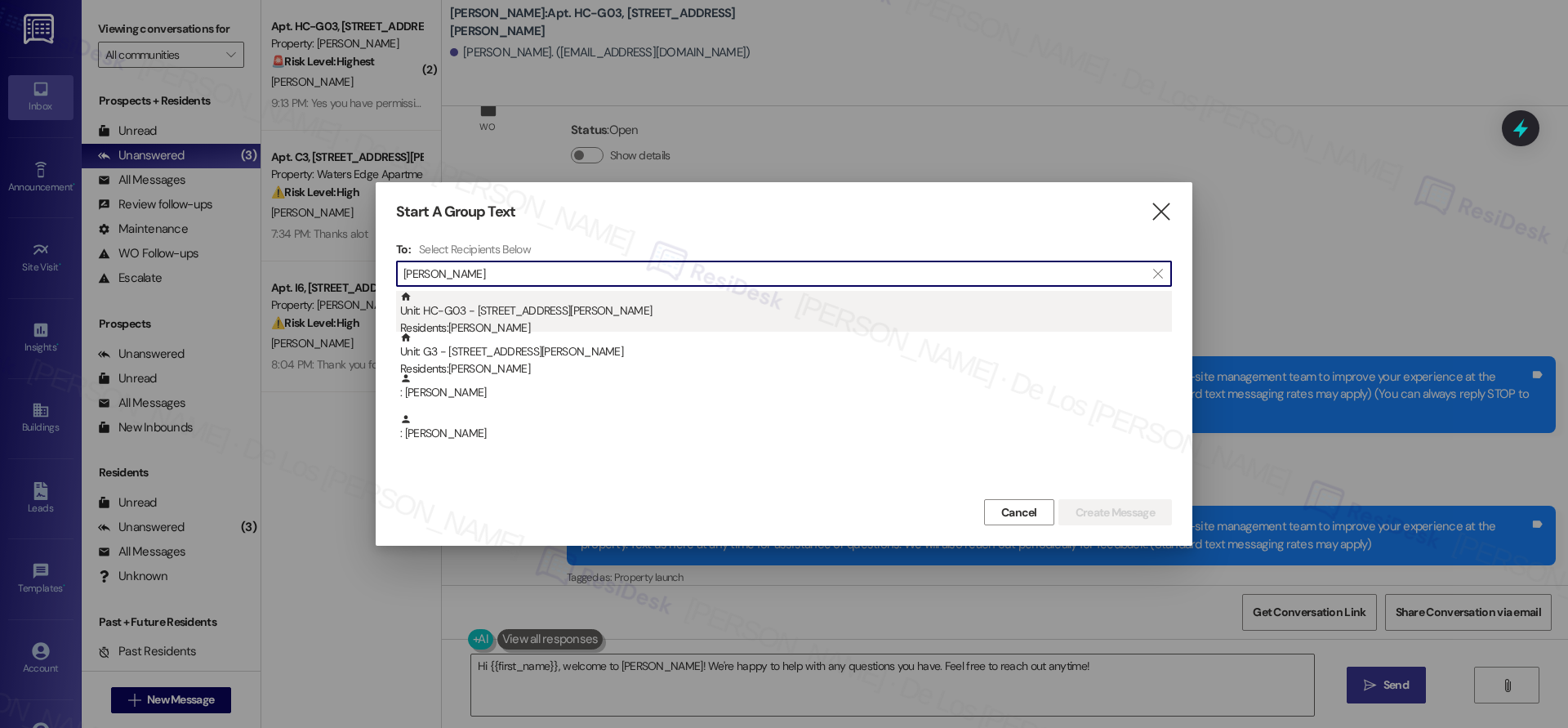
type input "[PERSON_NAME]"
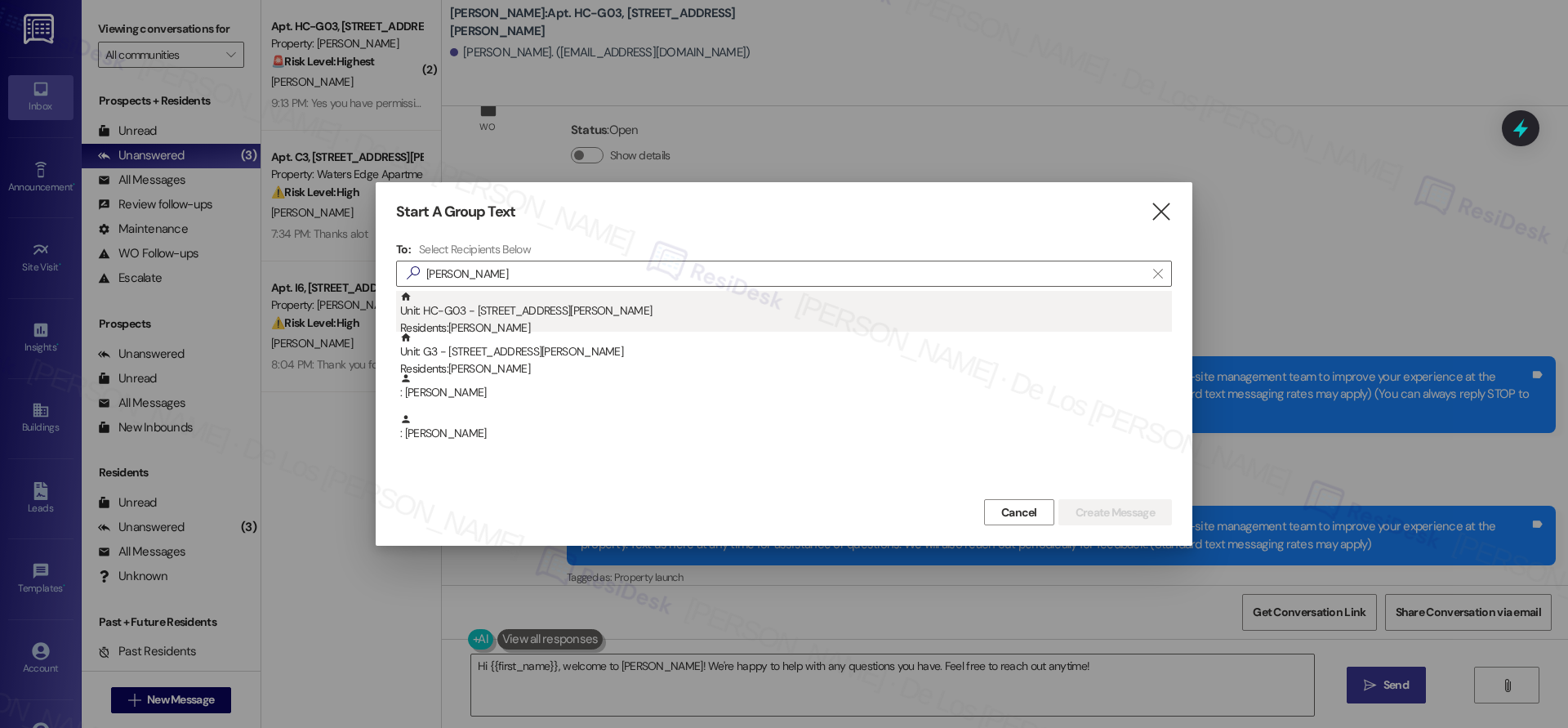
click at [525, 312] on div "Unit: HC-G03 - [STREET_ADDRESS][PERSON_NAME] Residents: [PERSON_NAME]" at bounding box center [785, 314] width 771 height 47
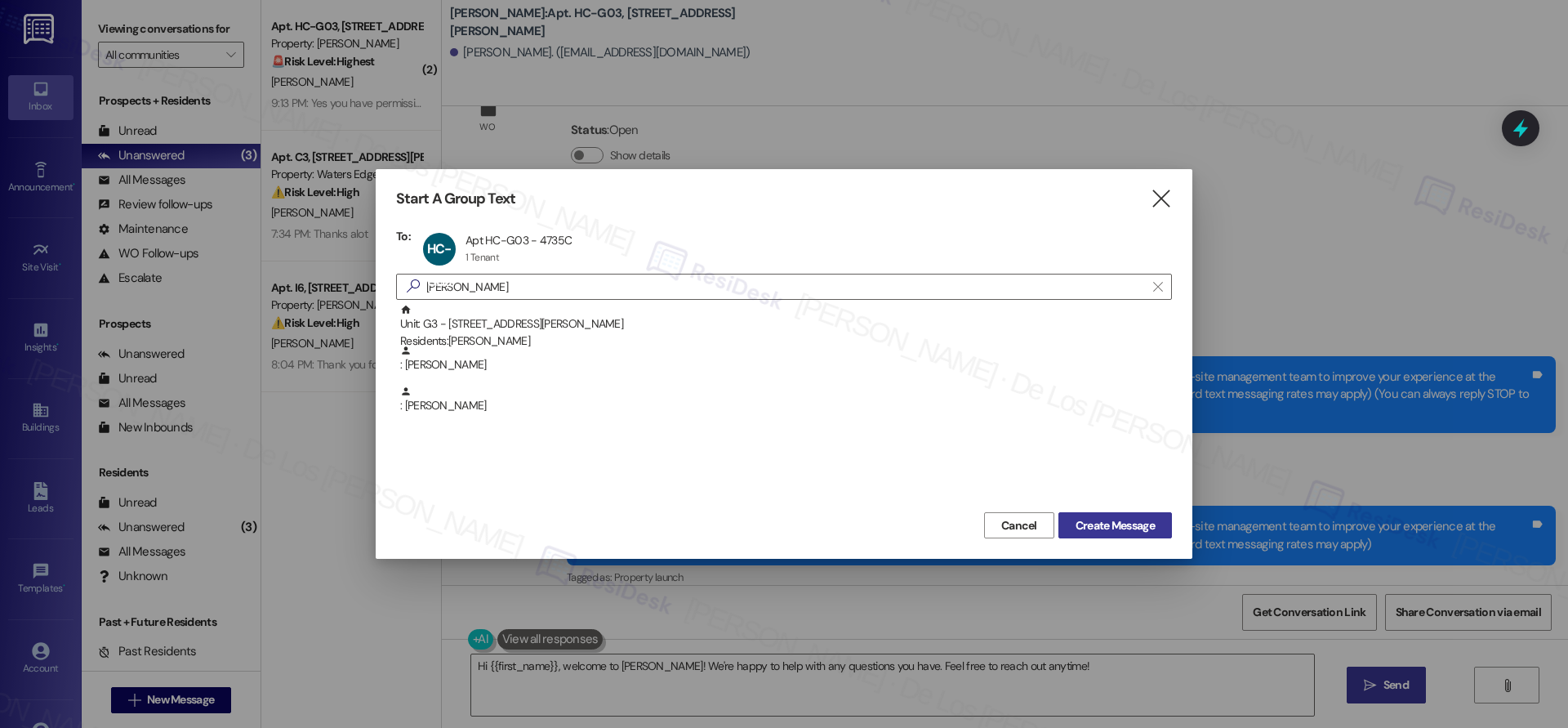
click at [1099, 518] on span "Create Message" at bounding box center [1114, 525] width 79 height 17
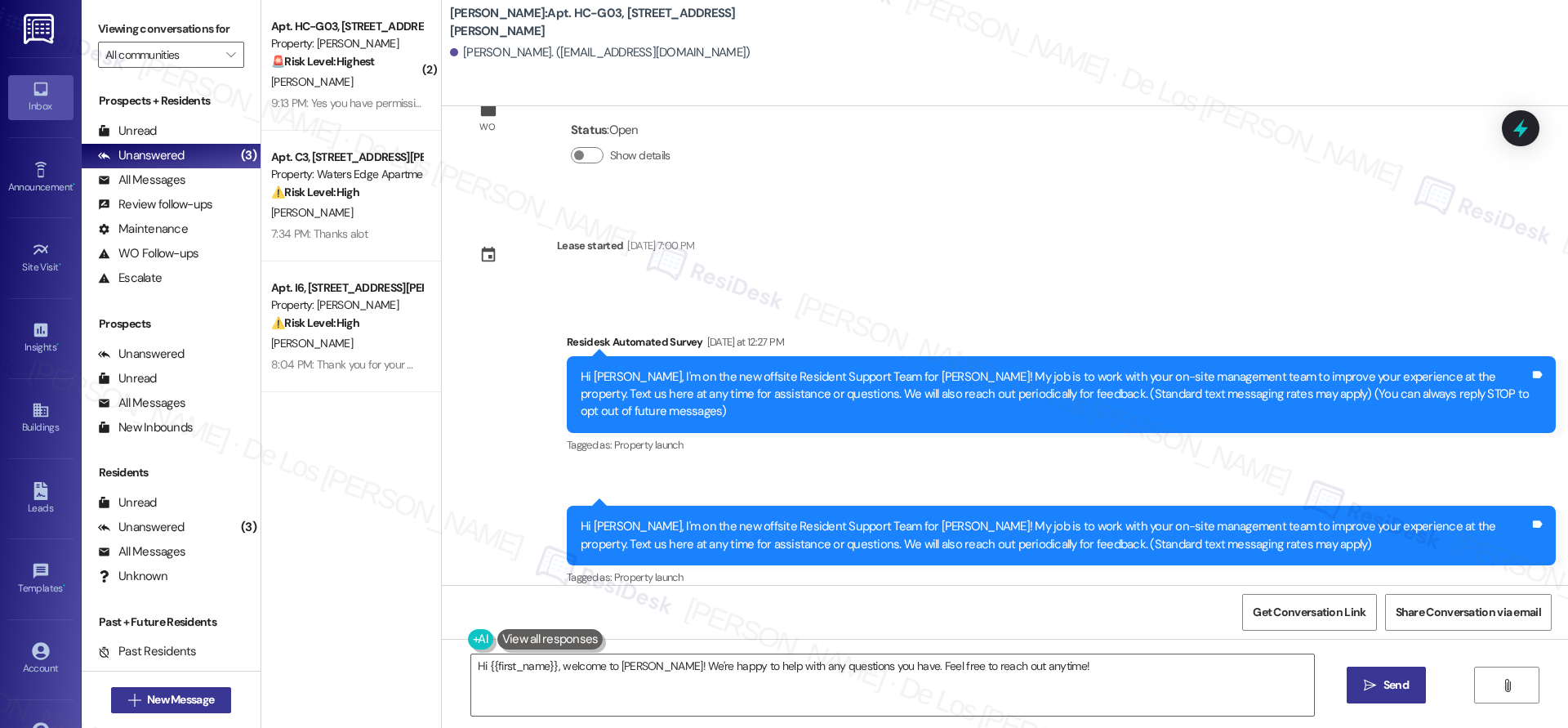
click at [169, 709] on button " New Message" at bounding box center [171, 701] width 120 height 27
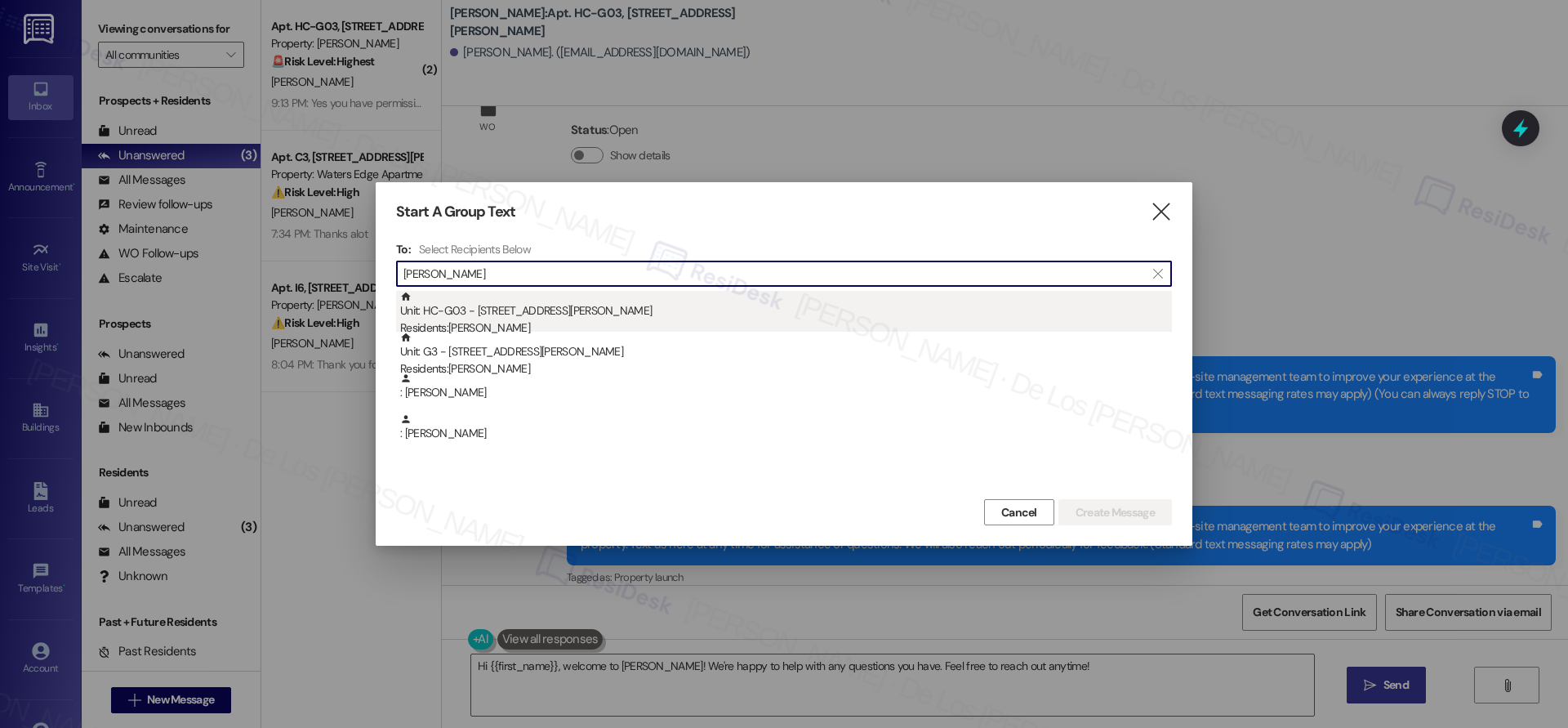
type input "[PERSON_NAME]"
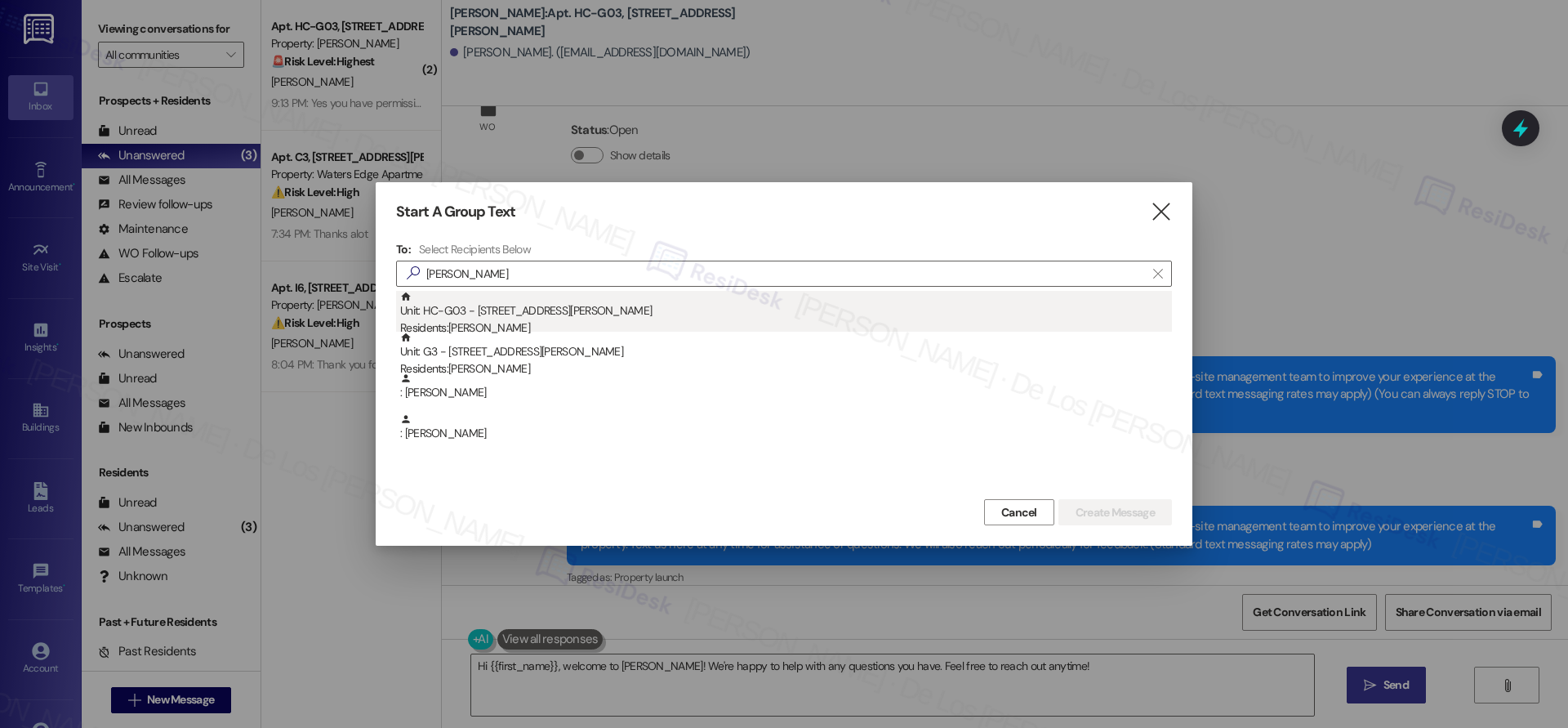
click at [604, 309] on div "Unit: HC-G03 - [STREET_ADDRESS][PERSON_NAME] Residents: [PERSON_NAME]" at bounding box center [785, 314] width 771 height 47
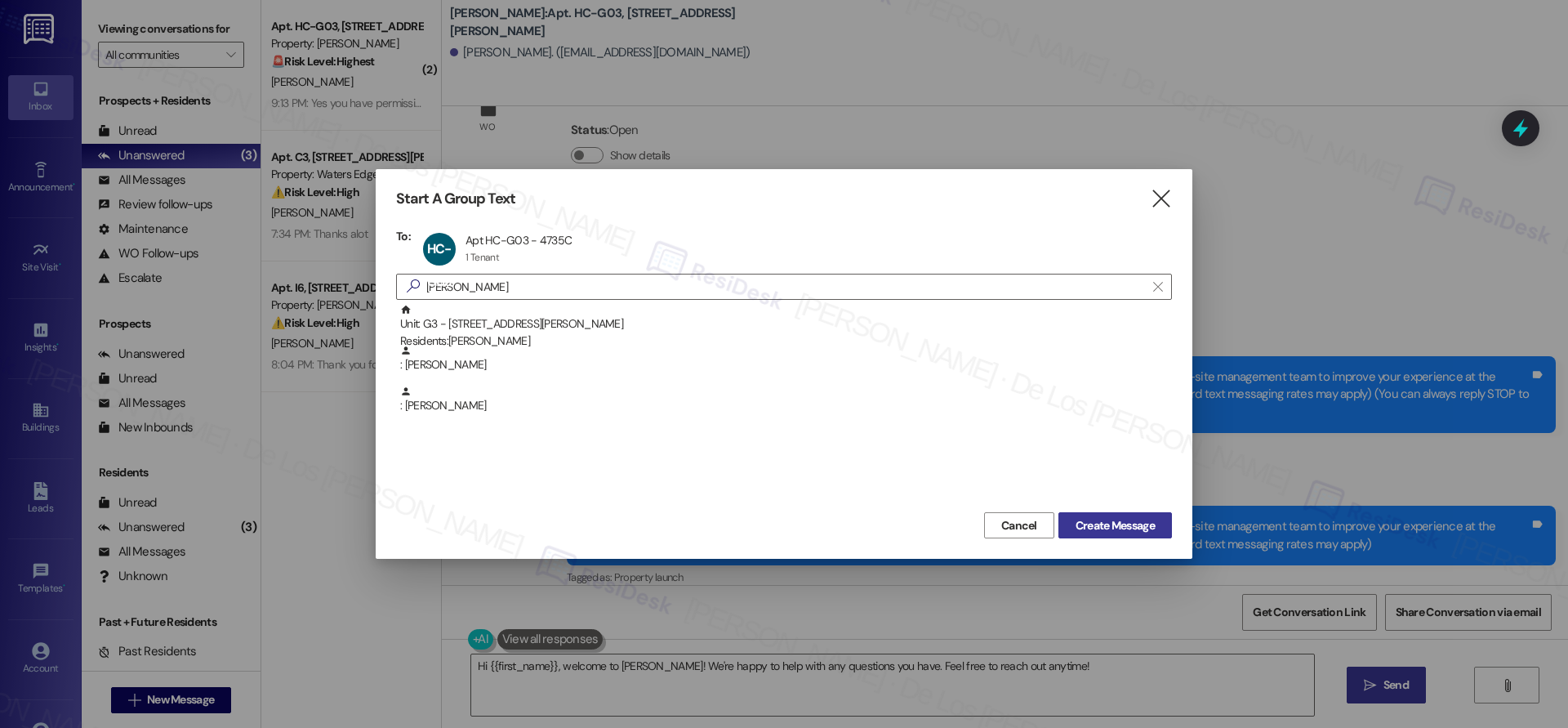
click at [1106, 517] on span "Create Message" at bounding box center [1114, 525] width 79 height 17
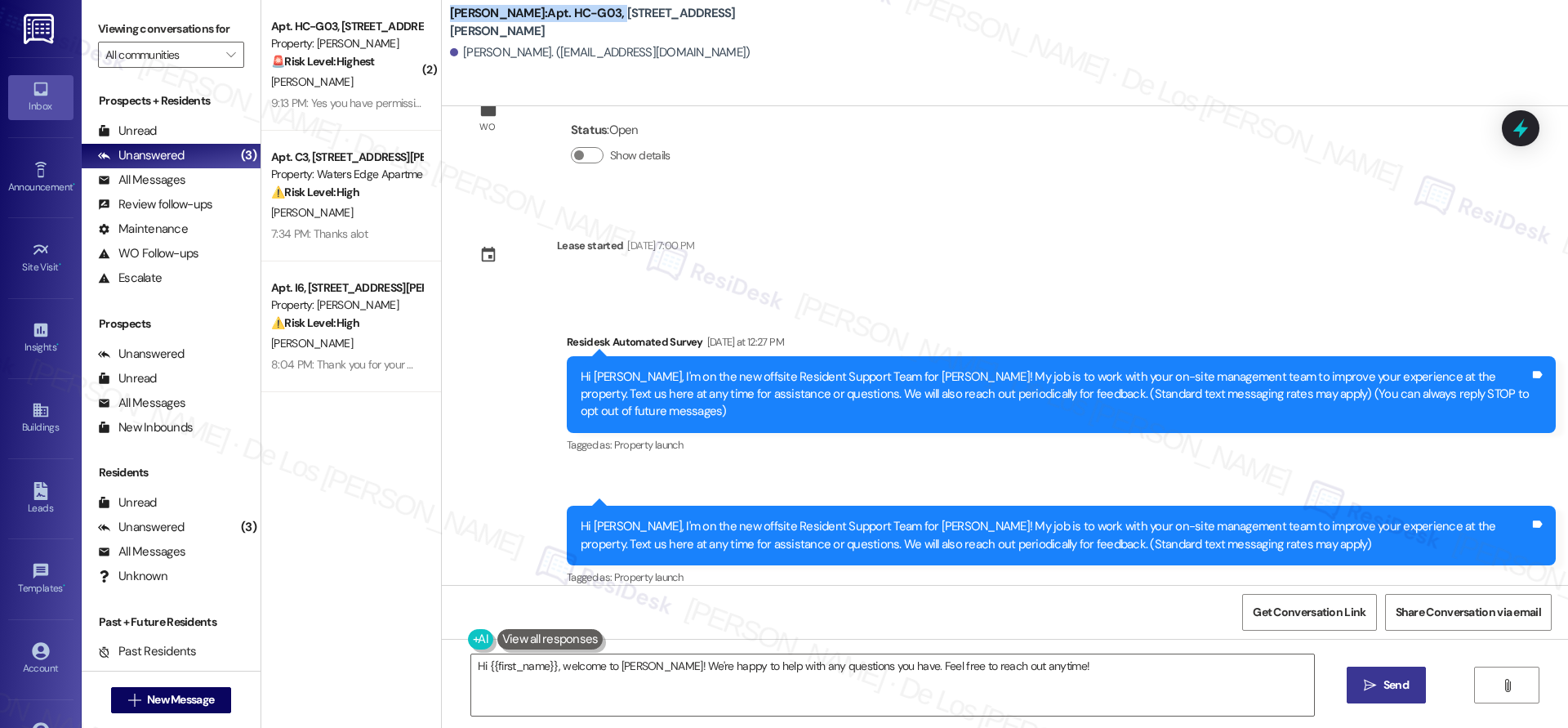
drag, startPoint x: 563, startPoint y: 19, endPoint x: 507, endPoint y: 4, distance: 58.0
click at [507, 4] on div "[PERSON_NAME]: Apt. HC-G03, [STREET_ADDRESS][PERSON_NAME][PERSON_NAME]. ([EMAIL…" at bounding box center [1008, 37] width 1117 height 66
click at [37, 411] on icon at bounding box center [41, 410] width 18 height 18
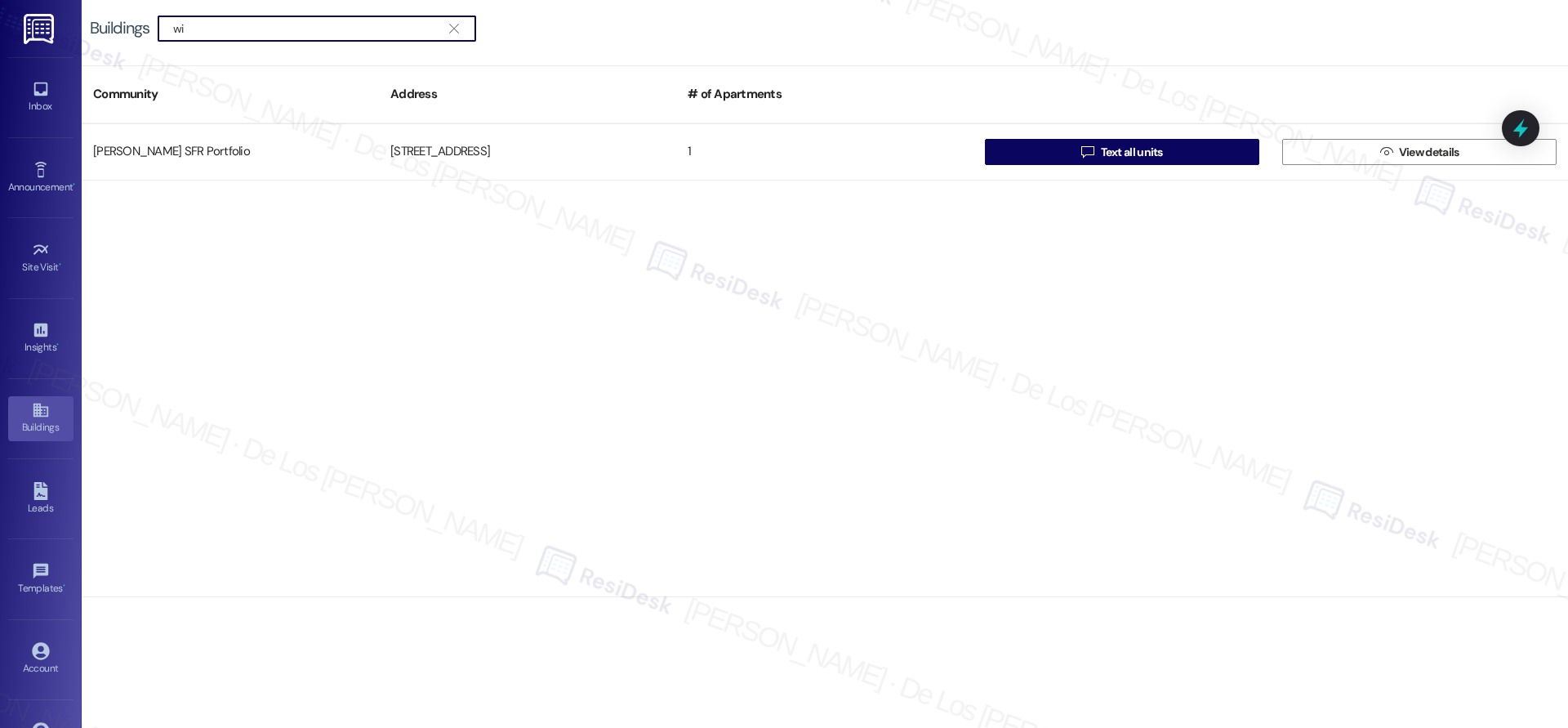
type input "w"
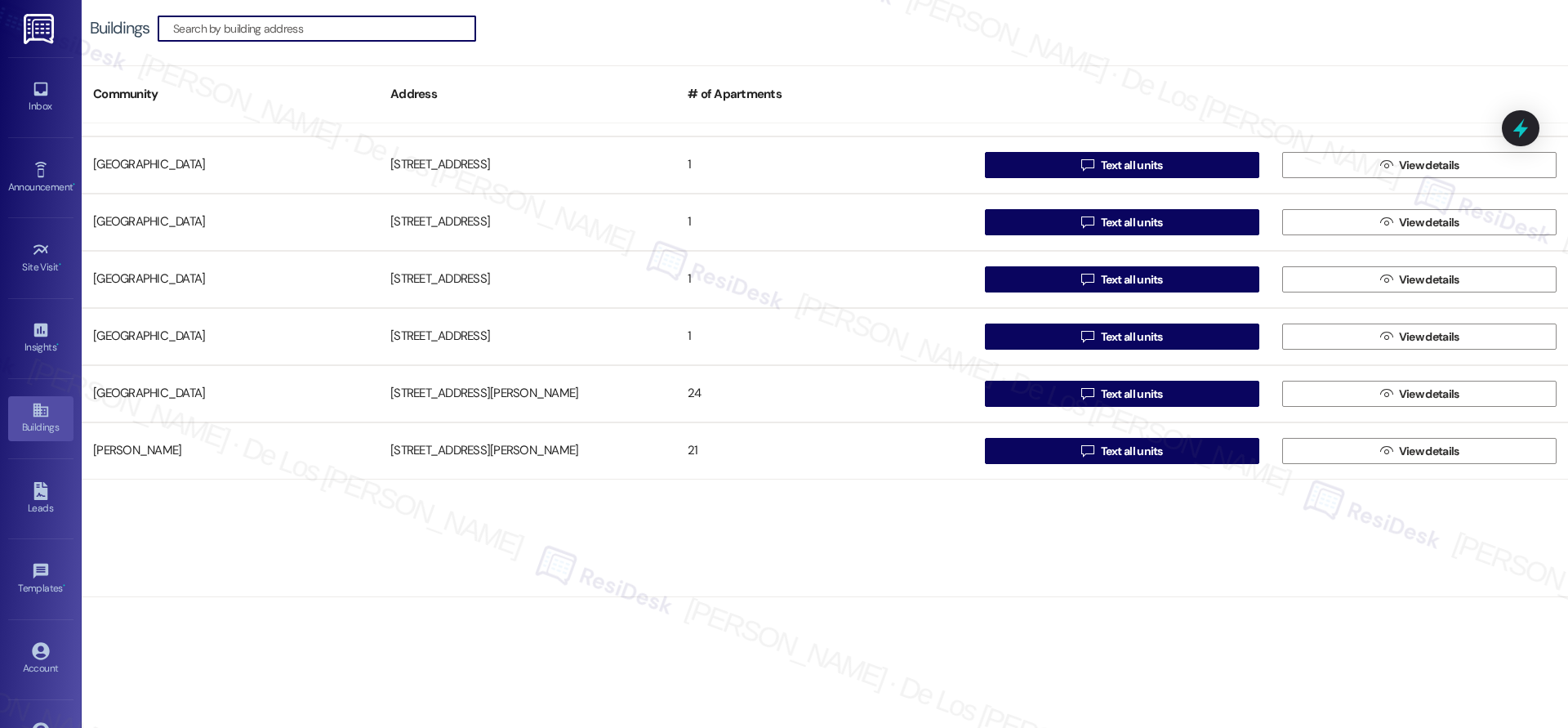
scroll to position [5357, 0]
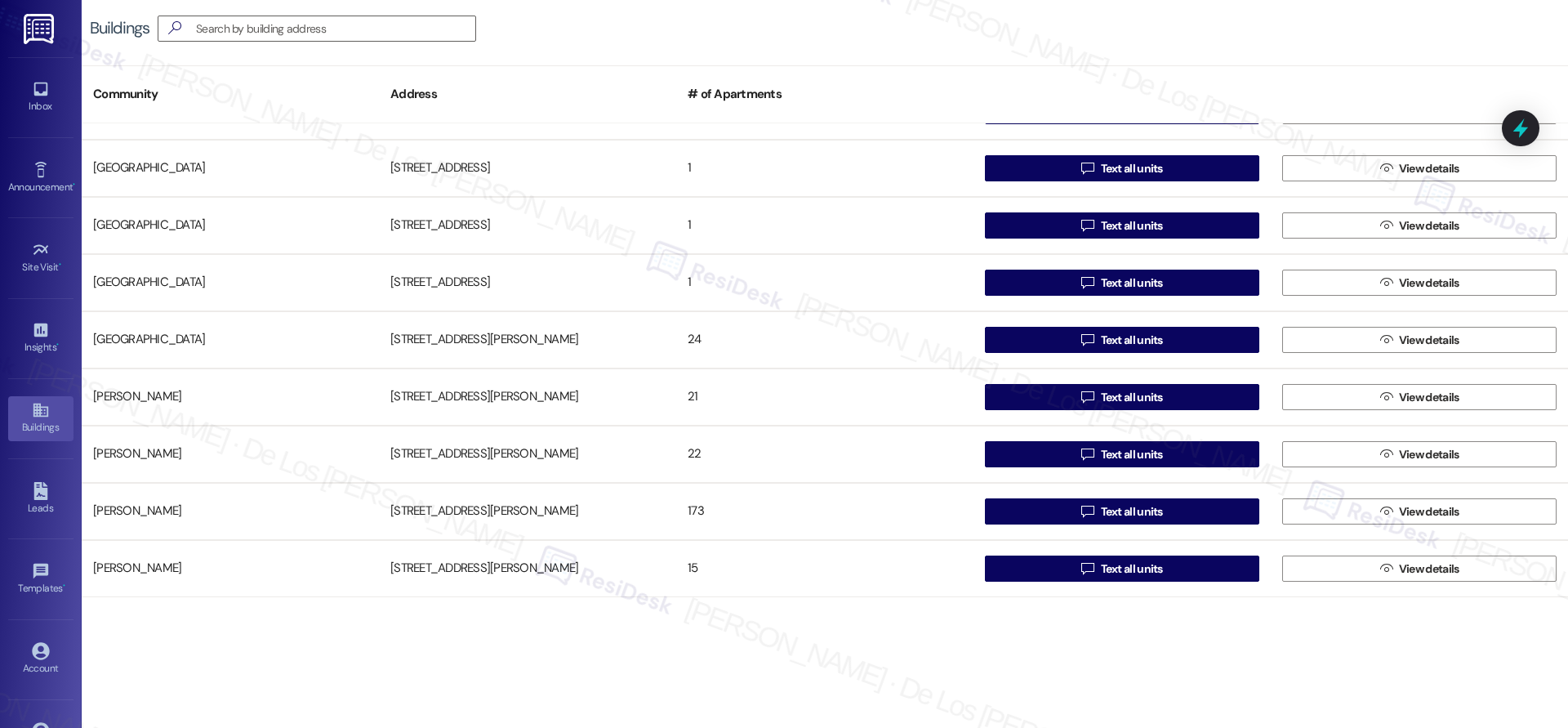
drag, startPoint x: 42, startPoint y: 112, endPoint x: 80, endPoint y: 120, distance: 38.8
click at [42, 112] on div "Inbox" at bounding box center [41, 106] width 81 height 16
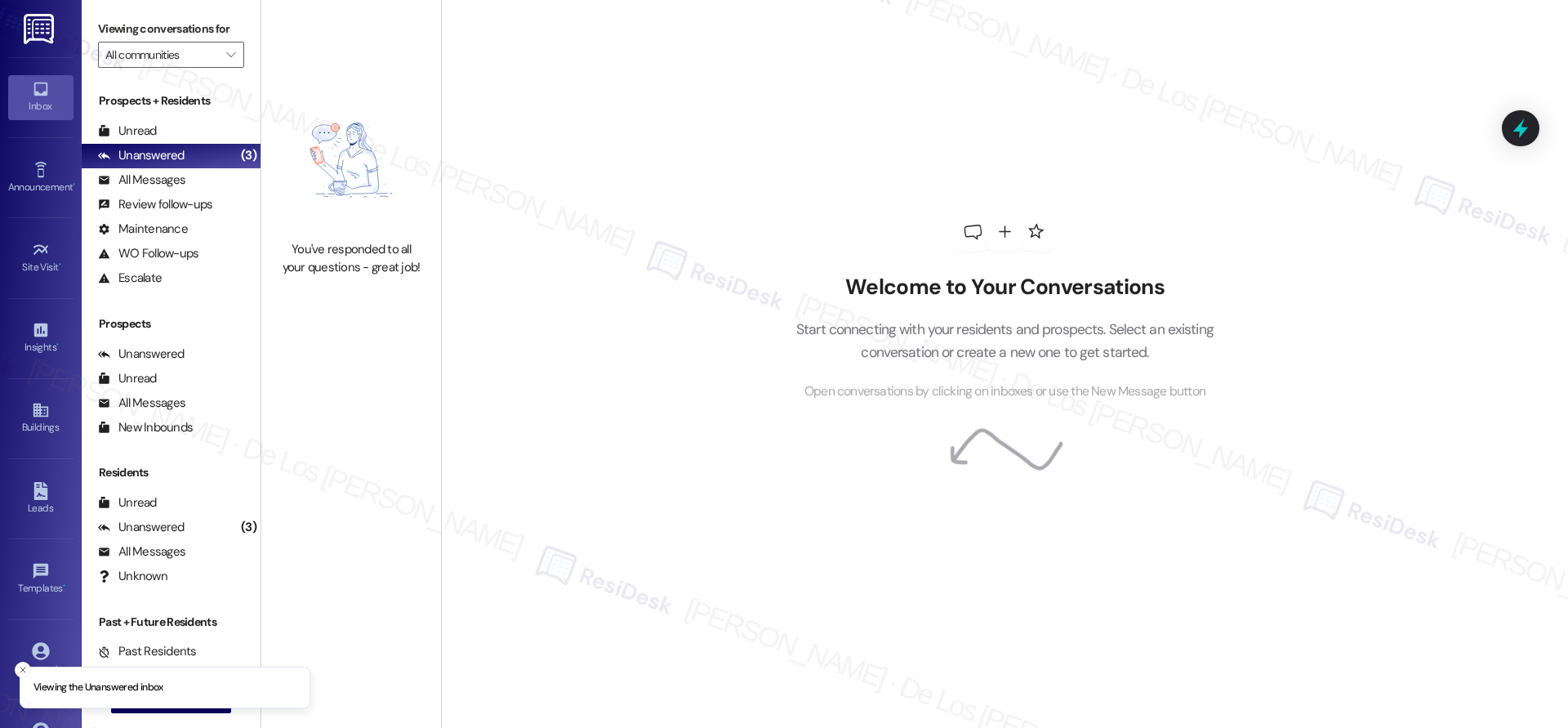
click at [159, 695] on p "Viewing the Unanswered inbox" at bounding box center [98, 687] width 130 height 15
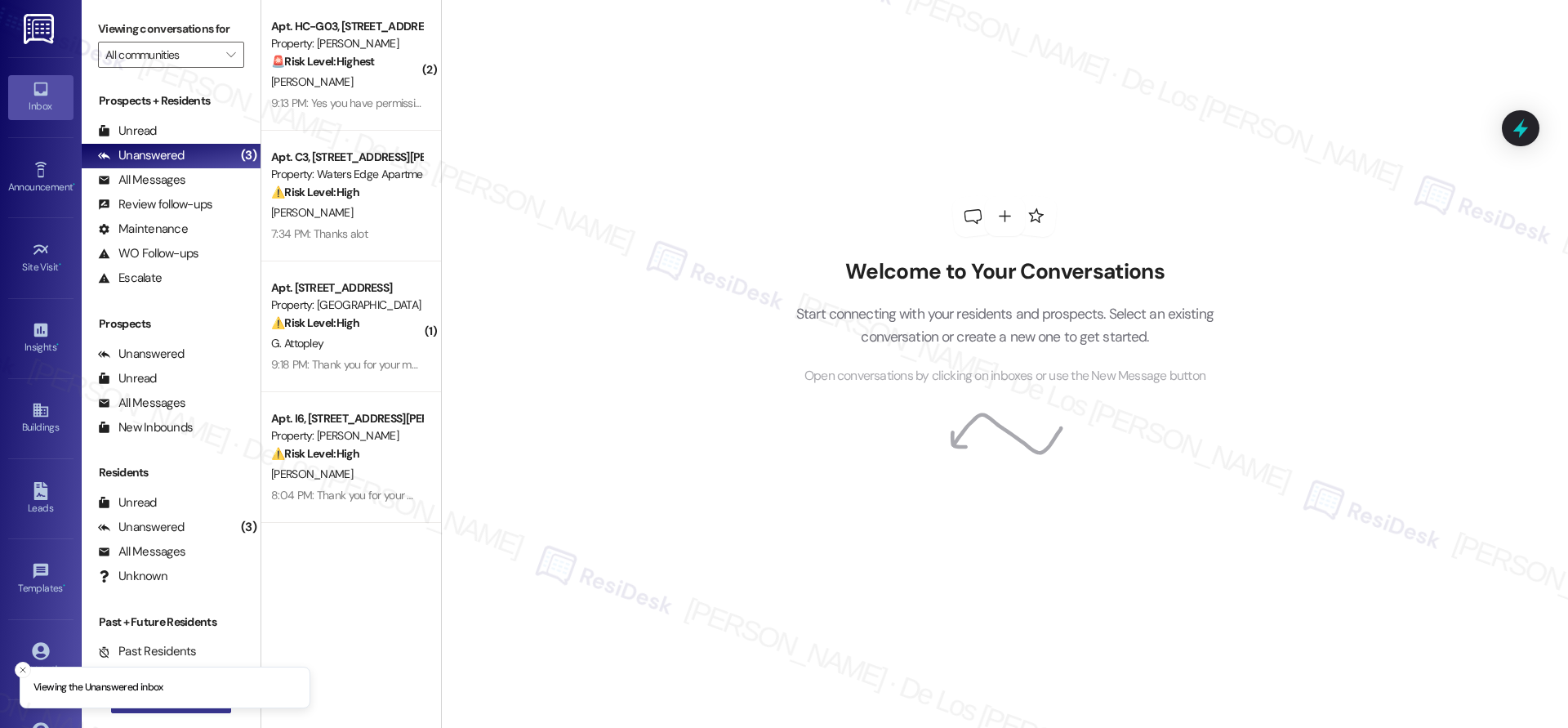
click at [168, 710] on button " New Message" at bounding box center [171, 701] width 120 height 27
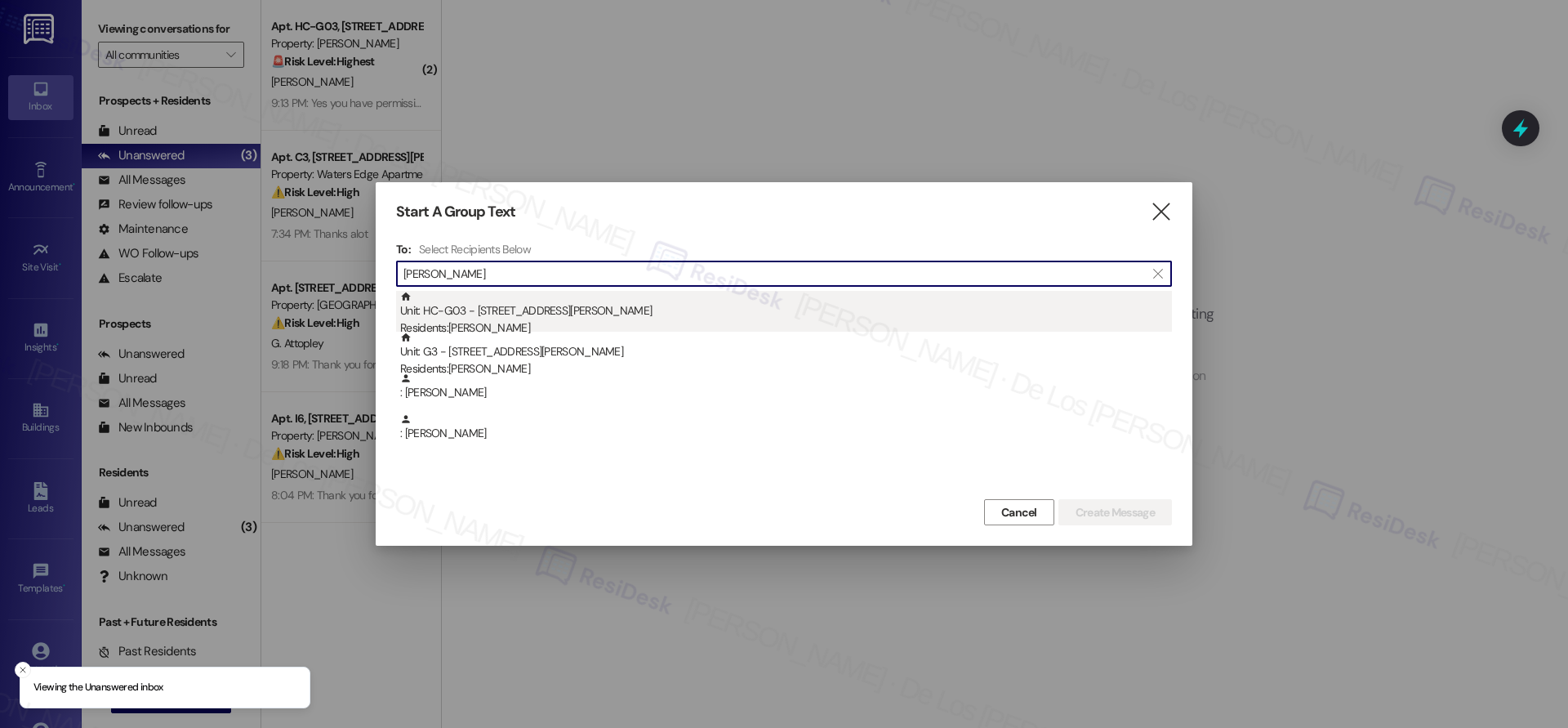
type input "[PERSON_NAME]"
click at [571, 313] on div "Unit: HC-G03 - [STREET_ADDRESS][PERSON_NAME] Residents: [PERSON_NAME]" at bounding box center [785, 314] width 771 height 47
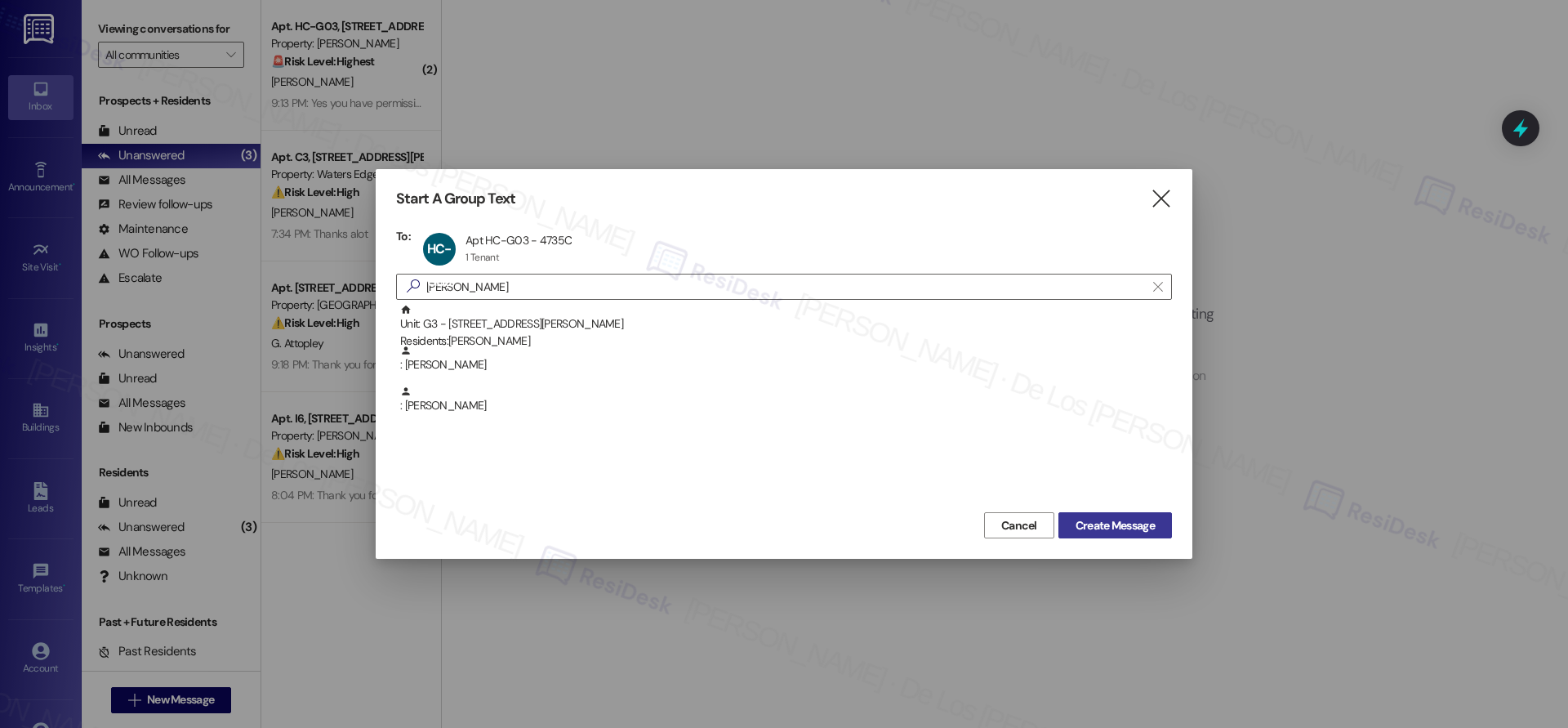
click at [1136, 524] on span "Create Message" at bounding box center [1114, 525] width 79 height 17
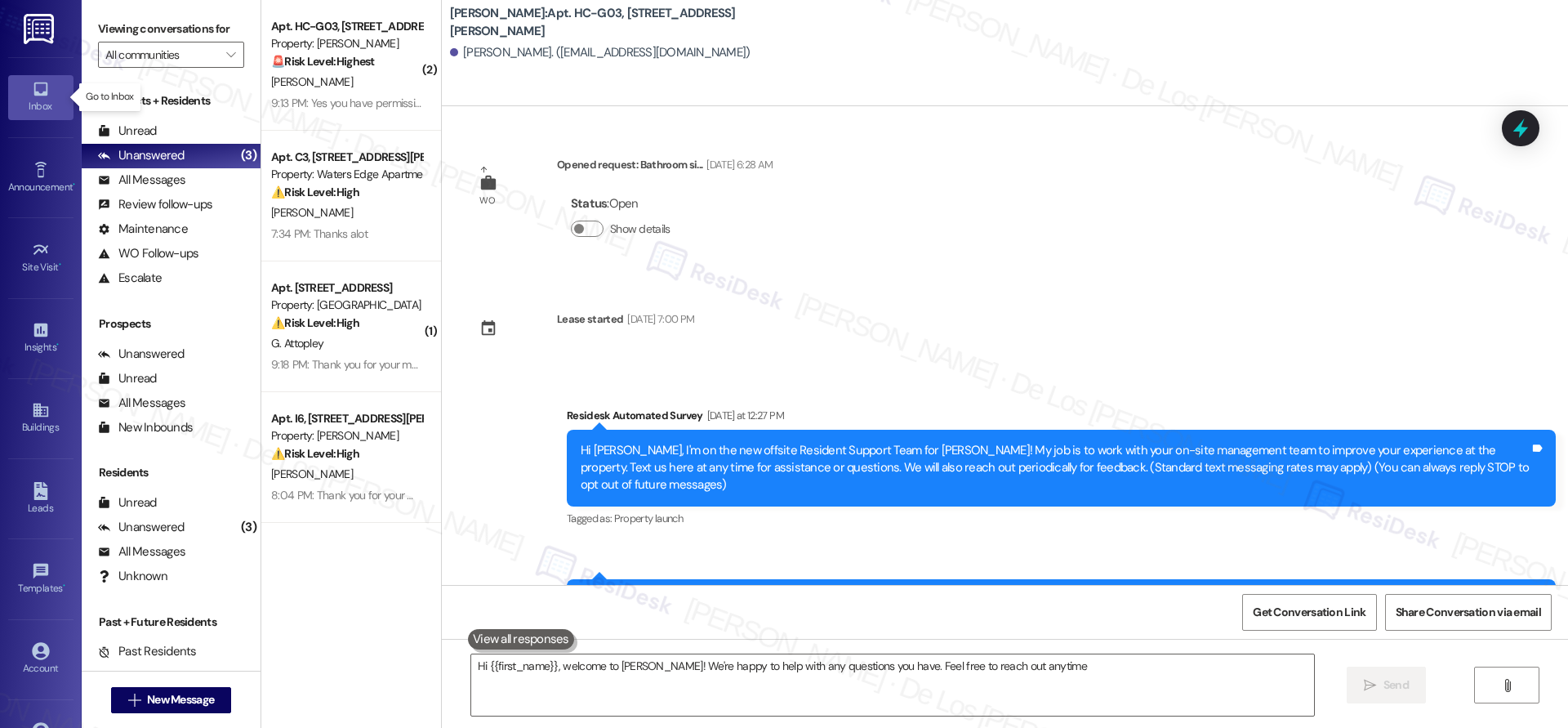
type textarea "Hi {{first_name}}, welcome to Wingate! We're happy to help with any questions y…"
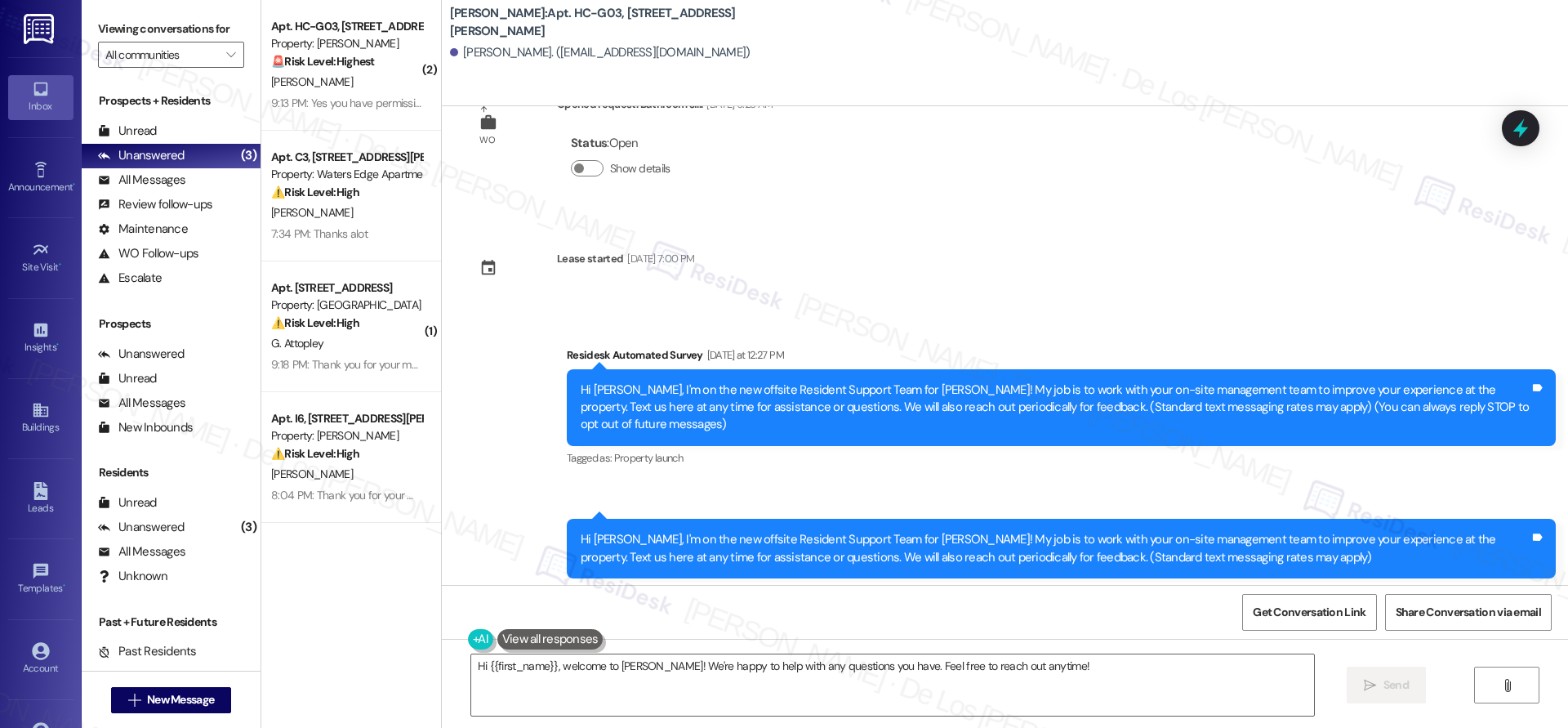
scroll to position [74, 0]
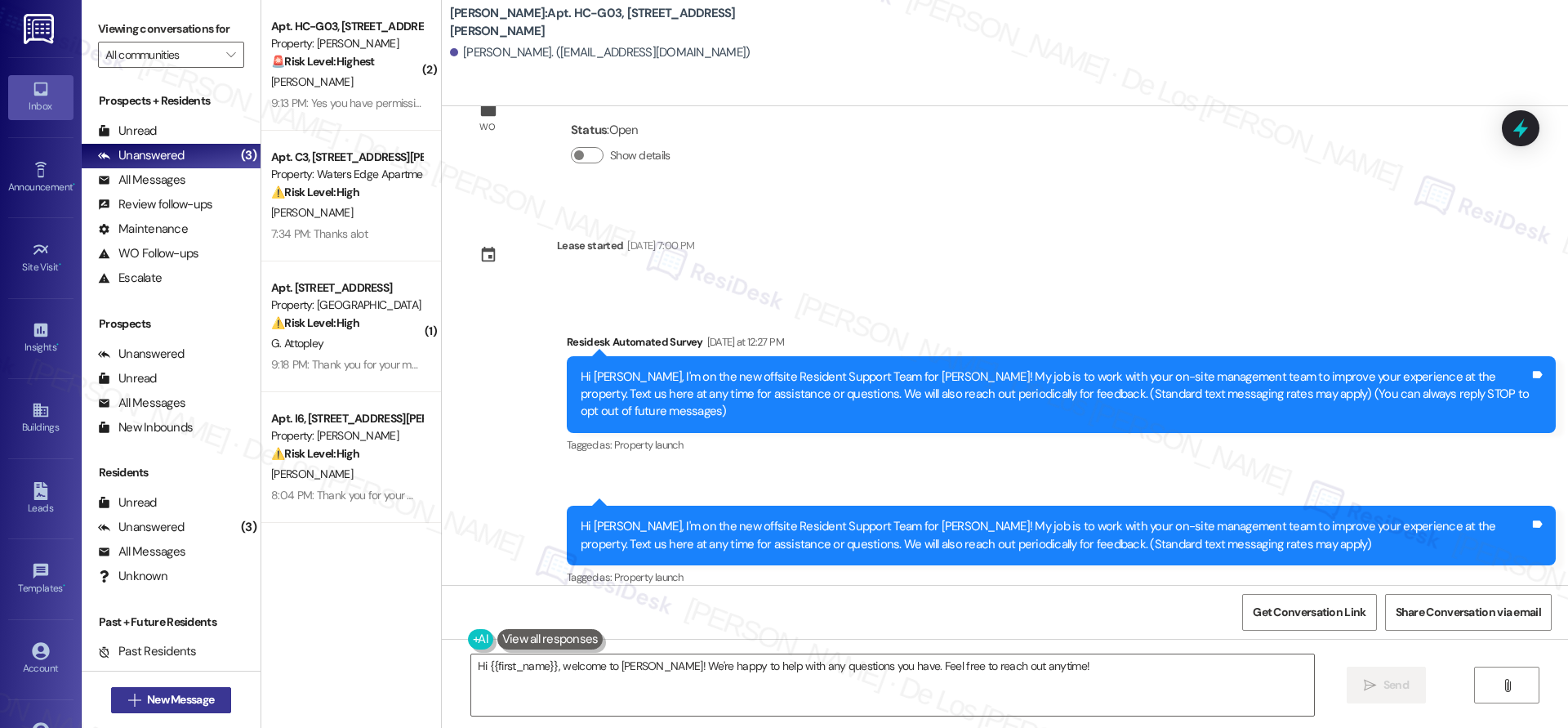
click at [172, 697] on span "New Message" at bounding box center [181, 699] width 67 height 17
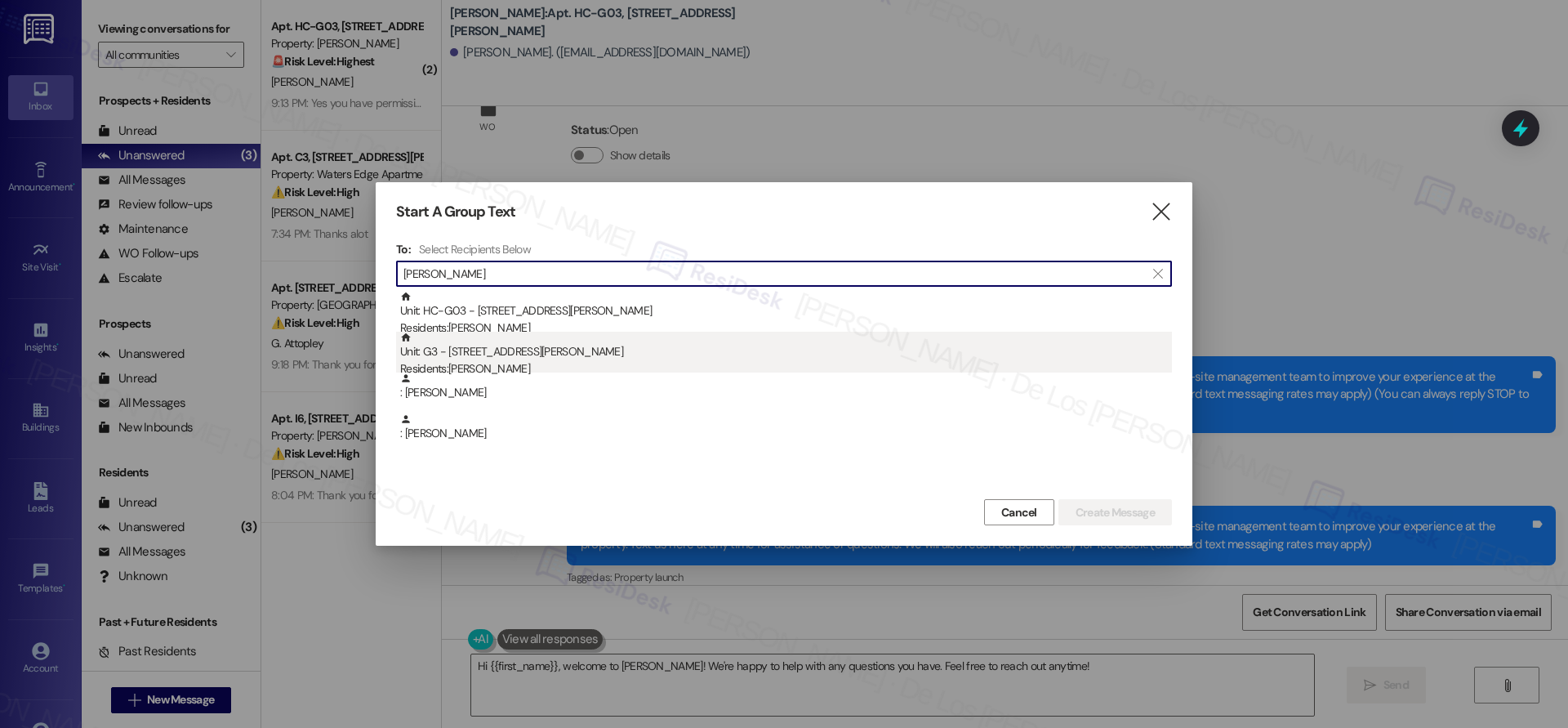
type input "justin gran"
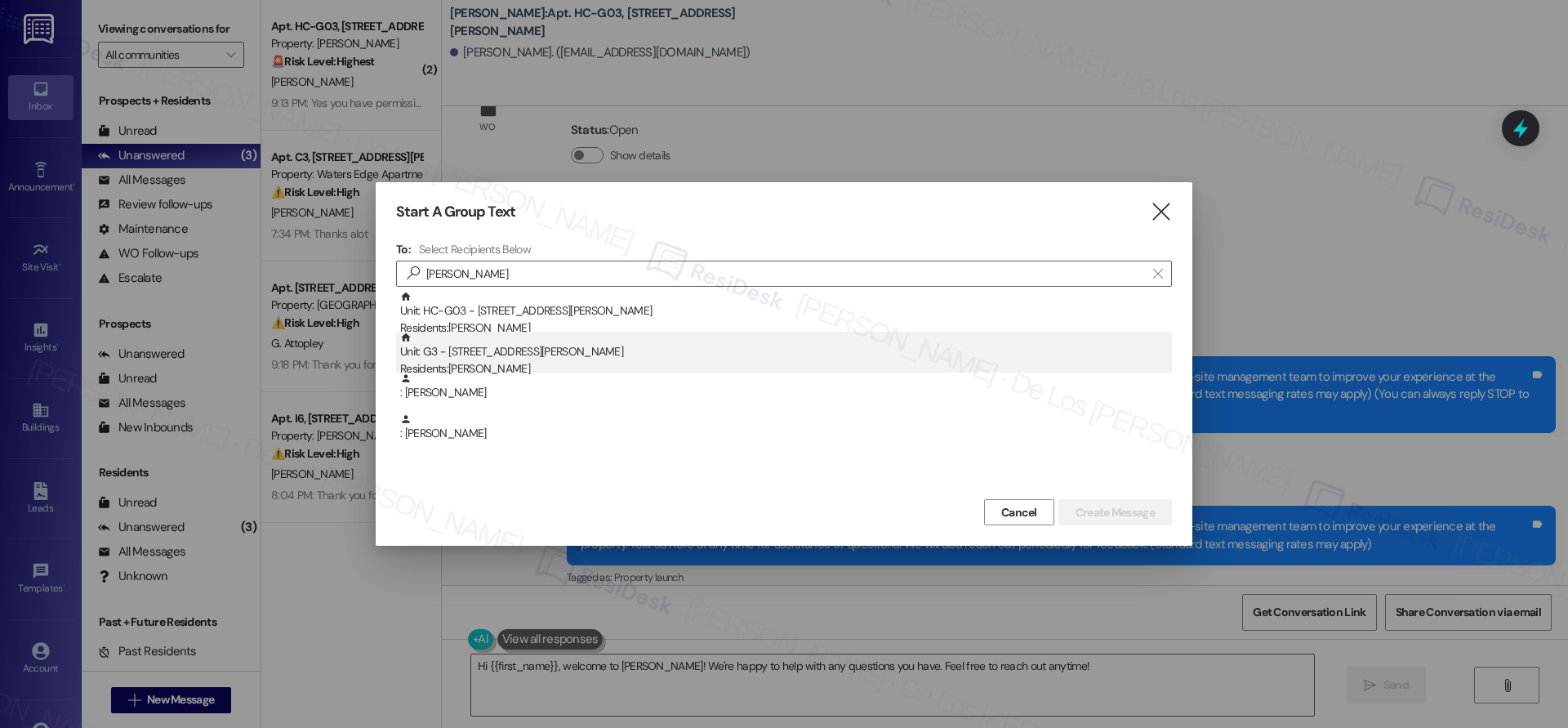
click at [595, 351] on div "Unit: G3 - 4671 Courtney Drive Residents: Justin Grant" at bounding box center [785, 354] width 771 height 47
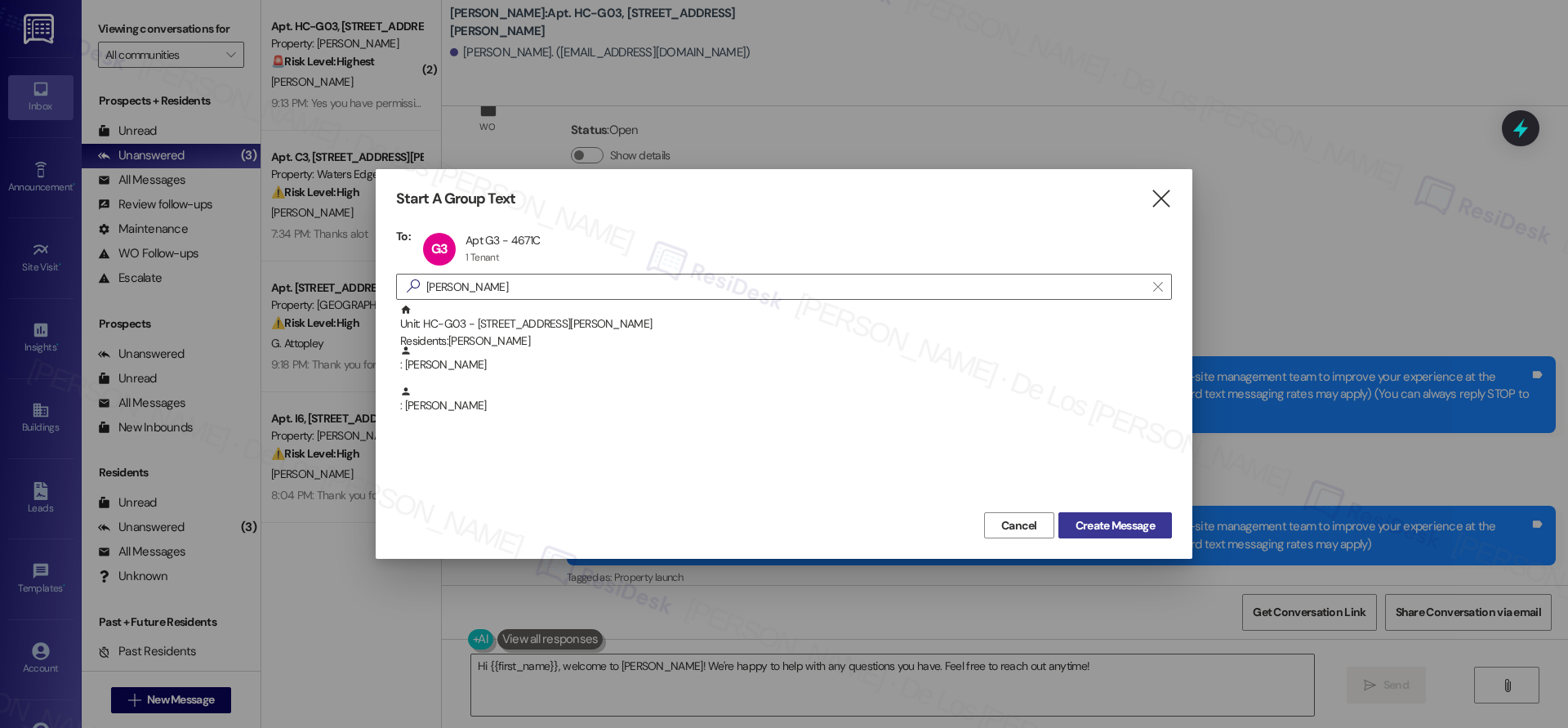
click at [1102, 530] on span "Create Message" at bounding box center [1114, 525] width 79 height 17
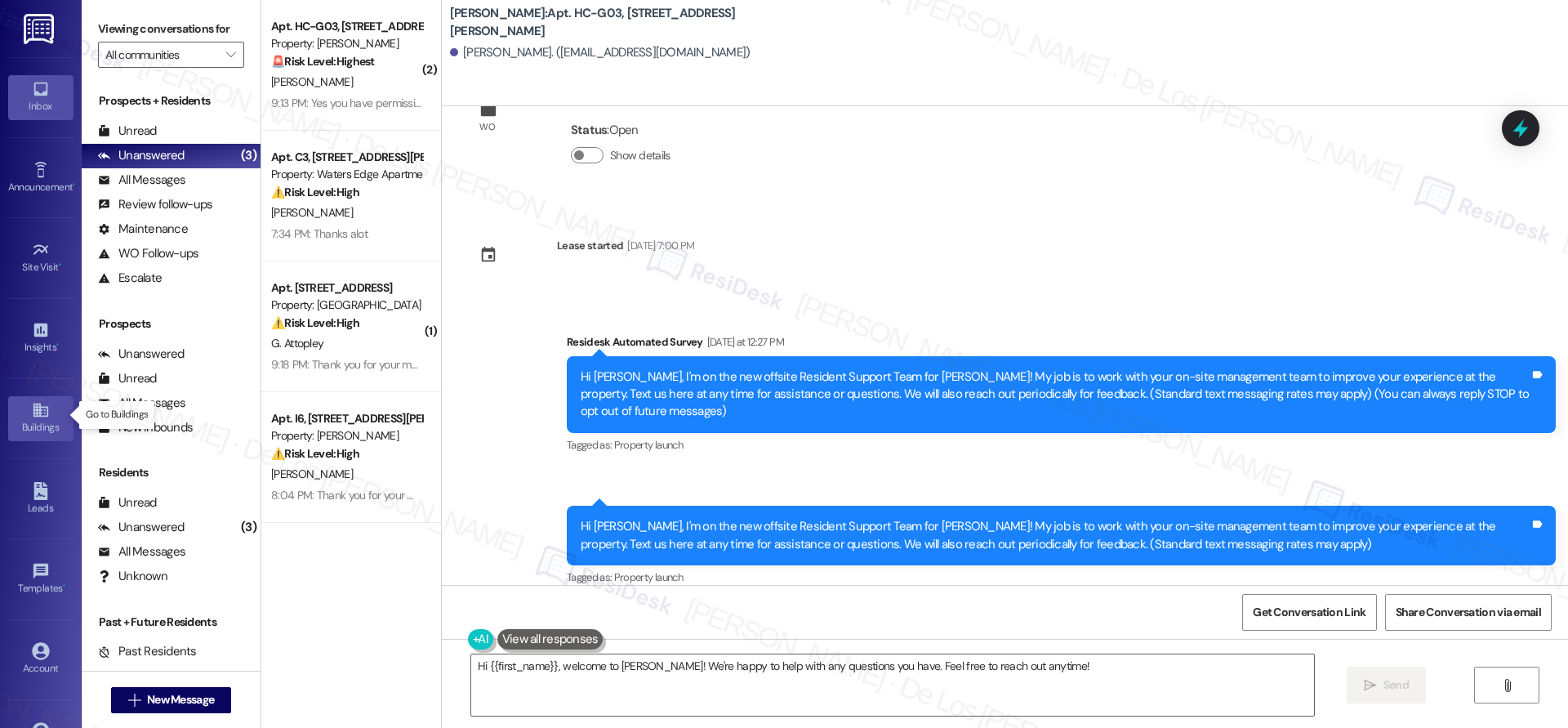
click at [41, 407] on icon at bounding box center [41, 410] width 18 height 18
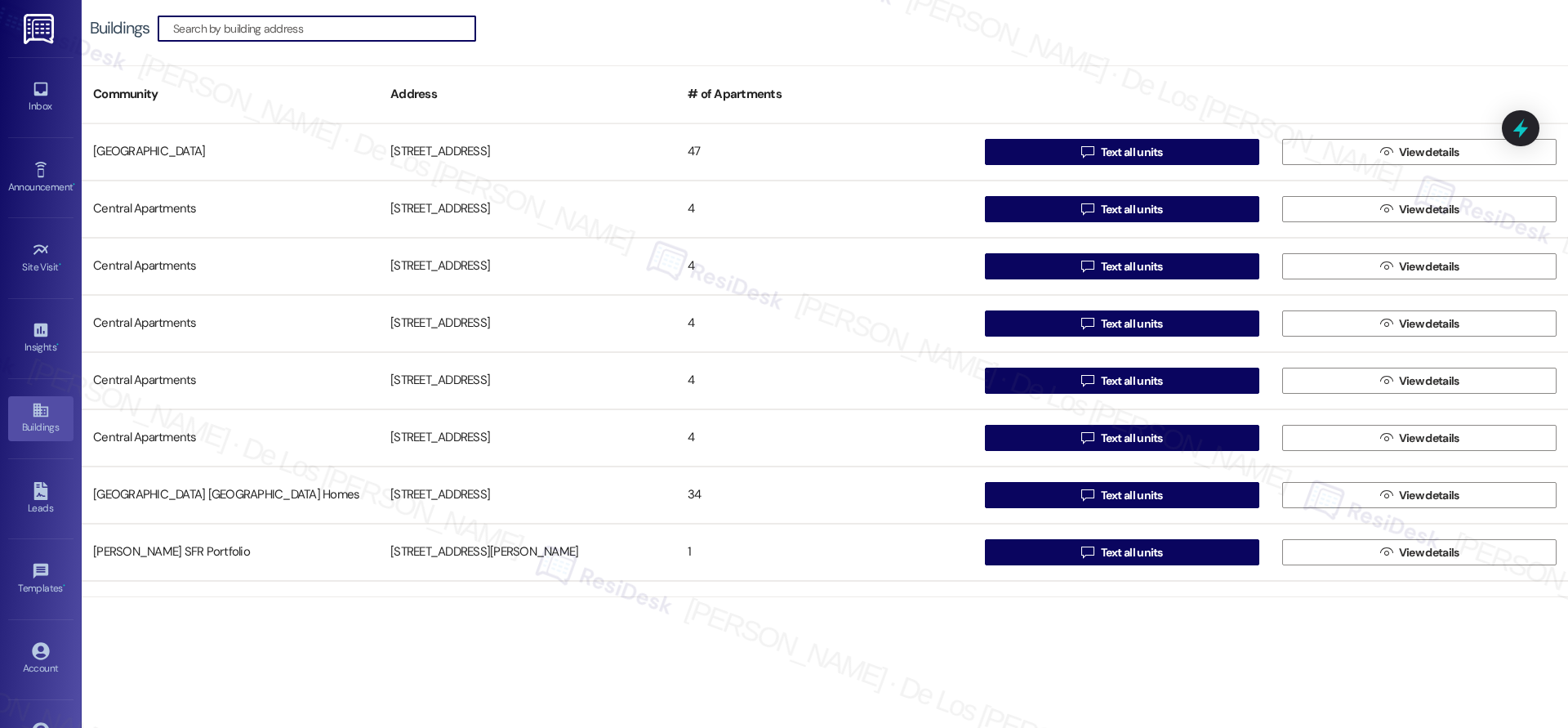
click at [390, 30] on input at bounding box center [323, 28] width 302 height 23
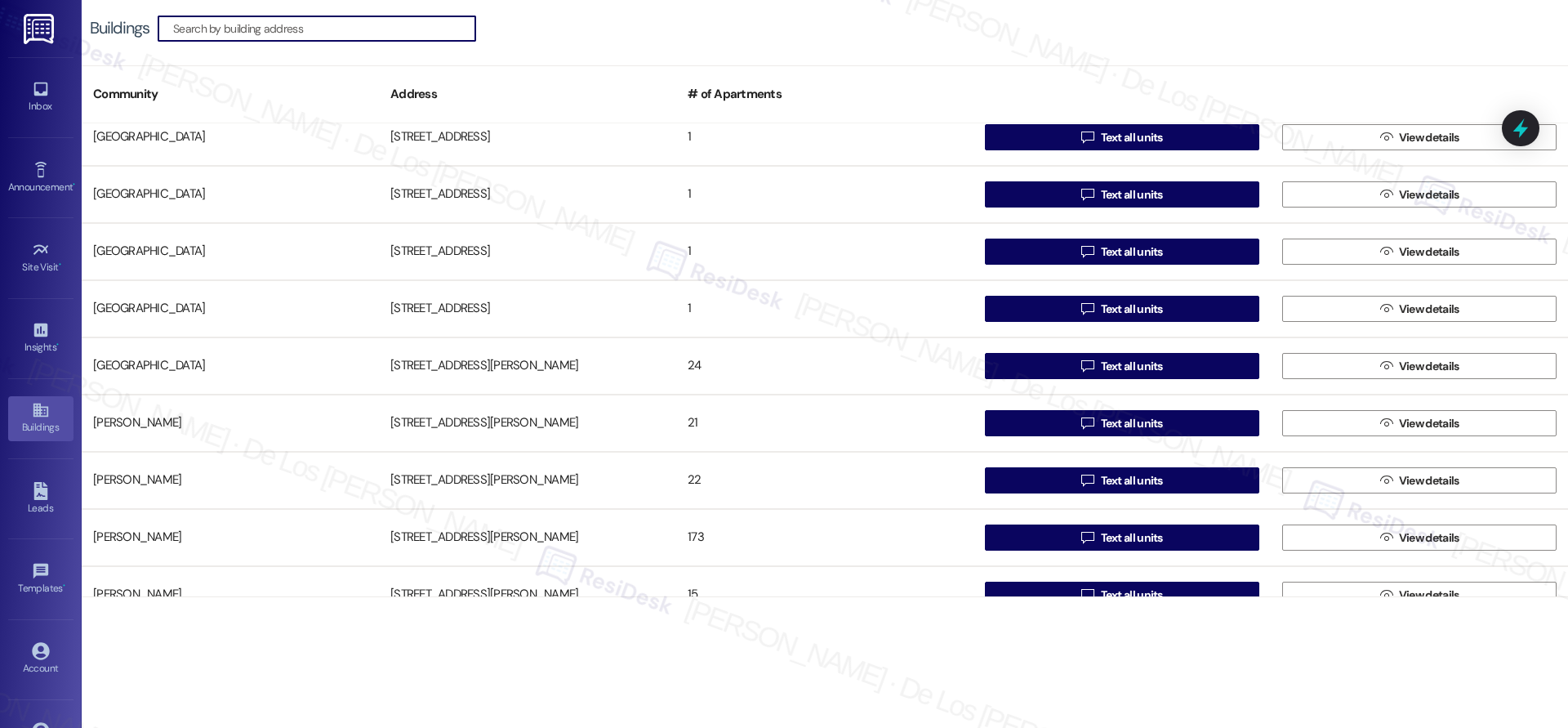
scroll to position [5357, 0]
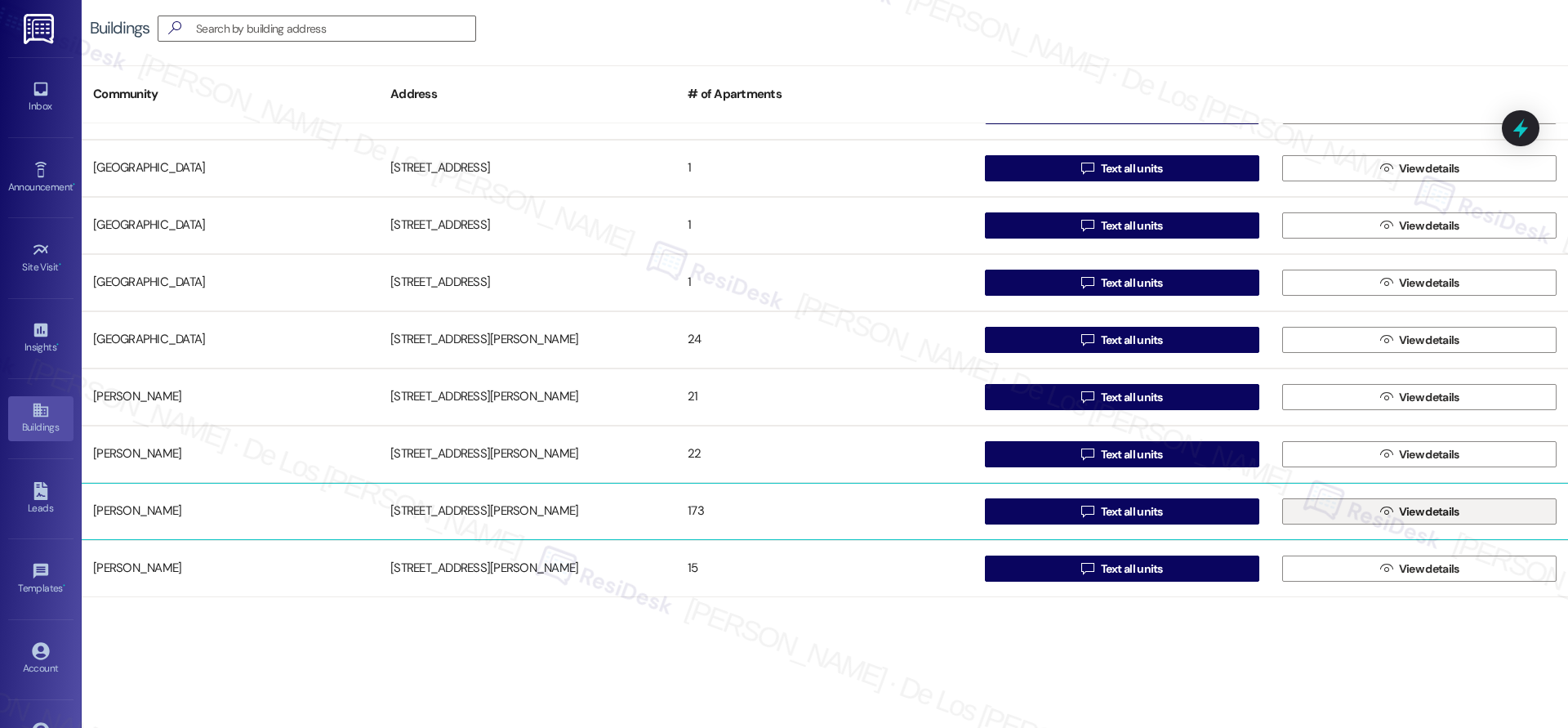
click at [1317, 511] on button " View details" at bounding box center [1419, 512] width 274 height 27
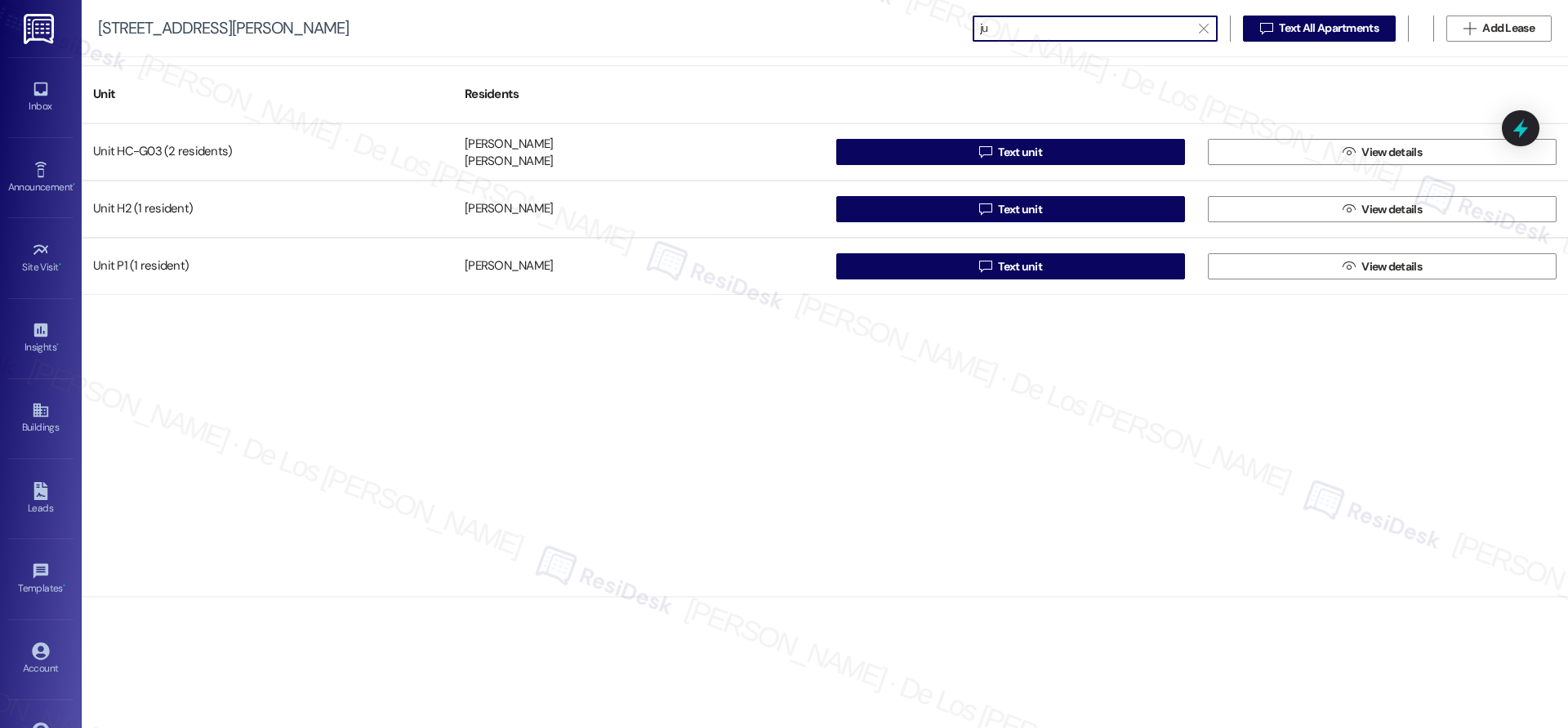
type input "j"
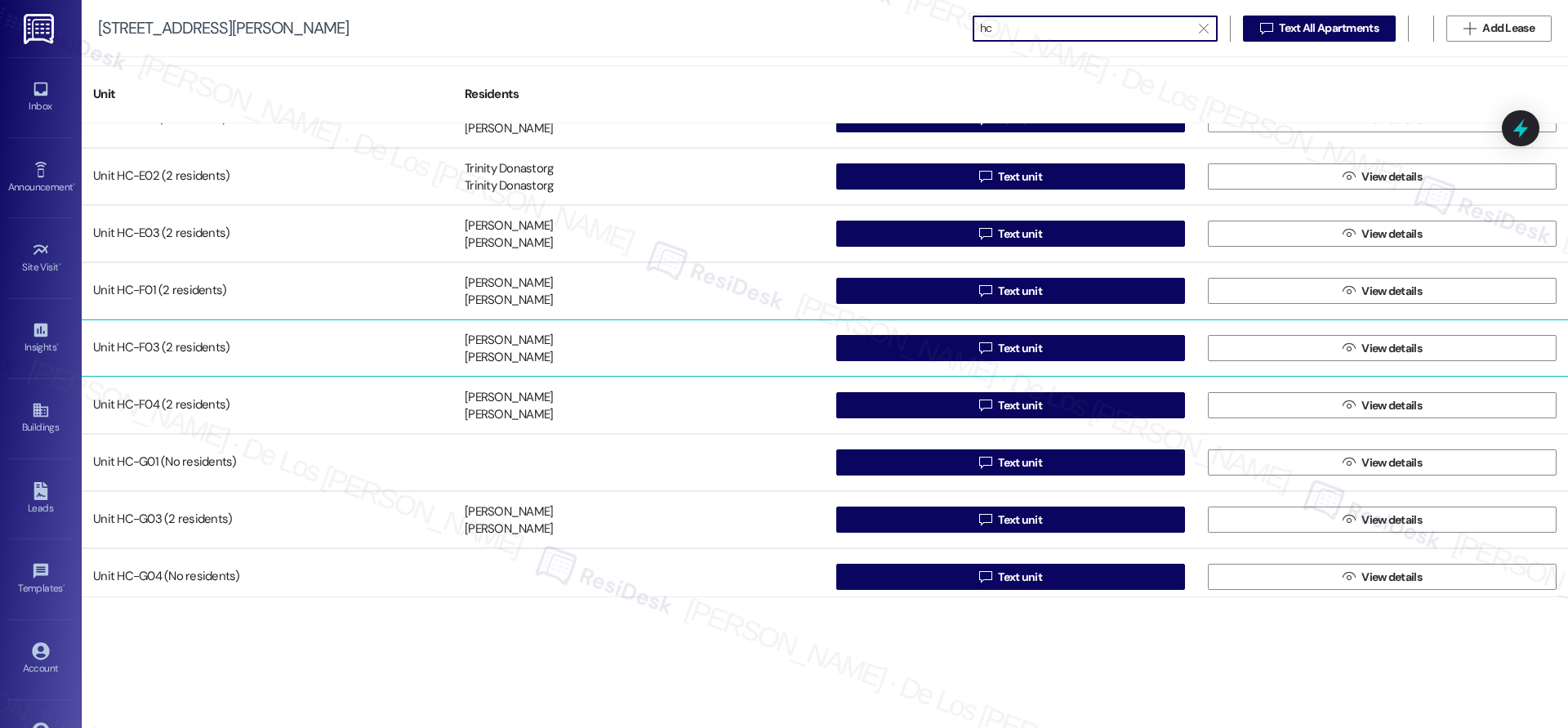
scroll to position [656, 0]
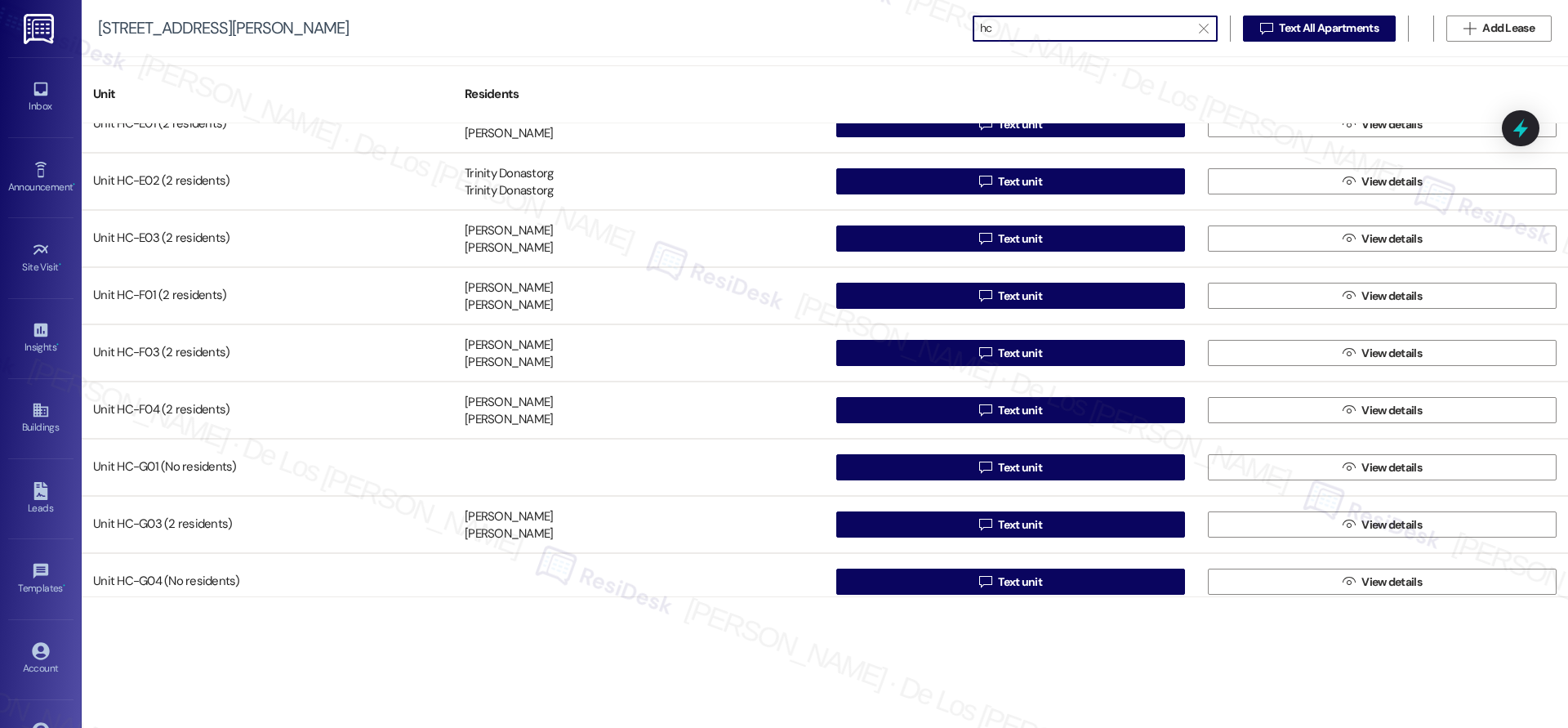
type input "hc"
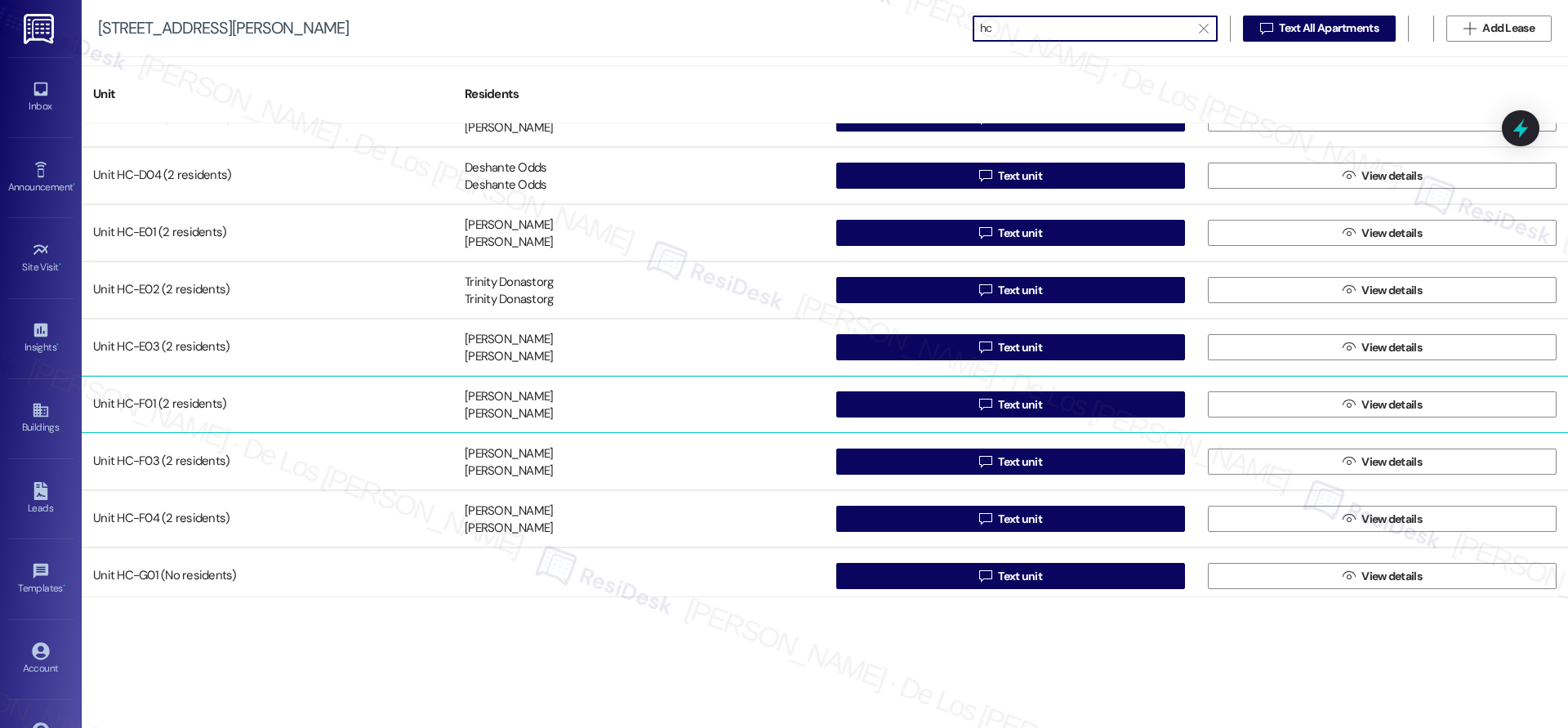
scroll to position [559, 0]
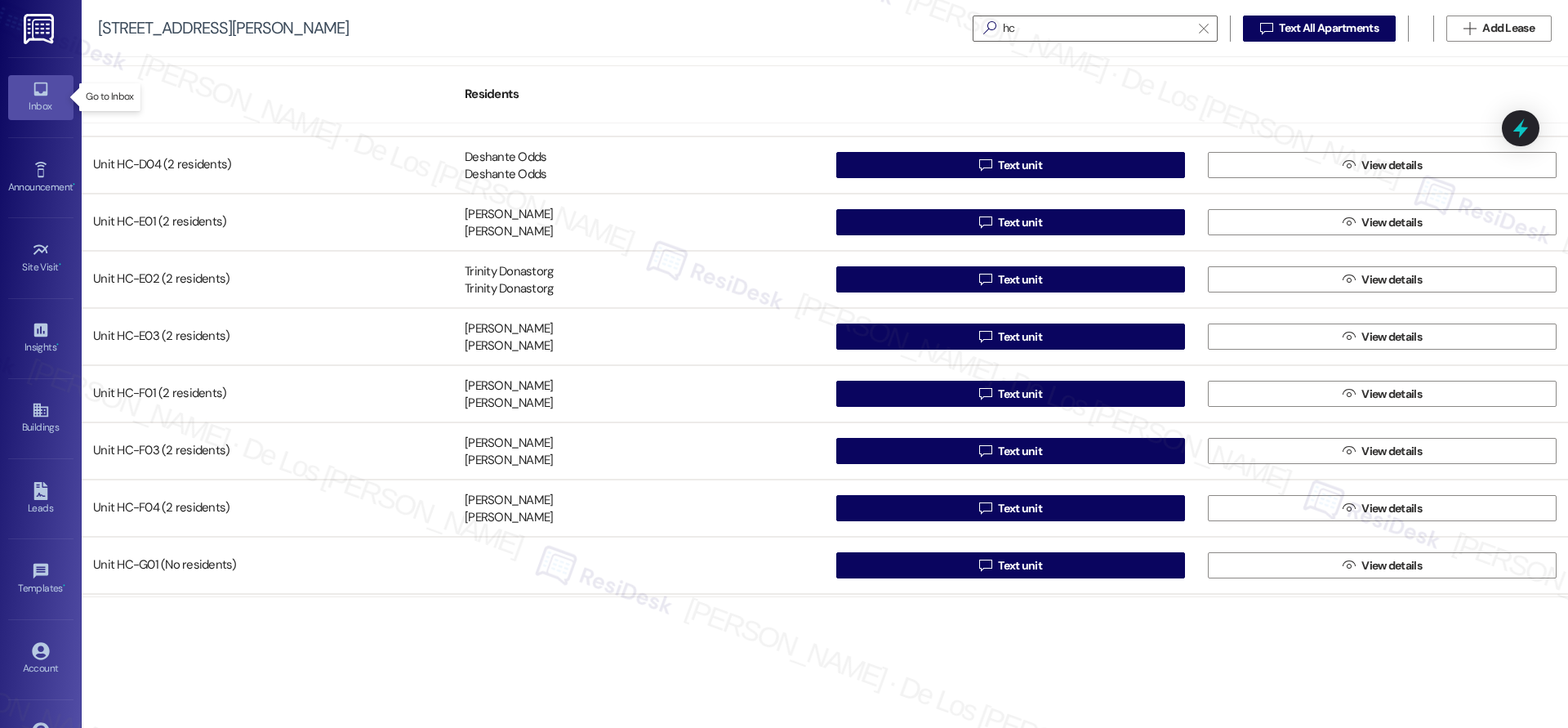
click at [41, 90] on icon at bounding box center [41, 89] width 14 height 14
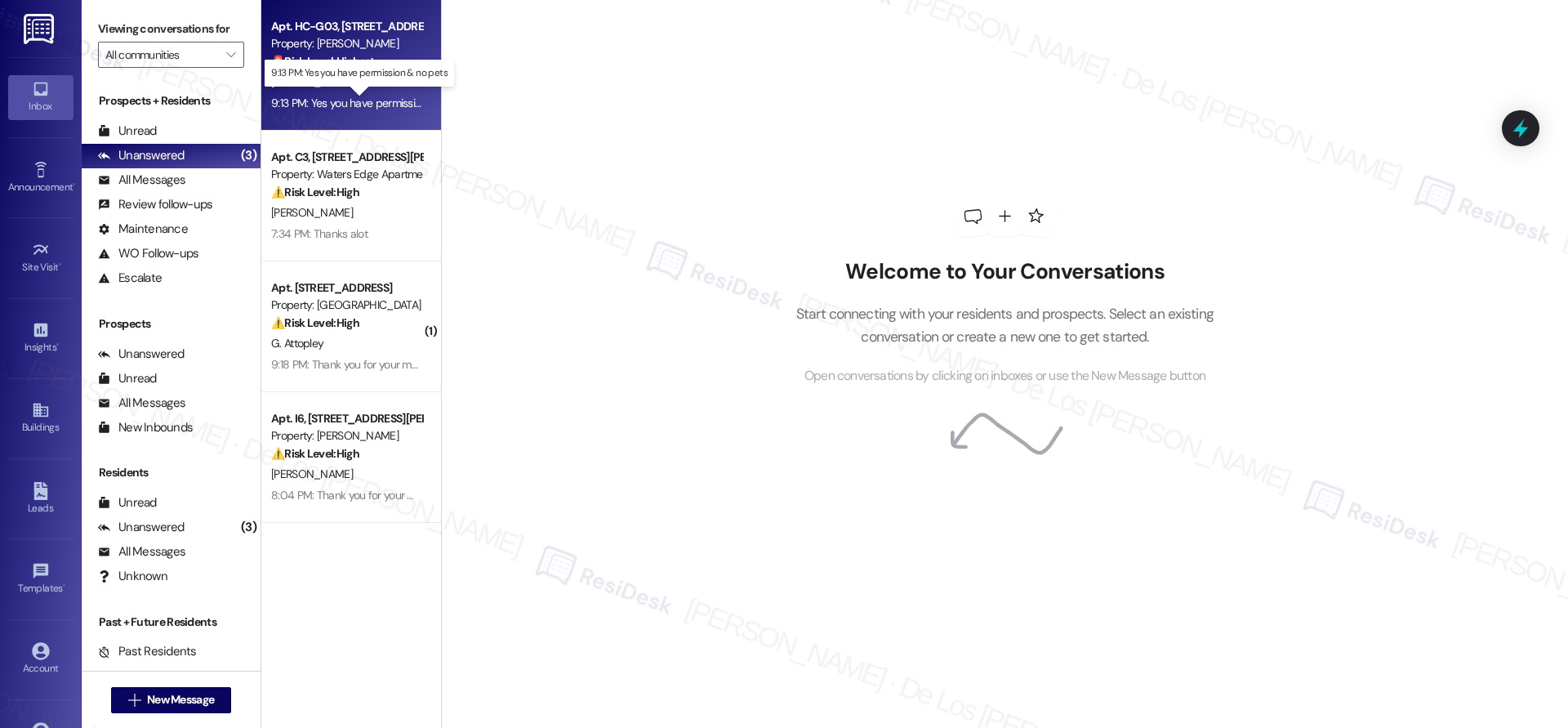
click at [372, 96] on div "9:13 PM: Yes you have permission & no pets 9:13 PM: Yes you have permission & n…" at bounding box center [373, 103] width 205 height 15
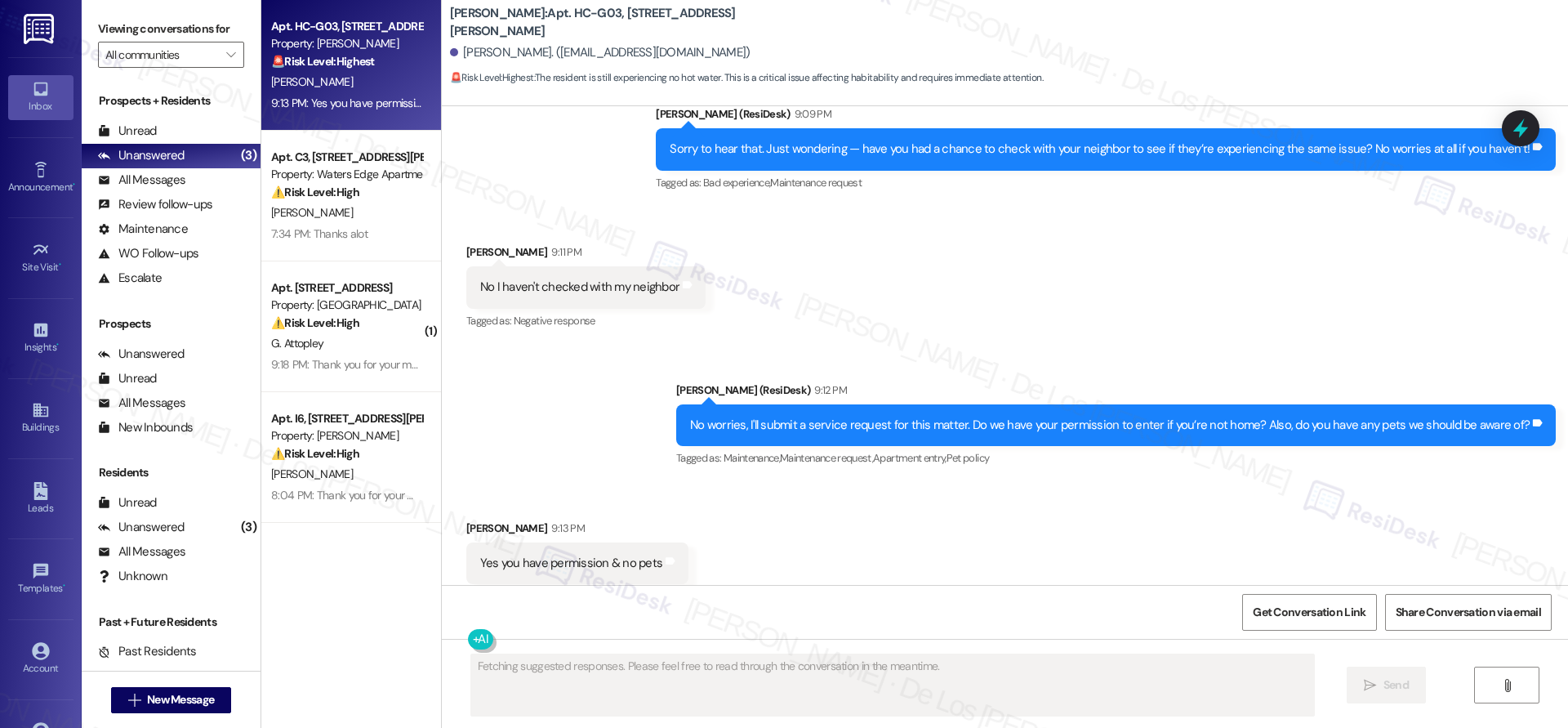
scroll to position [1999, 0]
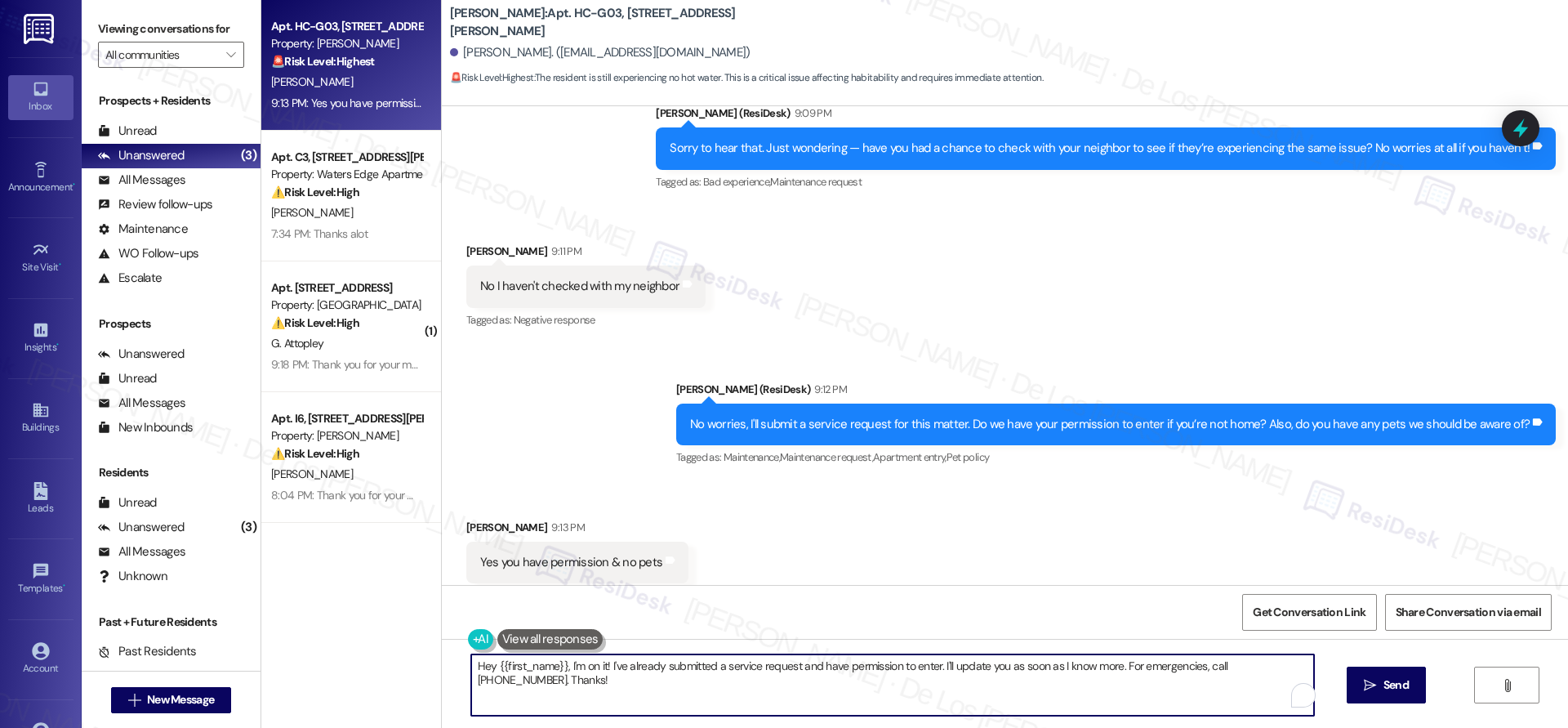
click at [710, 679] on textarea "Hey {{first_name}}, I'm on it! I've already submitted a service request and hav…" at bounding box center [892, 685] width 843 height 61
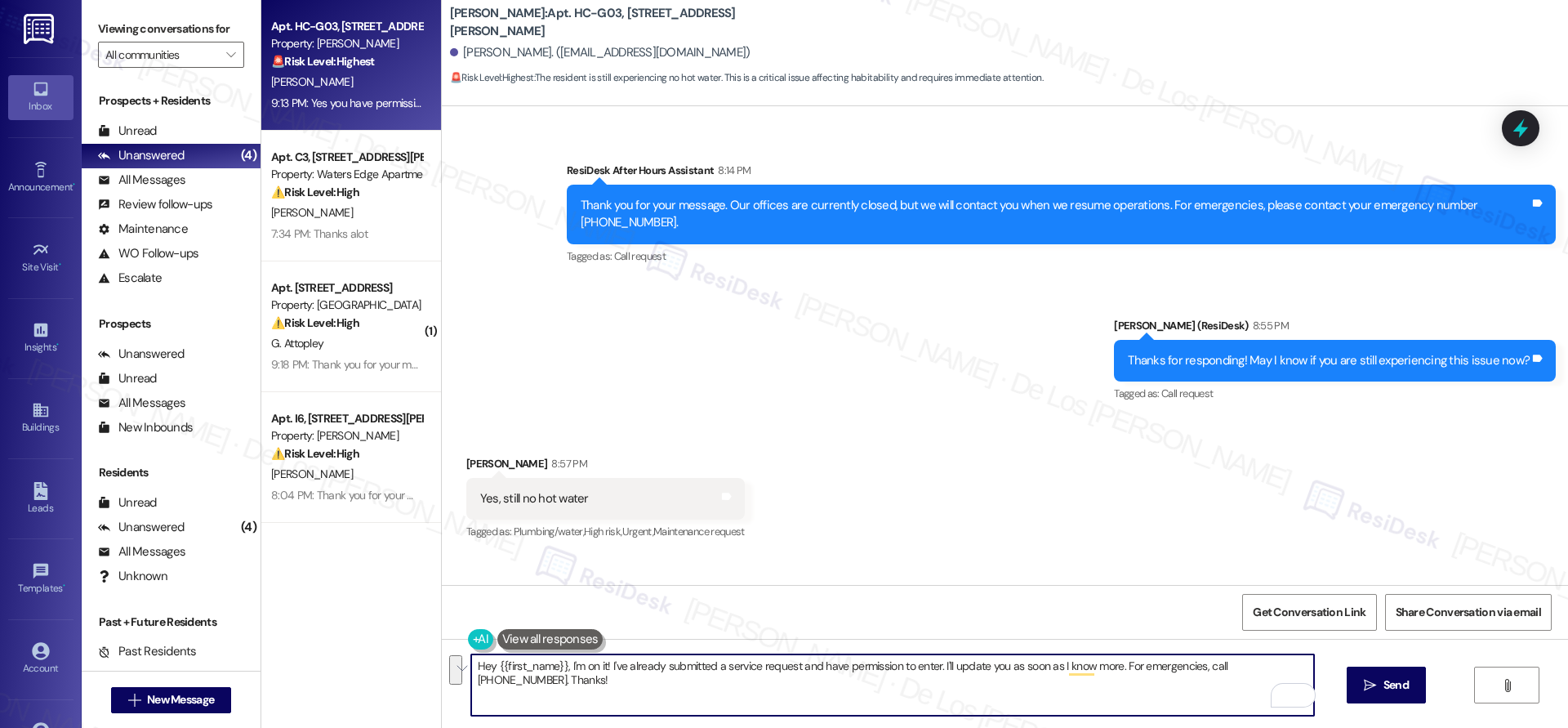
scroll to position [1384, 0]
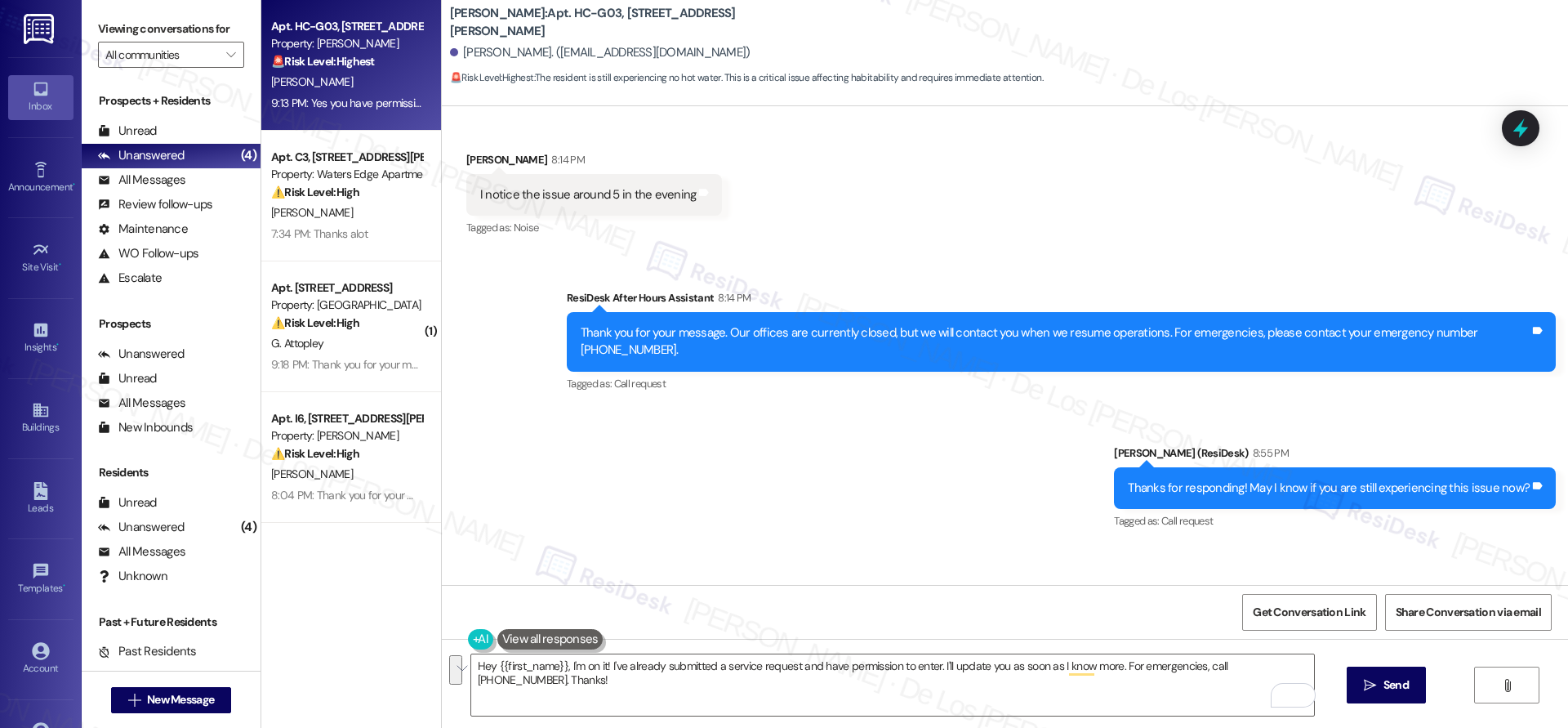
click at [593, 186] on div "I notice the issue around 5 in the evening" at bounding box center [588, 194] width 216 height 17
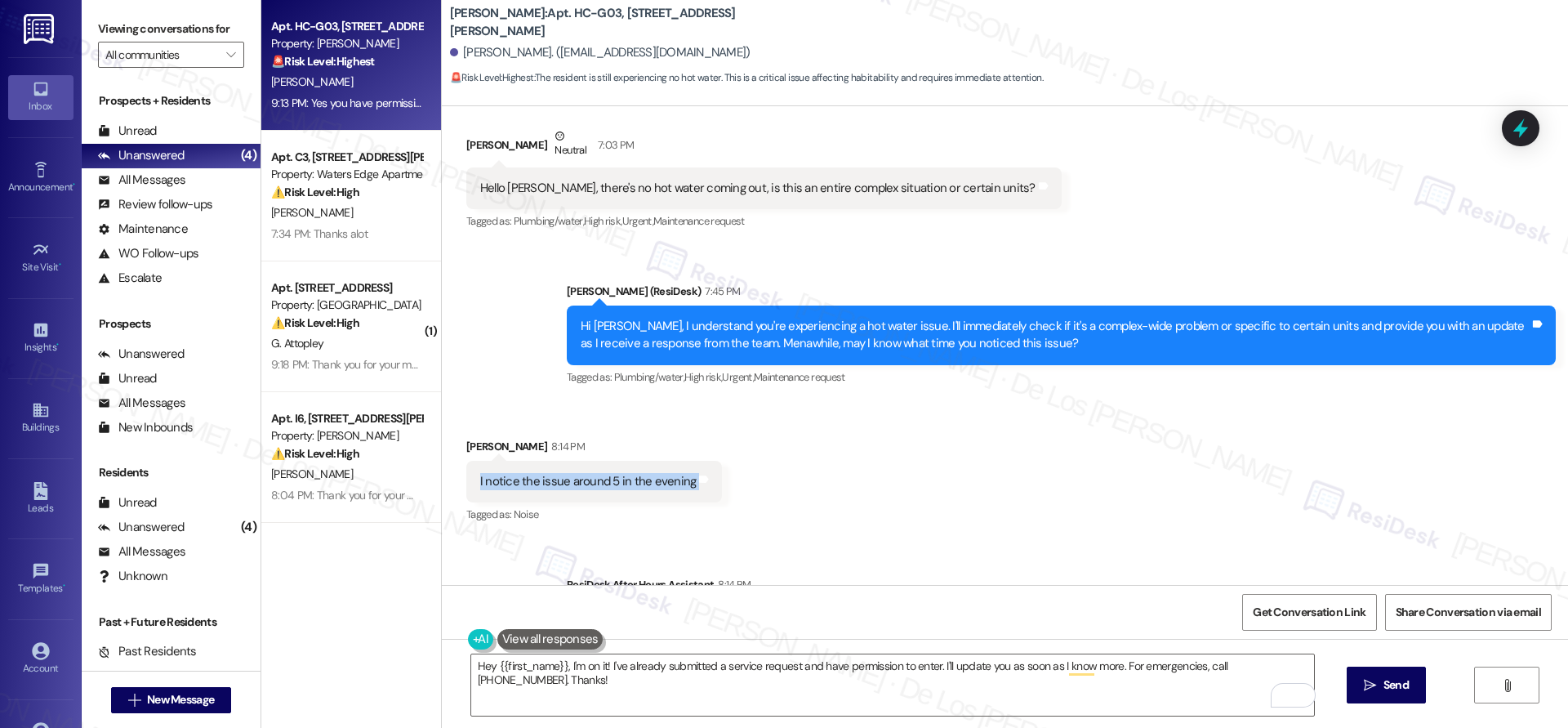
scroll to position [1064, 0]
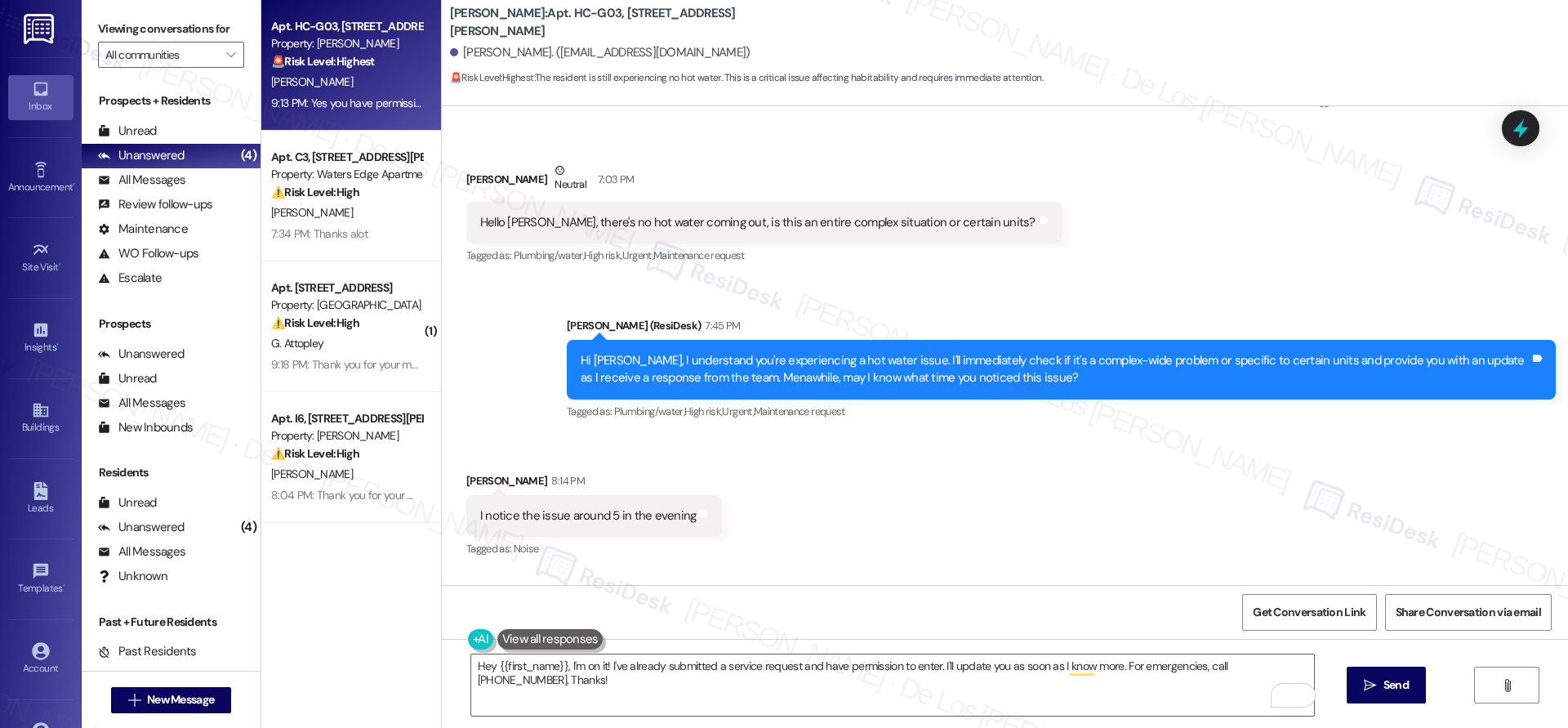
click at [681, 214] on div "Hello [PERSON_NAME], there's no hot water coming out, is this an entire complex…" at bounding box center [757, 222] width 555 height 17
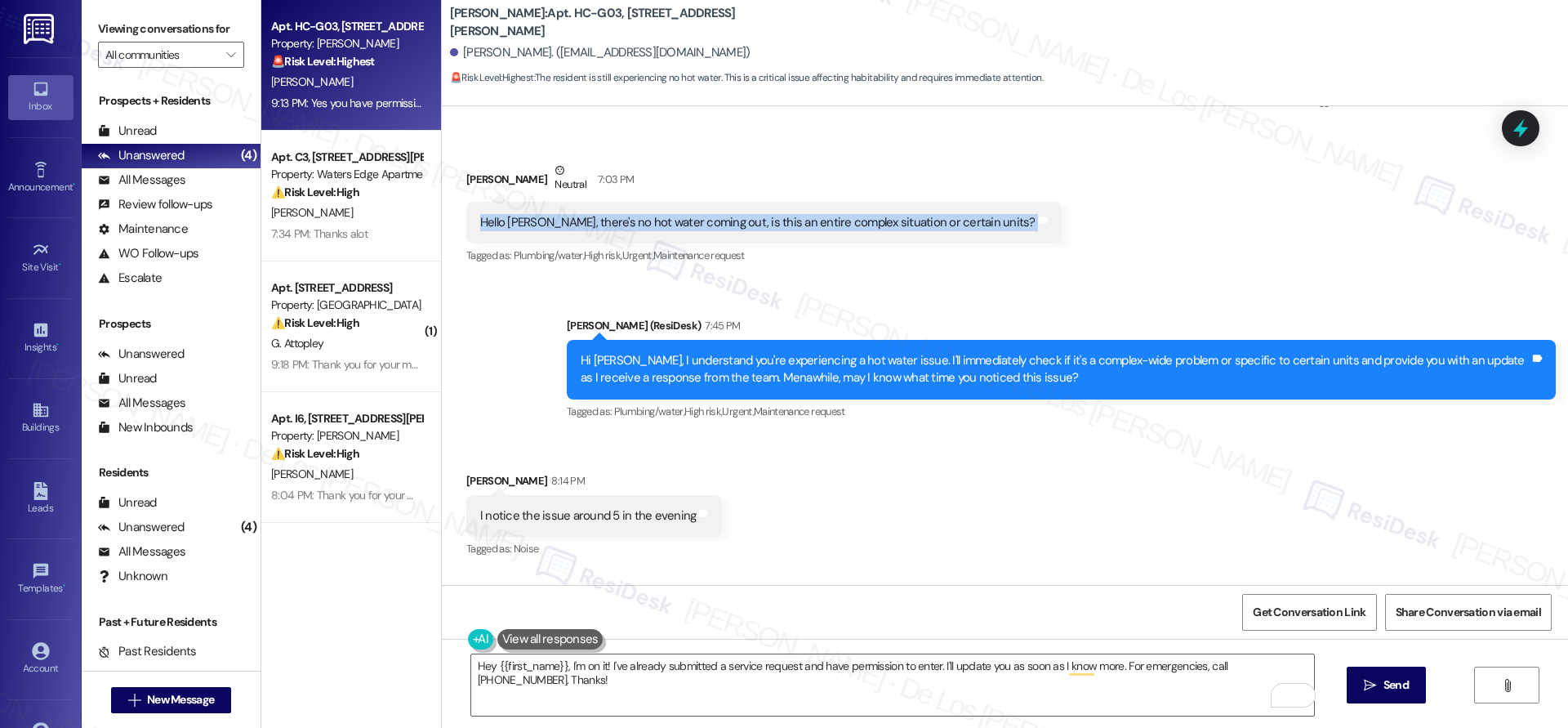
click at [681, 214] on div "Hello [PERSON_NAME], there's no hot water coming out, is this an entire complex…" at bounding box center [757, 222] width 555 height 17
copy div "Hello Sarah, there's no hot water coming out, is this an entire complex situati…"
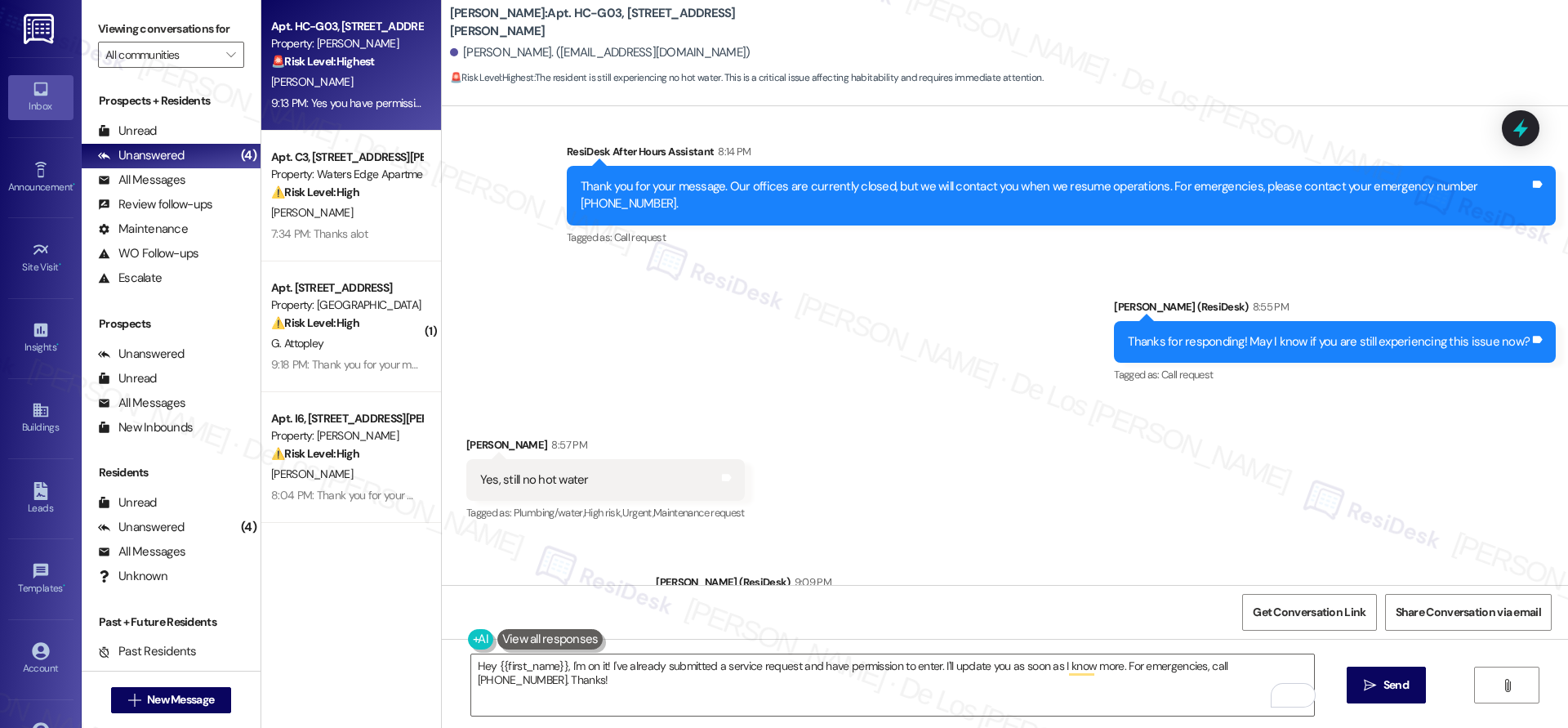
scroll to position [1999, 0]
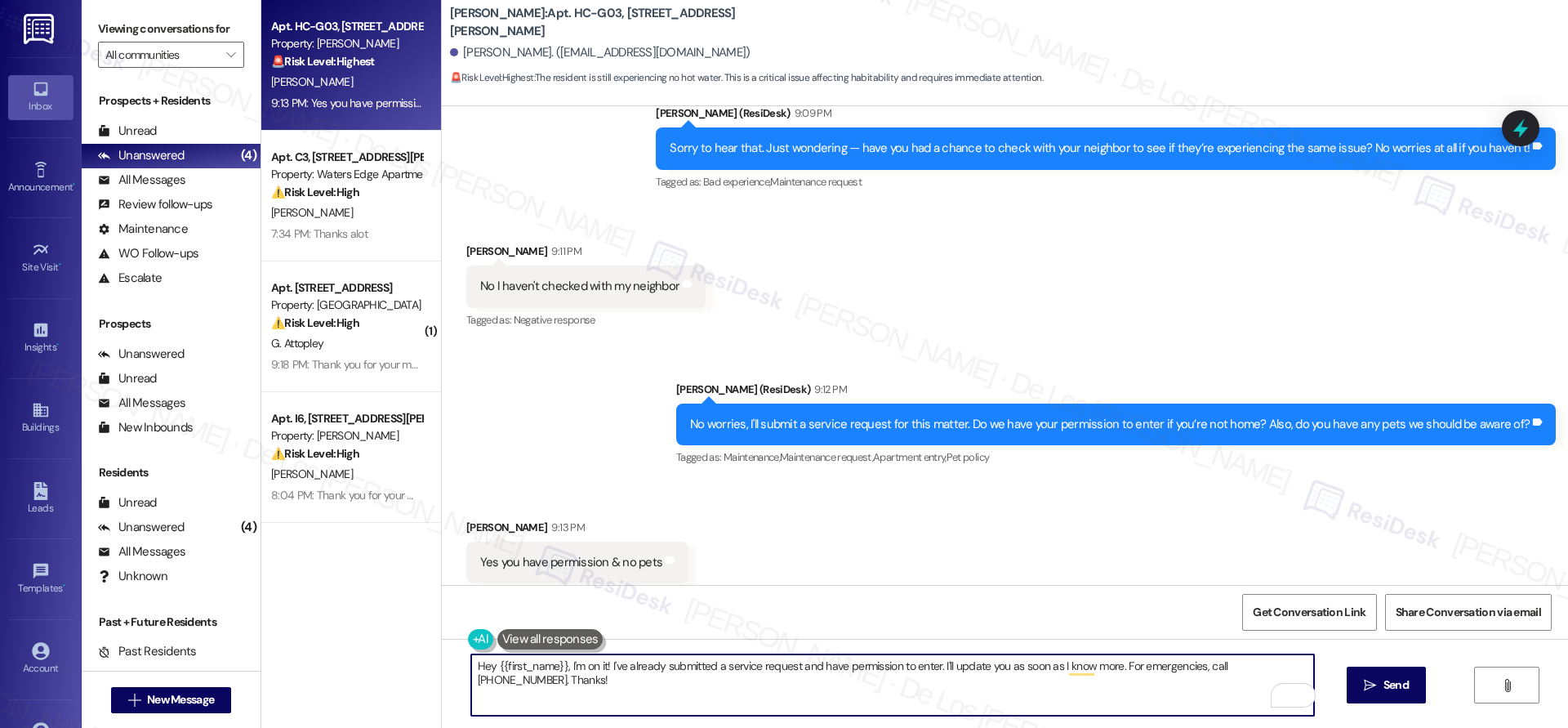
click at [637, 703] on textarea "Hey {{first_name}}, I'm on it! I've already submitted a service request and hav…" at bounding box center [892, 685] width 843 height 61
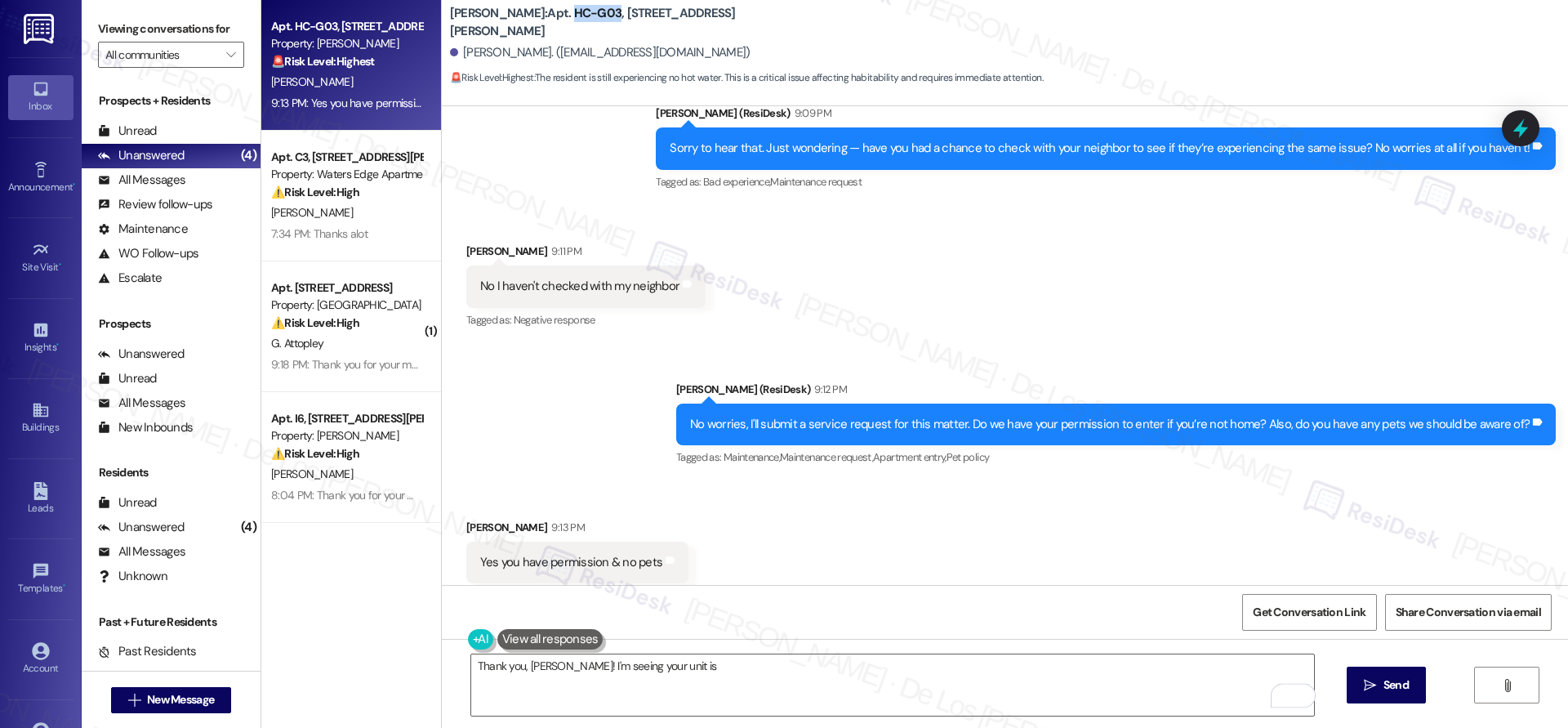
drag, startPoint x: 554, startPoint y: 17, endPoint x: 562, endPoint y: 205, distance: 188.2
click at [513, 20] on b "Wingate: Apt. HC-G03, 4735 Courtney Drive" at bounding box center [613, 23] width 327 height 35
copy b "HC-G03"
drag, startPoint x: 487, startPoint y: 23, endPoint x: 555, endPoint y: 22, distance: 68.0
click at [555, 22] on b "Wingate: Apt. HC-G03, 4735 Courtney Drive" at bounding box center [613, 23] width 327 height 35
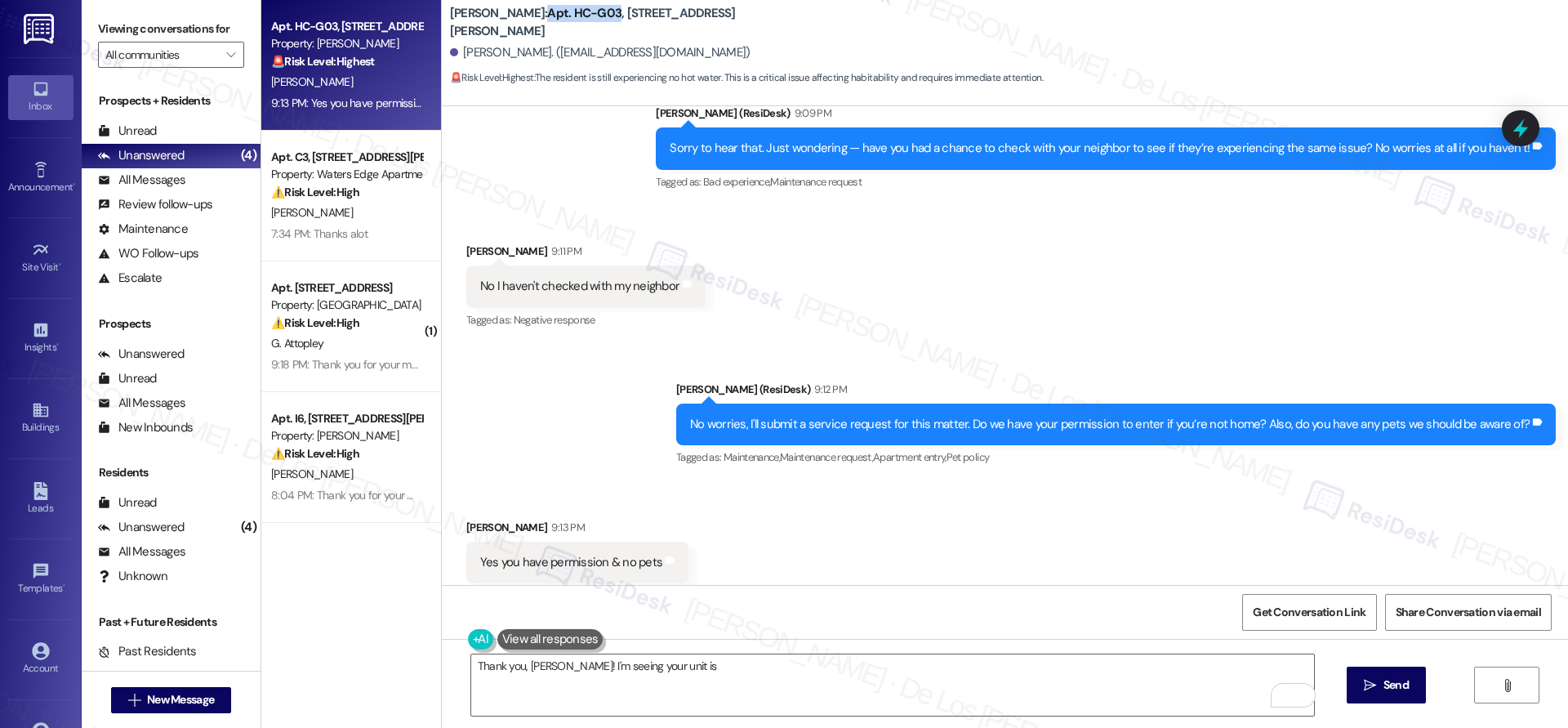
copy b "Apt. HC-G03"
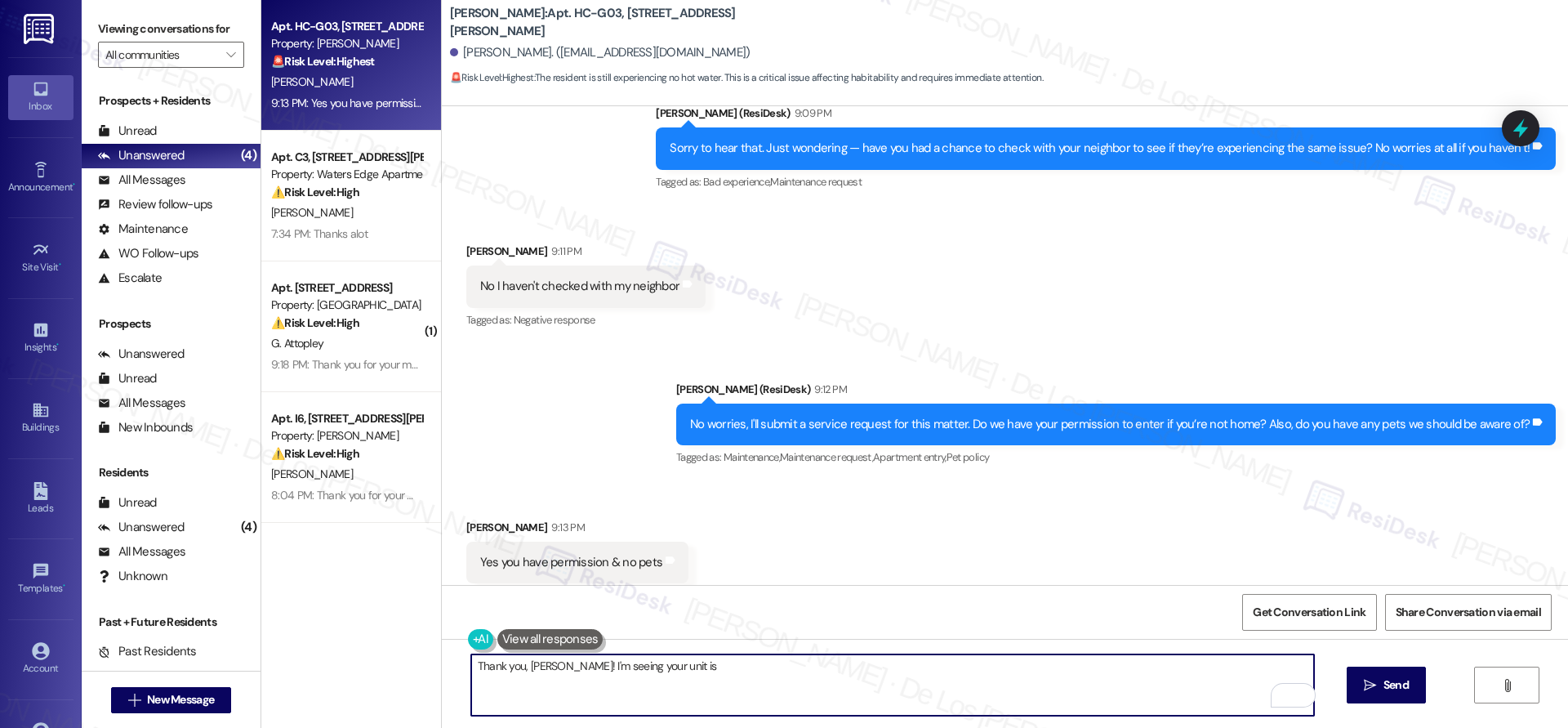
click at [719, 677] on textarea "Thank you, Justin! I'm seeing your unit is" at bounding box center [892, 685] width 843 height 61
paste textarea "Apt. HC-G03"
drag, startPoint x: 750, startPoint y: 662, endPoint x: 807, endPoint y: 646, distance: 59.2
click at [750, 662] on textarea "Thank you, Justin! I'm seeing your apartment number is Apt. HC-G03" at bounding box center [892, 685] width 843 height 61
click at [865, 674] on textarea "Thank you, Justin! I'm seeing your apartment number is HC-G03" at bounding box center [892, 685] width 843 height 61
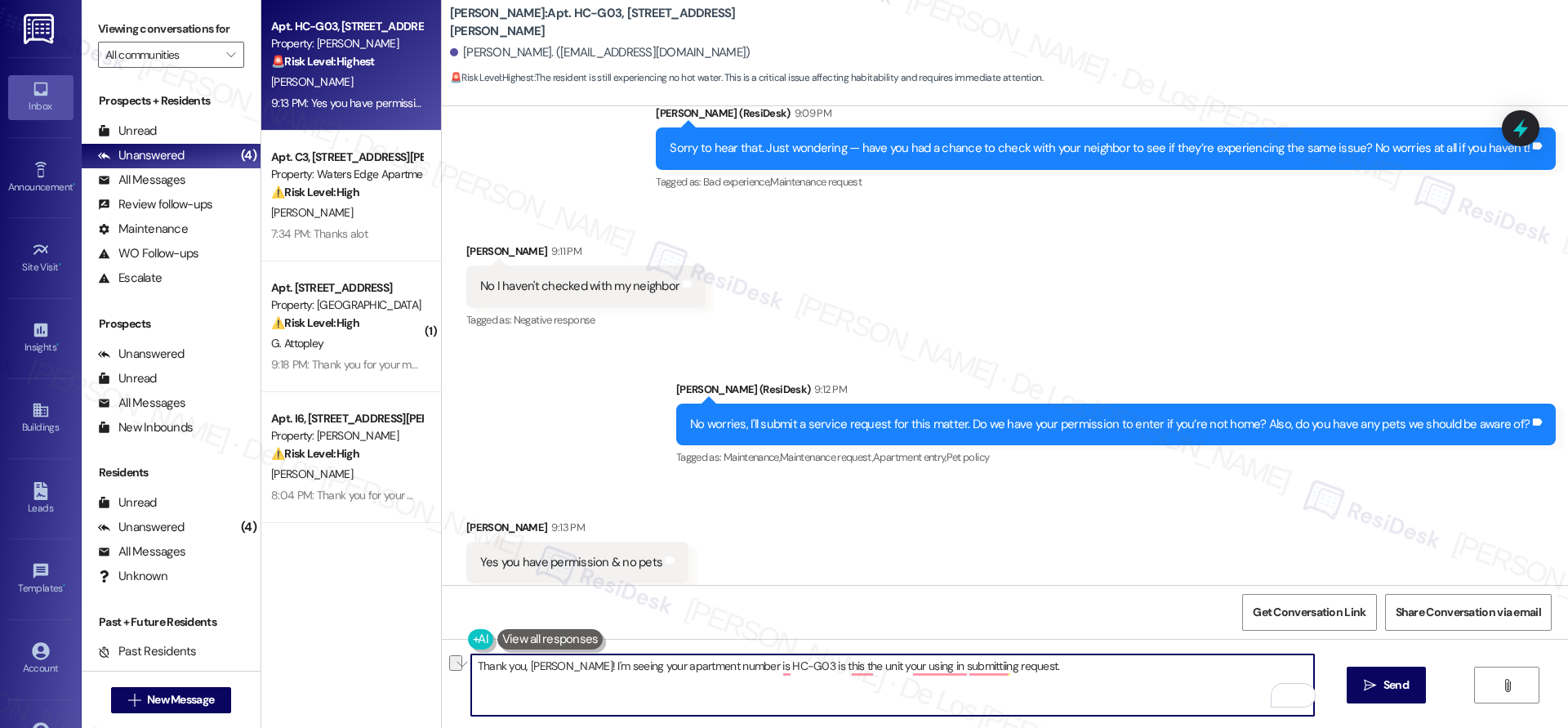
paste textarea "see your apartment number listed as HC-G03 — just to confirm, is this the unit …"
type textarea "Thank you, [PERSON_NAME]! I see your apartment number listed as HC-G03 — just t…"
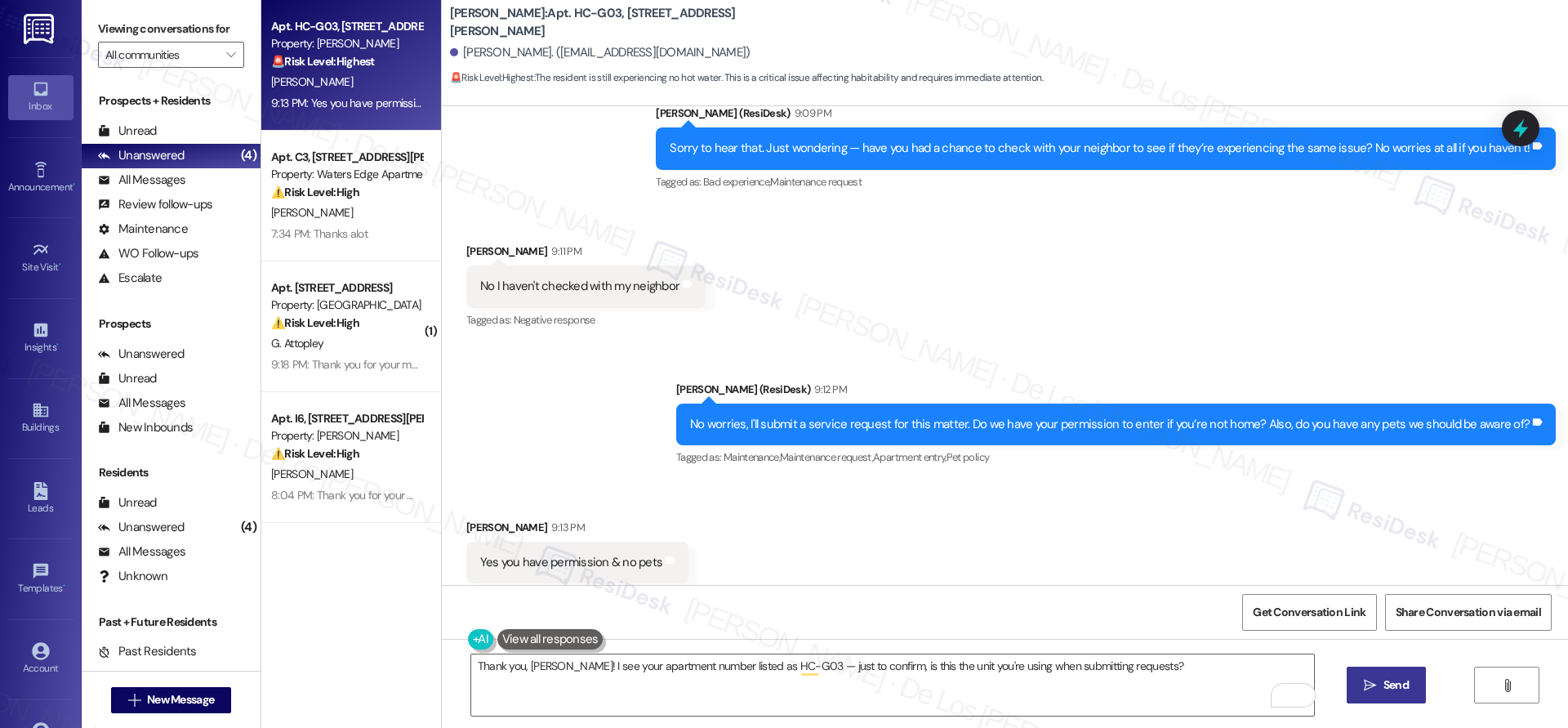
click at [1373, 686] on icon "" at bounding box center [1370, 685] width 12 height 13
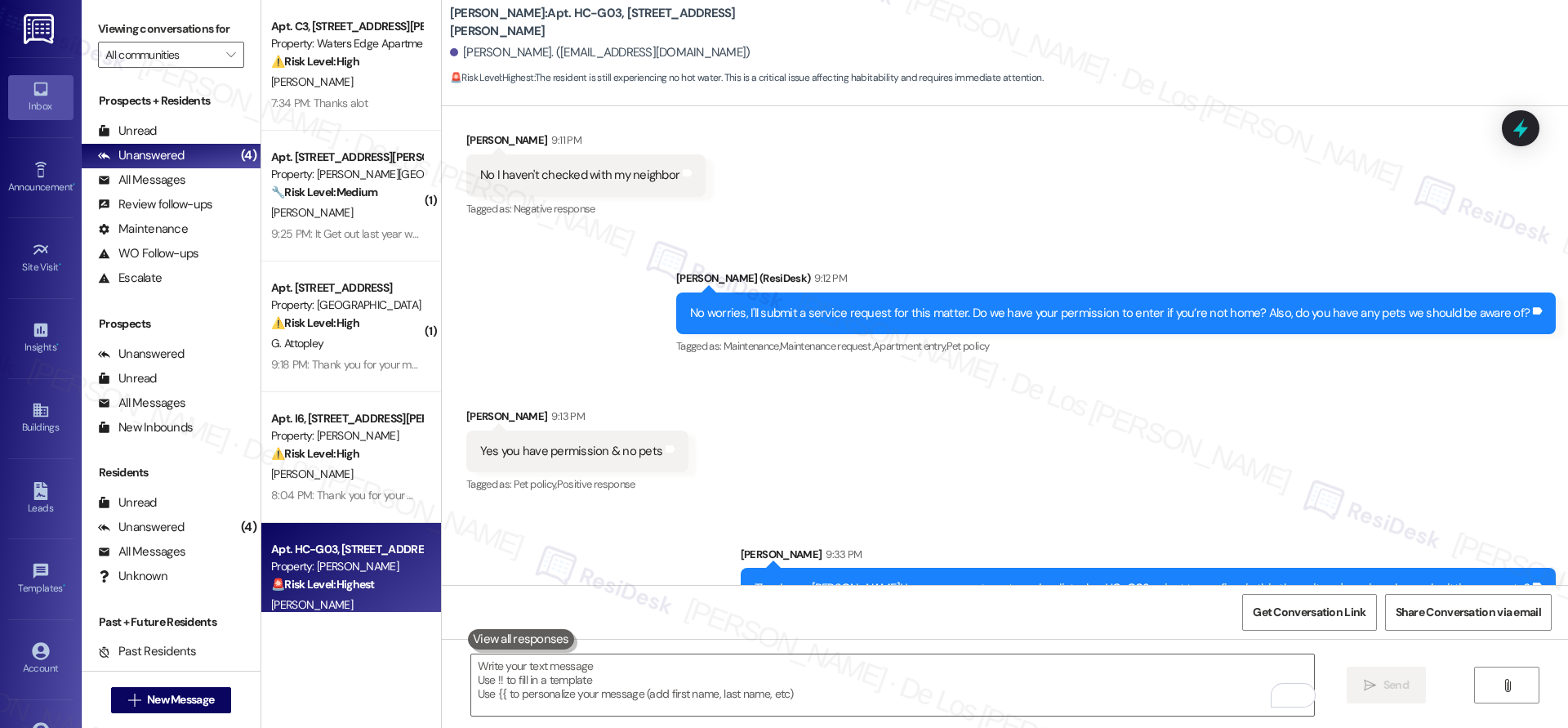
scroll to position [2114, 0]
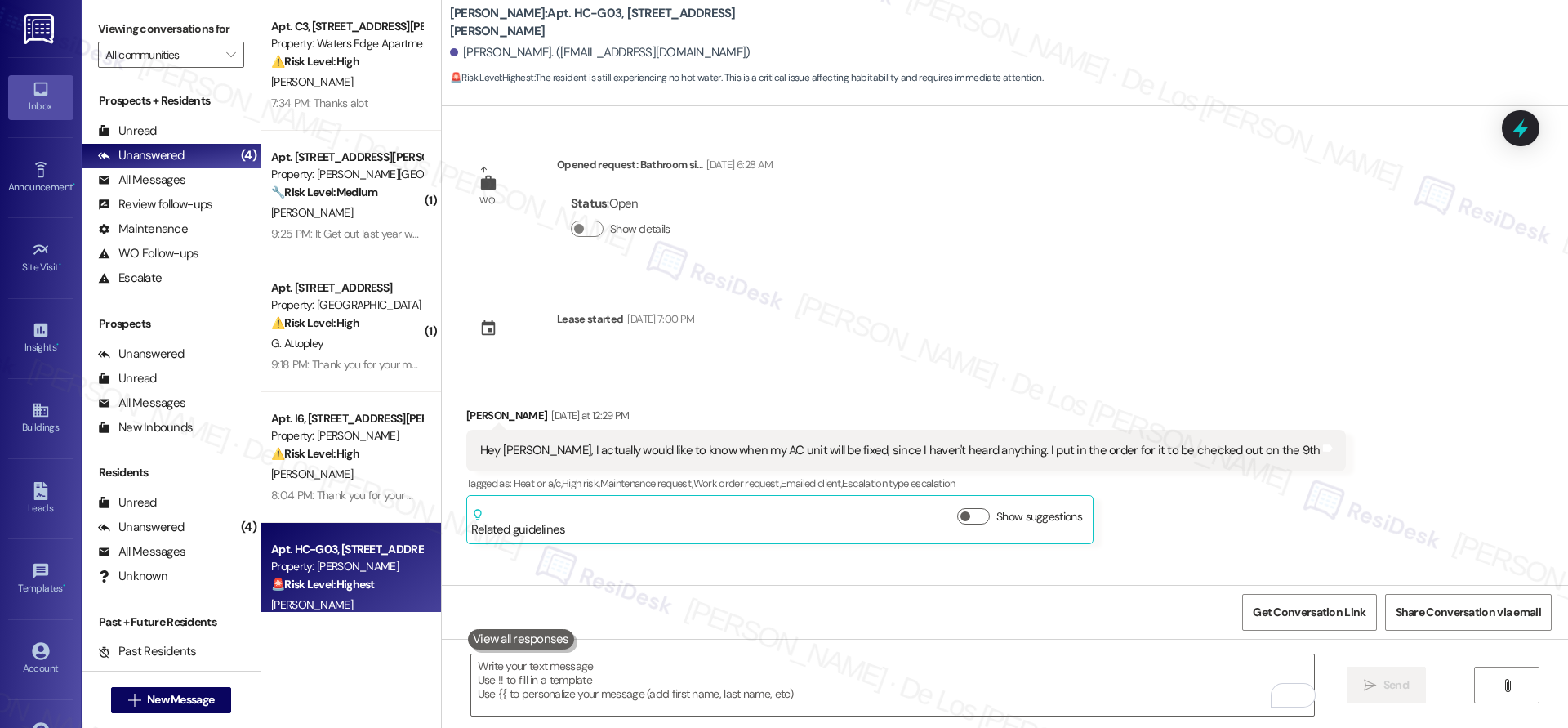
scroll to position [2114, 0]
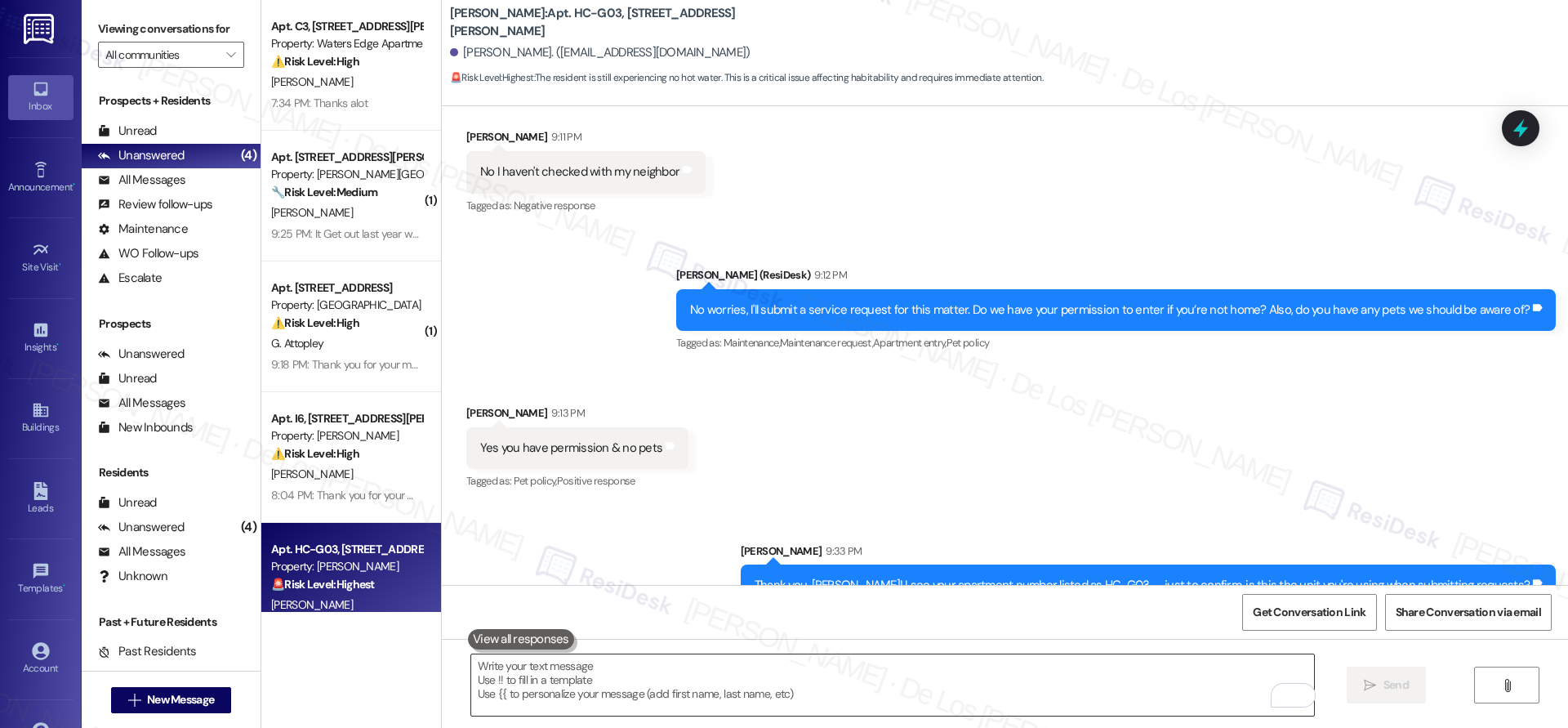
click at [656, 684] on textarea "To enrich screen reader interactions, please activate Accessibility in Grammarl…" at bounding box center [892, 685] width 843 height 61
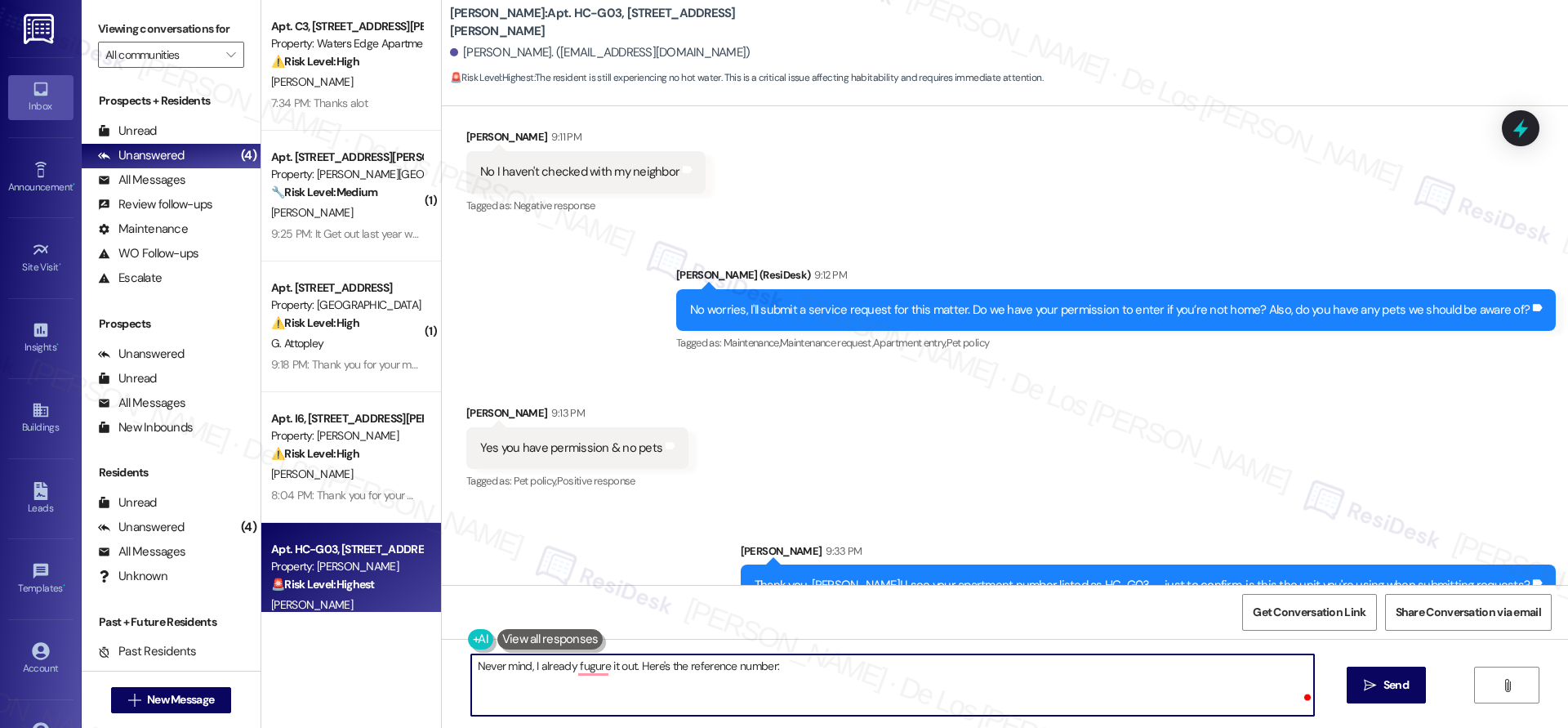
paste textarea "#11694"
drag, startPoint x: 626, startPoint y: 666, endPoint x: 464, endPoint y: 665, distance: 162.0
click at [471, 665] on textarea "Never mind, I already fugure it out. Here's the reference number: #11694" at bounding box center [892, 685] width 843 height 61
click at [634, 667] on textarea "Never mind, I already fugure it out. Here's the reference number: #11694" at bounding box center [892, 685] width 843 height 61
click at [759, 668] on textarea "Never mind, I already fugure it out. Here's the reference number: #11694" at bounding box center [892, 685] width 843 height 61
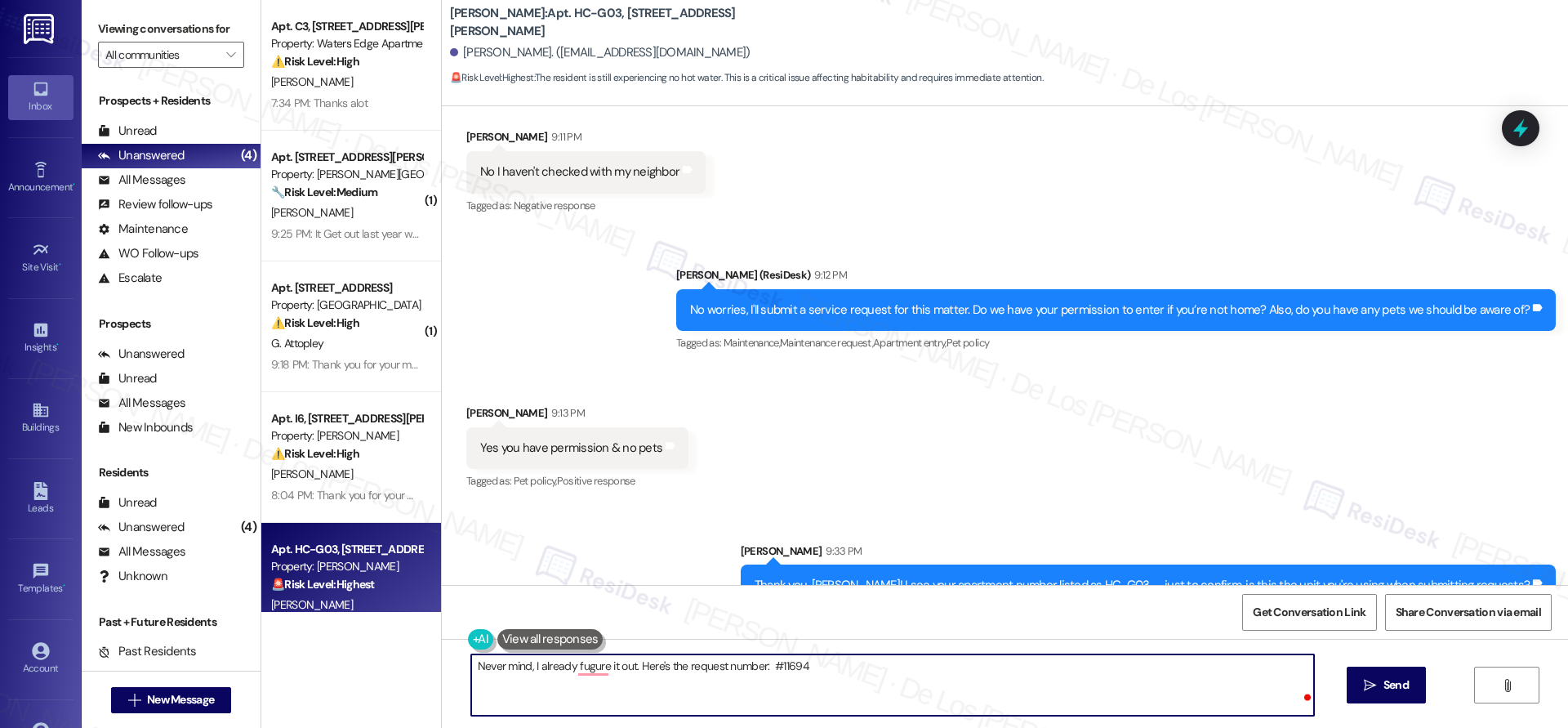
click at [855, 674] on textarea "Never mind, I already fugure it out. Here's the request number: #11694" at bounding box center [892, 685] width 843 height 61
paste textarea "All set! The request number is #11694. Feel free to reach out if you need anyth…"
type textarea "All set! The request number is #11694. Feel free to reach out if you need anyth…"
click at [1371, 679] on icon "" at bounding box center [1370, 685] width 12 height 13
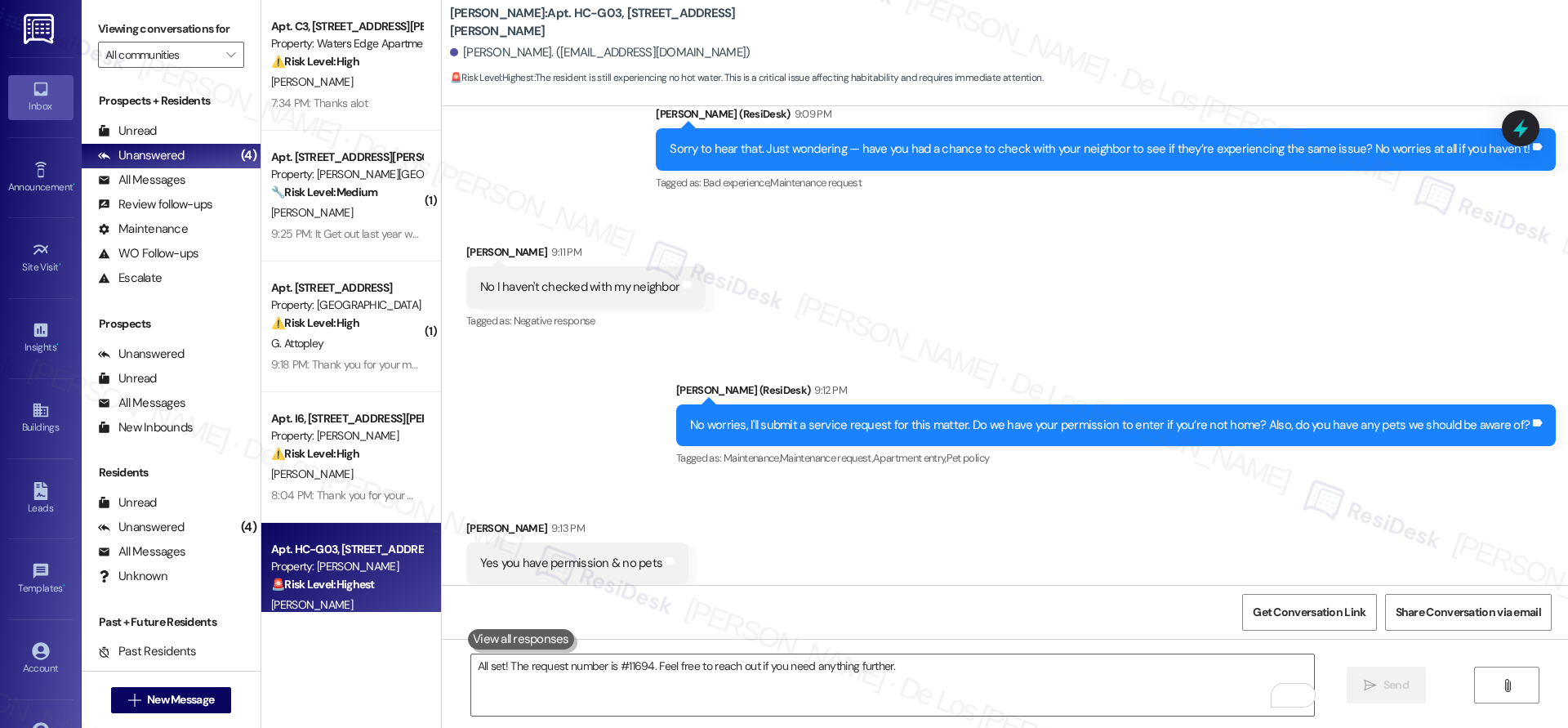
scroll to position [2227, 0]
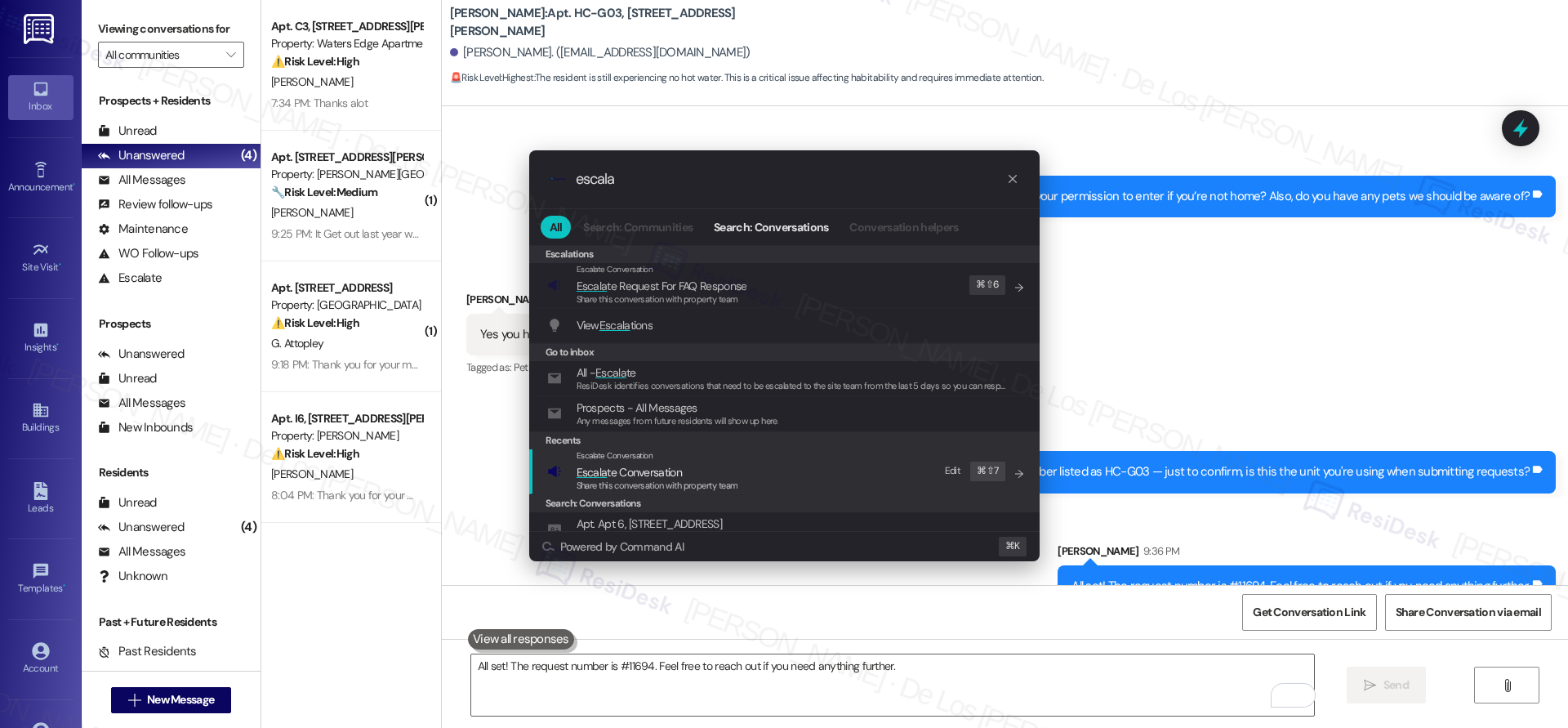
type input "escala"
drag, startPoint x: 773, startPoint y: 476, endPoint x: 749, endPoint y: 381, distance: 98.0
click at [773, 476] on div "Escalate Conversation Escala te Conversation Share this conversation with prope…" at bounding box center [785, 471] width 477 height 44
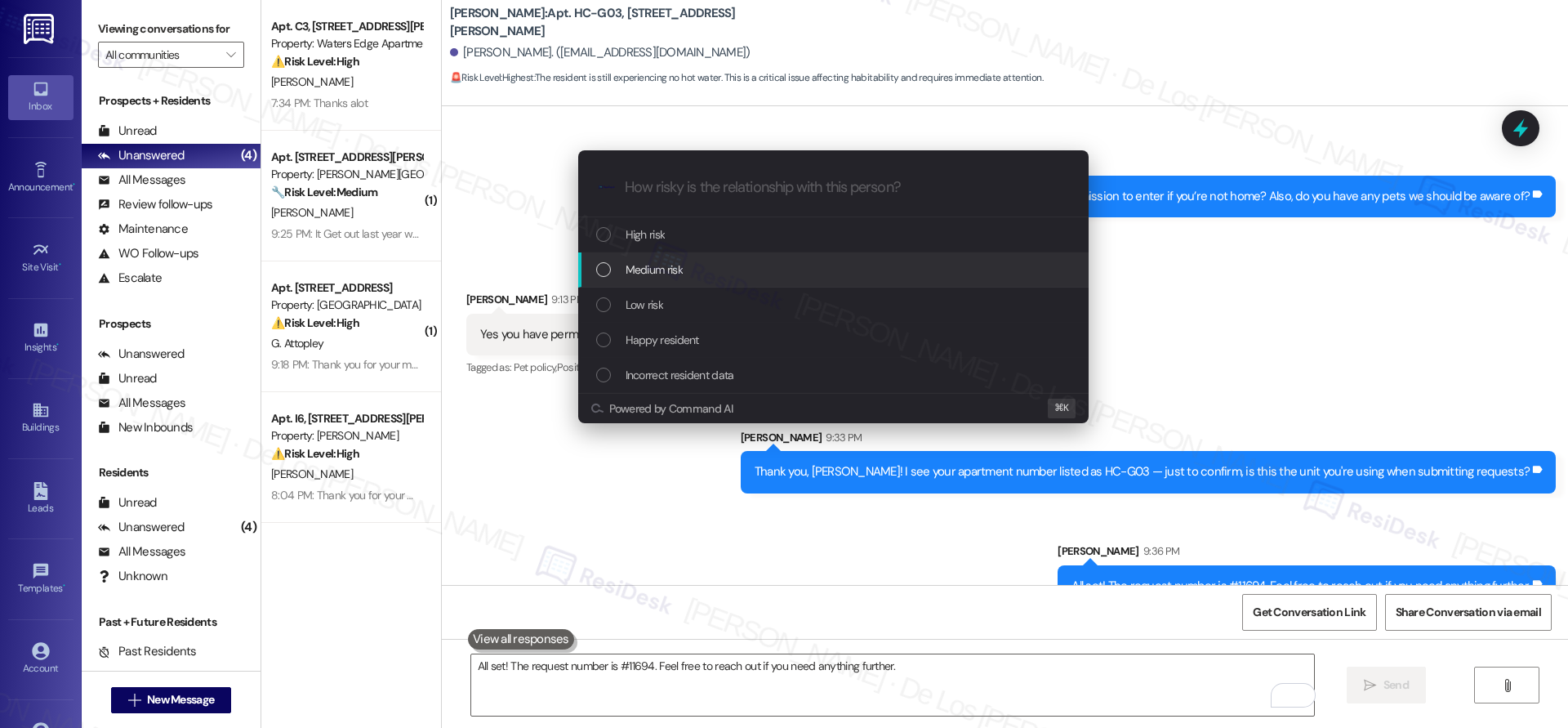
click at [714, 267] on div "Medium risk" at bounding box center [834, 269] width 477 height 18
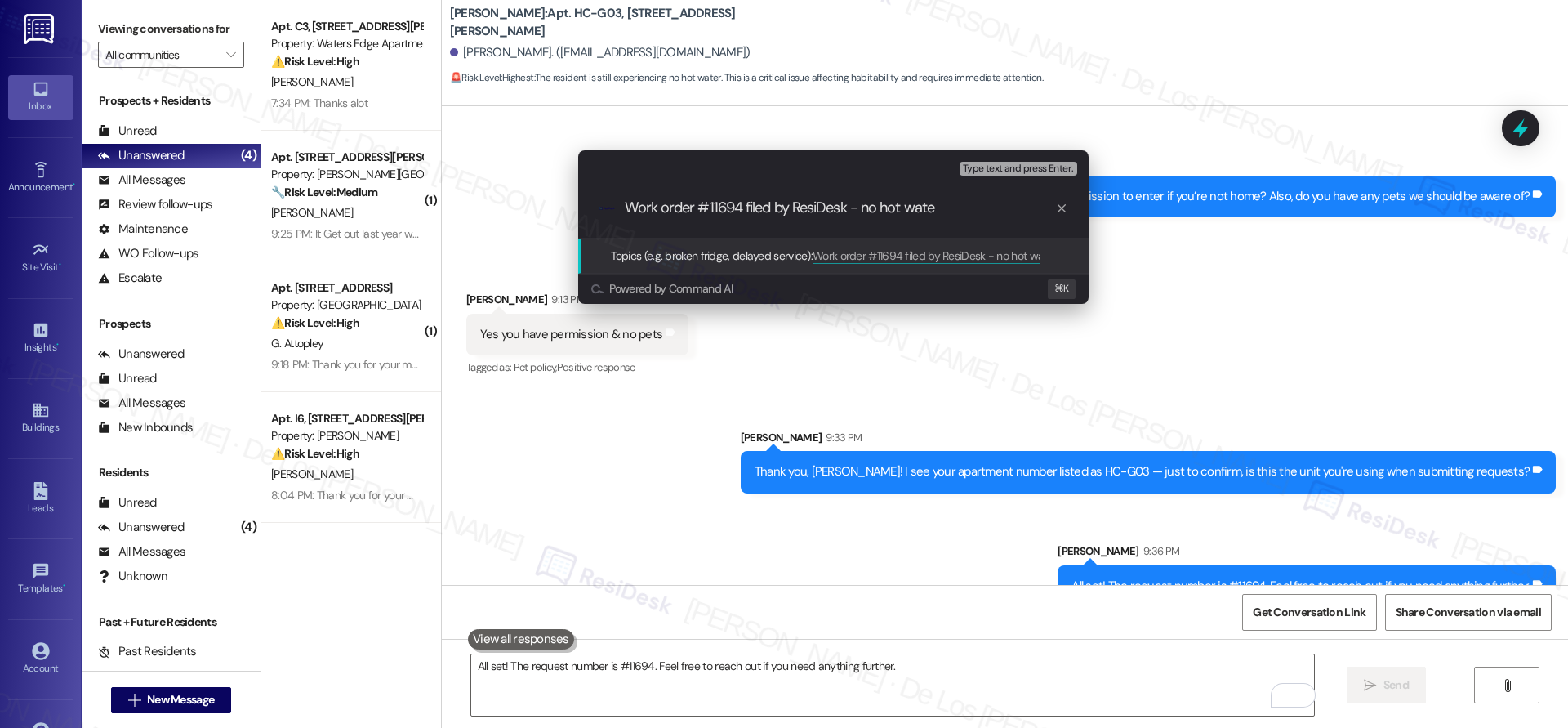
type input "Work order #11694 filed by ResiDesk - no hot water"
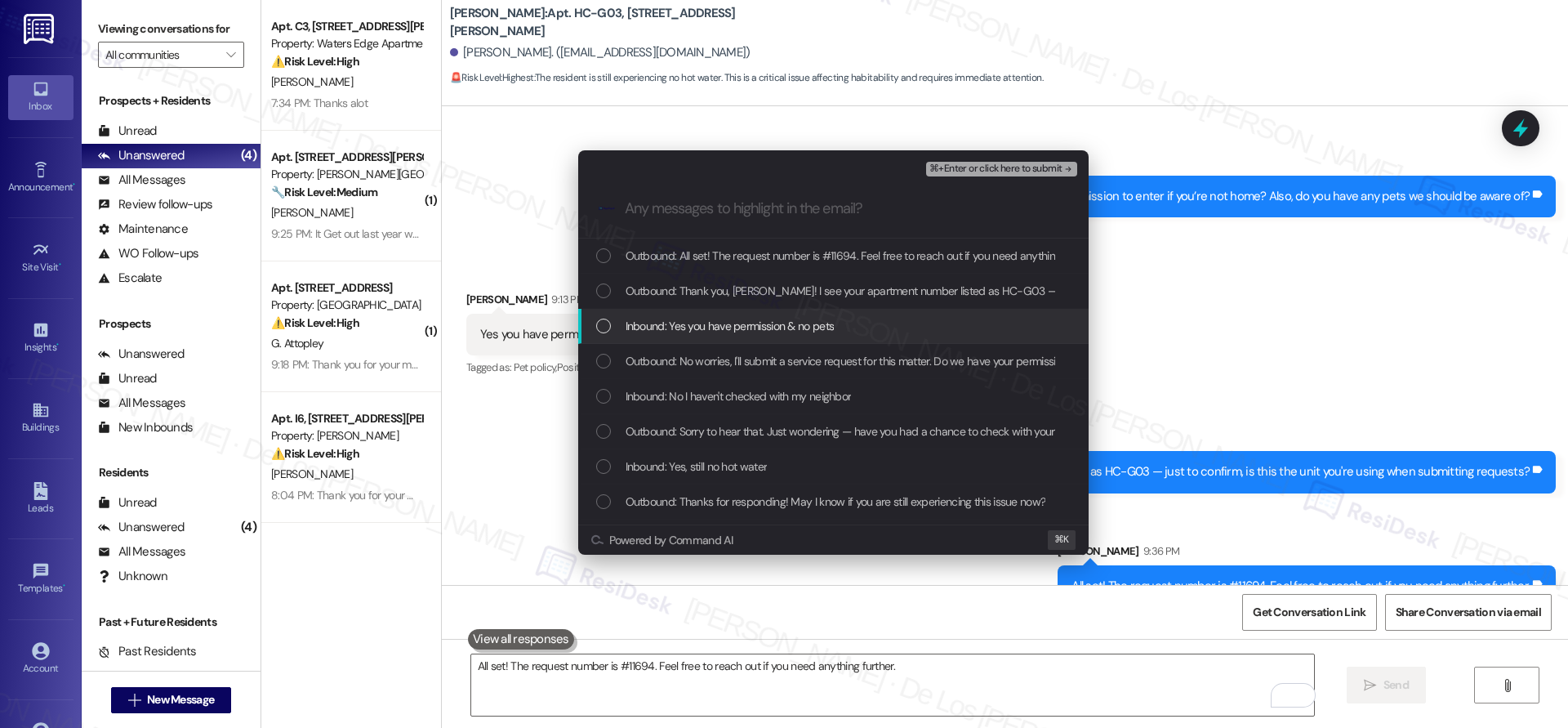
click at [787, 326] on span "Inbound: Yes you have permission & no pets" at bounding box center [730, 326] width 209 height 18
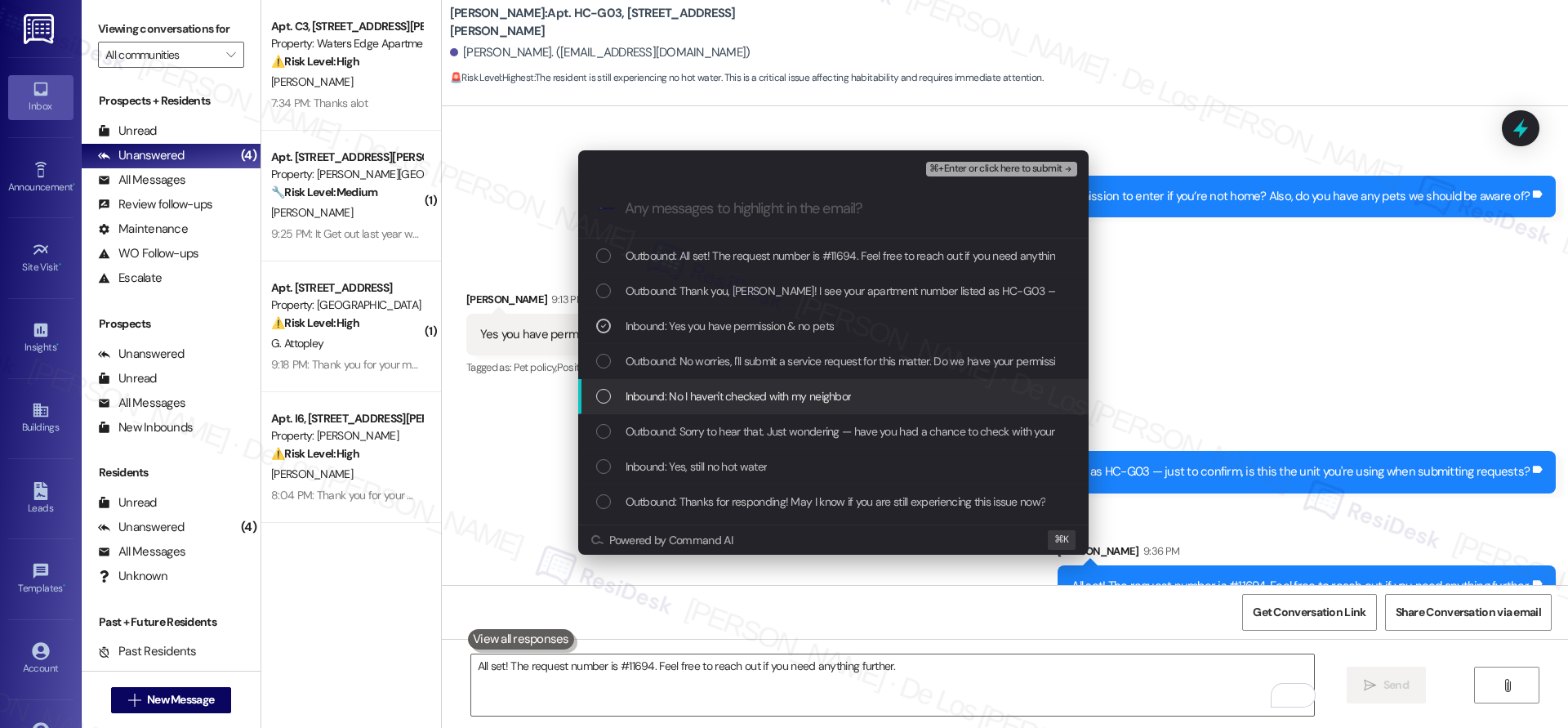
click at [808, 393] on span "Inbound: No I haven't checked with my neighbor" at bounding box center [738, 396] width 226 height 18
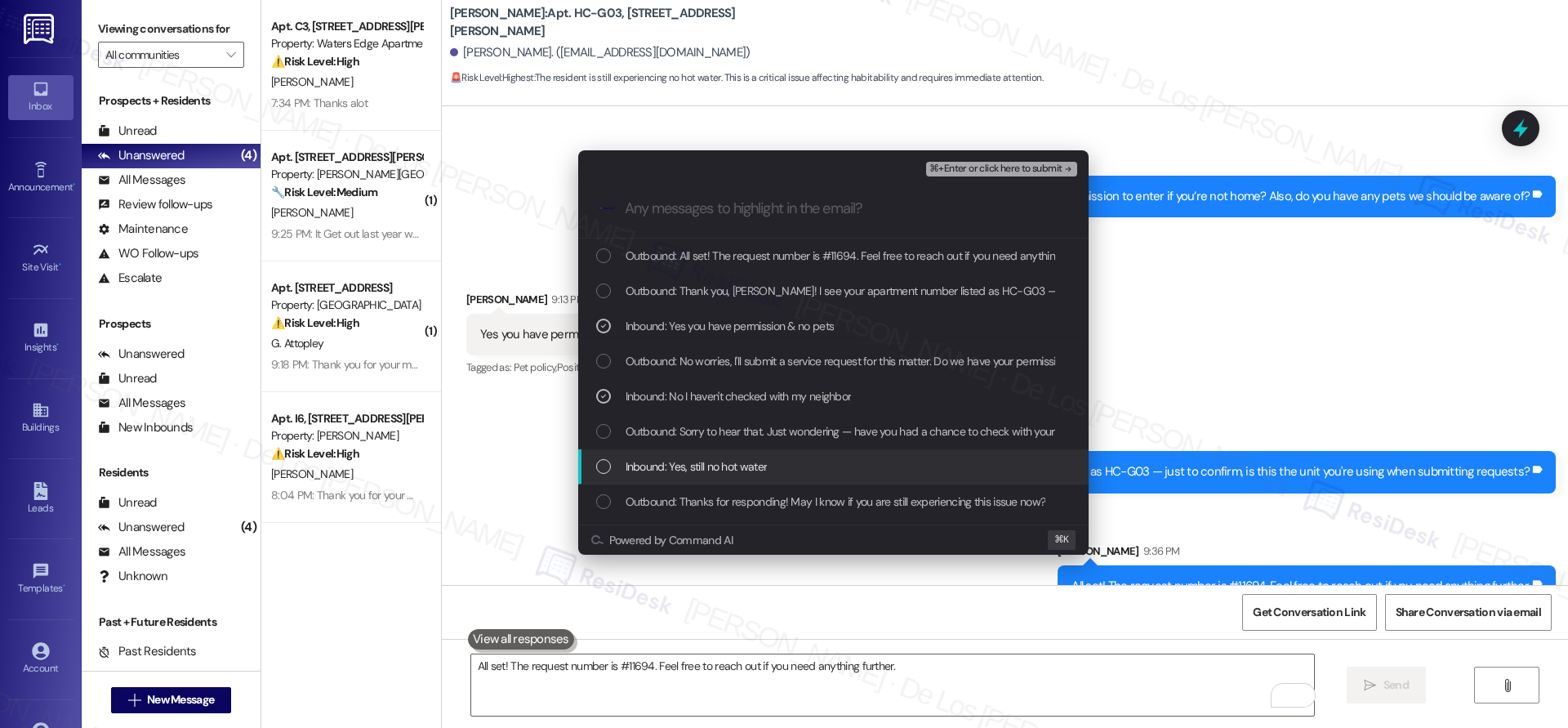
click at [803, 458] on div "Inbound: Yes, still no hot water" at bounding box center [834, 466] width 477 height 18
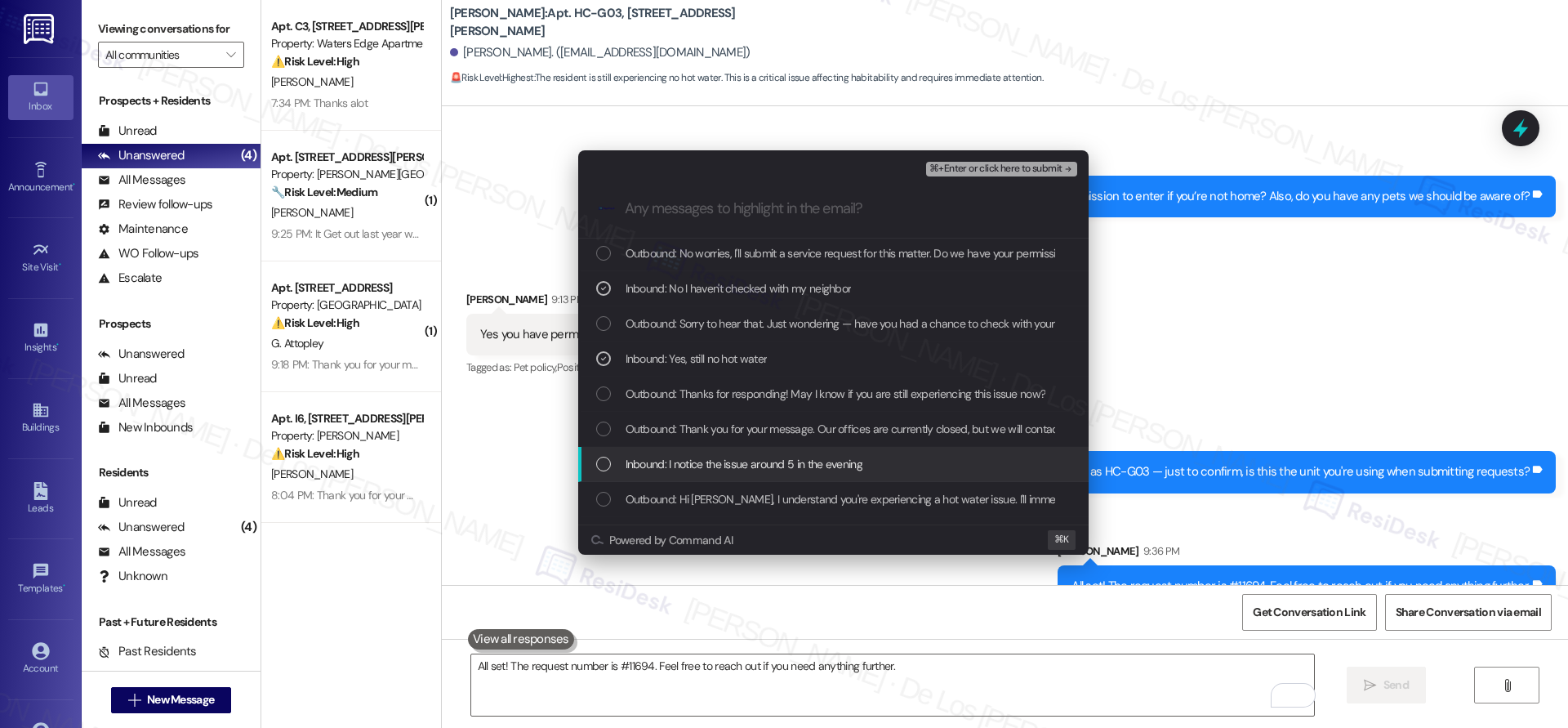
scroll to position [114, 0]
click at [812, 465] on span "Inbound: I notice the issue around 5 in the evening" at bounding box center [743, 457] width 236 height 18
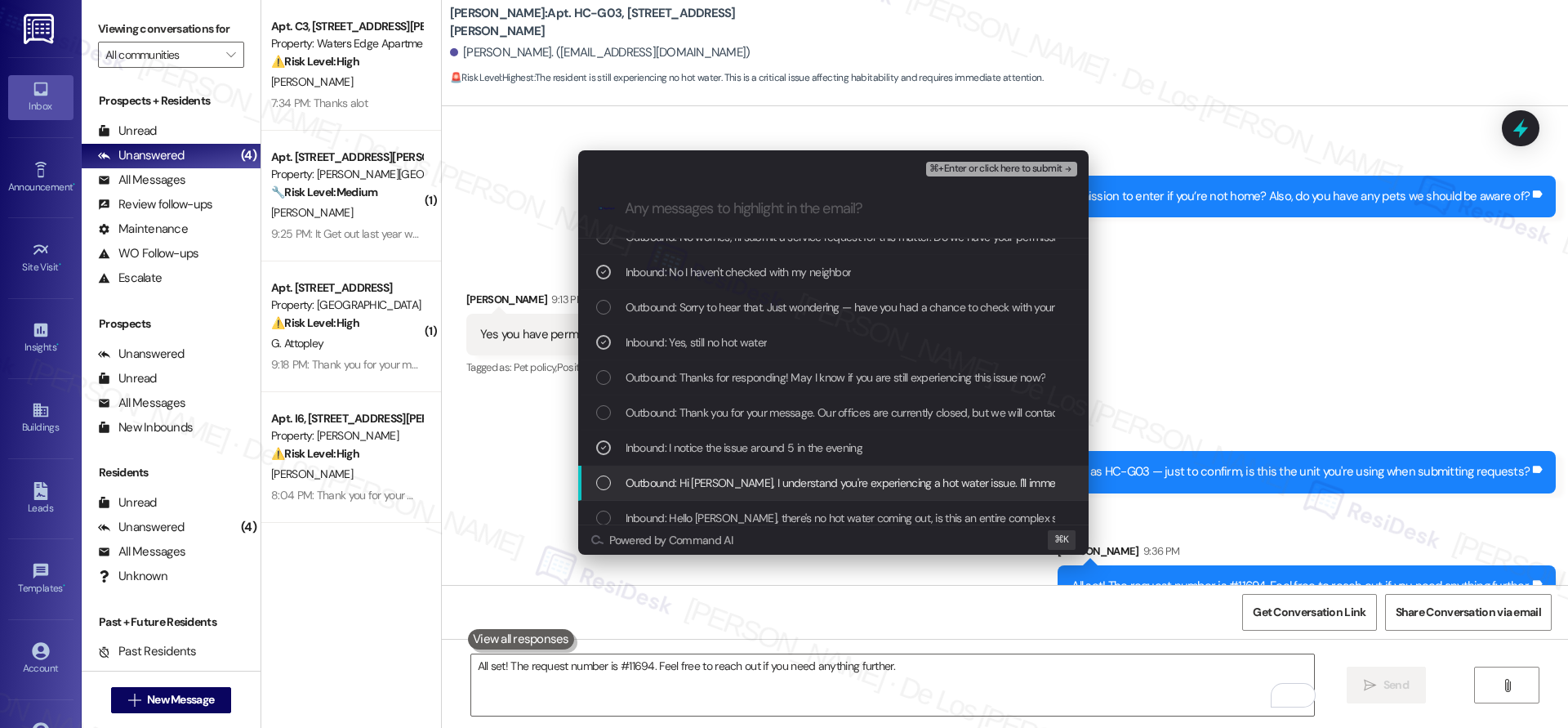
scroll to position [142, 0]
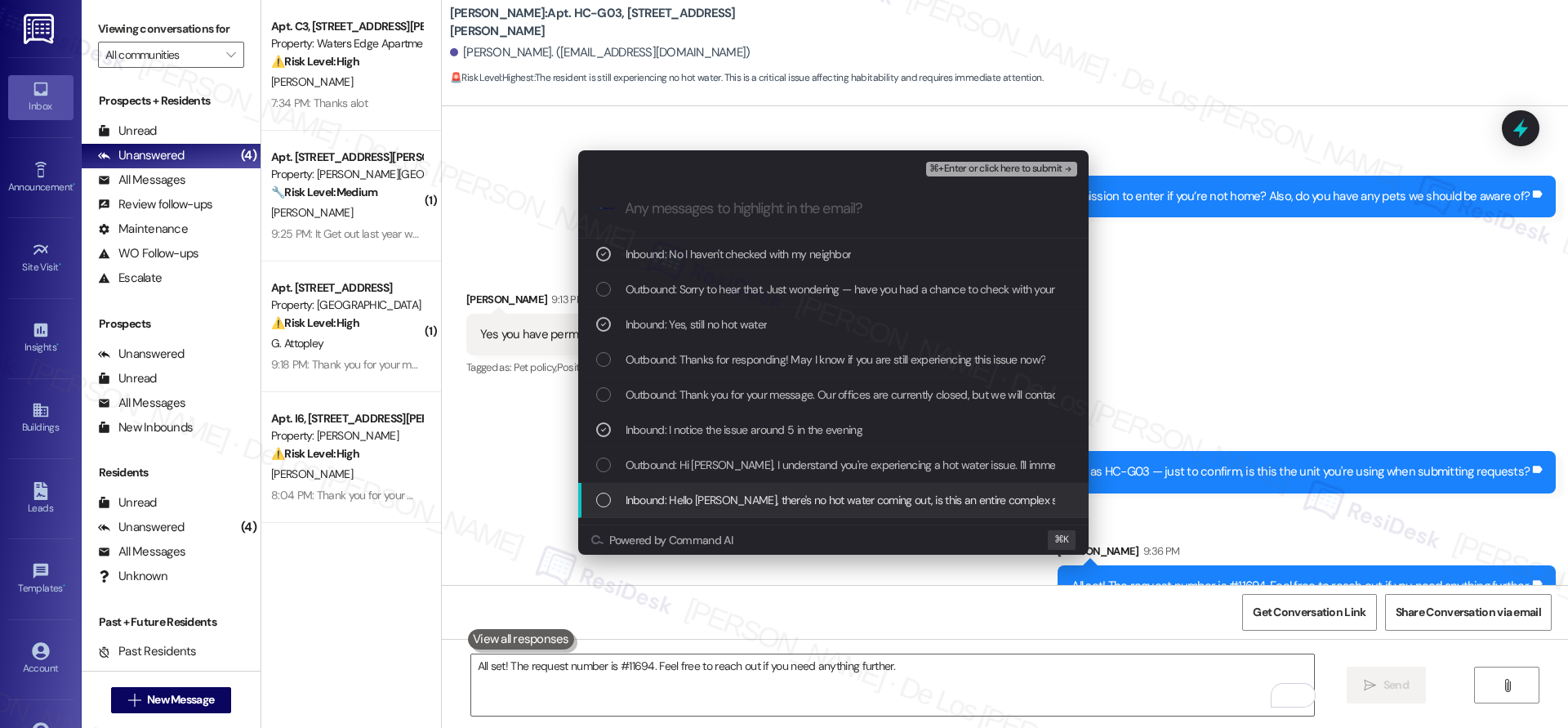
click at [808, 497] on span "Inbound: Hello [PERSON_NAME], there's no hot water coming out, is this an entir…" at bounding box center [897, 500] width 545 height 18
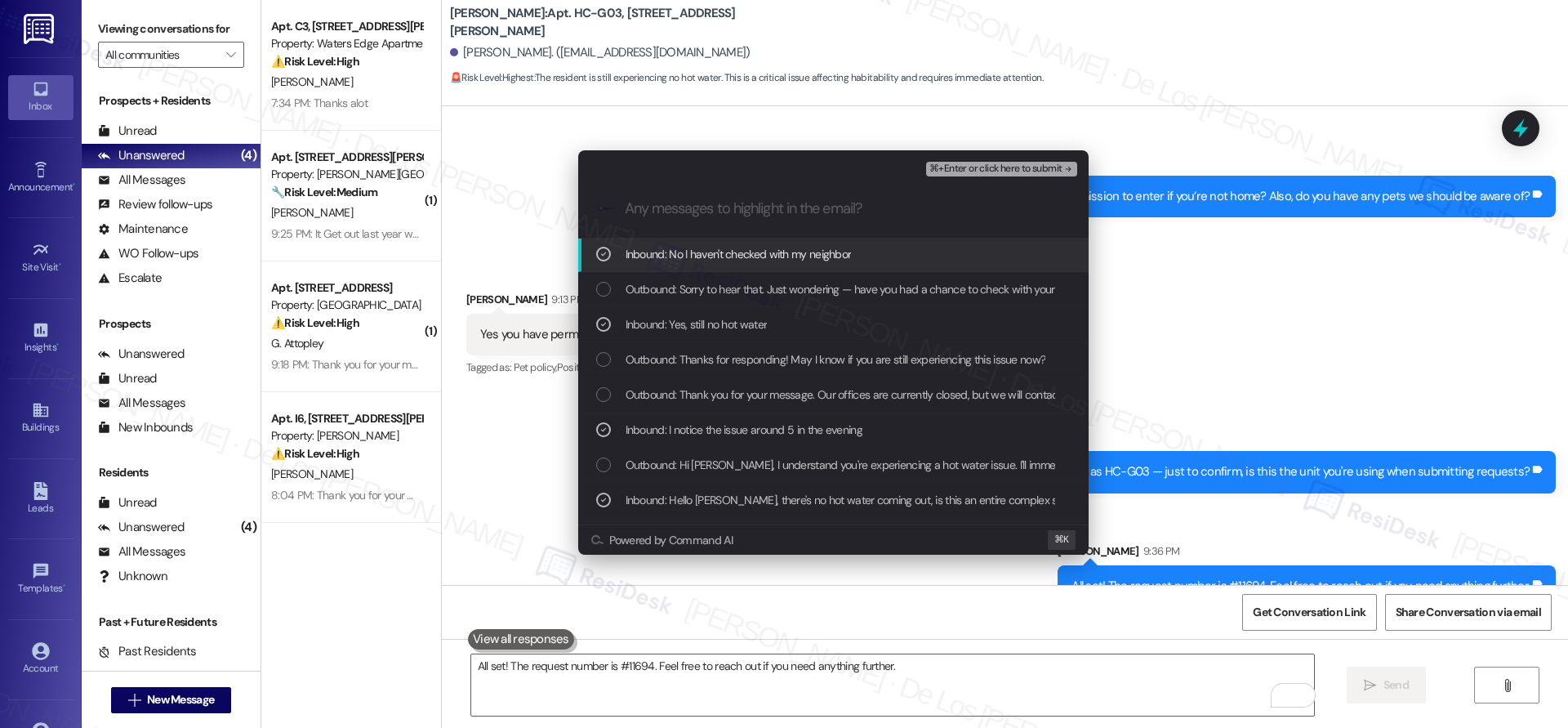
click at [974, 172] on span "⌘+Enter or click here to submit" at bounding box center [994, 168] width 132 height 12
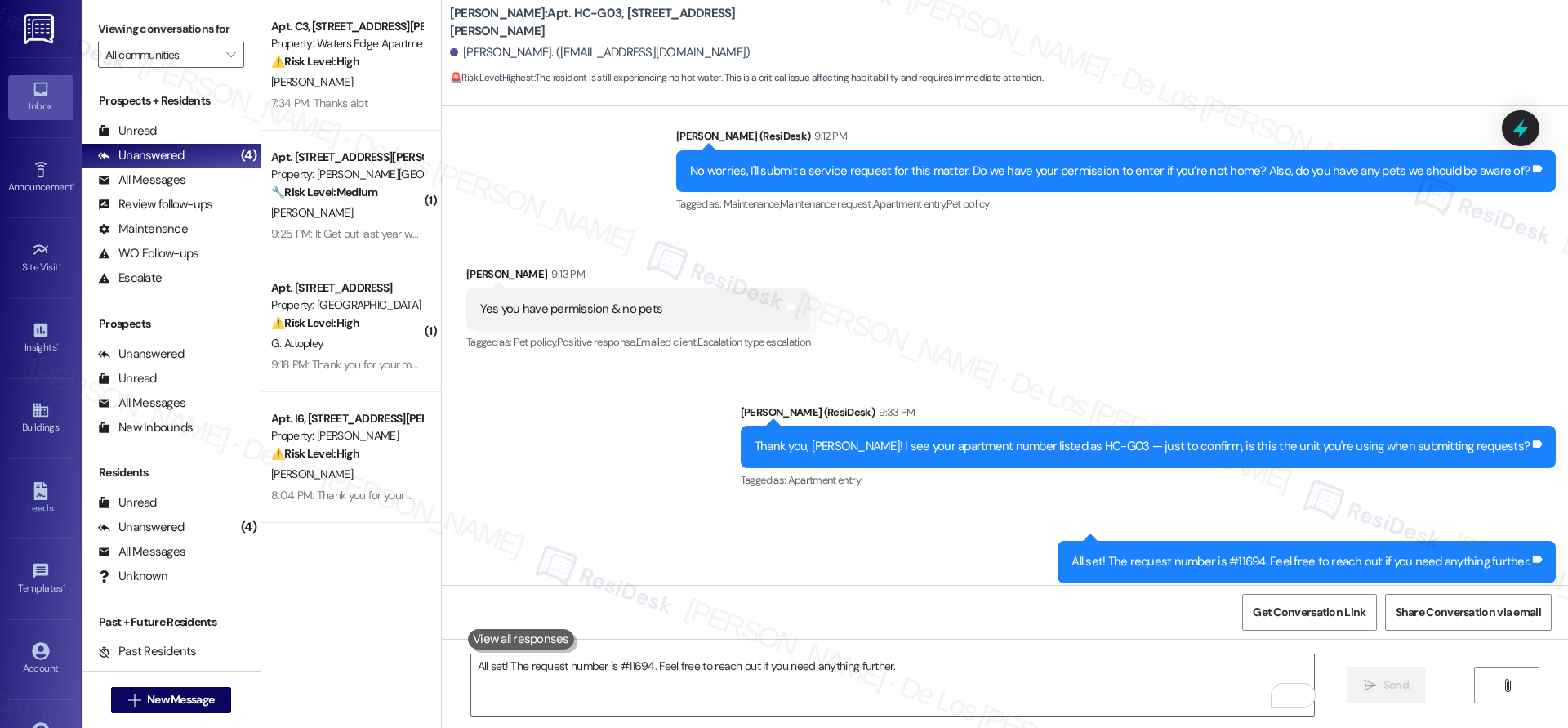
scroll to position [2366, 0]
